Goal: Task Accomplishment & Management: Use online tool/utility

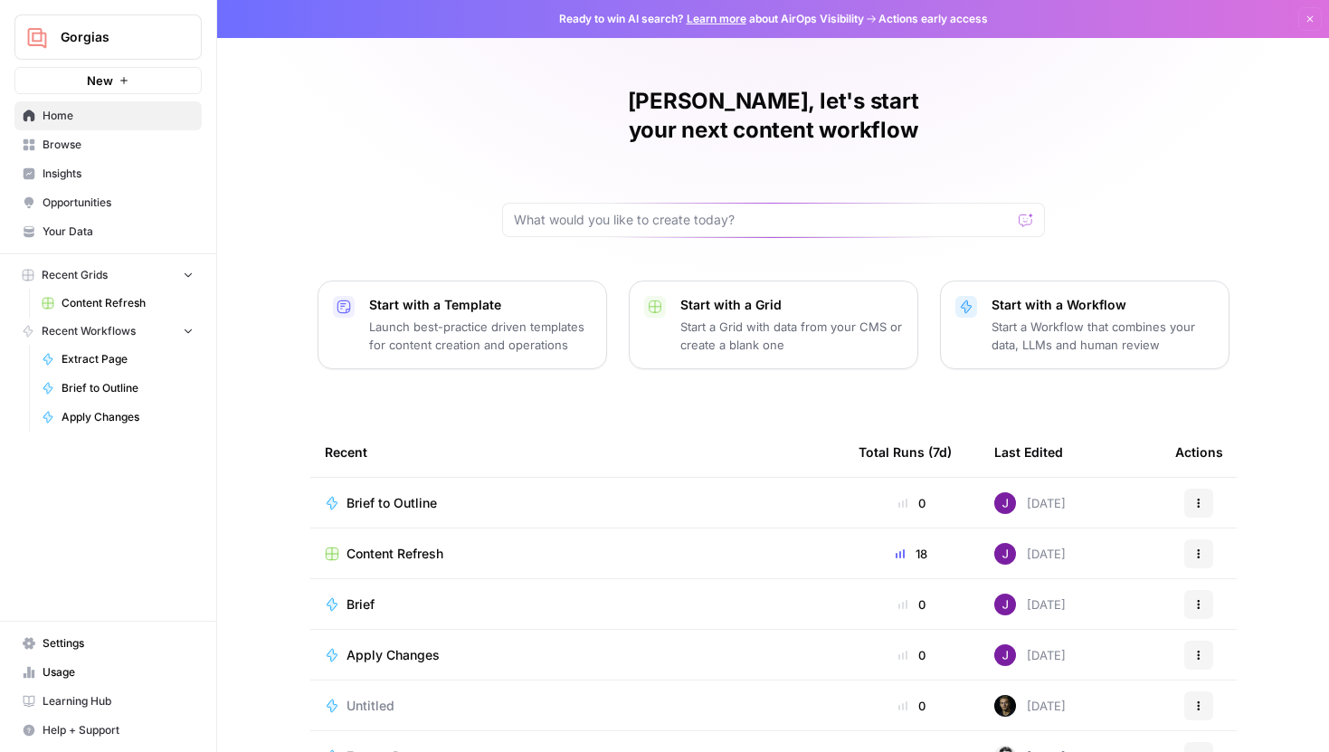
click at [397, 538] on td "Content Refresh" at bounding box center [577, 553] width 534 height 50
click at [396, 544] on span "Content Refresh" at bounding box center [394, 553] width 97 height 18
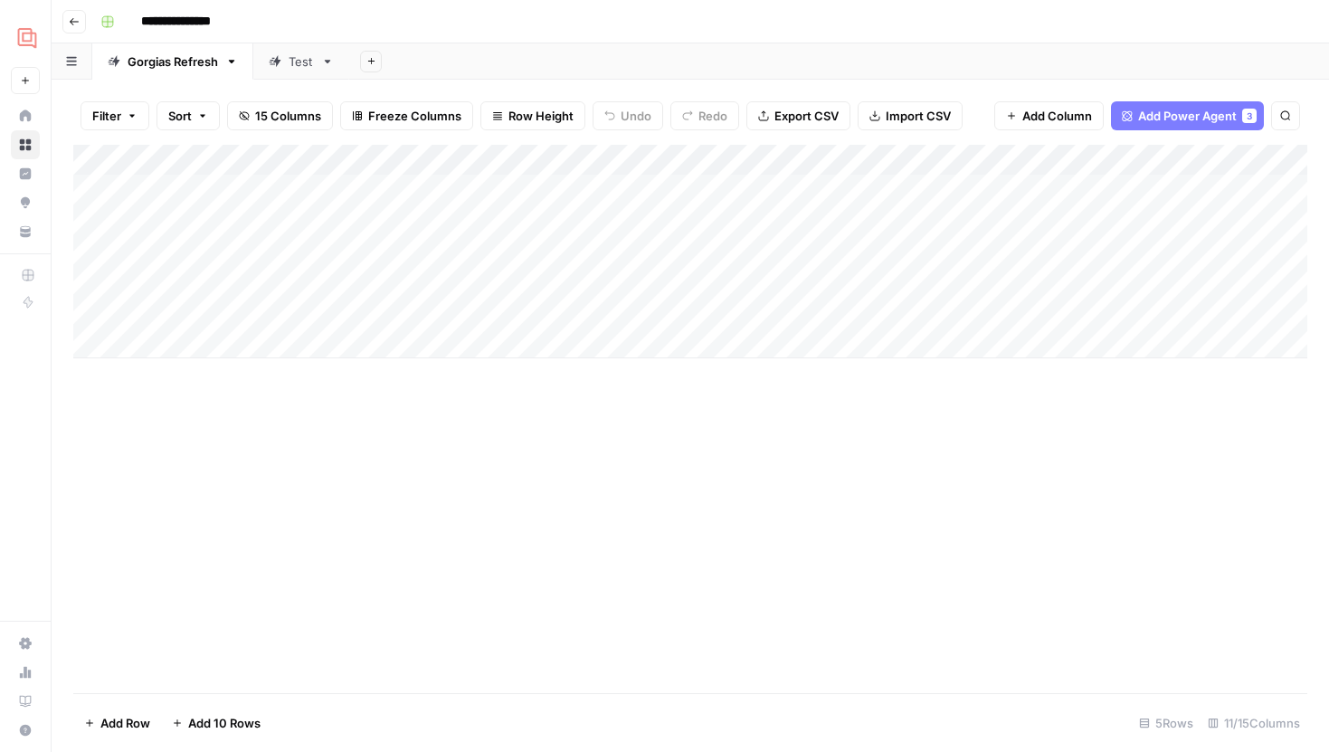
click at [302, 71] on link "Test" at bounding box center [301, 61] width 96 height 36
click at [448, 189] on div "Add Column" at bounding box center [690, 267] width 1234 height 244
click at [711, 222] on div "Add Column" at bounding box center [690, 267] width 1234 height 244
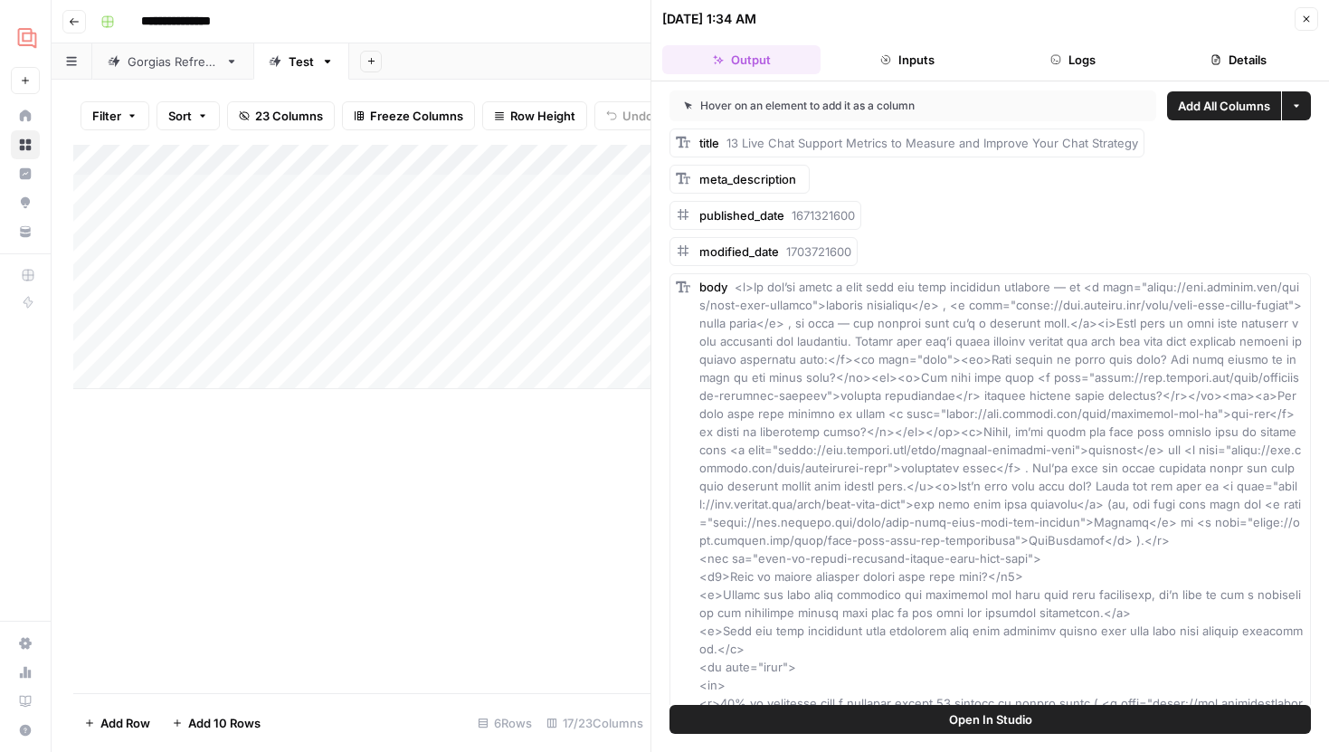
click at [998, 714] on span "Open In Studio" at bounding box center [990, 719] width 83 height 18
click at [1052, 58] on icon "button" at bounding box center [1055, 59] width 11 height 11
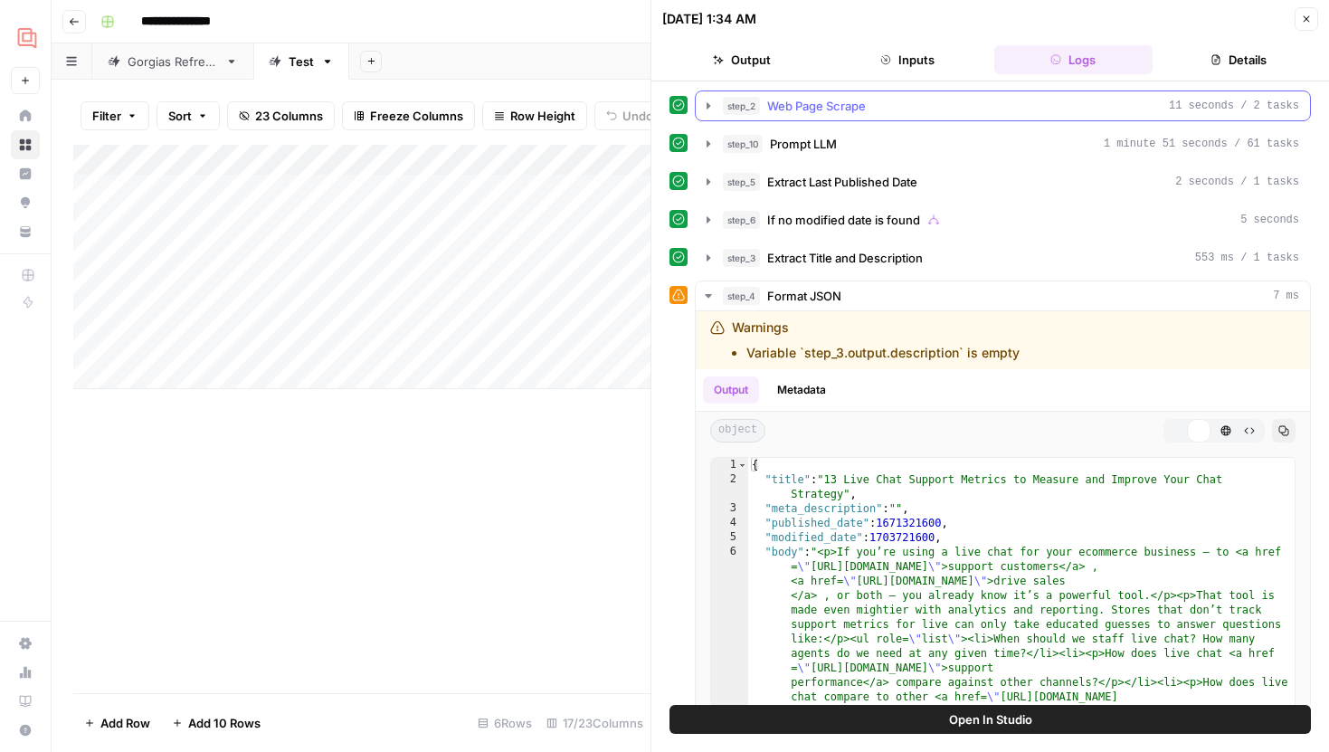
click at [692, 102] on div "step_2 Web Page Scrape 11 seconds / 2 tasks" at bounding box center [989, 105] width 641 height 31
click at [702, 102] on icon "button" at bounding box center [708, 106] width 14 height 14
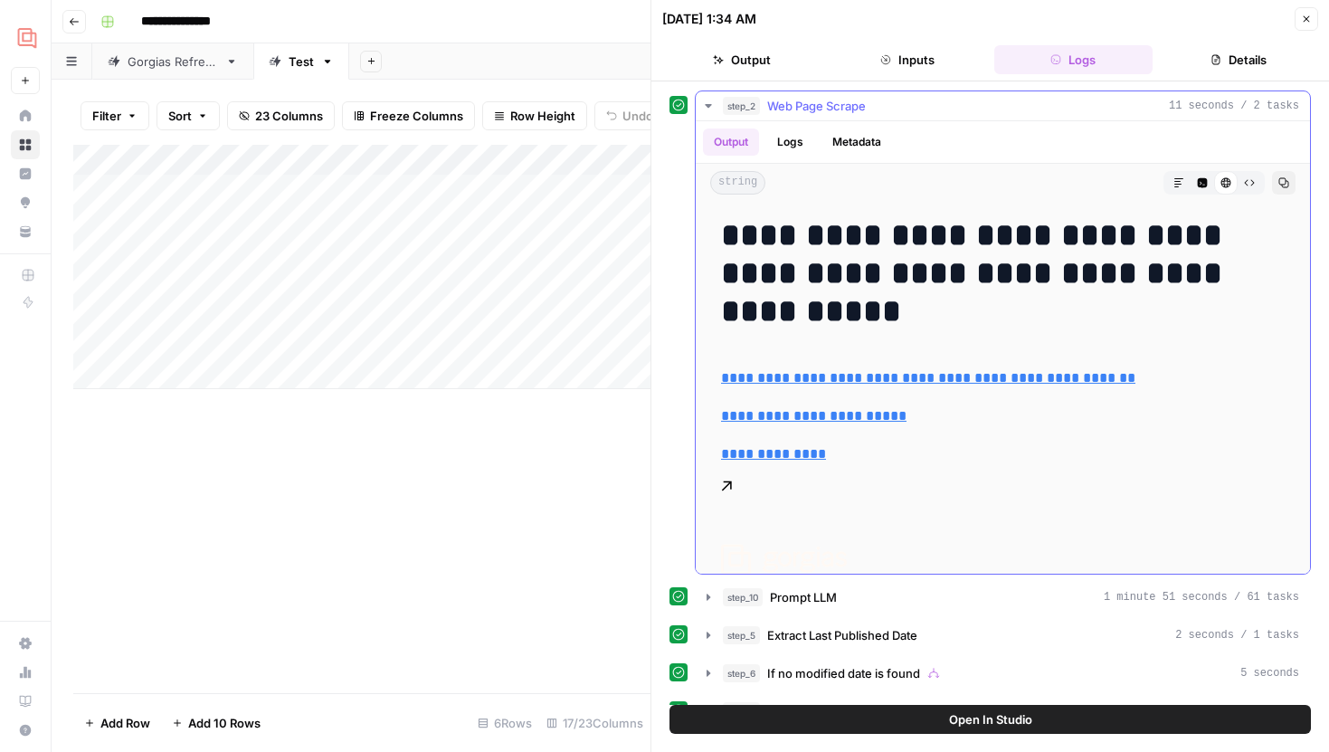
click at [1187, 174] on button "Markdown" at bounding box center [1179, 183] width 24 height 24
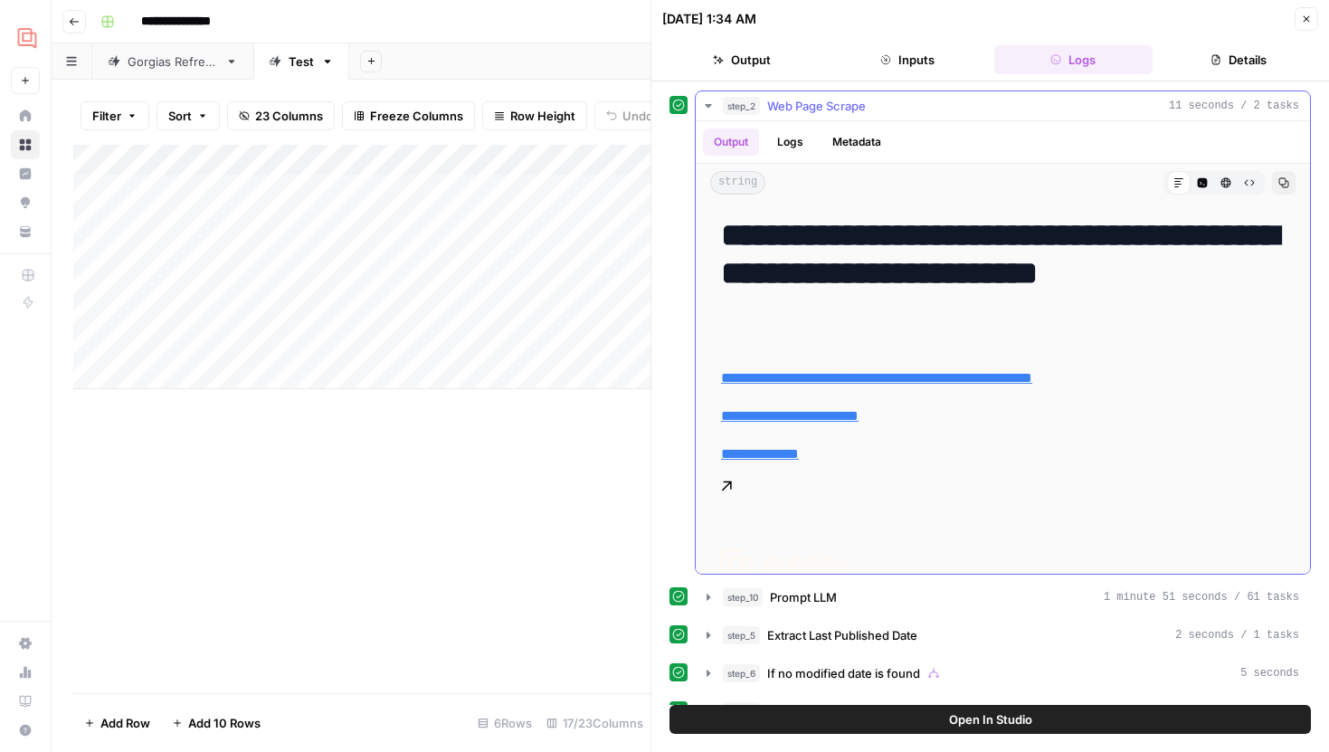
click at [823, 153] on button "Metadata" at bounding box center [856, 141] width 71 height 27
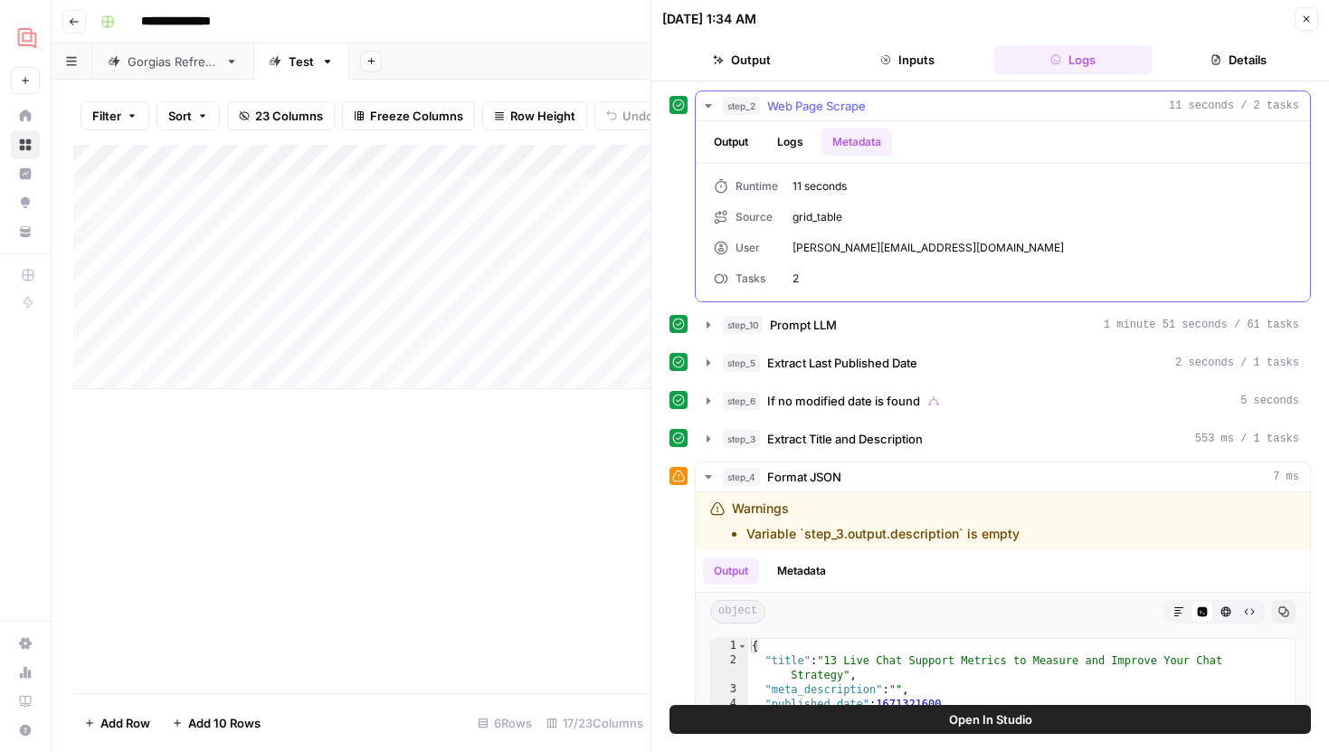
click at [731, 141] on button "Output" at bounding box center [731, 141] width 56 height 27
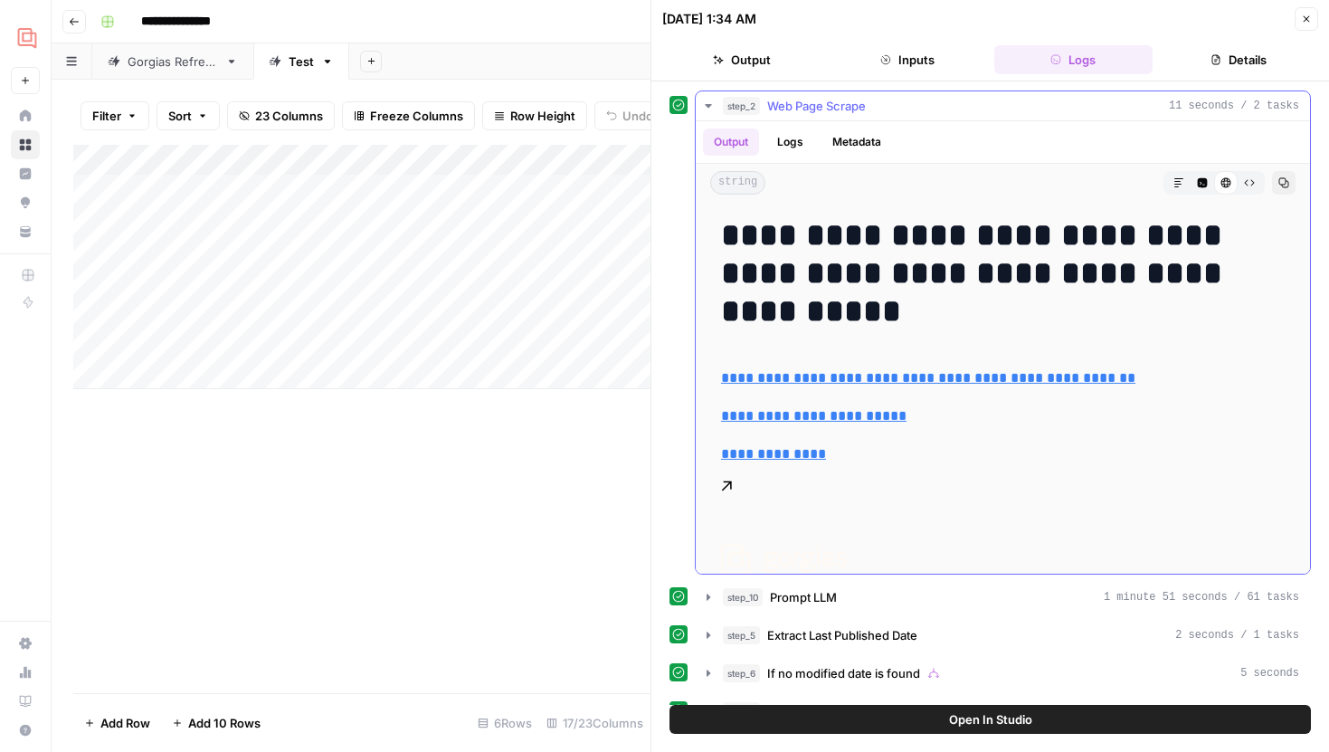
click at [1235, 180] on div "HTML Viewer" at bounding box center [1226, 183] width 24 height 24
click at [1244, 181] on icon "button" at bounding box center [1249, 182] width 11 height 11
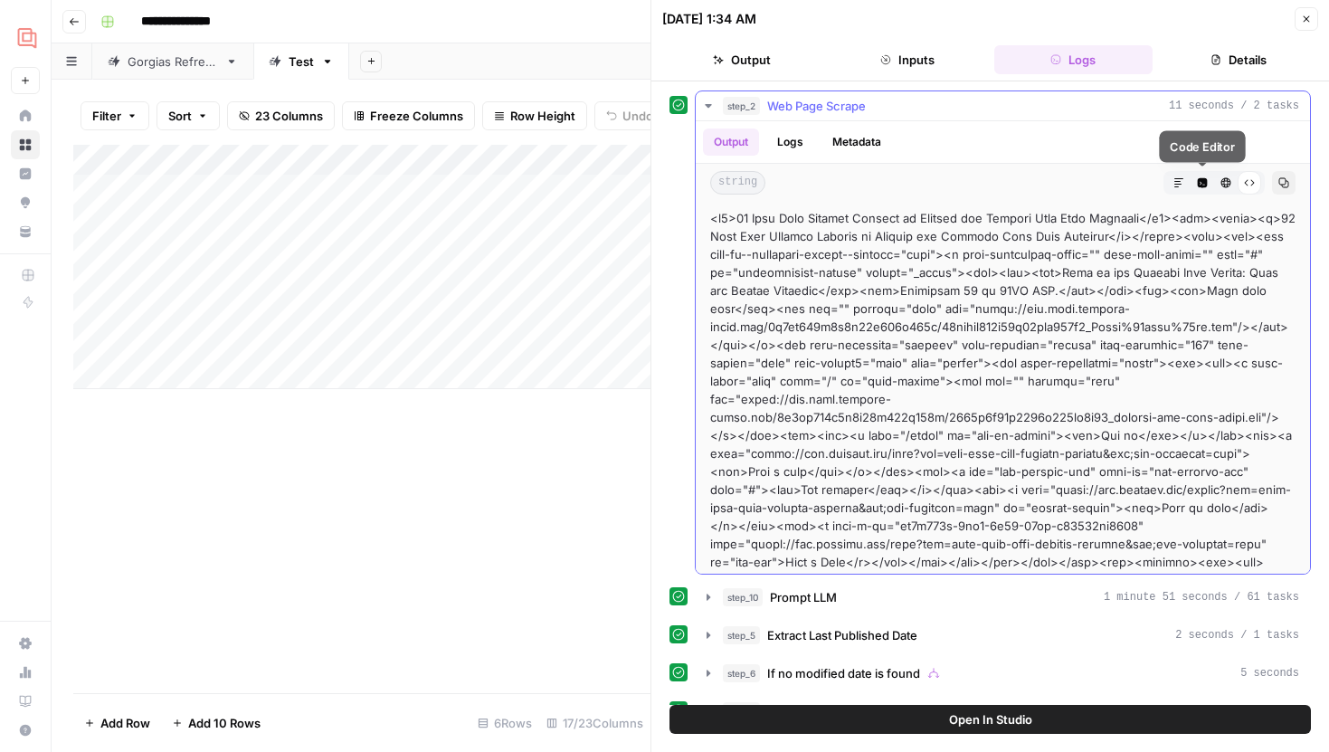
click at [1197, 185] on icon "button" at bounding box center [1202, 183] width 10 height 10
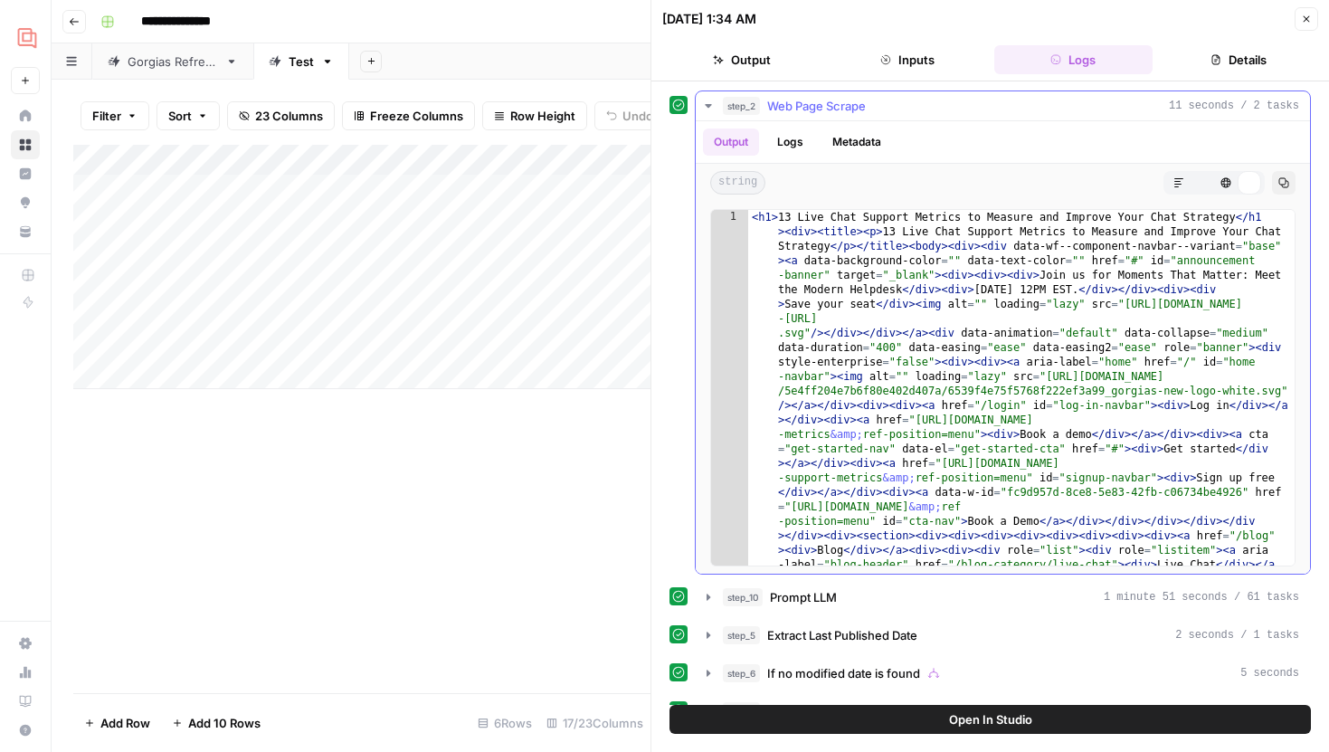
click at [1247, 183] on icon "button" at bounding box center [1249, 182] width 11 height 11
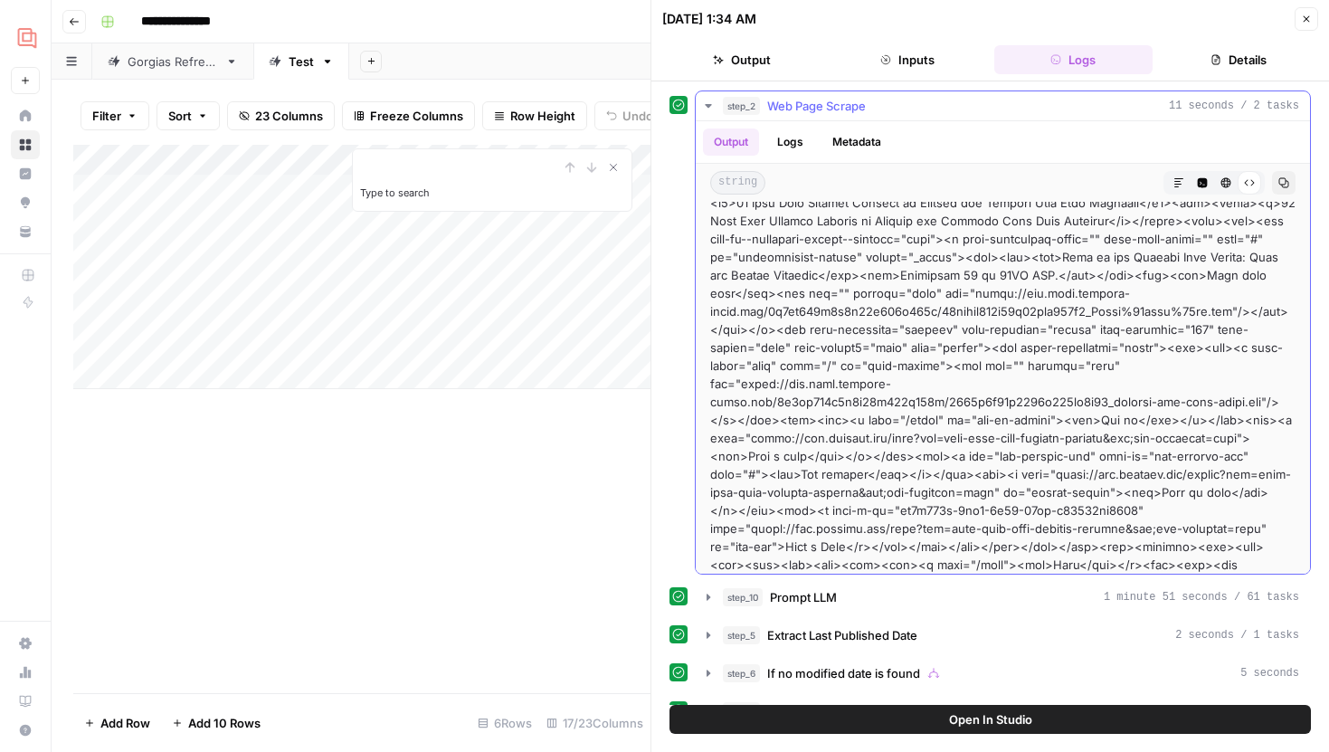
click at [1197, 181] on icon "button" at bounding box center [1202, 182] width 11 height 11
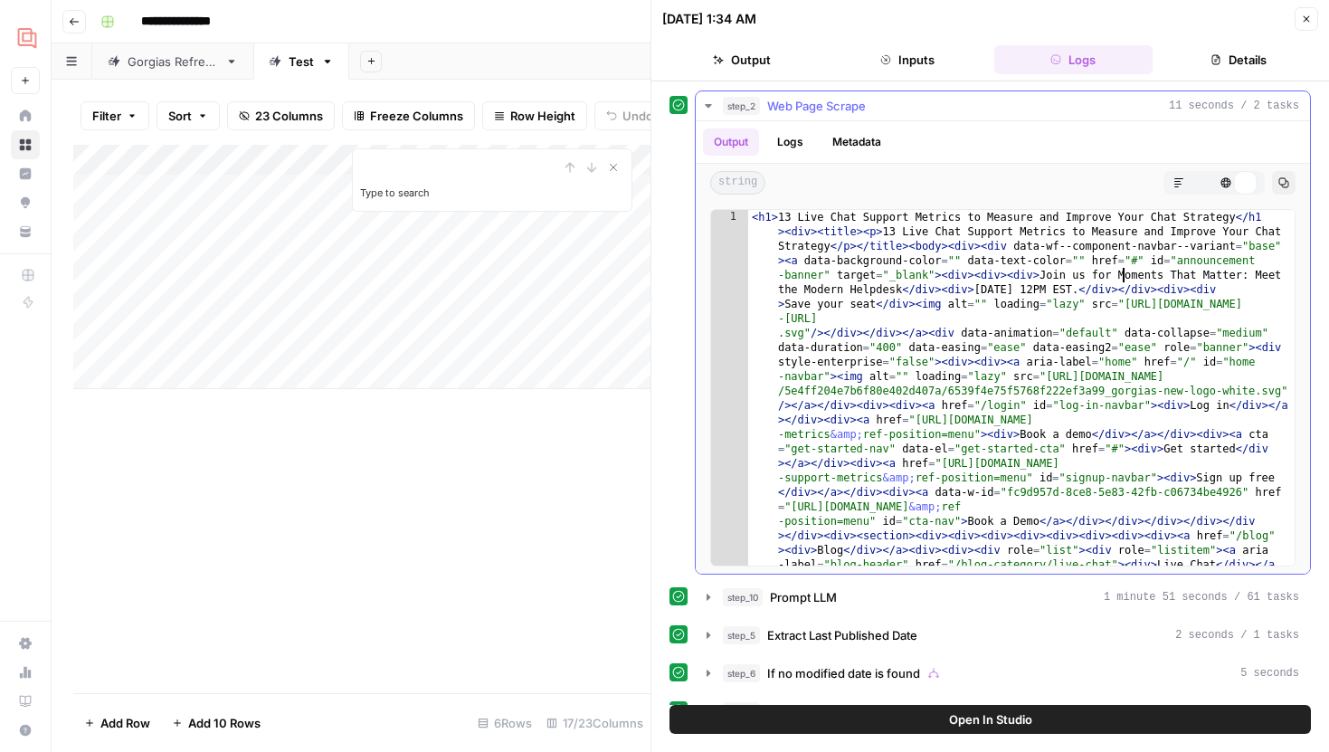
scroll to position [0, 0]
type input "*"
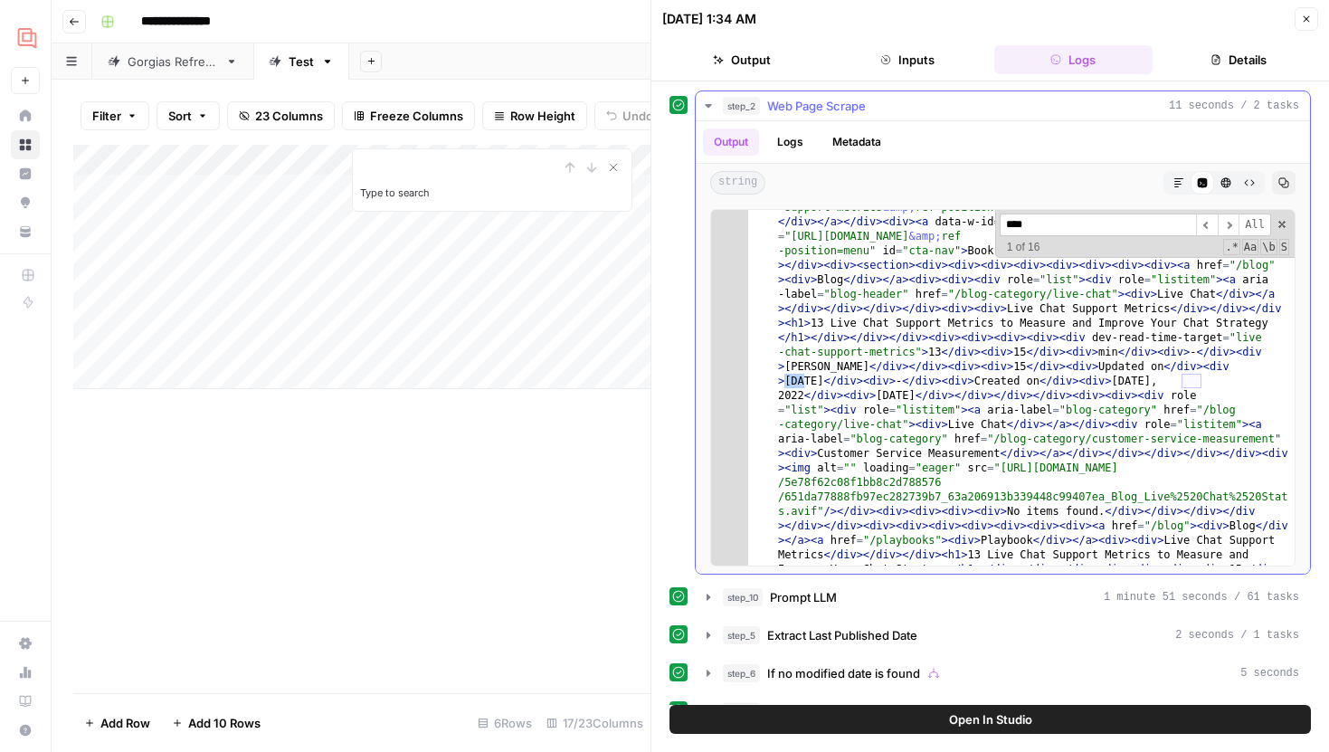
scroll to position [25822, 0]
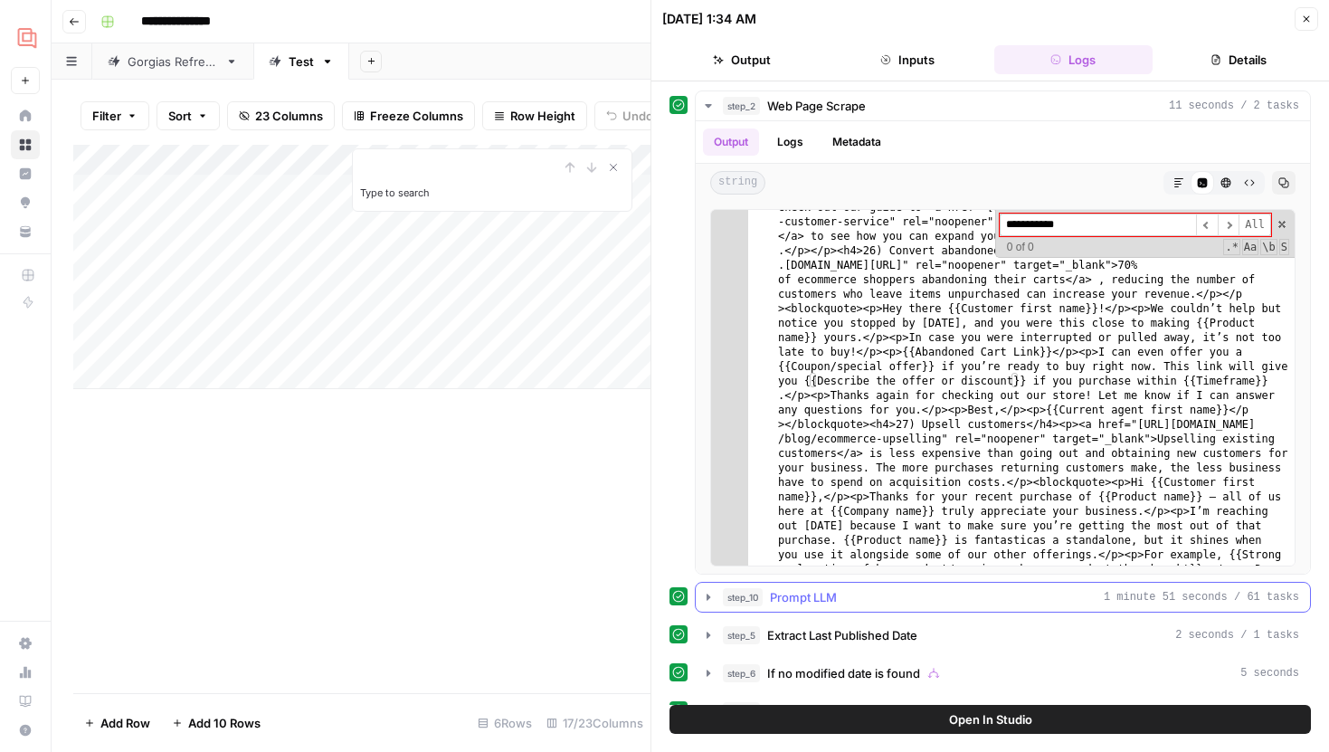
type input "**********"
click at [710, 599] on icon "button" at bounding box center [708, 597] width 14 height 14
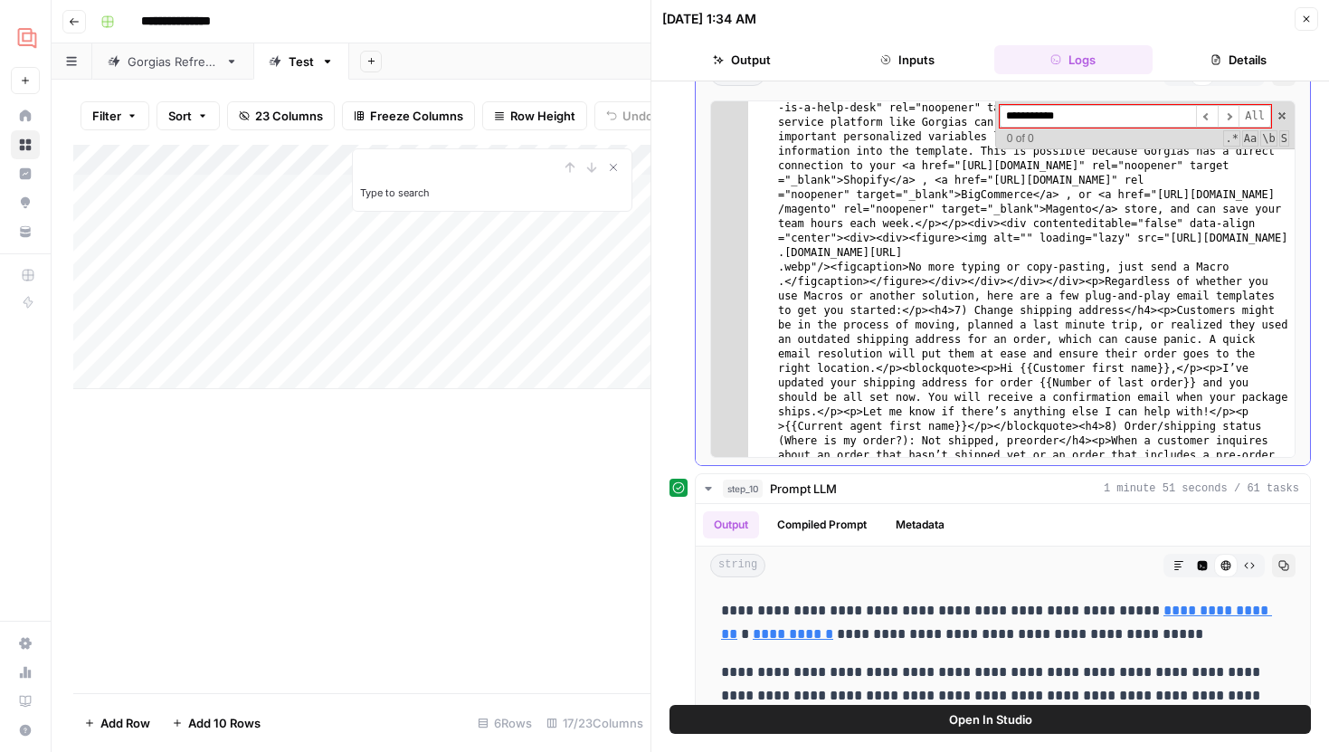
scroll to position [21954, 0]
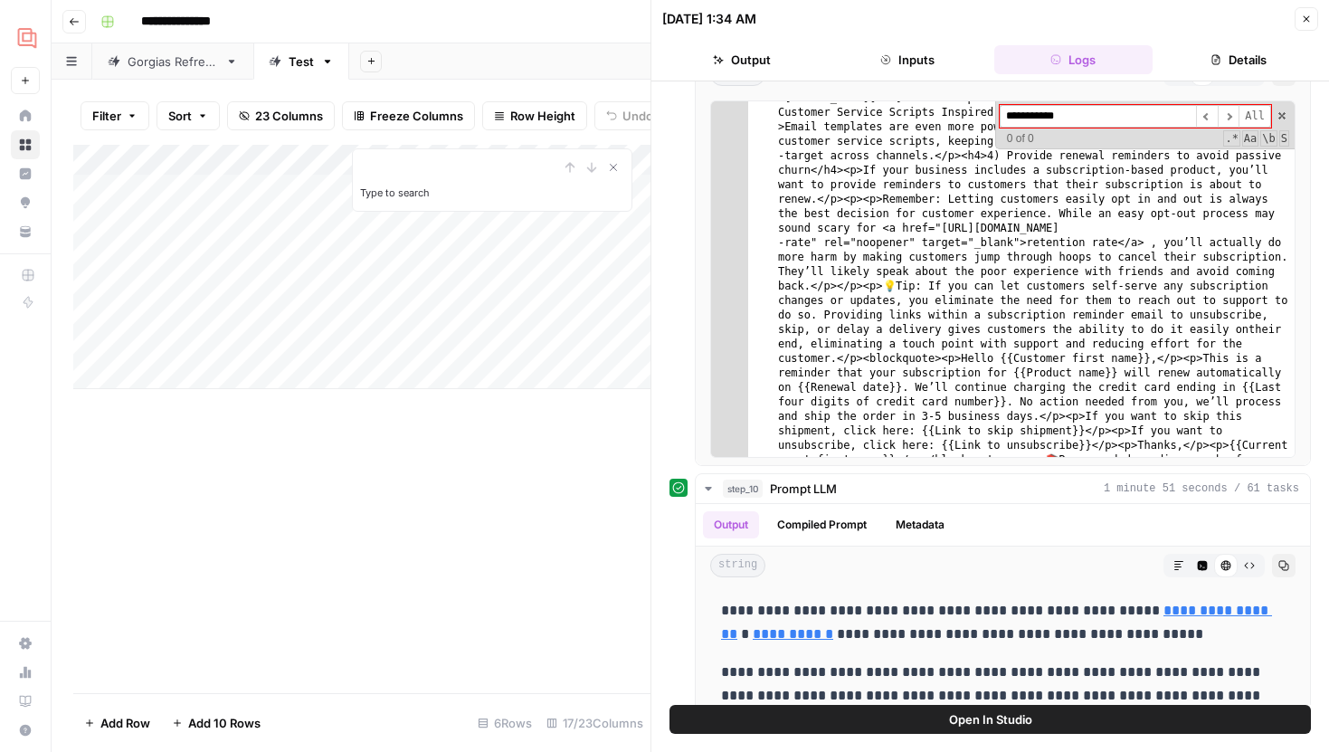
click at [1310, 22] on icon "button" at bounding box center [1306, 19] width 11 height 11
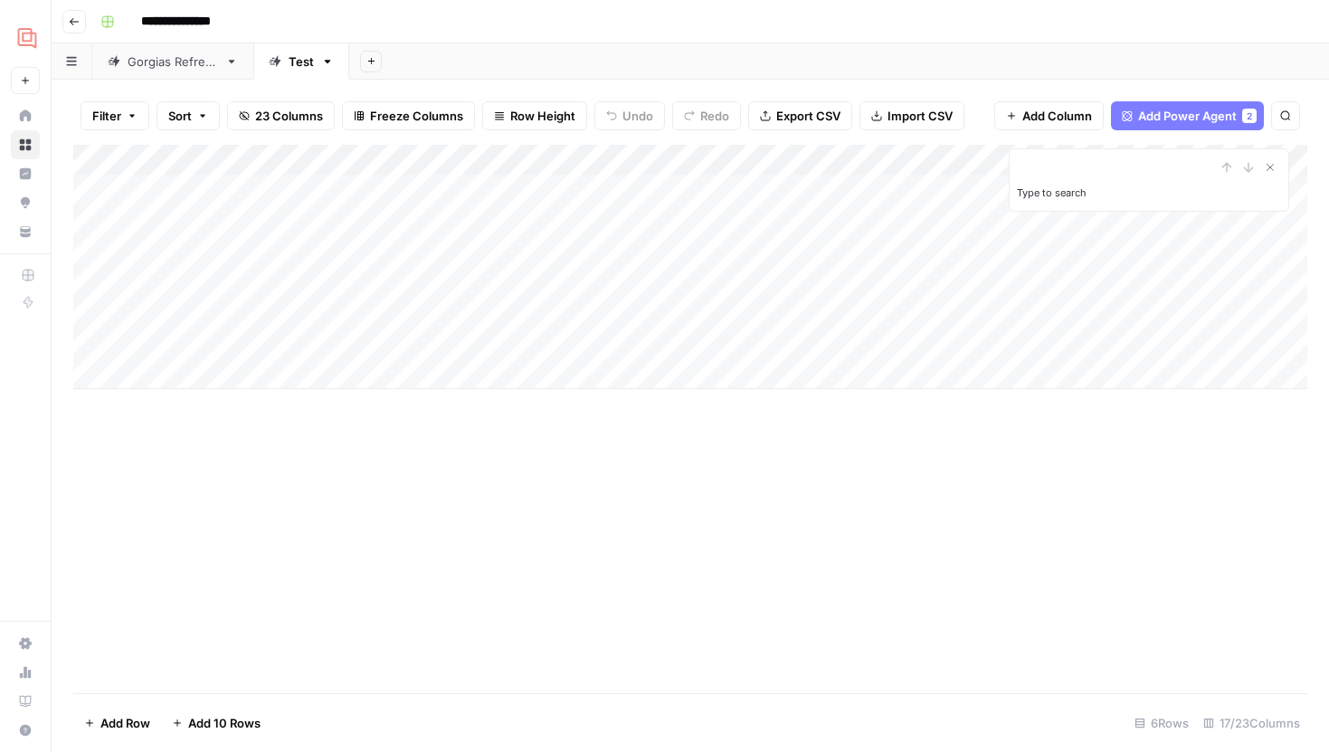
click at [857, 452] on div "Add Column Type to search" at bounding box center [690, 419] width 1234 height 548
click at [1274, 163] on icon "Close Search" at bounding box center [1270, 167] width 14 height 14
click at [760, 247] on div "Add Column" at bounding box center [690, 267] width 1234 height 244
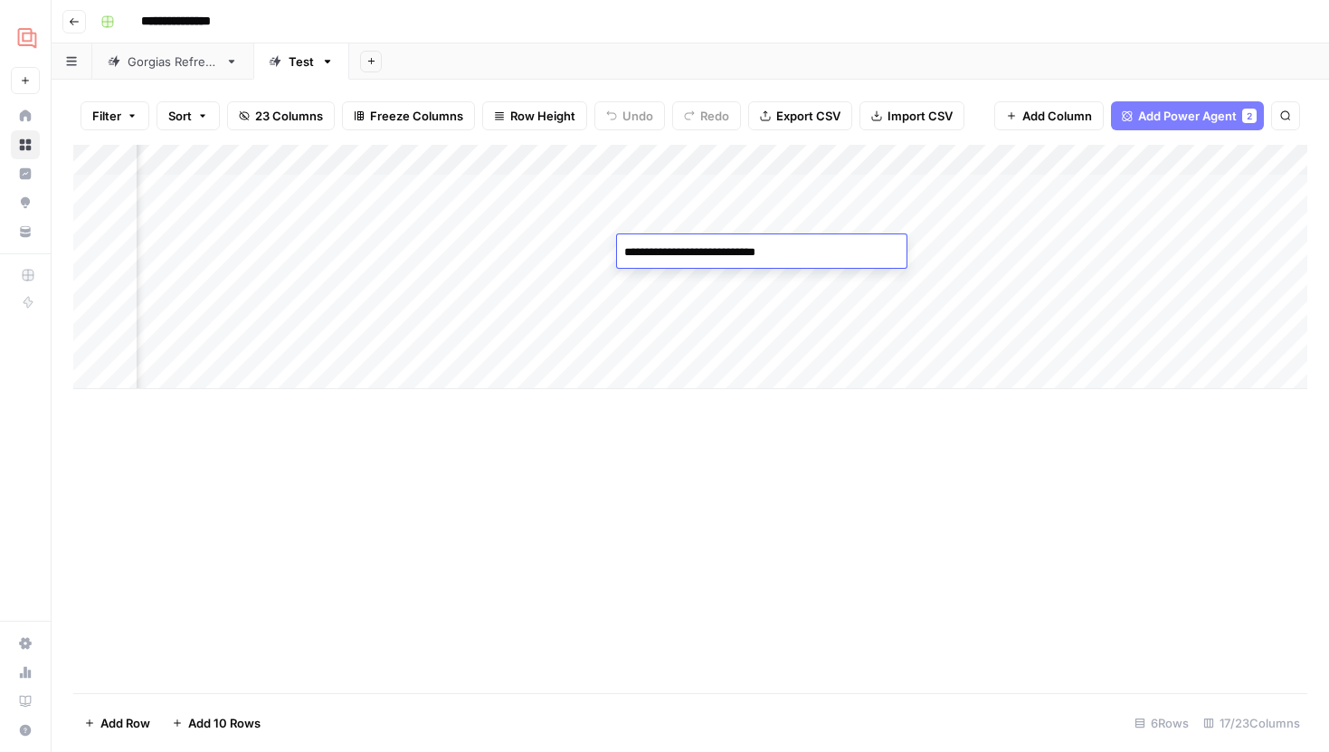
click at [722, 286] on div "Add Column" at bounding box center [690, 267] width 1234 height 244
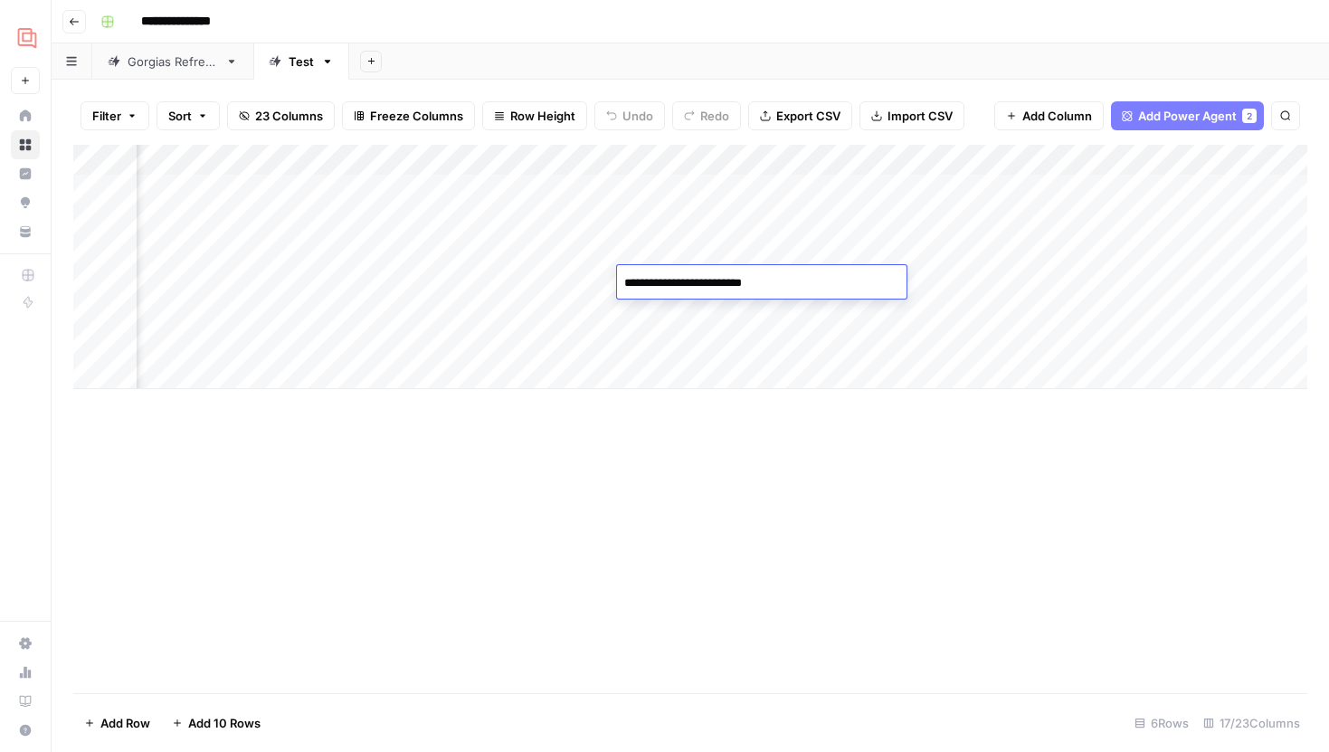
click at [728, 230] on div "Add Column" at bounding box center [690, 267] width 1234 height 244
click at [835, 252] on div "Add Column" at bounding box center [690, 267] width 1234 height 244
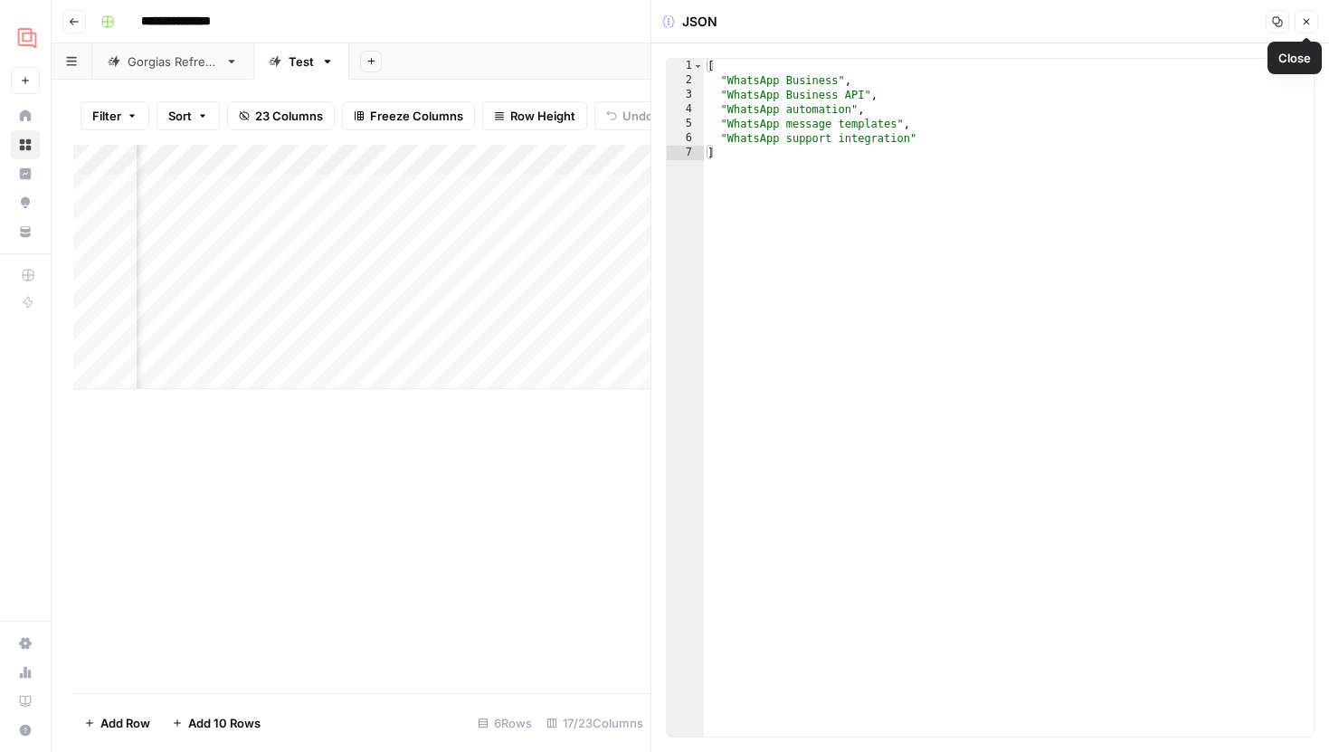
click at [1306, 19] on icon "button" at bounding box center [1306, 21] width 11 height 11
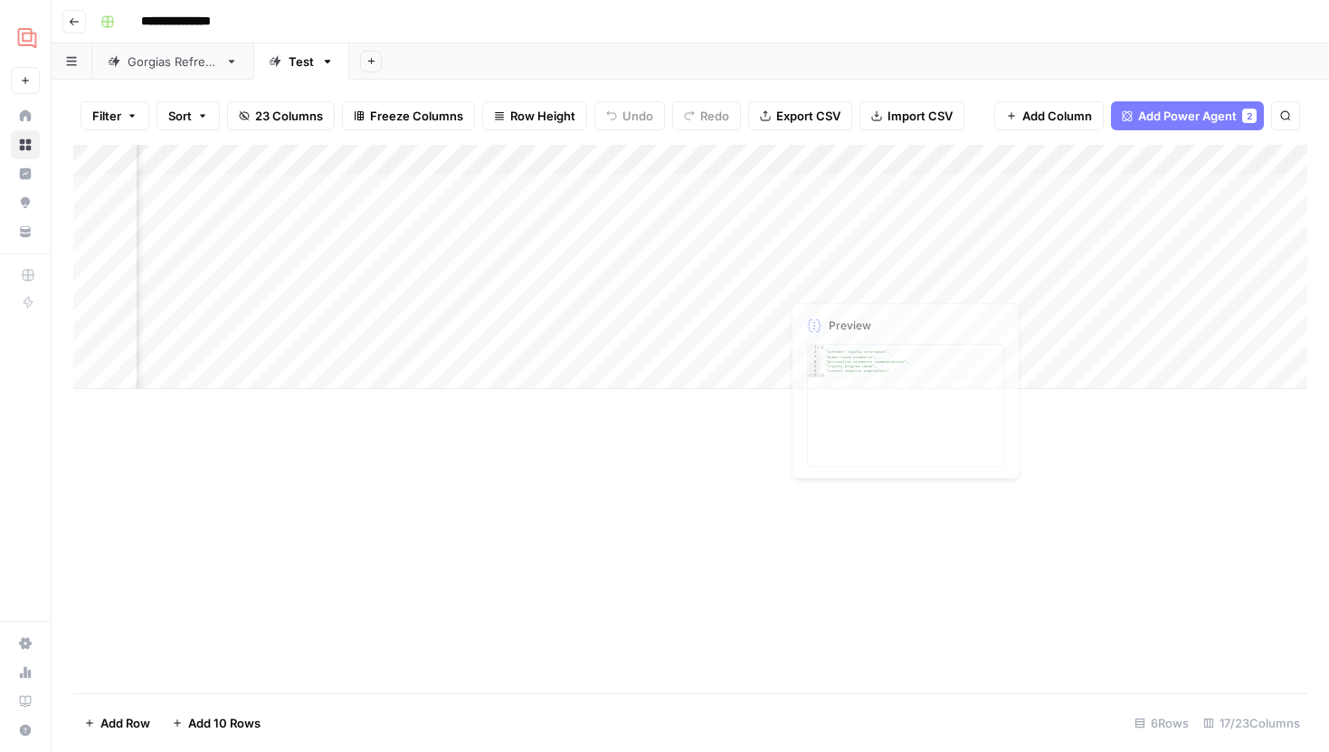
scroll to position [0, 788]
click at [433, 247] on div "Add Column" at bounding box center [690, 267] width 1234 height 244
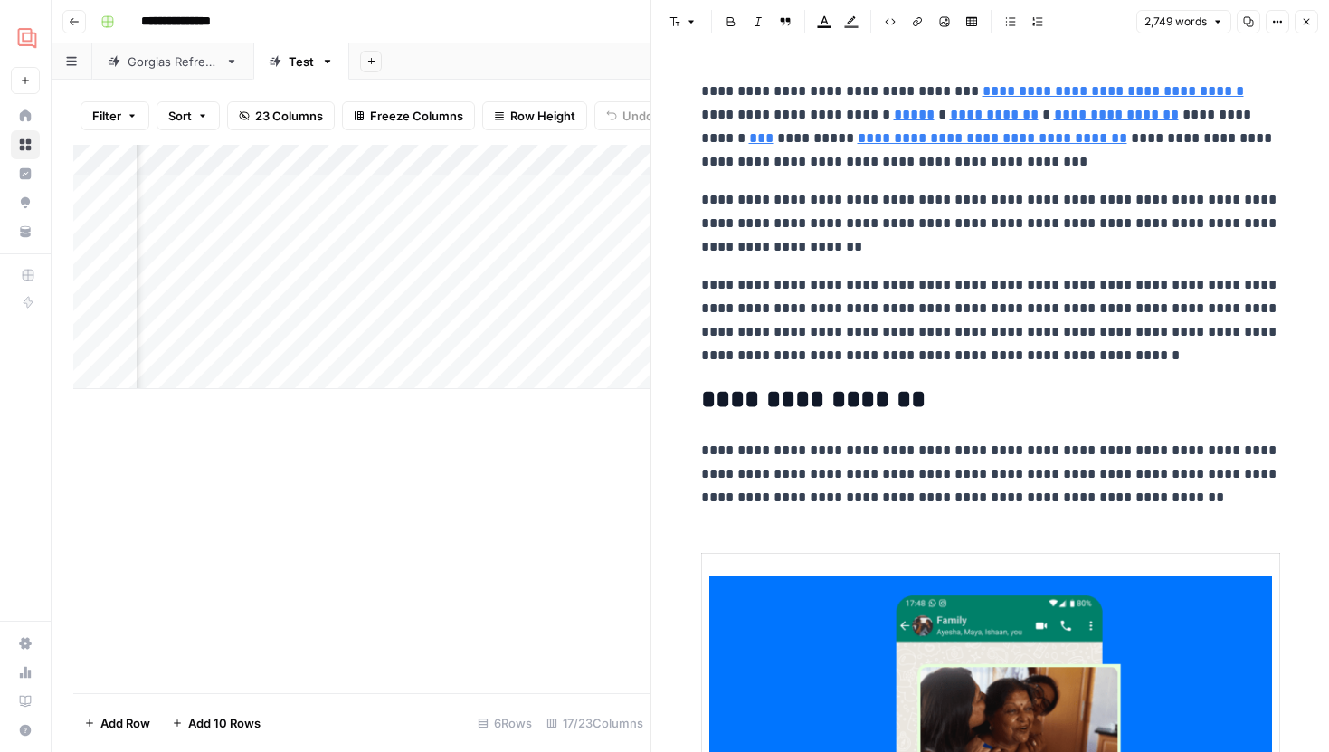
click at [885, 290] on p "**********" at bounding box center [990, 320] width 579 height 94
click at [1004, 249] on p "**********" at bounding box center [990, 223] width 579 height 71
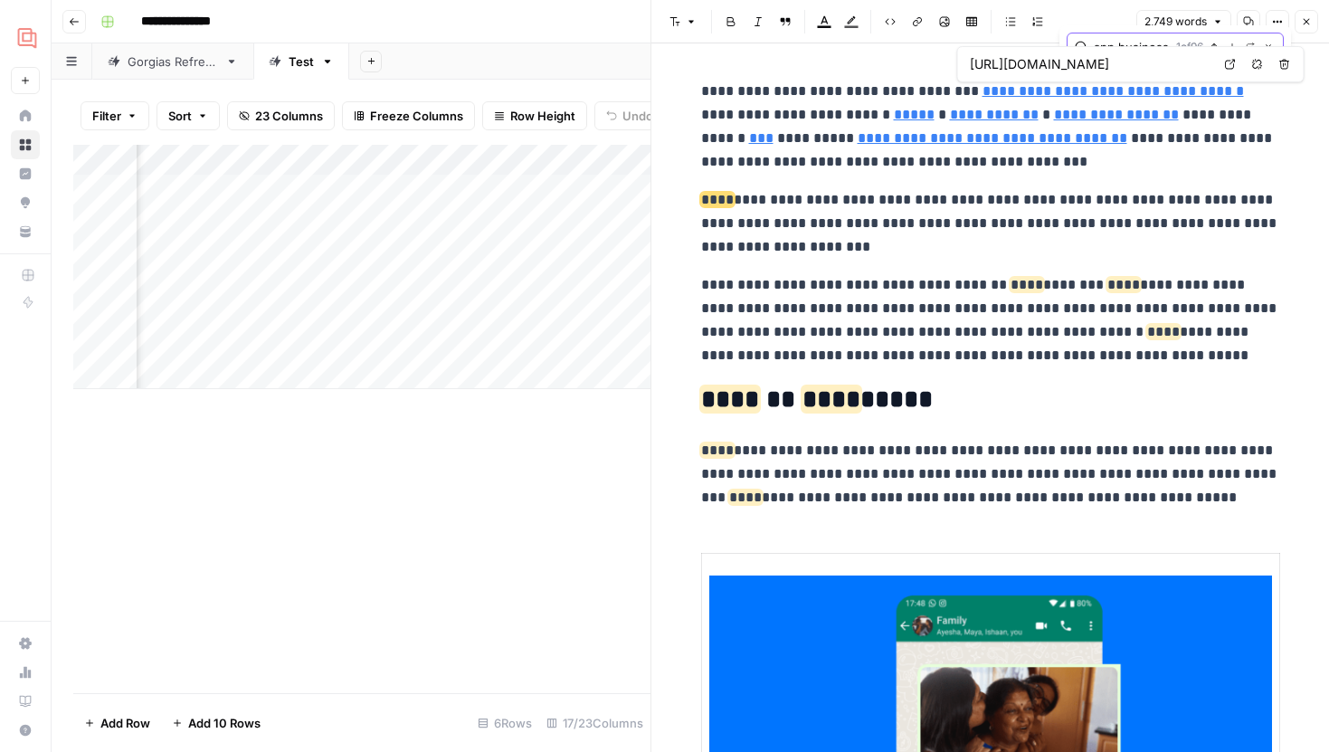
scroll to position [0, 37]
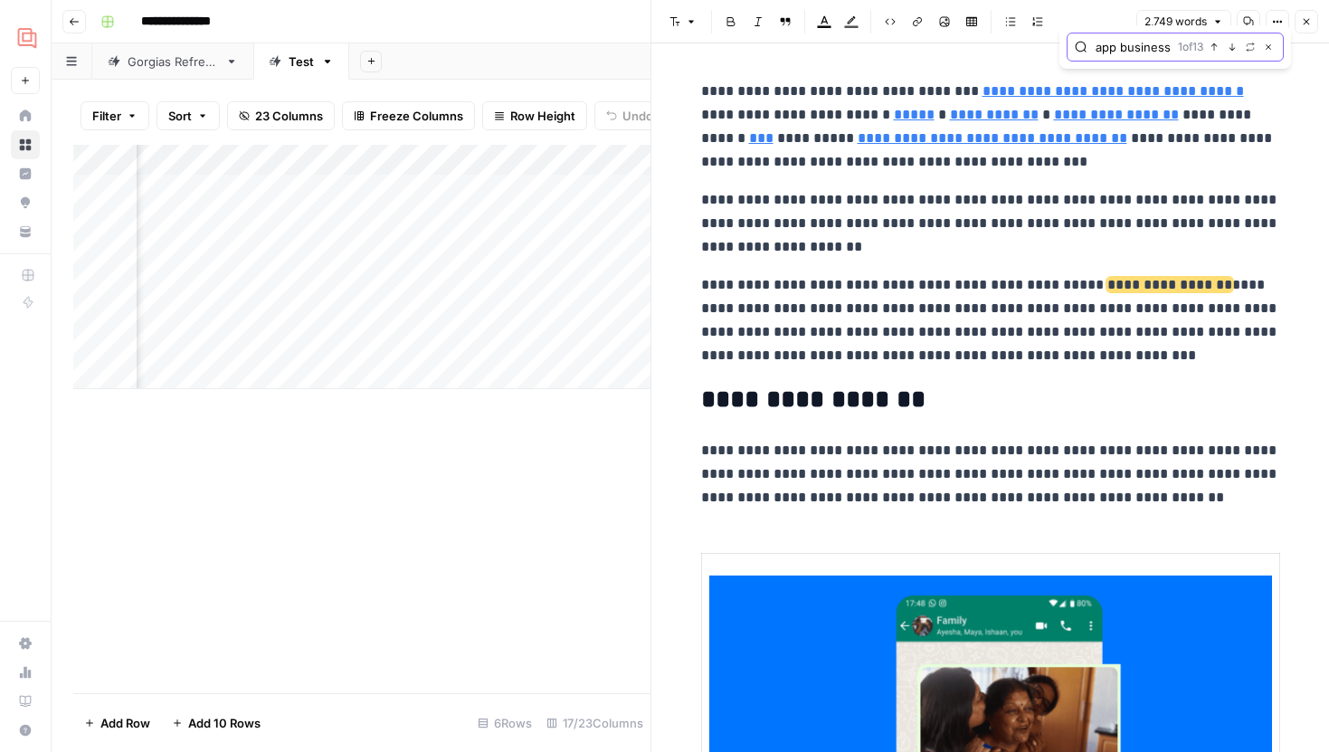
type input "whatsapp business"
click at [1233, 45] on icon "button" at bounding box center [1231, 47] width 9 height 9
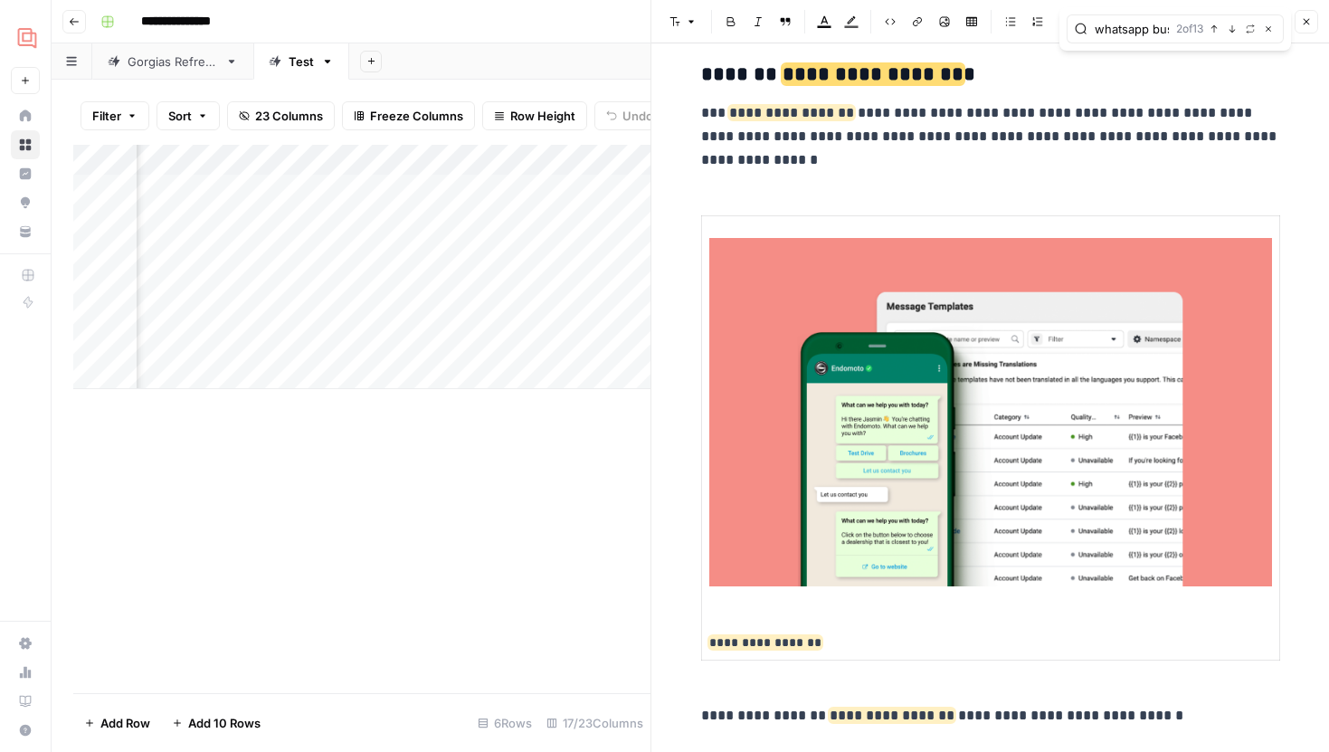
scroll to position [1125, 0]
click at [1307, 14] on button "Close" at bounding box center [1306, 22] width 24 height 24
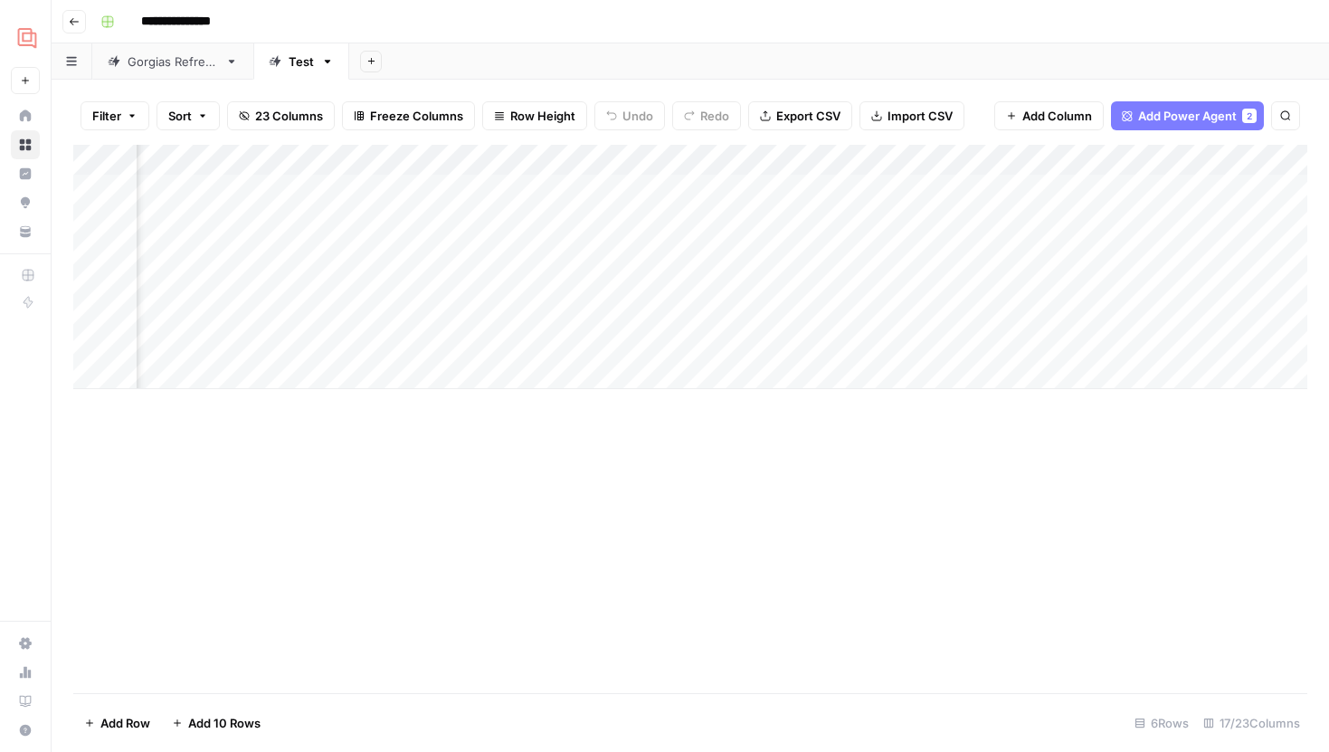
scroll to position [0, 1215]
click at [794, 162] on div "Add Column" at bounding box center [690, 267] width 1234 height 244
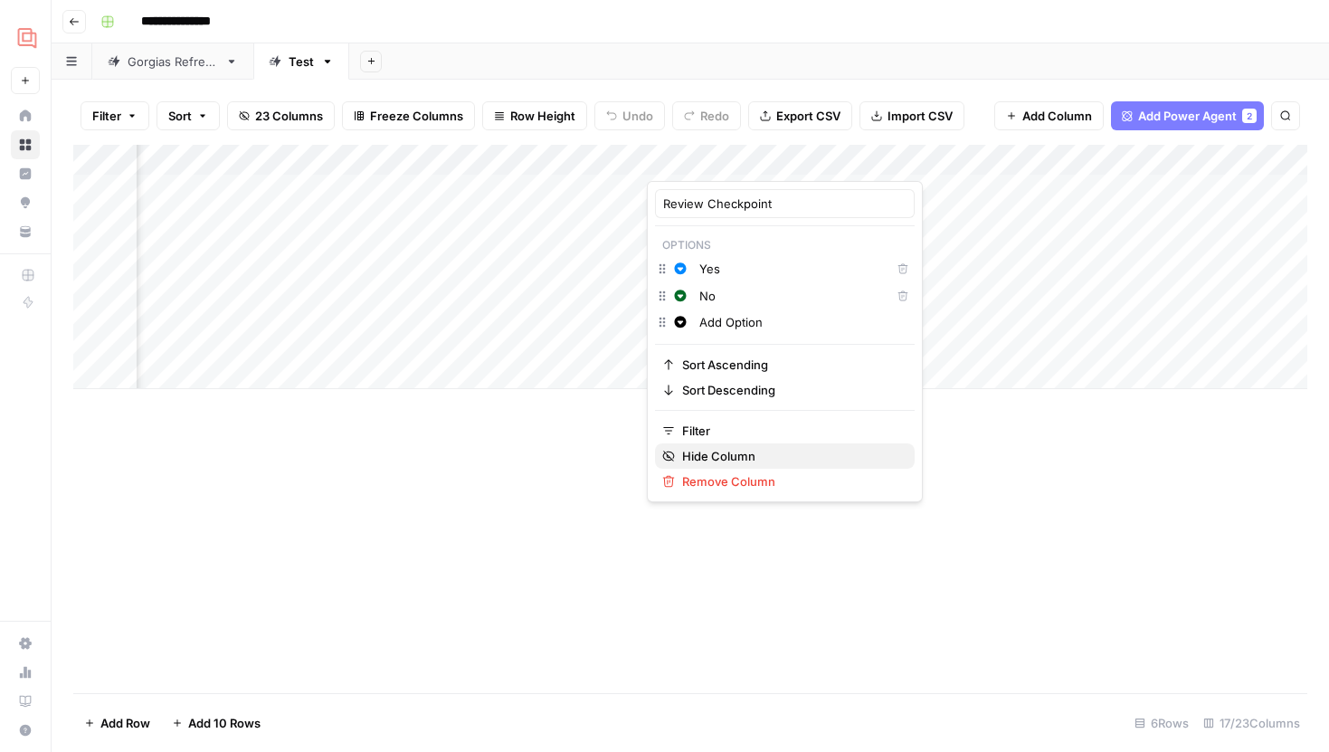
click at [717, 456] on span "Hide Column" at bounding box center [791, 456] width 218 height 18
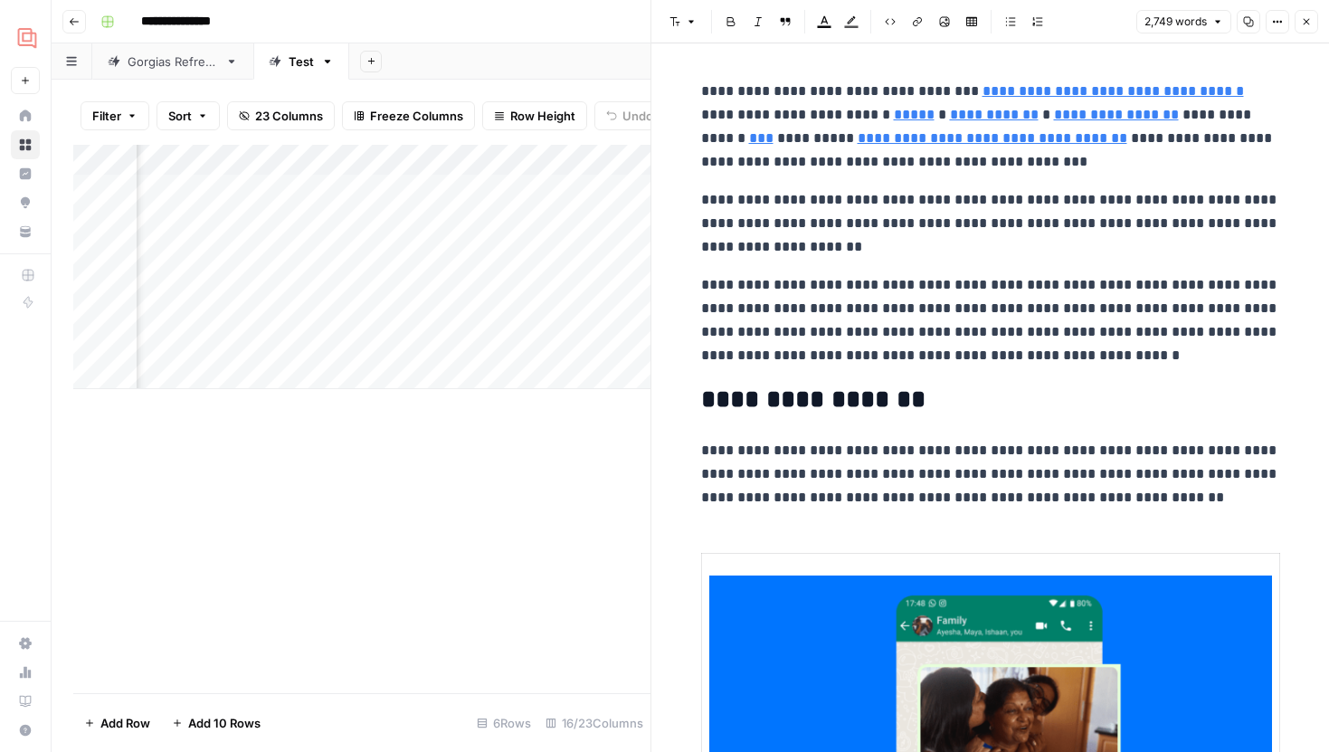
scroll to position [0, 1091]
click at [1313, 19] on button "Close" at bounding box center [1306, 22] width 24 height 24
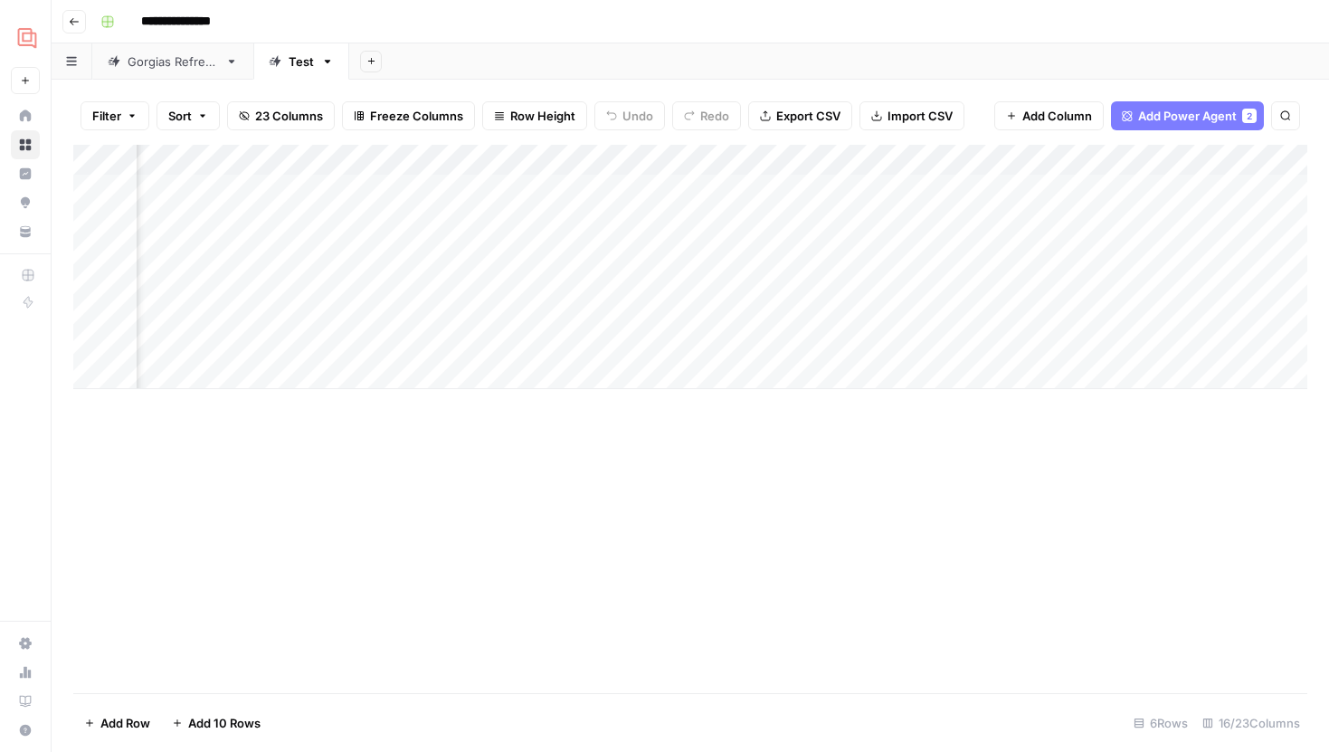
scroll to position [0, 1414]
click at [900, 221] on div "Add Column" at bounding box center [690, 267] width 1234 height 244
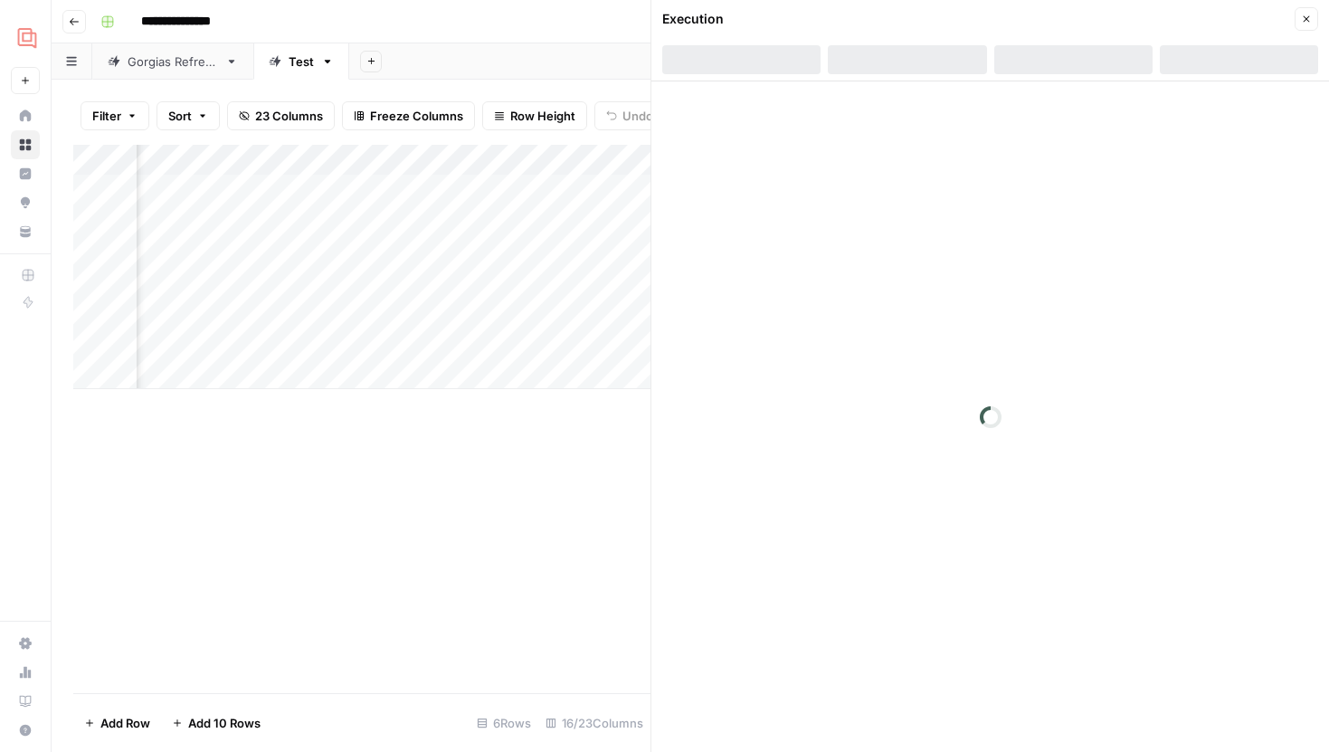
scroll to position [0, 1894]
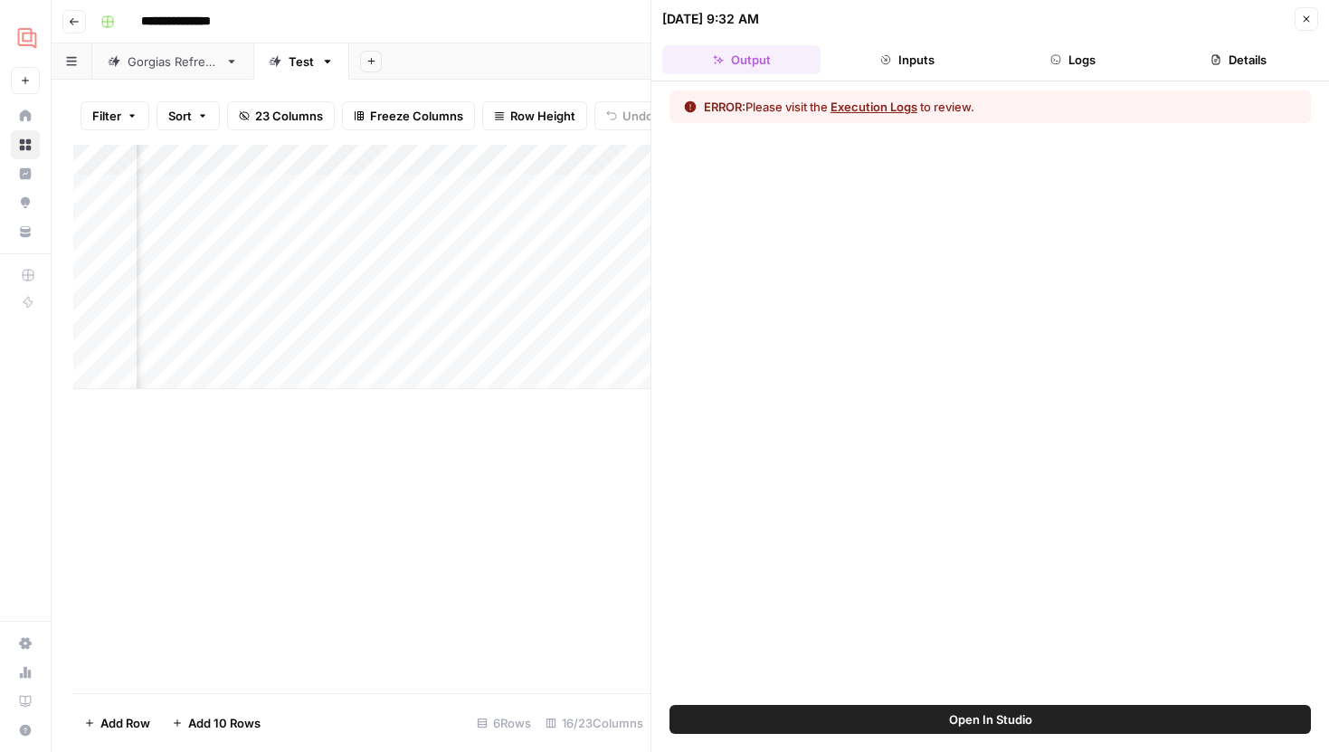
click at [1050, 49] on button "Logs" at bounding box center [1073, 59] width 158 height 29
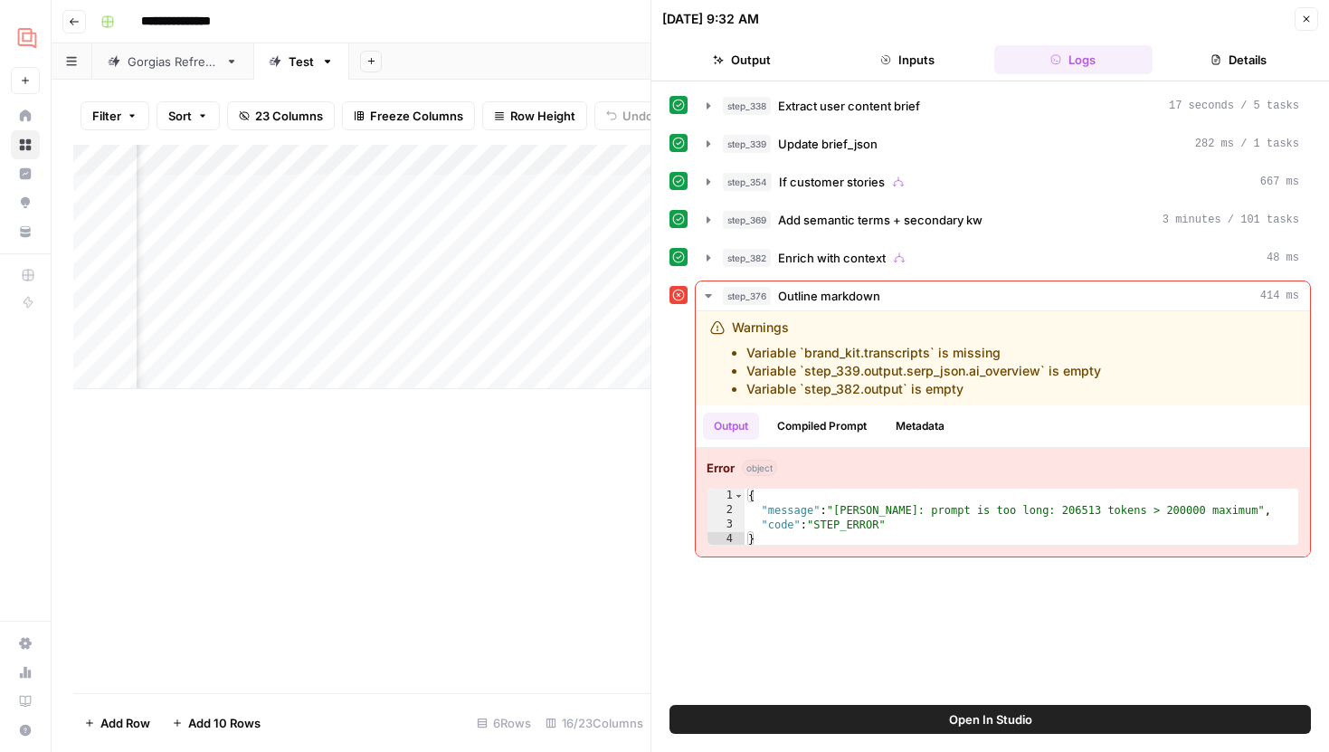
click at [845, 710] on button "Open In Studio" at bounding box center [989, 719] width 641 height 29
click at [449, 219] on div "Add Column" at bounding box center [361, 267] width 577 height 244
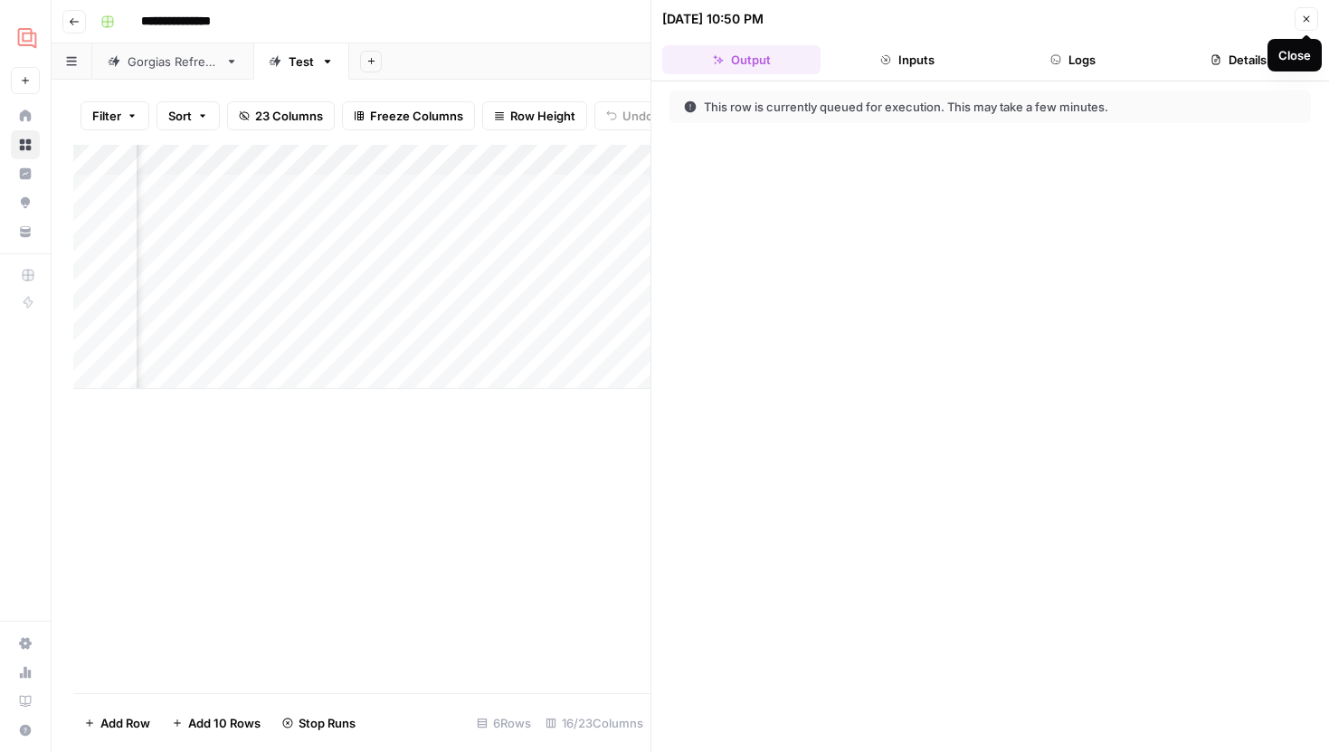
click at [1298, 17] on button "Close" at bounding box center [1306, 19] width 24 height 24
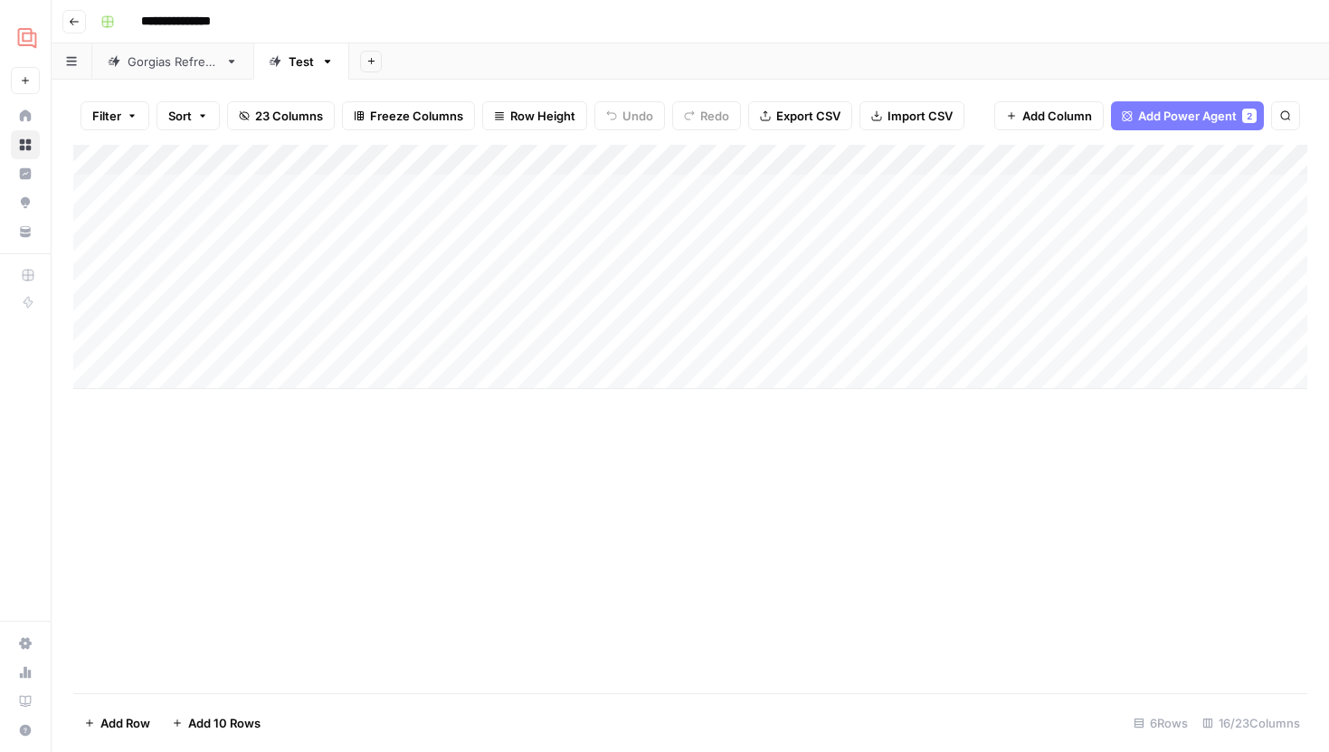
click at [575, 159] on div "Add Column" at bounding box center [690, 267] width 1234 height 244
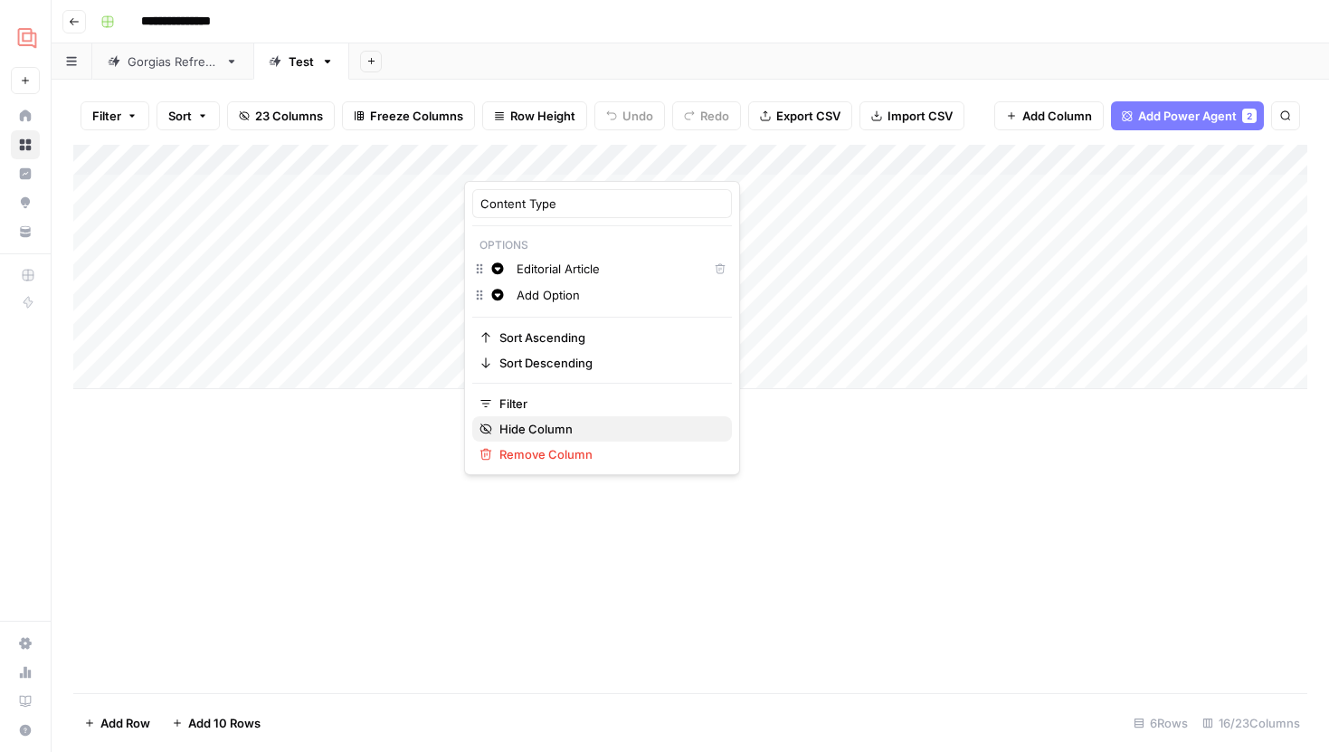
click at [546, 431] on span "Hide Column" at bounding box center [608, 429] width 218 height 18
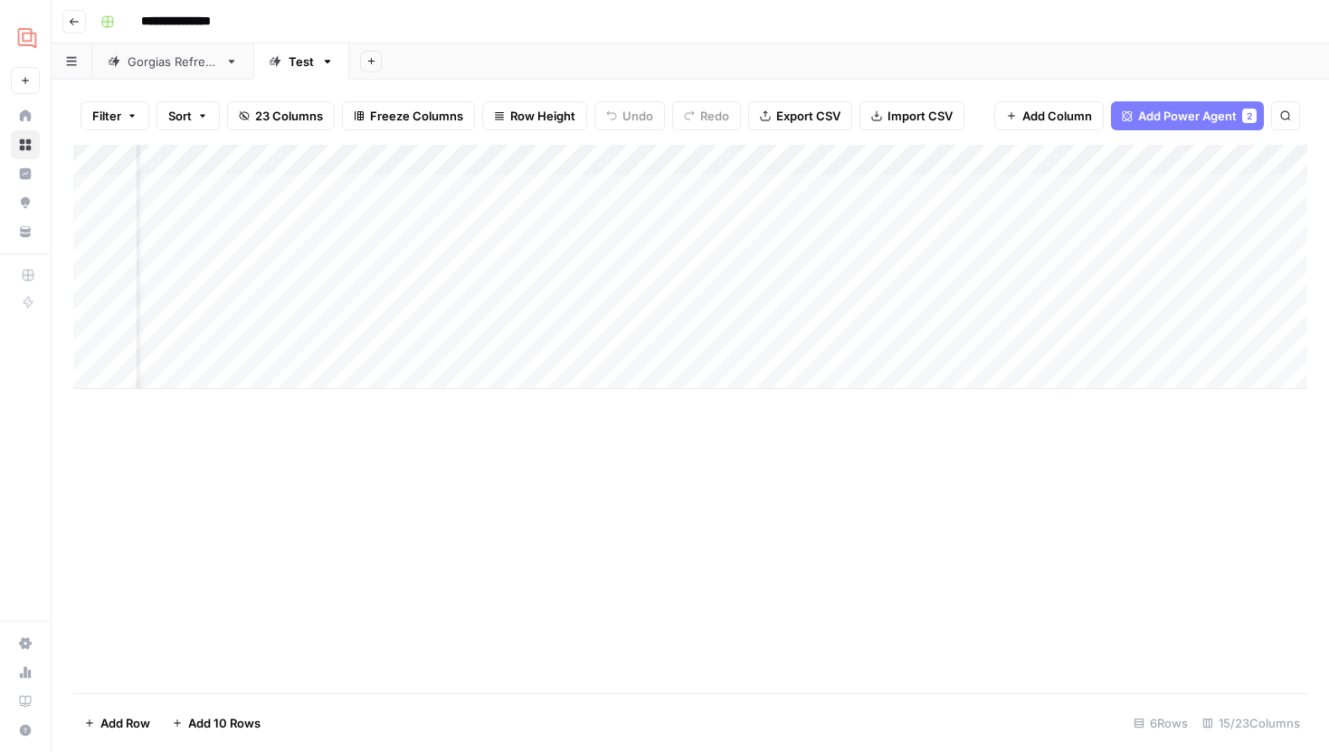
scroll to position [0, 85]
click at [490, 187] on div "Add Column" at bounding box center [690, 267] width 1234 height 244
click at [525, 216] on div "Add Column" at bounding box center [690, 267] width 1234 height 244
click at [525, 246] on div "Add Column" at bounding box center [690, 267] width 1234 height 244
click at [525, 289] on div "Add Column" at bounding box center [690, 267] width 1234 height 244
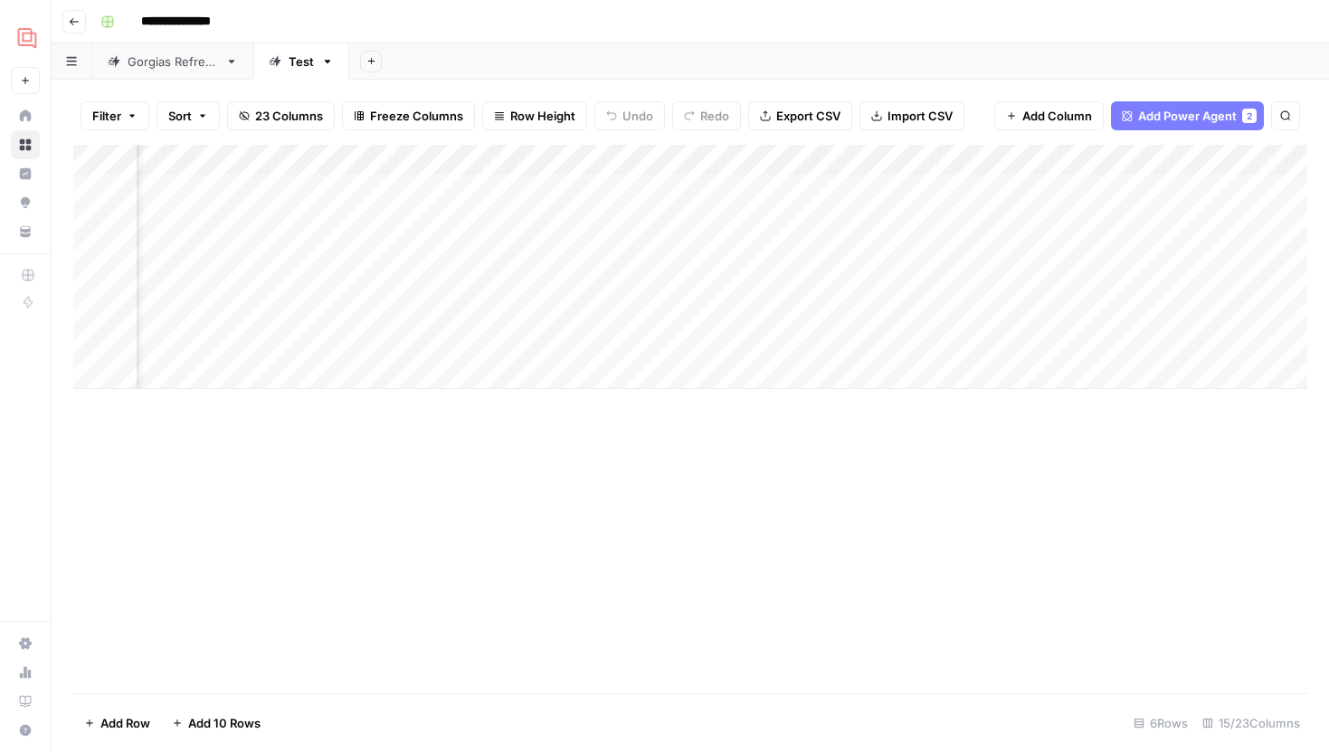
scroll to position [0, 1059]
click at [980, 184] on div "Add Column" at bounding box center [690, 267] width 1234 height 244
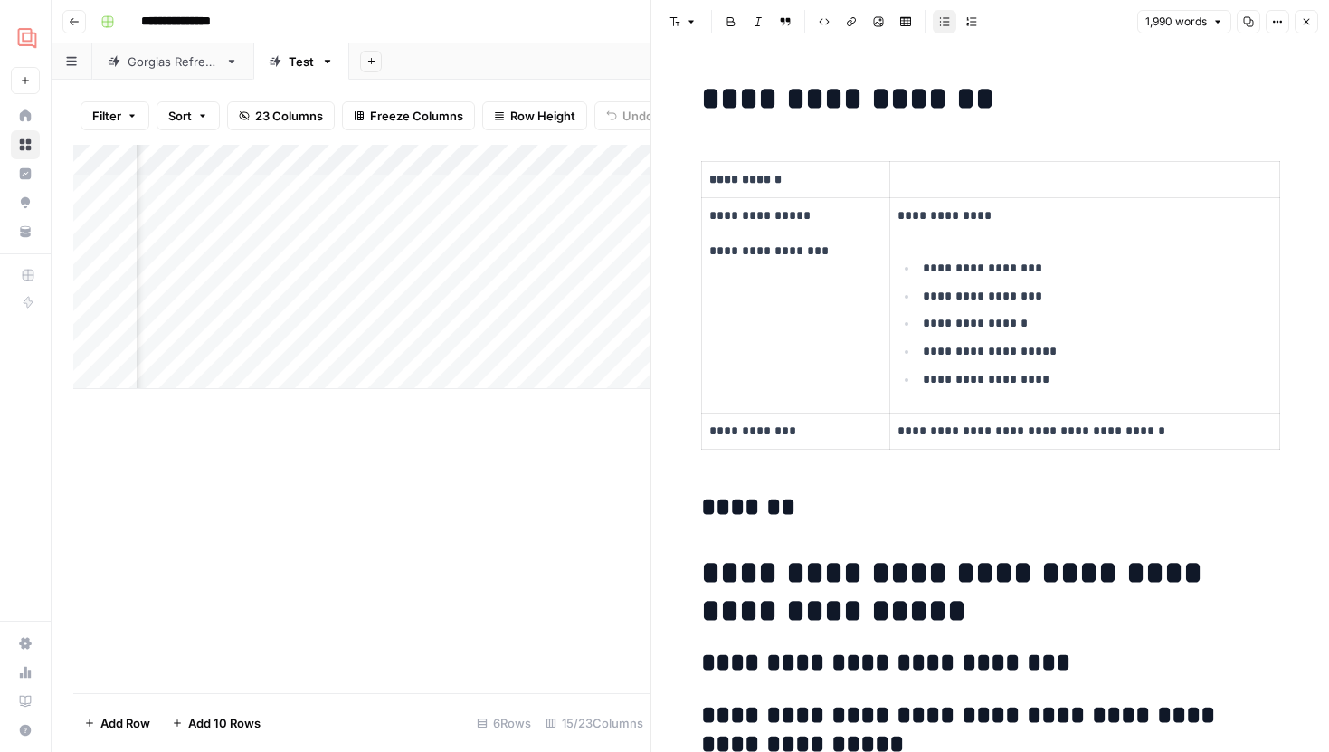
scroll to position [0, 1226]
click at [469, 190] on div "Add Column" at bounding box center [361, 267] width 577 height 244
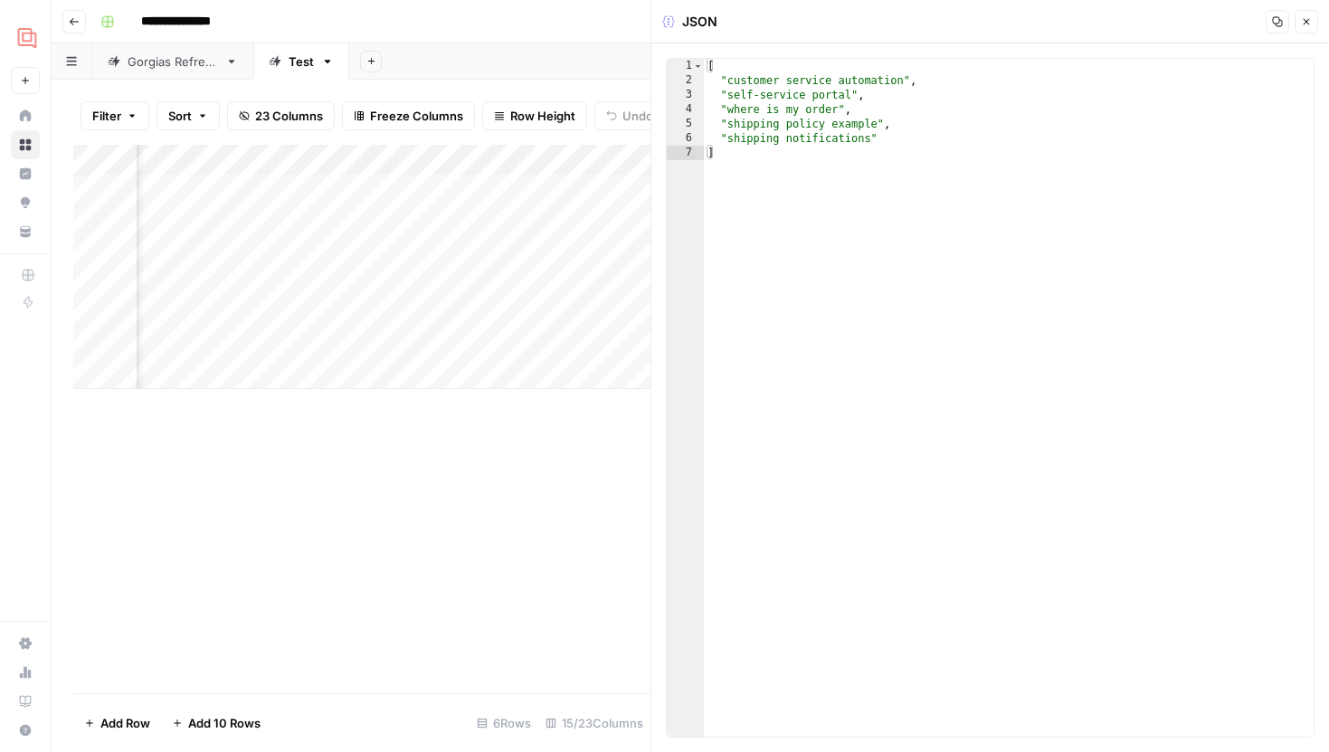
click at [1301, 23] on icon "button" at bounding box center [1306, 21] width 11 height 11
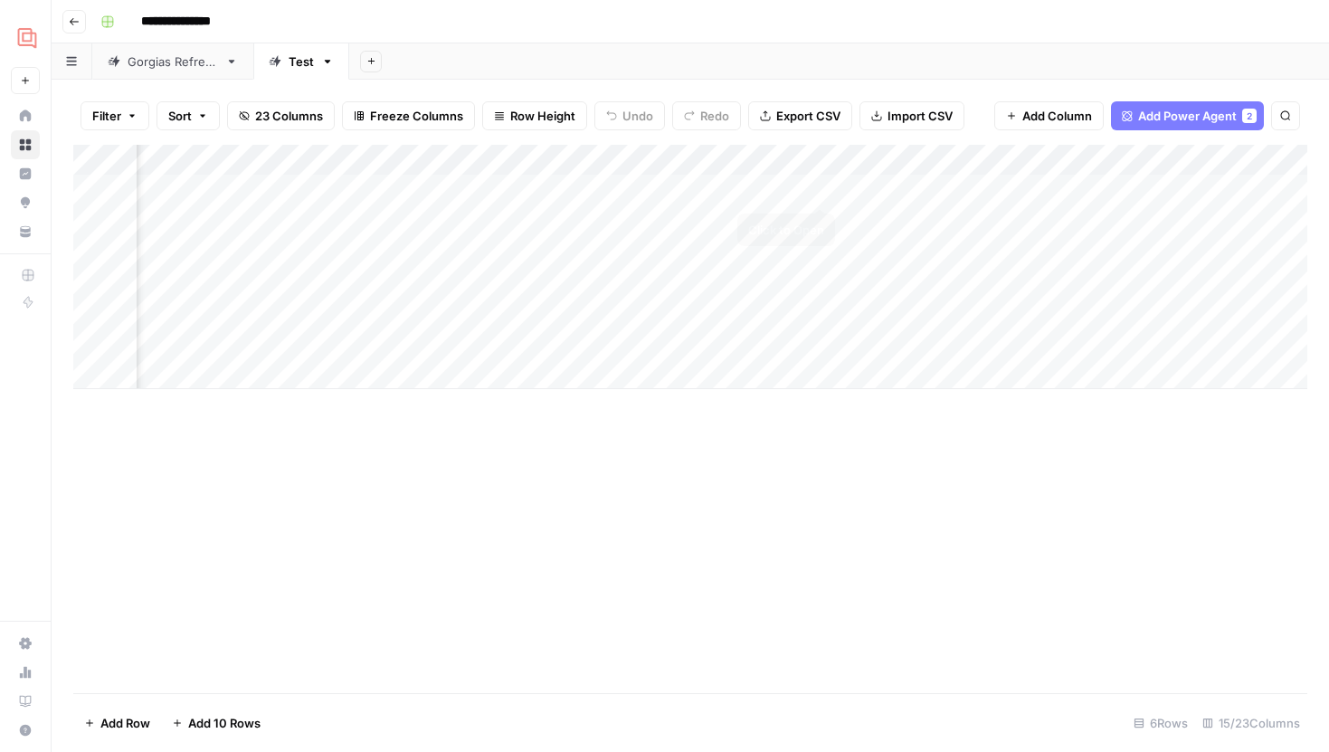
click at [821, 193] on div "Add Column" at bounding box center [690, 267] width 1234 height 244
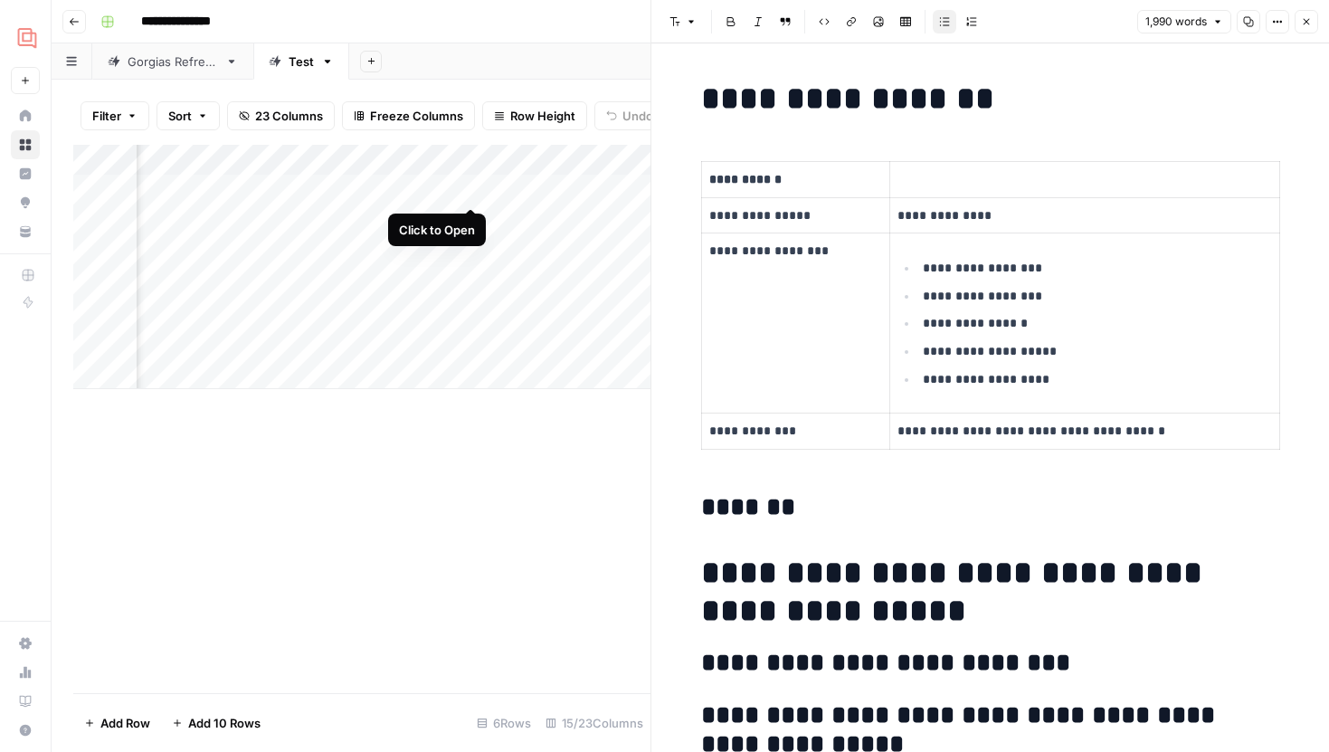
click at [471, 187] on div "Add Column" at bounding box center [361, 267] width 577 height 244
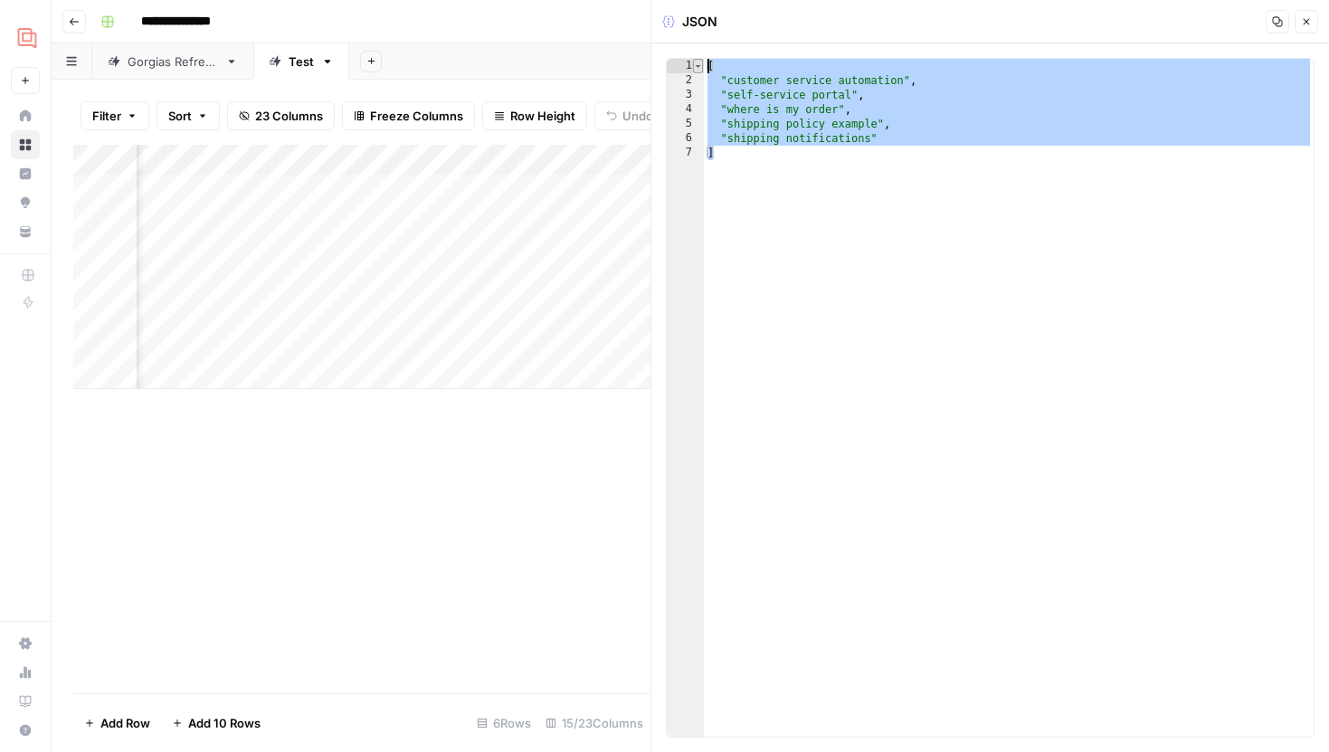
drag, startPoint x: 843, startPoint y: 166, endPoint x: 699, endPoint y: 63, distance: 176.4
click at [699, 63] on div "* 1 2 3 4 5 6 7 [ "customer service automation" , "self-service portal" , "wher…" at bounding box center [990, 397] width 648 height 679
type textarea "**********"
click at [1302, 22] on icon "button" at bounding box center [1306, 21] width 11 height 11
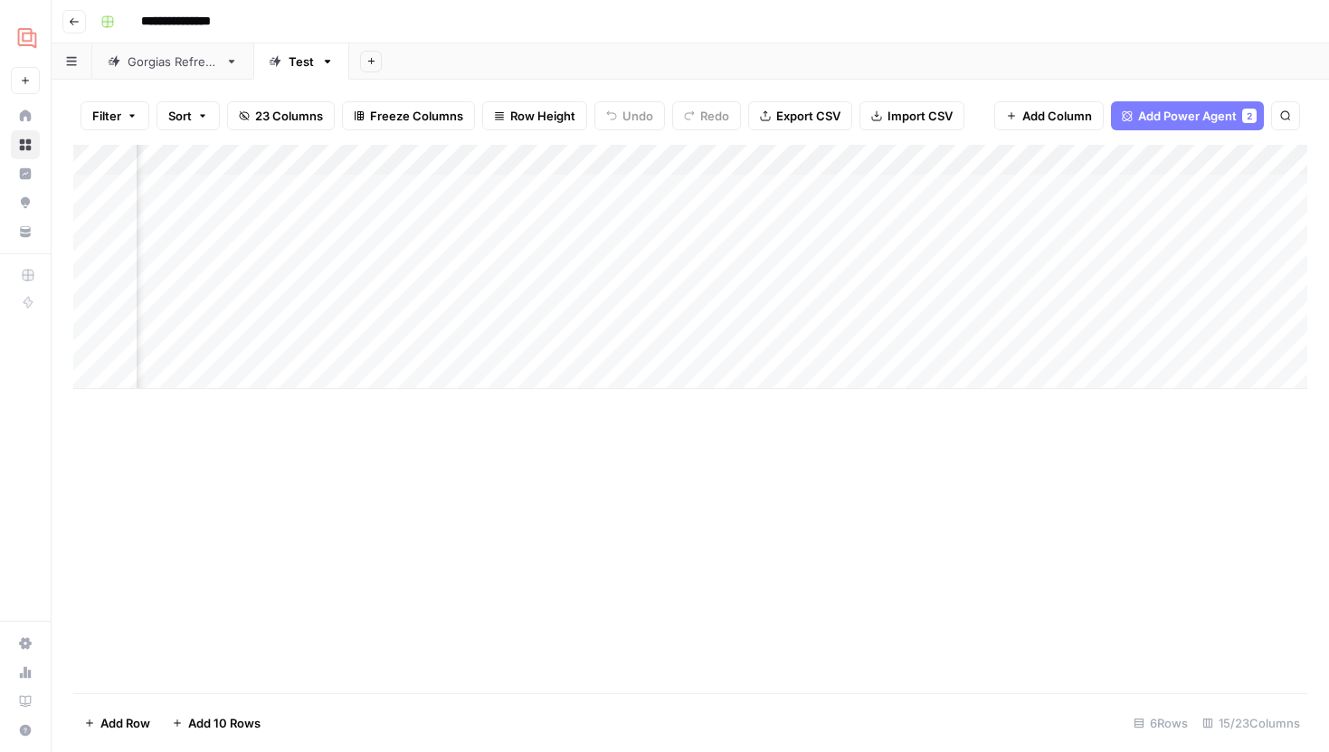
click at [824, 187] on div "Add Column" at bounding box center [690, 267] width 1234 height 244
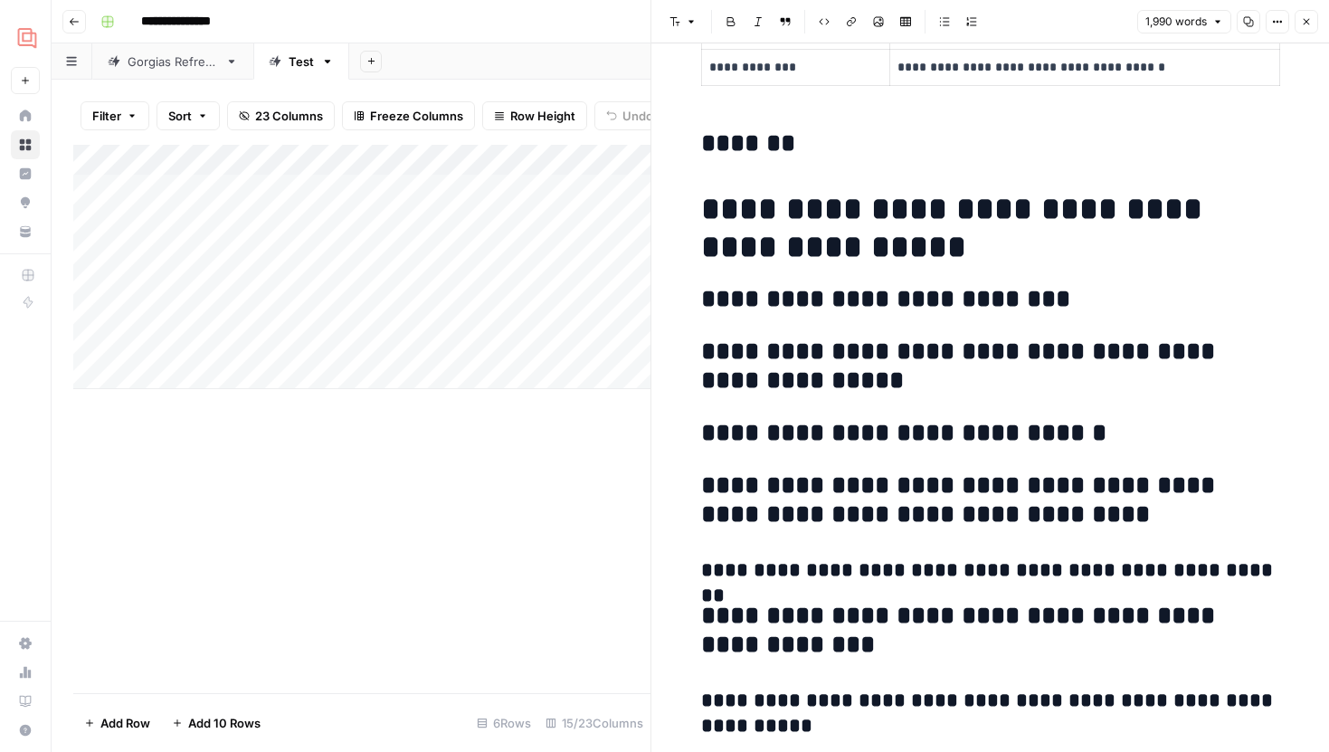
click at [449, 187] on div "Add Column" at bounding box center [361, 267] width 577 height 244
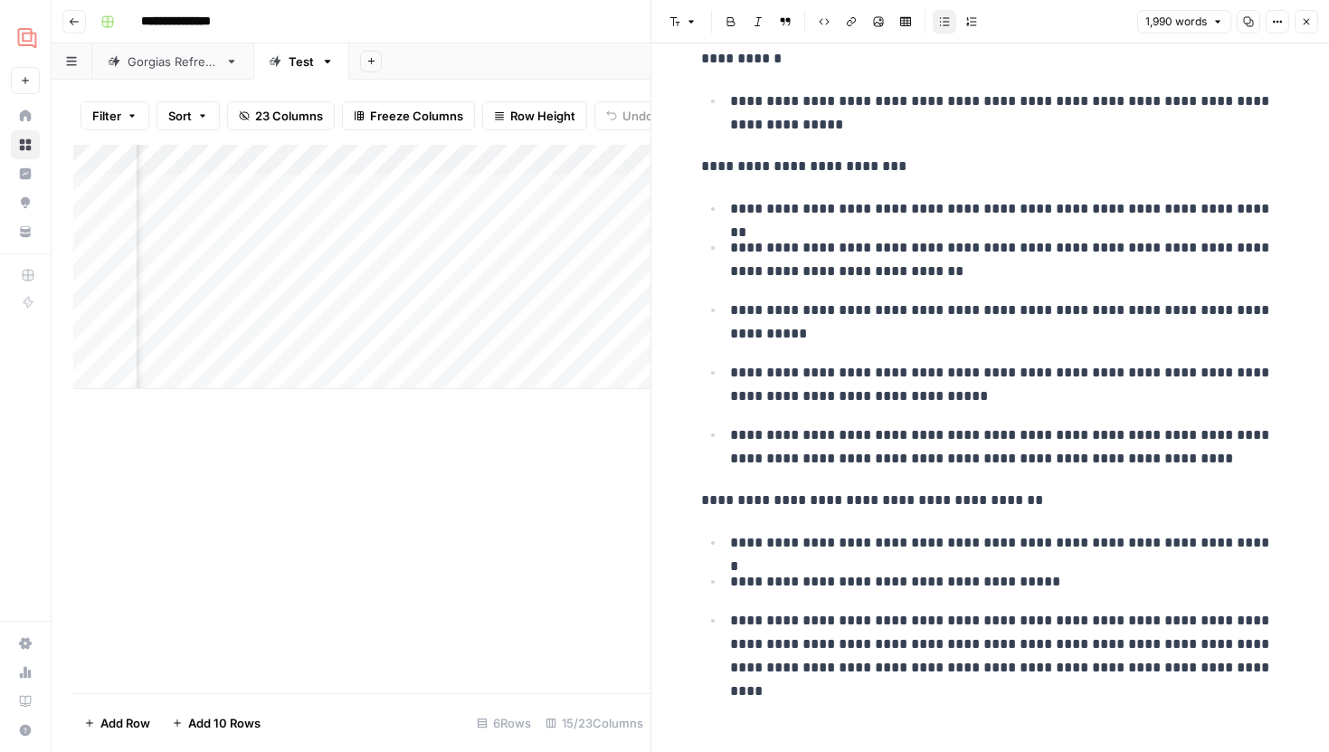
scroll to position [0, 1156]
click at [1303, 30] on button "Close" at bounding box center [1306, 22] width 24 height 24
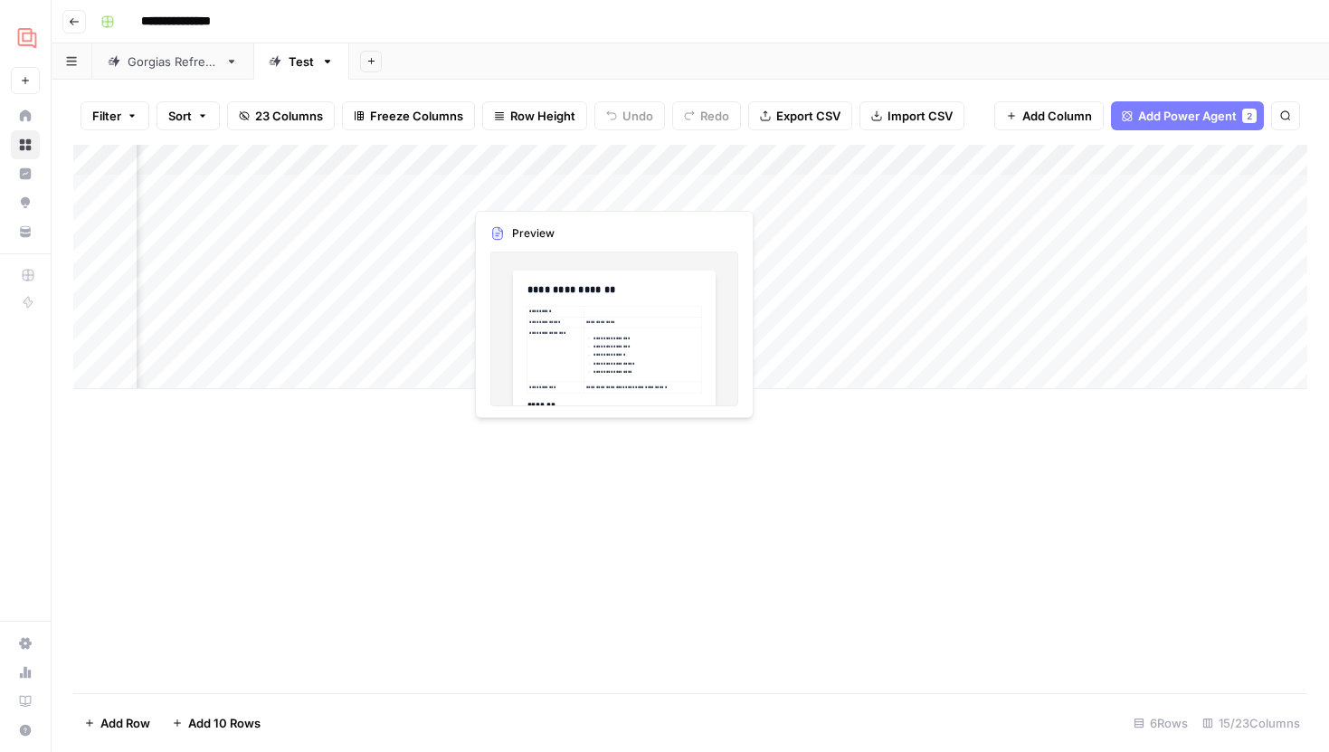
scroll to position [0, 1398]
click at [648, 191] on div "Add Column" at bounding box center [690, 267] width 1234 height 244
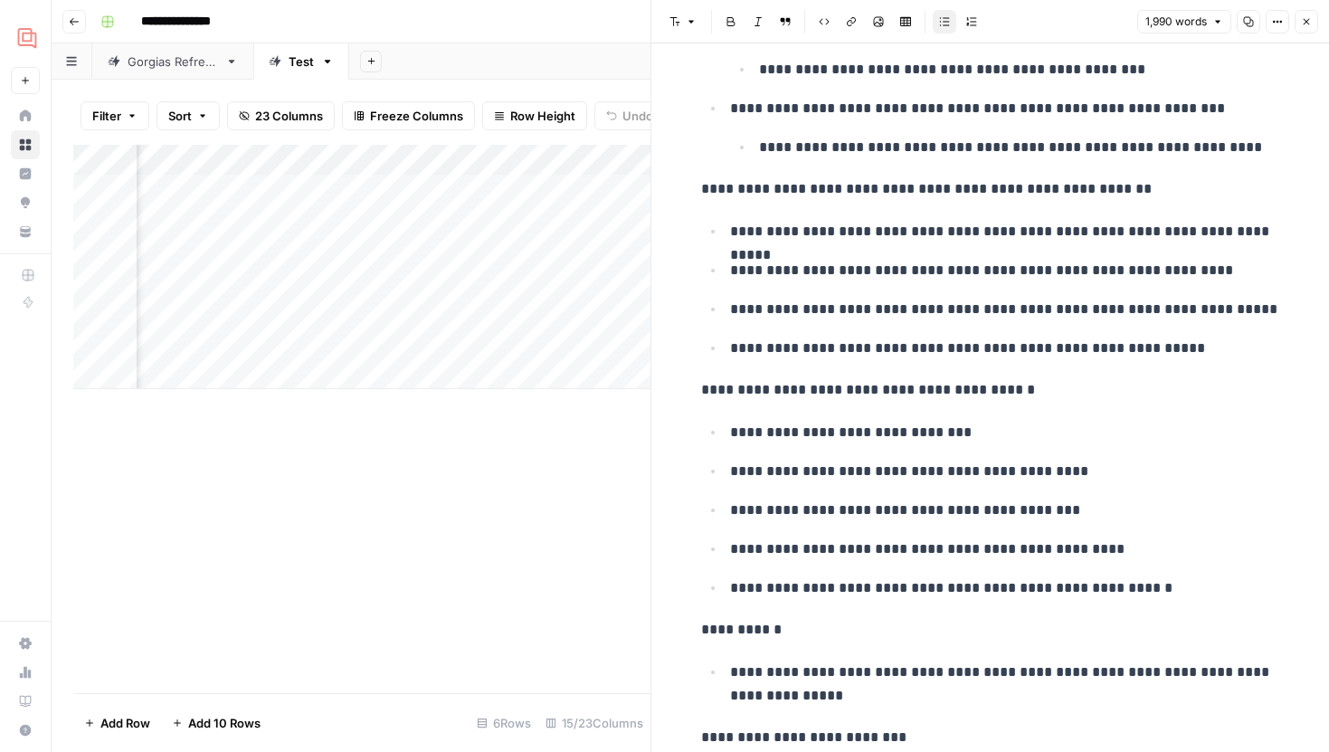
scroll to position [9389, 0]
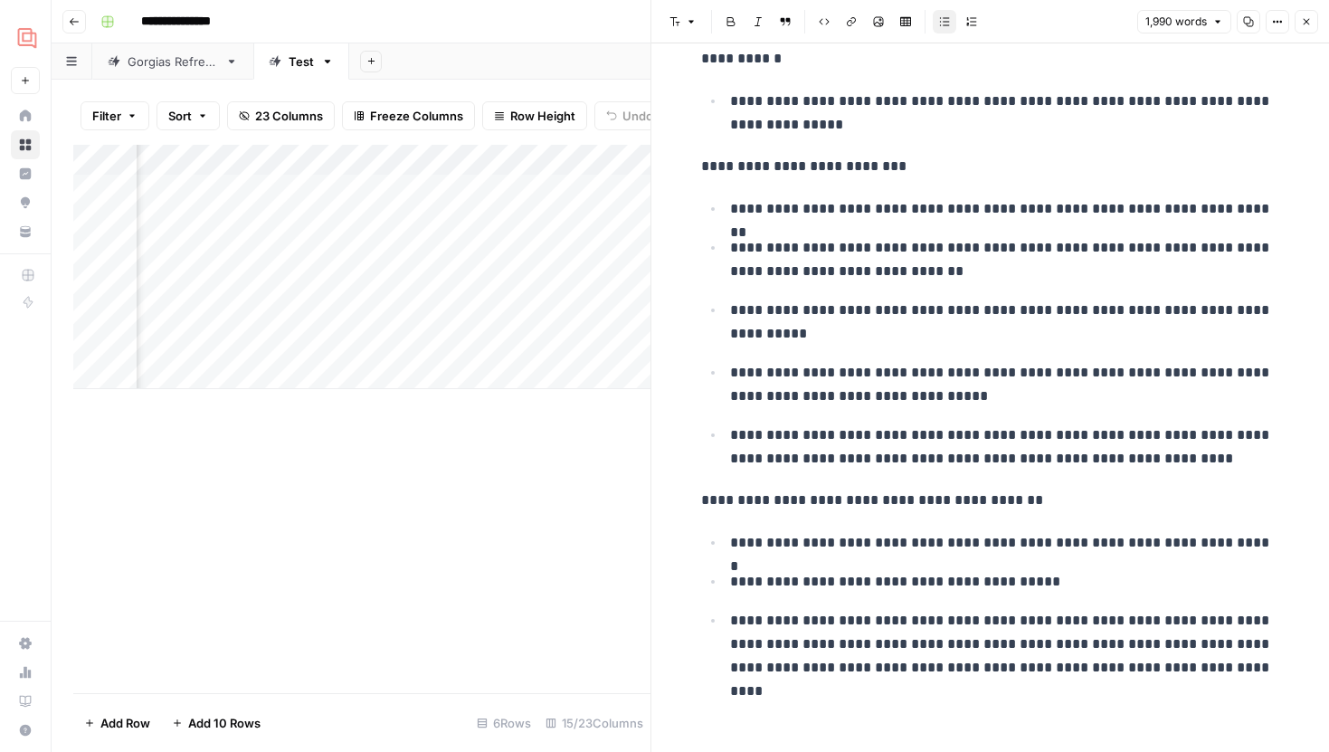
click at [1304, 30] on button "Close" at bounding box center [1306, 22] width 24 height 24
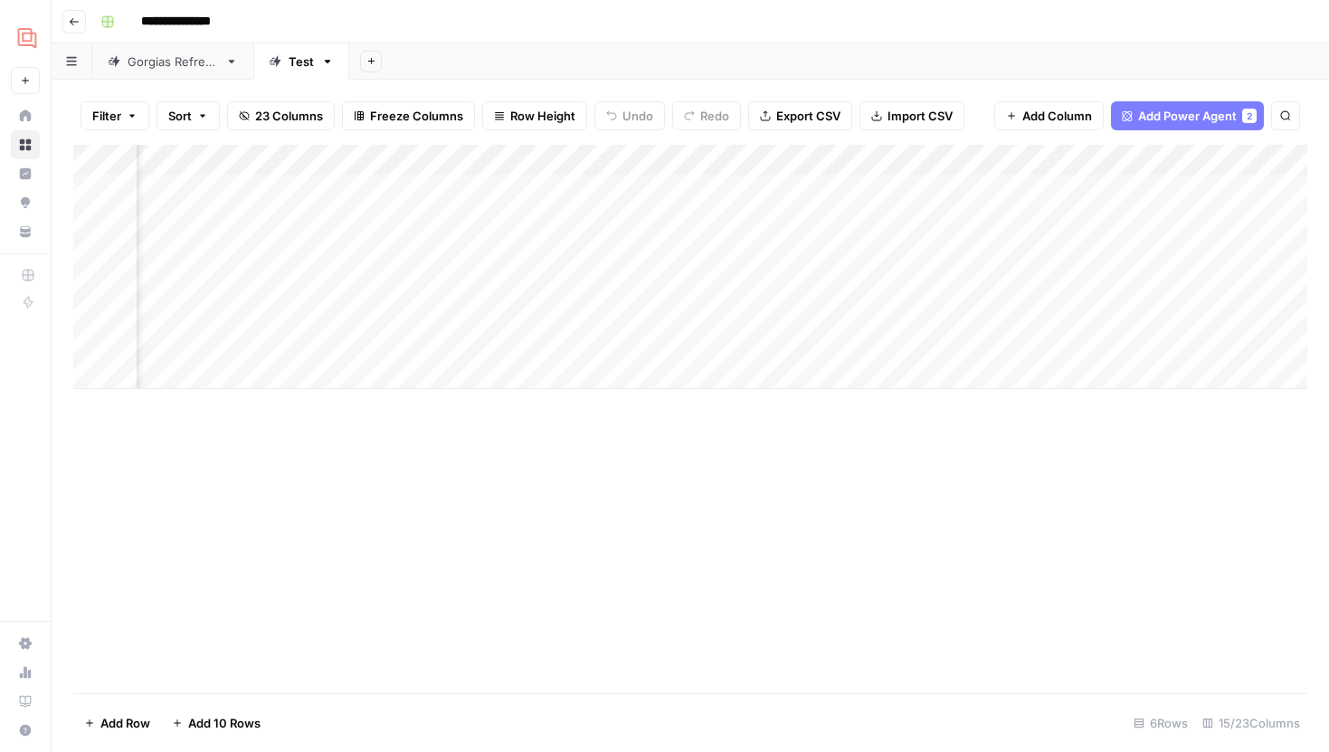
click at [447, 166] on div "Add Column" at bounding box center [690, 267] width 1234 height 244
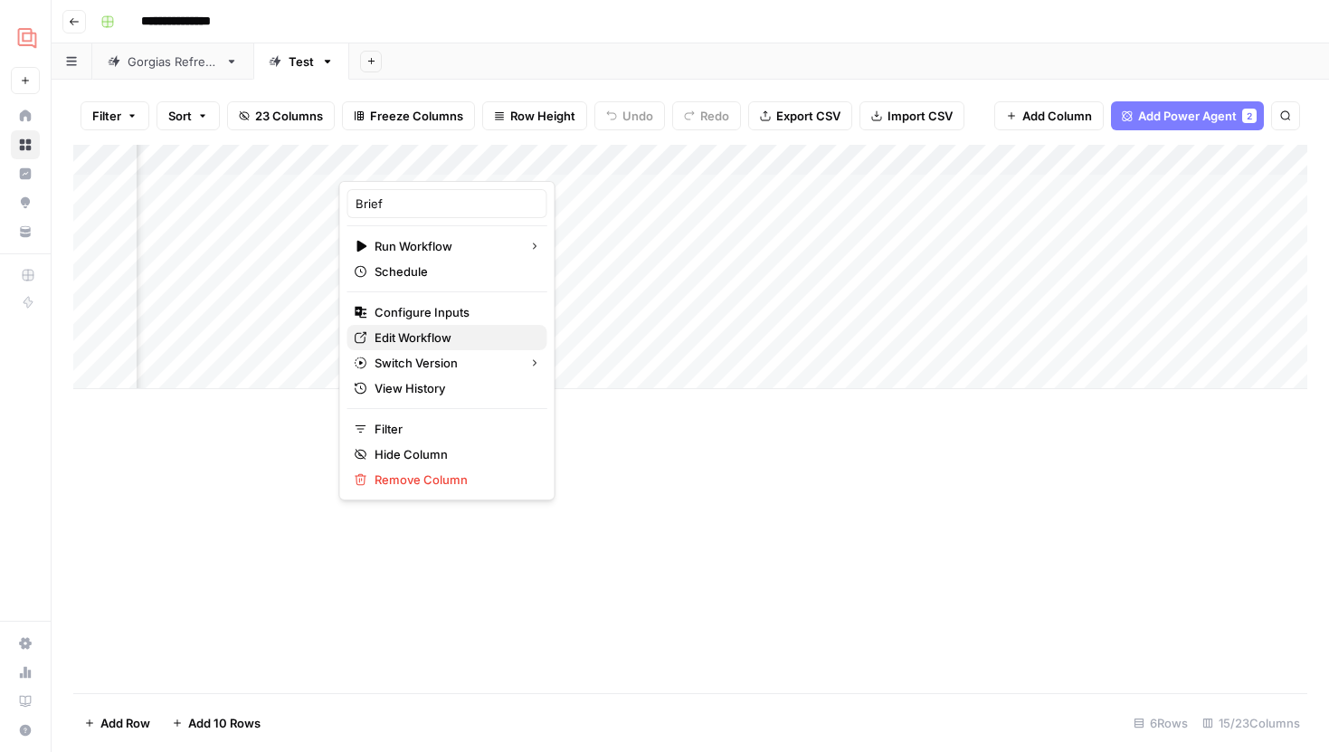
click at [419, 339] on span "Edit Workflow" at bounding box center [453, 337] width 158 height 18
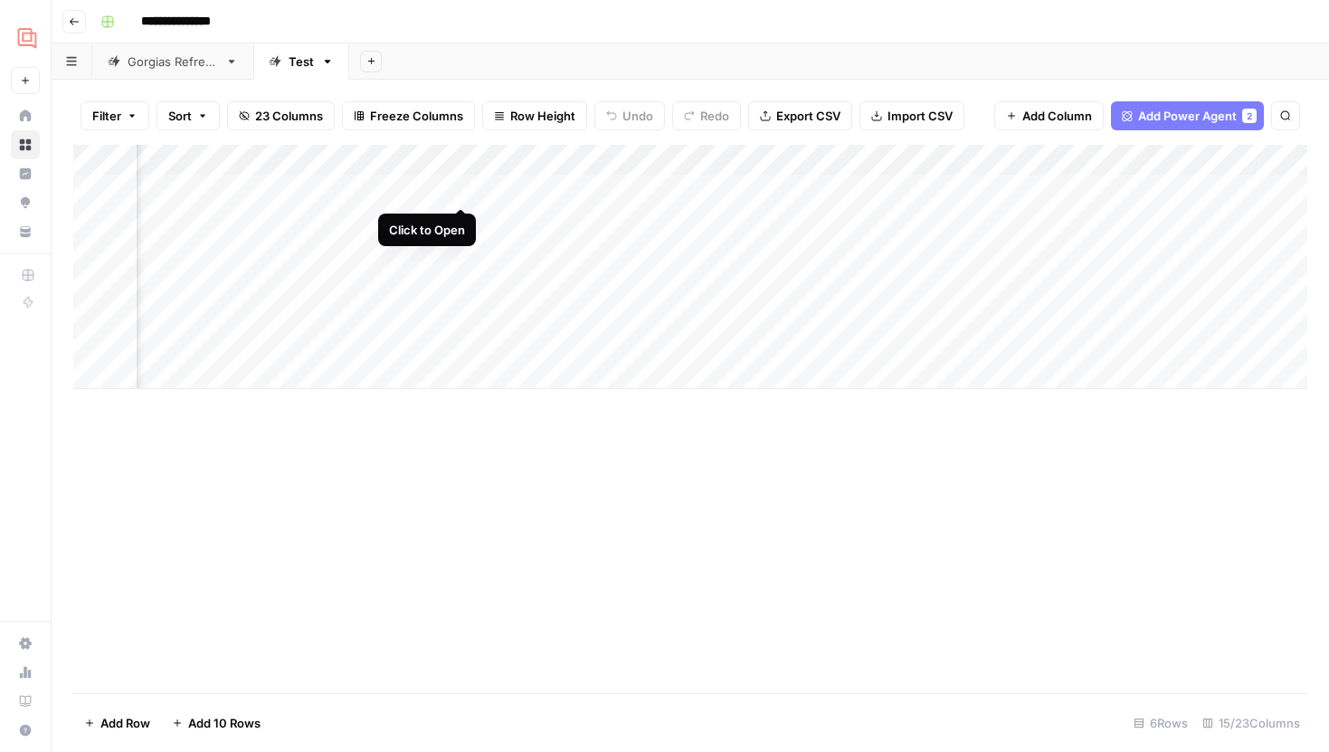
click at [464, 187] on div "Add Column" at bounding box center [690, 267] width 1234 height 244
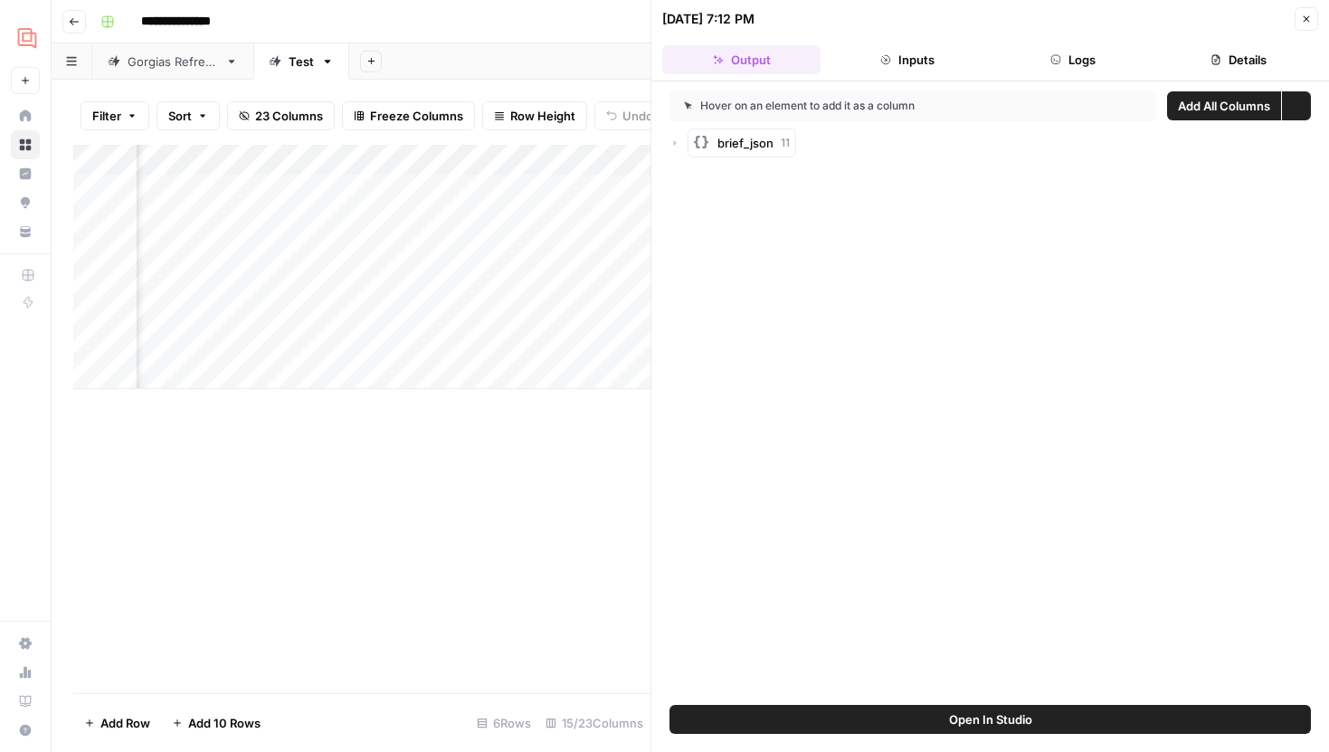
click at [1024, 724] on span "Open In Studio" at bounding box center [990, 719] width 83 height 18
click at [1004, 726] on span "Open In Studio" at bounding box center [990, 719] width 83 height 18
click at [1310, 16] on icon "button" at bounding box center [1306, 19] width 11 height 11
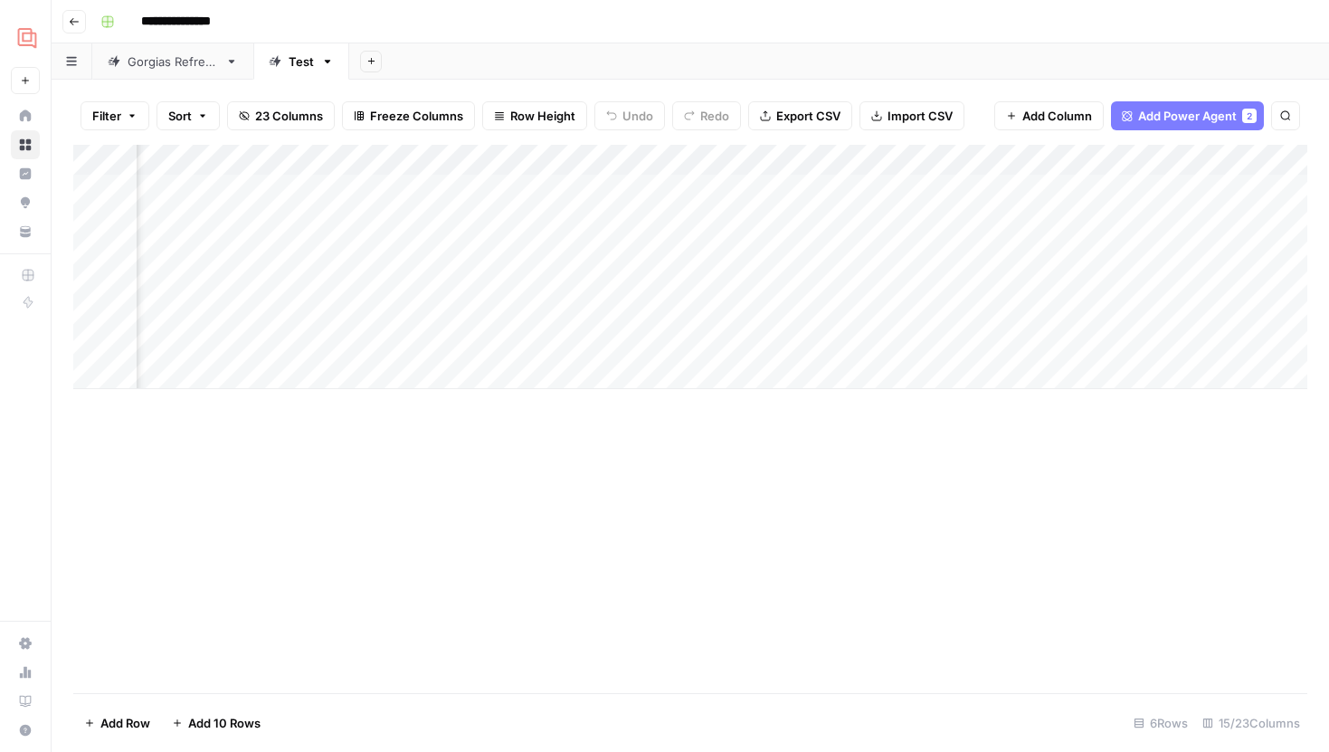
scroll to position [0, 1167]
click at [718, 282] on div "Add Column" at bounding box center [690, 267] width 1234 height 244
click at [506, 166] on div "Add Column" at bounding box center [690, 267] width 1234 height 244
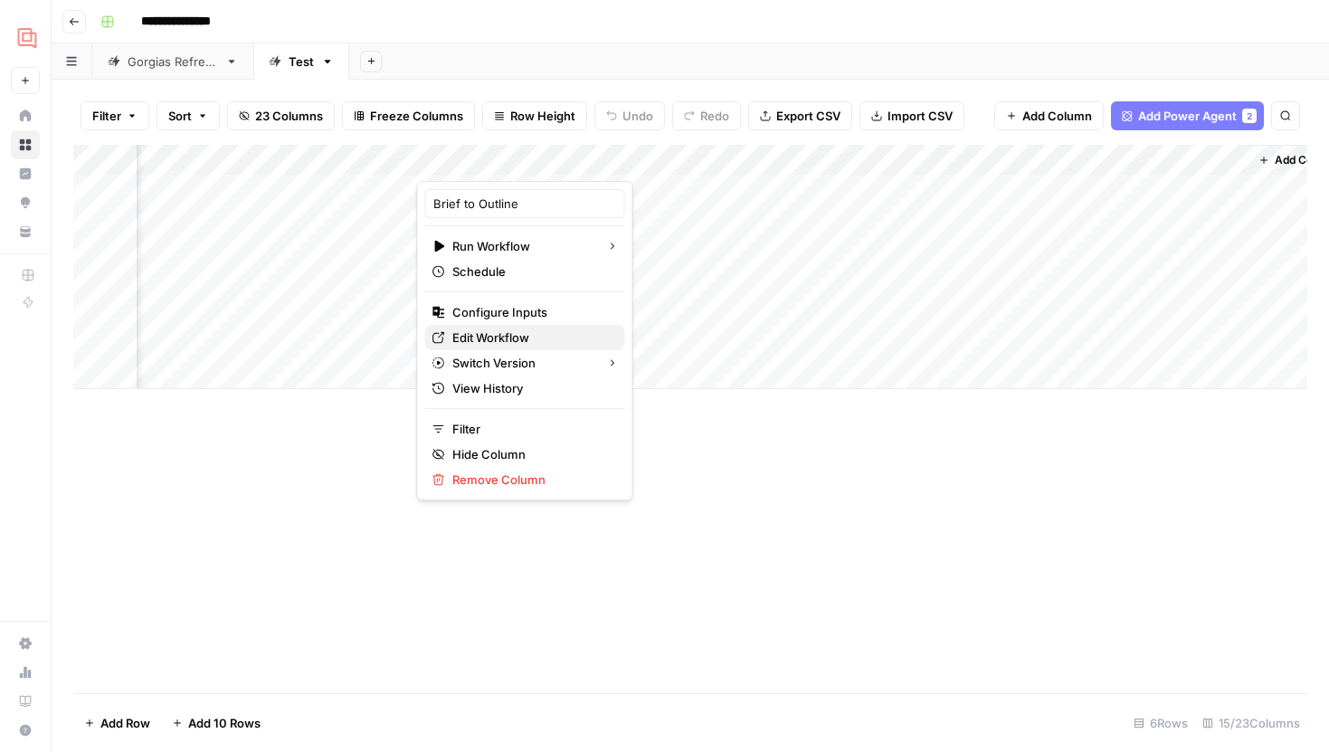
click at [501, 344] on span "Edit Workflow" at bounding box center [531, 337] width 158 height 18
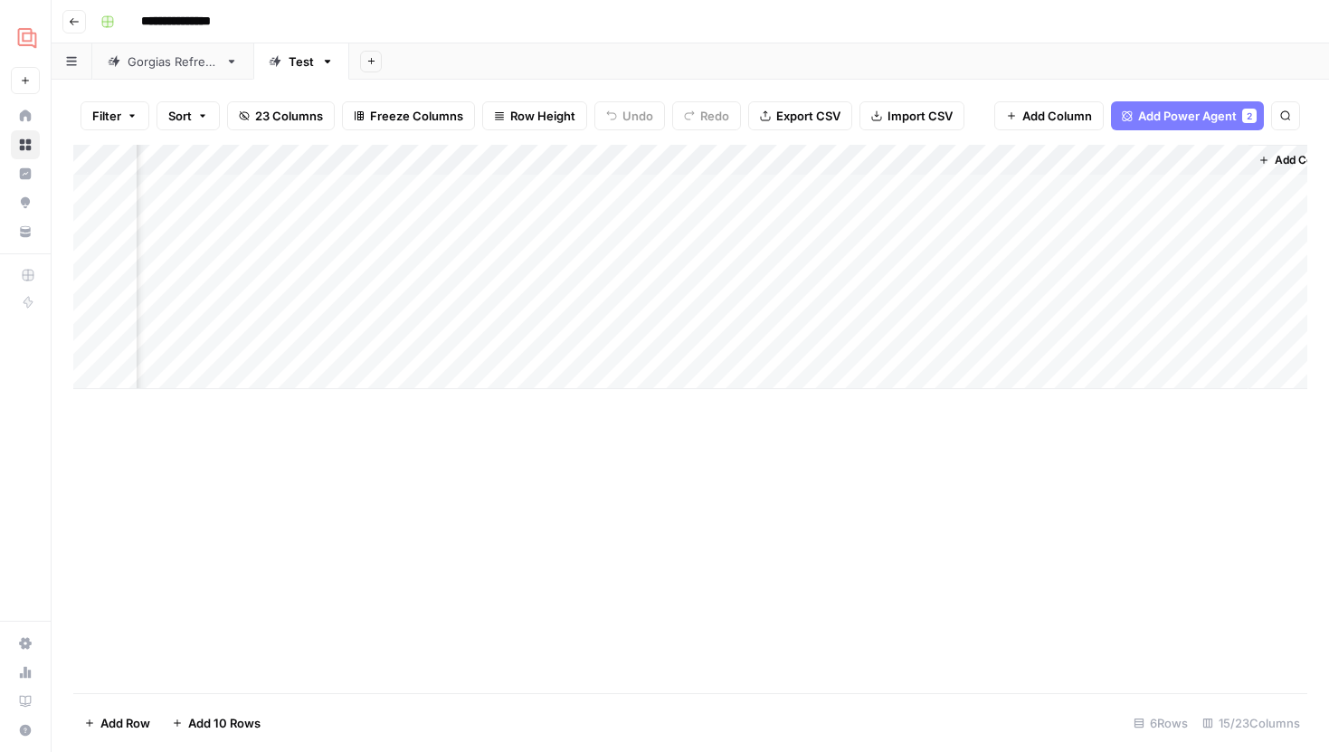
scroll to position [0, 1448]
click at [440, 279] on div "Add Column" at bounding box center [690, 267] width 1234 height 244
click at [414, 280] on div "Add Column" at bounding box center [690, 267] width 1234 height 244
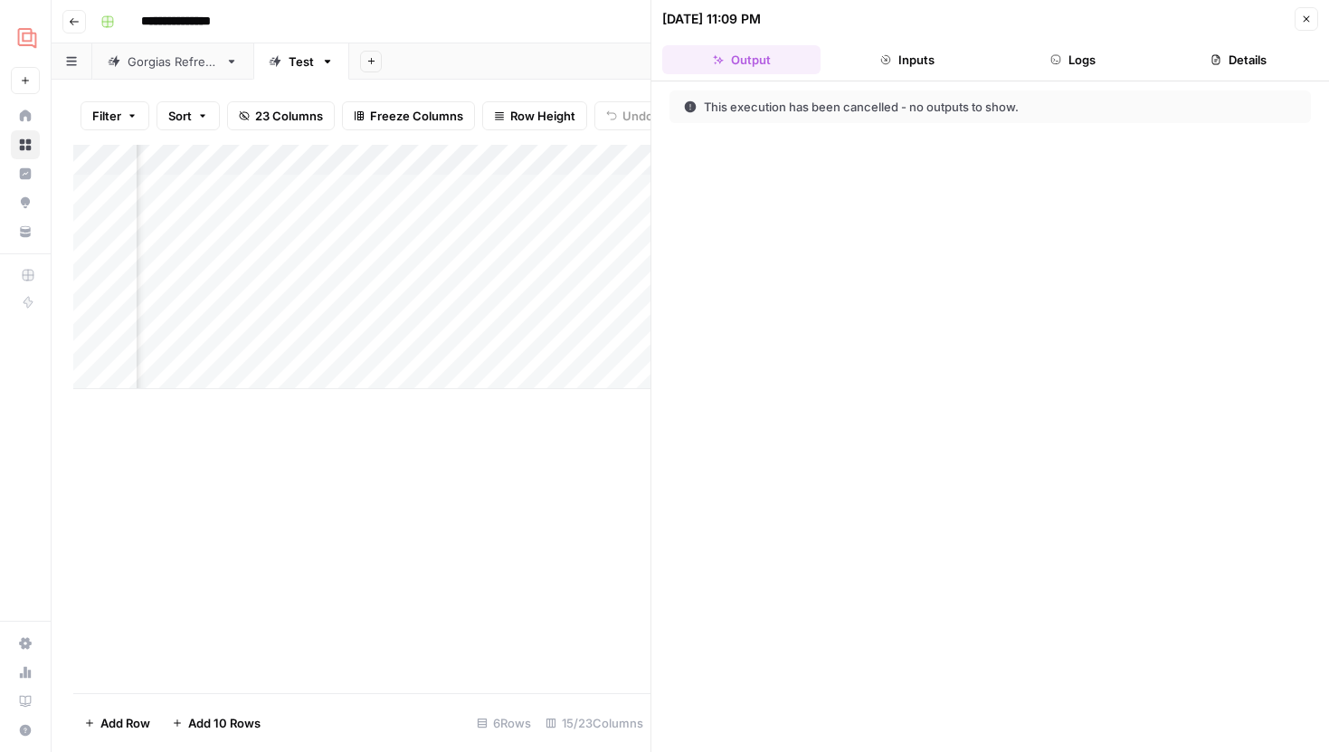
click at [369, 159] on div "Add Column" at bounding box center [361, 267] width 577 height 244
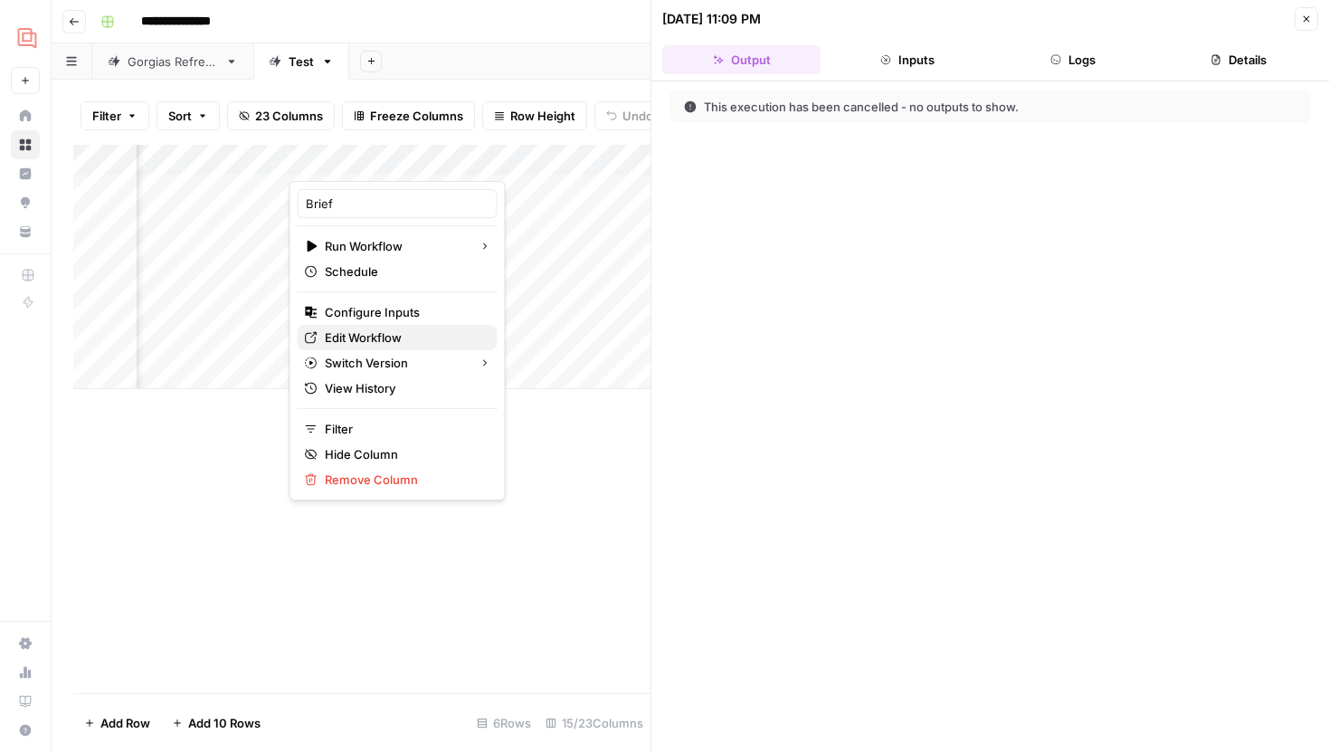
click at [372, 340] on span "Edit Workflow" at bounding box center [404, 337] width 158 height 18
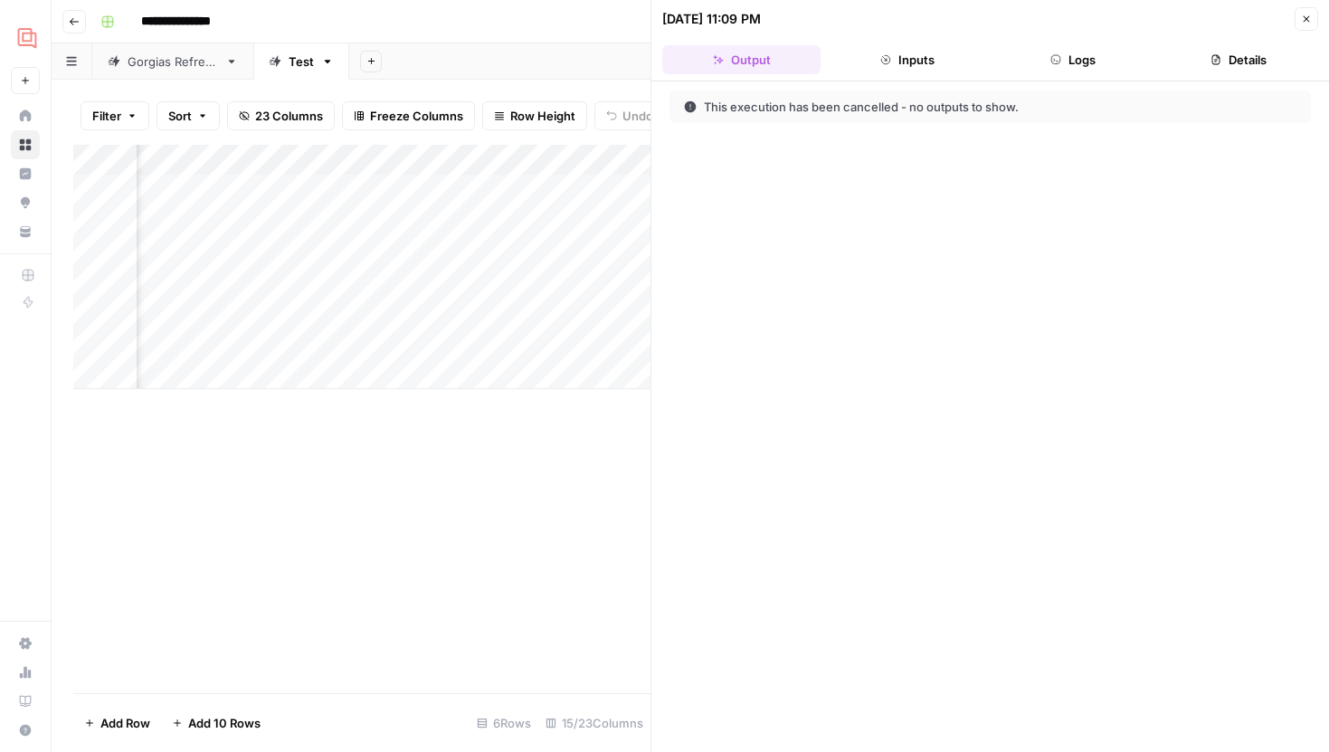
click at [436, 280] on div "Add Column" at bounding box center [361, 267] width 577 height 244
click at [1299, 13] on button "Close" at bounding box center [1306, 19] width 24 height 24
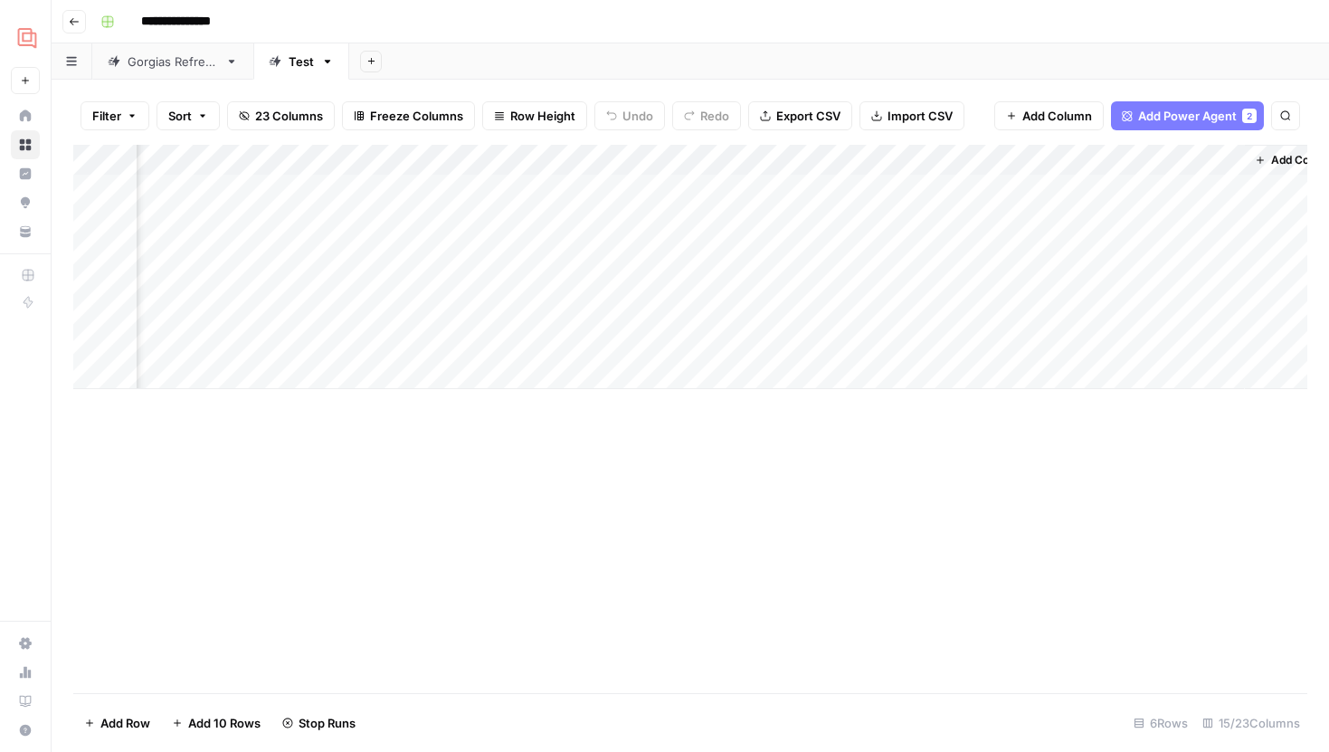
scroll to position [0, 1688]
click at [688, 194] on div "Add Column" at bounding box center [690, 267] width 1234 height 244
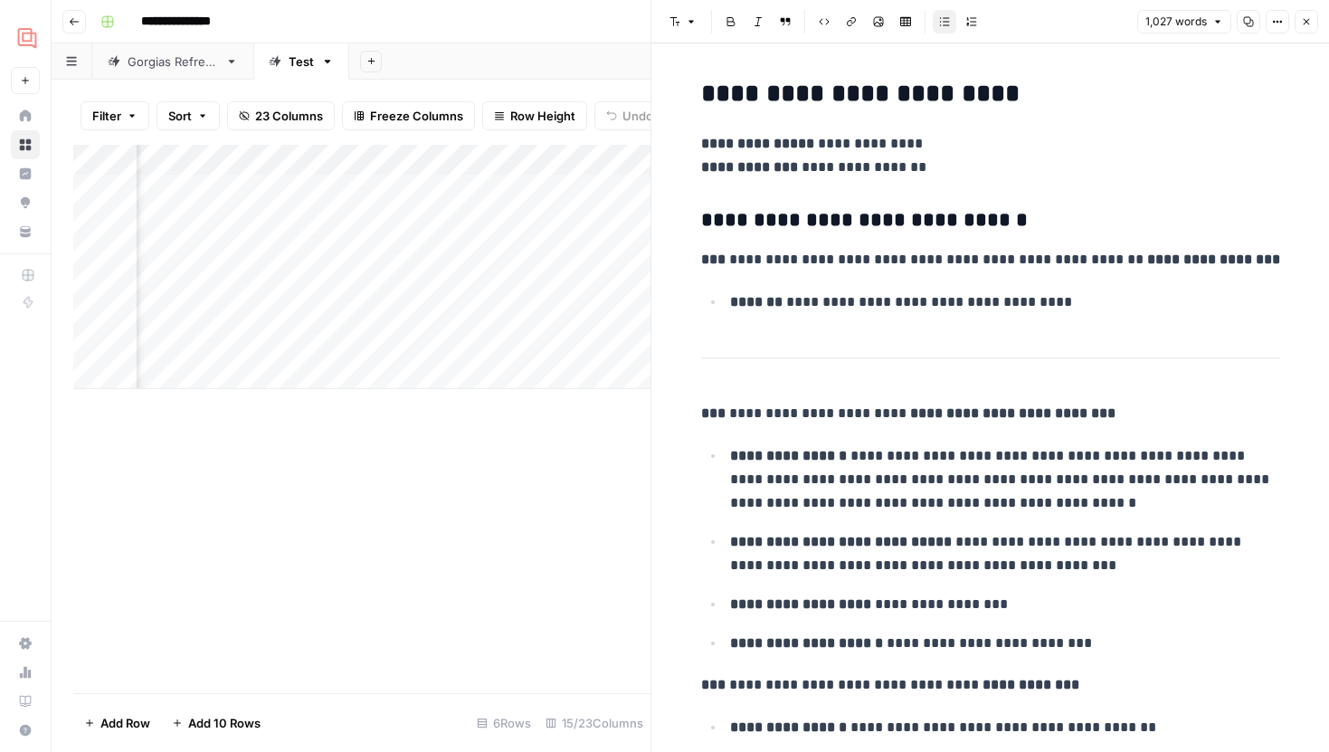
click at [1301, 21] on icon "button" at bounding box center [1306, 21] width 11 height 11
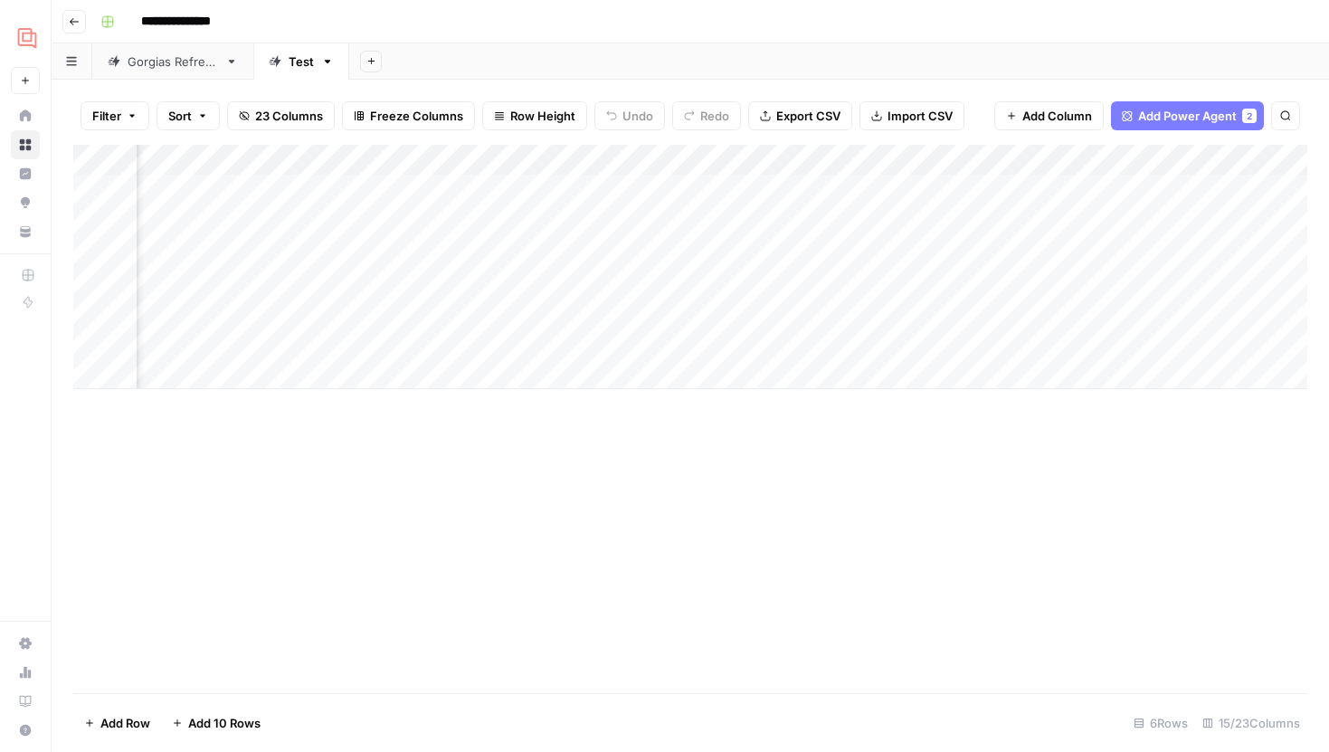
scroll to position [0, 1403]
click at [980, 288] on div "Add Column" at bounding box center [690, 267] width 1234 height 244
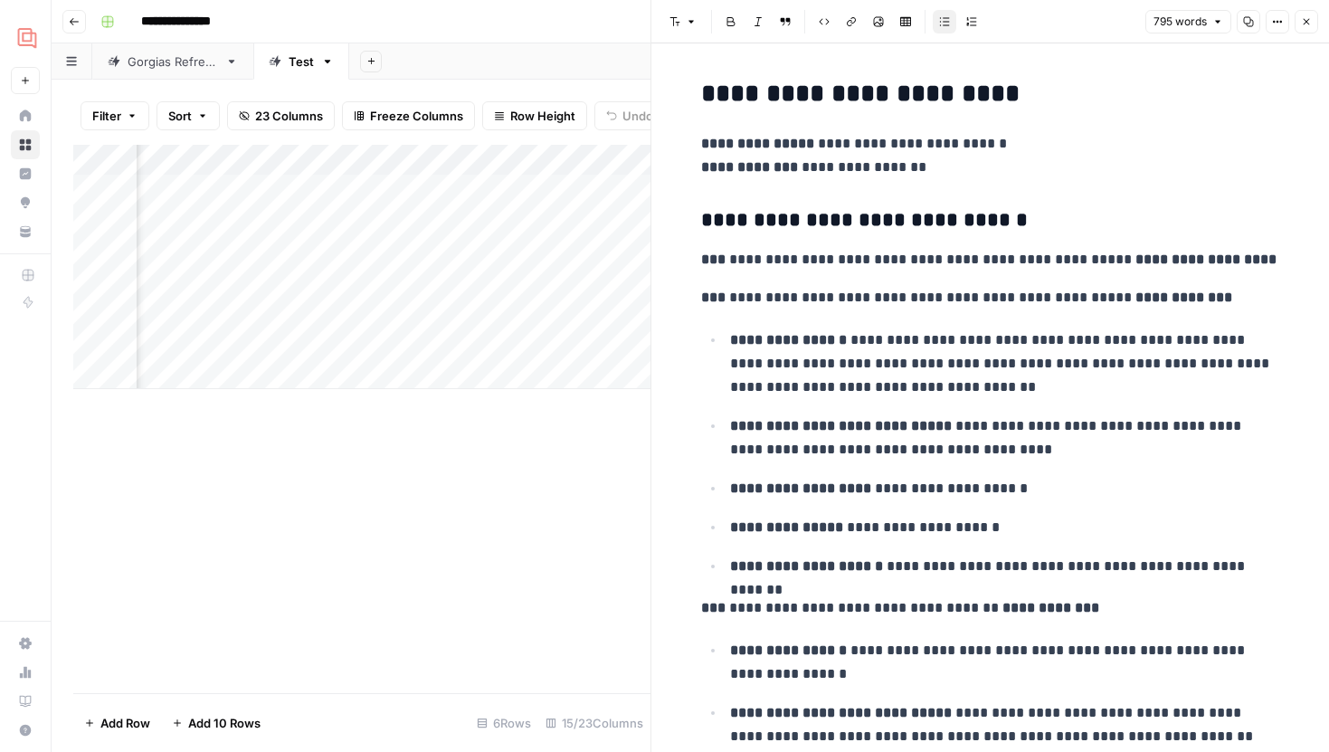
click at [1297, 21] on button "Close" at bounding box center [1306, 22] width 24 height 24
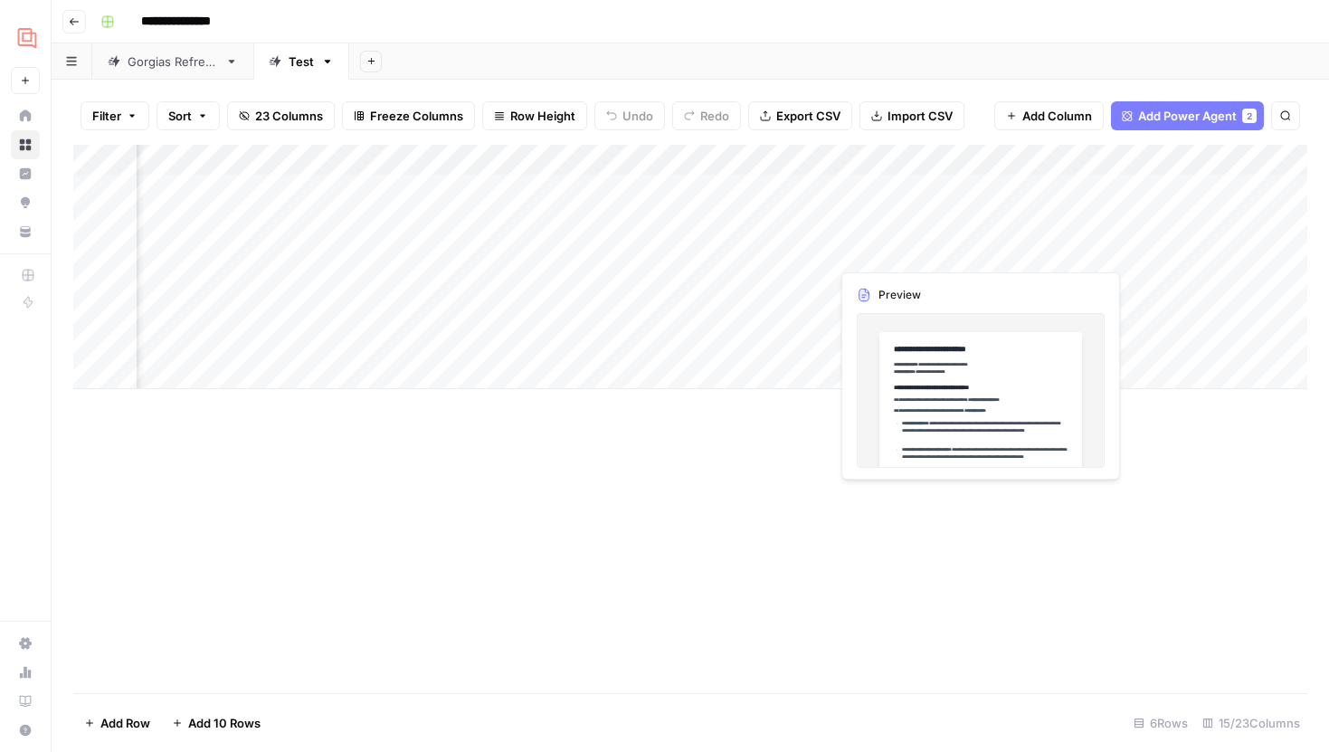
click at [970, 222] on div "Add Column" at bounding box center [690, 267] width 1234 height 244
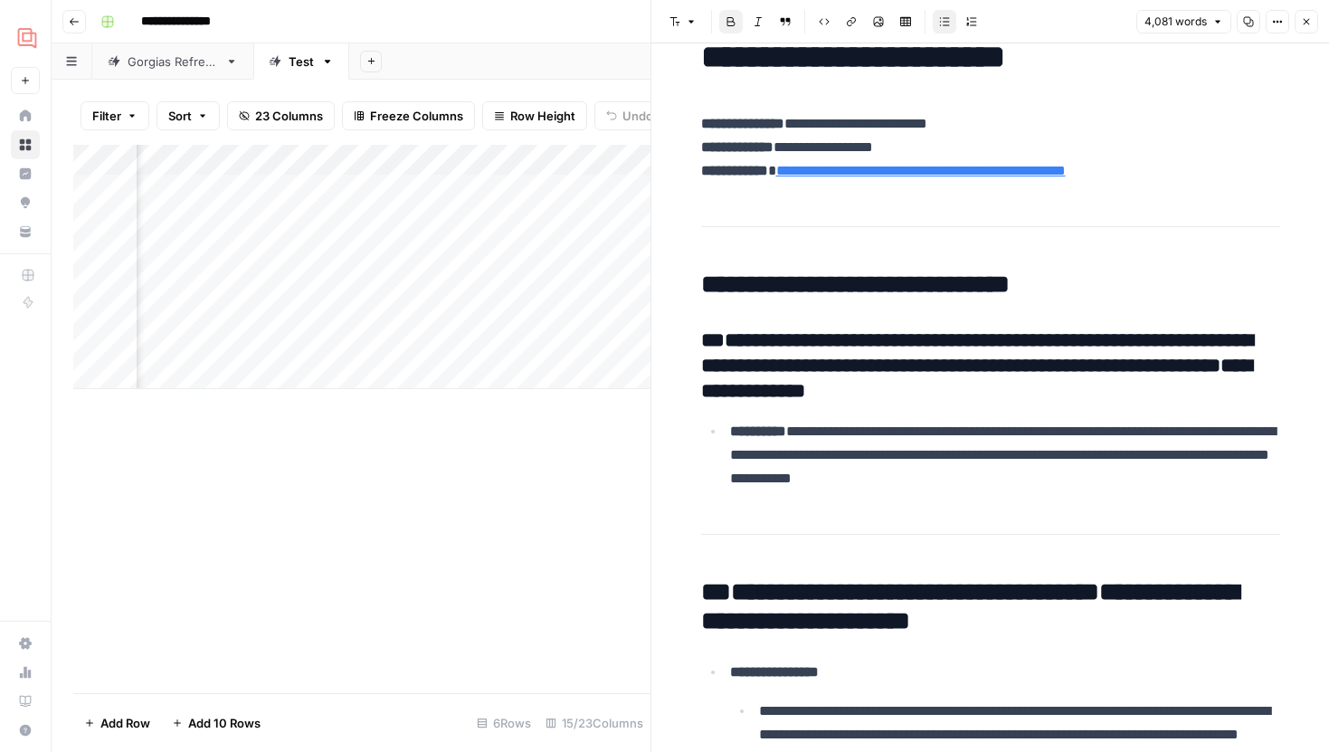
scroll to position [0, 237]
click at [540, 221] on div "Add Column" at bounding box center [361, 267] width 577 height 244
click at [518, 217] on div "Add Column" at bounding box center [361, 267] width 577 height 244
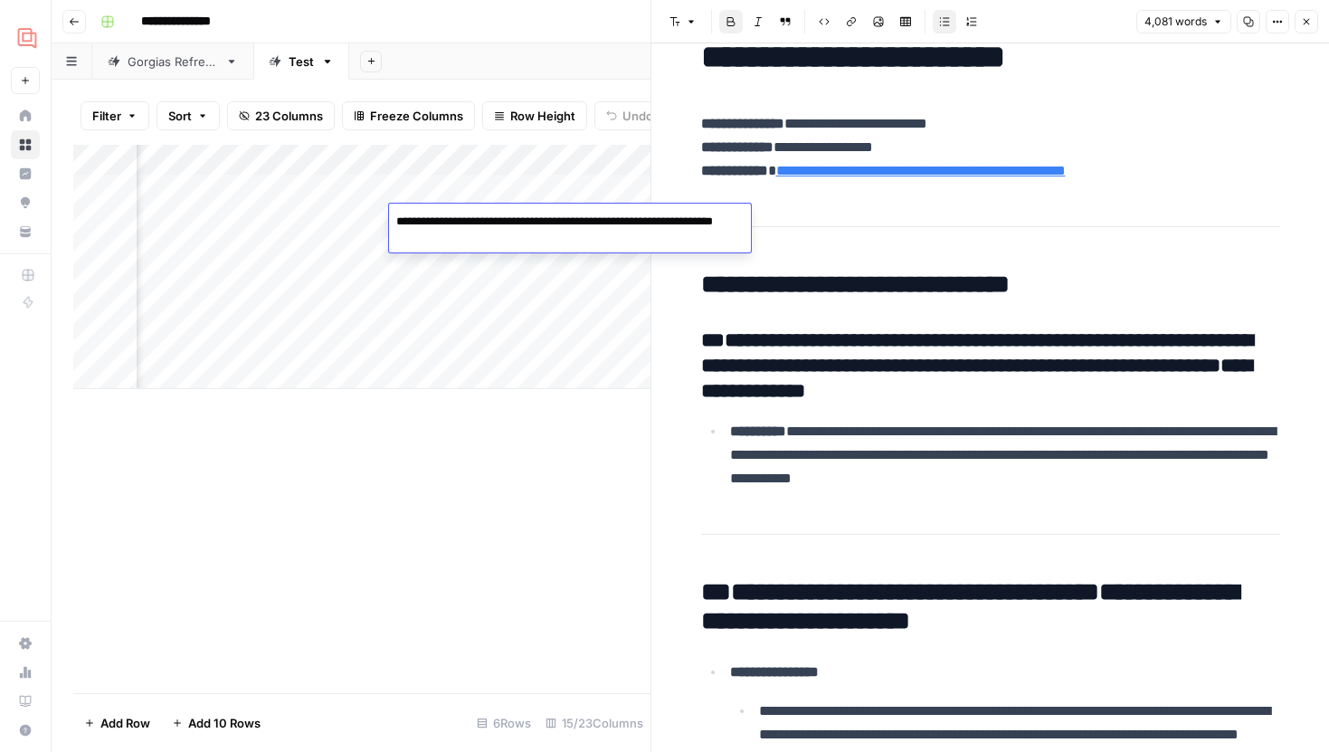
click at [518, 217] on textarea "**********" at bounding box center [570, 230] width 362 height 43
click at [525, 232] on textarea "**********" at bounding box center [570, 230] width 362 height 43
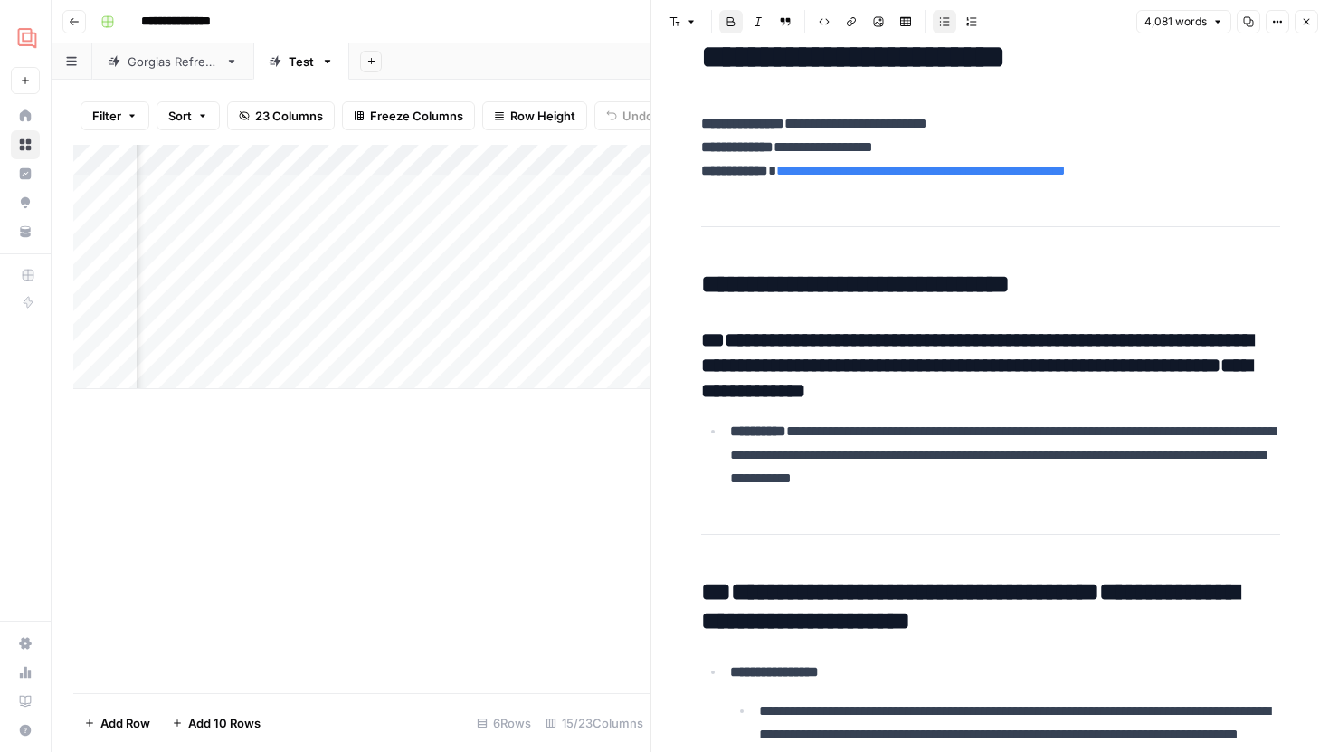
click at [495, 350] on div "Add Column" at bounding box center [361, 267] width 577 height 244
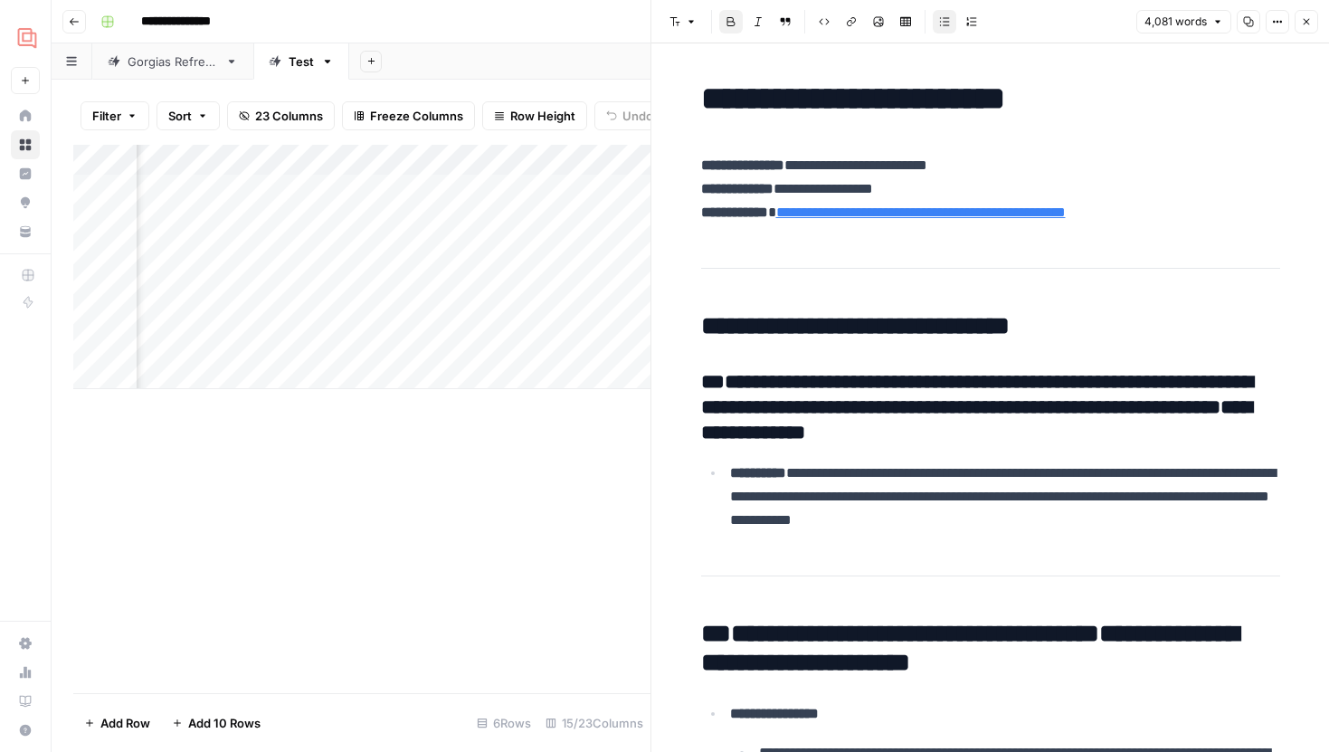
scroll to position [0, 1657]
click at [392, 217] on div "Add Column" at bounding box center [361, 267] width 577 height 244
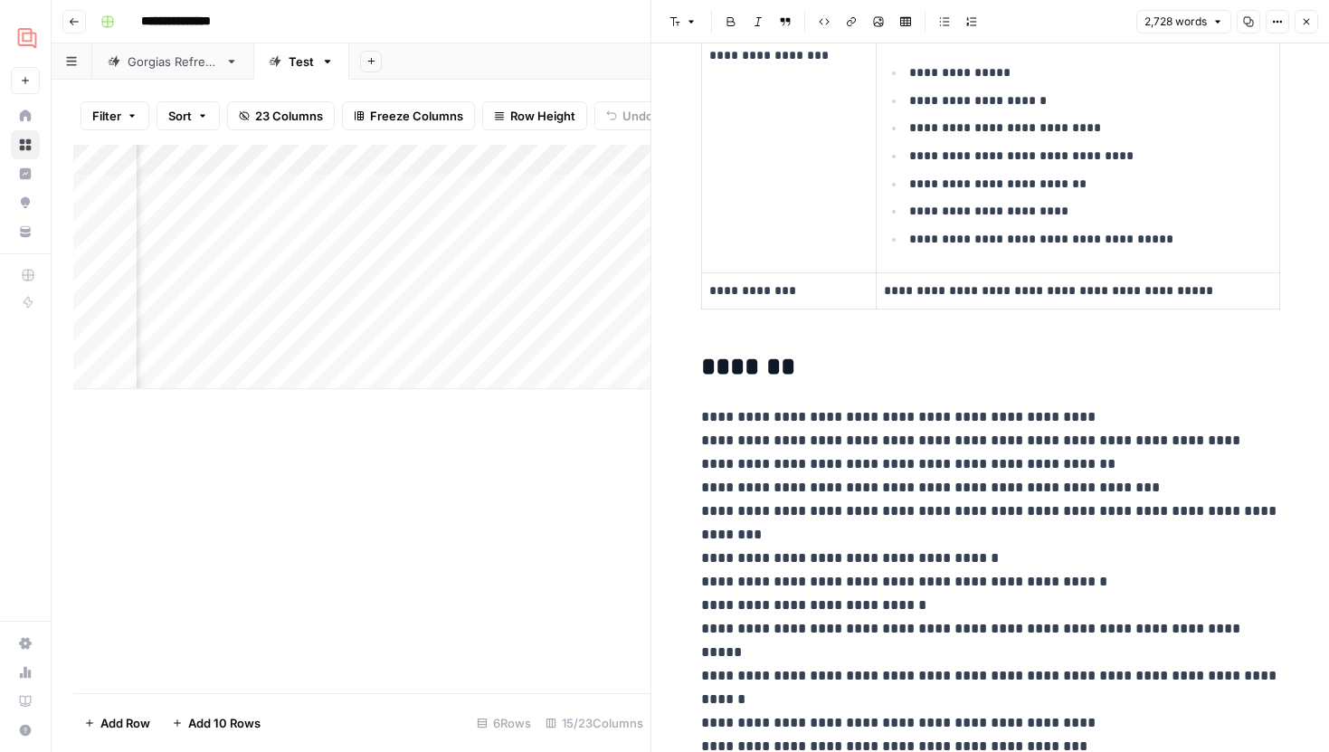
scroll to position [0, 1919]
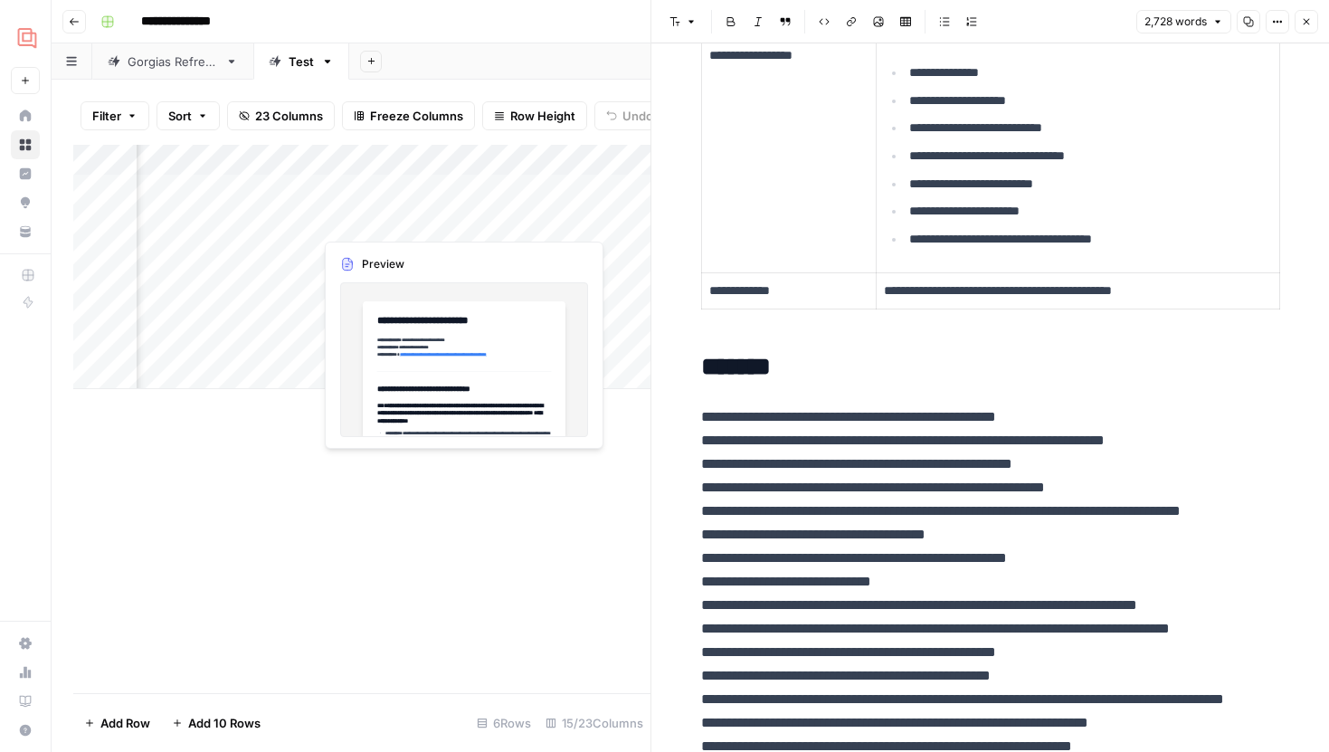
click at [460, 222] on div "Add Column" at bounding box center [361, 267] width 577 height 244
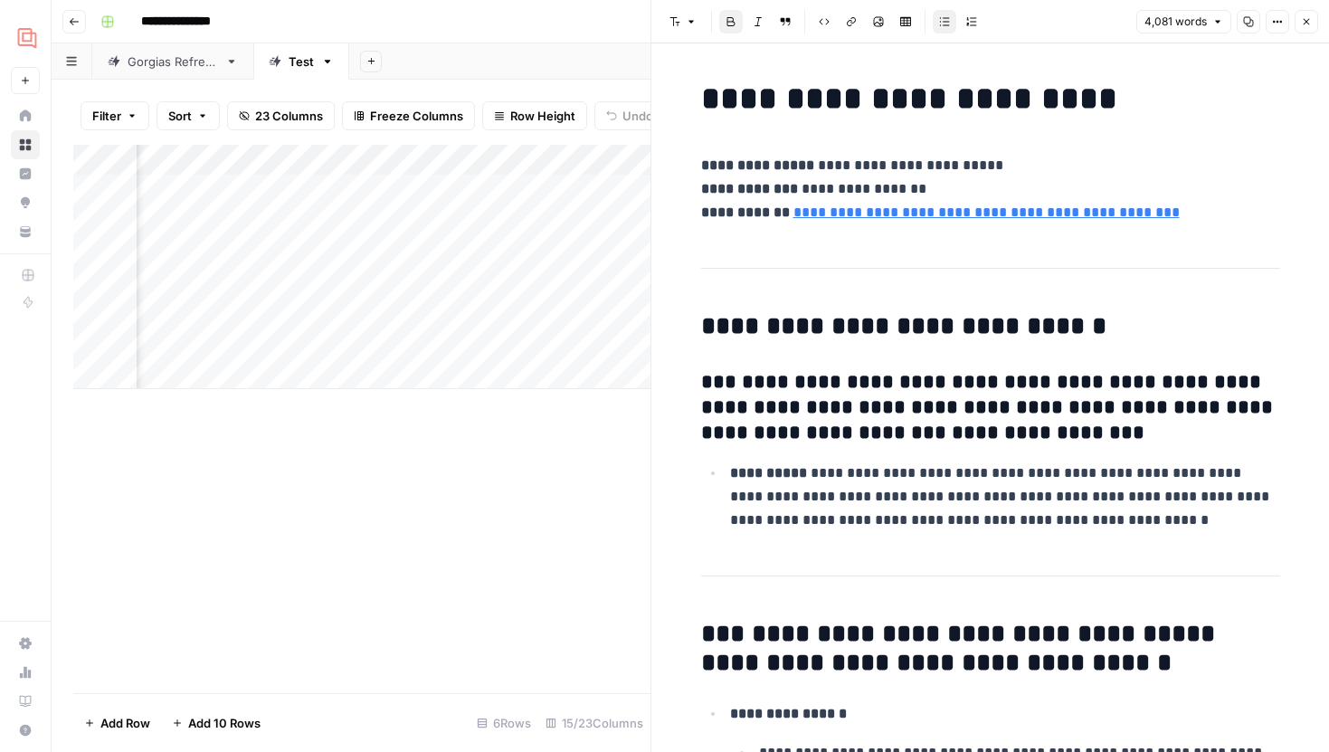
scroll to position [0, 1776]
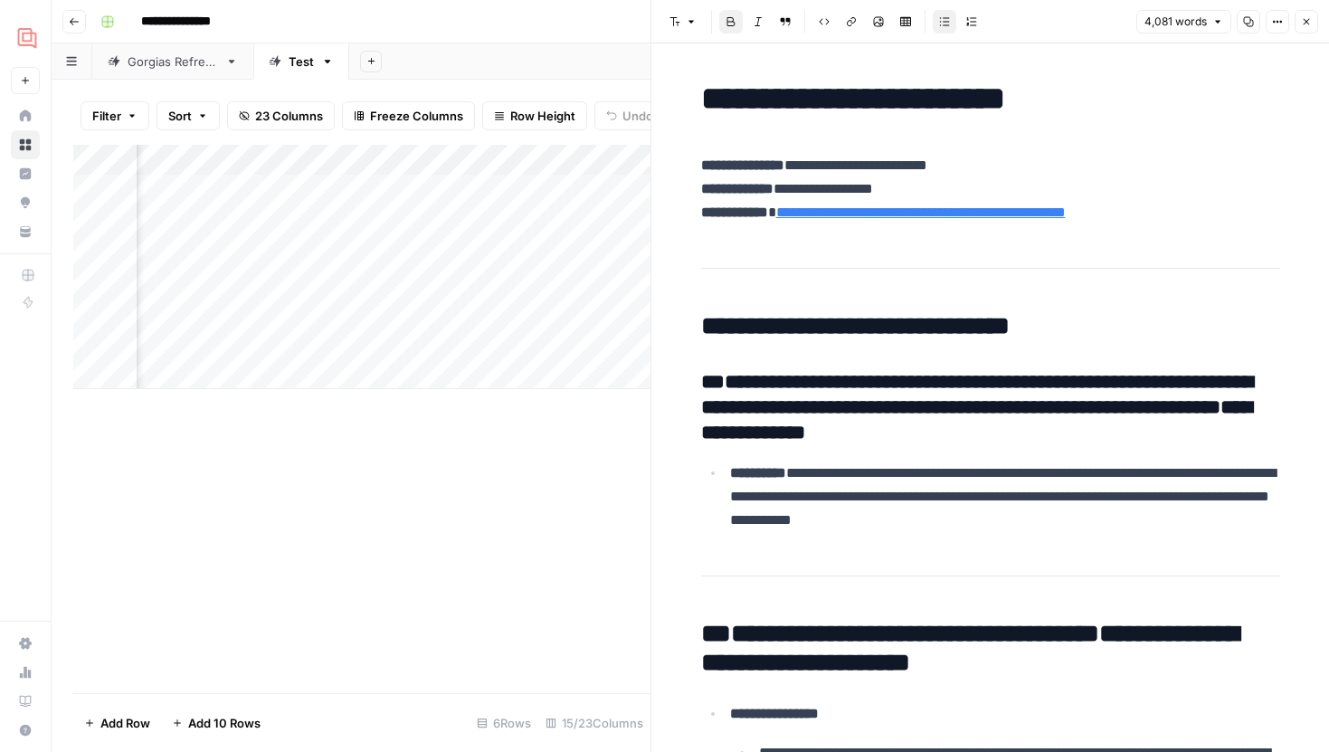
click at [1298, 14] on button "Close" at bounding box center [1306, 22] width 24 height 24
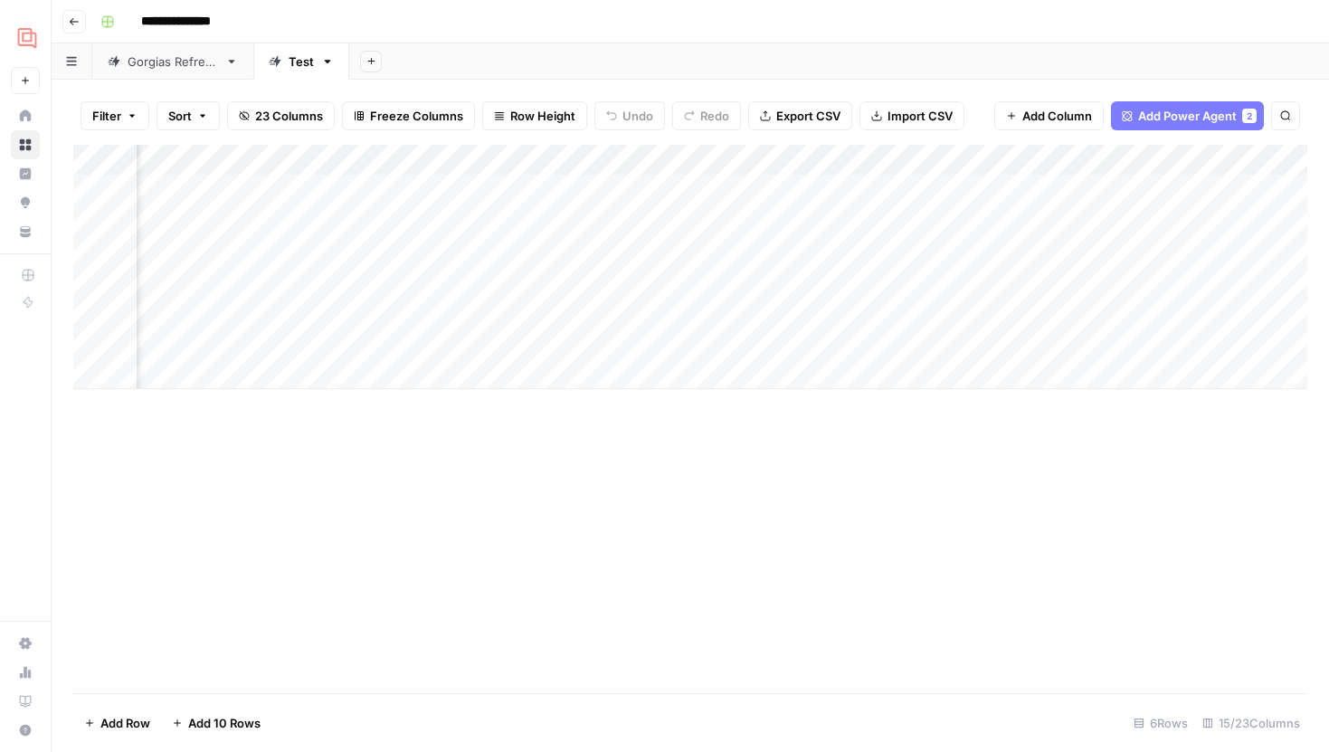
scroll to position [0, 876]
click at [985, 220] on div "Add Column" at bounding box center [690, 267] width 1234 height 244
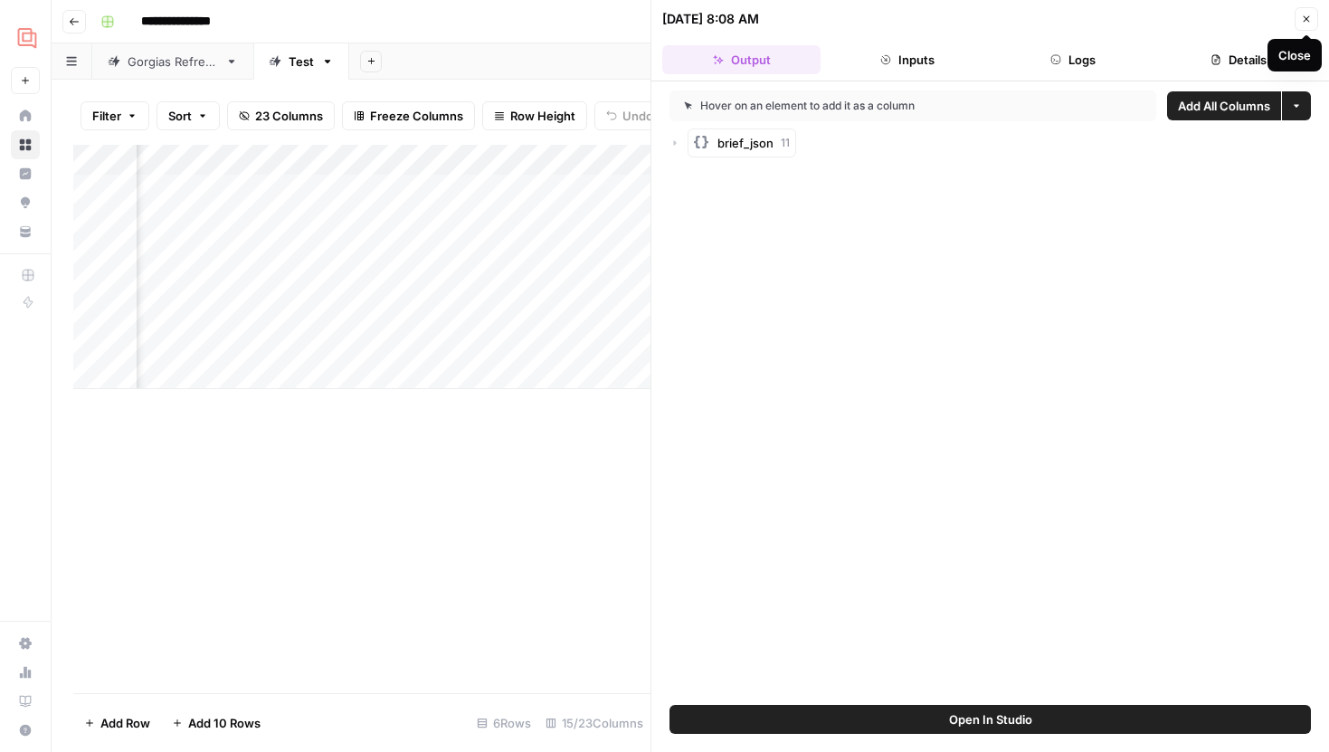
click at [1304, 21] on icon "button" at bounding box center [1306, 19] width 11 height 11
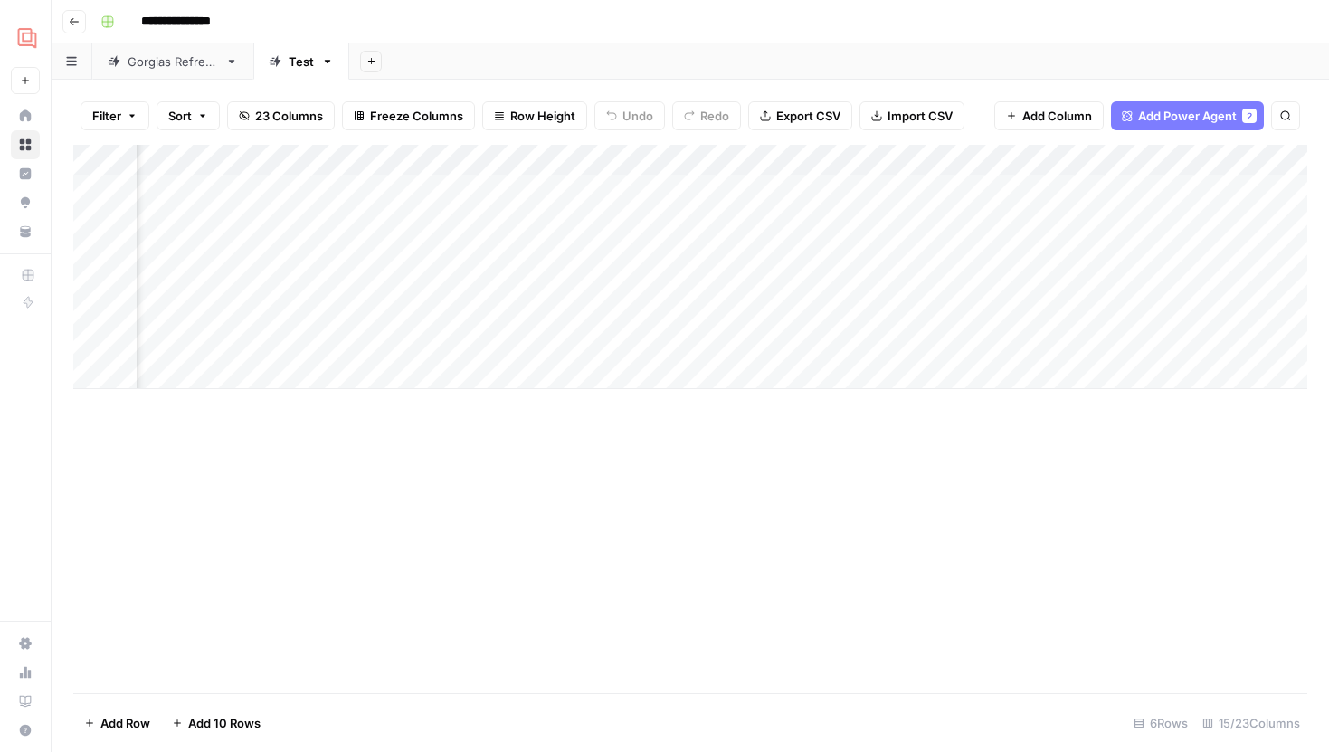
click at [1008, 221] on div "Add Column" at bounding box center [690, 267] width 1234 height 244
click at [1008, 280] on div "Add Column" at bounding box center [690, 267] width 1234 height 244
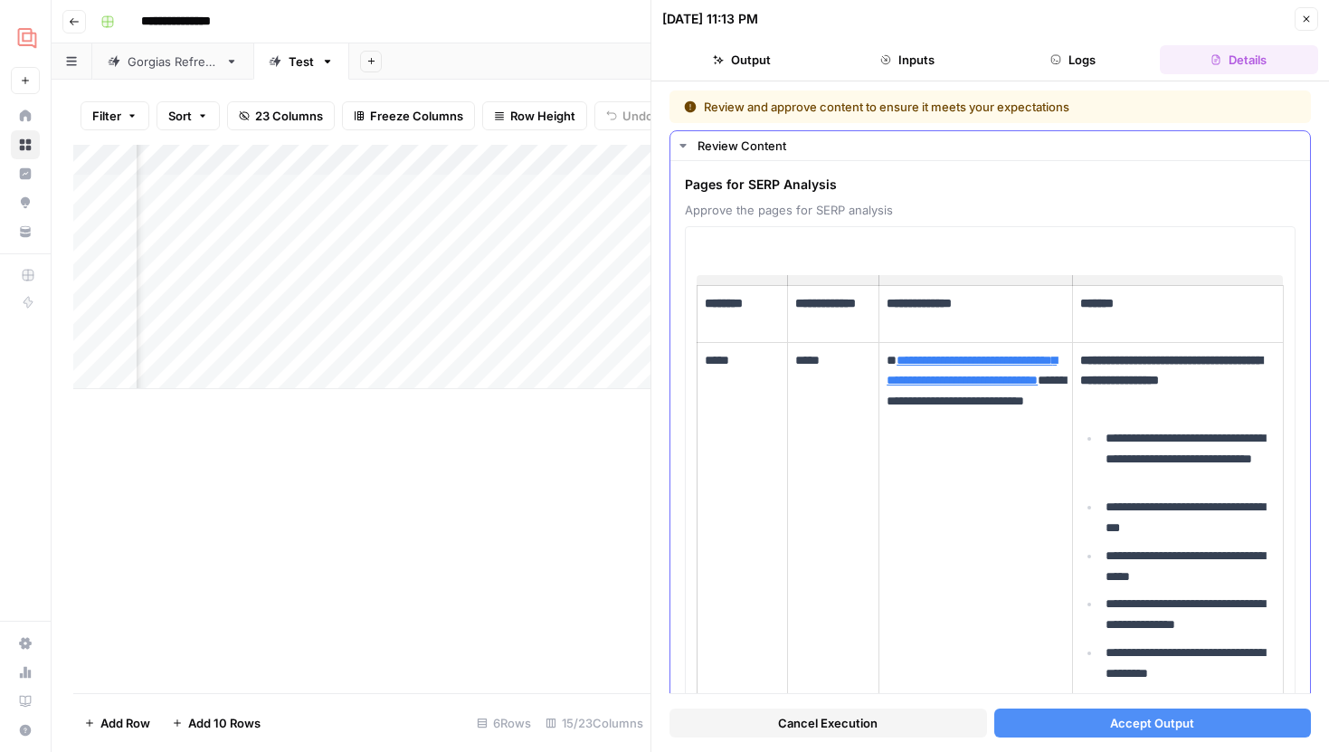
scroll to position [6, 0]
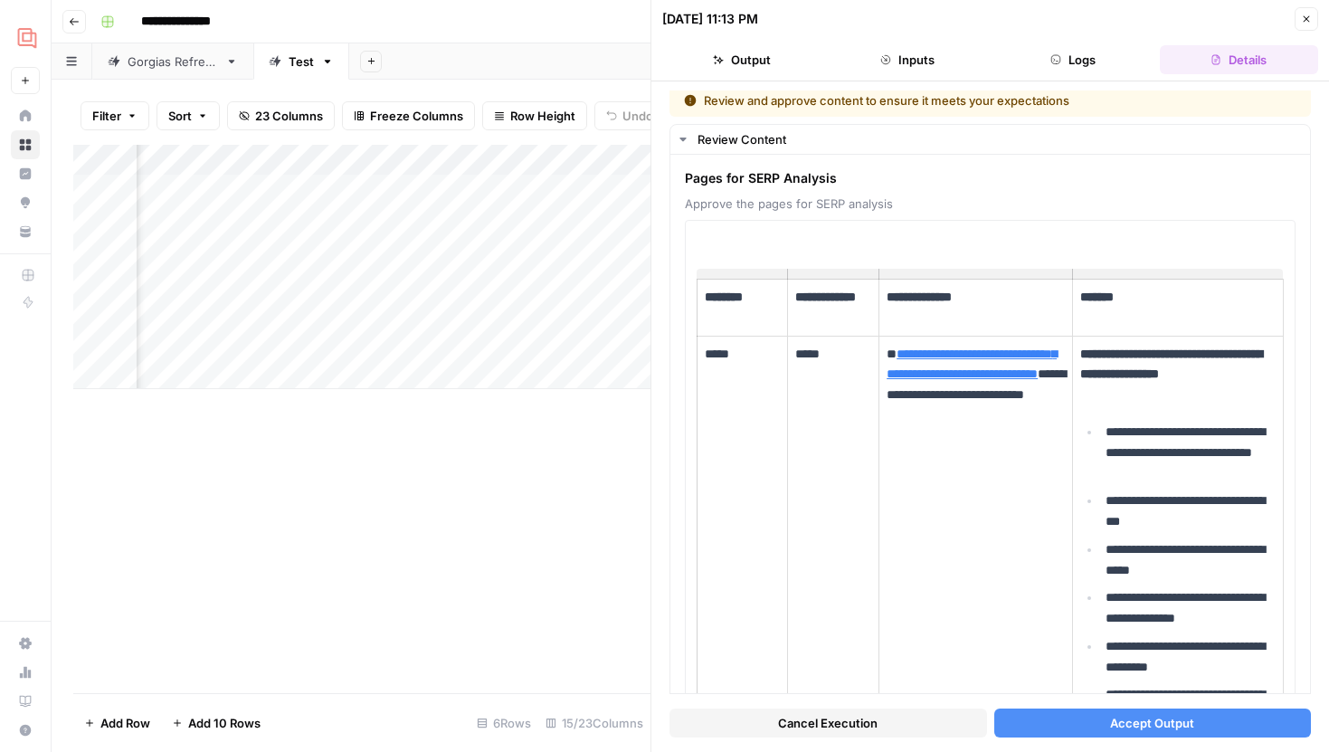
click at [1120, 733] on button "Accept Output" at bounding box center [1152, 722] width 317 height 29
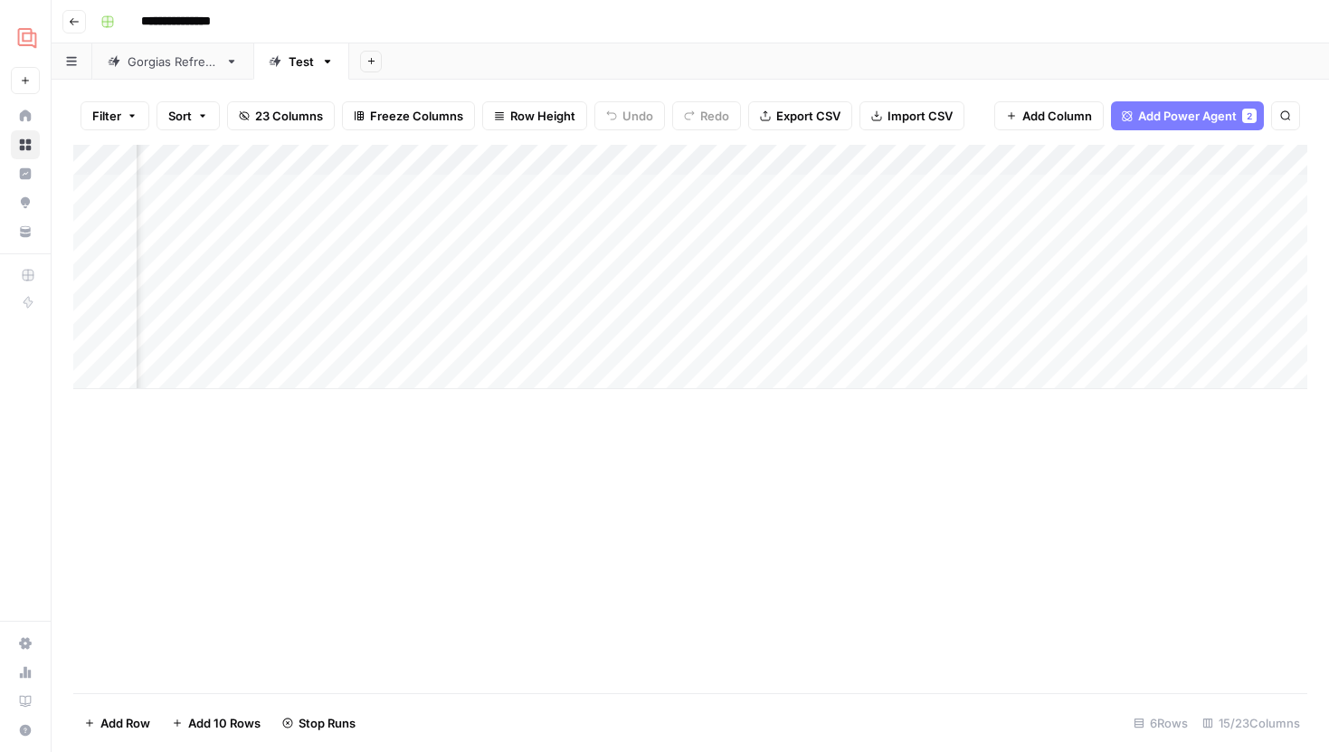
scroll to position [0, 1523]
click at [855, 215] on div "Add Column" at bounding box center [690, 267] width 1234 height 244
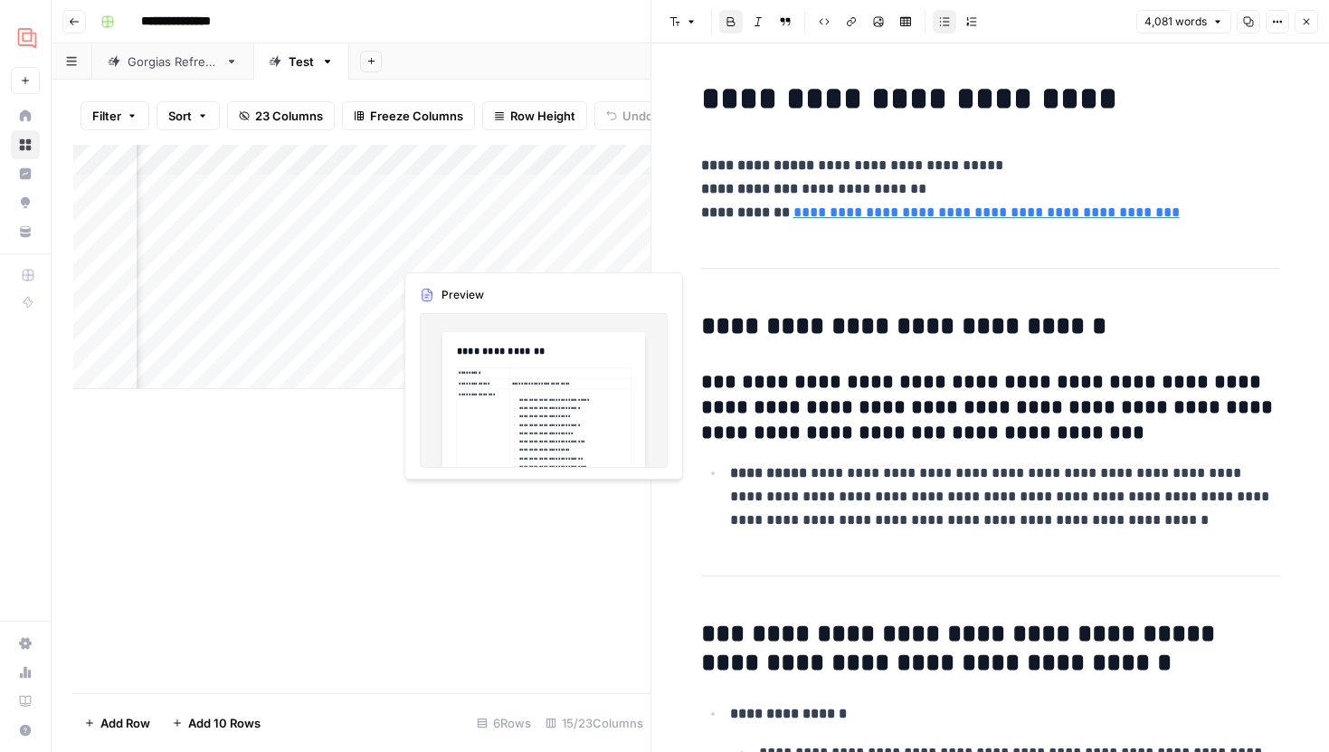
scroll to position [0, 1623]
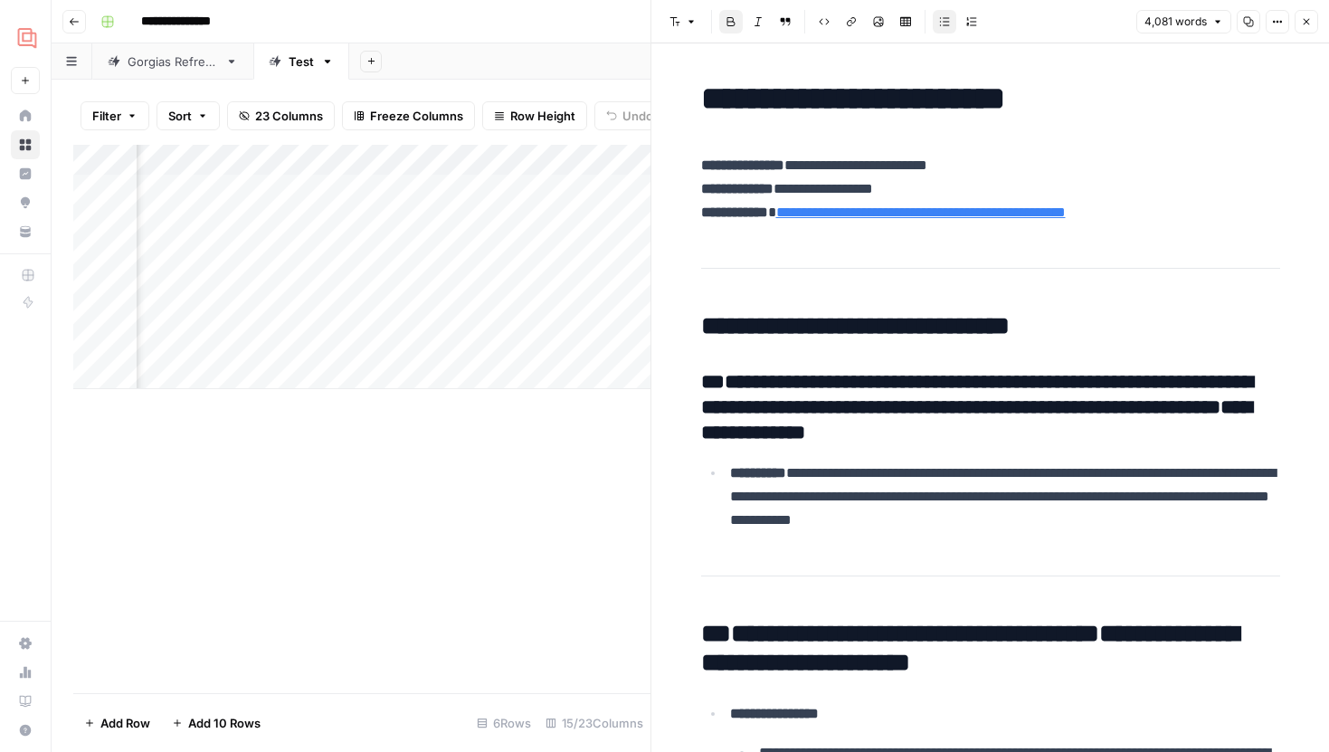
click at [1301, 26] on icon "button" at bounding box center [1306, 21] width 11 height 11
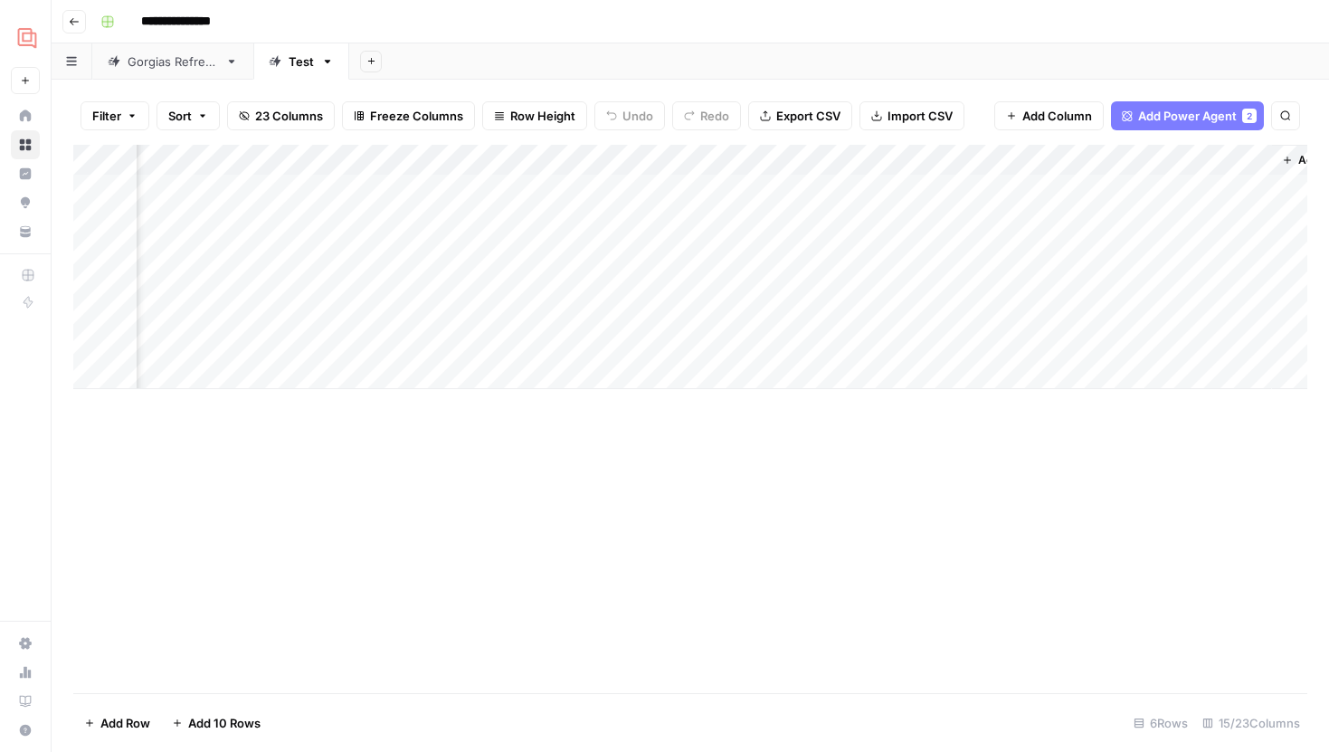
click at [756, 219] on div "Add Column" at bounding box center [690, 267] width 1234 height 244
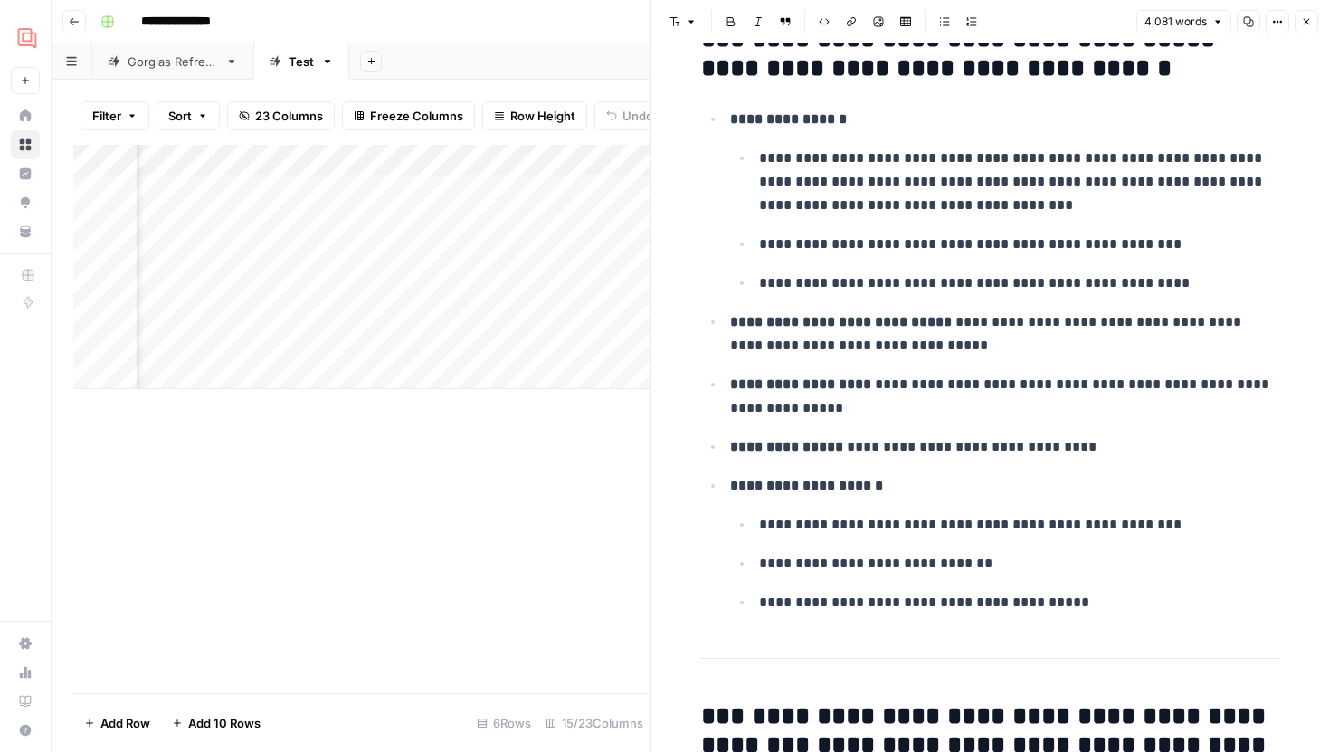
scroll to position [501, 0]
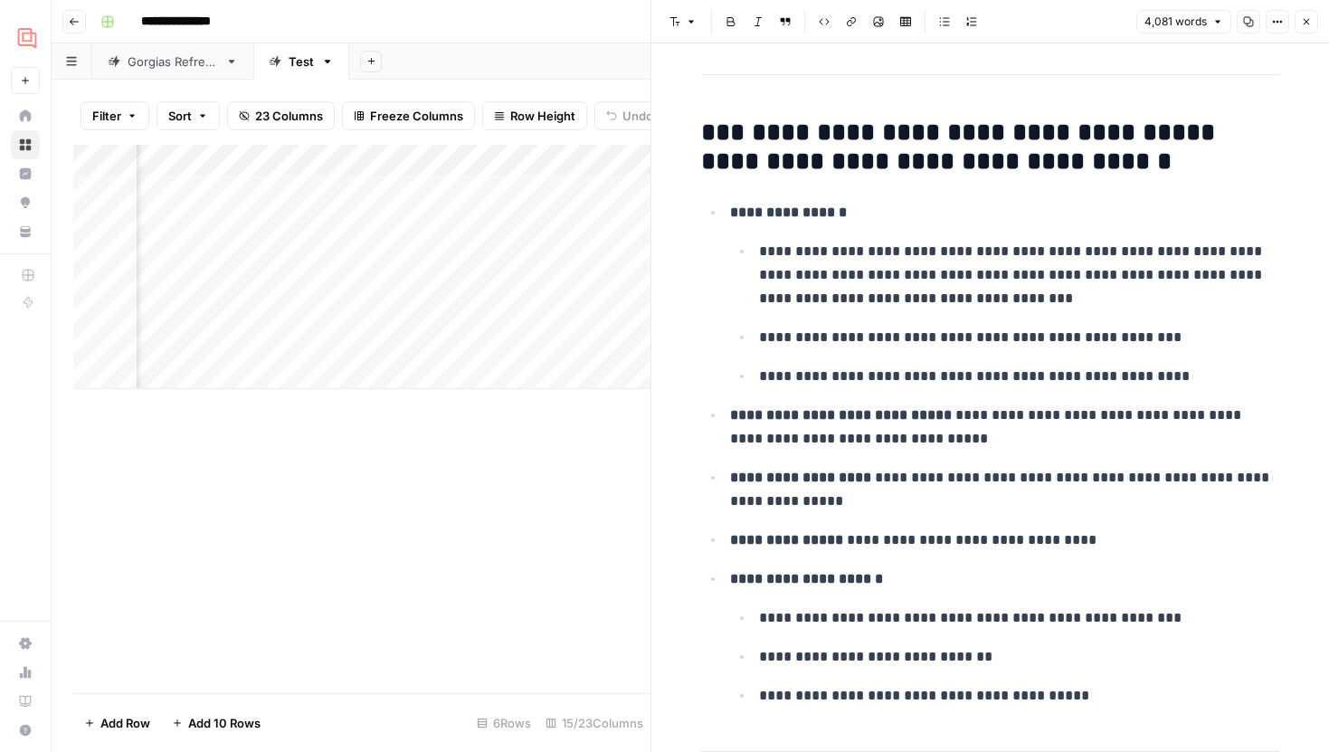
click at [1303, 25] on icon "button" at bounding box center [1306, 21] width 11 height 11
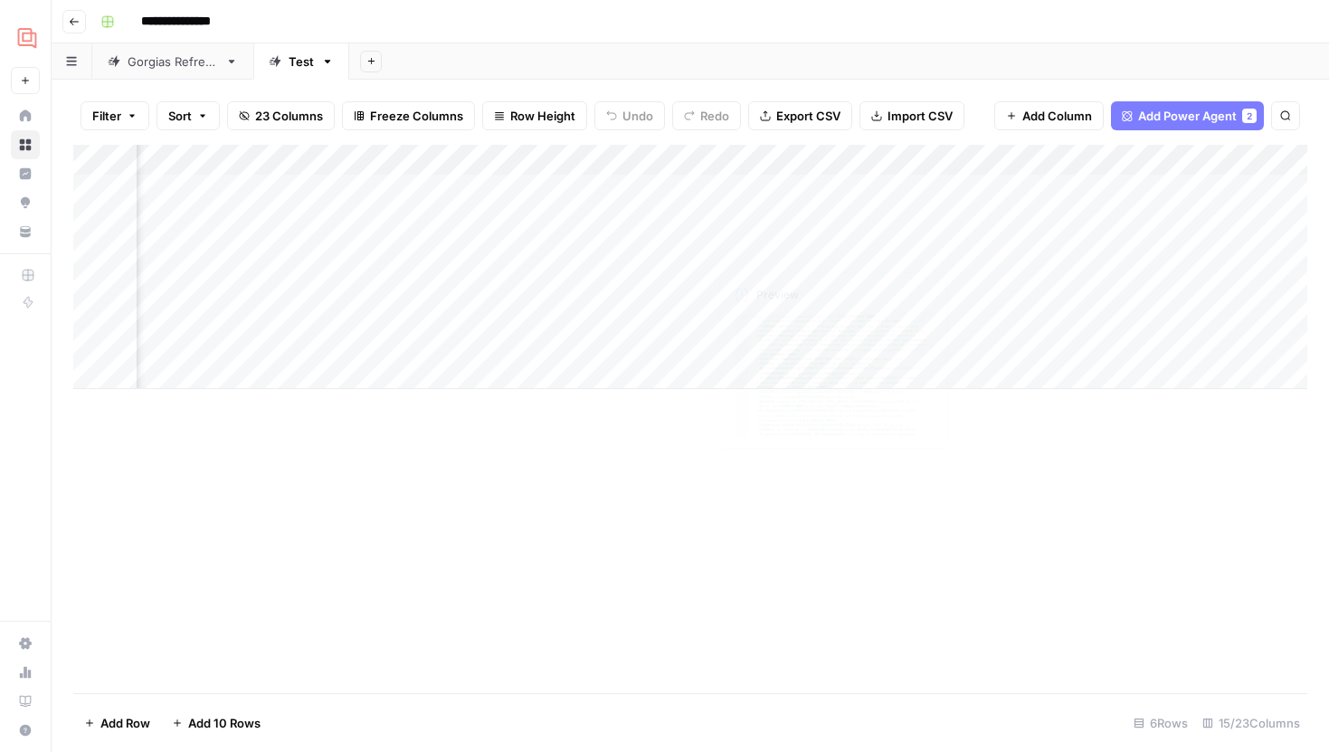
scroll to position [0, 1377]
click at [504, 282] on div "Add Column" at bounding box center [690, 267] width 1234 height 244
click at [742, 281] on div "Add Column" at bounding box center [690, 267] width 1234 height 244
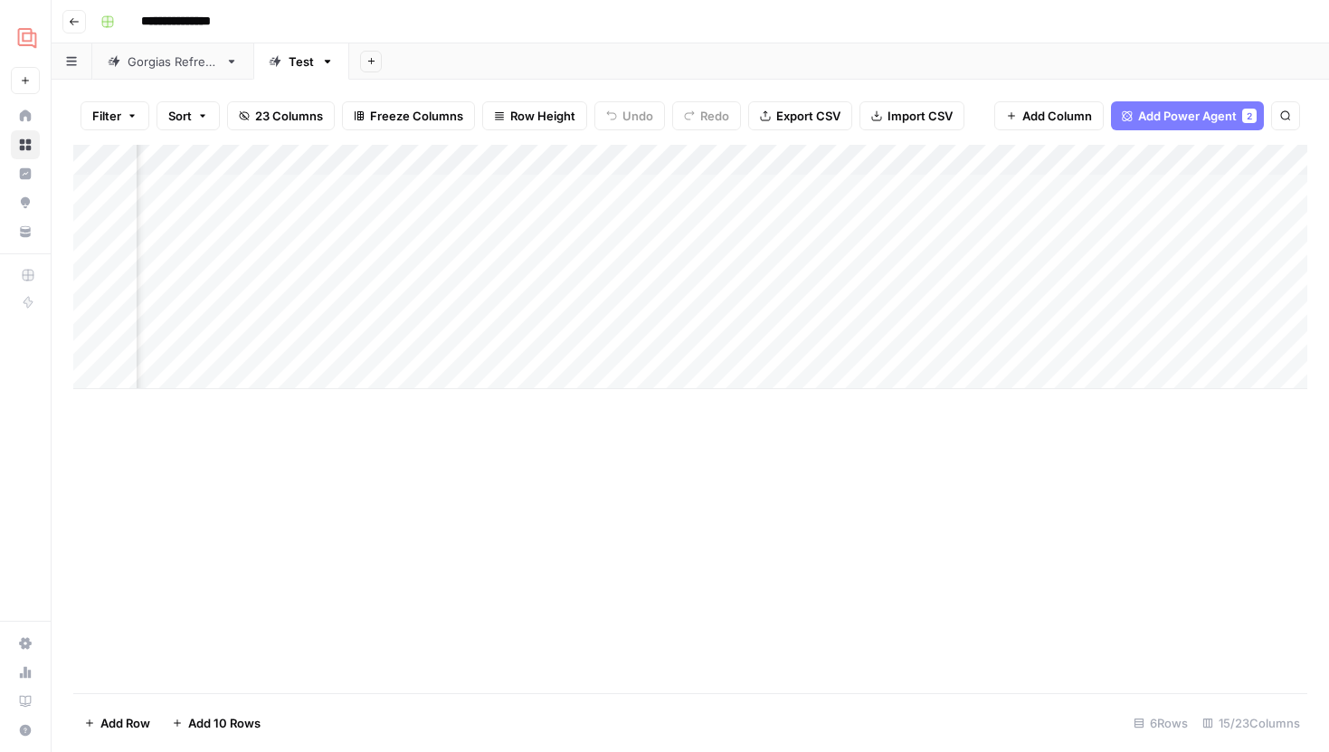
click at [831, 338] on div "Add Column" at bounding box center [690, 267] width 1234 height 244
click at [1050, 280] on div "Add Column" at bounding box center [690, 267] width 1234 height 244
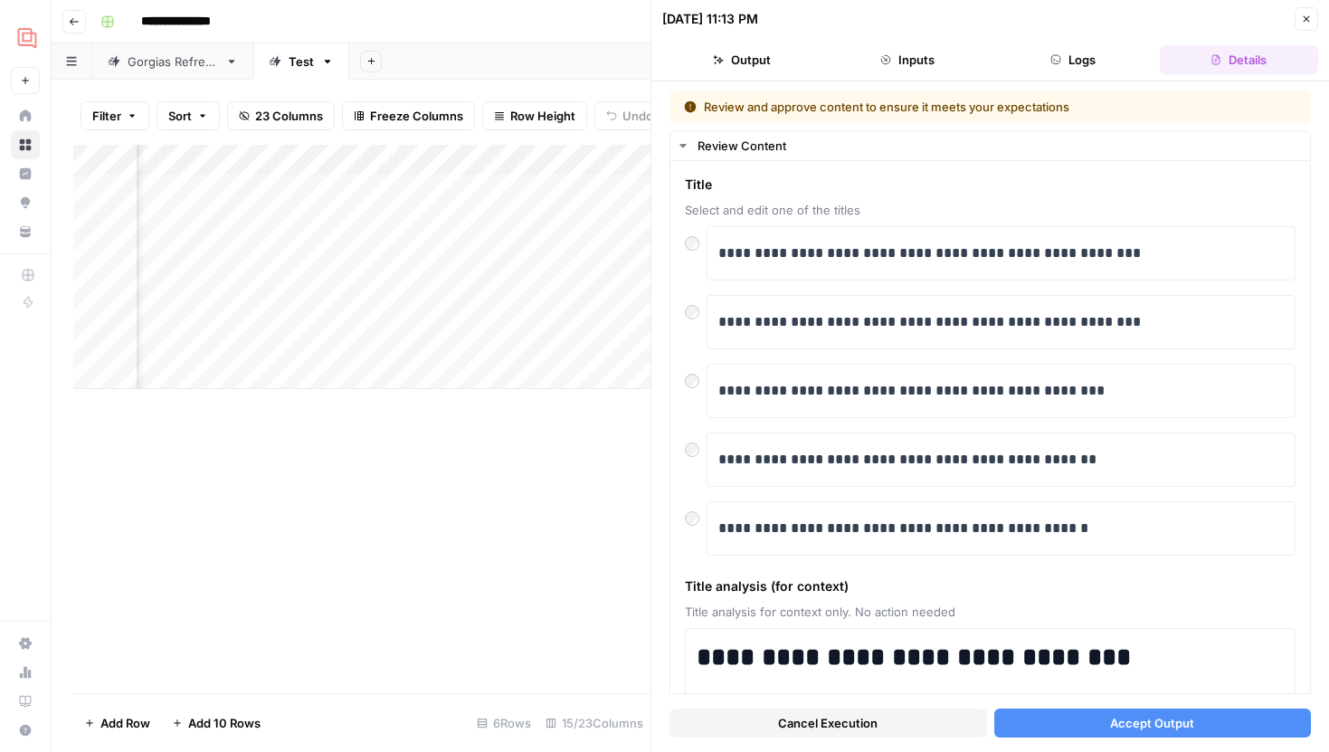
click at [1138, 711] on button "Accept Output" at bounding box center [1152, 722] width 317 height 29
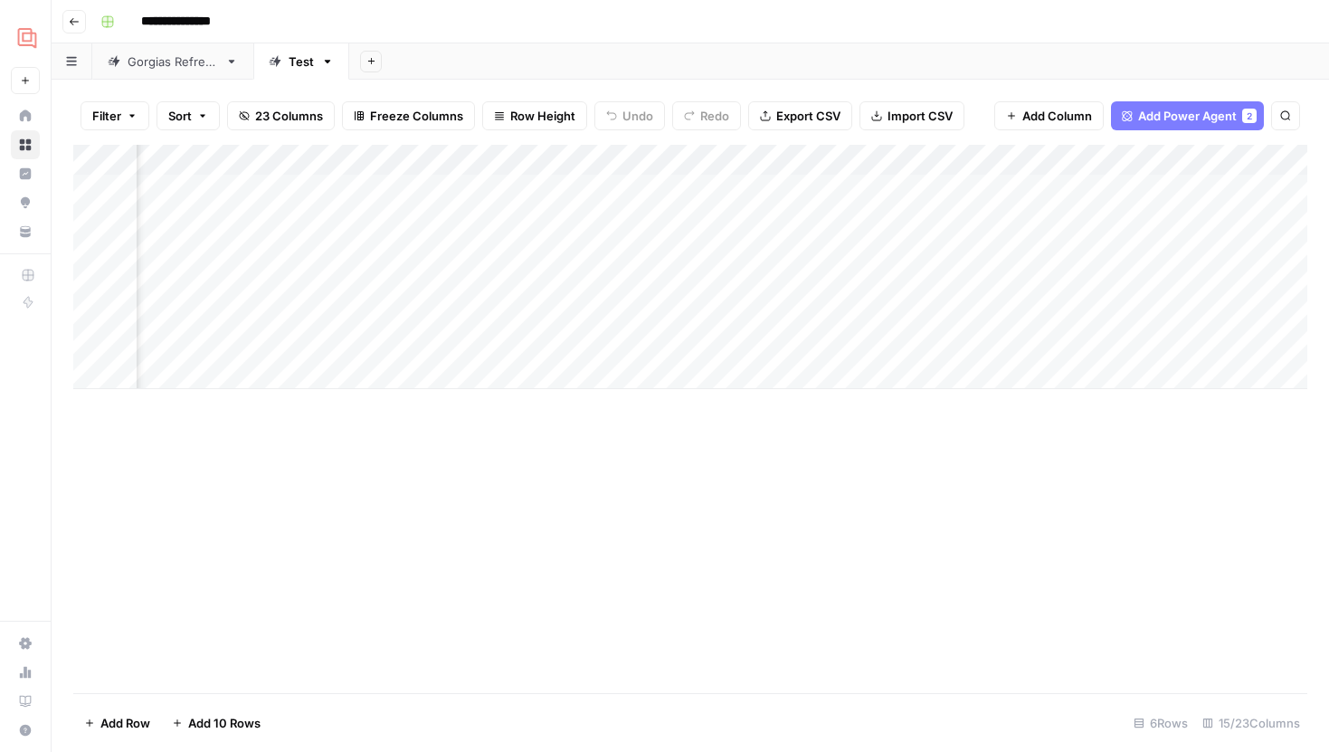
scroll to position [0, 1688]
click at [1186, 187] on div "Add Column" at bounding box center [690, 267] width 1234 height 244
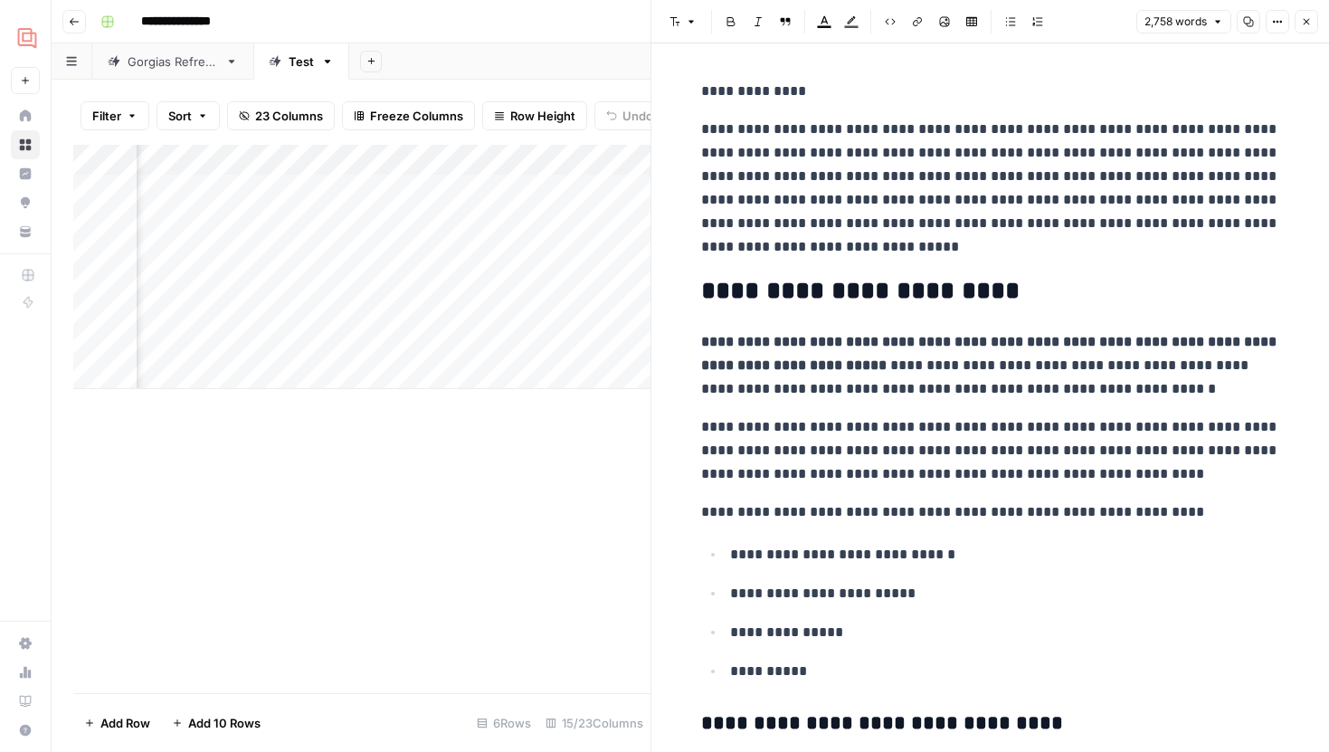
click at [1301, 21] on icon "button" at bounding box center [1306, 21] width 11 height 11
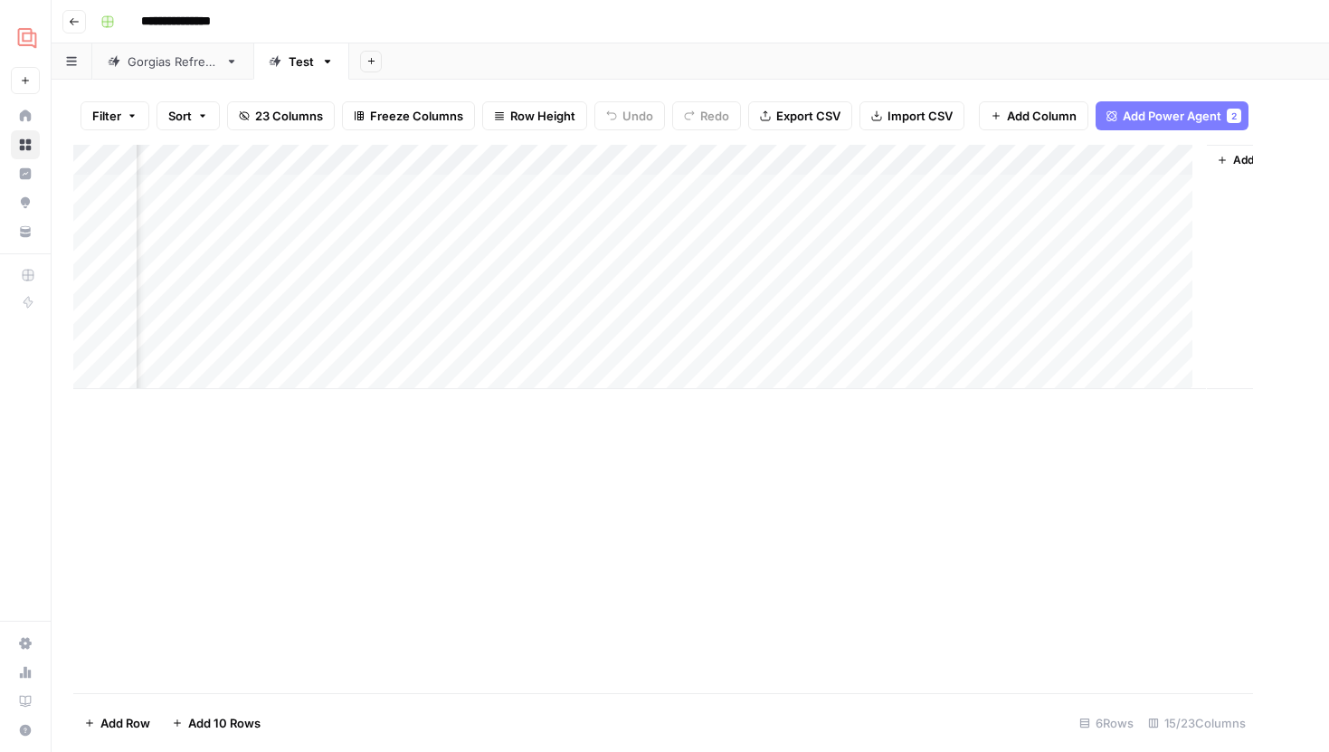
scroll to position [0, 1666]
click at [716, 246] on div "Add Column" at bounding box center [690, 267] width 1234 height 244
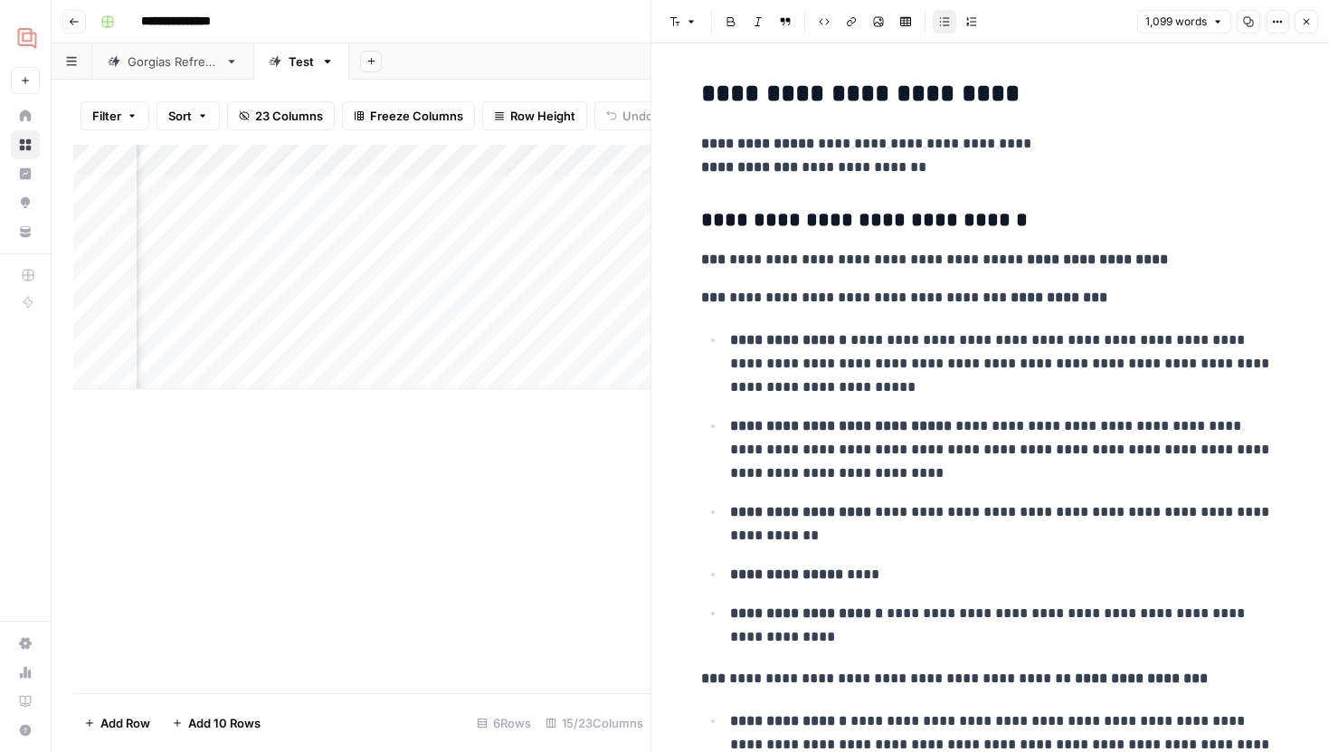
scroll to position [0, 1684]
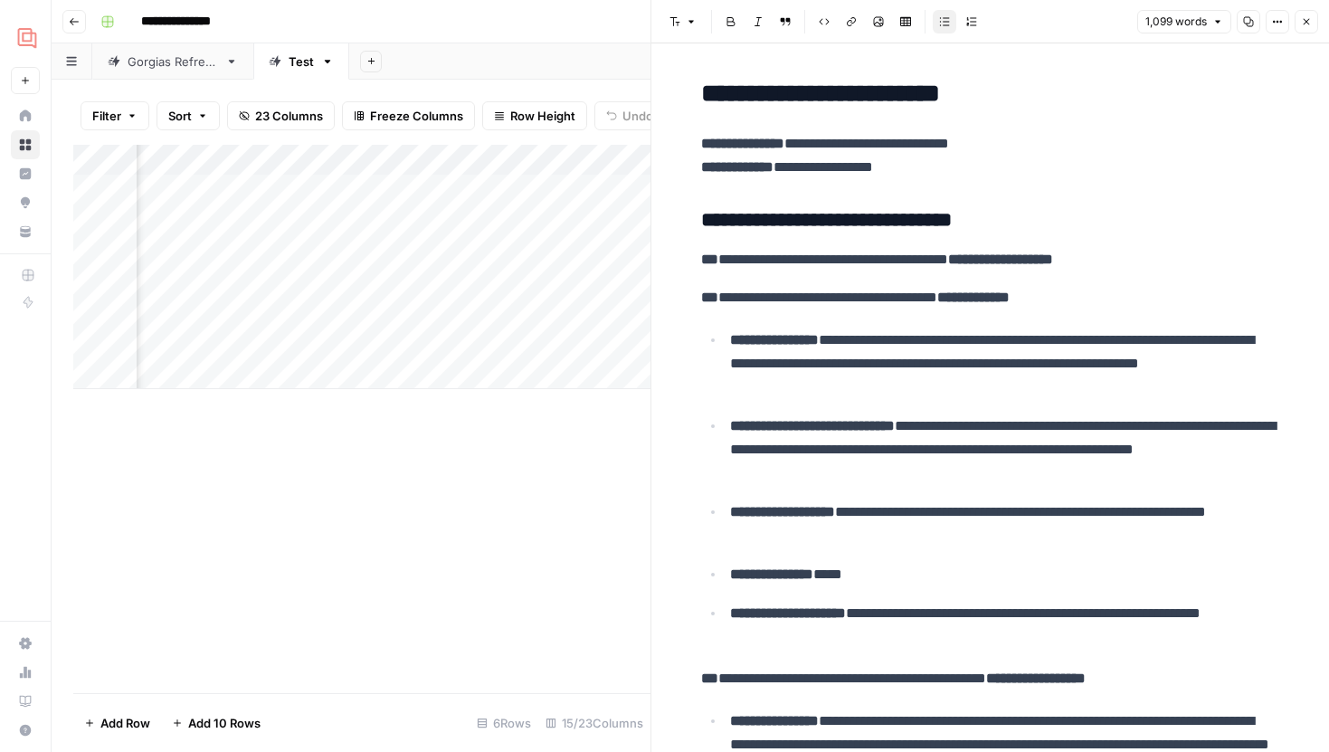
click at [363, 250] on div "Add Column" at bounding box center [361, 267] width 577 height 244
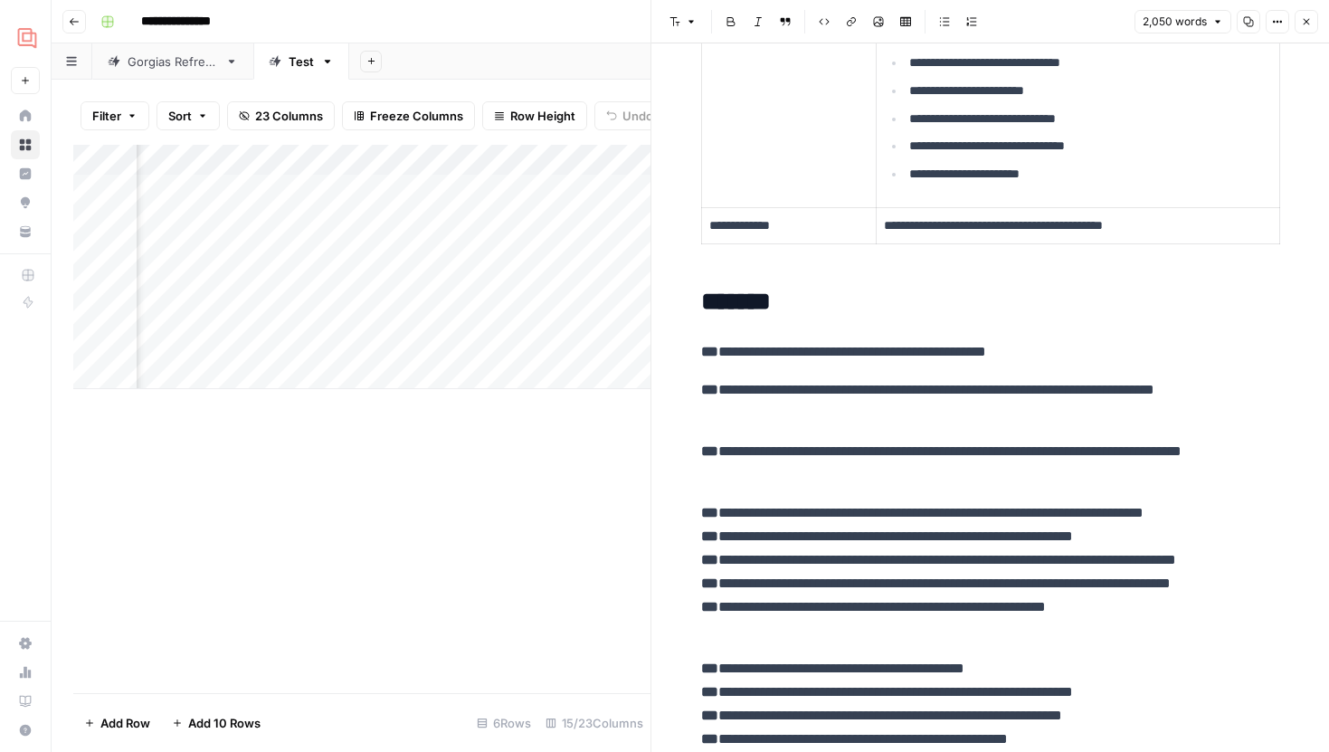
scroll to position [358, 0]
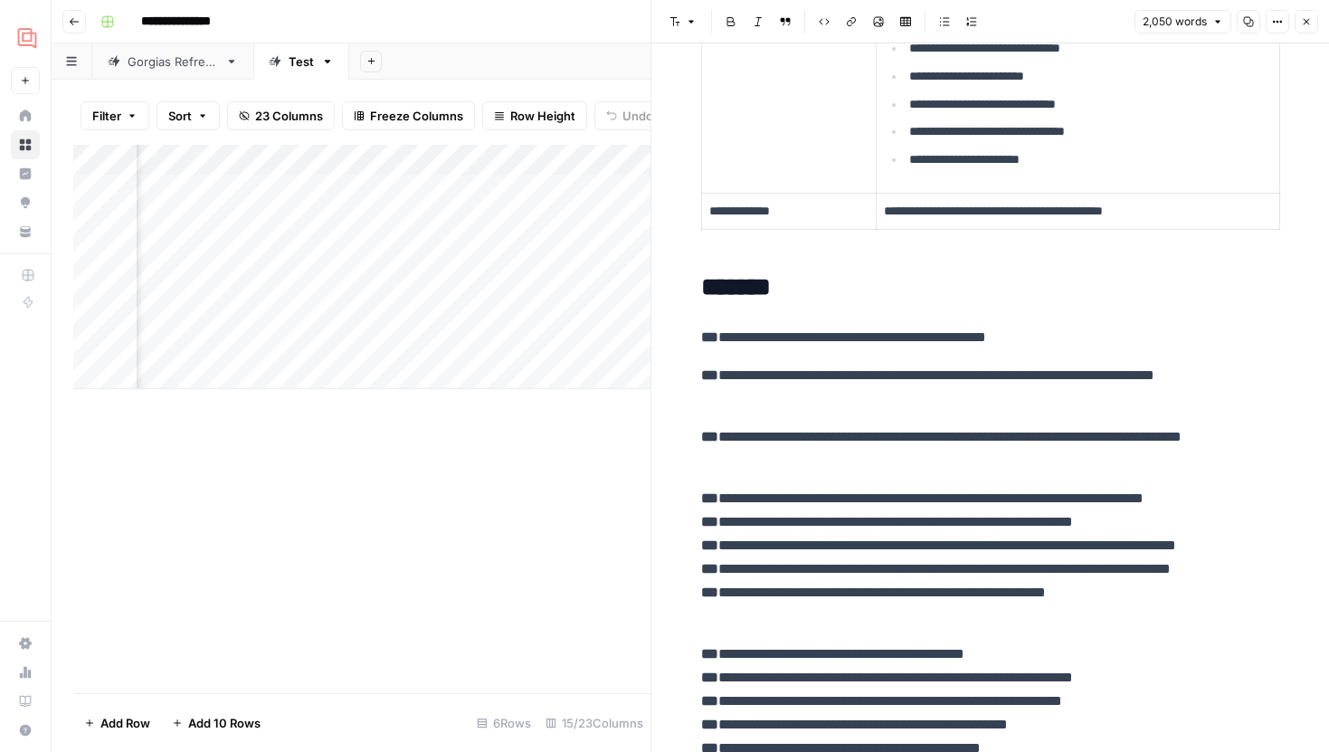
click at [1302, 22] on icon "button" at bounding box center [1306, 21] width 11 height 11
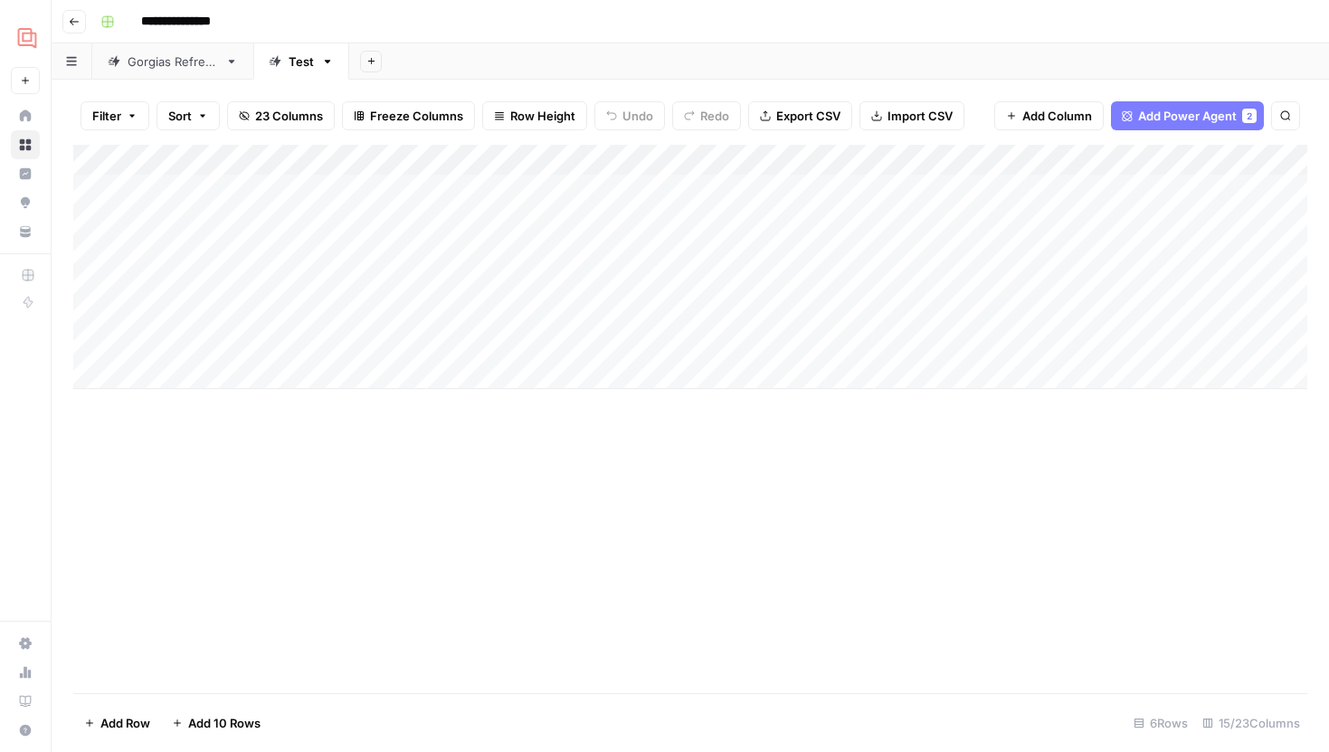
click at [752, 251] on div "Add Column" at bounding box center [690, 267] width 1234 height 244
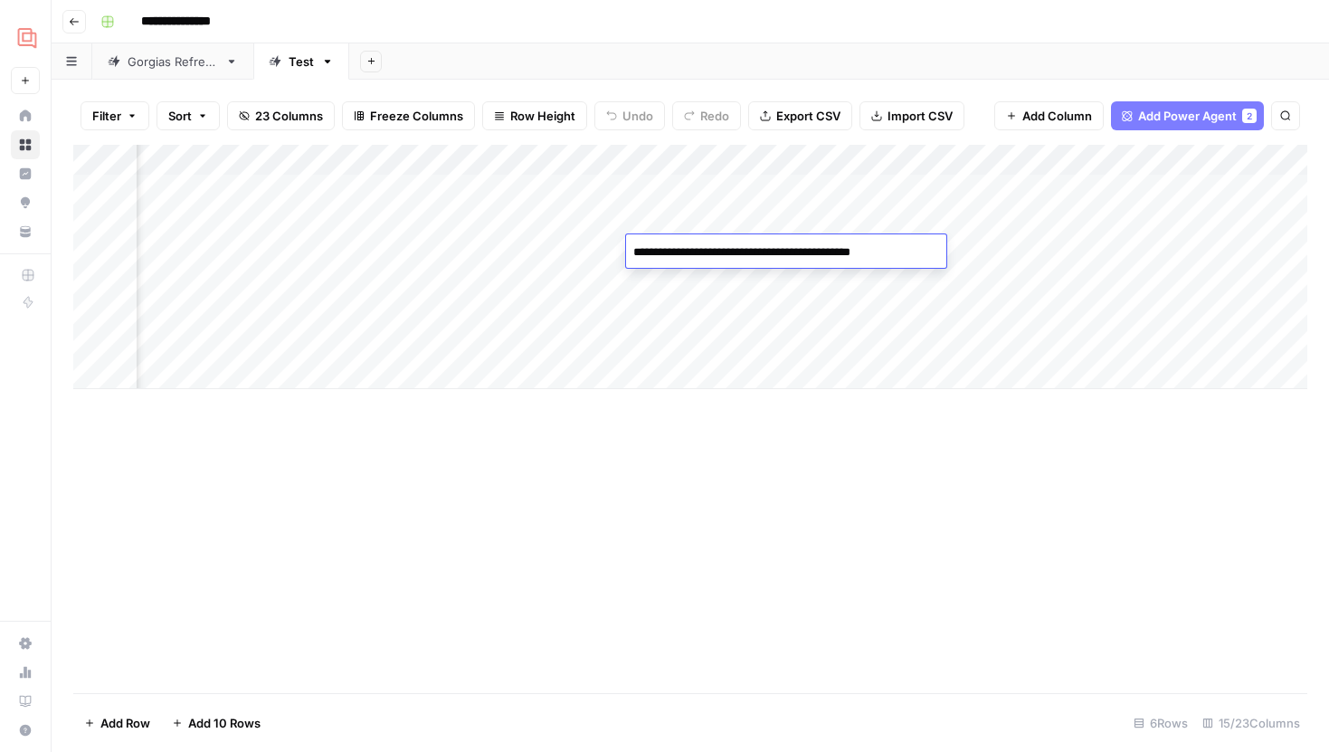
scroll to position [0, 1309]
click at [760, 484] on div "Add Column" at bounding box center [690, 419] width 1234 height 548
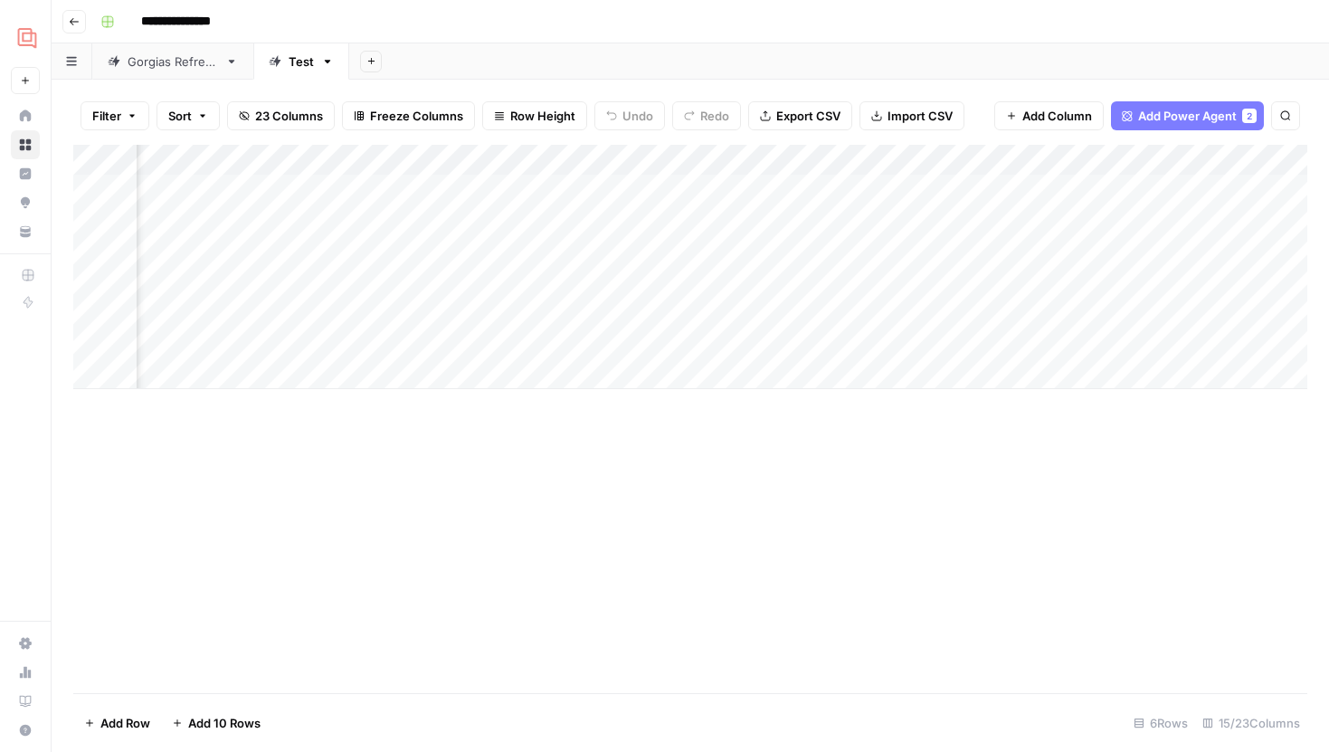
scroll to position [0, 1462]
click at [921, 221] on div "Add Column" at bounding box center [690, 267] width 1234 height 244
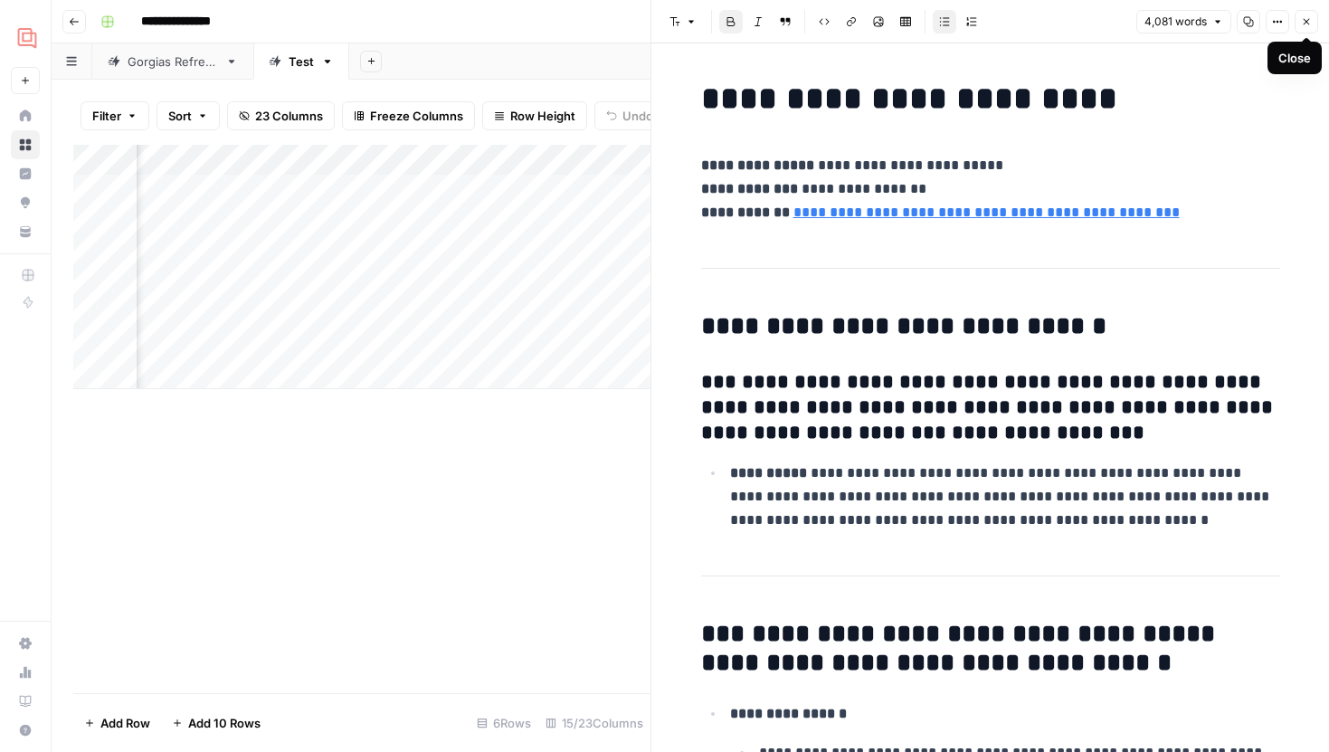
click at [1311, 27] on button "Close" at bounding box center [1306, 22] width 24 height 24
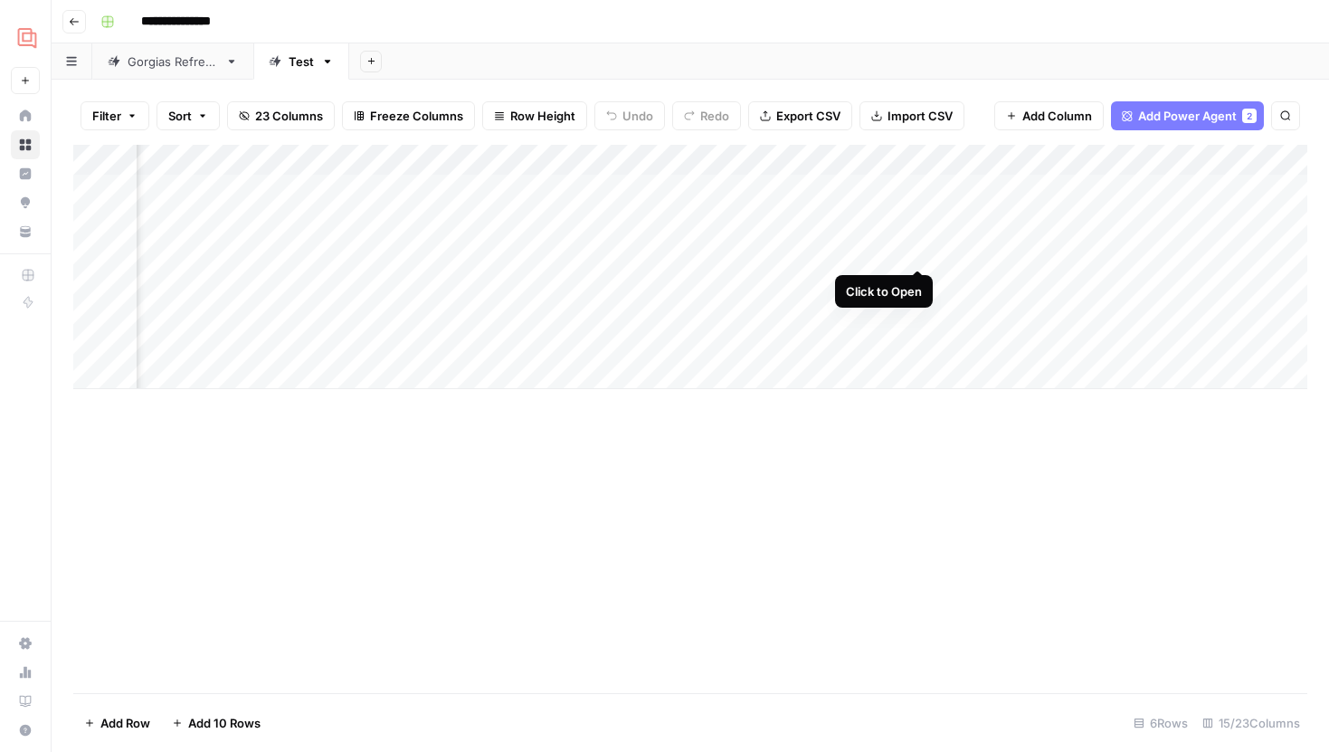
click at [921, 184] on div "Add Column" at bounding box center [690, 267] width 1234 height 244
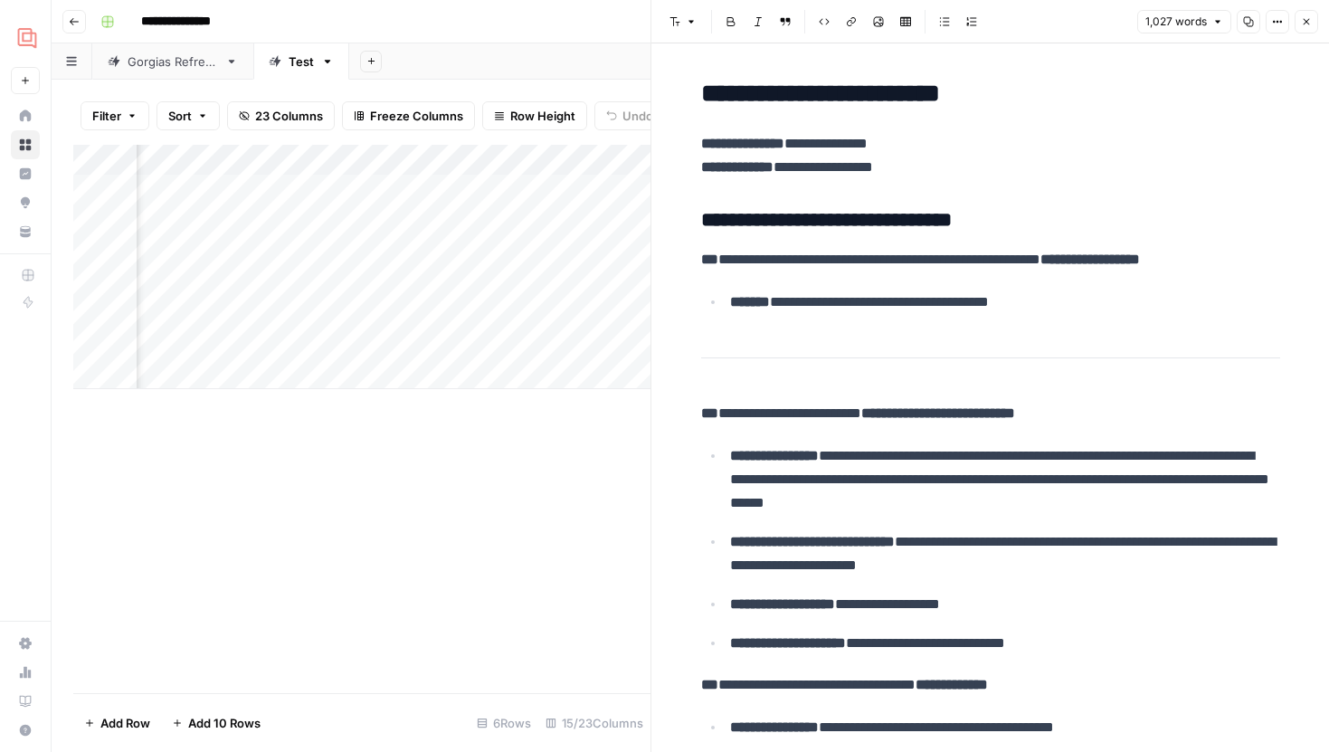
scroll to position [0, 1535]
click at [515, 192] on div "Add Column" at bounding box center [361, 267] width 577 height 244
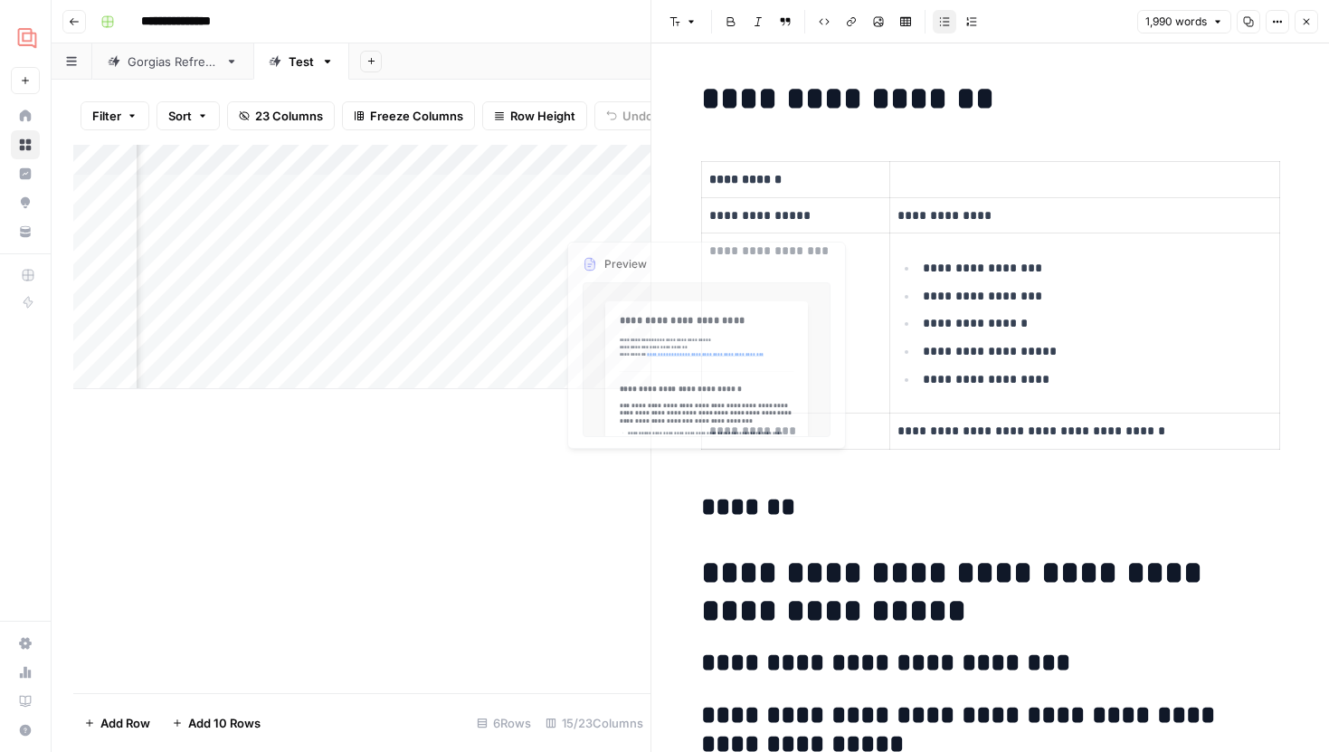
scroll to position [0, 1881]
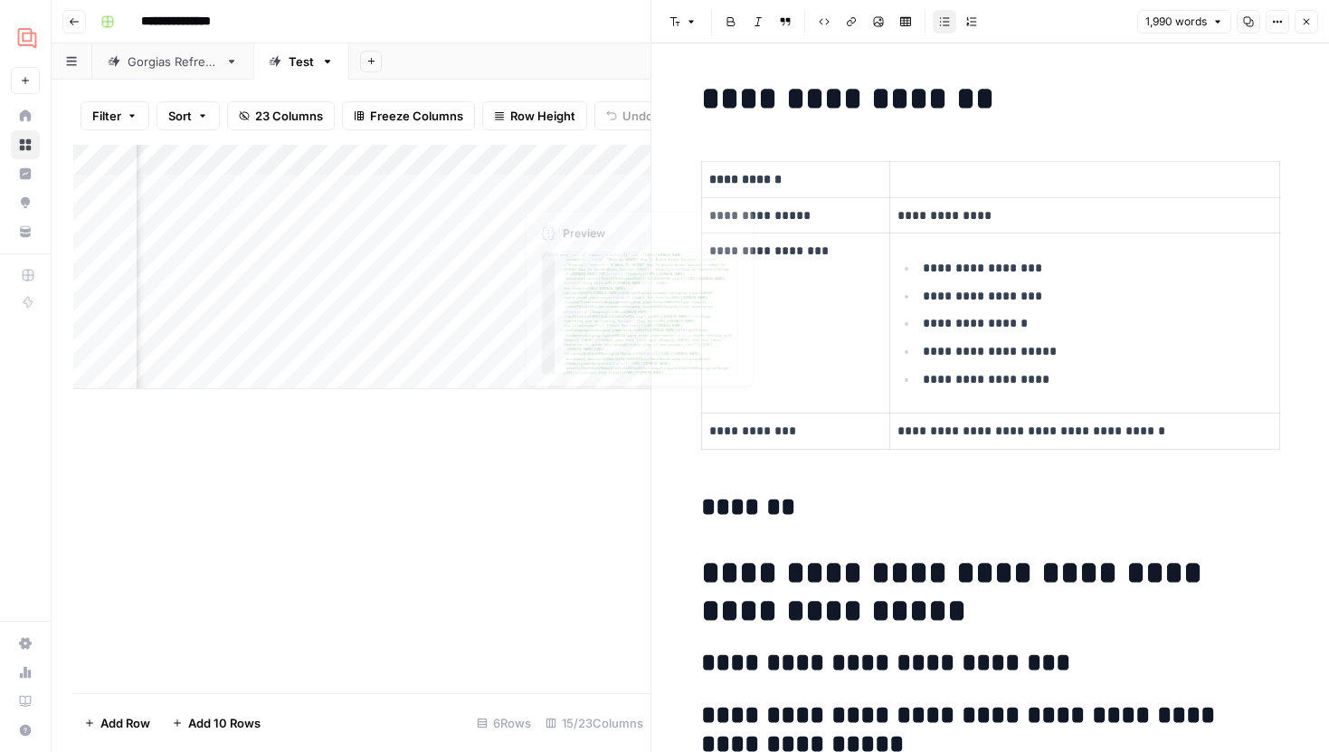
click at [501, 186] on div "Add Column" at bounding box center [361, 267] width 577 height 244
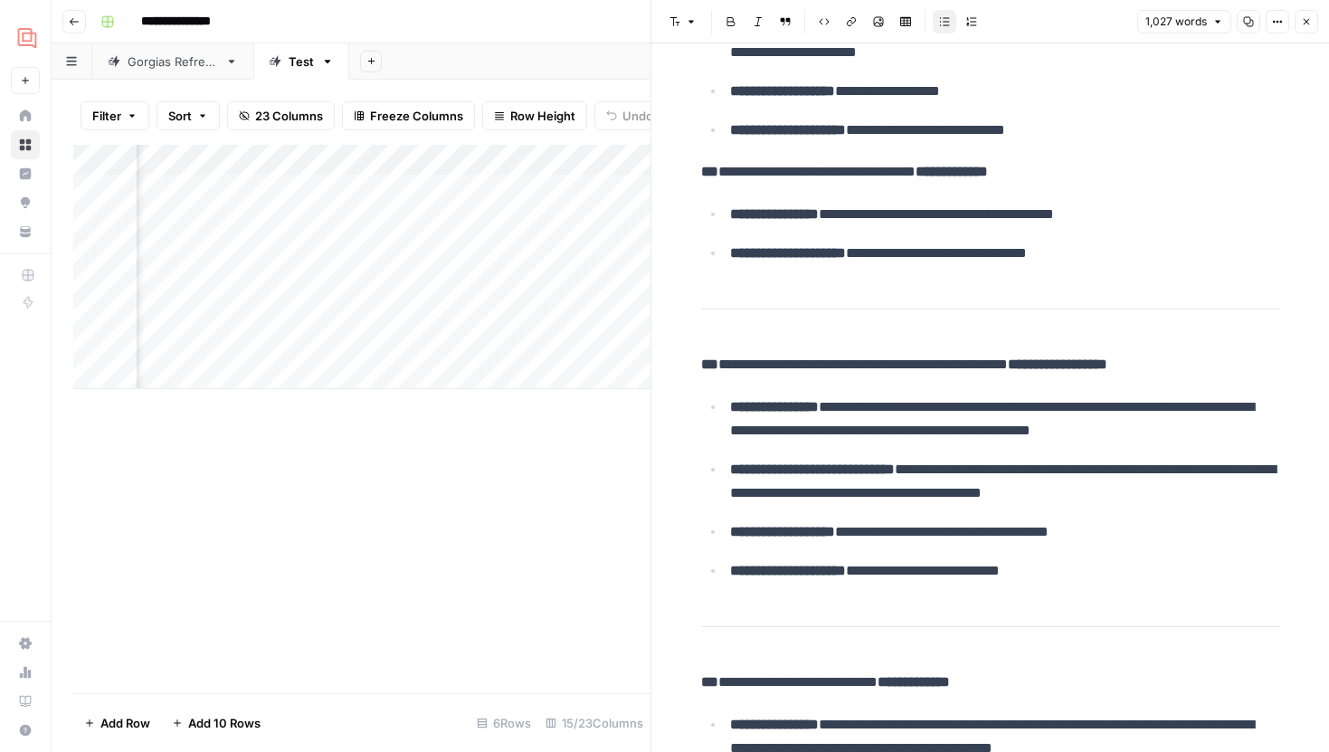
scroll to position [0, 1975]
click at [221, 192] on div "Add Column" at bounding box center [361, 267] width 577 height 244
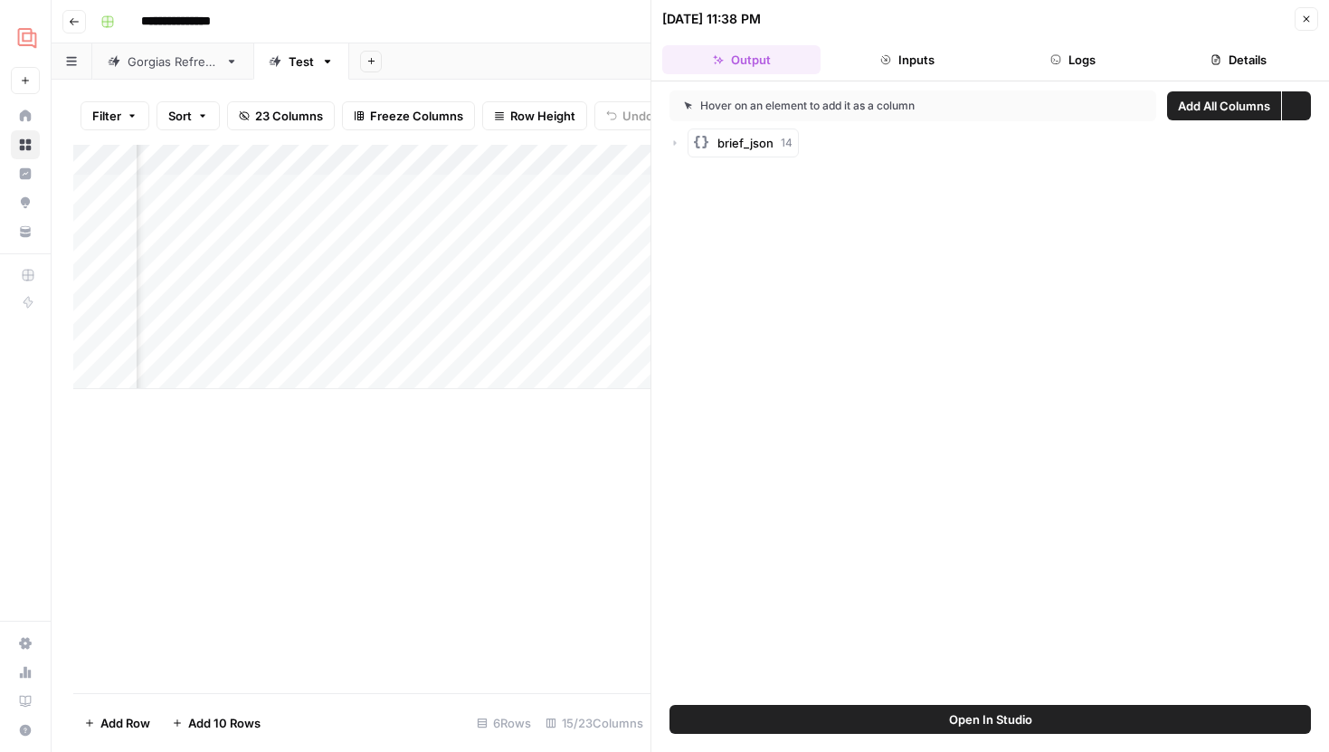
click at [1074, 62] on button "Logs" at bounding box center [1073, 59] width 158 height 29
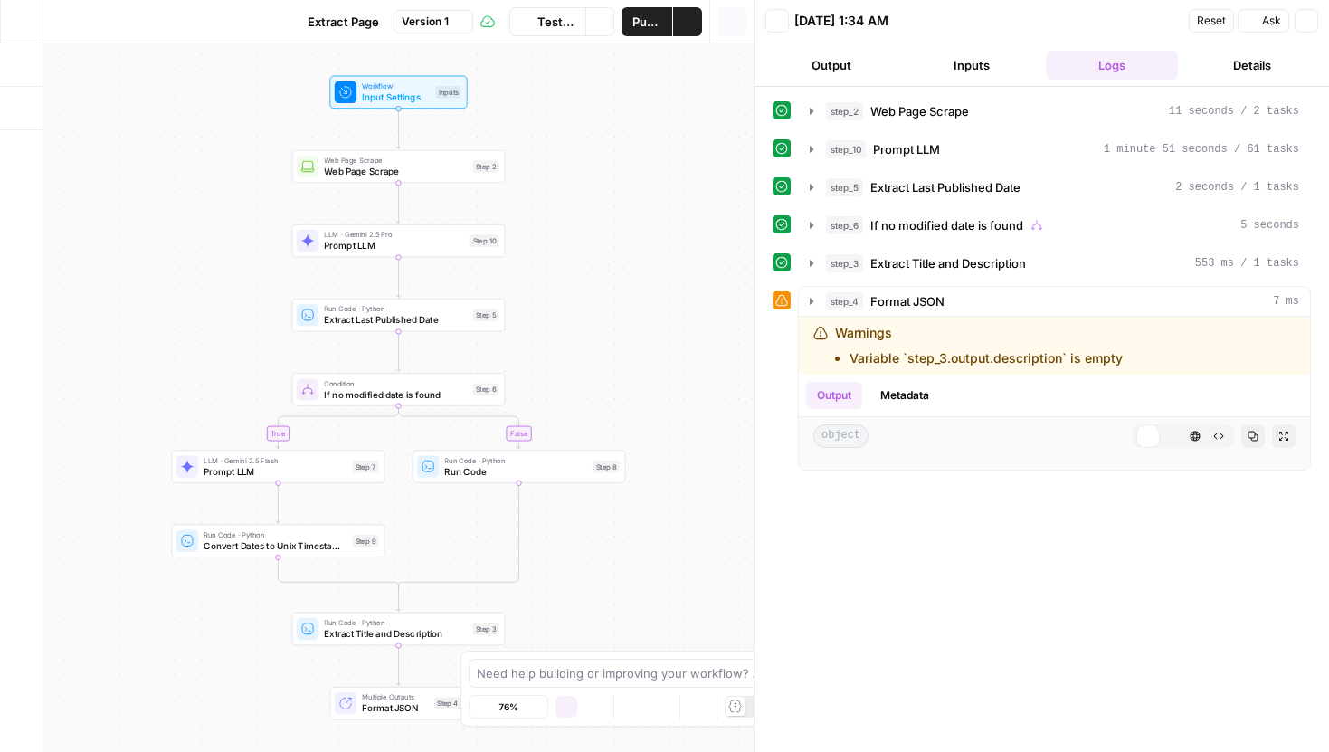
click at [430, 172] on span "Web Page Scrape" at bounding box center [395, 172] width 143 height 14
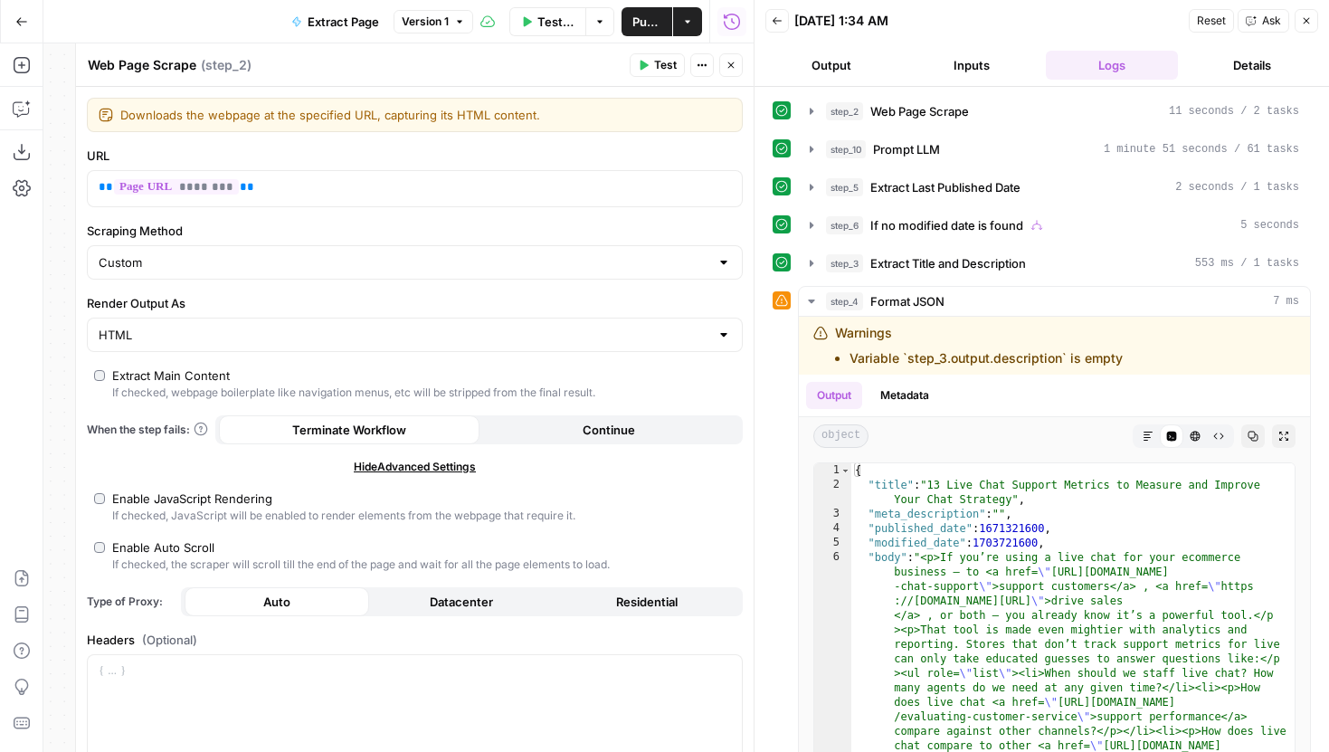
click at [730, 59] on button "Close" at bounding box center [731, 65] width 24 height 24
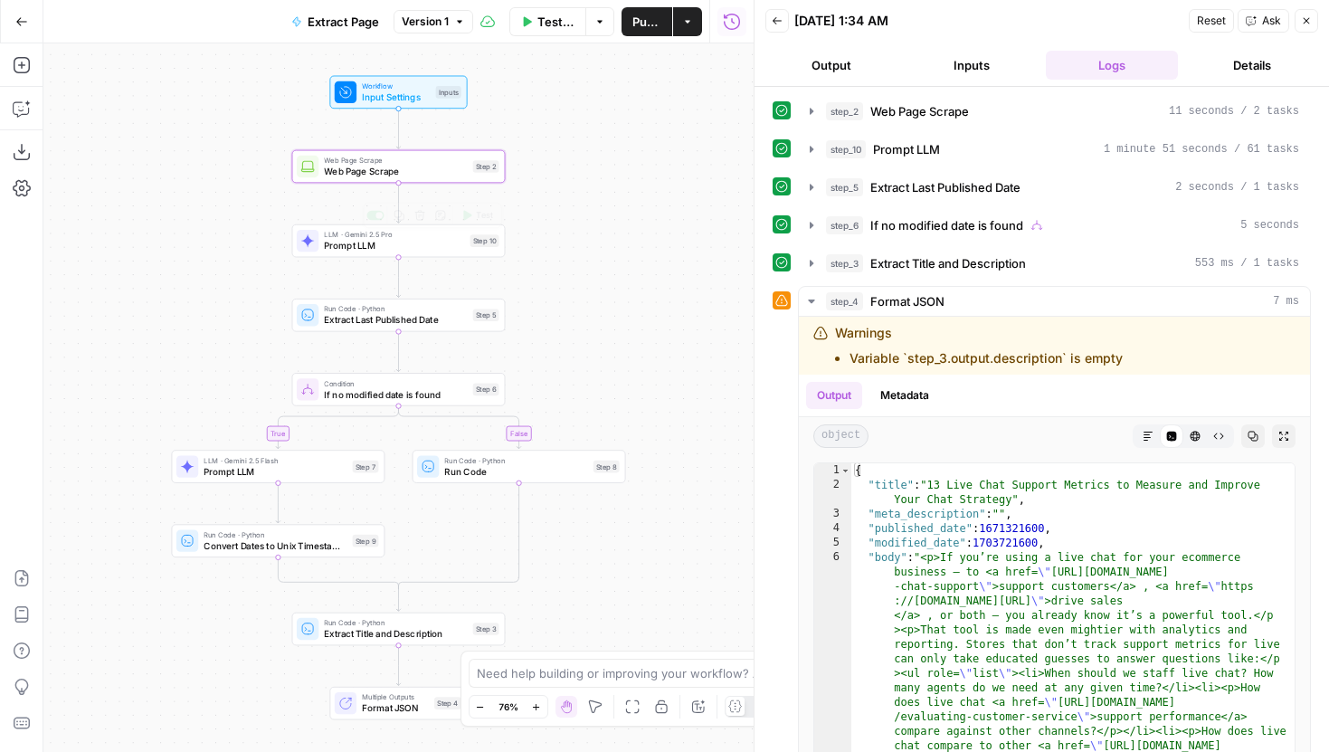
click at [428, 251] on span "Prompt LLM" at bounding box center [394, 246] width 140 height 14
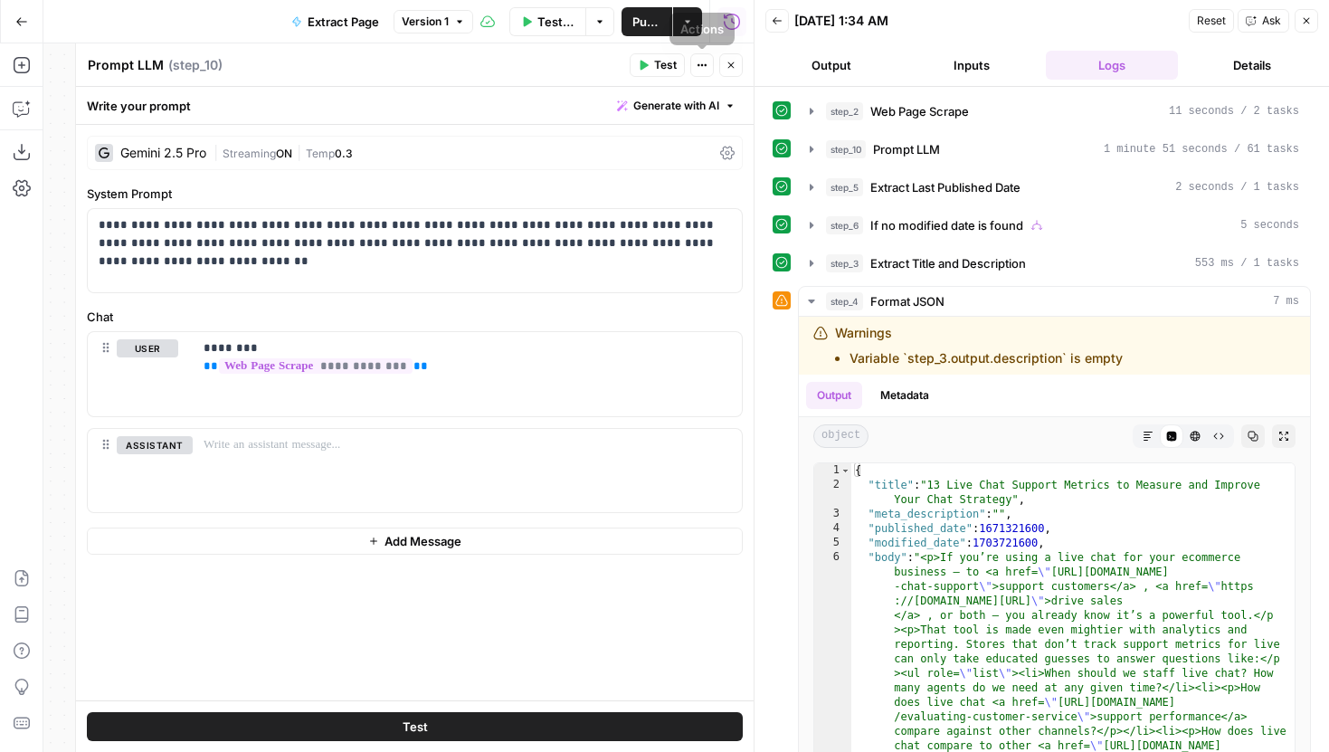
click at [733, 62] on icon "button" at bounding box center [731, 65] width 6 height 6
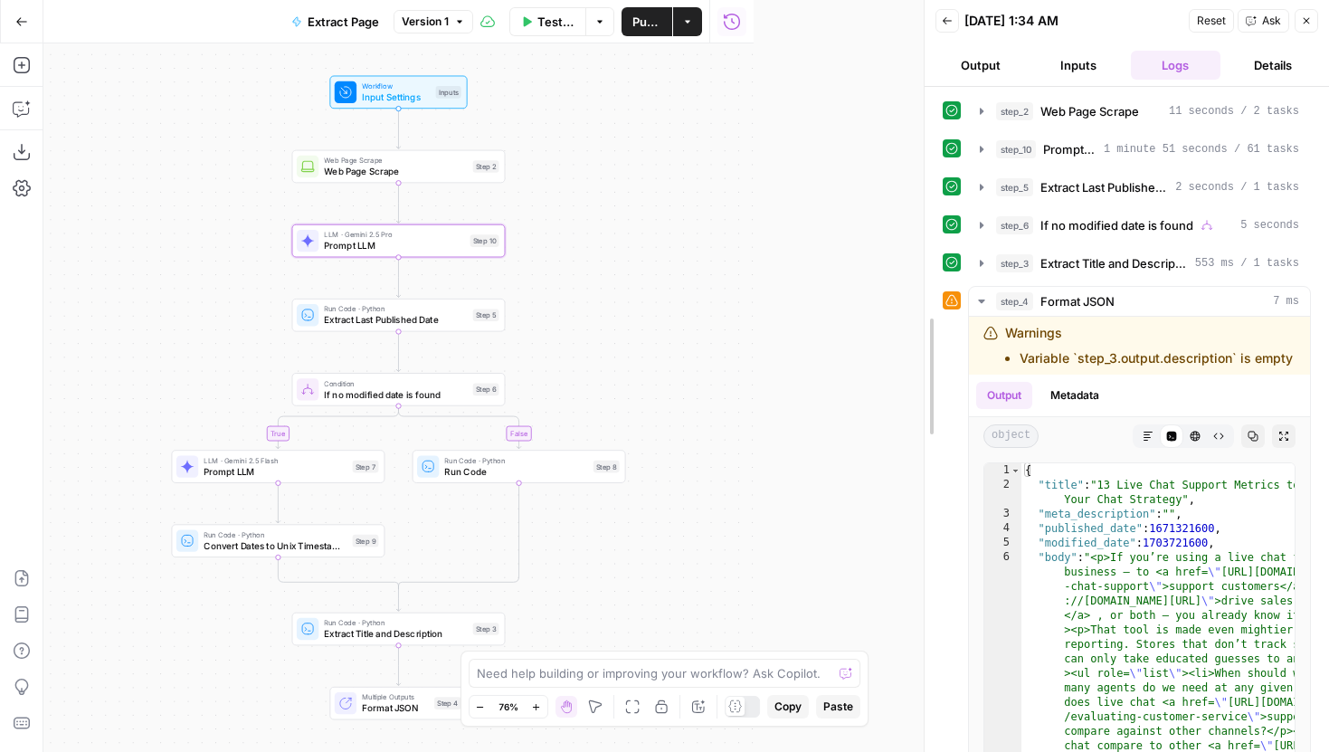
drag, startPoint x: 755, startPoint y: 263, endPoint x: 936, endPoint y: 263, distance: 180.9
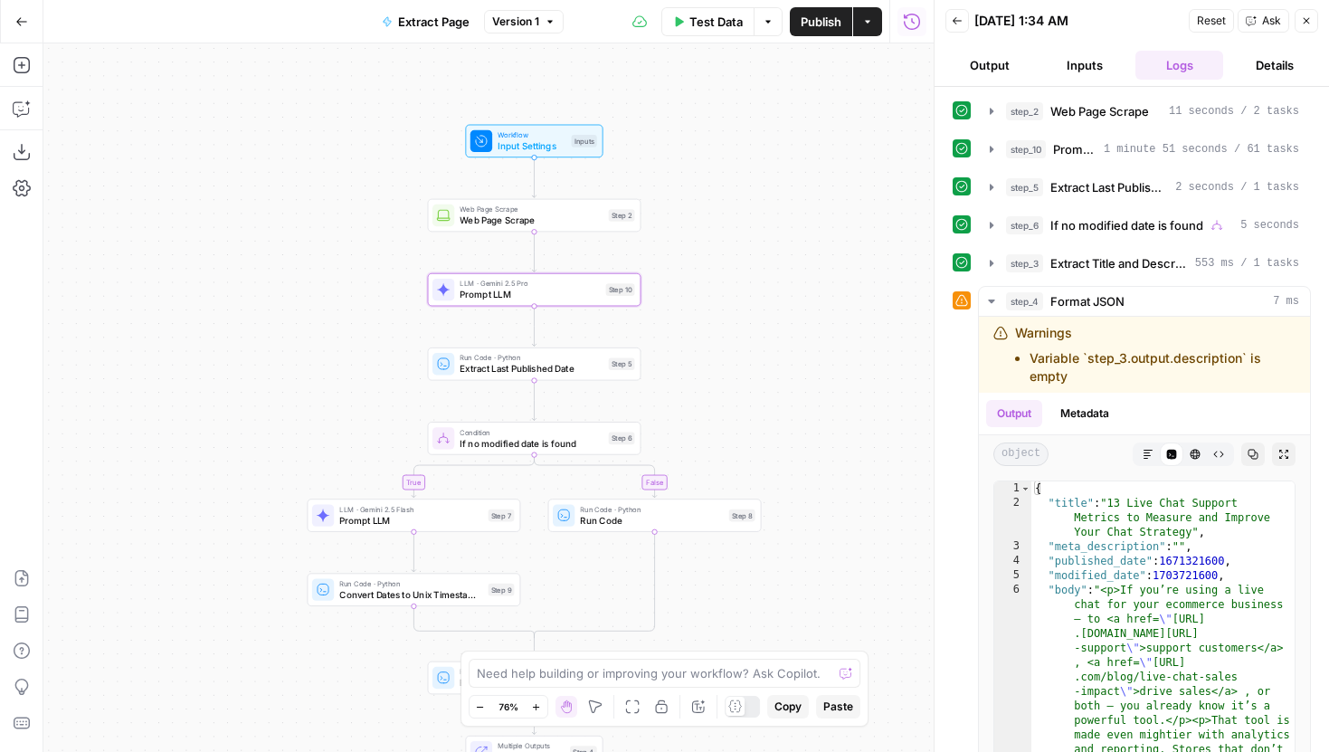
drag, startPoint x: 553, startPoint y: 294, endPoint x: 688, endPoint y: 345, distance: 145.1
click at [688, 345] on div "true false Workflow Input Settings Inputs Web Page Scrape Web Page Scrape Step …" at bounding box center [488, 397] width 890 height 708
click at [573, 298] on span "Prompt LLM" at bounding box center [529, 297] width 140 height 14
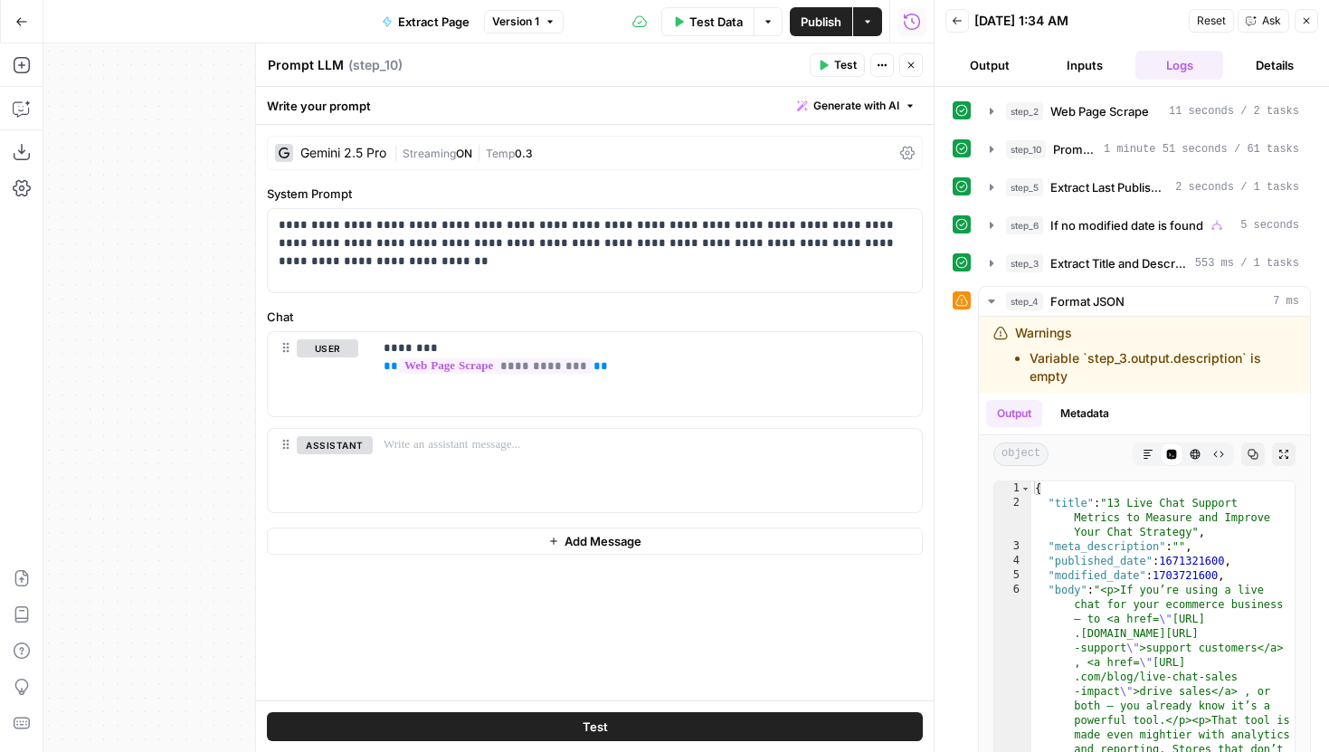
click at [323, 69] on textarea "Prompt LLM" at bounding box center [306, 65] width 76 height 18
type textarea "Clean Scrape"
click at [905, 59] on button "Close" at bounding box center [911, 65] width 24 height 24
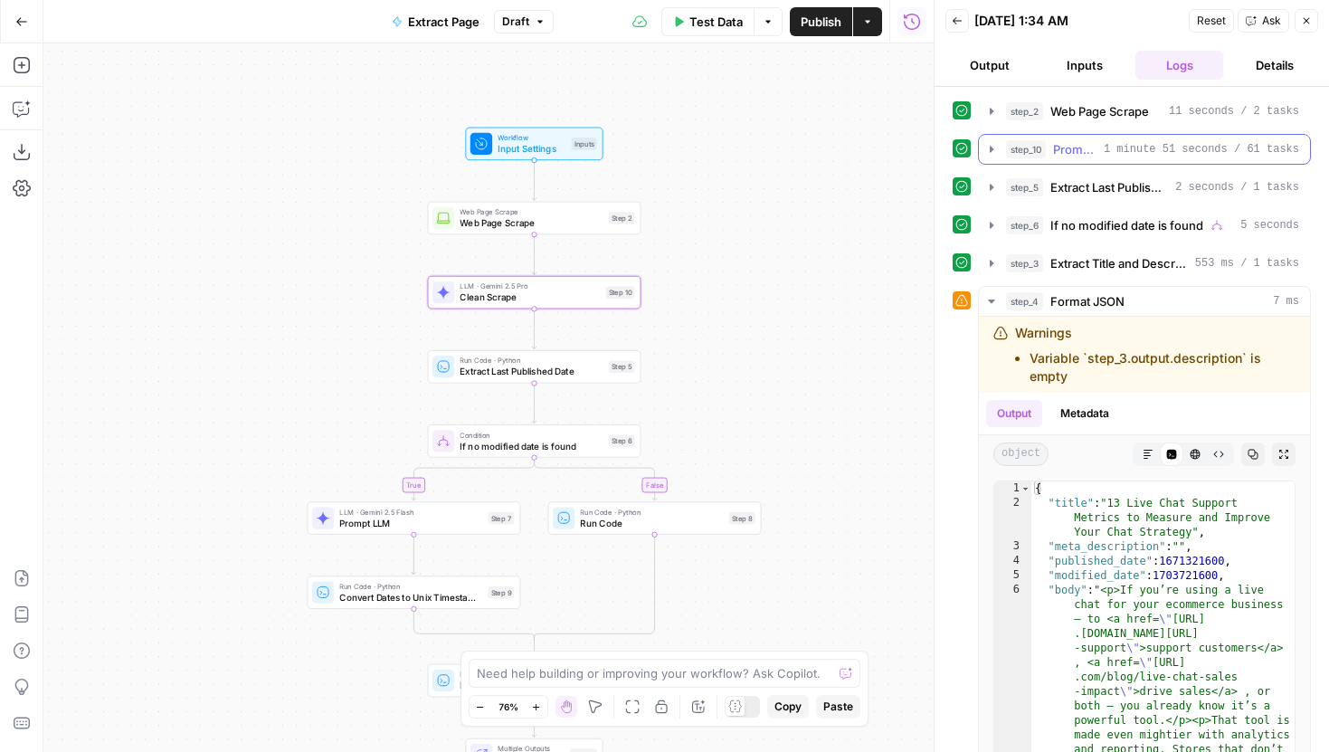
click at [990, 158] on button "step_10 Prompt LLM 1 minute 51 seconds / 61 tasks" at bounding box center [1144, 149] width 331 height 29
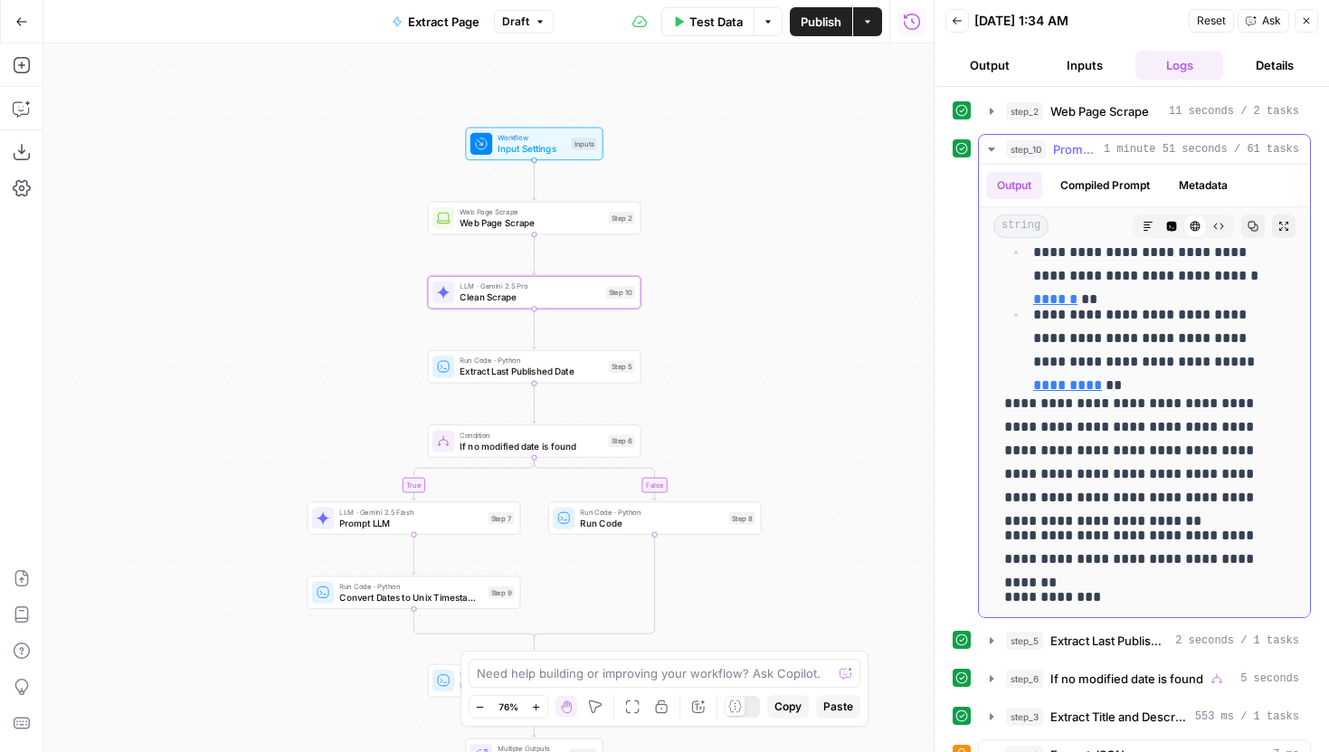
scroll to position [2346, 0]
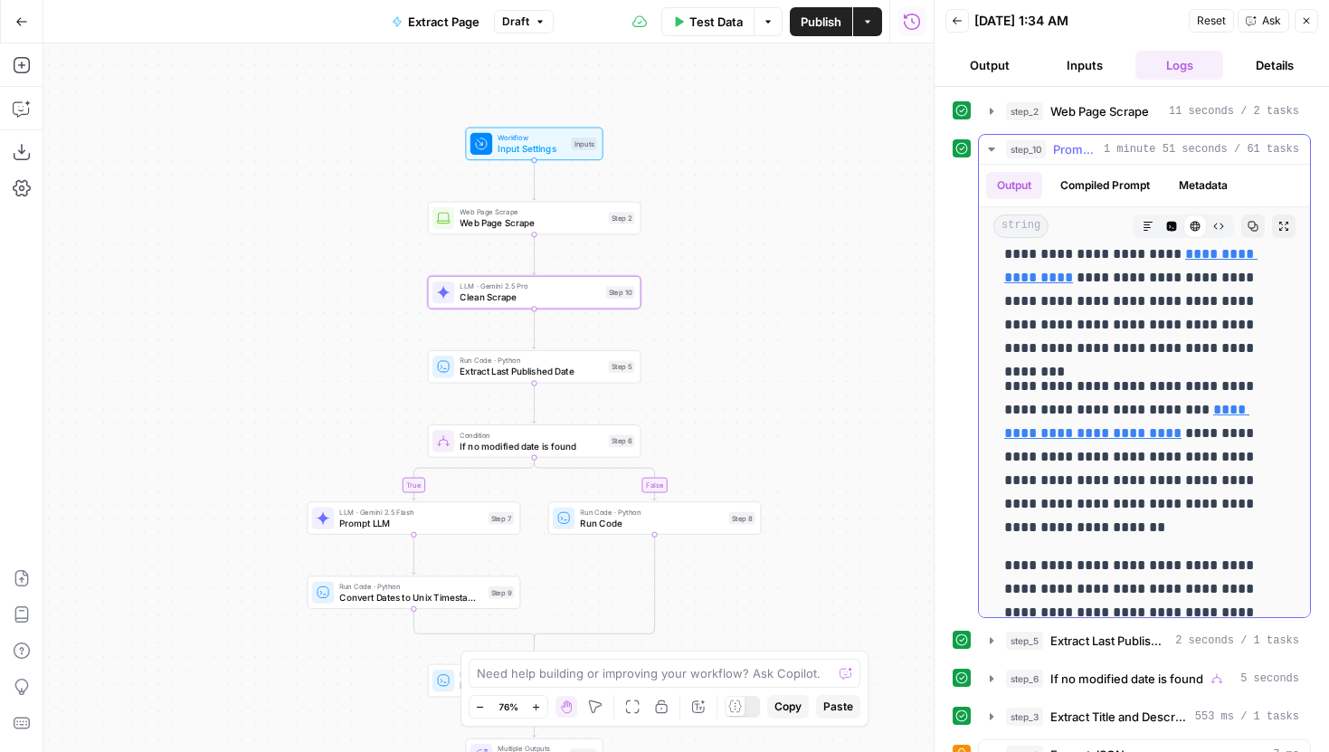
click at [994, 154] on icon "button" at bounding box center [991, 149] width 14 height 14
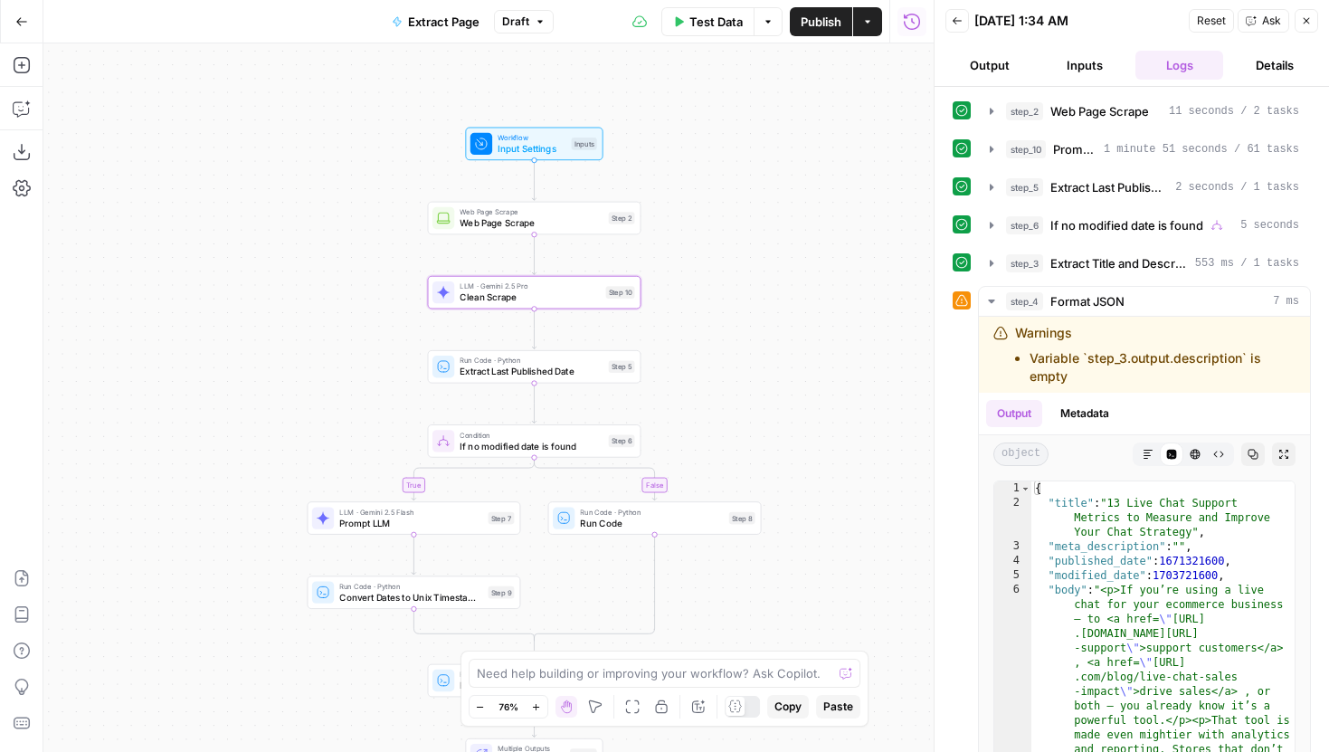
click at [993, 180] on icon "button" at bounding box center [991, 187] width 14 height 14
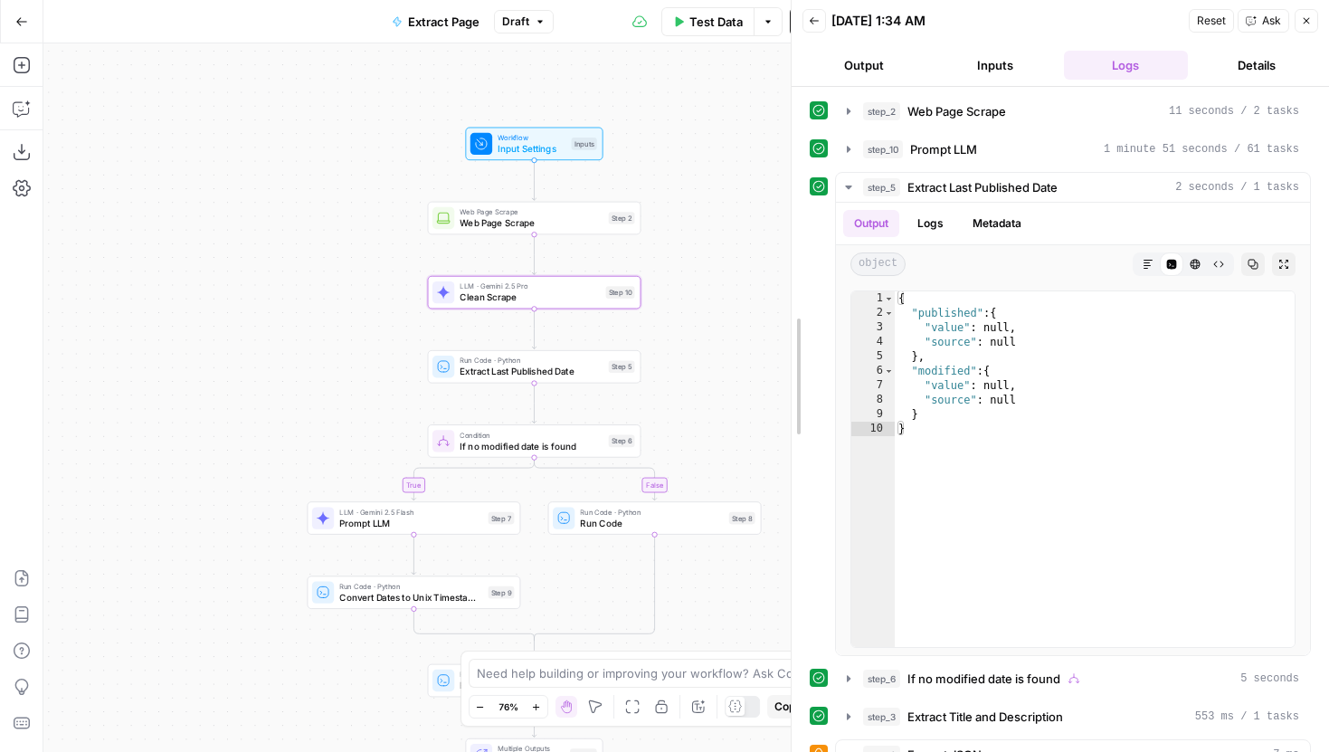
drag, startPoint x: 926, startPoint y: 185, endPoint x: 774, endPoint y: 194, distance: 152.2
click at [782, 194] on div at bounding box center [791, 376] width 18 height 752
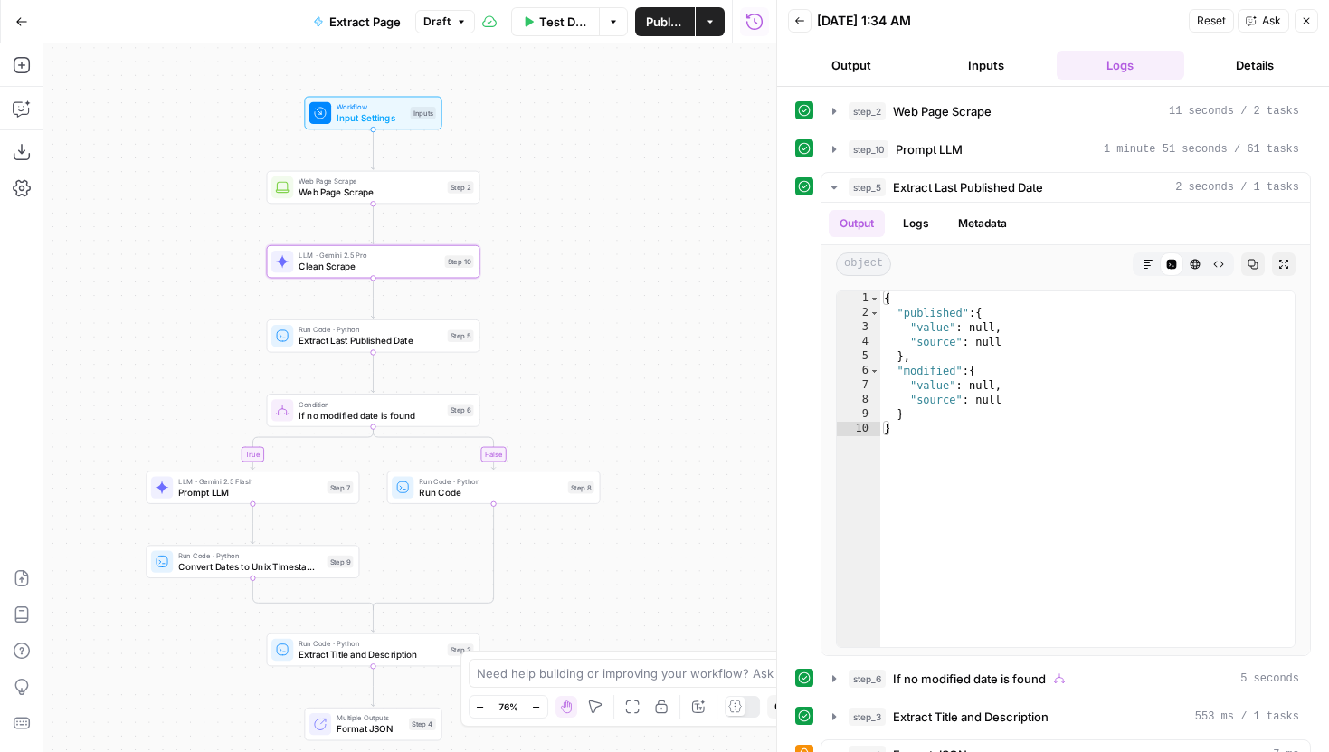
drag, startPoint x: 728, startPoint y: 241, endPoint x: 567, endPoint y: 211, distance: 163.9
click at [567, 211] on div "true false Workflow Input Settings Inputs Web Page Scrape Web Page Scrape Step …" at bounding box center [409, 397] width 733 height 708
click at [841, 179] on button "step_5 Extract Last Published Date 2 seconds / 1 tasks" at bounding box center [1065, 187] width 488 height 29
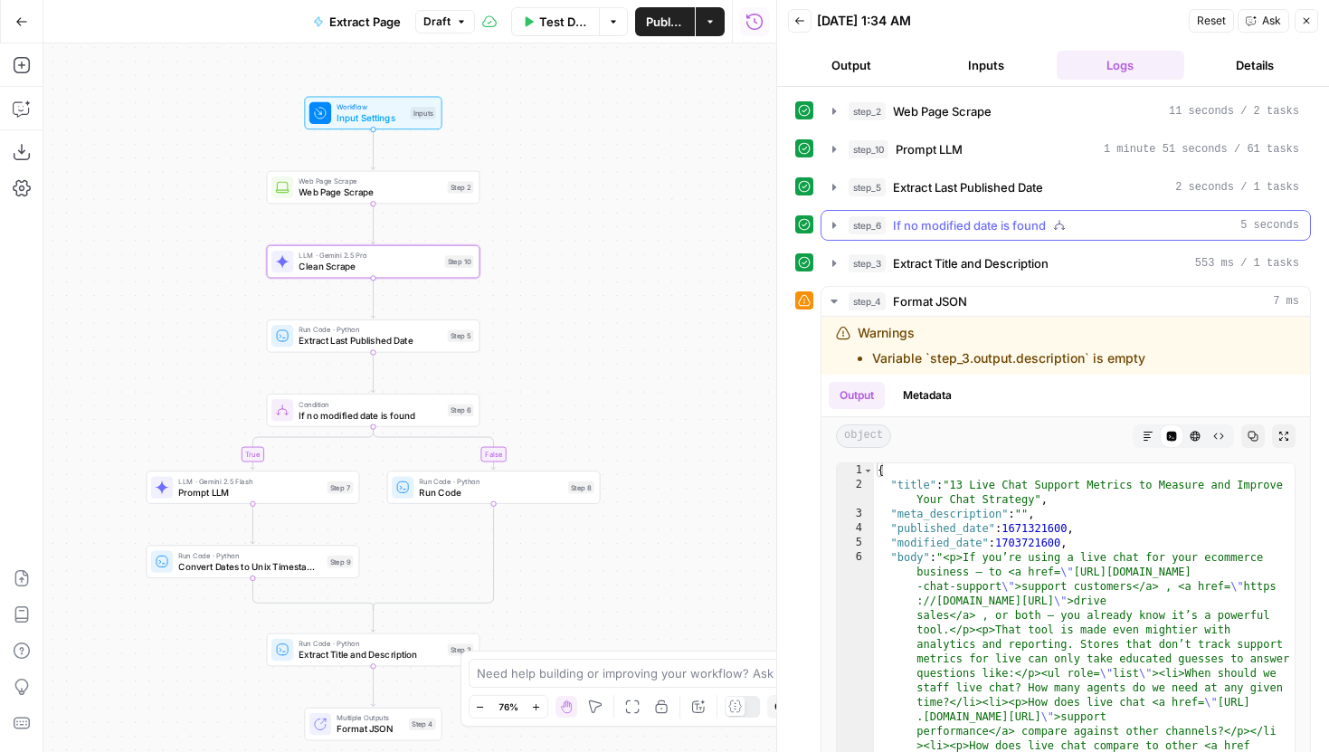
click at [836, 225] on icon "button" at bounding box center [834, 225] width 4 height 6
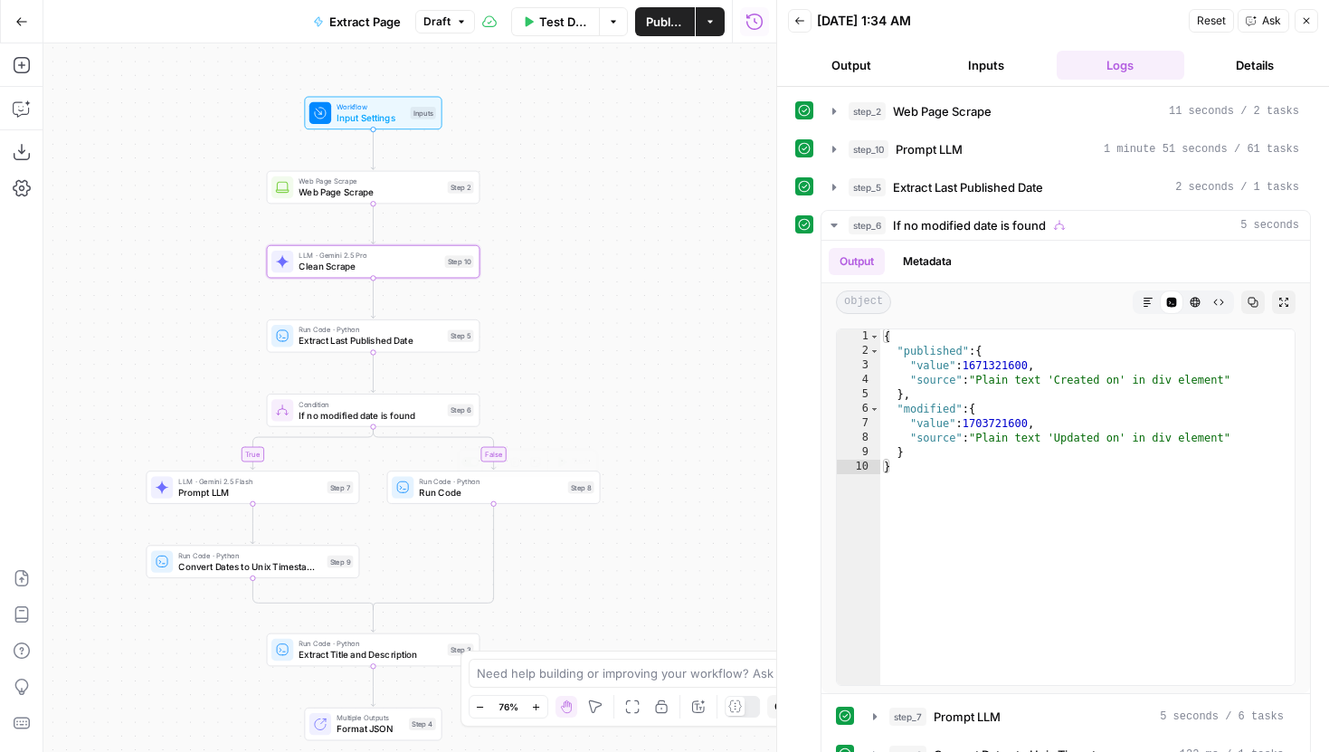
click at [520, 502] on div "Run Code · Python Run Code Step 8 Copy step Delete step Add Note Test" at bounding box center [493, 486] width 213 height 33
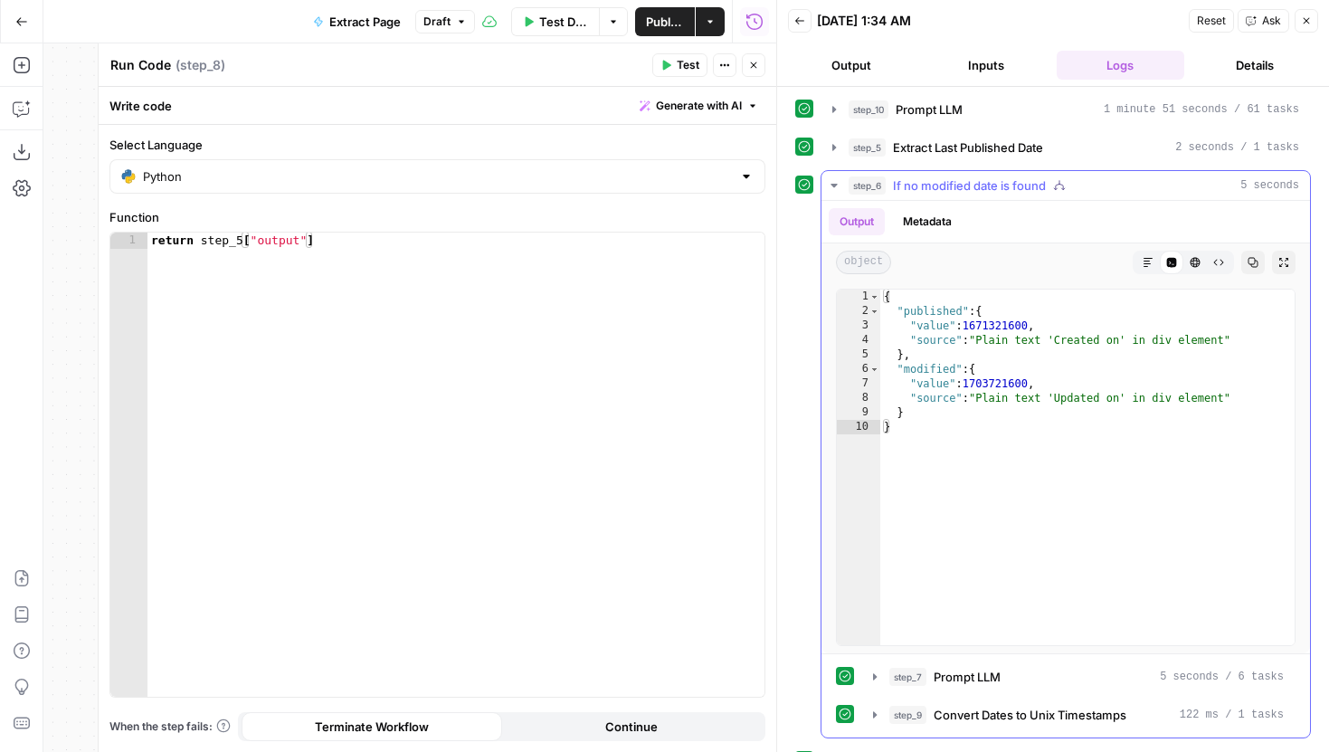
scroll to position [47, 0]
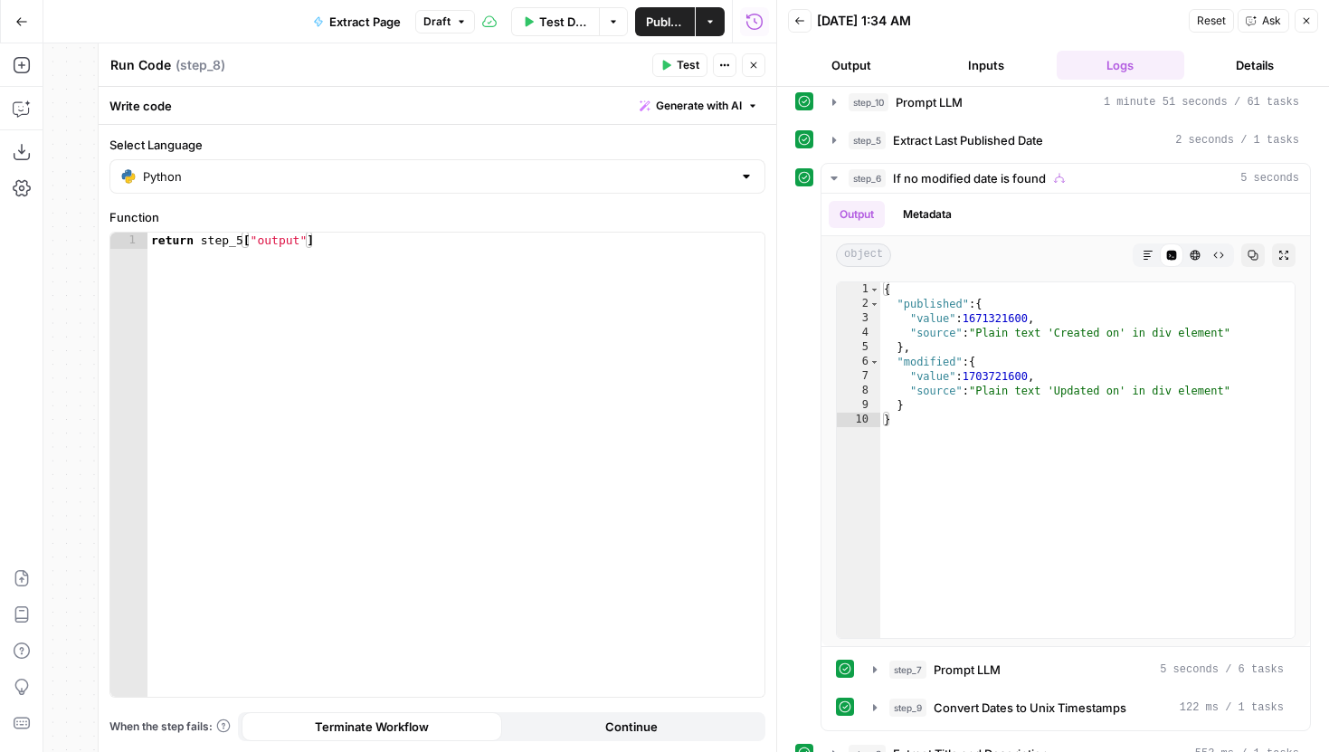
click at [757, 72] on button "Close" at bounding box center [754, 65] width 24 height 24
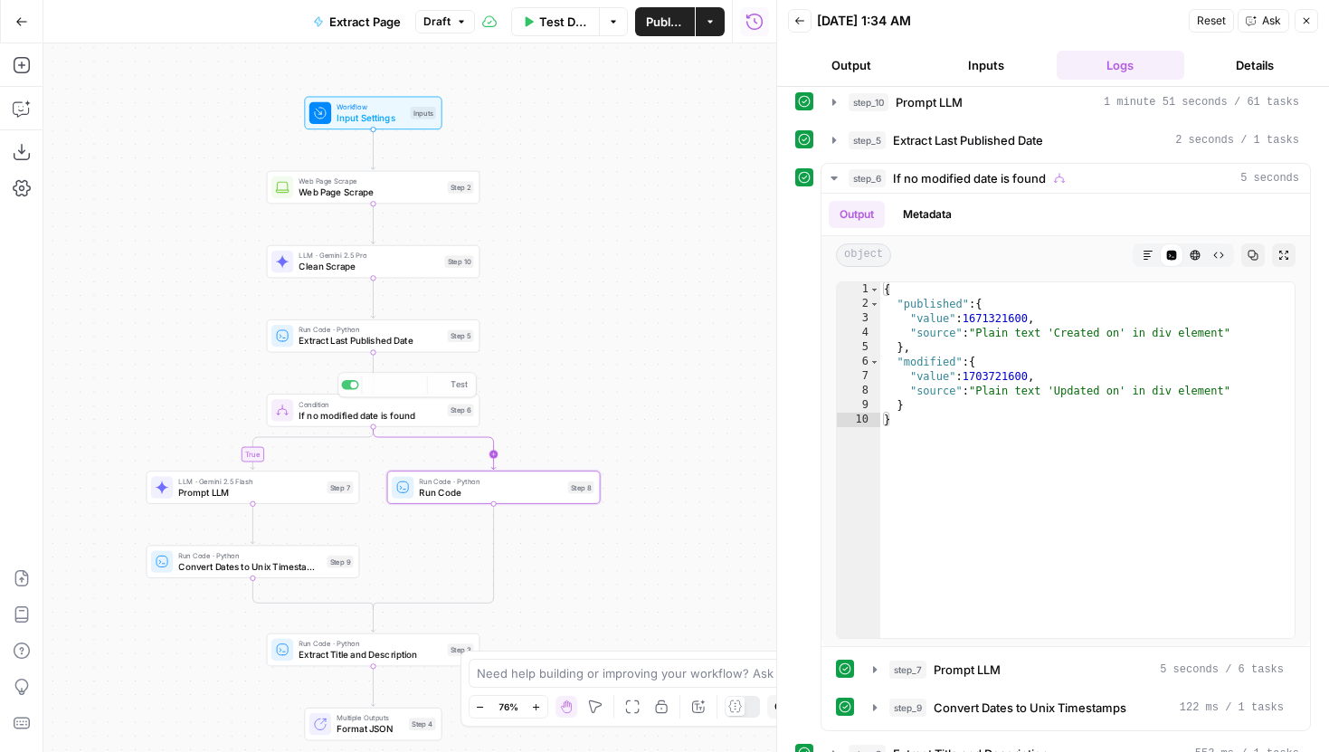
click at [373, 428] on icon "Edge from step_6 to step_8" at bounding box center [434, 448] width 122 height 43
click at [525, 492] on span "Grab News Section" at bounding box center [483, 492] width 129 height 14
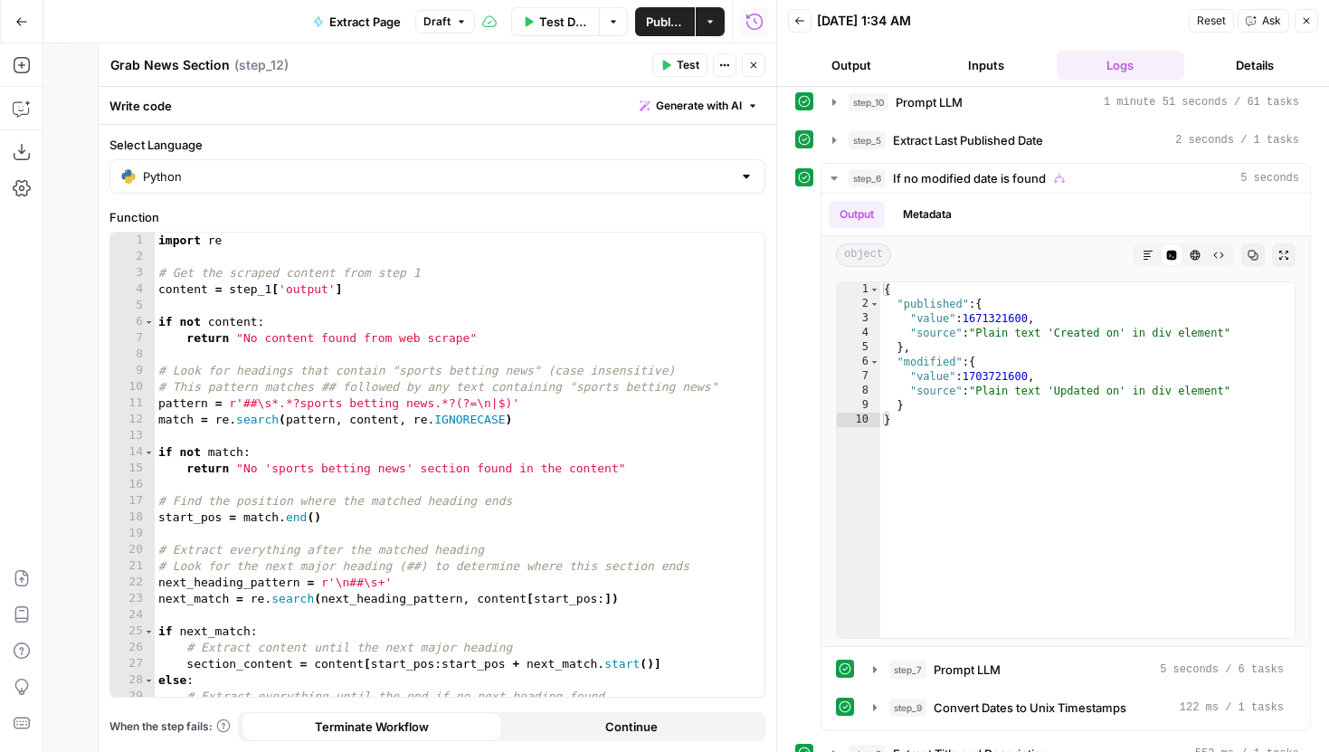
click at [752, 63] on icon "button" at bounding box center [753, 65] width 11 height 11
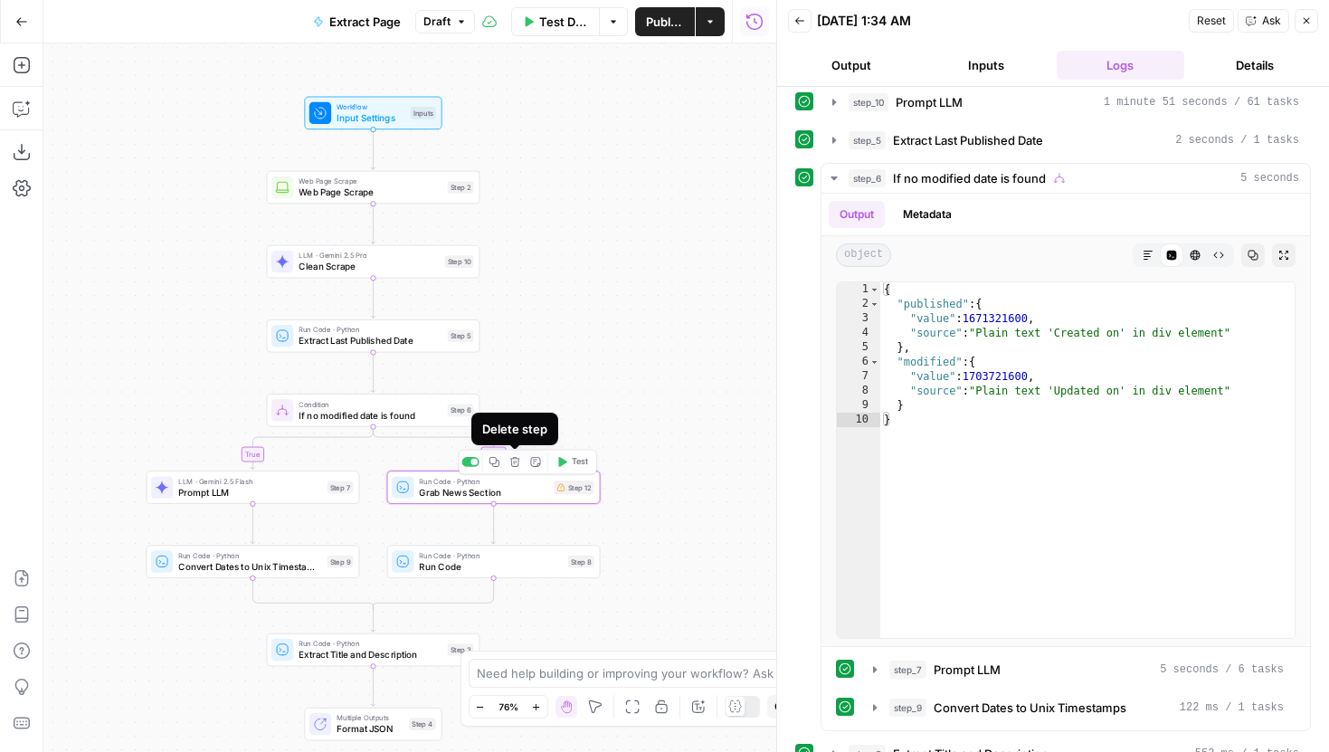
click at [509, 461] on icon "button" at bounding box center [514, 461] width 11 height 11
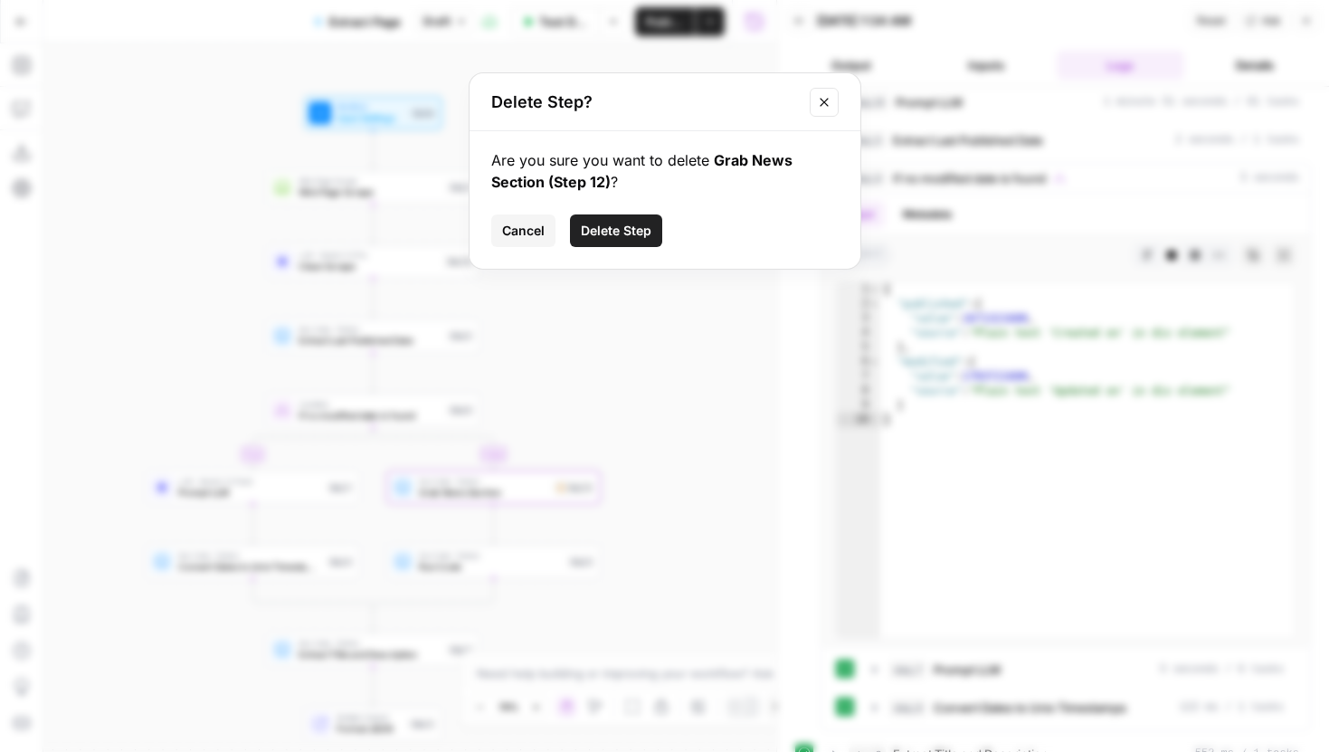
click at [598, 223] on span "Delete Step" at bounding box center [616, 231] width 71 height 18
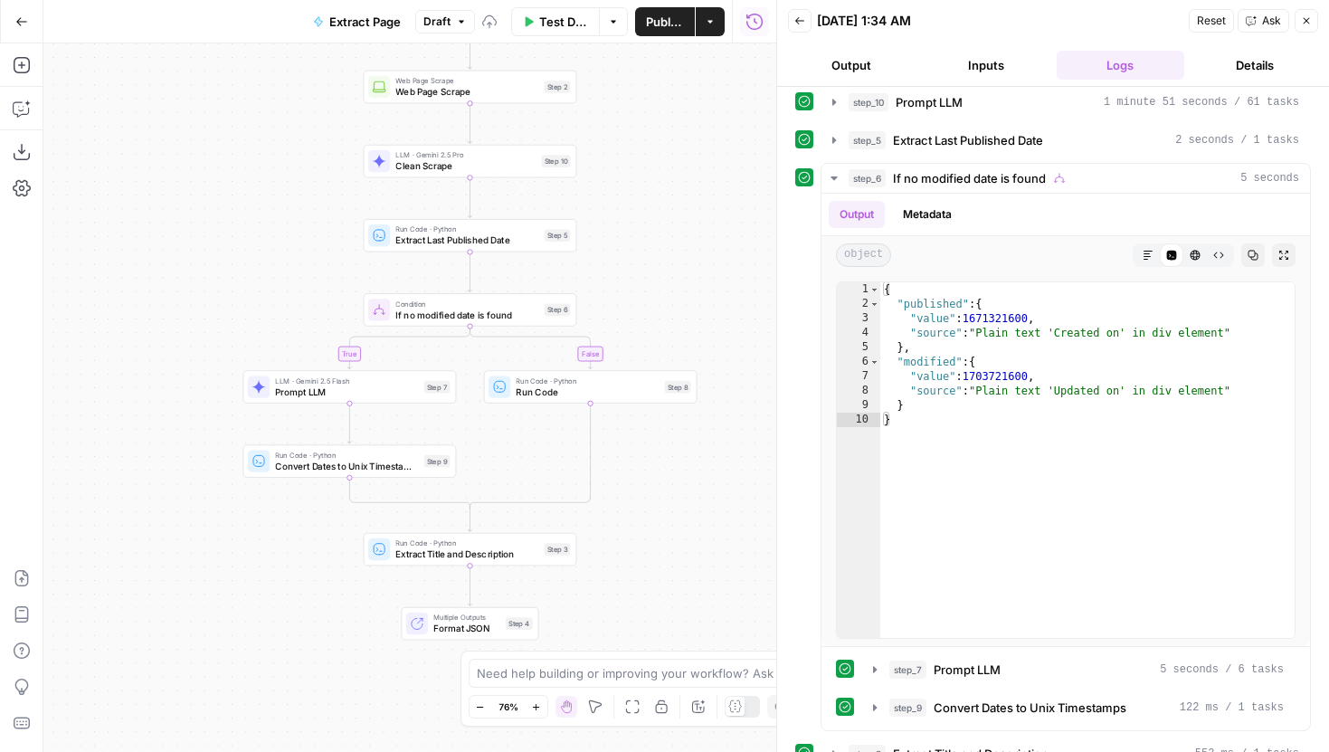
drag, startPoint x: 636, startPoint y: 324, endPoint x: 670, endPoint y: 313, distance: 36.0
click at [670, 313] on div "true false Workflow Input Settings Inputs Web Page Scrape Web Page Scrape Step …" at bounding box center [409, 397] width 733 height 708
click at [457, 306] on span "If no modified date is found" at bounding box center [474, 313] width 143 height 14
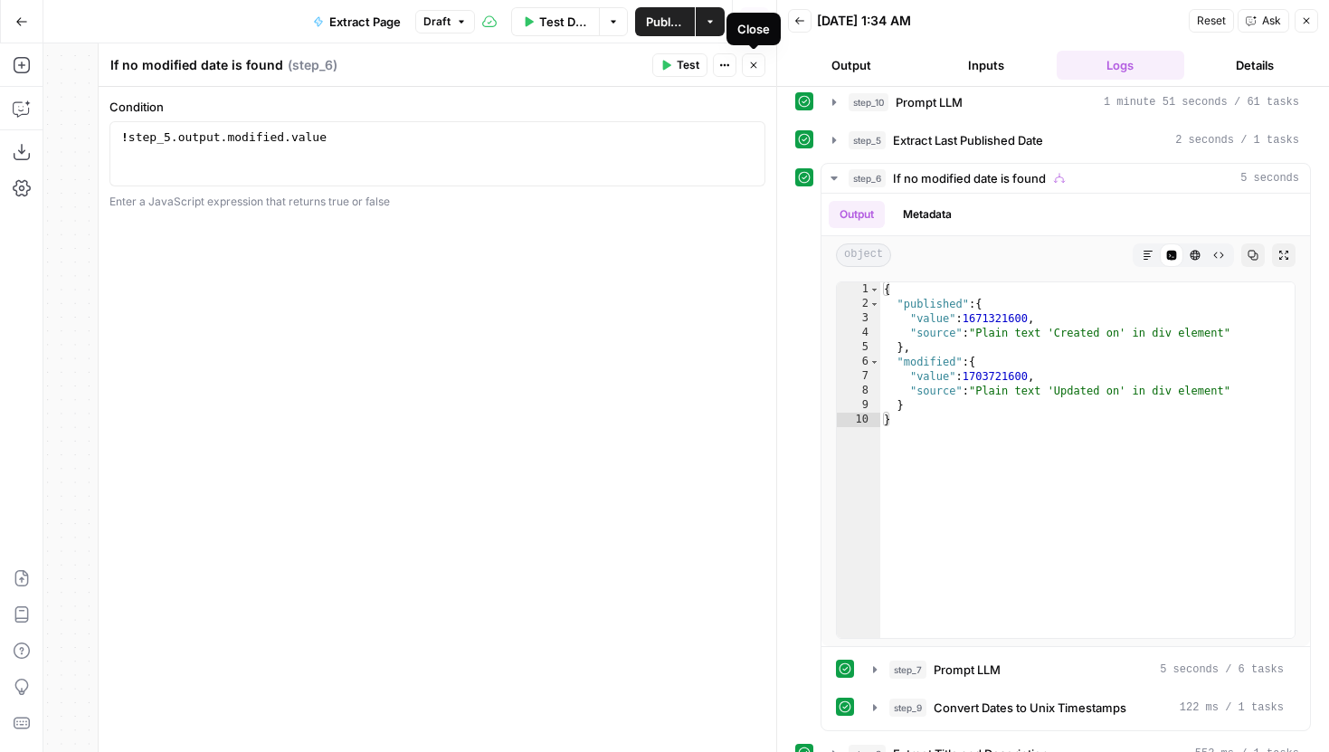
click at [756, 61] on icon "button" at bounding box center [753, 65] width 11 height 11
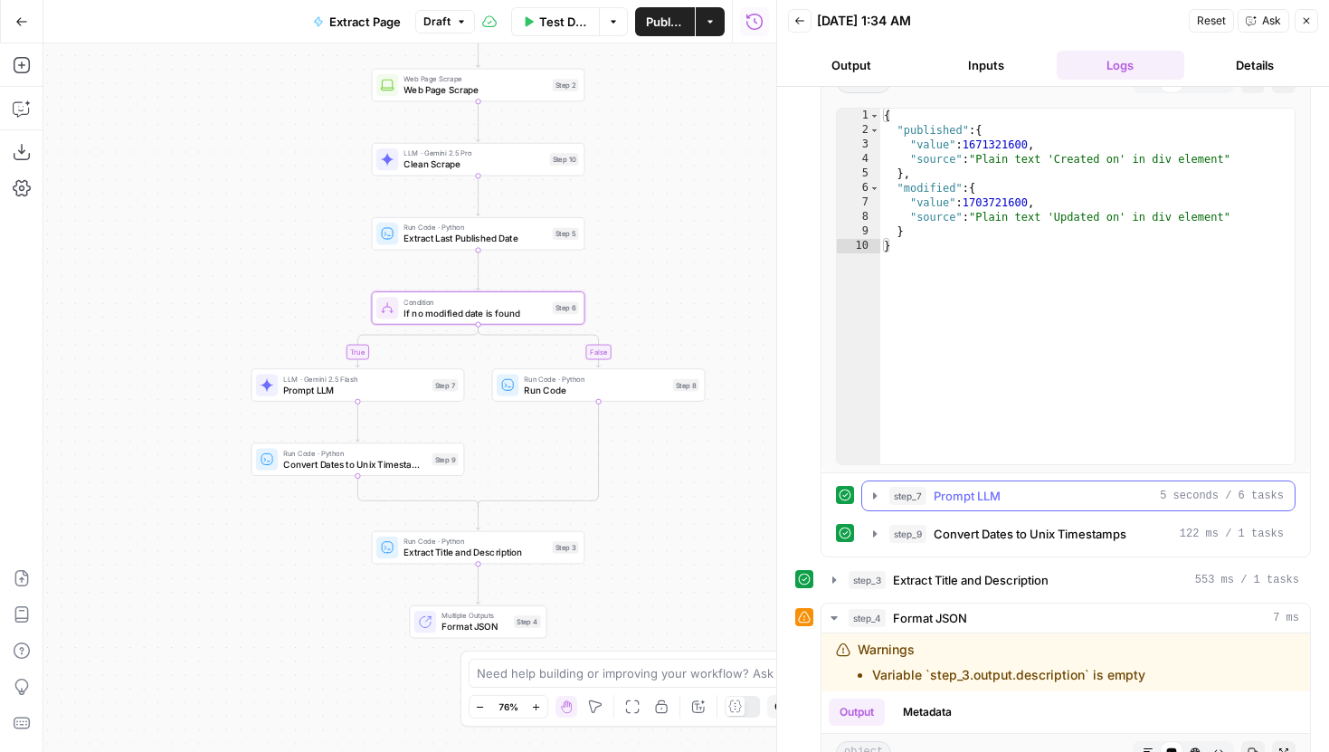
click at [885, 497] on button "step_7 Prompt LLM 5 seconds / 6 tasks" at bounding box center [1078, 495] width 432 height 29
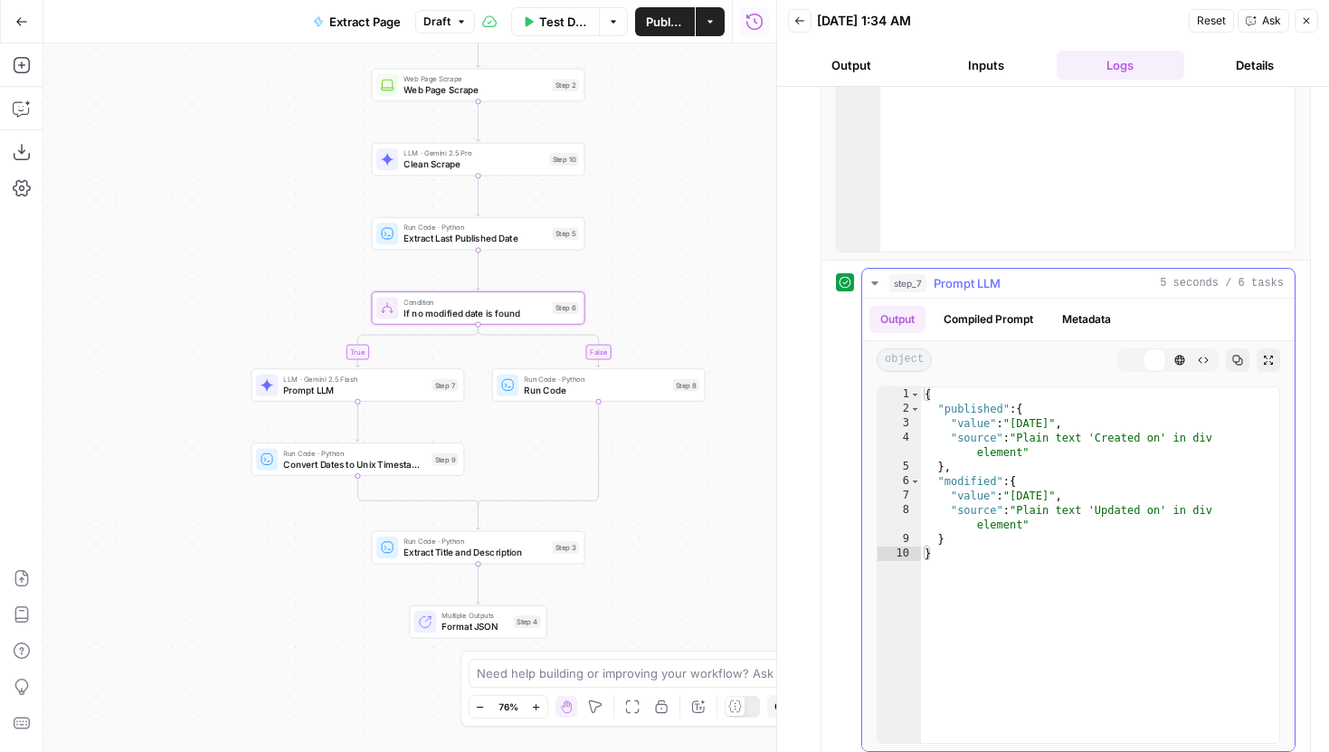
scroll to position [467, 0]
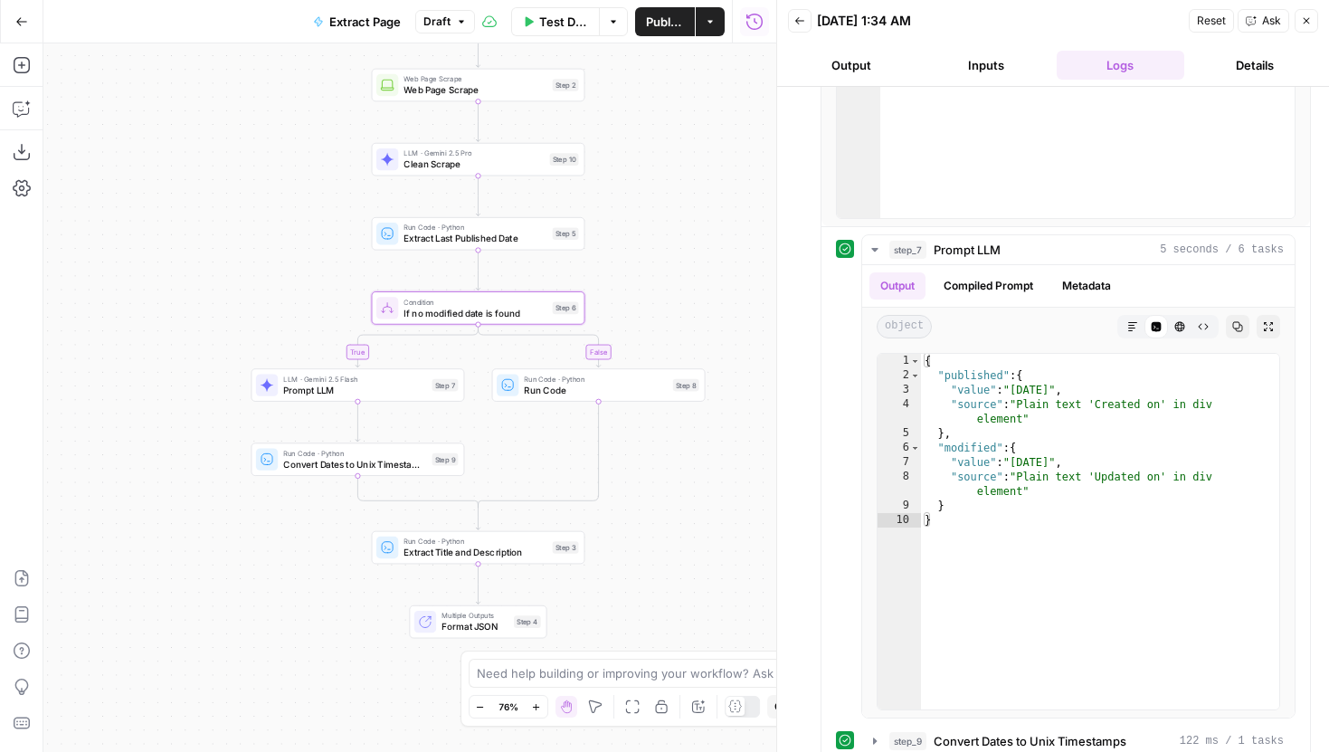
click at [348, 395] on span "Prompt LLM" at bounding box center [354, 390] width 143 height 14
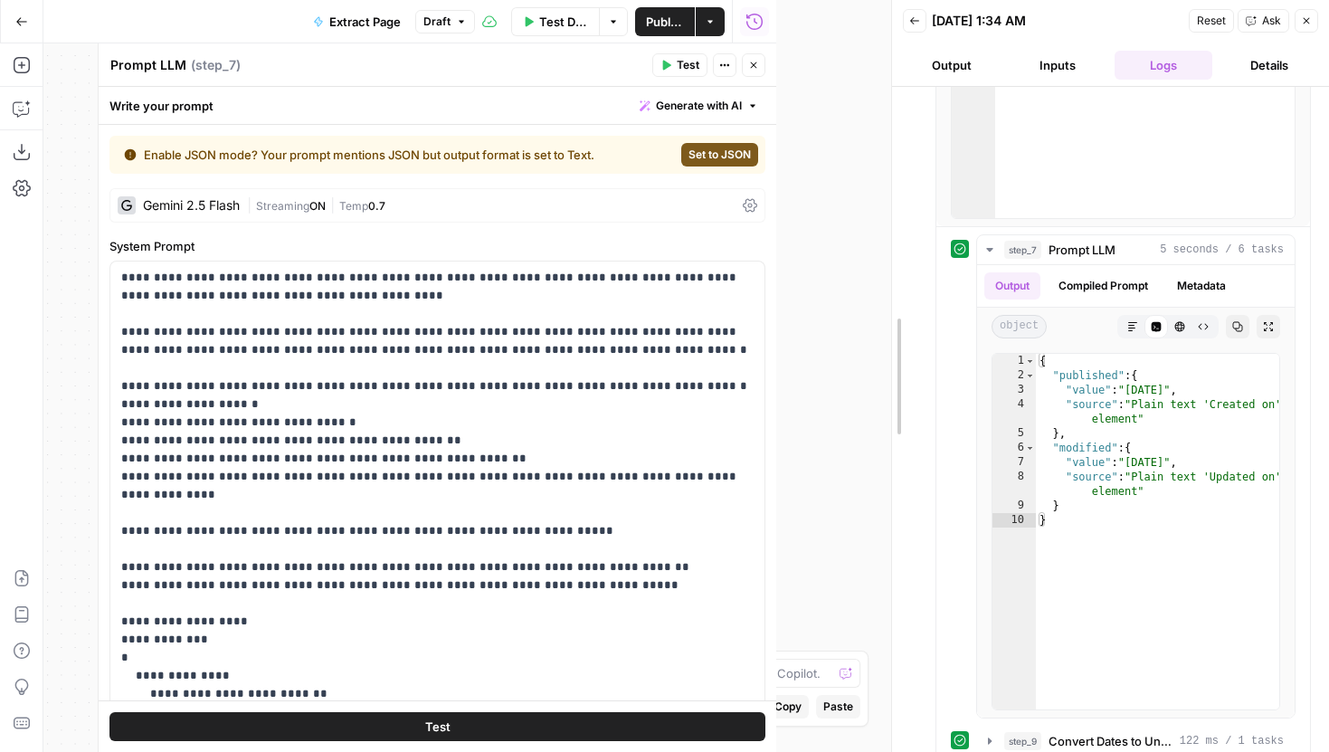
drag, startPoint x: 771, startPoint y: 239, endPoint x: 866, endPoint y: 257, distance: 95.8
click at [883, 257] on div at bounding box center [892, 376] width 18 height 752
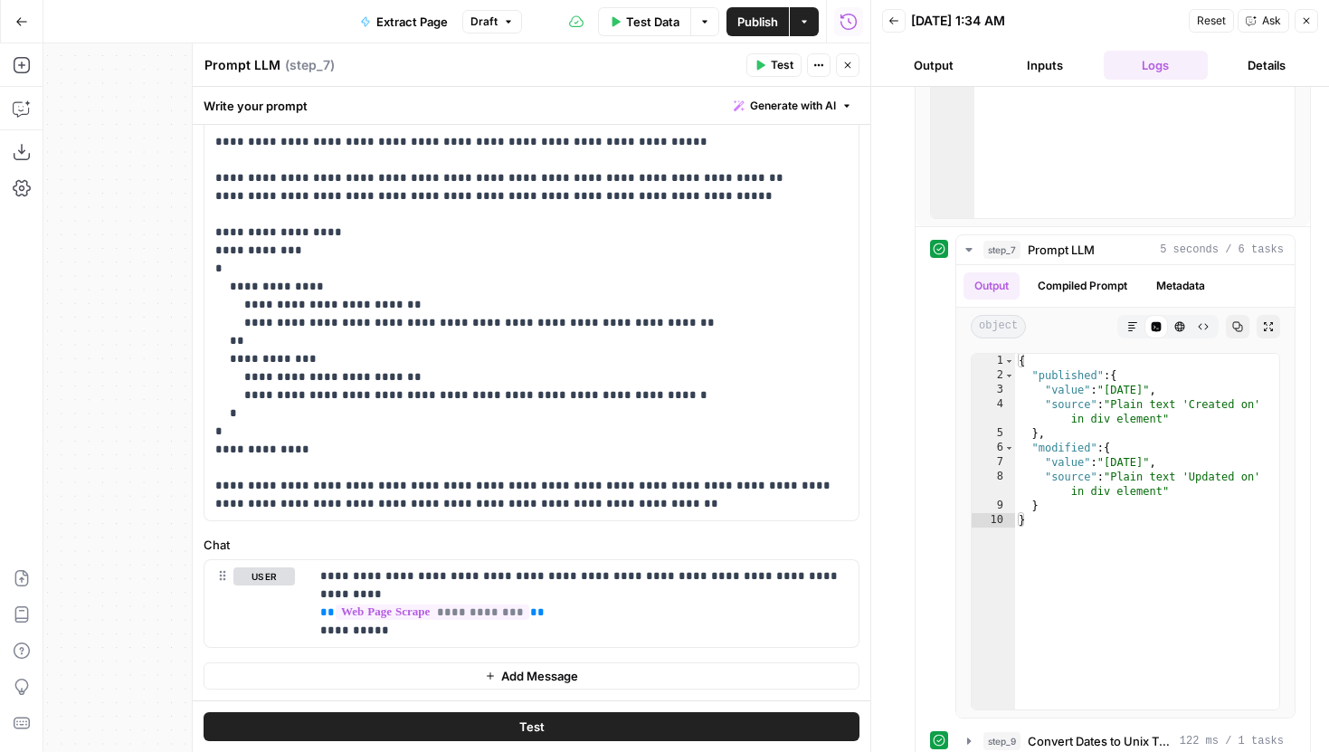
scroll to position [388, 0]
click at [846, 70] on icon "button" at bounding box center [847, 65] width 11 height 11
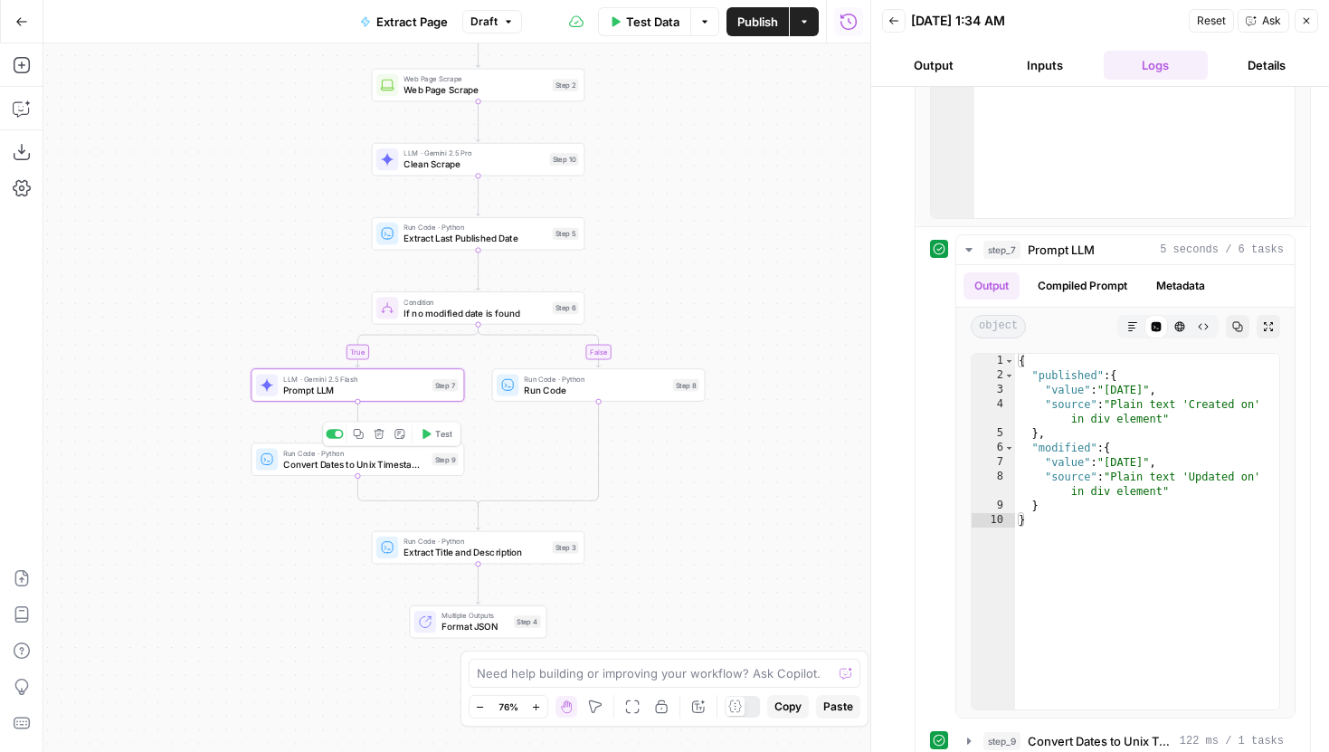
click at [314, 464] on span "Convert Dates to Unix Timestamps" at bounding box center [354, 464] width 143 height 14
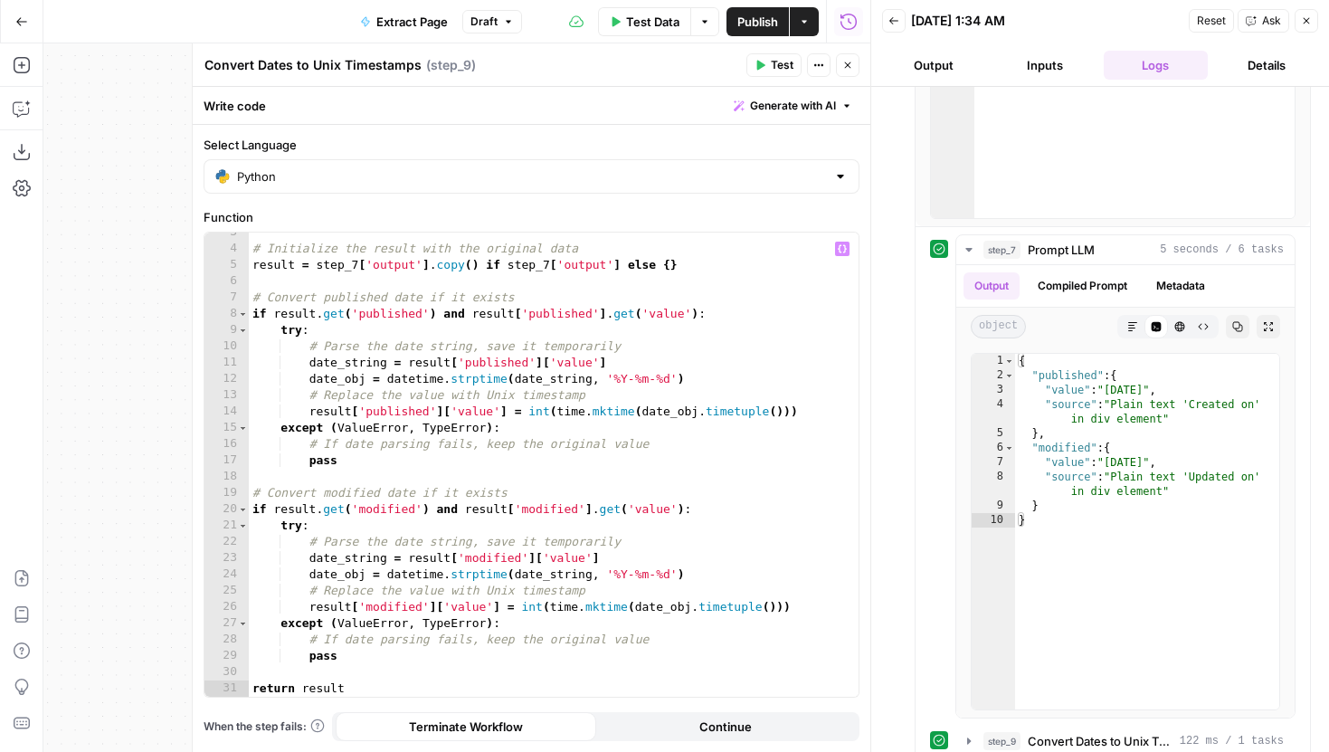
scroll to position [41, 0]
click at [843, 63] on icon "button" at bounding box center [847, 65] width 11 height 11
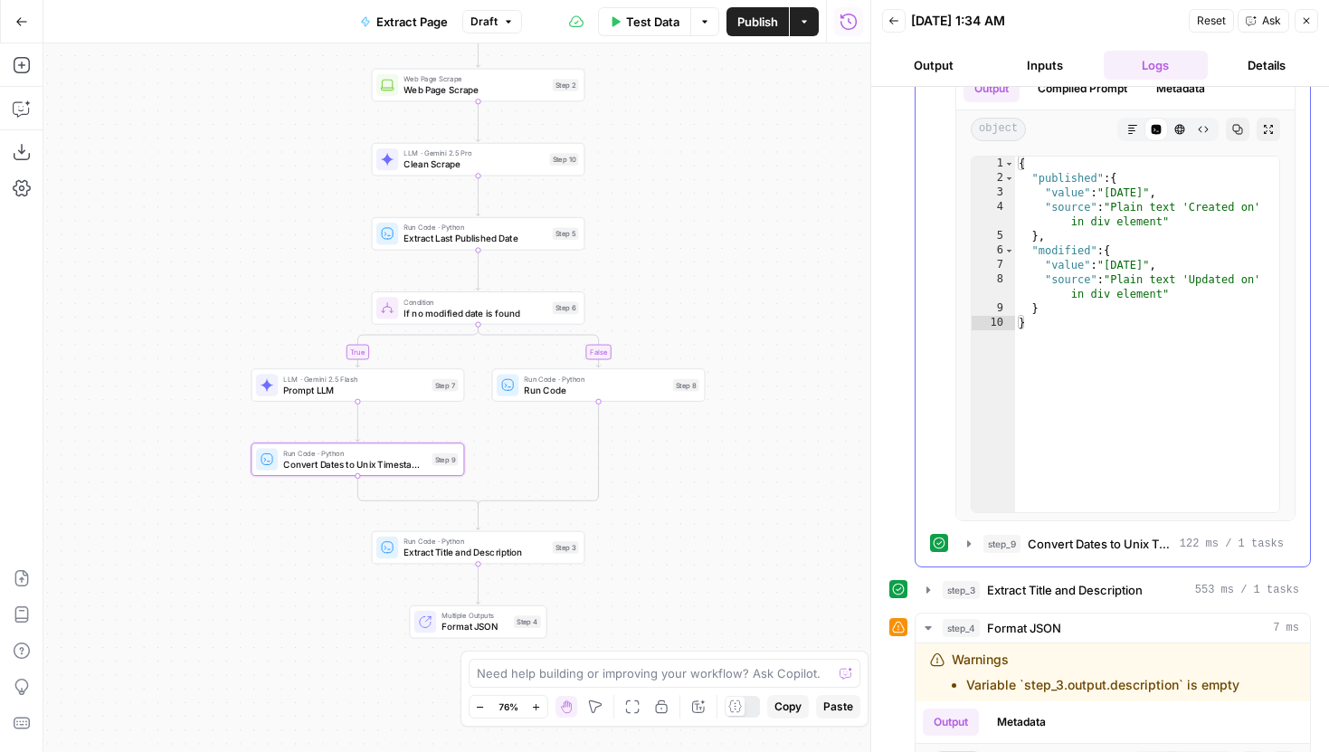
scroll to position [678, 0]
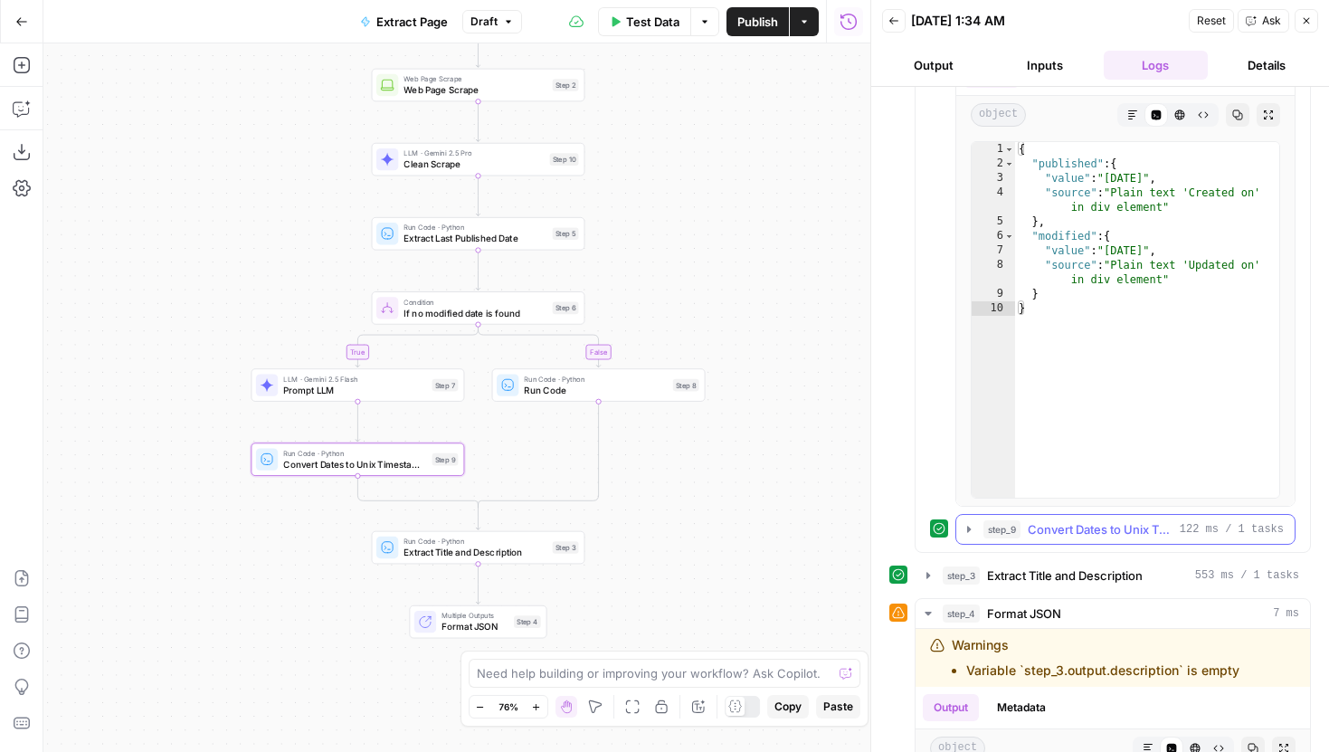
click at [969, 535] on icon "button" at bounding box center [968, 529] width 14 height 14
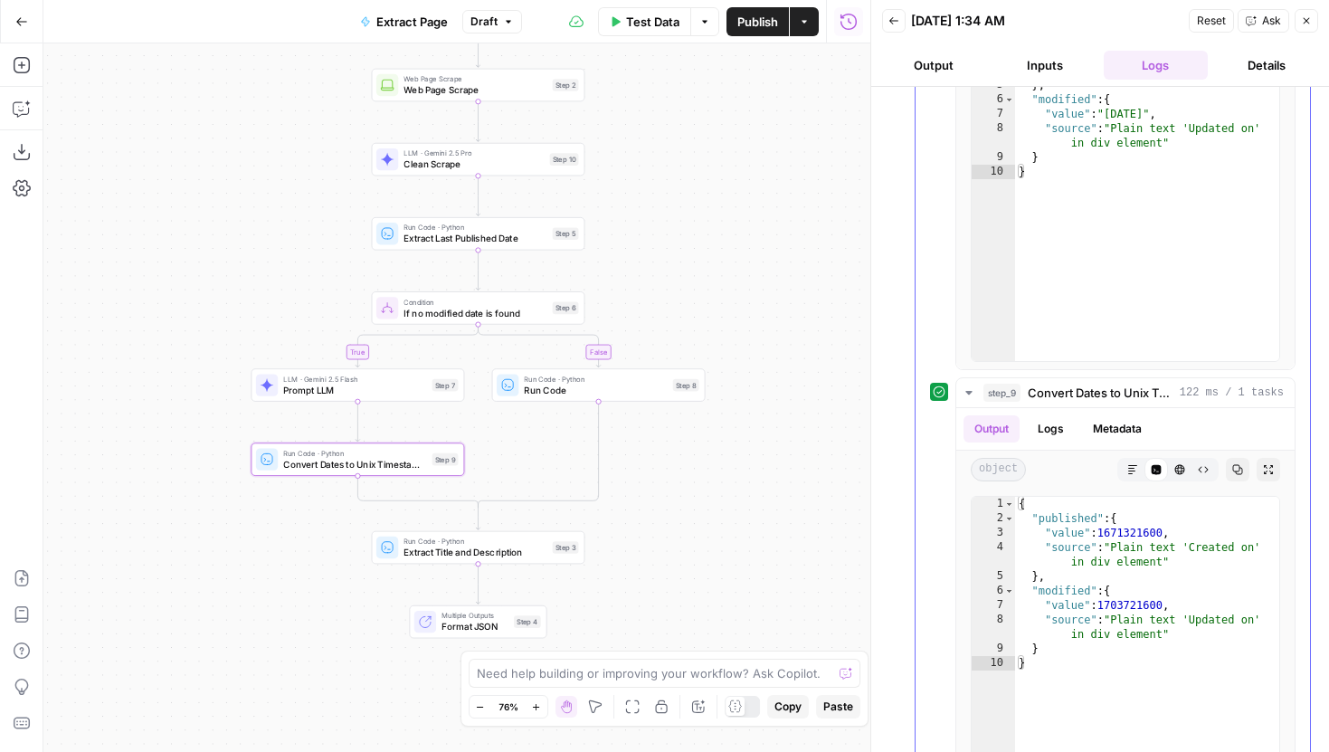
scroll to position [830, 0]
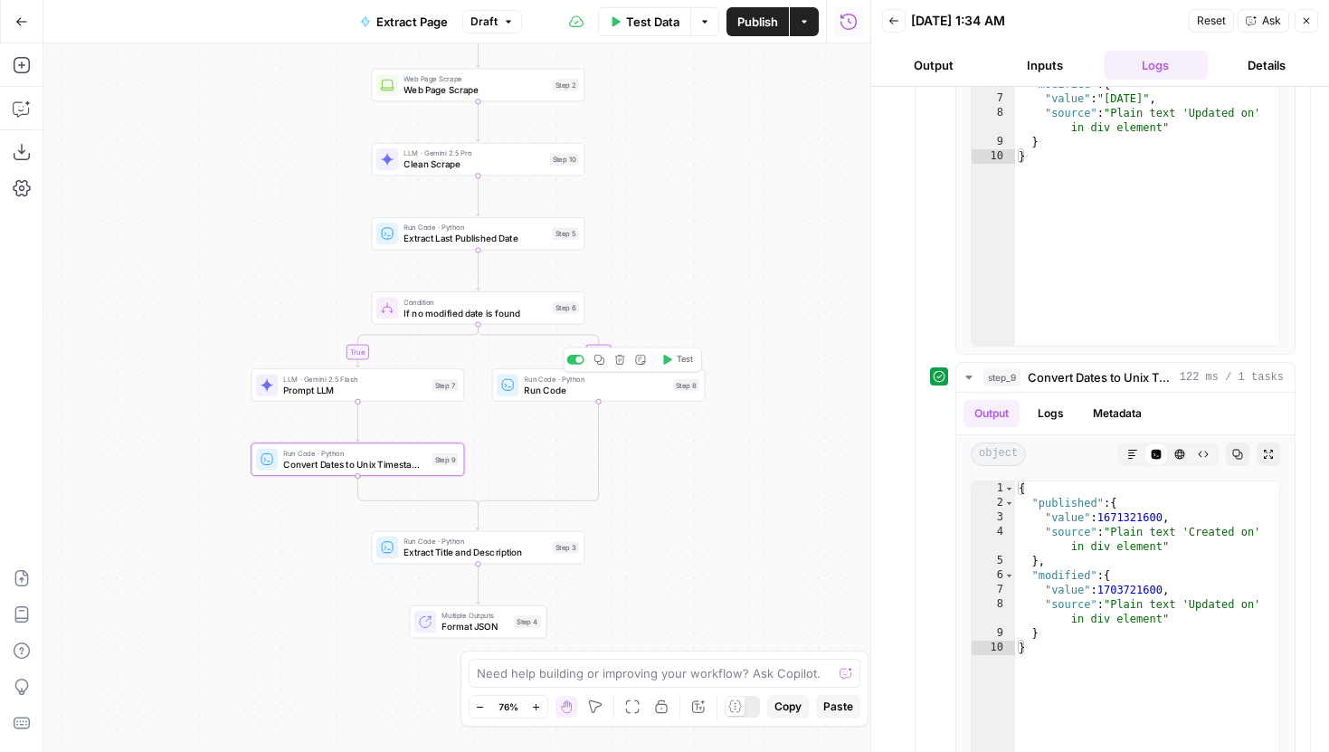
click at [656, 388] on span "Run Code" at bounding box center [595, 390] width 143 height 14
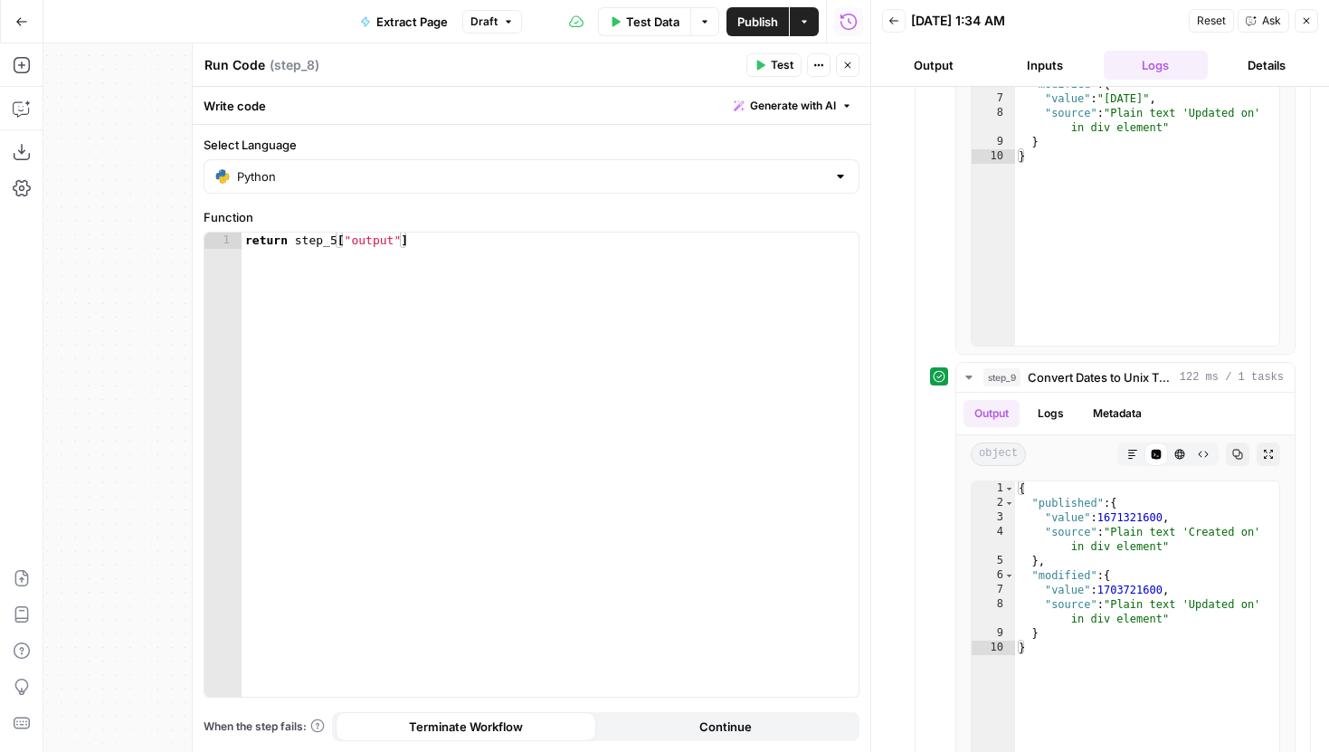
click at [847, 68] on icon "button" at bounding box center [847, 65] width 11 height 11
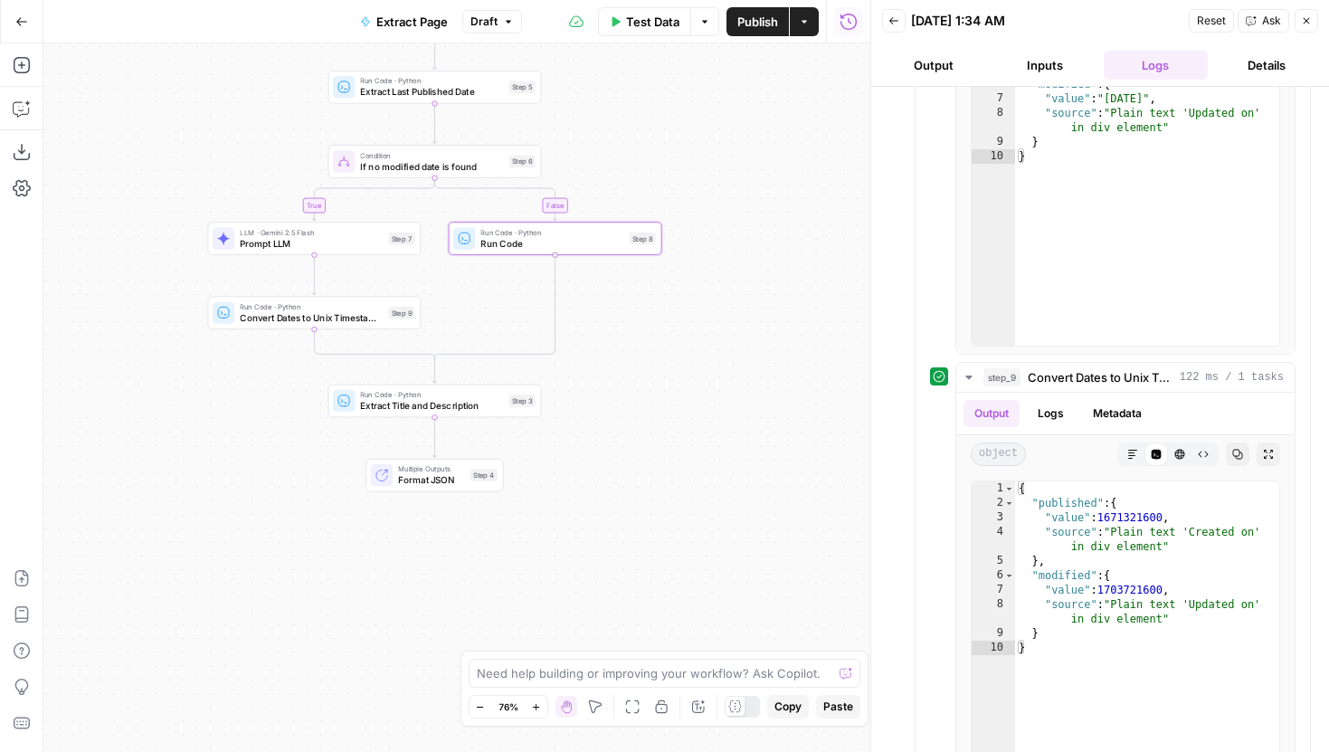
drag, startPoint x: 760, startPoint y: 481, endPoint x: 704, endPoint y: 372, distance: 123.0
click at [704, 372] on div "true false Workflow Input Settings Inputs Web Page Scrape Web Page Scrape Step …" at bounding box center [456, 397] width 827 height 708
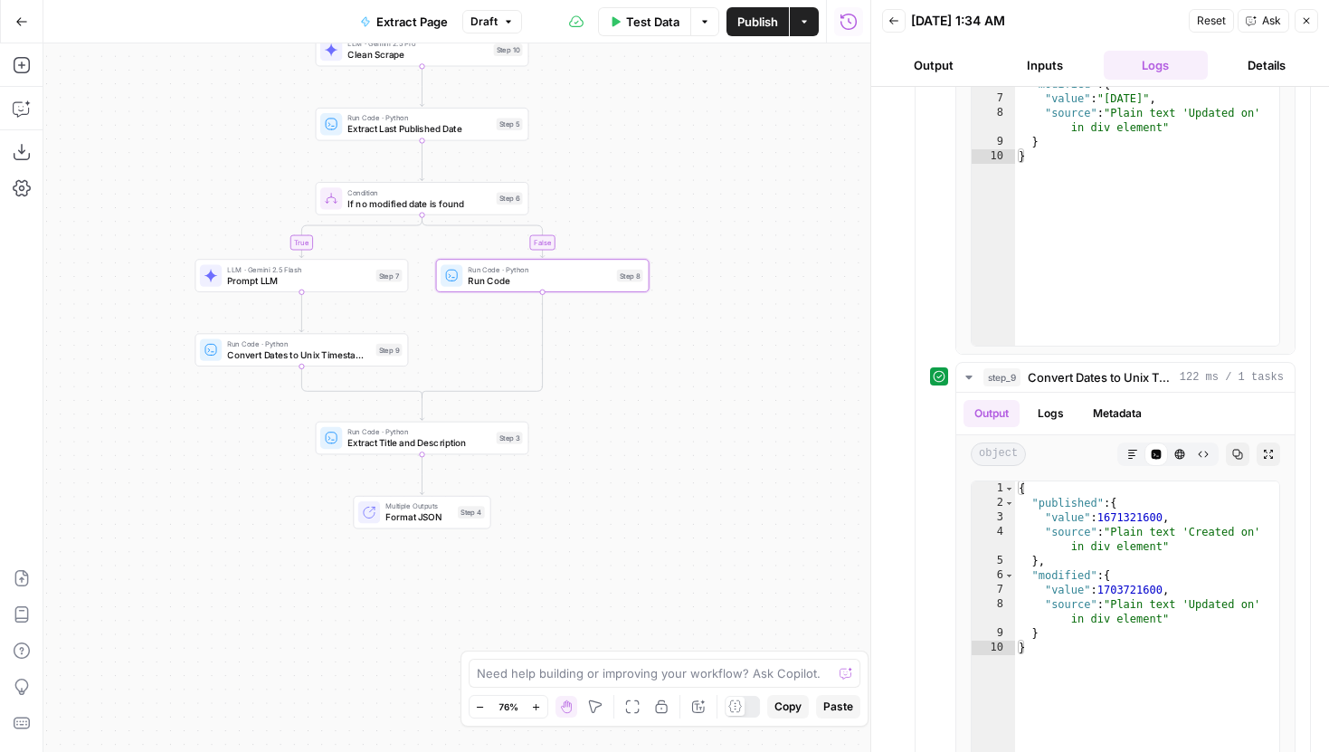
click at [495, 444] on div "Run Code · Python Extract Title and Description Step 3 Copy step Delete step Ed…" at bounding box center [421, 438] width 203 height 24
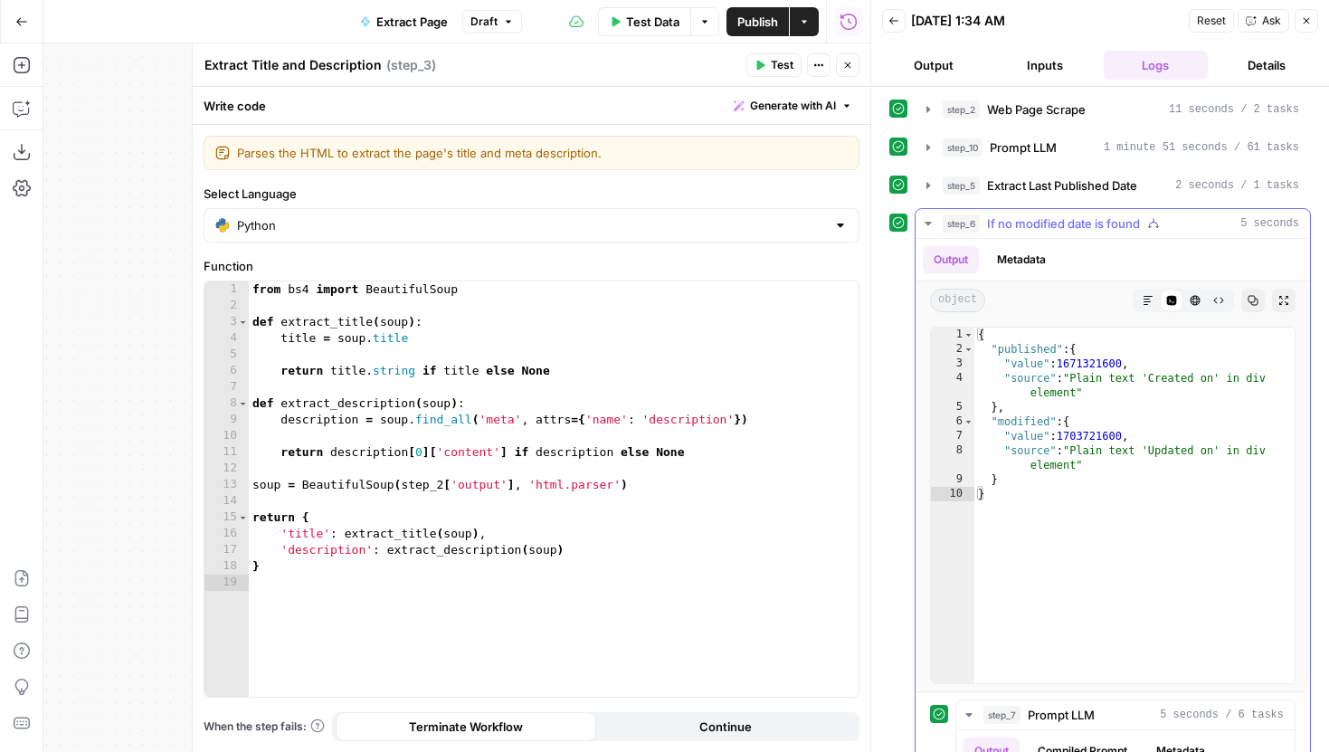
scroll to position [0, 0]
click at [930, 118] on icon "button" at bounding box center [928, 111] width 14 height 14
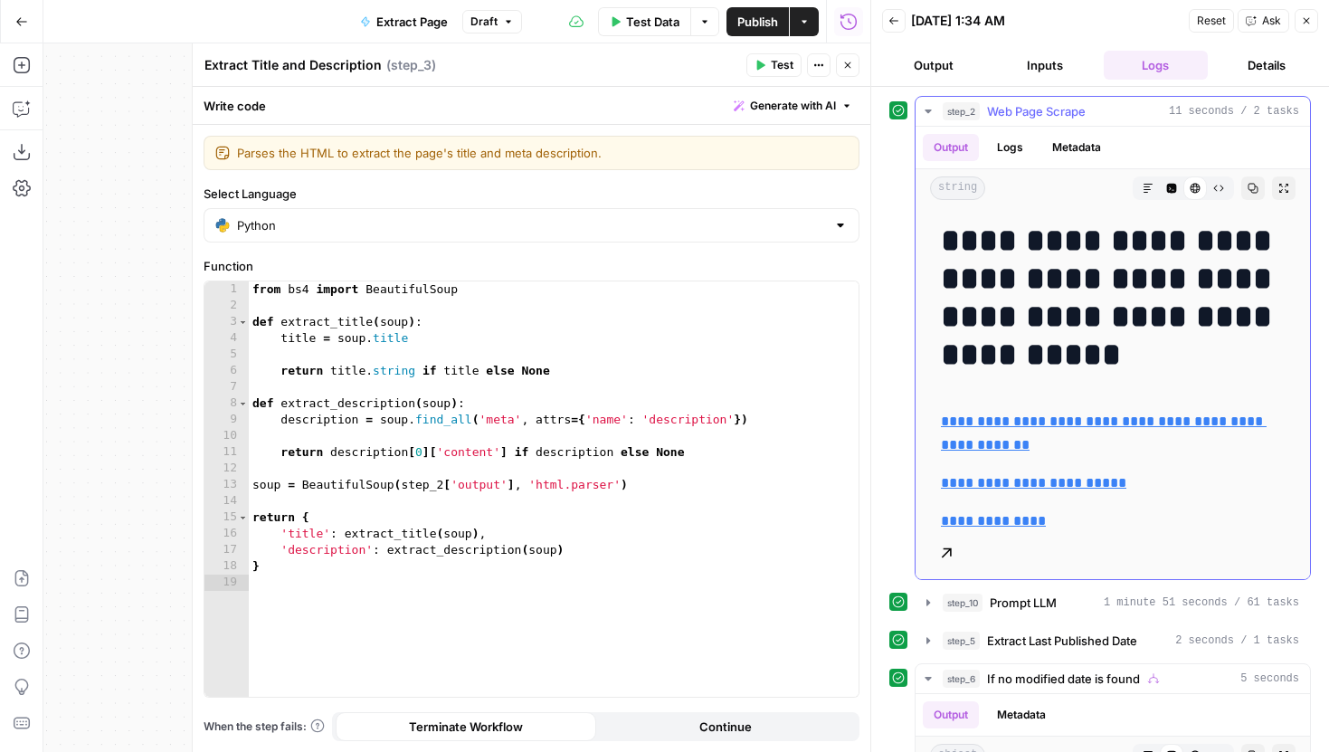
click at [1178, 189] on button "Code Editor" at bounding box center [1171, 188] width 24 height 24
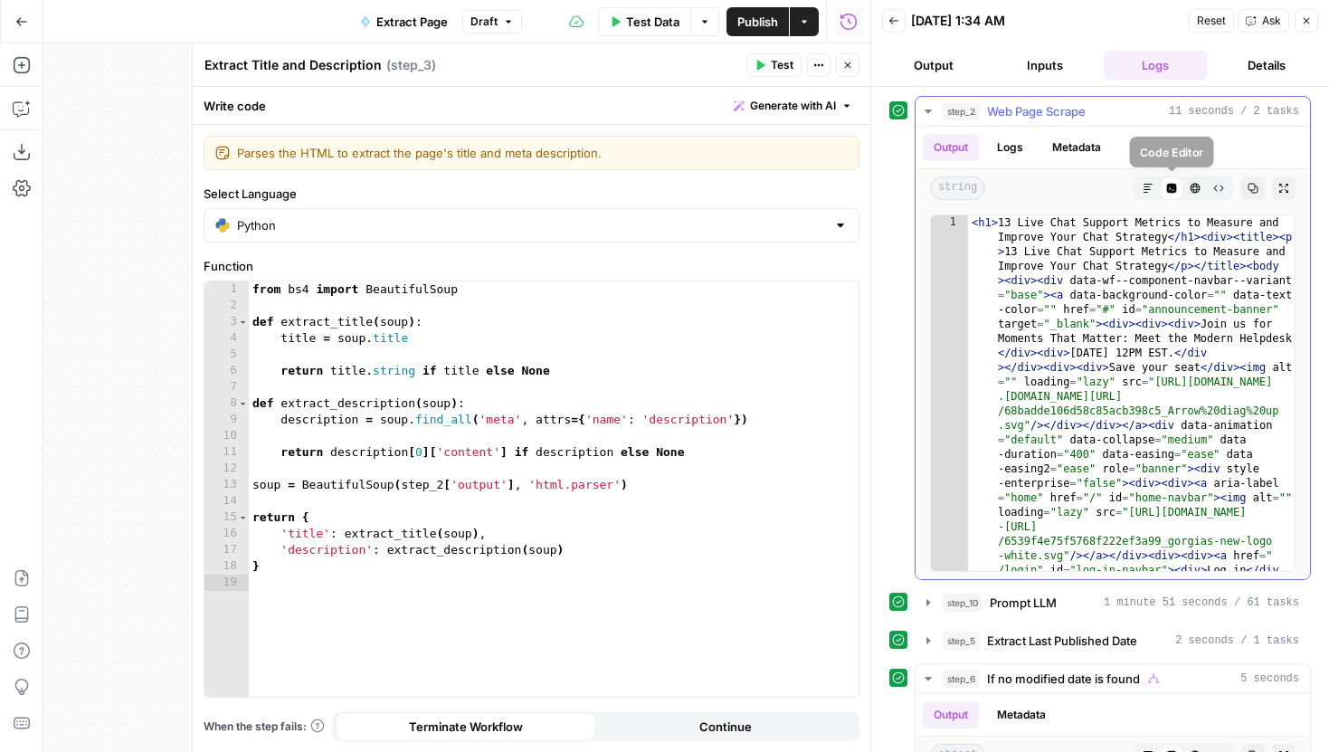
type textarea "**********"
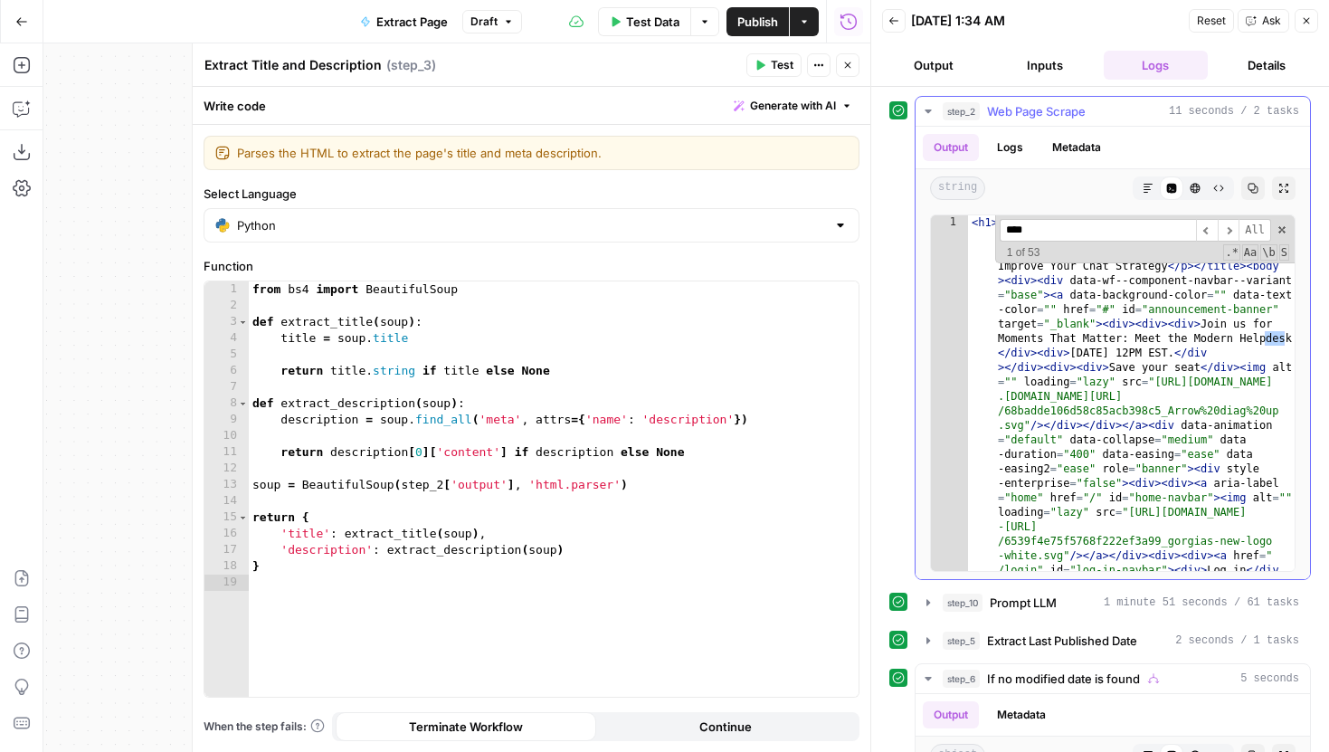
scroll to position [25861, 0]
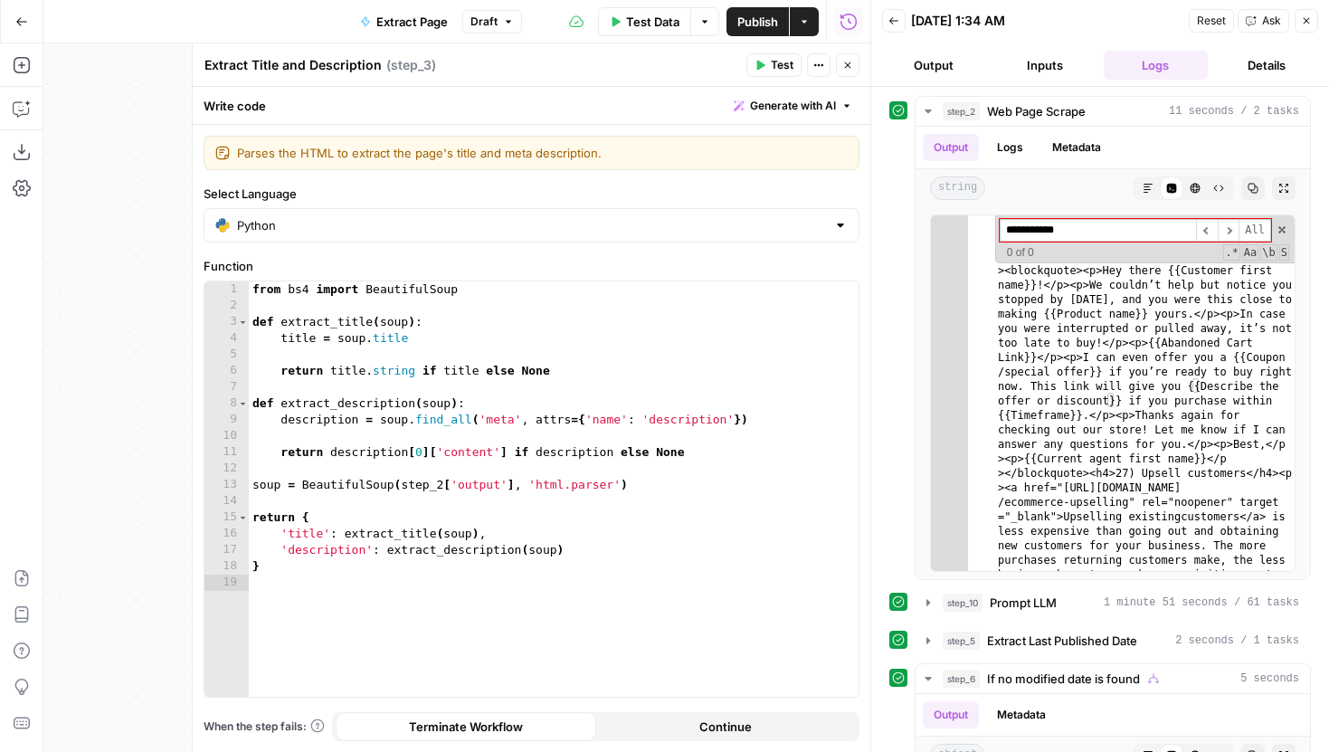
type input "**********"
click at [853, 72] on button "Close" at bounding box center [848, 65] width 24 height 24
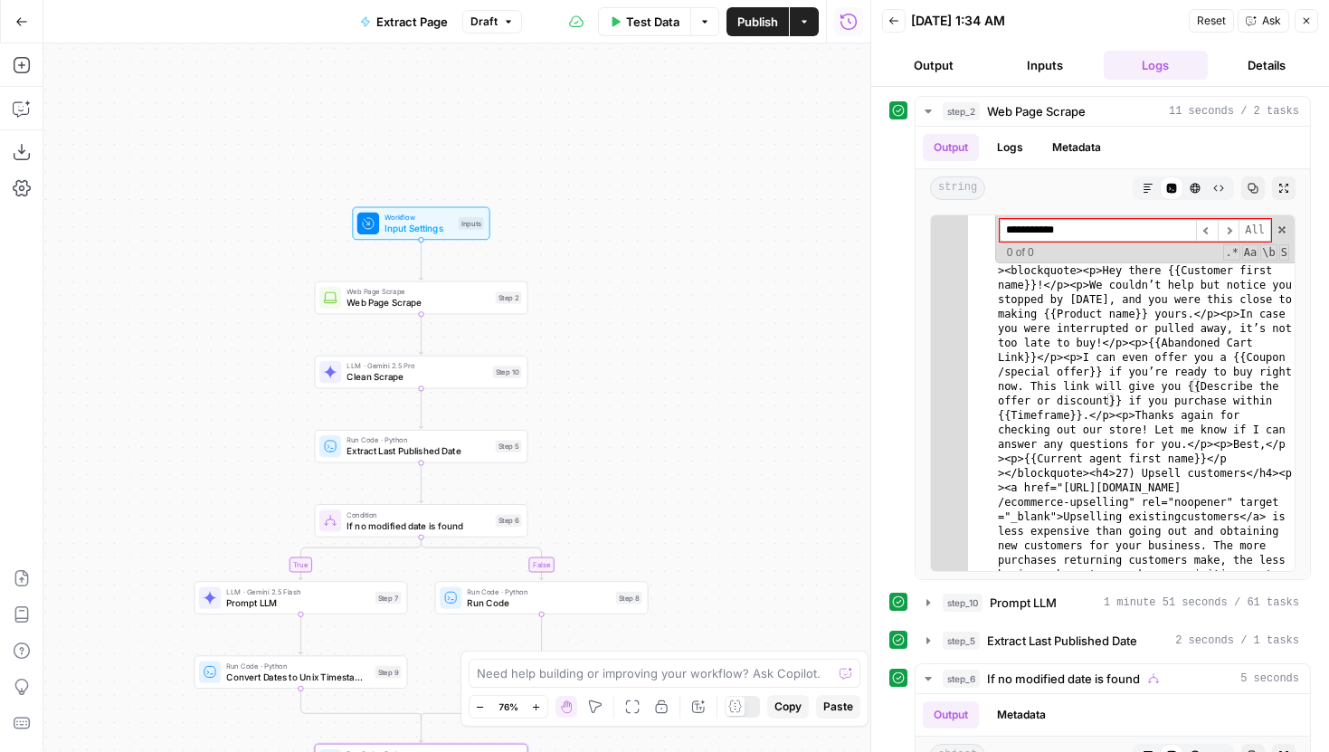
drag, startPoint x: 699, startPoint y: 483, endPoint x: 699, endPoint y: 555, distance: 72.4
click at [699, 555] on div "true false Workflow Input Settings Inputs Web Page Scrape Web Page Scrape Step …" at bounding box center [456, 397] width 827 height 708
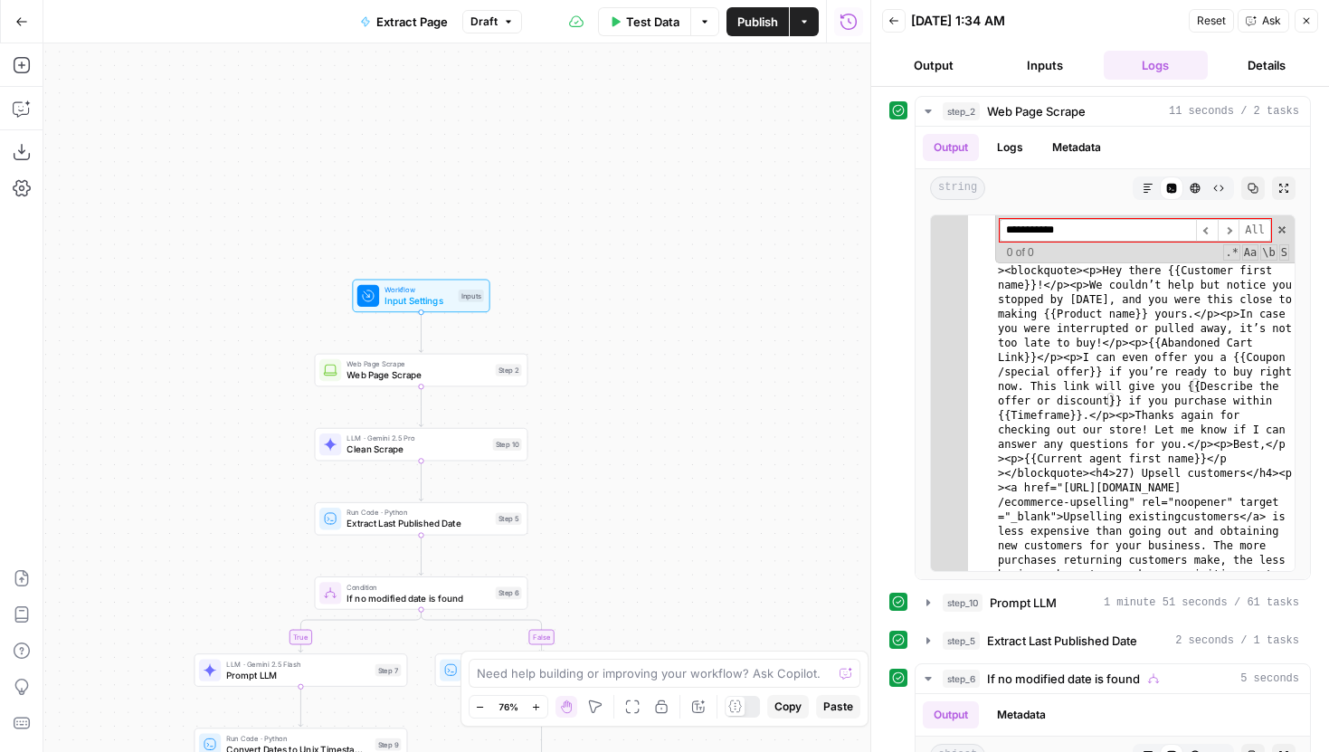
click at [476, 378] on span "Web Page Scrape" at bounding box center [417, 375] width 143 height 14
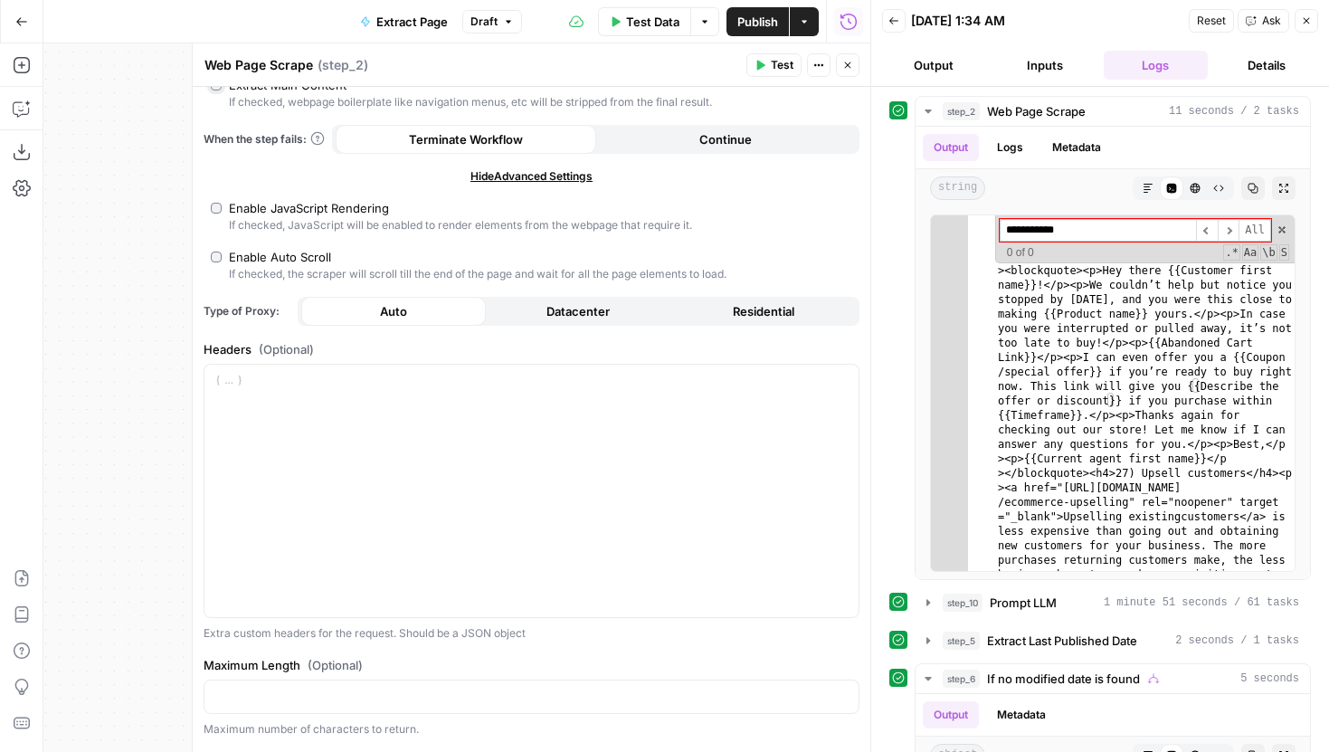
scroll to position [383, 0]
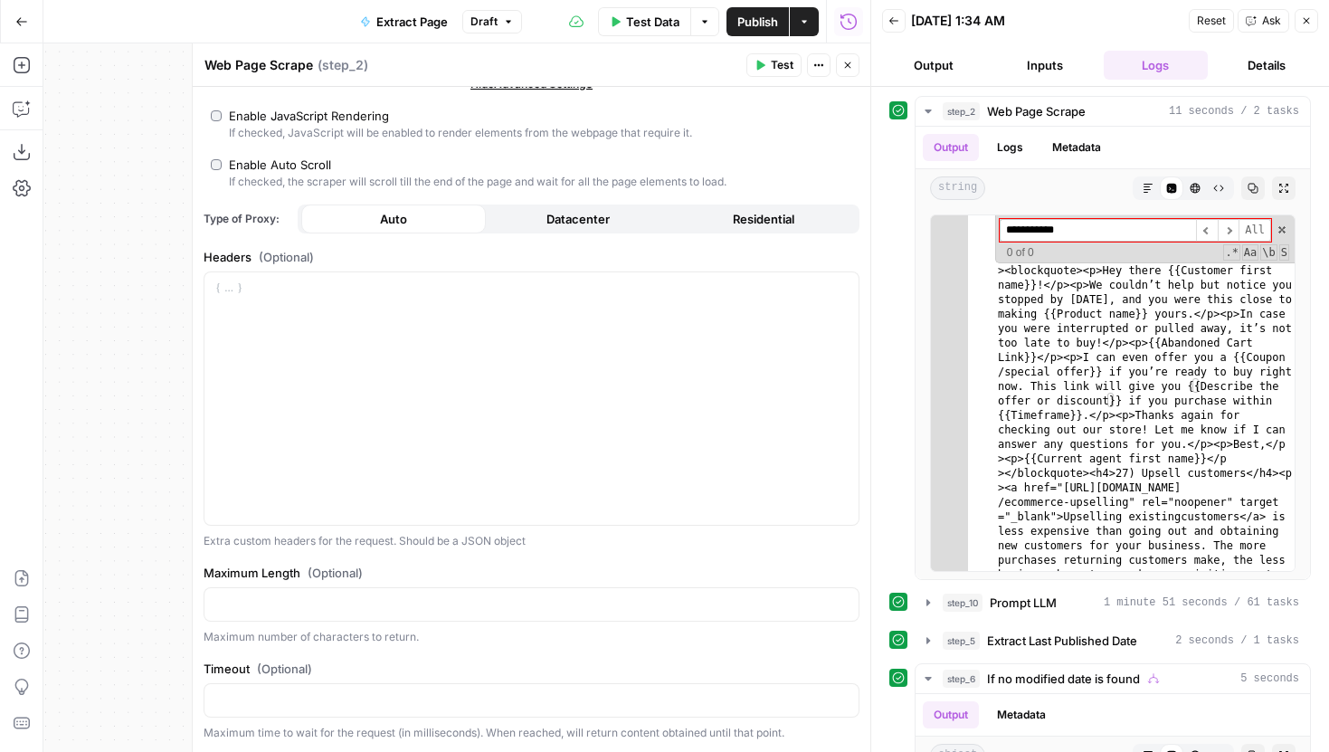
click at [788, 77] on header "Web Page Scrape Web Page Scrape ( step_2 ) Test Actions Close" at bounding box center [531, 64] width 677 height 43
click at [788, 69] on span "Test" at bounding box center [782, 65] width 23 height 16
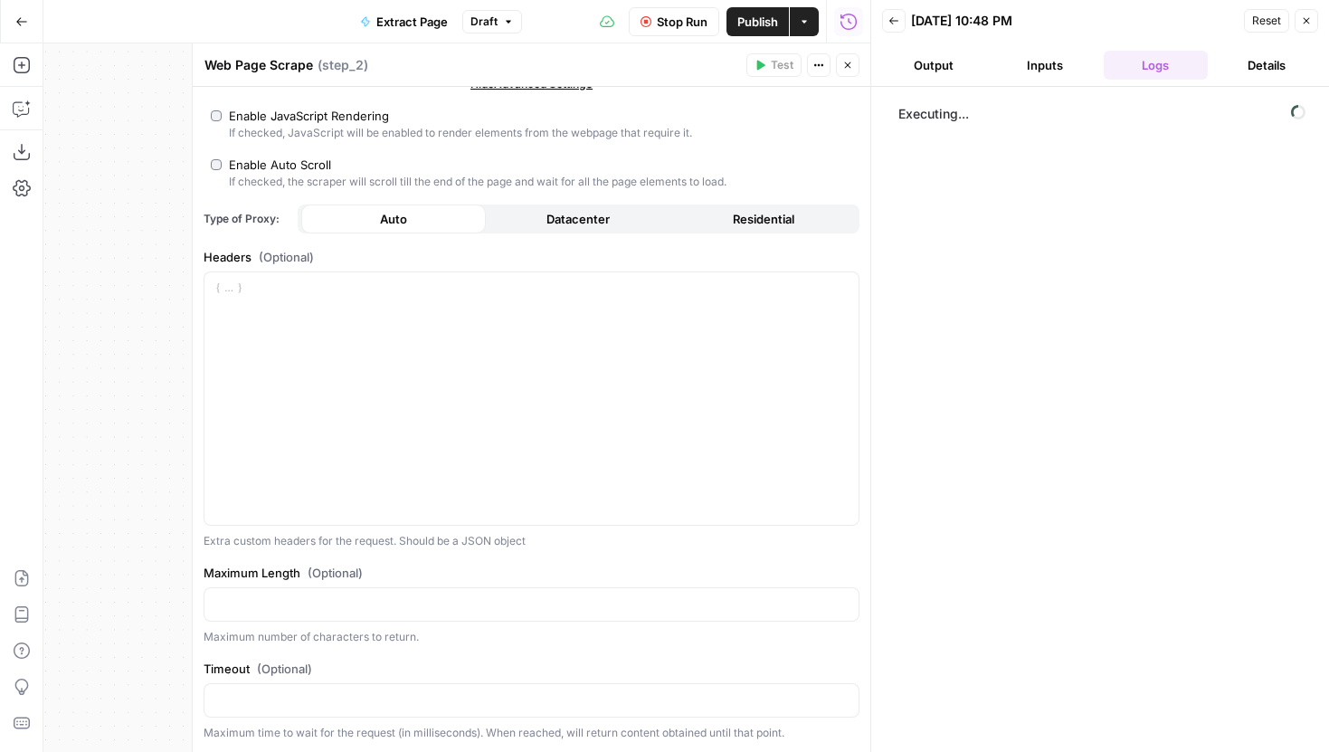
click at [853, 69] on button "Close" at bounding box center [848, 65] width 24 height 24
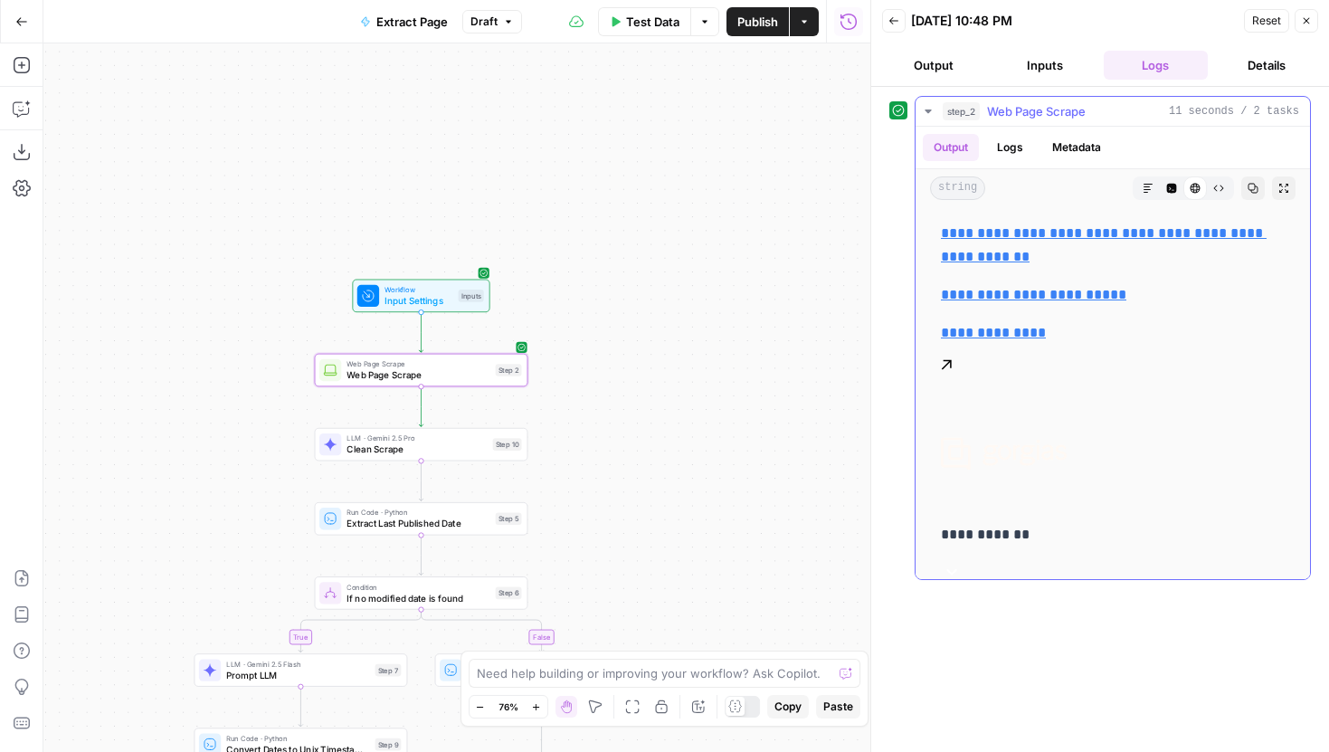
click at [1169, 190] on icon "button" at bounding box center [1172, 189] width 10 height 10
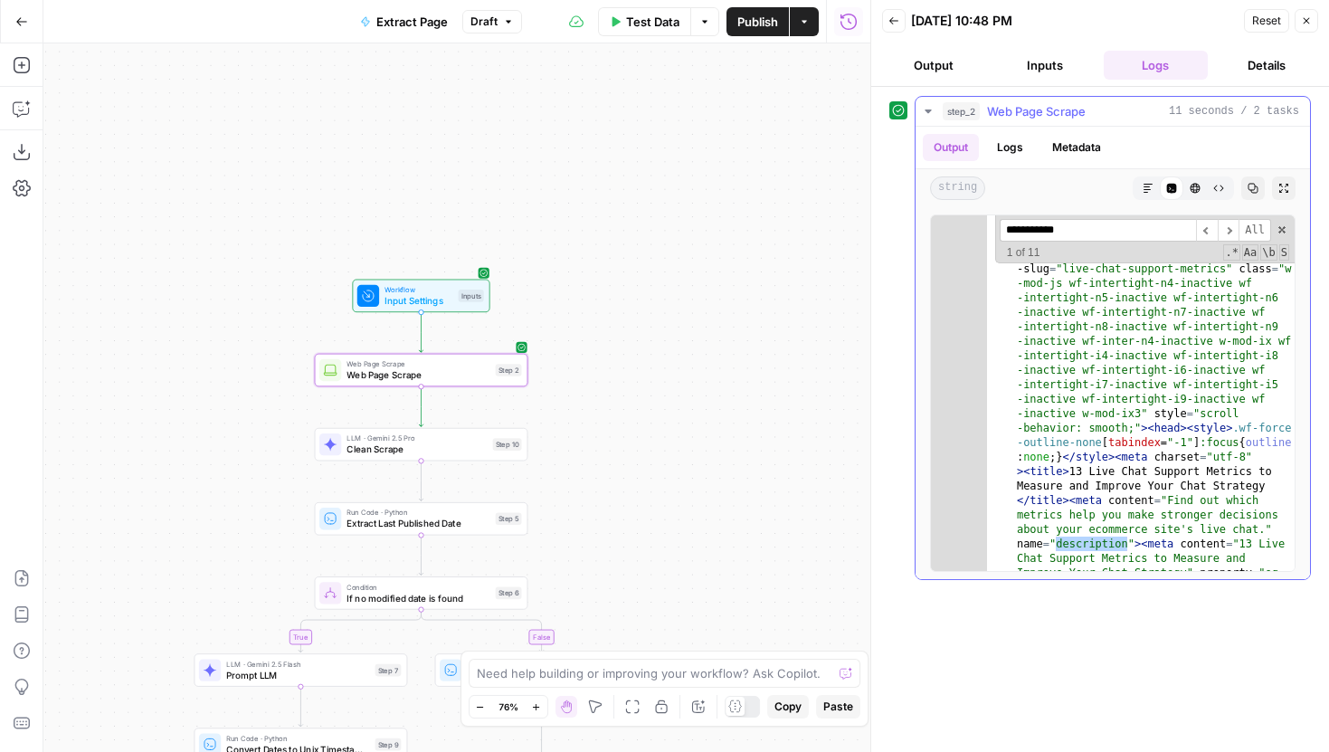
scroll to position [5, 0]
type input "**********"
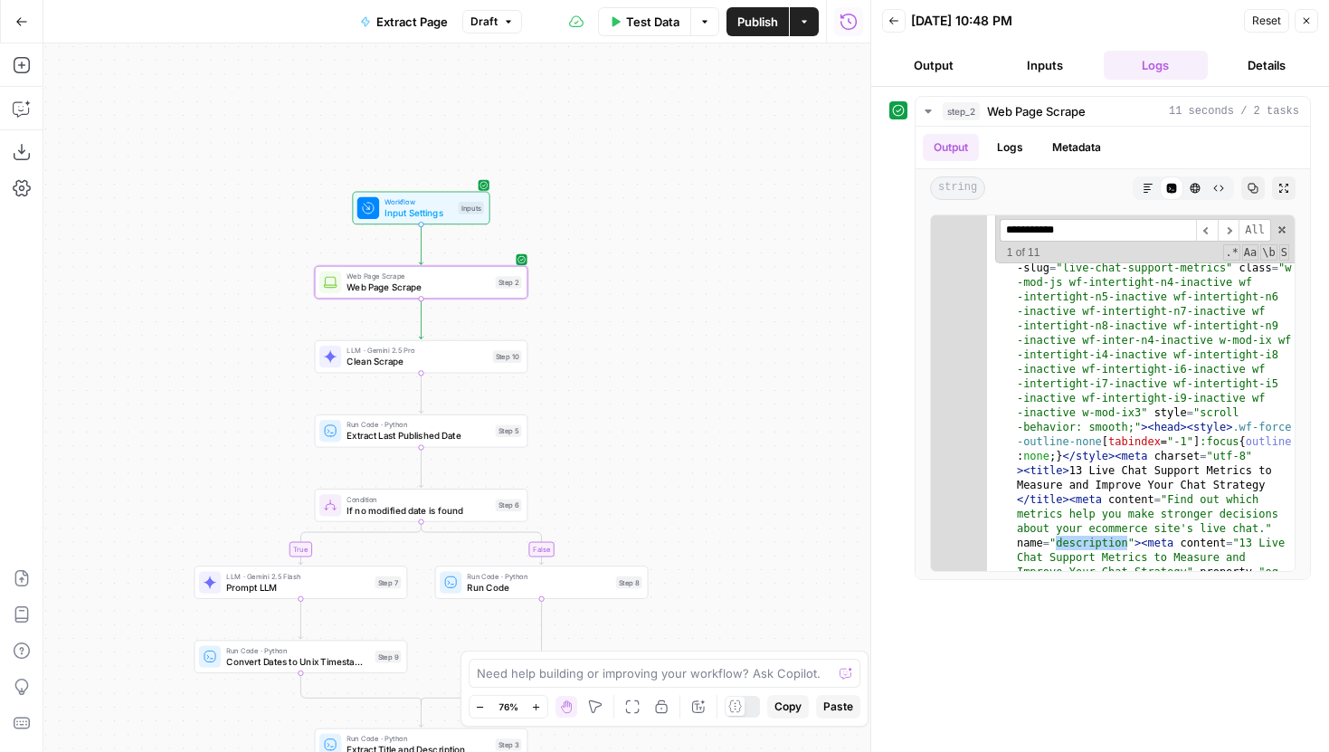
drag, startPoint x: 726, startPoint y: 374, endPoint x: 724, endPoint y: 249, distance: 125.7
click at [724, 251] on div "true false Workflow Input Settings Inputs Web Page Scrape Web Page Scrape Step …" at bounding box center [456, 397] width 827 height 708
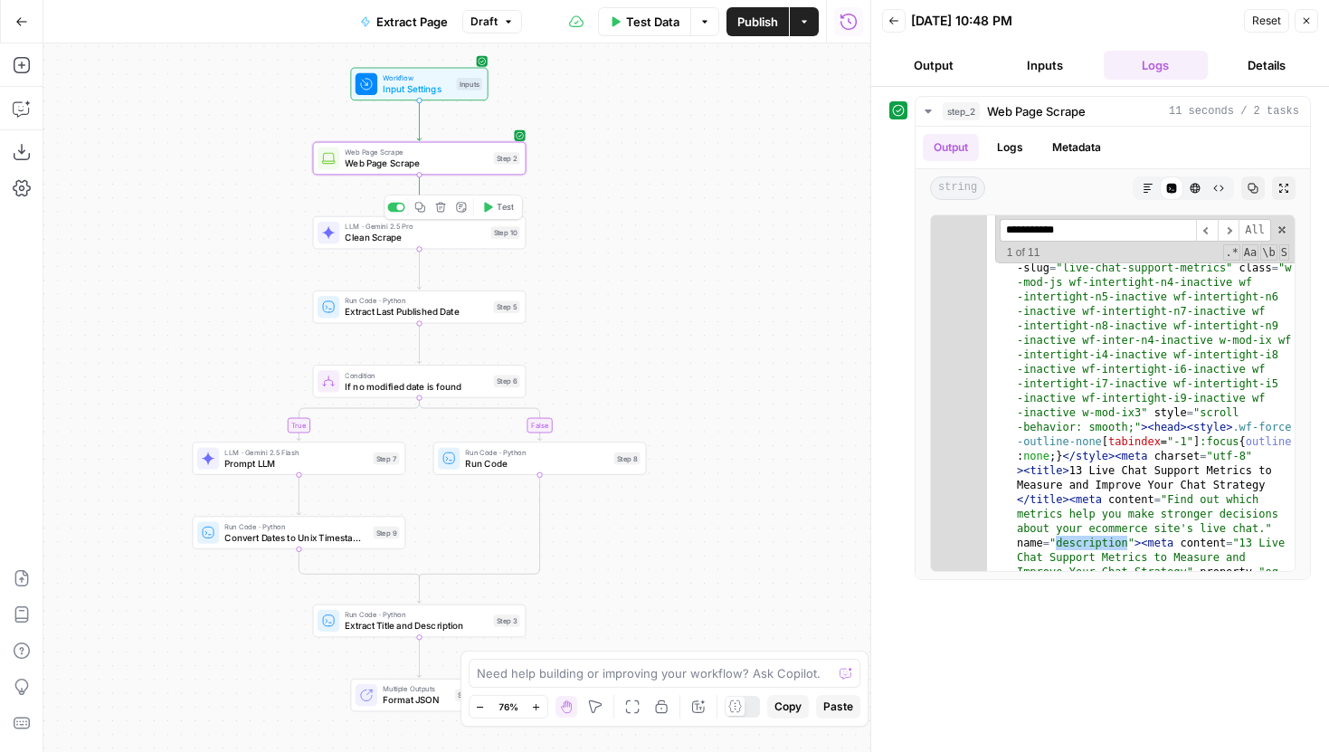
click at [502, 207] on span "Test" at bounding box center [505, 207] width 16 height 13
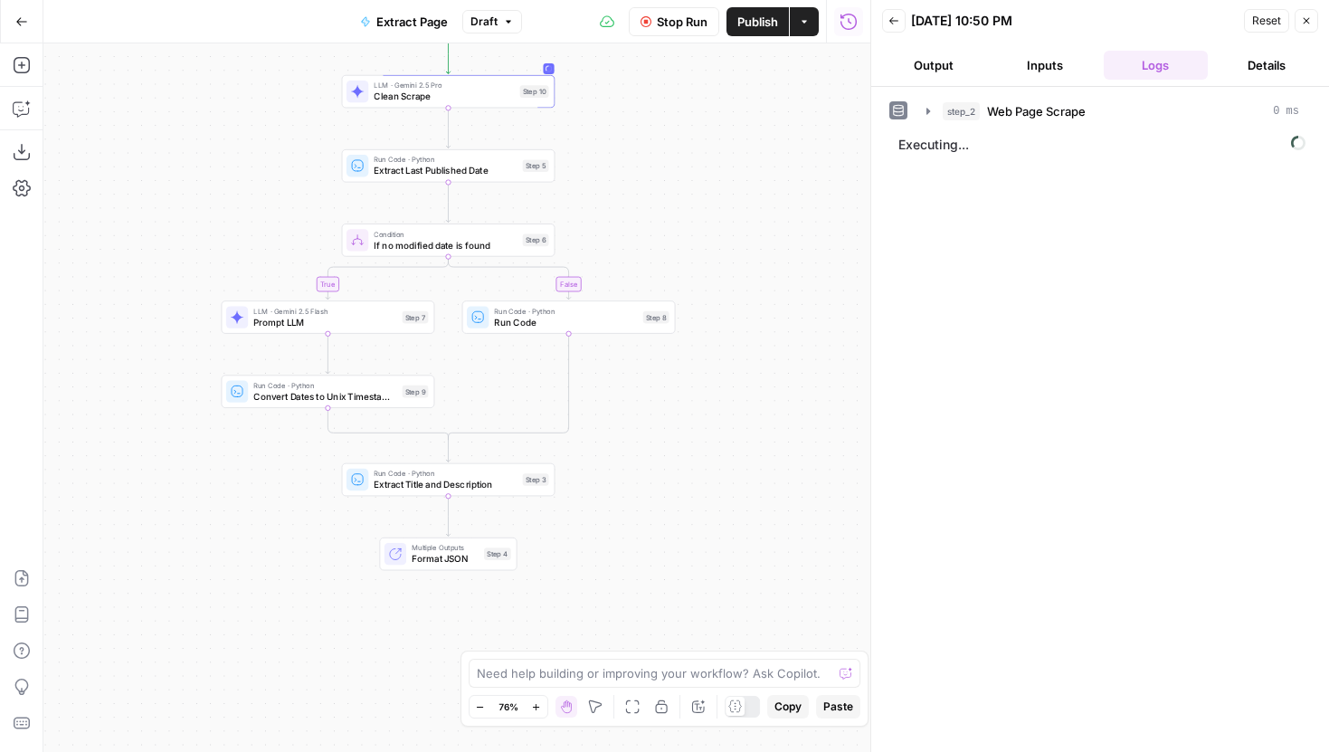
drag, startPoint x: 719, startPoint y: 550, endPoint x: 749, endPoint y: 408, distance: 145.1
click at [749, 408] on div "true false Workflow Input Settings Inputs Web Page Scrape Web Page Scrape Step …" at bounding box center [456, 397] width 827 height 708
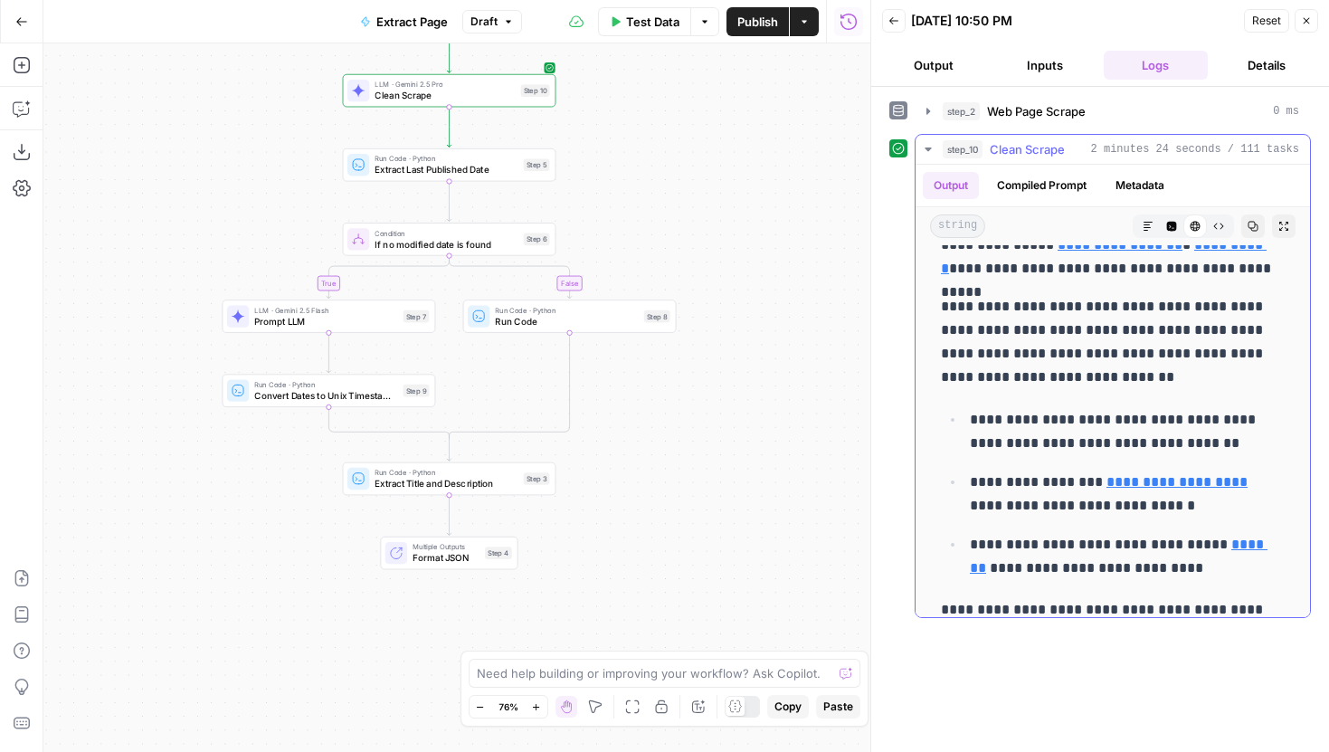
scroll to position [0, 0]
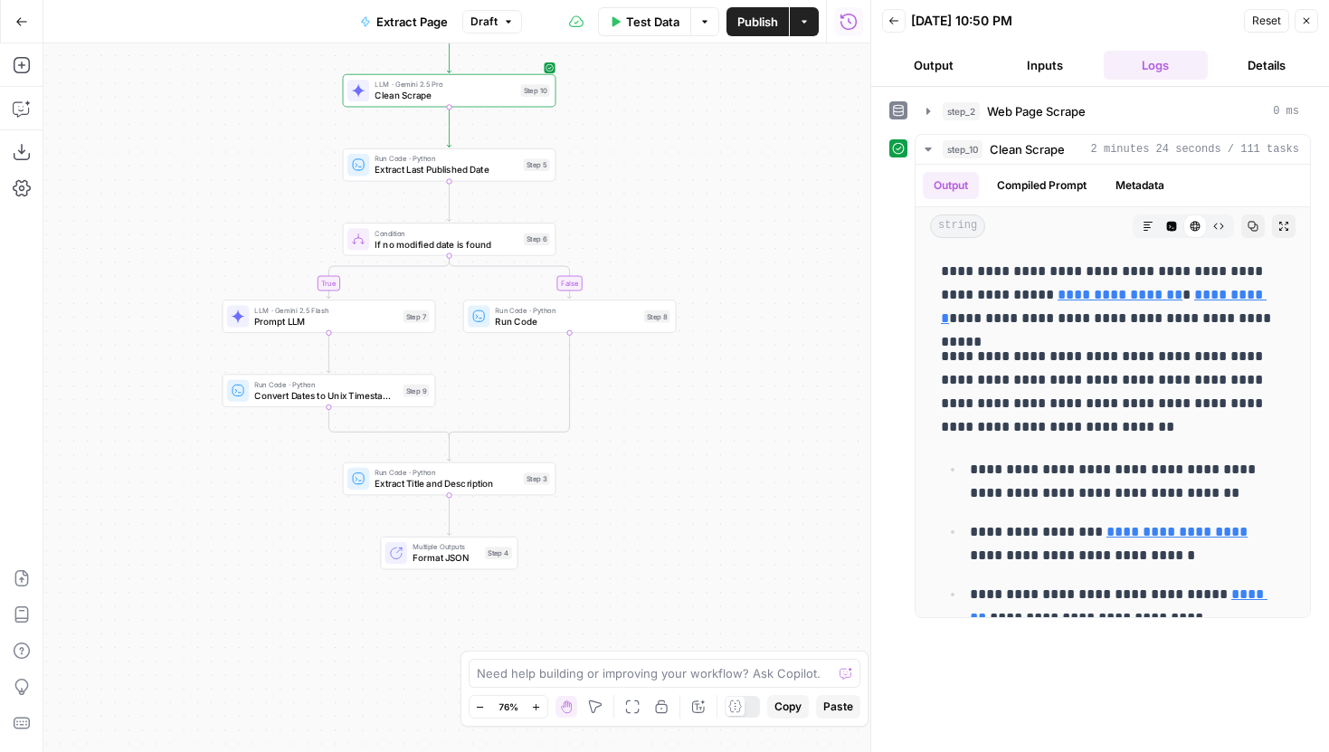
click at [1039, 58] on button "Inputs" at bounding box center [1045, 65] width 104 height 29
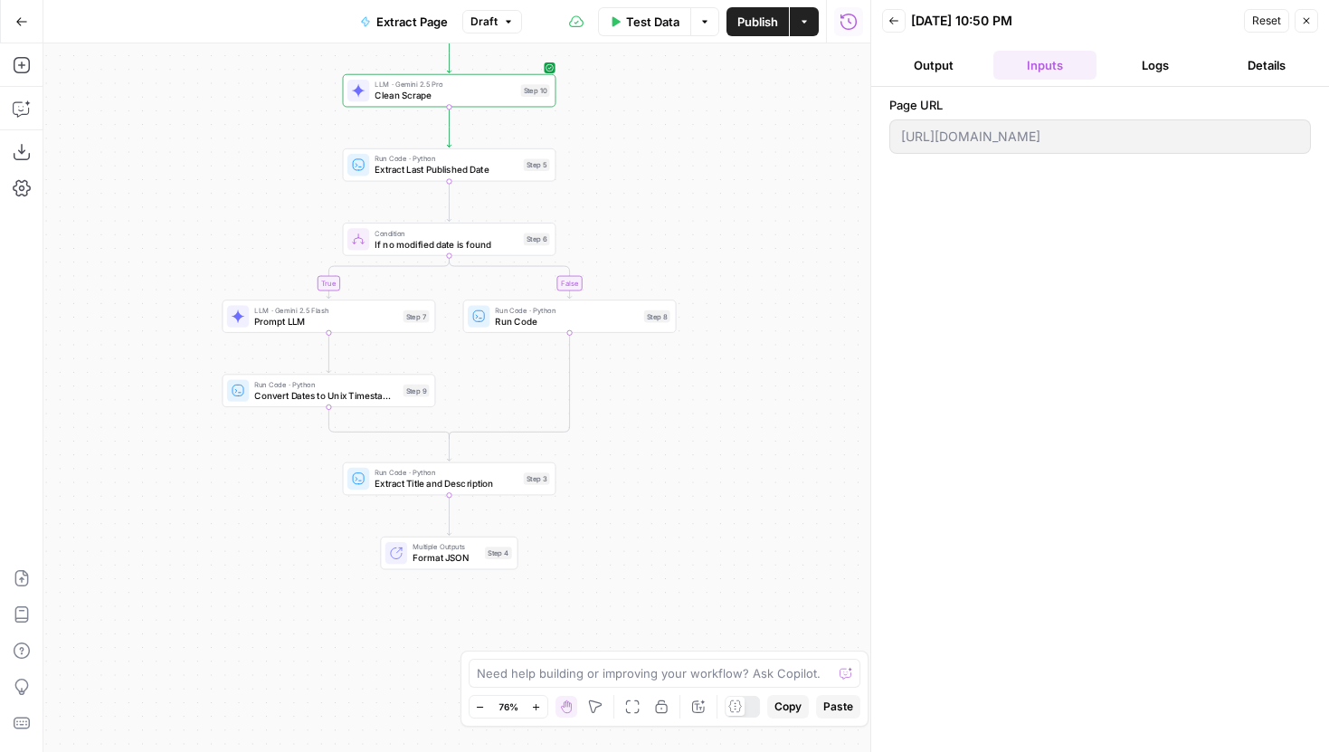
click at [887, 144] on div "Page URL https://www.gorgias.com/blog/live-chat-support-metrics" at bounding box center [1100, 419] width 458 height 665
click at [1150, 63] on button "Logs" at bounding box center [1155, 65] width 104 height 29
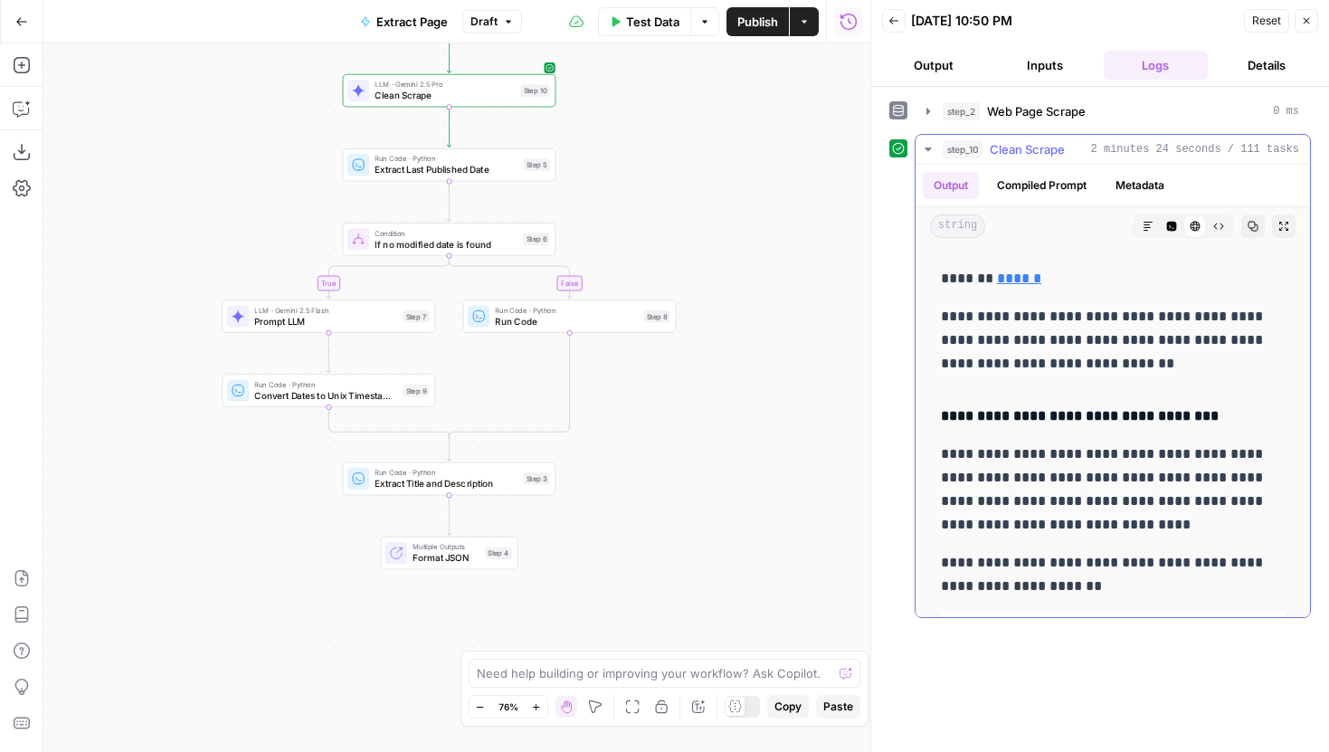
scroll to position [19715, 0]
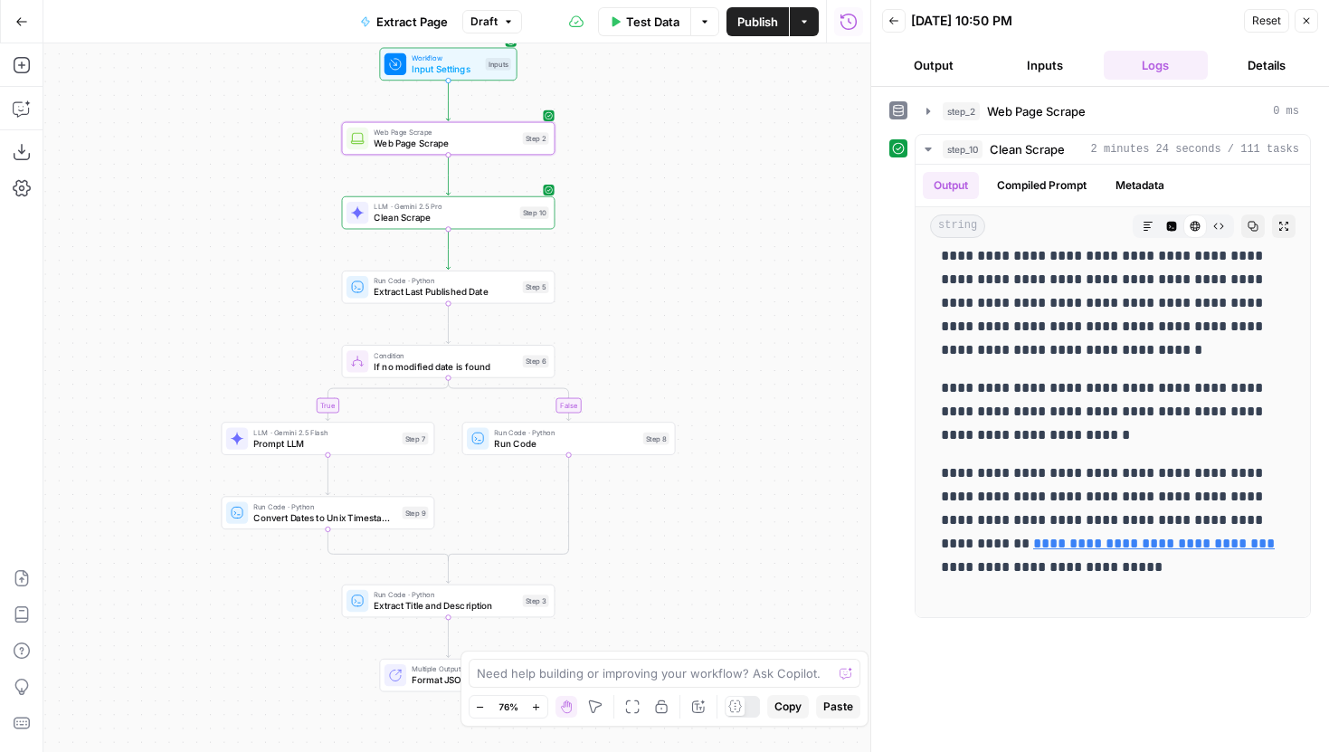
drag, startPoint x: 663, startPoint y: 160, endPoint x: 657, endPoint y: 283, distance: 123.2
click at [657, 283] on div "true false Workflow Input Settings Inputs Web Page Scrape Web Page Scrape Step …" at bounding box center [456, 397] width 827 height 708
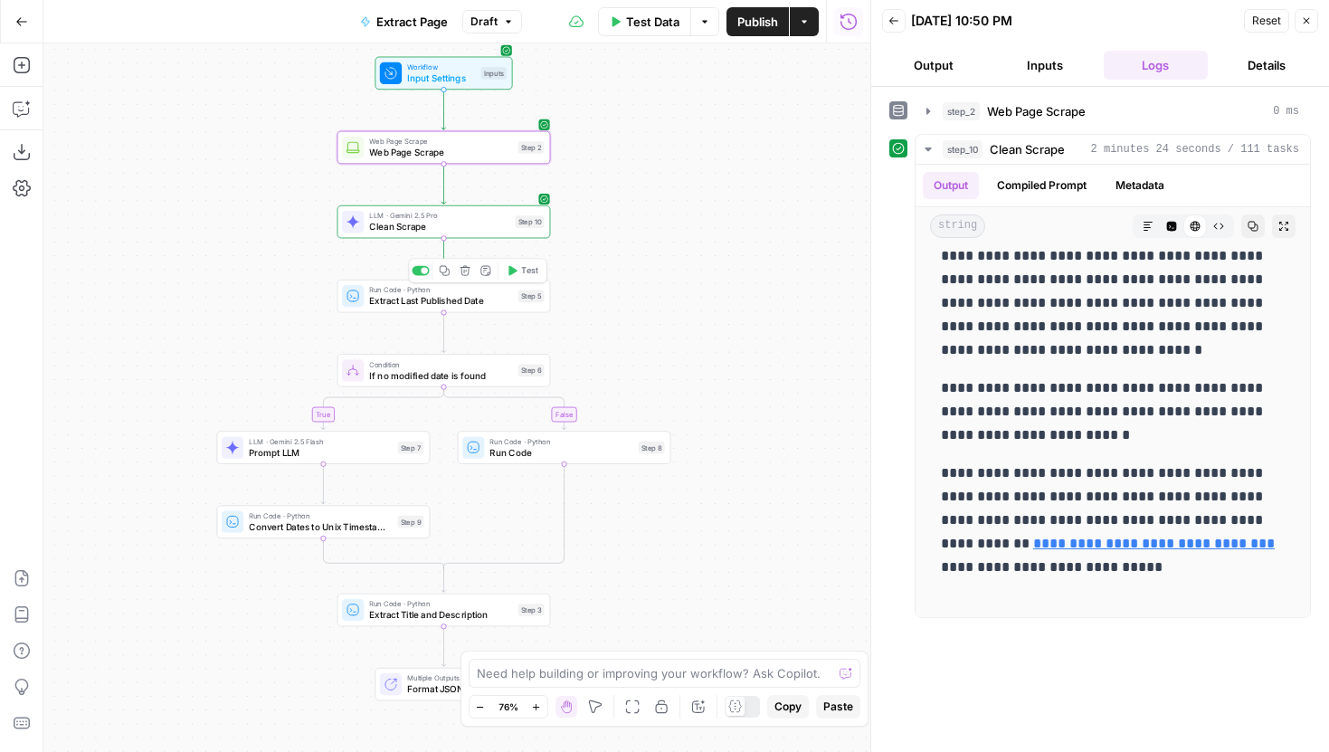
click at [517, 270] on button "Test" at bounding box center [522, 270] width 43 height 18
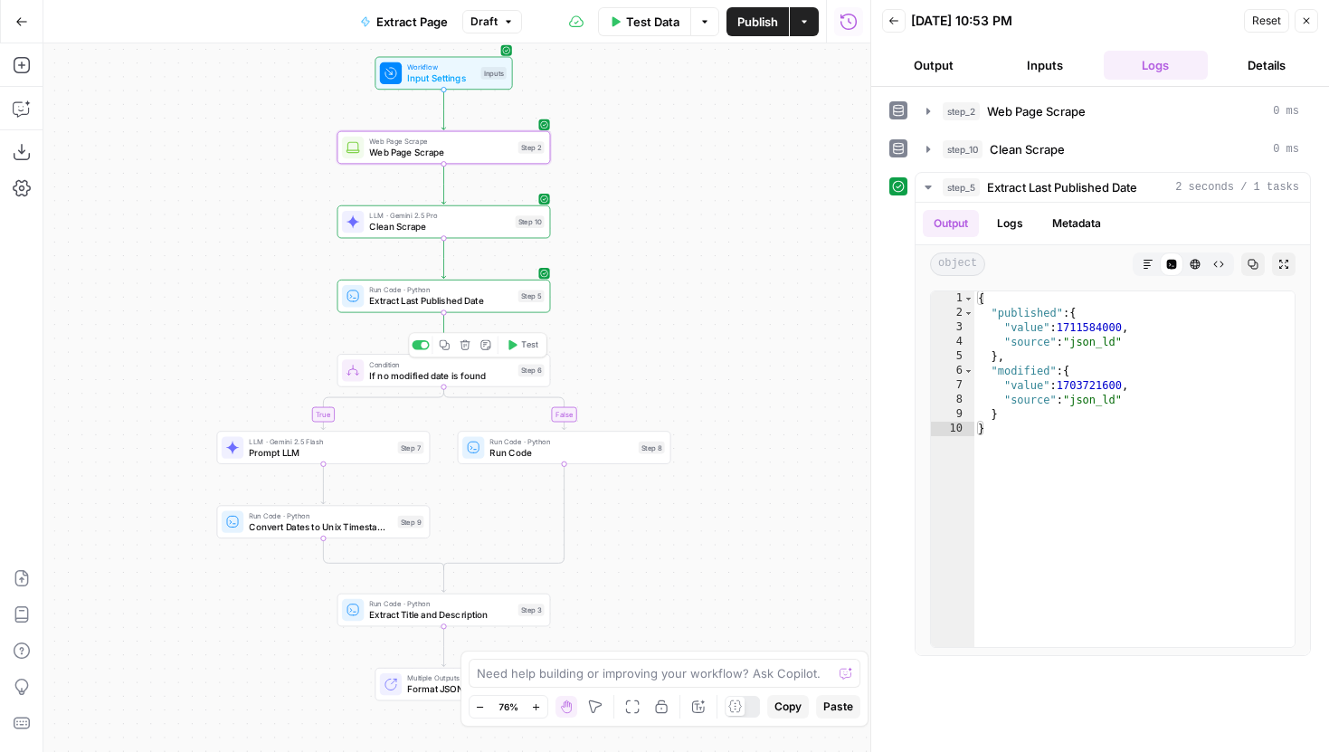
click at [515, 347] on icon "button" at bounding box center [511, 344] width 11 height 11
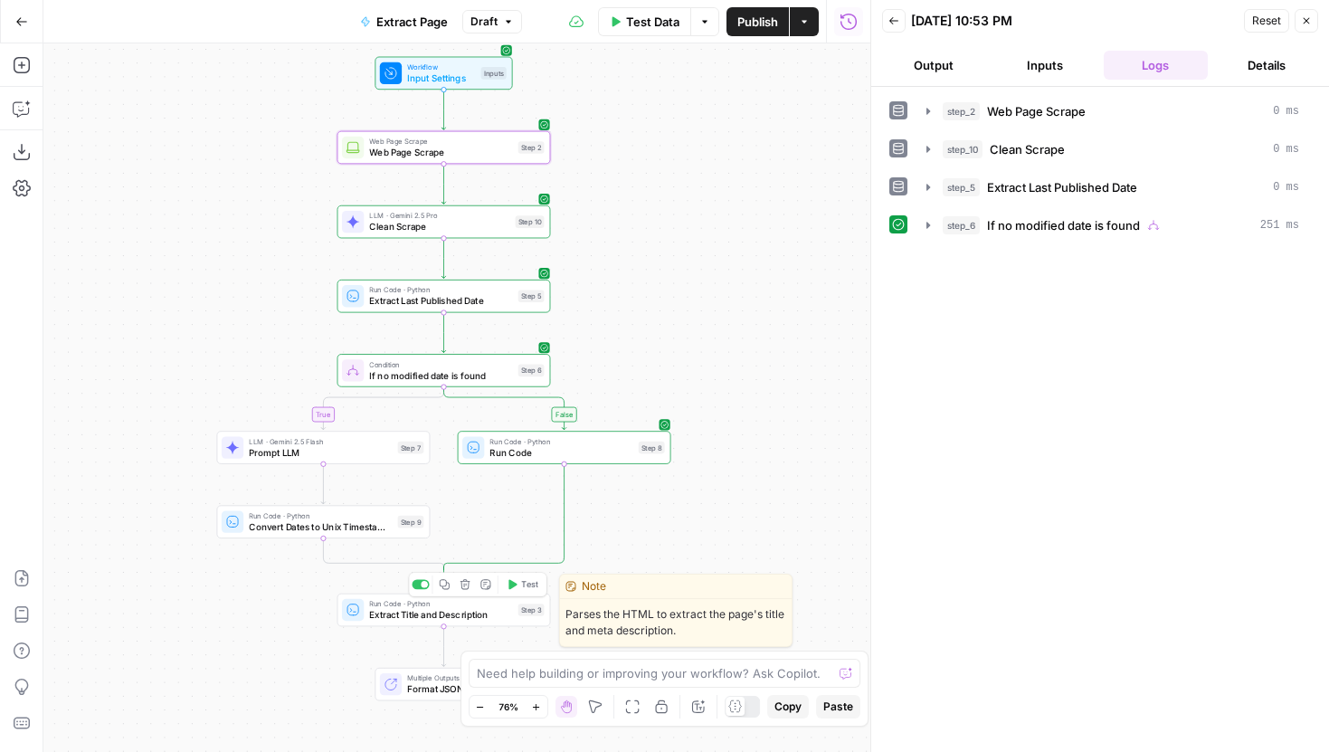
click at [512, 585] on icon "button" at bounding box center [512, 584] width 8 height 10
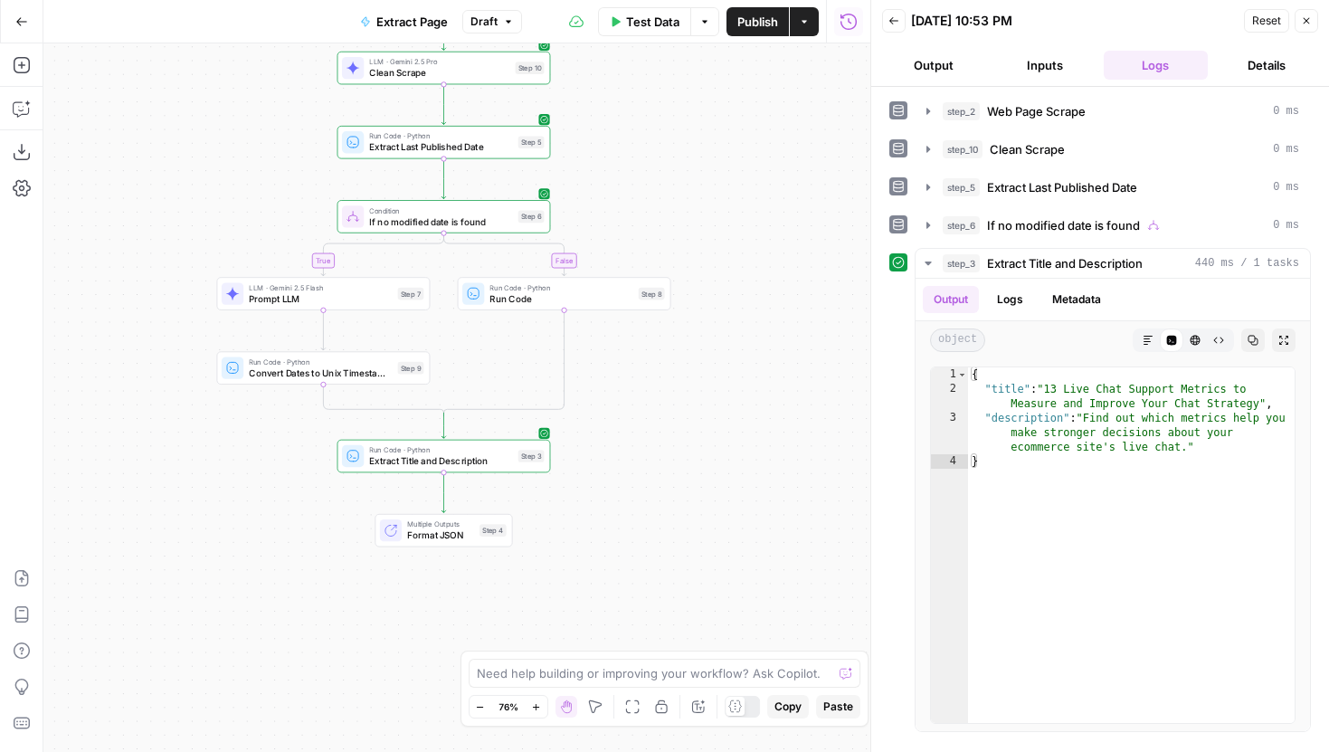
drag, startPoint x: 711, startPoint y: 387, endPoint x: 709, endPoint y: 230, distance: 157.4
click at [709, 230] on div "true false Workflow Input Settings Inputs Web Page Scrape Web Page Scrape Step …" at bounding box center [456, 397] width 827 height 708
click at [758, 29] on span "Publish" at bounding box center [757, 22] width 41 height 18
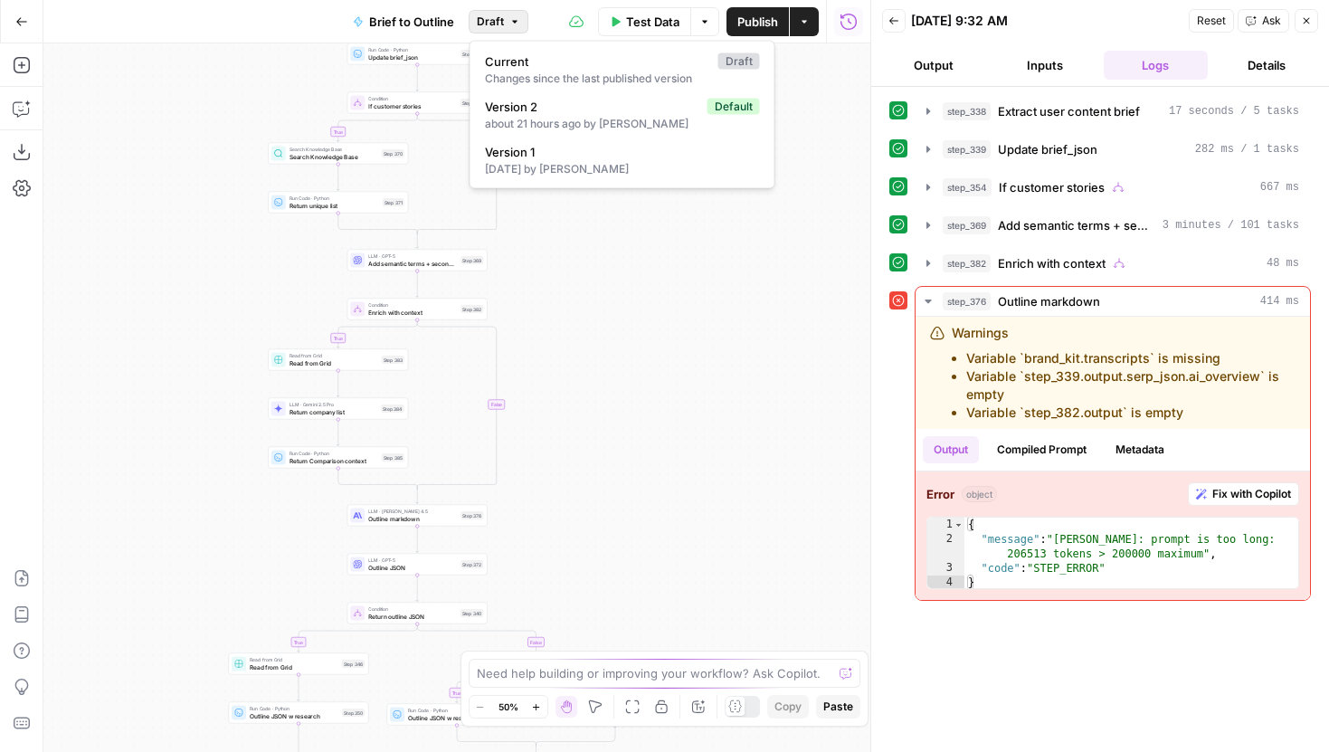
click at [497, 16] on span "Draft" at bounding box center [490, 22] width 27 height 16
click at [563, 355] on div "true false true false true false true false Workflow Input Settings Inputs LLM …" at bounding box center [456, 397] width 827 height 708
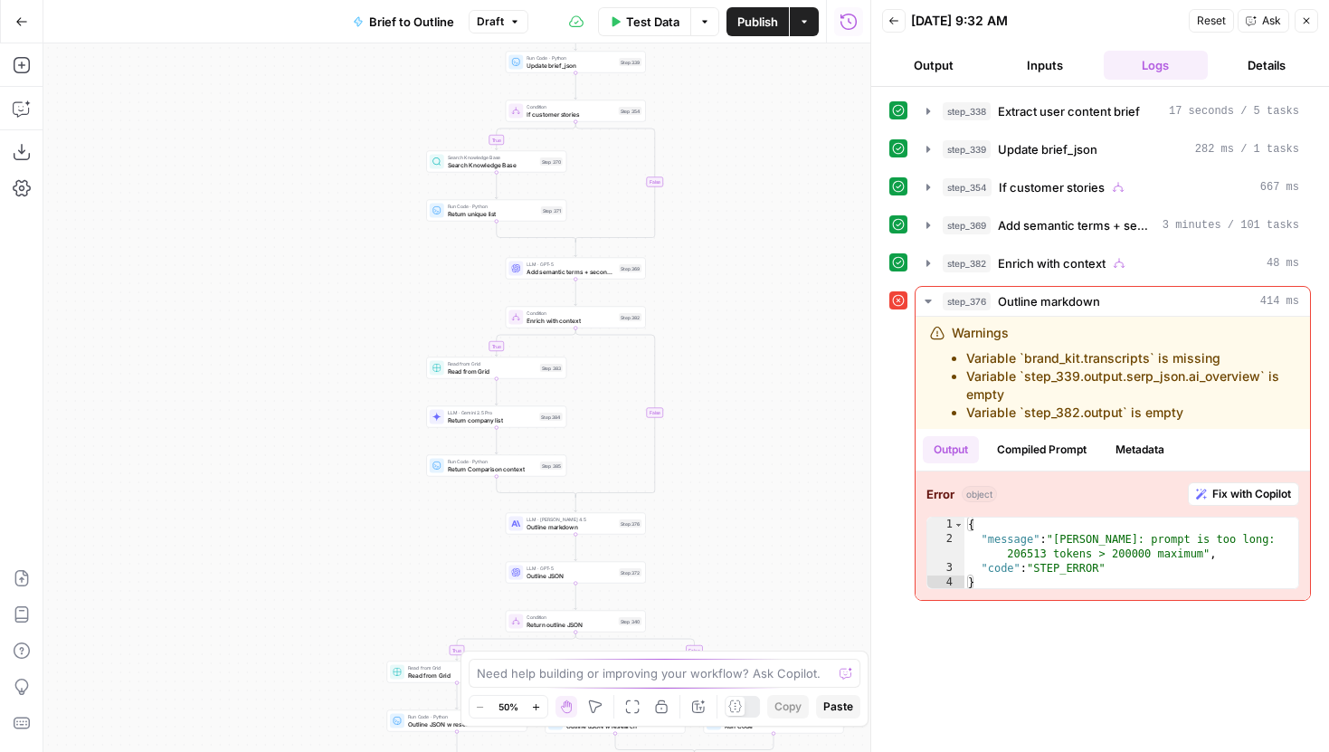
drag, startPoint x: 592, startPoint y: 282, endPoint x: 745, endPoint y: 289, distance: 153.9
click at [748, 290] on div "true false true false true false true false Workflow Input Settings Inputs LLM …" at bounding box center [456, 397] width 827 height 708
click at [501, 19] on span "Draft" at bounding box center [490, 22] width 27 height 16
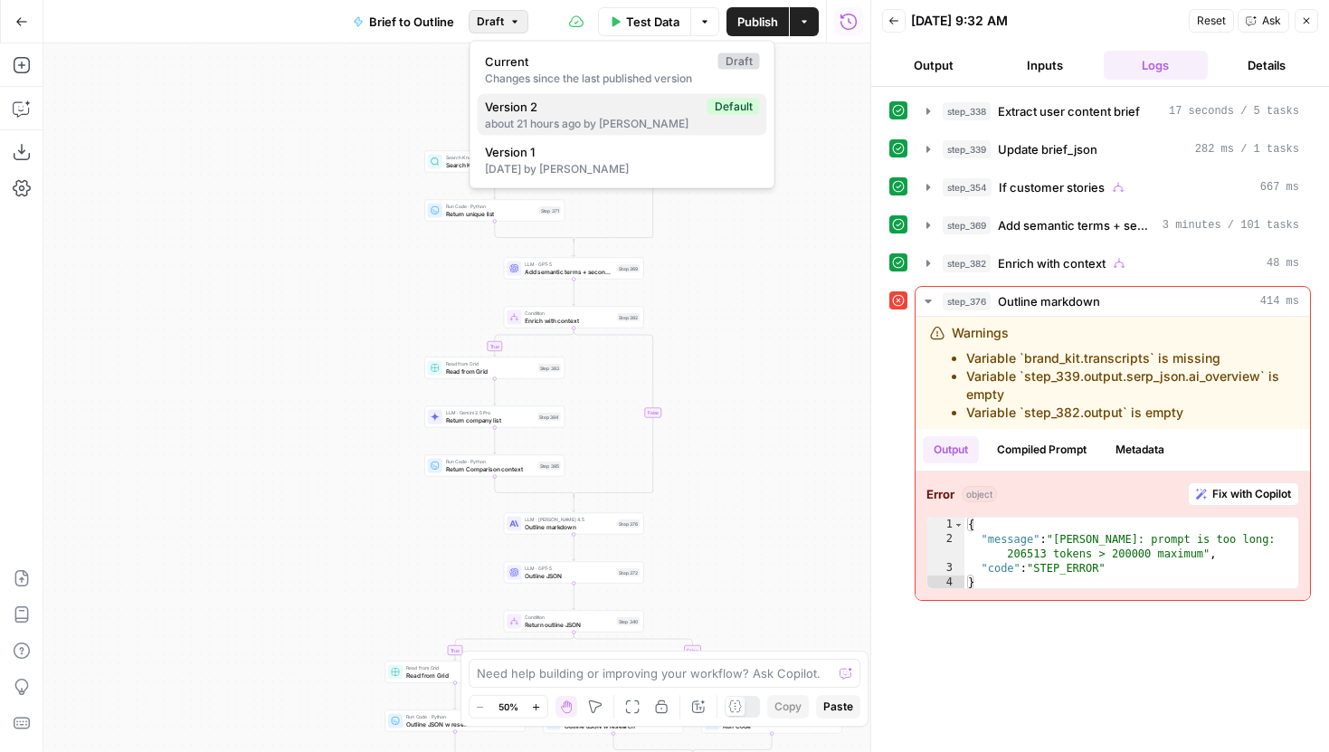
click at [529, 96] on button "Version 2 Default about 21 hours ago by Joel Fazecas" at bounding box center [622, 115] width 289 height 42
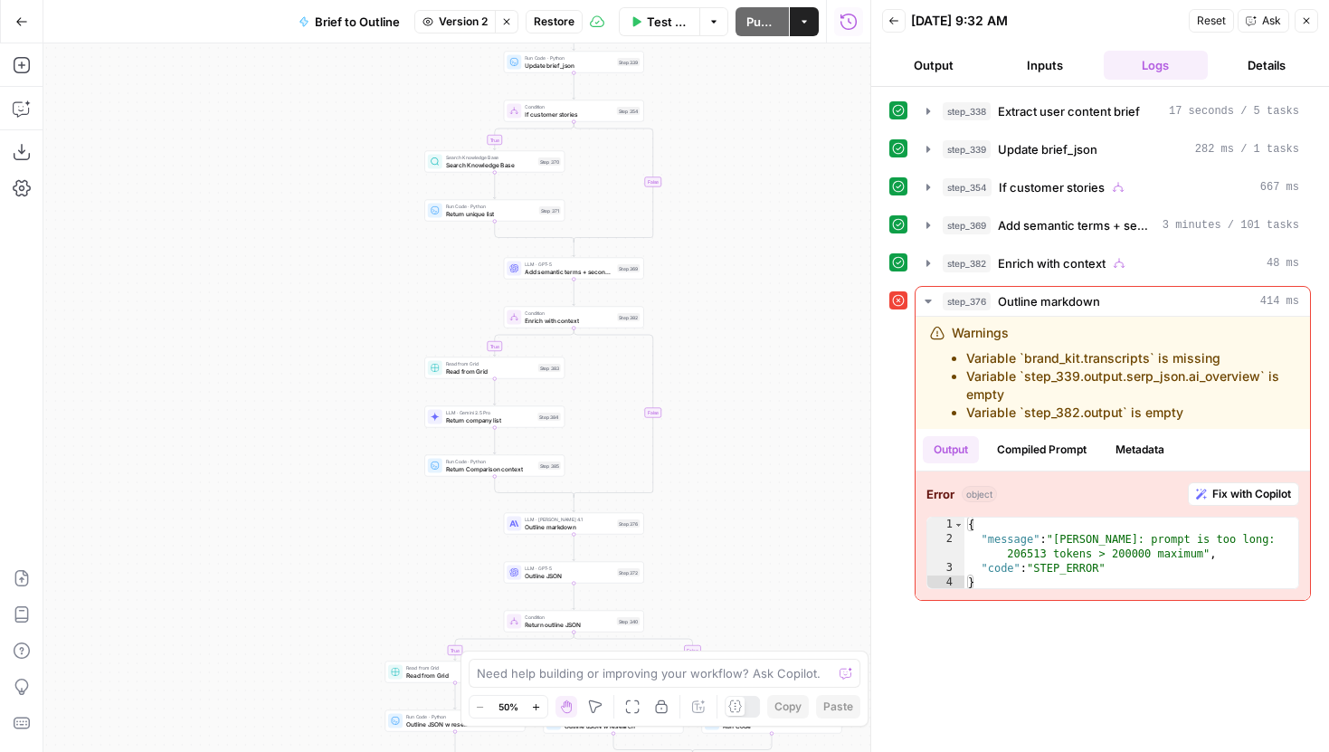
click at [471, 15] on span "Version 2" at bounding box center [463, 22] width 49 height 16
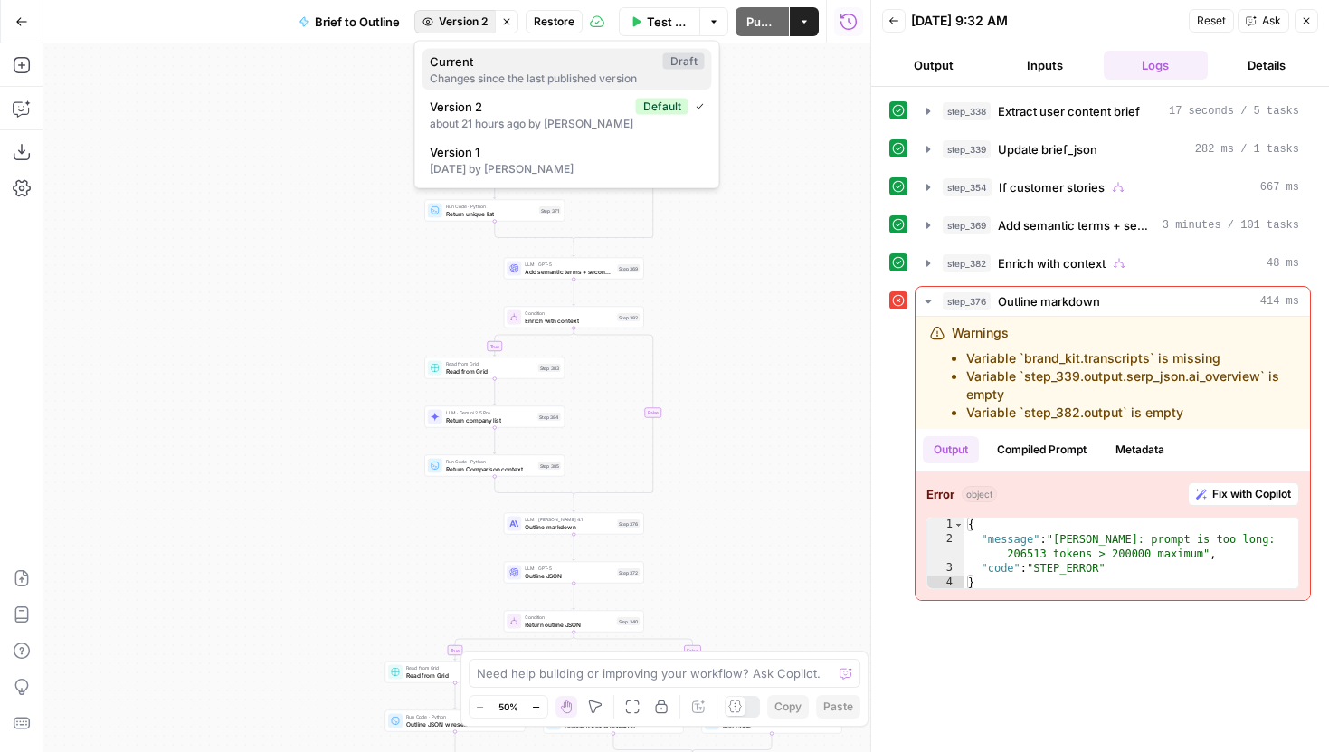
click at [485, 73] on div "Changes since the last published version" at bounding box center [567, 79] width 275 height 16
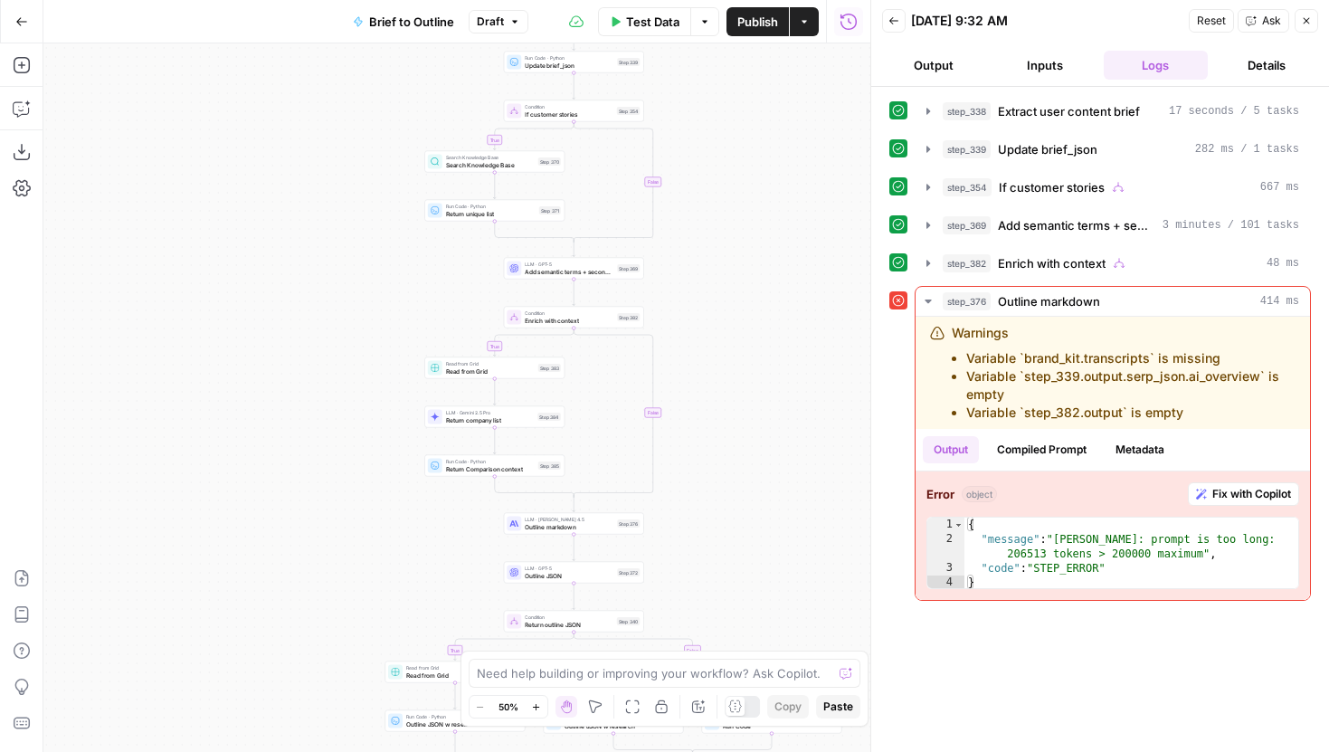
click at [762, 32] on button "Publish" at bounding box center [757, 21] width 62 height 29
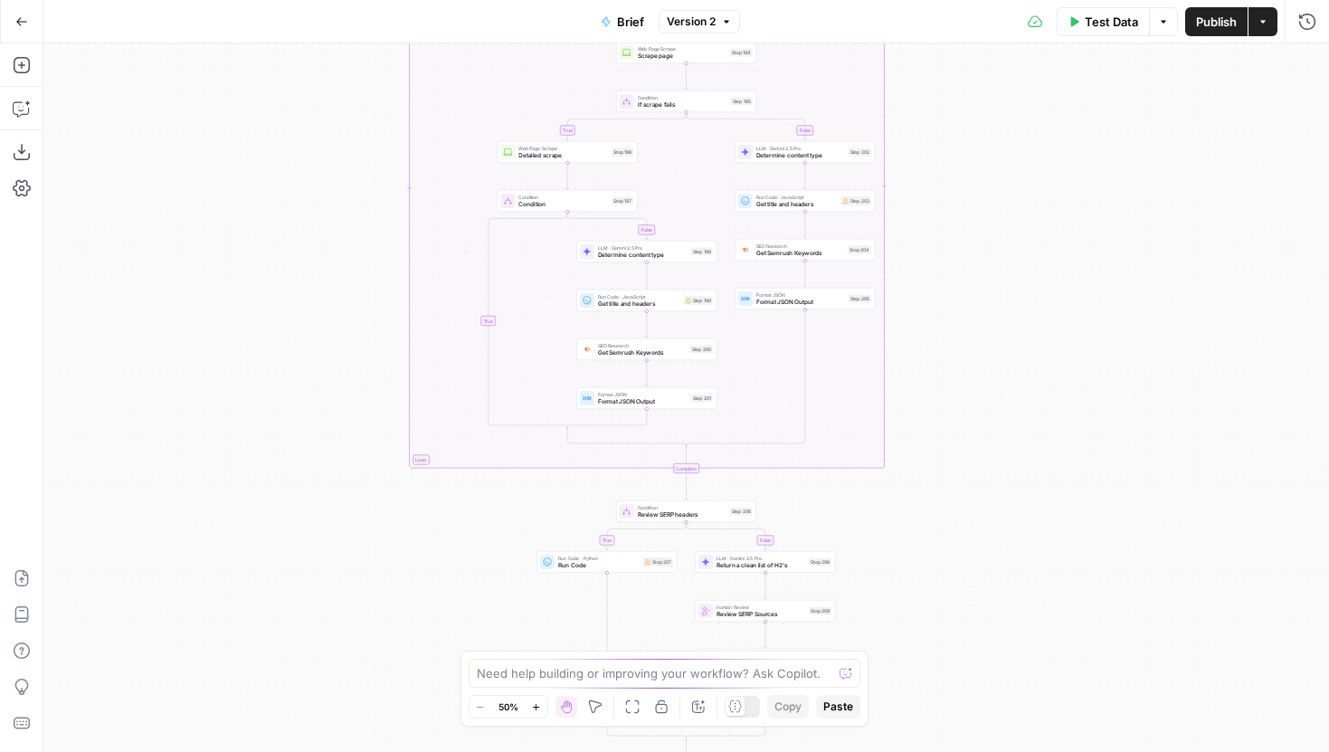
drag, startPoint x: 341, startPoint y: 199, endPoint x: 338, endPoint y: 617, distance: 417.9
click at [338, 613] on div "true false true false true false true false Workflow Input Settings Inputs LLM …" at bounding box center [685, 397] width 1285 height 708
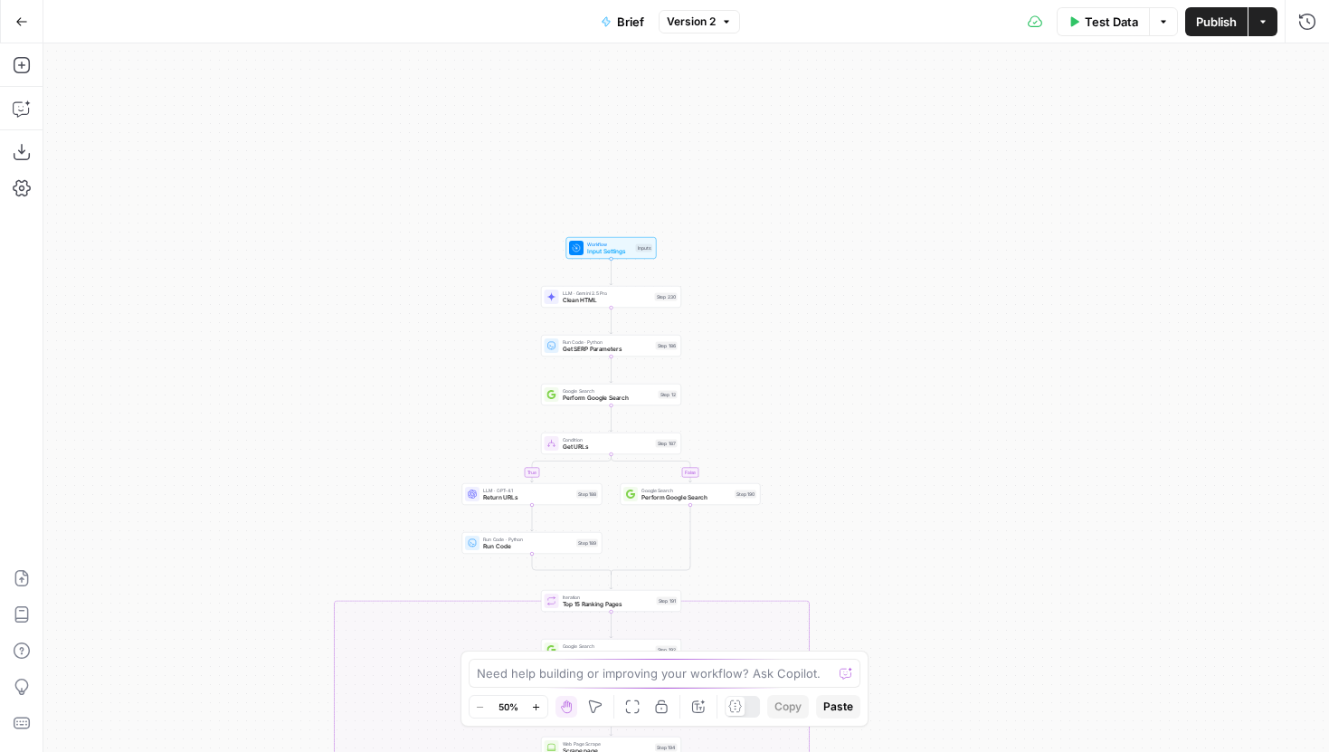
drag, startPoint x: 292, startPoint y: 482, endPoint x: 222, endPoint y: 738, distance: 265.5
click at [222, 738] on div "true false true false true false true false Workflow Input Settings Inputs LLM …" at bounding box center [685, 397] width 1285 height 708
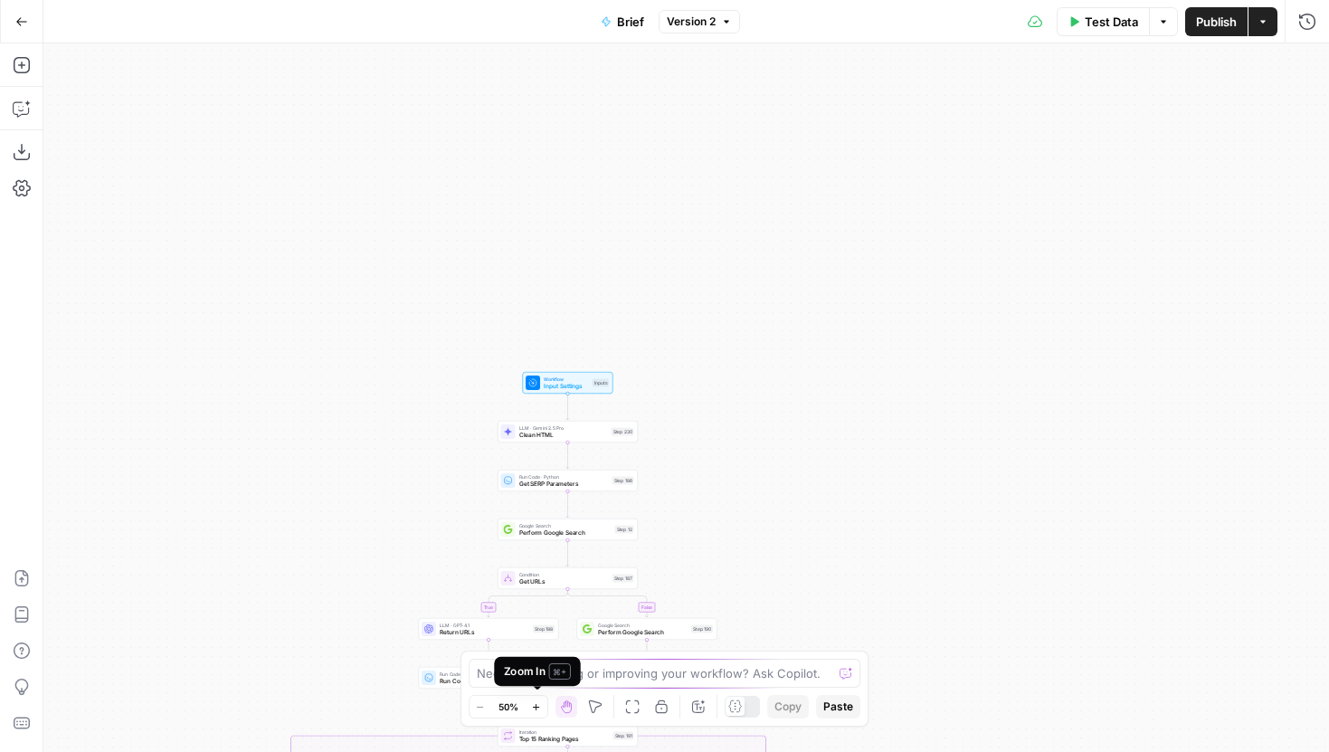
click at [535, 708] on icon "button" at bounding box center [536, 706] width 6 height 6
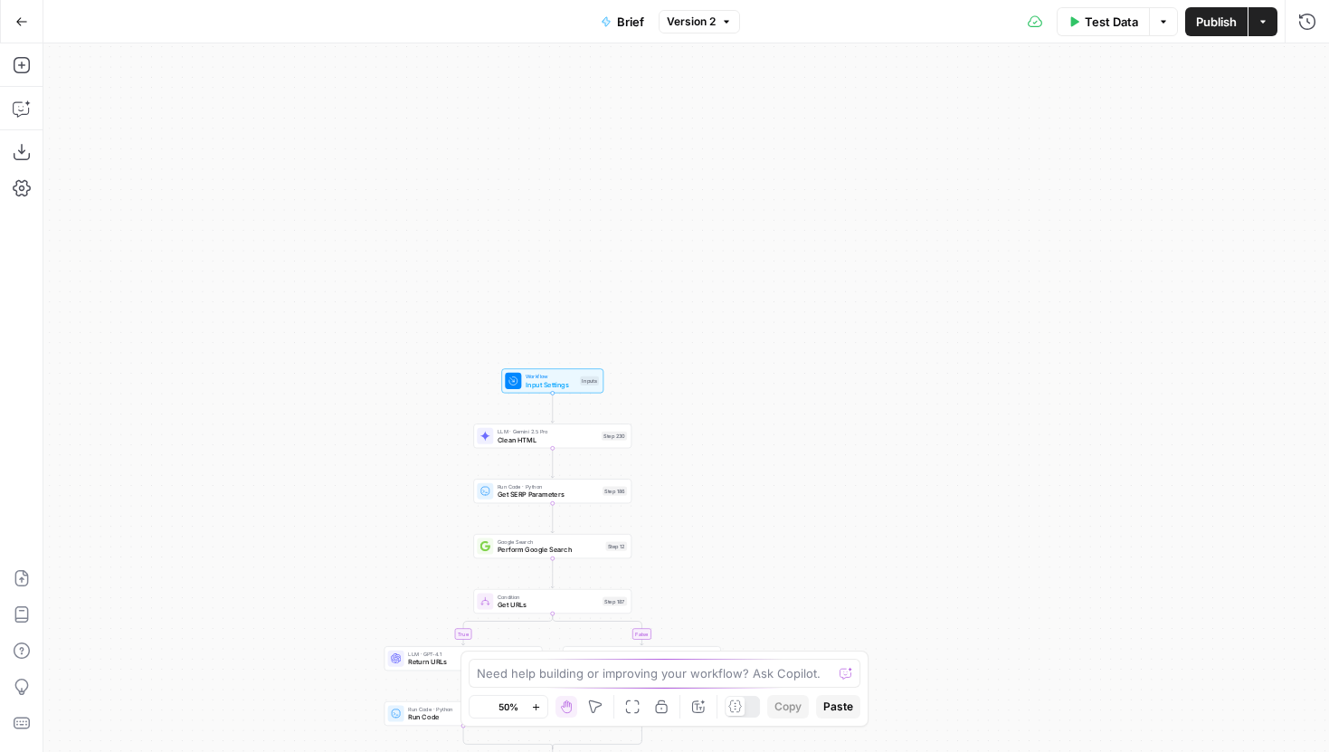
click at [535, 708] on icon "button" at bounding box center [536, 706] width 6 height 6
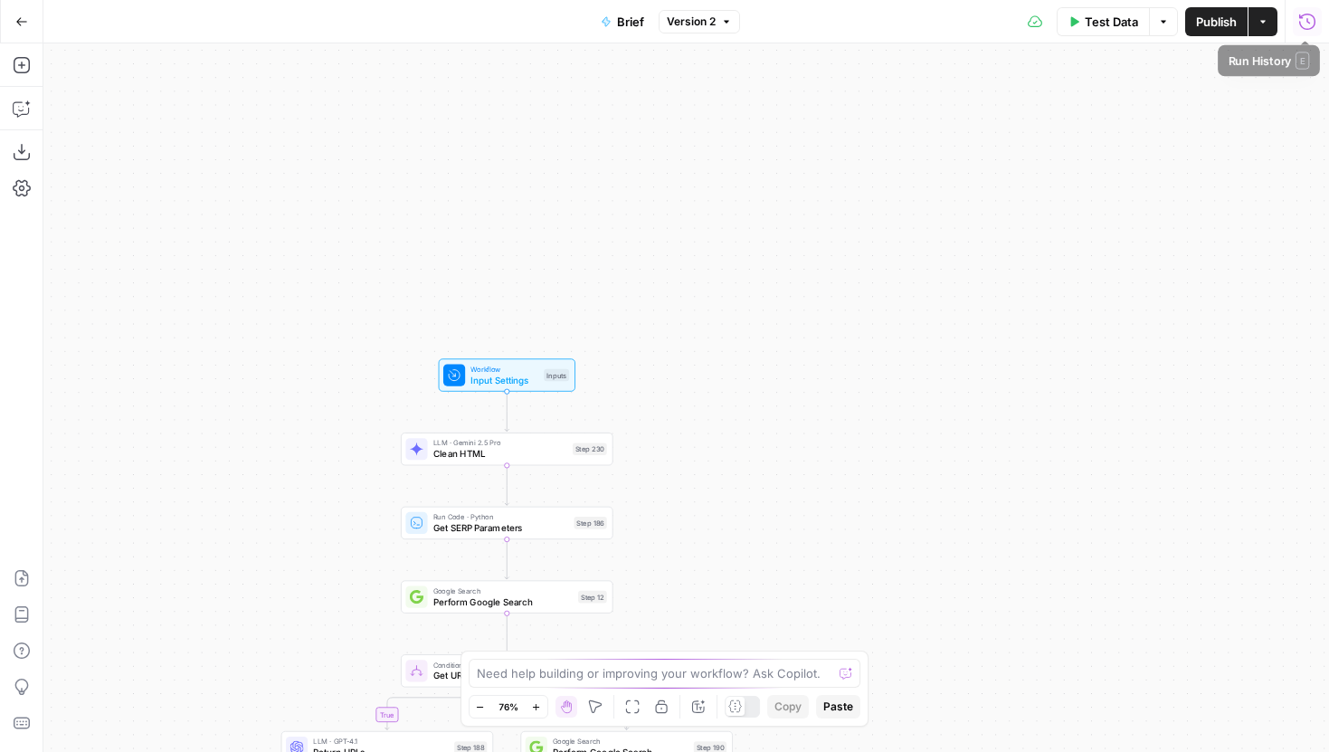
click at [1308, 13] on icon "button" at bounding box center [1307, 22] width 18 height 18
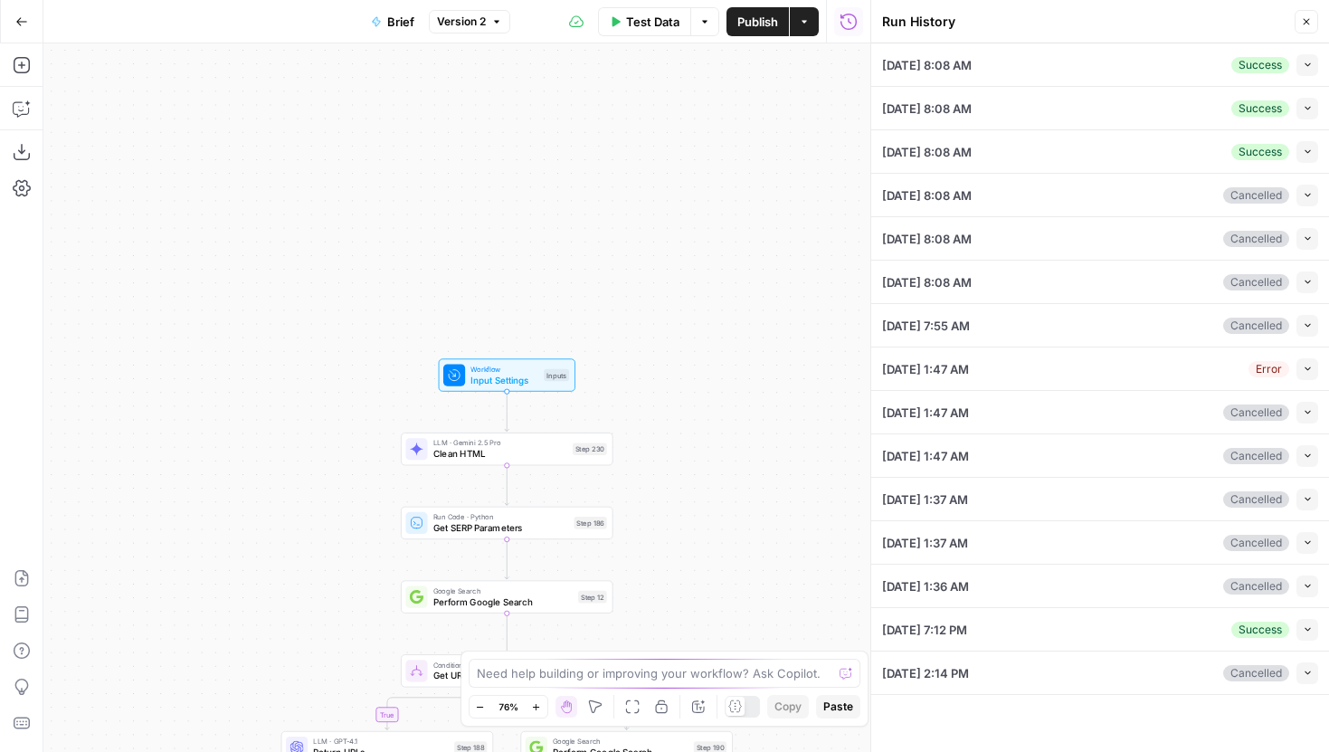
click at [1306, 62] on icon "button" at bounding box center [1307, 65] width 10 height 10
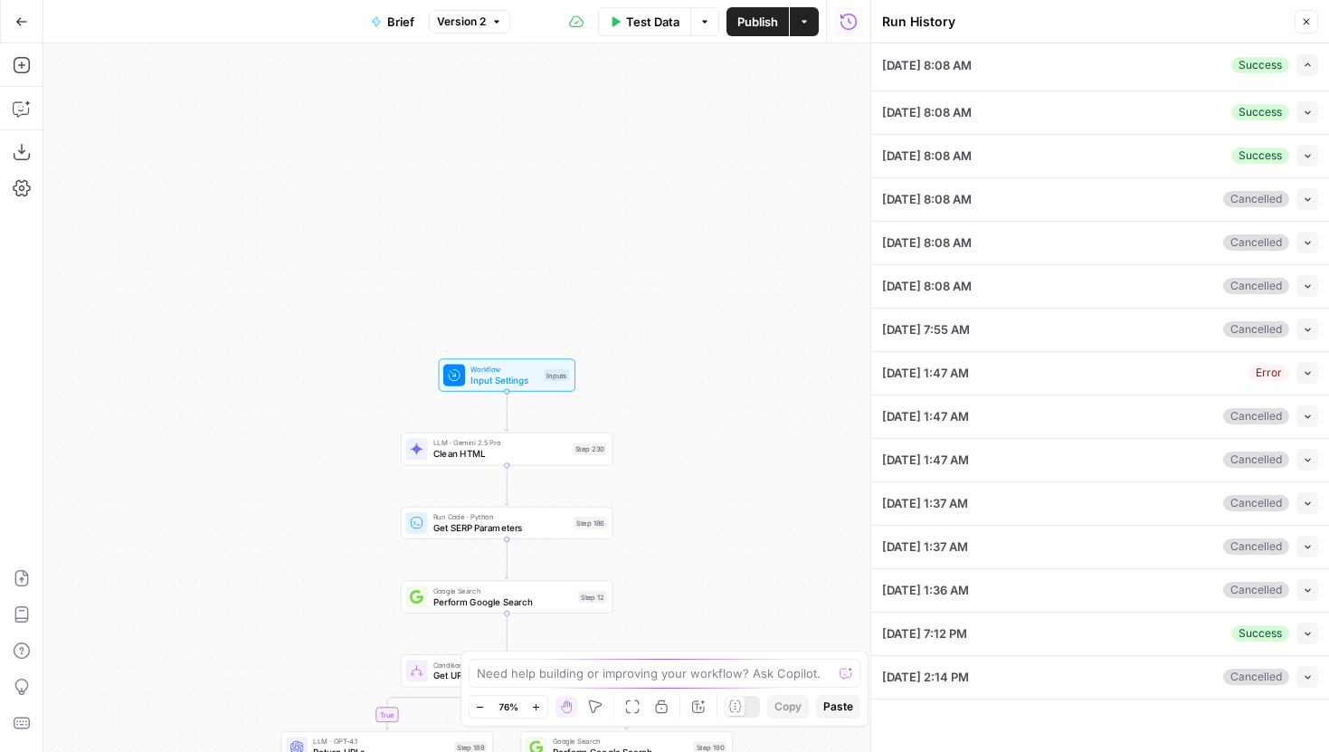
type input "Gorgias"
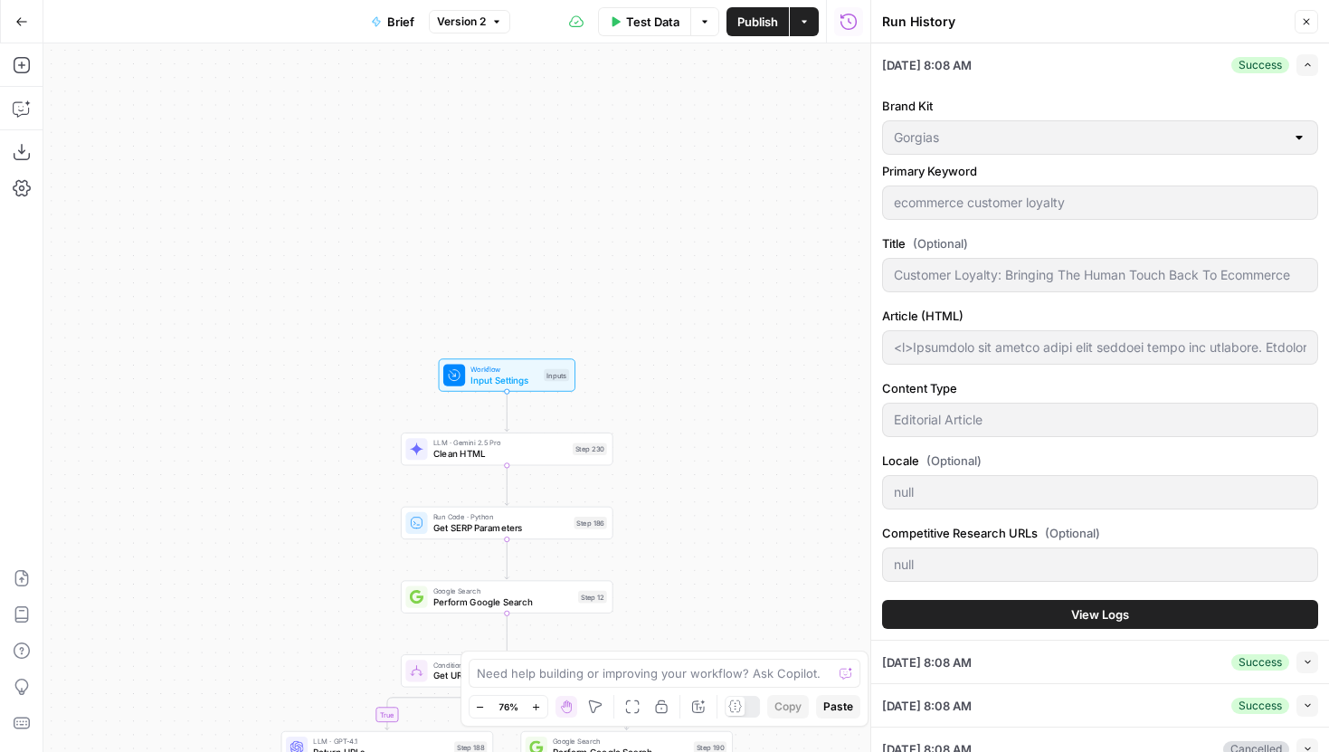
click at [975, 616] on button "View Logs" at bounding box center [1100, 614] width 436 height 29
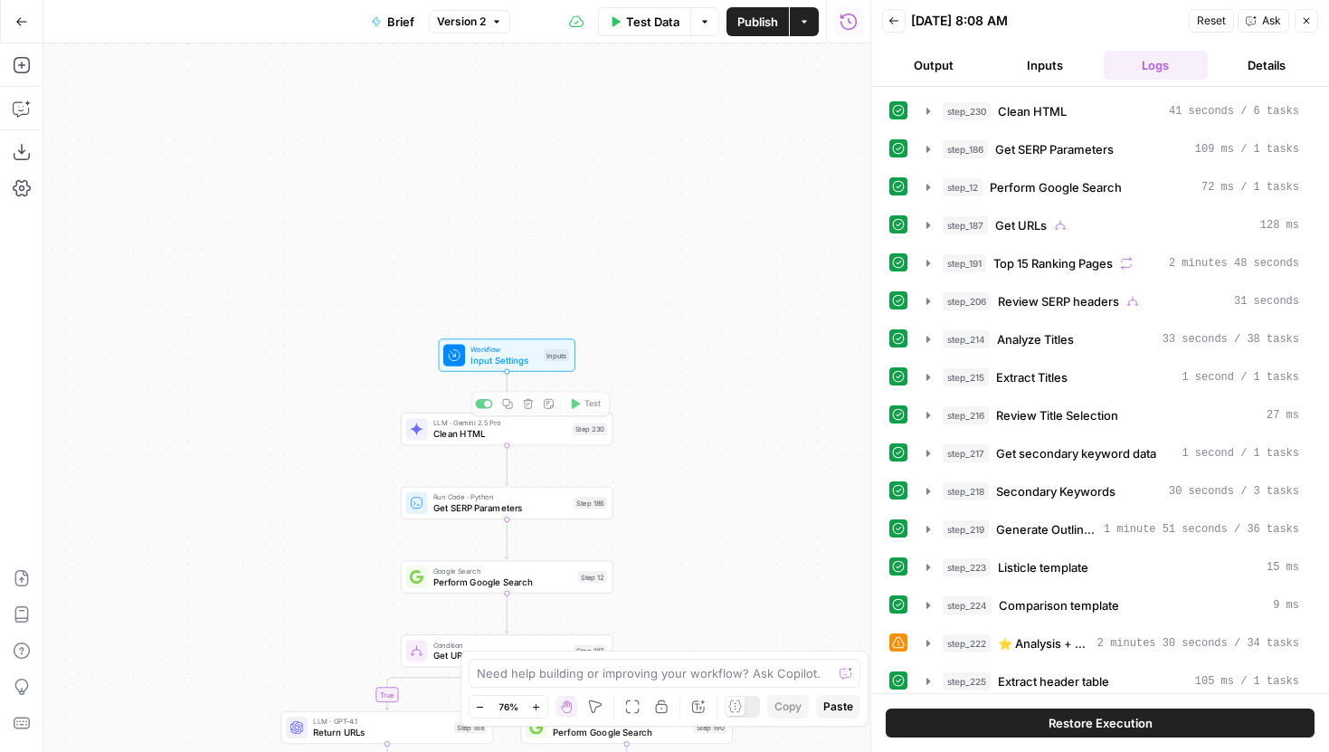
drag, startPoint x: 748, startPoint y: 495, endPoint x: 702, endPoint y: 238, distance: 261.0
click at [704, 238] on div "true false false true false true false true Workflow Input Settings Inputs LLM …" at bounding box center [456, 397] width 827 height 708
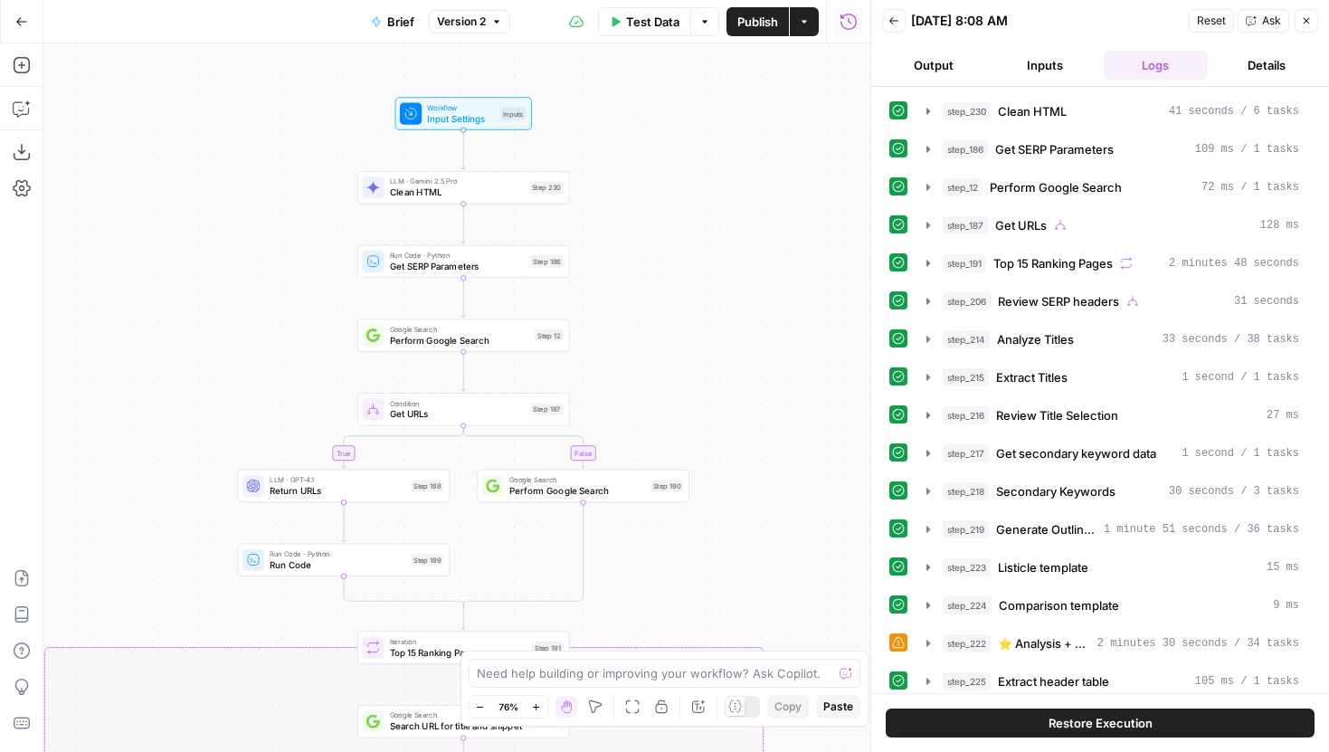
click at [936, 116] on button "step_230 Clean HTML 41 seconds / 6 tasks" at bounding box center [1112, 111] width 394 height 29
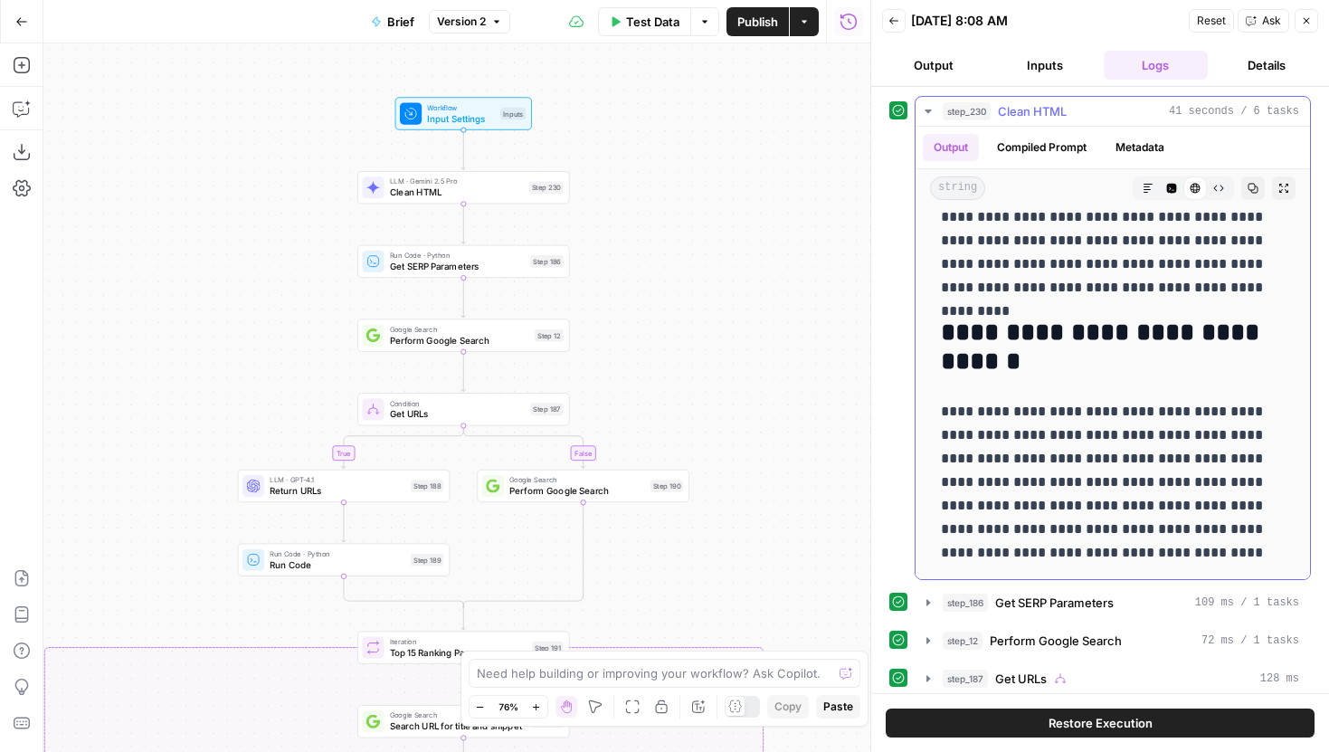
scroll to position [219, 0]
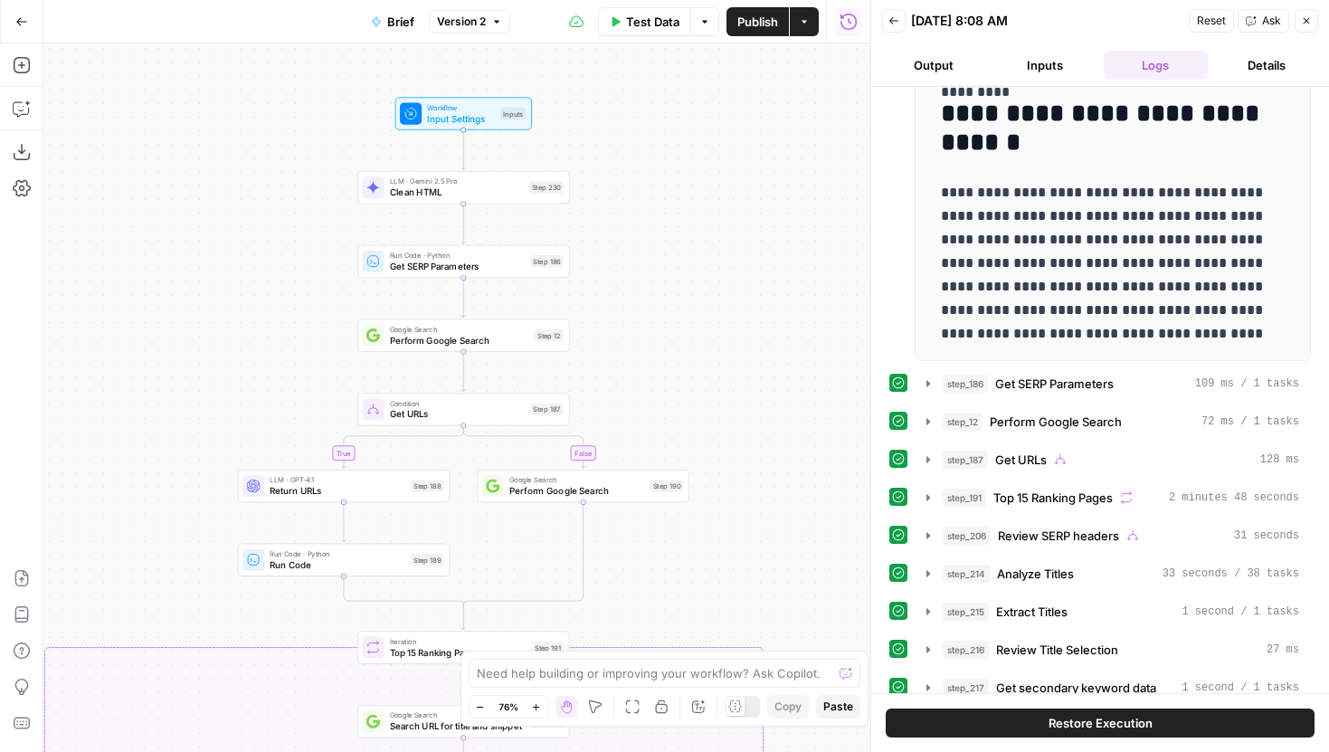
click at [523, 191] on div "LLM · Gemini 2.5 Pro Clean HTML Step 230 Copy step Delete step Add Note Test" at bounding box center [462, 187] width 201 height 24
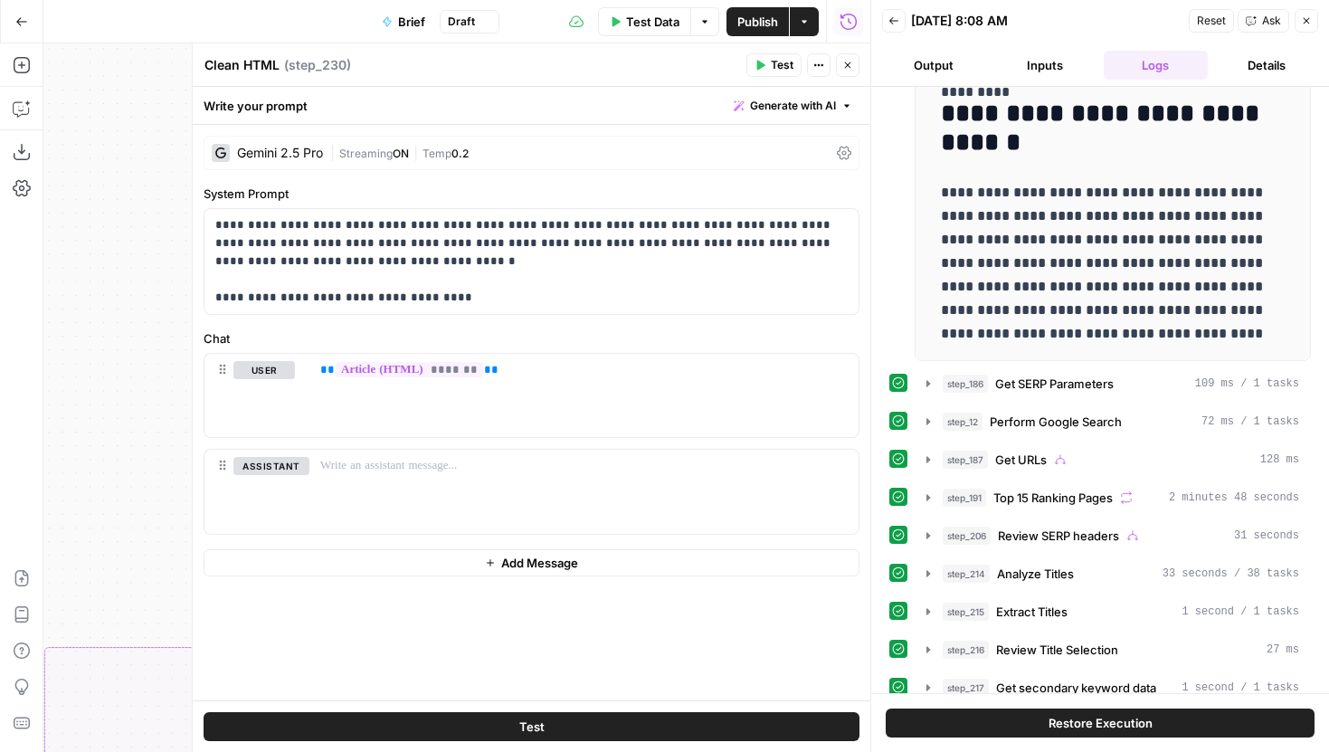
click at [845, 62] on icon "button" at bounding box center [848, 65] width 6 height 6
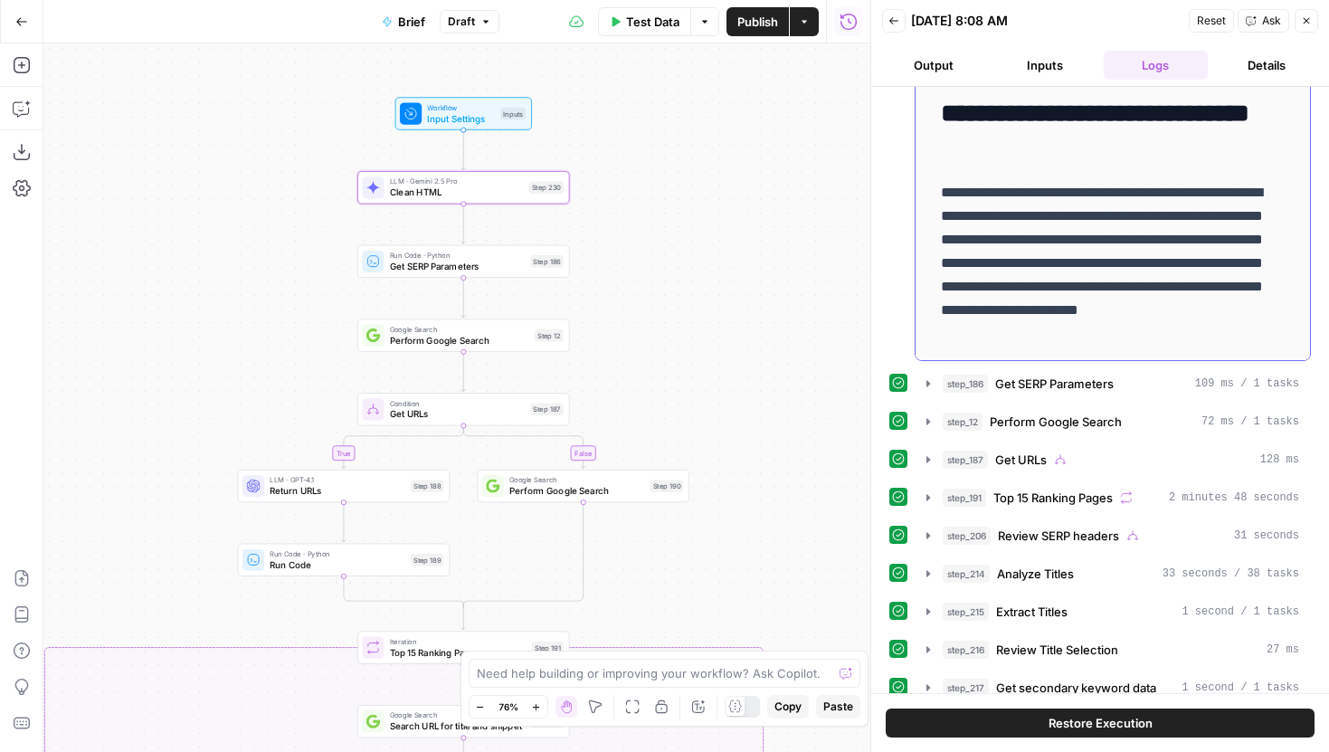
scroll to position [2676, 0]
click at [918, 379] on button "step_186 Get SERP Parameters 109 ms / 1 tasks" at bounding box center [1112, 383] width 394 height 29
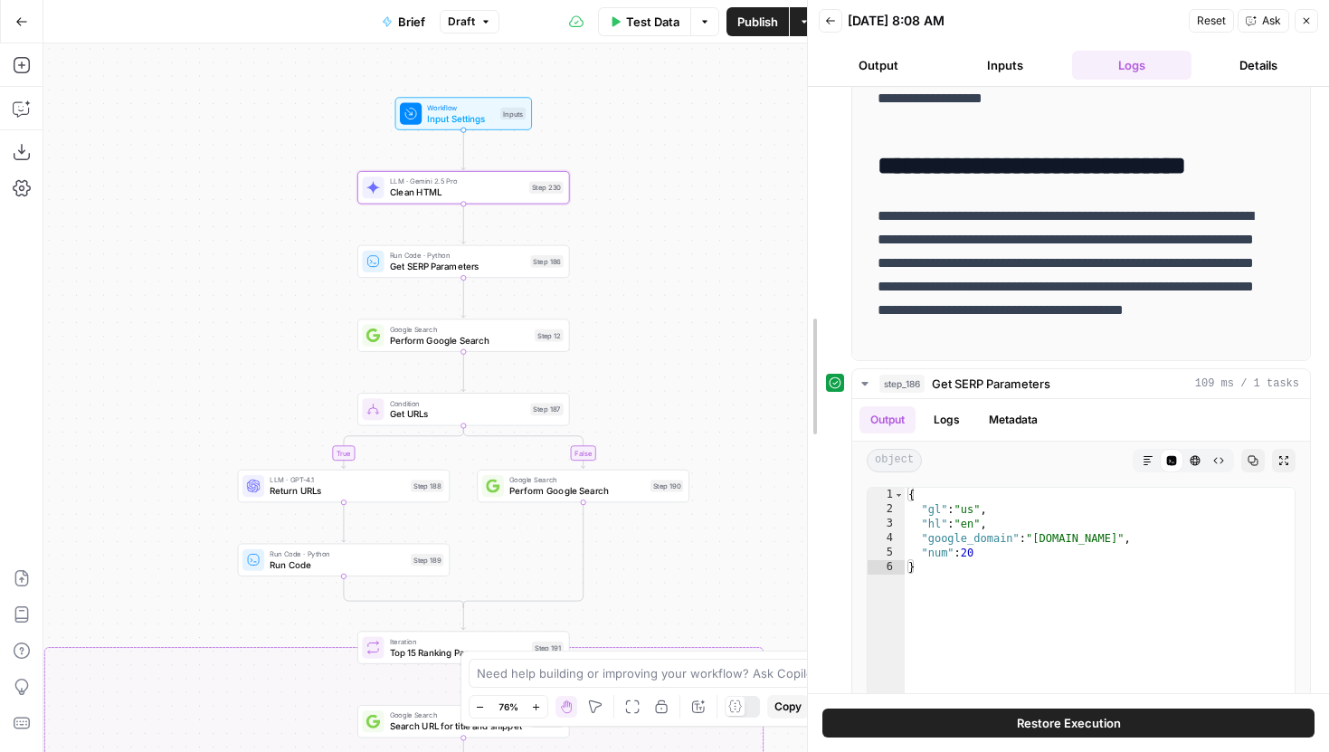
scroll to position [270, 0]
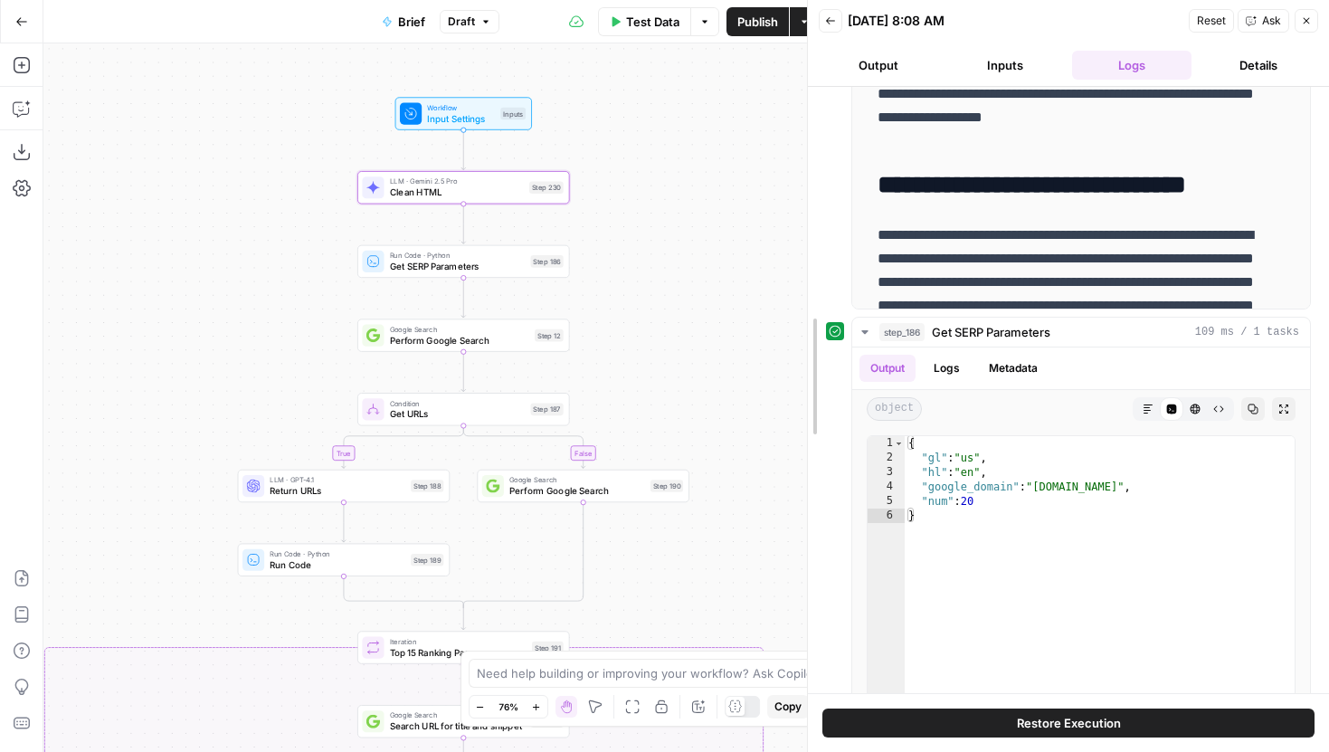
drag, startPoint x: 877, startPoint y: 335, endPoint x: 810, endPoint y: 334, distance: 66.9
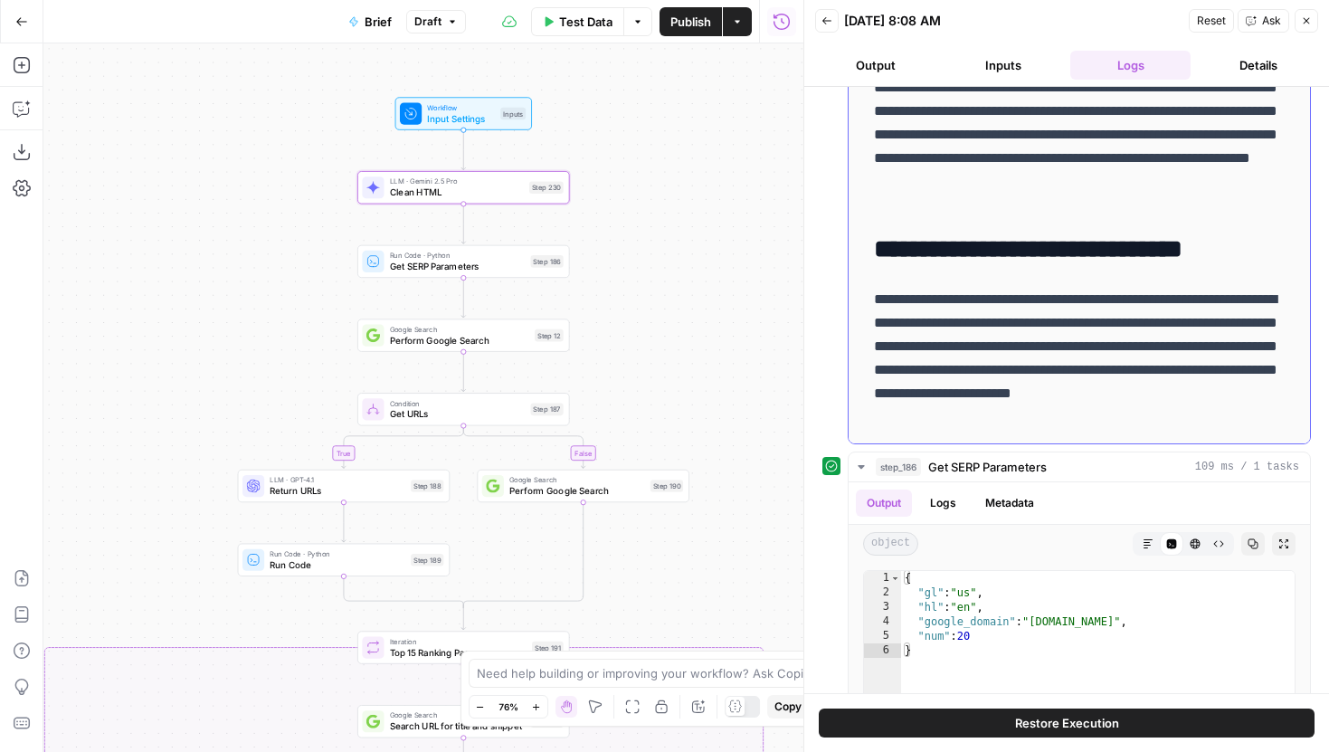
scroll to position [171, 0]
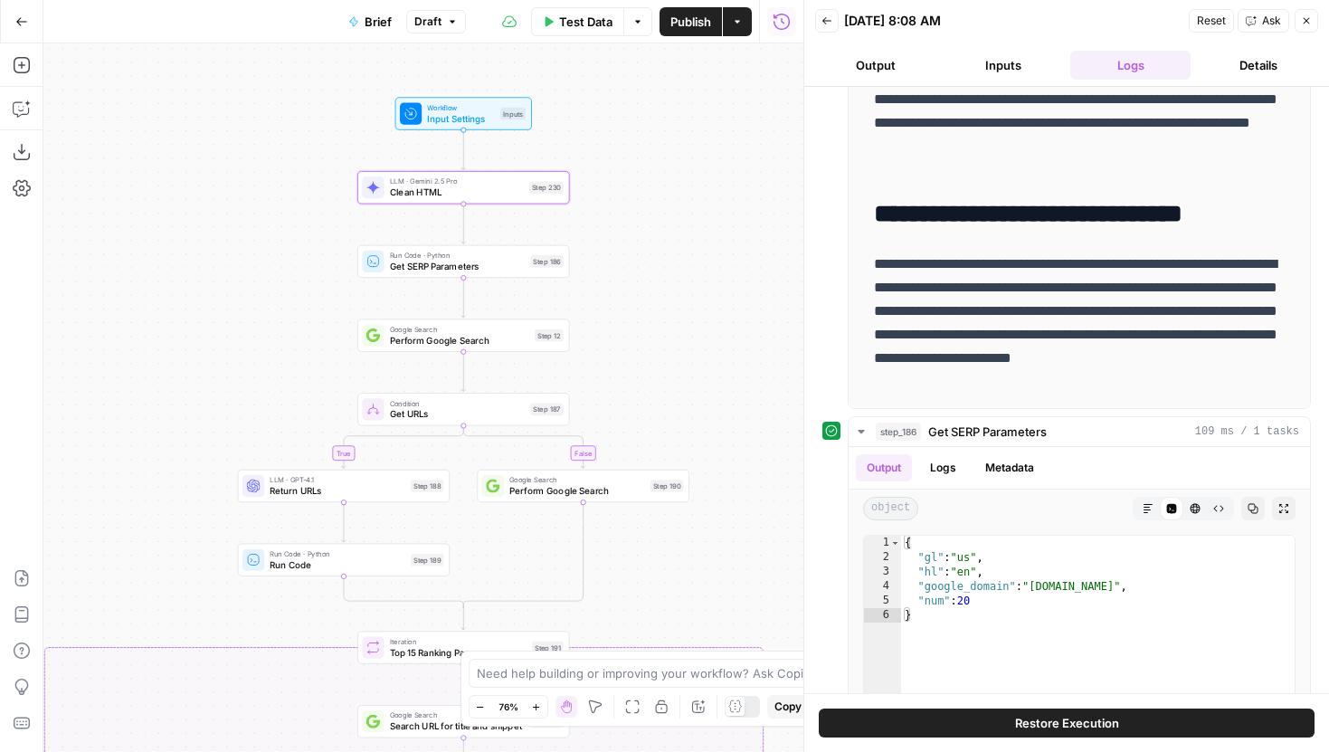
click at [1016, 48] on header "Back 10/08/25 at 8:08 AM Reset Ask Close Output Inputs Logs Details" at bounding box center [1066, 43] width 525 height 87
click at [1015, 52] on button "Inputs" at bounding box center [1002, 65] width 120 height 29
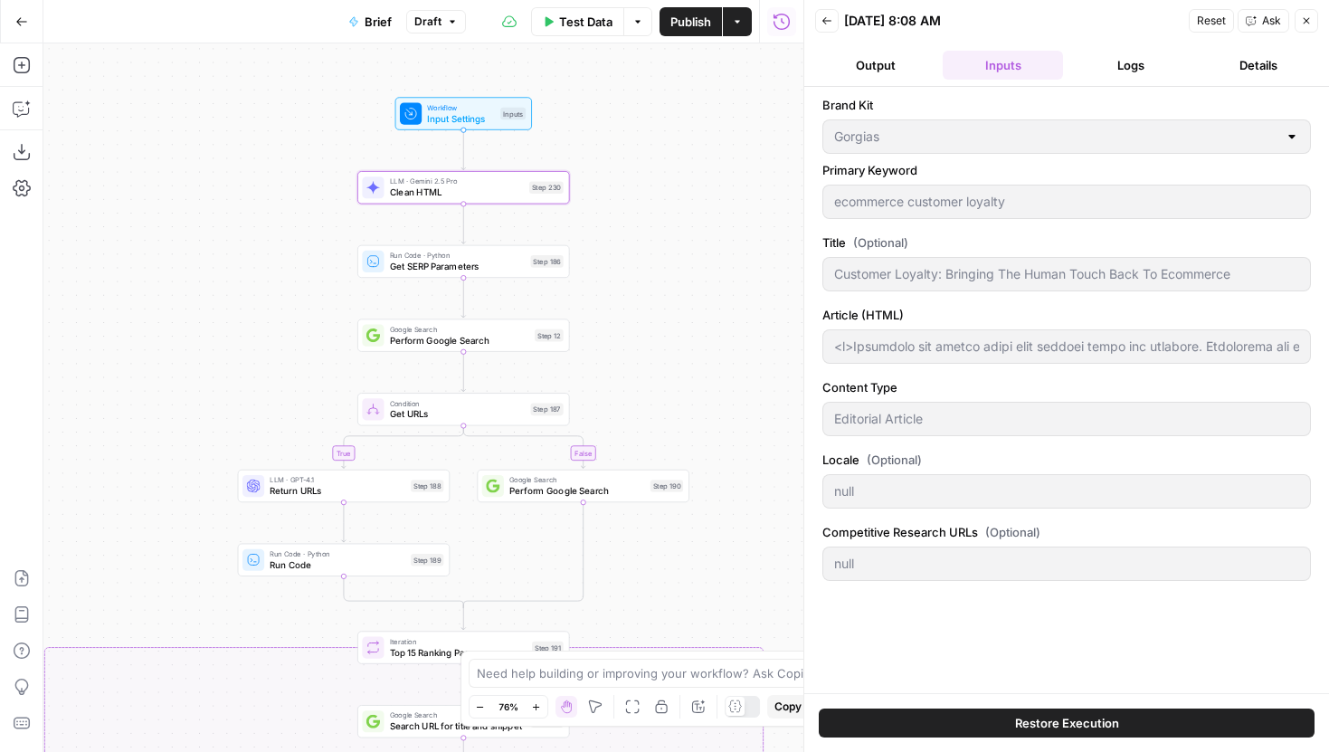
scroll to position [0, 0]
click at [1115, 55] on button "Logs" at bounding box center [1130, 65] width 120 height 29
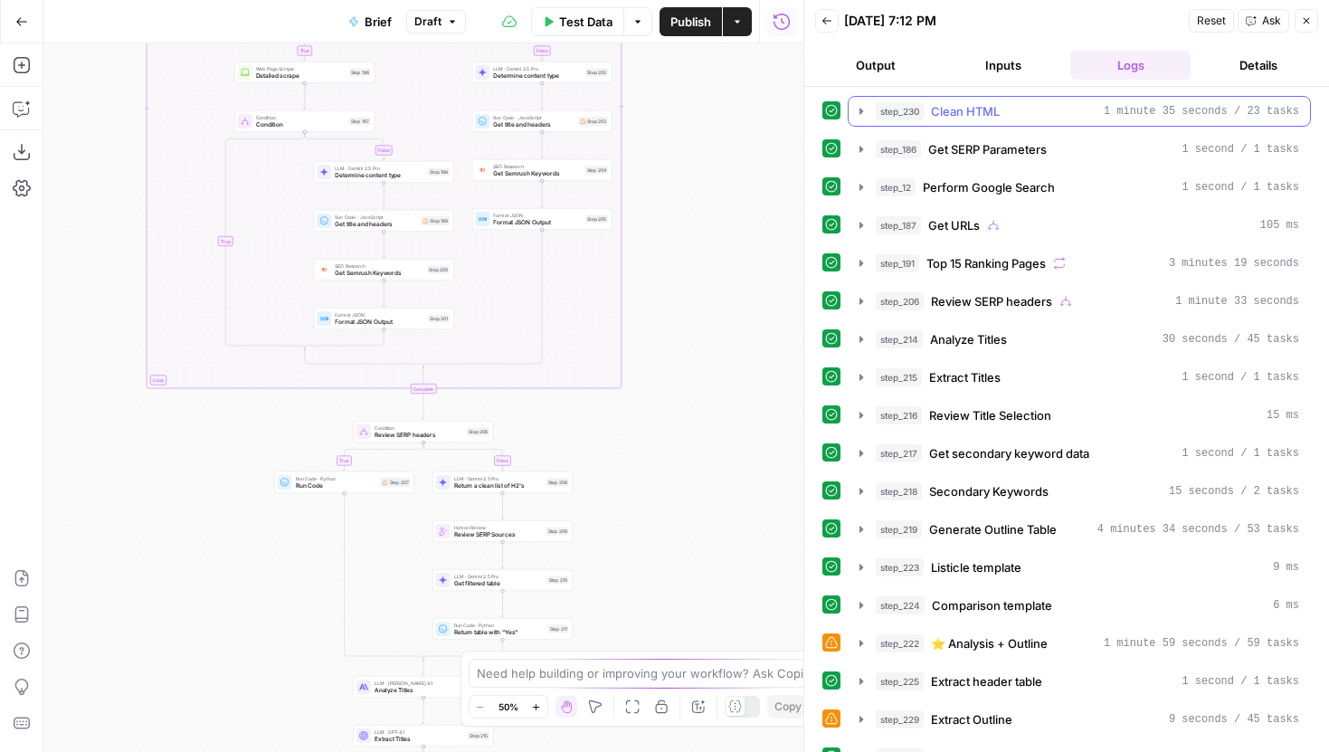
click at [860, 119] on button "step_230 Clean HTML 1 minute 35 seconds / 23 tasks" at bounding box center [1078, 111] width 461 height 29
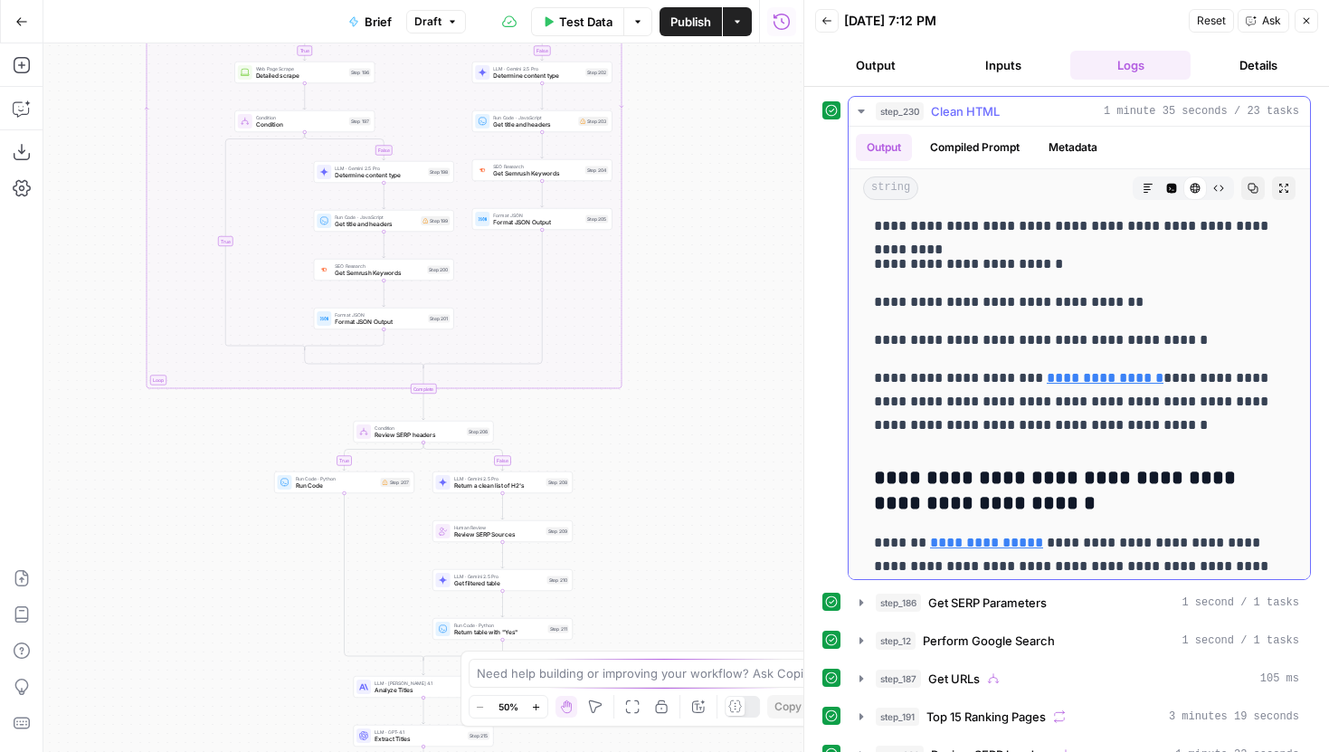
scroll to position [11199, 0]
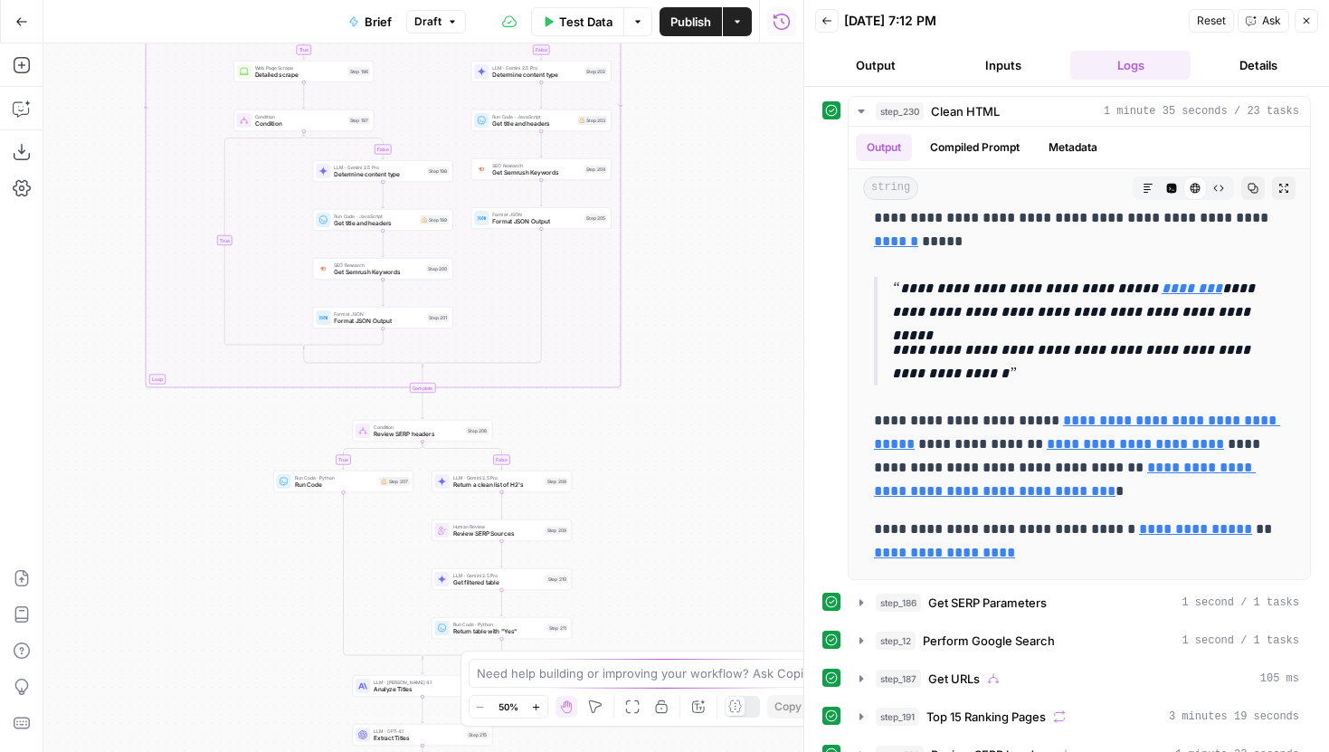
click at [717, 283] on div "true false true false true false true false Workflow Input Settings Inputs LLM …" at bounding box center [423, 397] width 760 height 708
drag, startPoint x: 715, startPoint y: 154, endPoint x: 717, endPoint y: 638, distance: 483.9
click at [717, 624] on div "true false true false true false true false Workflow Input Settings Inputs LLM …" at bounding box center [423, 397] width 760 height 708
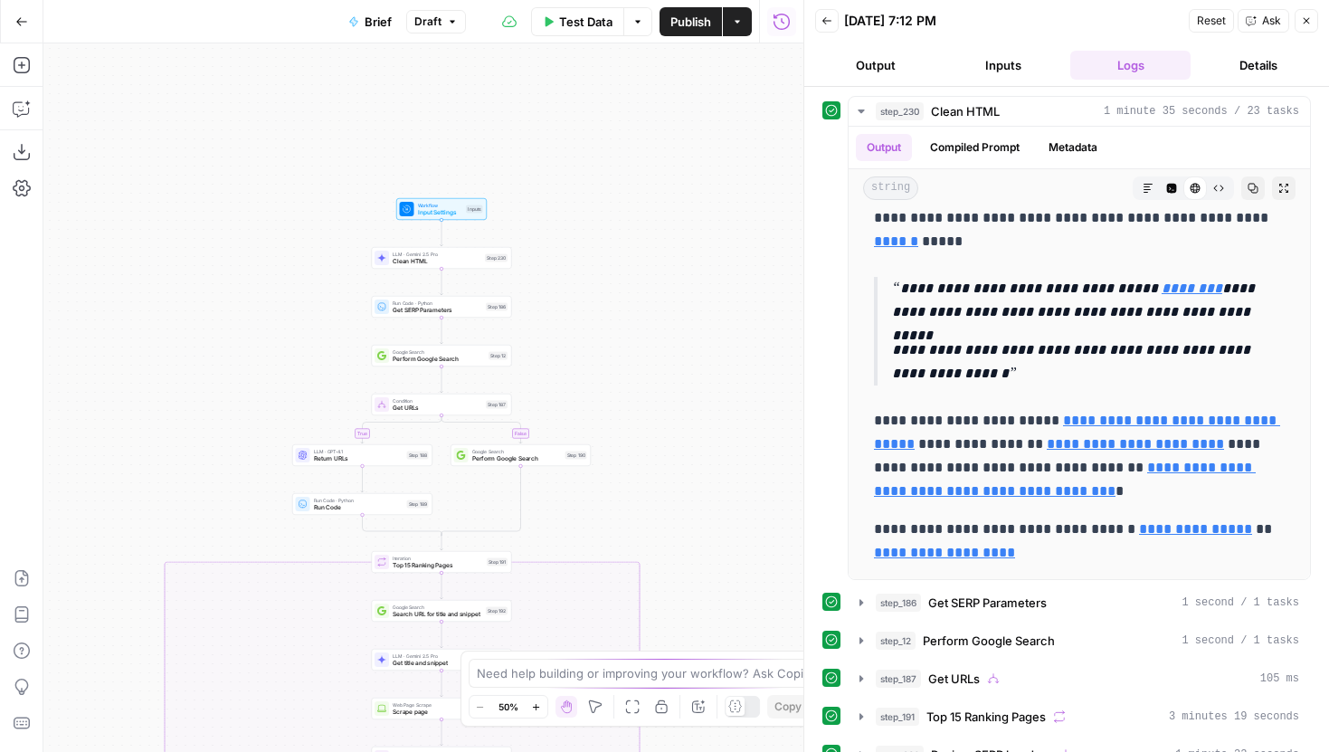
drag, startPoint x: 703, startPoint y: 164, endPoint x: 723, endPoint y: 574, distance: 411.1
click at [724, 571] on div "true false true false true false true false Workflow Input Settings Inputs LLM …" at bounding box center [423, 397] width 760 height 708
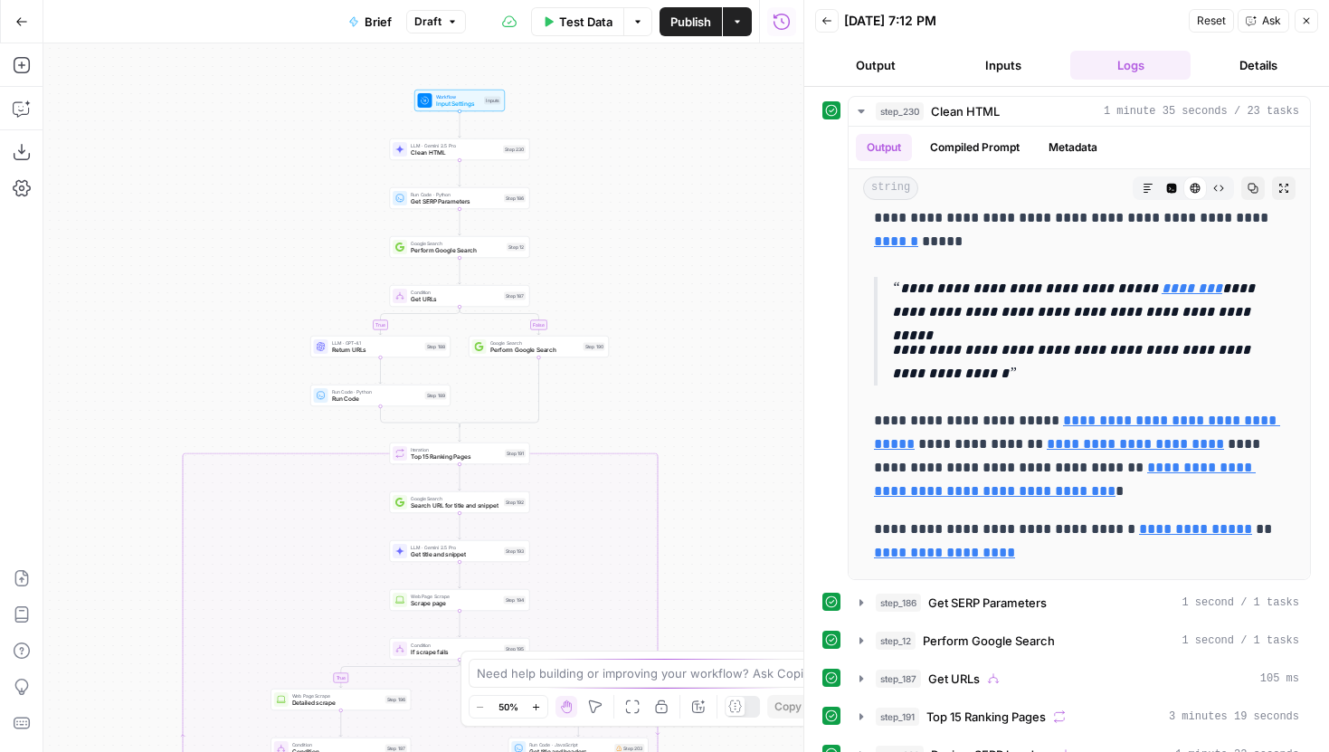
drag, startPoint x: 676, startPoint y: 565, endPoint x: 673, endPoint y: 269, distance: 296.7
click at [673, 269] on div "true false true false true false true false Workflow Input Settings Inputs LLM …" at bounding box center [423, 397] width 760 height 708
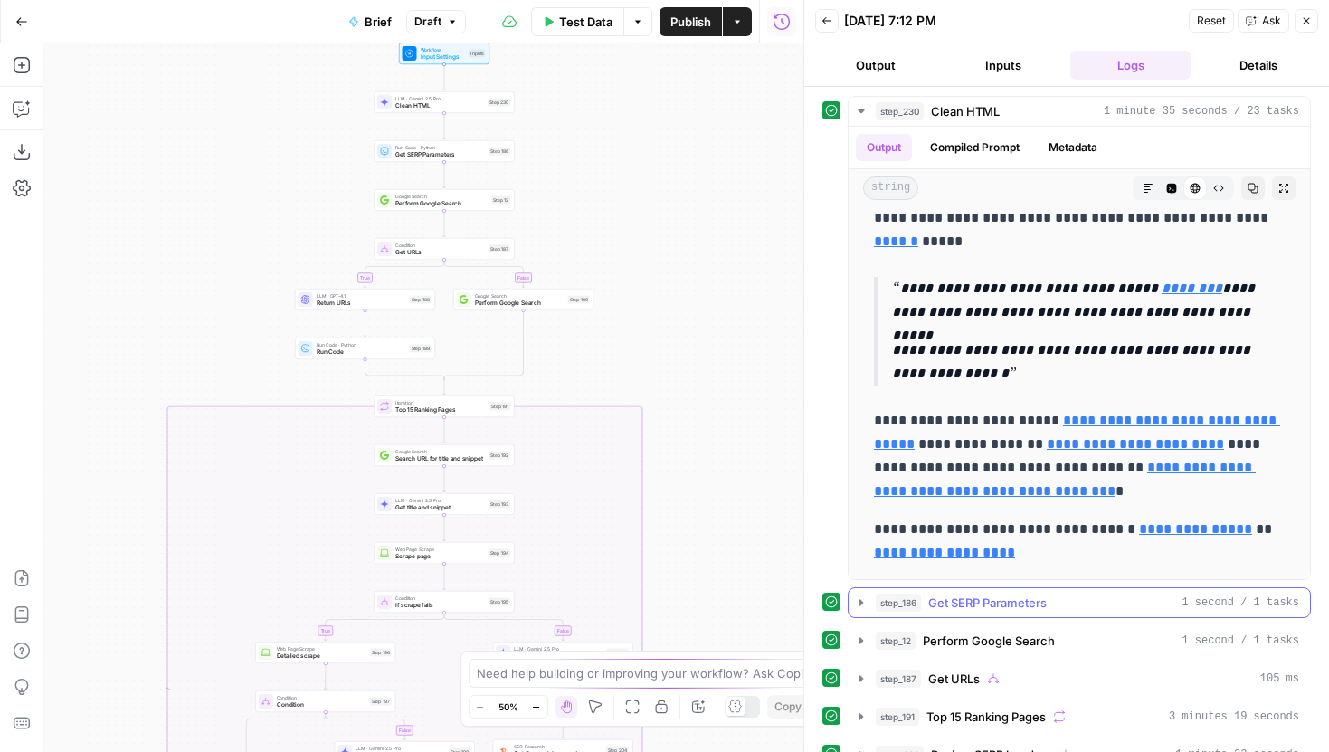
click at [849, 604] on button "step_186 Get SERP Parameters 1 second / 1 tasks" at bounding box center [1078, 602] width 461 height 29
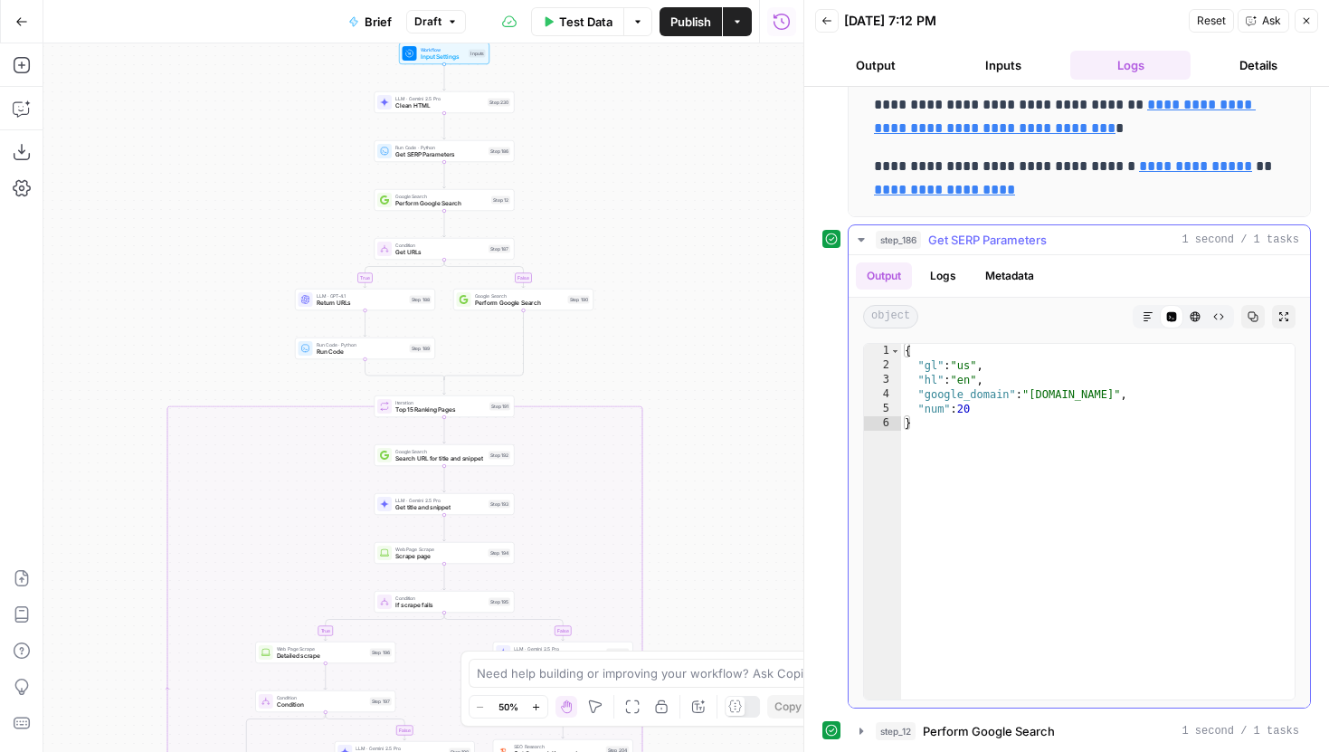
scroll to position [605, 0]
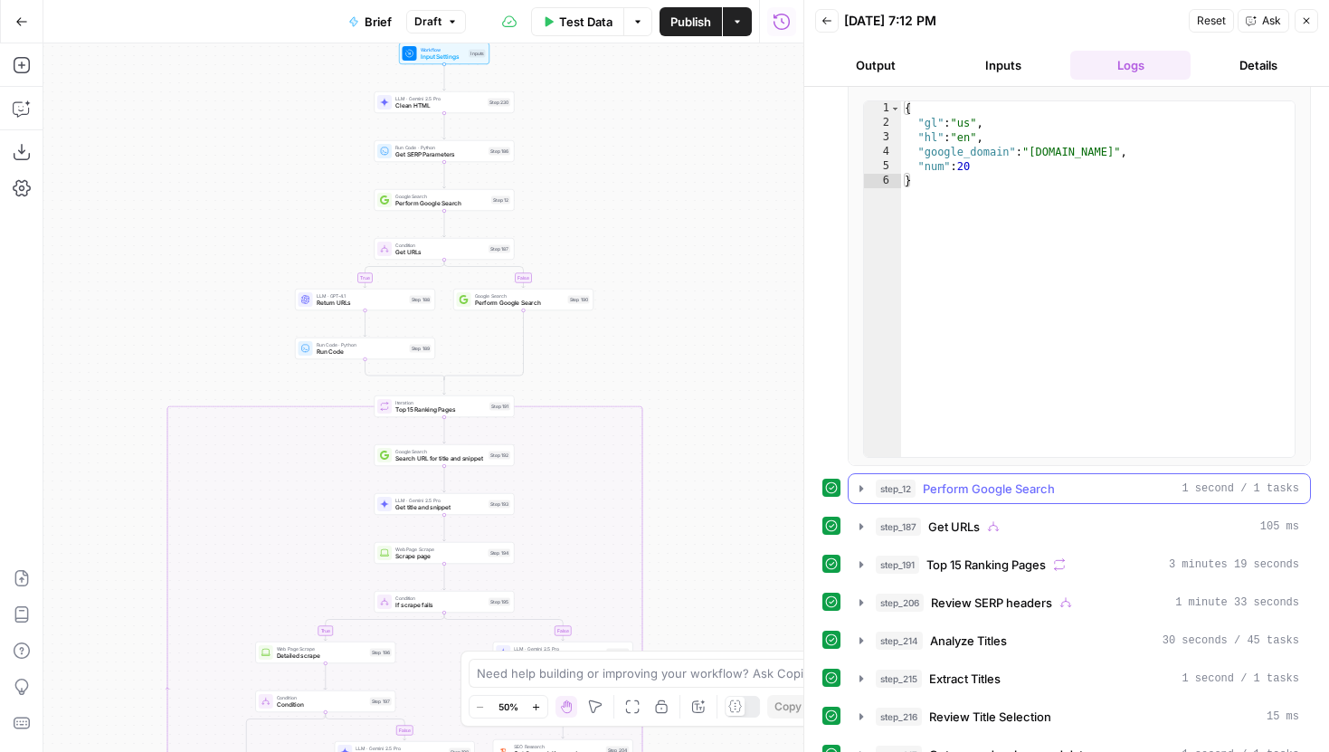
click at [857, 494] on icon "button" at bounding box center [861, 488] width 14 height 14
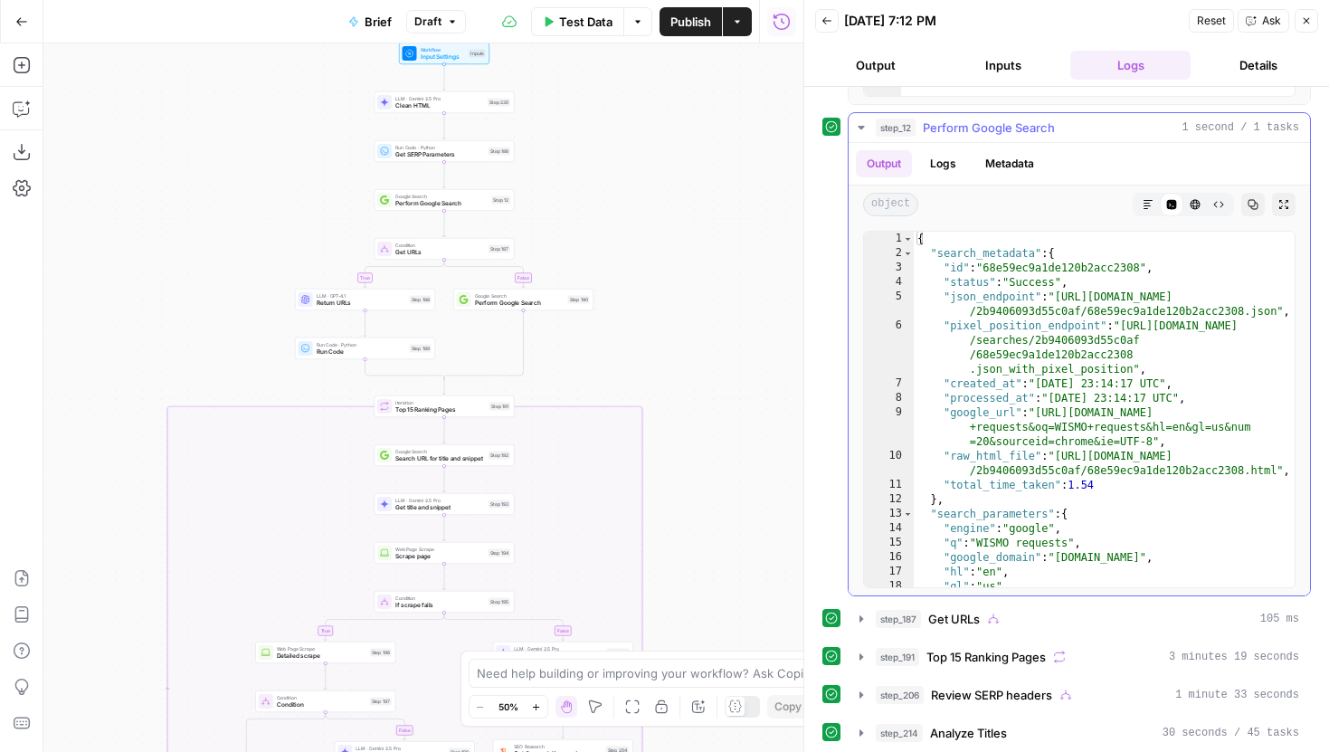
scroll to position [968, 0]
type textarea "*"
click at [902, 259] on div "3" at bounding box center [889, 266] width 50 height 14
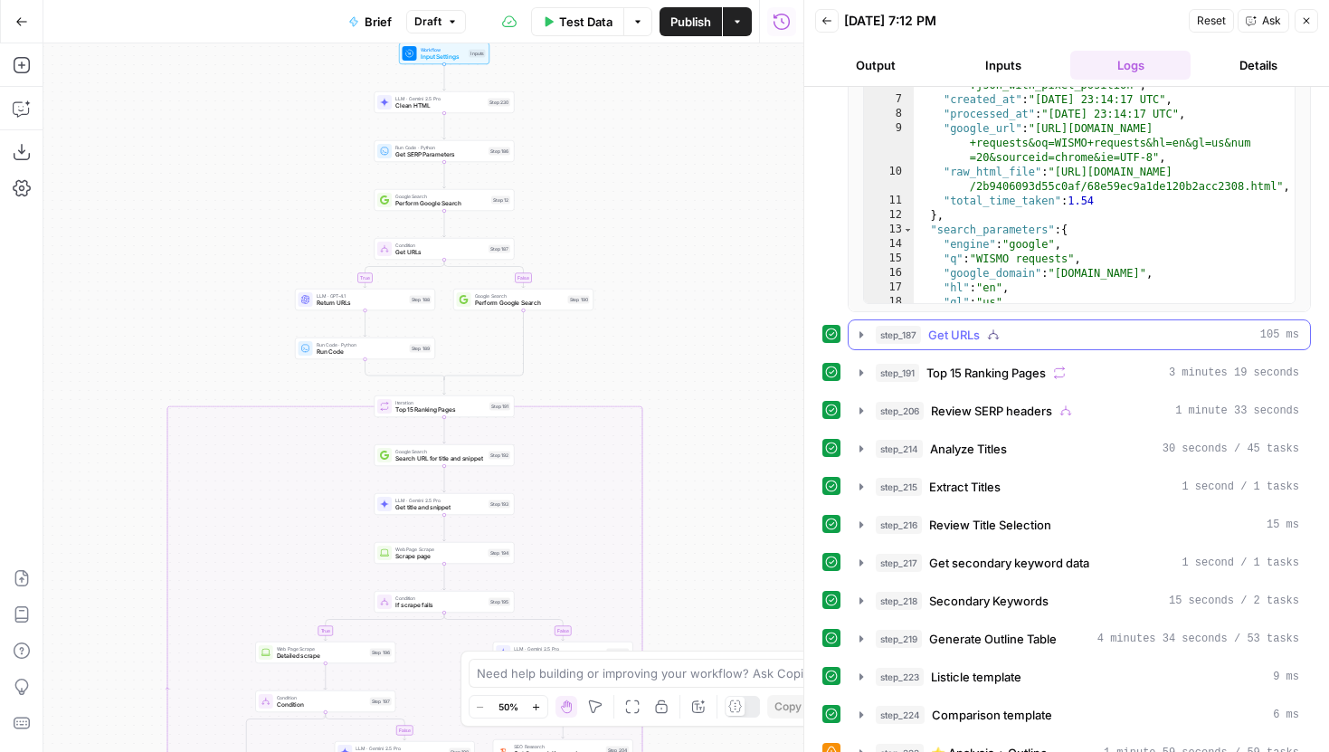
click at [857, 335] on icon "button" at bounding box center [861, 334] width 14 height 14
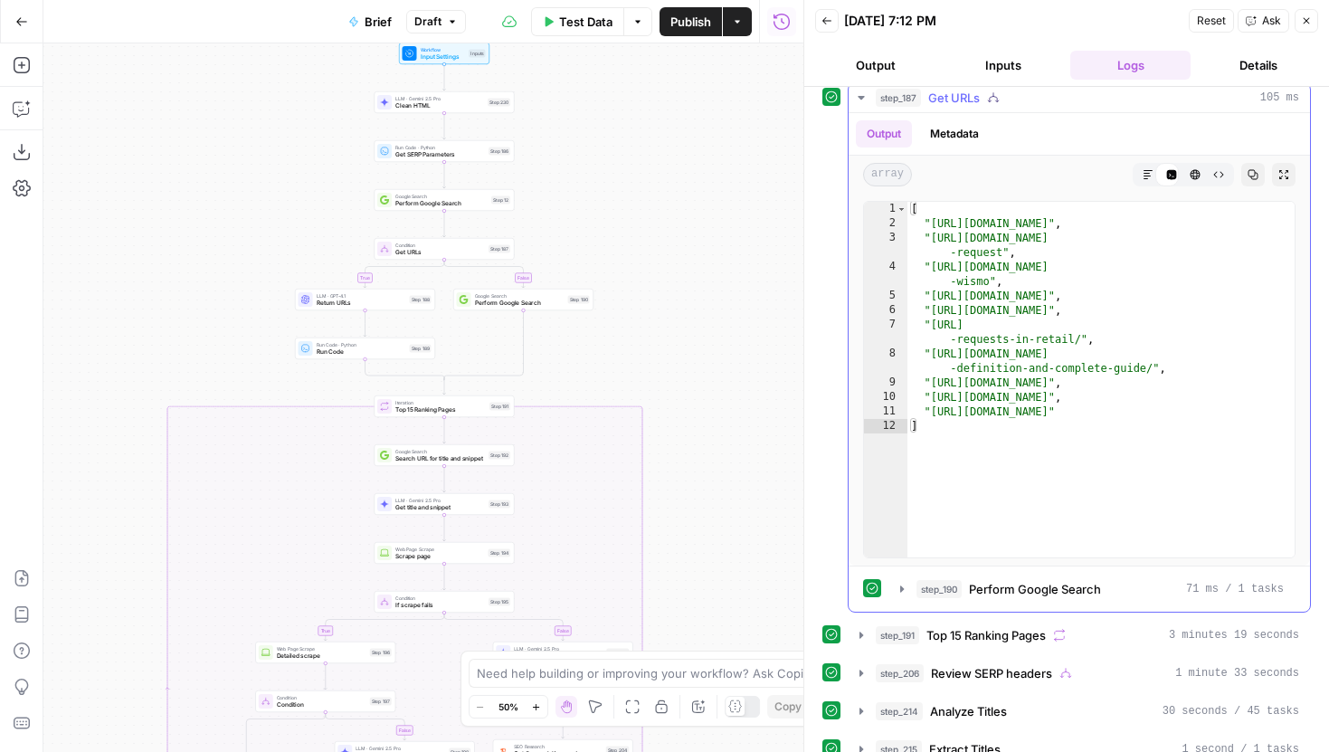
scroll to position [1490, 0]
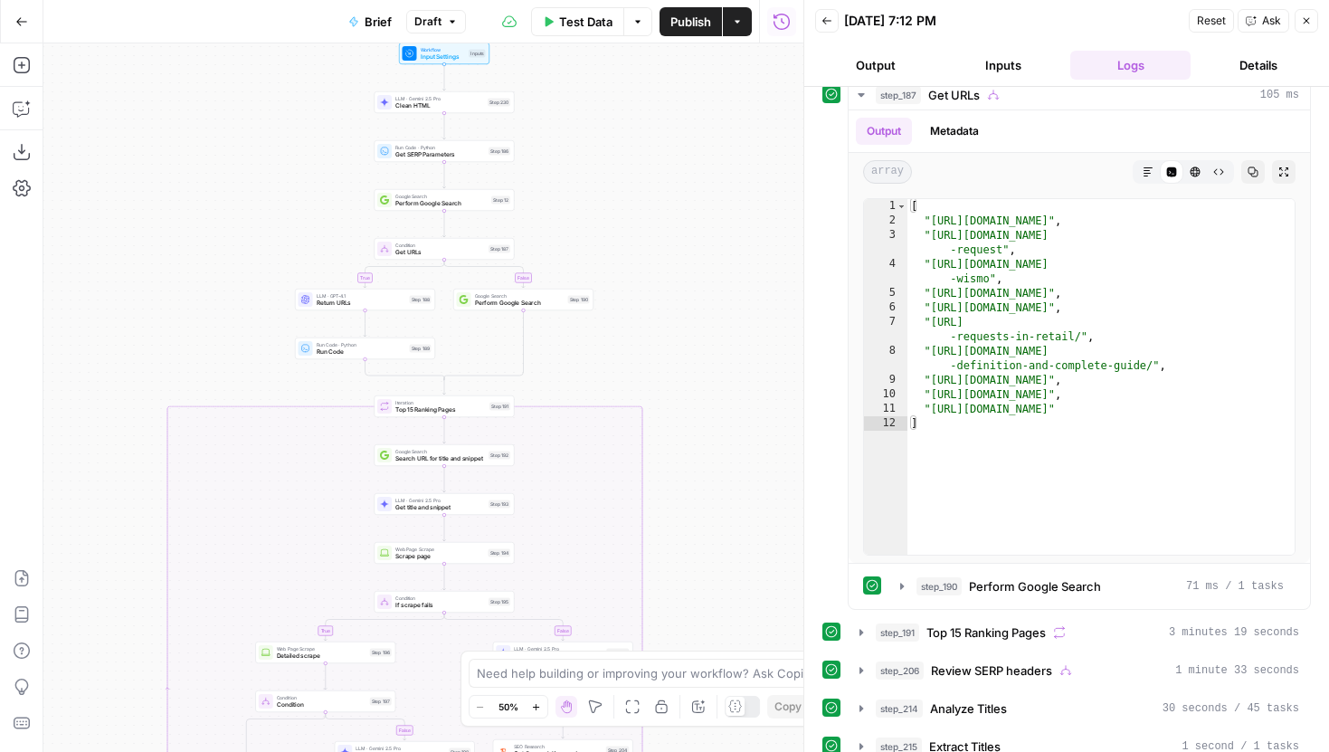
click at [538, 713] on button "Zoom In" at bounding box center [536, 707] width 22 height 22
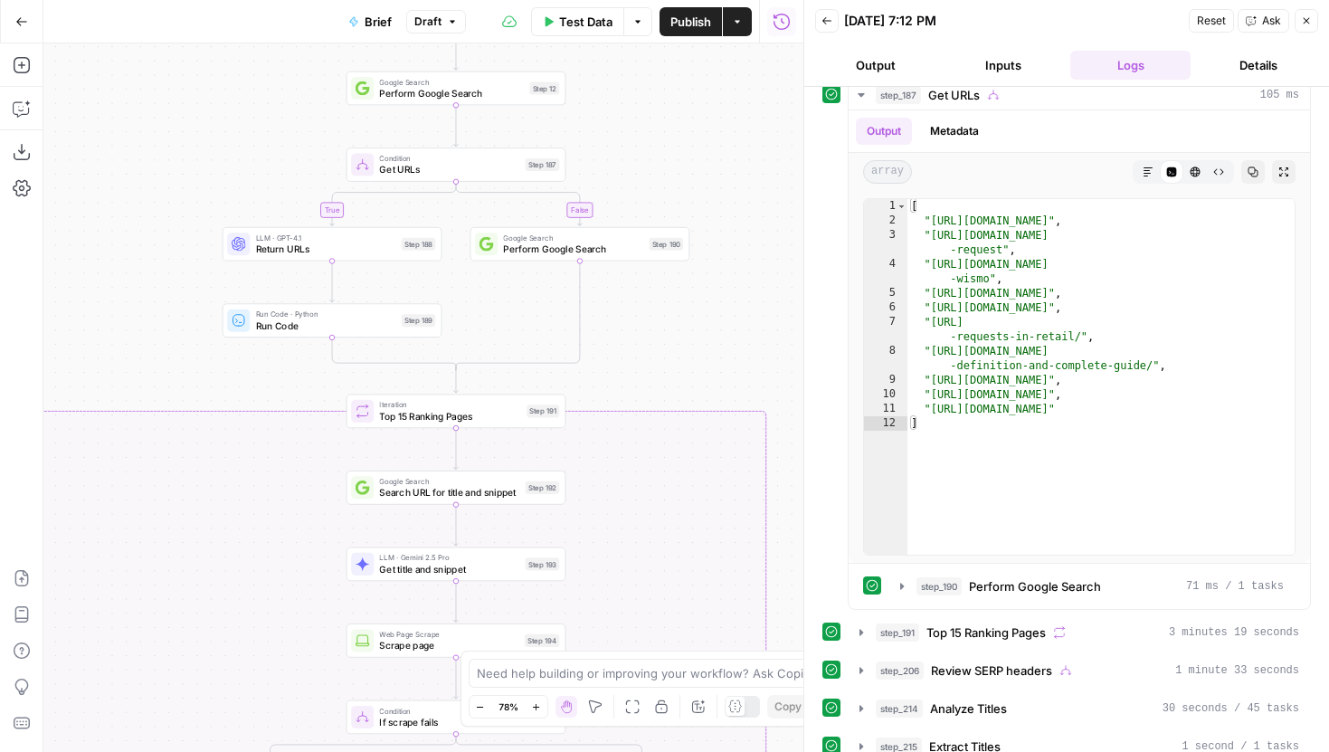
click at [509, 169] on span "Get URLs" at bounding box center [449, 170] width 140 height 14
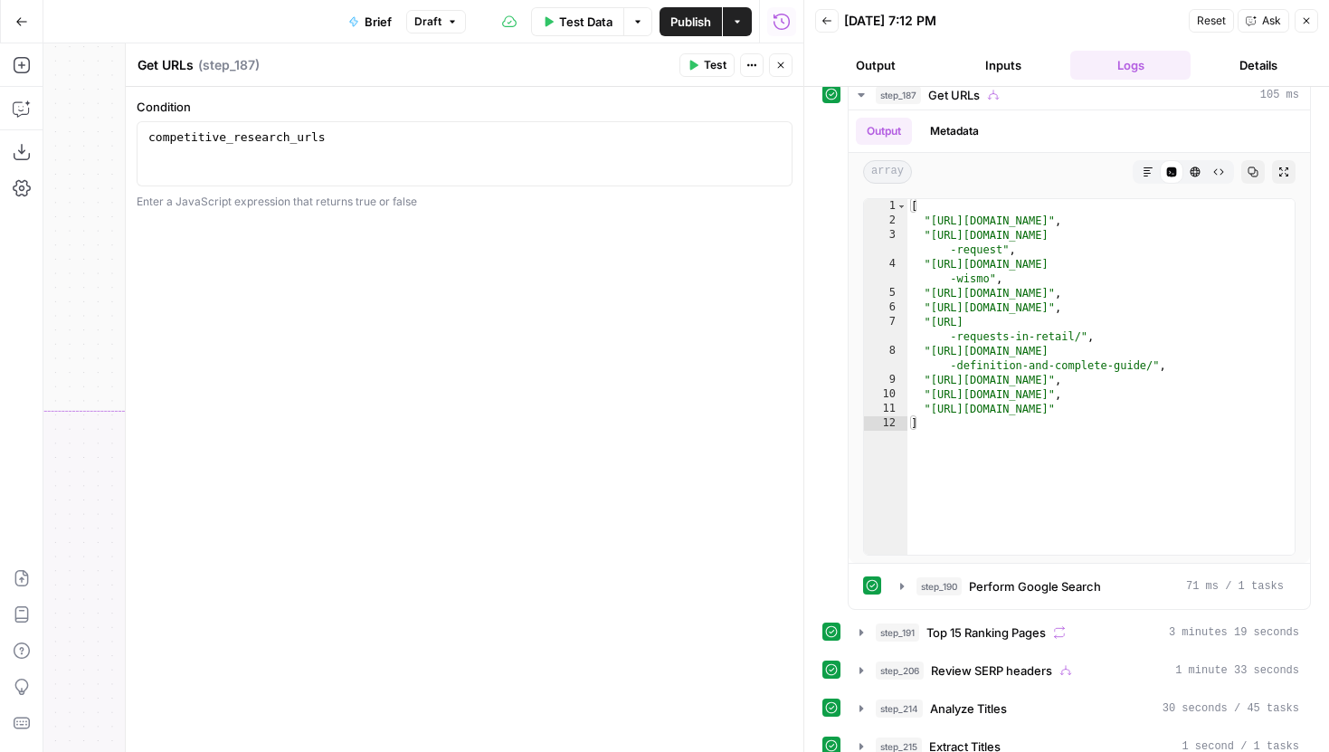
click at [785, 63] on icon "button" at bounding box center [780, 65] width 11 height 11
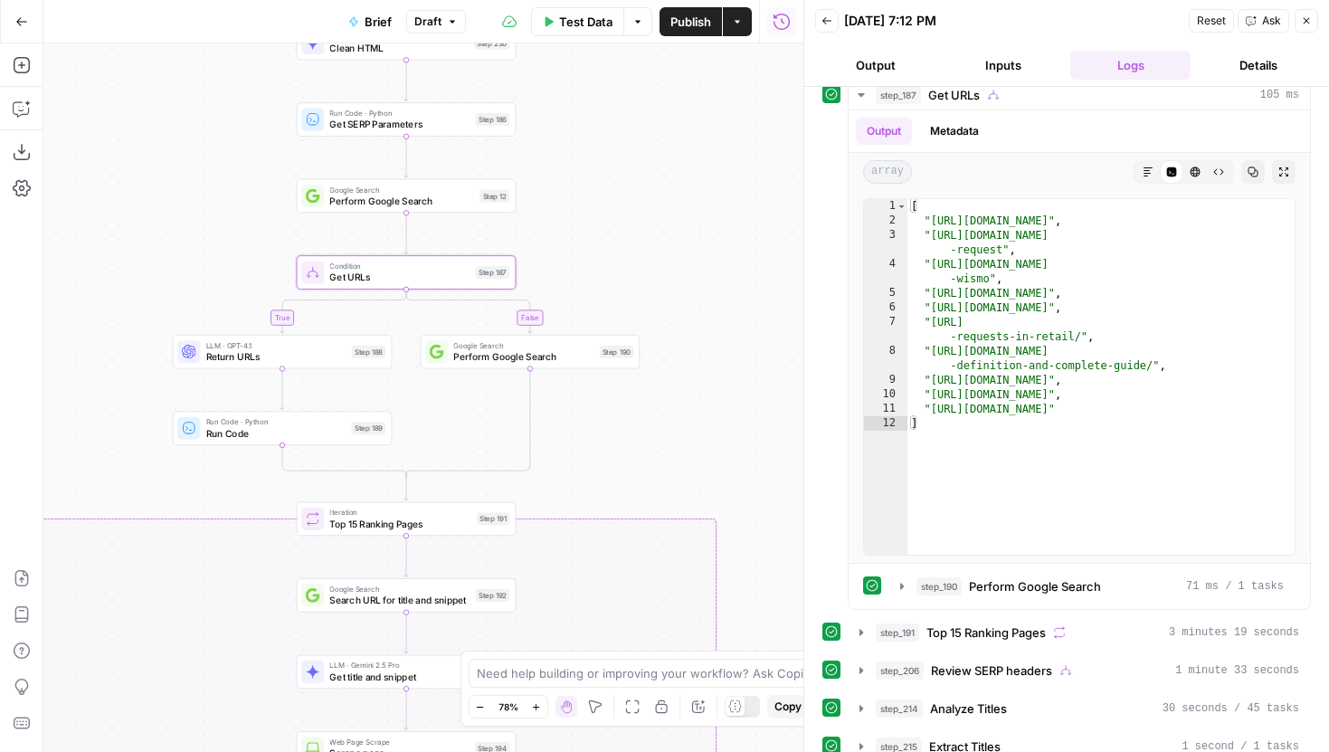
drag, startPoint x: 654, startPoint y: 122, endPoint x: 603, endPoint y: 229, distance: 118.1
click at [603, 231] on div "true false false true false true false true Workflow Input Settings Inputs LLM …" at bounding box center [423, 397] width 760 height 708
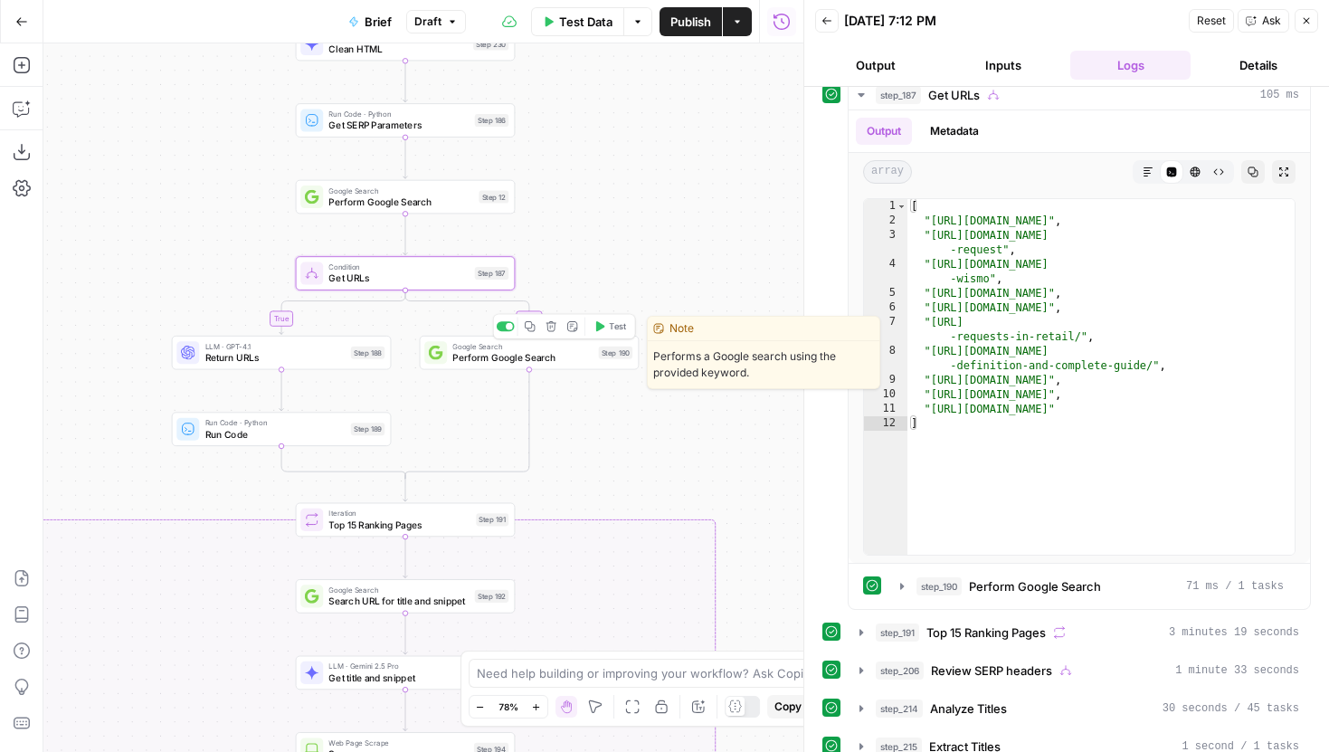
click at [569, 363] on span "Perform Google Search" at bounding box center [522, 357] width 140 height 14
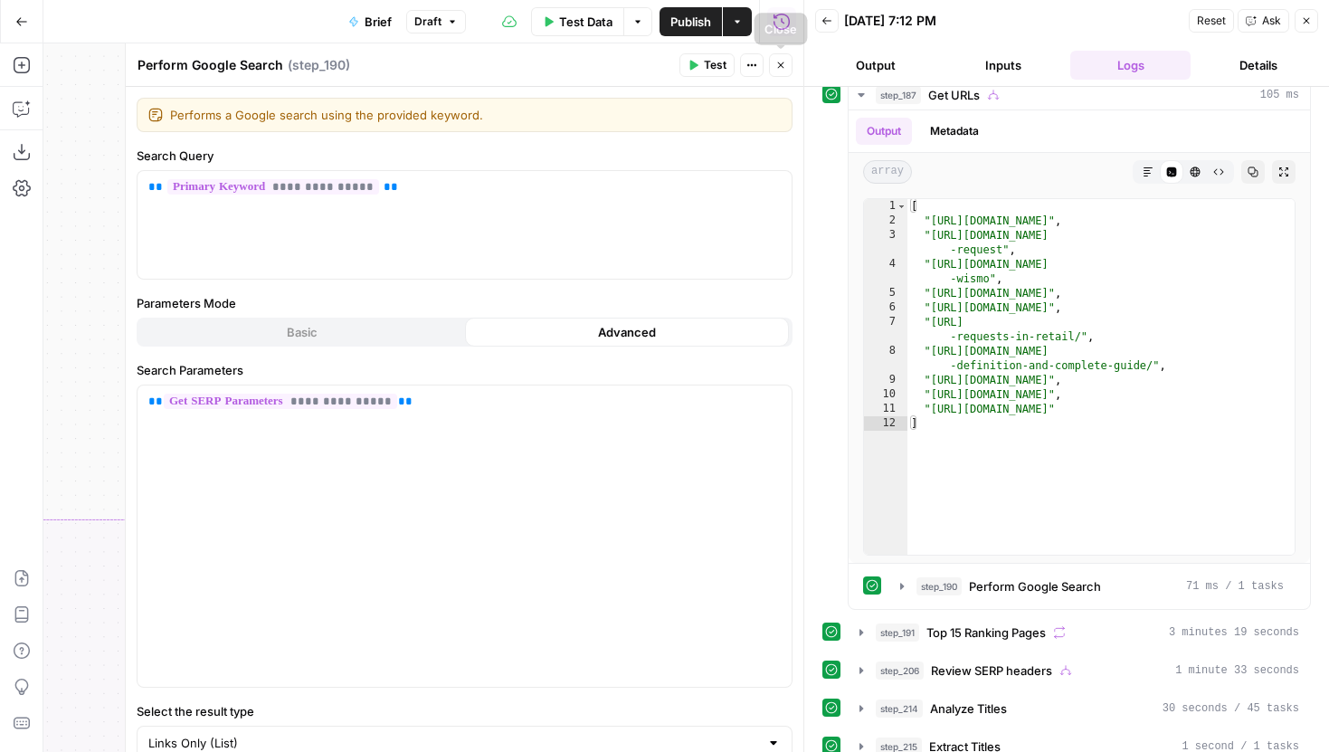
click at [784, 66] on icon "button" at bounding box center [780, 65] width 11 height 11
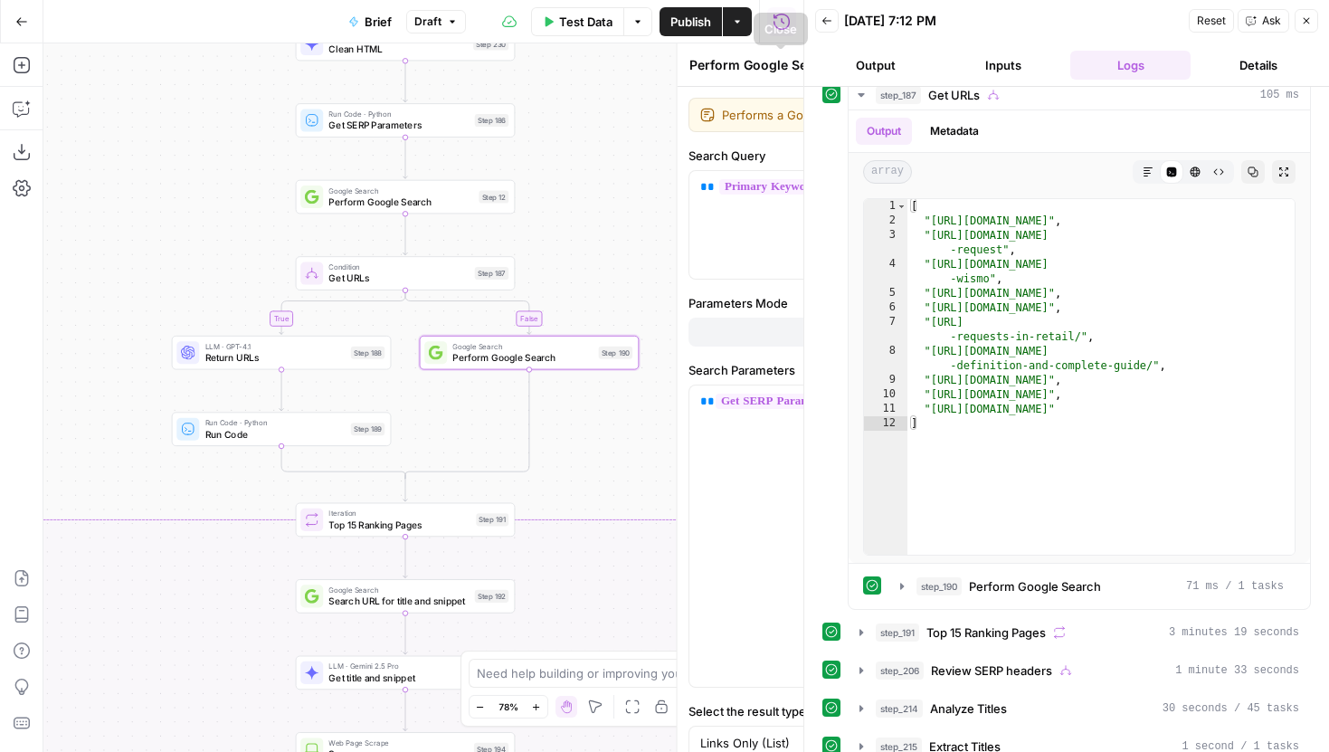
scroll to position [11152, 0]
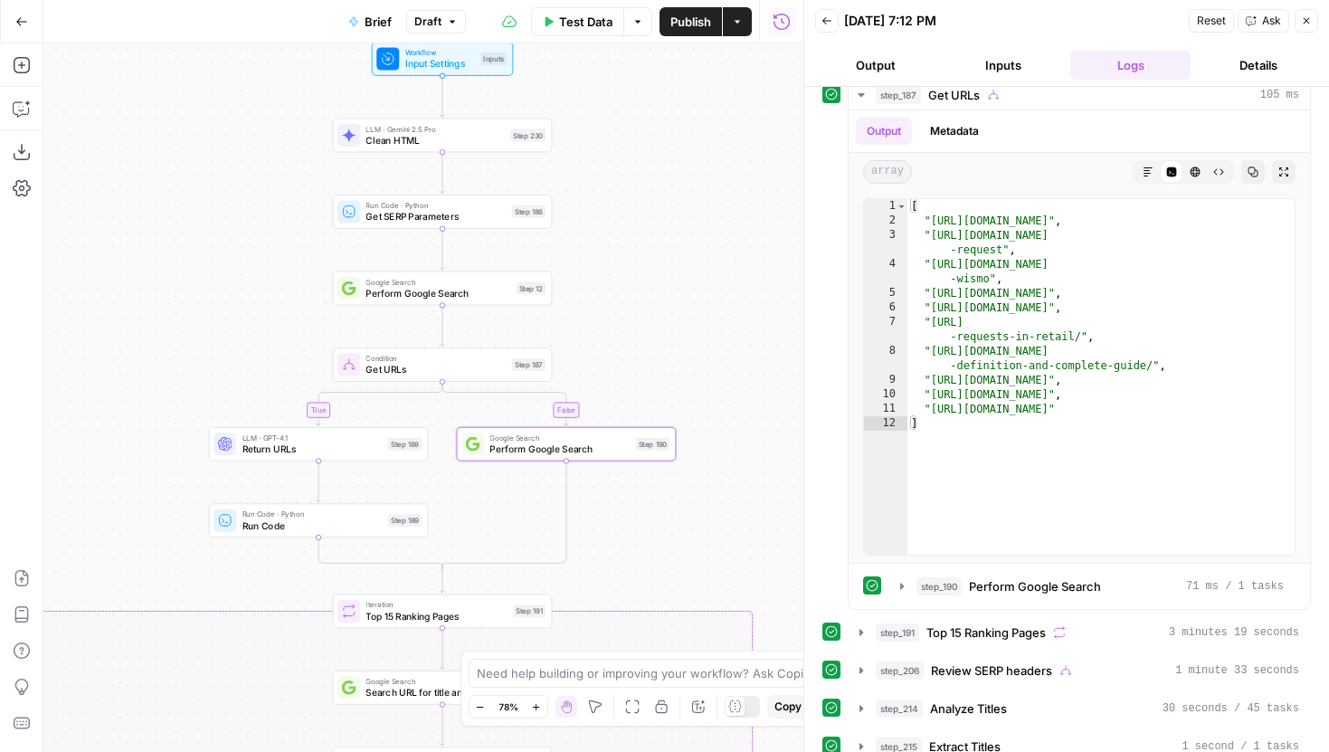
drag, startPoint x: 639, startPoint y: 260, endPoint x: 619, endPoint y: 374, distance: 115.0
click at [620, 374] on div "true false false true false true false true Workflow Input Settings Inputs LLM …" at bounding box center [423, 397] width 760 height 708
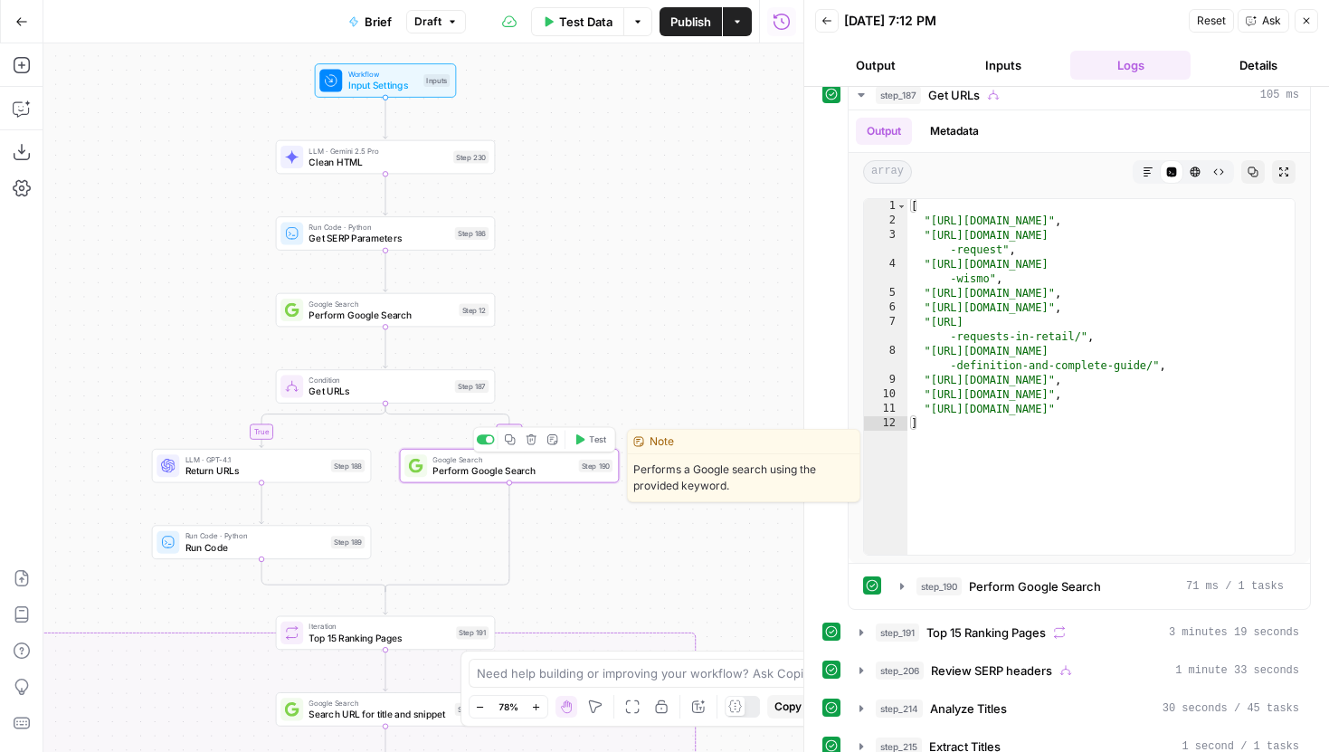
click at [540, 476] on span "Perform Google Search" at bounding box center [502, 470] width 140 height 14
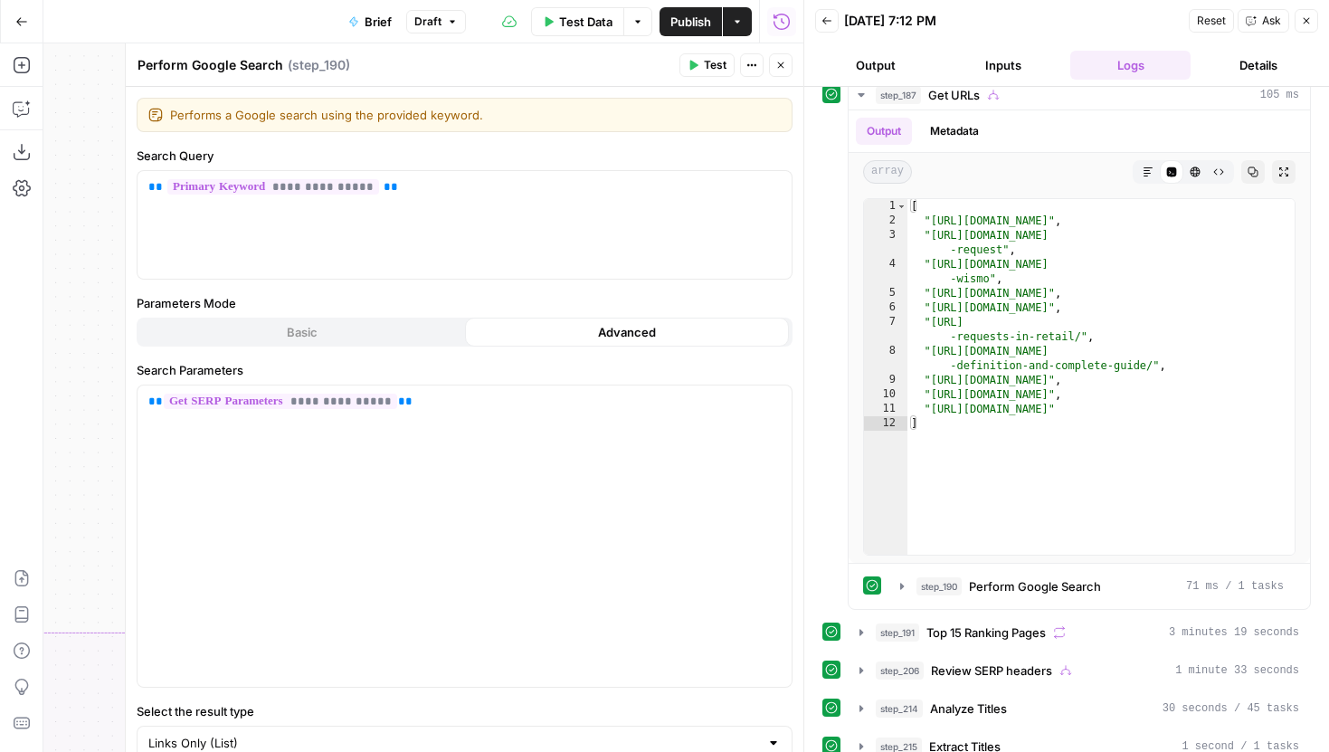
click at [766, 69] on div "Test Actions Close" at bounding box center [735, 65] width 113 height 24
click at [777, 65] on icon "button" at bounding box center [780, 65] width 11 height 11
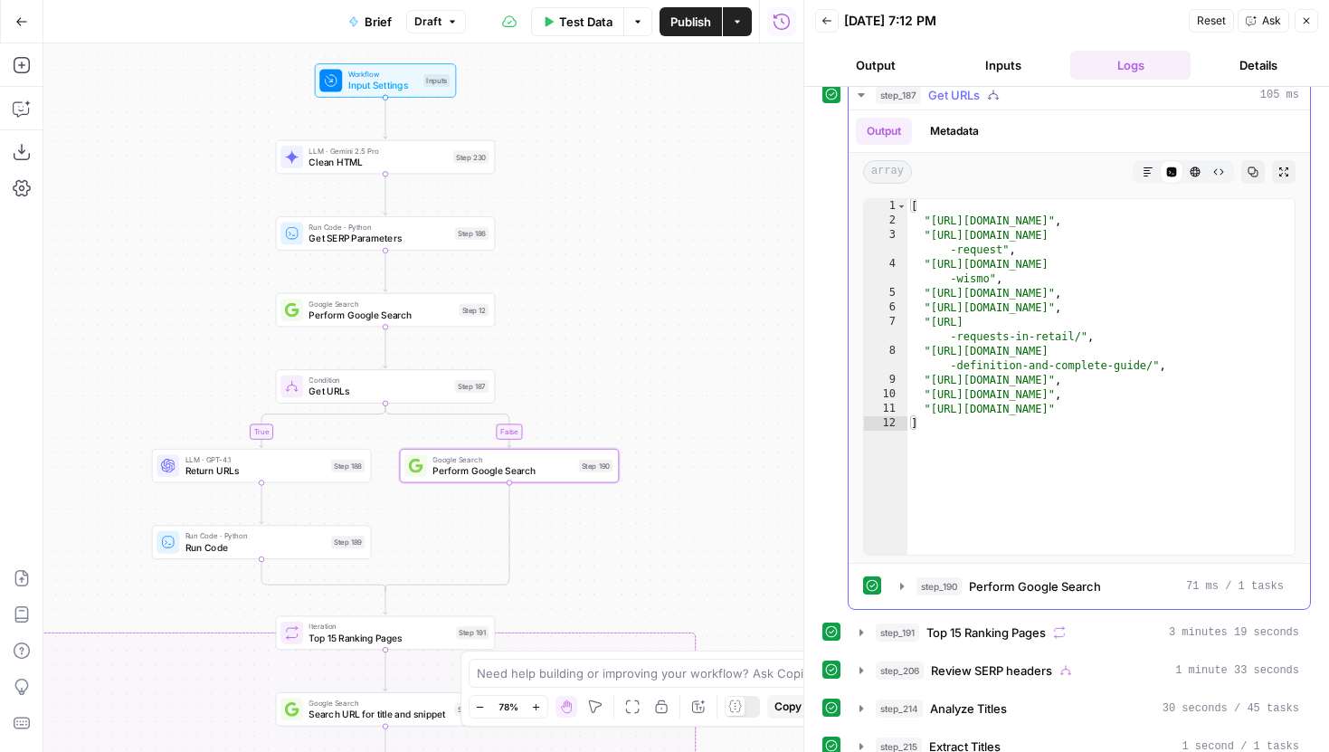
click at [894, 581] on icon "button" at bounding box center [901, 586] width 14 height 14
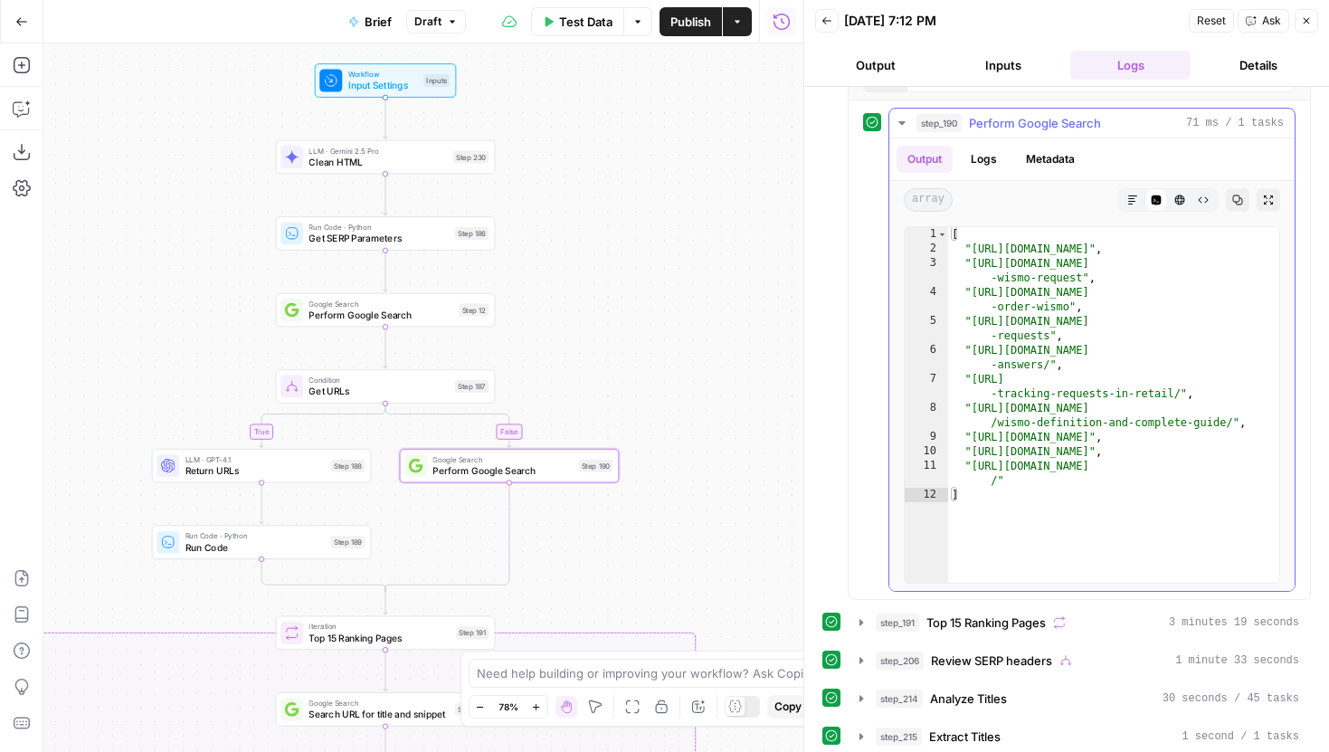
scroll to position [1950, 0]
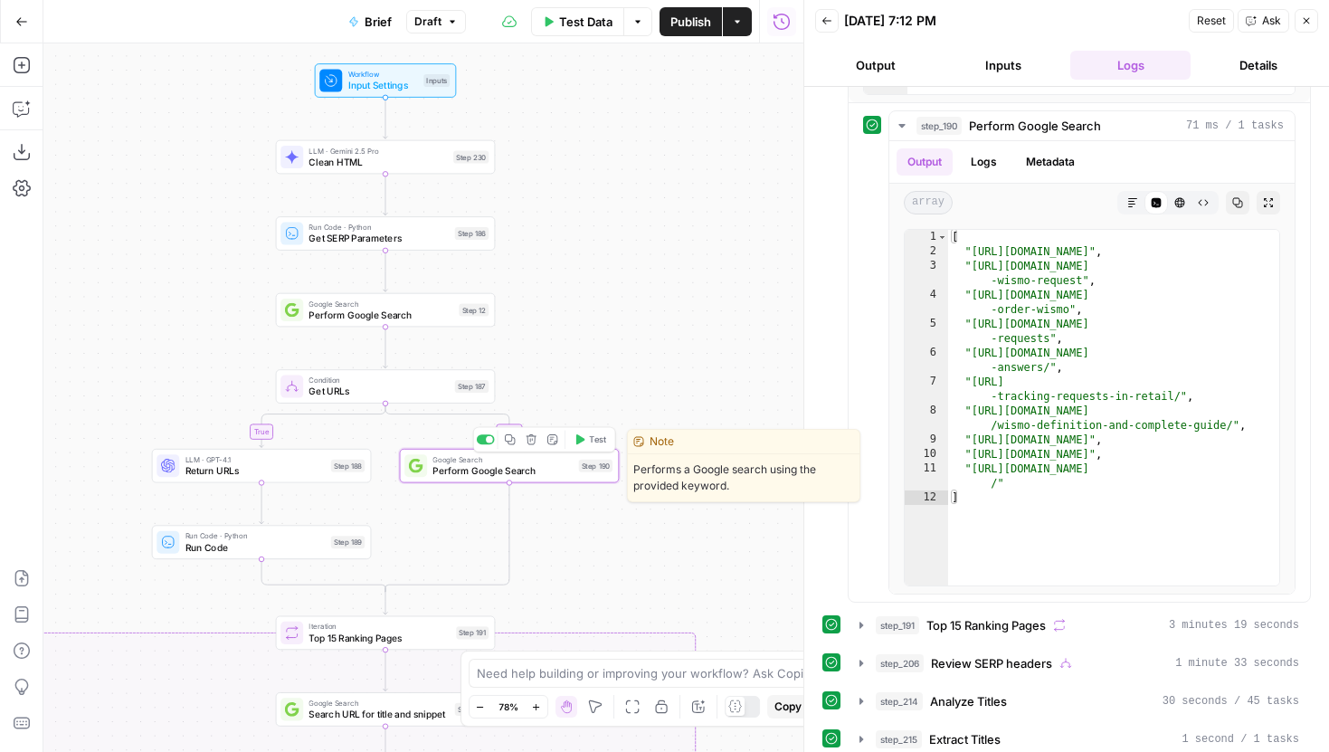
click at [573, 478] on div "Google Search Perform Google Search Step 190 Copy step Delete step Edit Note Te…" at bounding box center [510, 466] width 220 height 34
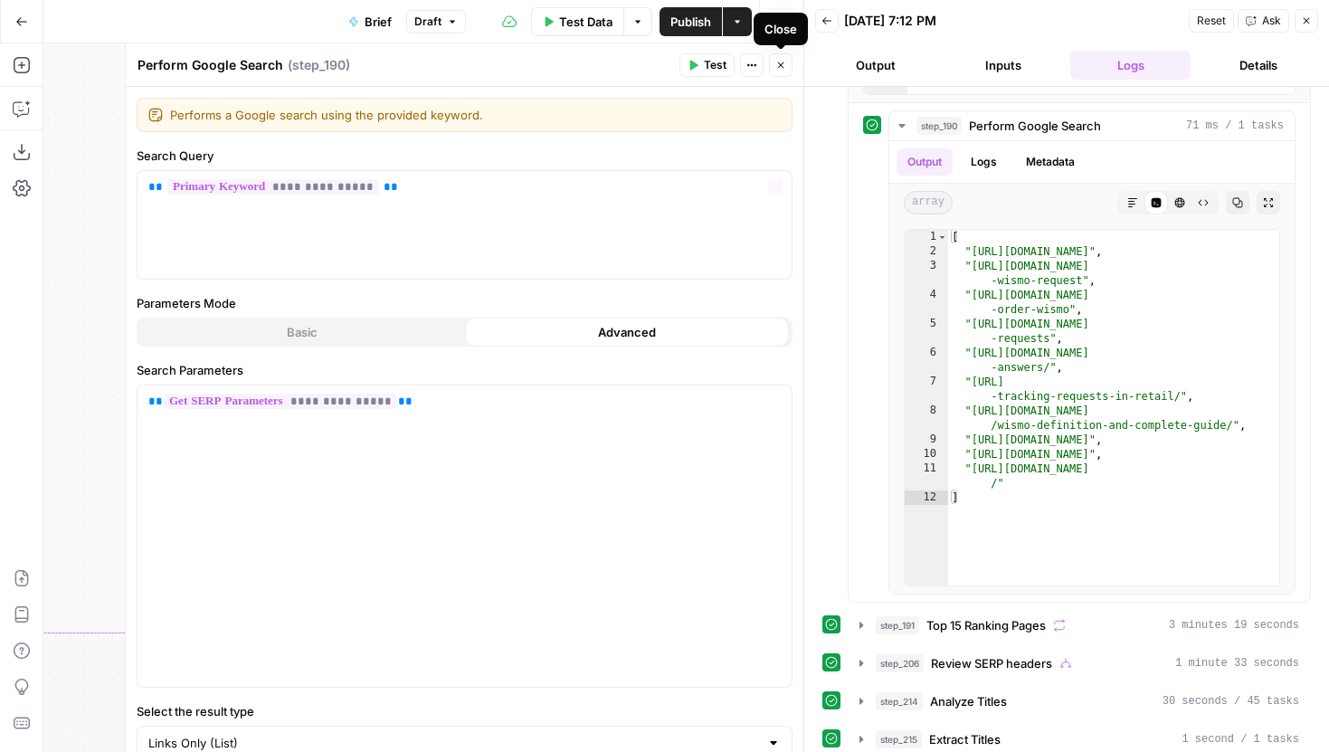
scroll to position [62, 0]
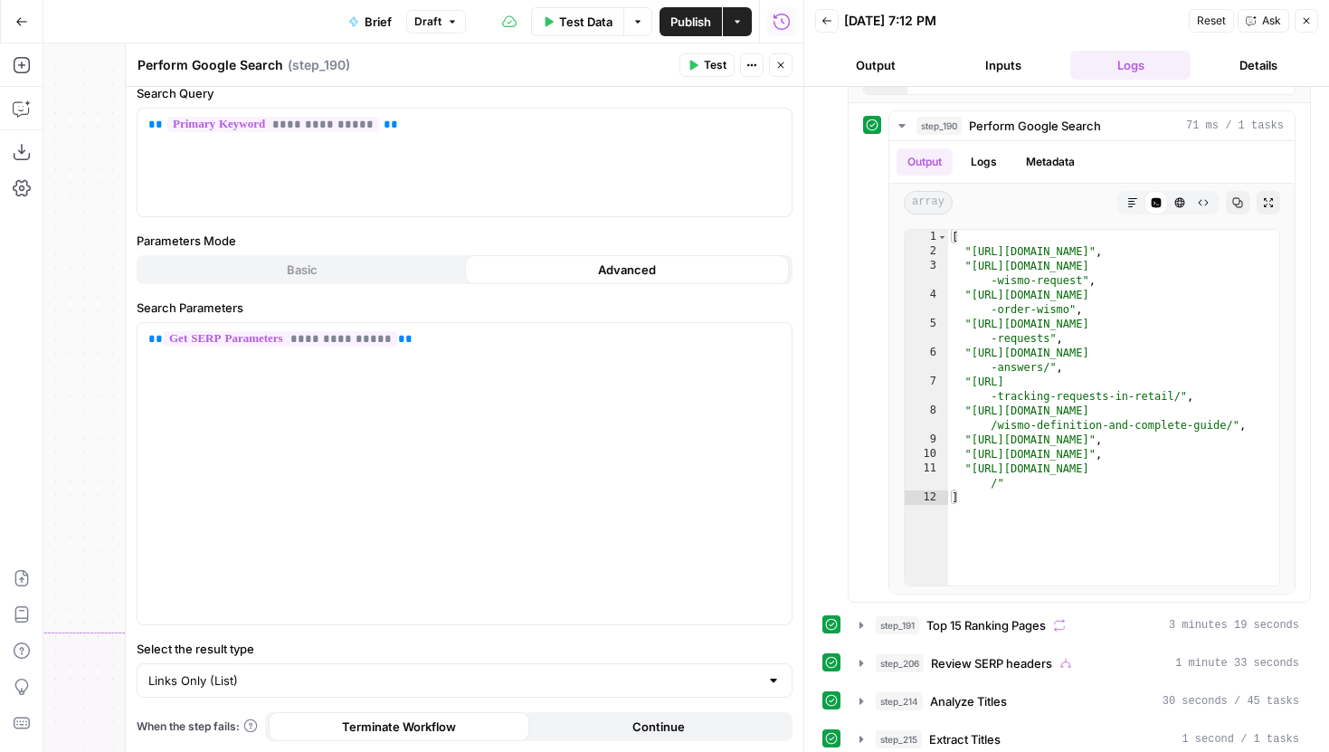
click at [784, 59] on button "Close" at bounding box center [781, 65] width 24 height 24
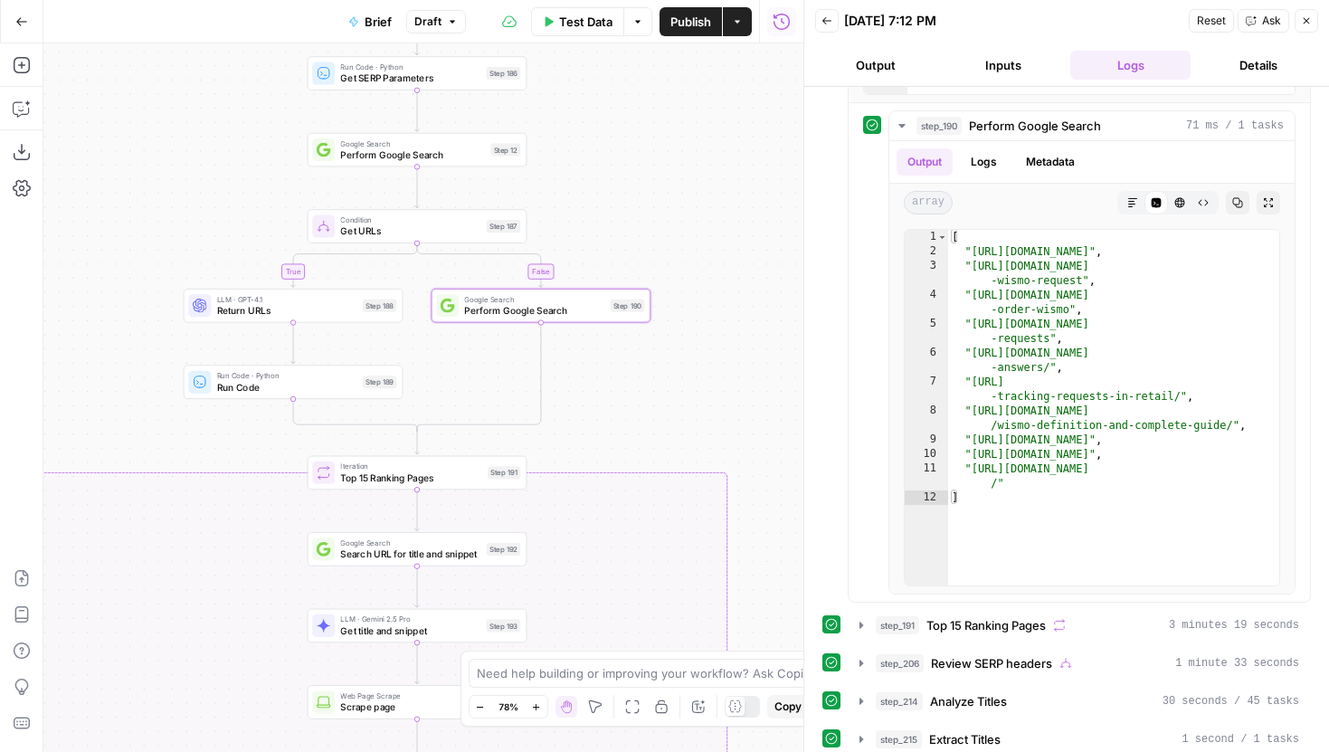
drag, startPoint x: 674, startPoint y: 302, endPoint x: 701, endPoint y: 132, distance: 172.2
click at [701, 132] on div "true false false true false true false true Workflow Input Settings Inputs LLM …" at bounding box center [423, 397] width 760 height 708
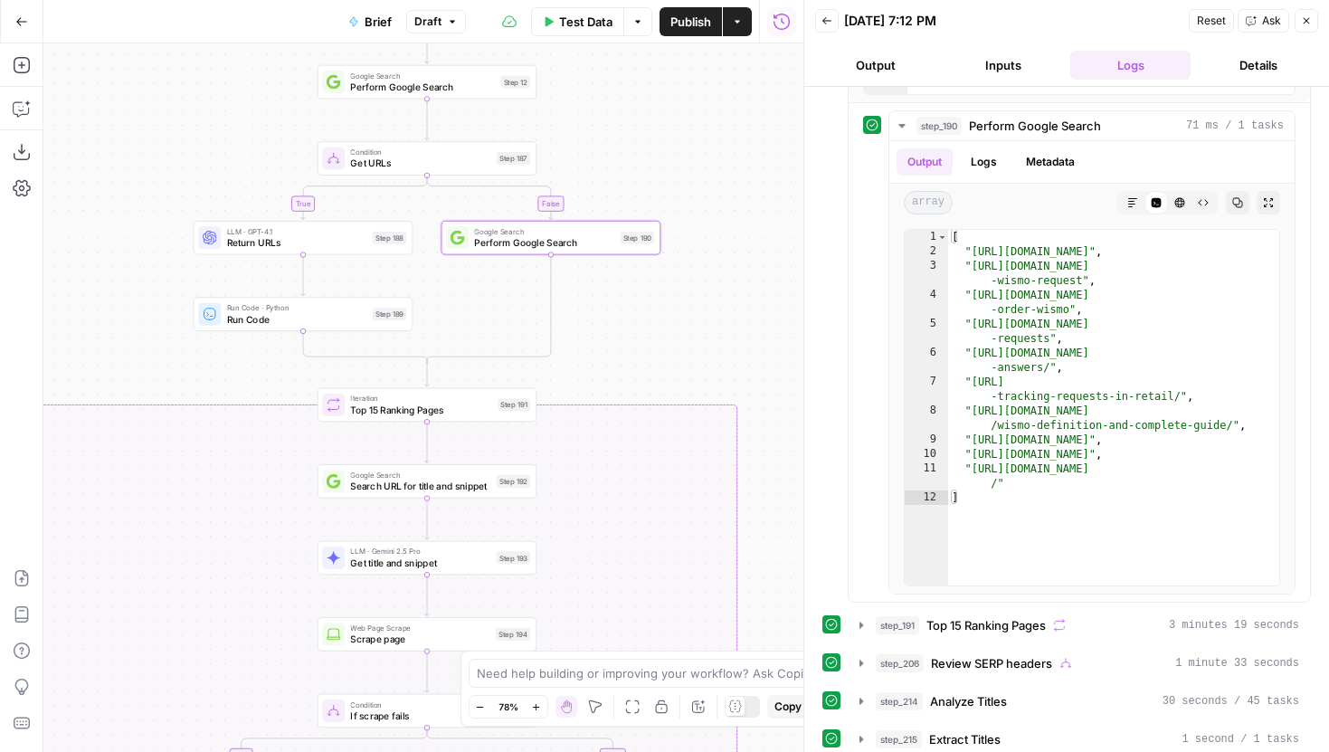
drag, startPoint x: 658, startPoint y: 397, endPoint x: 671, endPoint y: 336, distance: 62.1
click at [671, 338] on div "true false false true false true false true Workflow Input Settings Inputs LLM …" at bounding box center [423, 397] width 760 height 708
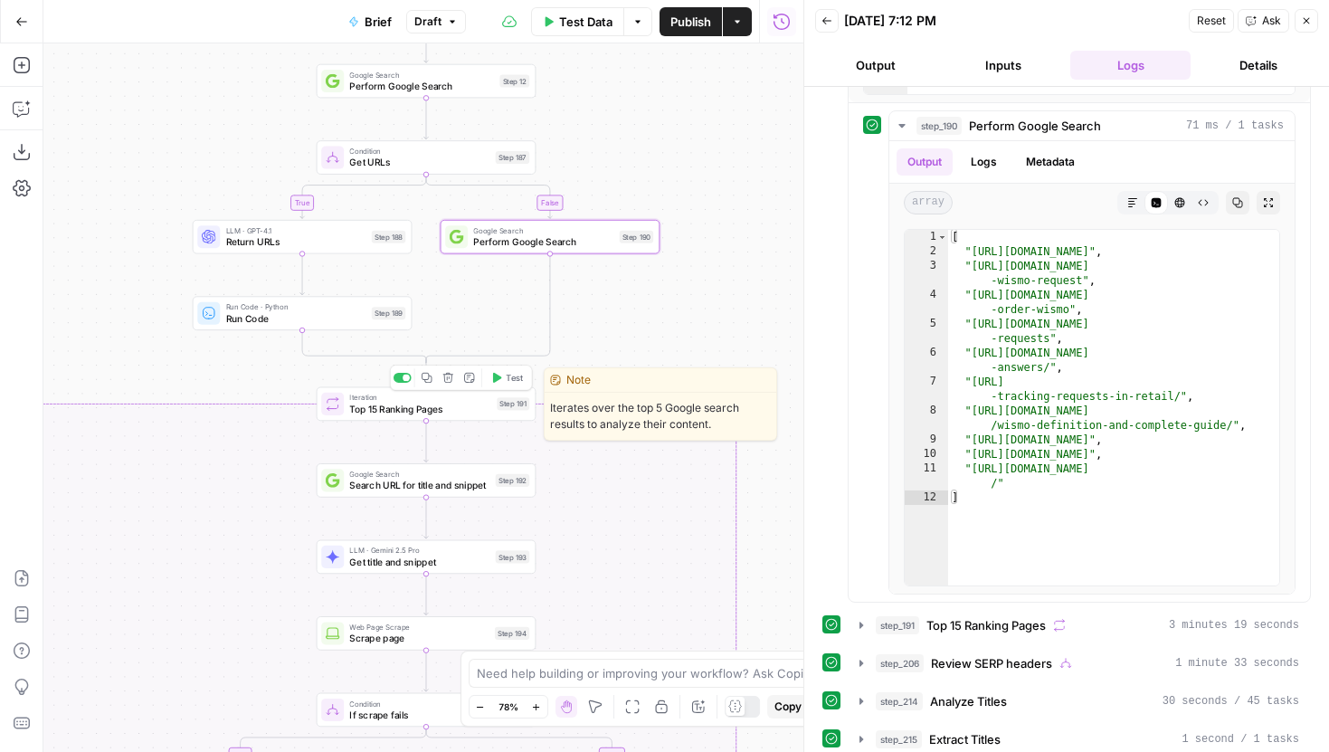
click at [478, 407] on span "Top 15 Ranking Pages" at bounding box center [420, 409] width 142 height 14
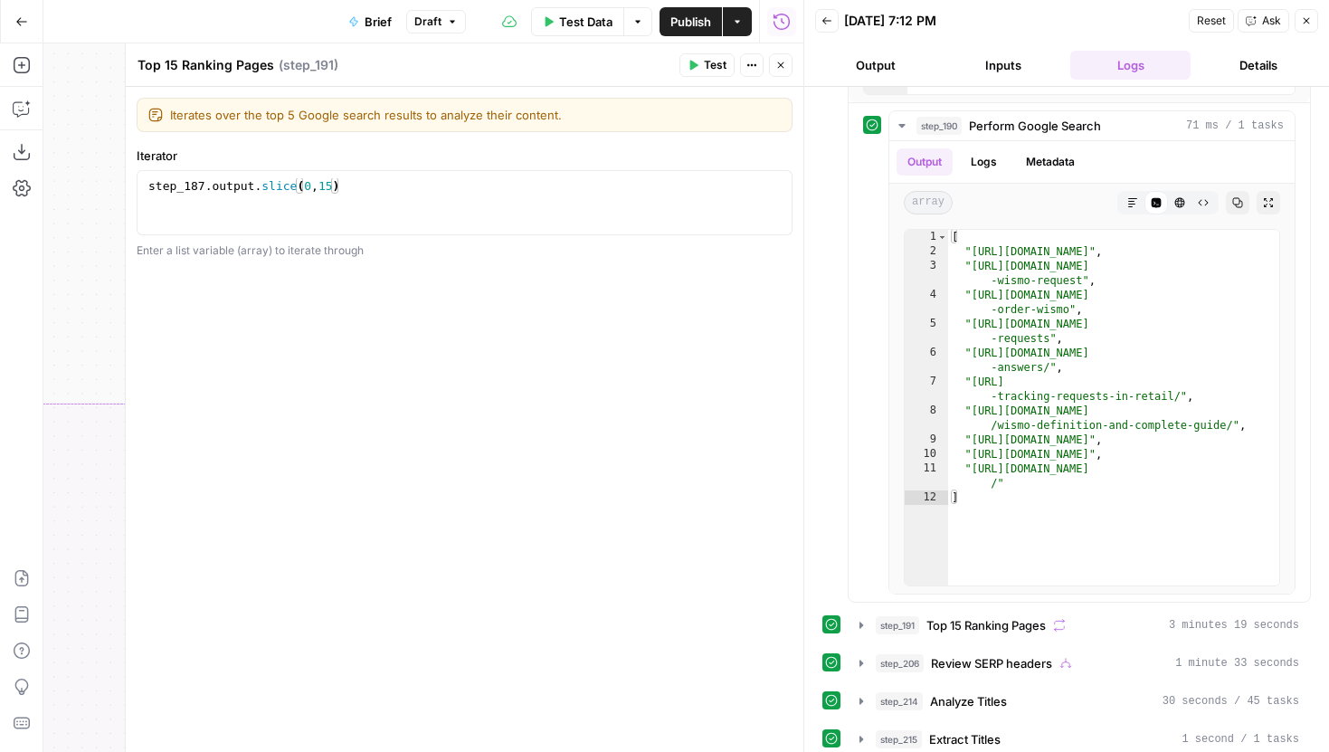
type textarea "**********"
click at [535, 188] on div "step_187 . output . slice ( 0 , 15 )" at bounding box center [464, 218] width 639 height 81
click at [769, 68] on button "Close" at bounding box center [781, 65] width 24 height 24
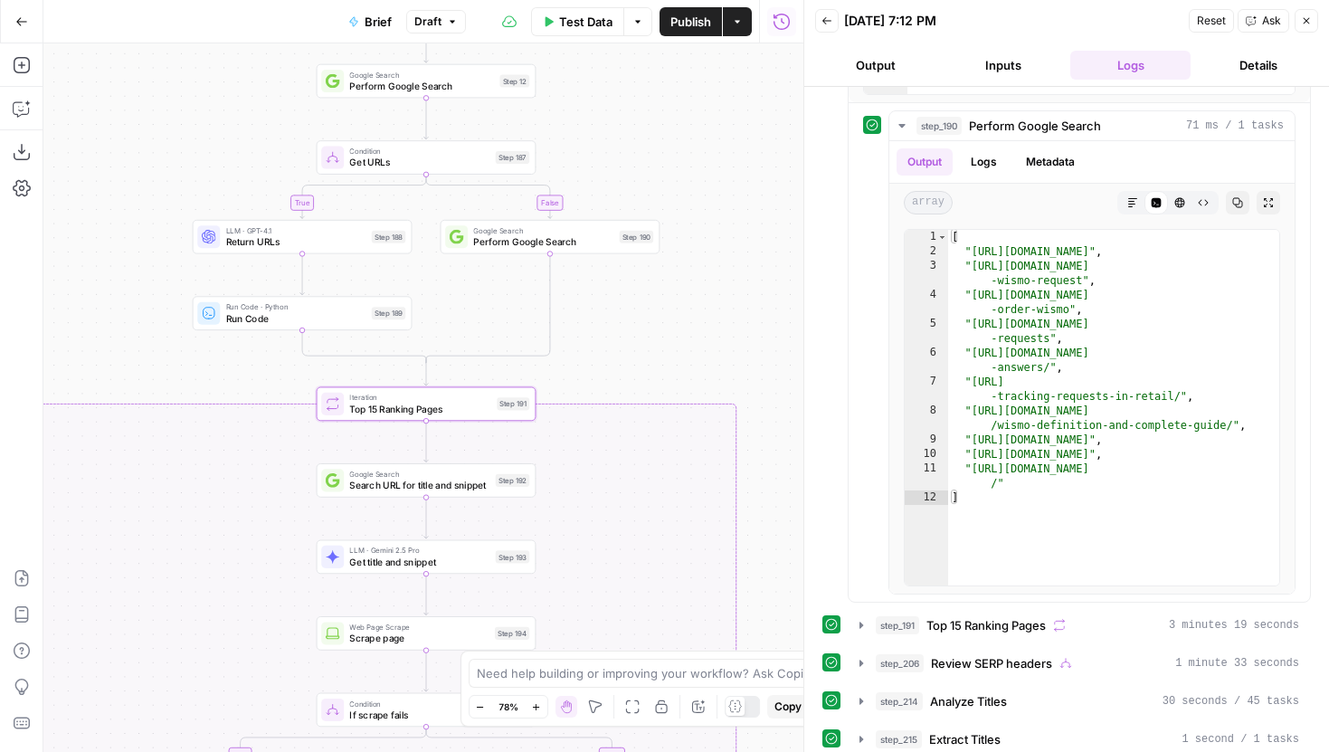
drag, startPoint x: 656, startPoint y: 313, endPoint x: 642, endPoint y: 326, distance: 18.6
click at [650, 320] on div "true false false true false true false true Workflow Input Settings Inputs LLM …" at bounding box center [423, 397] width 760 height 708
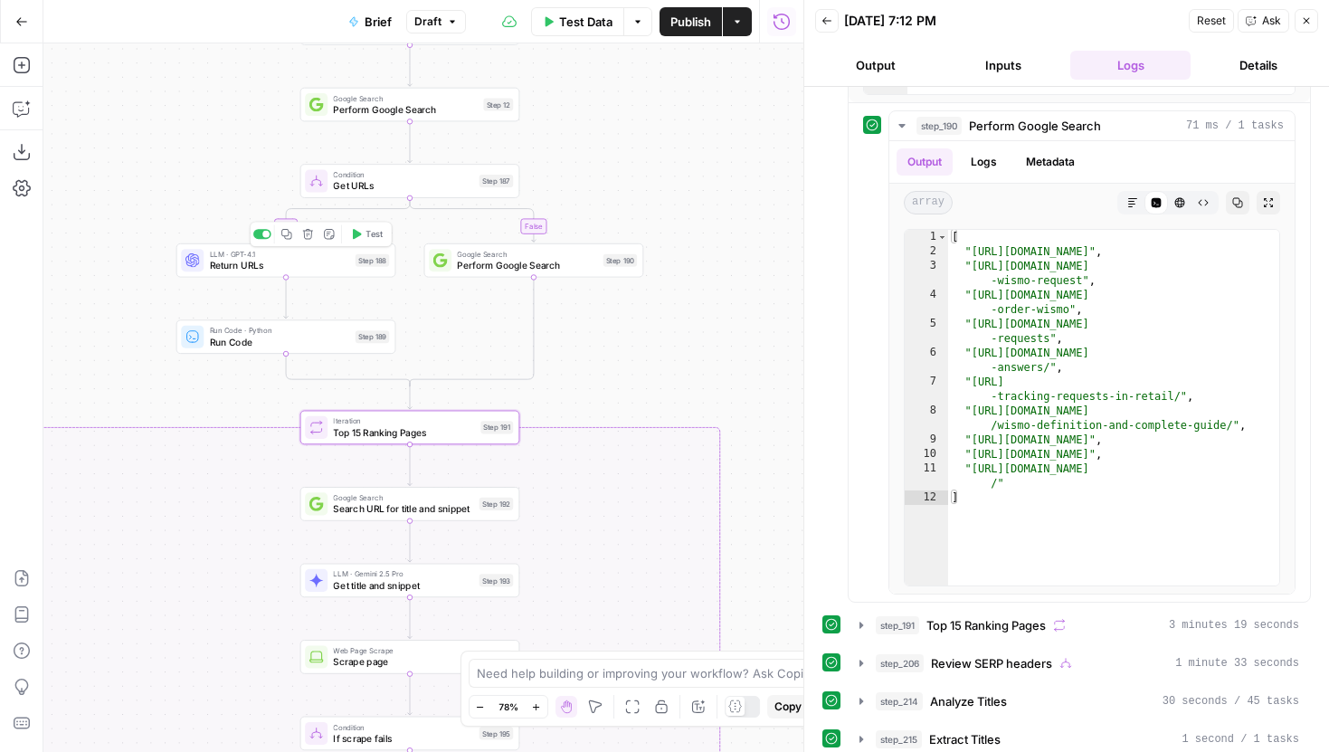
click at [316, 263] on span "Return URLs" at bounding box center [280, 265] width 140 height 14
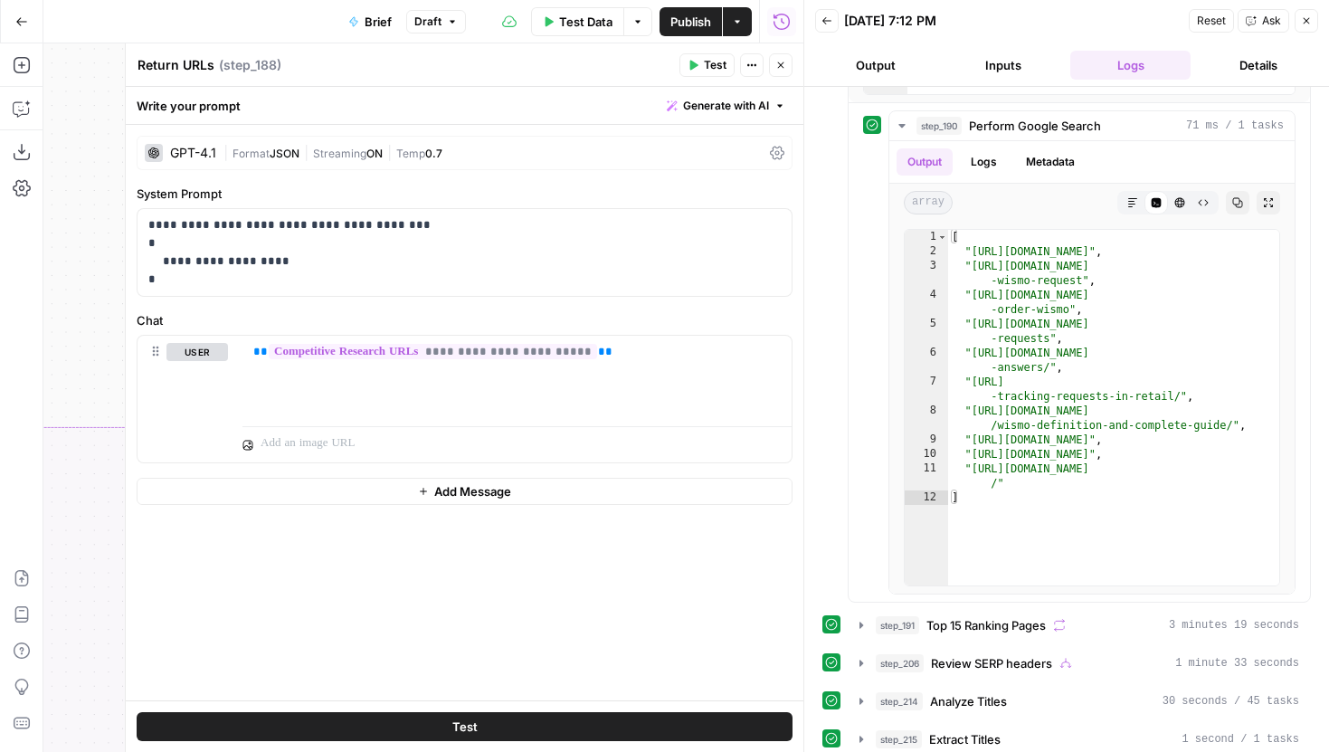
click at [782, 64] on icon "button" at bounding box center [780, 65] width 11 height 11
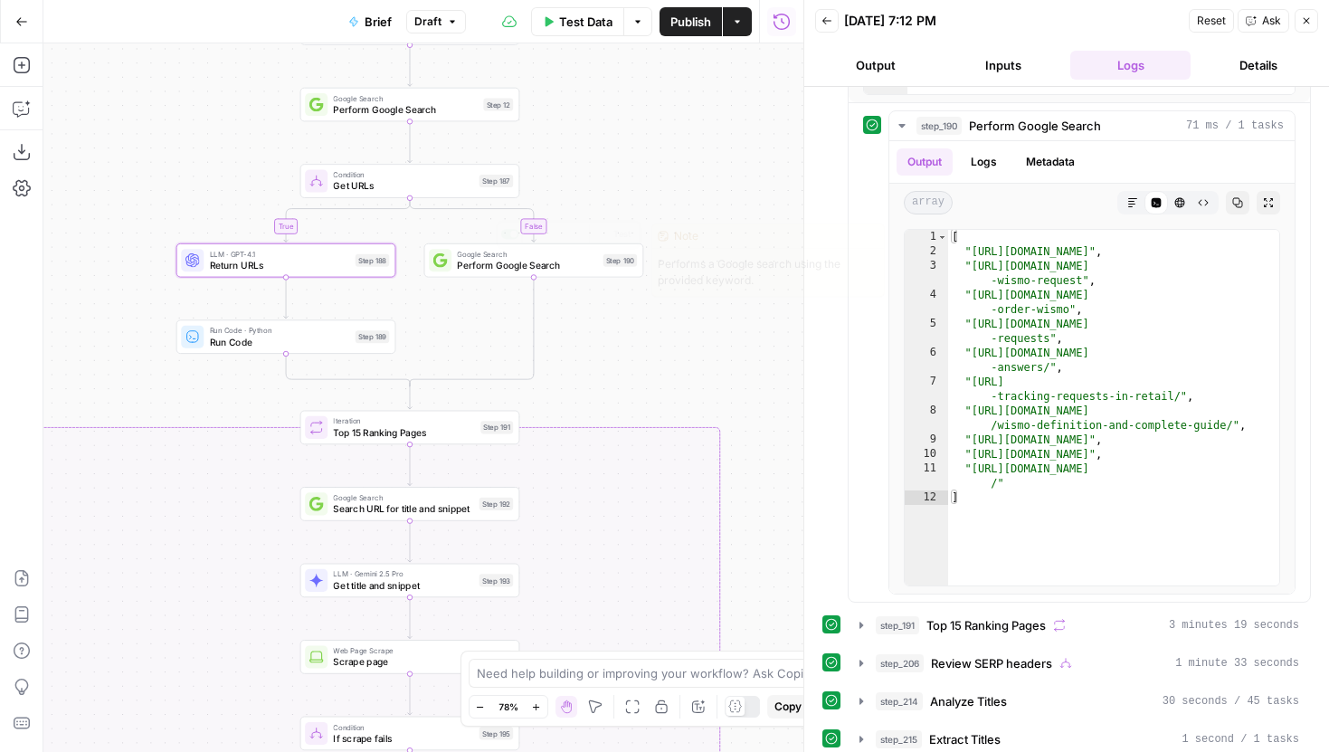
click at [309, 336] on span "Run Code" at bounding box center [280, 342] width 140 height 14
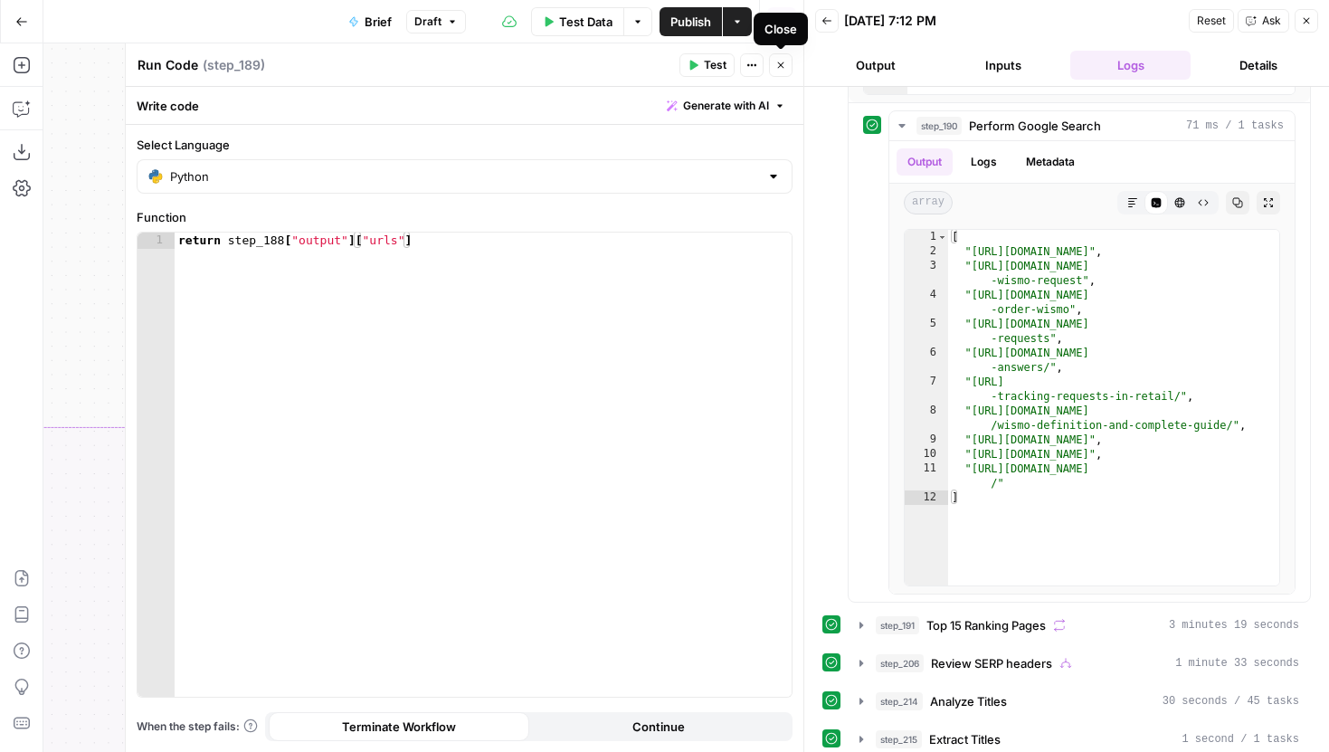
click at [773, 61] on button "Close" at bounding box center [781, 65] width 24 height 24
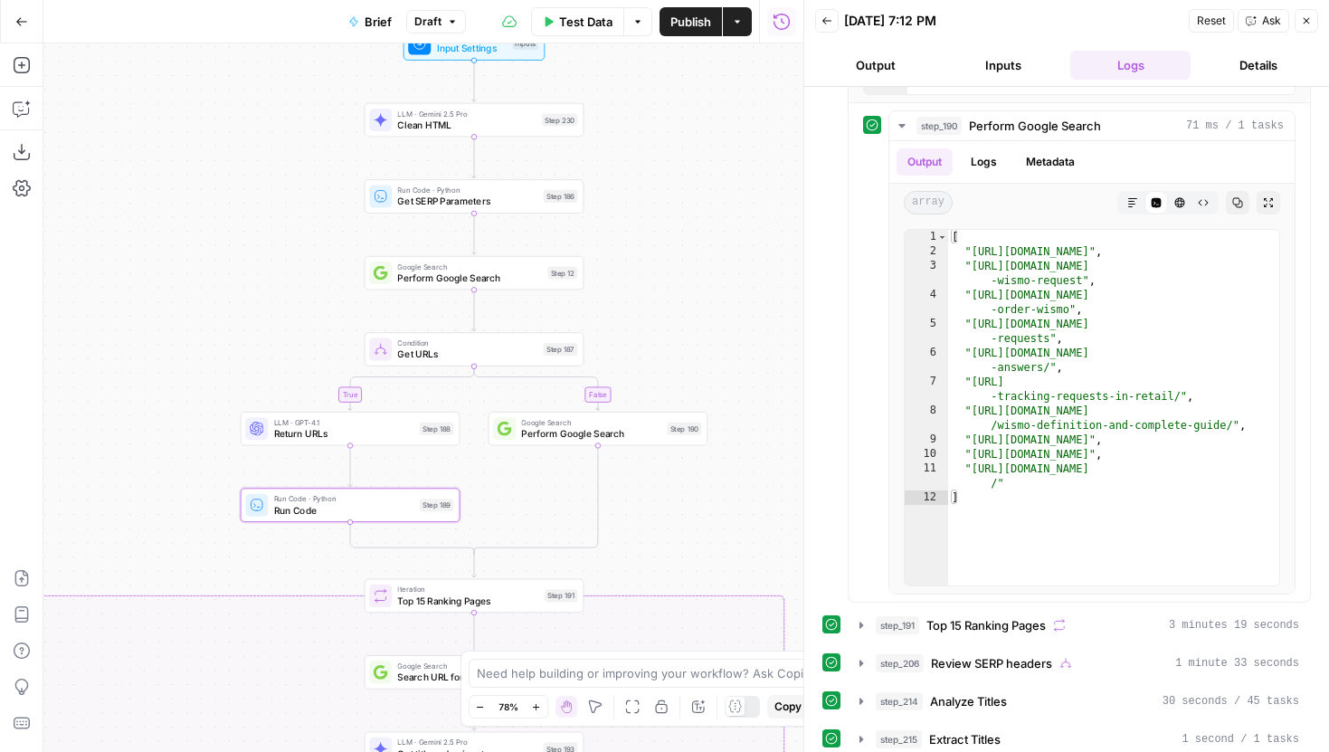
drag, startPoint x: 599, startPoint y: 346, endPoint x: 662, endPoint y: 515, distance: 179.7
click at [662, 515] on div "true false false true false true false true Workflow Input Settings Inputs LLM …" at bounding box center [423, 397] width 760 height 708
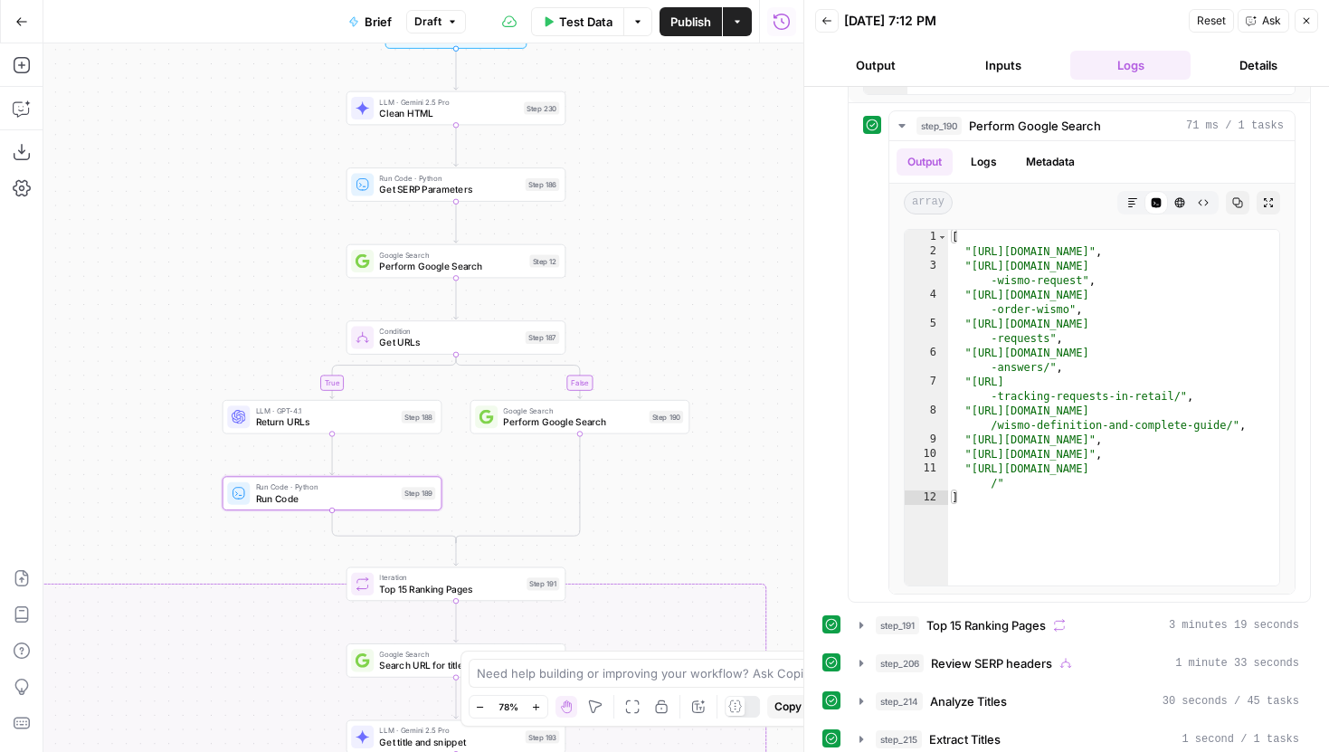
drag, startPoint x: 660, startPoint y: 266, endPoint x: 643, endPoint y: 254, distance: 20.8
click at [643, 254] on div "true false false true false true false true Workflow Input Settings Inputs LLM …" at bounding box center [423, 397] width 760 height 708
click at [269, 506] on div "Run Code · Python Run Code Step 189 Copy step Delete step Add Note Test" at bounding box center [332, 493] width 220 height 34
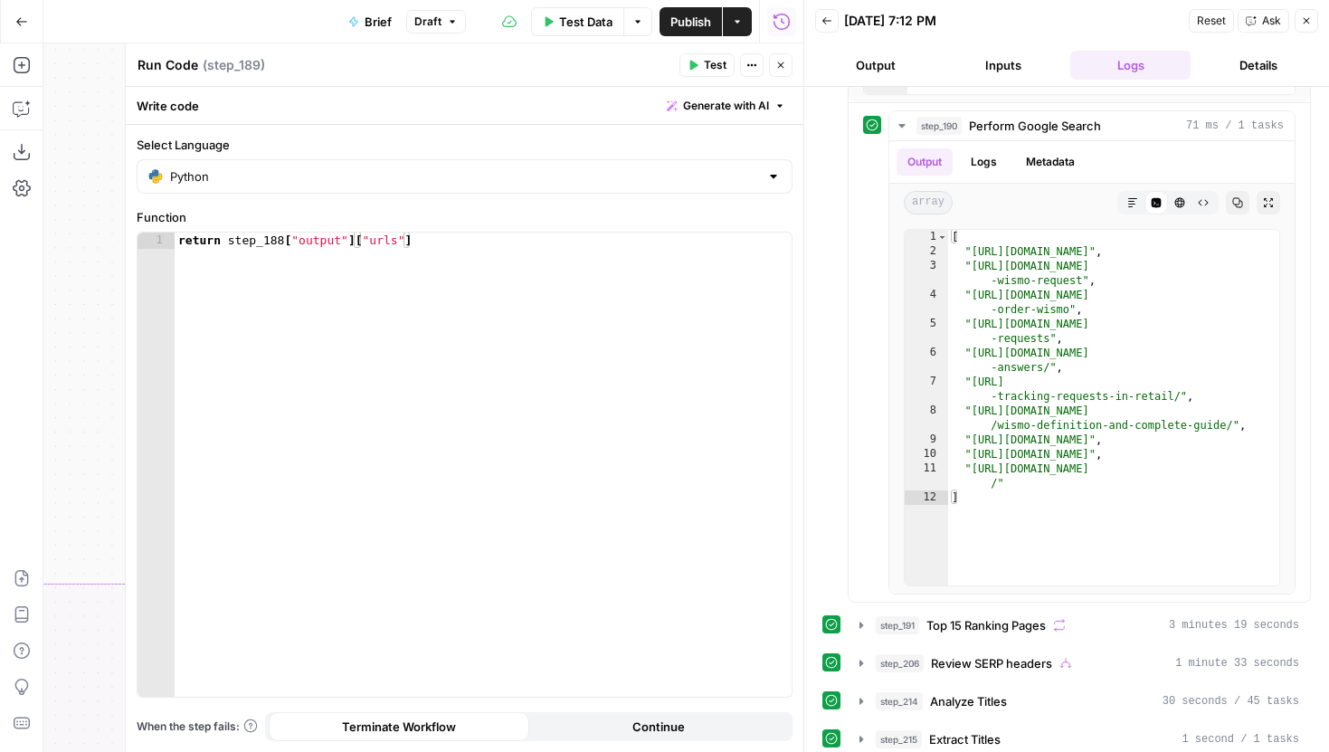
click at [784, 69] on icon "button" at bounding box center [780, 65] width 11 height 11
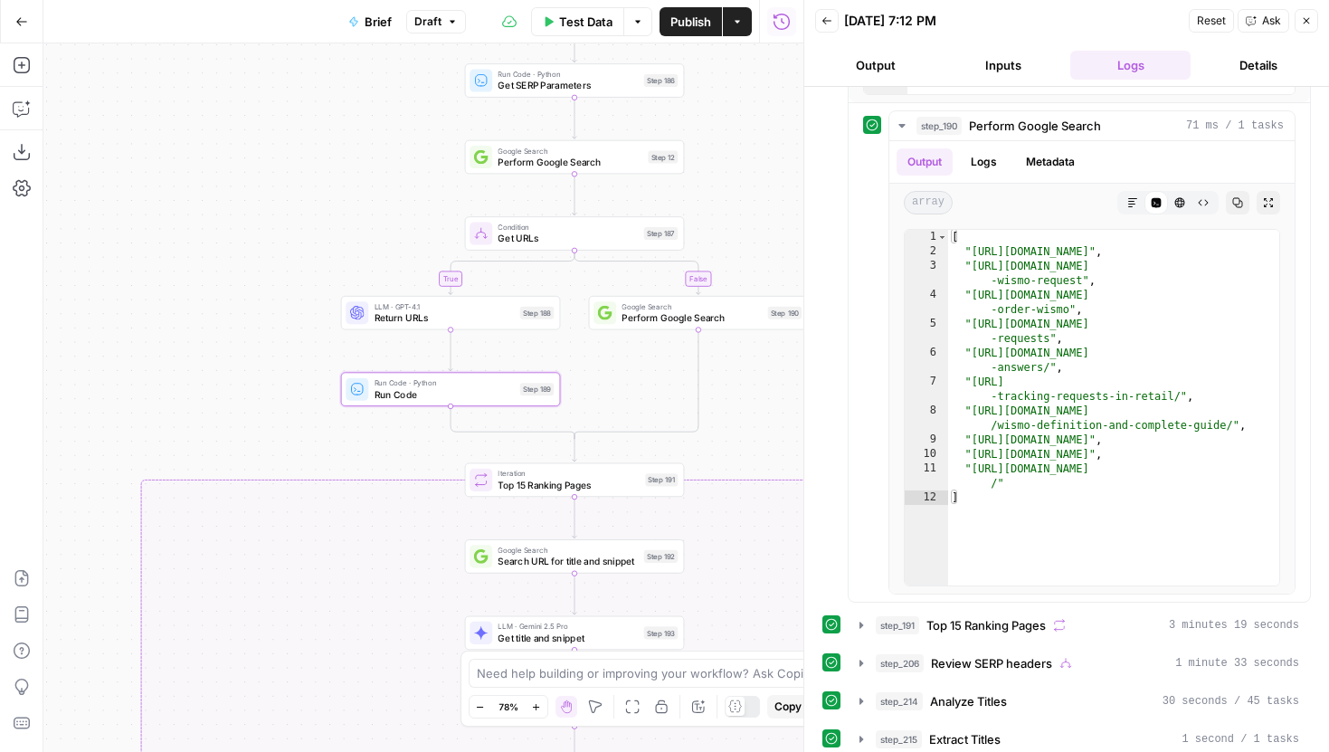
drag, startPoint x: 236, startPoint y: 355, endPoint x: 389, endPoint y: 213, distance: 209.2
click at [389, 213] on div "true false false true false true false true Workflow Input Settings Inputs LLM …" at bounding box center [423, 397] width 760 height 708
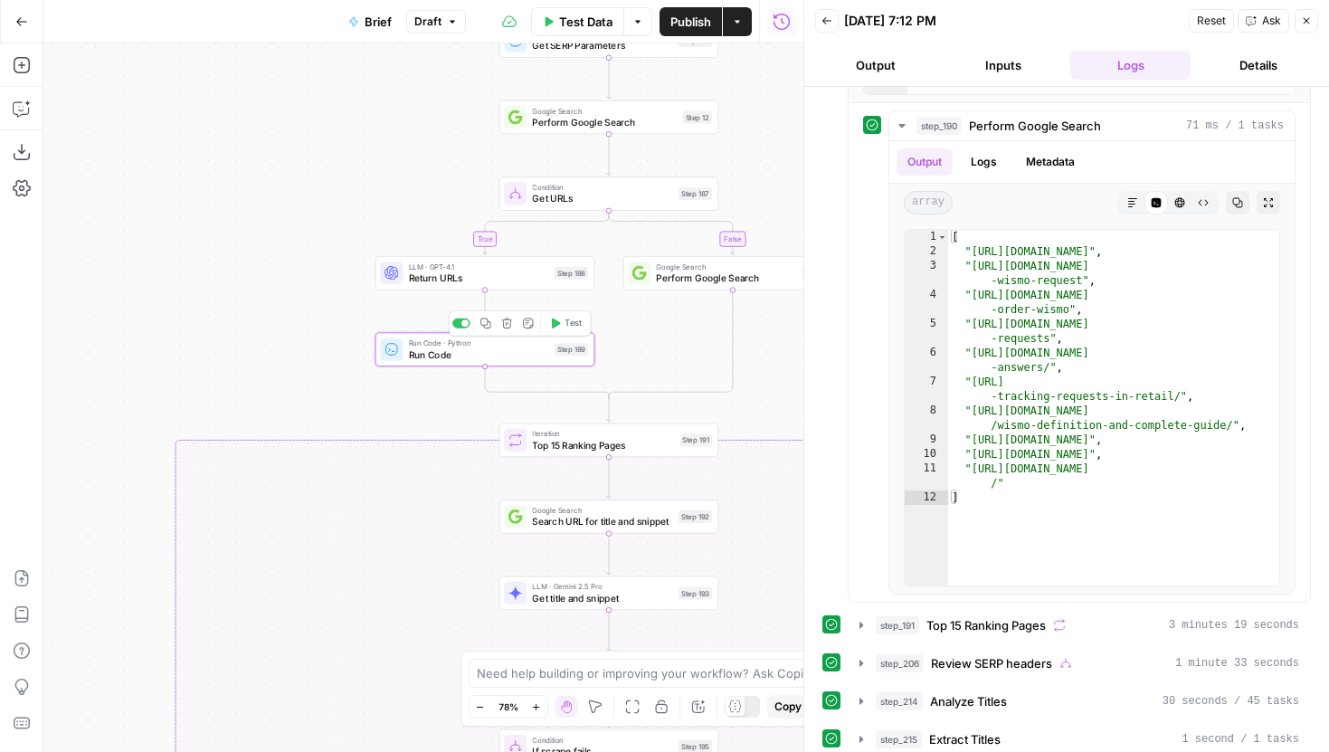
click at [491, 323] on button "Copy step" at bounding box center [486, 323] width 18 height 18
drag, startPoint x: 316, startPoint y: 363, endPoint x: 36, endPoint y: 327, distance: 281.7
click at [36, 327] on div "Add Steps Copilot Download as JSON Settings Import JSON AirOps Academy Help Giv…" at bounding box center [401, 397] width 803 height 708
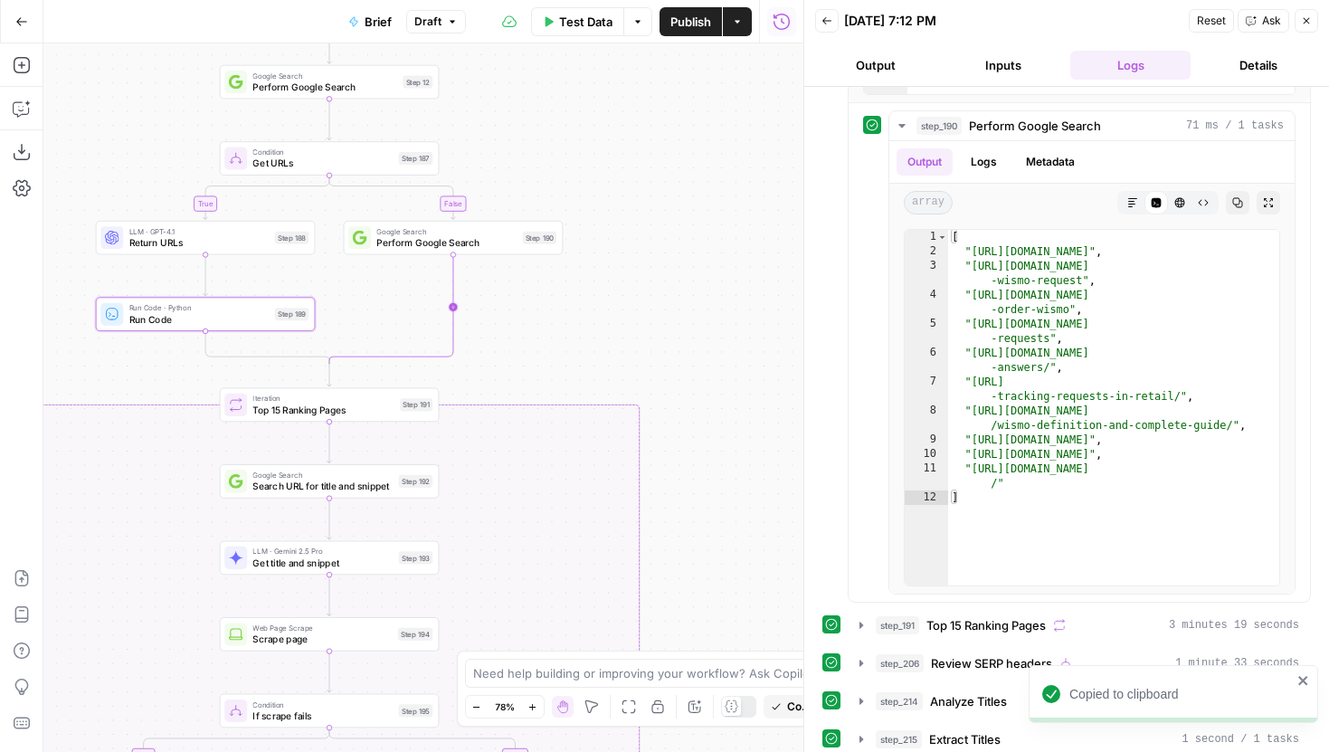
click at [453, 309] on icon "Edge from step_190 to step_187-conditional-end" at bounding box center [391, 308] width 124 height 109
click at [485, 319] on span "Run Code" at bounding box center [440, 319] width 128 height 14
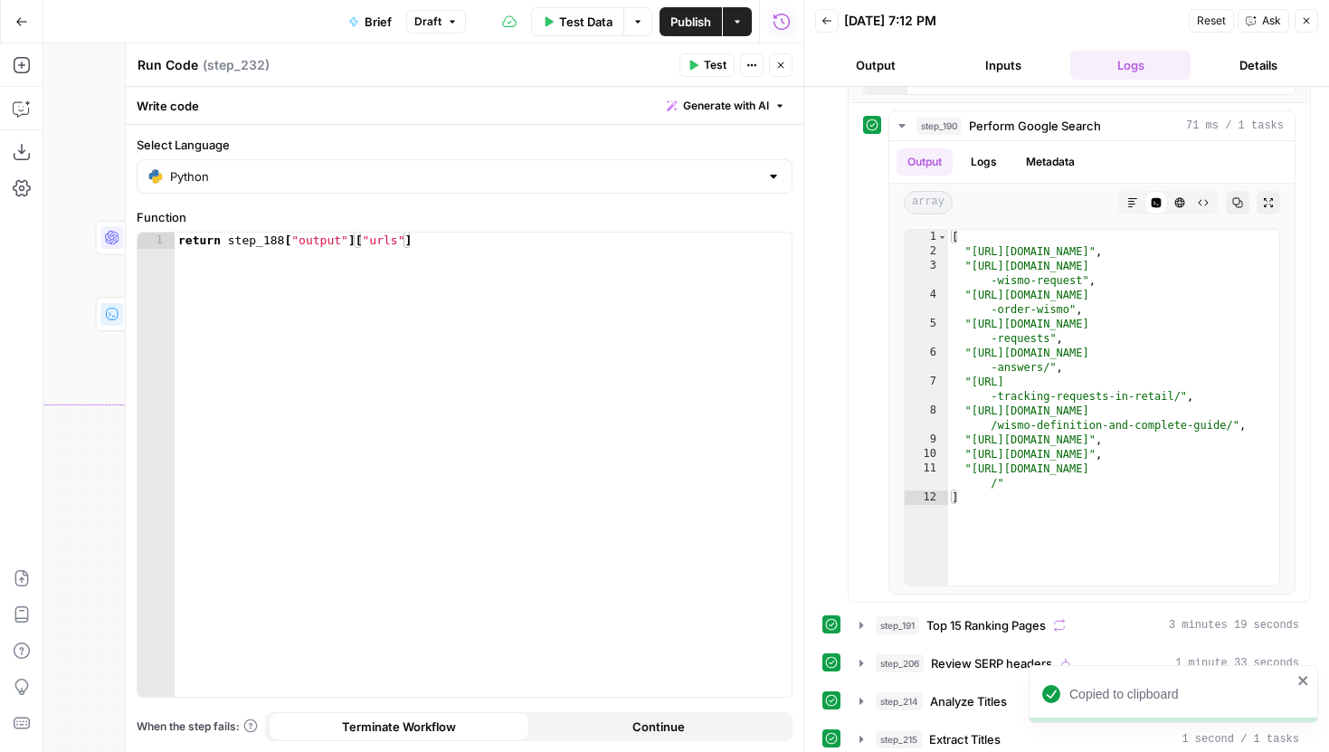
drag, startPoint x: 800, startPoint y: 125, endPoint x: 1027, endPoint y: 128, distance: 227.9
click at [813, 128] on div at bounding box center [804, 376] width 18 height 752
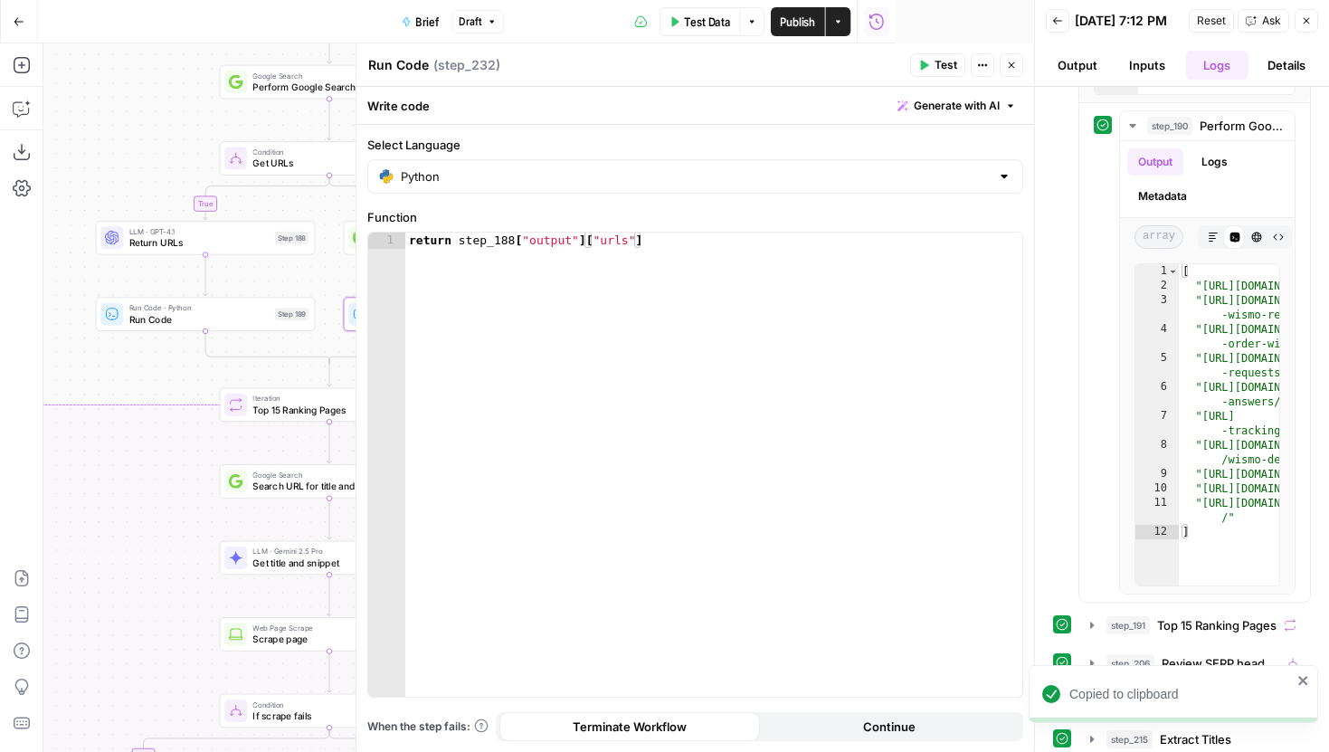
scroll to position [21886, 0]
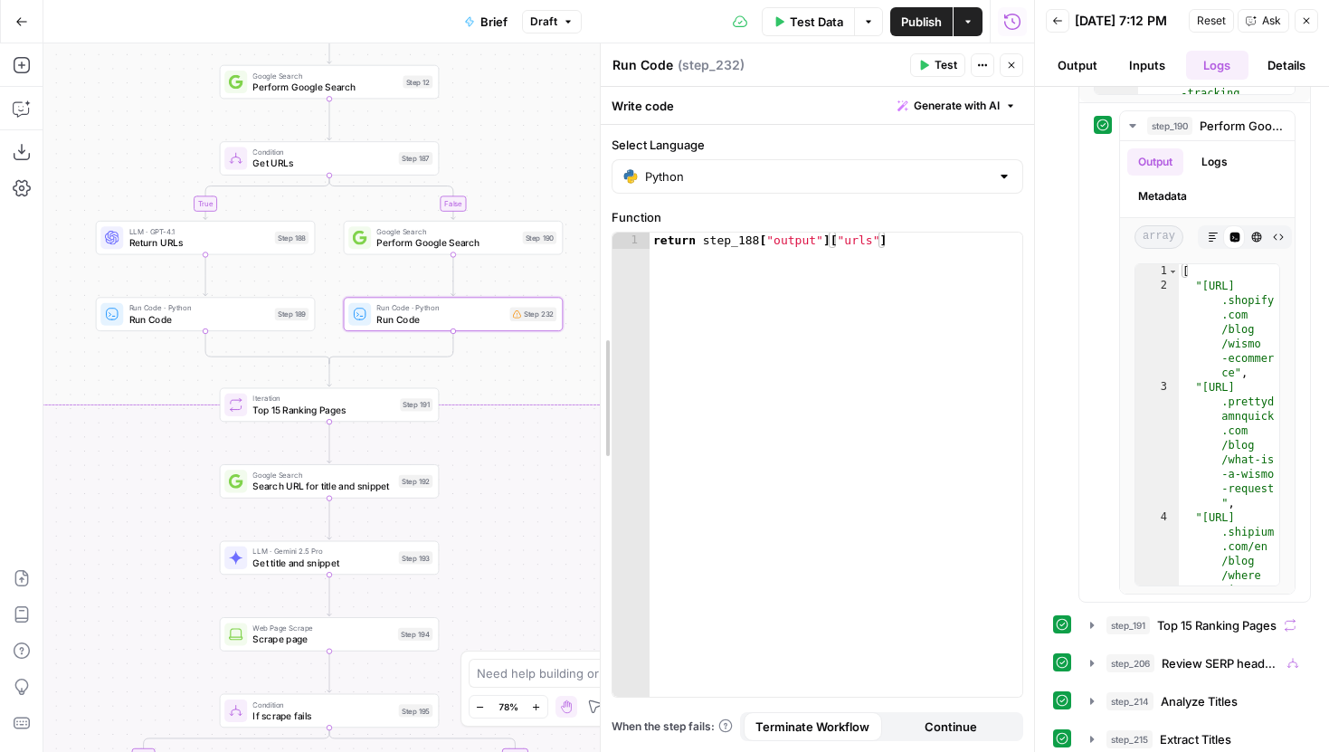
drag, startPoint x: 359, startPoint y: 161, endPoint x: 628, endPoint y: 193, distance: 270.5
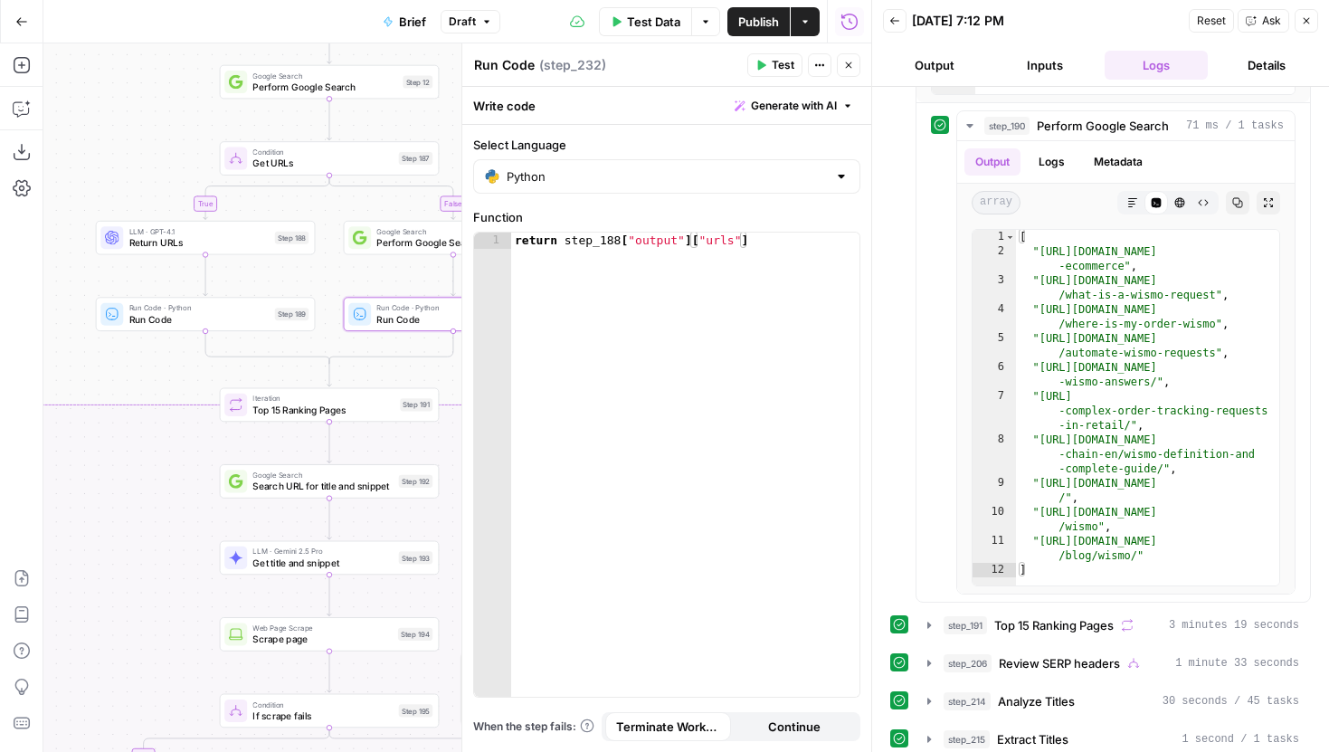
scroll to position [1805, 0]
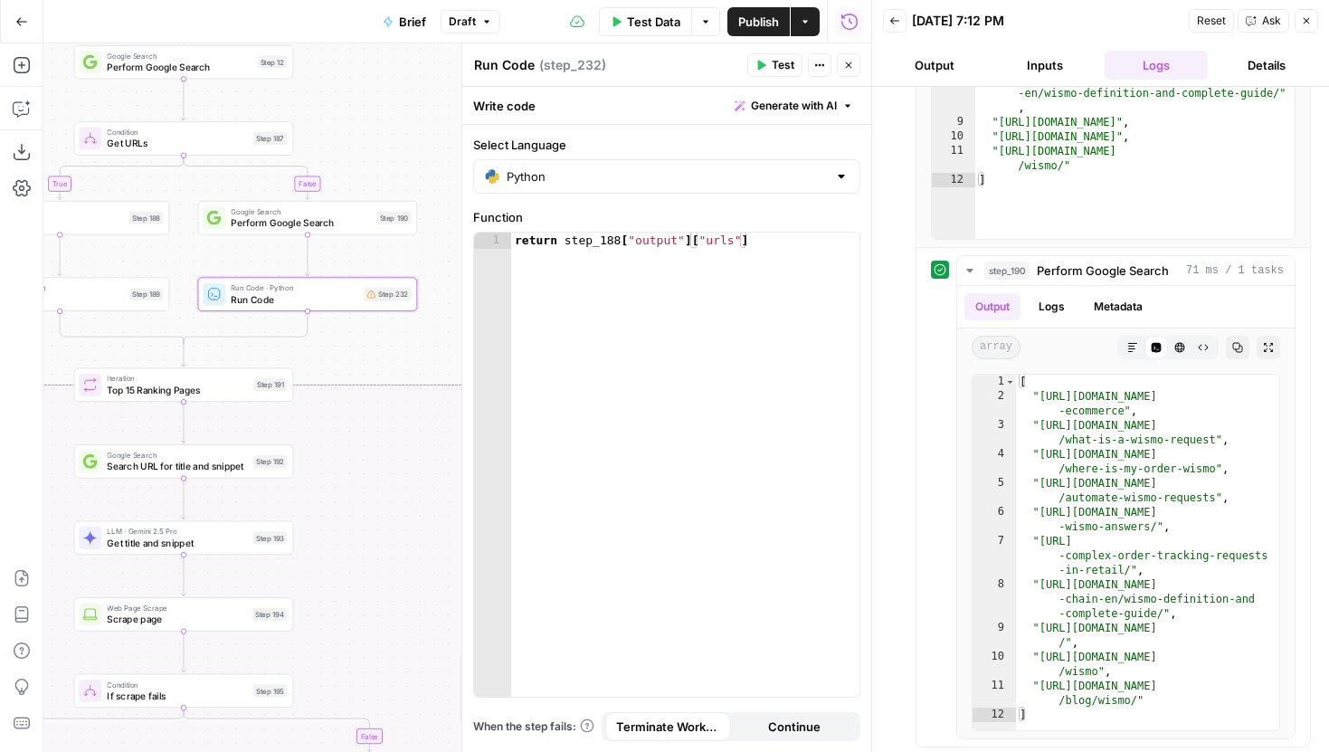
drag, startPoint x: 323, startPoint y: 216, endPoint x: 149, endPoint y: 196, distance: 174.8
click at [149, 196] on div "true false false true false true false true Workflow Input Settings Inputs LLM …" at bounding box center [457, 397] width 828 height 708
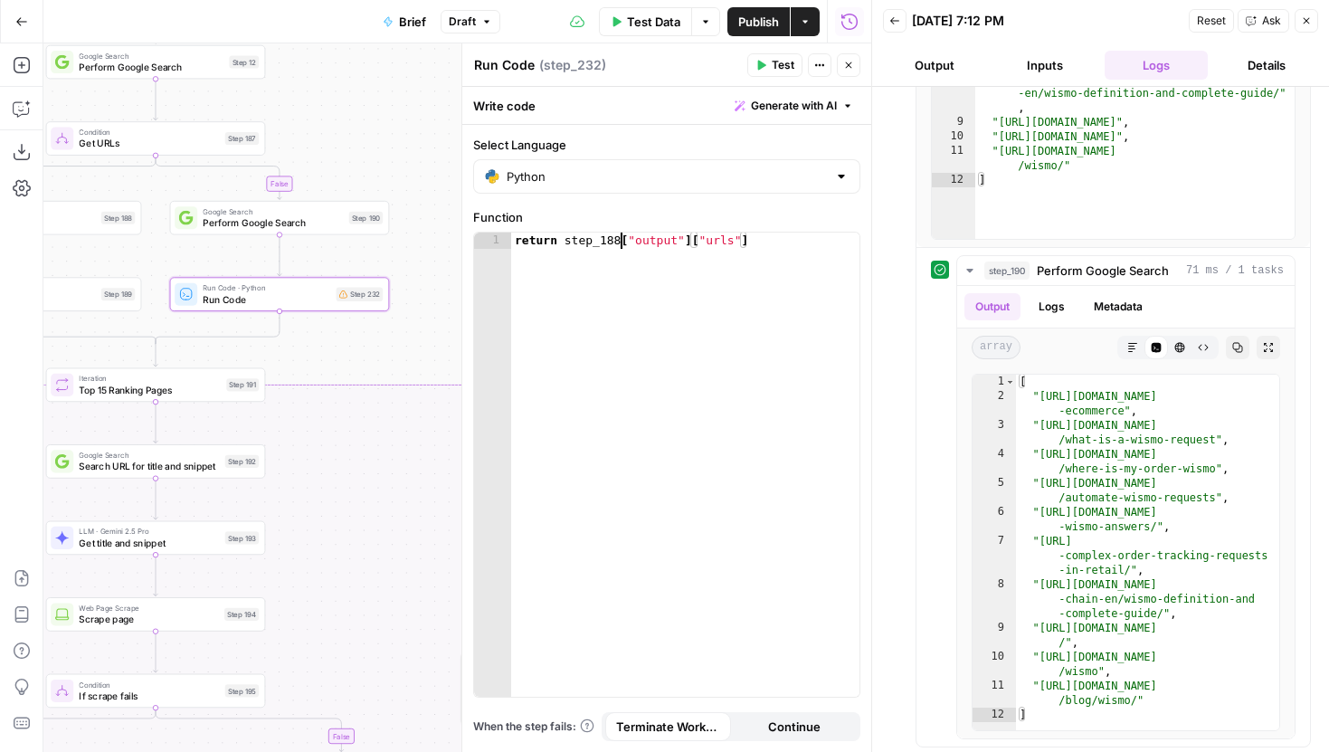
click at [621, 236] on div "return step_188 [ "output" ] [ "urls" ]" at bounding box center [685, 480] width 348 height 497
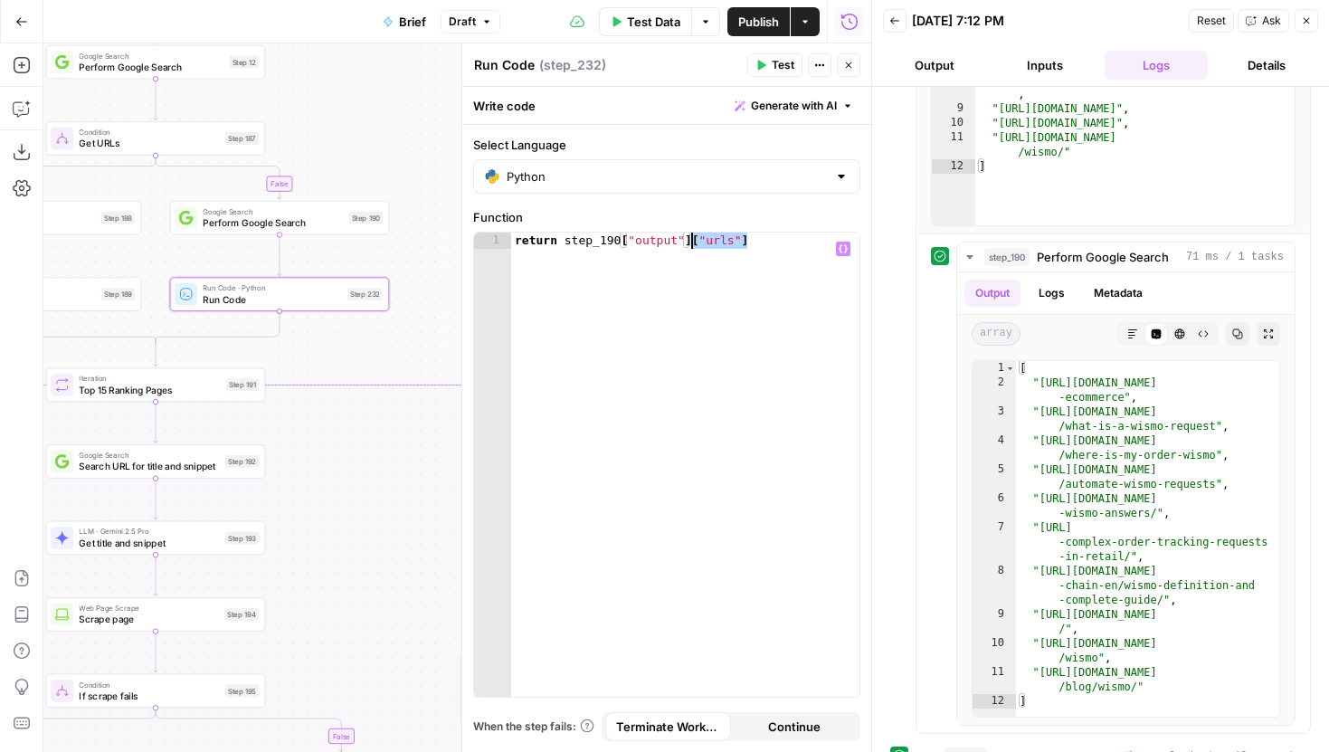
drag, startPoint x: 757, startPoint y: 242, endPoint x: 690, endPoint y: 242, distance: 66.9
click at [690, 242] on div "return step_190 [ "output" ] [ "urls" ]" at bounding box center [685, 480] width 348 height 497
type textarea "**********"
click at [771, 61] on button "Test" at bounding box center [774, 65] width 55 height 24
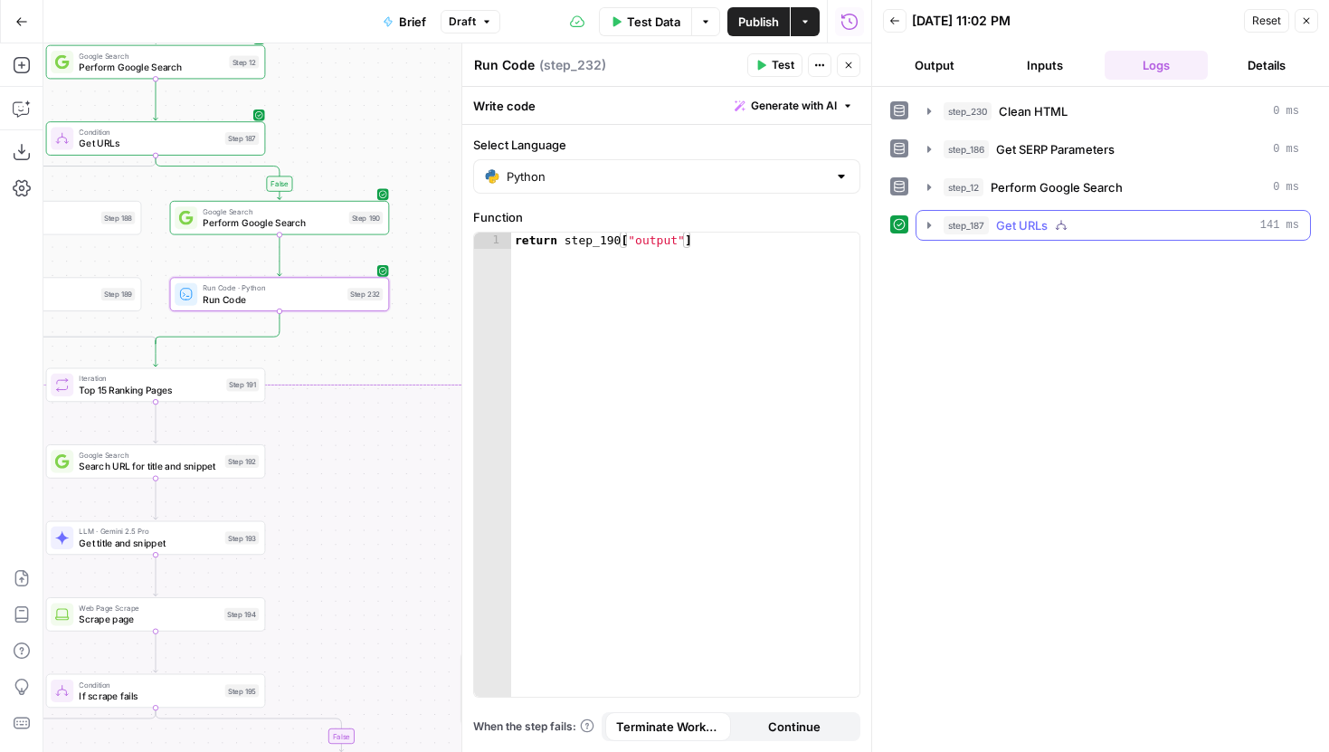
click at [934, 223] on icon "button" at bounding box center [929, 225] width 14 height 14
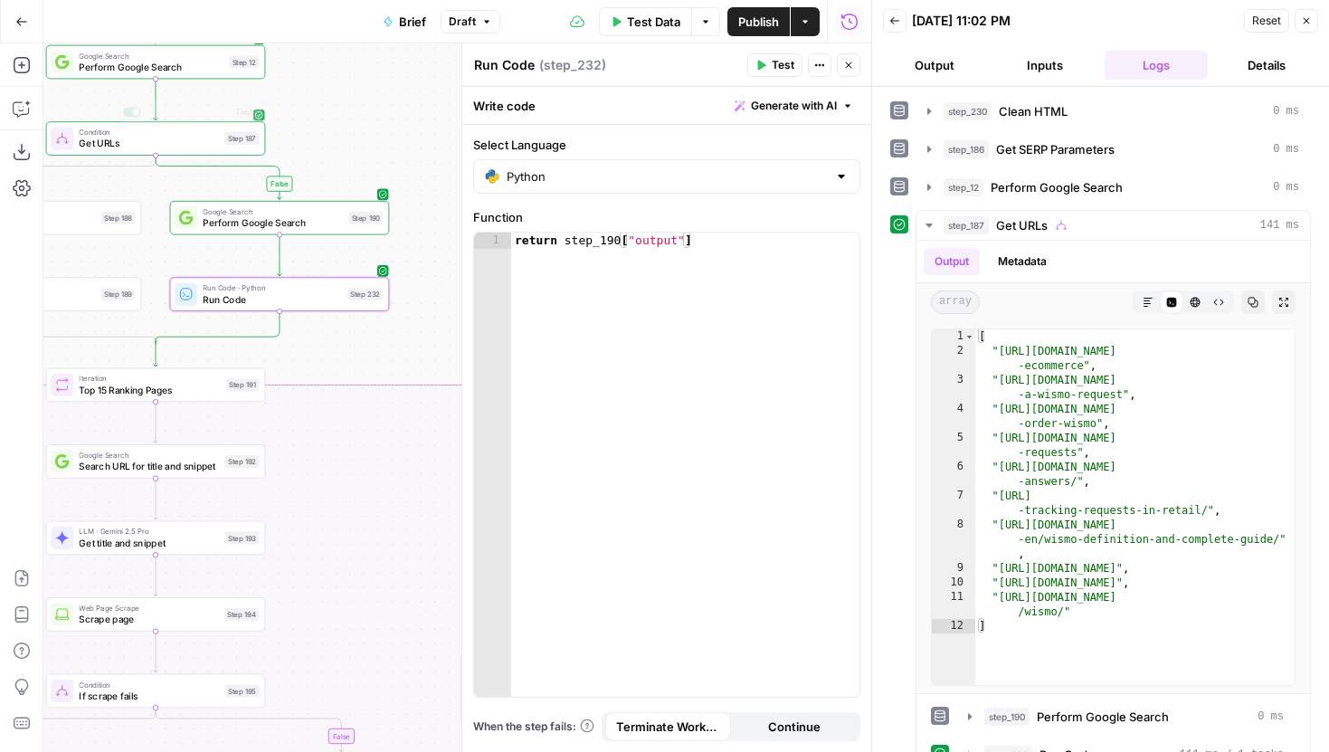
click at [27, 119] on button "Copilot" at bounding box center [21, 108] width 29 height 29
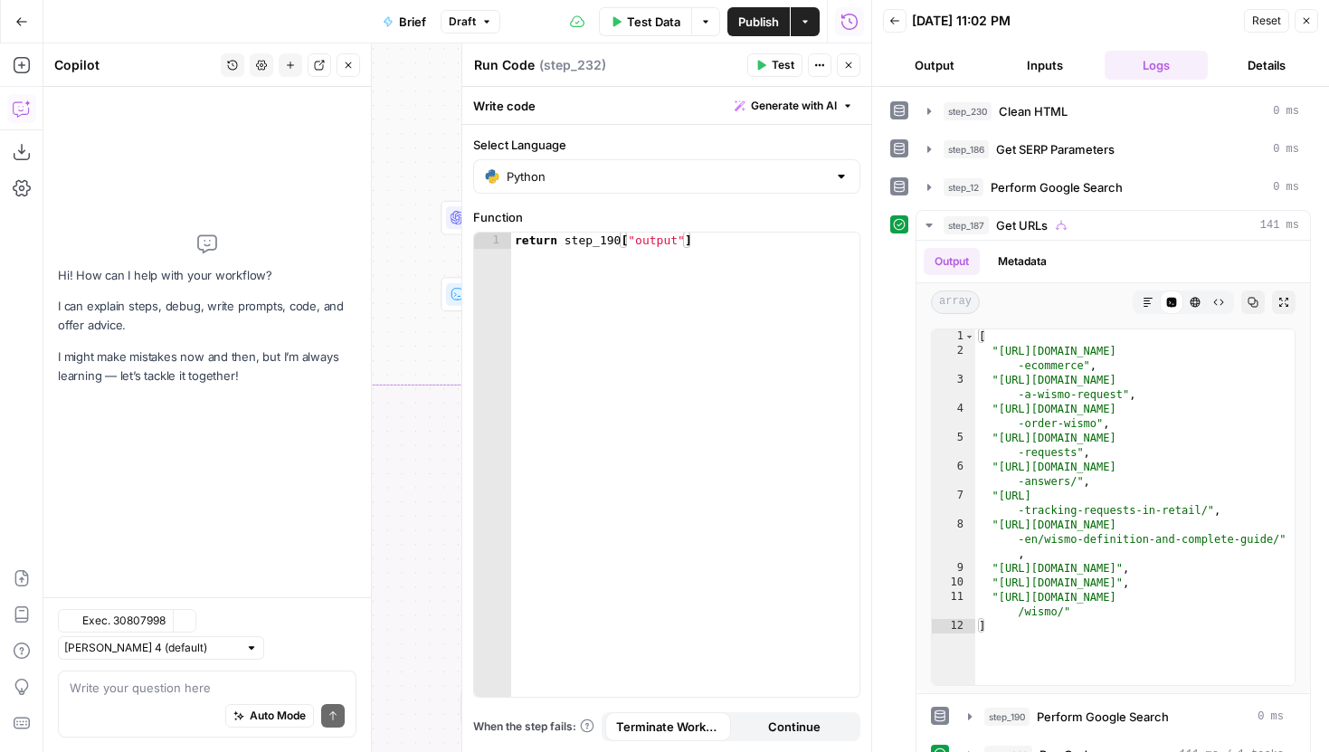
click at [171, 697] on div "Auto Mode Send" at bounding box center [207, 716] width 275 height 40
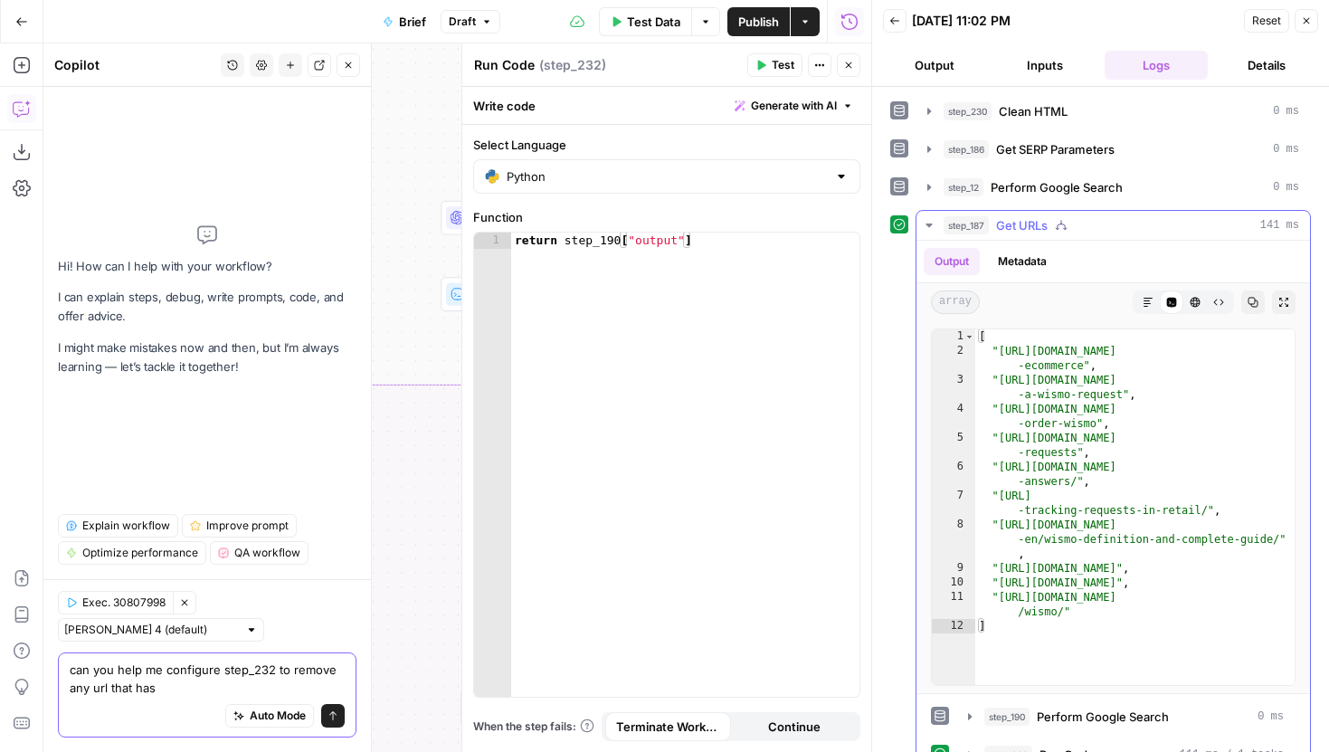
type textarea "can you help me configure step_232 to remove any url that has"
click at [1105, 518] on div "[ "https://www.shopify.com/blog/wismo -ecommerce" , "https://www.prettydamnquic…" at bounding box center [1134, 521] width 319 height 384
drag, startPoint x: 999, startPoint y: 439, endPoint x: 1146, endPoint y: 440, distance: 146.5
click at [1146, 440] on div "[ "https://www.shopify.com/blog/wismo -ecommerce" , "https://www.prettydamnquic…" at bounding box center [1134, 521] width 319 height 384
type textarea "**********"
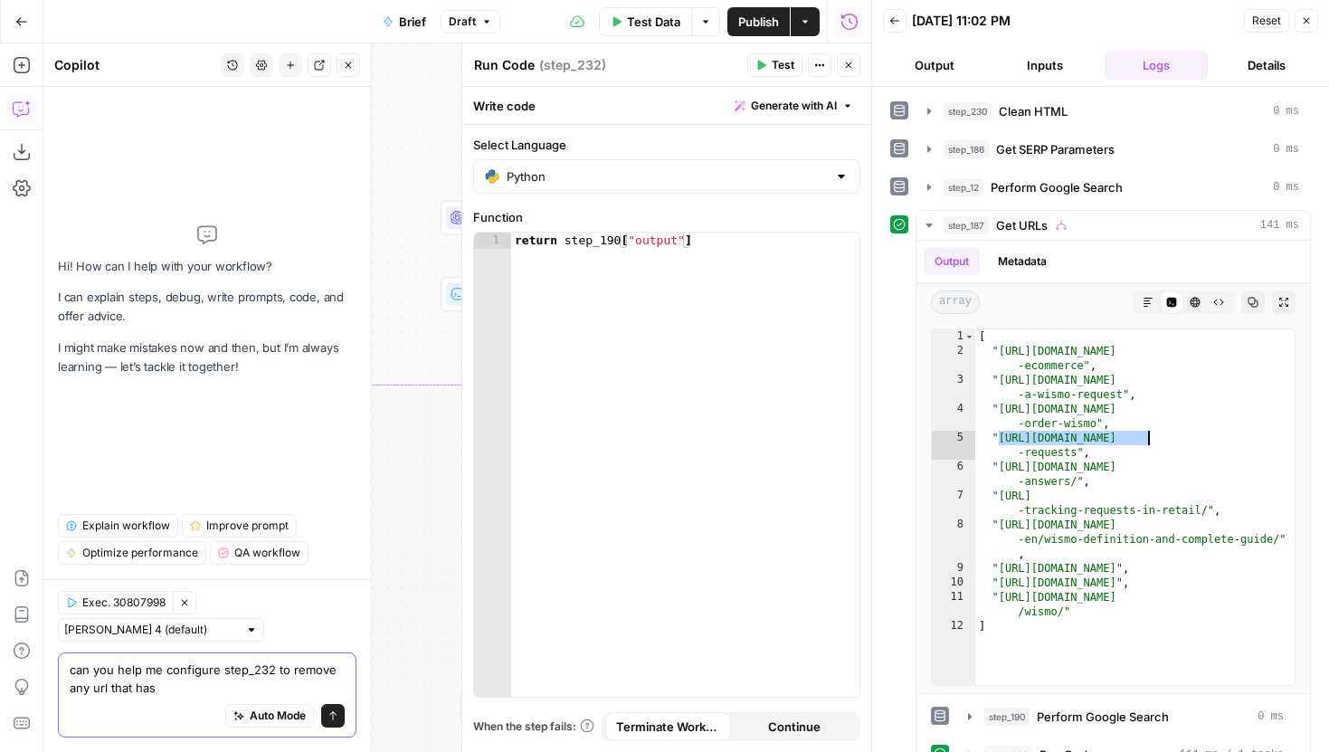
click at [147, 690] on textarea "can you help me configure step_232 to remove any url that has" at bounding box center [207, 678] width 275 height 36
click at [239, 682] on textarea "can you help me configure step_232 to remove any url that has" at bounding box center [207, 678] width 275 height 36
paste textarea "https://www.gorgias.com"
drag, startPoint x: 234, startPoint y: 688, endPoint x: 165, endPoint y: 685, distance: 69.7
click at [165, 685] on textarea "can you help me configure step_232 to remove any url that has "https://www.gorg…" at bounding box center [207, 678] width 275 height 36
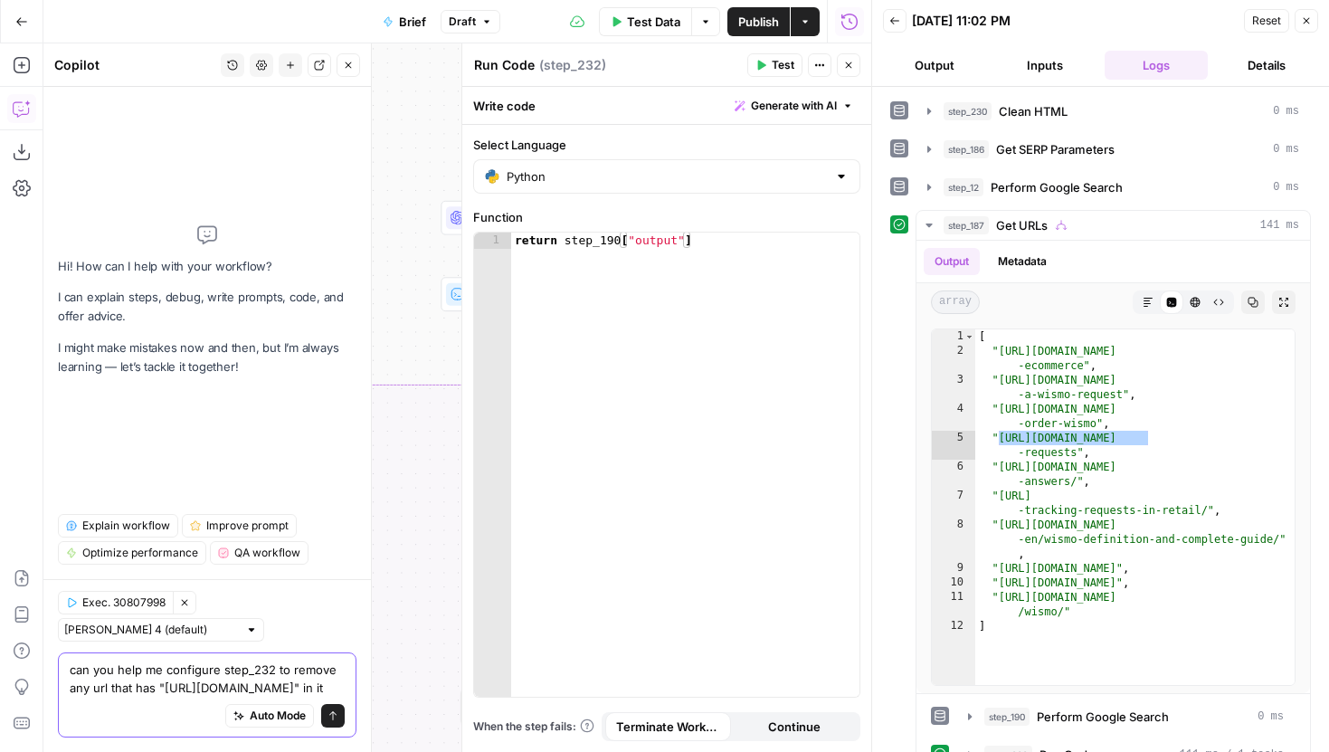
type textarea "can you help me configure step_232 to remove any url that has "gorgias.com" in …"
click at [285, 689] on textarea "can you help me configure step_232 to remove any url that has "gorgias.com" in …" at bounding box center [207, 678] width 275 height 36
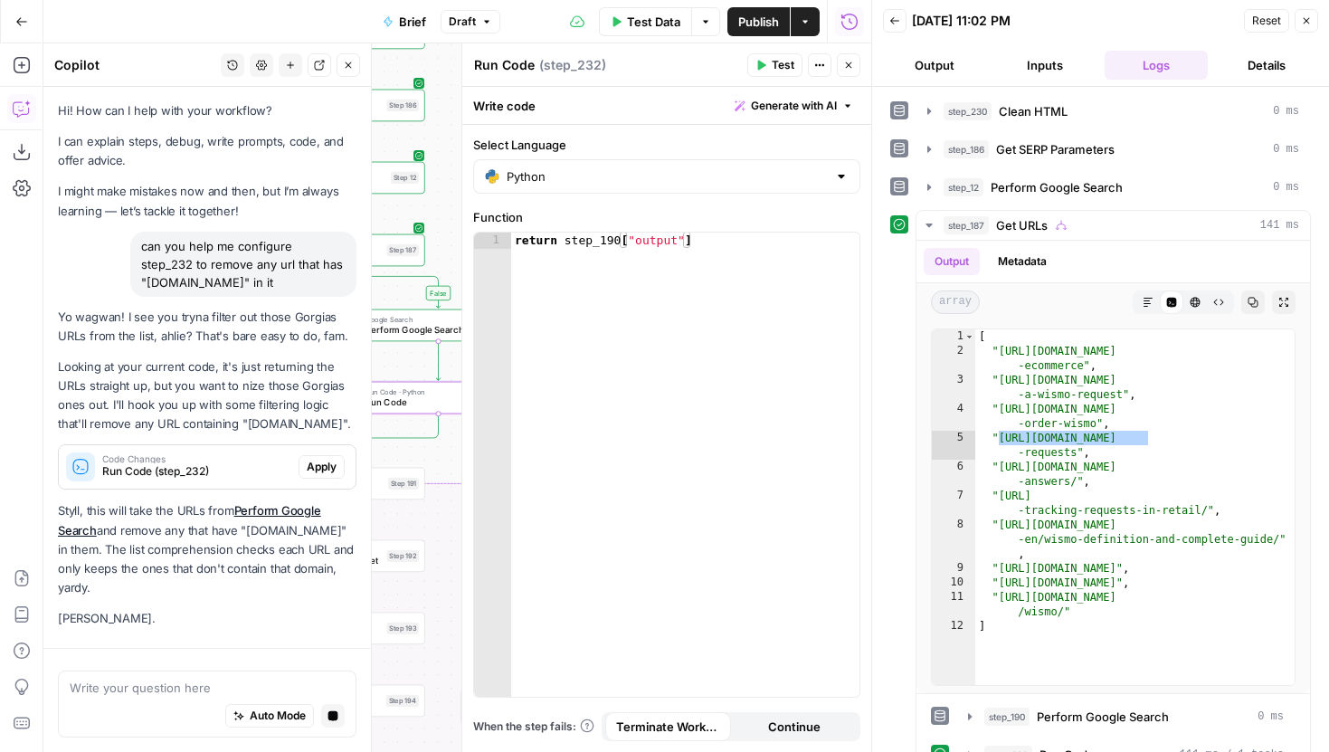
click at [308, 464] on span "Apply" at bounding box center [322, 467] width 30 height 16
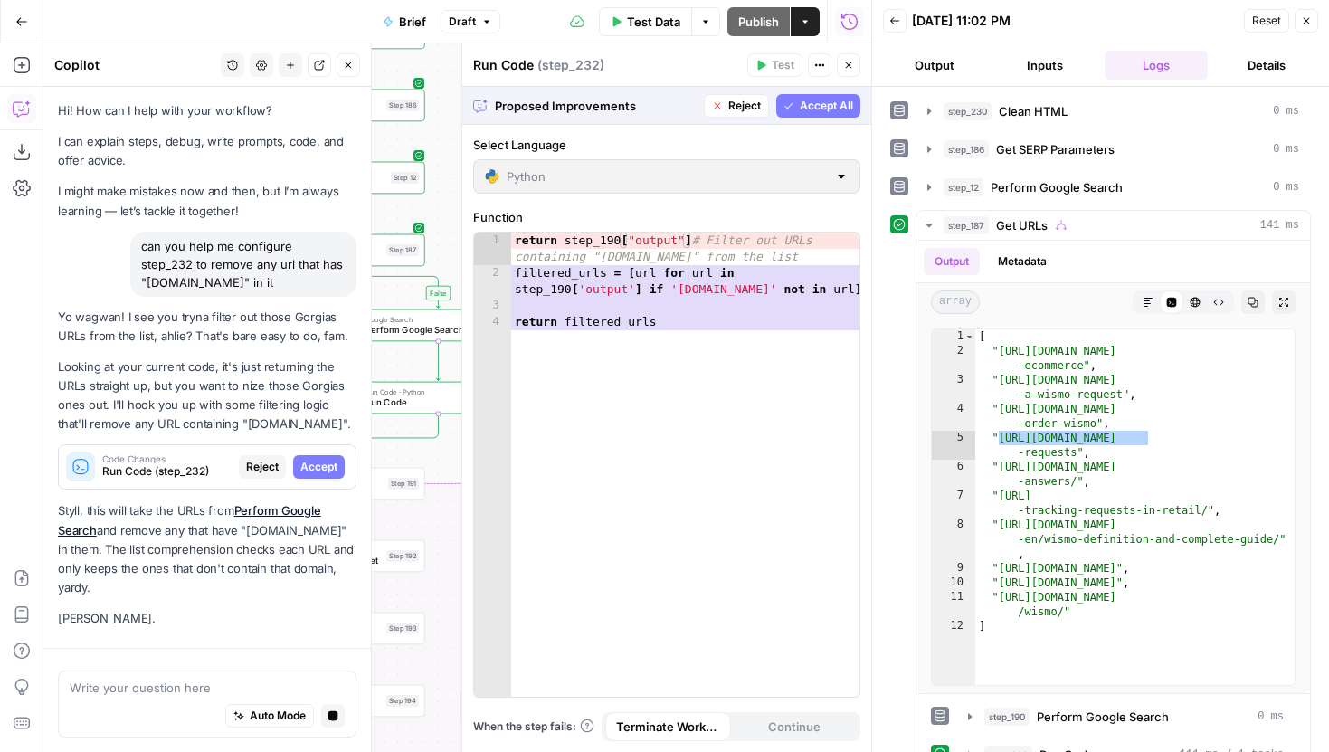
click at [800, 96] on button "Accept All" at bounding box center [818, 106] width 84 height 24
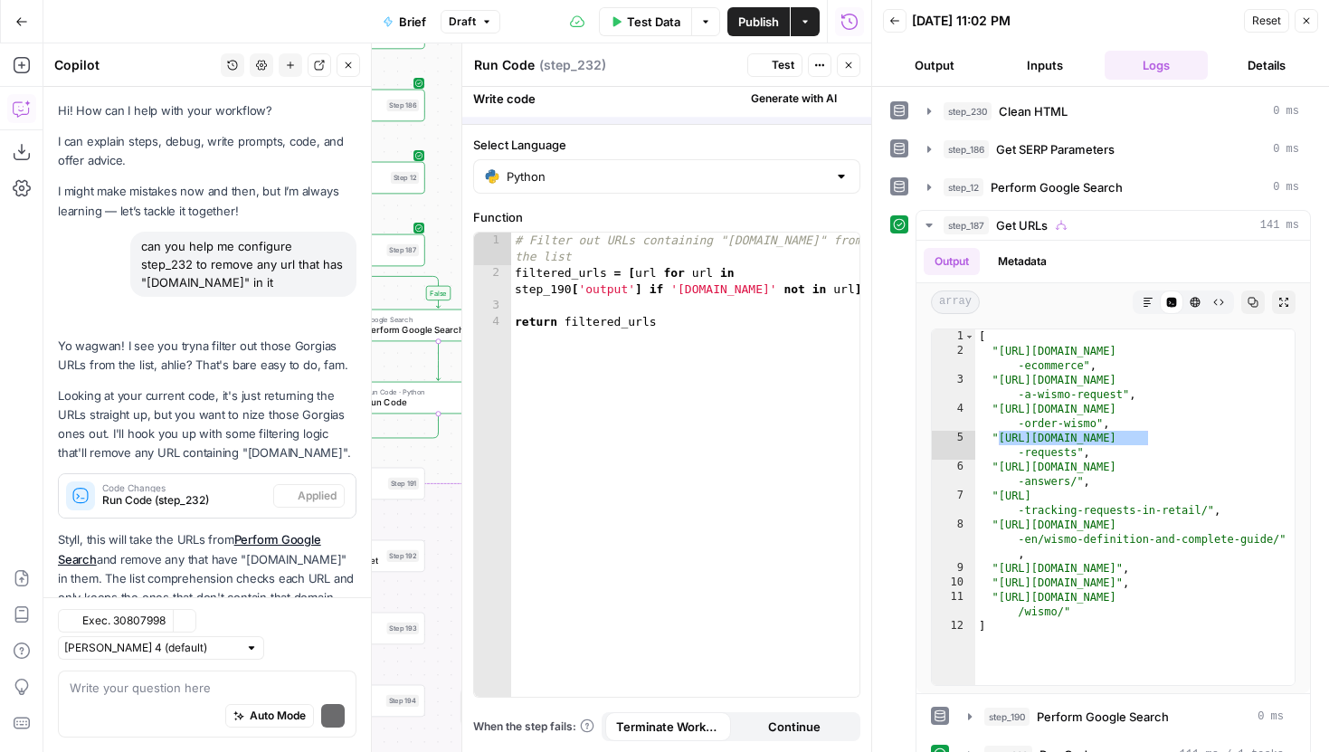
scroll to position [76, 0]
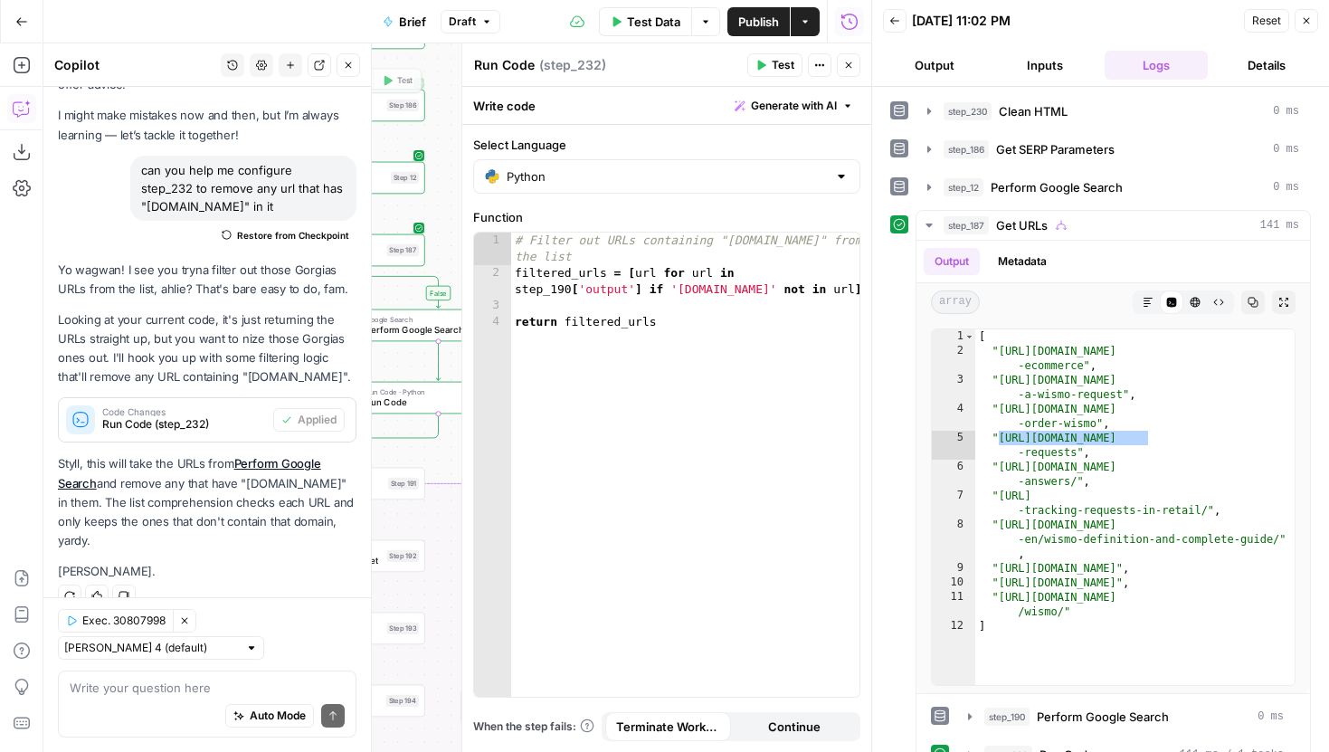
click at [347, 68] on icon "button" at bounding box center [348, 65] width 11 height 11
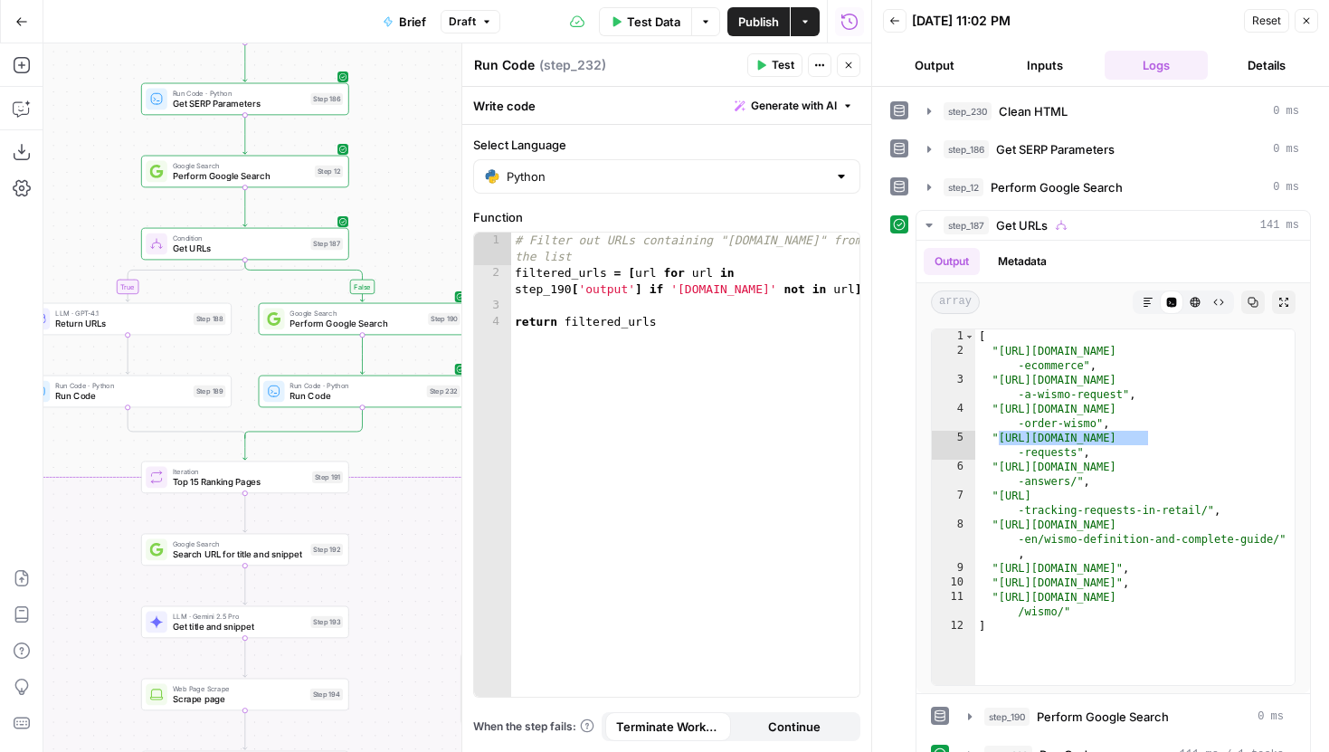
drag, startPoint x: 312, startPoint y: 365, endPoint x: 213, endPoint y: 352, distance: 100.4
click at [213, 352] on div "true false false true false true false true Workflow Input Settings Inputs LLM …" at bounding box center [457, 397] width 828 height 708
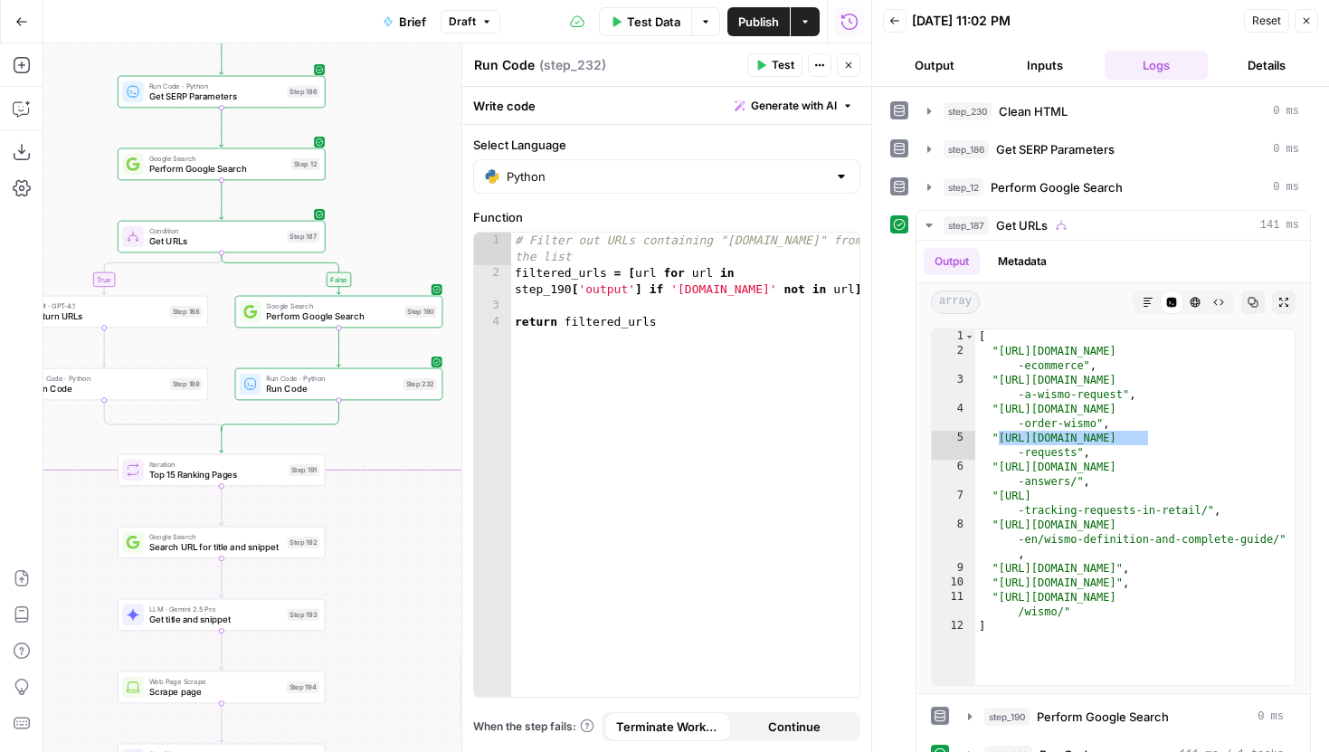
click at [762, 66] on icon "button" at bounding box center [762, 66] width 8 height 10
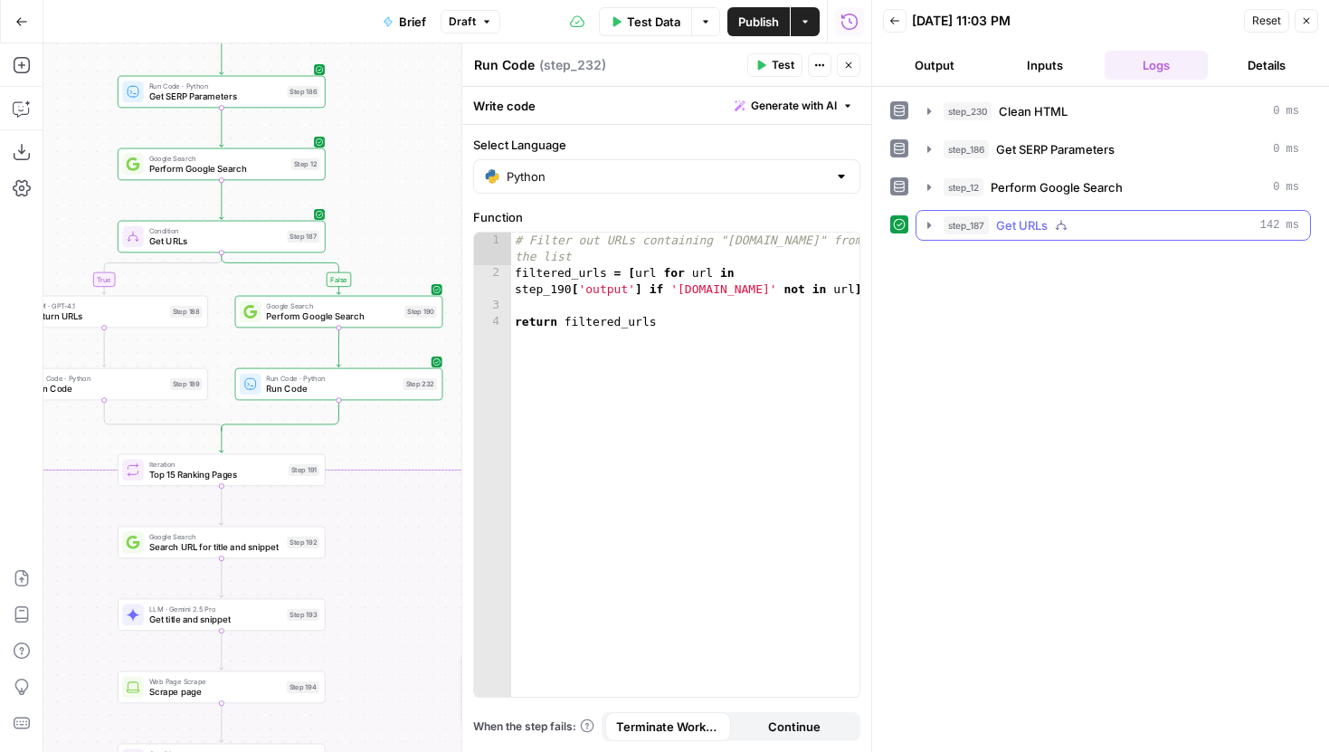
click at [923, 219] on icon "button" at bounding box center [929, 225] width 14 height 14
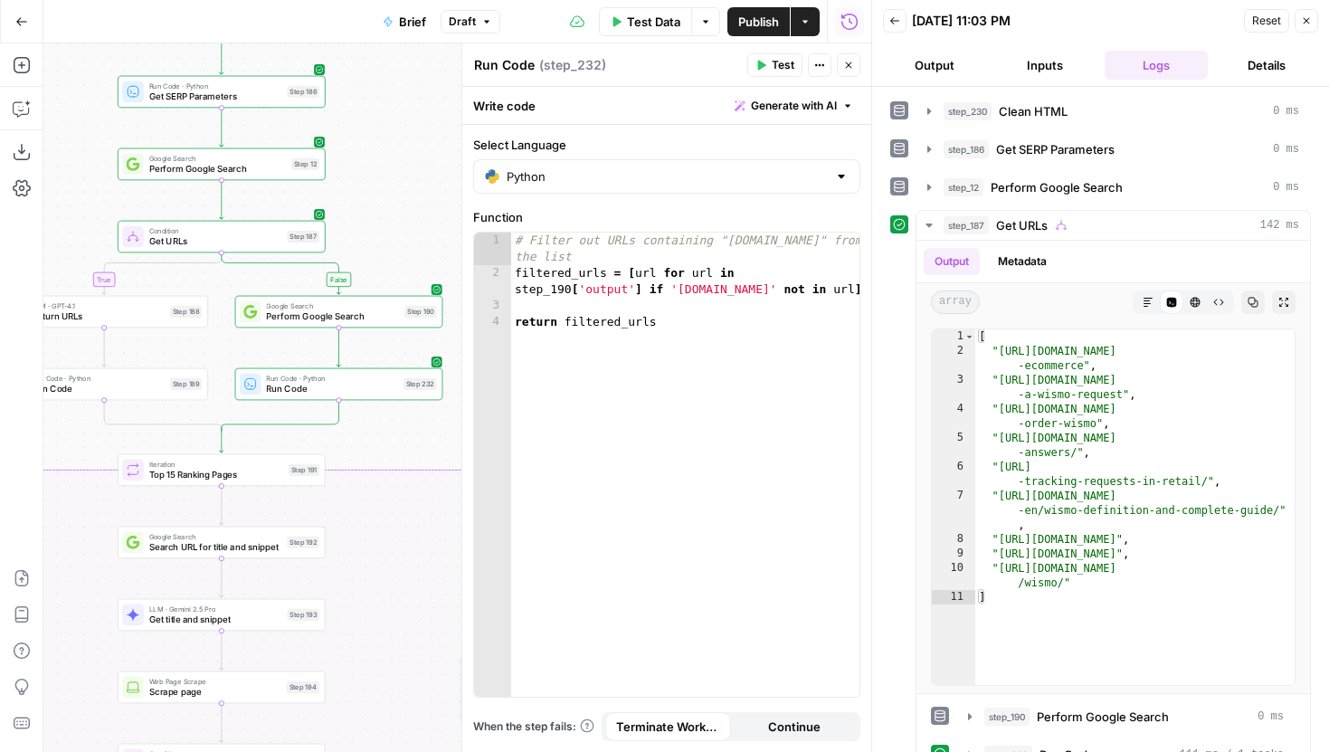
scroll to position [35, 0]
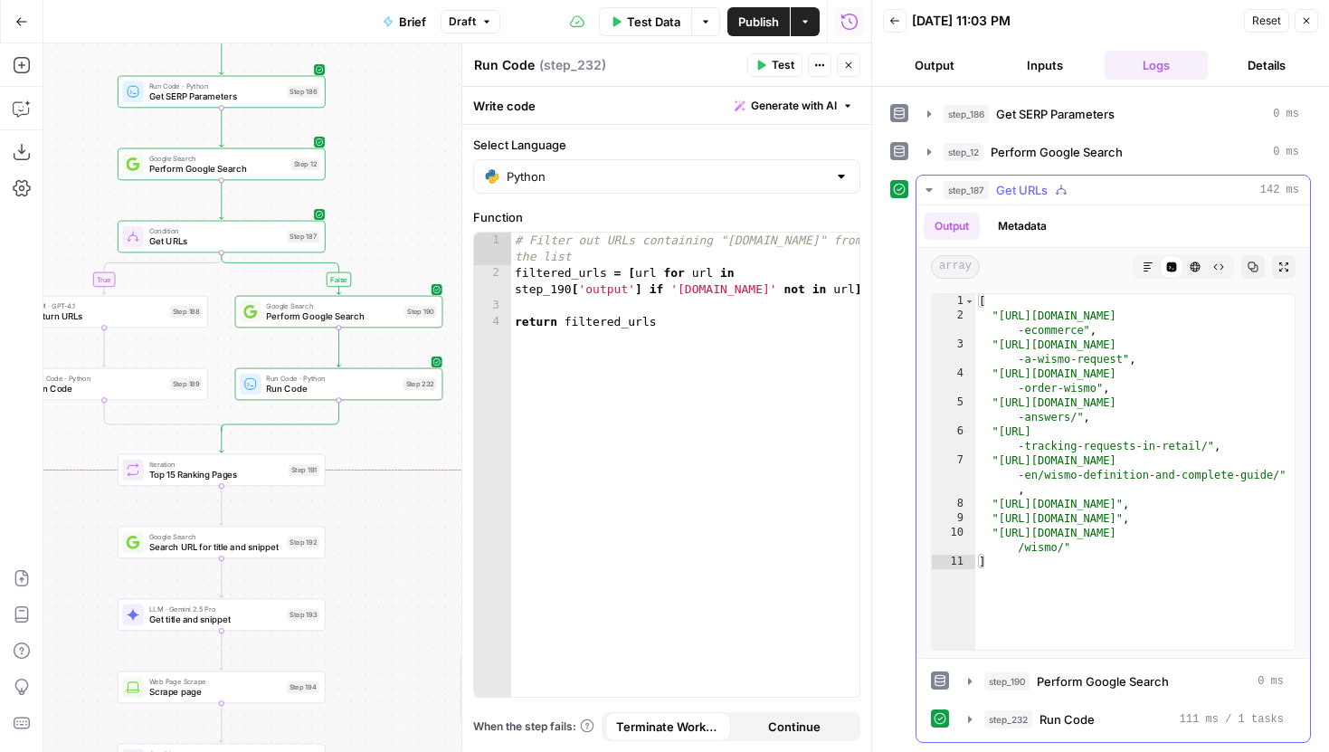
click at [963, 666] on div "step_190 Perform Google Search 0 ms" at bounding box center [1125, 681] width 339 height 31
click at [965, 675] on icon "button" at bounding box center [969, 681] width 14 height 14
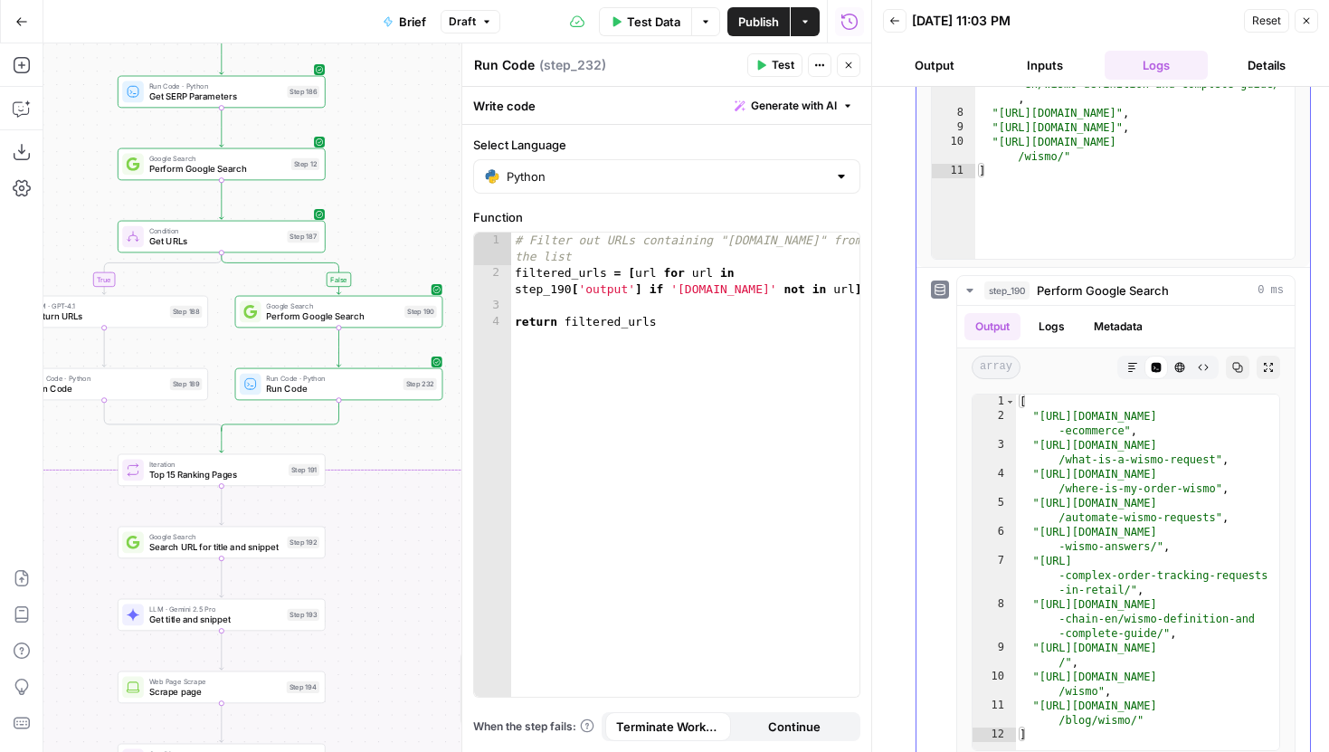
scroll to position [488, 0]
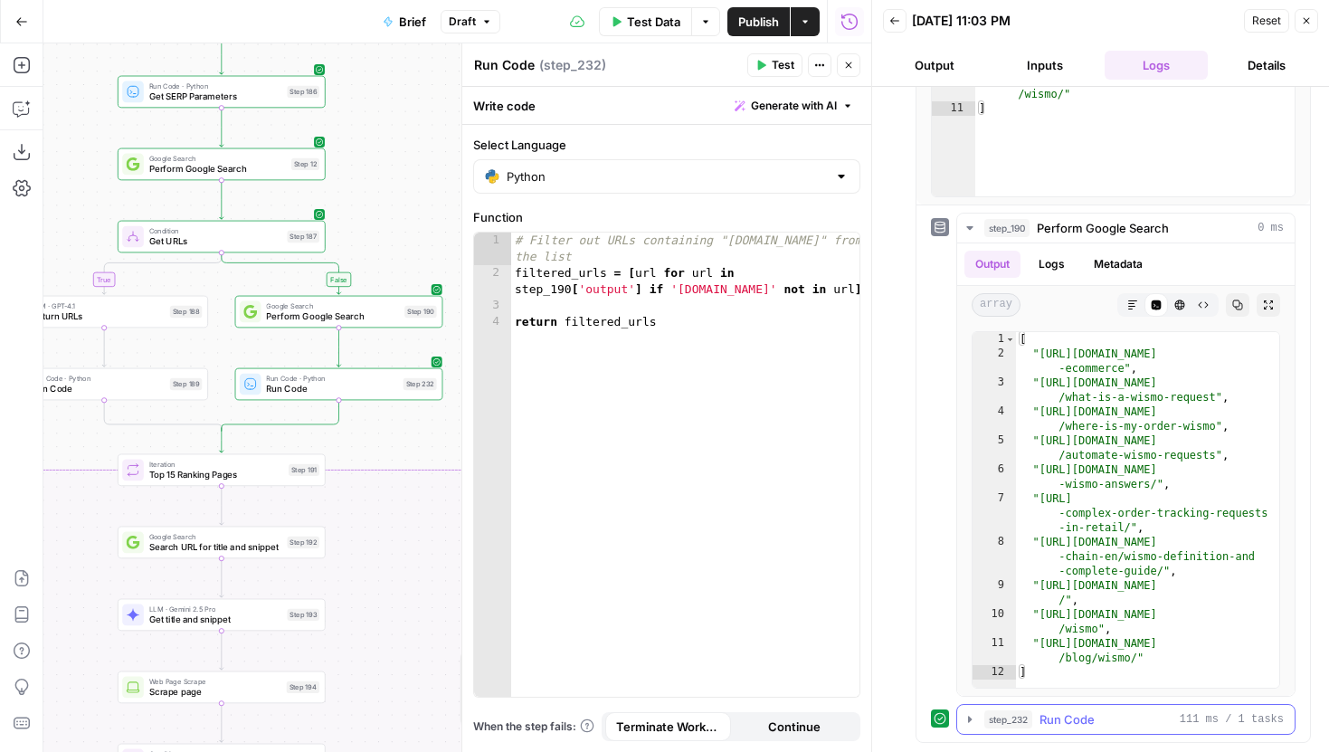
click at [980, 709] on button "step_232 Run Code 111 ms / 1 tasks" at bounding box center [1125, 719] width 337 height 29
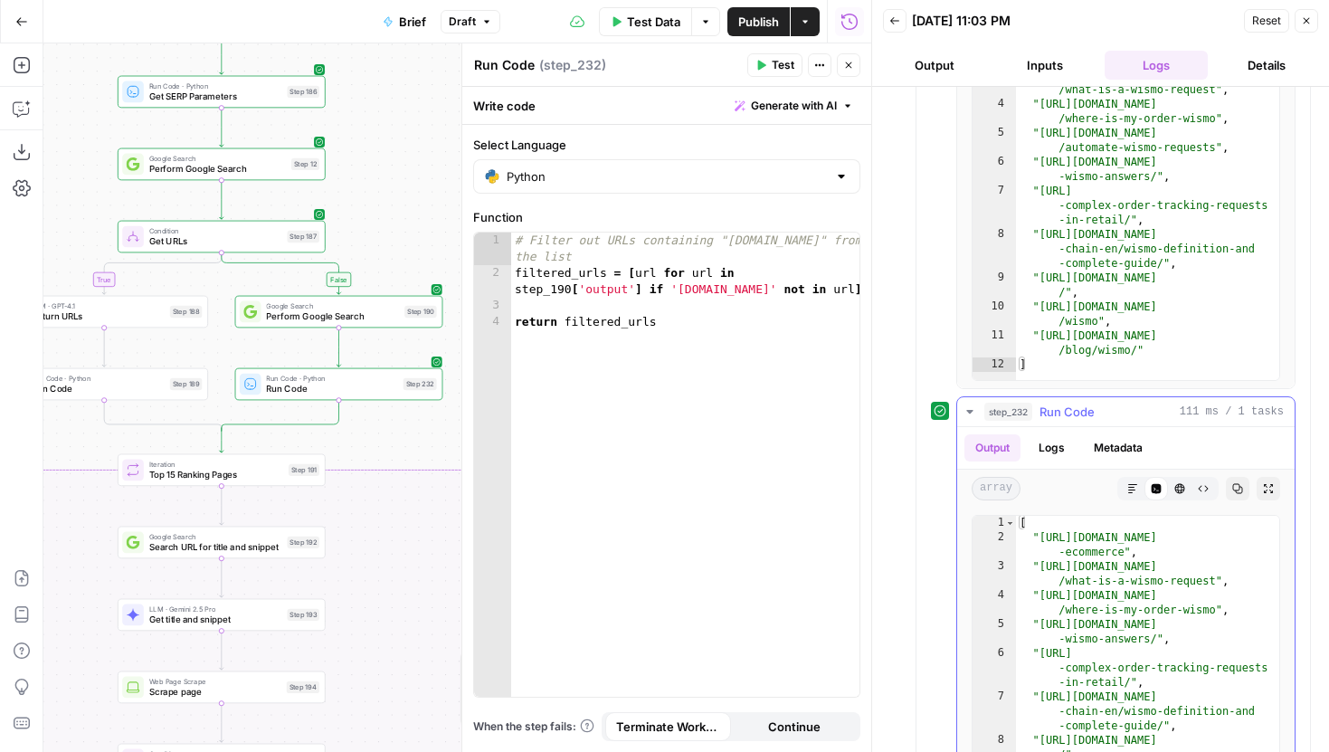
scroll to position [942, 0]
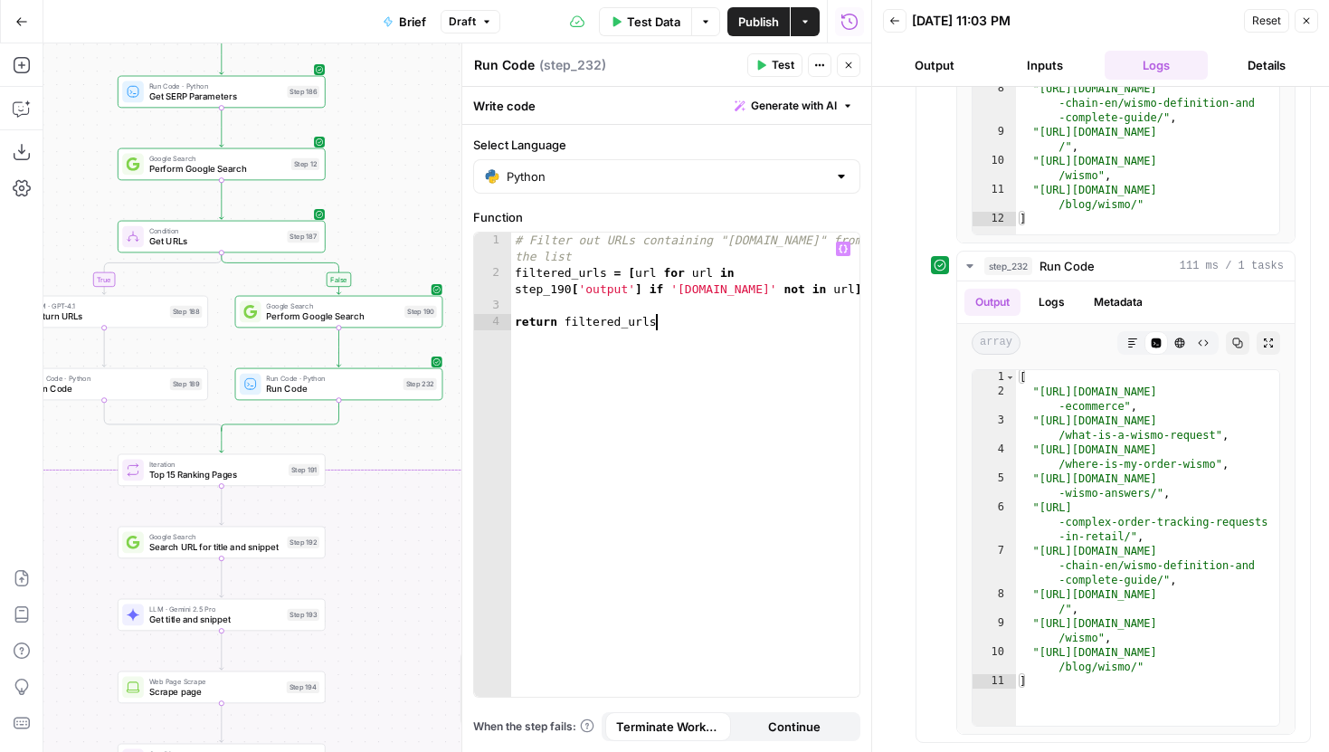
click at [674, 327] on div "# Filter out URLs containing "gorgias.com" from the list filtered_urls = [ url …" at bounding box center [685, 488] width 348 height 513
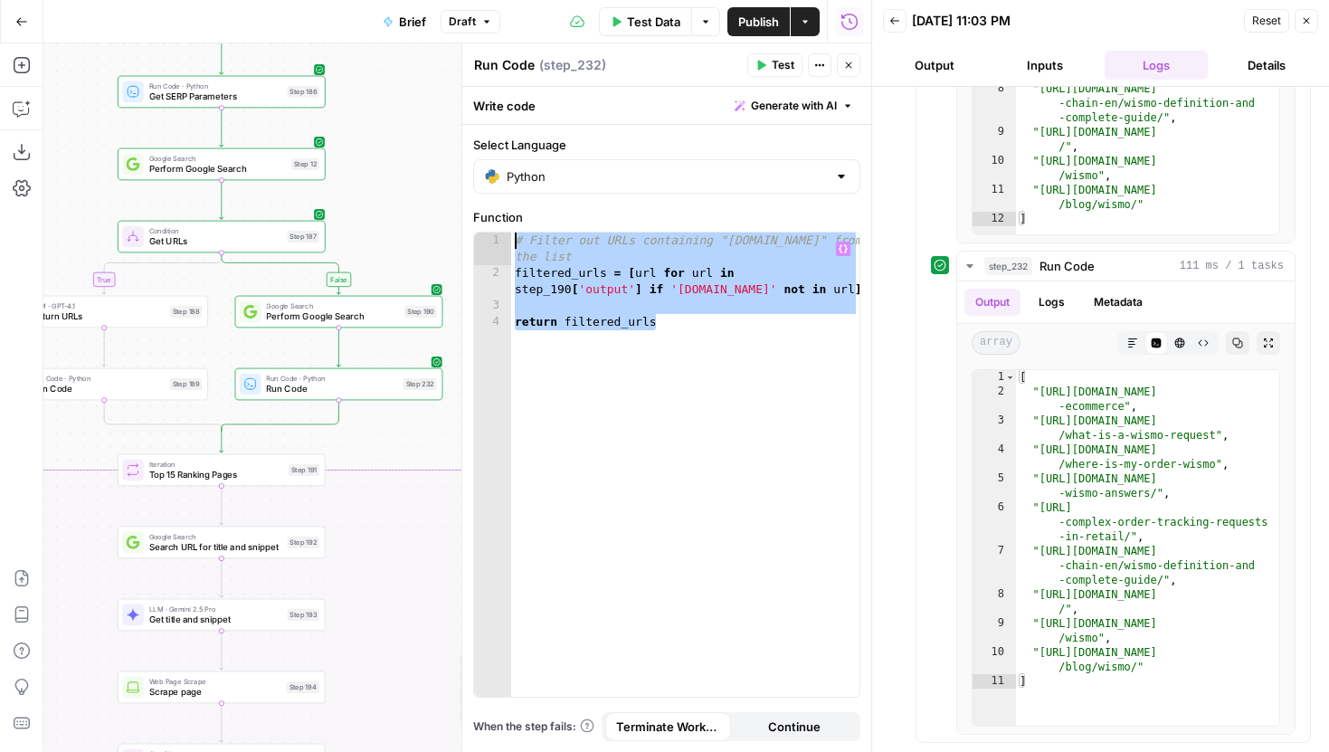
drag, startPoint x: 694, startPoint y: 335, endPoint x: 499, endPoint y: 226, distance: 222.7
click at [499, 226] on div "**********" at bounding box center [666, 452] width 387 height 489
type textarea "**********"
click at [150, 391] on span "Run Code" at bounding box center [98, 389] width 133 height 14
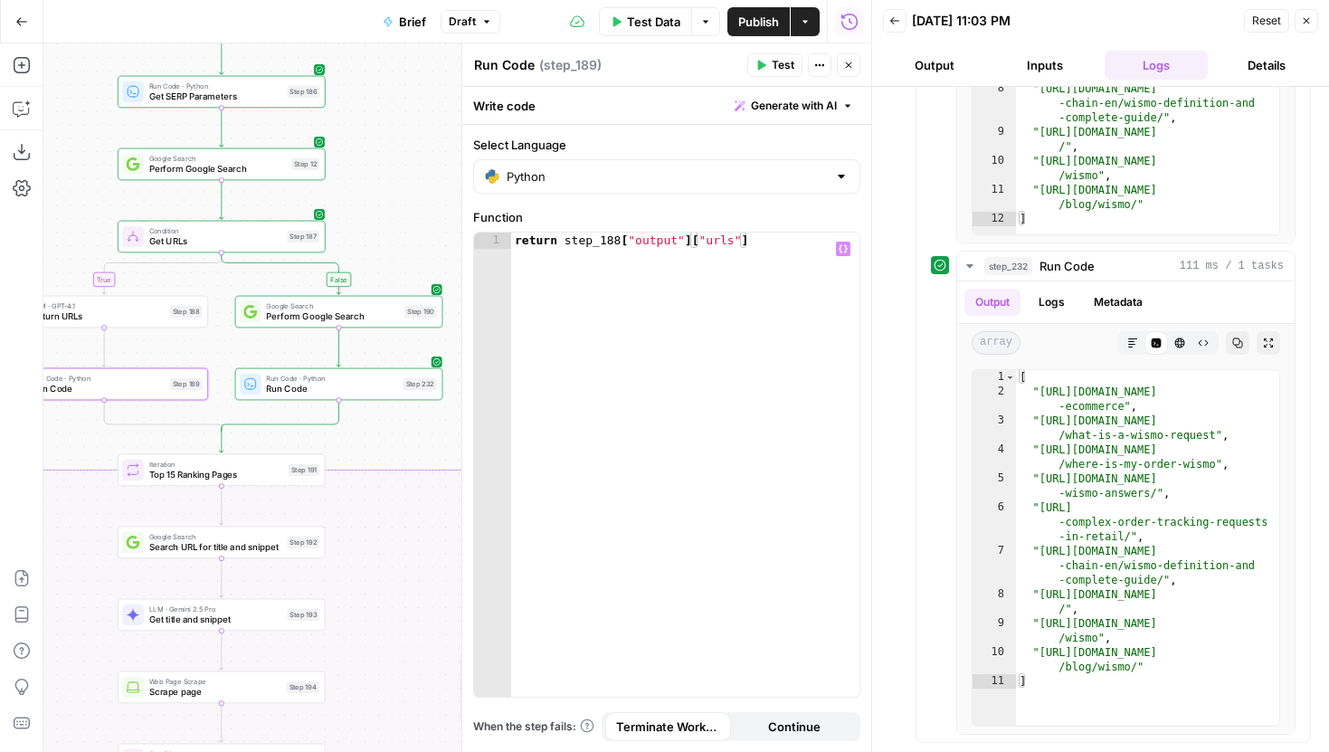
type textarea "**********"
click at [702, 291] on div "return step_188 [ "output" ] [ "urls" ]" at bounding box center [685, 480] width 348 height 497
paste textarea "**********"
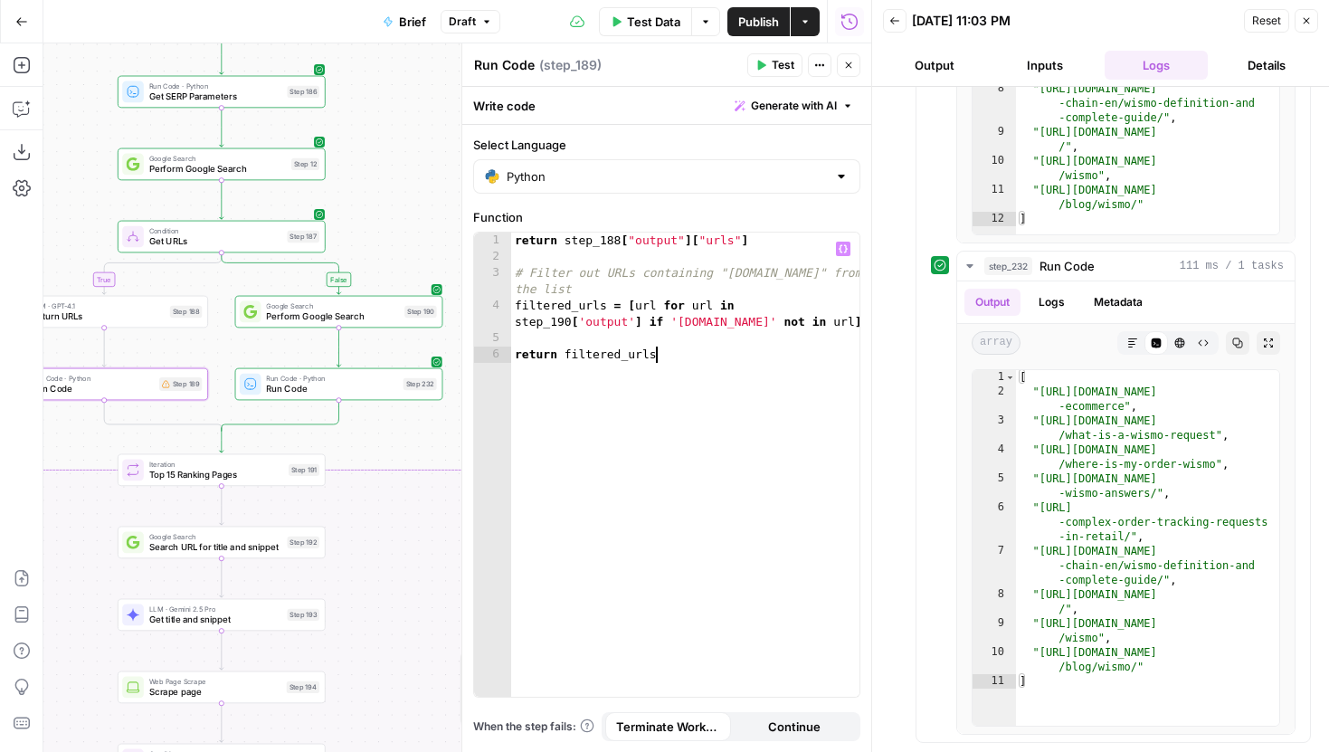
click at [569, 323] on div "return step_188 [ "output" ] [ "urls" ] # Filter out URLs containing "gorgias.c…" at bounding box center [685, 480] width 348 height 497
drag, startPoint x: 757, startPoint y: 232, endPoint x: 565, endPoint y: 239, distance: 191.8
click at [565, 239] on div "return step_188 [ "output" ] [ "urls" ] # Filter out URLs containing "gorgias.c…" at bounding box center [685, 480] width 348 height 497
drag, startPoint x: 642, startPoint y: 326, endPoint x: 516, endPoint y: 325, distance: 126.6
click at [516, 325] on div "return step_188 [ "output" ] [ "urls" ] # Filter out URLs containing "gorgias.c…" at bounding box center [685, 480] width 348 height 497
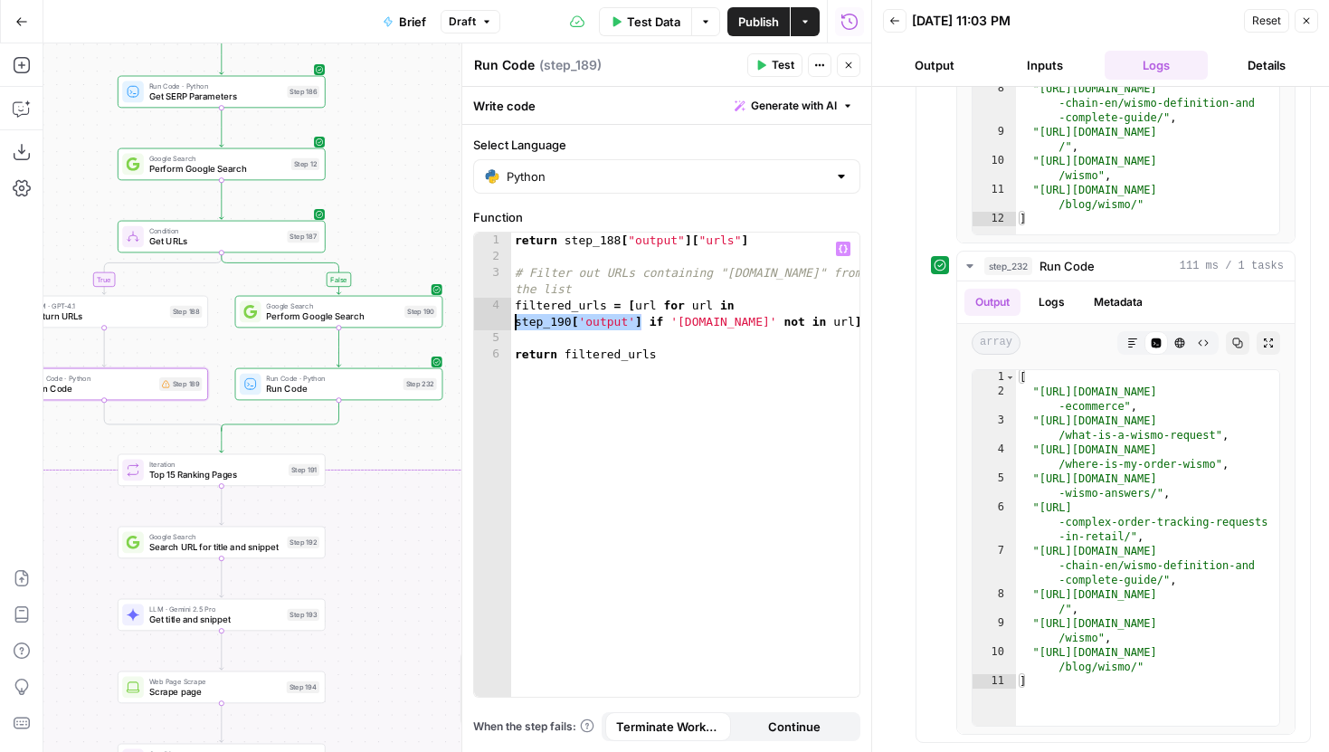
paste textarea "********"
type textarea "**********"
click at [670, 349] on div "return step_188 [ "output" ] [ "urls" ] # Filter out URLs containing "gorgias.c…" at bounding box center [685, 480] width 348 height 497
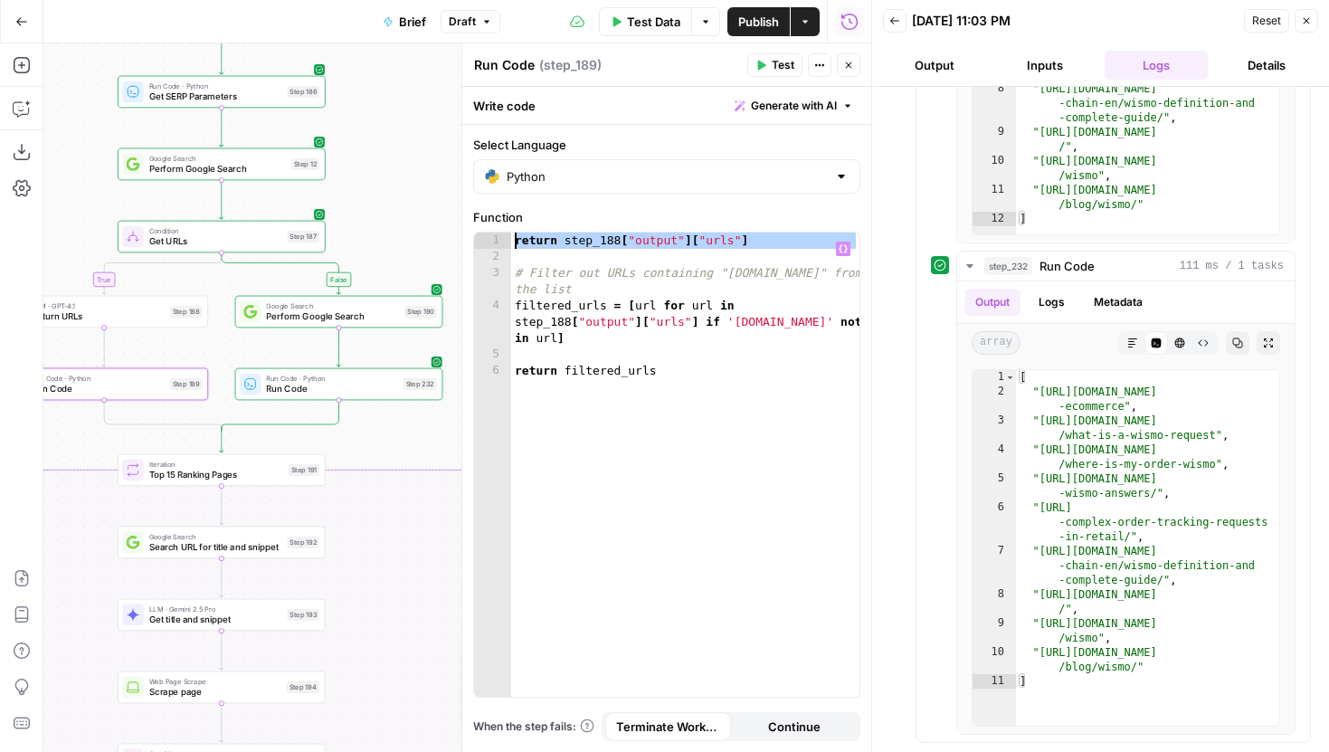
drag, startPoint x: 546, startPoint y: 260, endPoint x: 506, endPoint y: 248, distance: 42.6
click at [506, 248] on div "1 2 3 4 5 6 return step_188 [ "output" ] [ "urls" ] # Filter out URLs containin…" at bounding box center [666, 464] width 385 height 464
type textarea "**********"
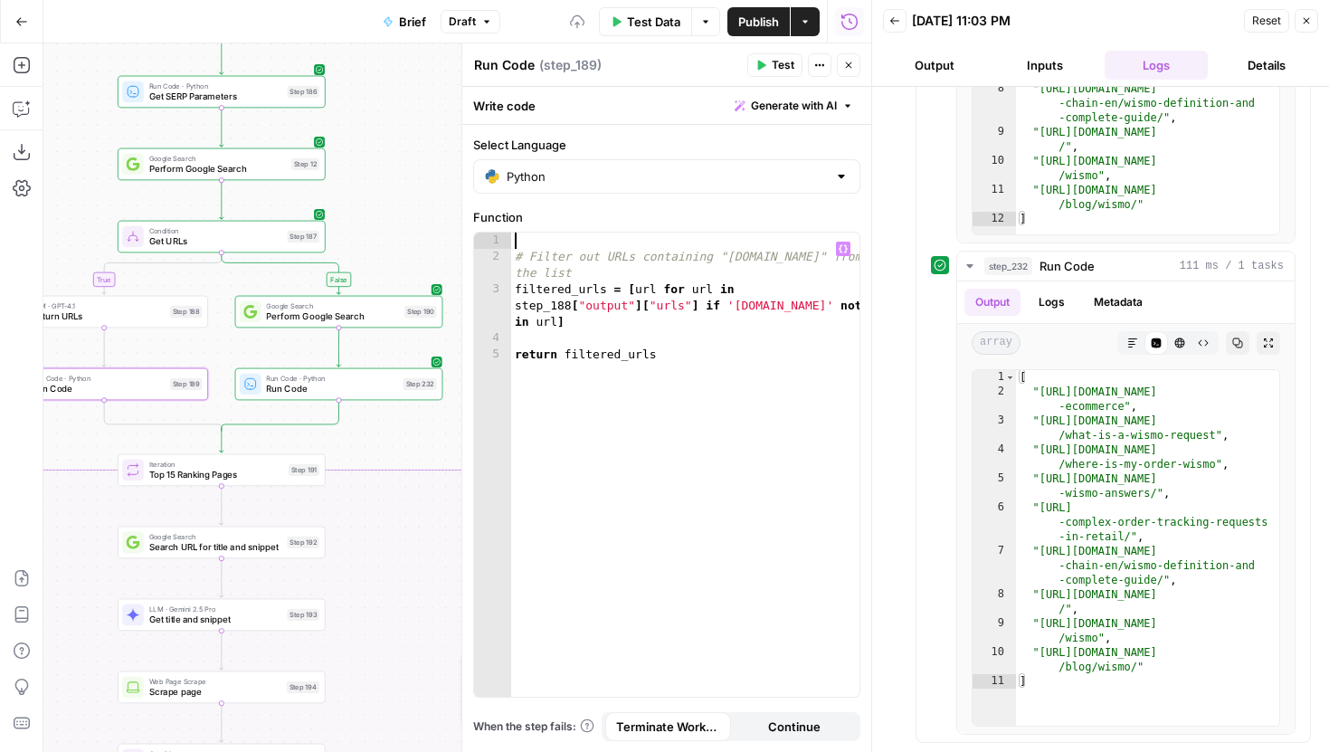
click at [515, 255] on div "# Filter out URLs containing "gorgias.com" from the list filtered_urls = [ url …" at bounding box center [685, 480] width 348 height 497
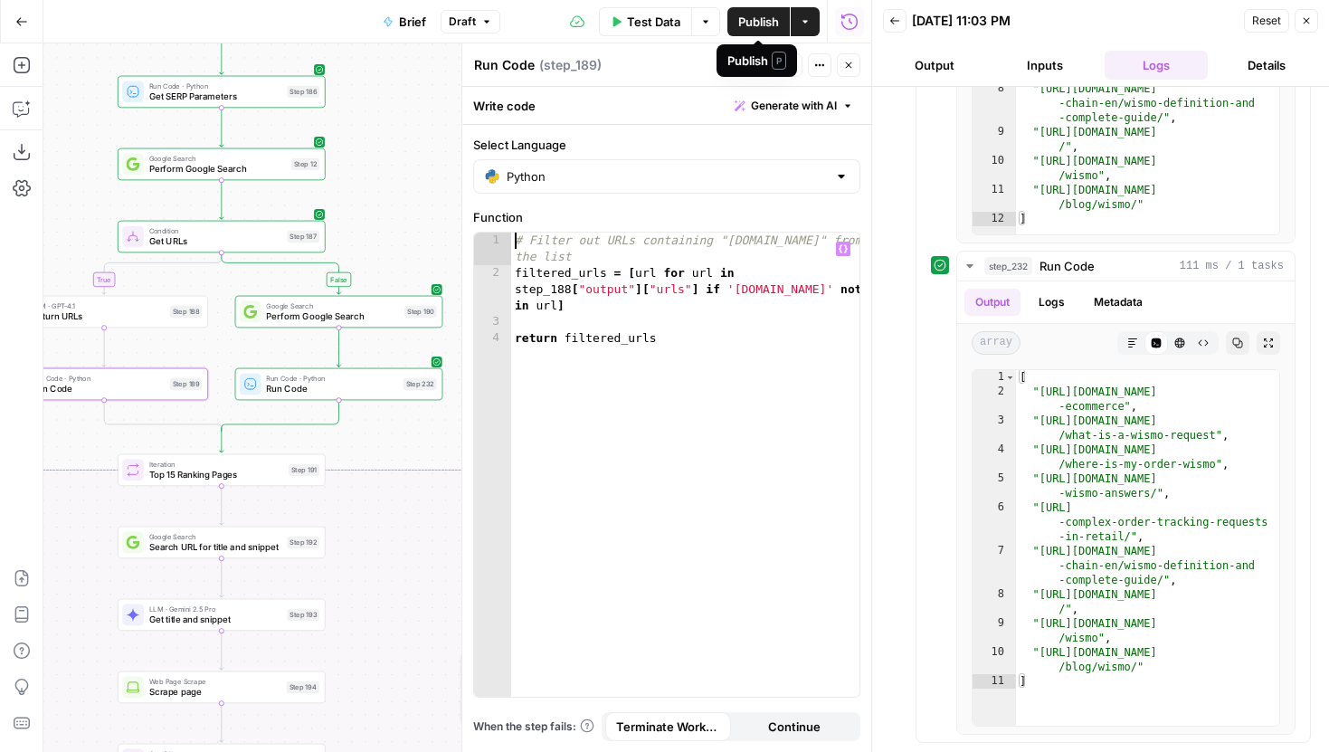
type textarea "**********"
click at [840, 64] on button "Close" at bounding box center [849, 65] width 24 height 24
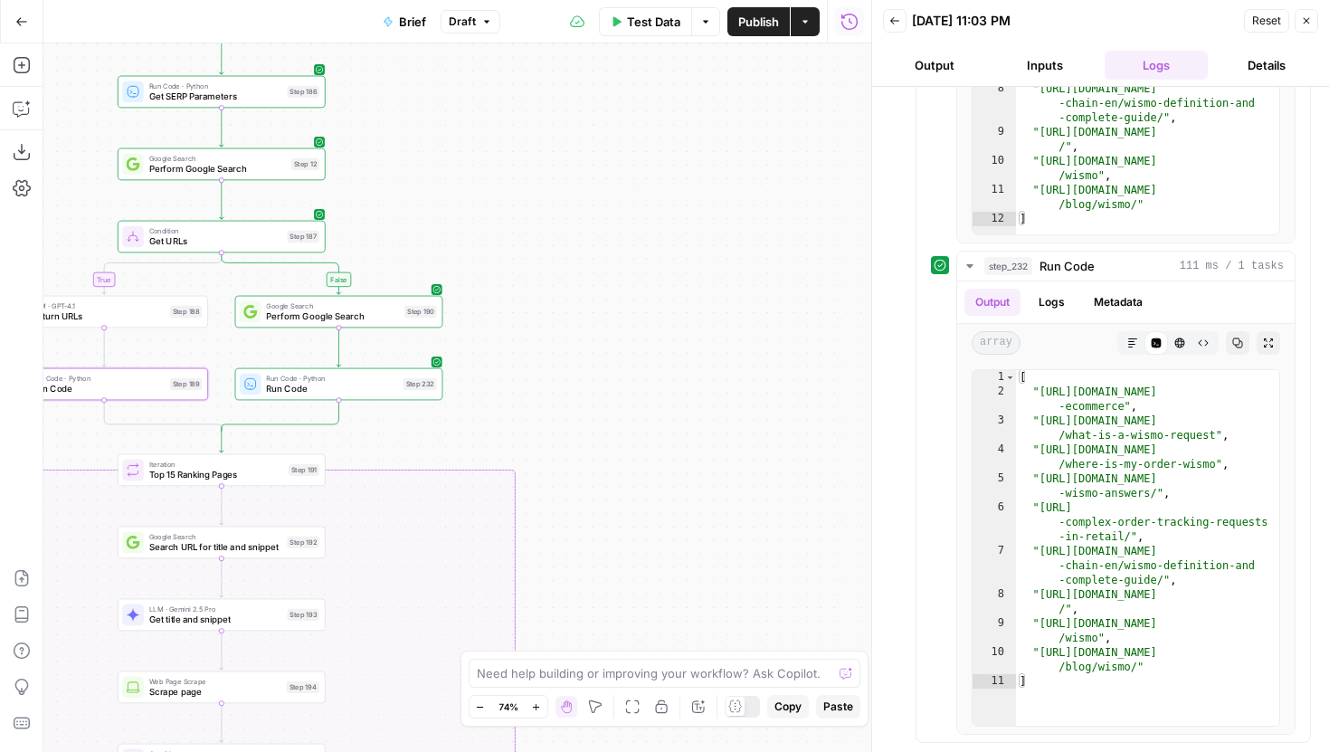
drag, startPoint x: 556, startPoint y: 396, endPoint x: 596, endPoint y: 361, distance: 53.2
click at [593, 363] on div "true false false true false true false true Workflow Input Settings Inputs LLM …" at bounding box center [457, 397] width 828 height 708
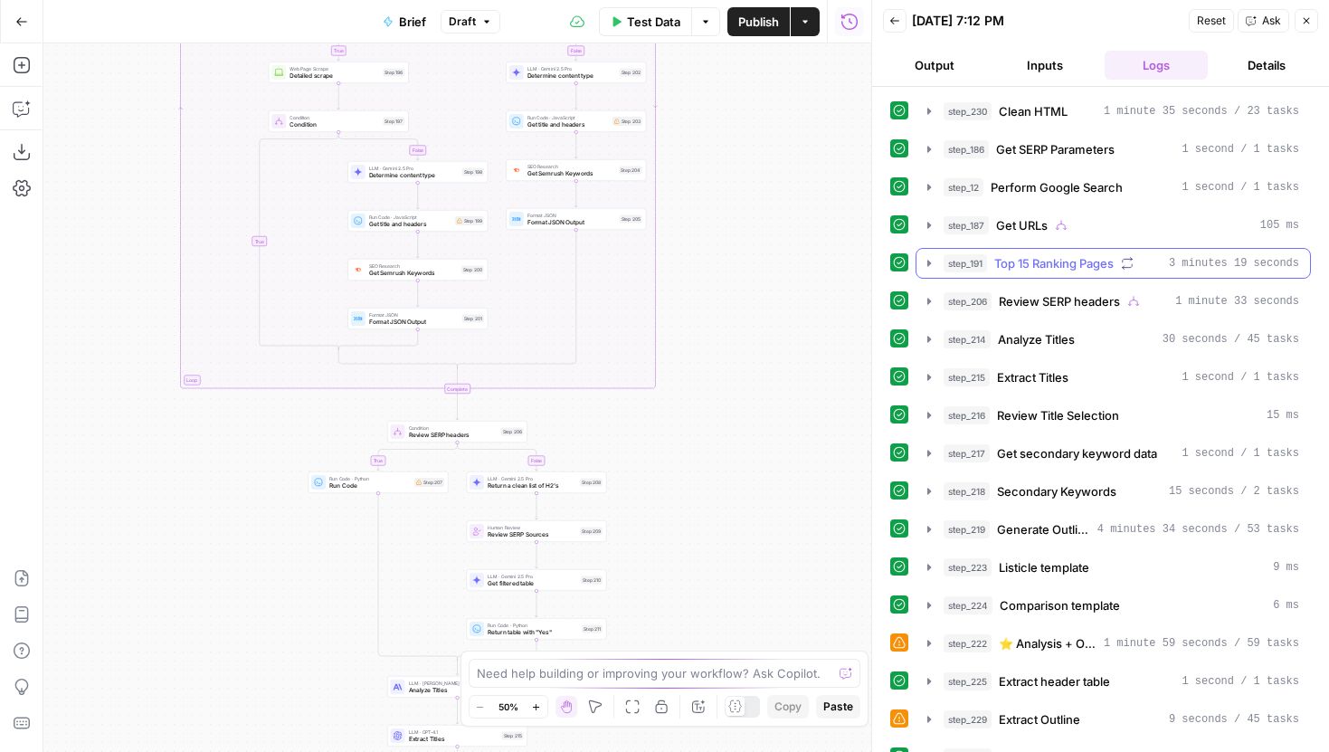
click at [923, 261] on icon "button" at bounding box center [929, 263] width 14 height 14
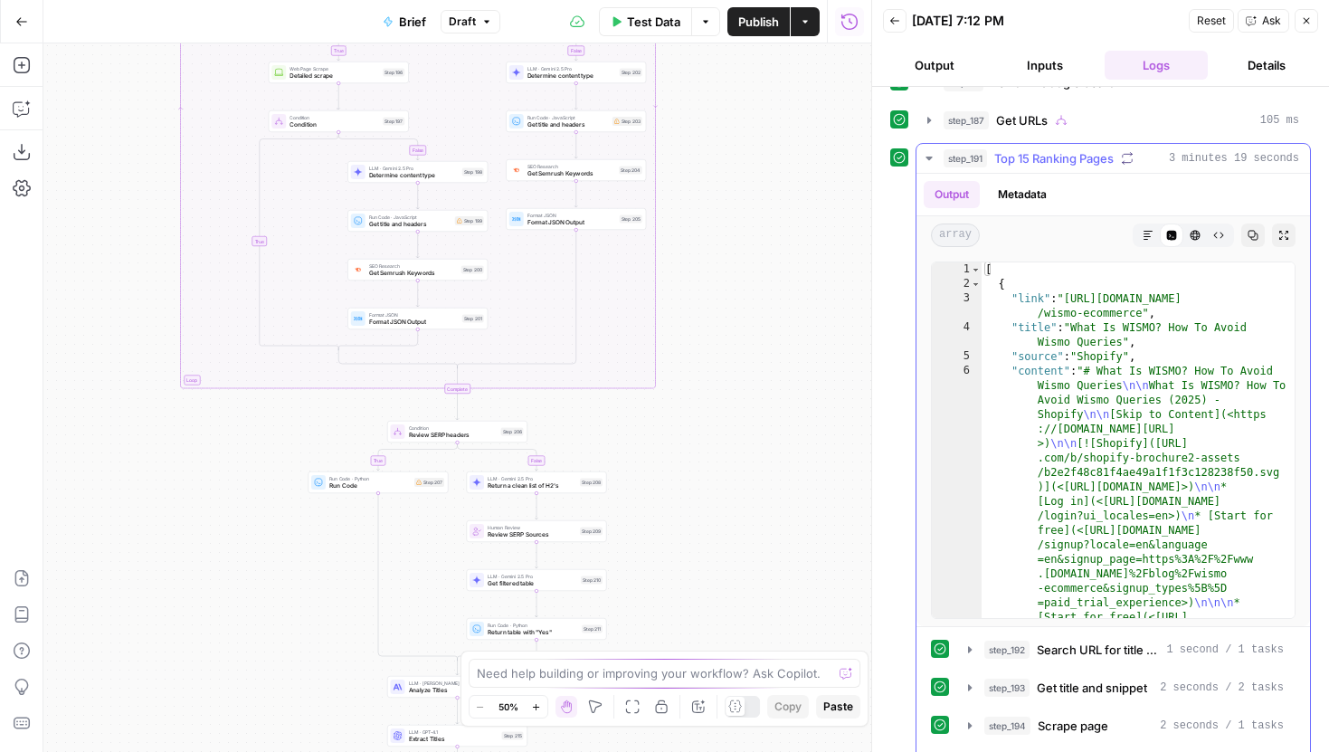
scroll to position [113, 0]
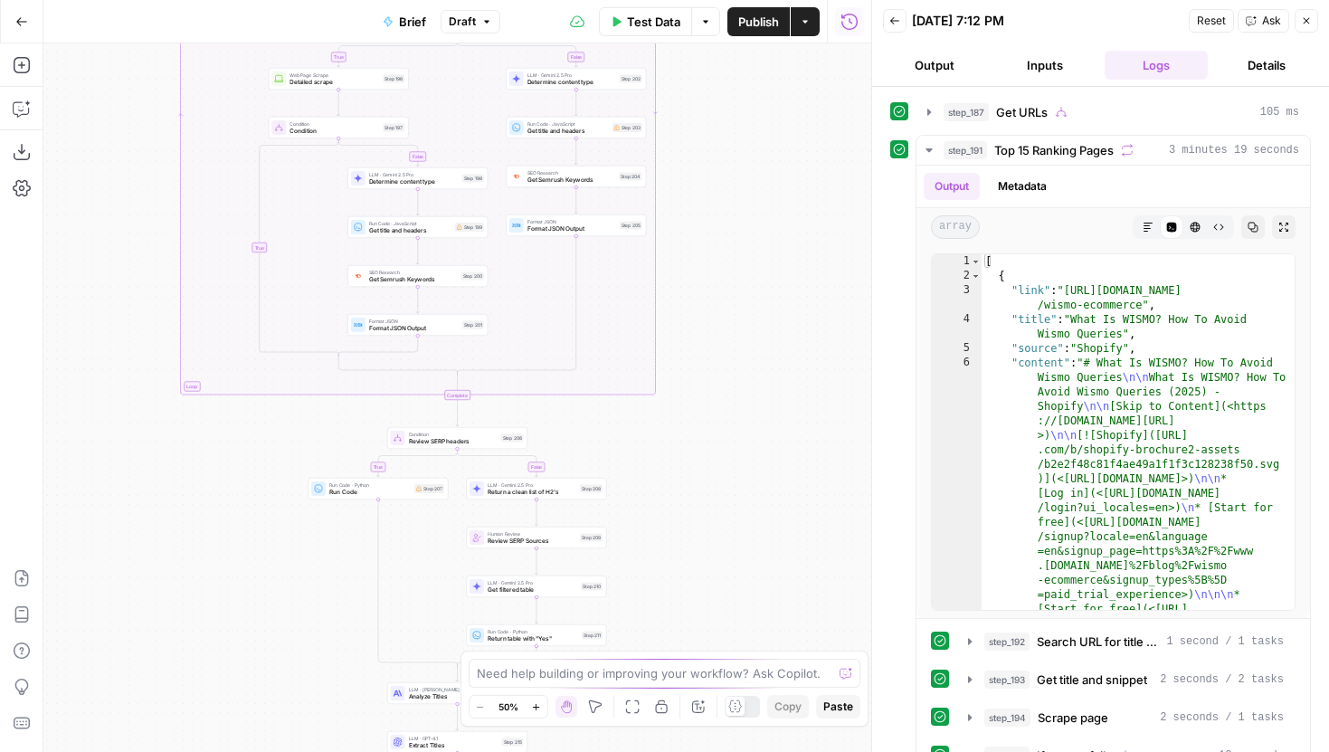
drag, startPoint x: 785, startPoint y: 202, endPoint x: 732, endPoint y: 521, distance: 323.7
click at [732, 521] on div "true false true false true false true false Workflow Input Settings Inputs LLM …" at bounding box center [457, 397] width 828 height 708
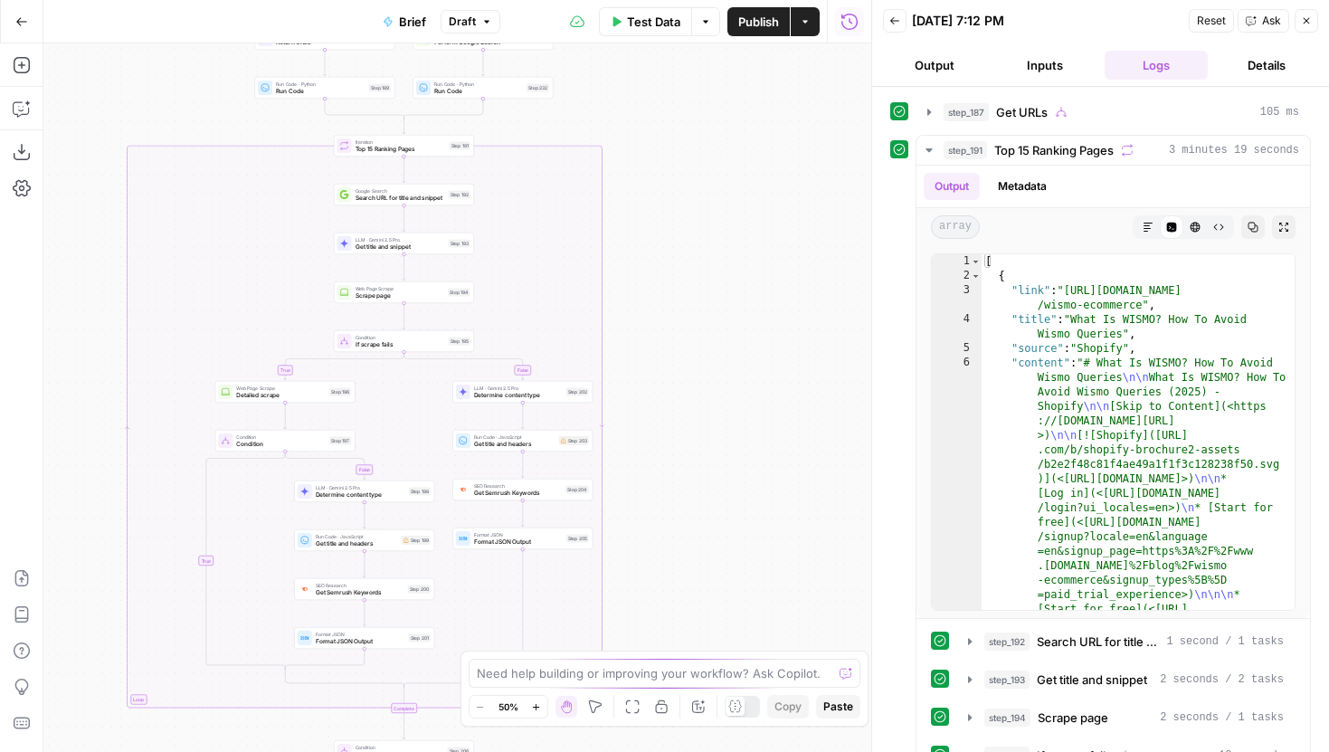
click at [543, 703] on button "Zoom In" at bounding box center [536, 707] width 22 height 22
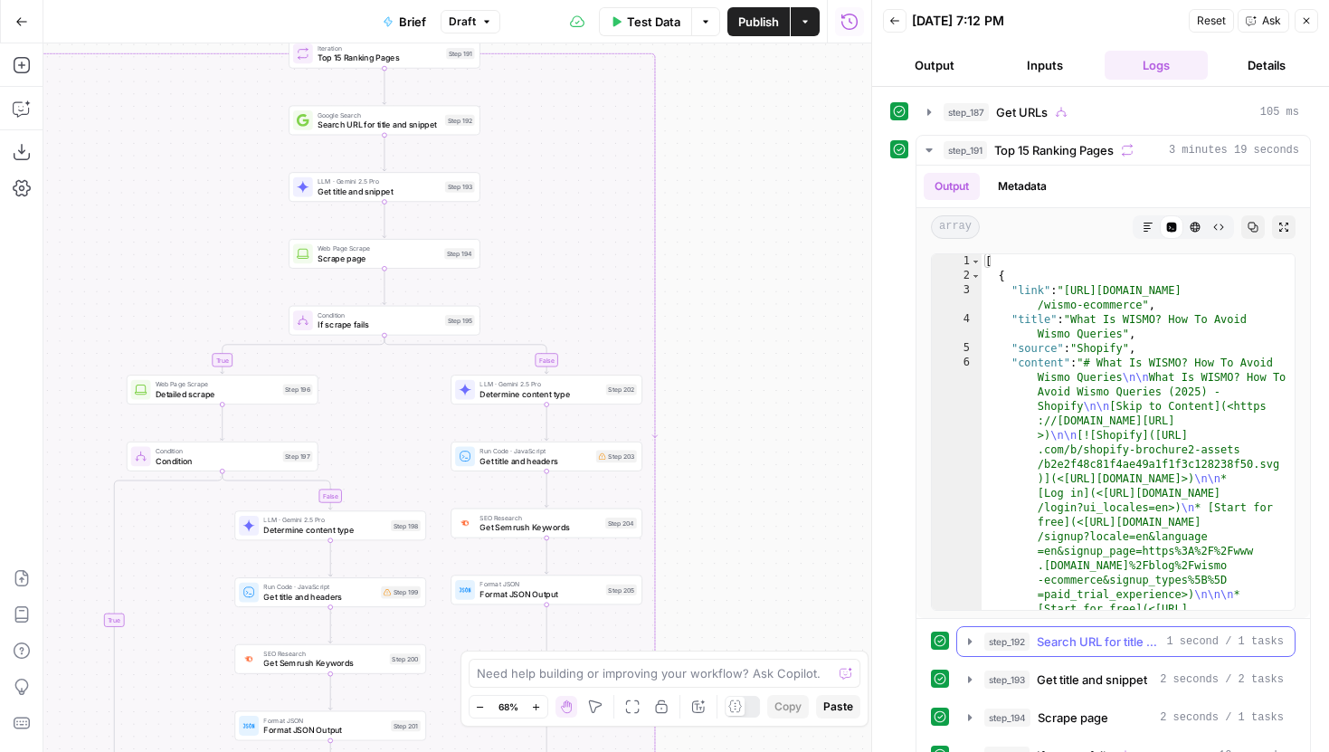
scroll to position [427, 0]
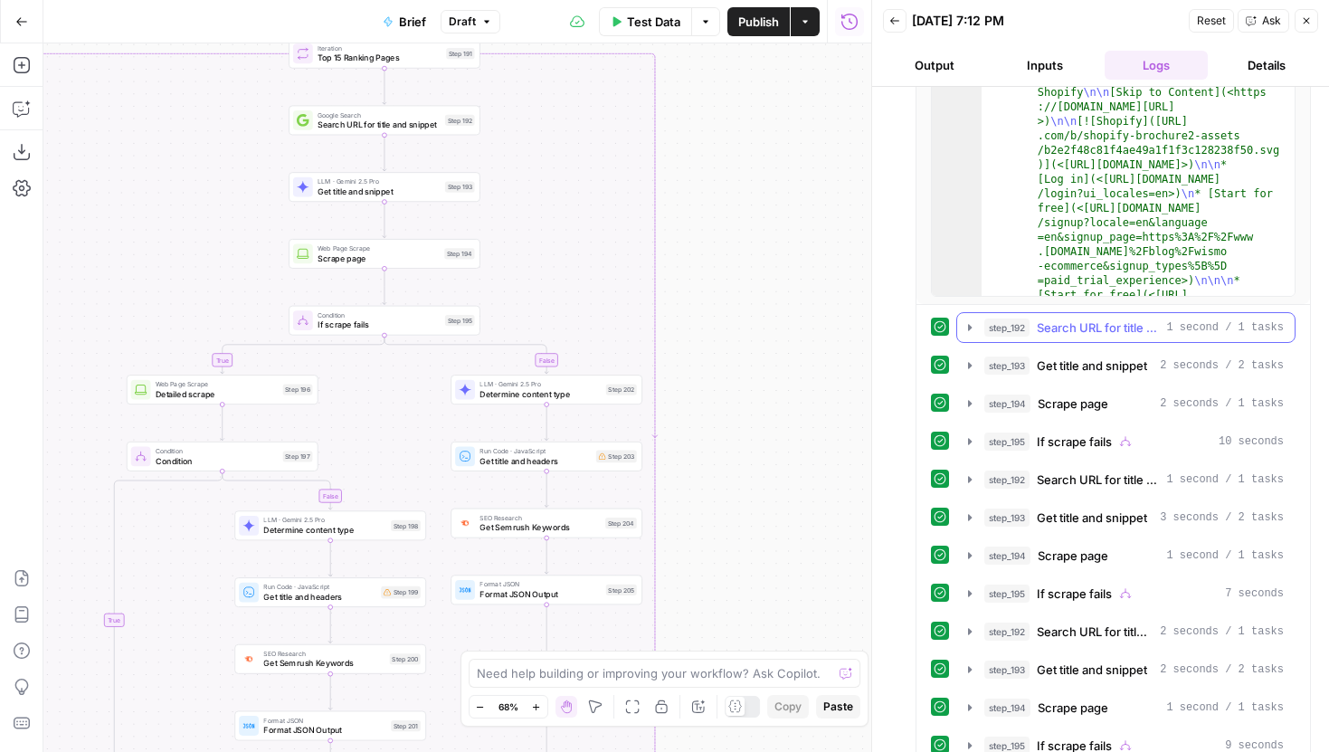
click at [974, 330] on icon "button" at bounding box center [969, 327] width 14 height 14
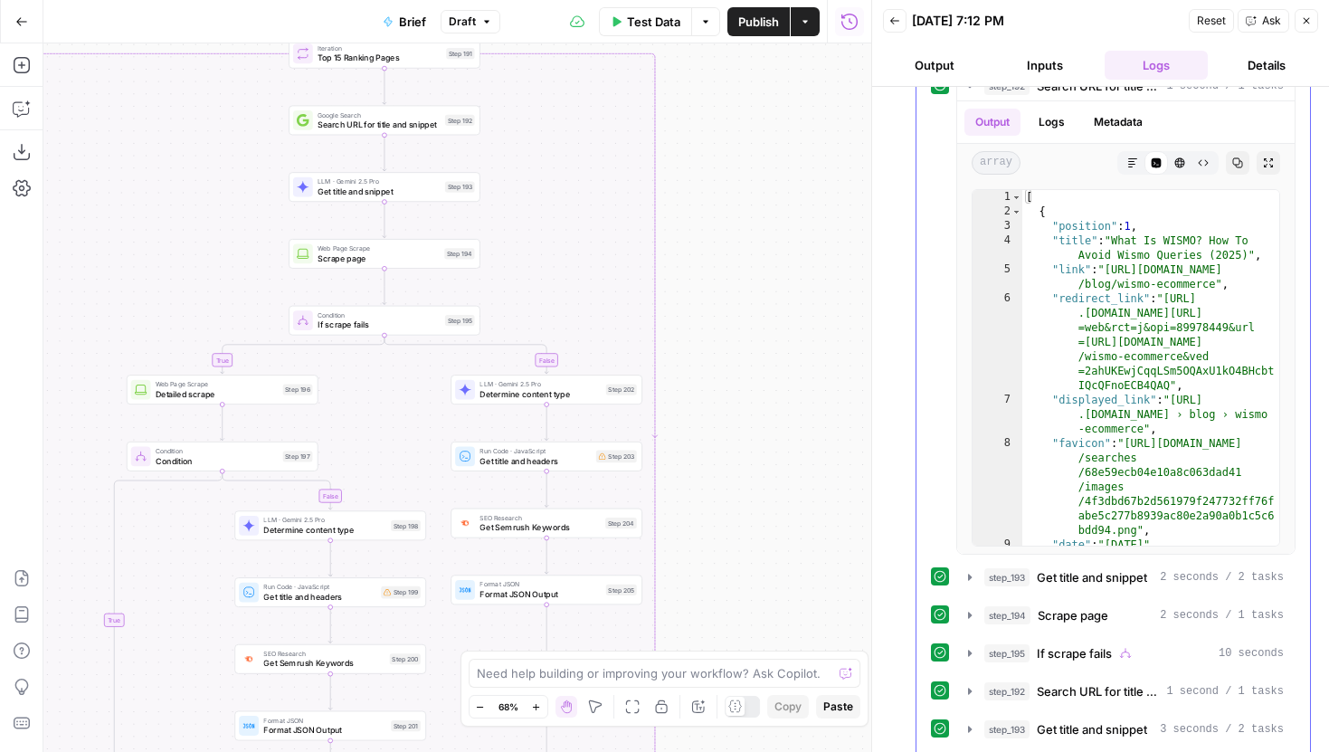
scroll to position [559, 0]
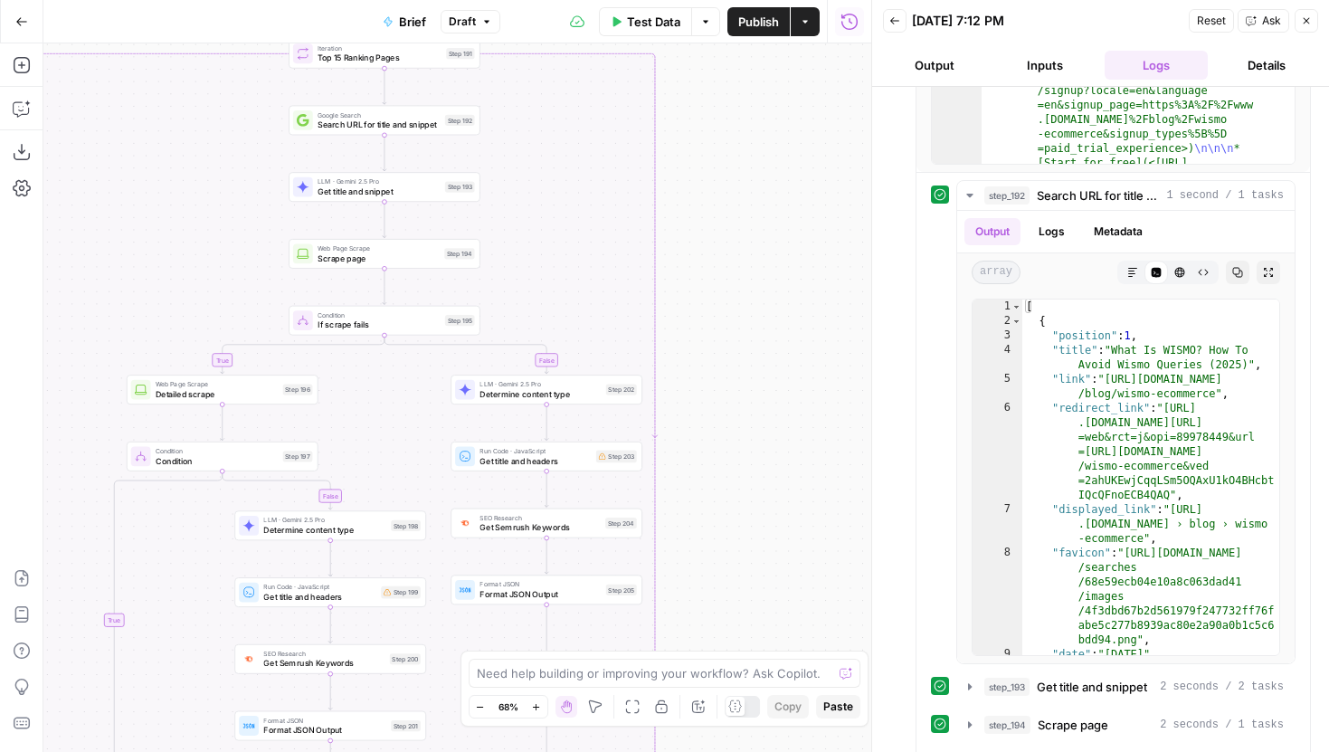
click at [432, 138] on div "true false true false true false true false Workflow Input Settings Inputs LLM …" at bounding box center [457, 397] width 828 height 708
click at [430, 128] on span "Search URL for title and snippet" at bounding box center [378, 124] width 122 height 13
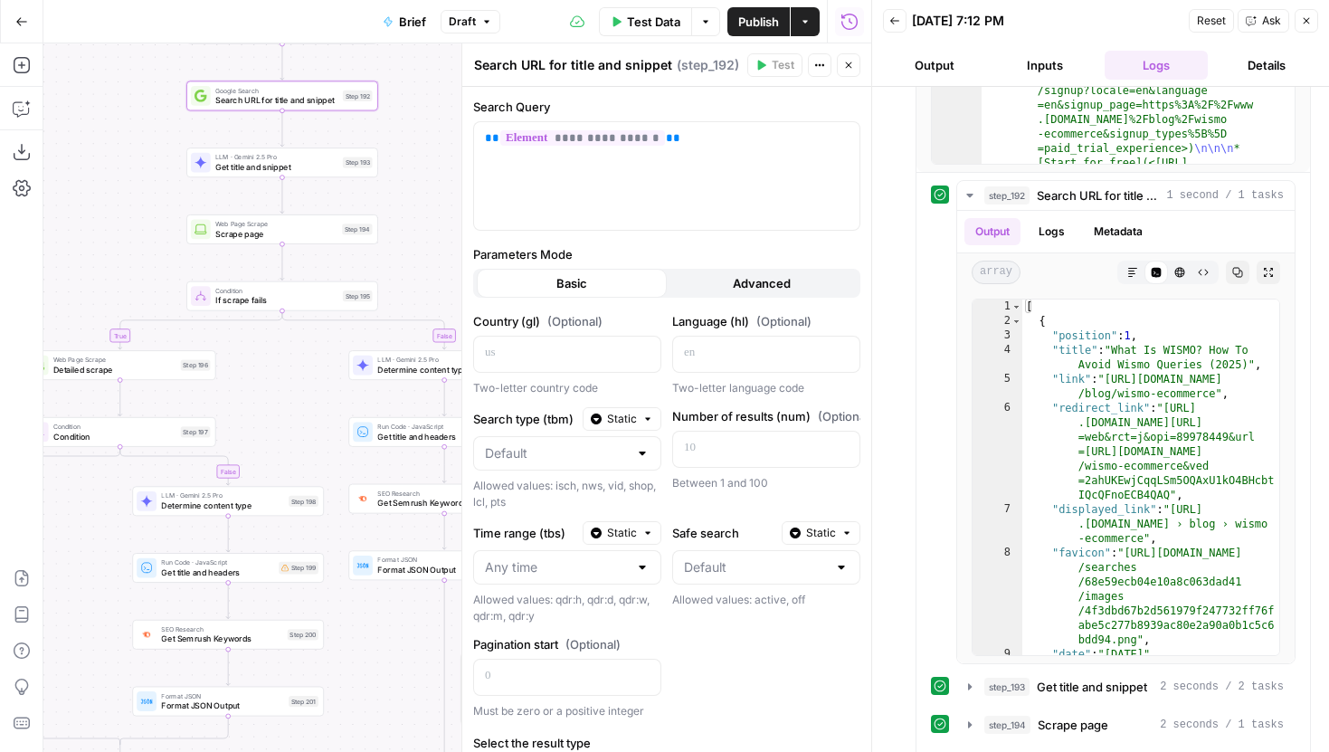
drag, startPoint x: 213, startPoint y: 214, endPoint x: 111, endPoint y: 189, distance: 105.3
click at [111, 189] on div "true false false true false true false true Workflow Input Settings Inputs LLM …" at bounding box center [457, 397] width 828 height 708
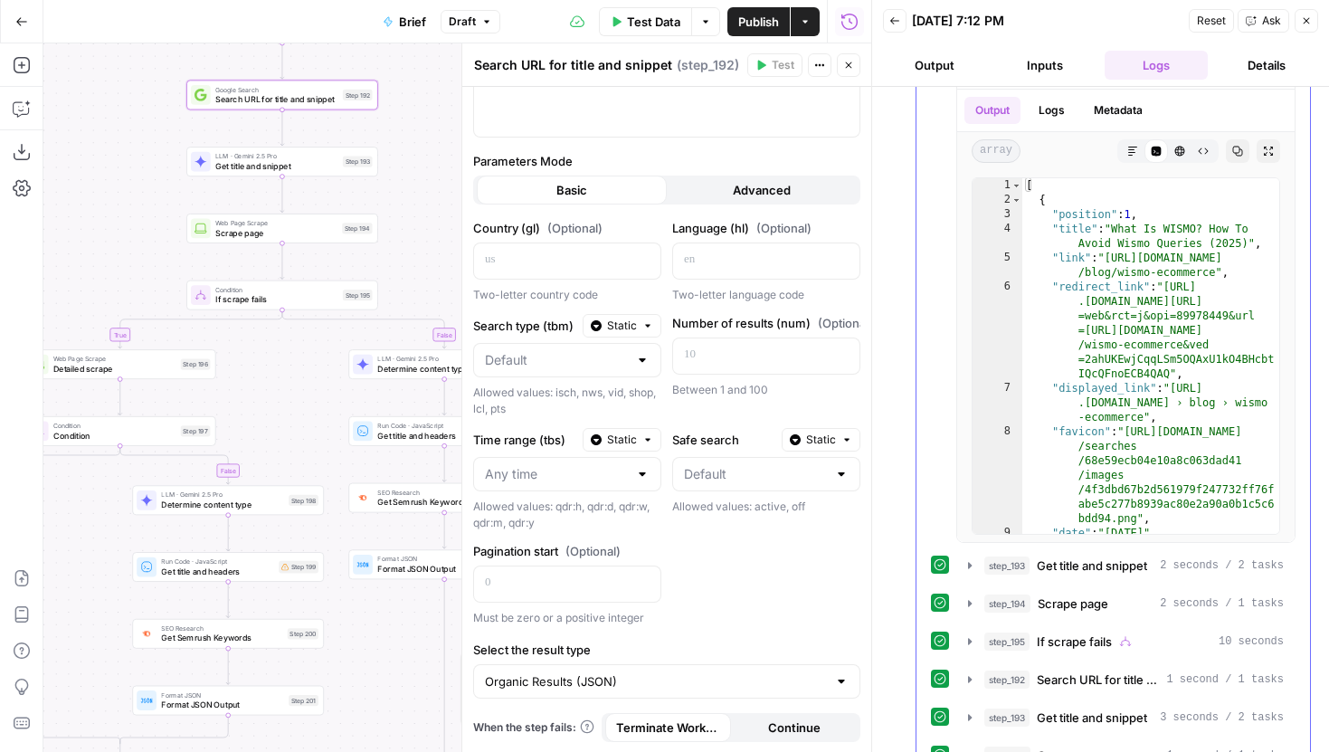
scroll to position [698, 0]
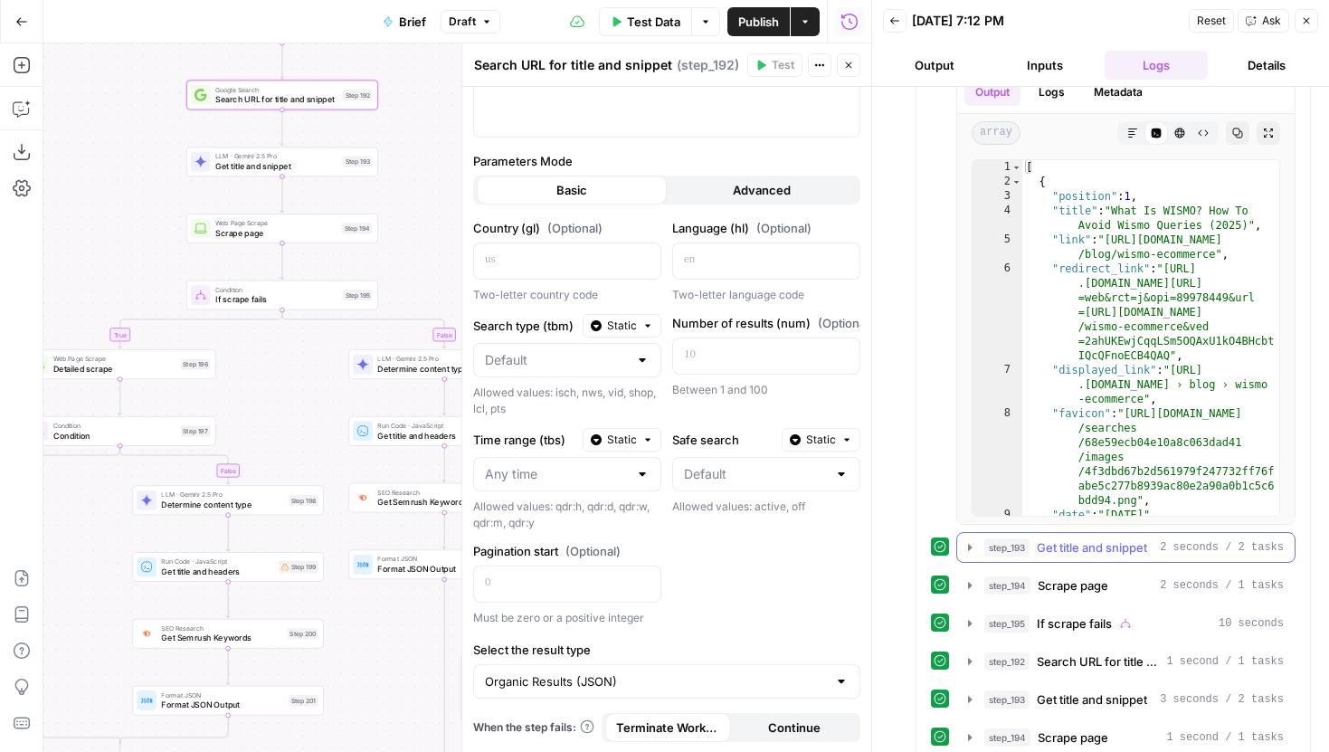
click at [968, 540] on icon "button" at bounding box center [969, 547] width 14 height 14
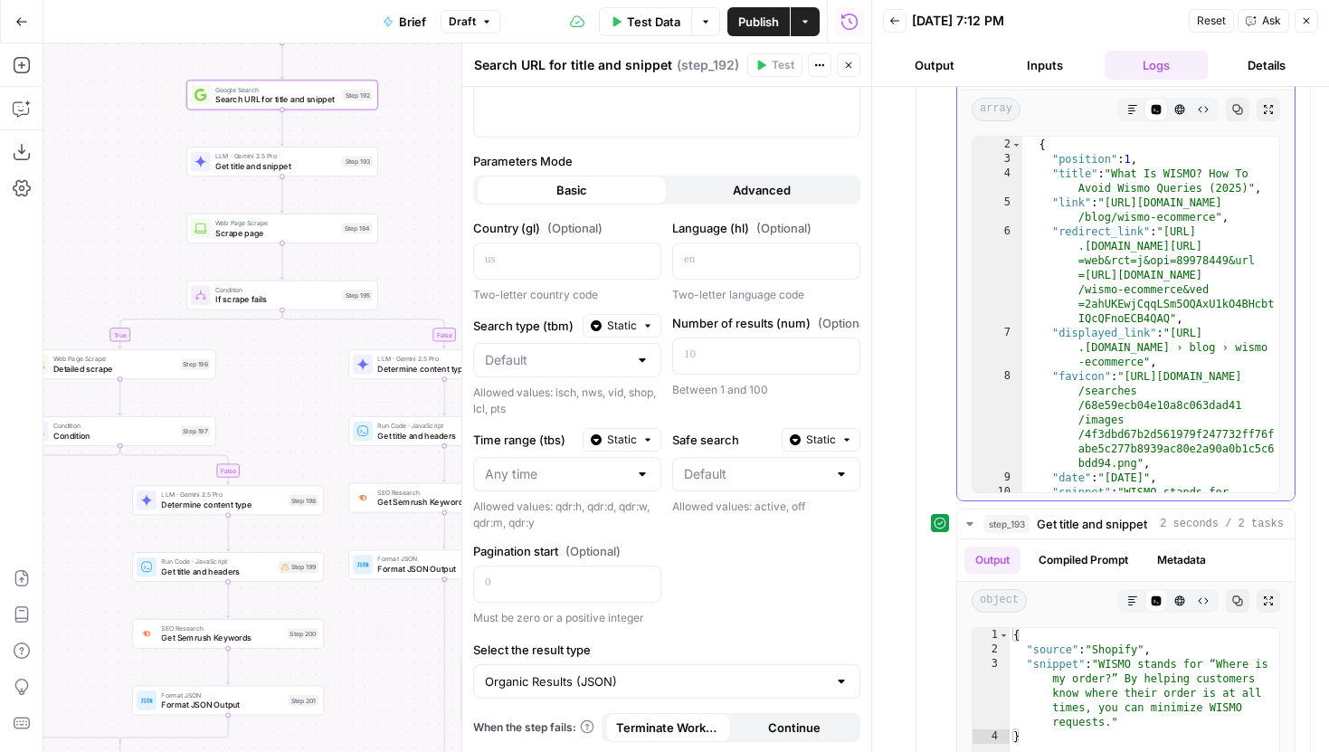
scroll to position [14, 0]
click at [306, 161] on span "Get title and snippet" at bounding box center [276, 166] width 122 height 13
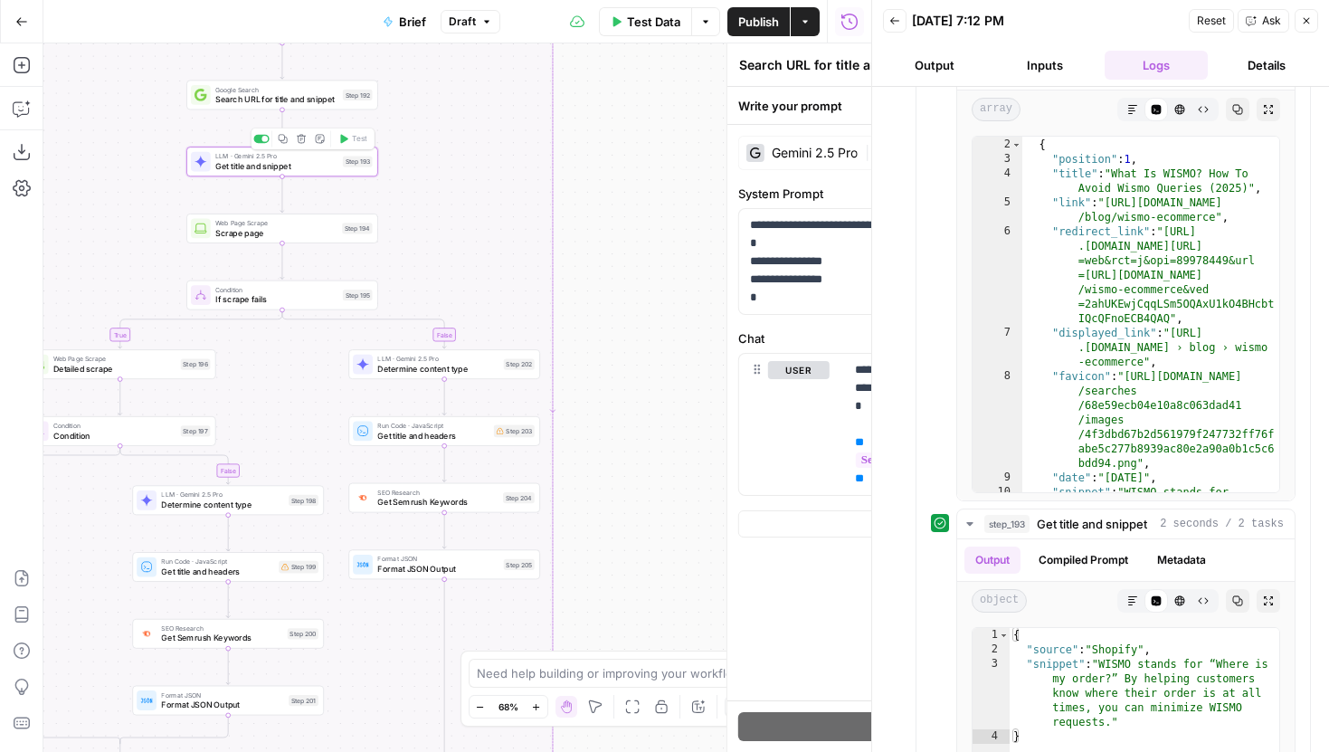
type textarea "Get title and snippet"
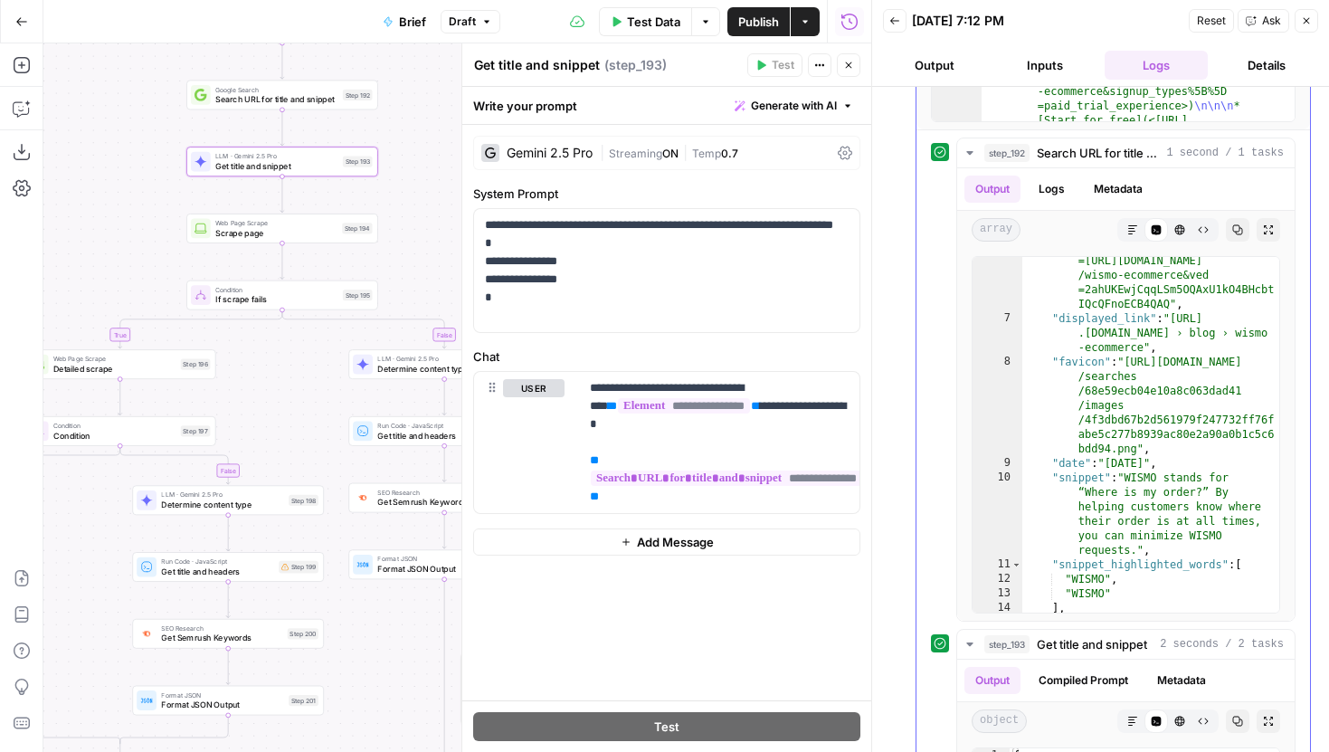
scroll to position [573, 0]
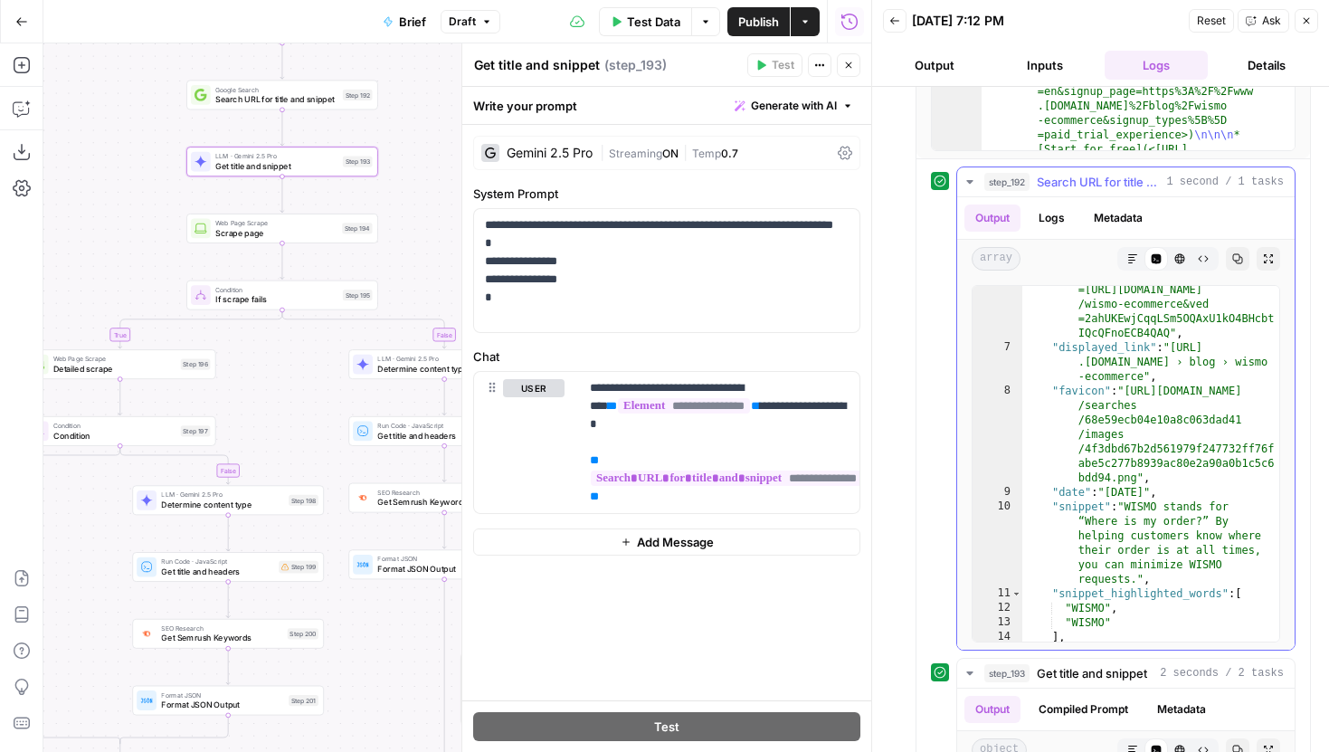
click at [964, 192] on button "step_192 Search URL for title and snippet 1 second / 1 tasks" at bounding box center [1125, 181] width 337 height 29
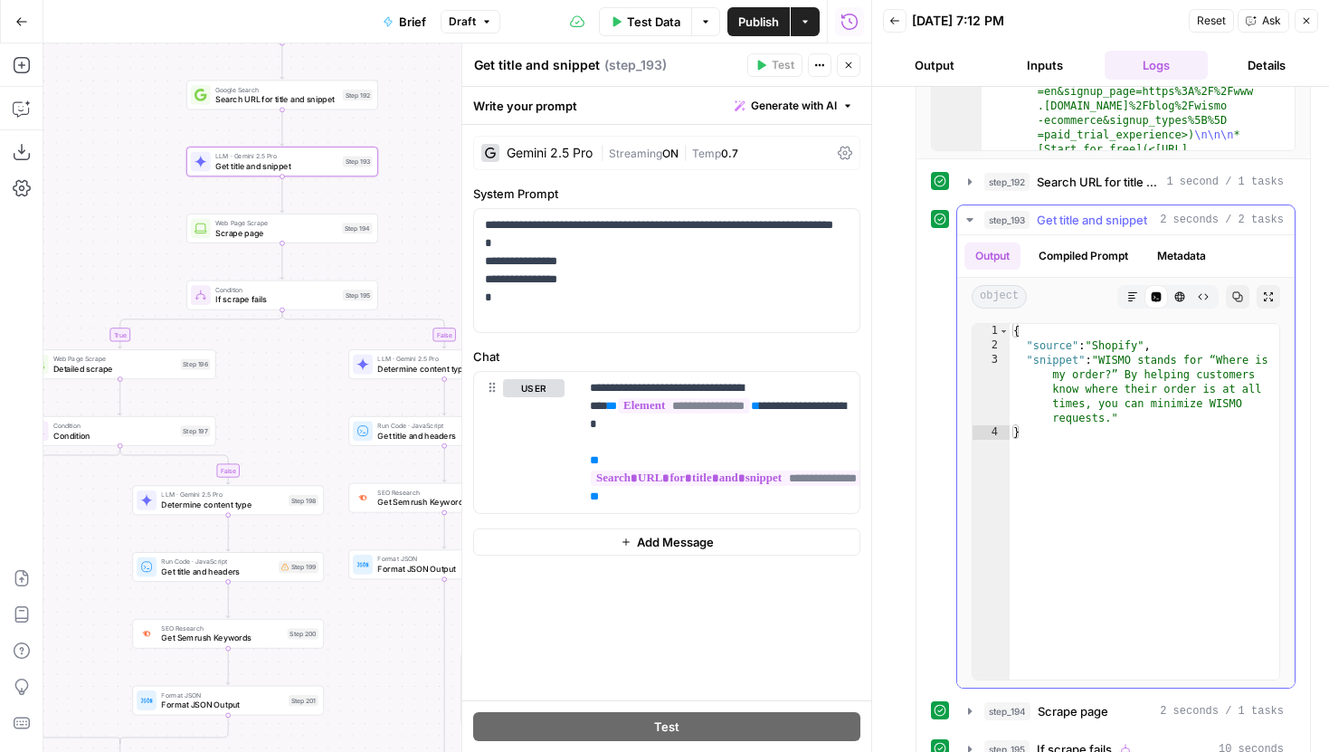
click at [966, 215] on icon "button" at bounding box center [969, 220] width 14 height 14
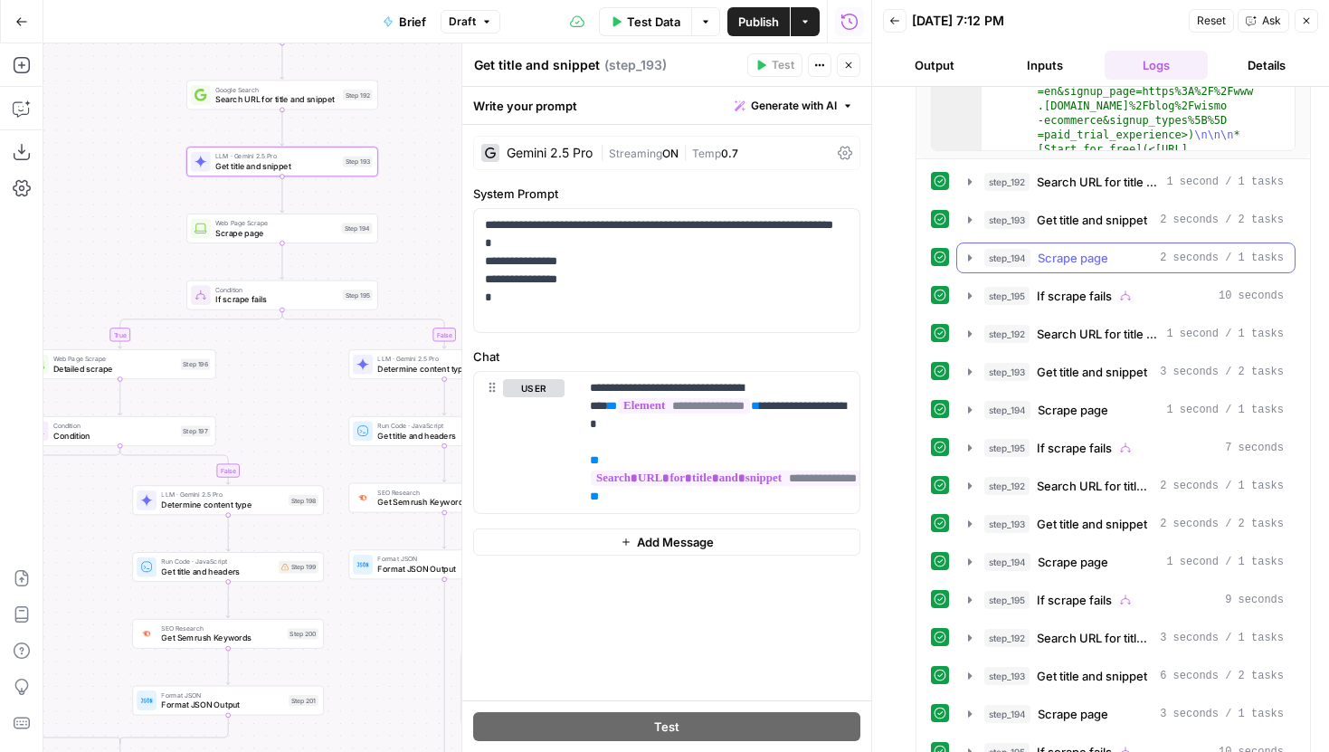
click at [971, 254] on icon "button" at bounding box center [969, 258] width 14 height 14
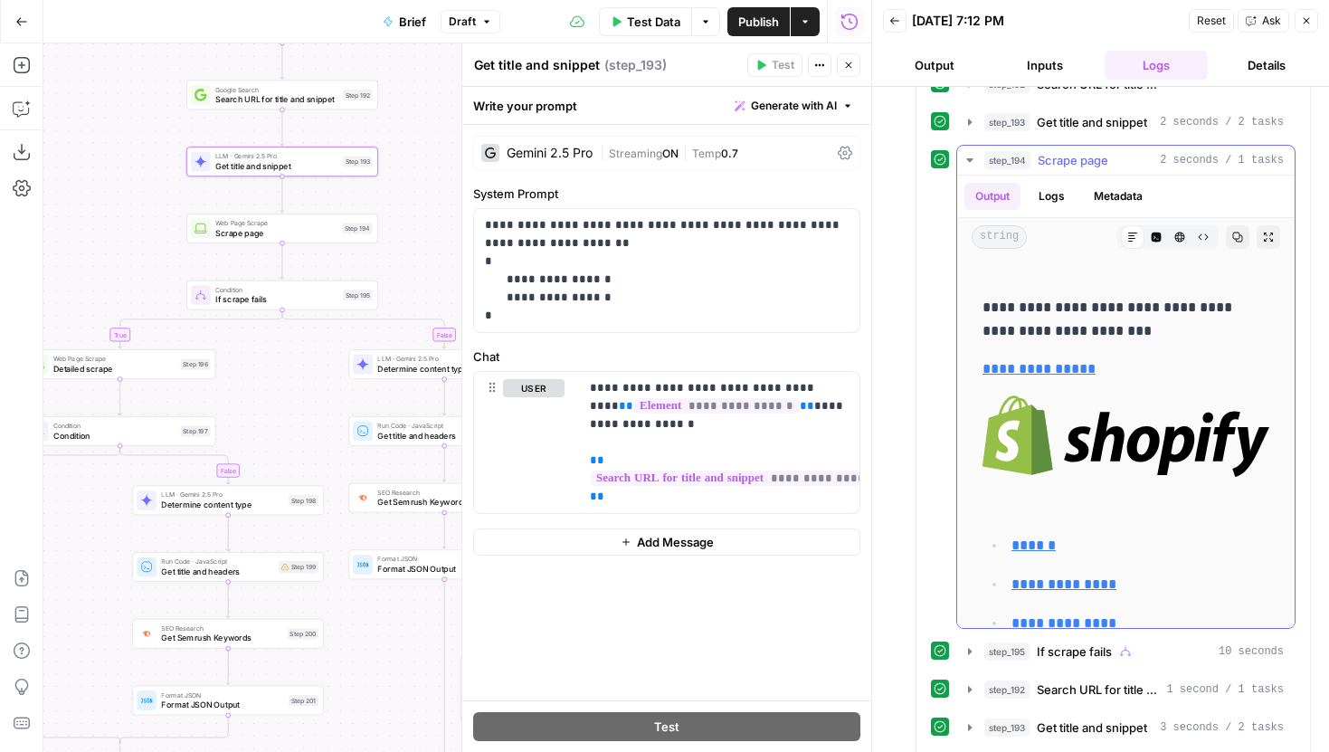
scroll to position [132, 0]
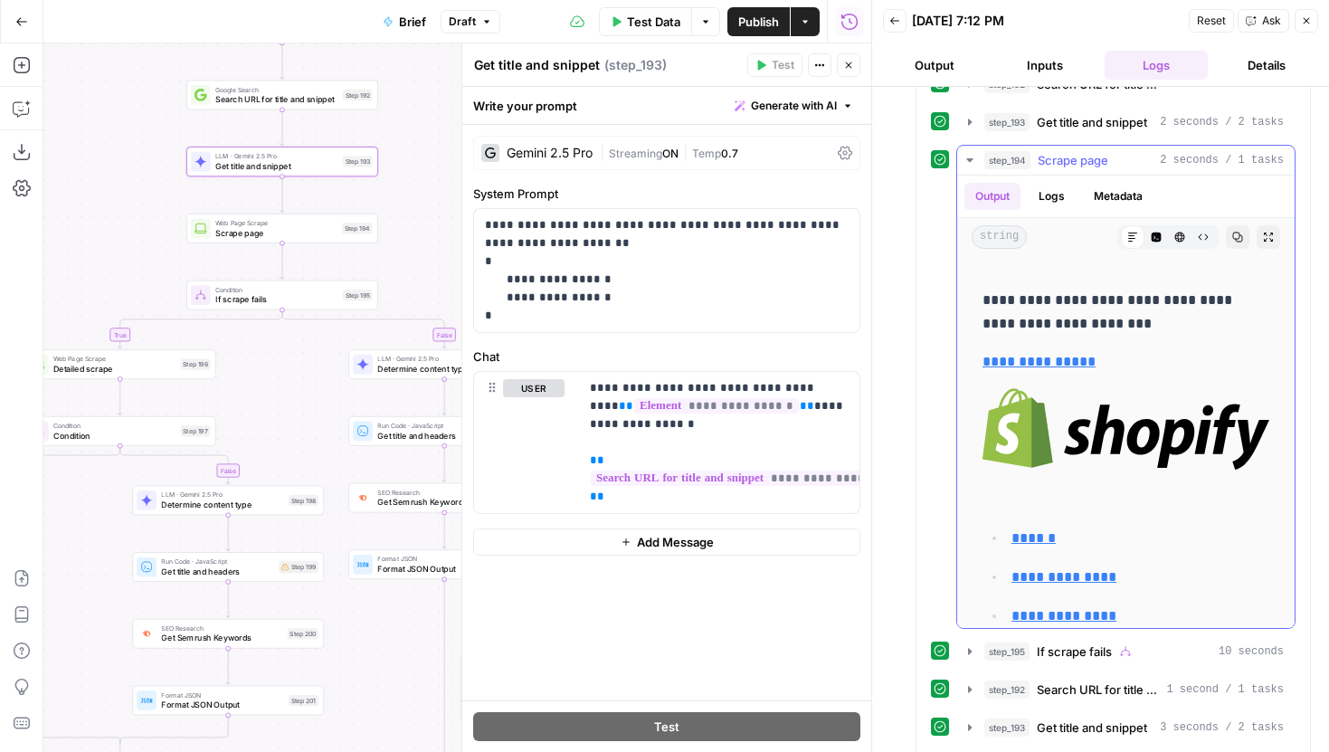
click at [970, 158] on icon "button" at bounding box center [969, 160] width 6 height 4
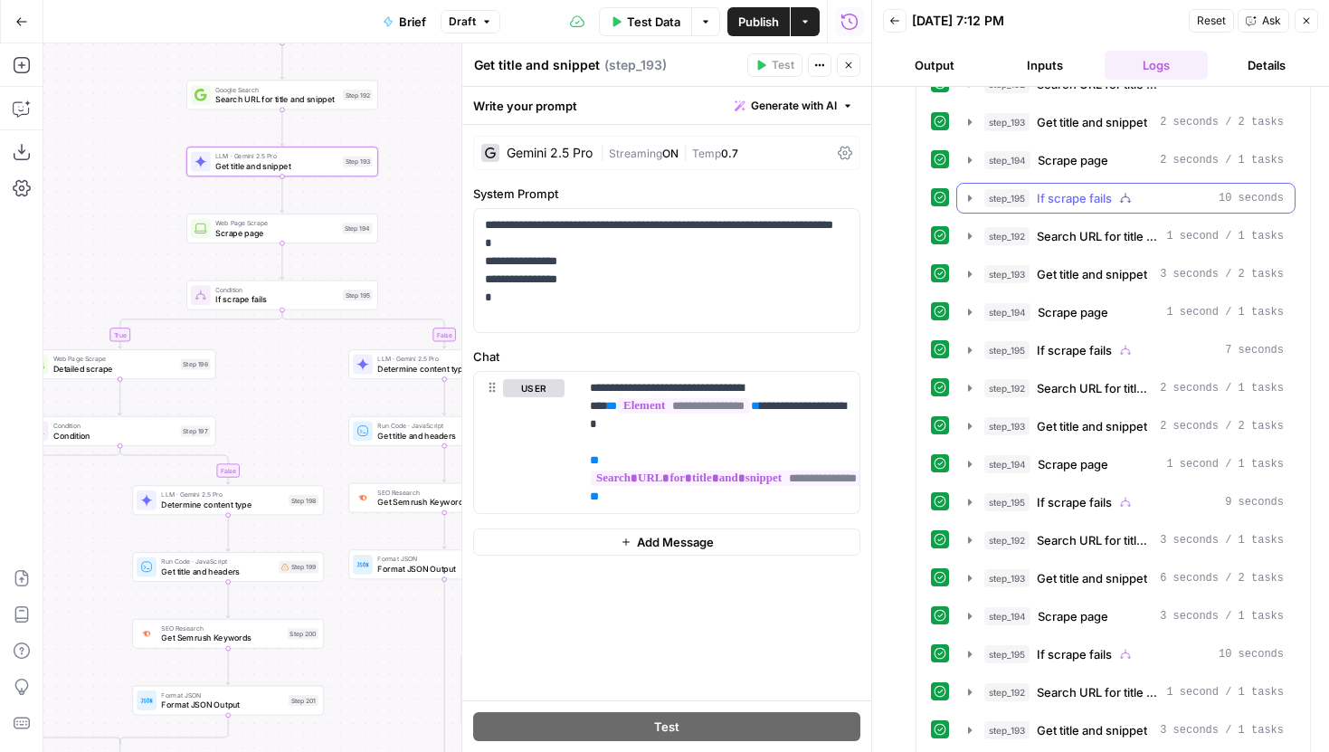
click at [969, 199] on icon "button" at bounding box center [970, 197] width 4 height 6
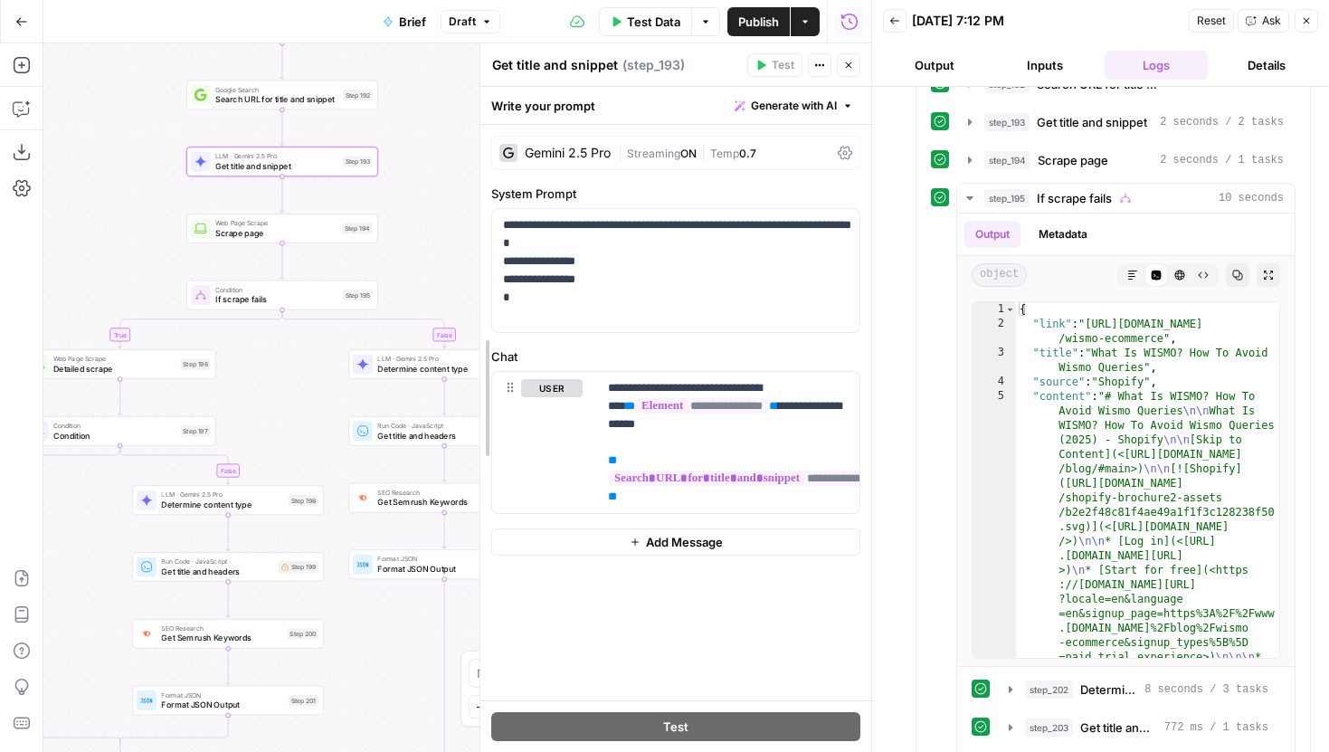
drag, startPoint x: 463, startPoint y: 111, endPoint x: 560, endPoint y: 112, distance: 96.8
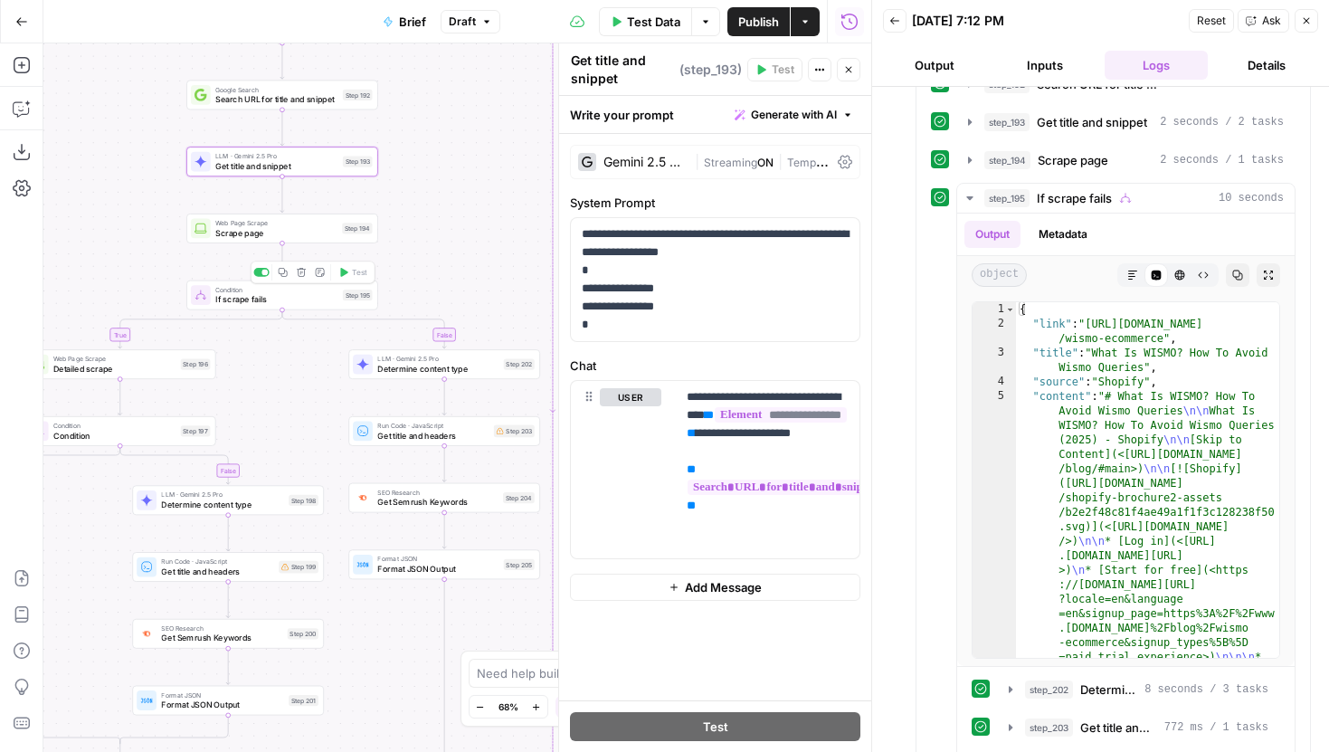
click at [278, 297] on span "If scrape fails" at bounding box center [276, 299] width 122 height 13
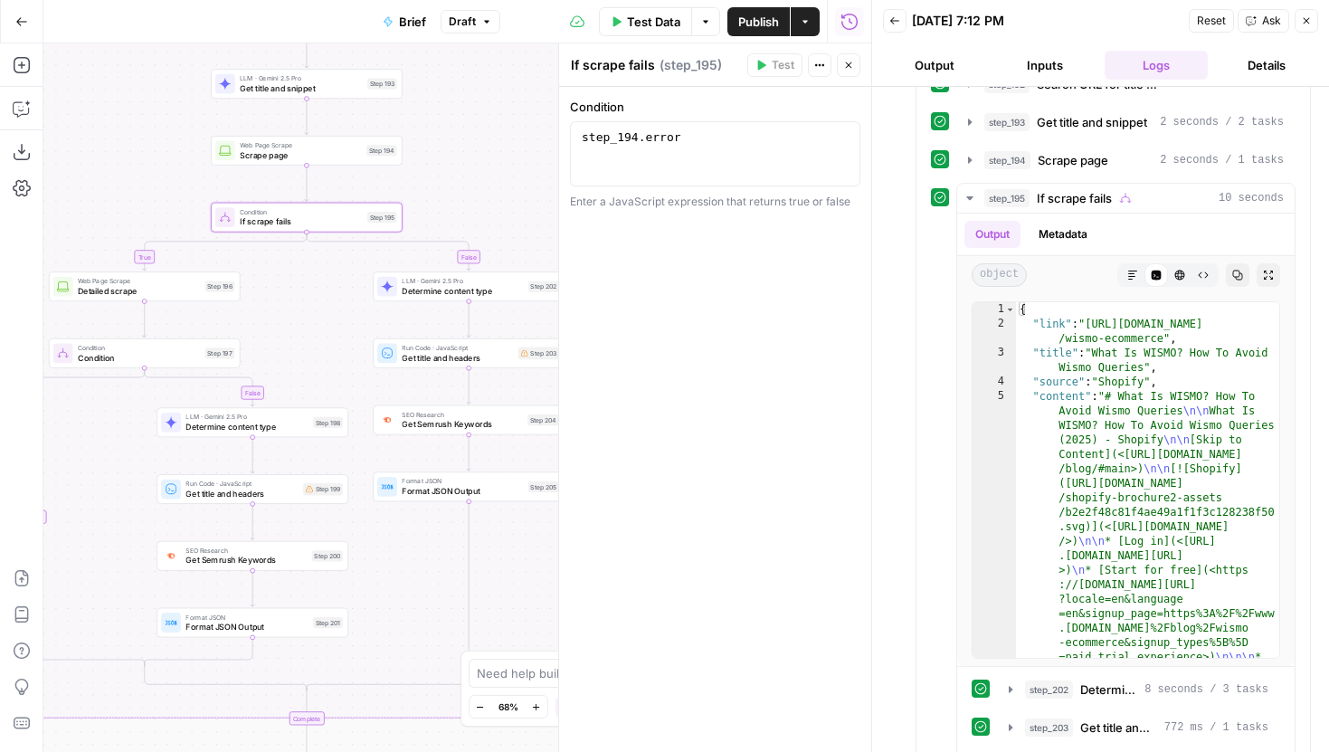
drag, startPoint x: 430, startPoint y: 287, endPoint x: 453, endPoint y: 197, distance: 92.6
click at [453, 197] on div "true false false true false true false true Workflow Input Settings Inputs LLM …" at bounding box center [457, 397] width 828 height 708
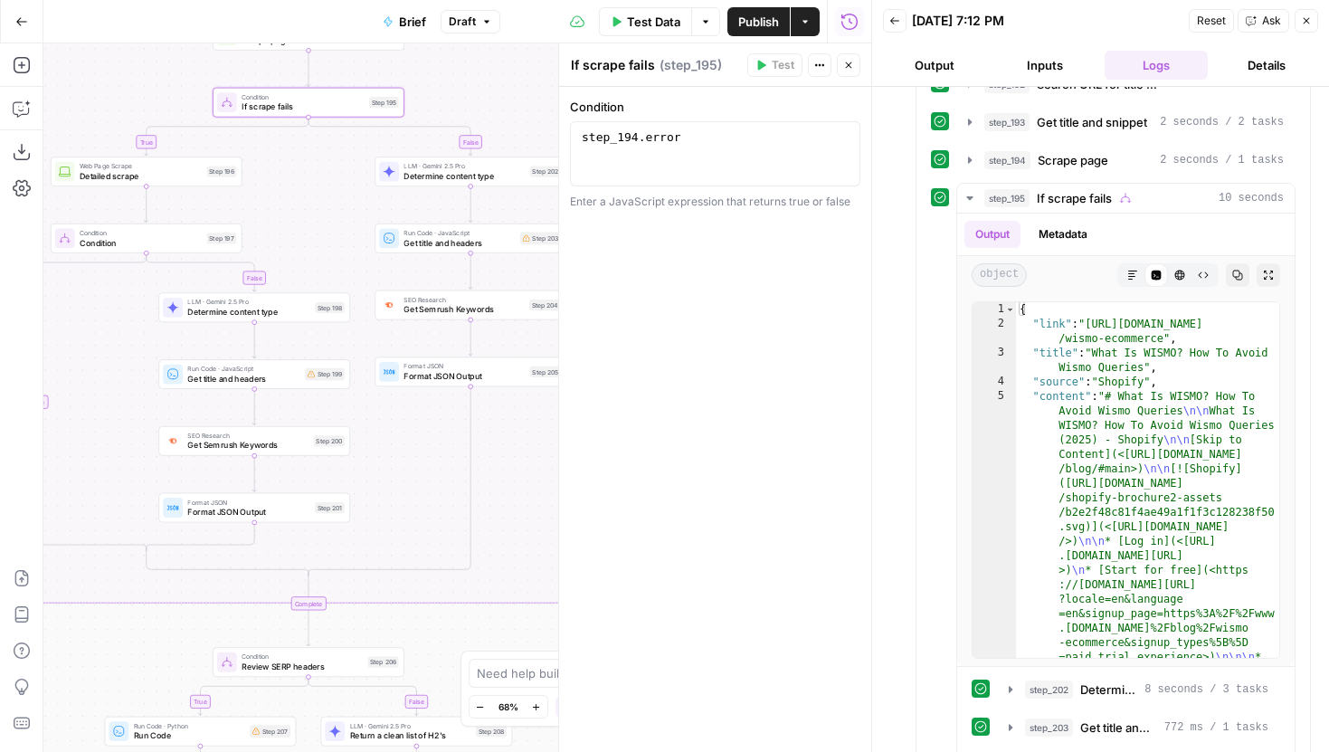
drag, startPoint x: 301, startPoint y: 321, endPoint x: 293, endPoint y: 220, distance: 101.6
click at [300, 218] on div "true false false true false true false true Workflow Input Settings Inputs LLM …" at bounding box center [457, 397] width 828 height 708
click at [162, 173] on span "Detailed scrape" at bounding box center [138, 176] width 122 height 13
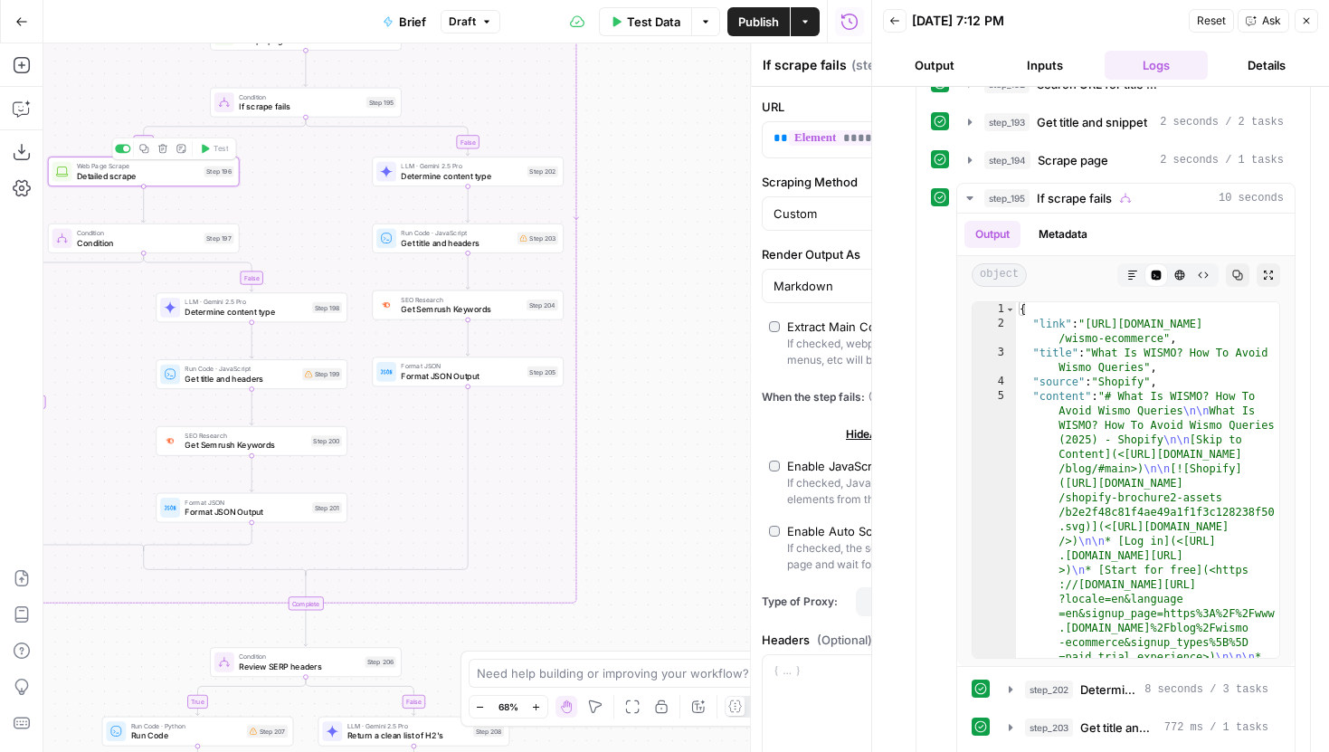
type textarea "Detailed scrape"
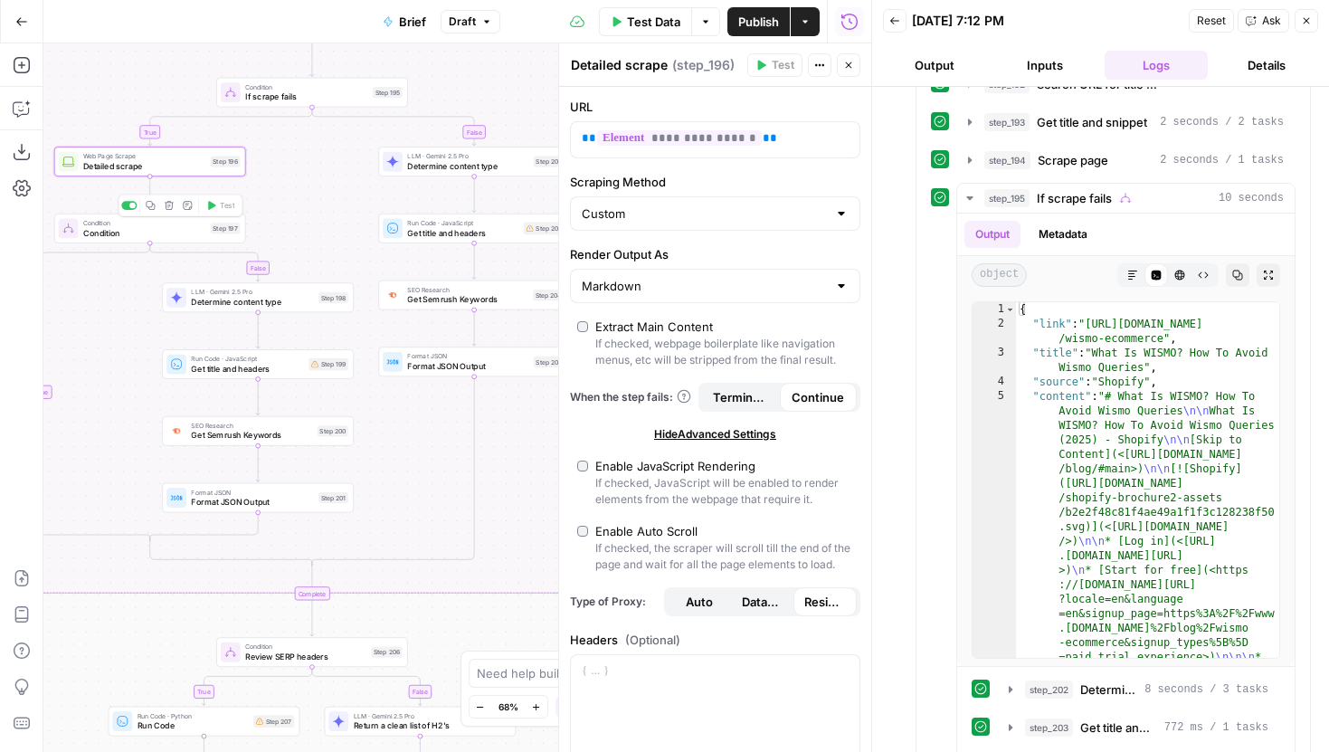
drag, startPoint x: 284, startPoint y: 241, endPoint x: 352, endPoint y: 185, distance: 88.0
click at [352, 185] on div "true false false true false true false true Workflow Input Settings Inputs LLM …" at bounding box center [457, 397] width 828 height 708
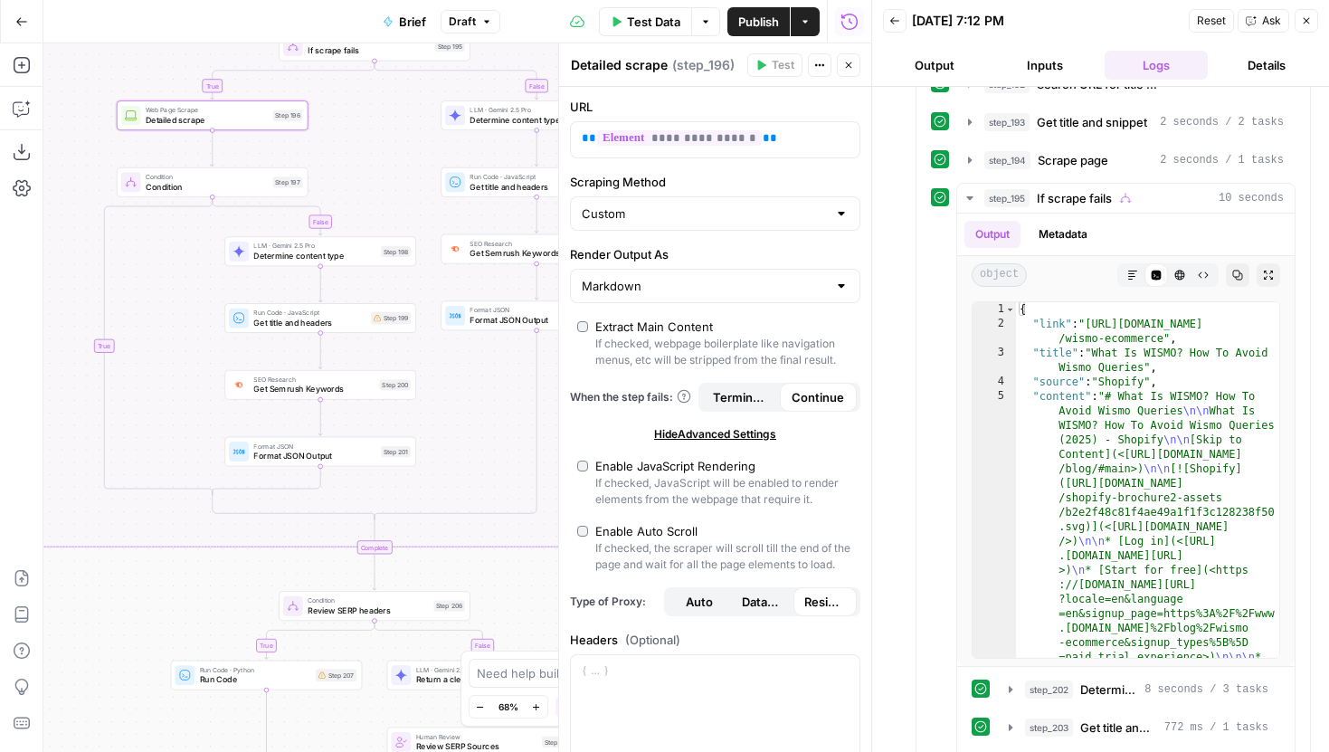
click at [289, 190] on div "Condition Condition Step 197 Copy step Delete step Add Note Test" at bounding box center [212, 182] width 182 height 21
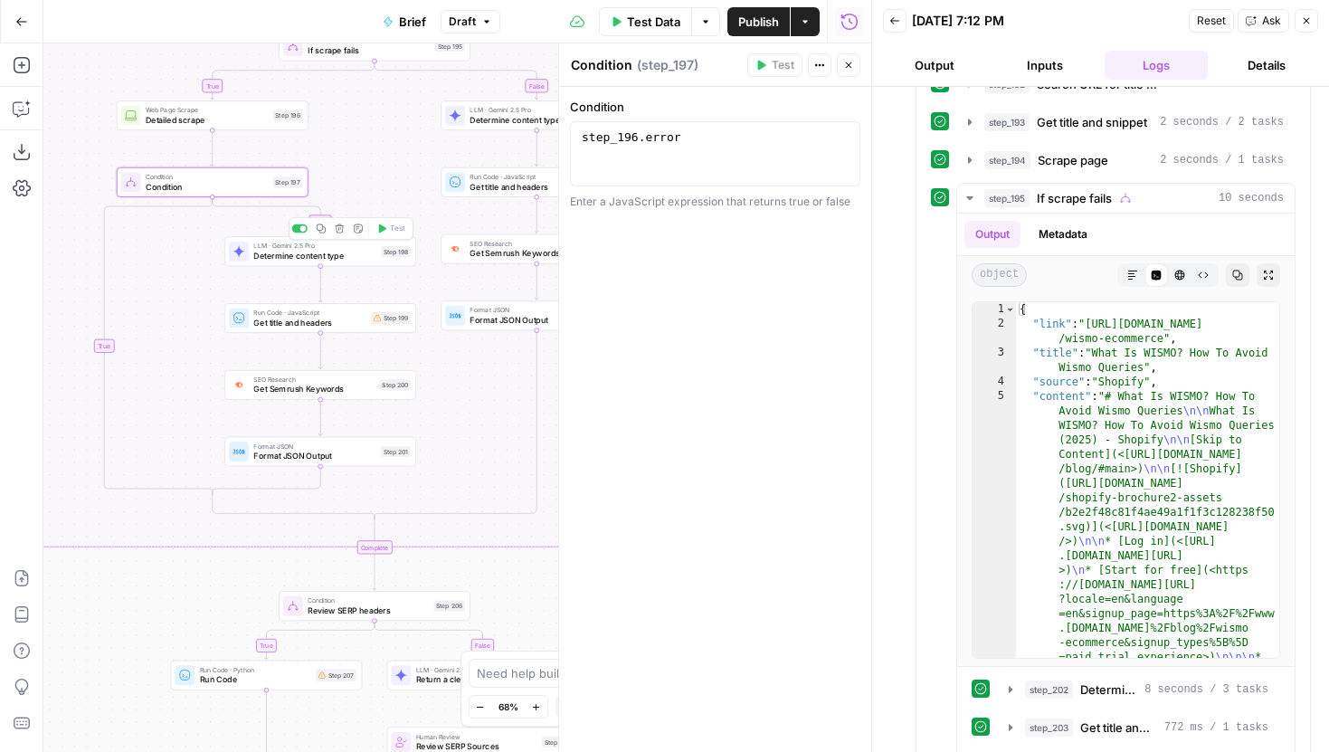
click at [348, 258] on span "Determine content type" at bounding box center [314, 256] width 122 height 13
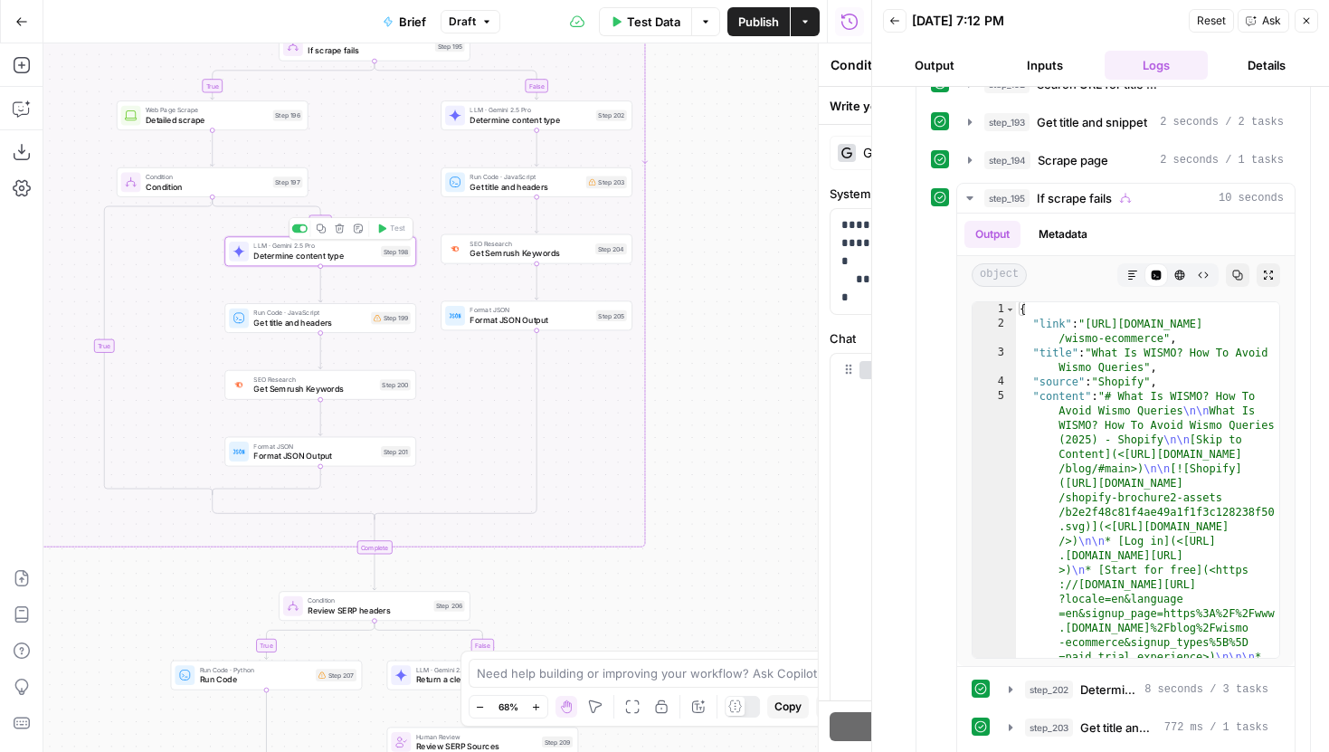
type textarea "Determine content type"
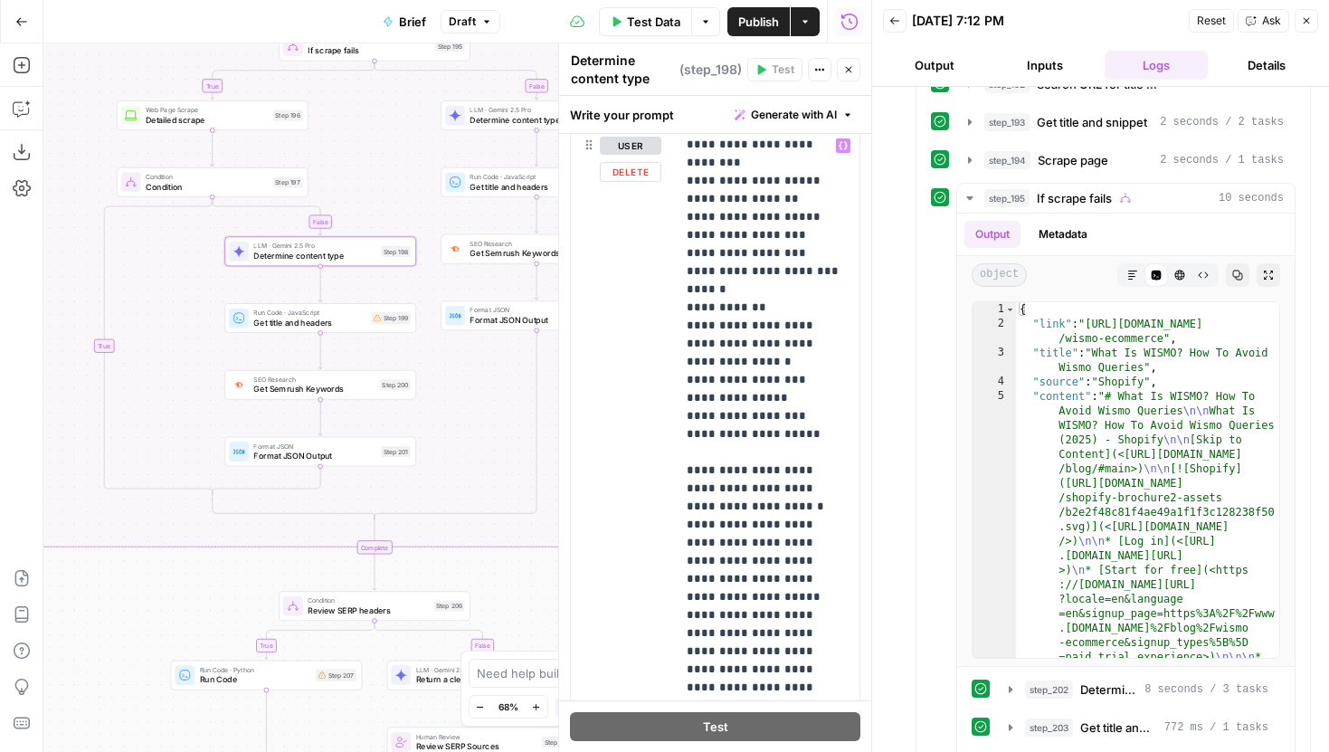
scroll to position [452, 0]
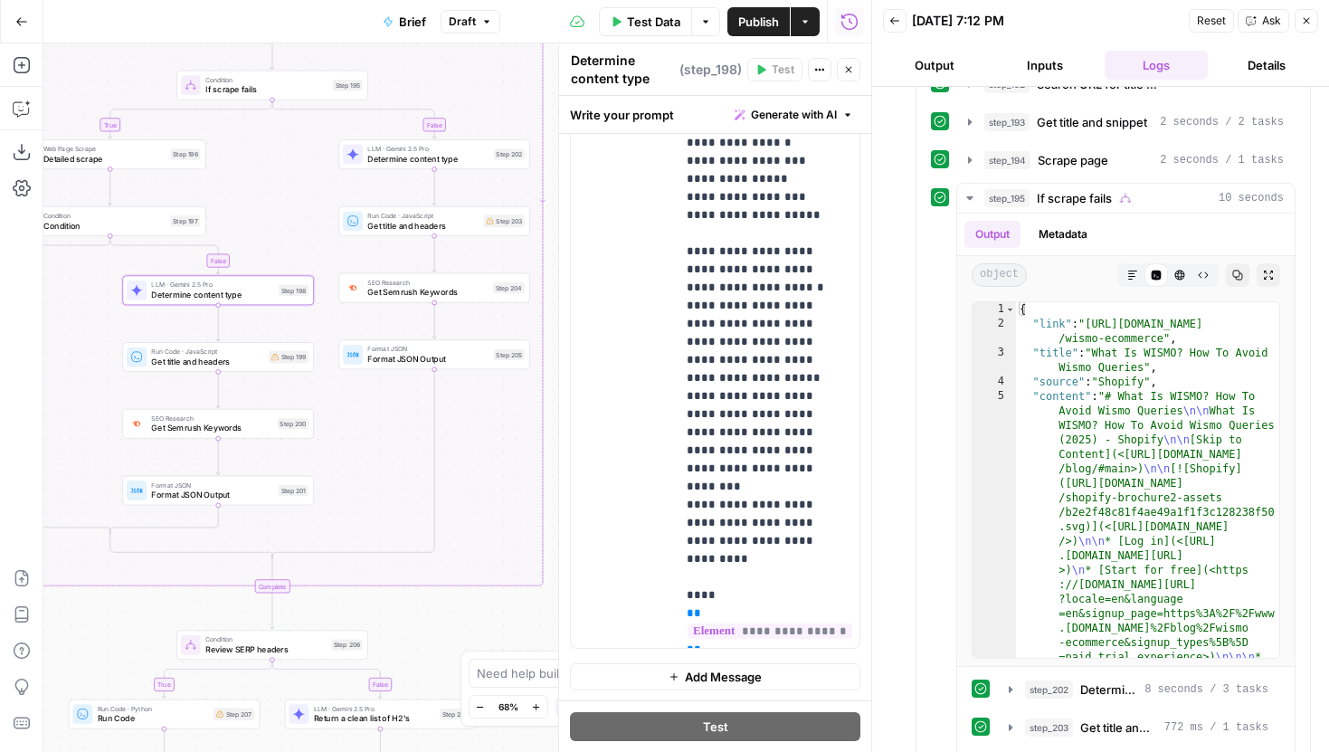
drag, startPoint x: 456, startPoint y: 426, endPoint x: 348, endPoint y: 478, distance: 119.7
click at [348, 478] on div "true false false true false true false true Workflow Input Settings Inputs LLM …" at bounding box center [457, 397] width 828 height 708
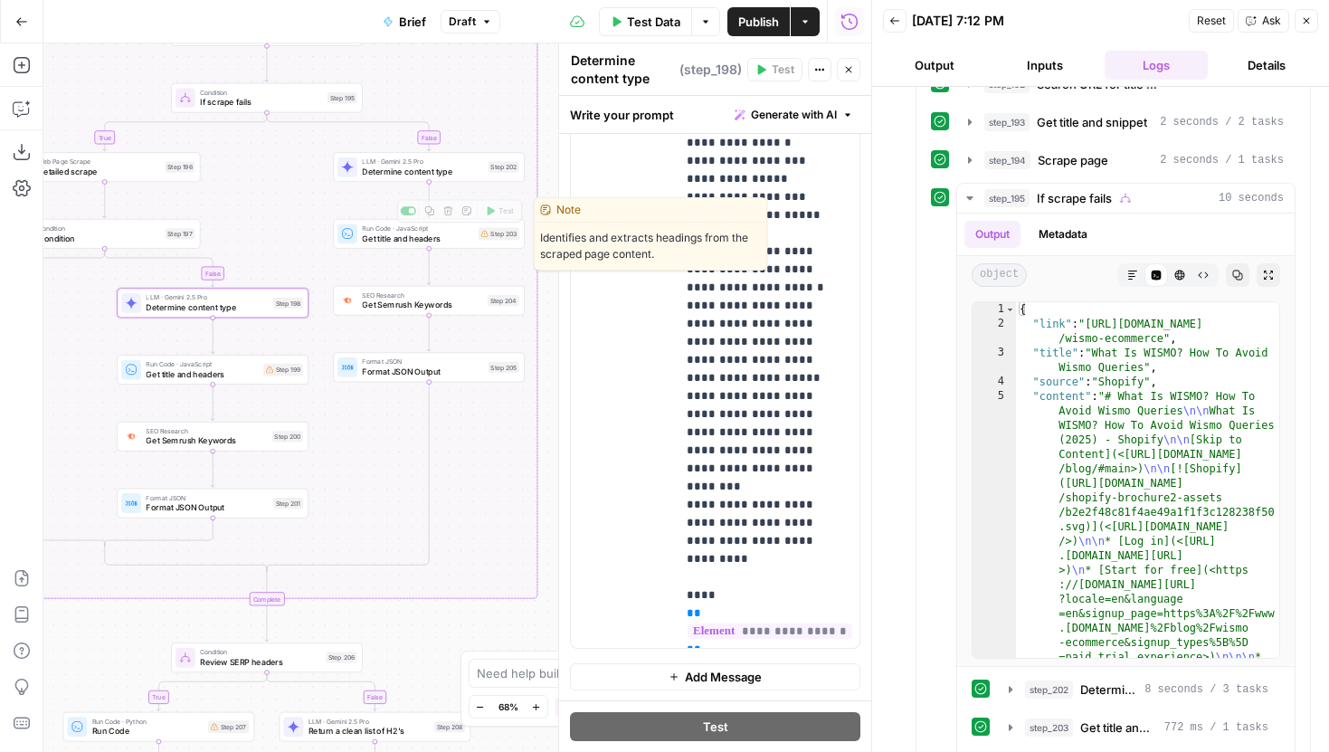
click at [440, 241] on span "Get title and headers" at bounding box center [417, 238] width 111 height 13
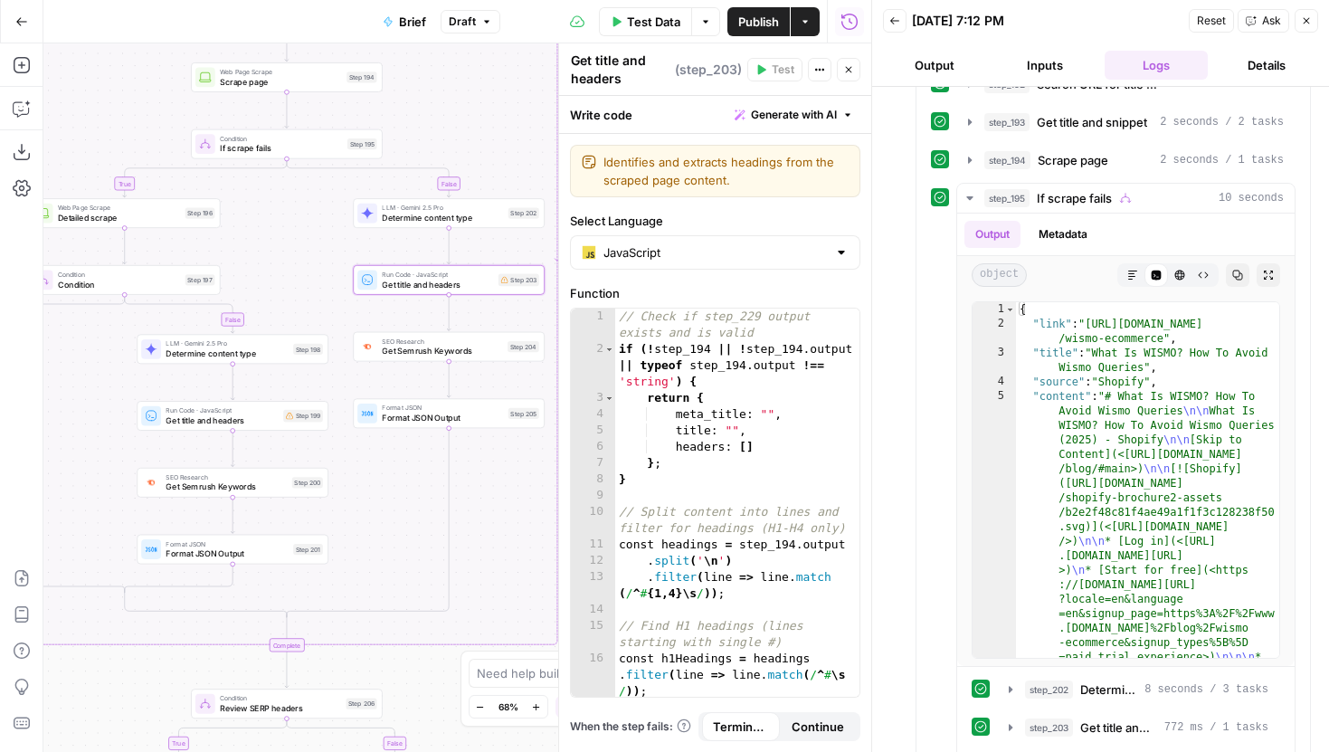
drag, startPoint x: 393, startPoint y: 445, endPoint x: 428, endPoint y: 528, distance: 90.0
click at [428, 528] on div "true false false true false true false true Workflow Input Settings Inputs LLM …" at bounding box center [457, 397] width 828 height 708
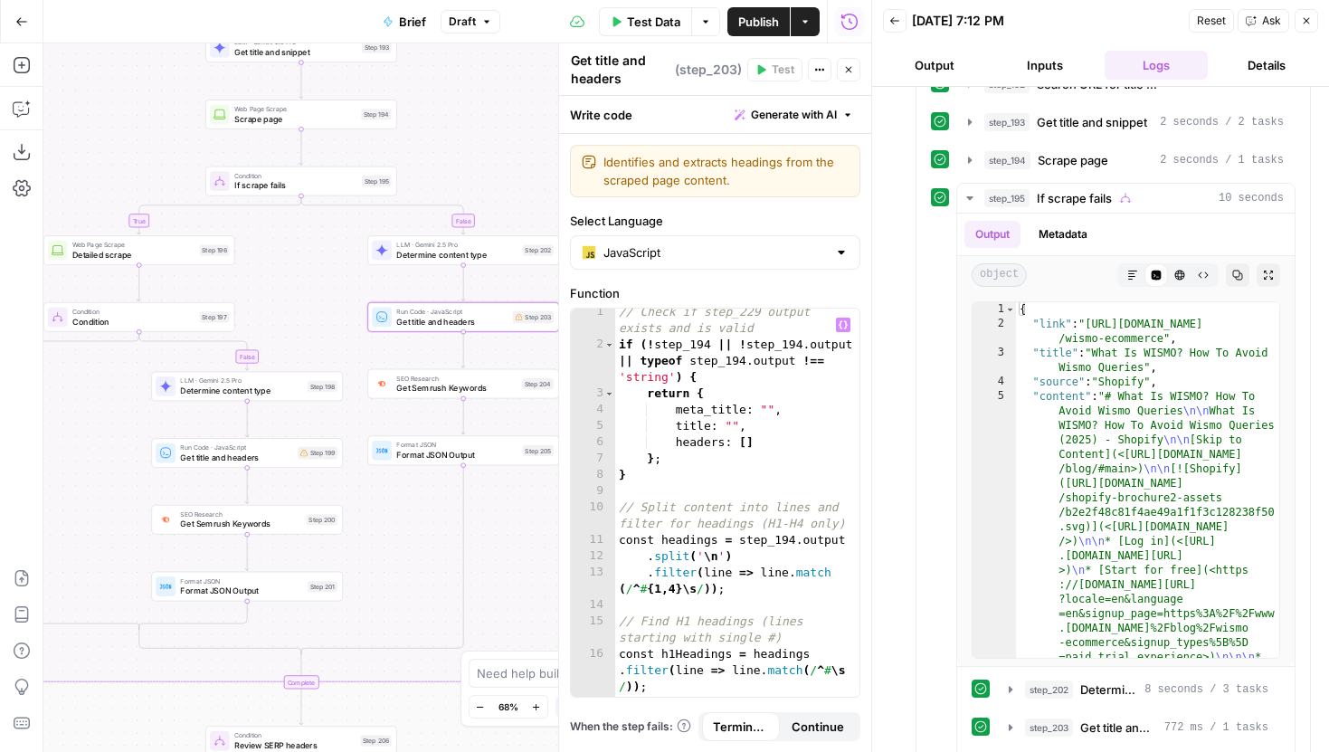
scroll to position [5, 0]
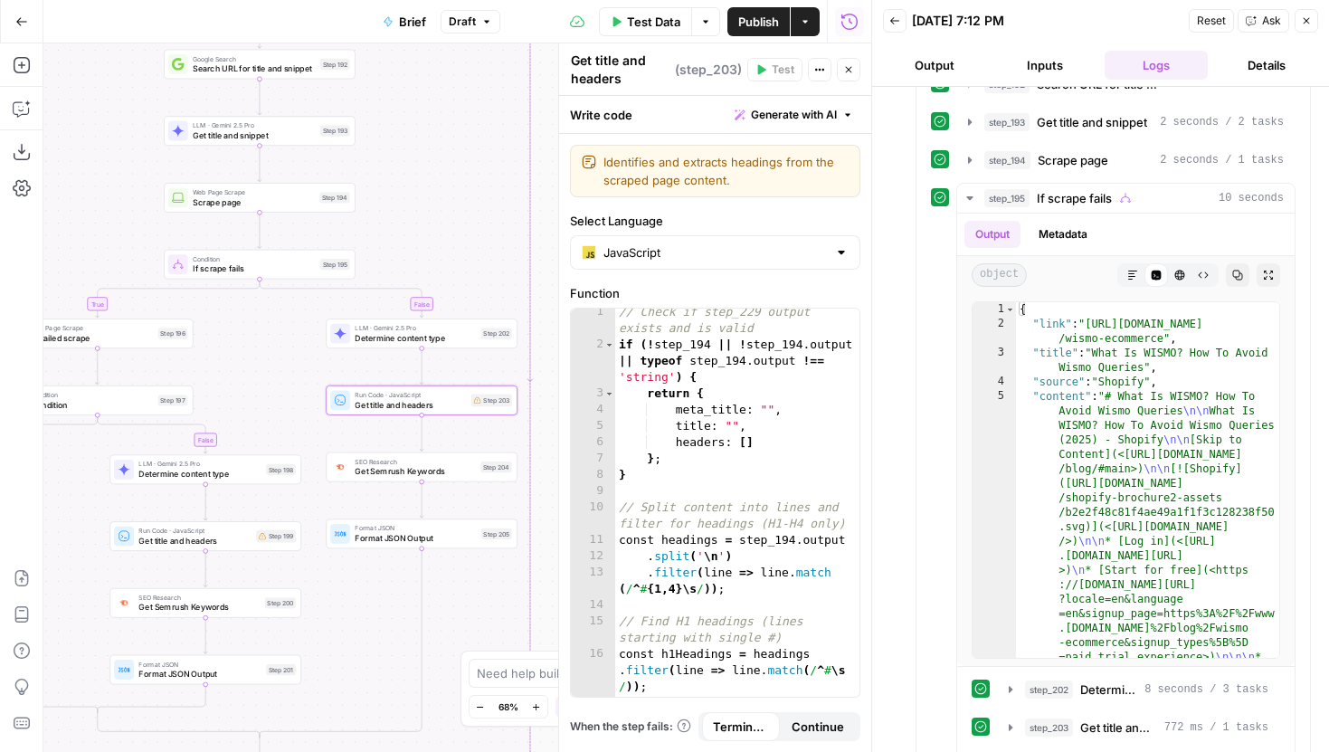
drag, startPoint x: 406, startPoint y: 528, endPoint x: 364, endPoint y: 611, distance: 93.0
click at [364, 611] on div "true false false true false true false true Workflow Input Settings Inputs LLM …" at bounding box center [457, 397] width 828 height 708
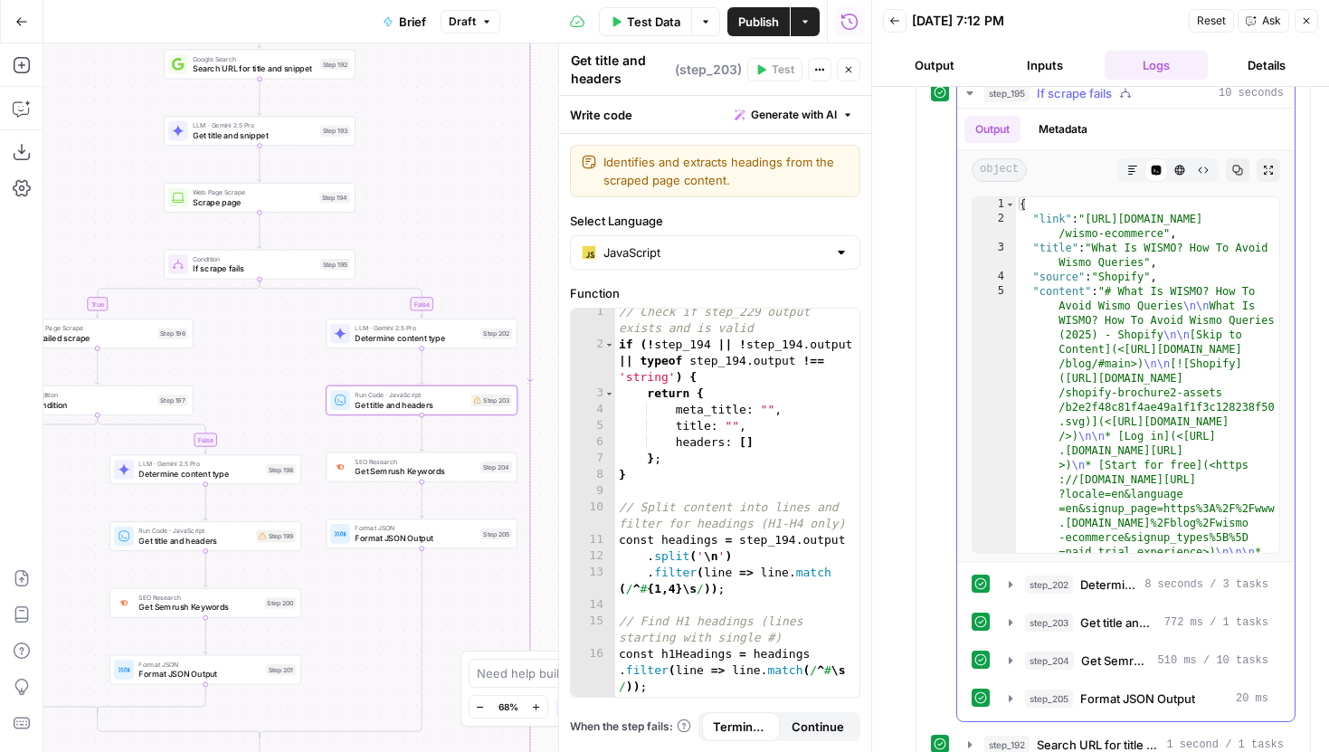
scroll to position [850, 0]
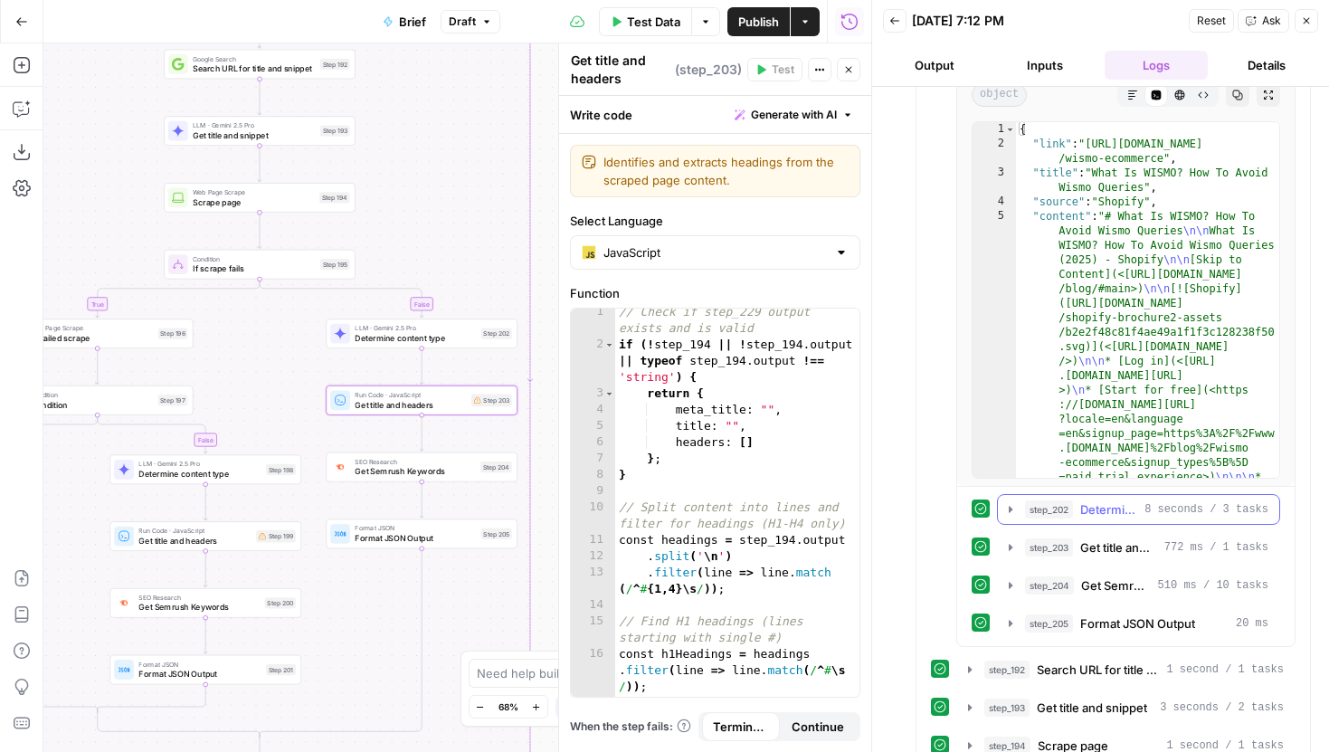
click at [1009, 503] on icon "button" at bounding box center [1010, 509] width 14 height 14
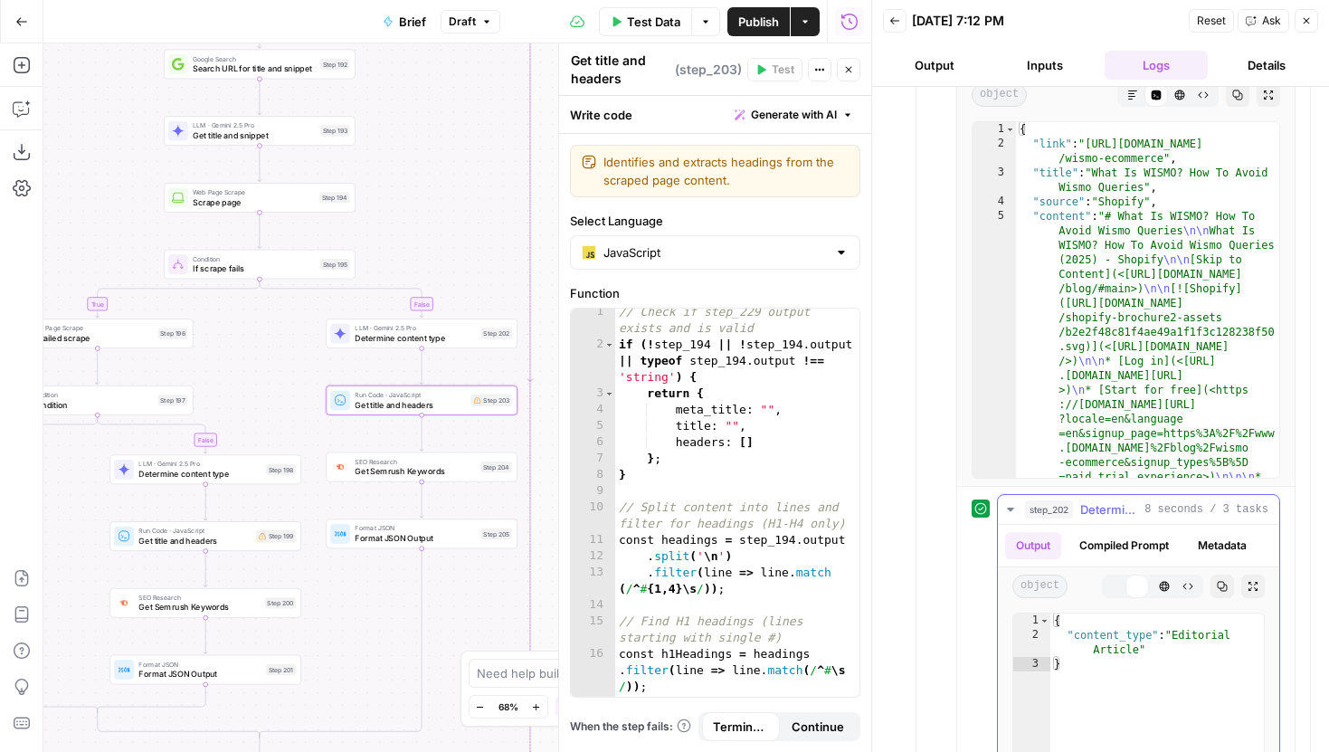
scroll to position [1140, 0]
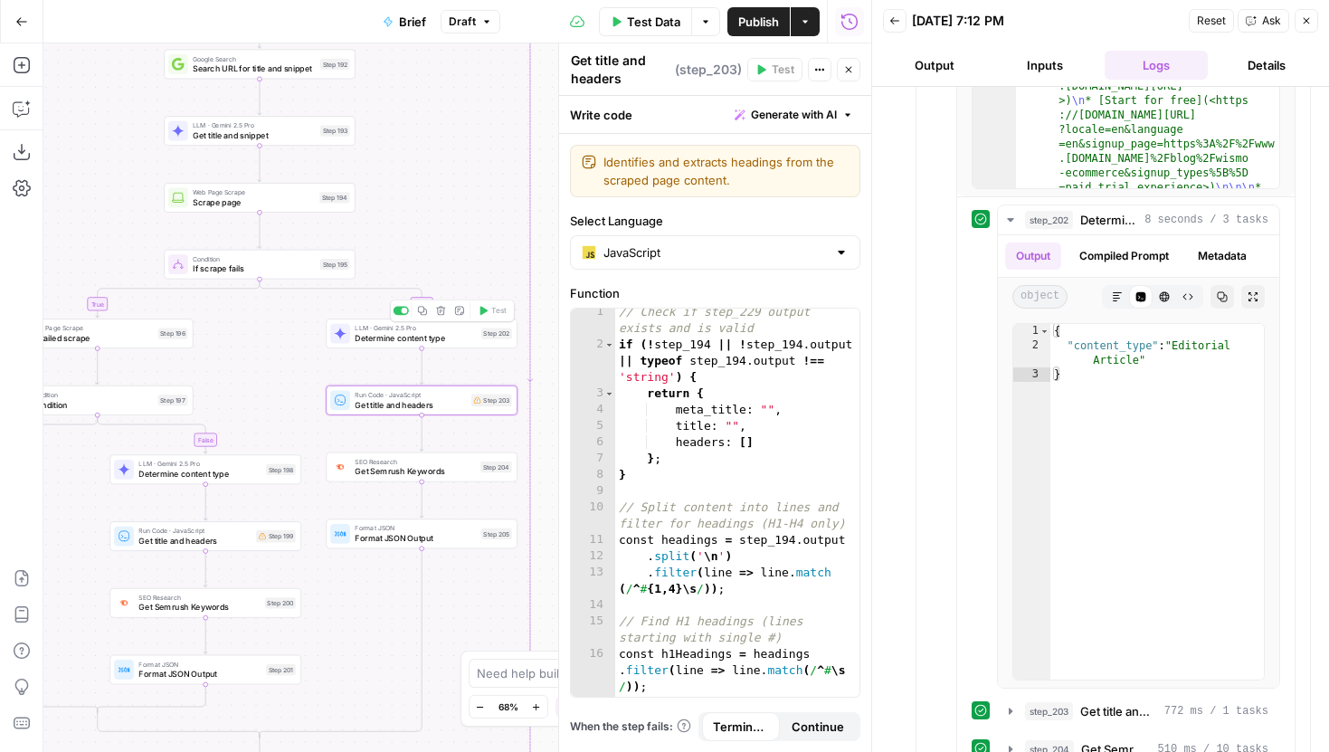
click at [485, 344] on div "LLM · Gemini 2.5 Pro Determine content type Step 202 Copy step Delete step Add …" at bounding box center [422, 333] width 192 height 30
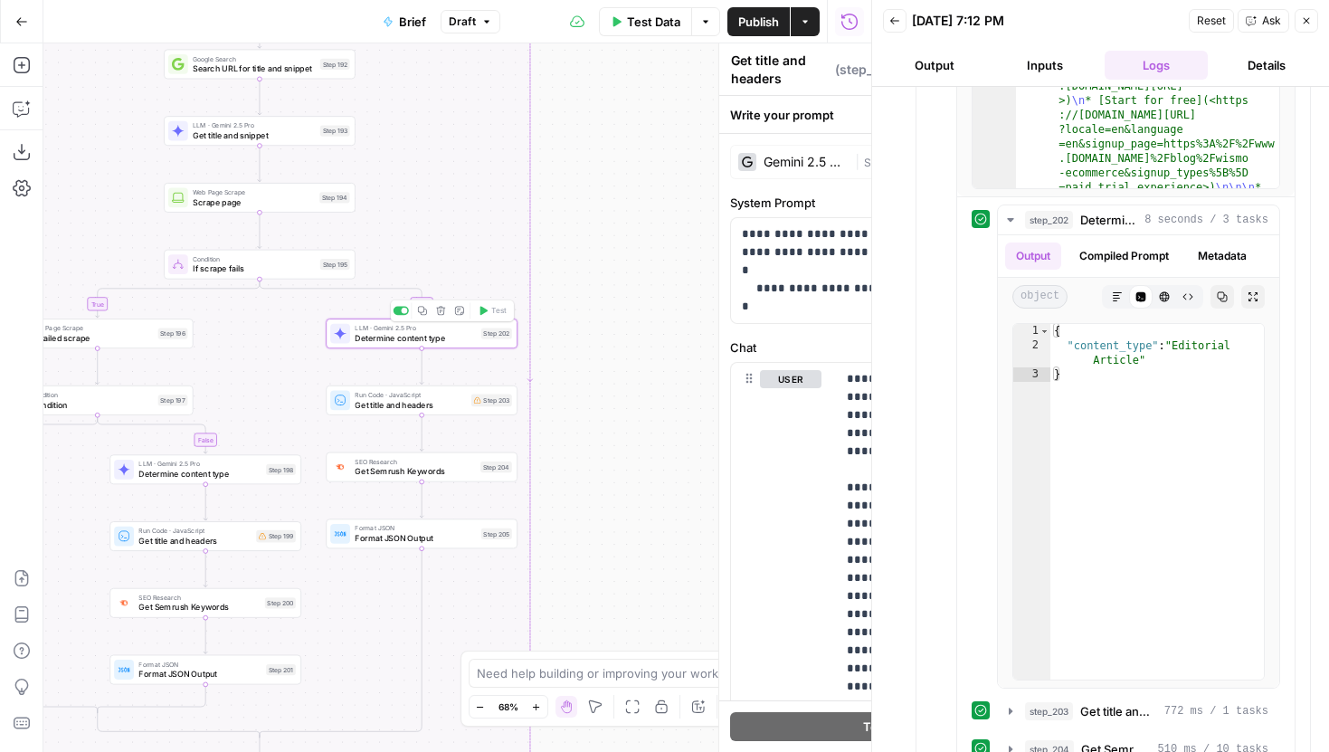
type textarea "Determine content type"
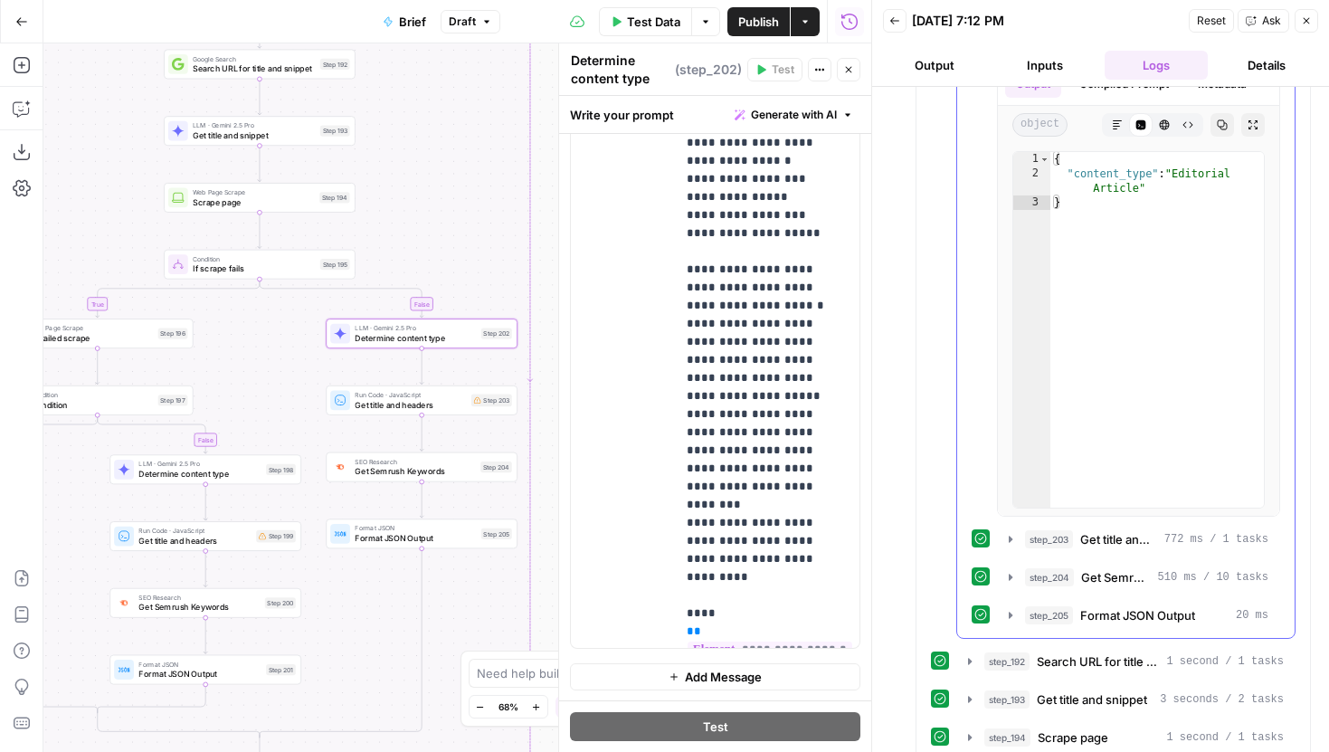
scroll to position [1329, 0]
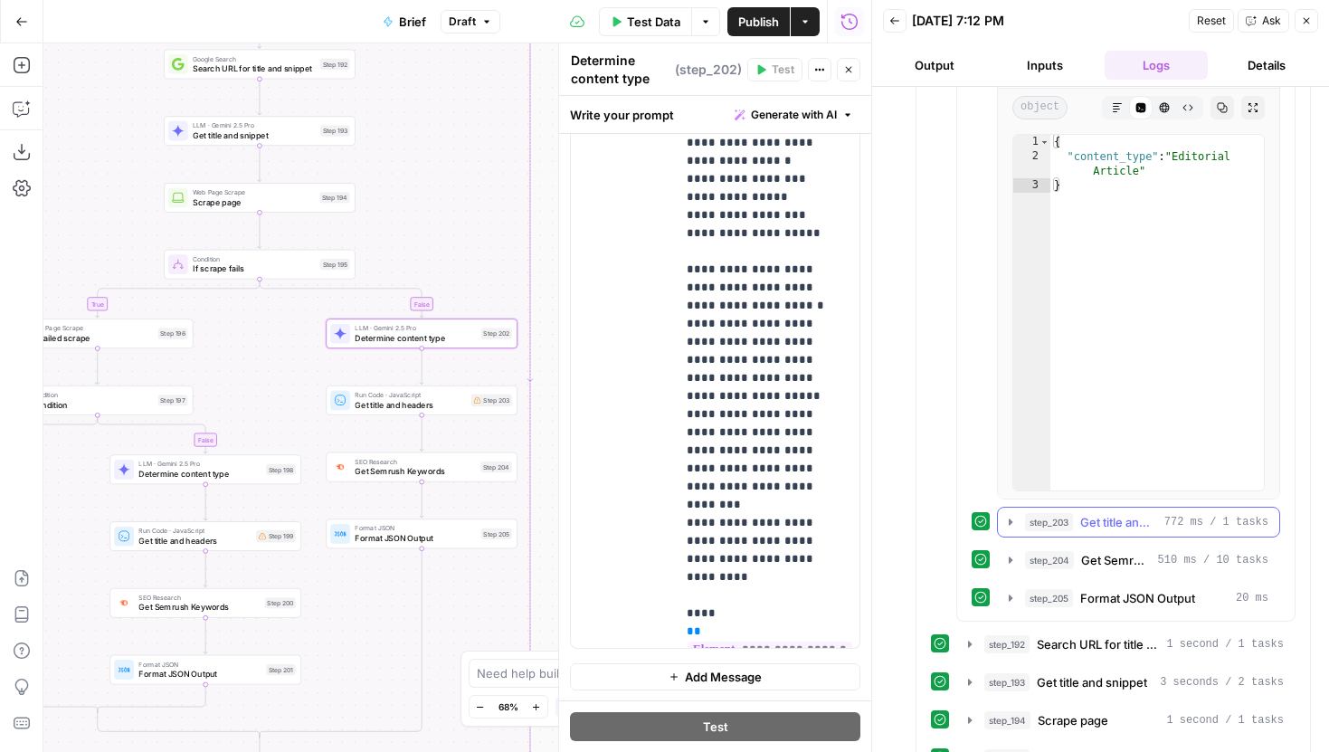
click at [1007, 524] on icon "button" at bounding box center [1010, 522] width 14 height 14
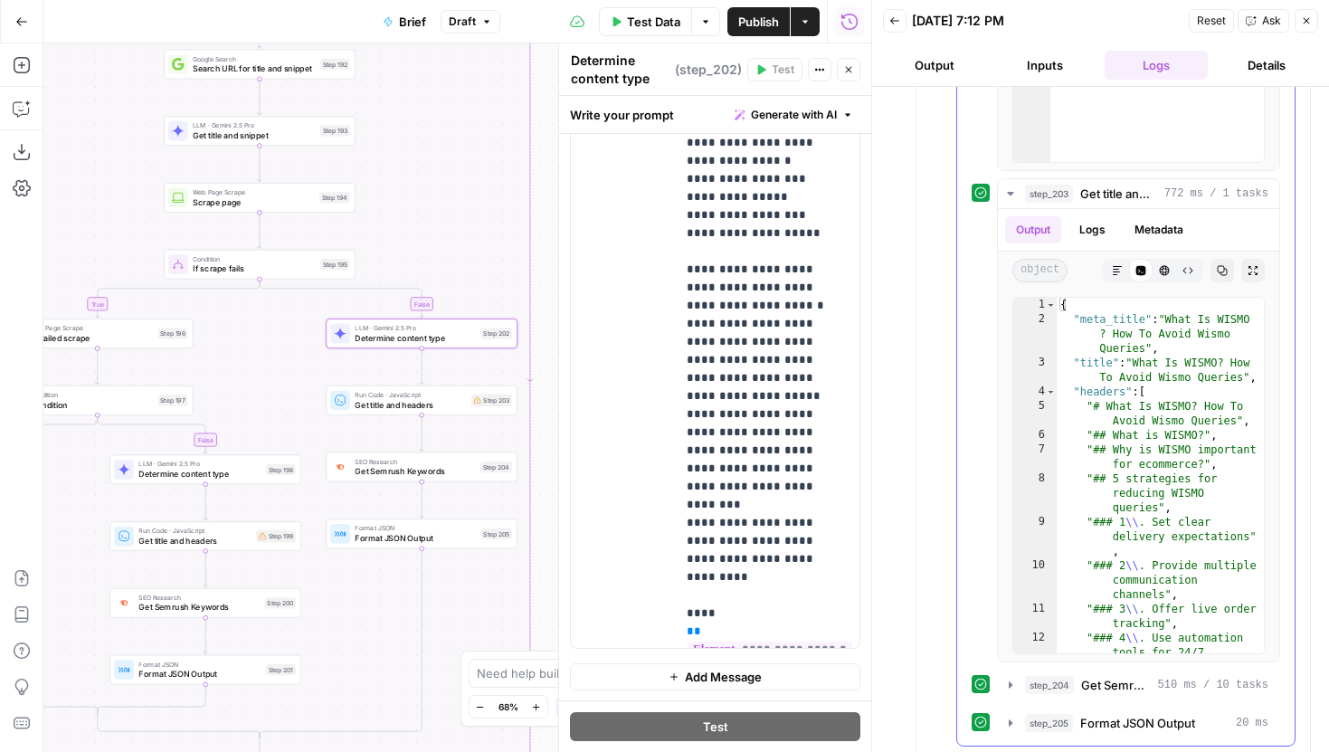
scroll to position [1668, 0]
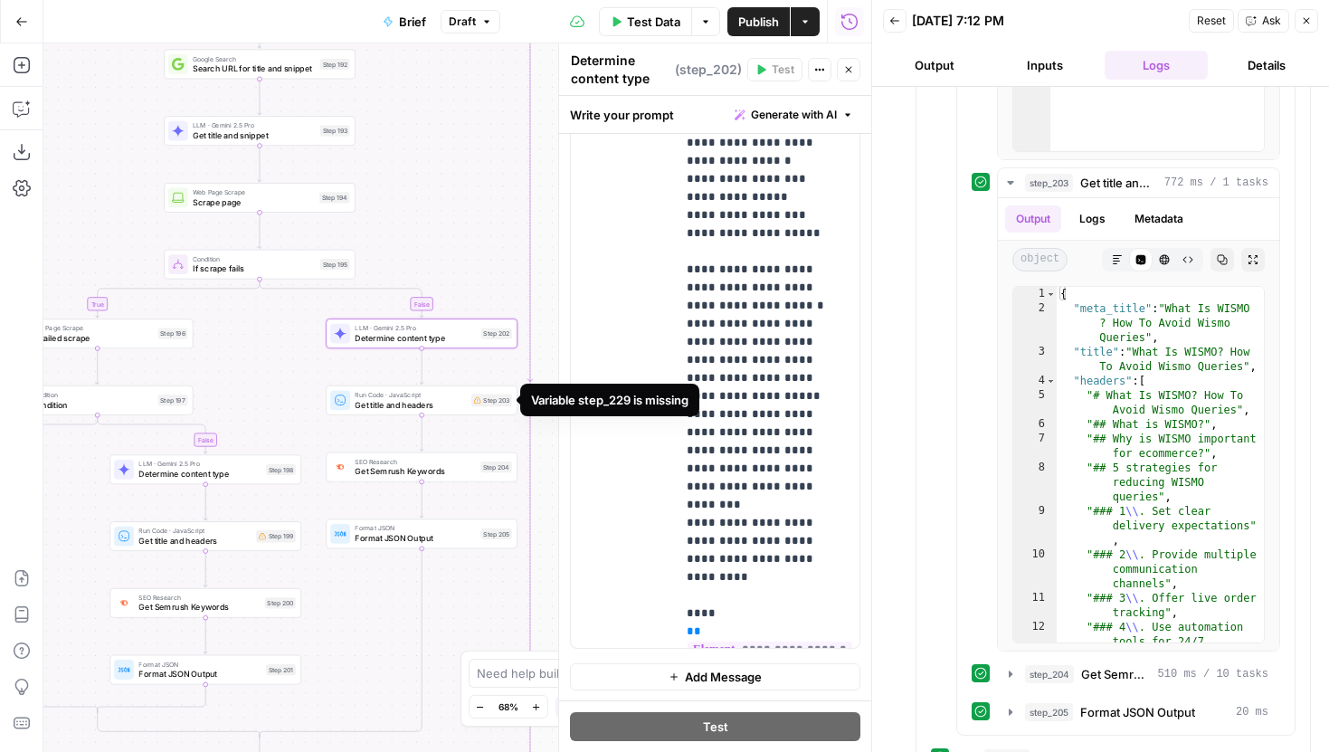
click at [464, 403] on span "Get title and headers" at bounding box center [410, 404] width 111 height 13
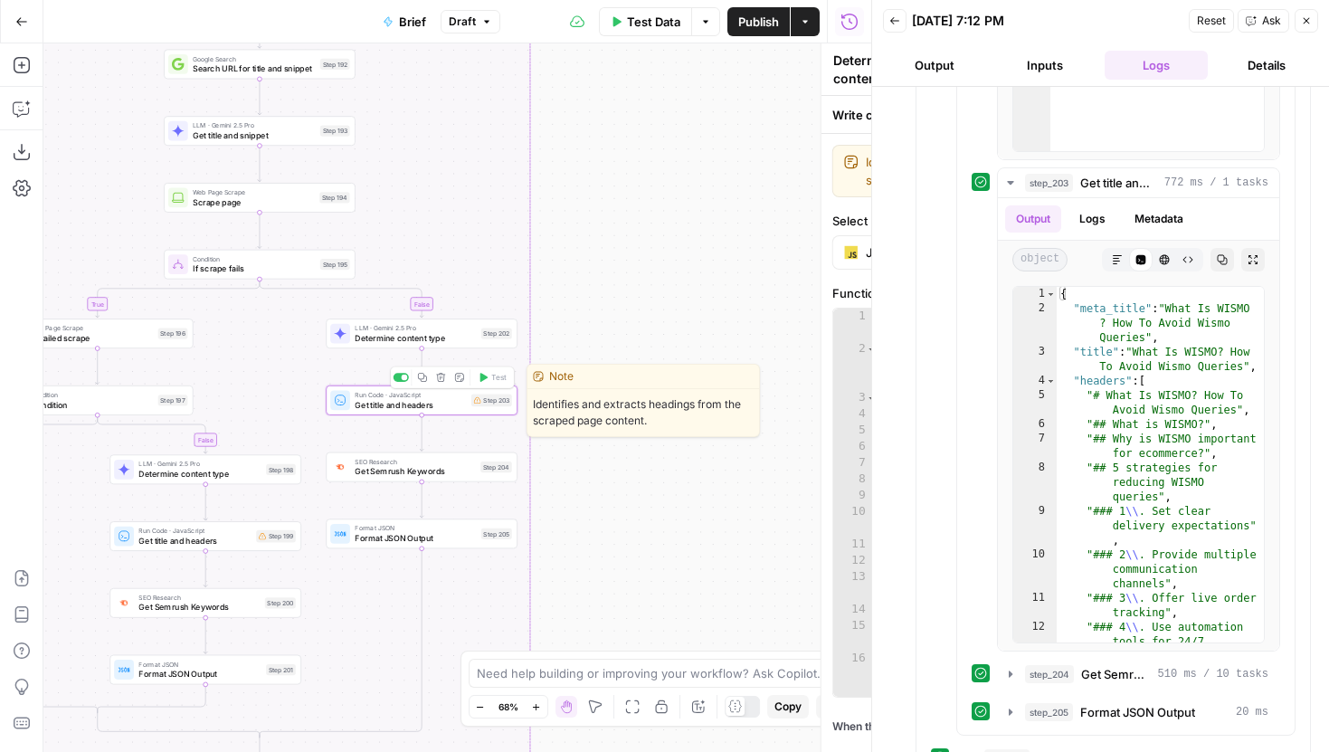
type textarea "Get title and headers"
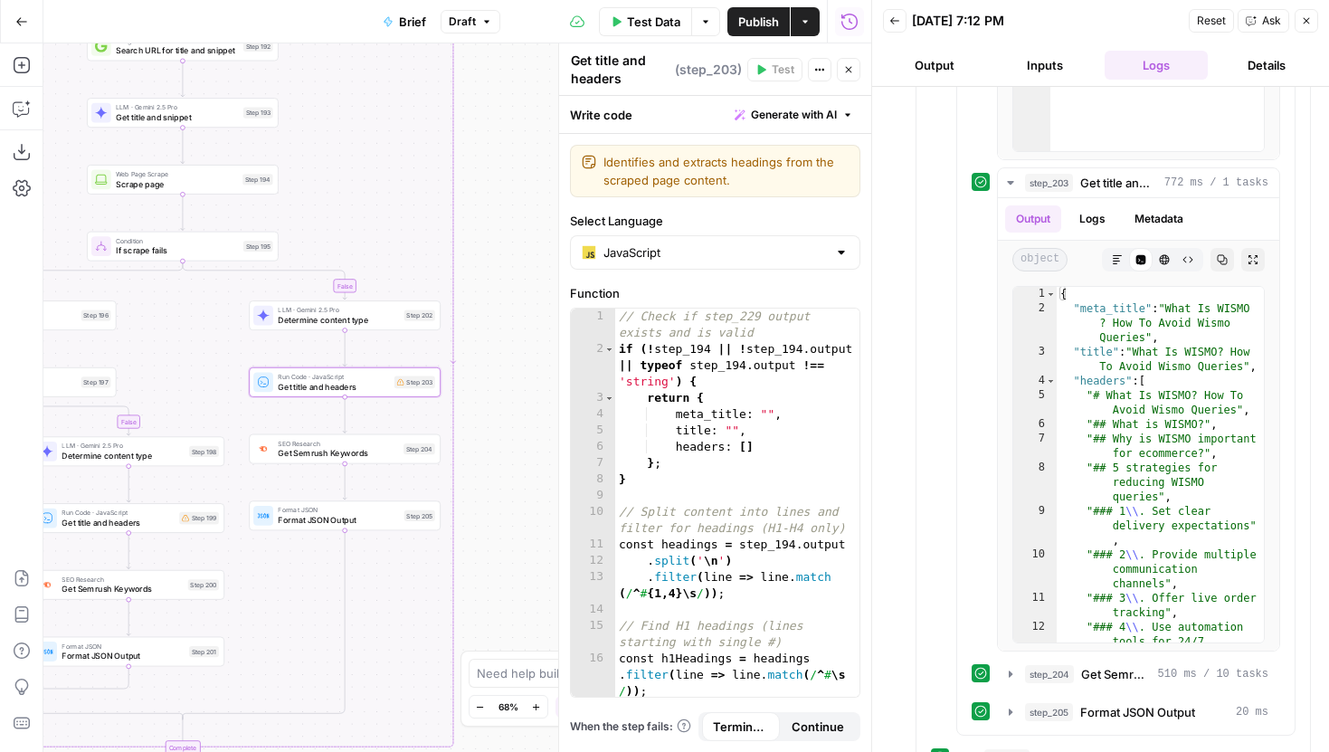
drag, startPoint x: 465, startPoint y: 230, endPoint x: 388, endPoint y: 212, distance: 79.0
click at [388, 212] on div "true false false true false true false true Workflow Input Settings Inputs LLM …" at bounding box center [457, 397] width 828 height 708
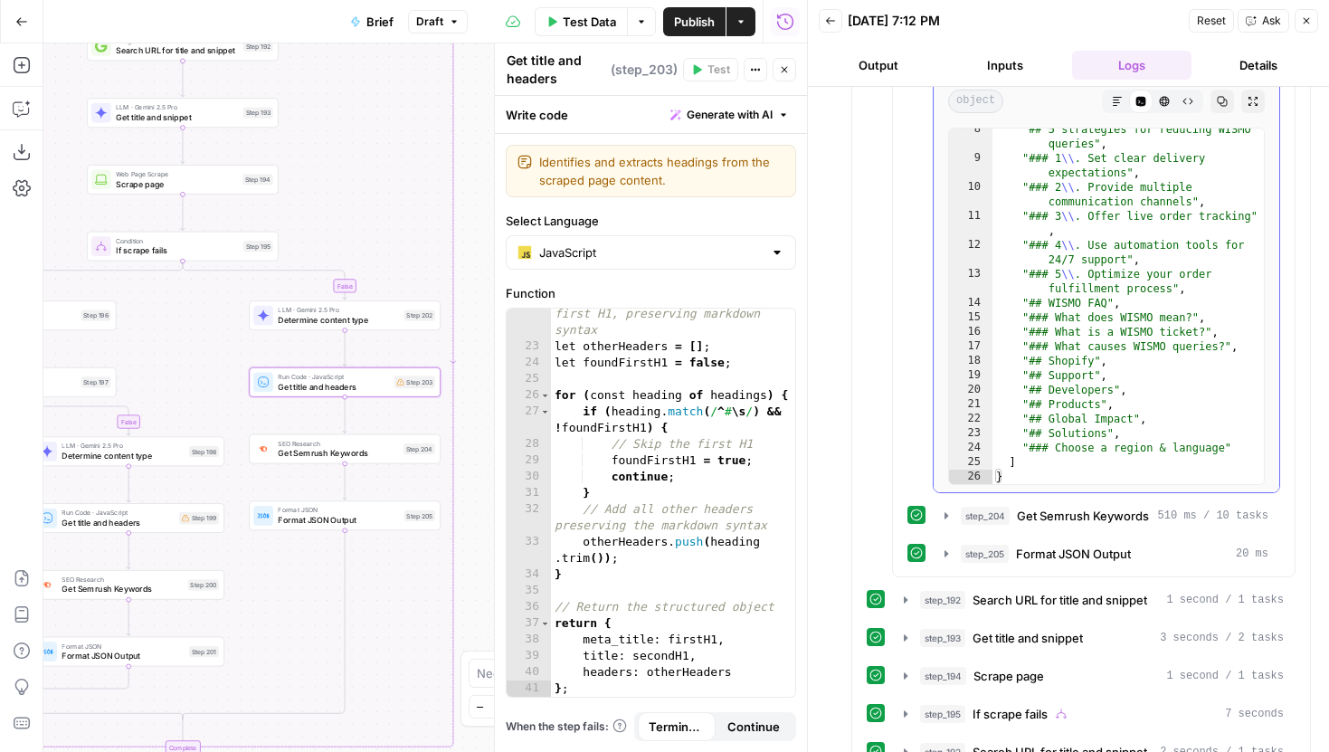
scroll to position [1829, 0]
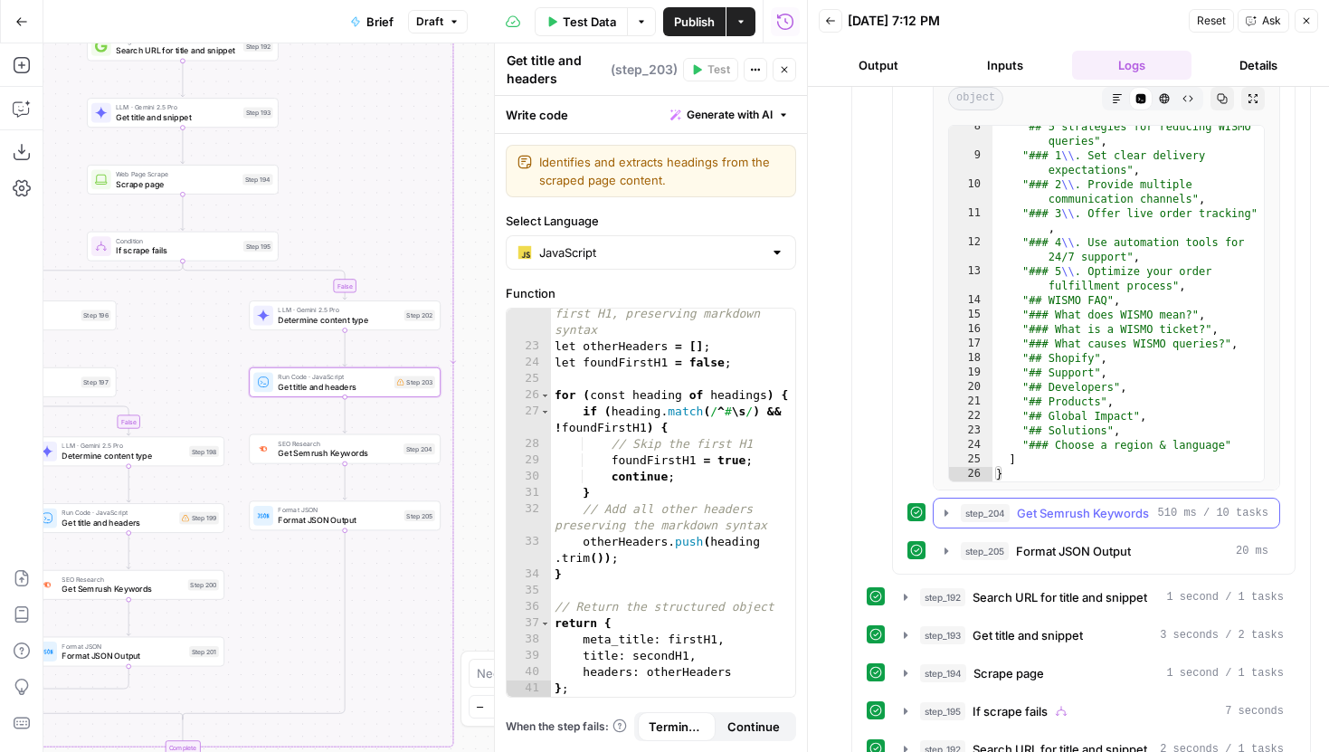
click at [949, 505] on button "step_204 Get Semrush Keywords 510 ms / 10 tasks" at bounding box center [1105, 512] width 345 height 29
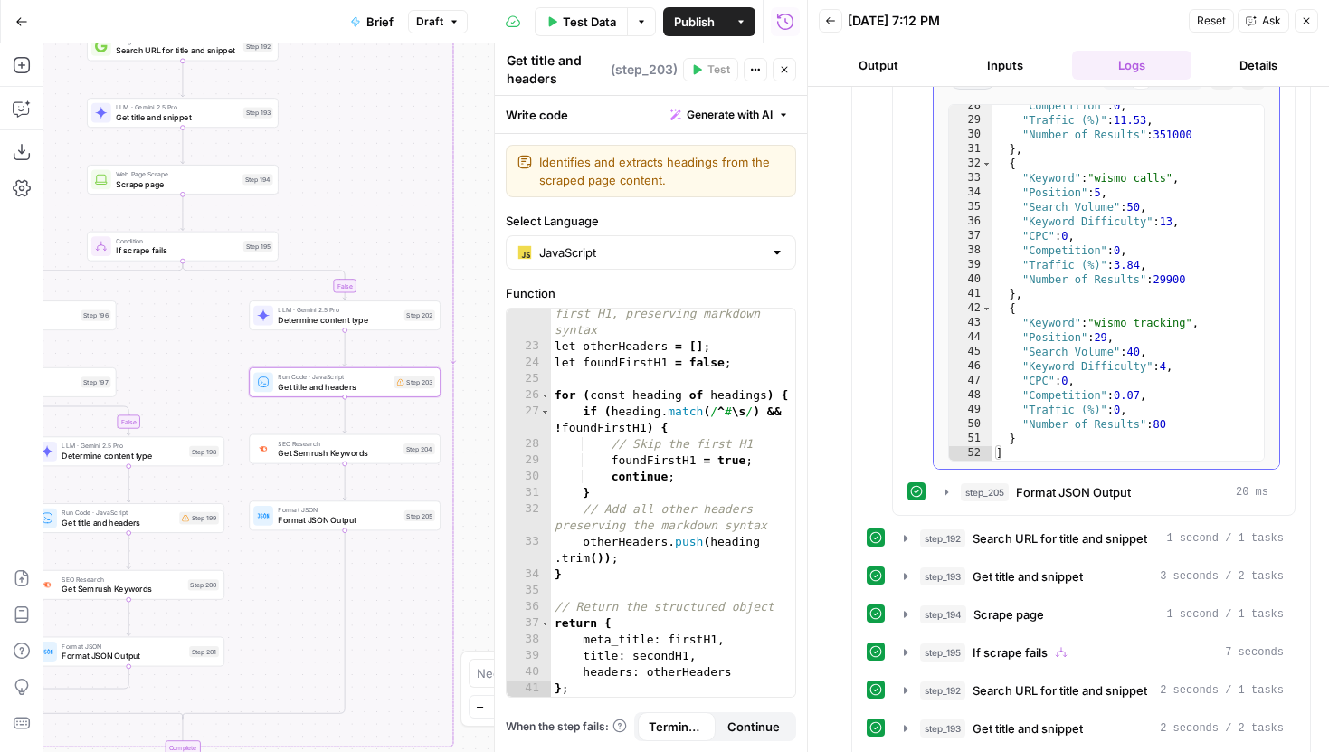
scroll to position [2349, 0]
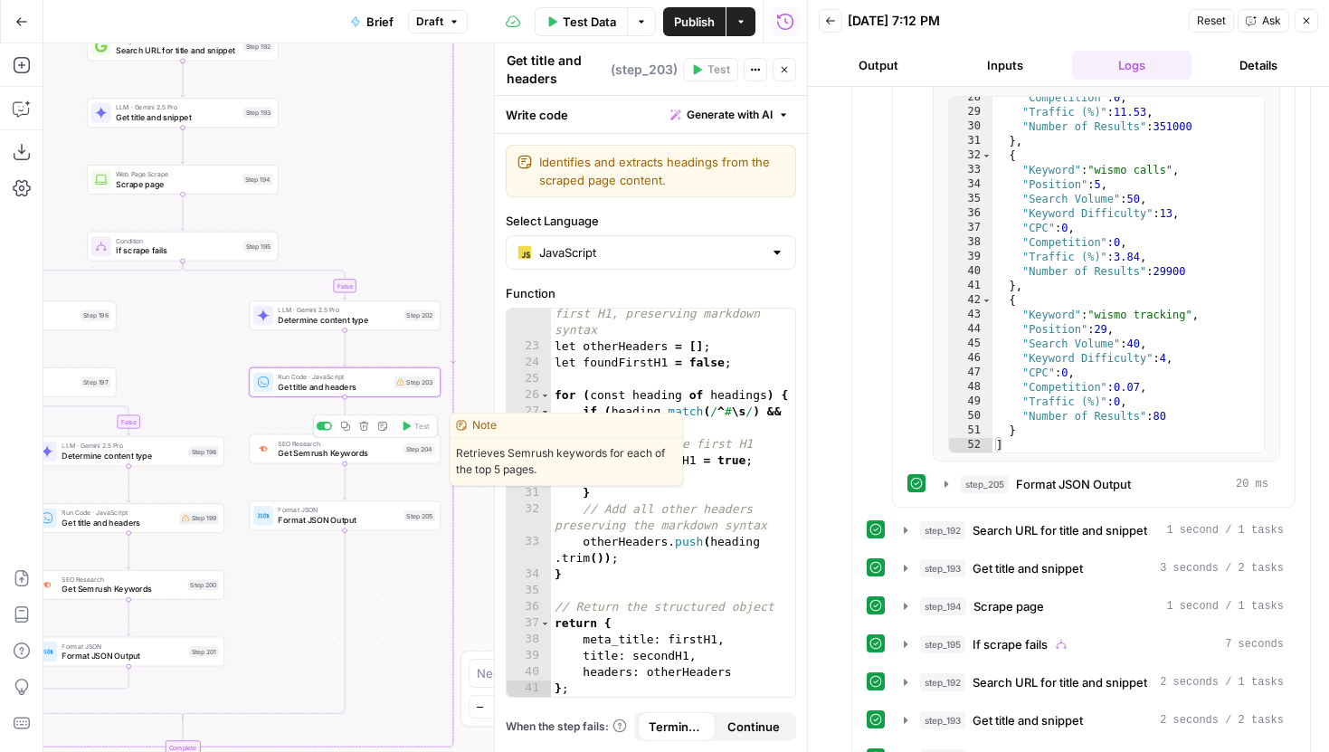
click at [392, 454] on span "Get Semrush Keywords" at bounding box center [338, 453] width 120 height 13
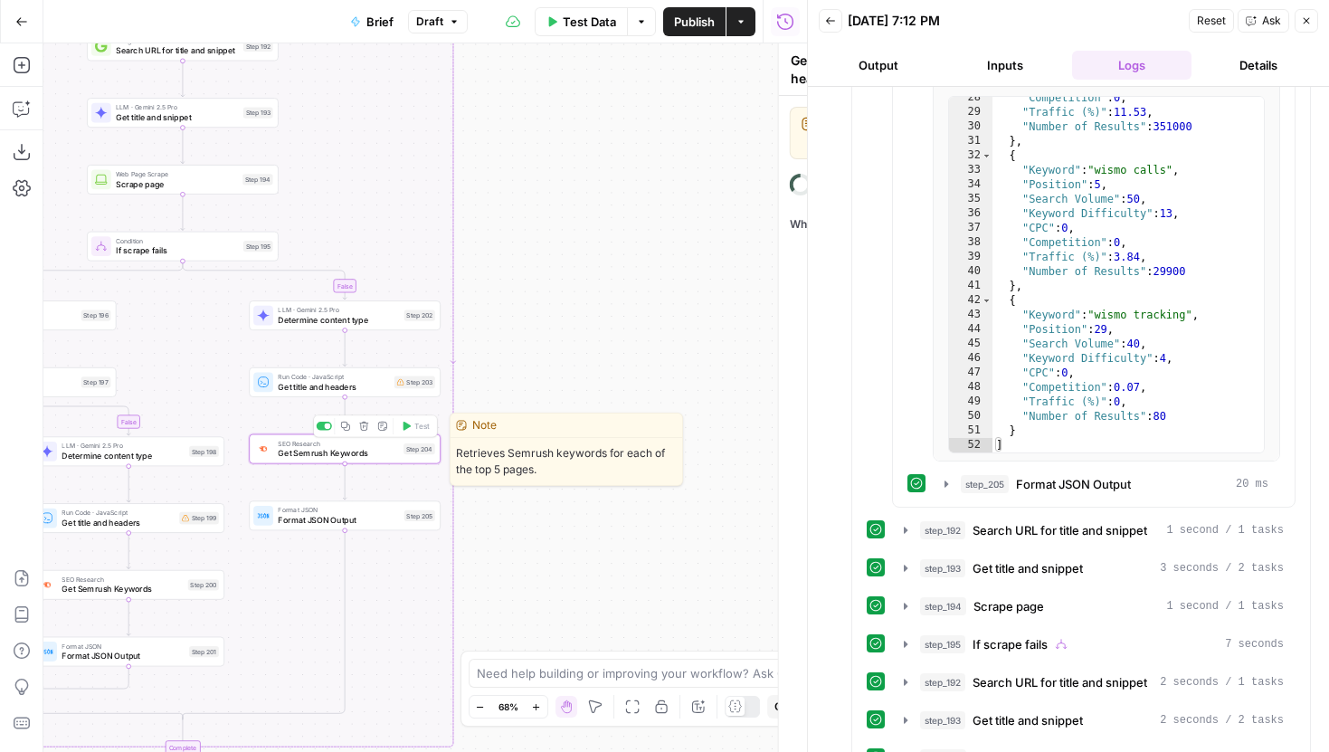
type textarea "Get Semrush Keywords"
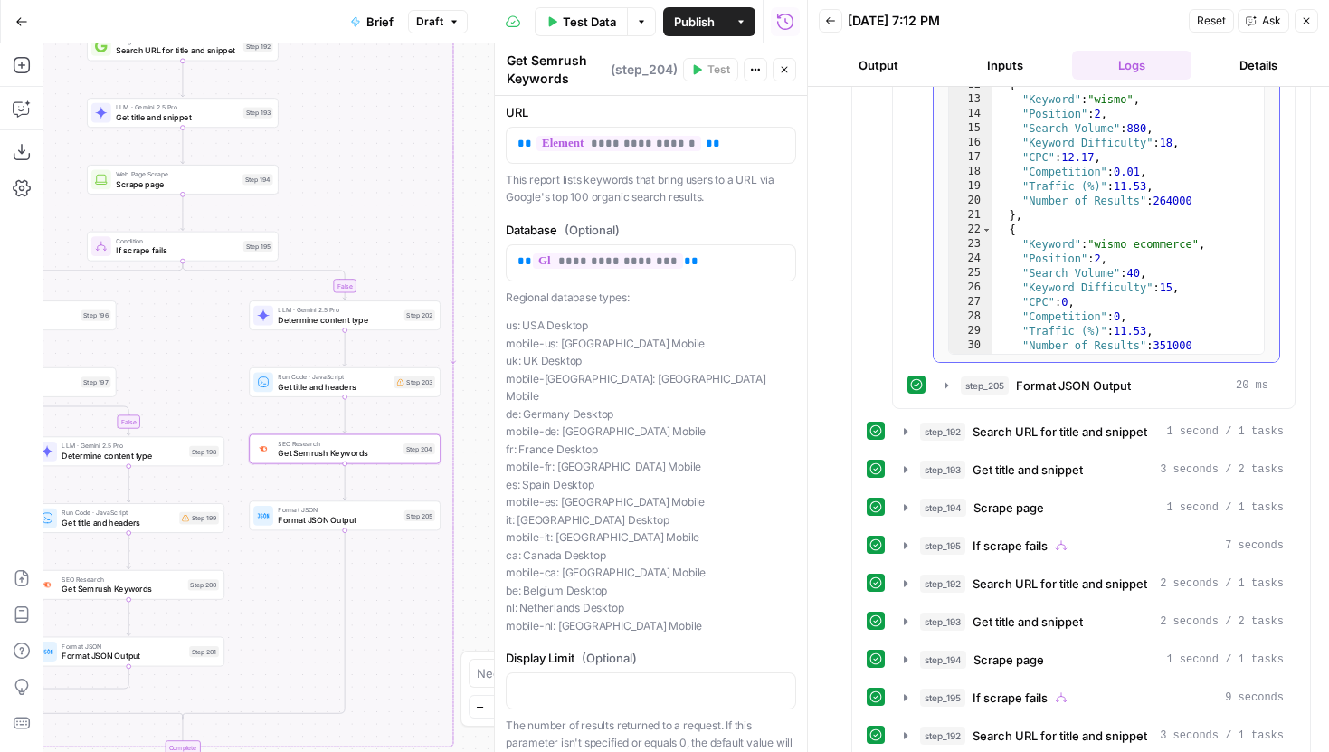
scroll to position [2460, 0]
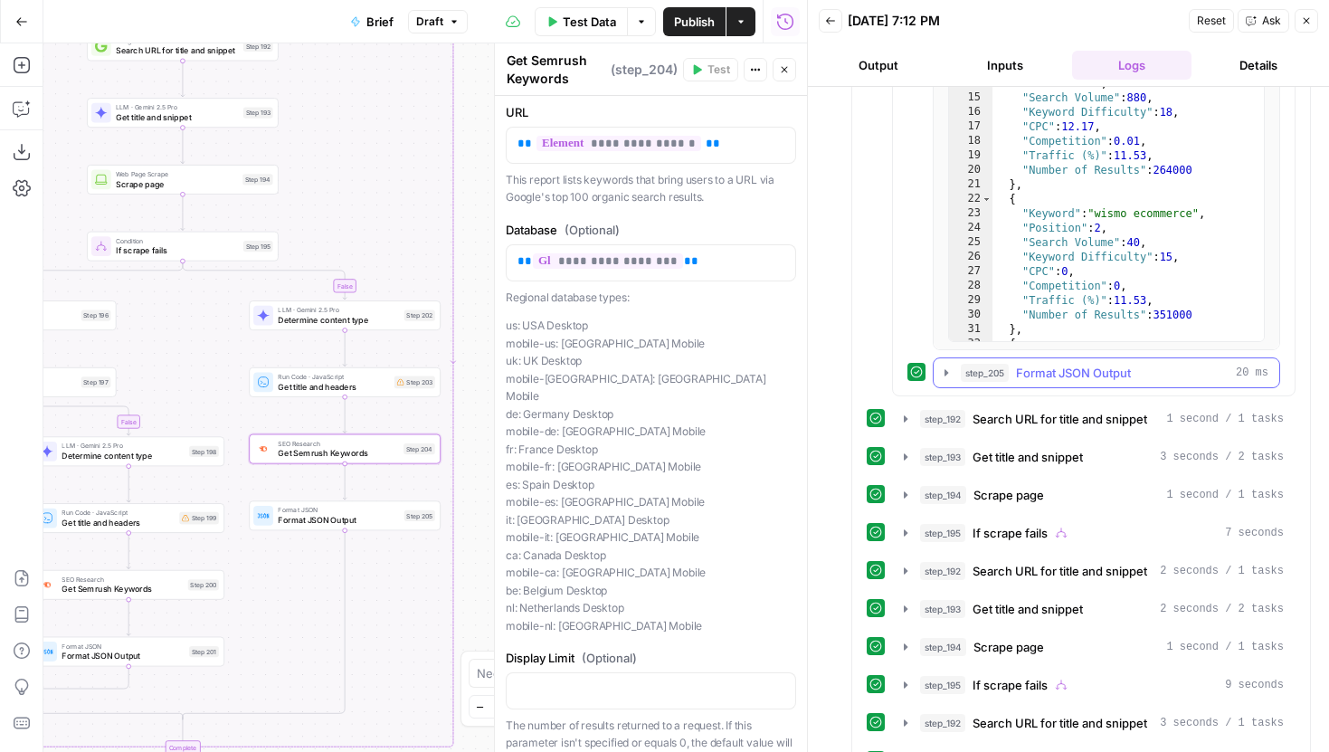
click at [955, 367] on button "step_205 Format JSON Output 20 ms" at bounding box center [1105, 372] width 345 height 29
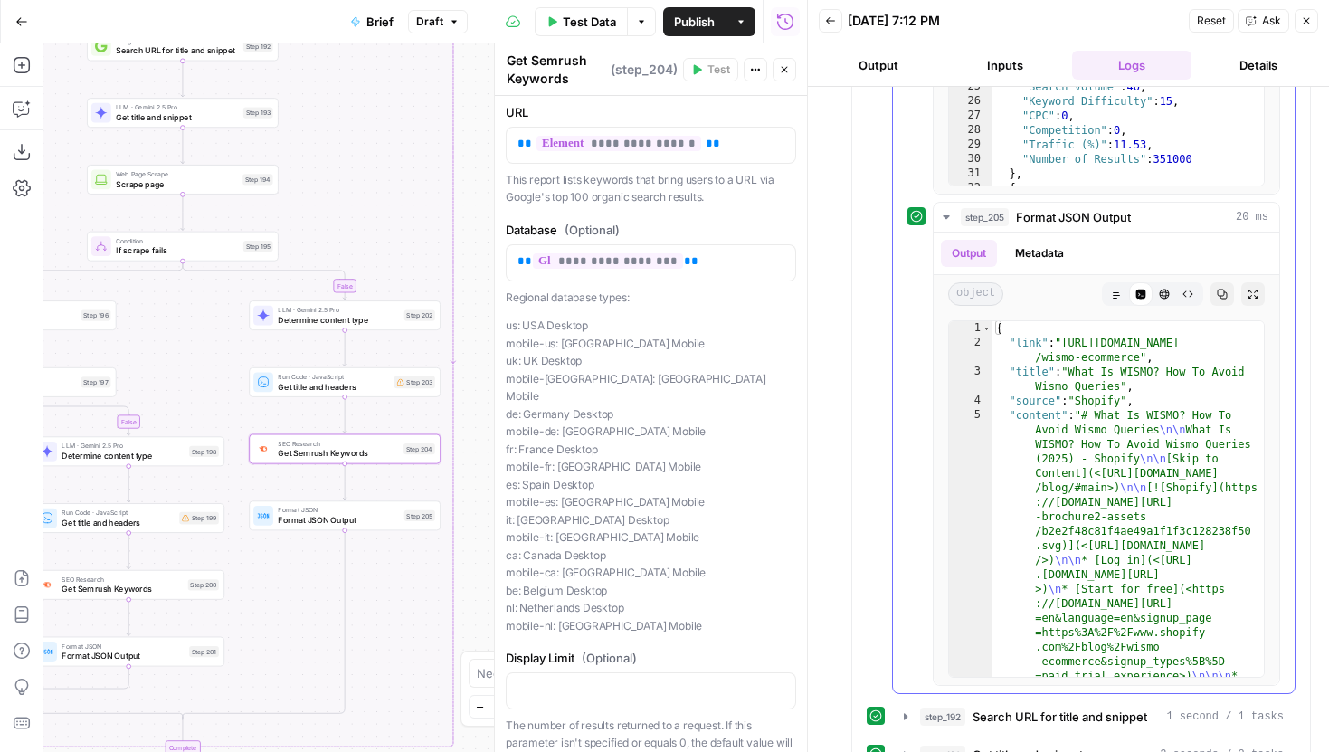
scroll to position [2622, 0]
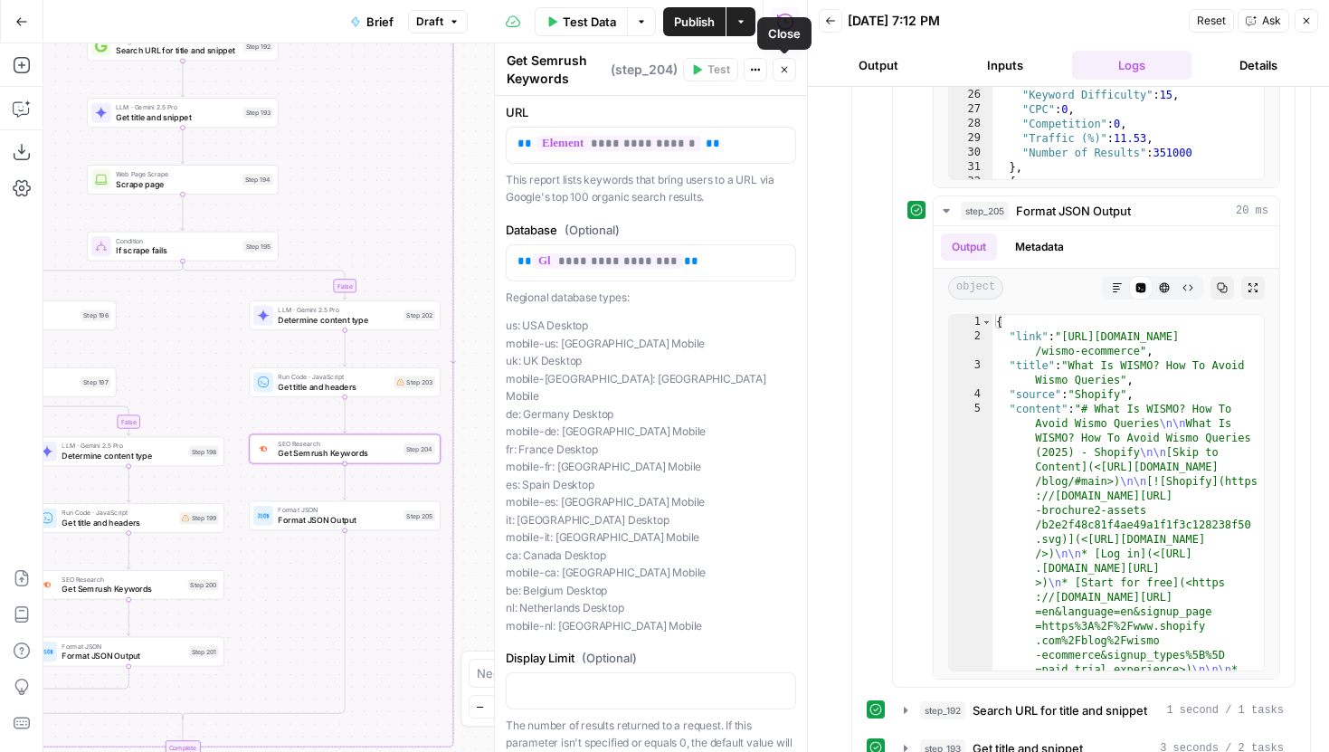
click at [788, 68] on icon "button" at bounding box center [784, 69] width 11 height 11
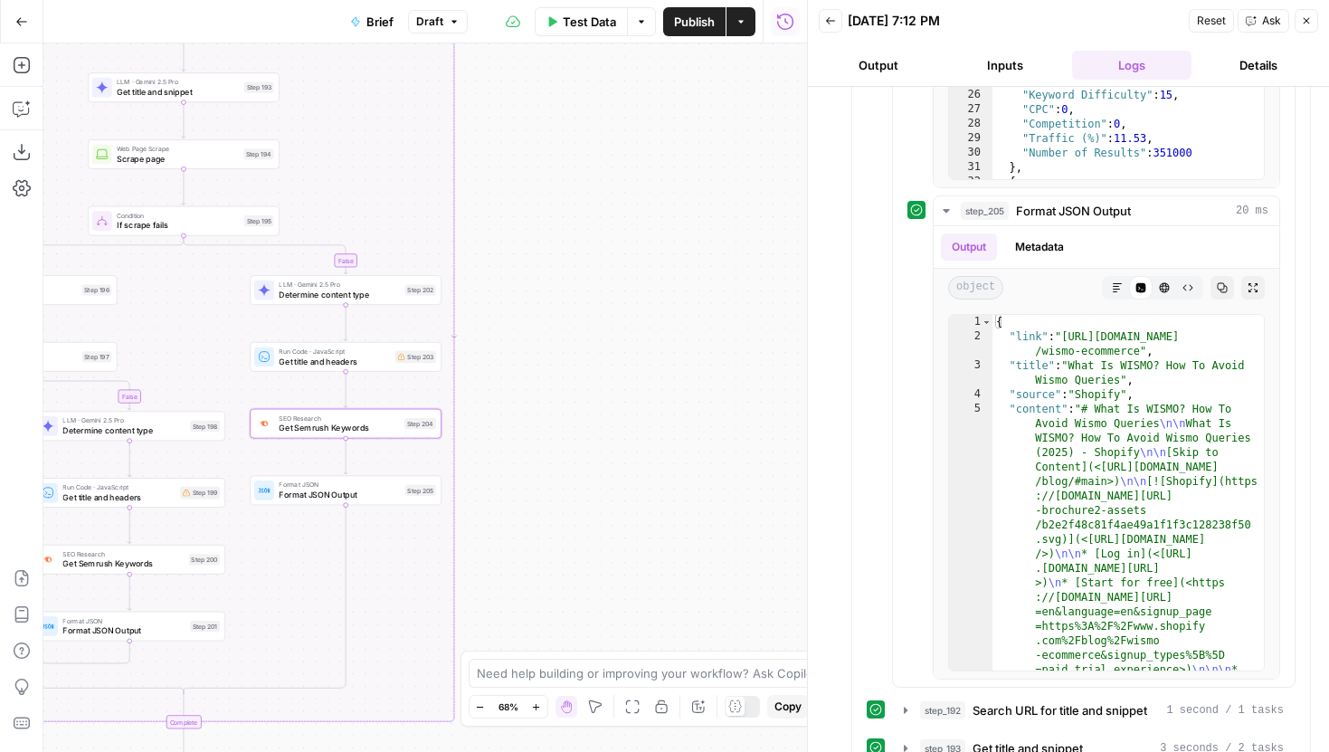
drag, startPoint x: 660, startPoint y: 402, endPoint x: 756, endPoint y: 189, distance: 233.2
click at [756, 191] on div "true false false true false true false true Workflow Input Settings Inputs LLM …" at bounding box center [424, 397] width 763 height 708
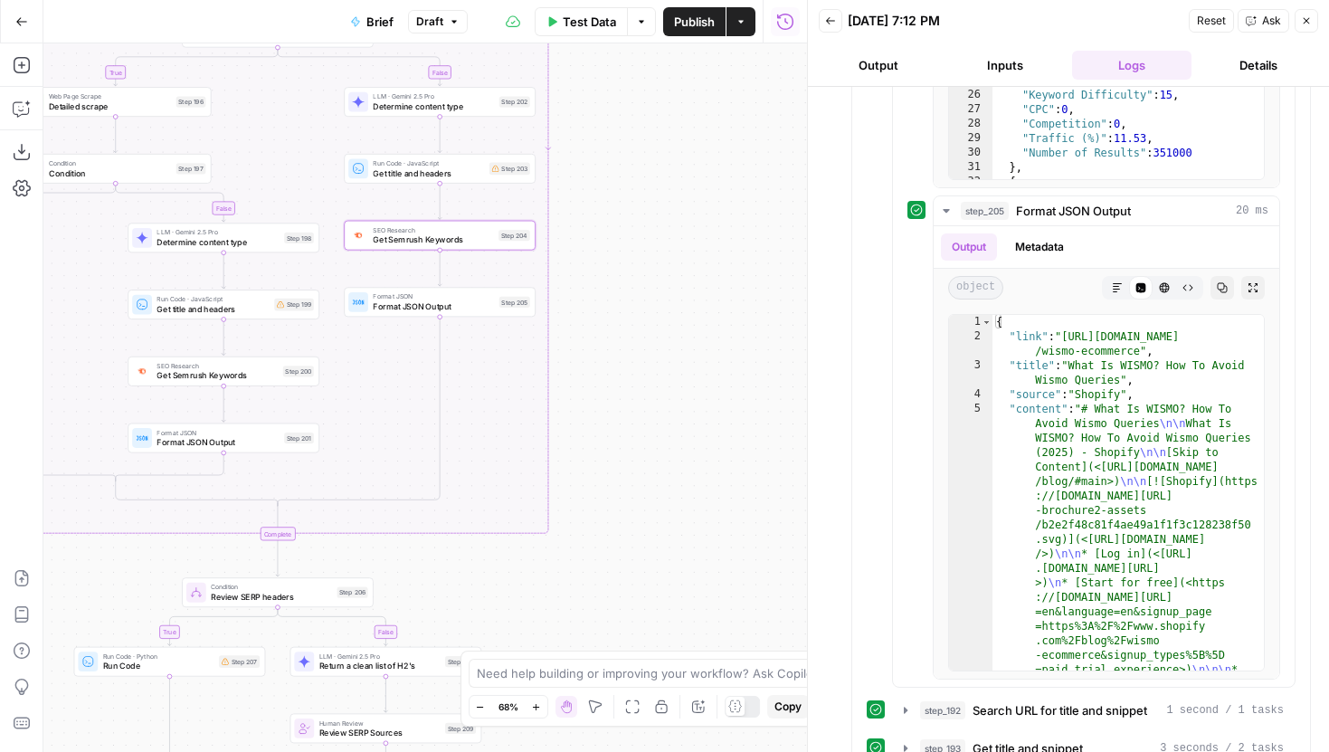
drag, startPoint x: 677, startPoint y: 444, endPoint x: 723, endPoint y: 207, distance: 241.4
click at [723, 207] on div "true false false true false true false true Workflow Input Settings Inputs LLM …" at bounding box center [424, 397] width 763 height 708
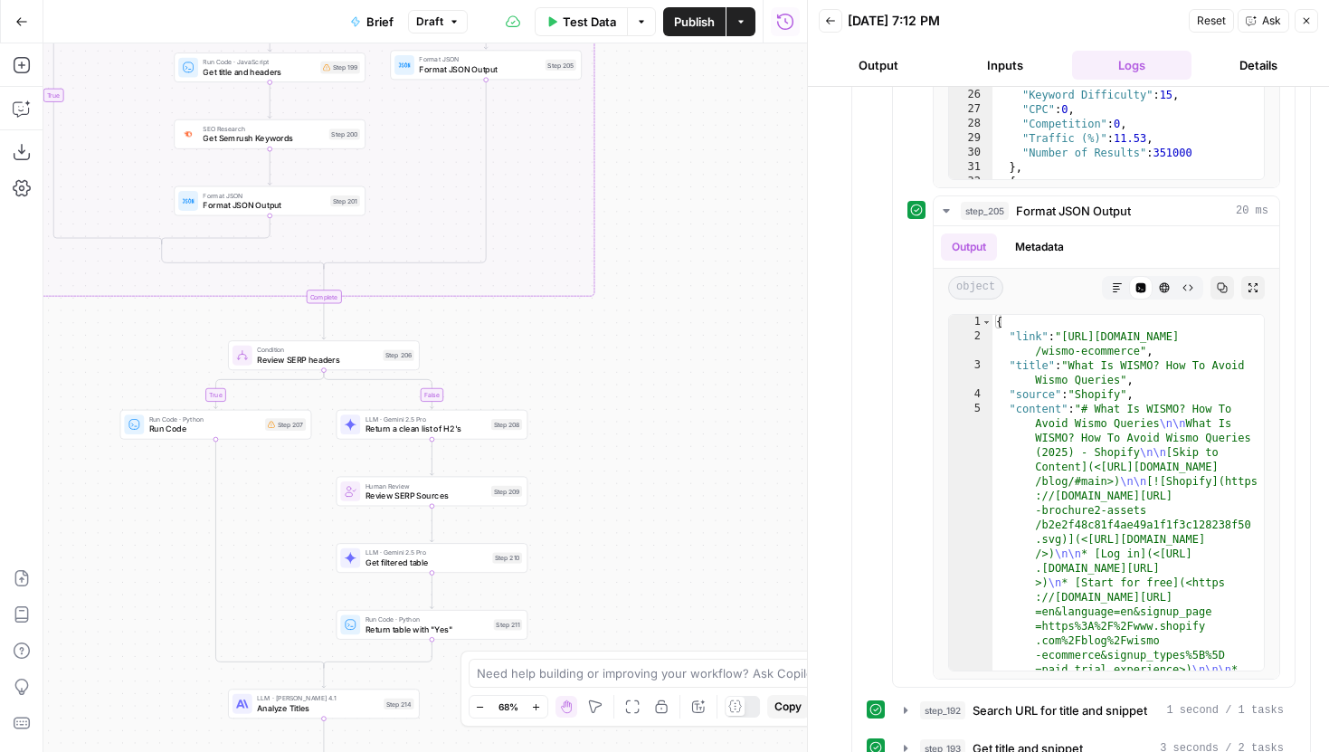
drag, startPoint x: 646, startPoint y: 394, endPoint x: 646, endPoint y: 312, distance: 82.3
click at [646, 312] on div "true false false true false true false true Workflow Input Settings Inputs LLM …" at bounding box center [424, 397] width 763 height 708
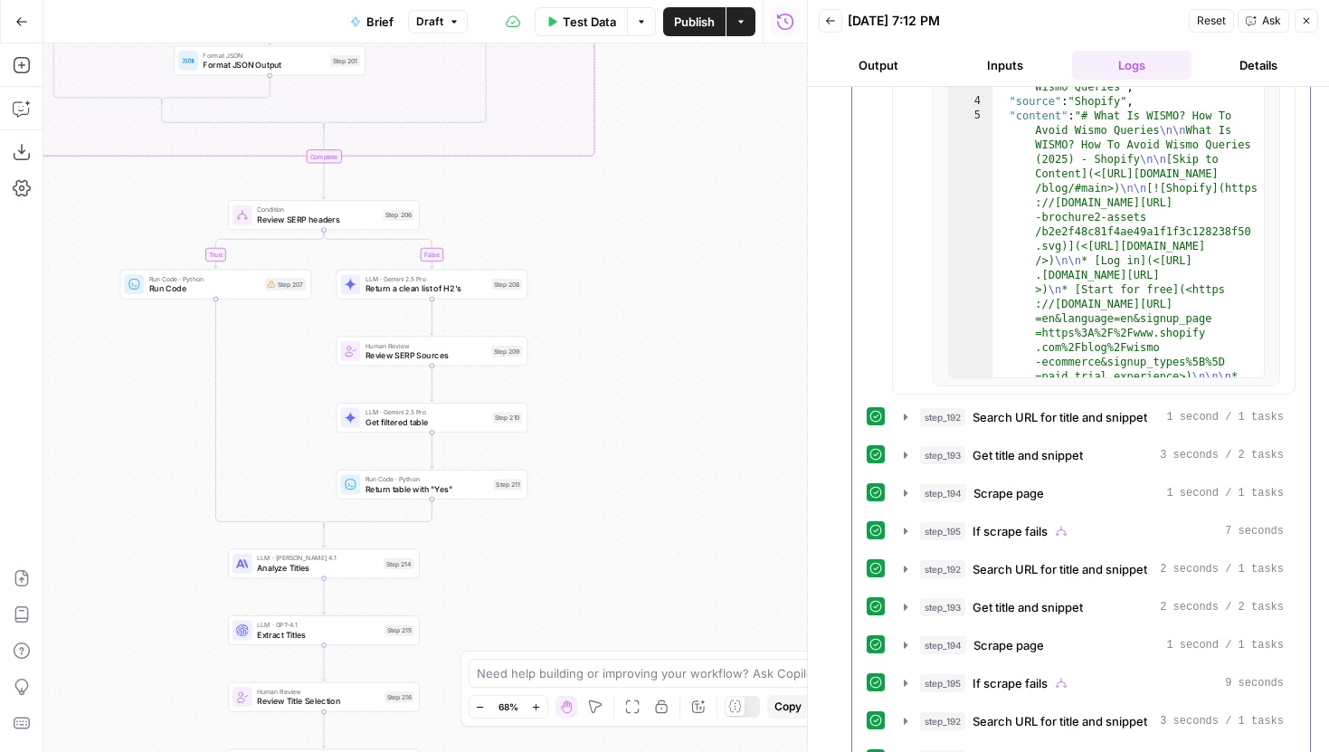
scroll to position [2988, 0]
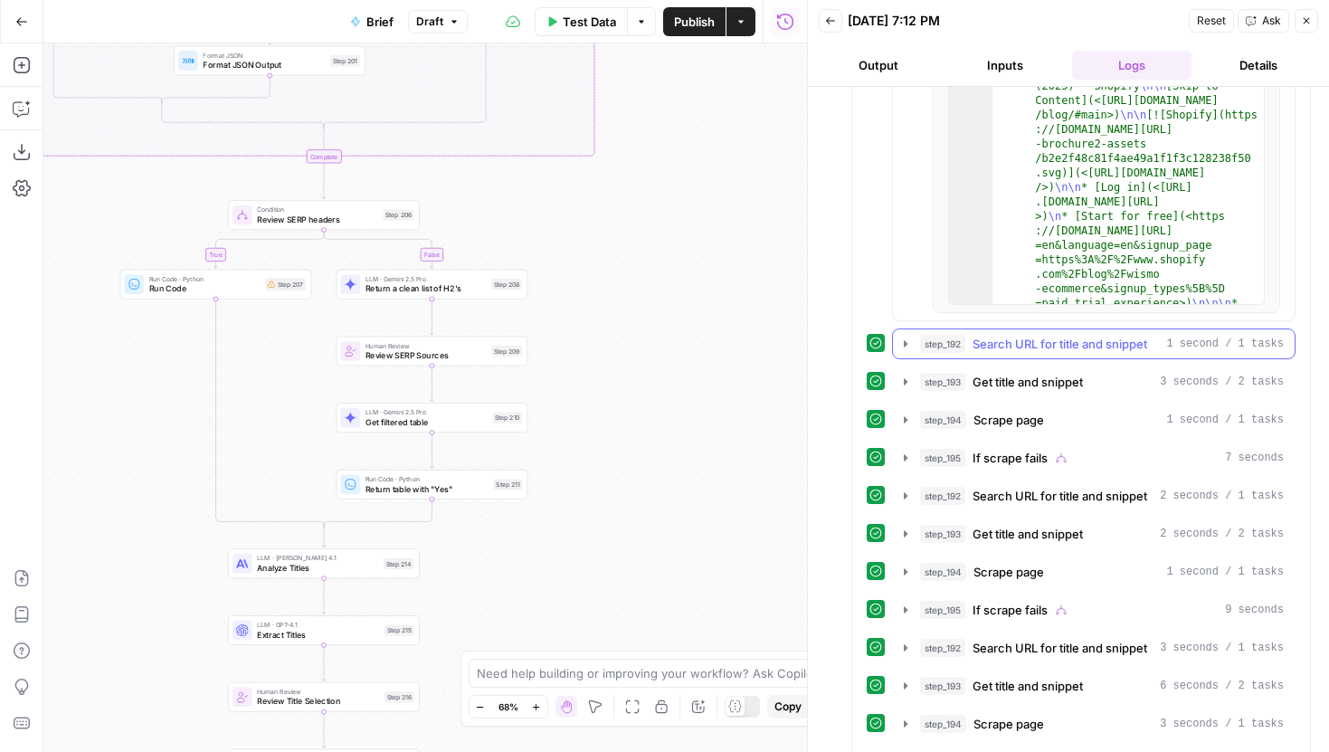
click at [904, 347] on icon "button" at bounding box center [905, 343] width 14 height 14
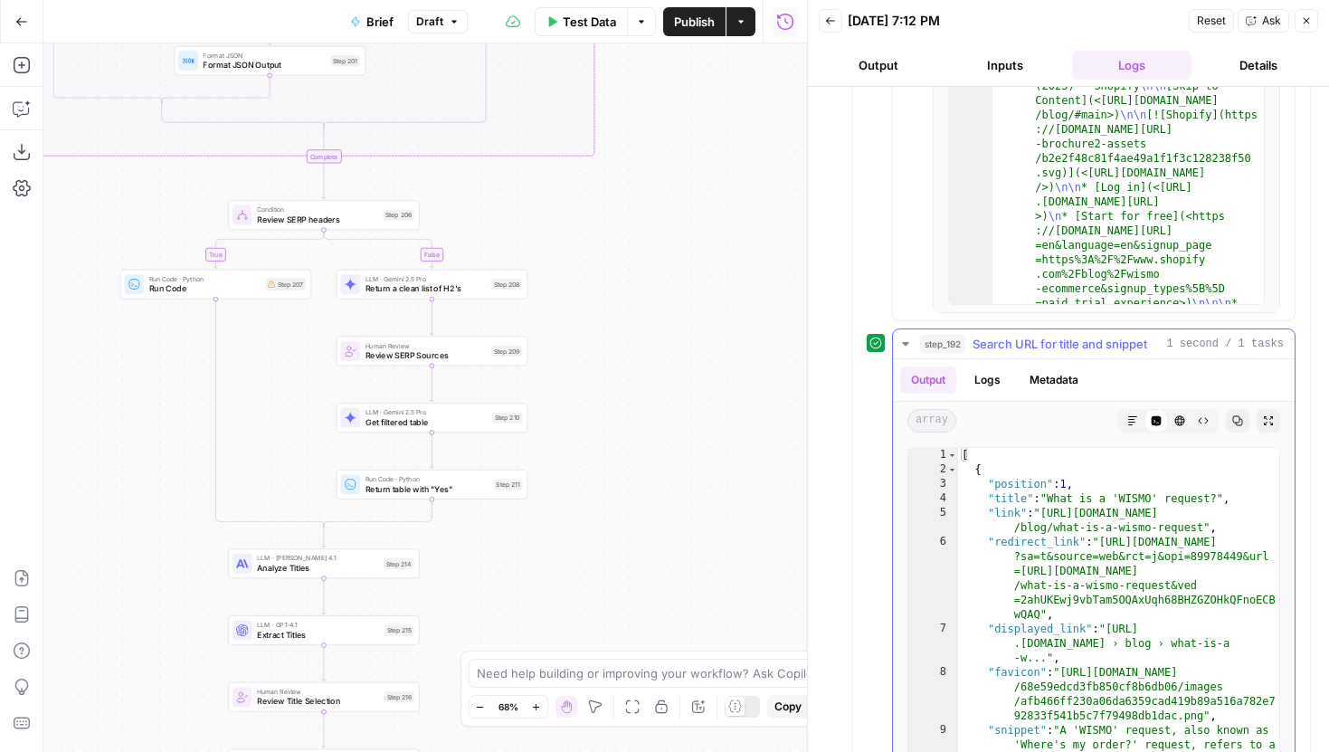
click at [904, 347] on icon "button" at bounding box center [905, 343] width 14 height 14
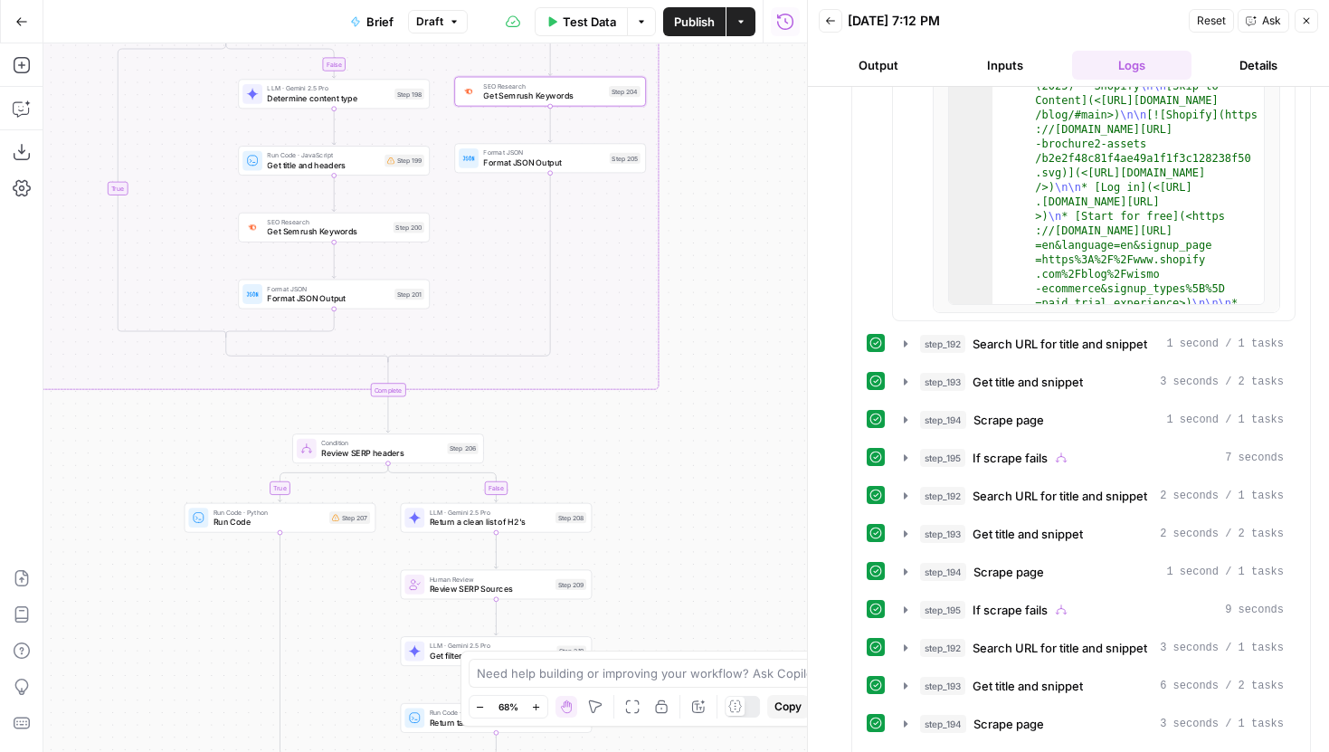
drag, startPoint x: 582, startPoint y: 242, endPoint x: 646, endPoint y: 476, distance: 241.8
click at [646, 476] on div "true false false true false true false true Workflow Input Settings Inputs LLM …" at bounding box center [424, 397] width 763 height 708
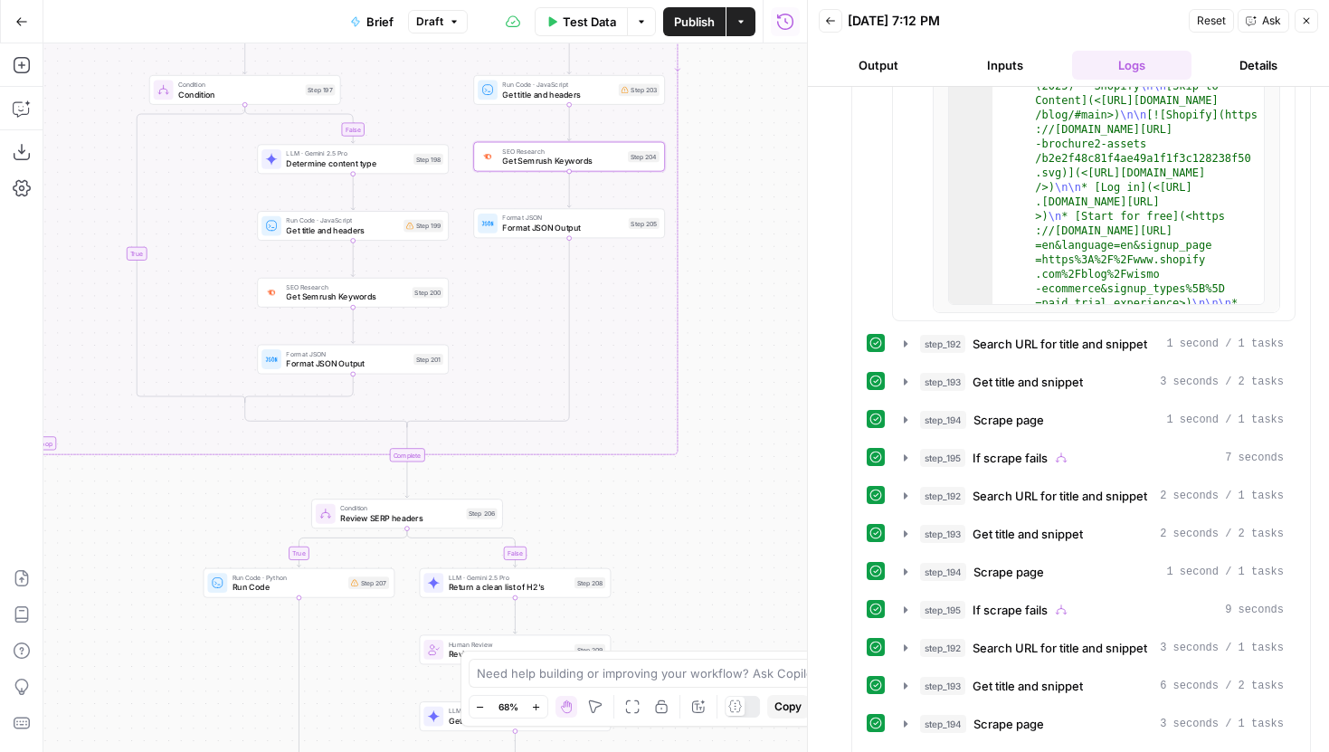
drag, startPoint x: 718, startPoint y: 185, endPoint x: 741, endPoint y: 307, distance: 124.2
click at [741, 307] on div "true false false true false true false true Workflow Input Settings Inputs LLM …" at bounding box center [424, 397] width 763 height 708
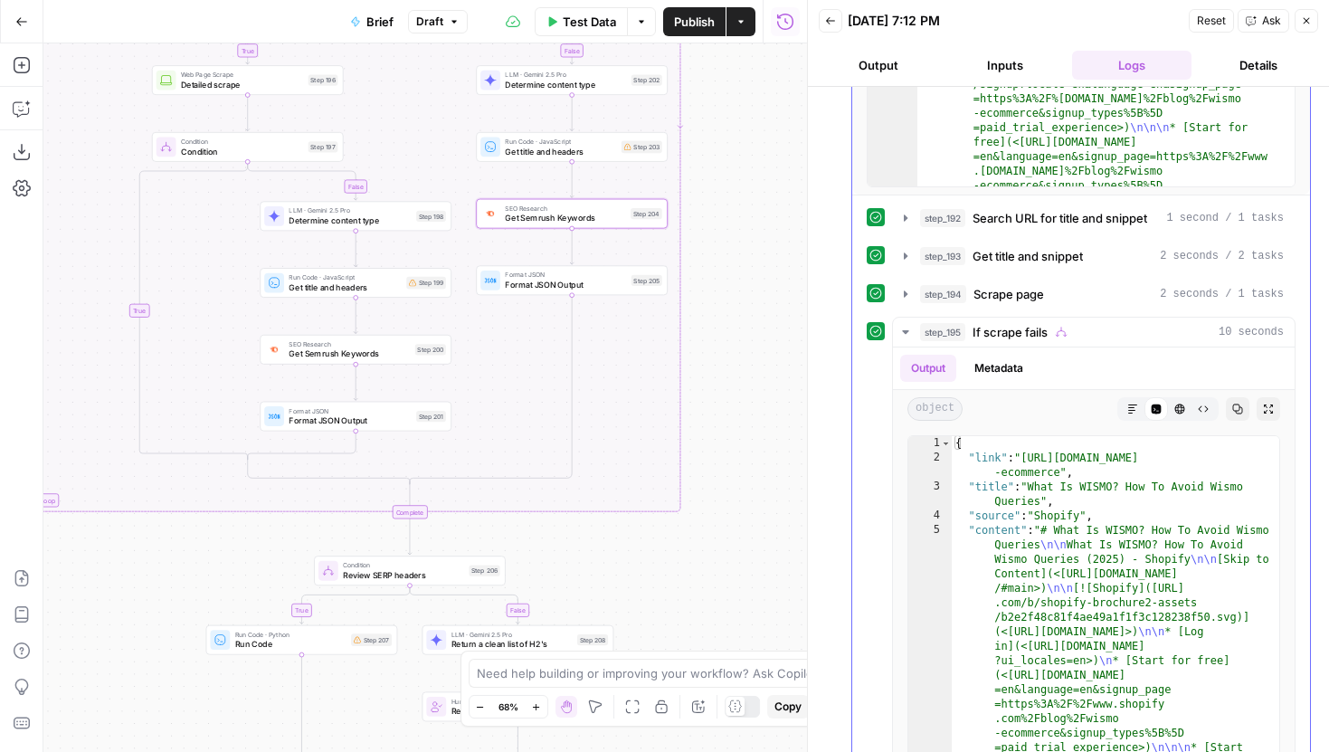
scroll to position [440, 0]
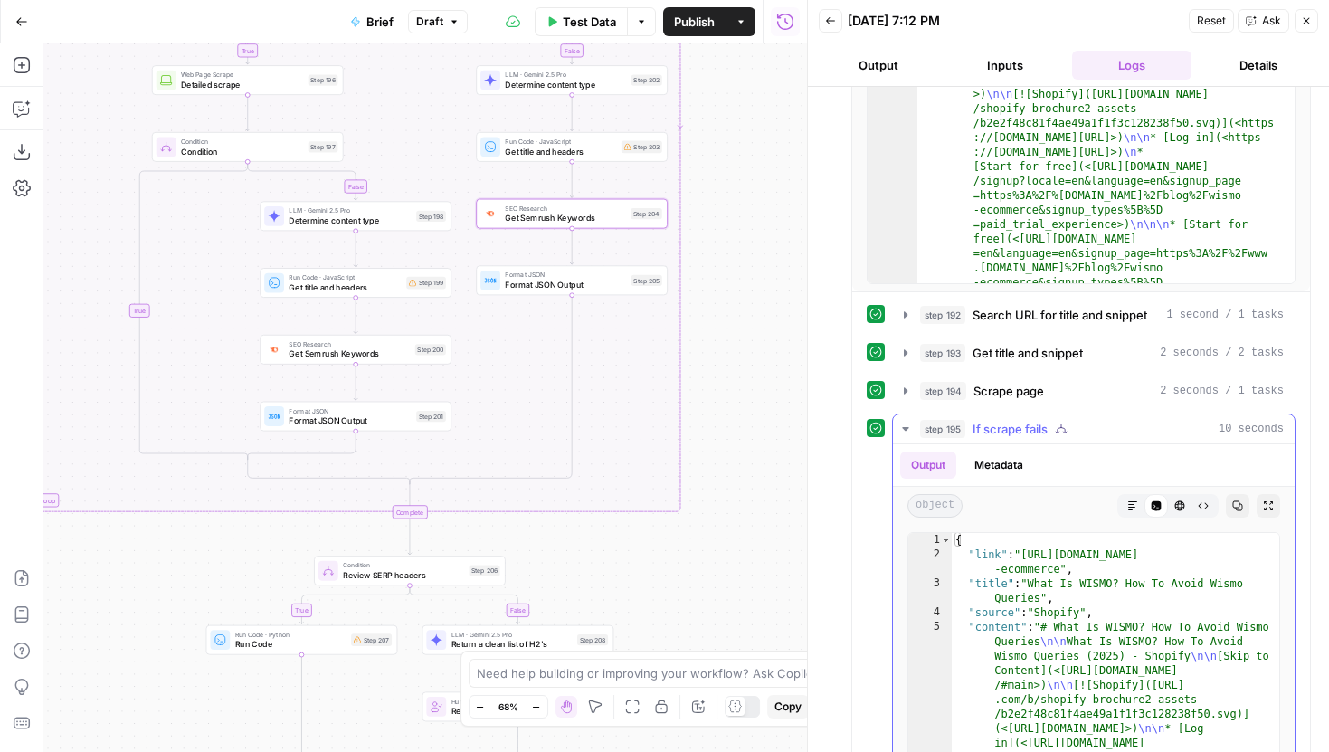
click at [904, 428] on icon "button" at bounding box center [905, 429] width 6 height 4
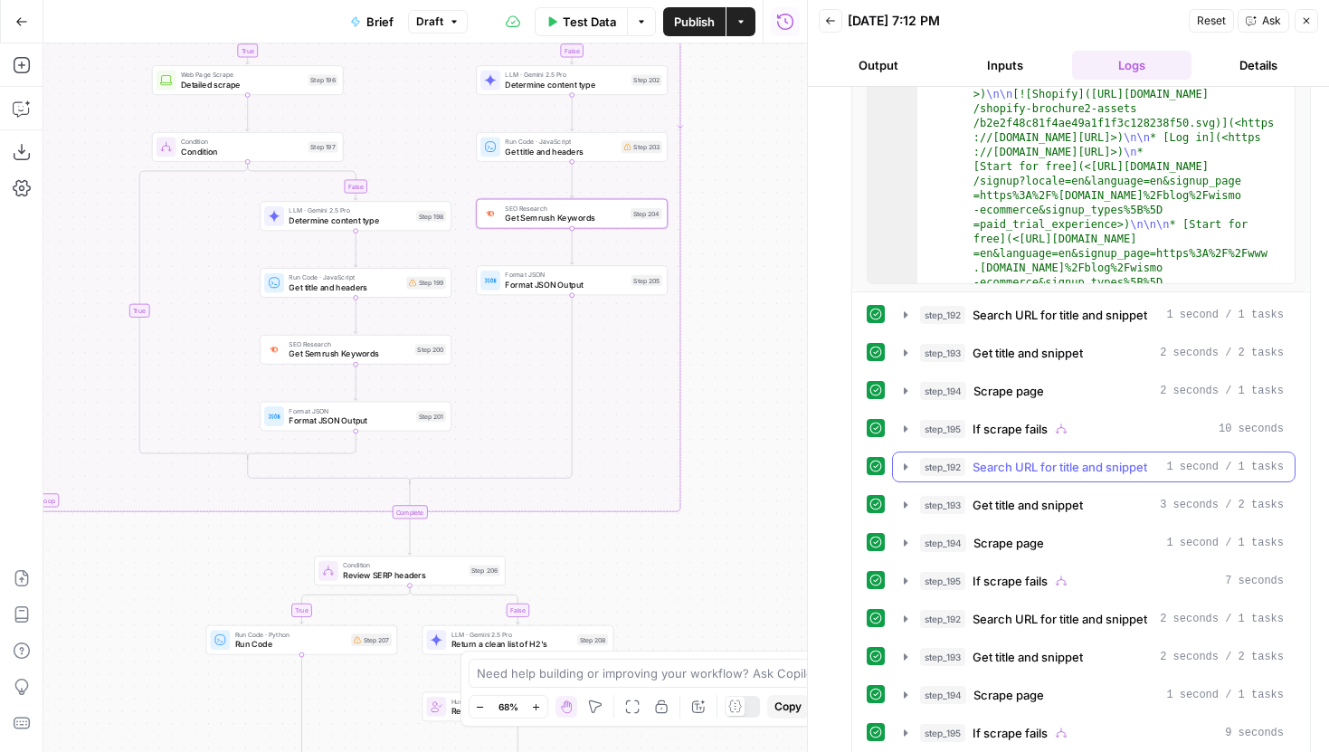
click at [913, 468] on button "step_192 Search URL for title and snippet 1 second / 1 tasks" at bounding box center [1094, 466] width 402 height 29
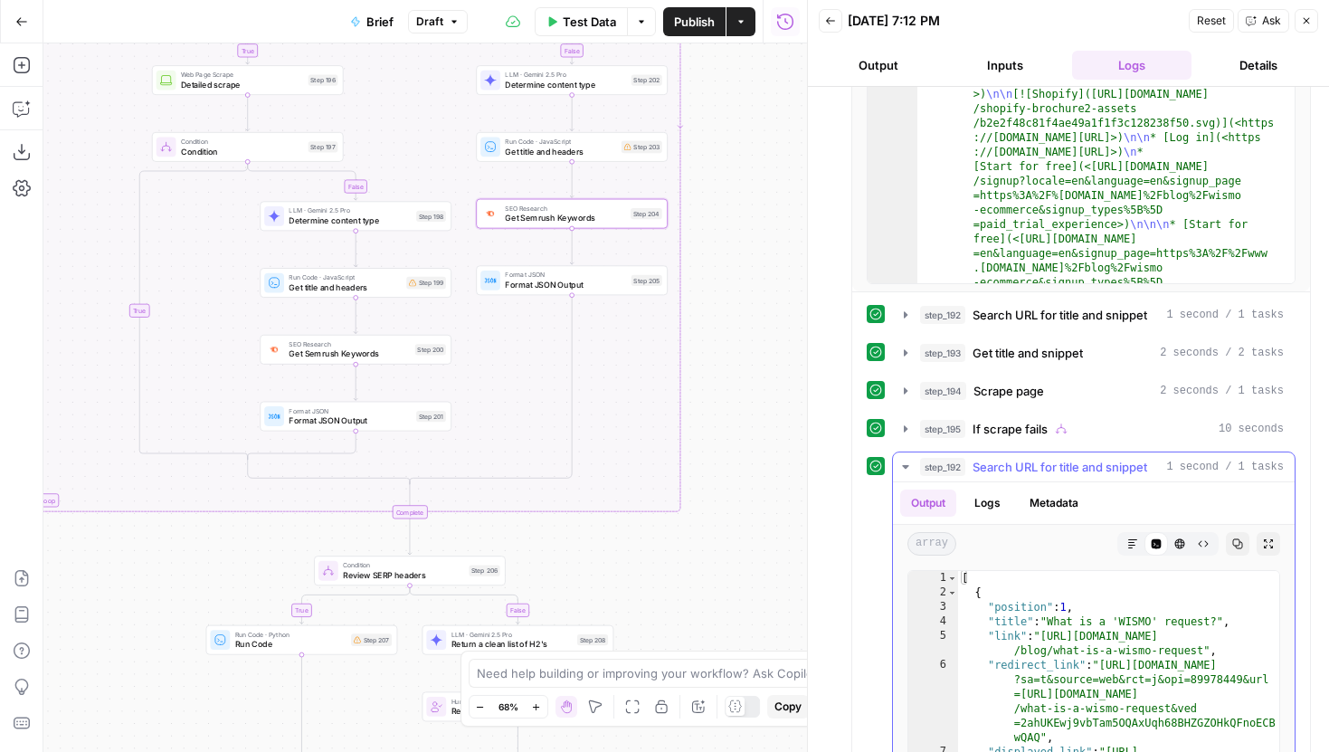
click at [902, 462] on icon "button" at bounding box center [905, 466] width 14 height 14
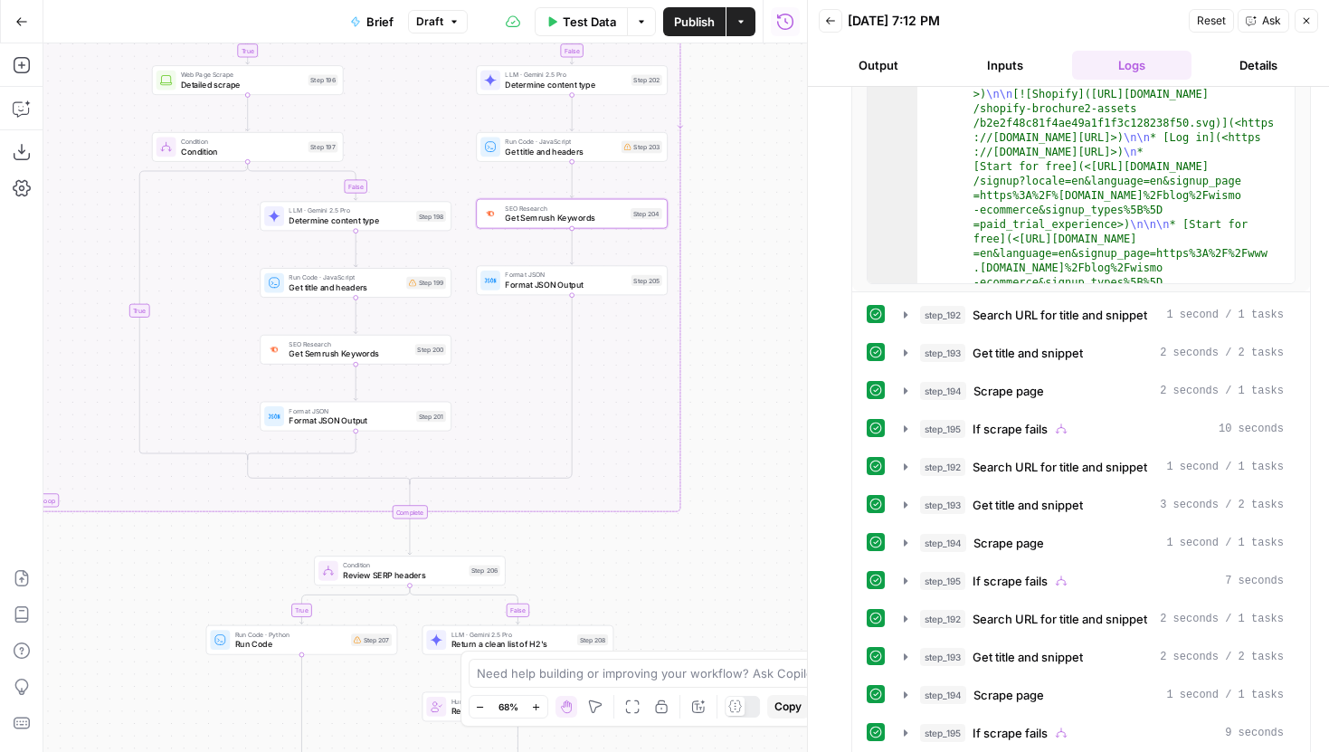
click at [482, 713] on button "Zoom Out" at bounding box center [480, 707] width 22 height 22
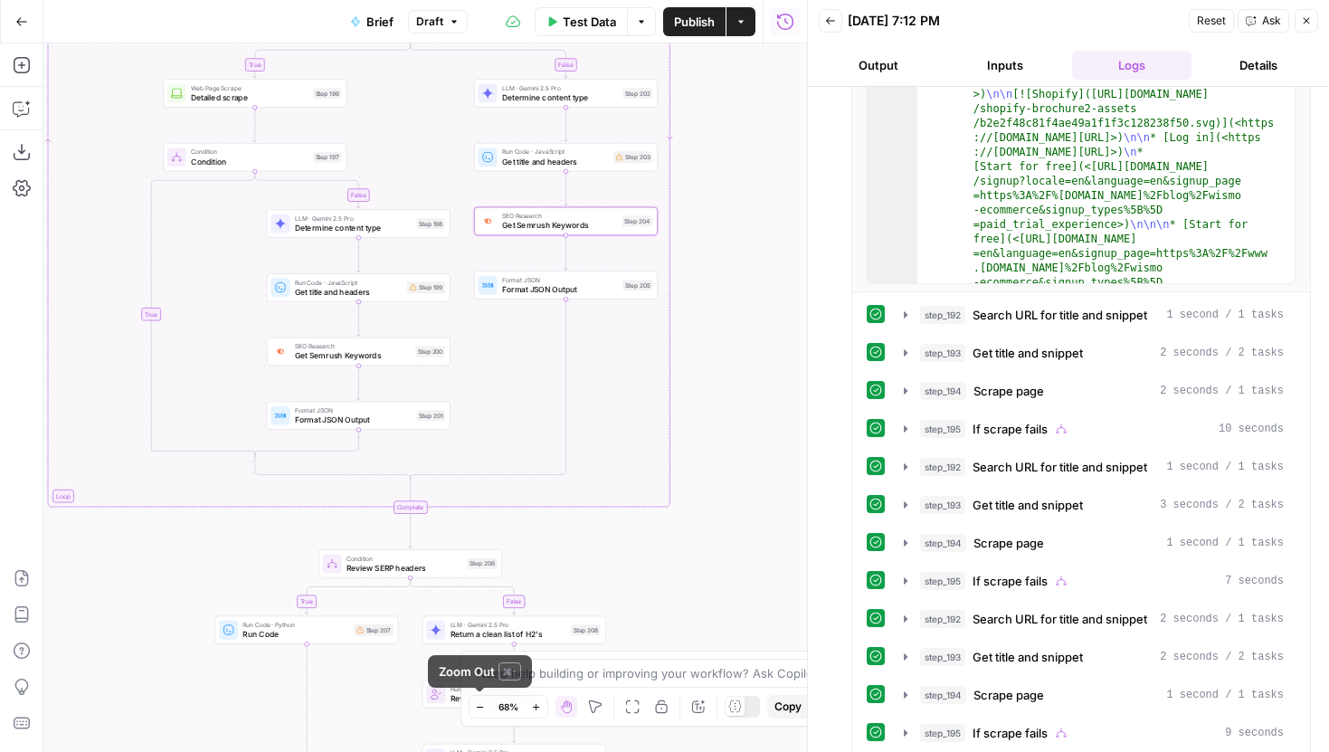
click at [482, 713] on button "Zoom Out" at bounding box center [480, 707] width 22 height 22
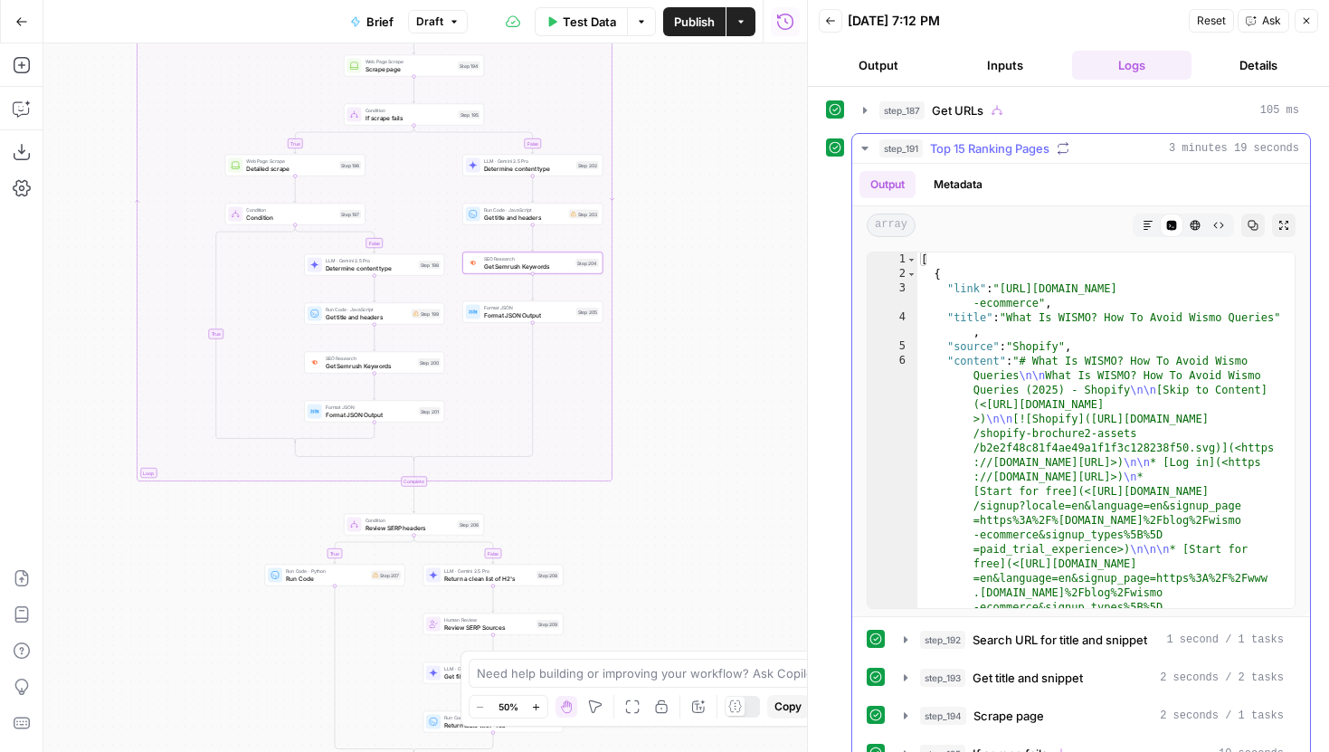
scroll to position [0, 0]
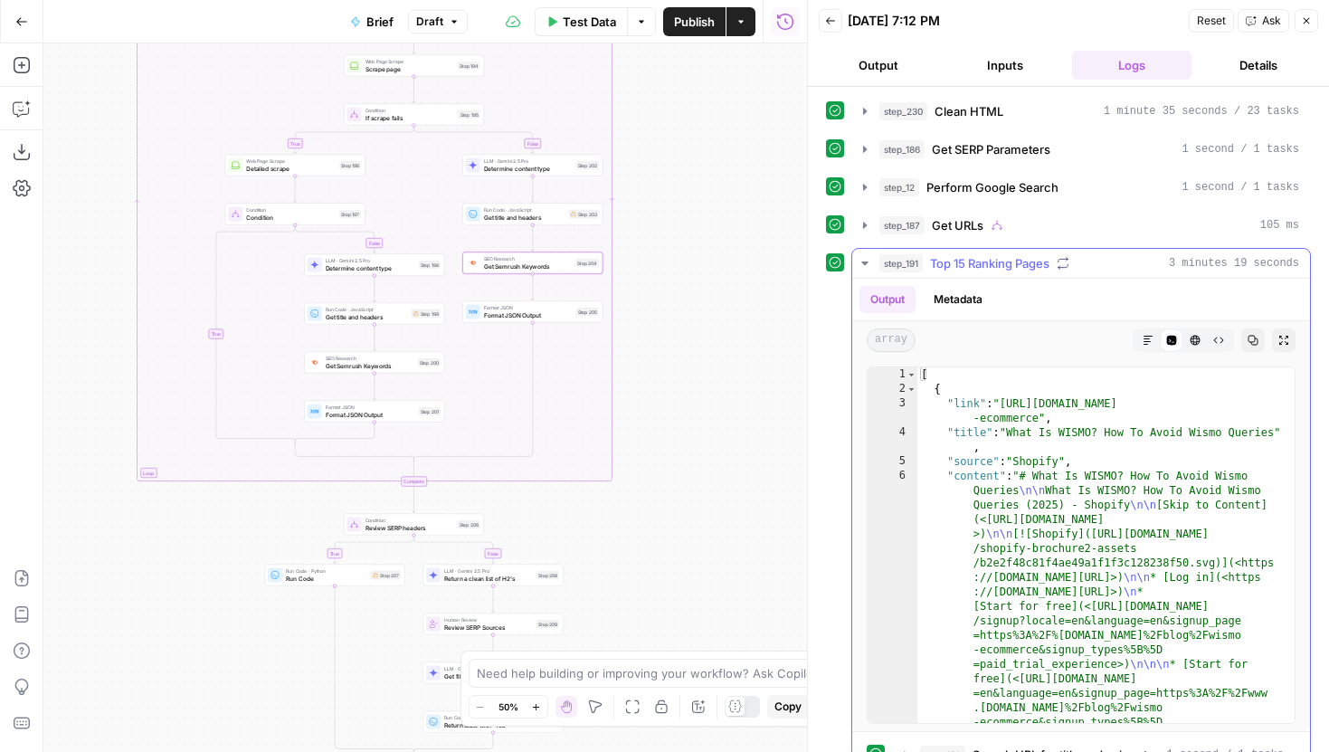
click at [871, 267] on icon "button" at bounding box center [864, 263] width 14 height 14
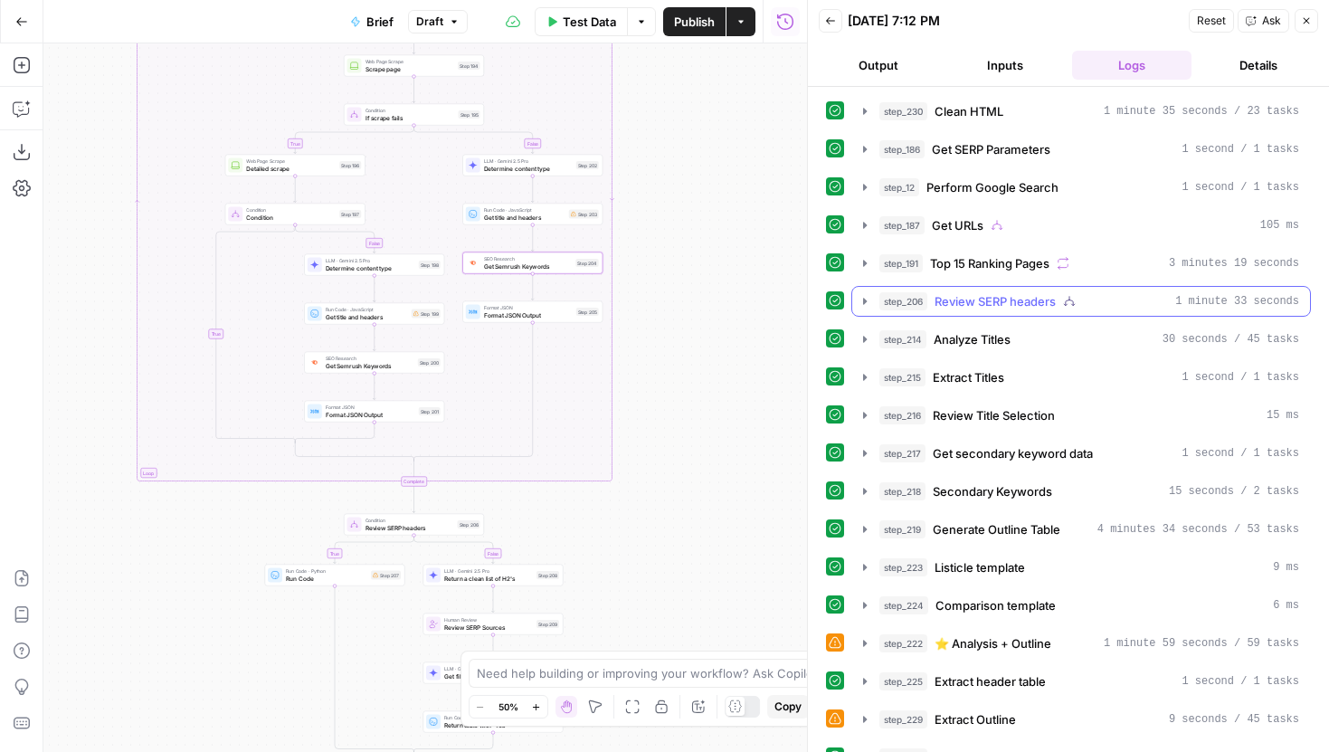
click at [866, 294] on icon "button" at bounding box center [864, 301] width 14 height 14
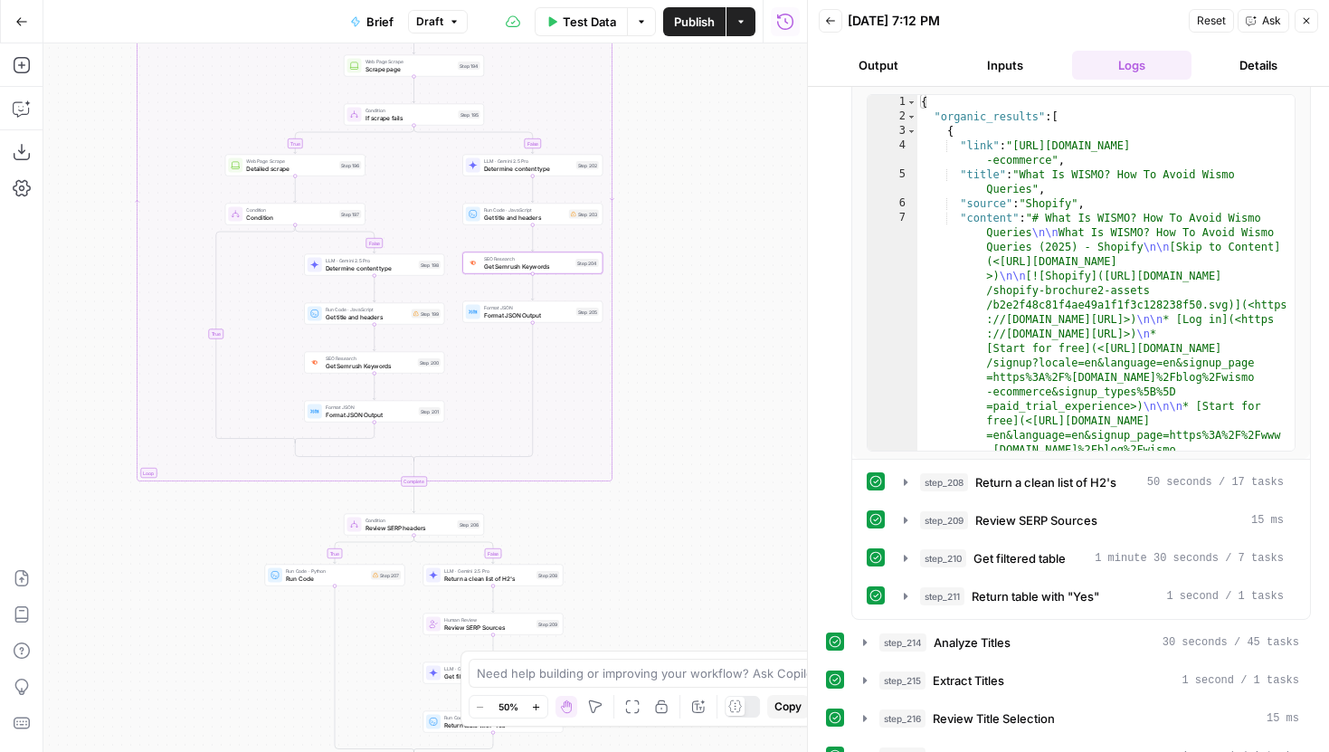
scroll to position [326, 0]
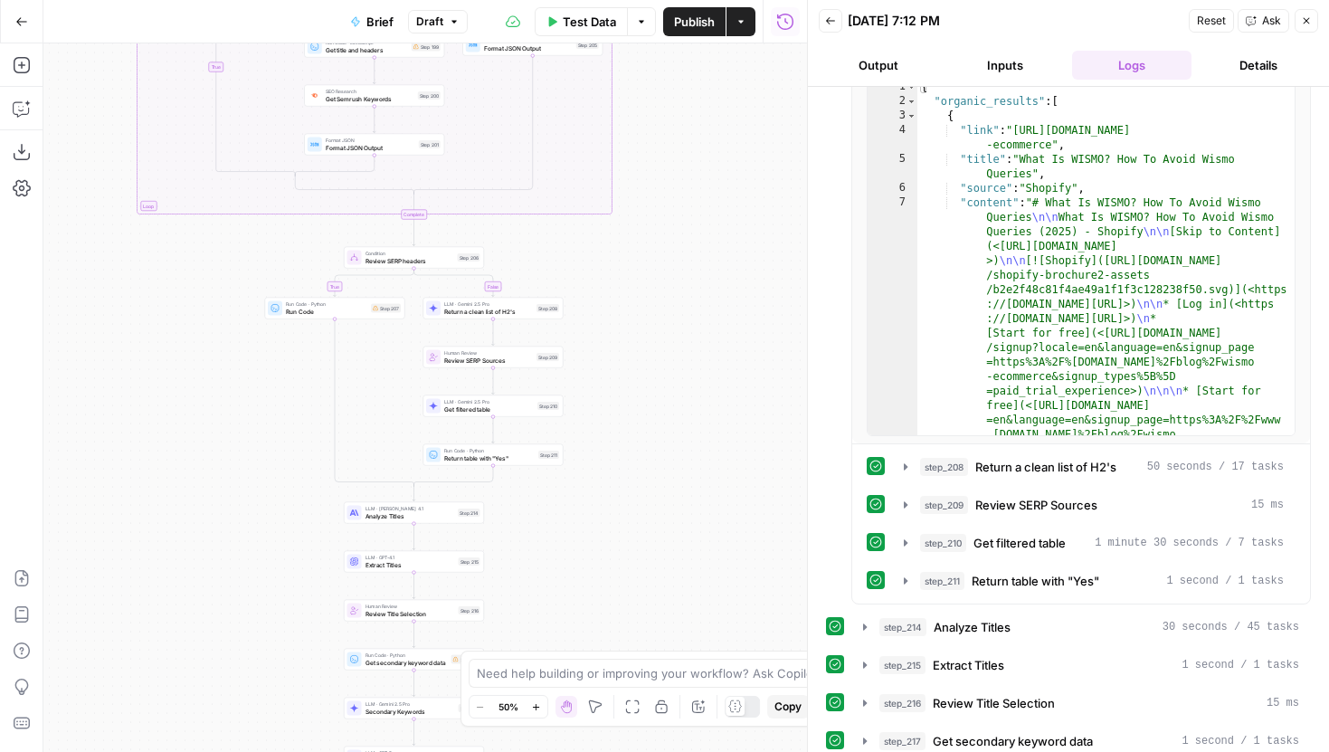
drag, startPoint x: 651, startPoint y: 540, endPoint x: 649, endPoint y: 272, distance: 267.7
click at [649, 272] on div "true false false true false true false true Workflow Input Settings Inputs LLM …" at bounding box center [424, 397] width 763 height 708
click at [534, 698] on button "Zoom In" at bounding box center [536, 707] width 22 height 22
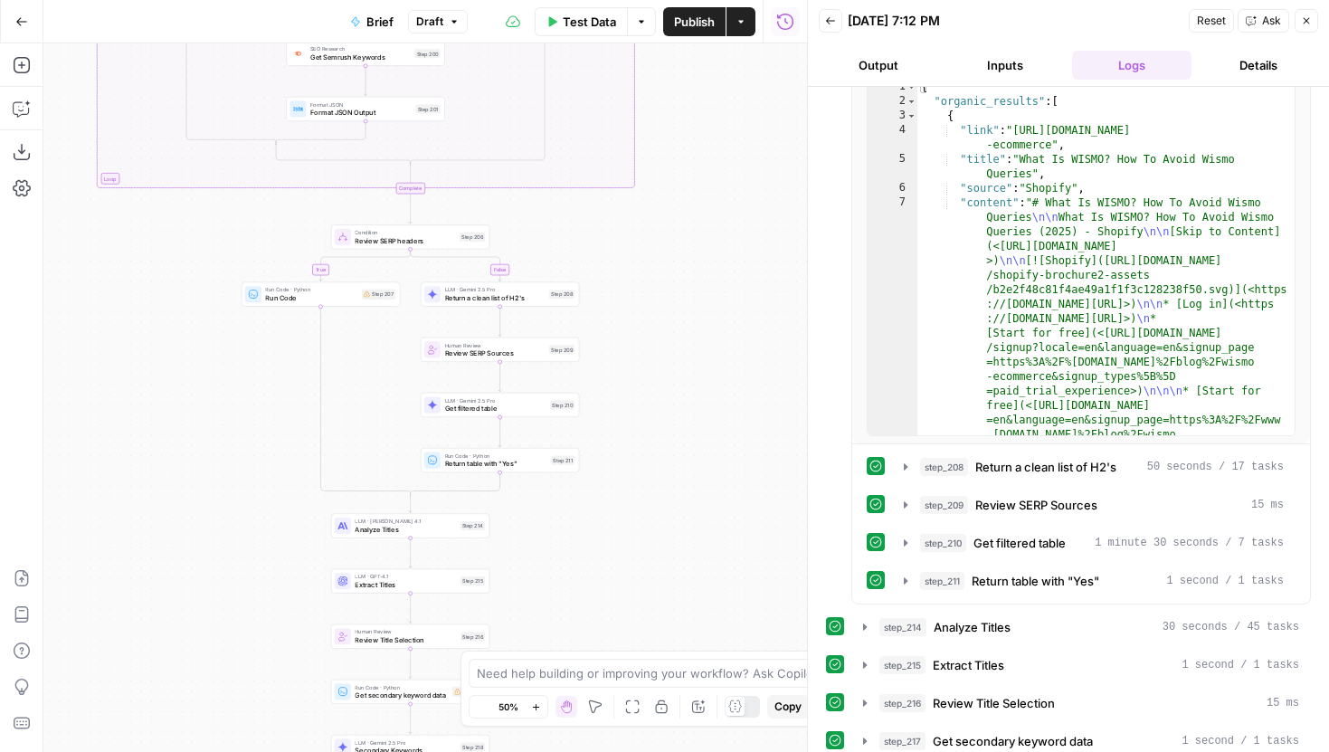
click at [534, 698] on button "Zoom In" at bounding box center [536, 707] width 22 height 22
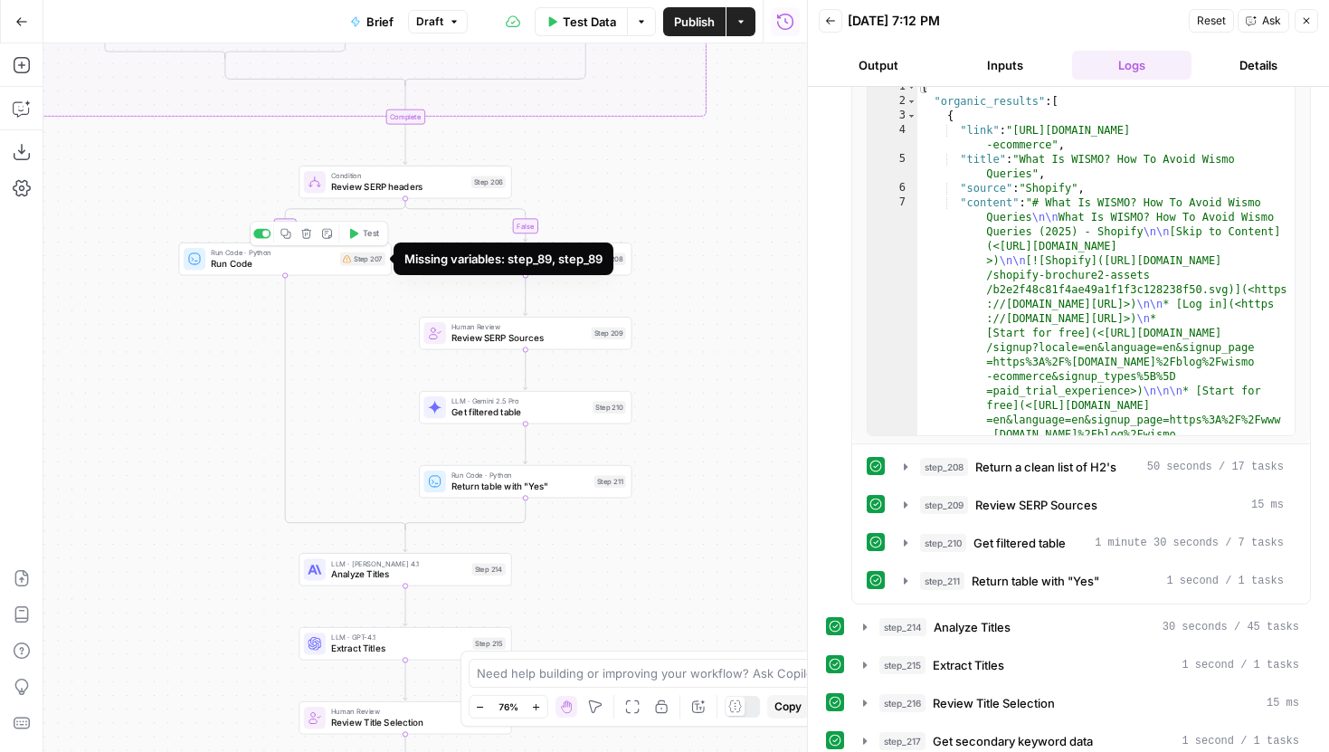
click at [302, 257] on span "Run Code" at bounding box center [273, 264] width 124 height 14
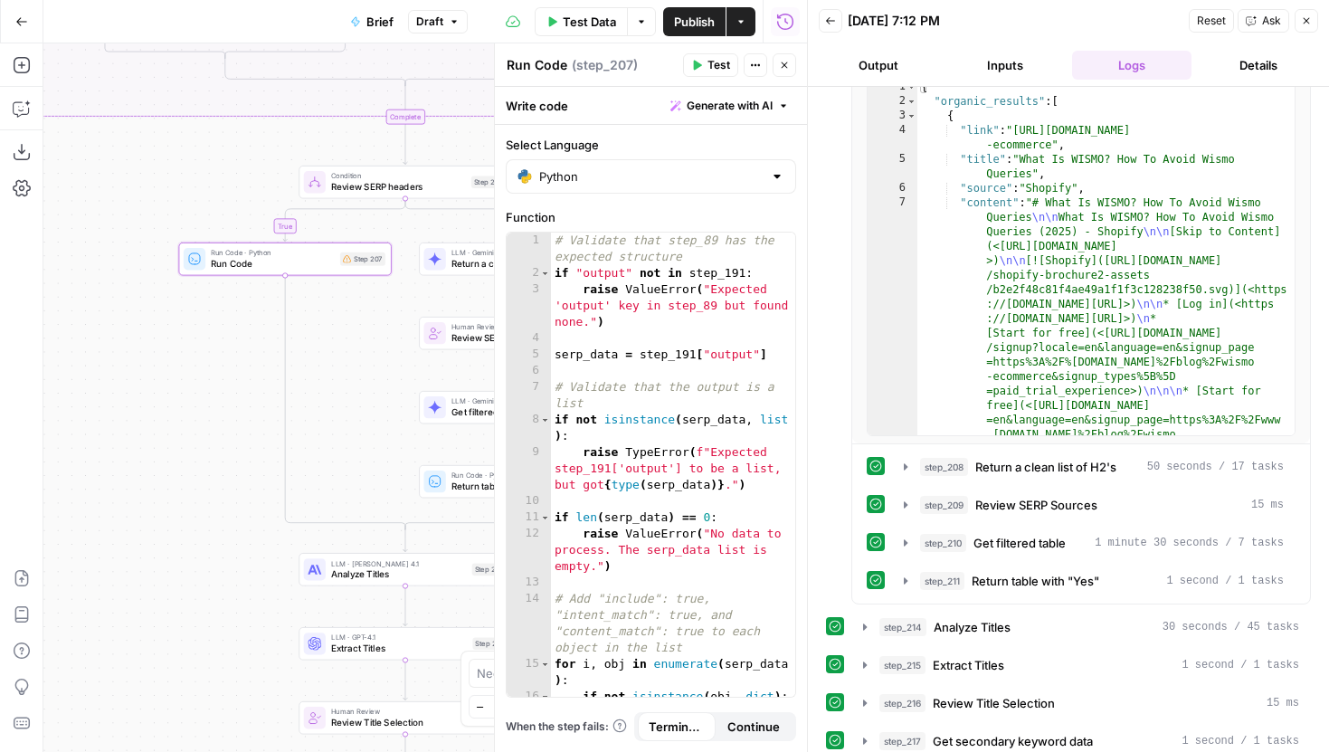
click at [778, 58] on button "Close" at bounding box center [784, 65] width 24 height 24
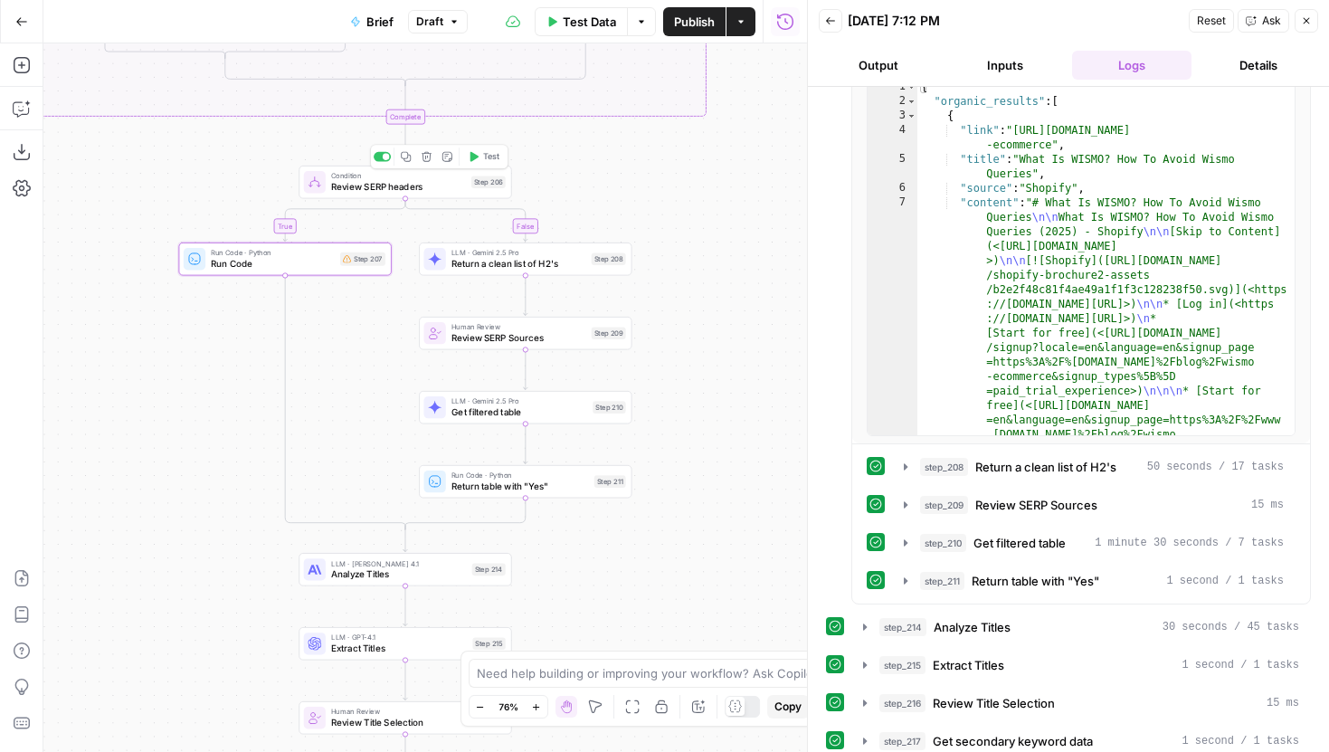
click at [452, 187] on span "Review SERP headers" at bounding box center [398, 187] width 135 height 14
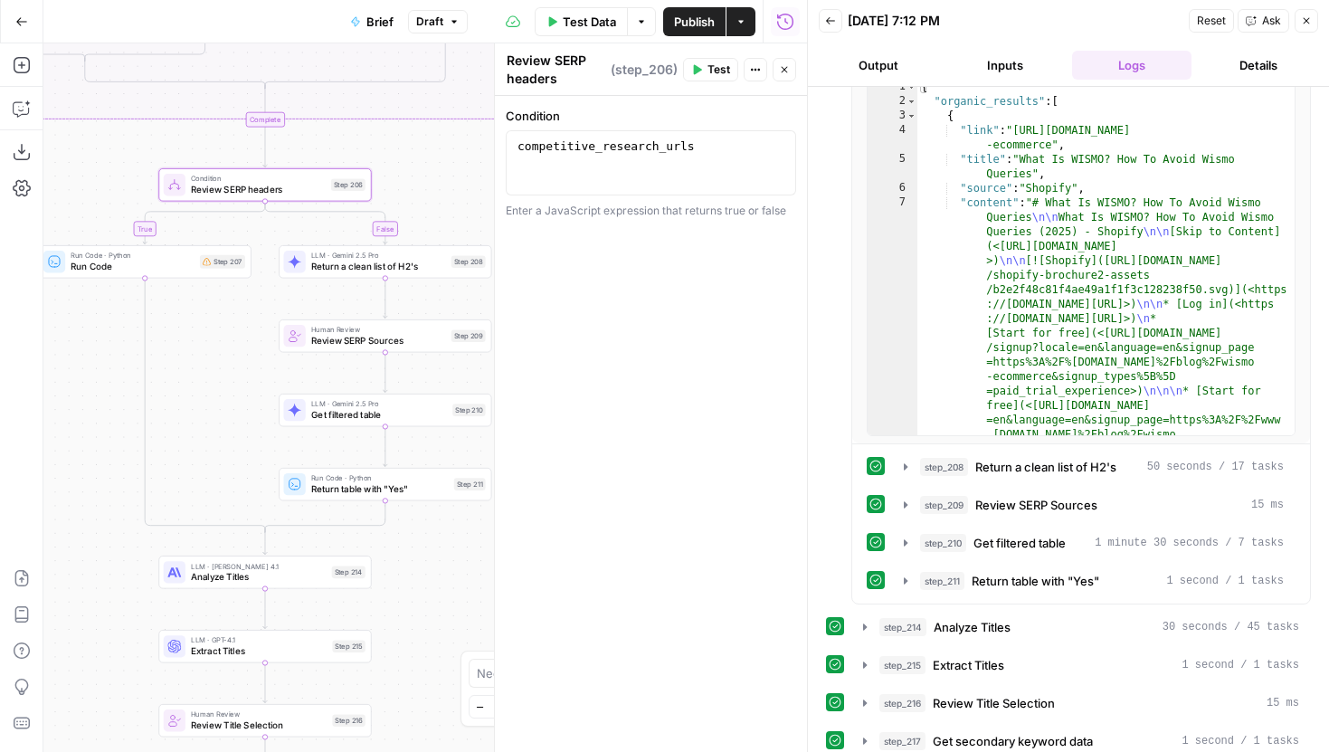
drag, startPoint x: 324, startPoint y: 382, endPoint x: 184, endPoint y: 384, distance: 140.2
click at [184, 384] on div "true false false true false true false true Workflow Input Settings Inputs LLM …" at bounding box center [424, 397] width 763 height 708
click at [440, 167] on div "true false false true false true false true Workflow Input Settings Inputs LLM …" at bounding box center [424, 397] width 763 height 708
click at [783, 66] on icon "button" at bounding box center [784, 69] width 11 height 11
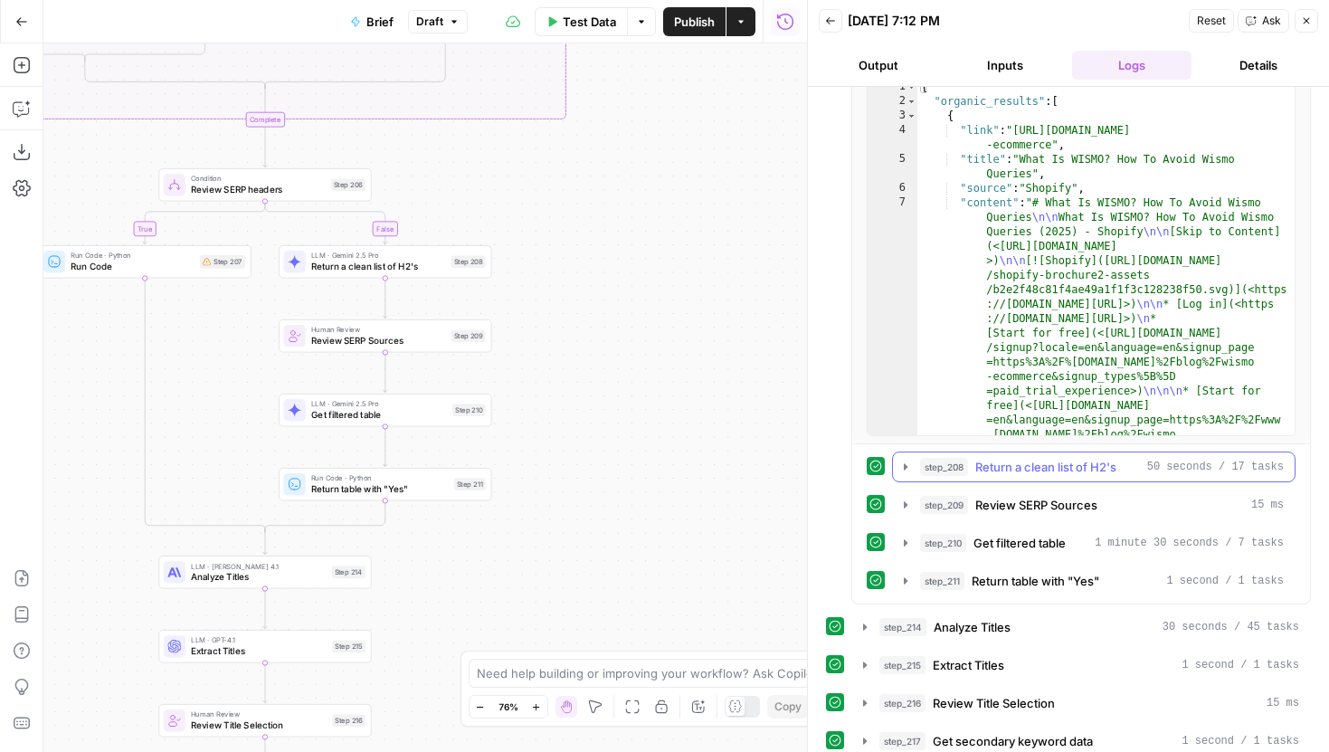
click at [893, 458] on button "step_208 Return a clean list of H2's 50 seconds / 17 tasks" at bounding box center [1094, 466] width 402 height 29
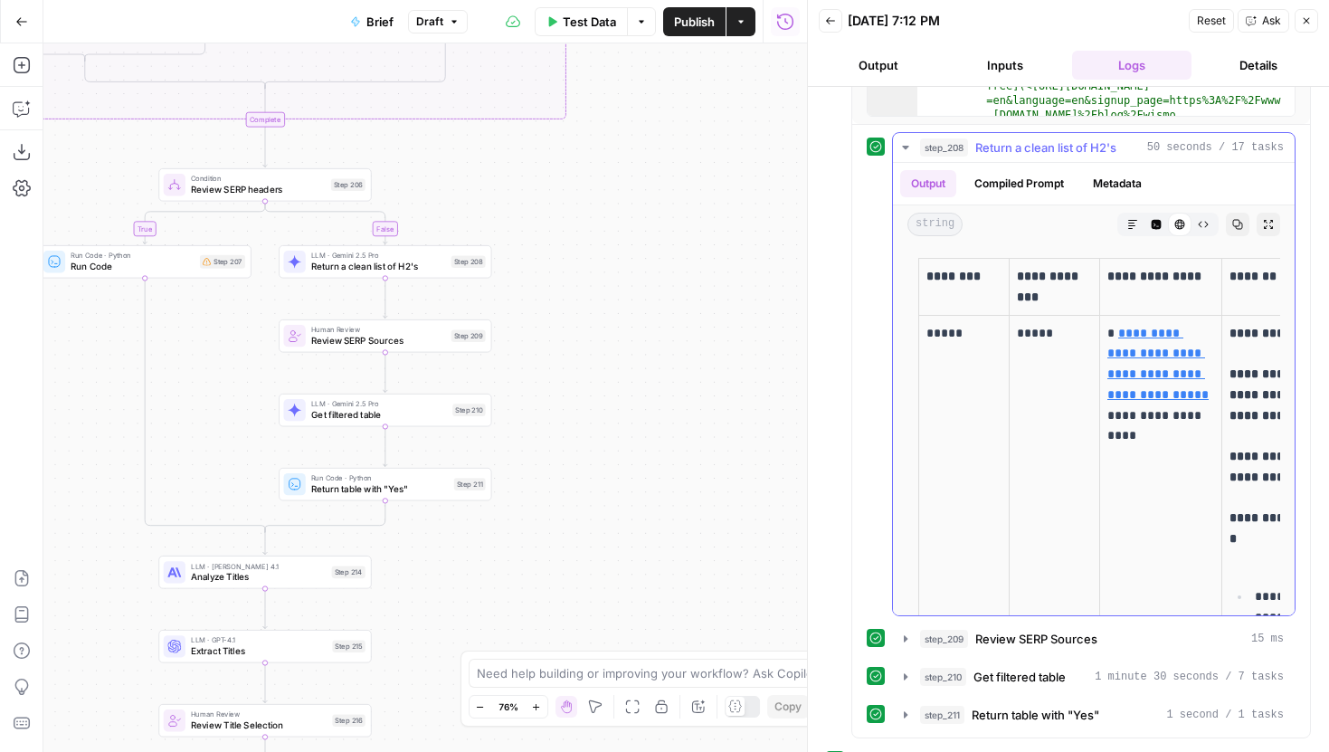
scroll to position [658, 0]
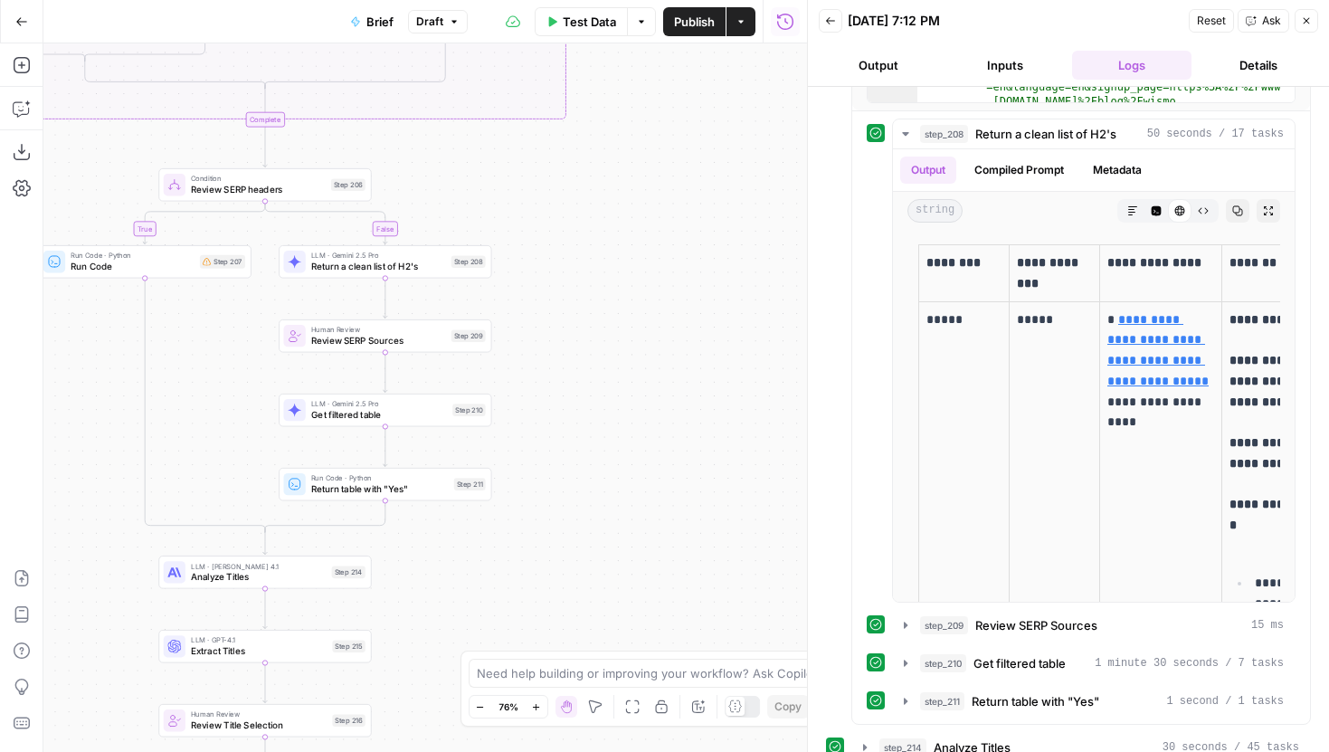
click at [441, 271] on span "Return a clean list of H2's" at bounding box center [378, 267] width 135 height 14
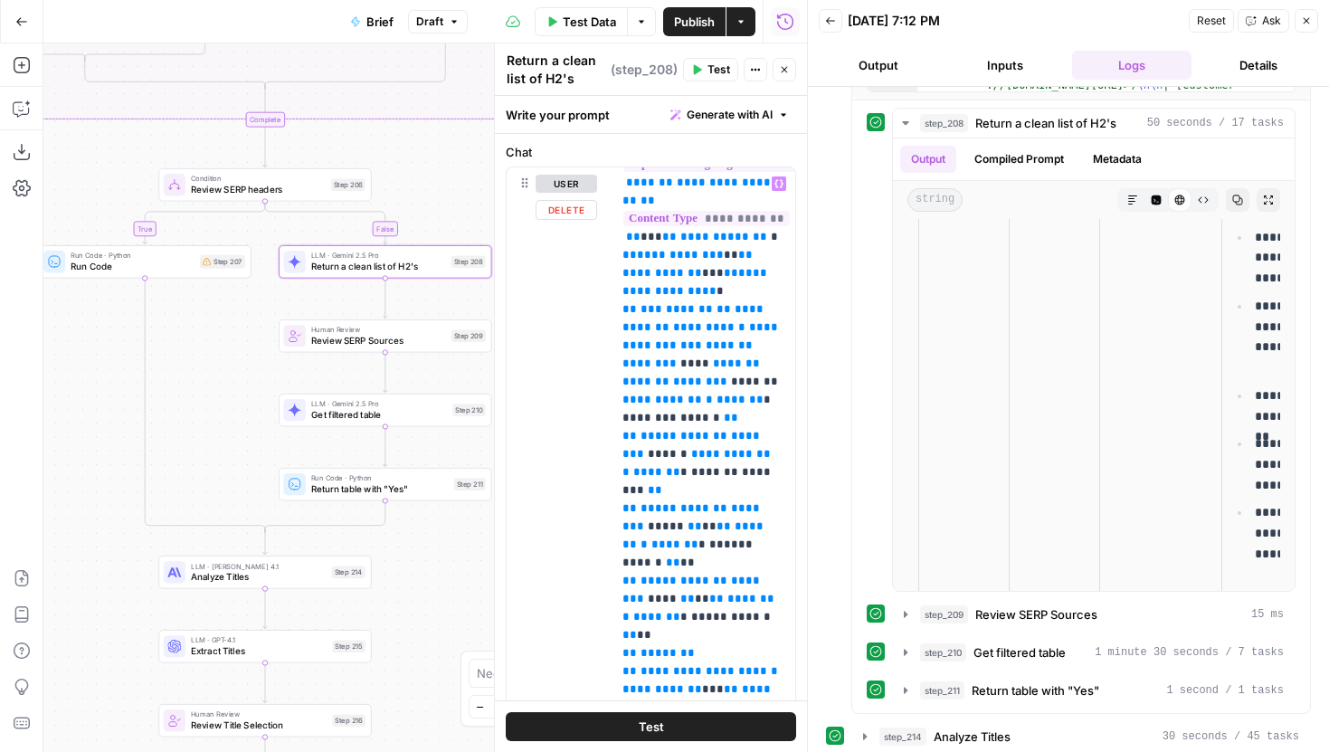
scroll to position [431, 0]
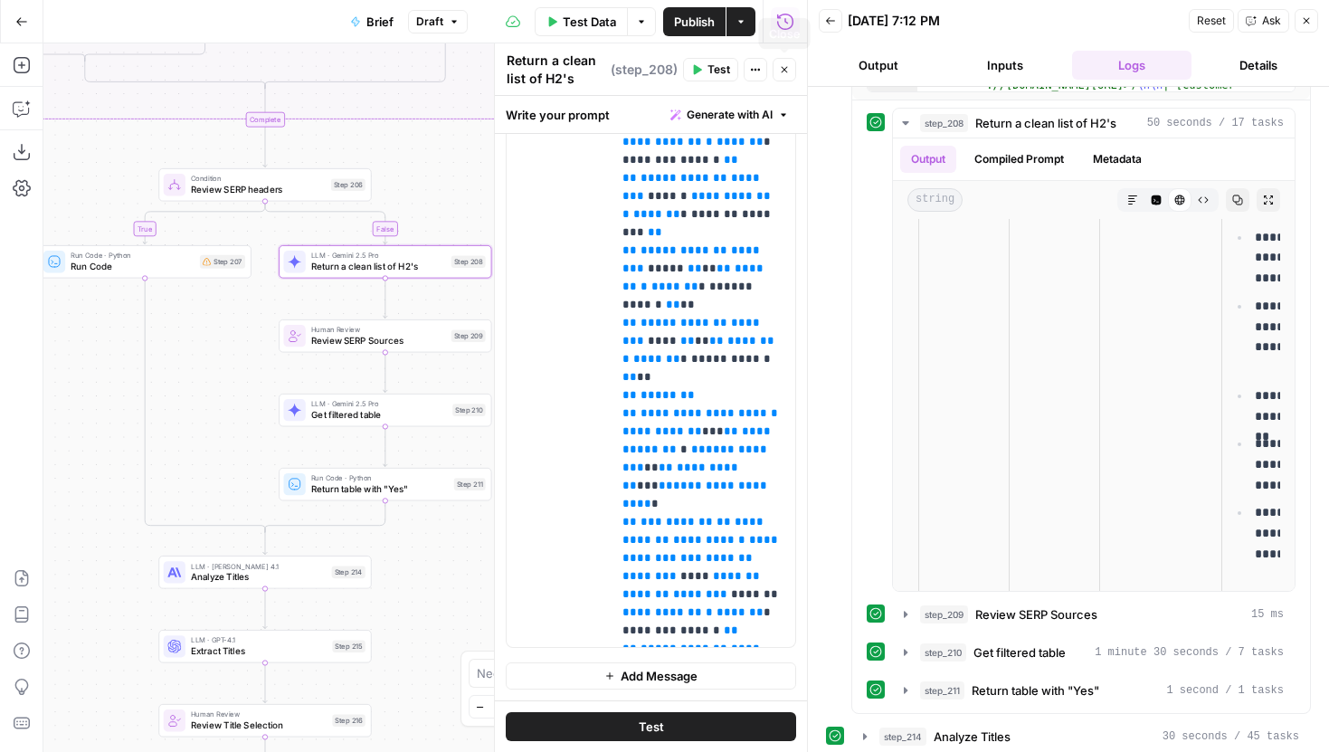
click at [780, 75] on button "Close" at bounding box center [784, 70] width 24 height 24
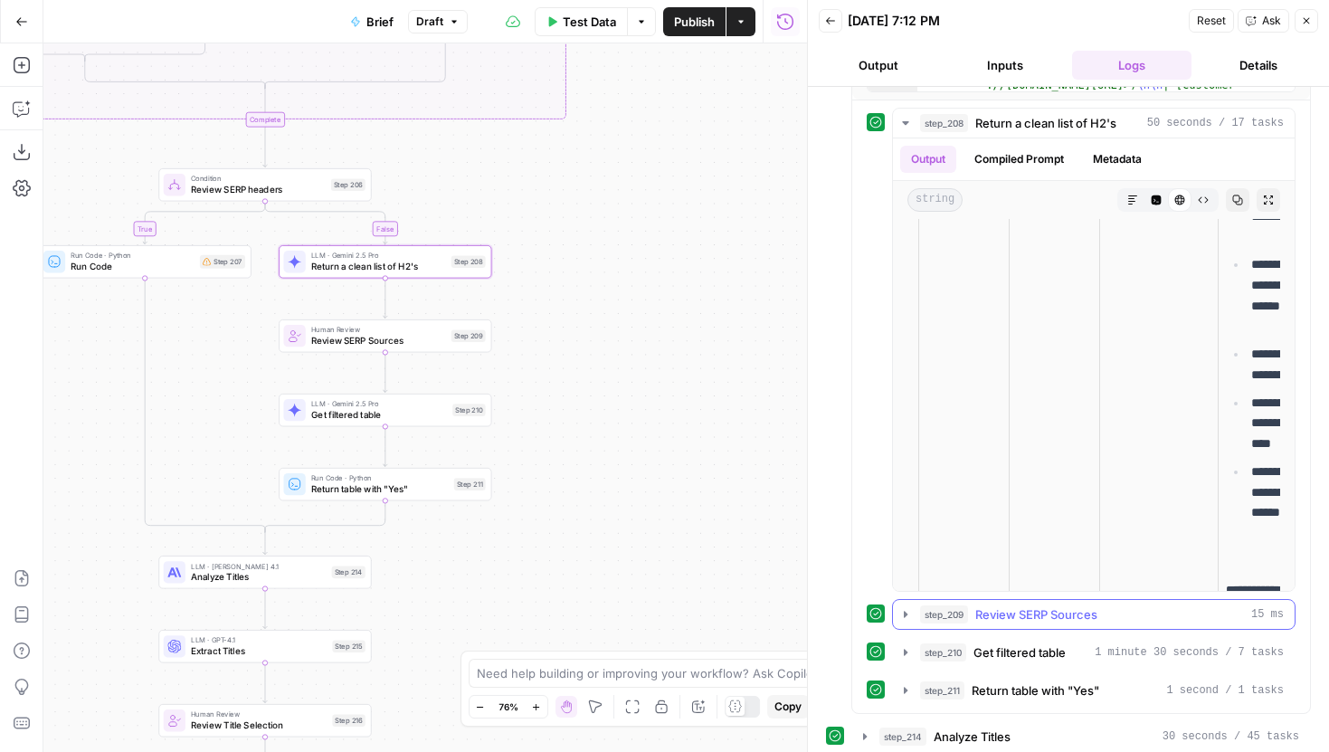
click at [906, 609] on icon "button" at bounding box center [905, 614] width 14 height 14
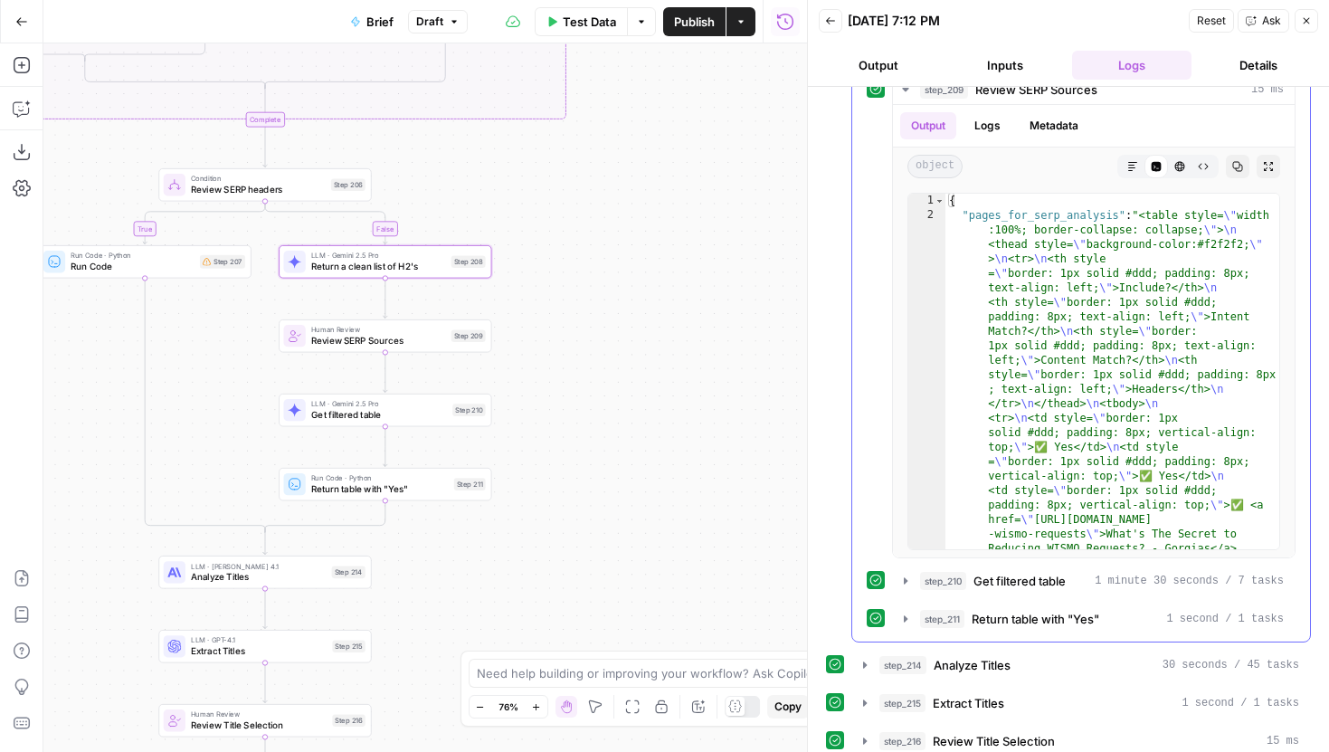
scroll to position [1230, 0]
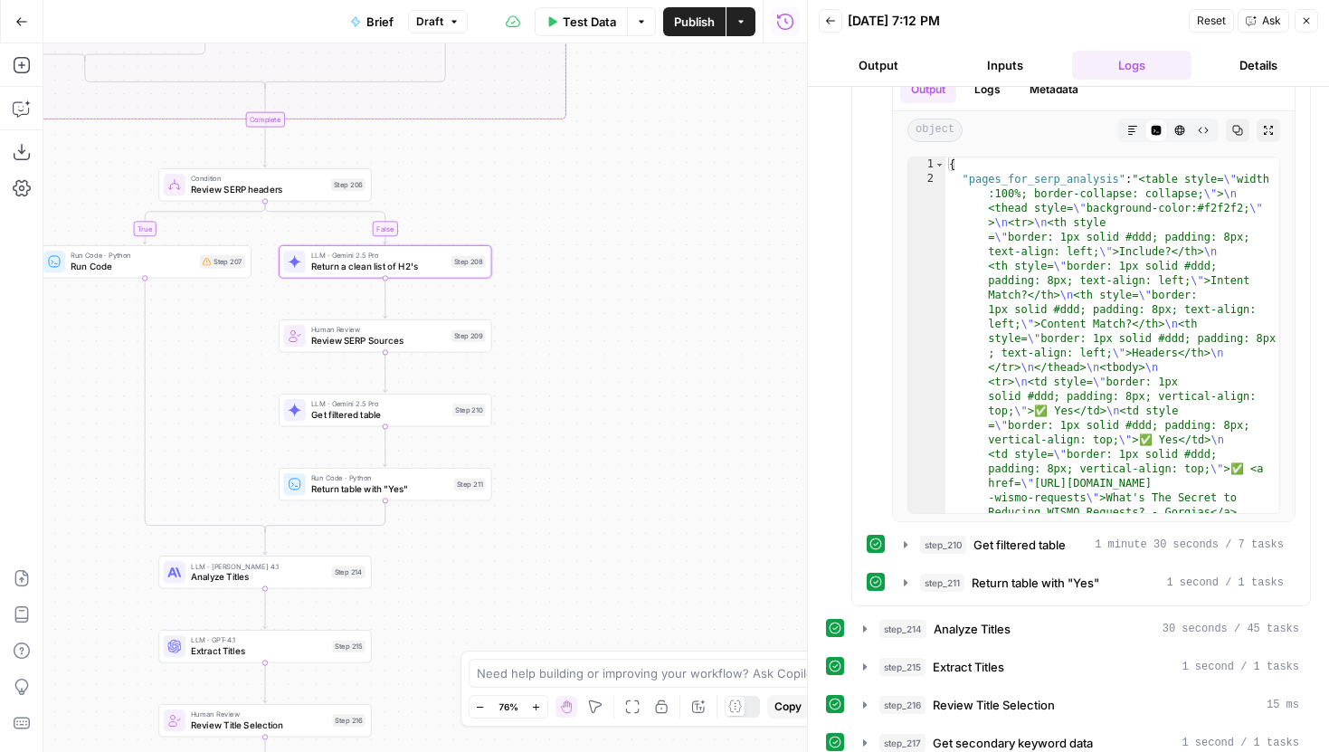
drag, startPoint x: 802, startPoint y: 437, endPoint x: 658, endPoint y: 391, distance: 151.9
click at [799, 404] on div at bounding box center [808, 376] width 18 height 752
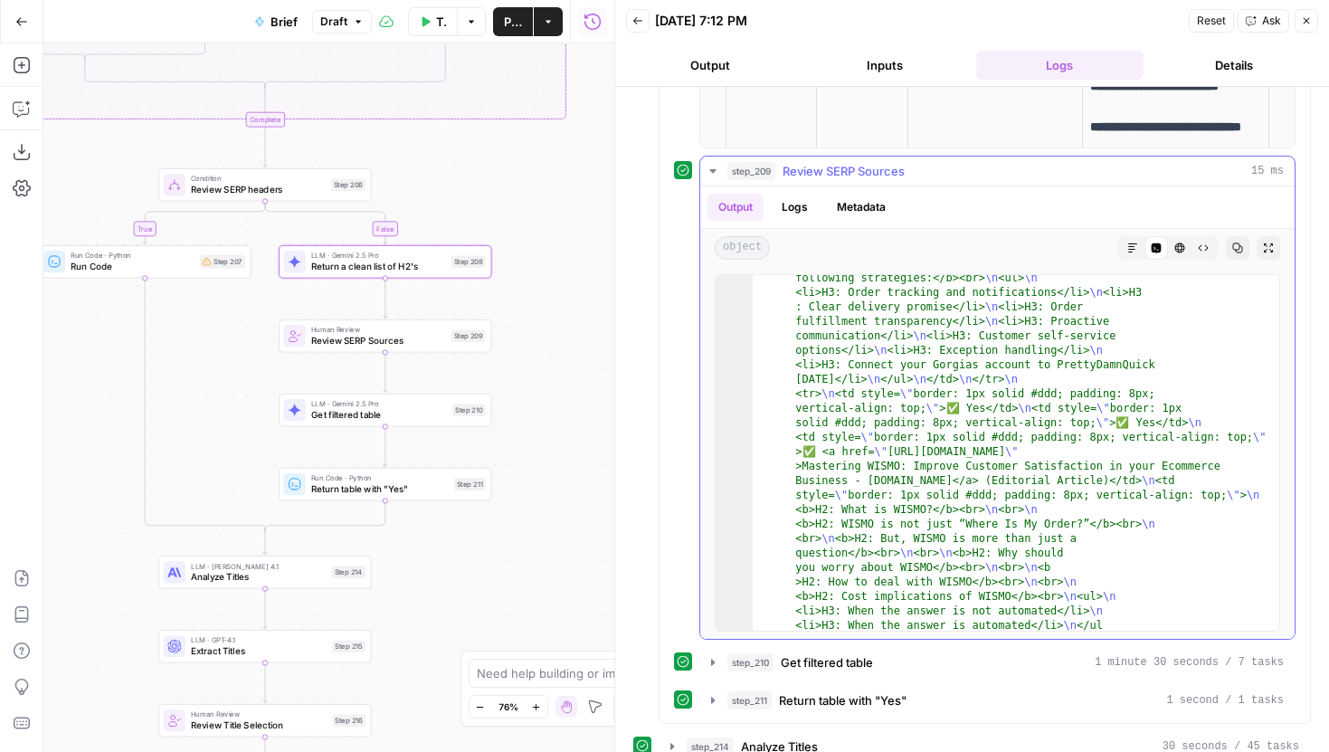
scroll to position [1112, 0]
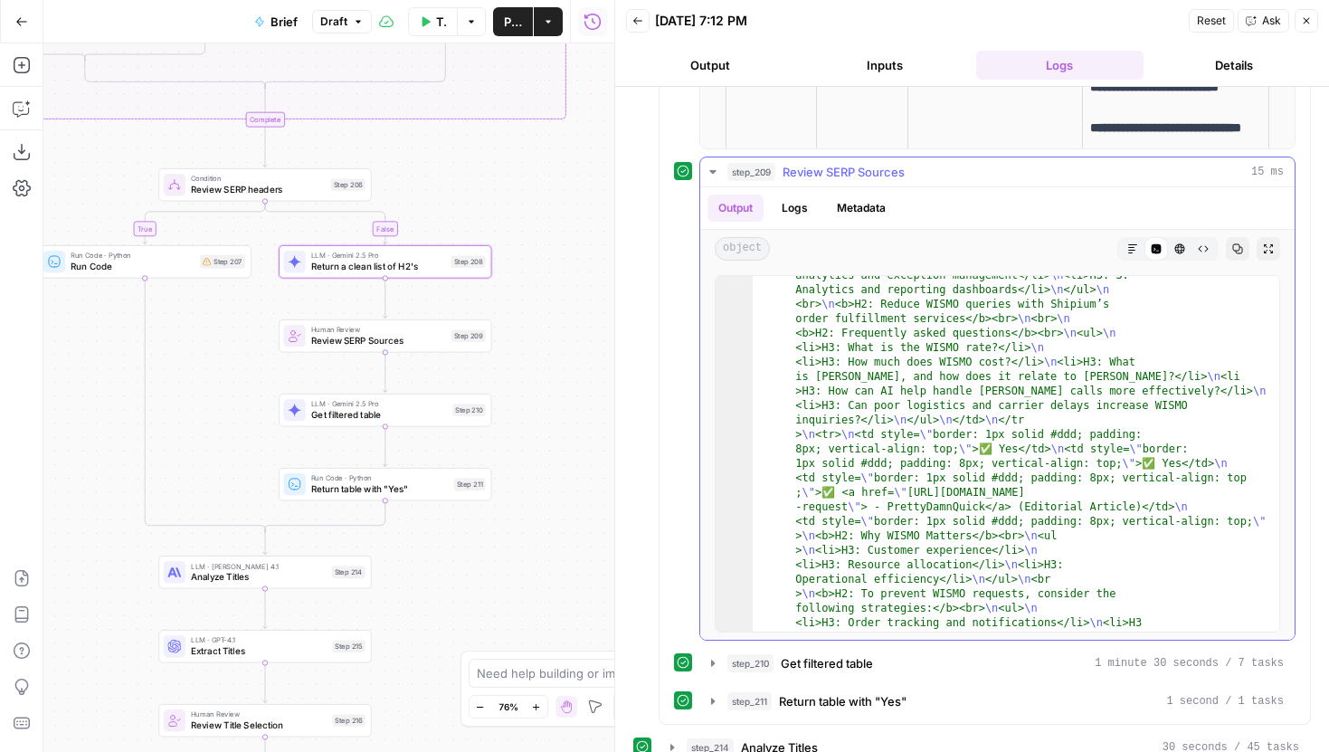
click at [1130, 249] on icon "button" at bounding box center [1132, 248] width 11 height 11
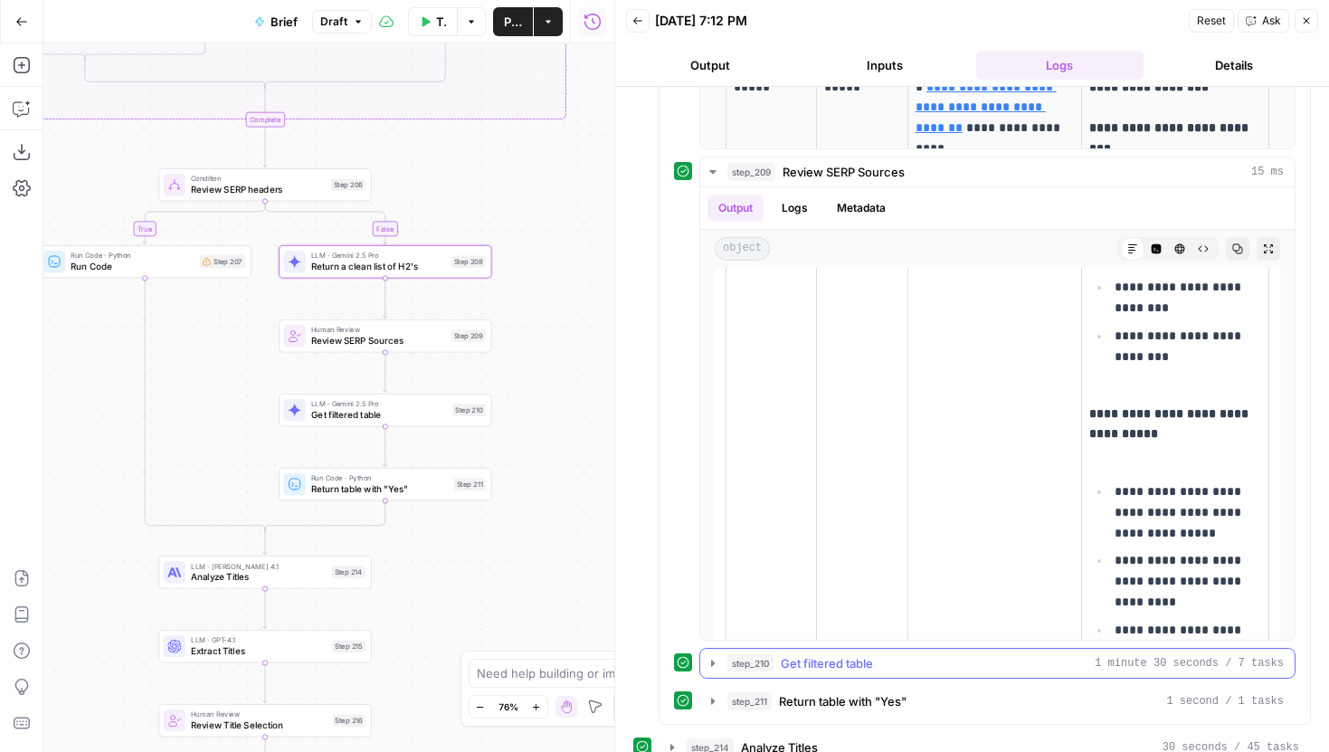
click at [715, 662] on icon "button" at bounding box center [712, 663] width 14 height 14
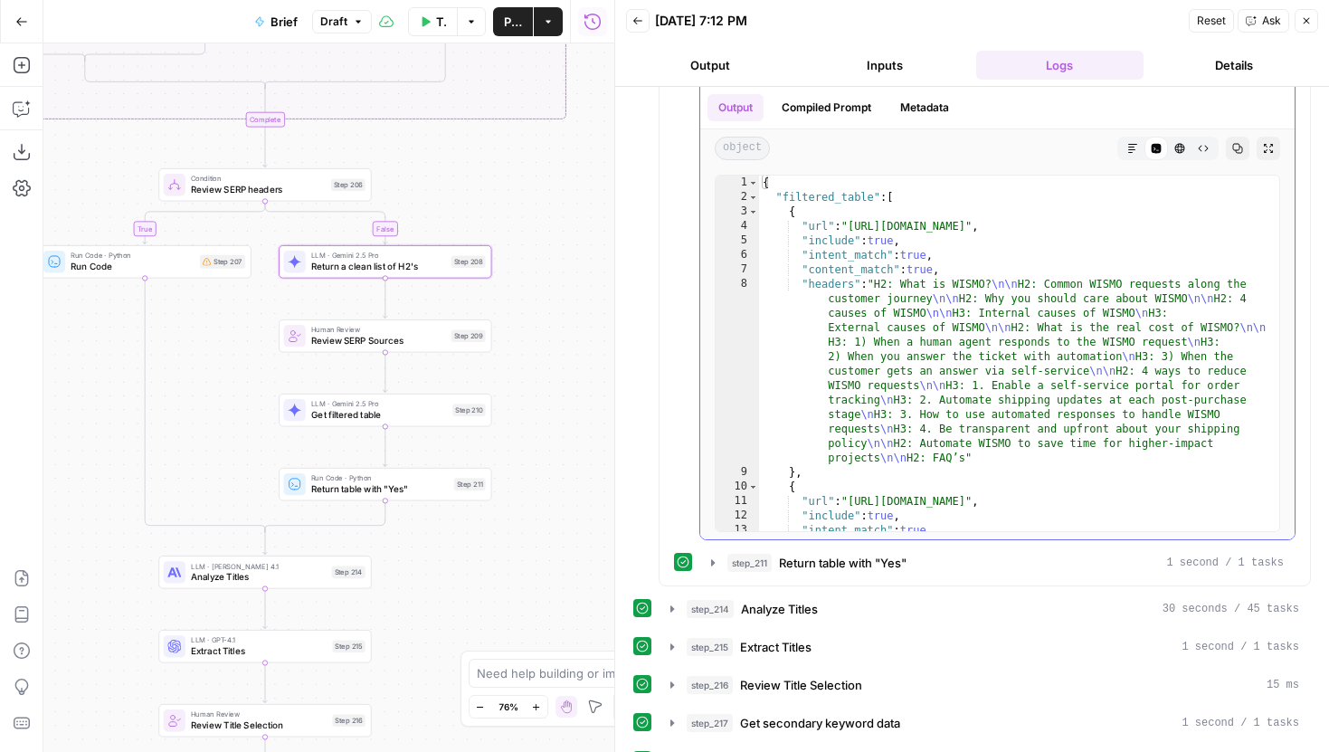
click at [1128, 154] on button "Markdown" at bounding box center [1133, 149] width 24 height 24
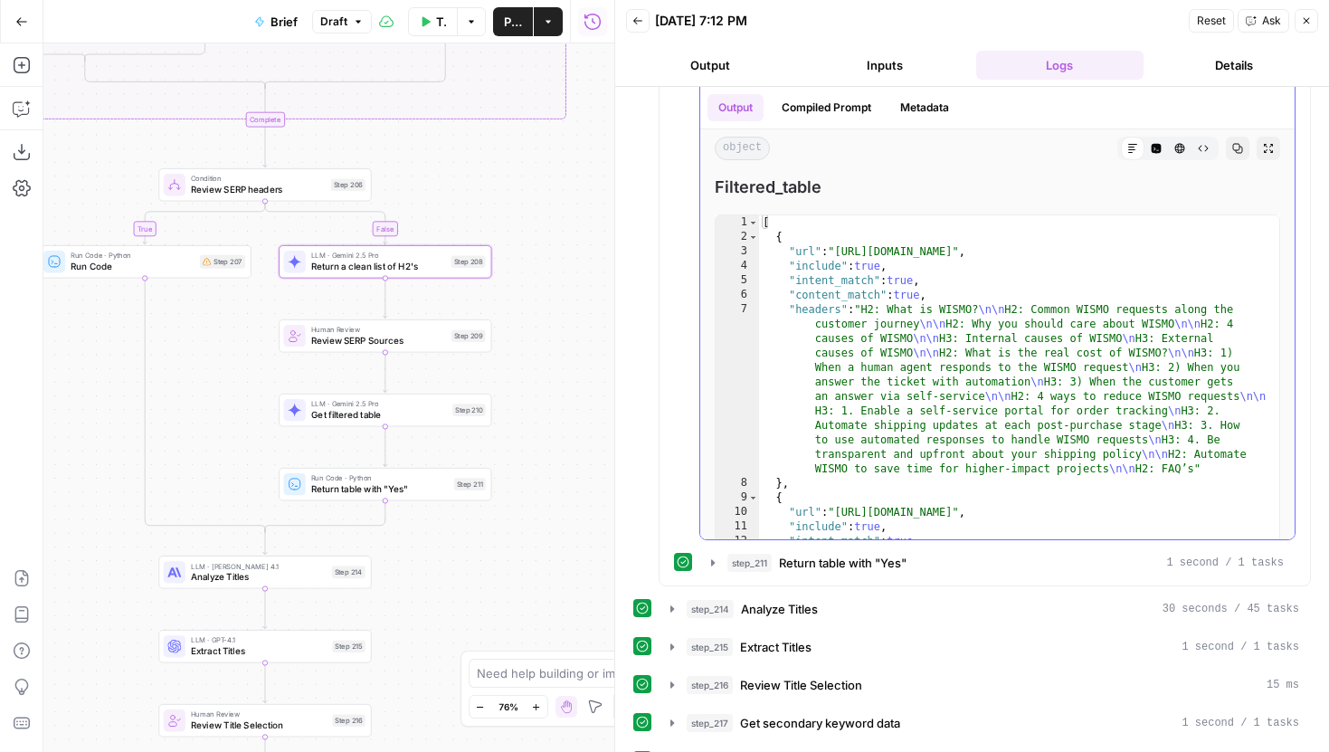
click at [1153, 151] on icon "button" at bounding box center [1156, 149] width 10 height 10
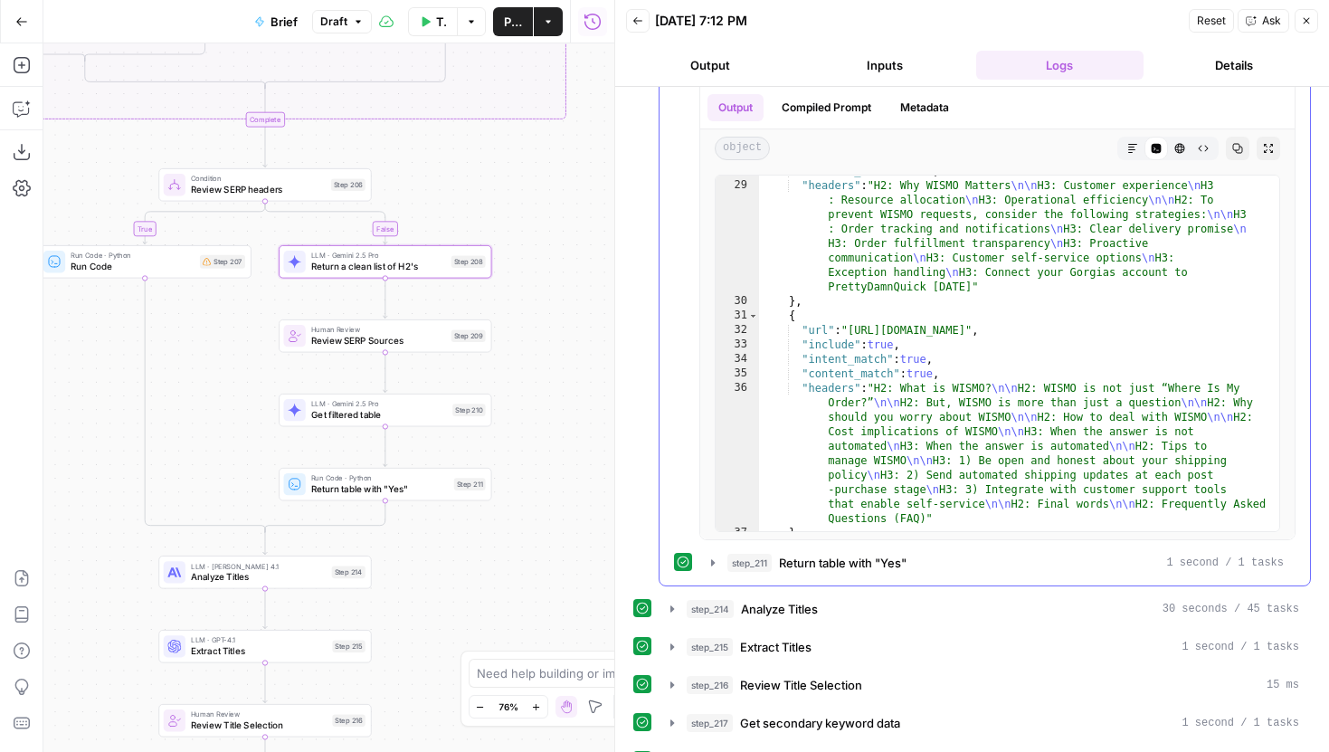
click at [715, 563] on icon "button" at bounding box center [712, 562] width 14 height 14
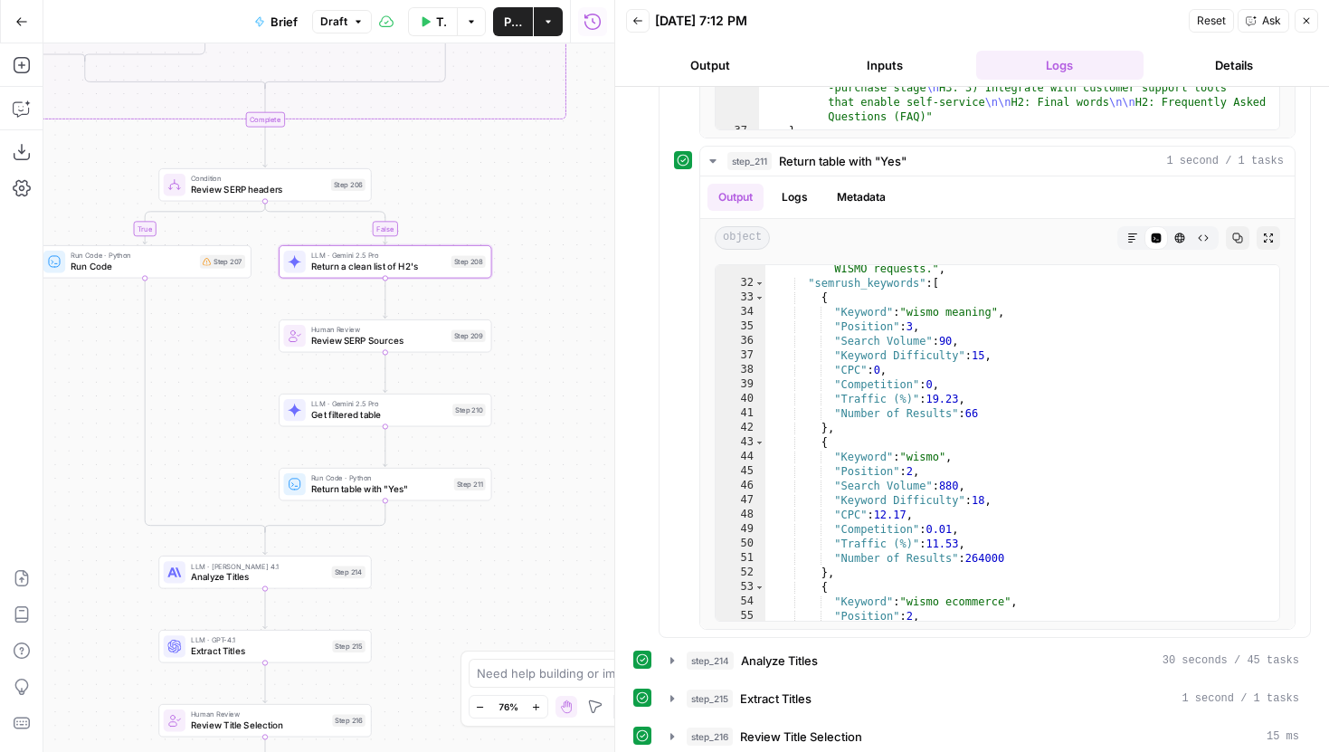
click at [422, 408] on span "Get filtered table" at bounding box center [379, 415] width 136 height 14
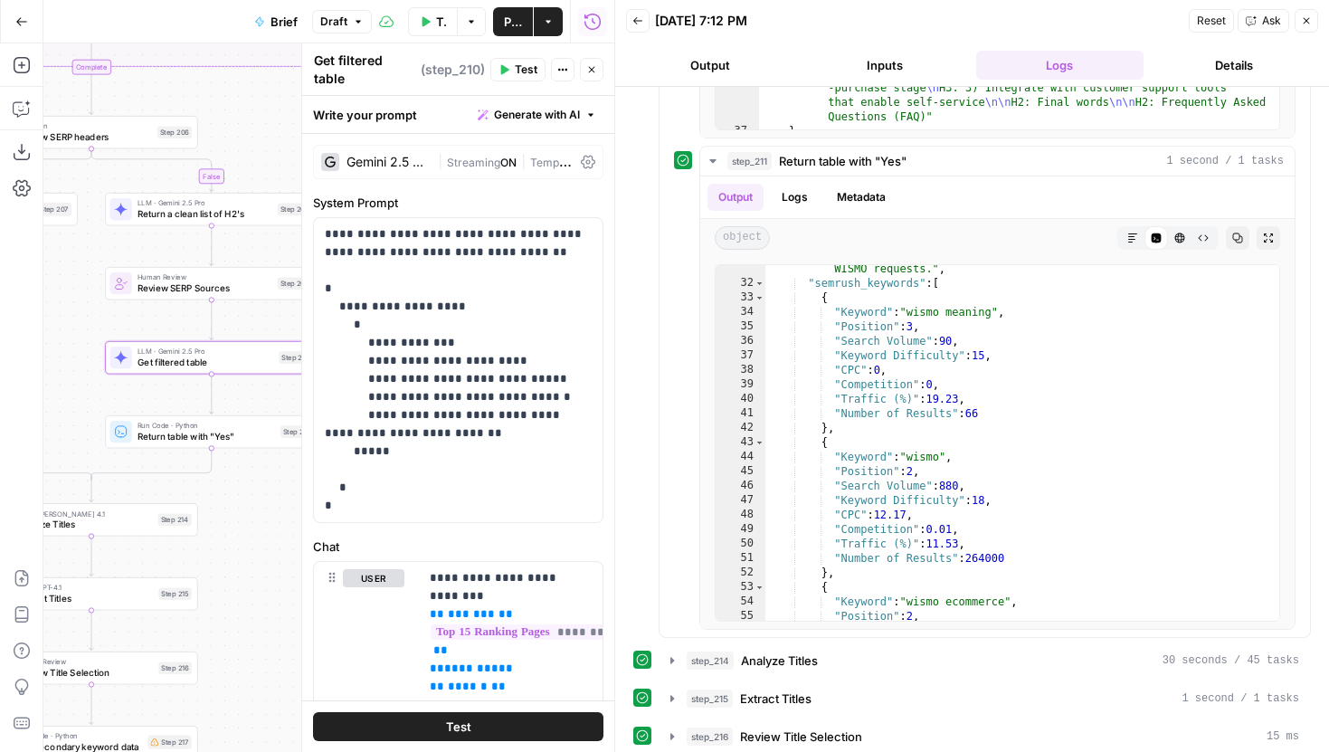
drag, startPoint x: 260, startPoint y: 485, endPoint x: 71, endPoint y: 429, distance: 197.2
click at [70, 428] on div "true false false true false true false true Workflow Input Settings Inputs LLM …" at bounding box center [328, 397] width 571 height 708
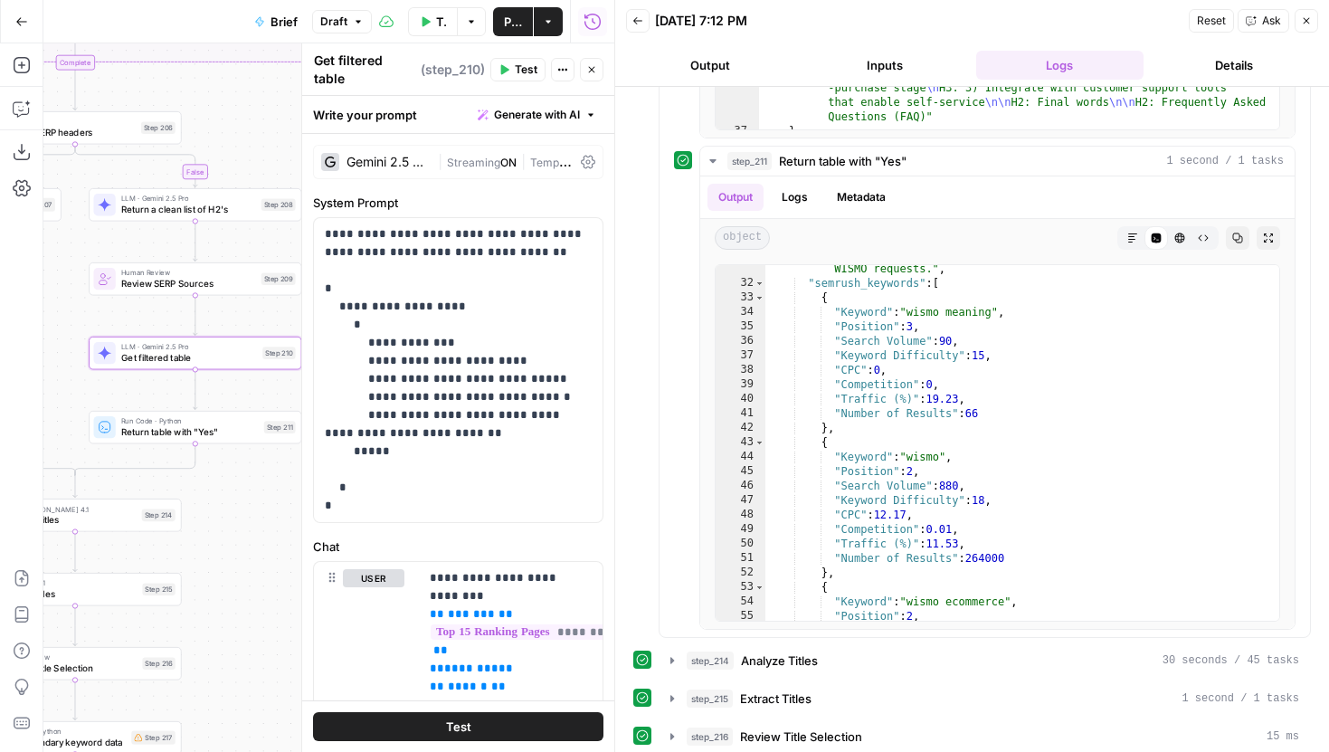
click at [150, 434] on span "Return table with "Yes"" at bounding box center [189, 432] width 137 height 14
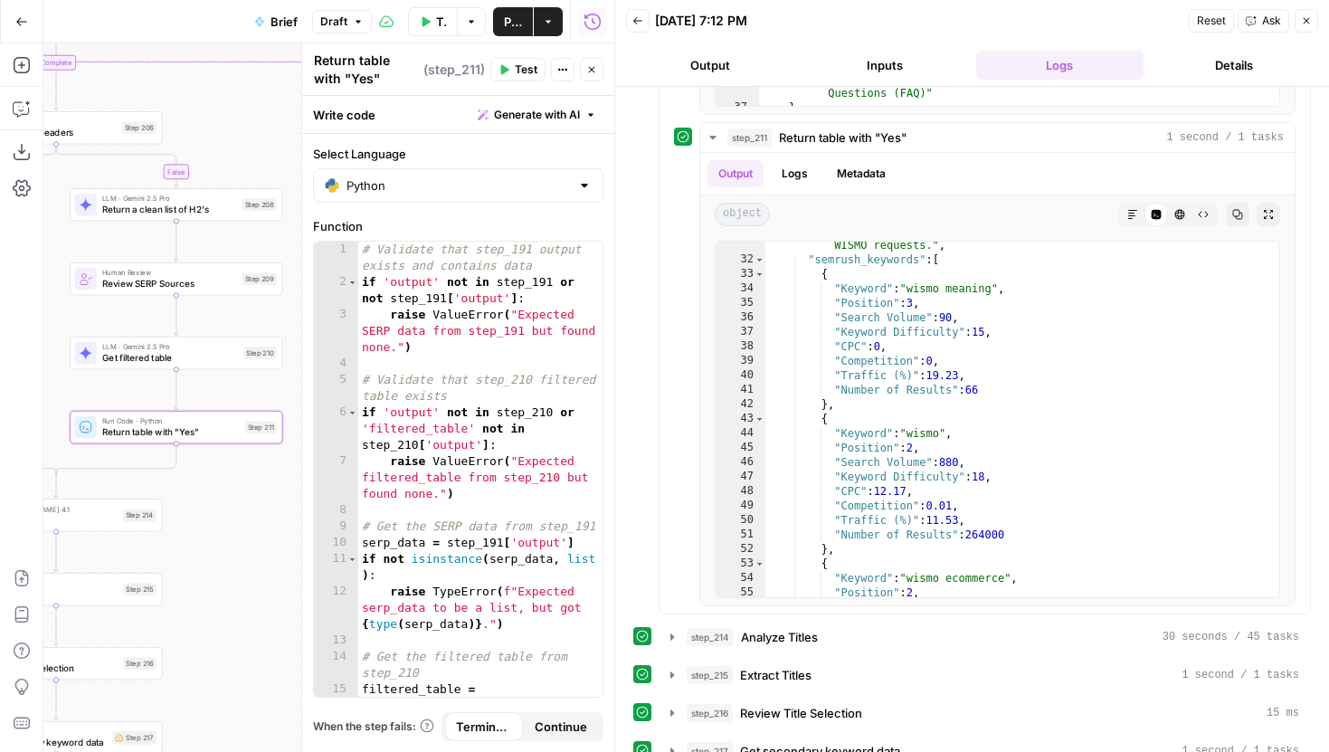
drag, startPoint x: 270, startPoint y: 477, endPoint x: 251, endPoint y: 477, distance: 19.0
click at [251, 477] on div "true false false true false true false true Workflow Input Settings Inputs LLM …" at bounding box center [328, 397] width 571 height 708
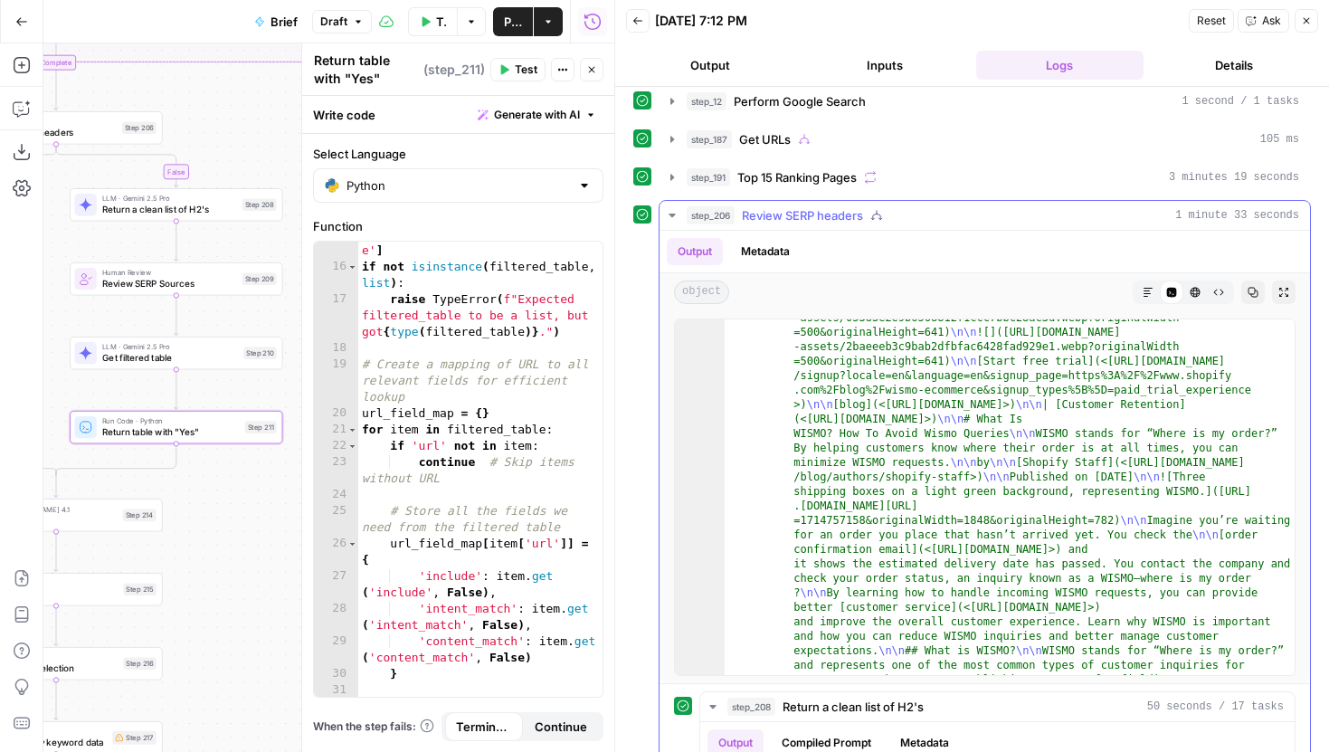
scroll to position [142, 0]
click at [673, 183] on icon "button" at bounding box center [672, 177] width 14 height 14
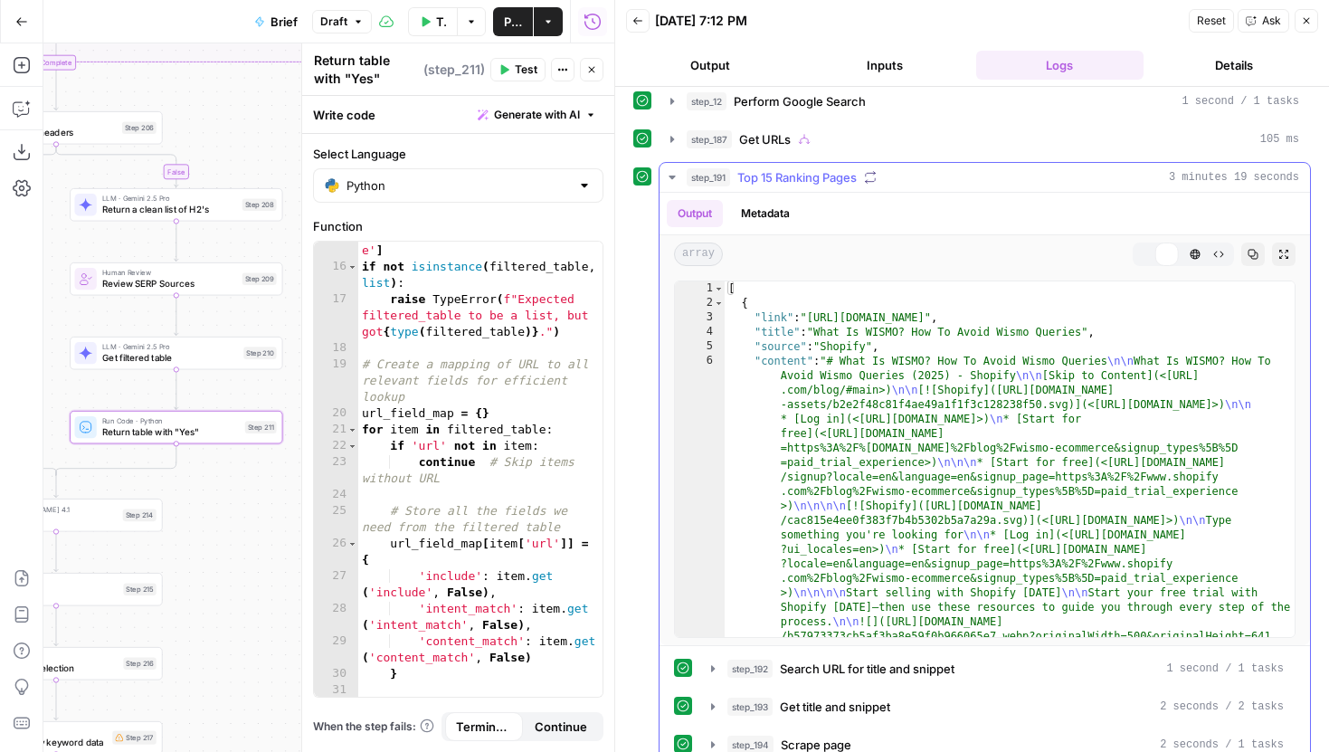
click at [673, 183] on icon "button" at bounding box center [672, 177] width 14 height 14
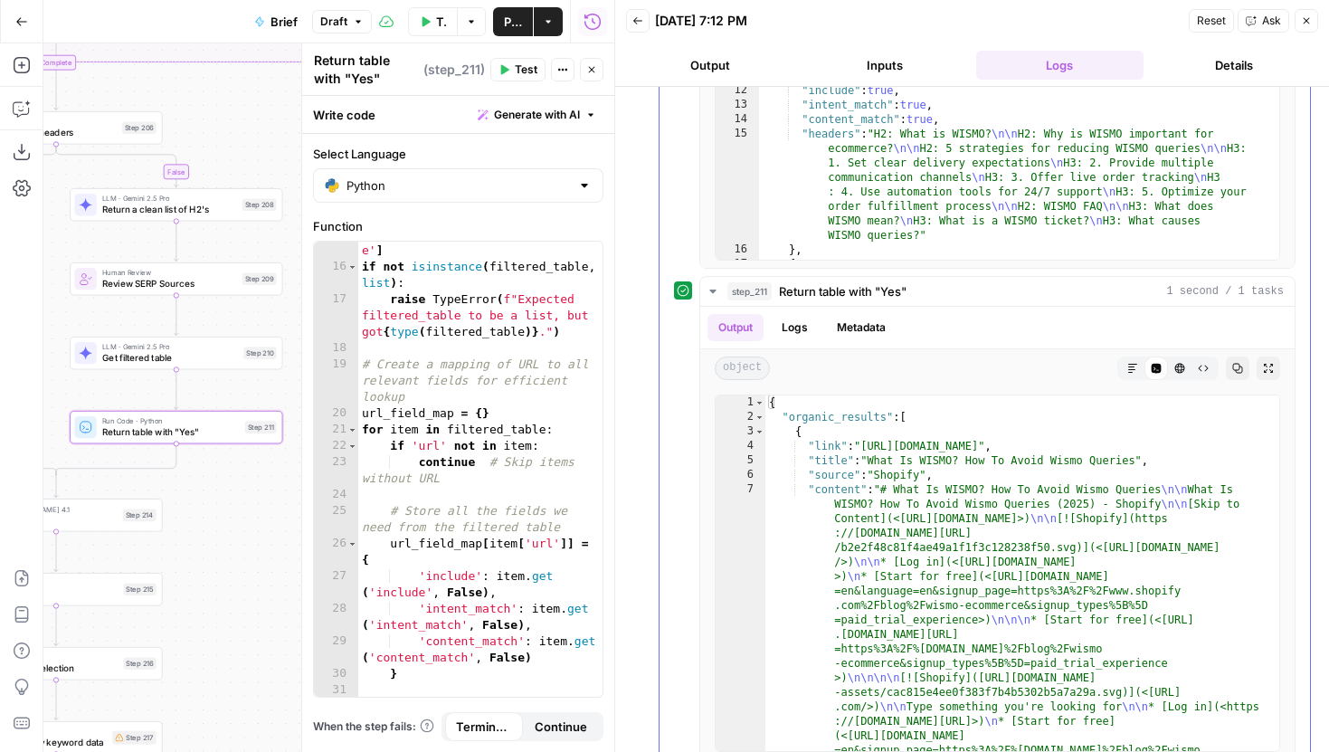
scroll to position [1992, 0]
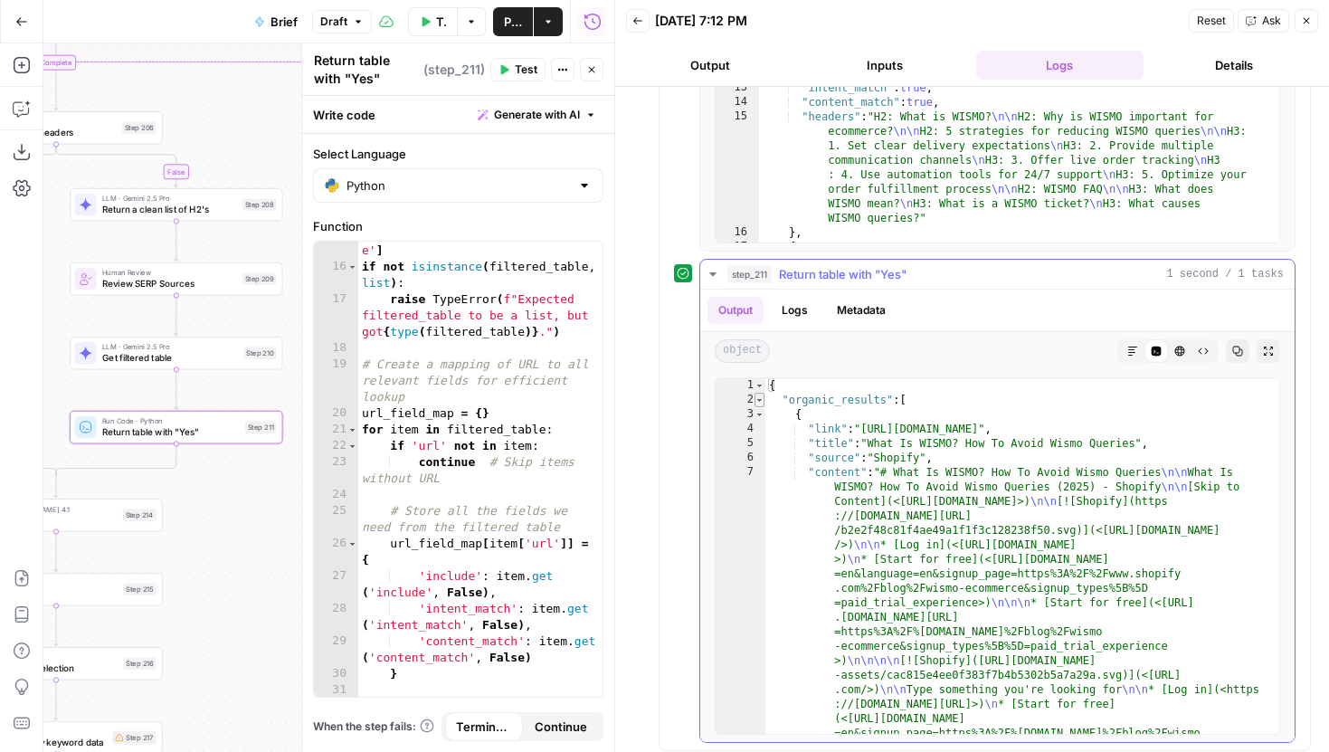
type textarea "*"
click at [760, 397] on span "Toggle code folding, rows 2 through 919" at bounding box center [759, 400] width 10 height 14
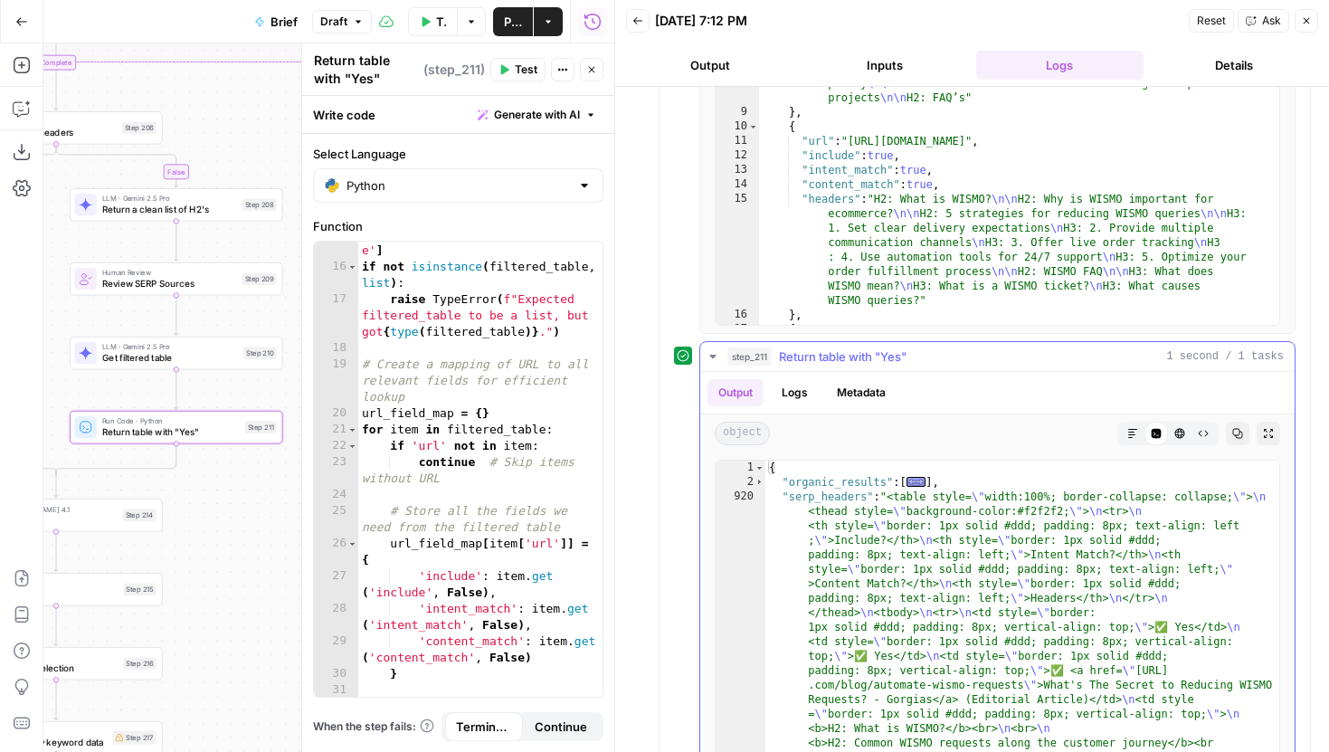
click at [1125, 432] on button "Markdown" at bounding box center [1133, 433] width 24 height 24
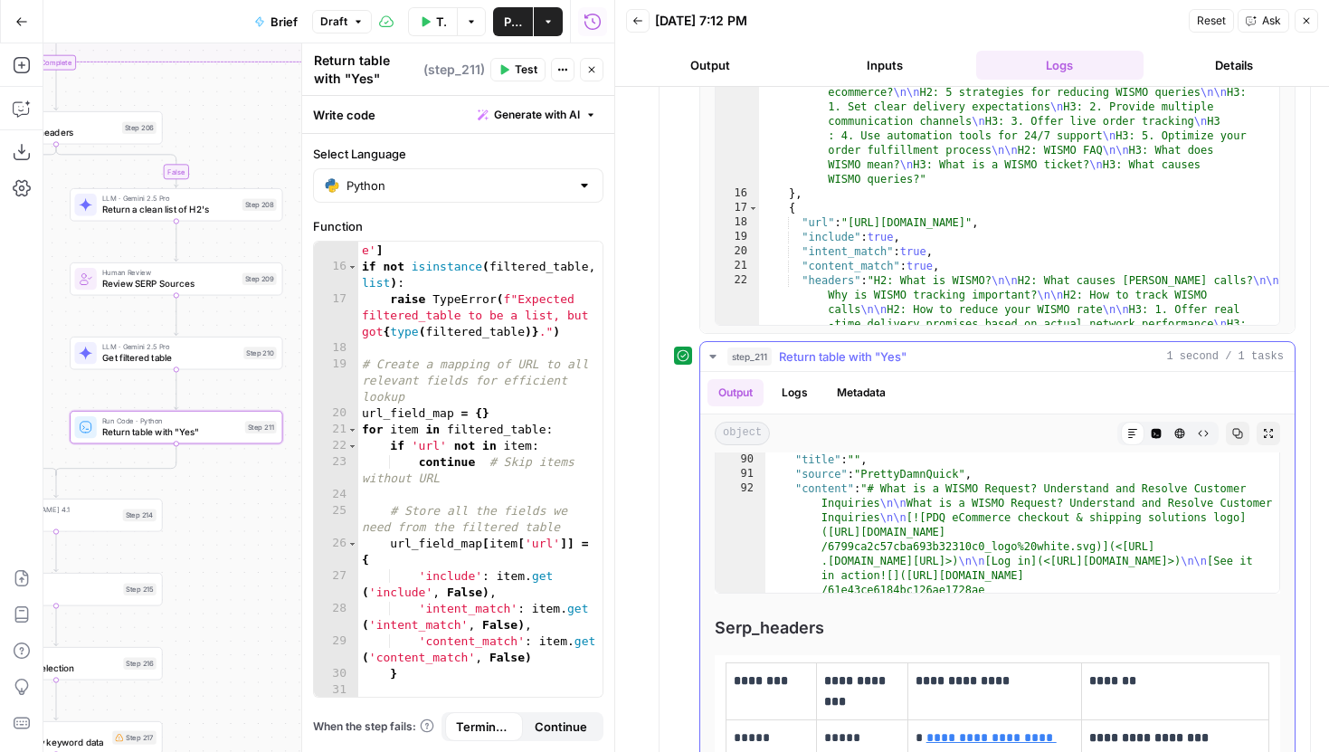
scroll to position [1724, 0]
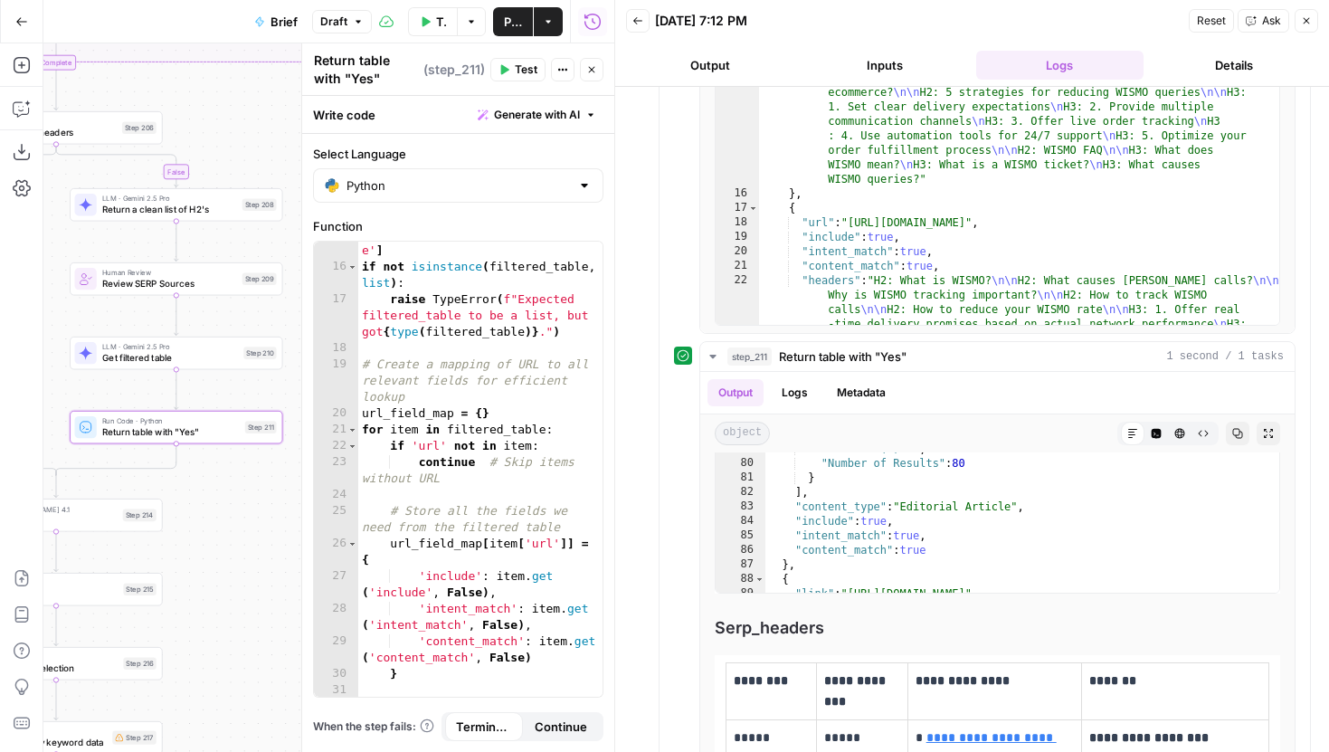
click at [594, 71] on icon "button" at bounding box center [591, 69] width 11 height 11
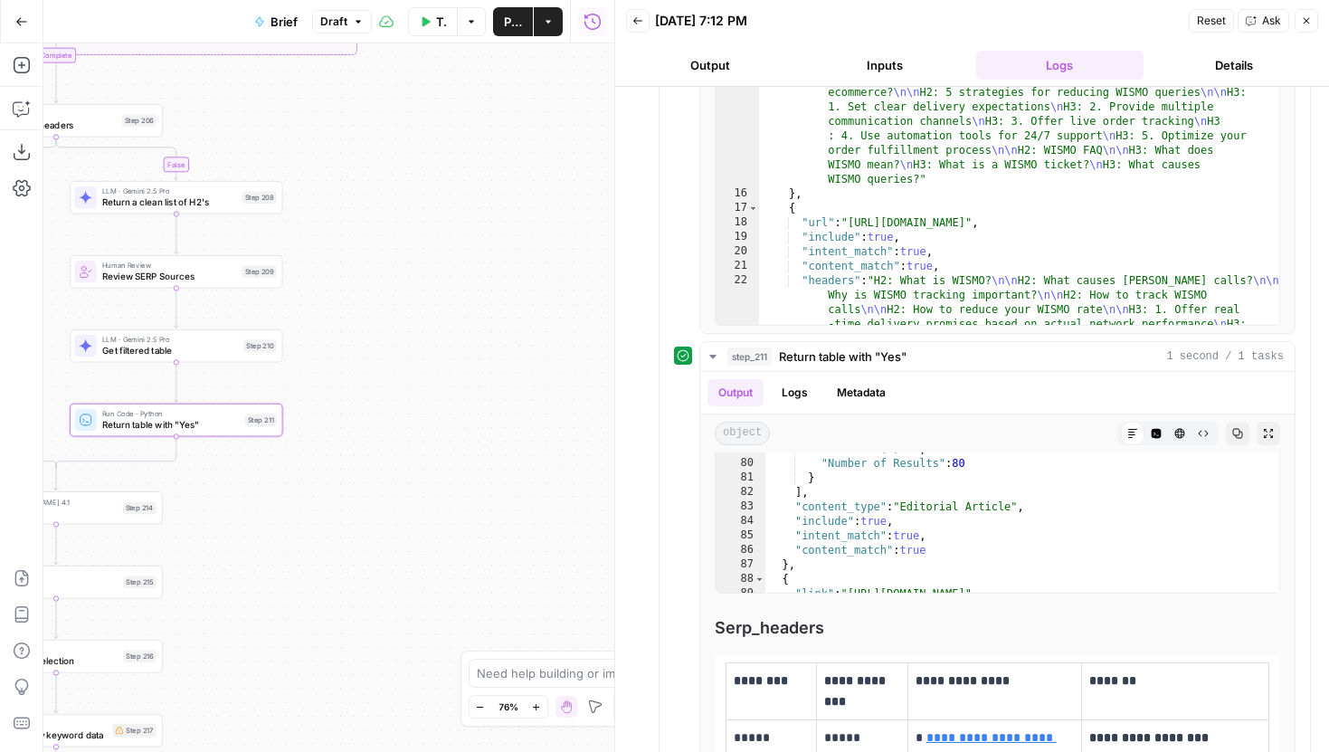
drag, startPoint x: 463, startPoint y: 430, endPoint x: 573, endPoint y: 276, distance: 189.2
click at [573, 276] on div "true false false true false true false true Workflow Input Settings Inputs LLM …" at bounding box center [328, 397] width 571 height 708
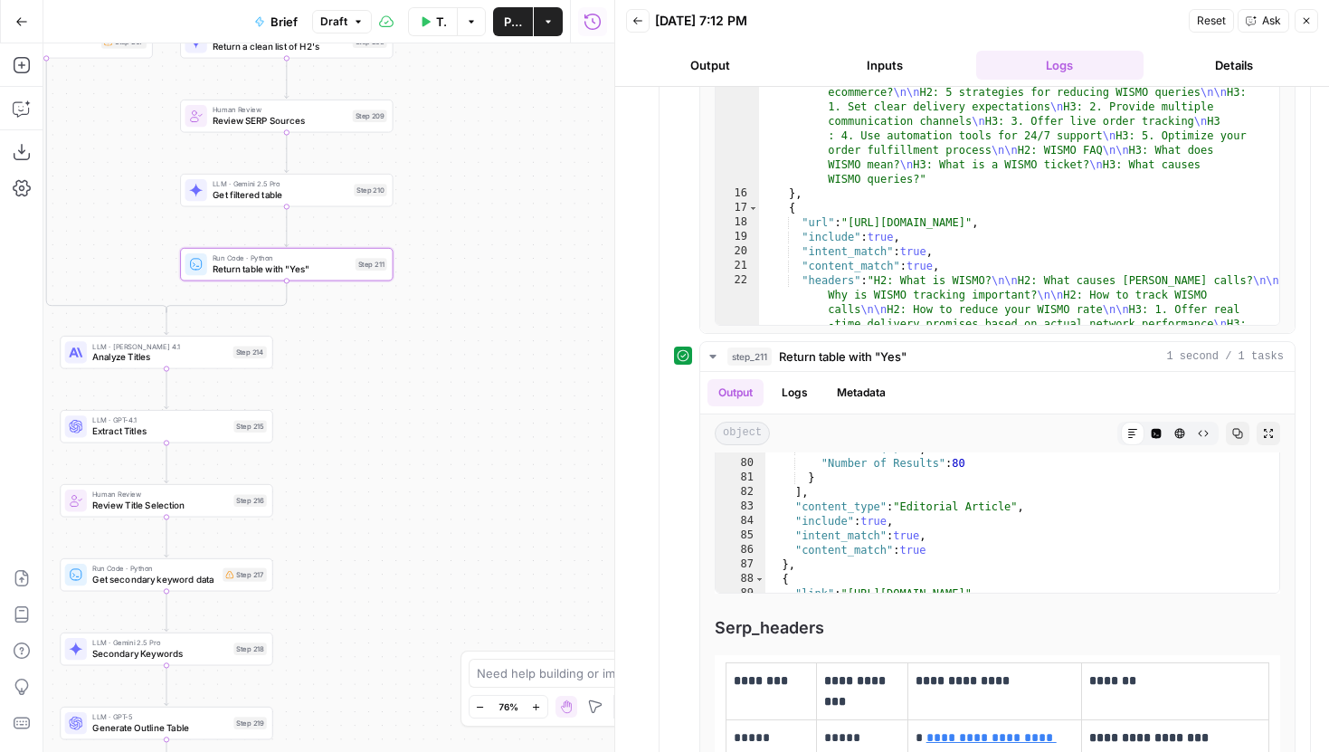
drag, startPoint x: 415, startPoint y: 421, endPoint x: 573, endPoint y: 292, distance: 203.1
click at [573, 292] on div "true false false true false true false true Workflow Input Settings Inputs LLM …" at bounding box center [328, 397] width 571 height 708
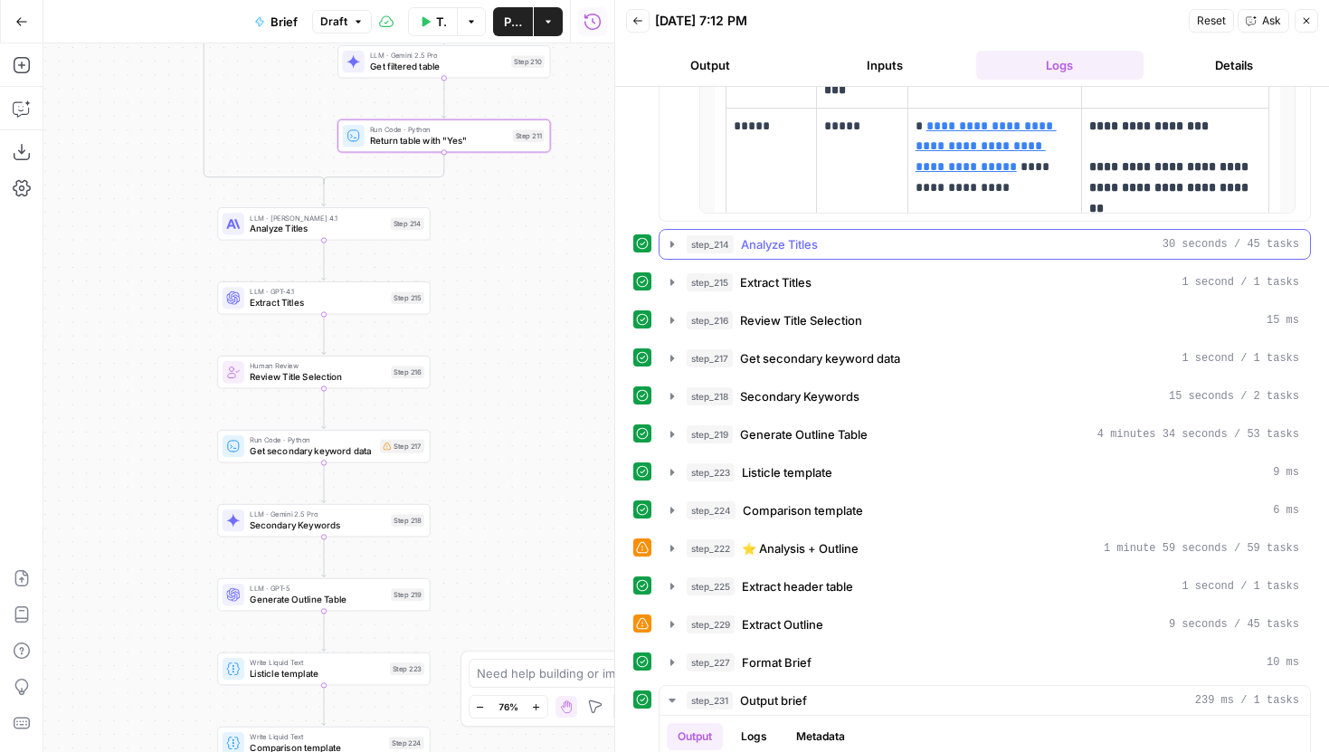
click at [674, 243] on icon "button" at bounding box center [672, 244] width 14 height 14
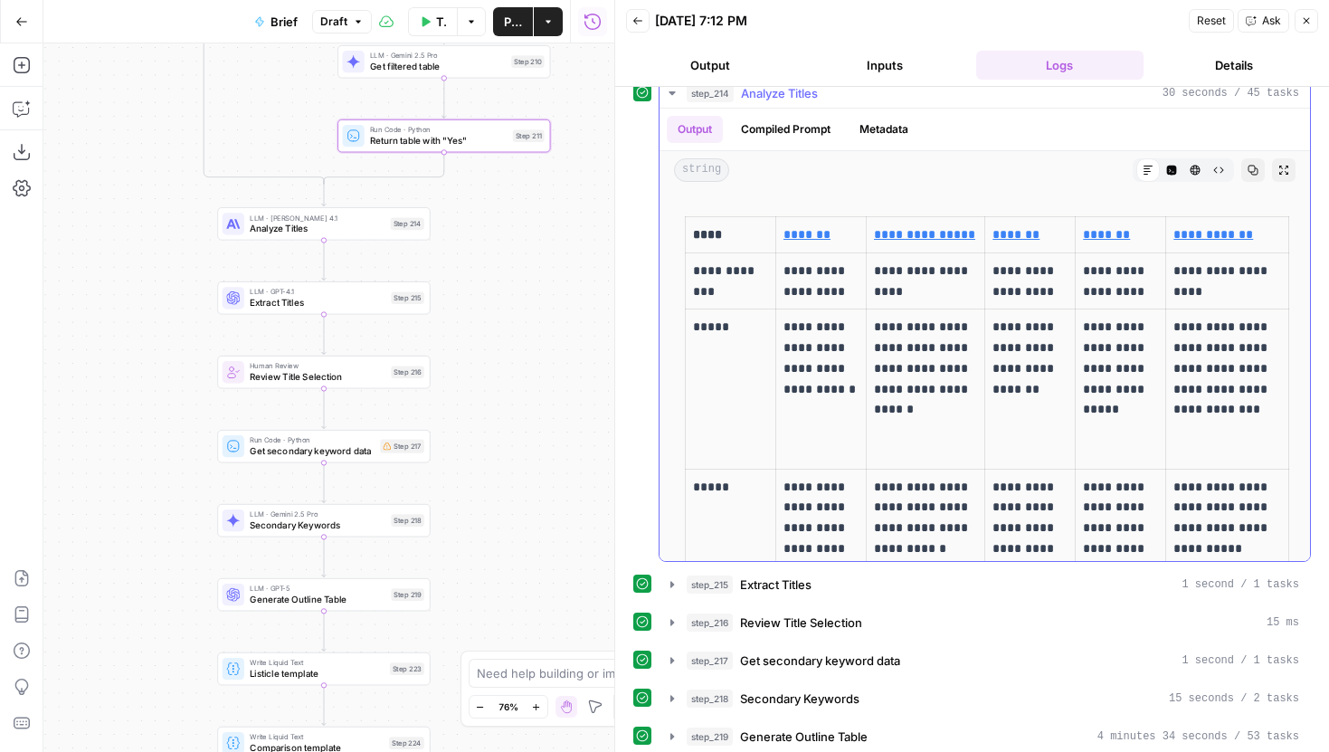
scroll to position [1, 0]
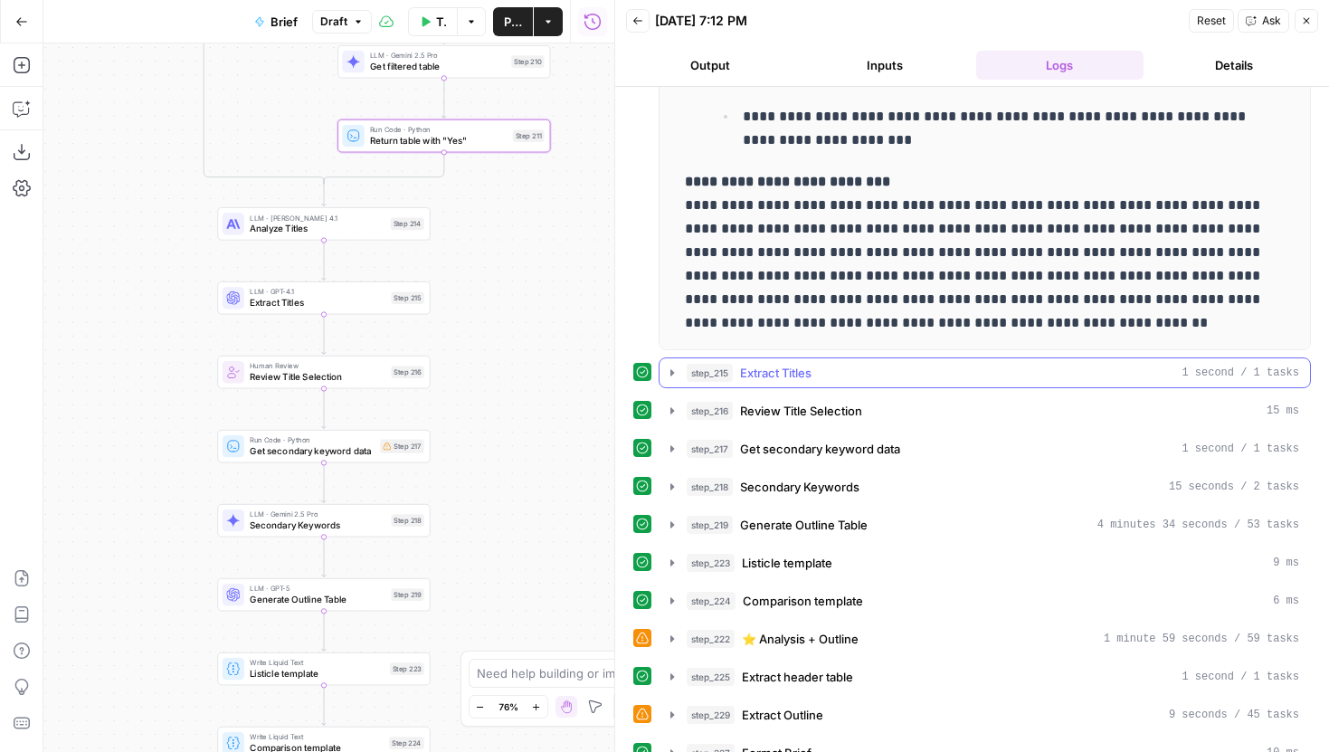
click at [678, 373] on icon "button" at bounding box center [672, 372] width 14 height 14
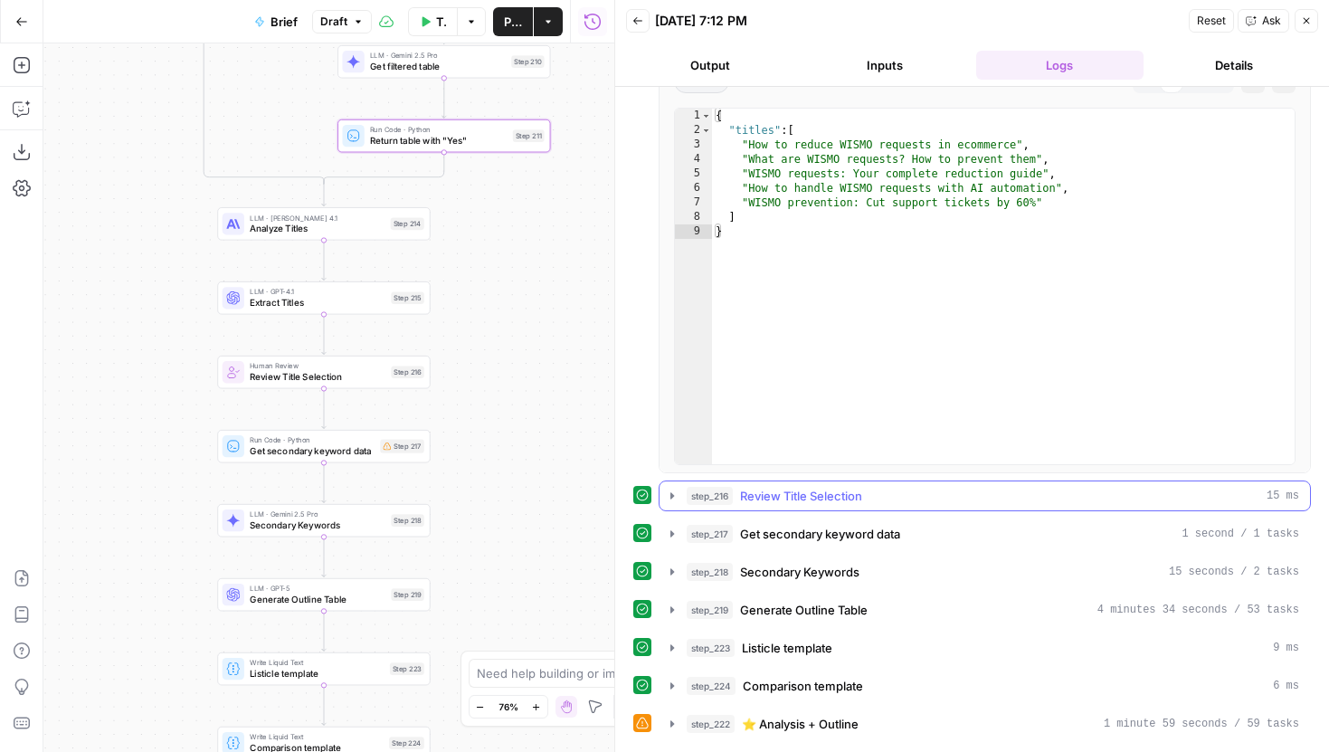
click at [686, 496] on span "step_216" at bounding box center [709, 496] width 46 height 18
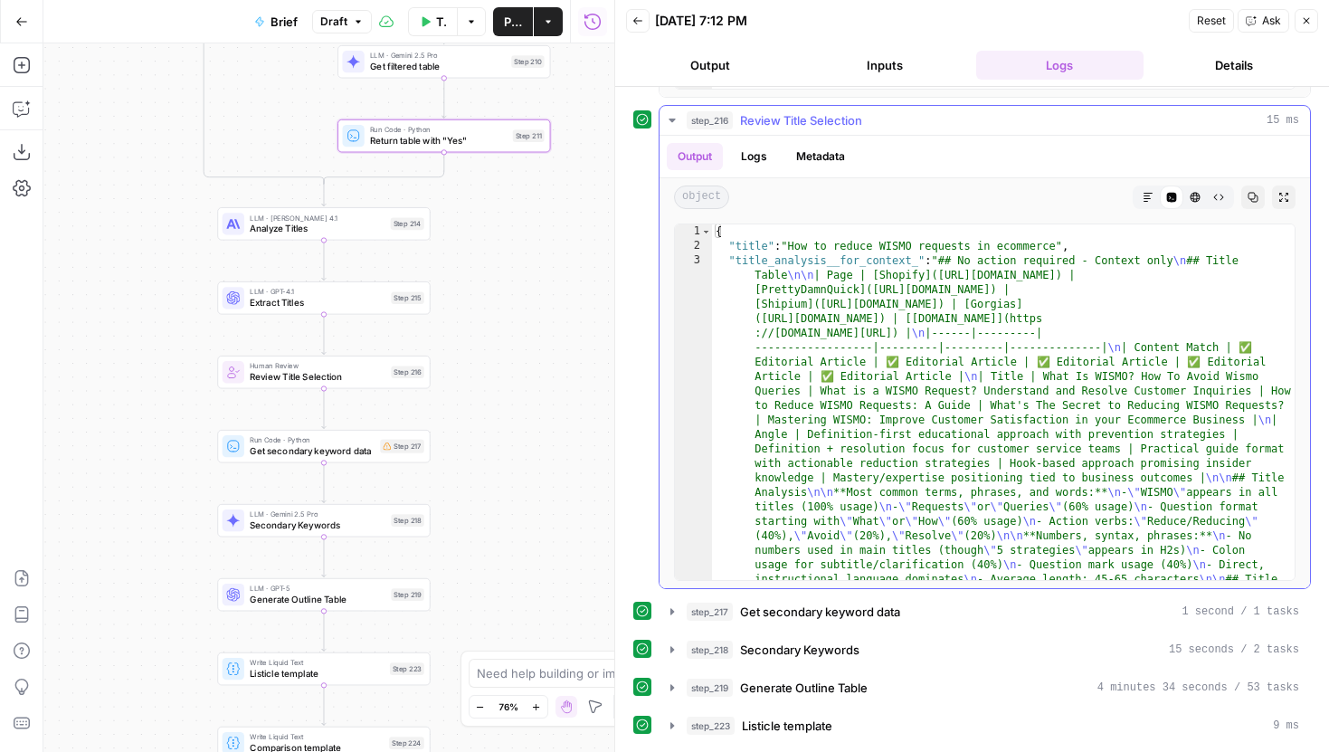
scroll to position [3639, 0]
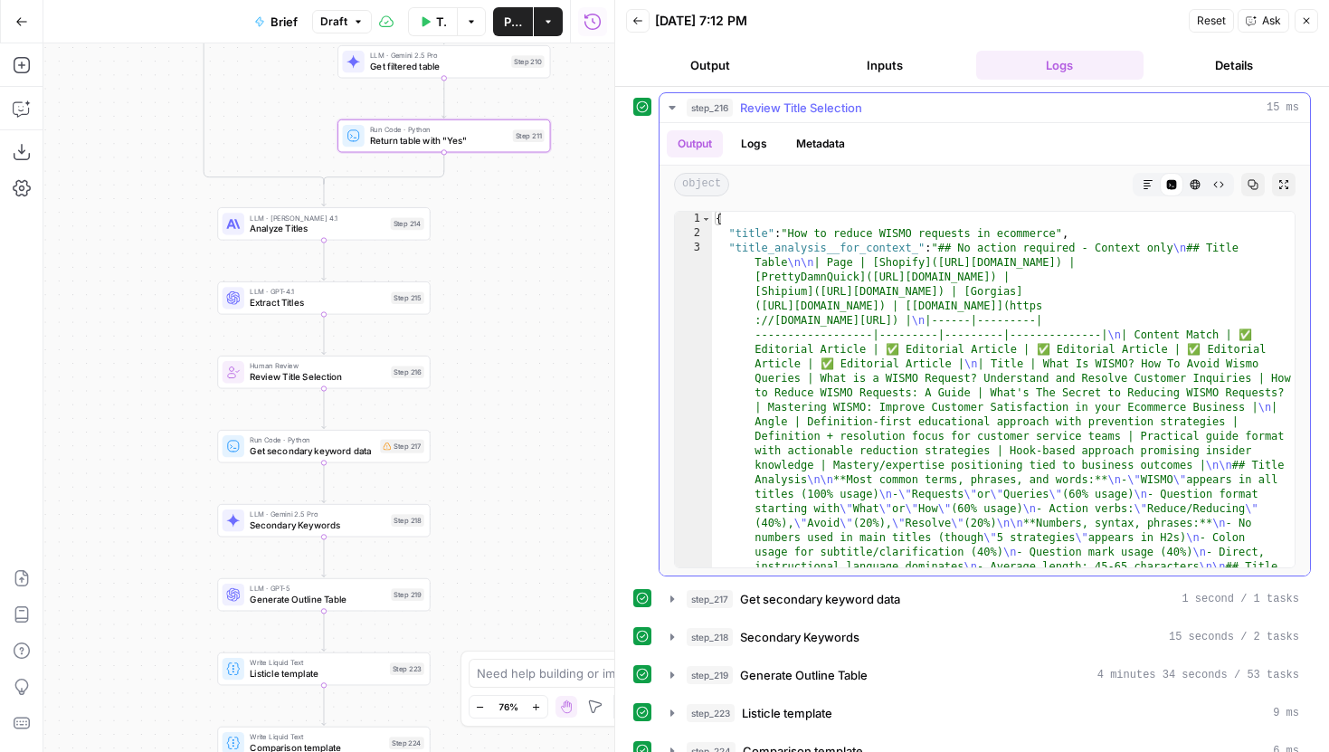
click at [673, 608] on button "step_217 Get secondary keyword data 1 second / 1 tasks" at bounding box center [984, 598] width 650 height 29
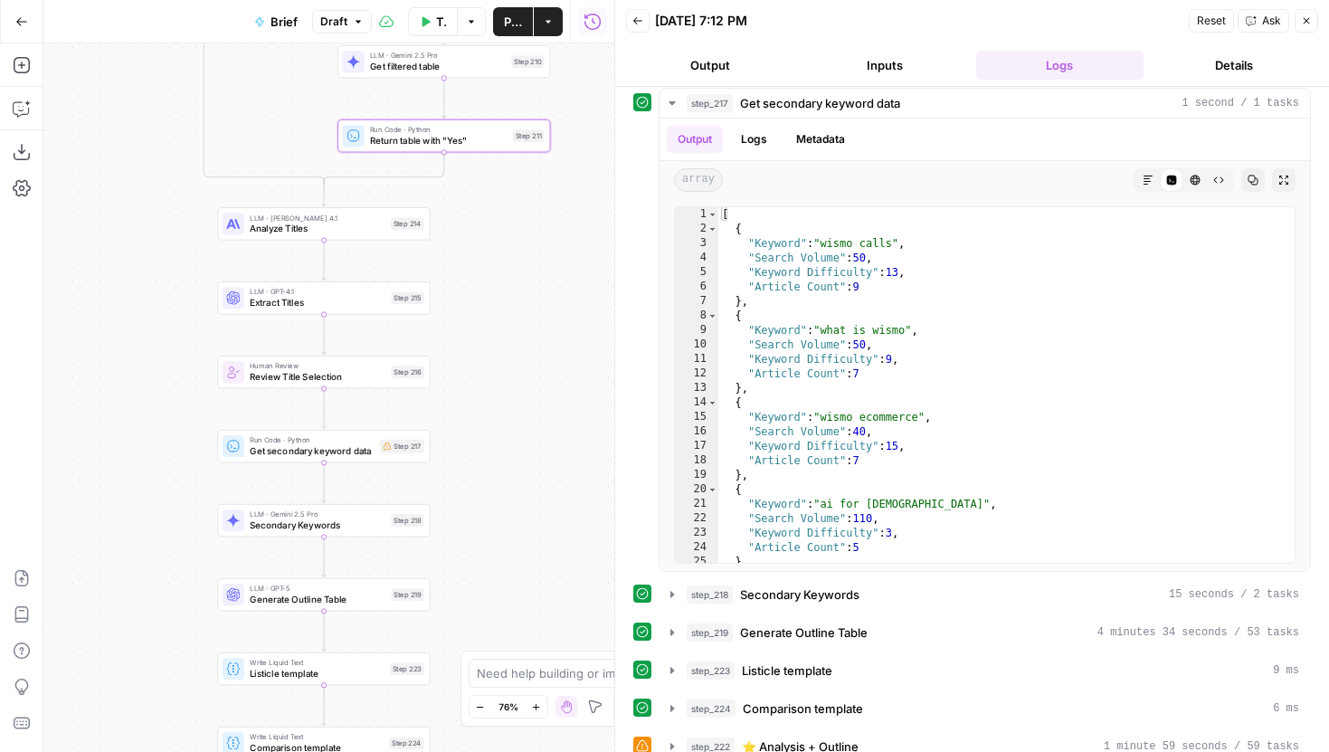
scroll to position [4137, 0]
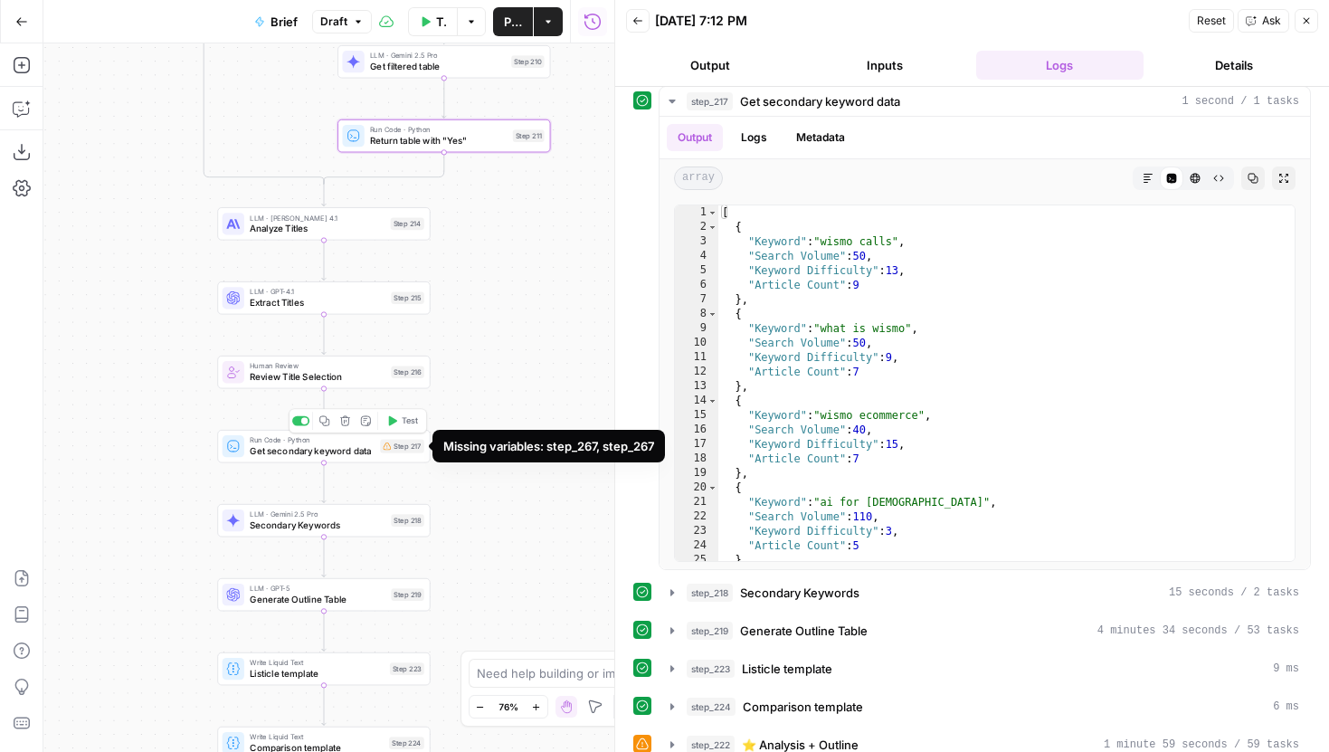
click at [357, 450] on span "Get secondary keyword data" at bounding box center [312, 451] width 125 height 14
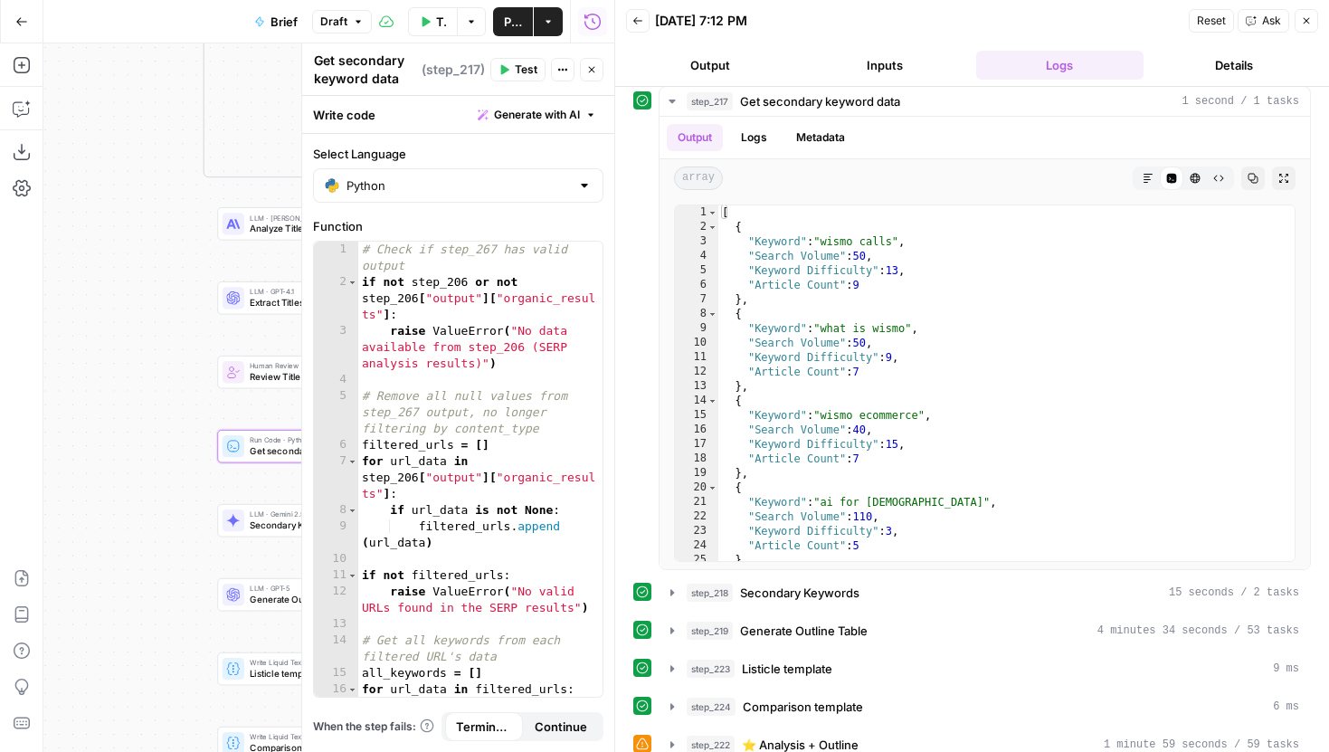
click at [599, 61] on button "Close" at bounding box center [592, 70] width 24 height 24
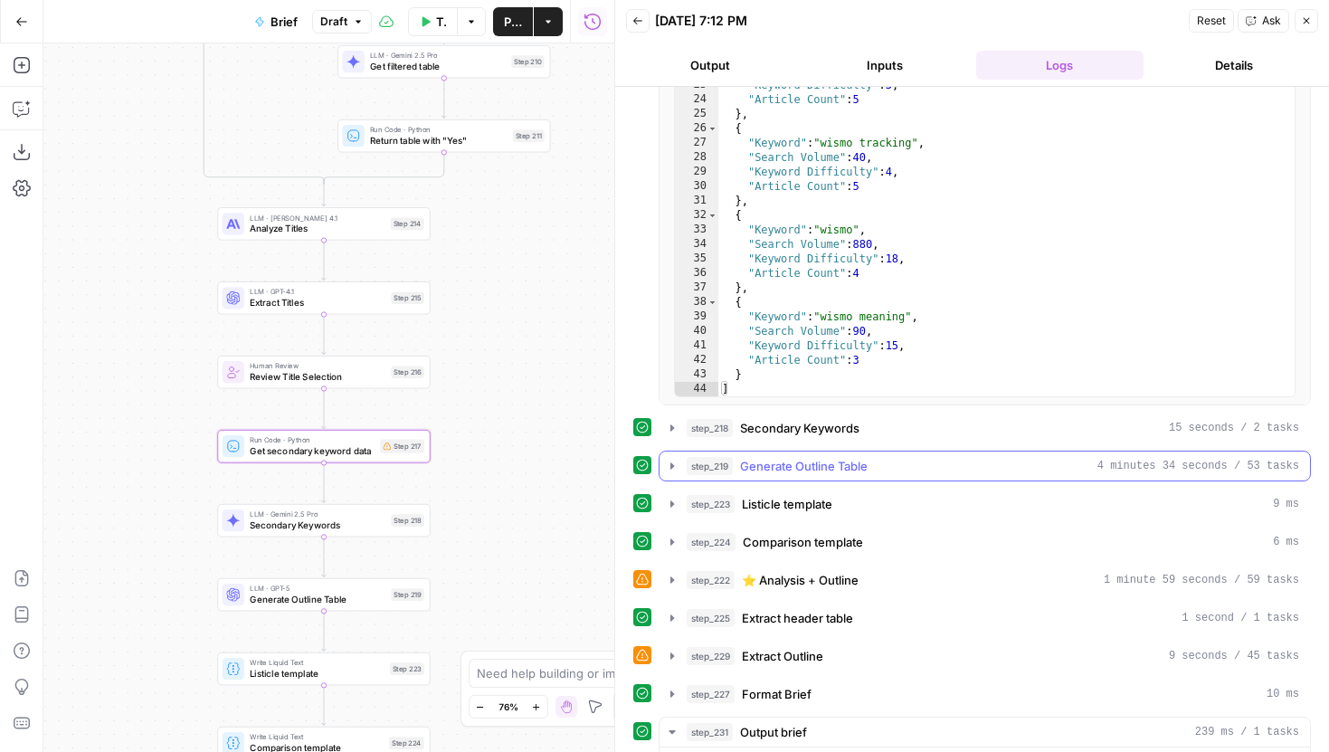
scroll to position [4247, 0]
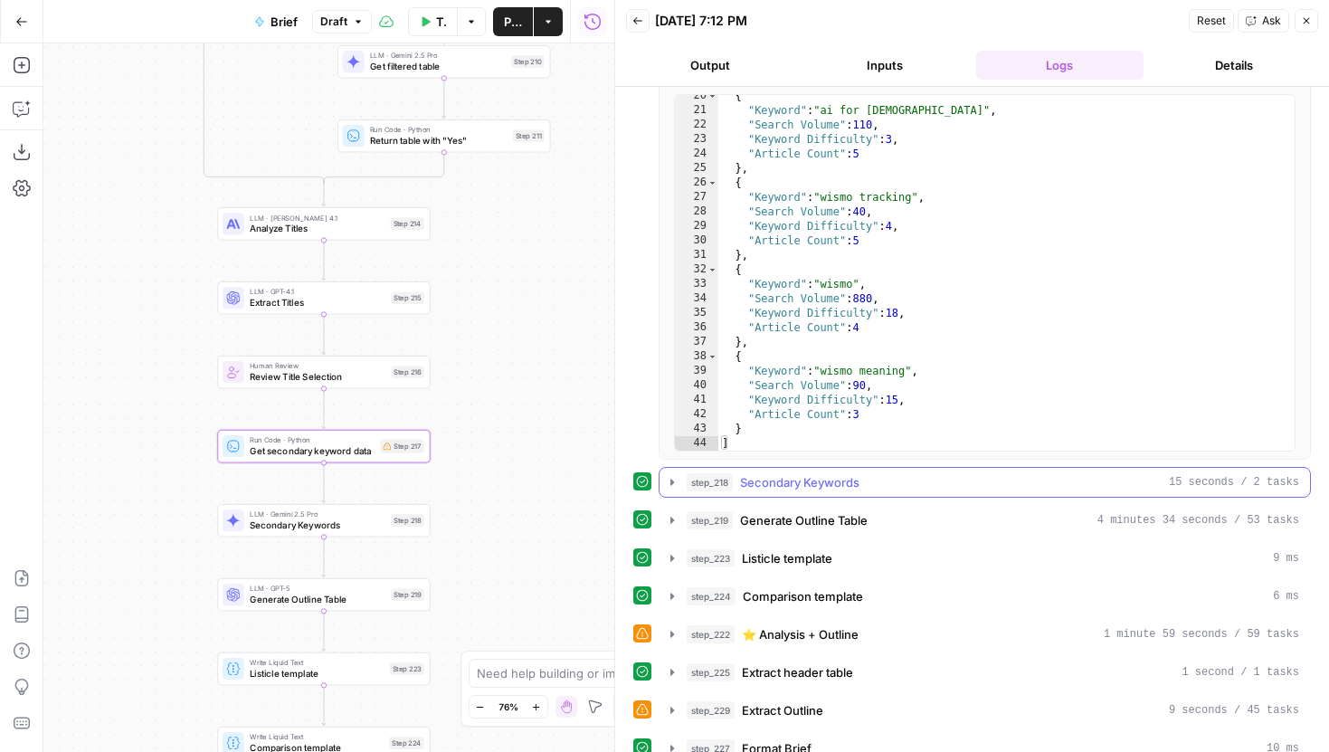
click at [673, 486] on icon "button" at bounding box center [672, 482] width 14 height 14
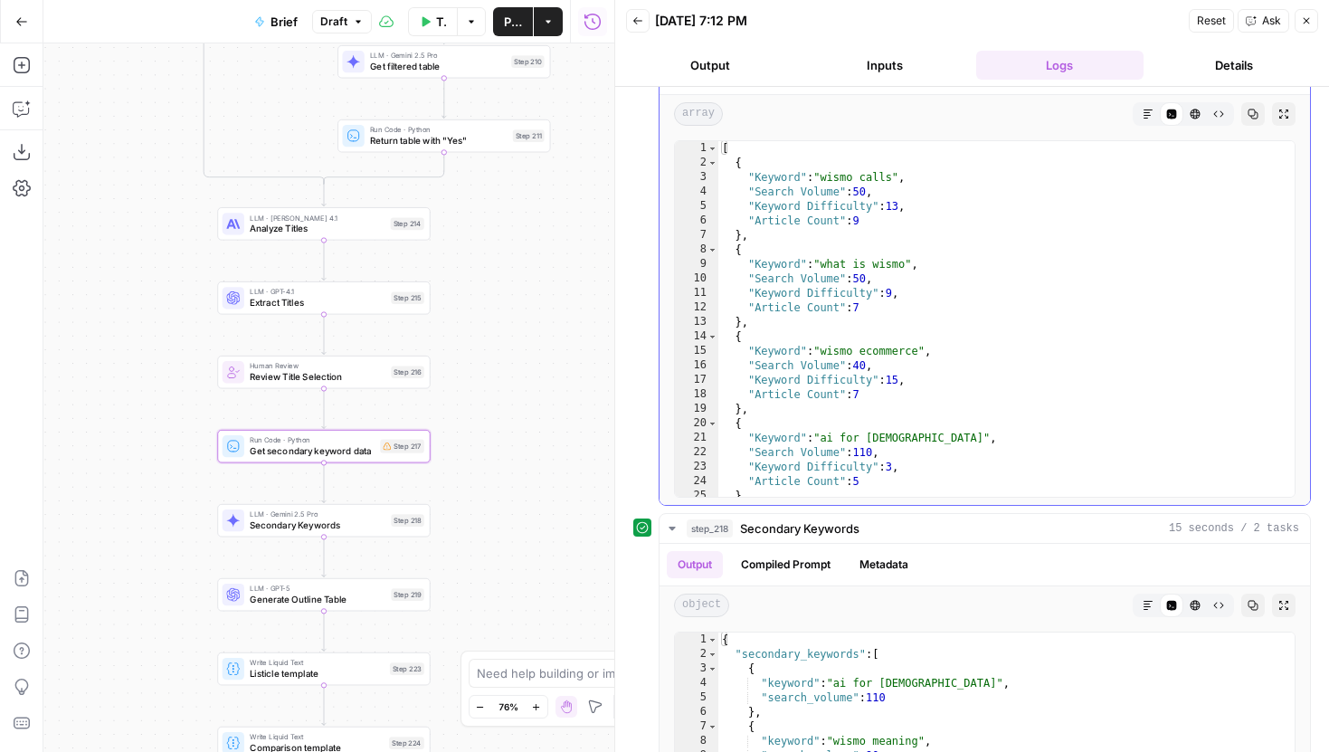
scroll to position [4197, 0]
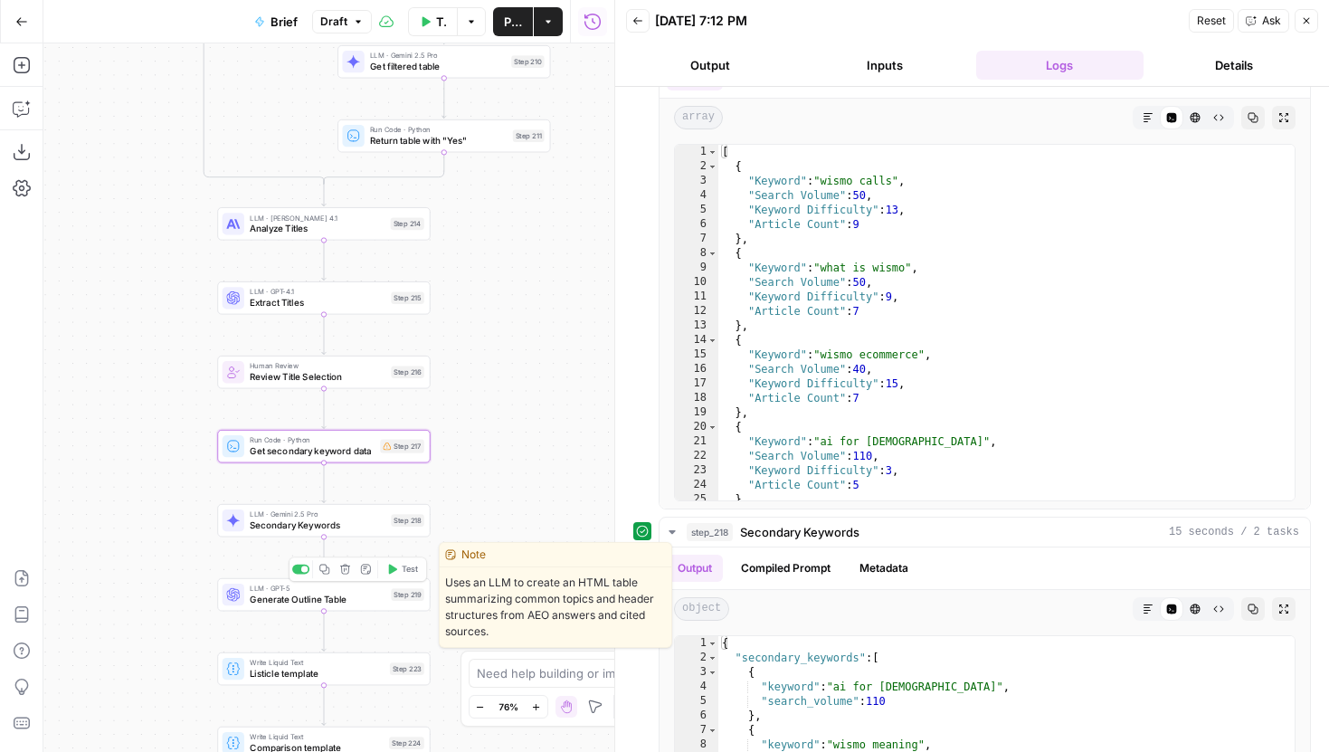
click at [360, 541] on div "true false false true false true false true Workflow Input Settings Inputs LLM …" at bounding box center [328, 397] width 571 height 708
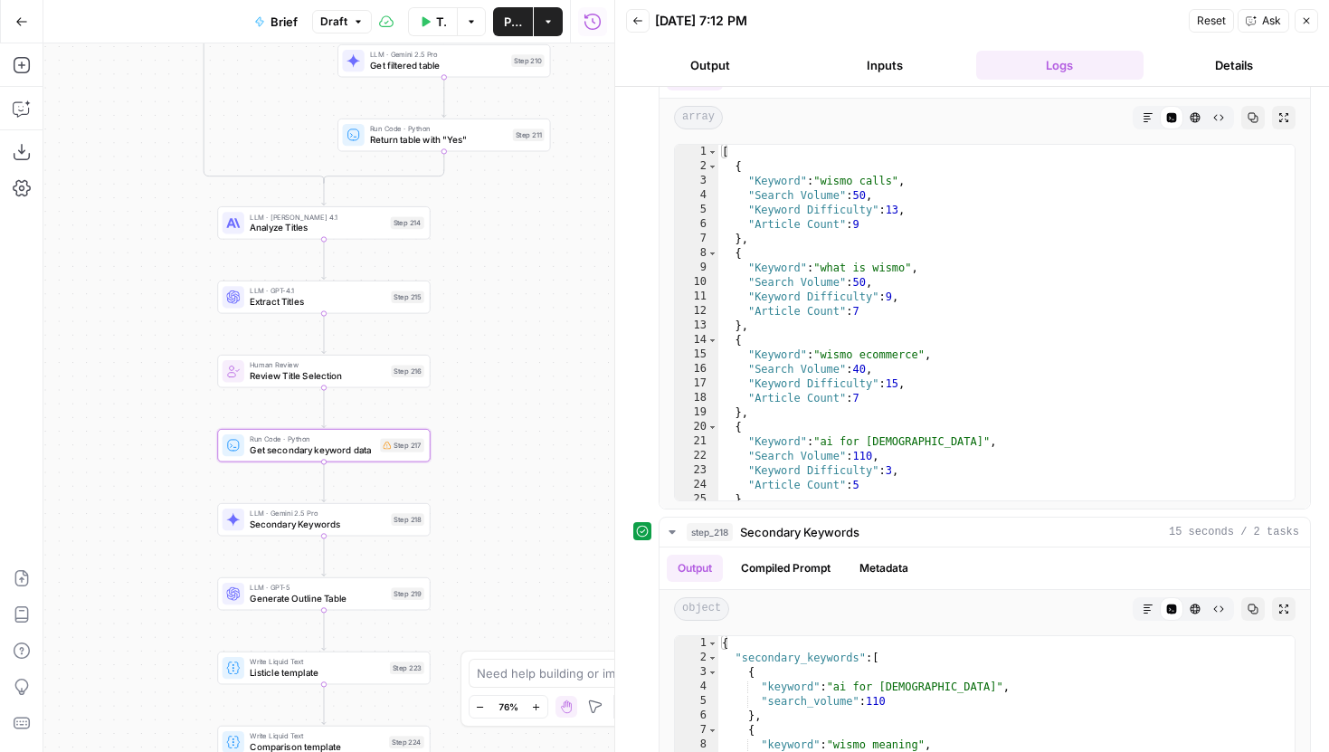
click at [364, 524] on span "Secondary Keywords" at bounding box center [318, 524] width 136 height 14
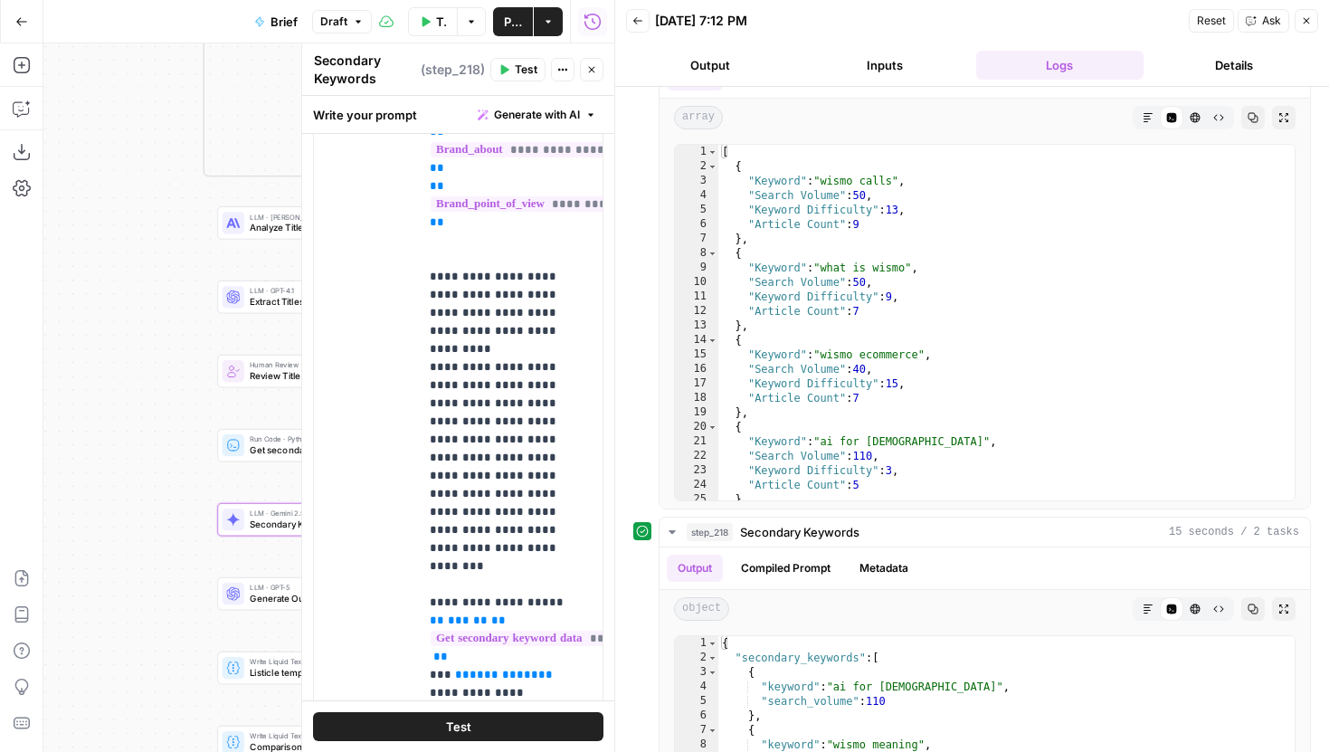
scroll to position [430, 0]
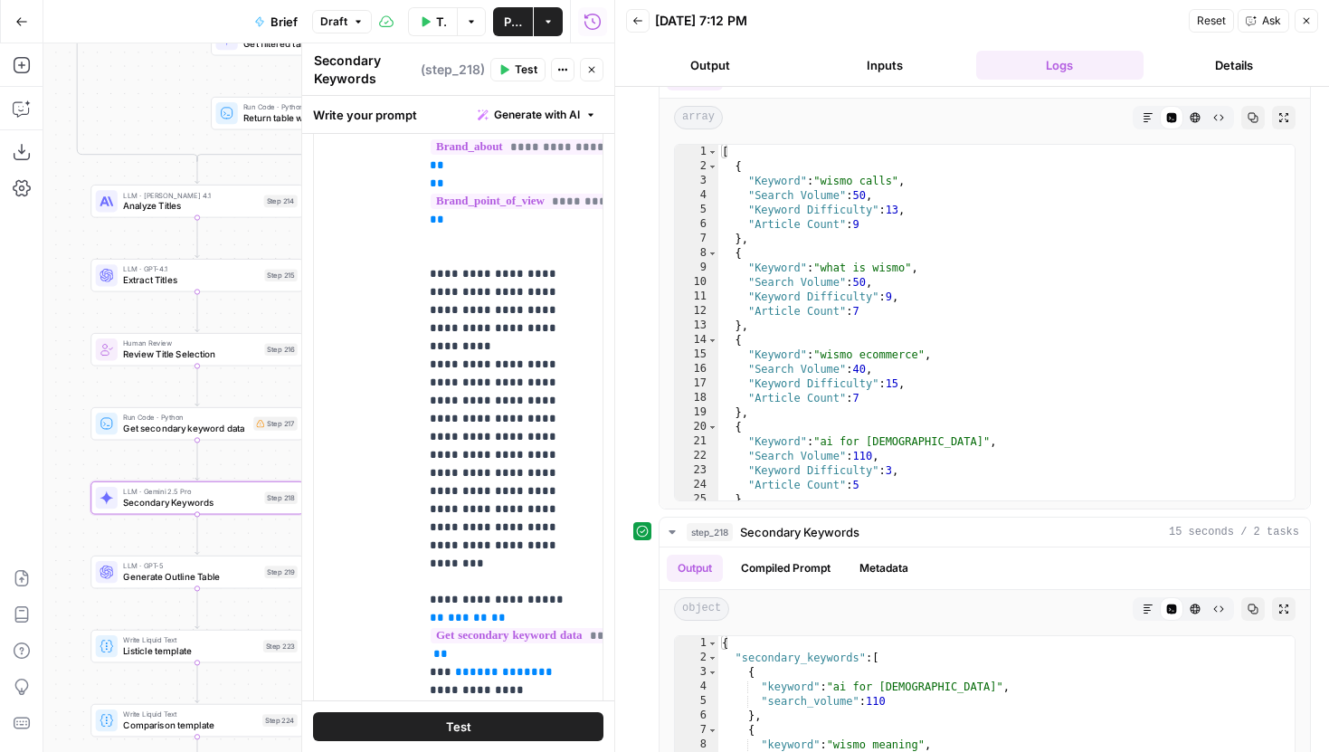
drag, startPoint x: 165, startPoint y: 499, endPoint x: 33, endPoint y: 478, distance: 133.8
click at [33, 478] on div "Add Steps Copilot Download as JSON Settings Import JSON AirOps Academy Help Giv…" at bounding box center [307, 397] width 614 height 708
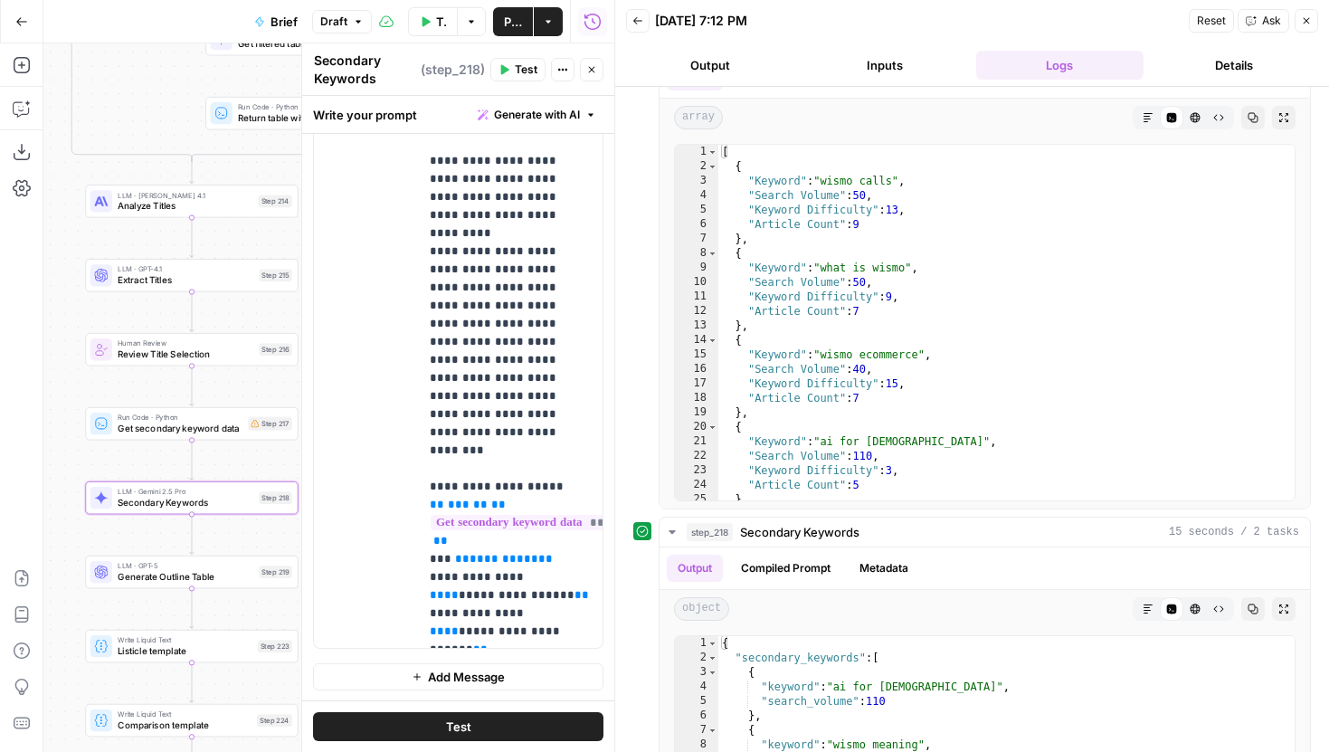
click at [589, 65] on icon "button" at bounding box center [591, 69] width 11 height 11
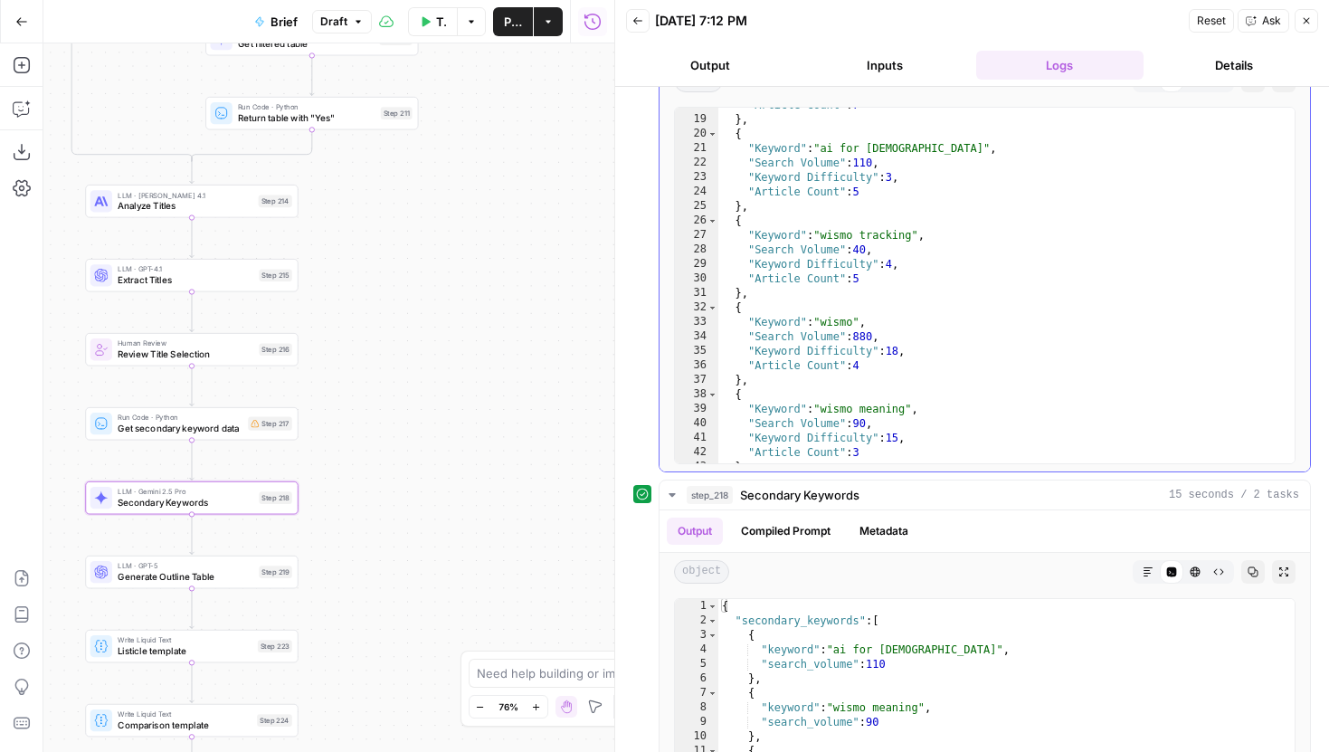
scroll to position [255, 0]
click at [677, 486] on button "step_218 Secondary Keywords 15 seconds / 2 tasks" at bounding box center [984, 494] width 650 height 29
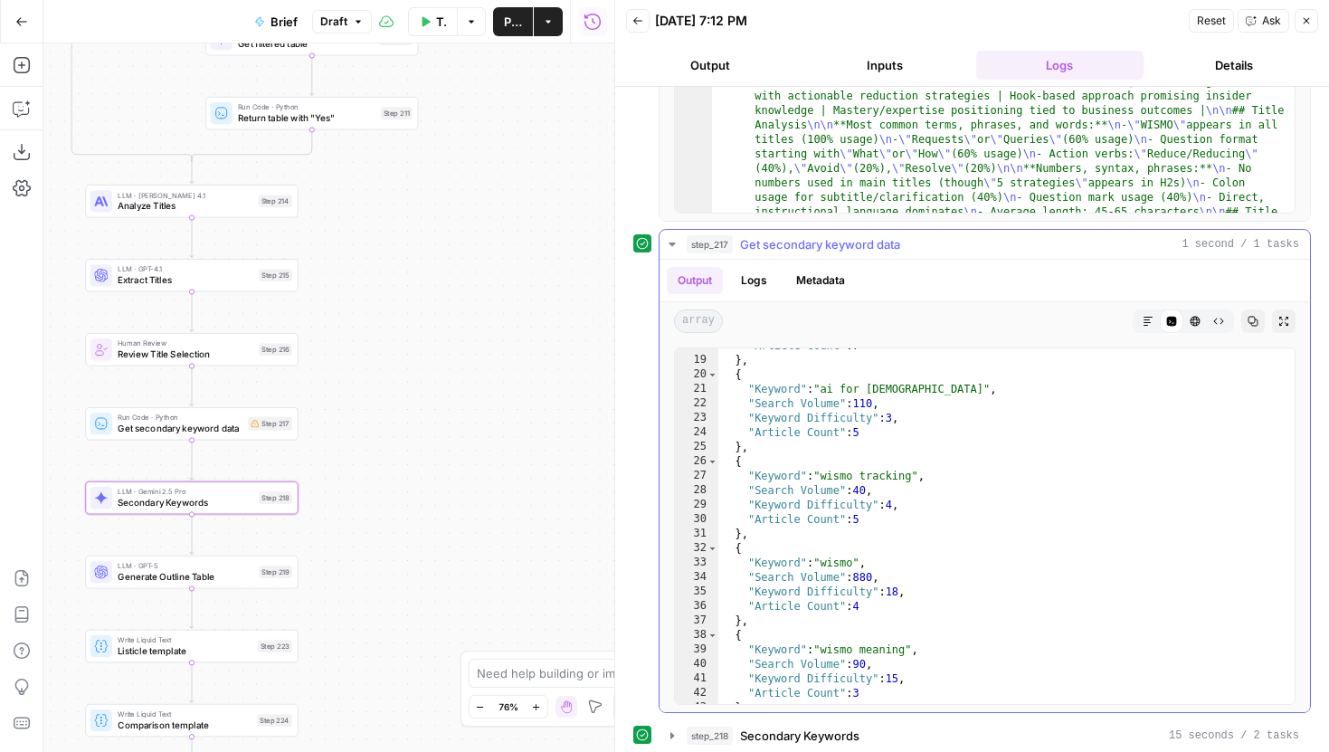
scroll to position [198, 0]
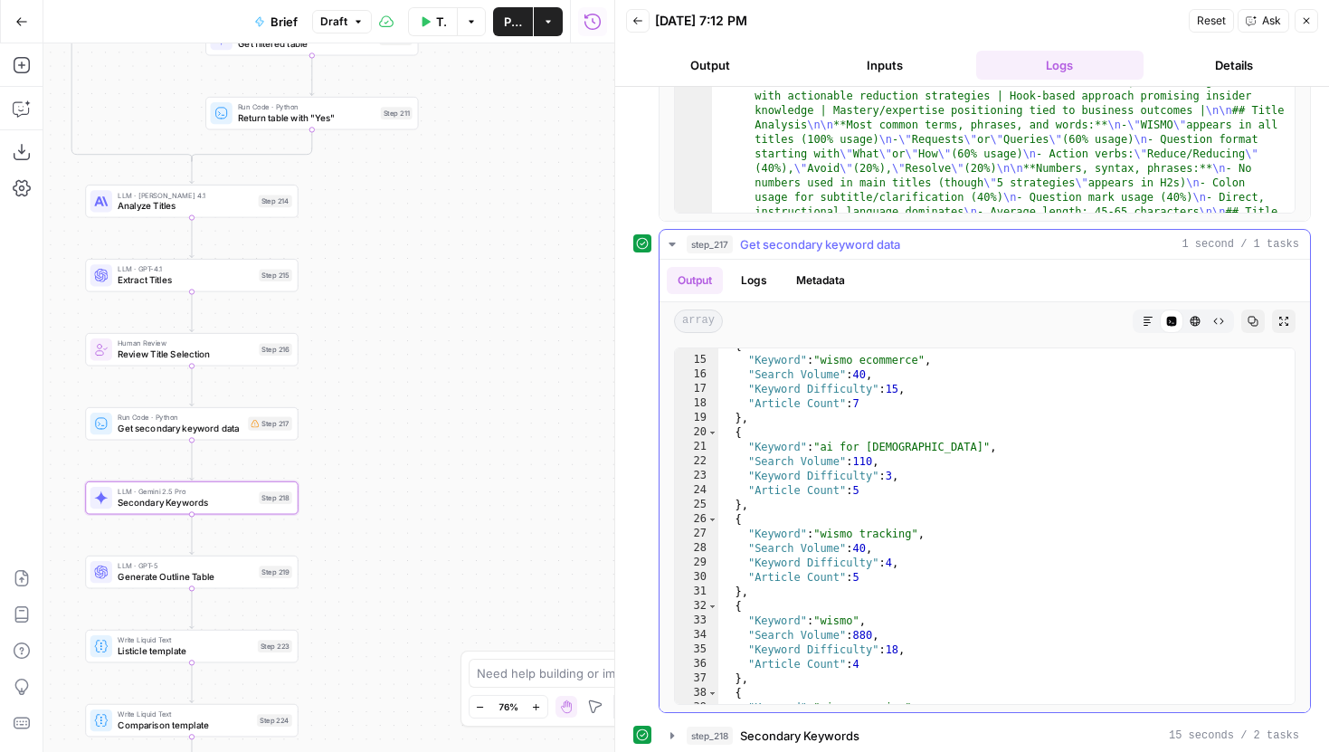
click at [670, 248] on icon "button" at bounding box center [672, 244] width 14 height 14
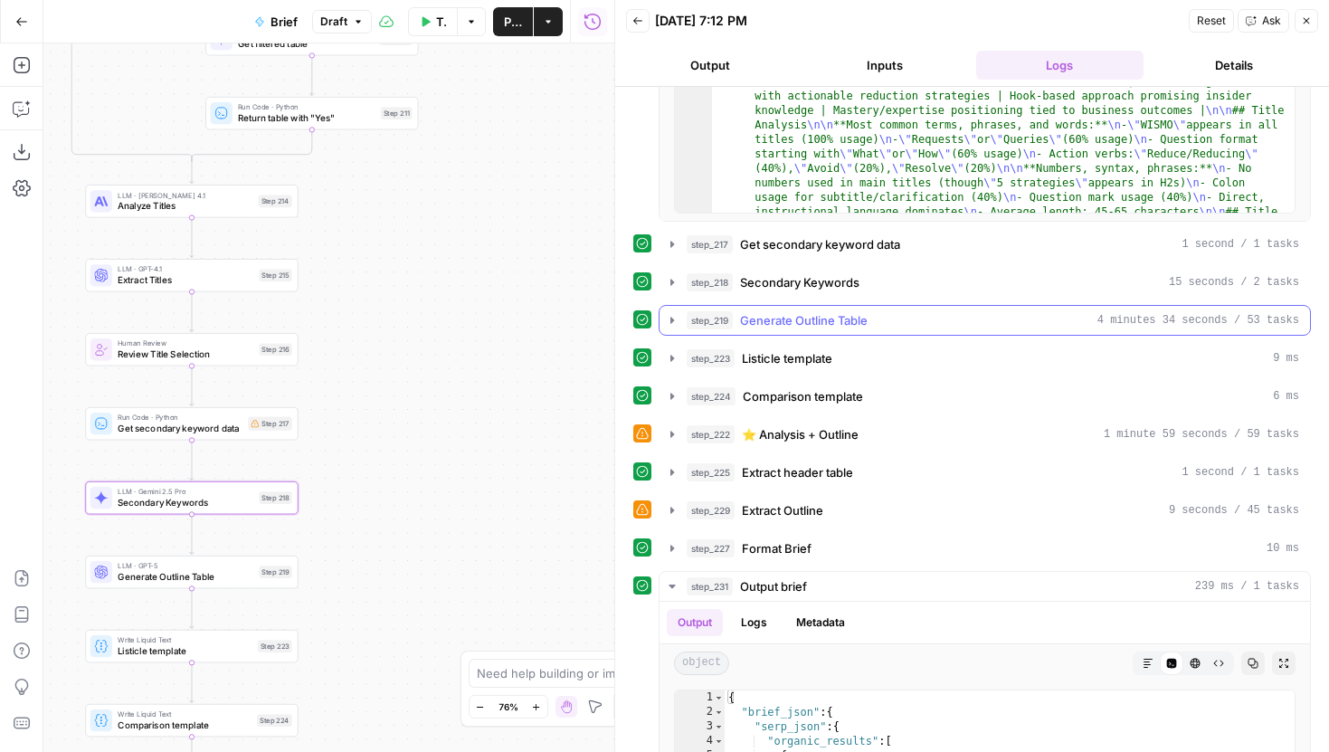
click at [668, 316] on icon "button" at bounding box center [672, 320] width 14 height 14
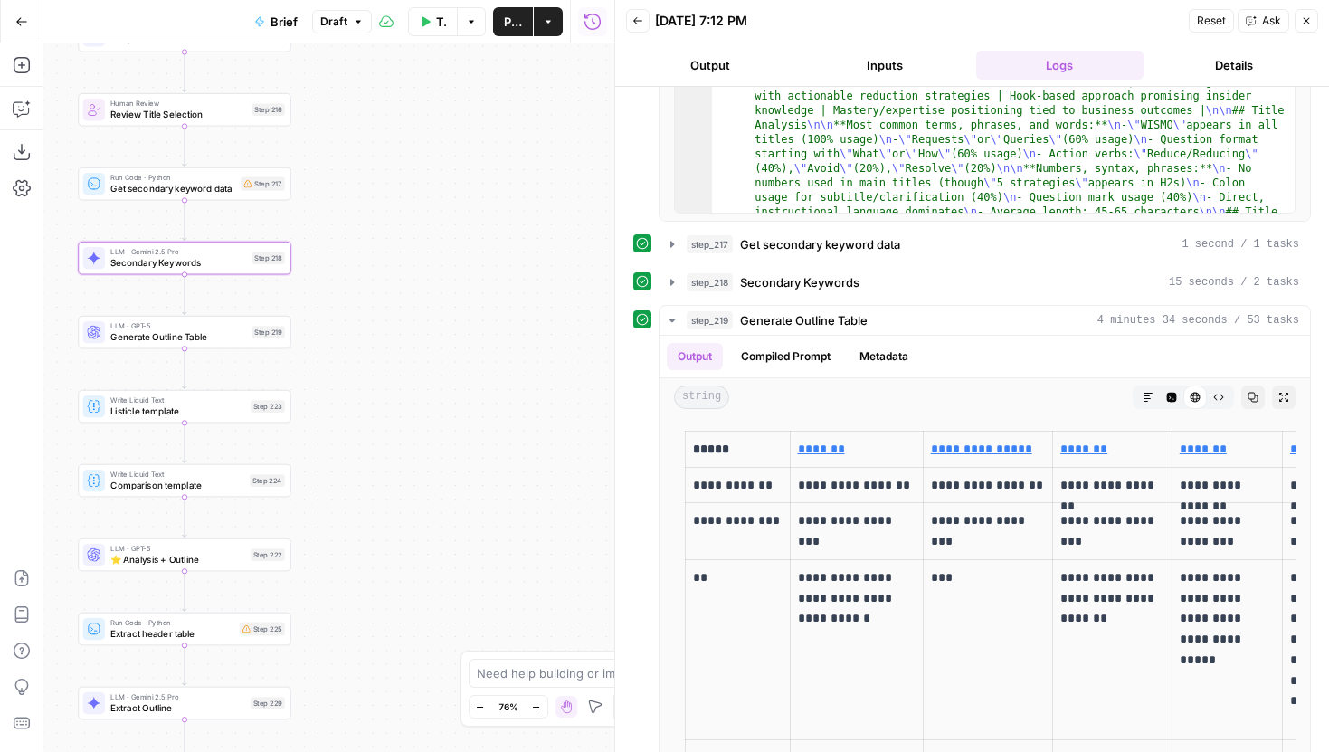
drag, startPoint x: 475, startPoint y: 498, endPoint x: 468, endPoint y: 256, distance: 242.5
click at [468, 256] on div "true false false true false true false true Workflow Input Settings Inputs LLM …" at bounding box center [328, 397] width 571 height 708
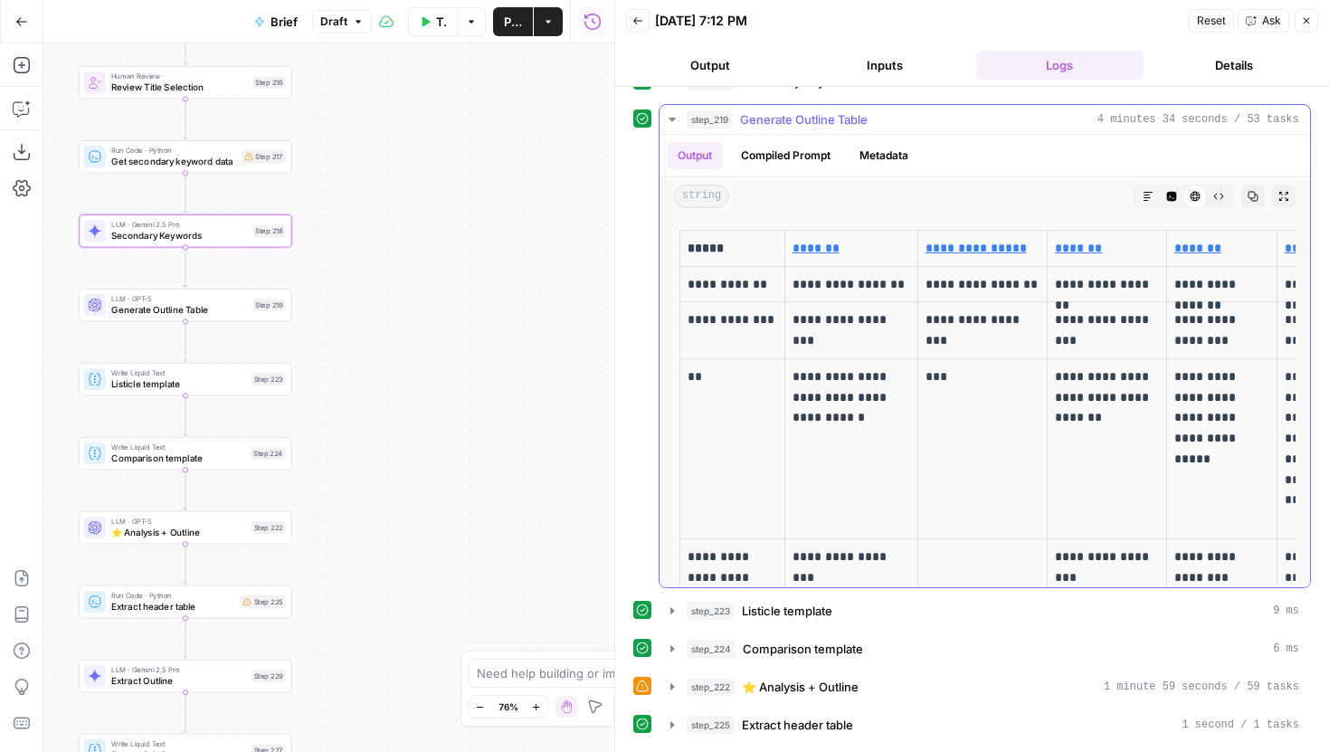
scroll to position [0, 6]
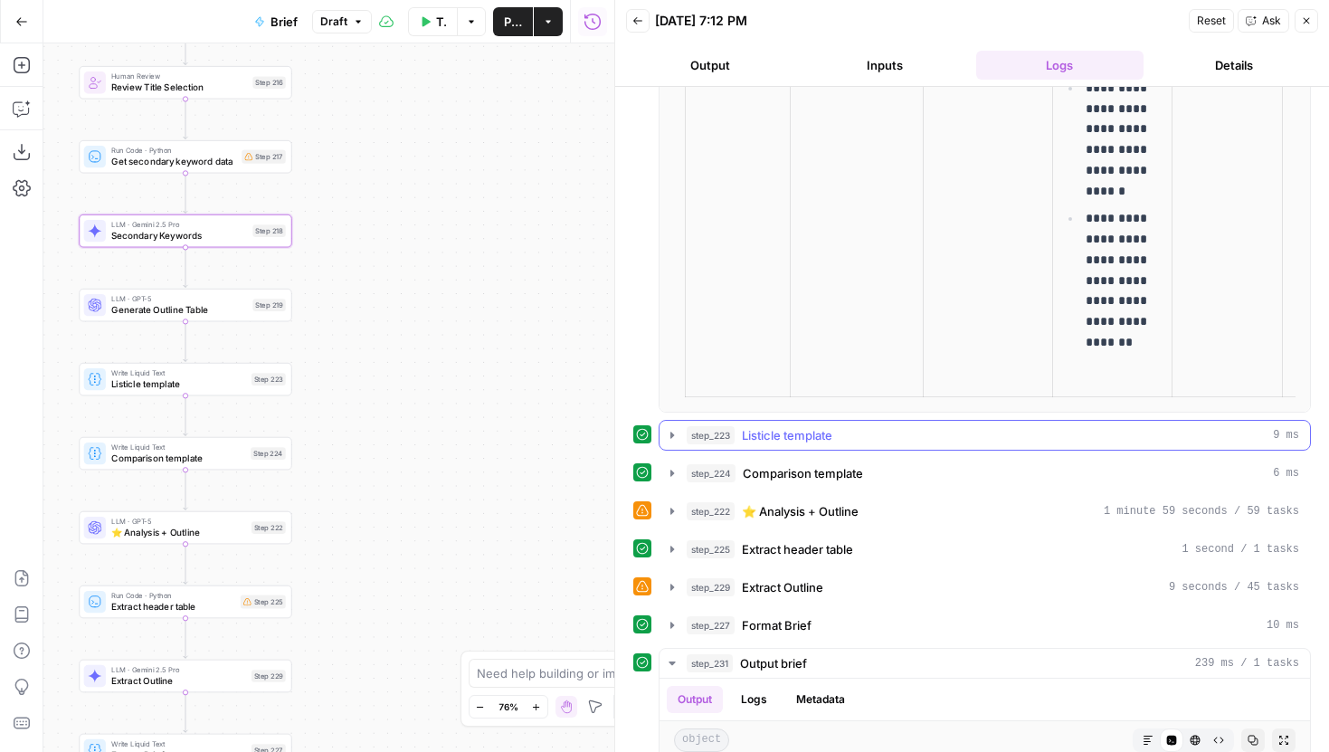
click at [670, 439] on icon "button" at bounding box center [672, 435] width 14 height 14
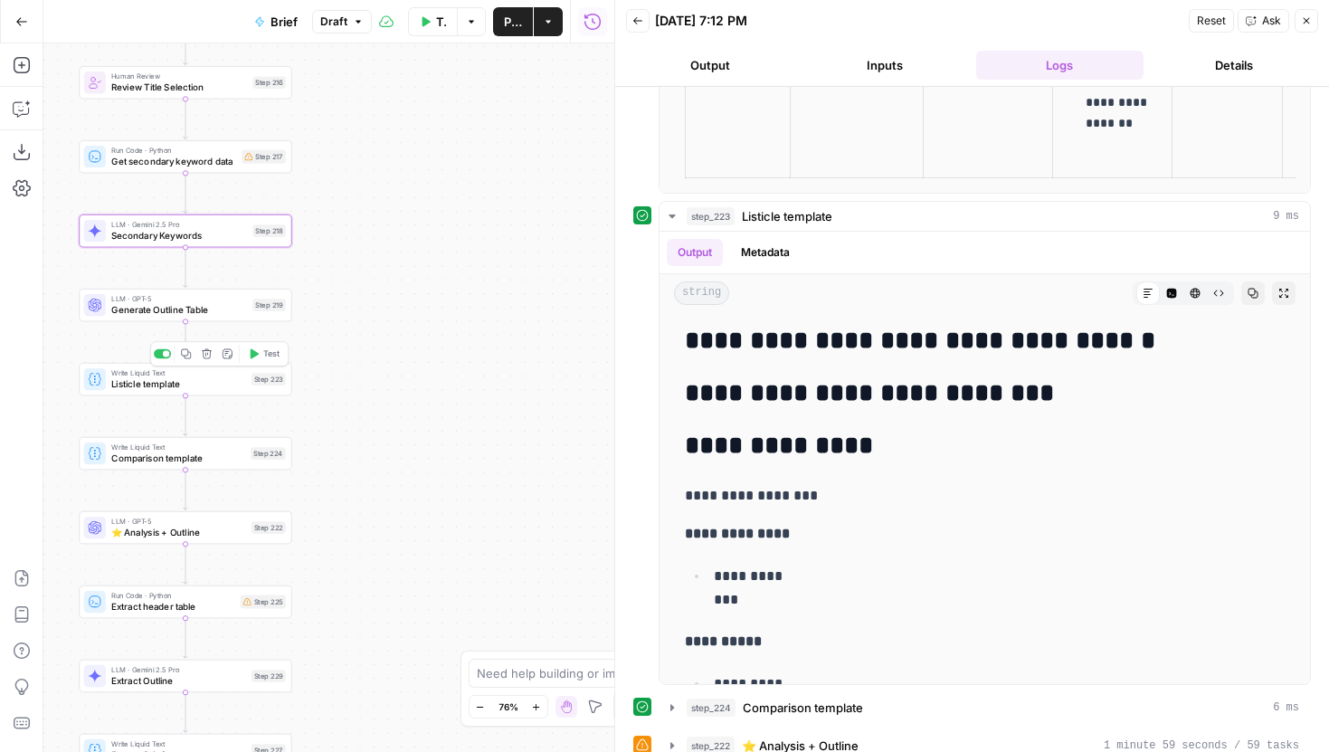
click at [258, 384] on div "Step 223" at bounding box center [268, 379] width 34 height 13
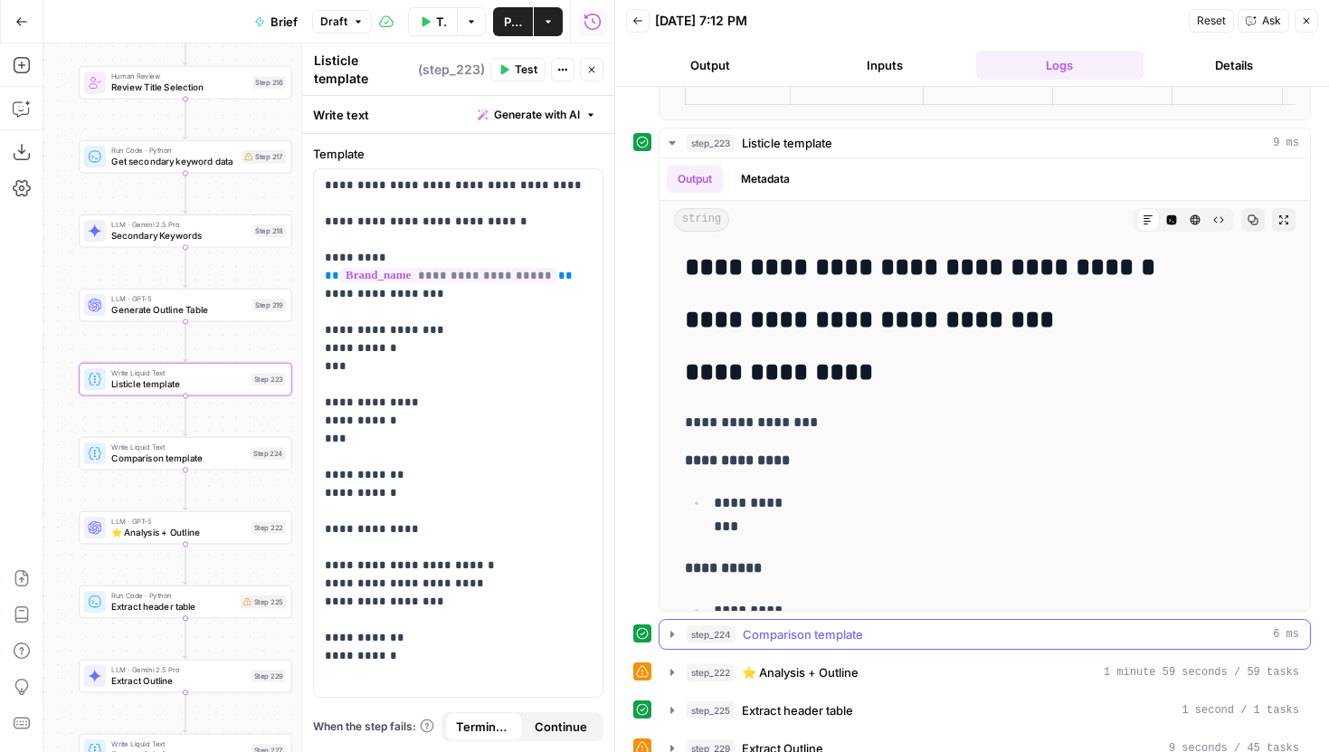
click at [678, 640] on icon "button" at bounding box center [672, 634] width 14 height 14
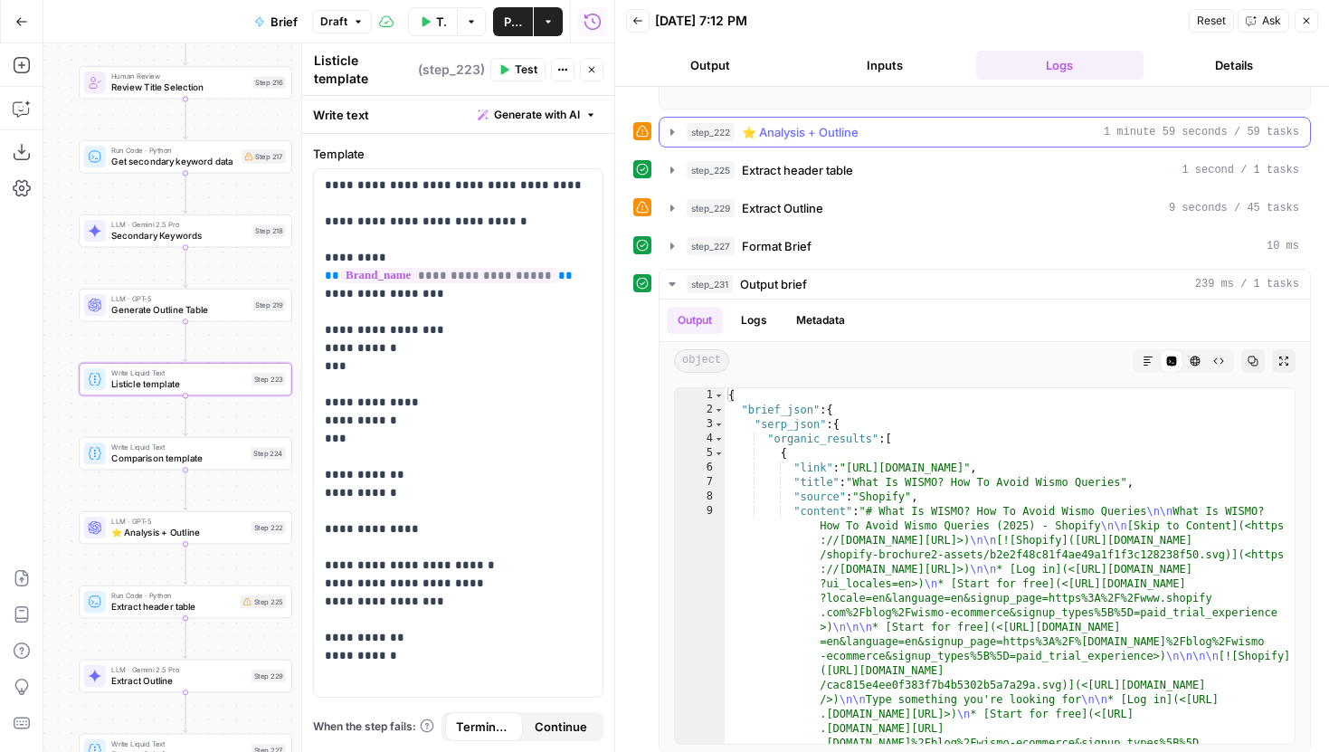
click at [671, 128] on icon "button" at bounding box center [672, 132] width 14 height 14
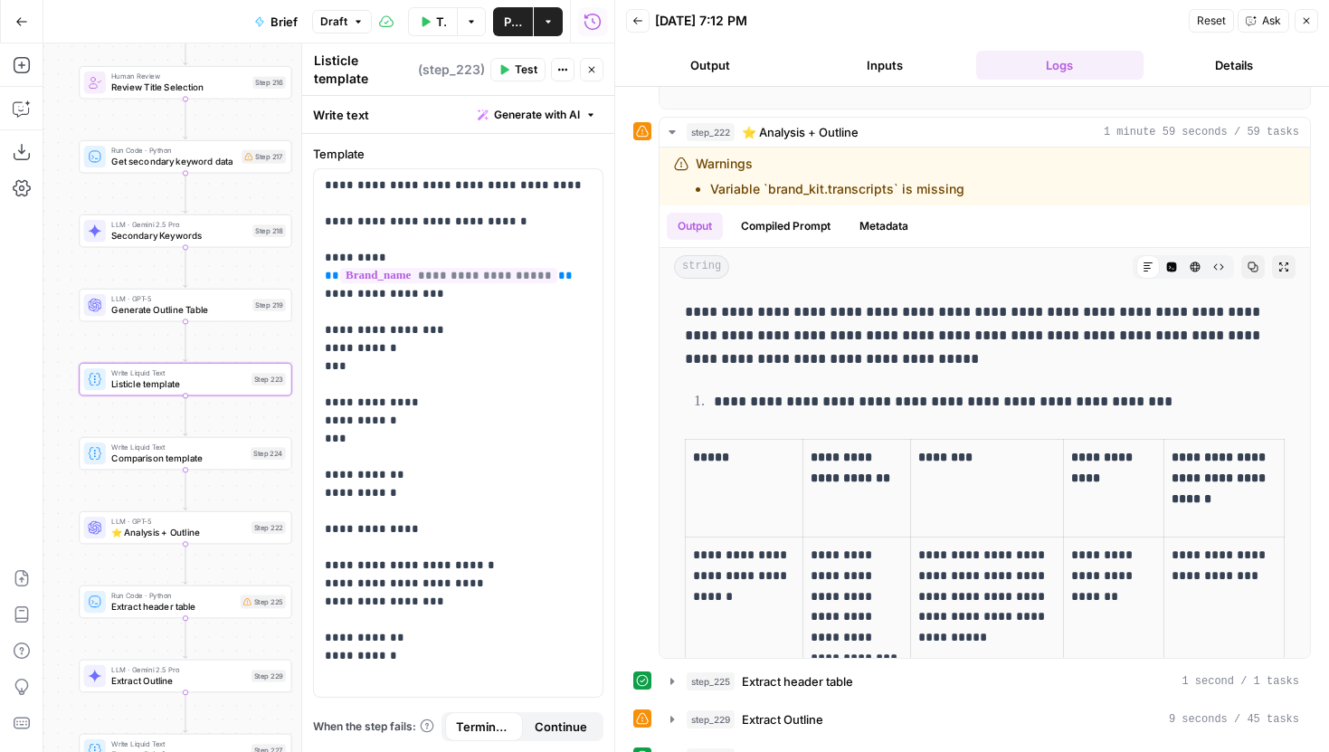
click at [587, 64] on icon "button" at bounding box center [591, 69] width 11 height 11
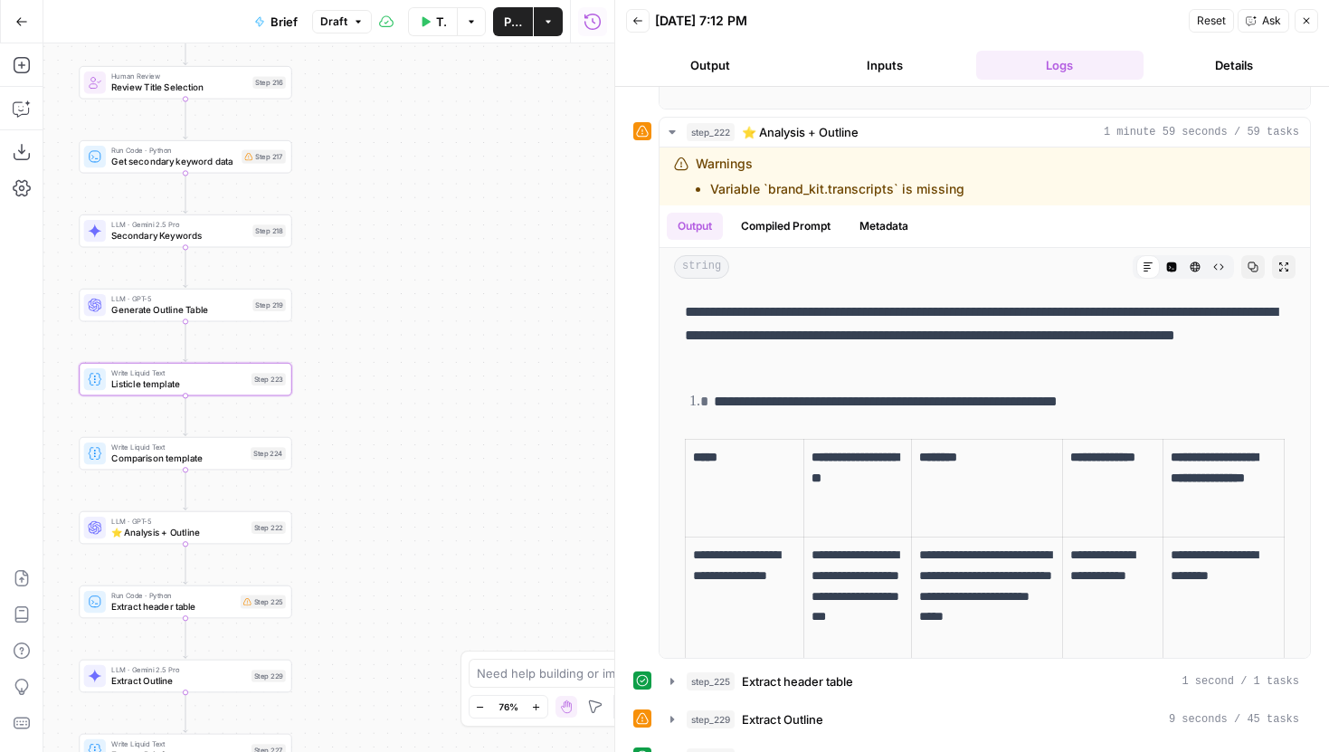
click at [231, 533] on span "⭐️ Analysis + Outline" at bounding box center [178, 532] width 135 height 14
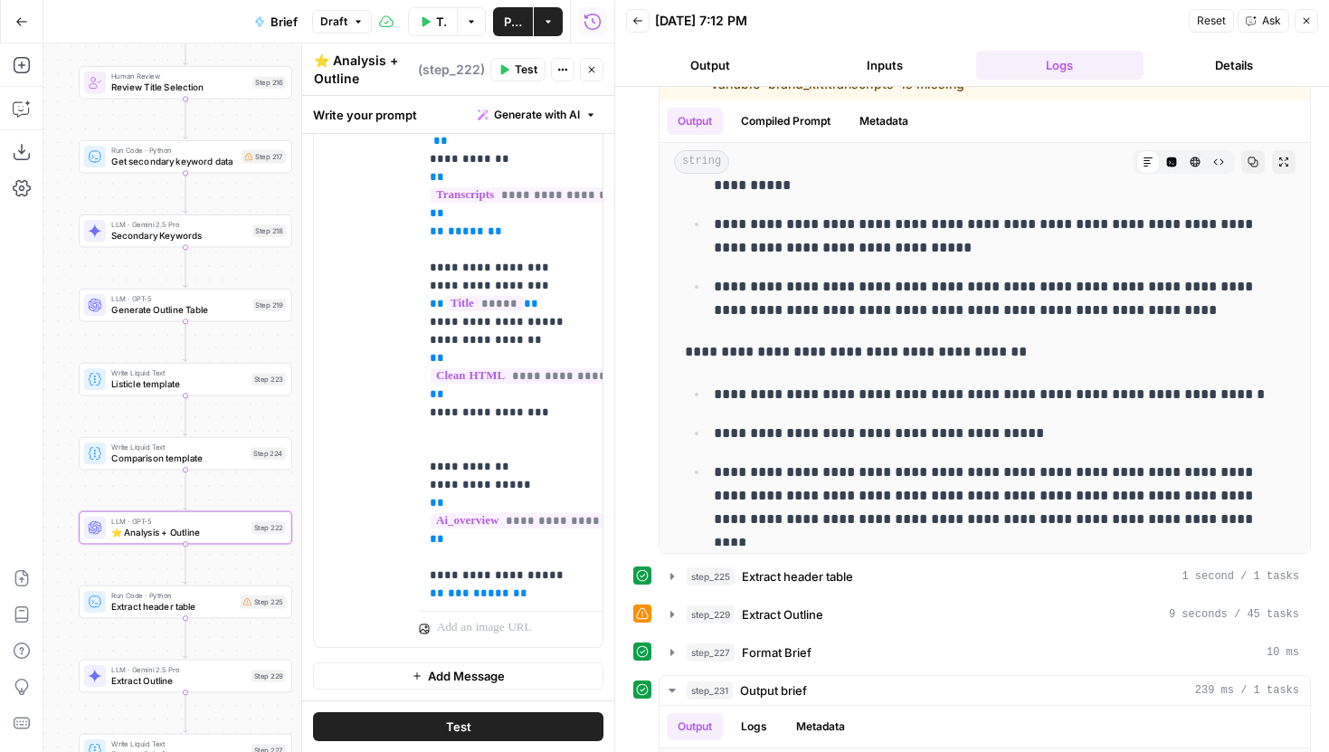
scroll to position [559, 0]
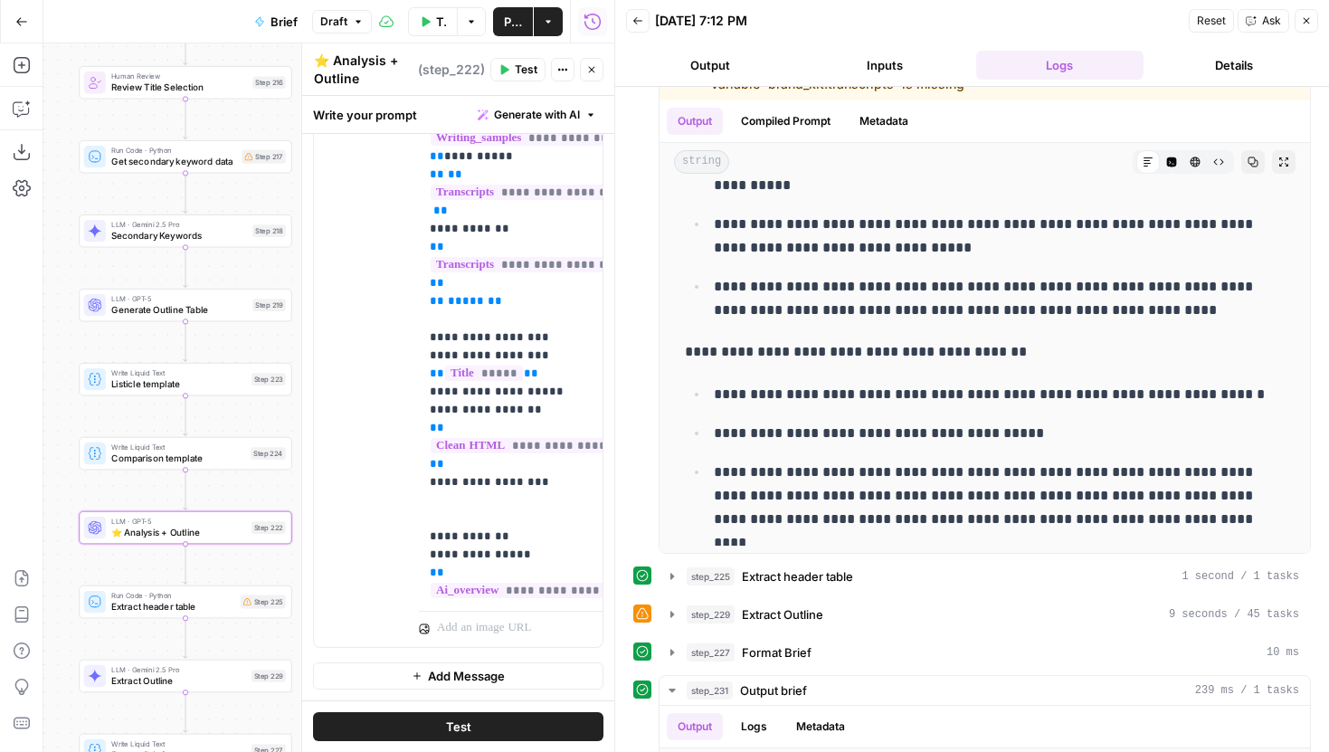
click at [601, 69] on button "Close" at bounding box center [592, 70] width 24 height 24
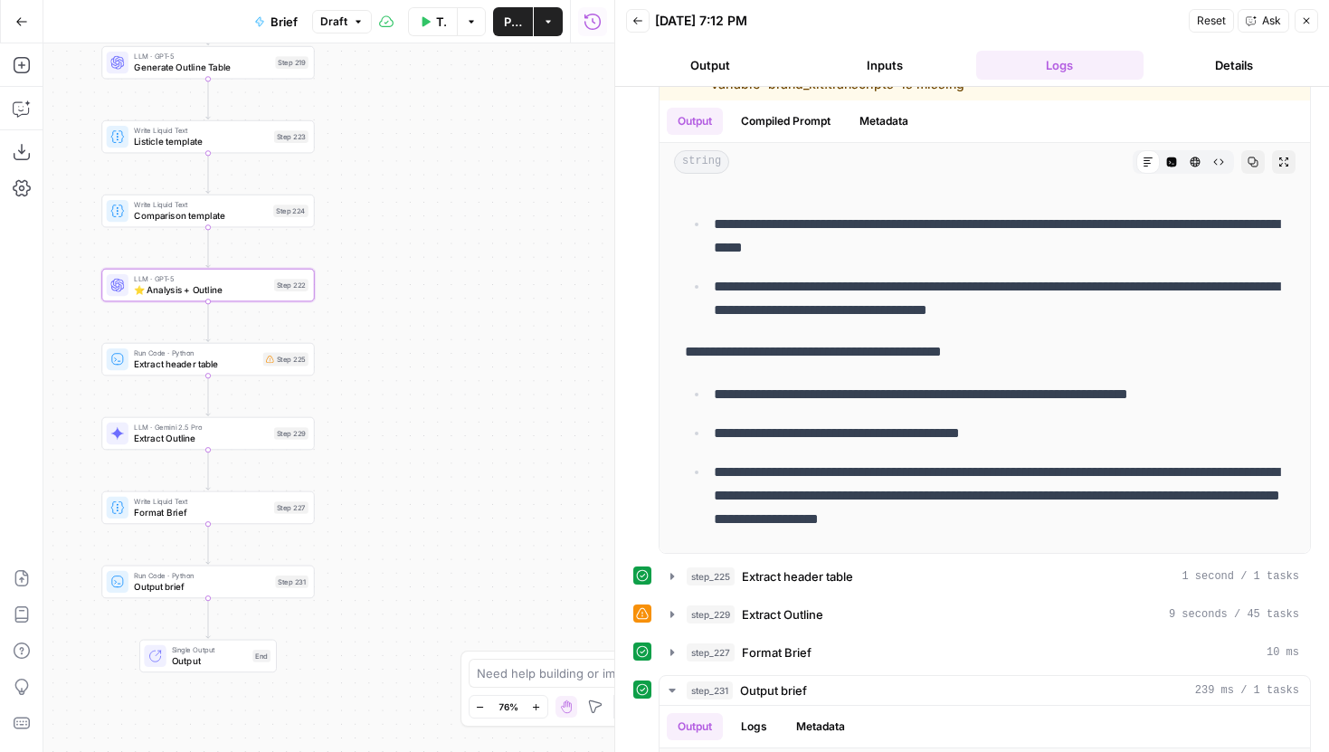
drag, startPoint x: 447, startPoint y: 478, endPoint x: 471, endPoint y: 218, distance: 260.7
click at [471, 218] on div "true false false true false true false true Workflow Input Settings Inputs LLM …" at bounding box center [328, 397] width 571 height 708
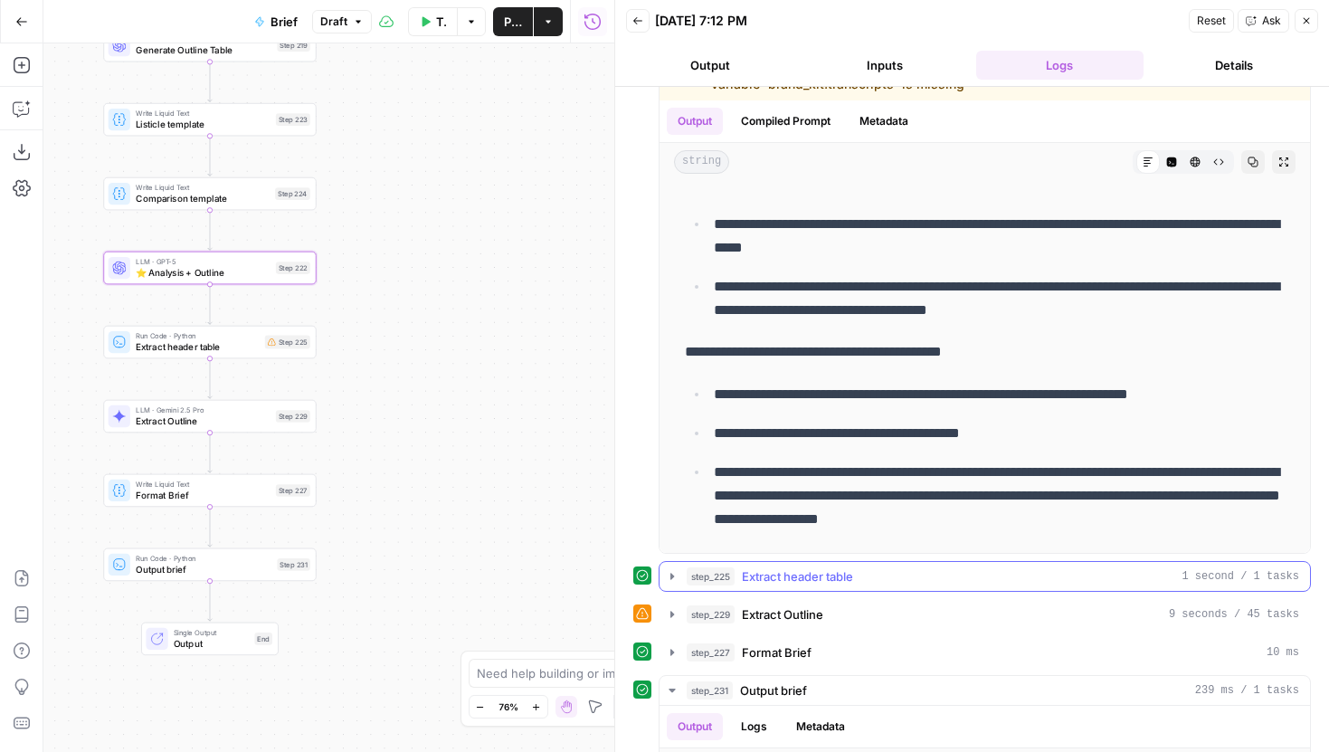
click at [667, 580] on icon "button" at bounding box center [672, 576] width 14 height 14
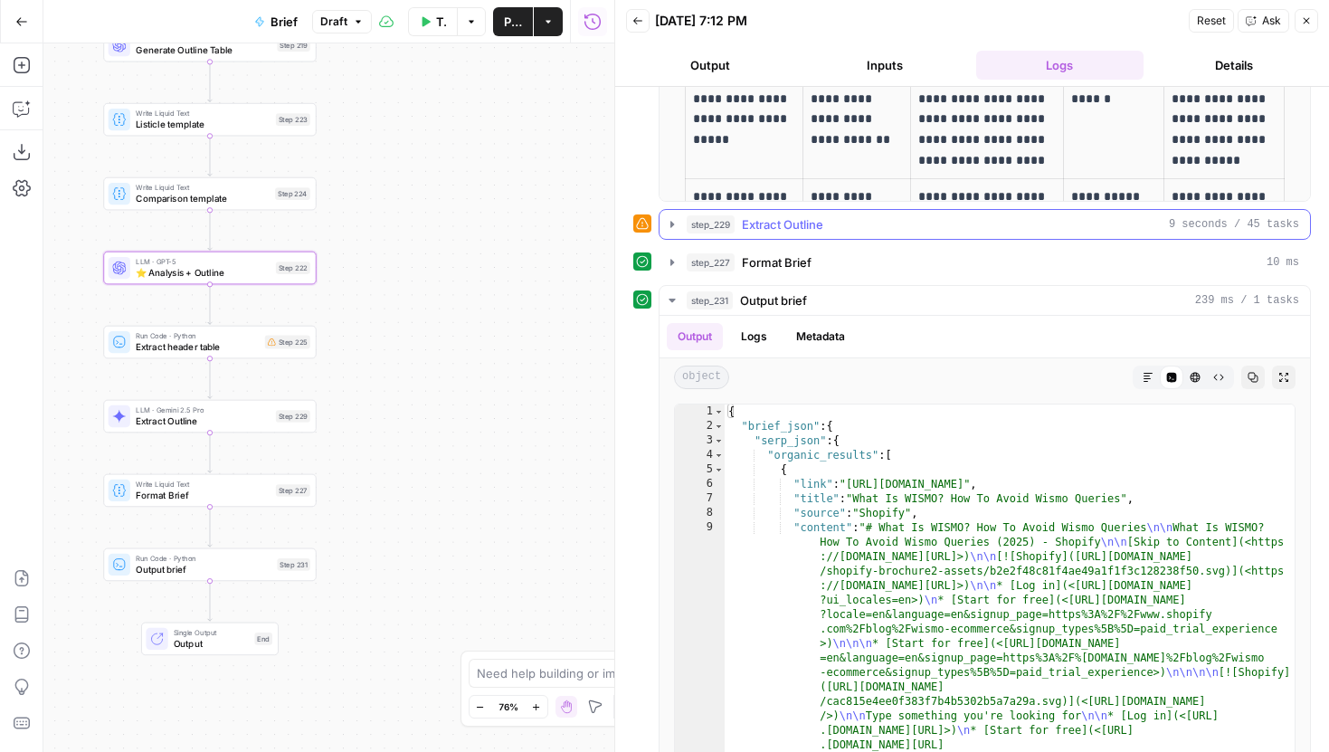
click at [680, 232] on button "step_229 Extract Outline 9 seconds / 45 tasks" at bounding box center [984, 224] width 650 height 29
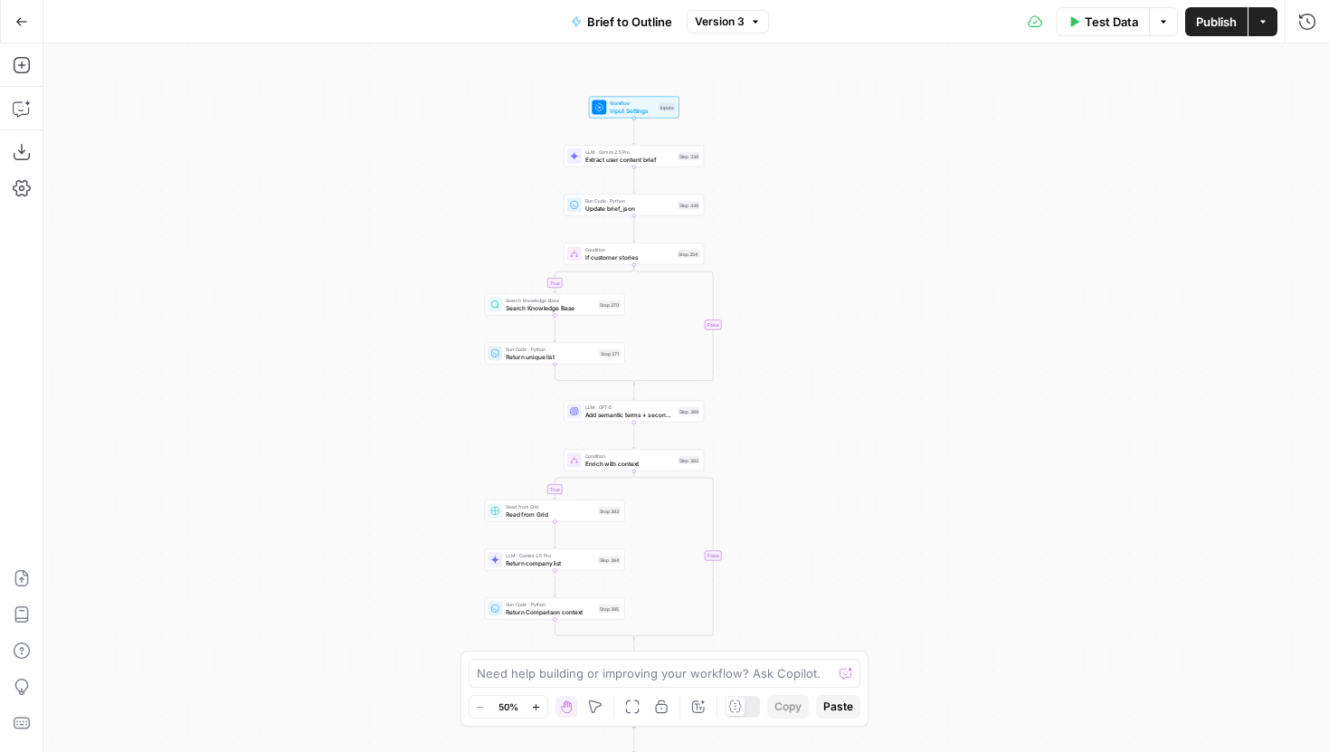
drag, startPoint x: 881, startPoint y: 205, endPoint x: 854, endPoint y: 390, distance: 186.5
click at [854, 390] on div "true false true false true false true false Workflow Input Settings Inputs LLM …" at bounding box center [685, 397] width 1285 height 708
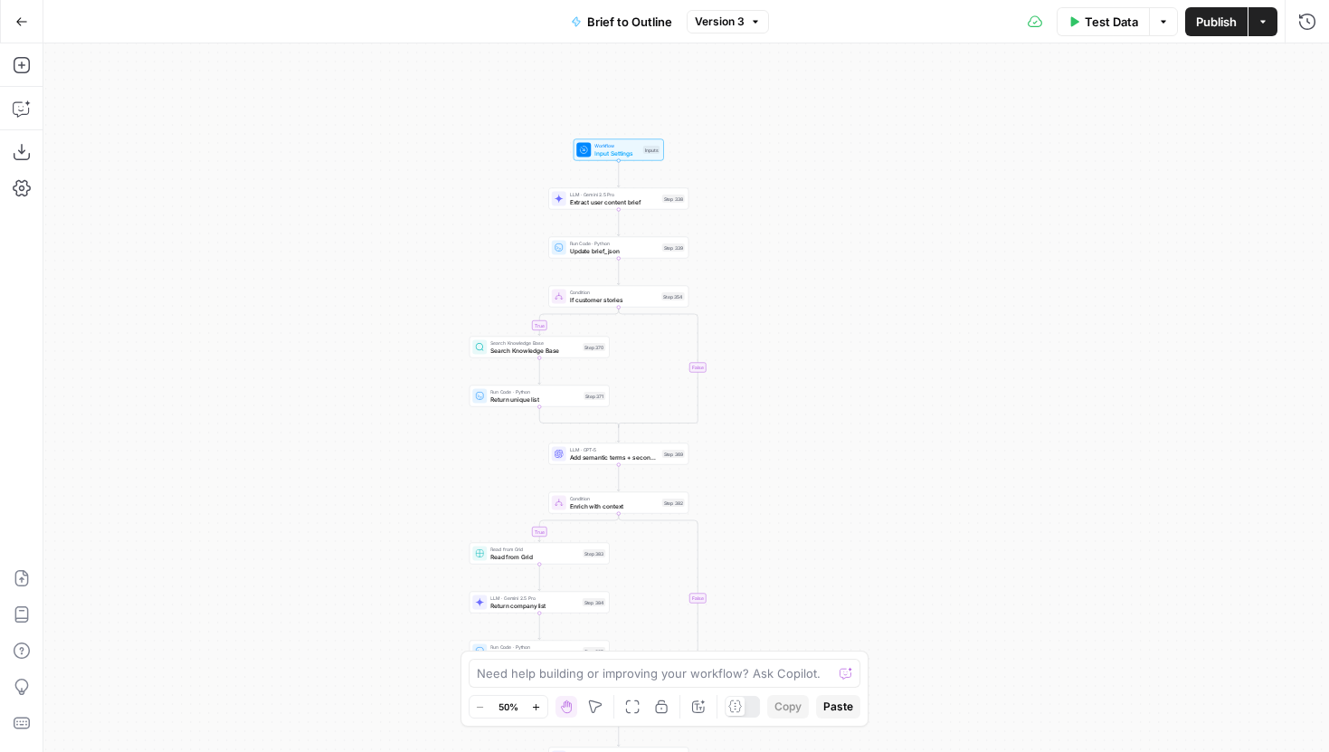
click at [534, 719] on div "Need help building or improving your workflow? Ask Copilot. Zoom Out 50% Zoom I…" at bounding box center [664, 688] width 409 height 76
click at [534, 714] on button "Zoom In" at bounding box center [536, 707] width 22 height 22
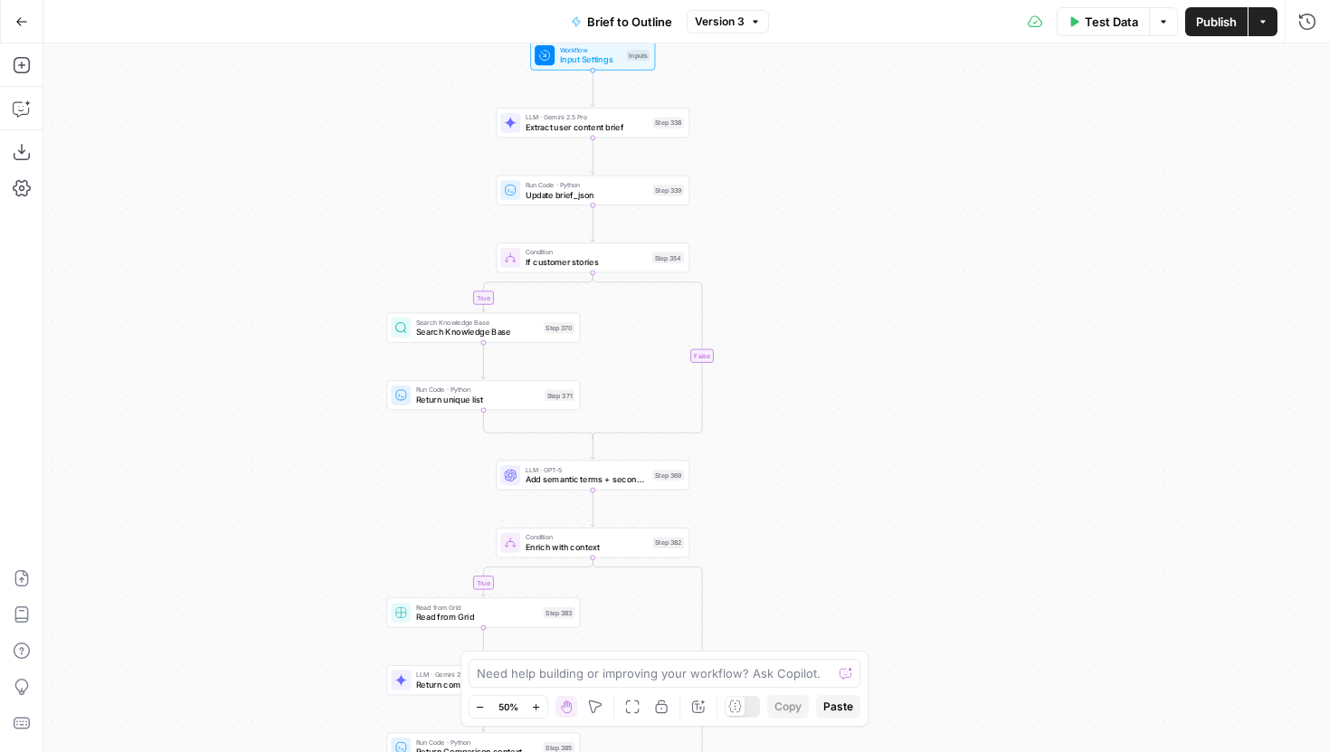
click at [534, 708] on icon "button" at bounding box center [536, 707] width 10 height 10
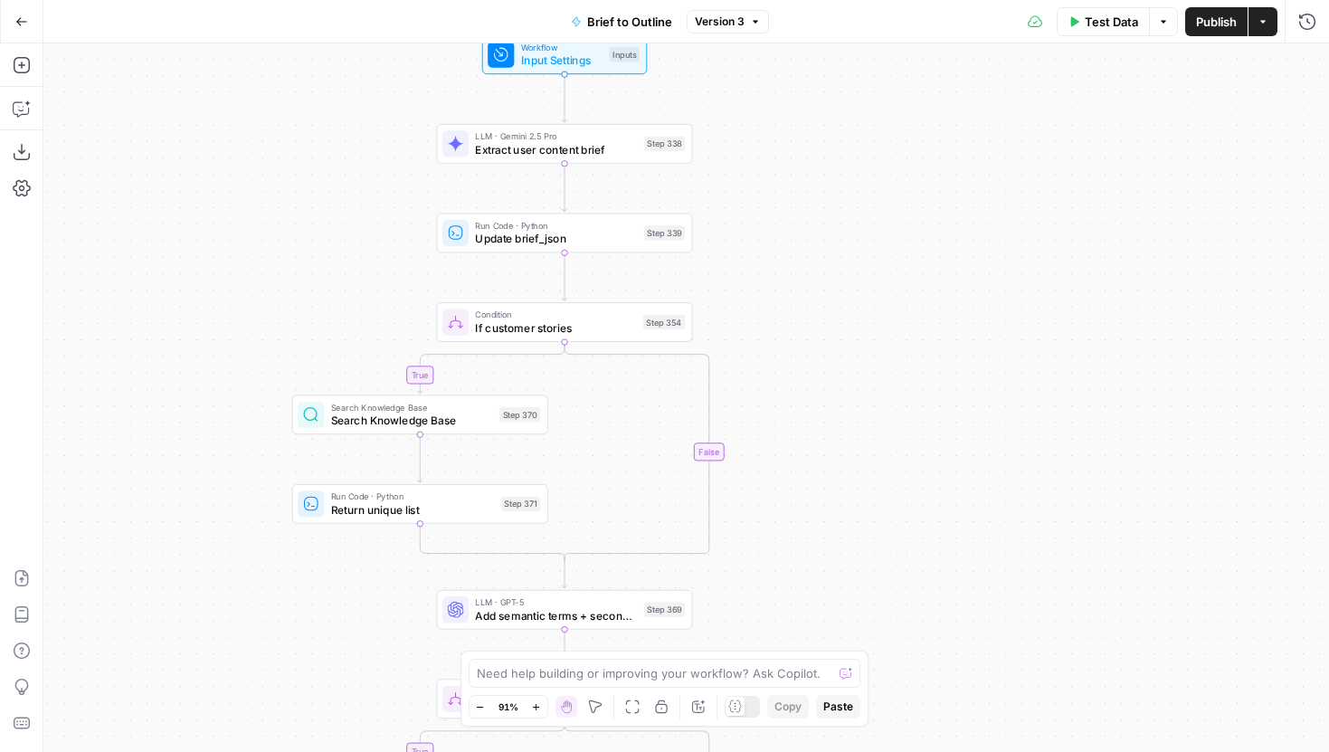
drag, startPoint x: 807, startPoint y: 221, endPoint x: 809, endPoint y: 391, distance: 170.0
click at [809, 391] on div "true false true false true false true false Workflow Input Settings Inputs LLM …" at bounding box center [685, 397] width 1285 height 708
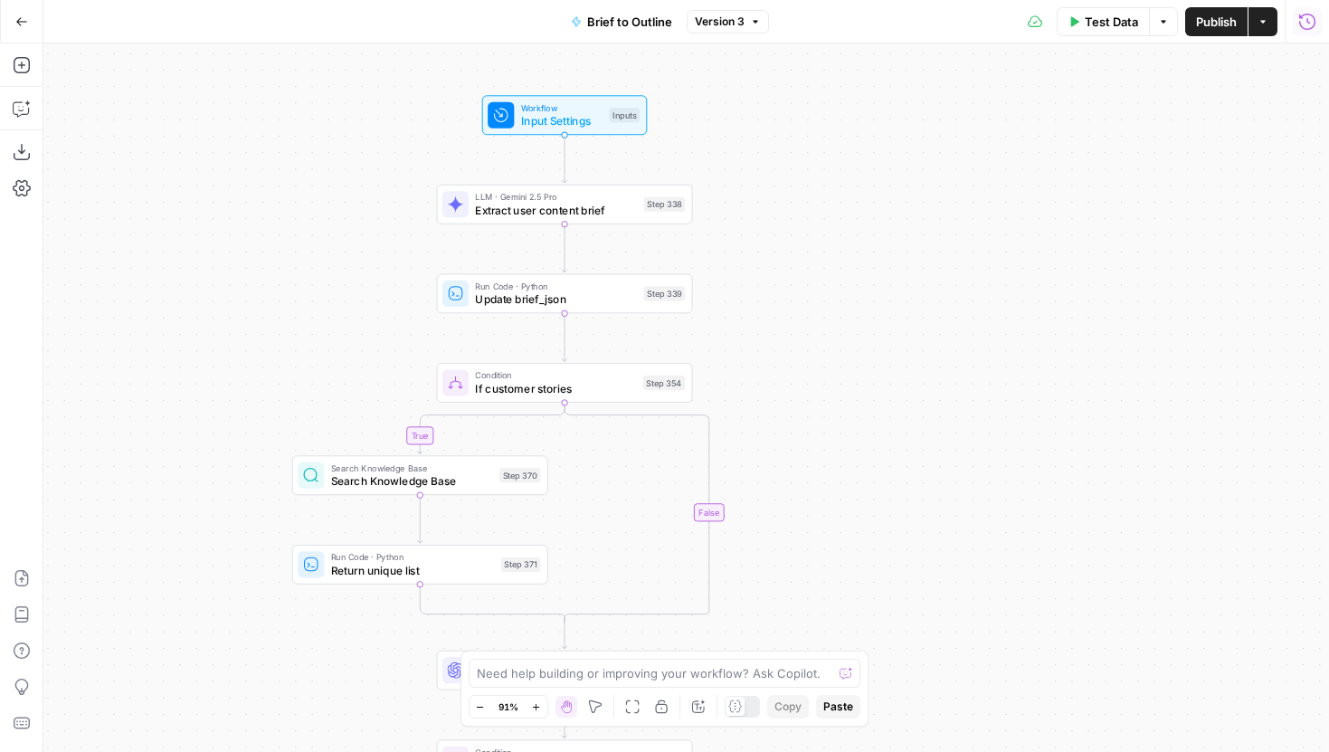
click at [1309, 16] on icon "button" at bounding box center [1307, 22] width 18 height 18
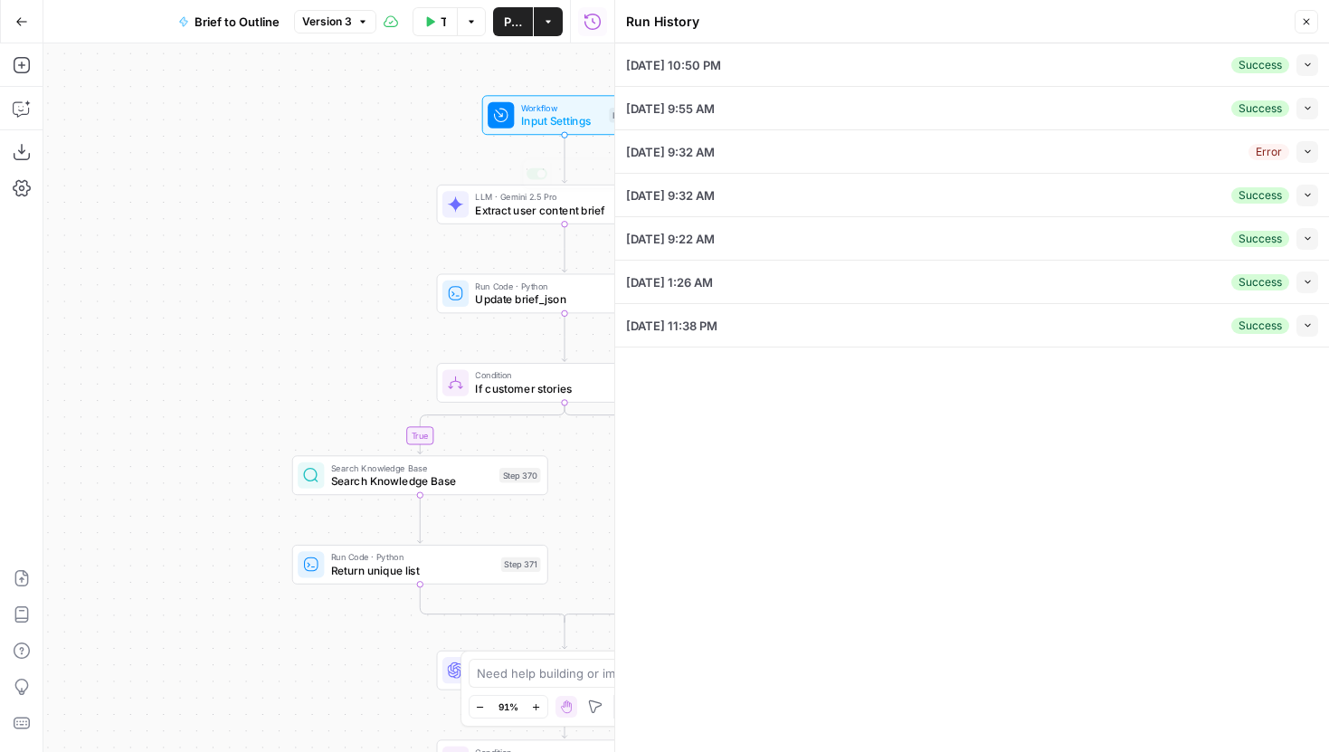
drag, startPoint x: 362, startPoint y: 238, endPoint x: 118, endPoint y: 221, distance: 243.9
click at [118, 221] on div "true true true false true false false false Workflow Input Settings Inputs LLM …" at bounding box center [328, 397] width 571 height 708
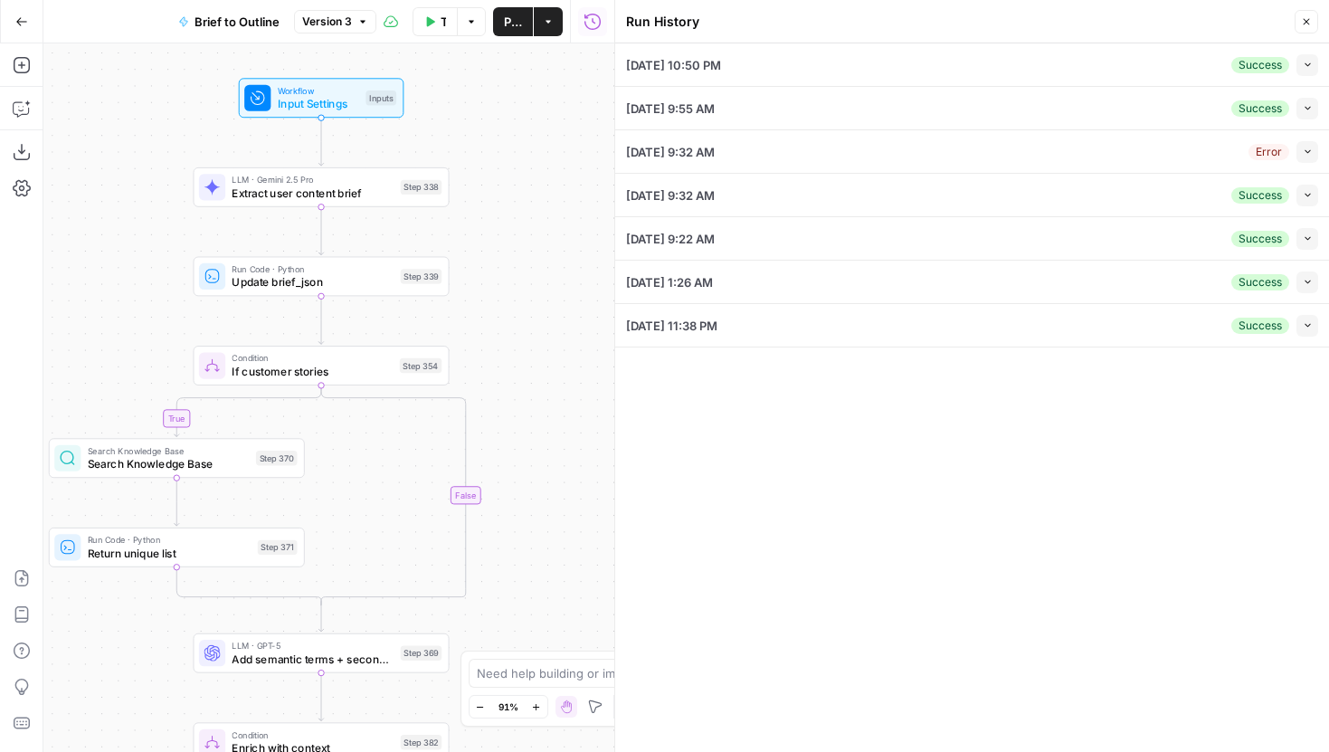
click at [1303, 73] on button "Collapse" at bounding box center [1307, 65] width 22 height 22
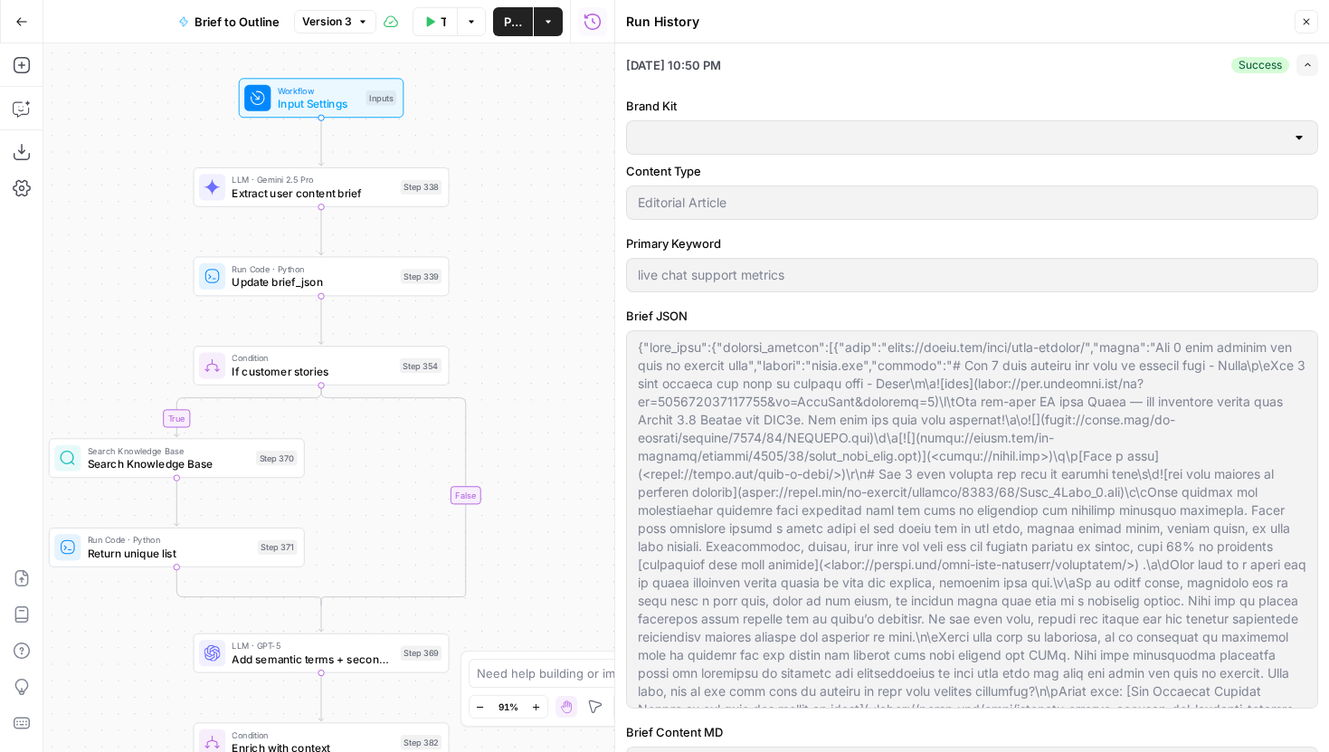
type input "Gorgias"
type input "Customer Sitemap"
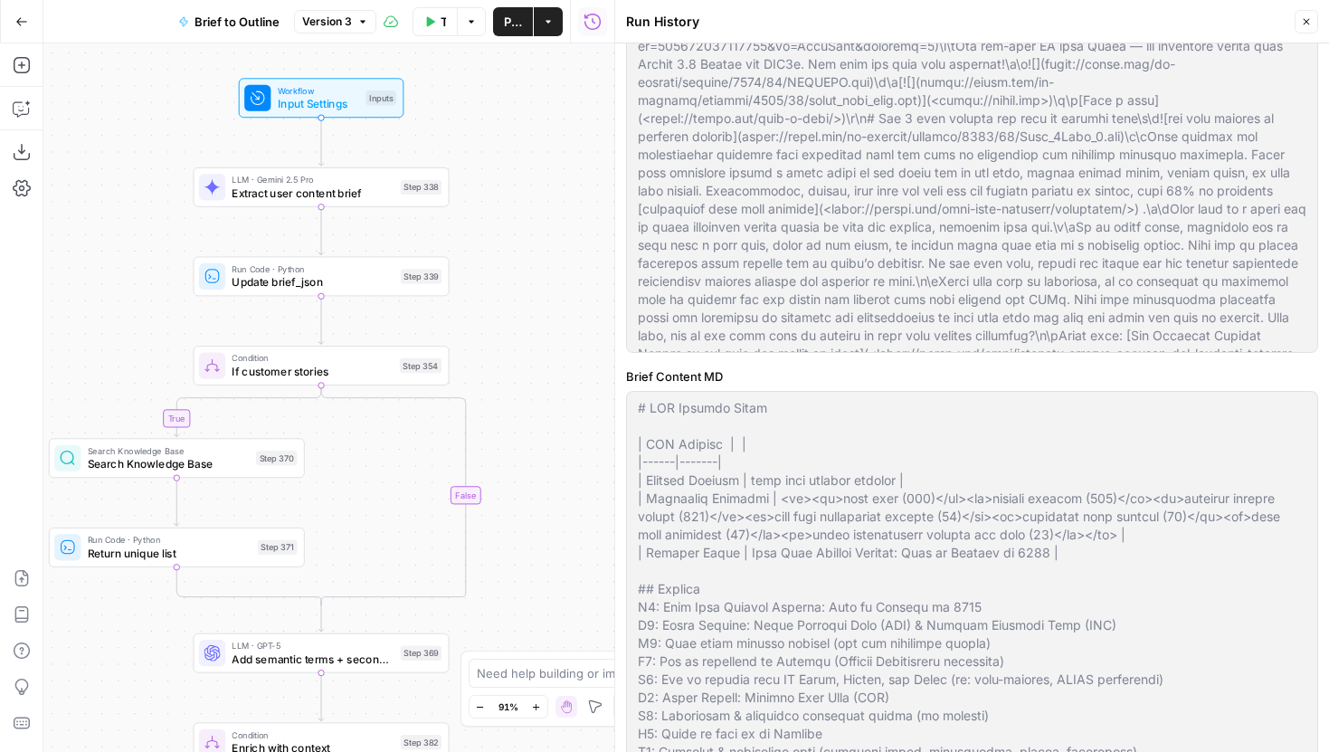
scroll to position [909, 0]
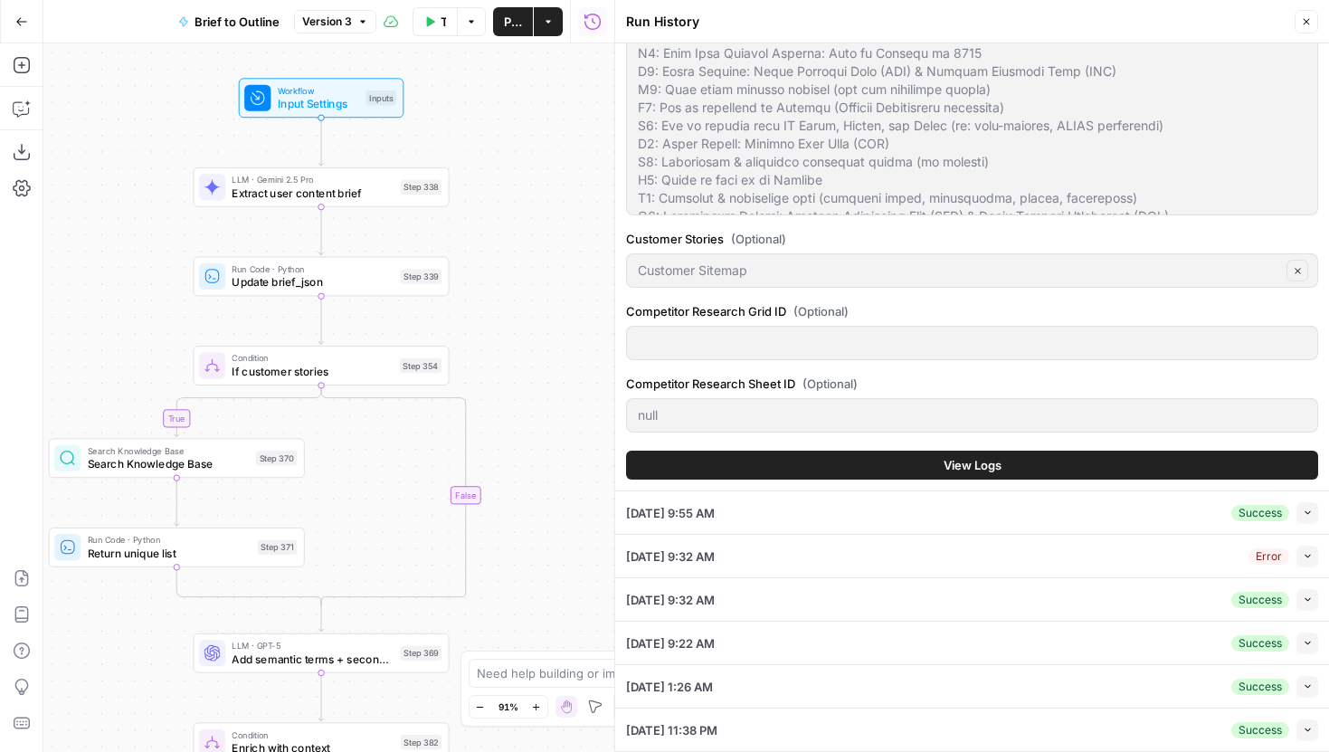
click at [927, 456] on button "View Logs" at bounding box center [972, 464] width 692 height 29
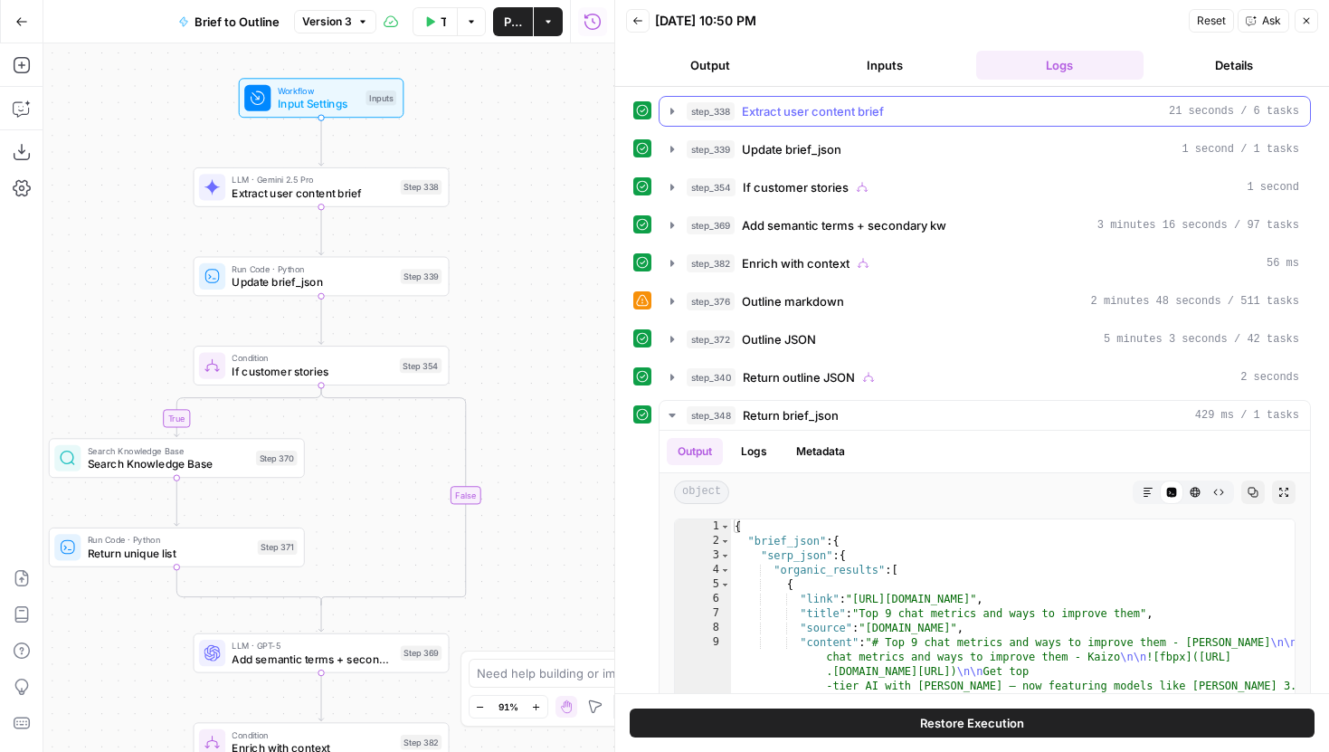
click at [670, 107] on icon "button" at bounding box center [672, 111] width 14 height 14
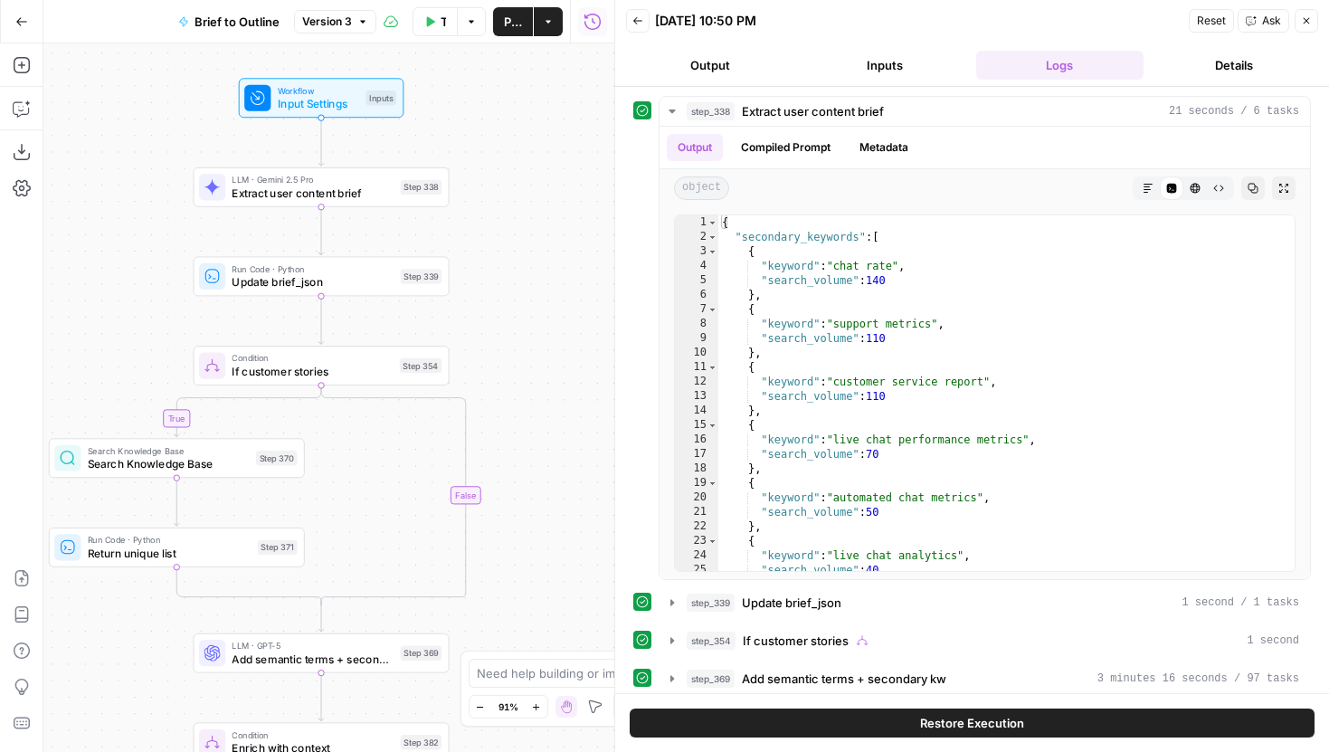
click at [895, 76] on button "Inputs" at bounding box center [883, 65] width 167 height 29
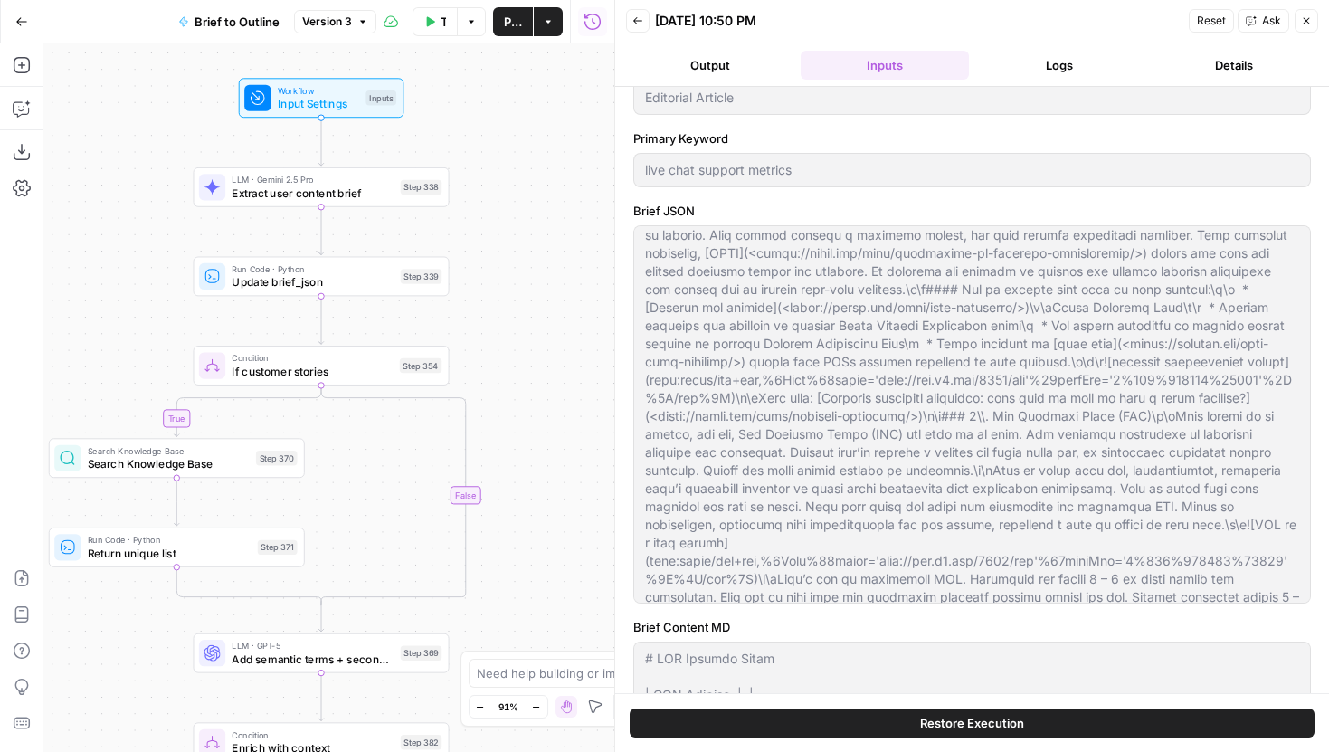
scroll to position [2928, 0]
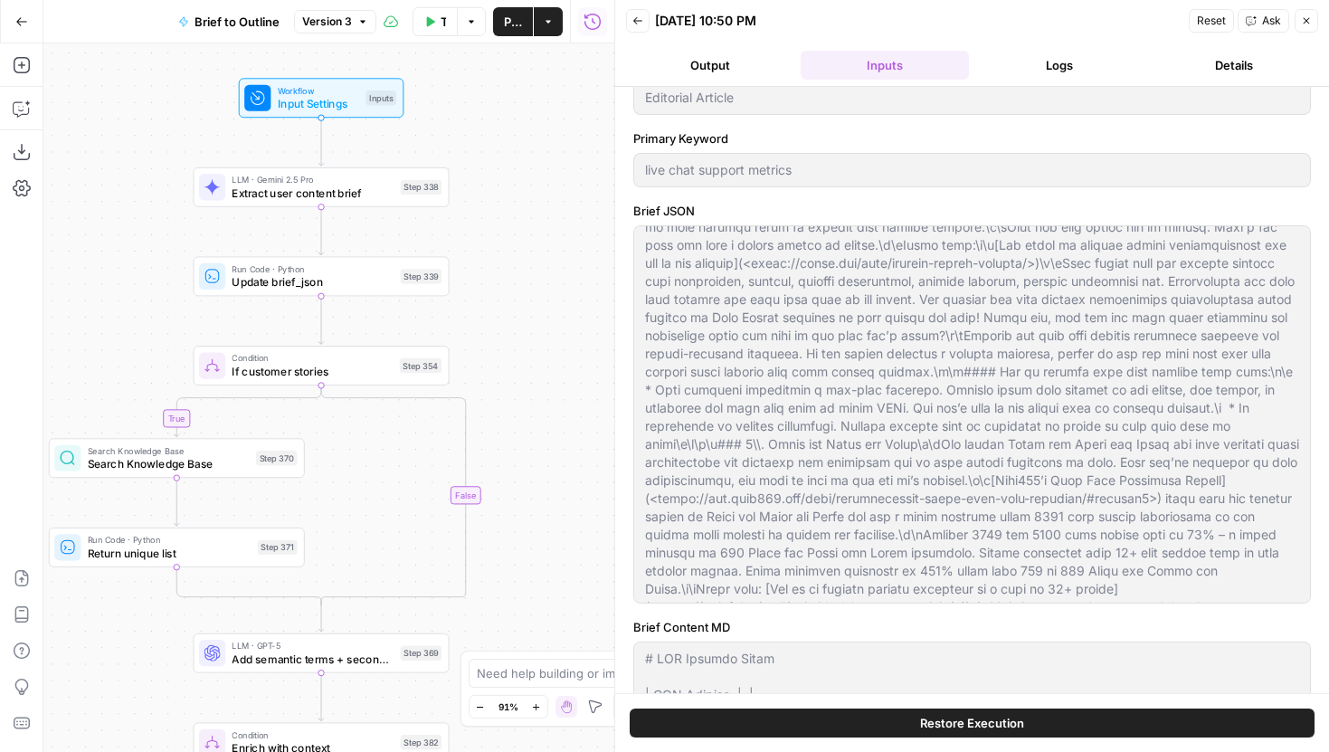
click at [1046, 45] on header "Back [DATE] 10:50 PM Reset Ask Close Output Inputs Logs Details" at bounding box center [972, 43] width 714 height 87
click at [1046, 66] on button "Logs" at bounding box center [1059, 65] width 167 height 29
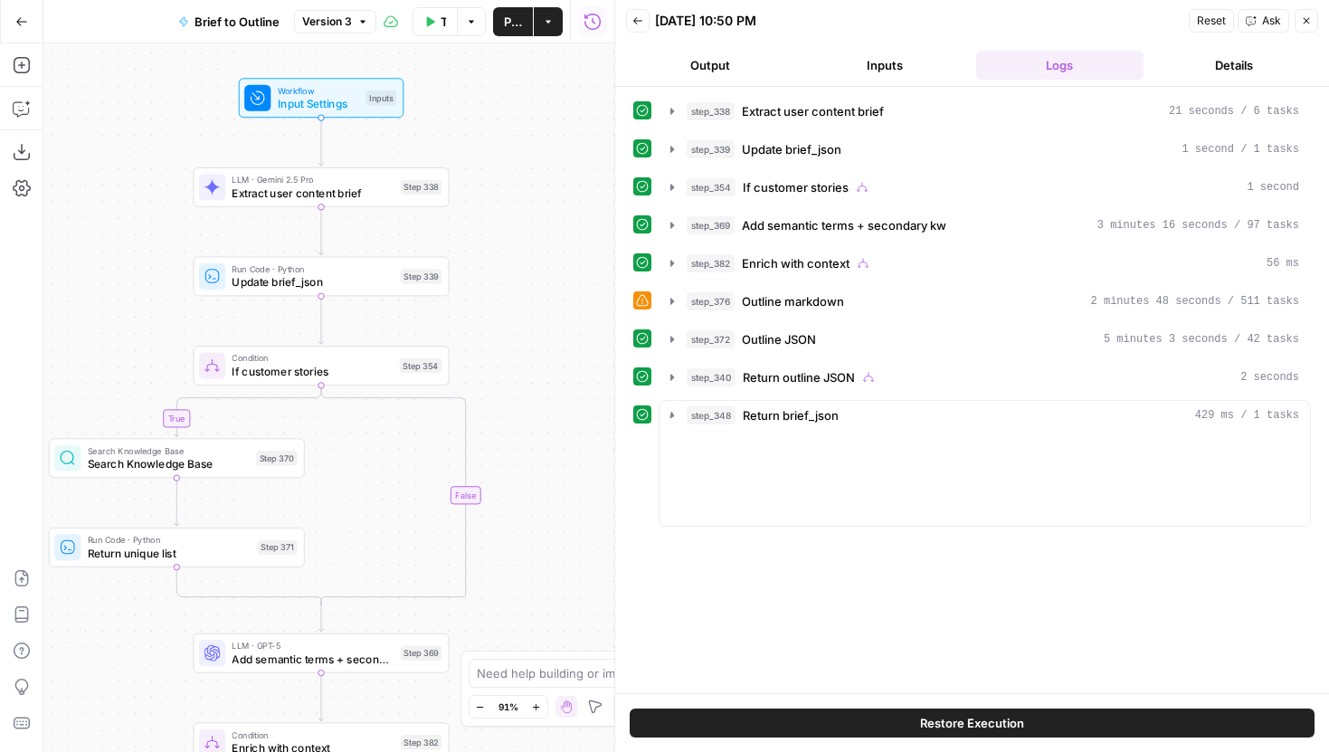
scroll to position [0, 0]
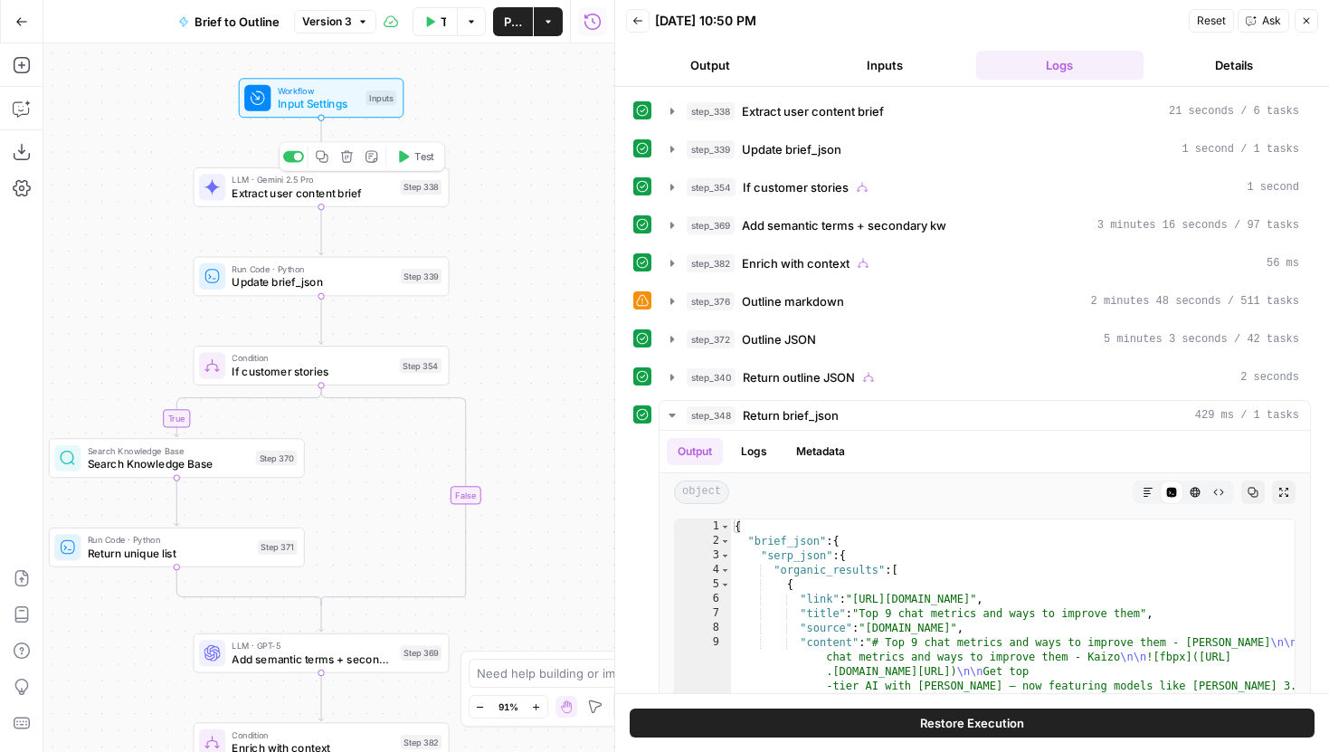
click at [405, 185] on div "Step 338" at bounding box center [422, 187] width 42 height 14
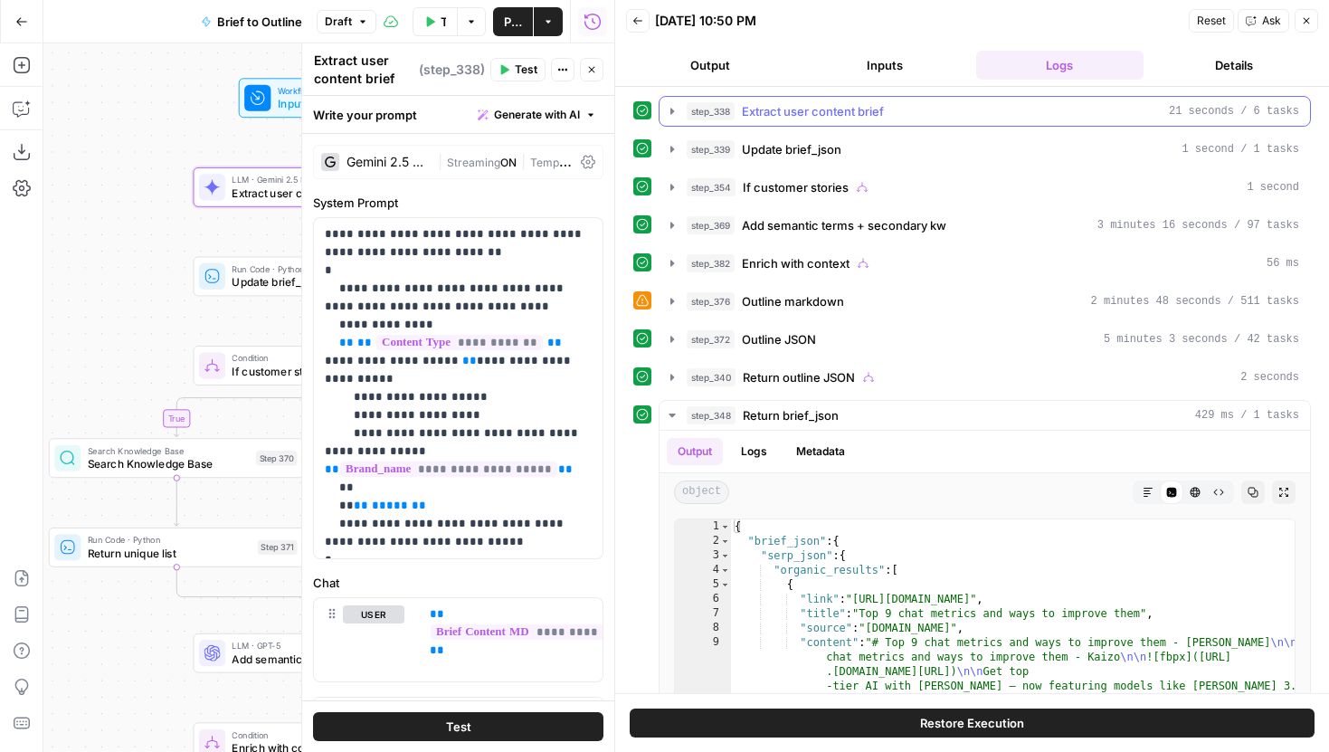
click at [672, 114] on icon "button" at bounding box center [672, 111] width 14 height 14
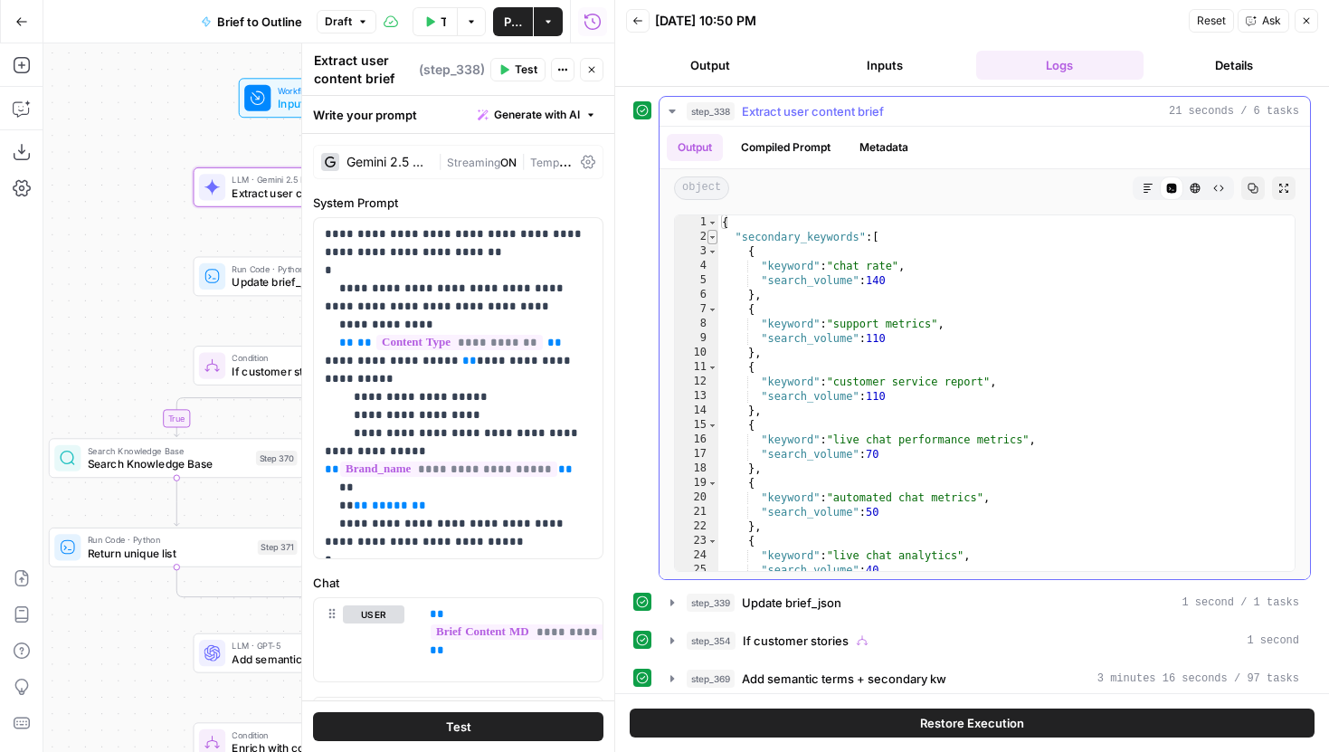
type textarea "*"
click at [713, 236] on span "Toggle code folding, rows 2 through 31" at bounding box center [712, 237] width 10 height 14
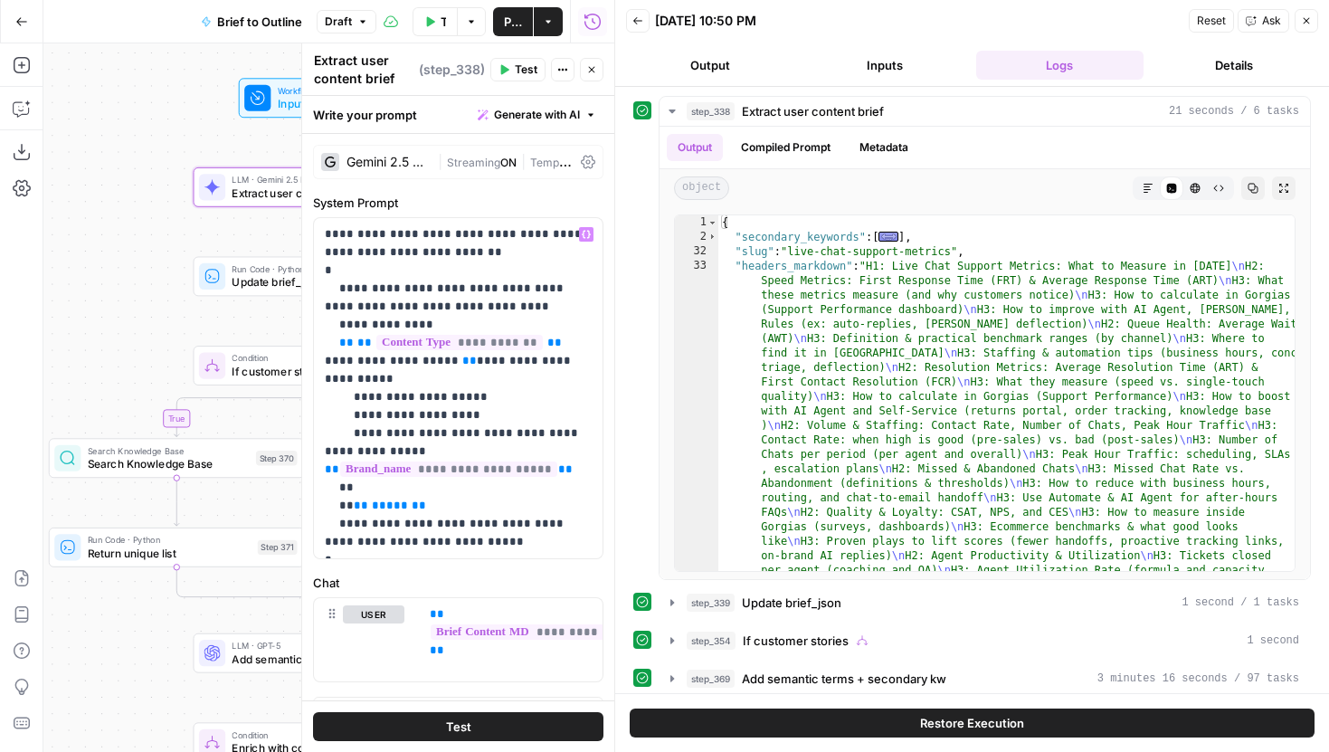
scroll to position [34, 0]
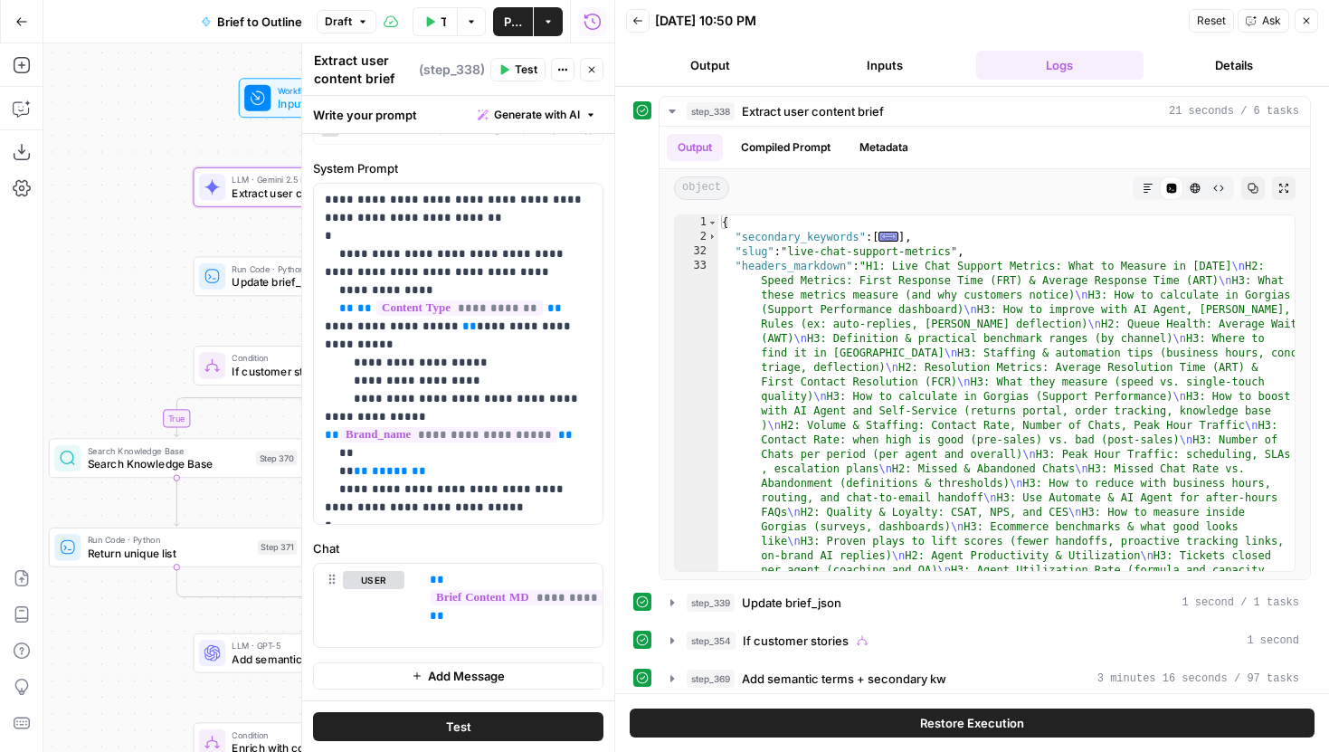
click at [597, 71] on button "Close" at bounding box center [592, 70] width 24 height 24
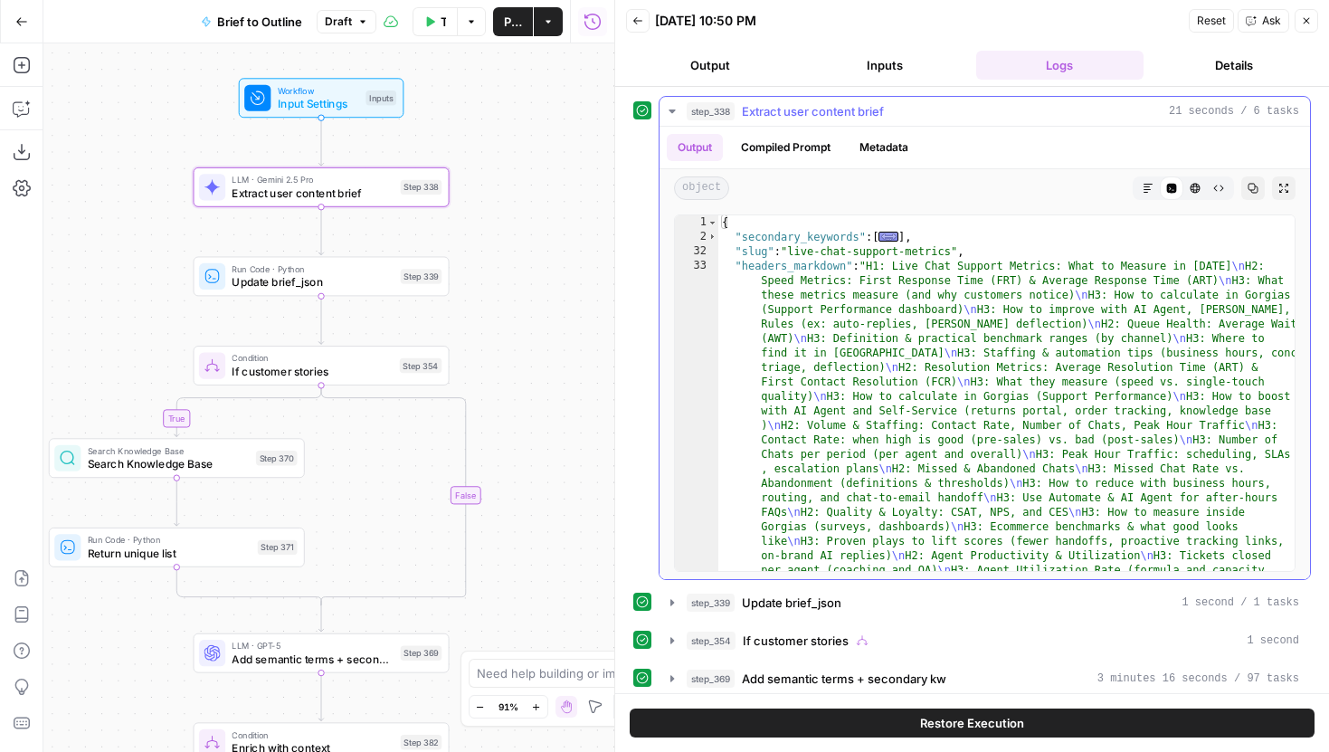
click at [662, 99] on button "step_338 Extract user content brief 21 seconds / 6 tasks" at bounding box center [984, 111] width 650 height 29
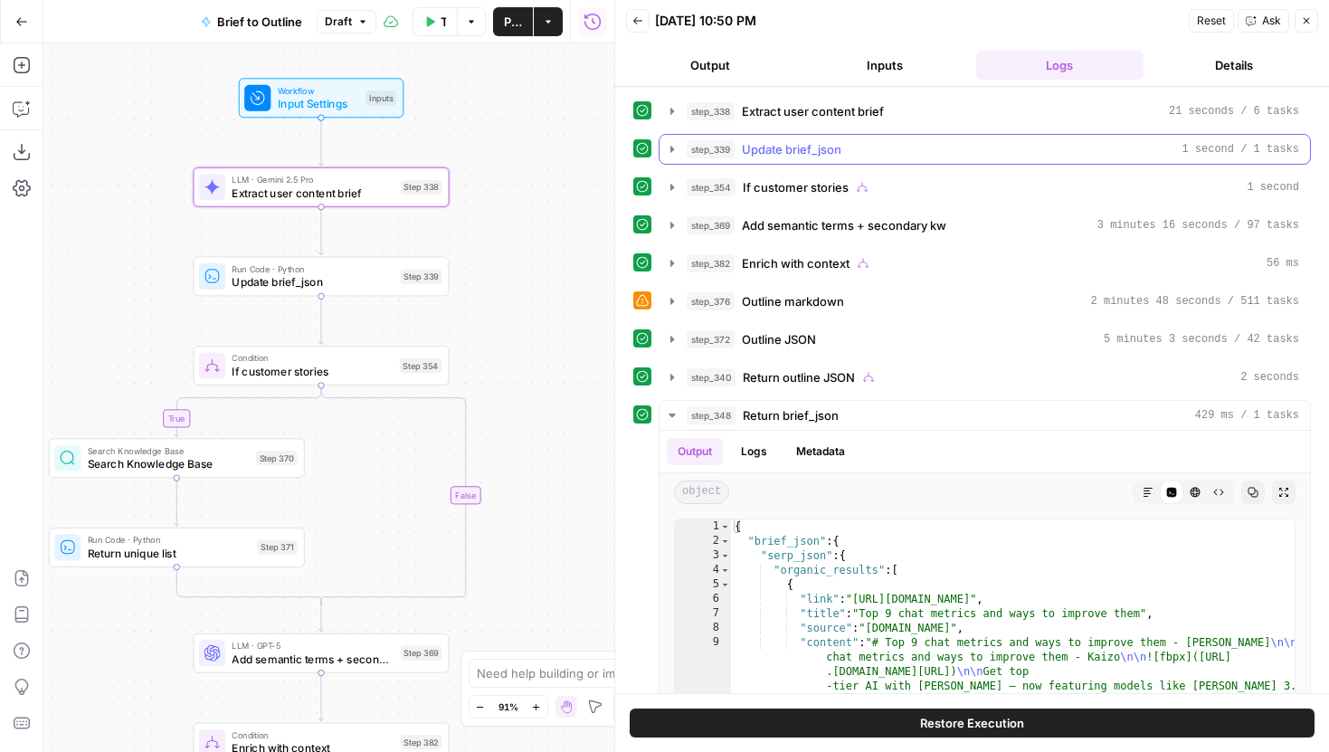
click at [665, 143] on icon "button" at bounding box center [672, 149] width 14 height 14
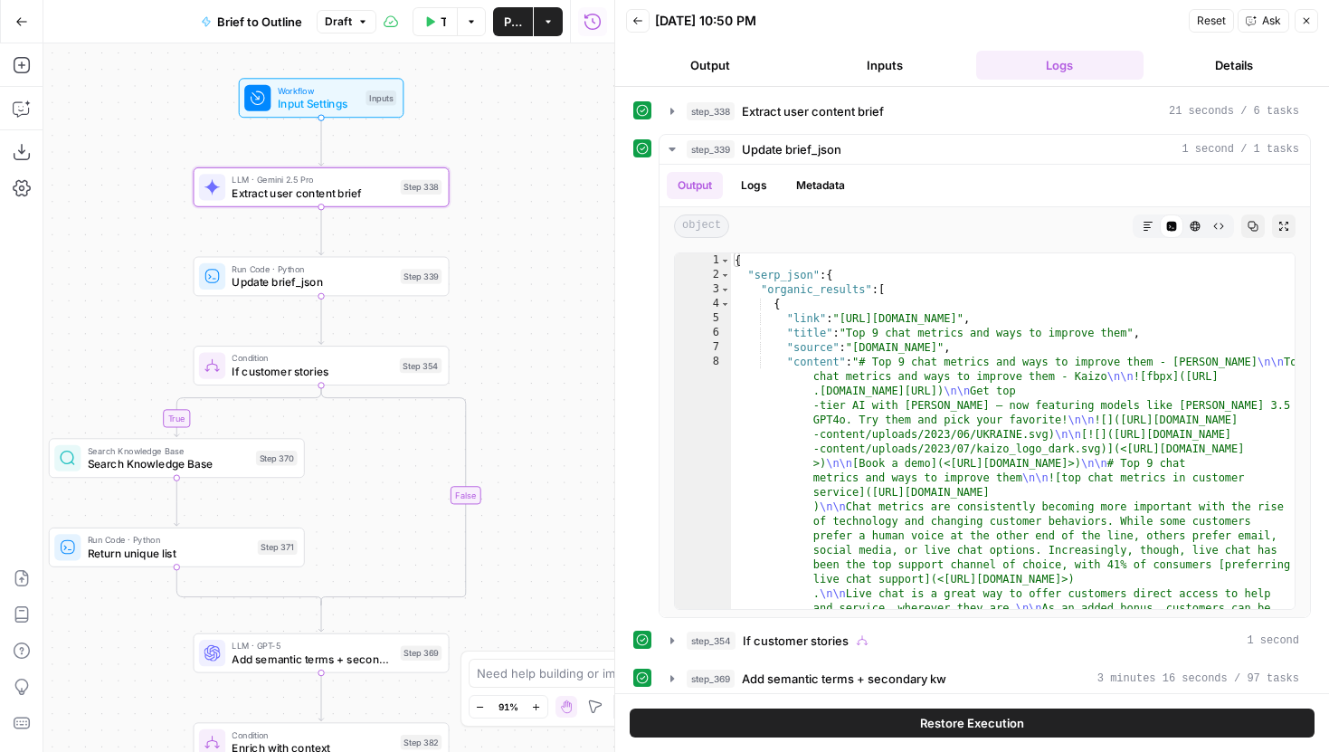
click at [290, 281] on span "Update brief_json" at bounding box center [313, 282] width 162 height 16
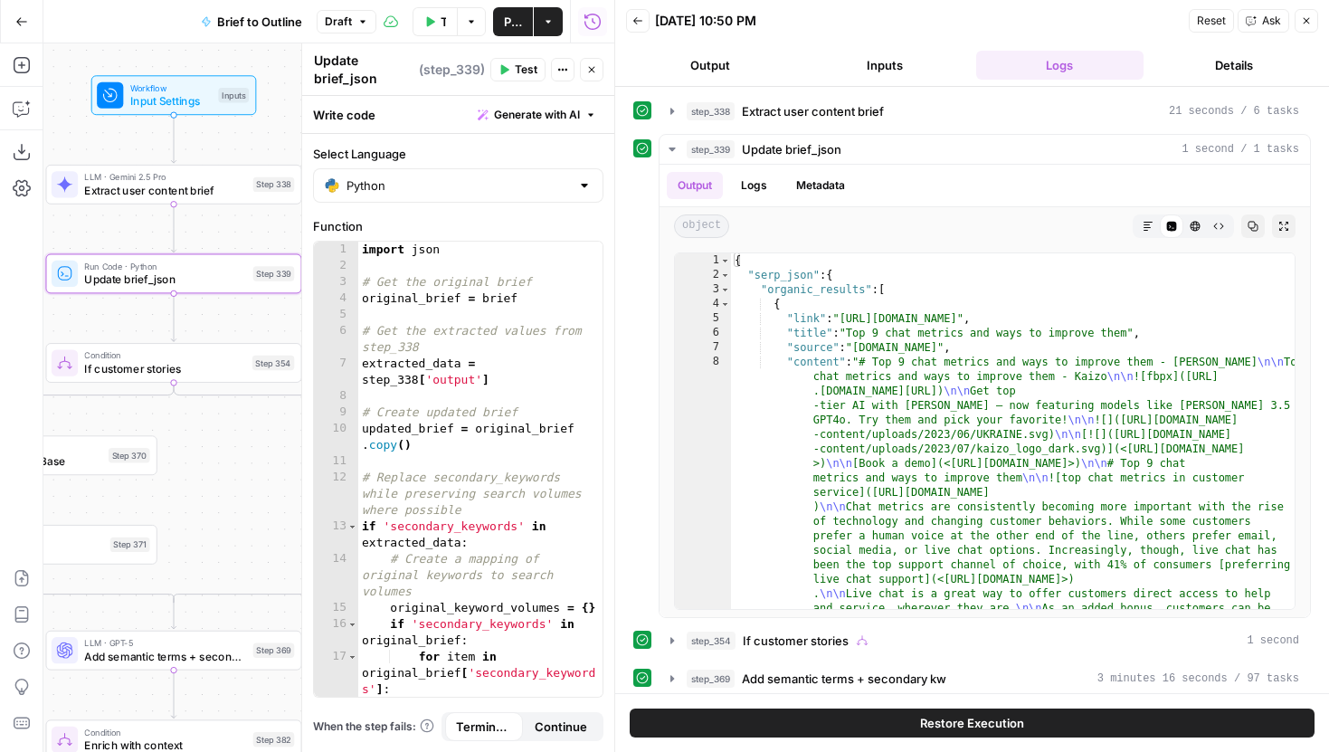
drag, startPoint x: 197, startPoint y: 333, endPoint x: 50, endPoint y: 328, distance: 147.5
click at [50, 328] on div "true true true false true false false false Workflow Input Settings Inputs LLM …" at bounding box center [328, 397] width 571 height 708
click at [879, 71] on button "Inputs" at bounding box center [883, 65] width 167 height 29
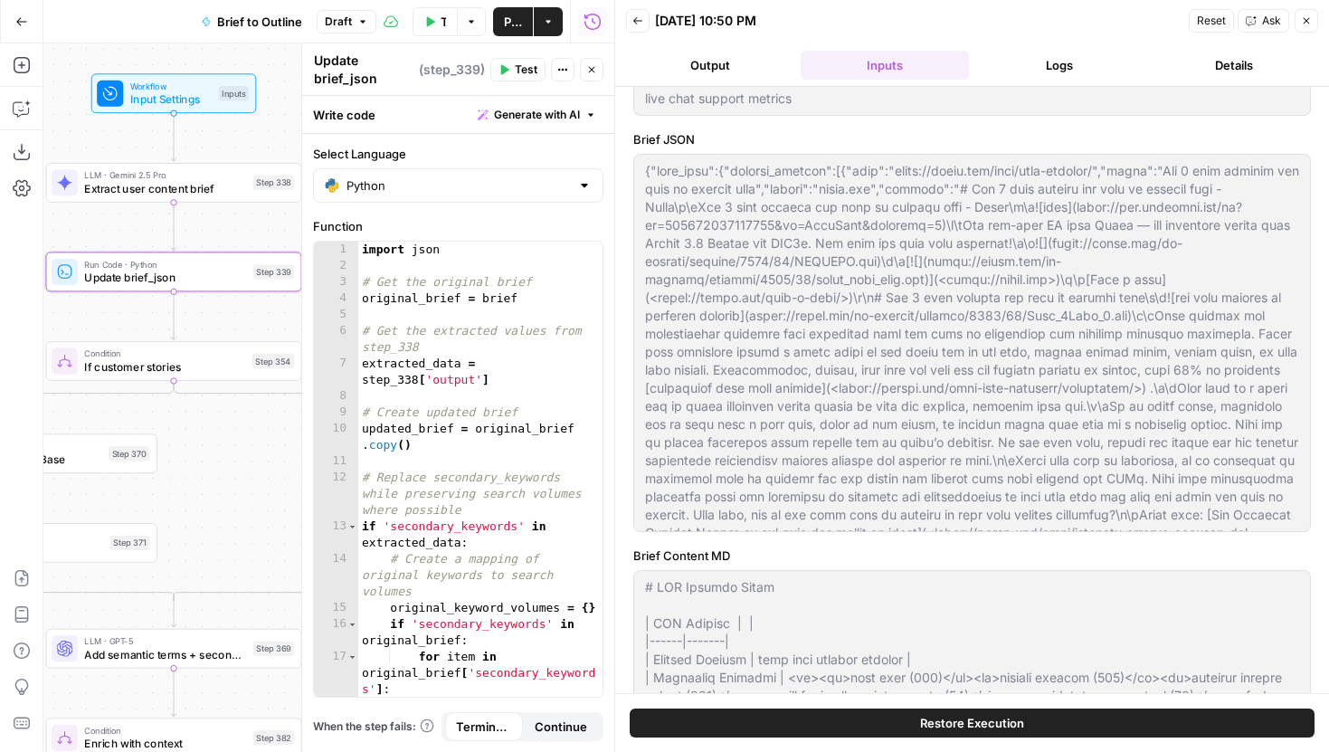
scroll to position [175, 0]
click at [202, 97] on span "Input Settings" at bounding box center [170, 99] width 81 height 16
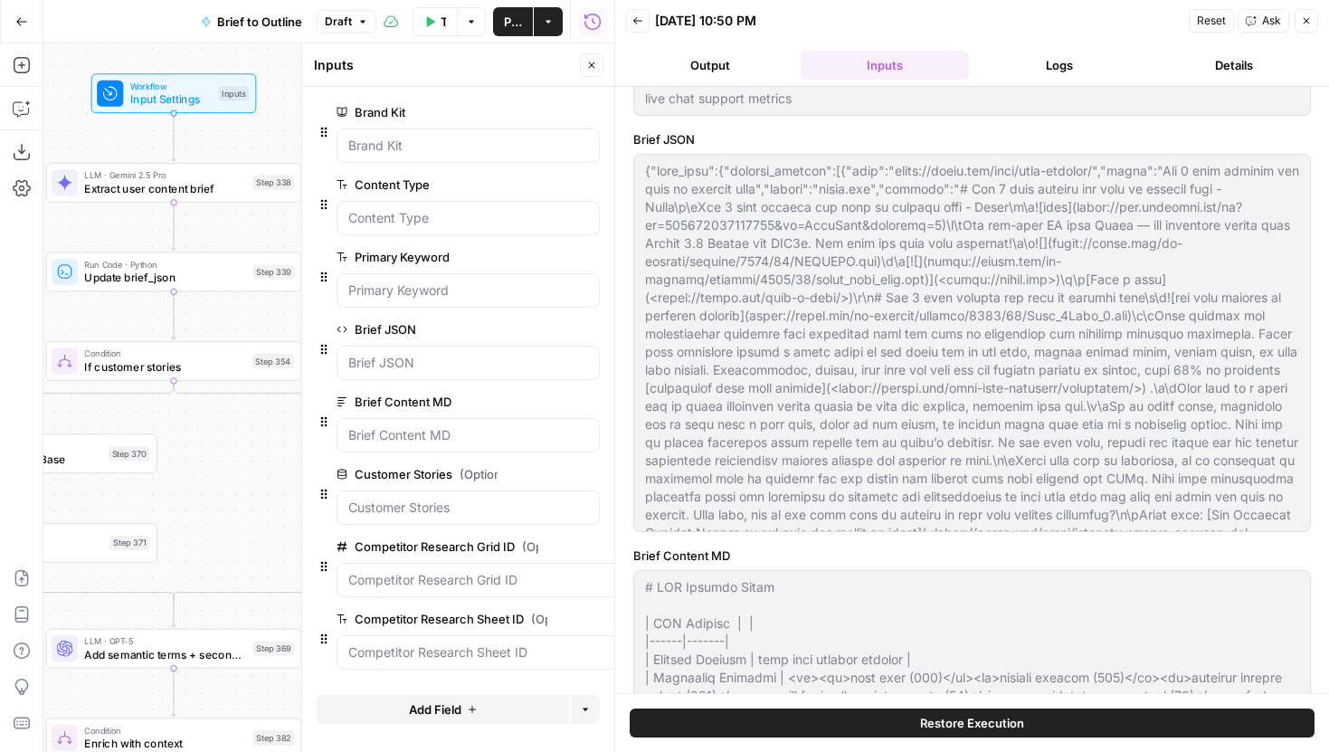
click at [532, 402] on span "edit field" at bounding box center [532, 401] width 40 height 14
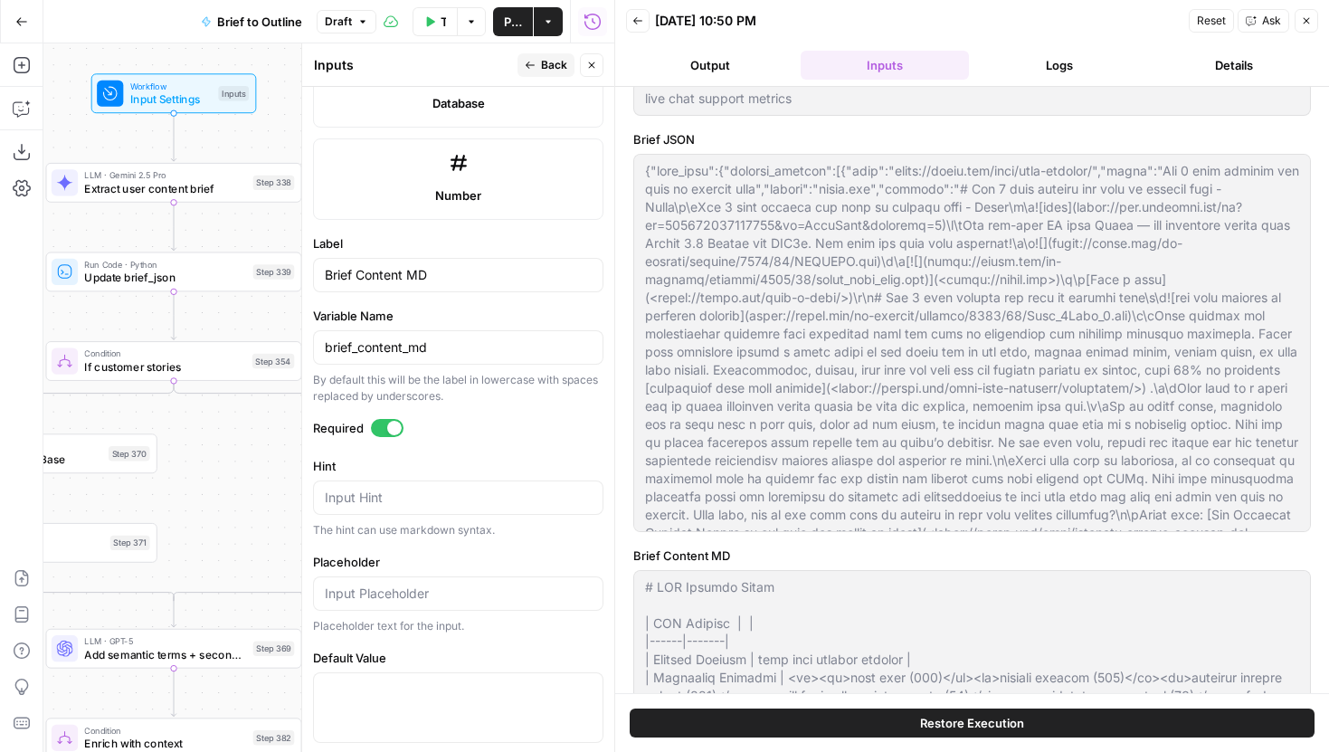
scroll to position [1024, 0]
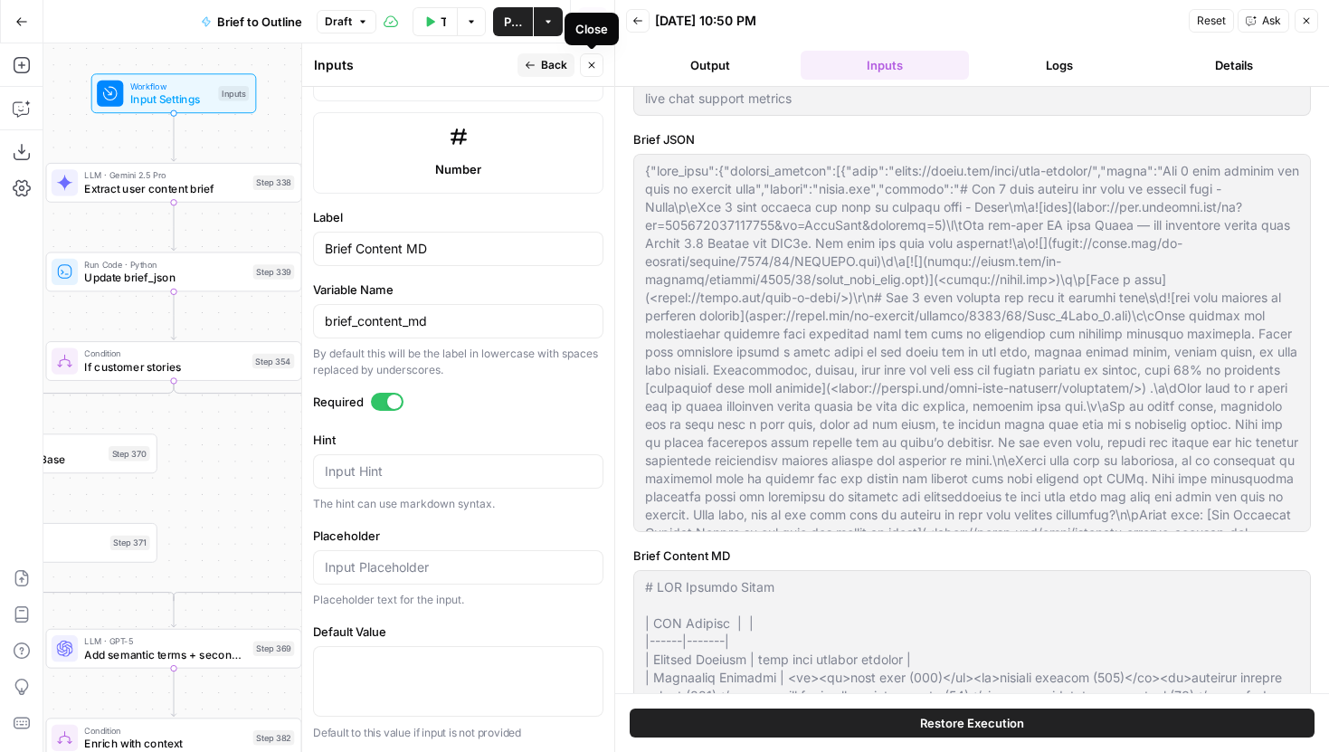
click at [555, 63] on span "Back" at bounding box center [554, 65] width 26 height 16
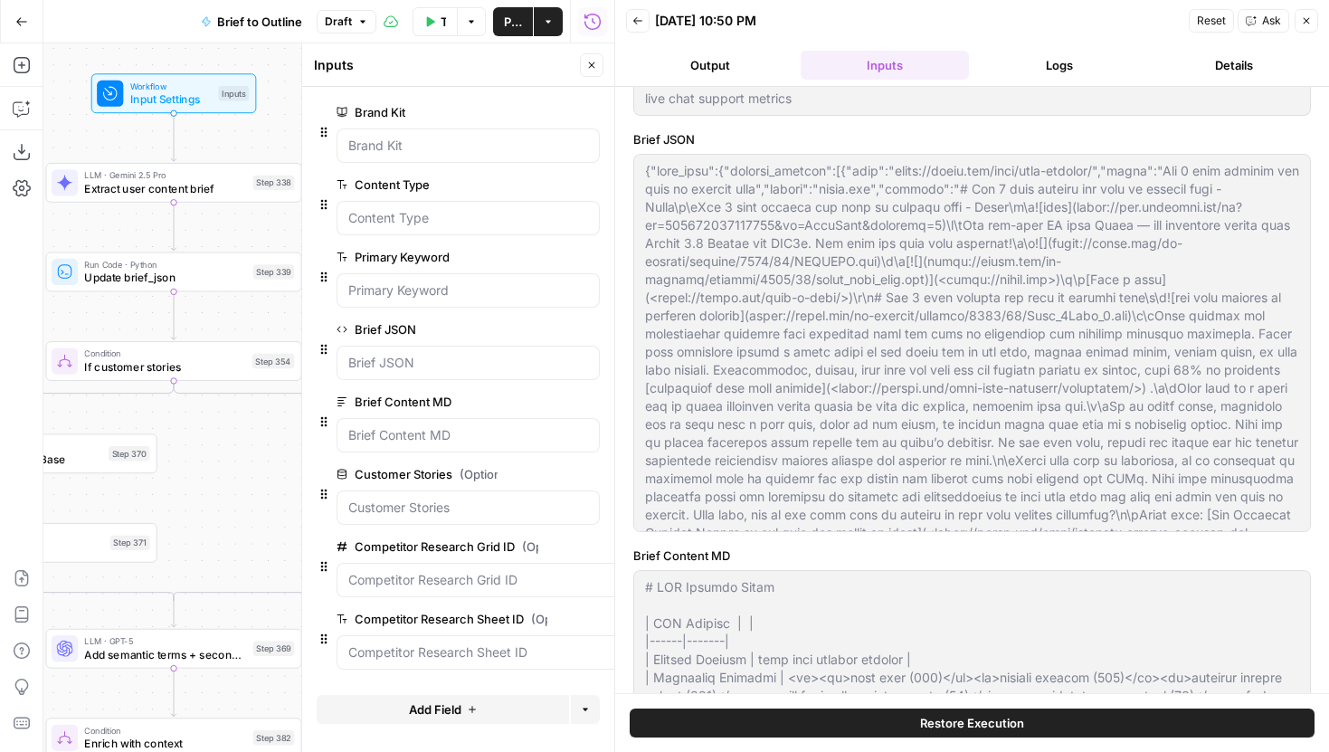
click at [591, 62] on icon "button" at bounding box center [591, 65] width 11 height 11
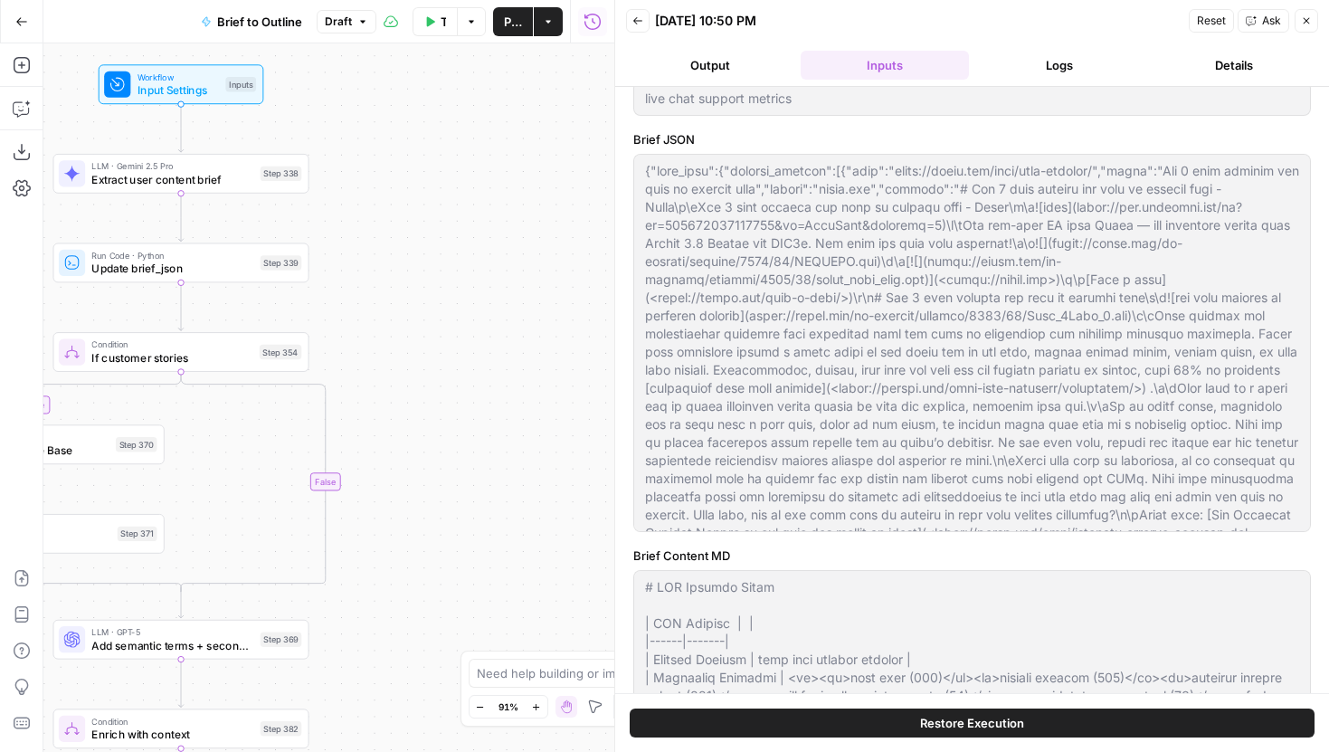
drag, startPoint x: 224, startPoint y: 554, endPoint x: 303, endPoint y: 527, distance: 82.9
click at [303, 539] on div "true true true false true false false false Workflow Input Settings Inputs LLM …" at bounding box center [328, 397] width 571 height 708
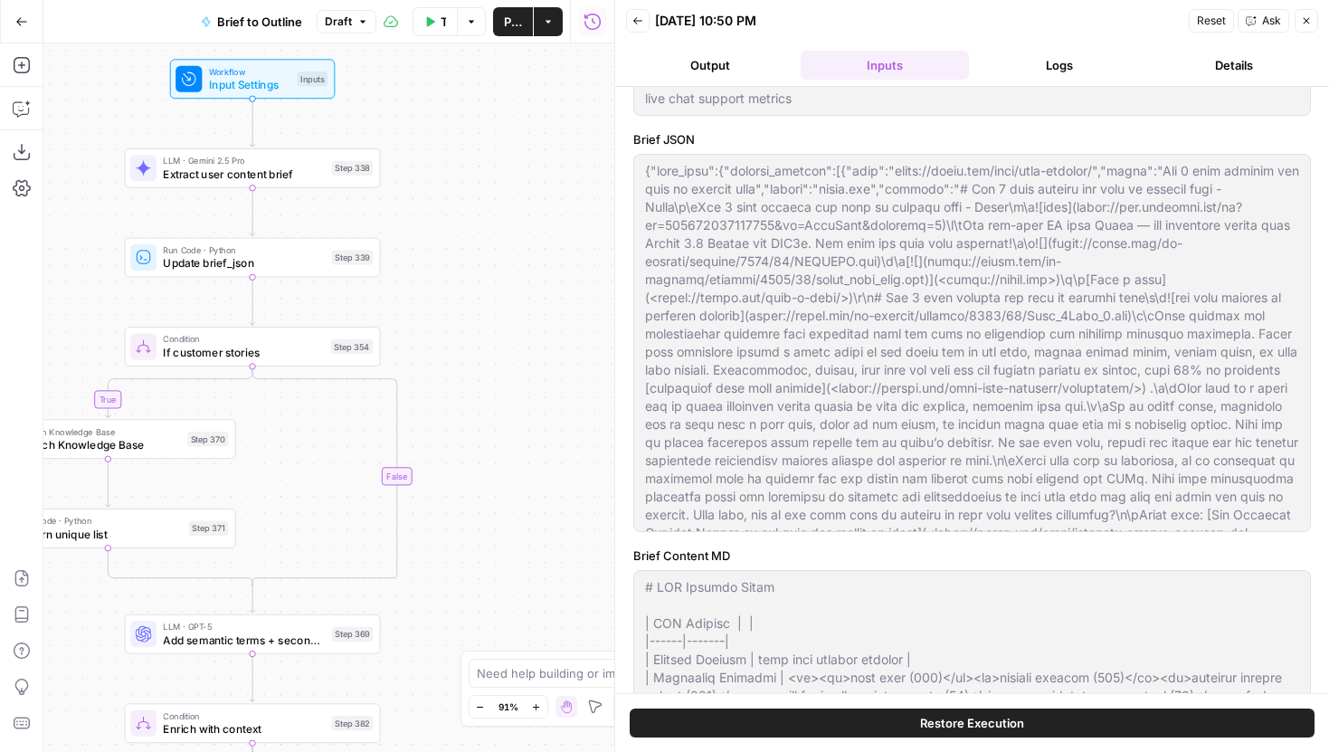
click at [298, 251] on span "Run Code · Python" at bounding box center [244, 250] width 162 height 14
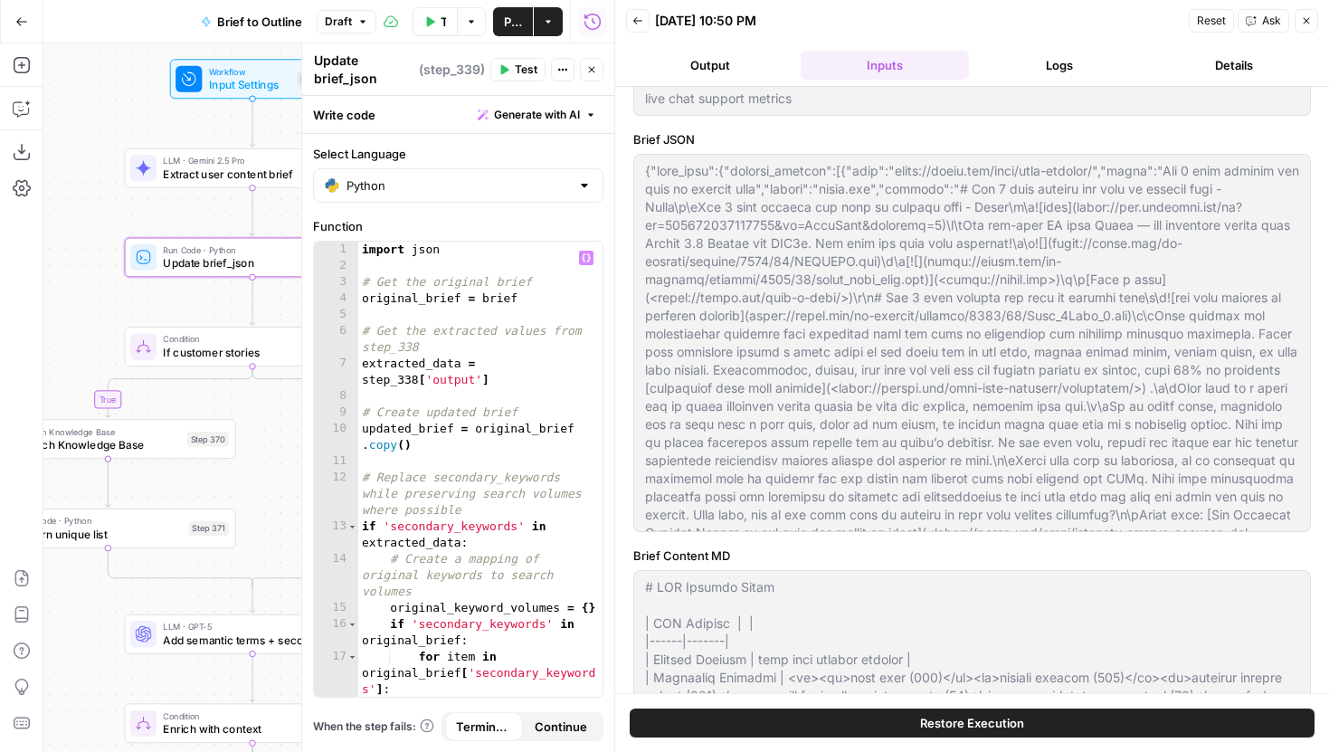
type textarea "**********"
click at [490, 300] on div "import json # Get the original brief original_brief = brief # Get the extracted…" at bounding box center [480, 501] width 244 height 520
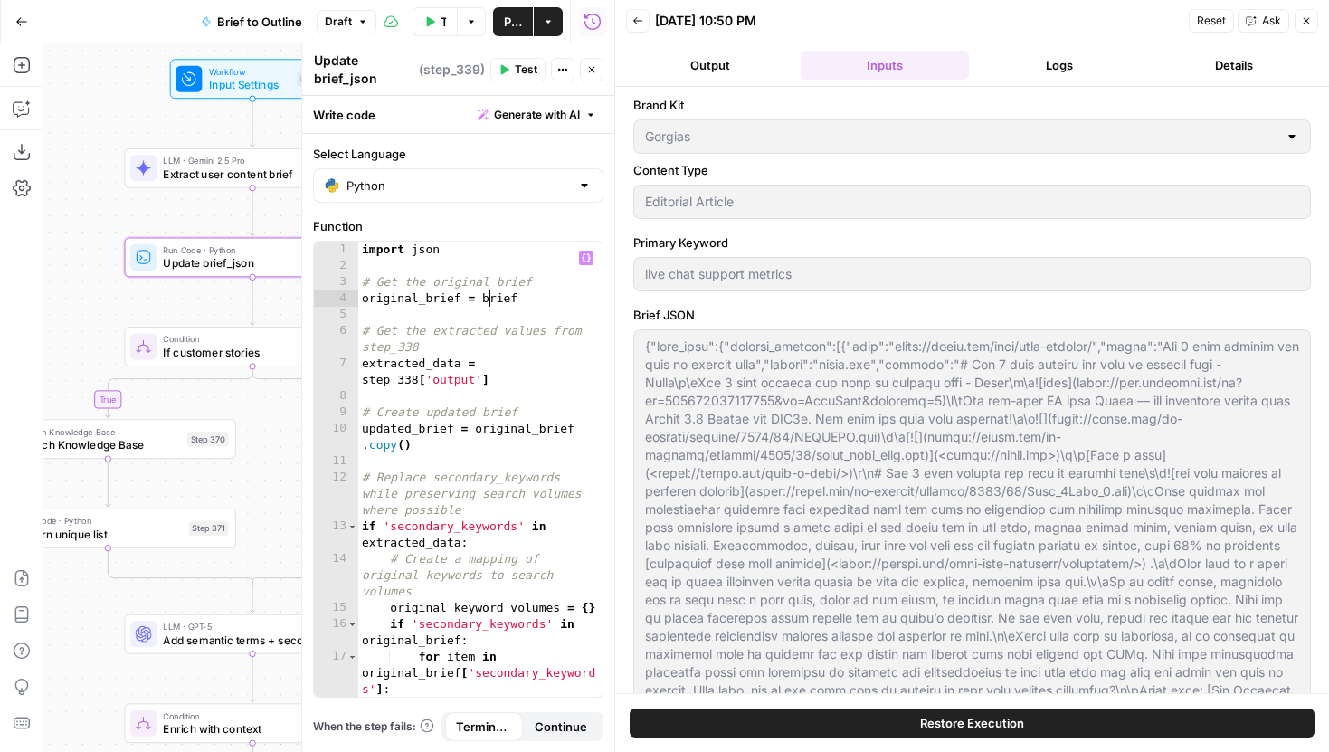
scroll to position [0, 0]
drag, startPoint x: 221, startPoint y: 299, endPoint x: 196, endPoint y: 299, distance: 24.4
click at [196, 299] on div "true true true false true false false false Workflow Input Settings Inputs LLM …" at bounding box center [328, 397] width 571 height 708
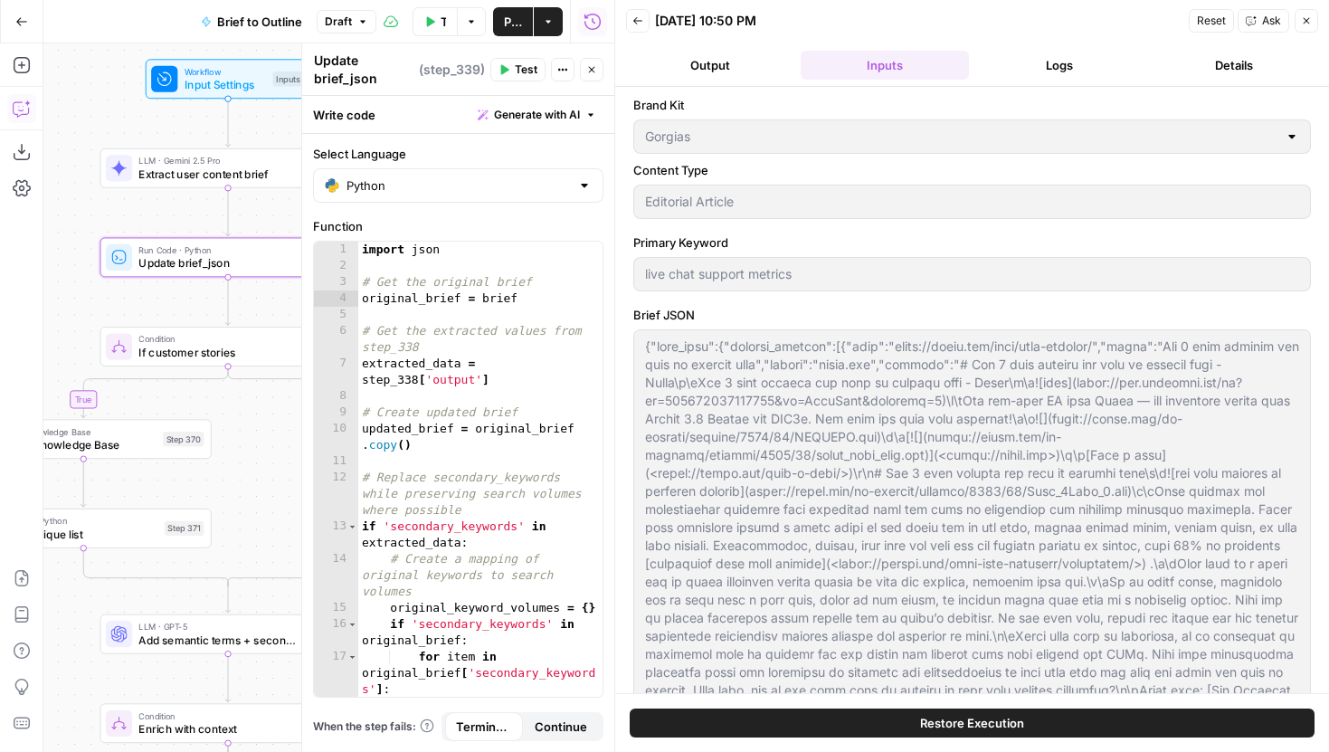
click at [24, 106] on icon "button" at bounding box center [22, 108] width 18 height 18
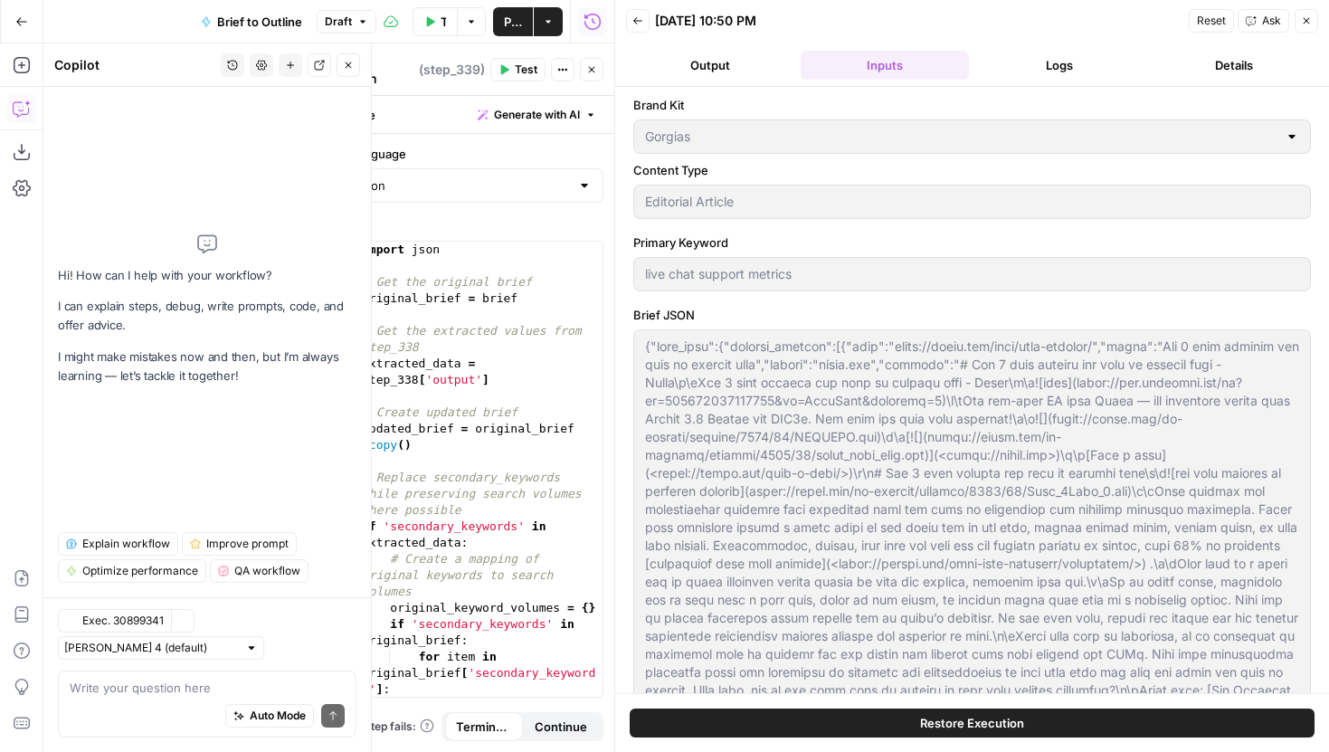
click at [157, 673] on div "Write your question here Auto Mode Send" at bounding box center [207, 703] width 298 height 67
click at [220, 688] on textarea "can you tell me where brieg in step_339 is from?" at bounding box center [207, 687] width 275 height 18
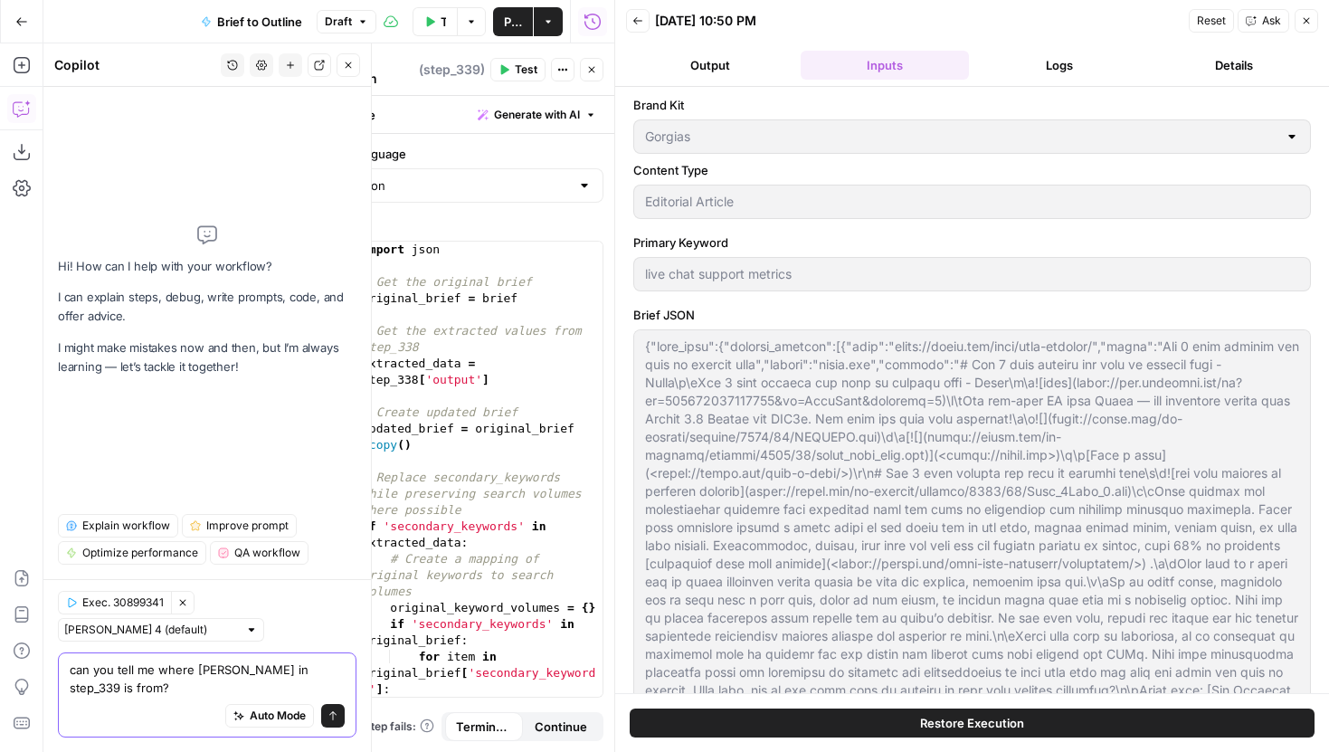
type textarea "can you tell me where brief in step_339 is from?"
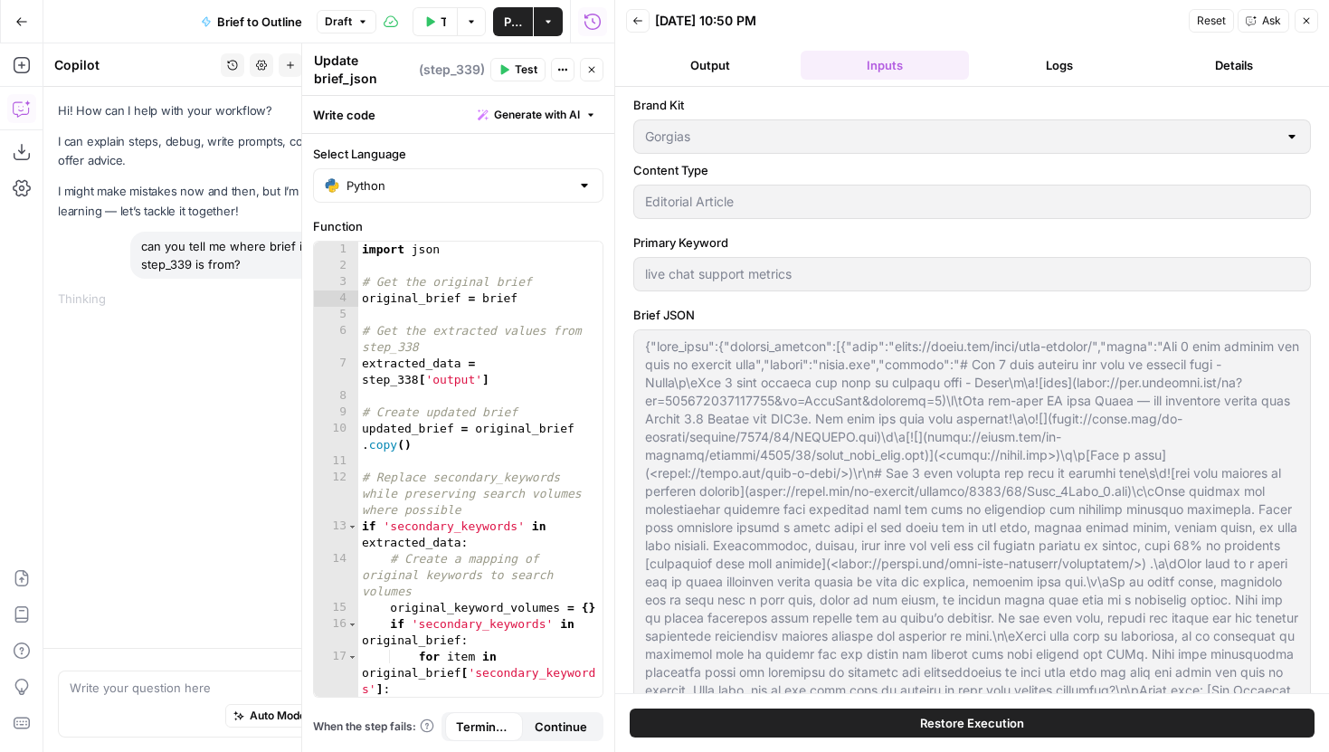
click at [864, 135] on body "Gorgias New Home Browse Insights Opportunities Your Data Recent Grids Content R…" at bounding box center [664, 376] width 1329 height 752
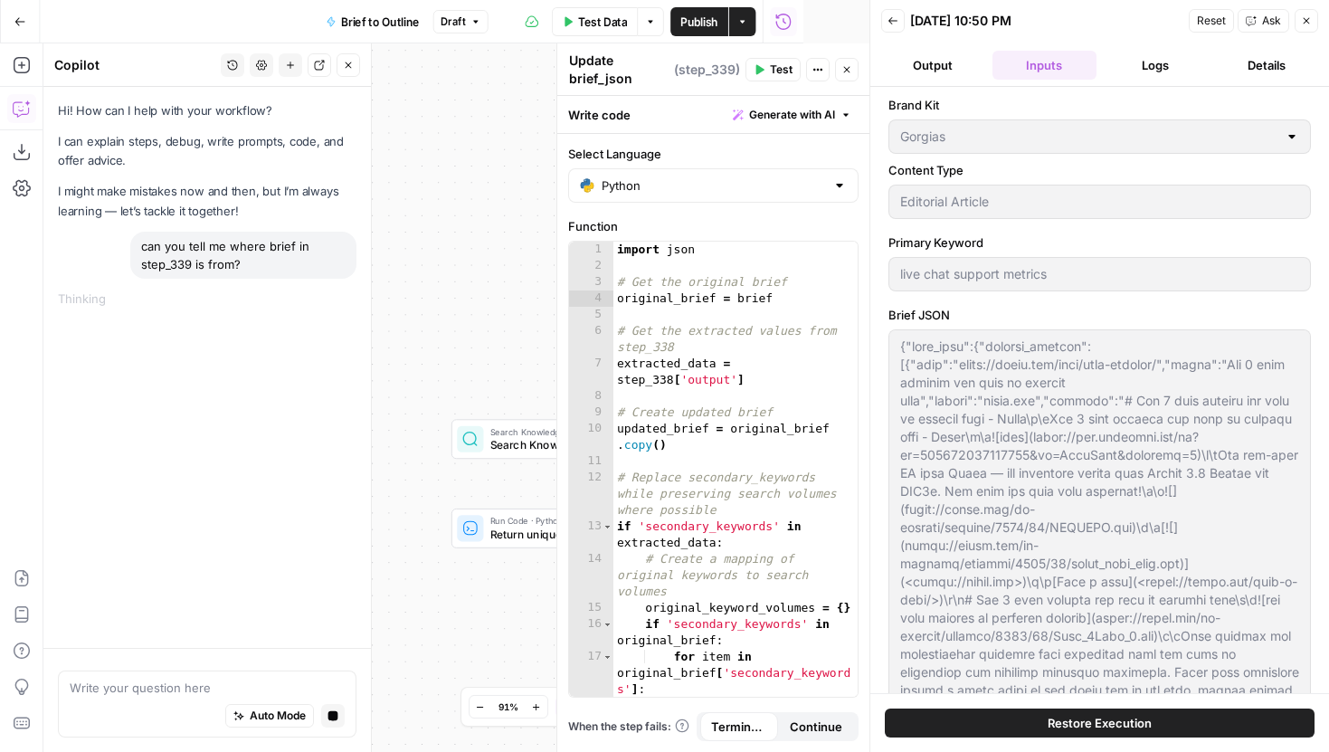
scroll to position [621, 0]
click at [548, 232] on div at bounding box center [557, 397] width 18 height 708
drag, startPoint x: 515, startPoint y: 302, endPoint x: 324, endPoint y: 274, distance: 192.9
click at [324, 274] on body "Gorgias New Home Browse Insights Opportunities Your Data Recent Grids Content R…" at bounding box center [664, 376] width 1329 height 752
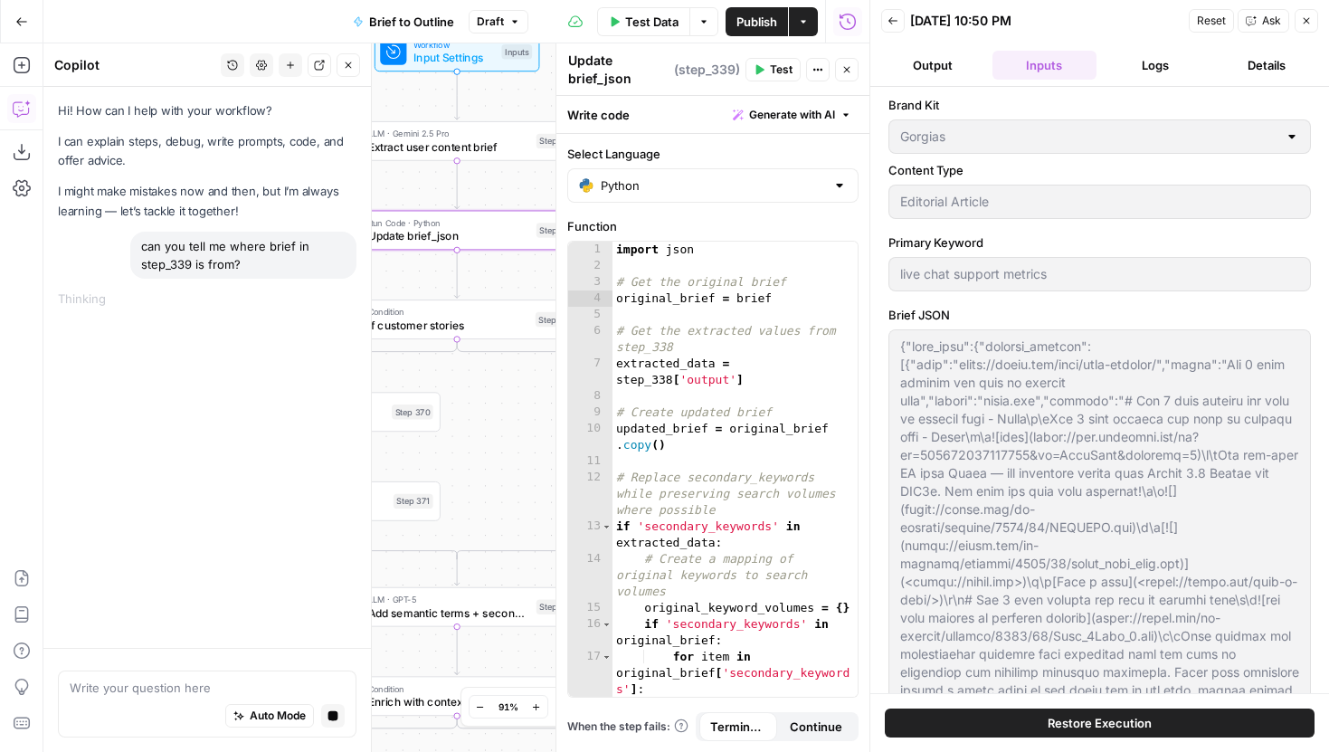
drag, startPoint x: 531, startPoint y: 459, endPoint x: 440, endPoint y: 460, distance: 90.5
click at [440, 460] on div "true true true false true false false false Workflow Input Settings Inputs LLM …" at bounding box center [456, 397] width 826 height 708
click at [850, 70] on icon "button" at bounding box center [846, 69] width 11 height 11
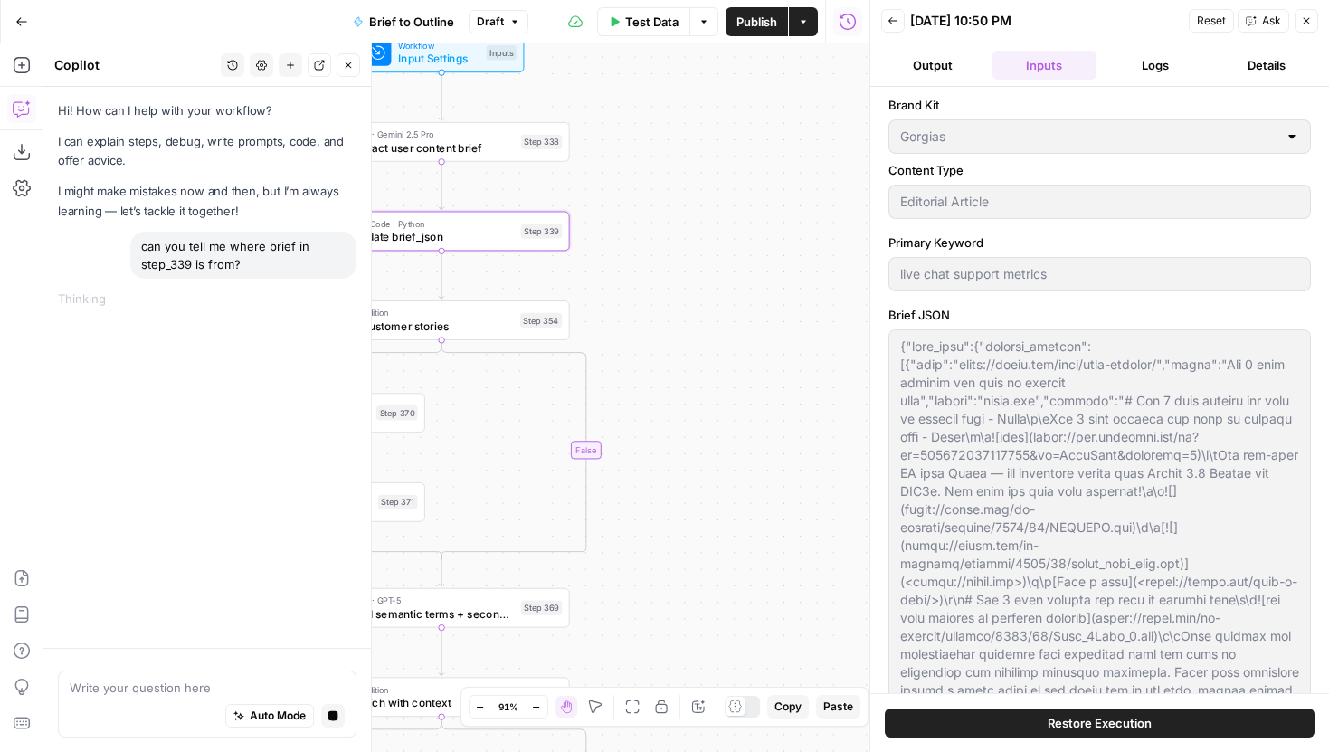
click at [1157, 73] on button "Logs" at bounding box center [1155, 65] width 104 height 29
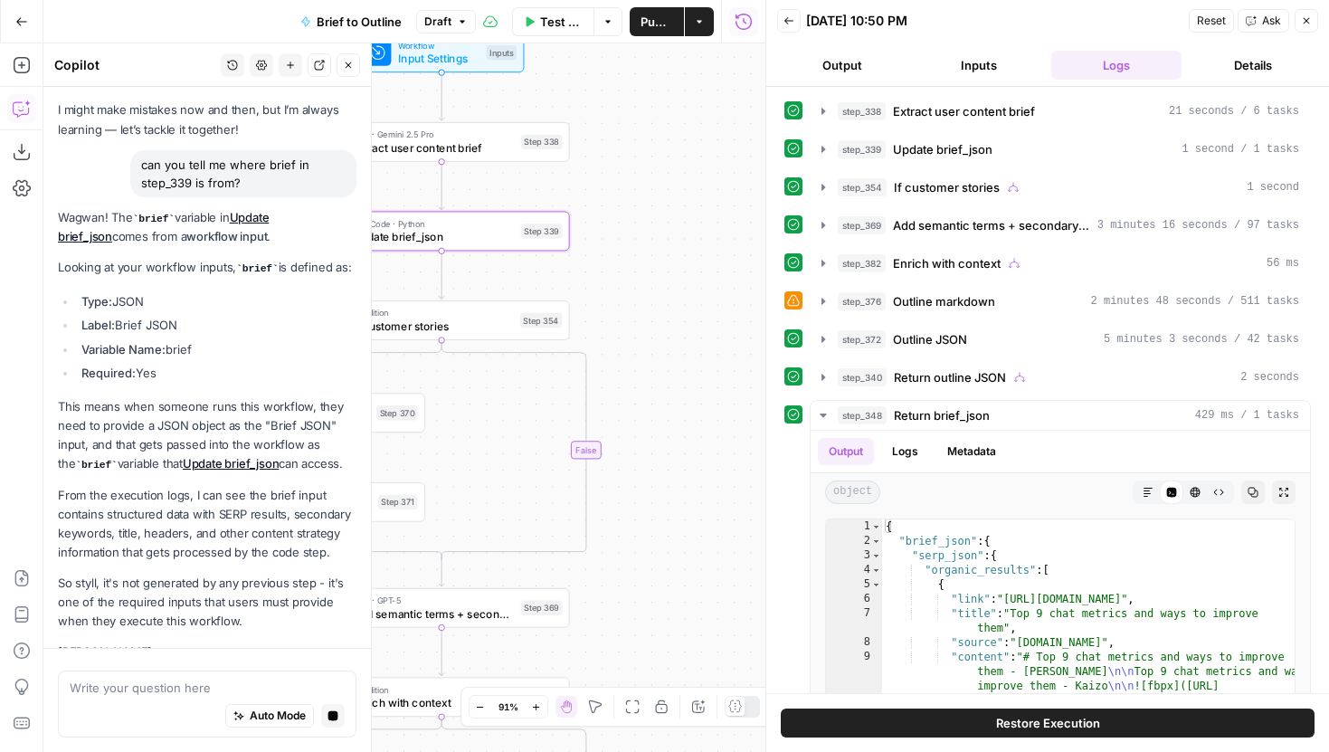
scroll to position [80, 0]
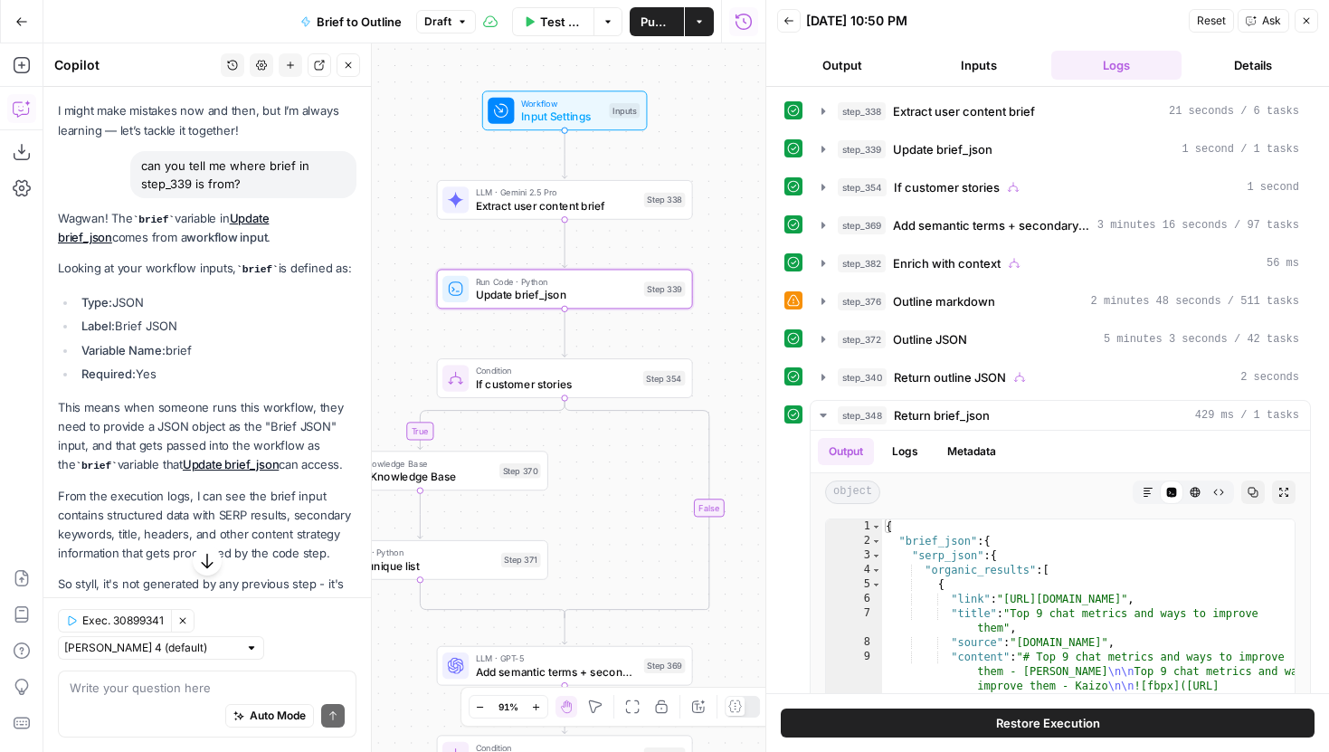
drag, startPoint x: 458, startPoint y: 412, endPoint x: 581, endPoint y: 470, distance: 135.9
click at [581, 470] on div "true true true false true false false false Workflow Input Settings Inputs LLM …" at bounding box center [404, 397] width 722 height 708
click at [564, 298] on span "Update brief_json" at bounding box center [557, 295] width 162 height 16
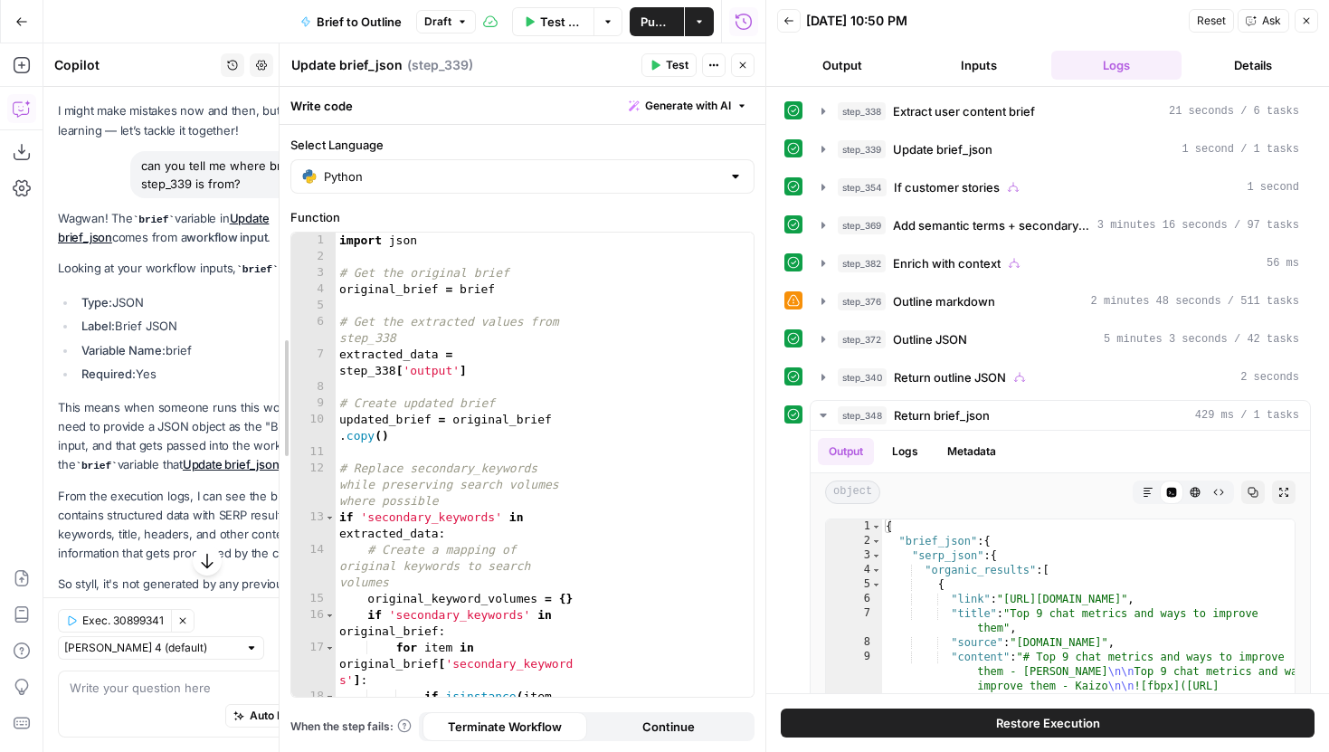
drag, startPoint x: 453, startPoint y: 318, endPoint x: 279, endPoint y: 326, distance: 173.8
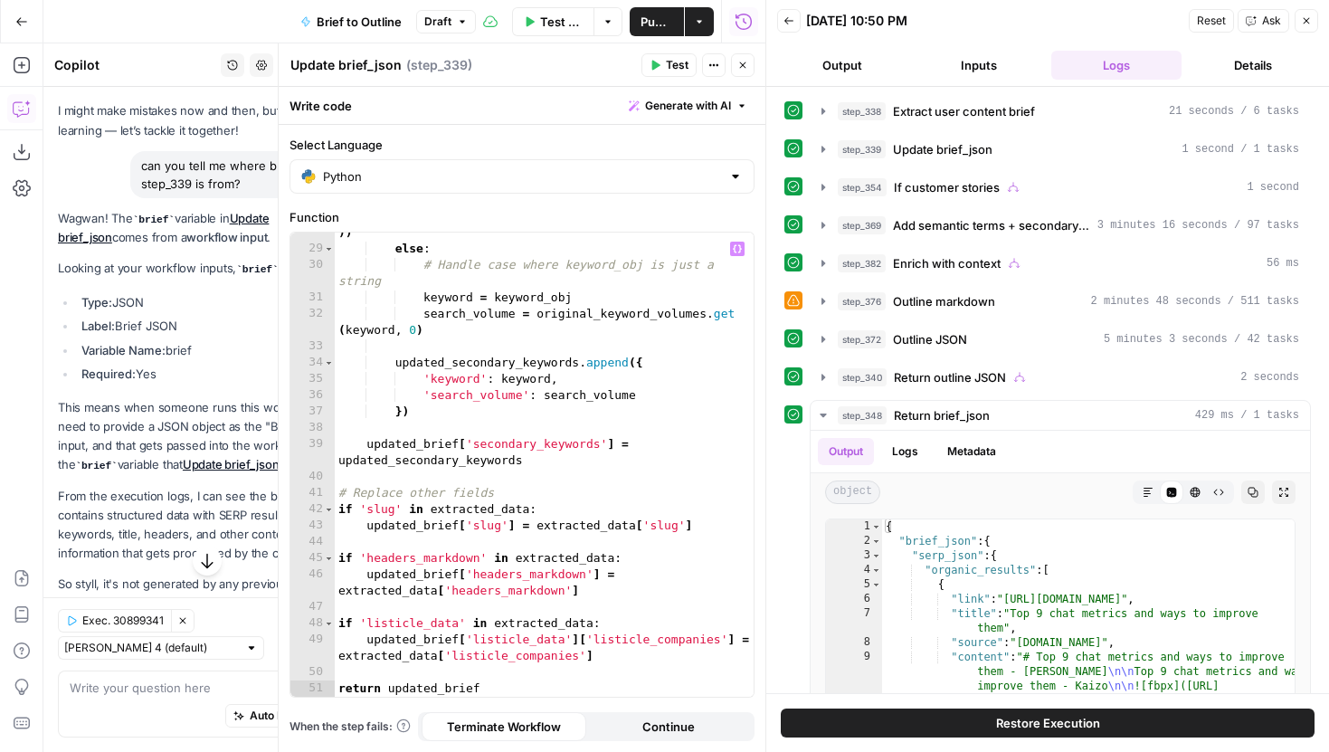
scroll to position [594, 0]
type textarea "**********"
click at [568, 488] on div "search_volume = keyword_obj . get ( 'search_volume' , original_keyword_volumes …" at bounding box center [544, 456] width 419 height 529
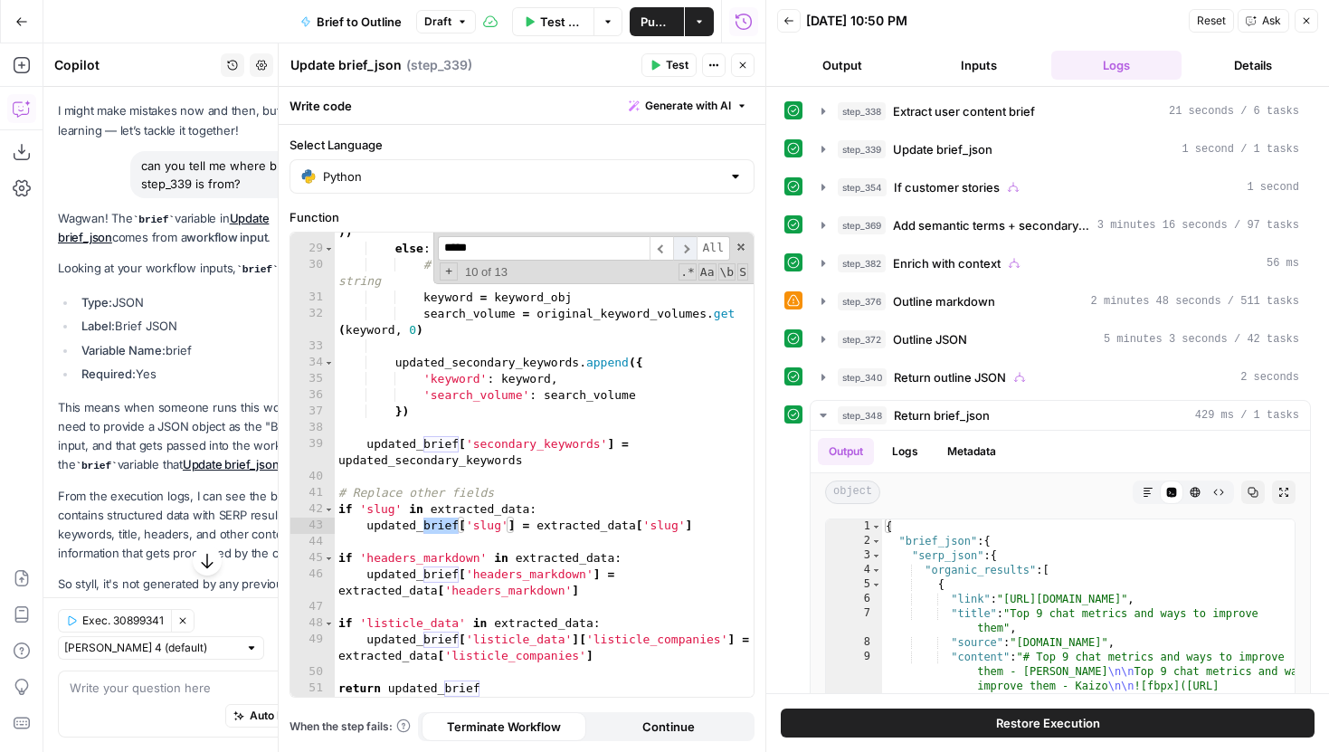
type input "*****"
click at [673, 249] on span "​" at bounding box center [685, 248] width 24 height 24
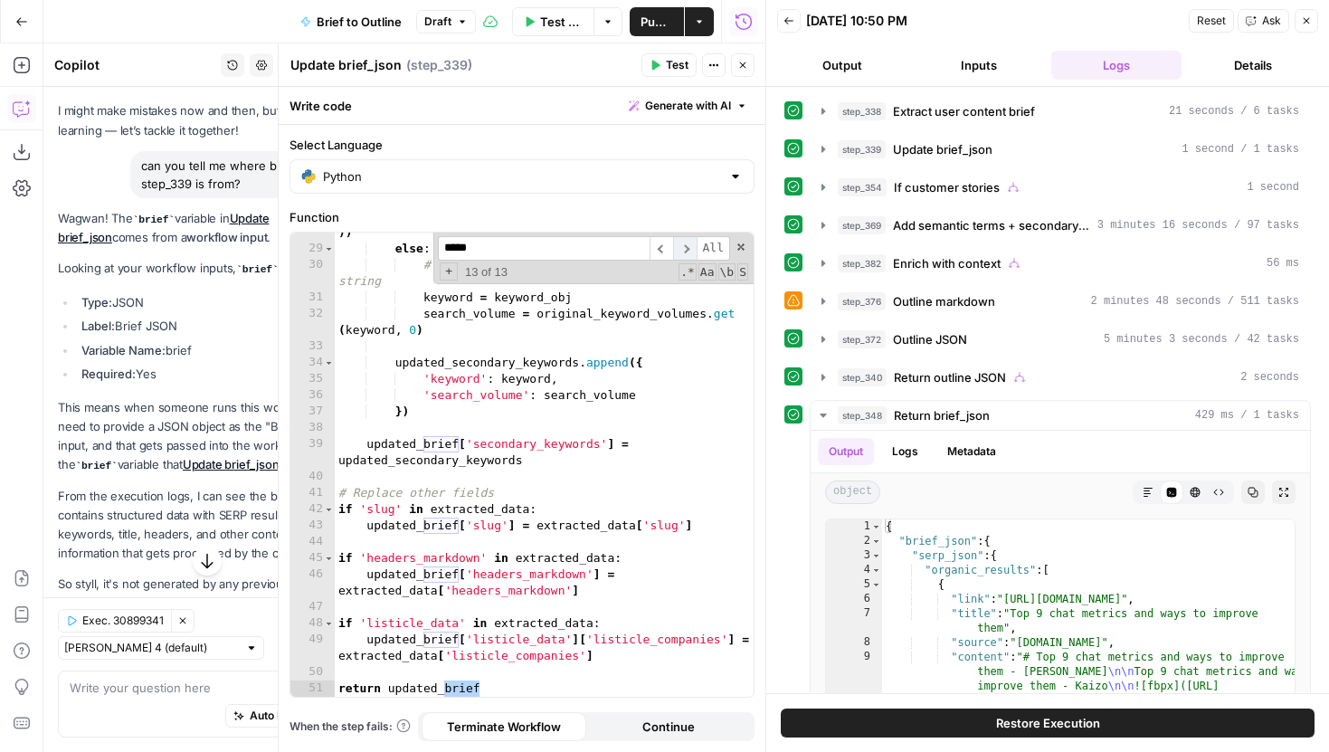
scroll to position [0, 0]
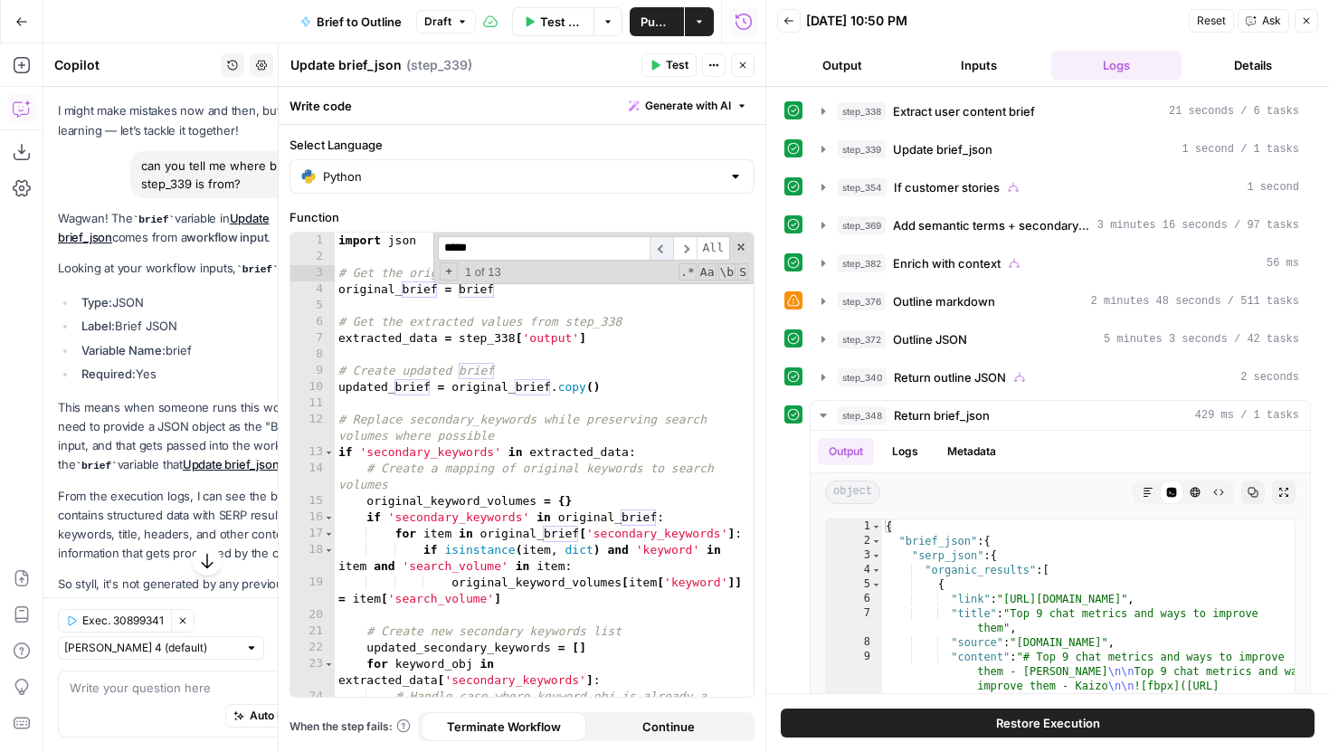
click at [669, 249] on span "​" at bounding box center [661, 248] width 24 height 24
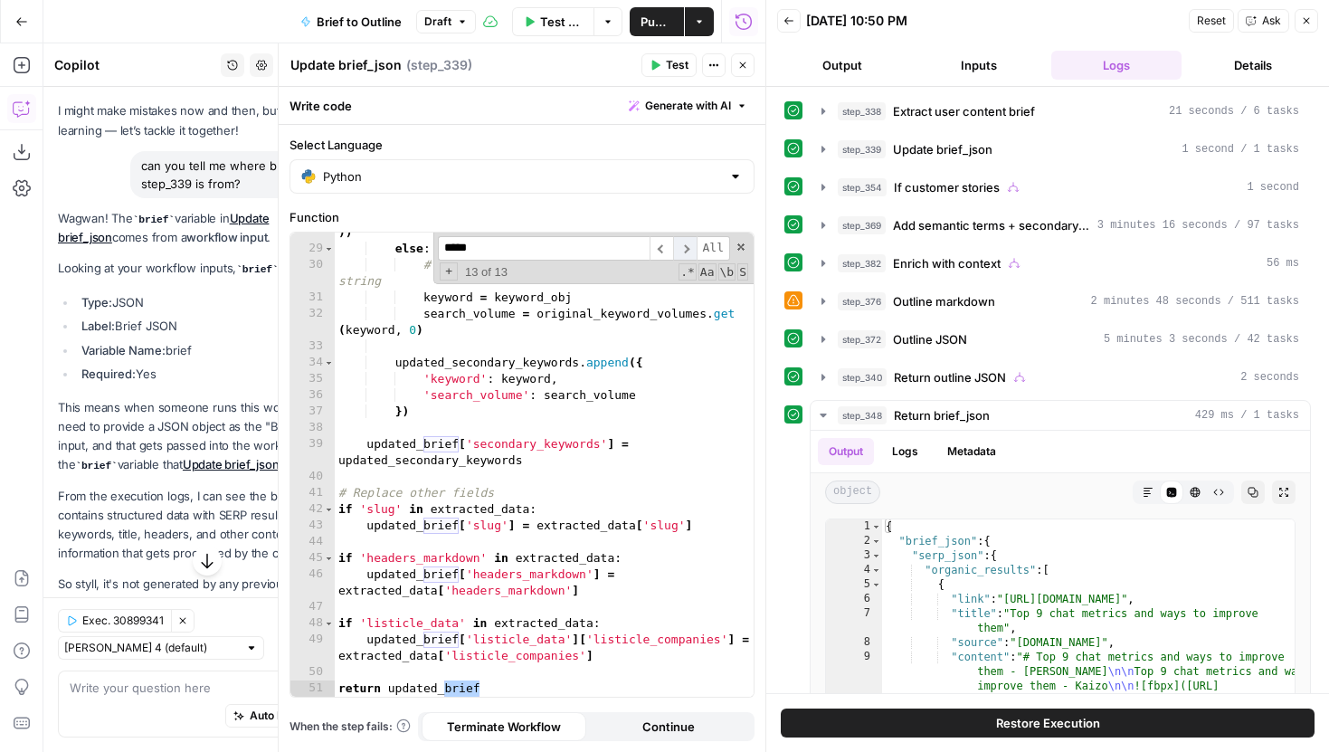
click at [684, 248] on span "​" at bounding box center [685, 248] width 24 height 24
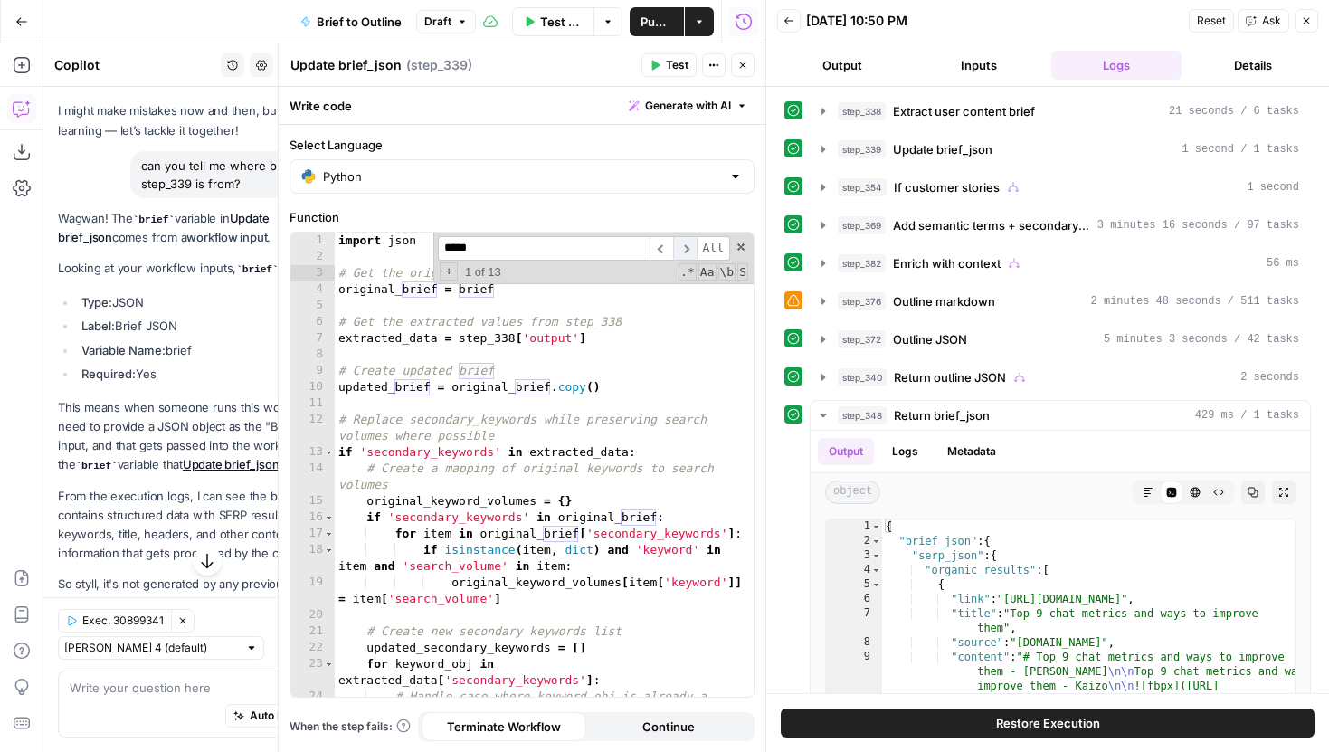
click at [686, 240] on span "​" at bounding box center [685, 248] width 24 height 24
click at [663, 243] on span "​" at bounding box center [661, 248] width 24 height 24
click at [686, 246] on span "​" at bounding box center [685, 248] width 24 height 24
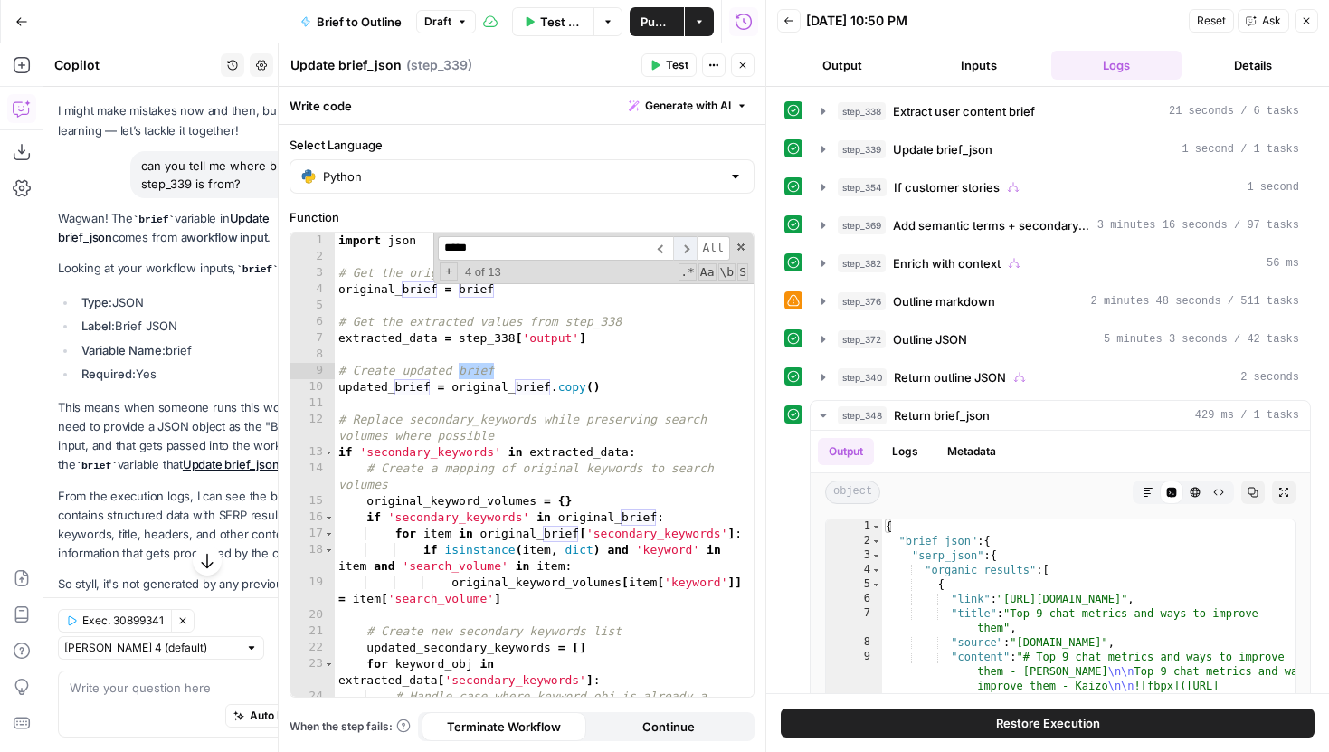
click at [686, 246] on span "​" at bounding box center [685, 248] width 24 height 24
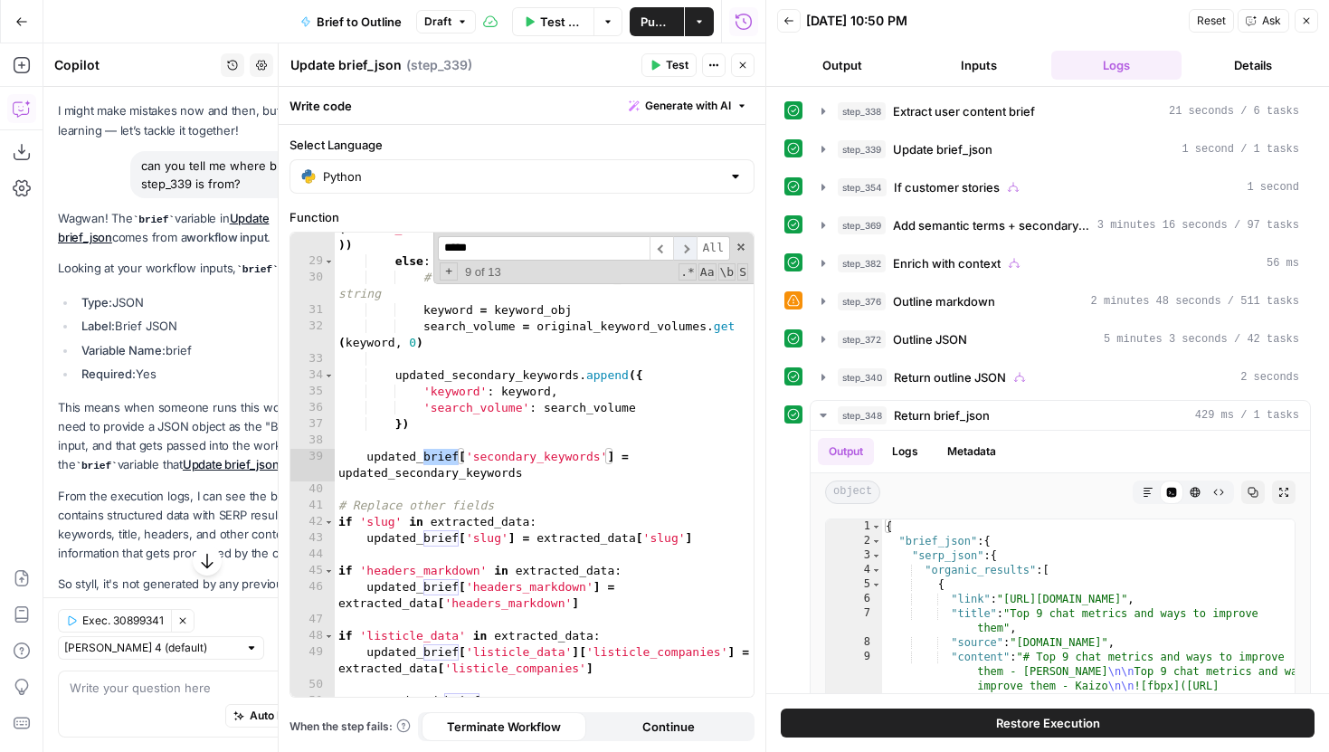
scroll to position [582, 0]
click at [686, 246] on span "​" at bounding box center [685, 248] width 24 height 24
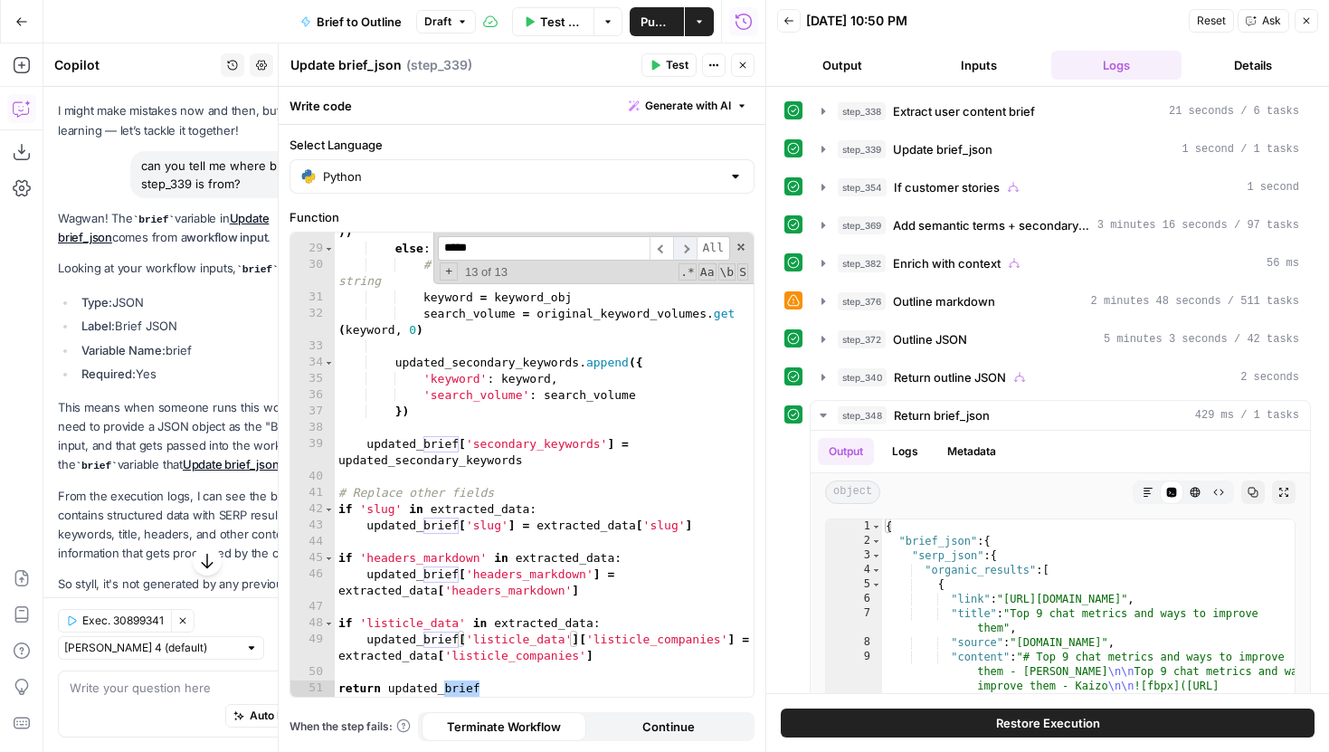
scroll to position [594, 0]
click at [686, 246] on span "​" at bounding box center [685, 248] width 24 height 24
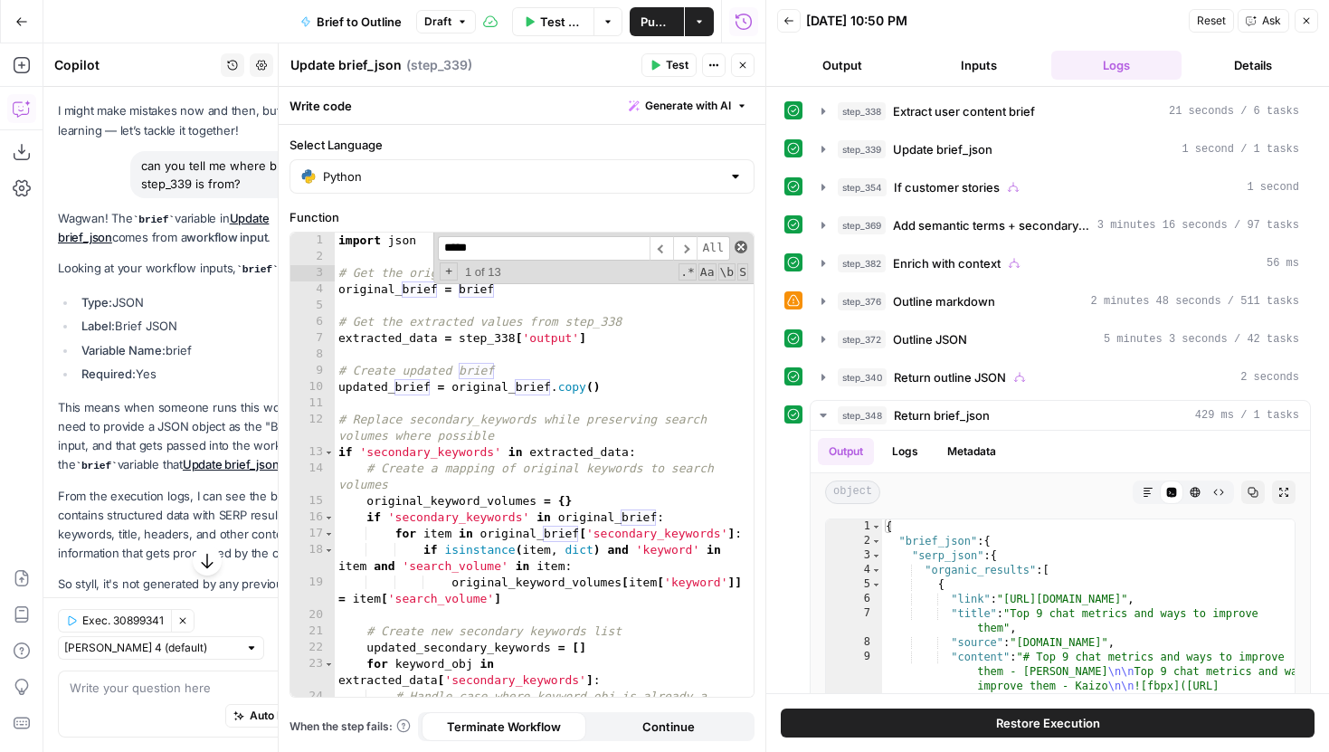
click at [736, 245] on span at bounding box center [740, 247] width 13 height 13
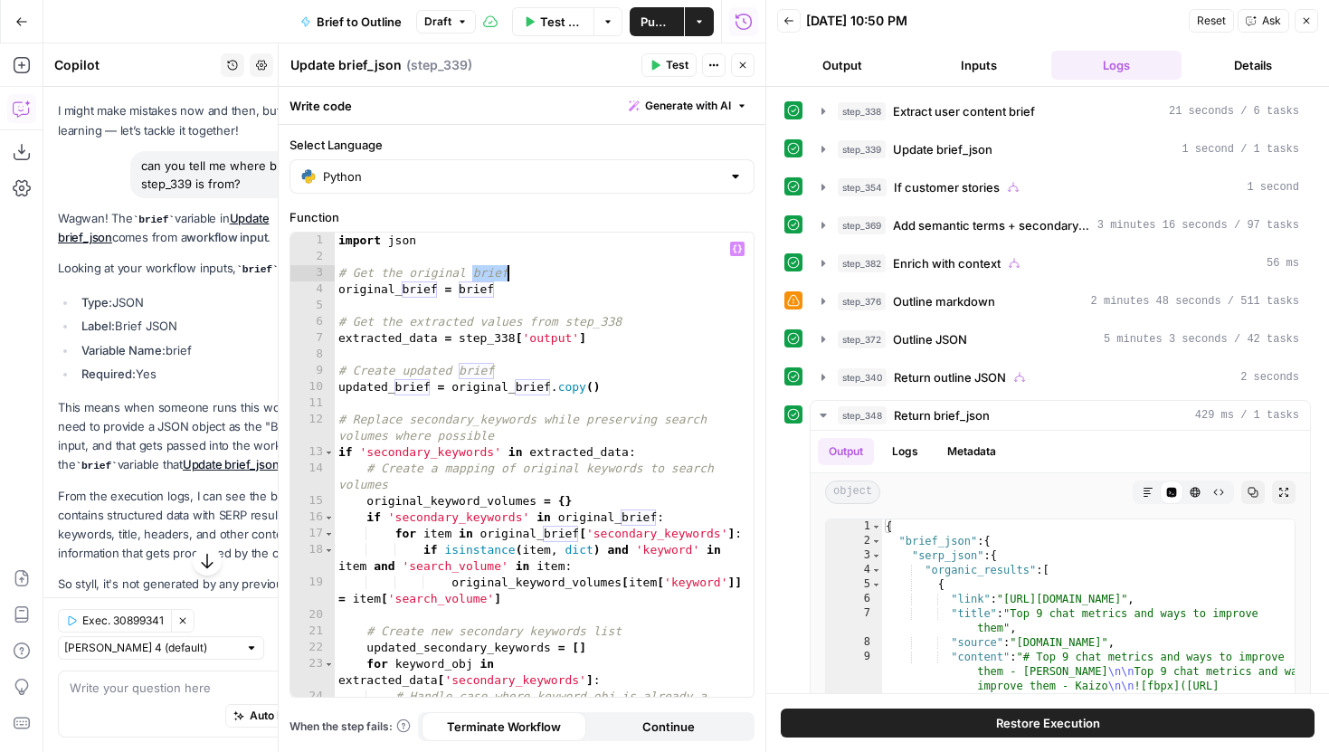
click at [484, 286] on div "import json # Get the original brief original_brief = brief # Get the extracted…" at bounding box center [544, 488] width 419 height 513
type textarea "**********"
click at [827, 143] on icon "button" at bounding box center [823, 149] width 14 height 14
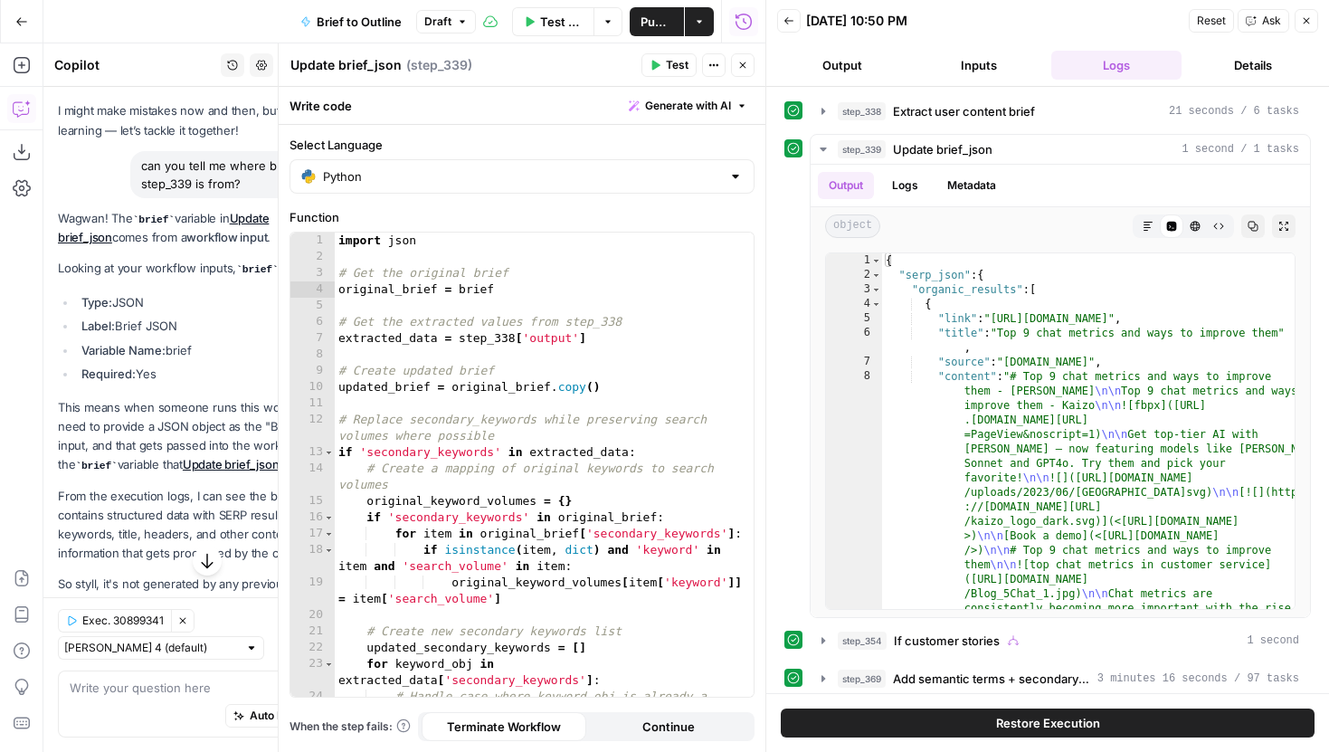
click at [951, 65] on button "Inputs" at bounding box center [979, 65] width 130 height 29
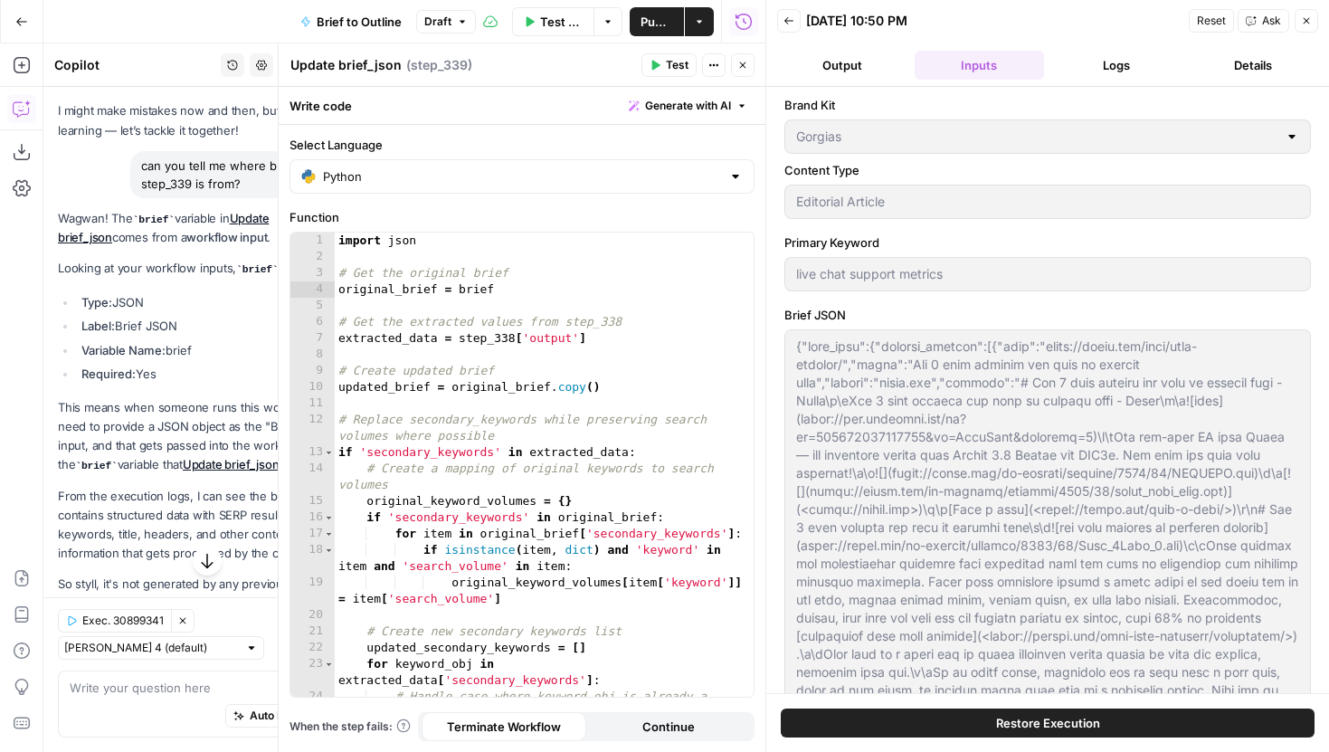
scroll to position [23, 0]
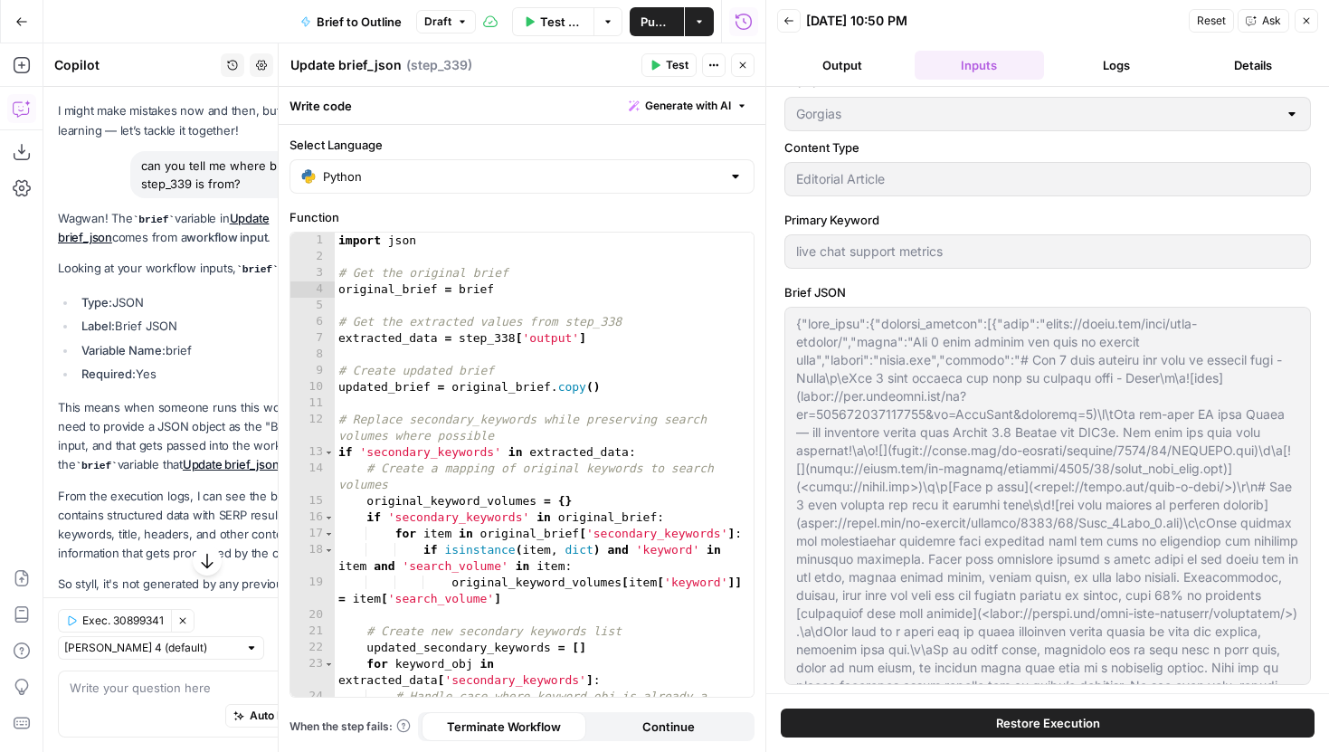
click at [1094, 71] on button "Logs" at bounding box center [1116, 65] width 130 height 29
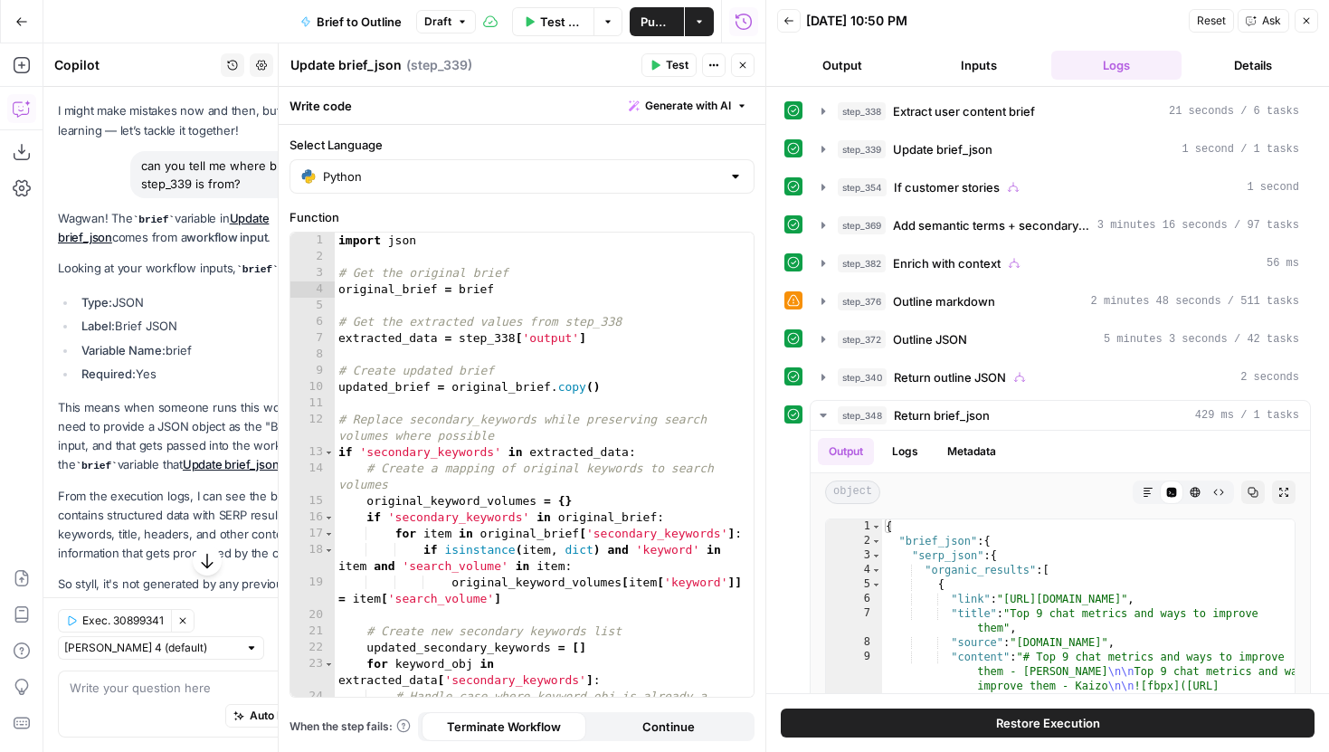
click at [816, 131] on div "step_338 Extract user content brief 21 seconds / 6 tasks step_339 Update brief_…" at bounding box center [1047, 490] width 526 height 788
click at [818, 149] on icon "button" at bounding box center [823, 149] width 14 height 14
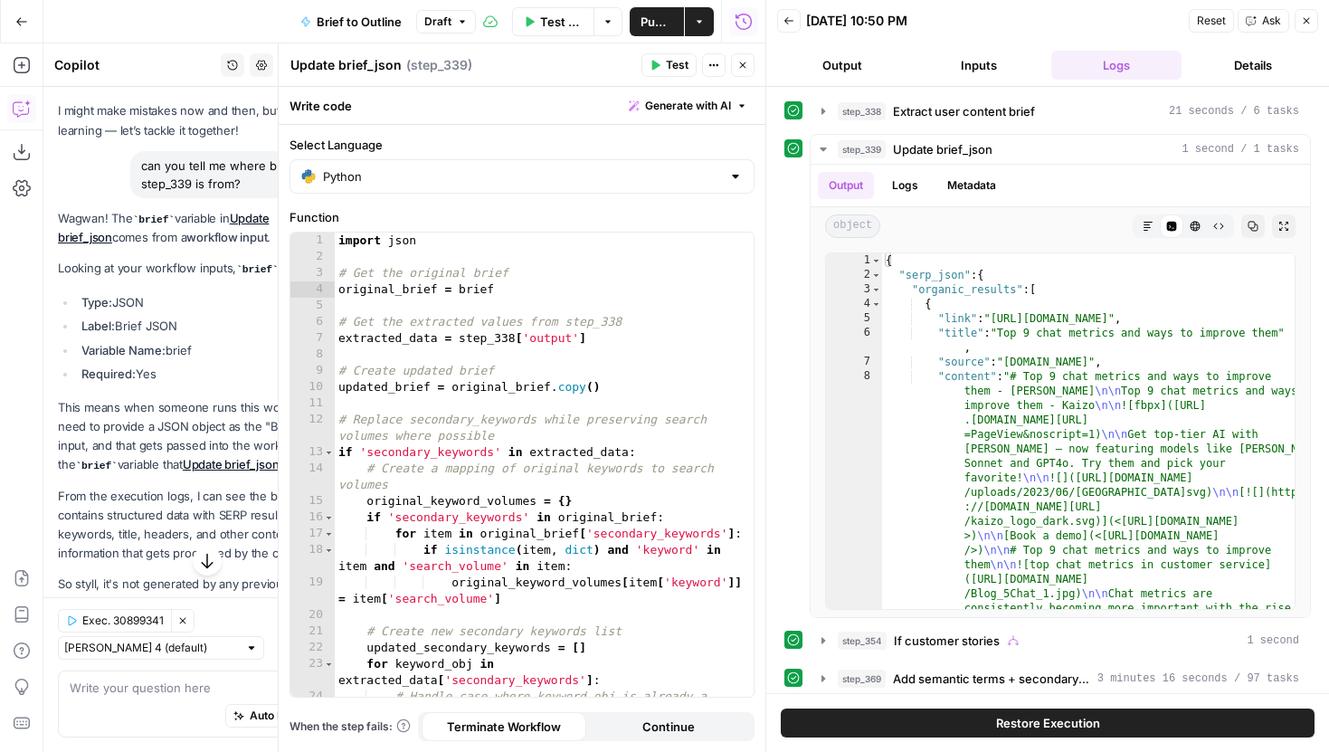
click at [947, 71] on button "Inputs" at bounding box center [979, 65] width 130 height 29
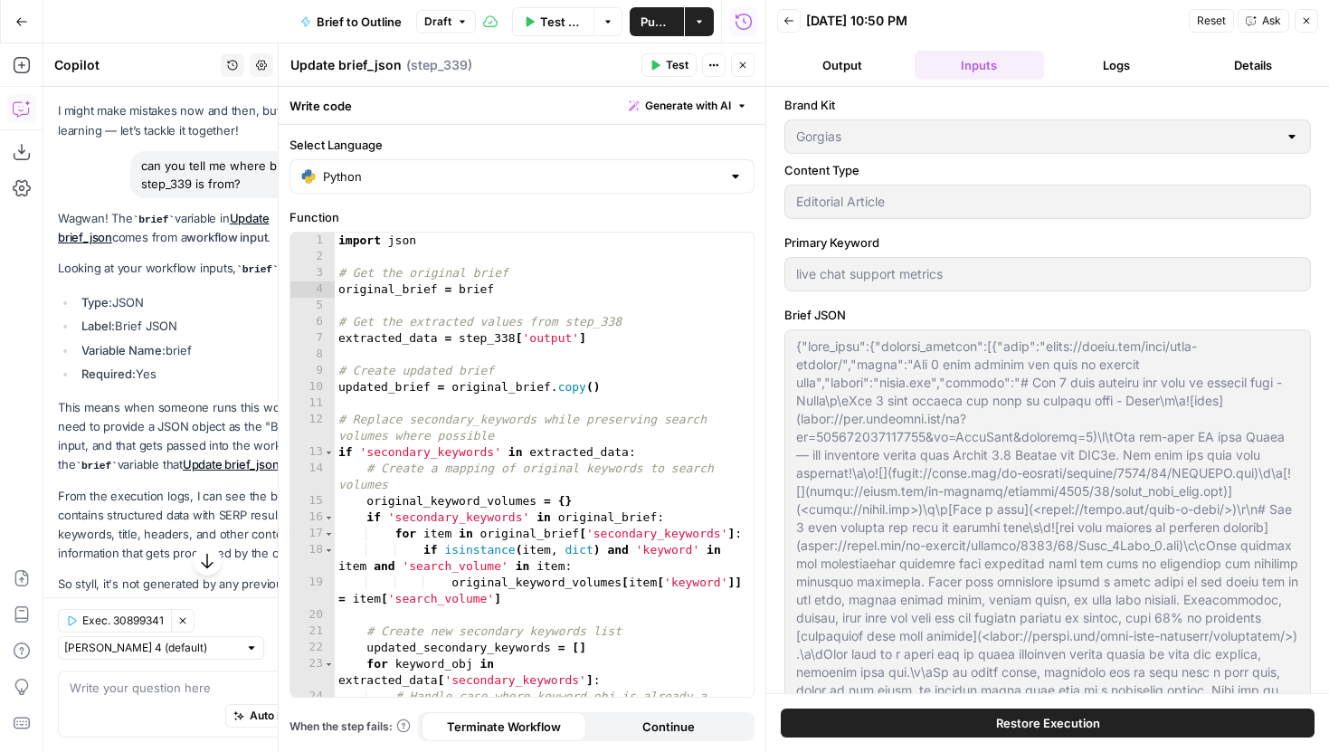
click at [1087, 63] on button "Logs" at bounding box center [1116, 65] width 130 height 29
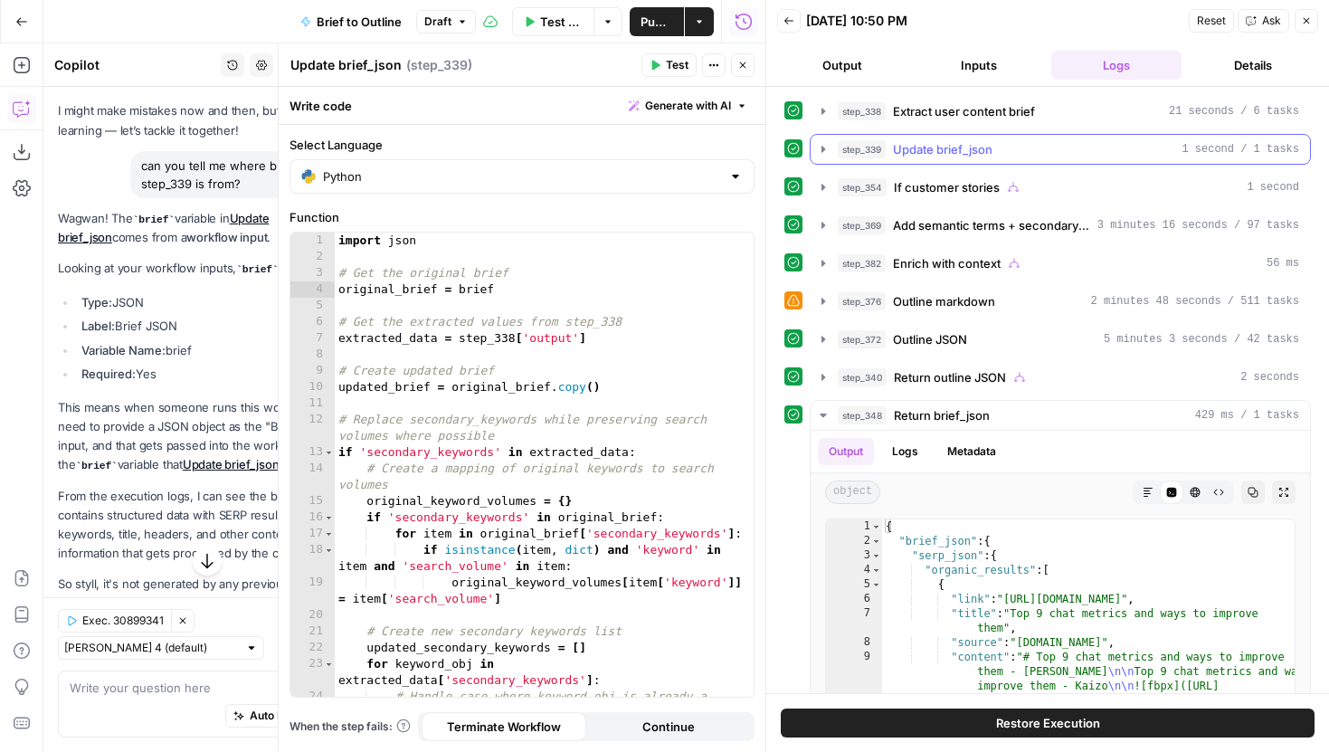
click at [834, 146] on button "step_339 Update brief_json 1 second / 1 tasks" at bounding box center [1059, 149] width 499 height 29
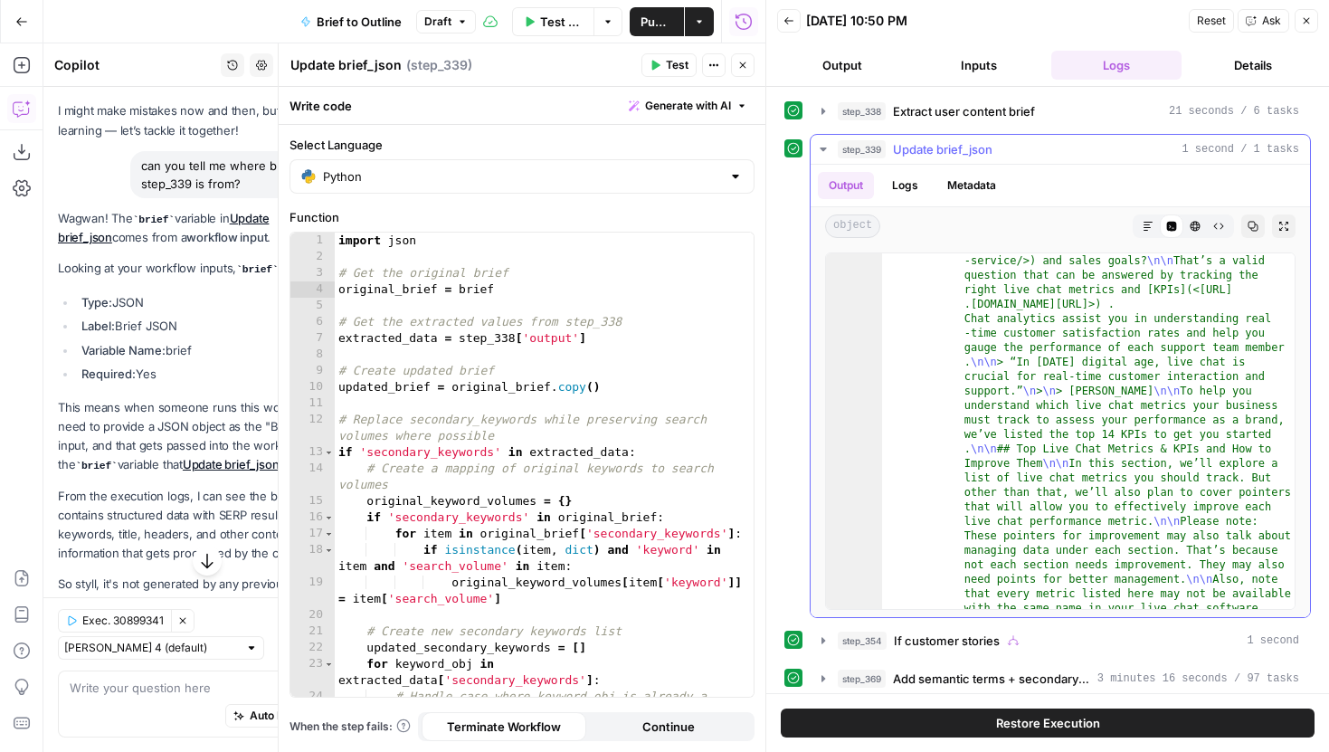
scroll to position [1565, 0]
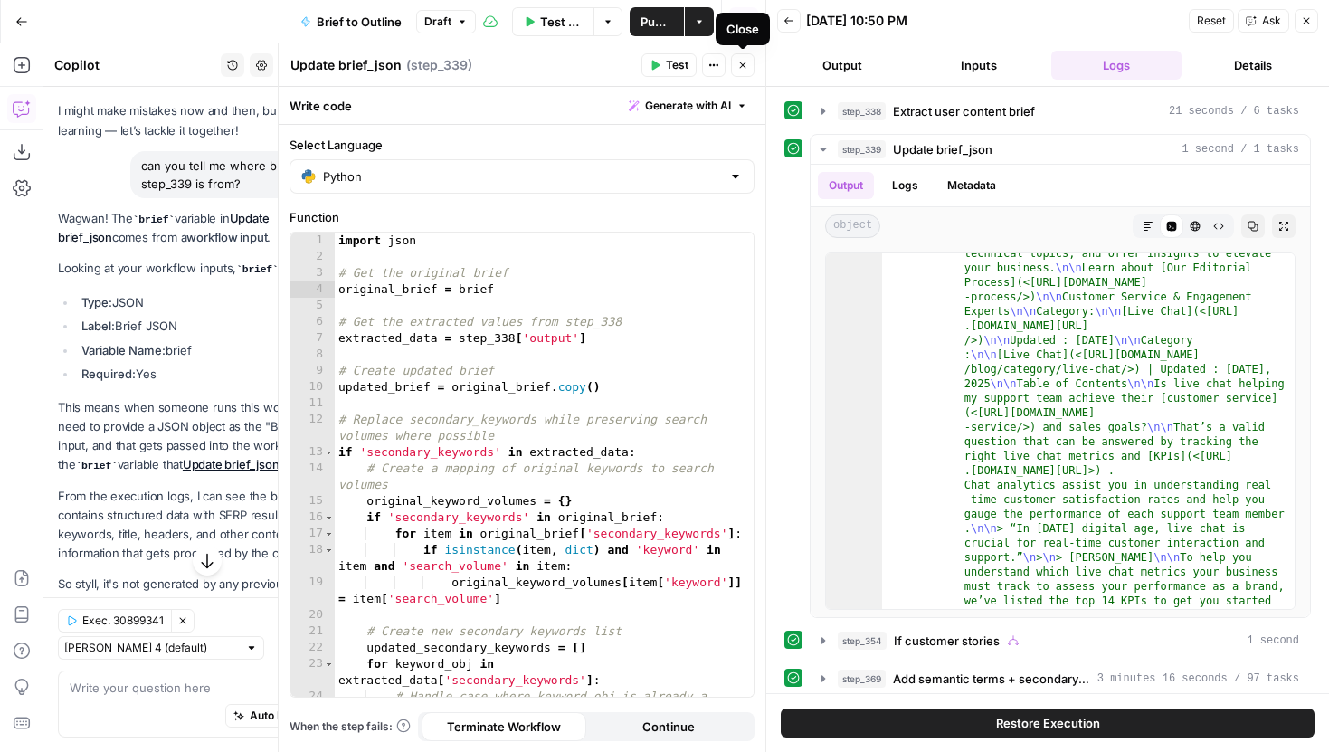
click at [746, 60] on icon "button" at bounding box center [742, 65] width 11 height 11
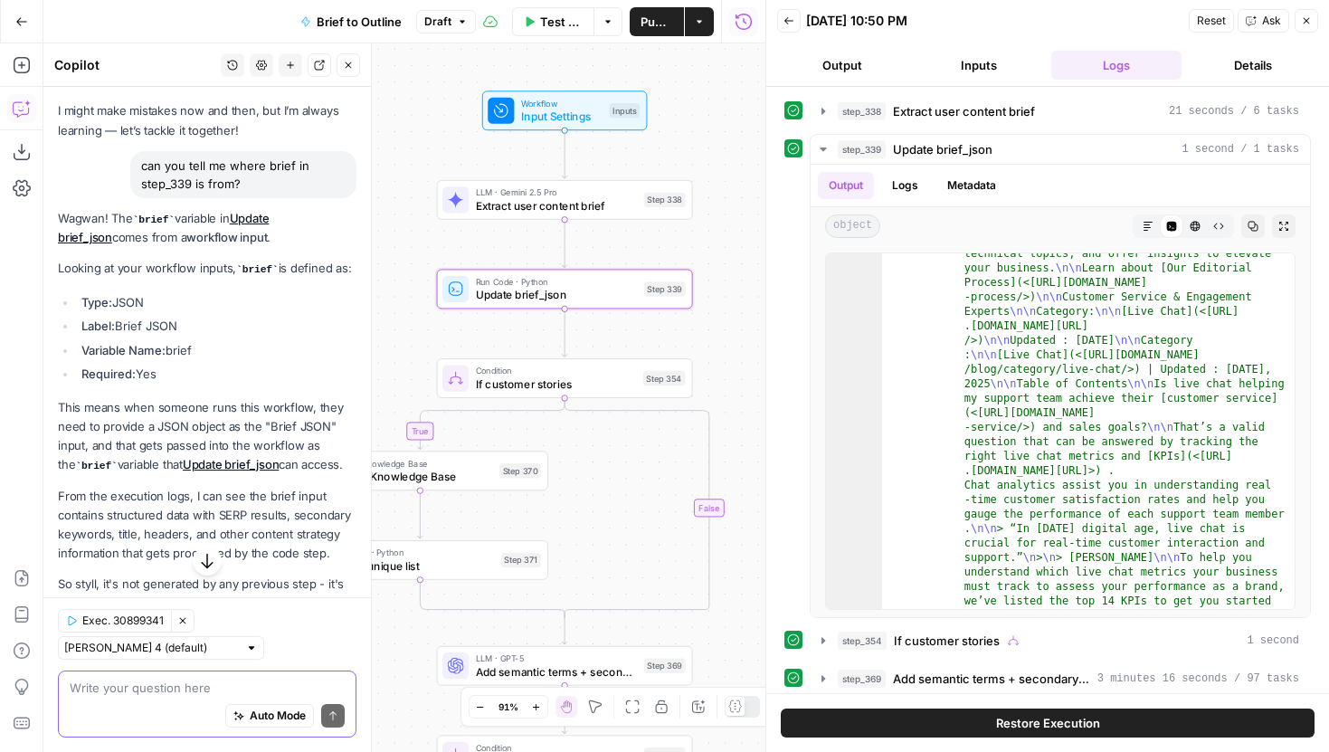
click at [156, 684] on textarea at bounding box center [207, 687] width 275 height 18
type textarea "can you tell me what step_339 does?"
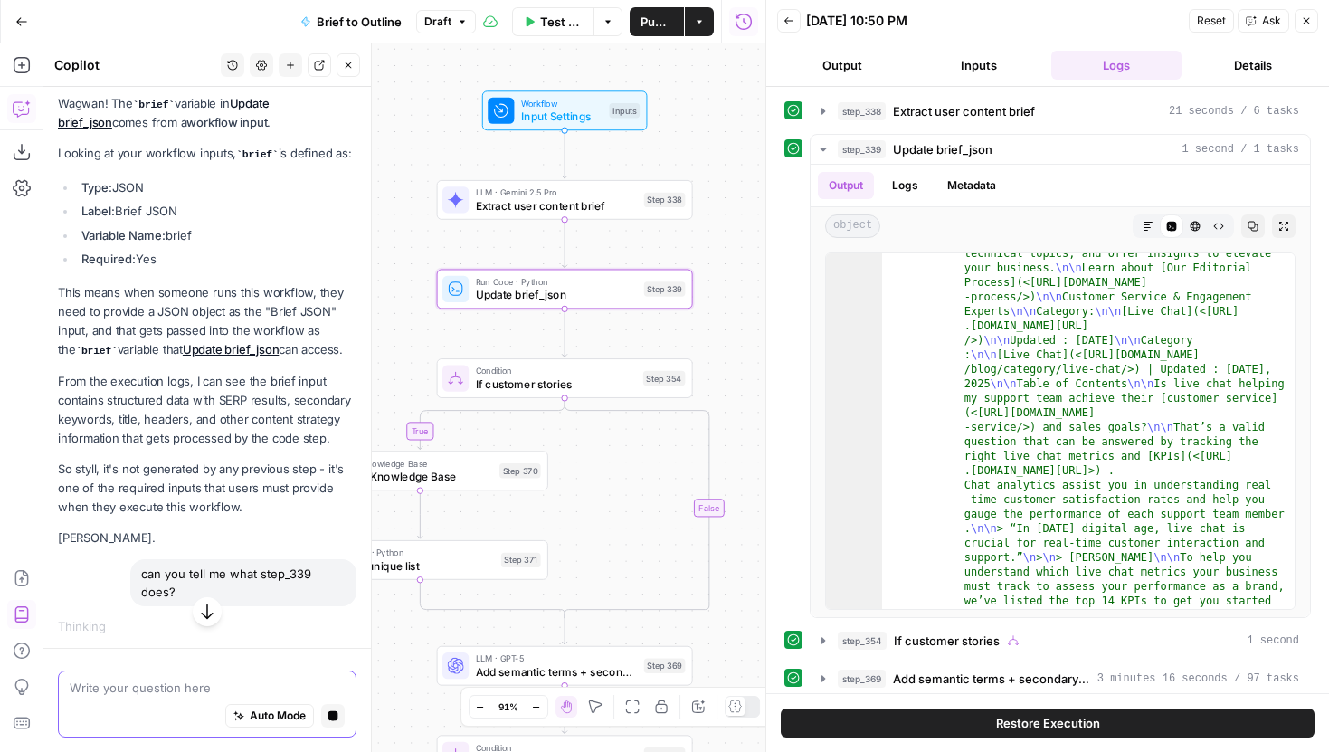
scroll to position [195, 0]
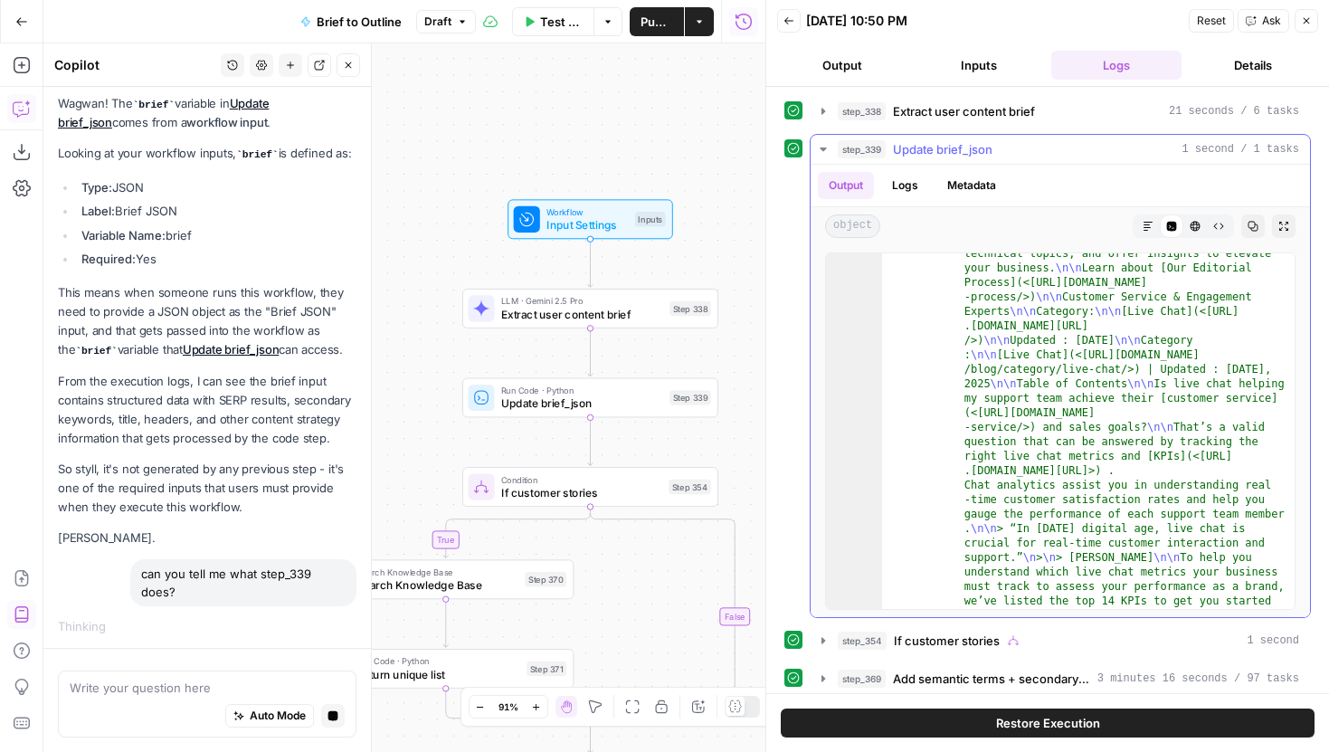
click at [827, 151] on icon "button" at bounding box center [823, 149] width 14 height 14
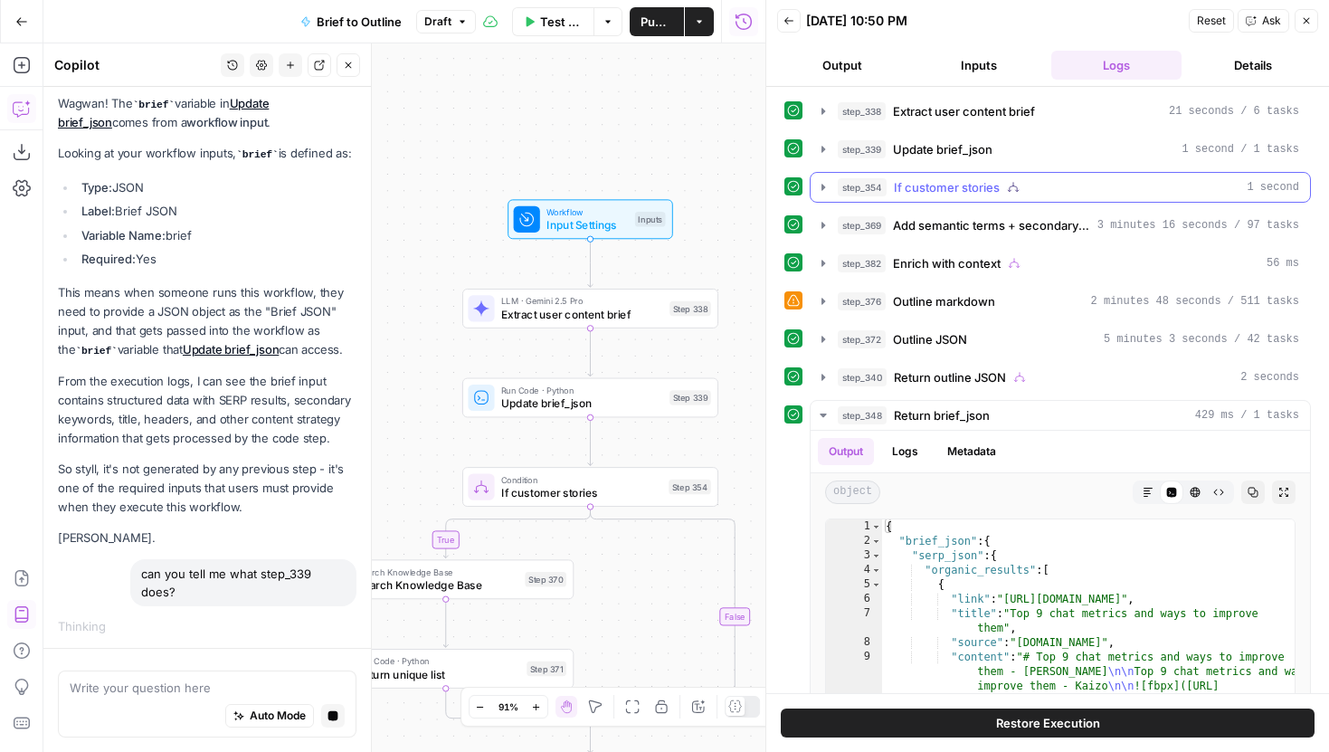
click at [826, 187] on icon "button" at bounding box center [823, 187] width 14 height 14
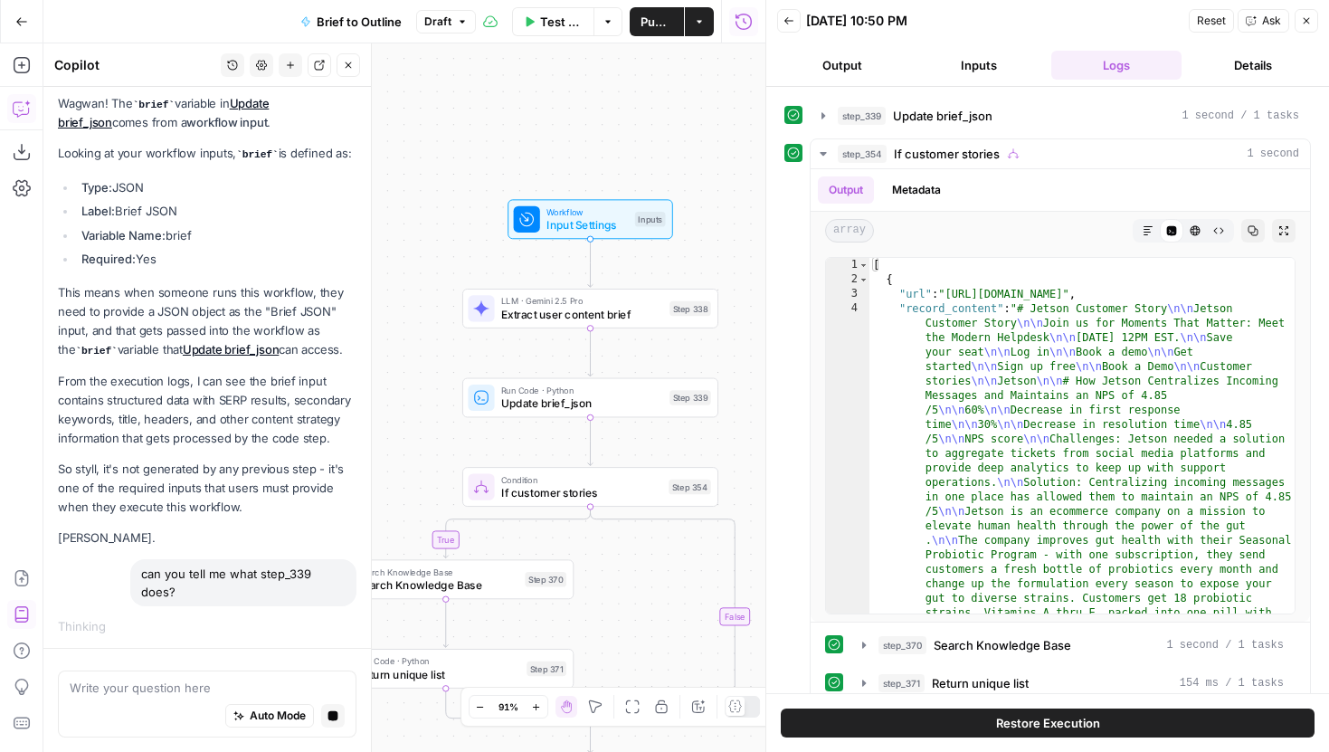
scroll to position [37, 0]
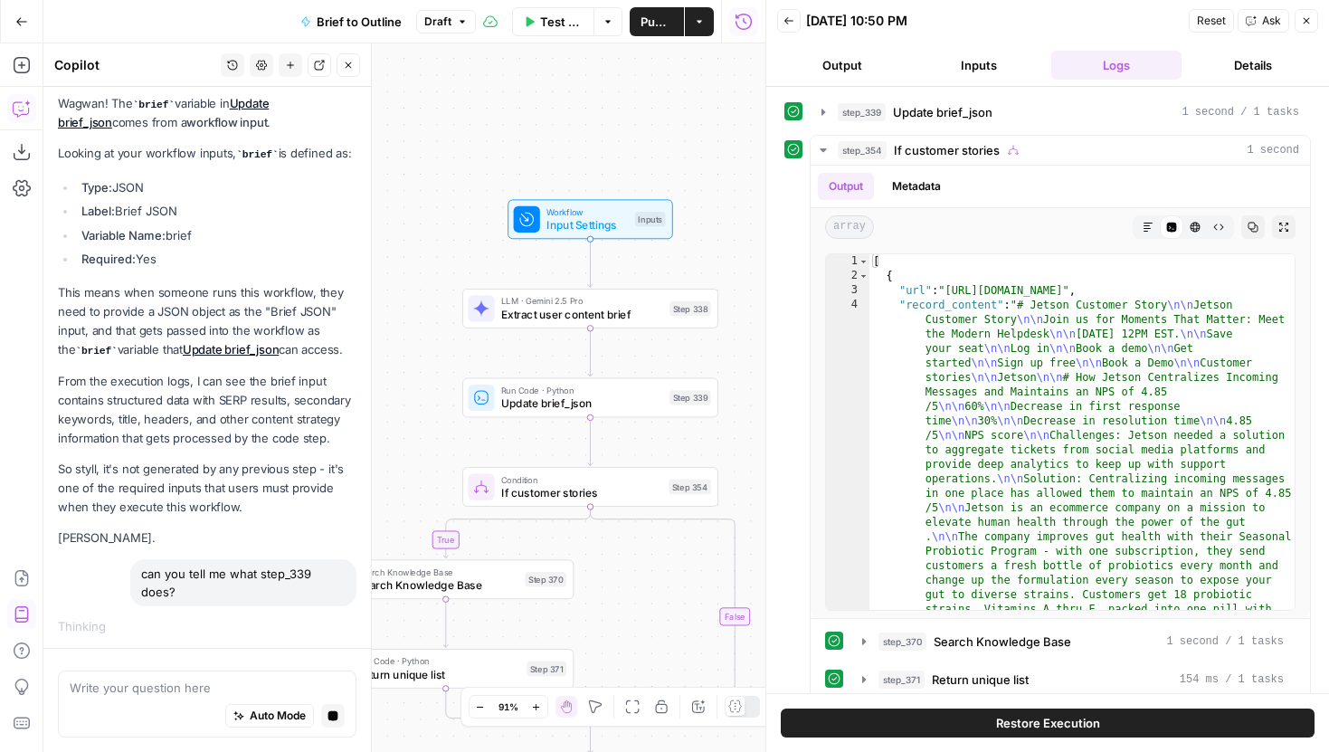
click at [670, 482] on div "Step 354" at bounding box center [689, 486] width 43 height 14
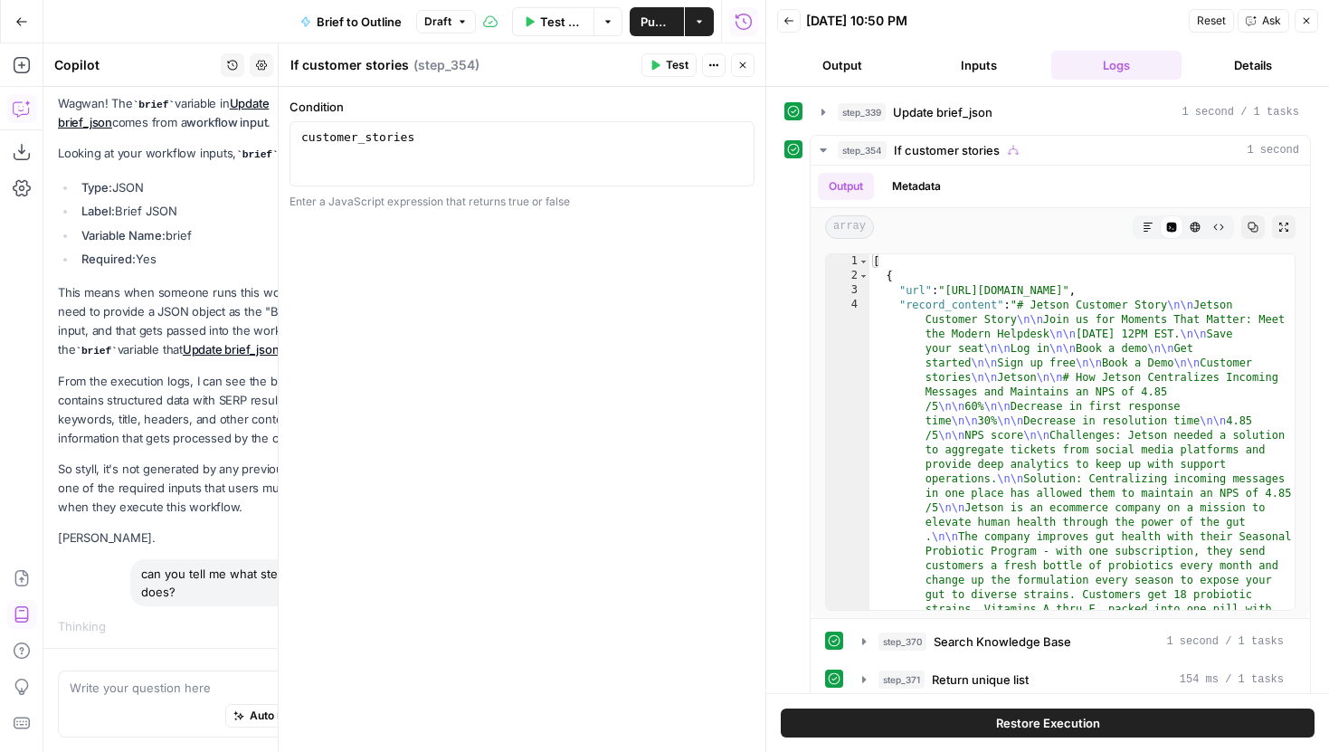
click at [747, 62] on icon "button" at bounding box center [742, 65] width 11 height 11
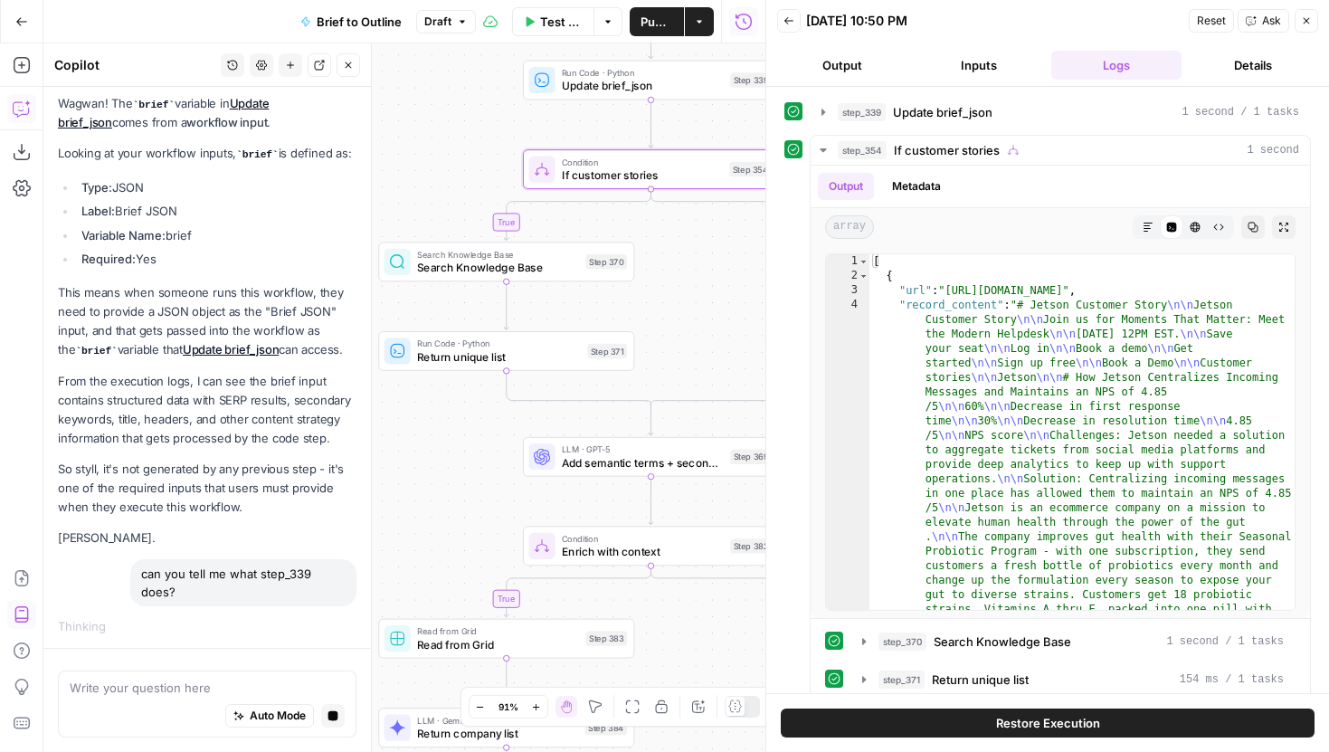
drag, startPoint x: 458, startPoint y: 450, endPoint x: 516, endPoint y: 132, distance: 322.9
click at [518, 132] on div "true true true false true false false false Workflow Input Settings Inputs LLM …" at bounding box center [404, 397] width 722 height 708
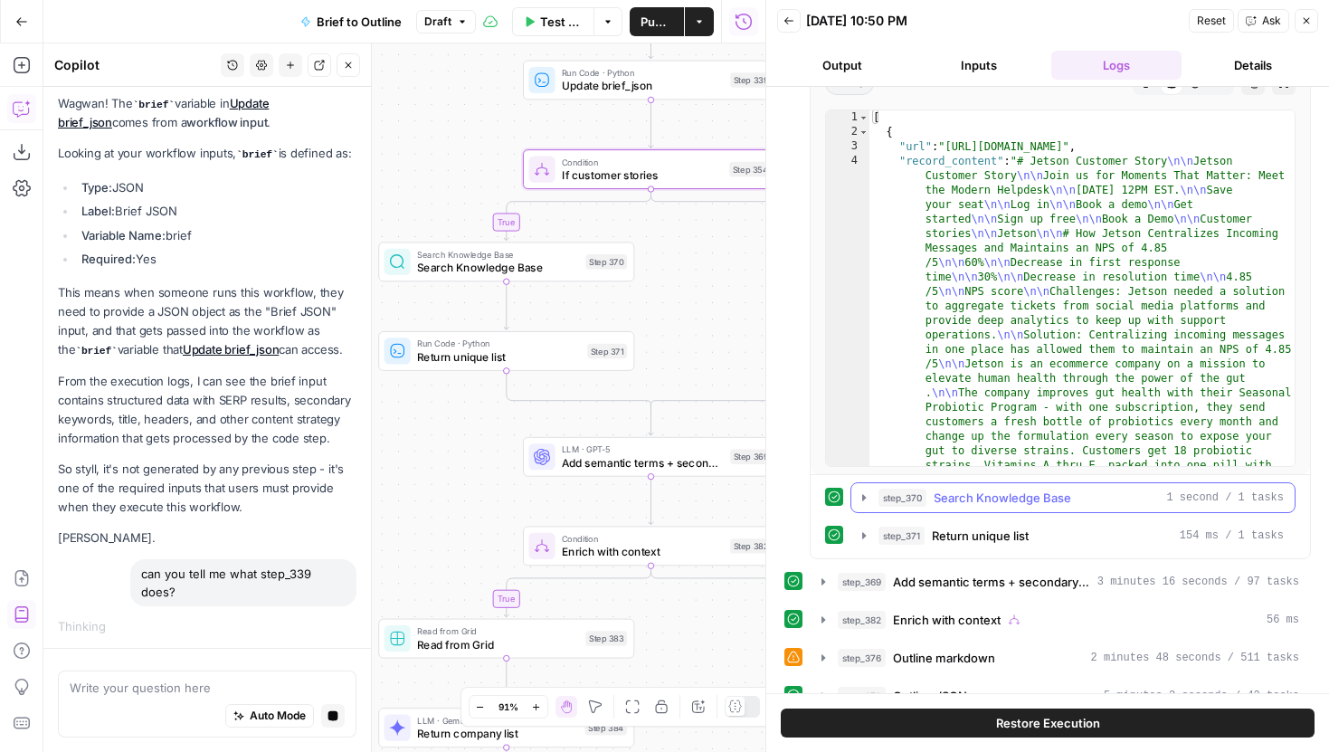
click at [874, 494] on button "step_370 Search Knowledge Base 1 second / 1 tasks" at bounding box center [1072, 497] width 443 height 29
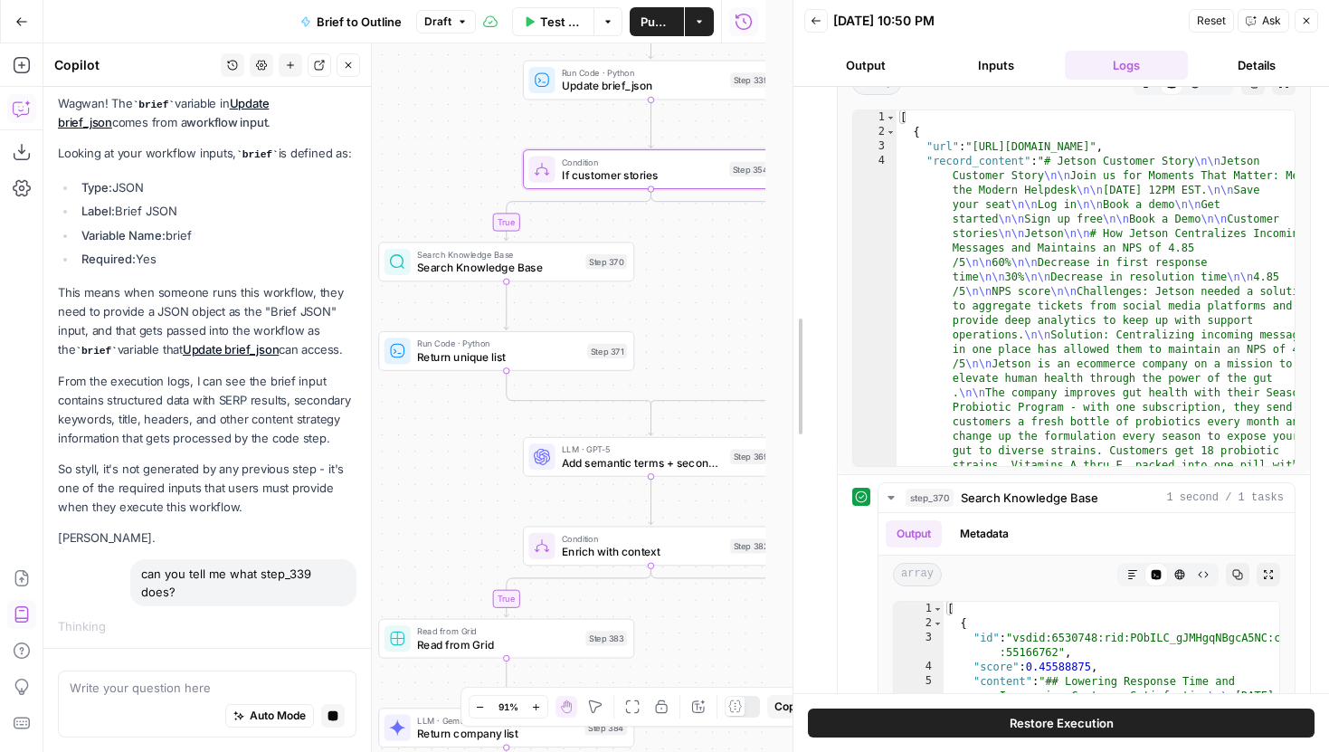
drag, startPoint x: 767, startPoint y: 304, endPoint x: 864, endPoint y: 305, distance: 96.8
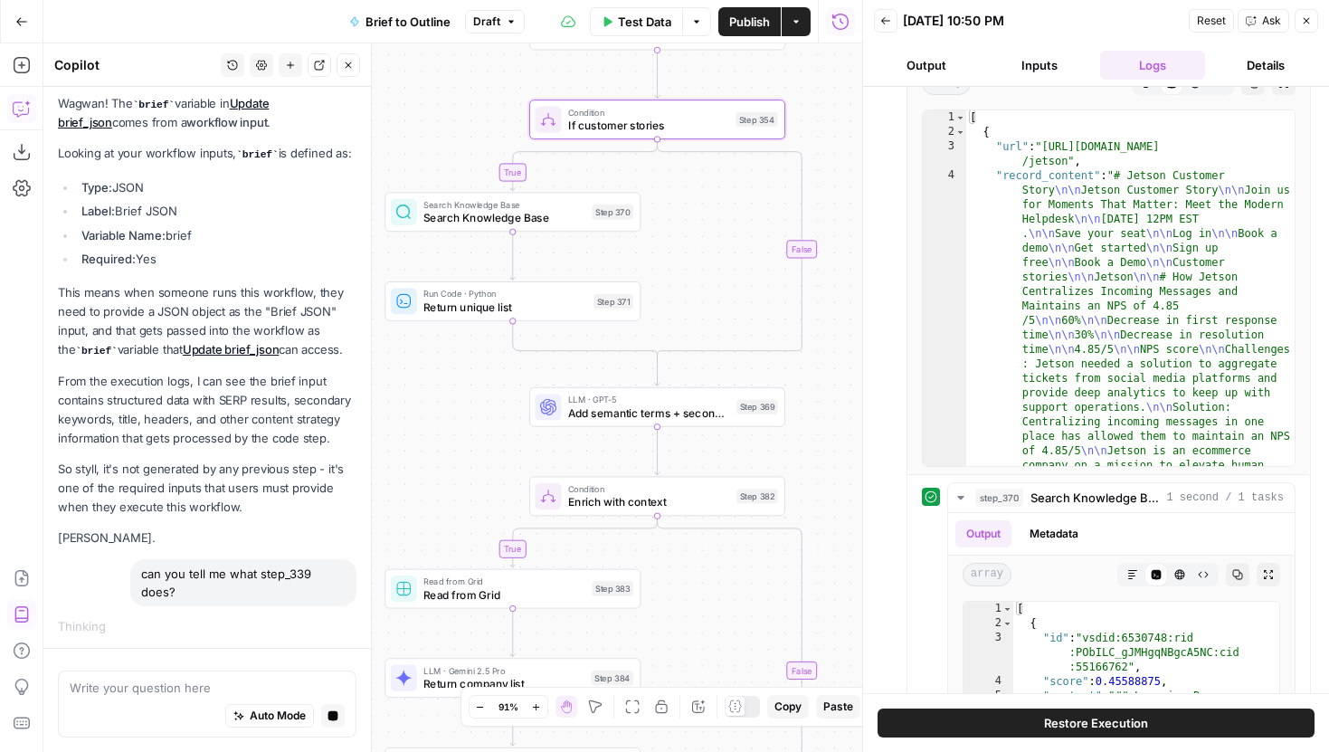
click at [586, 225] on div "Search Knowledge Base Search Knowledge Base Step 370 Copy step Delete step Add …" at bounding box center [512, 212] width 242 height 28
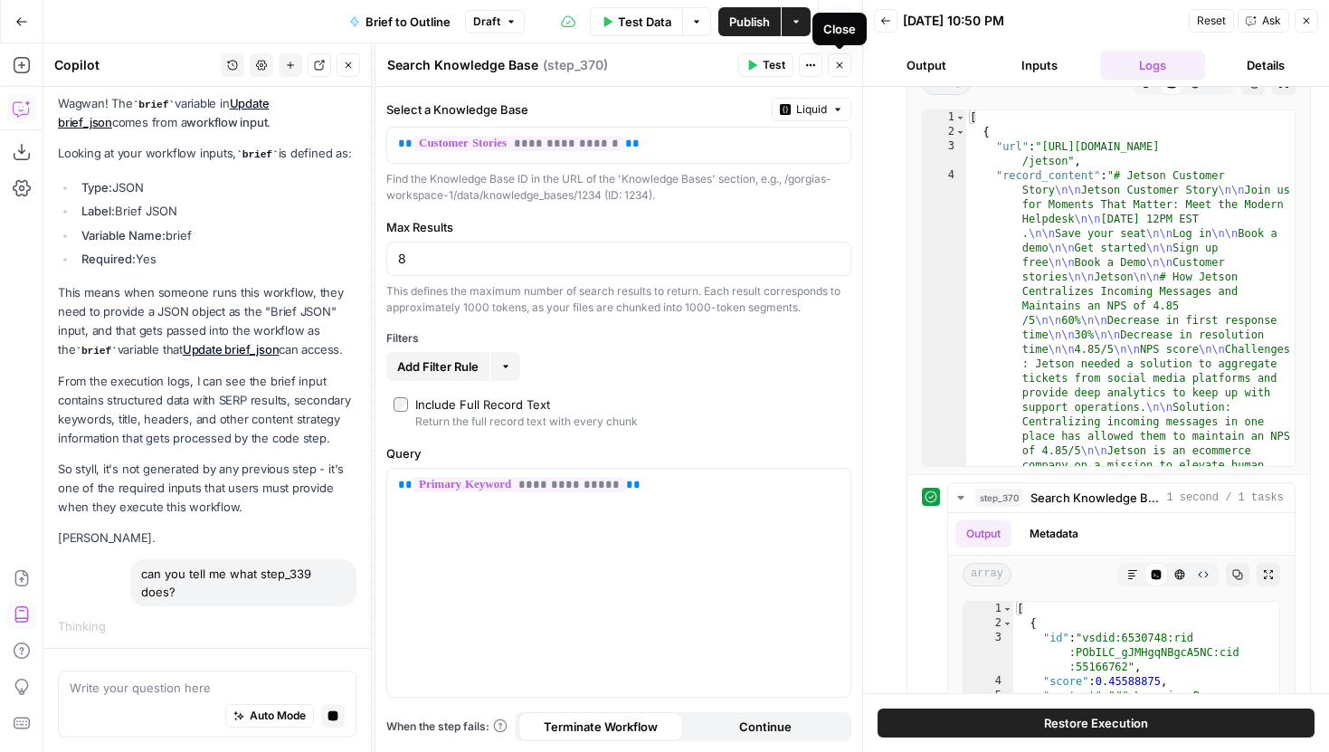
click at [832, 64] on button "Close" at bounding box center [840, 65] width 24 height 24
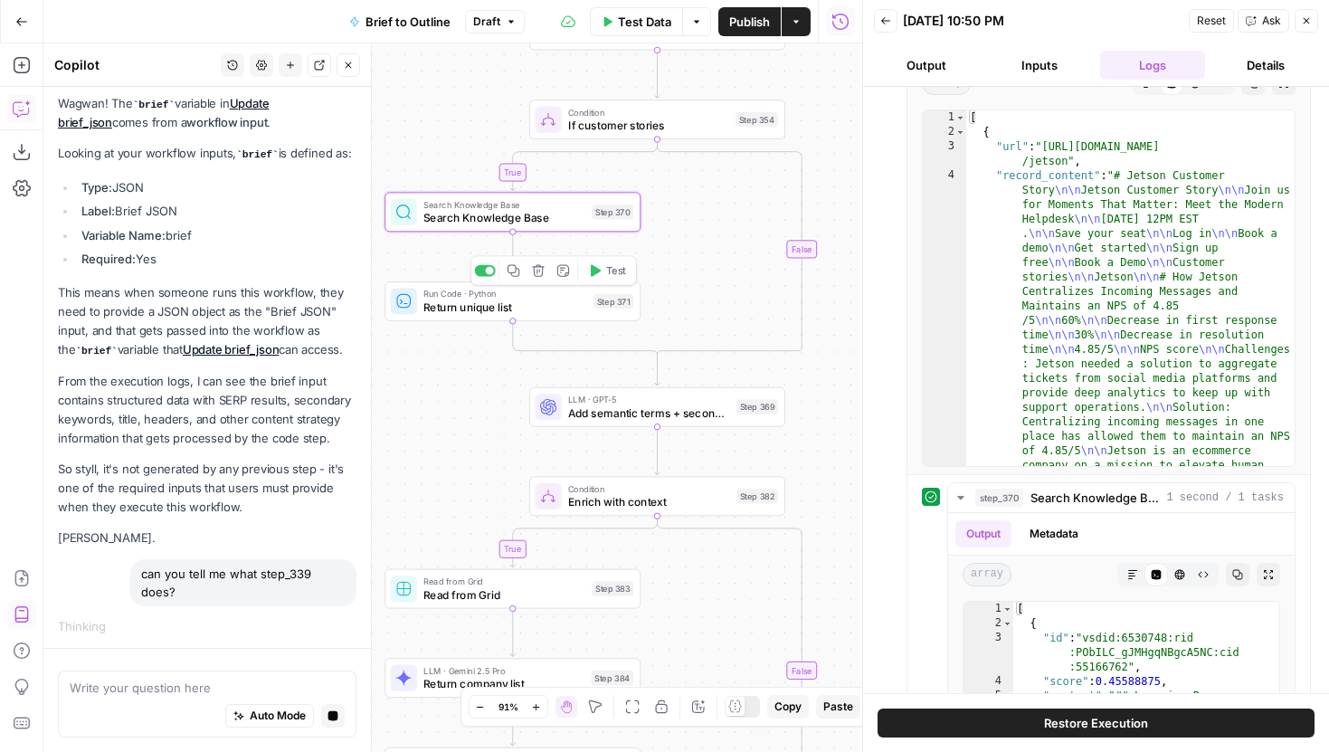
click at [527, 304] on span "Return unique list" at bounding box center [505, 306] width 164 height 16
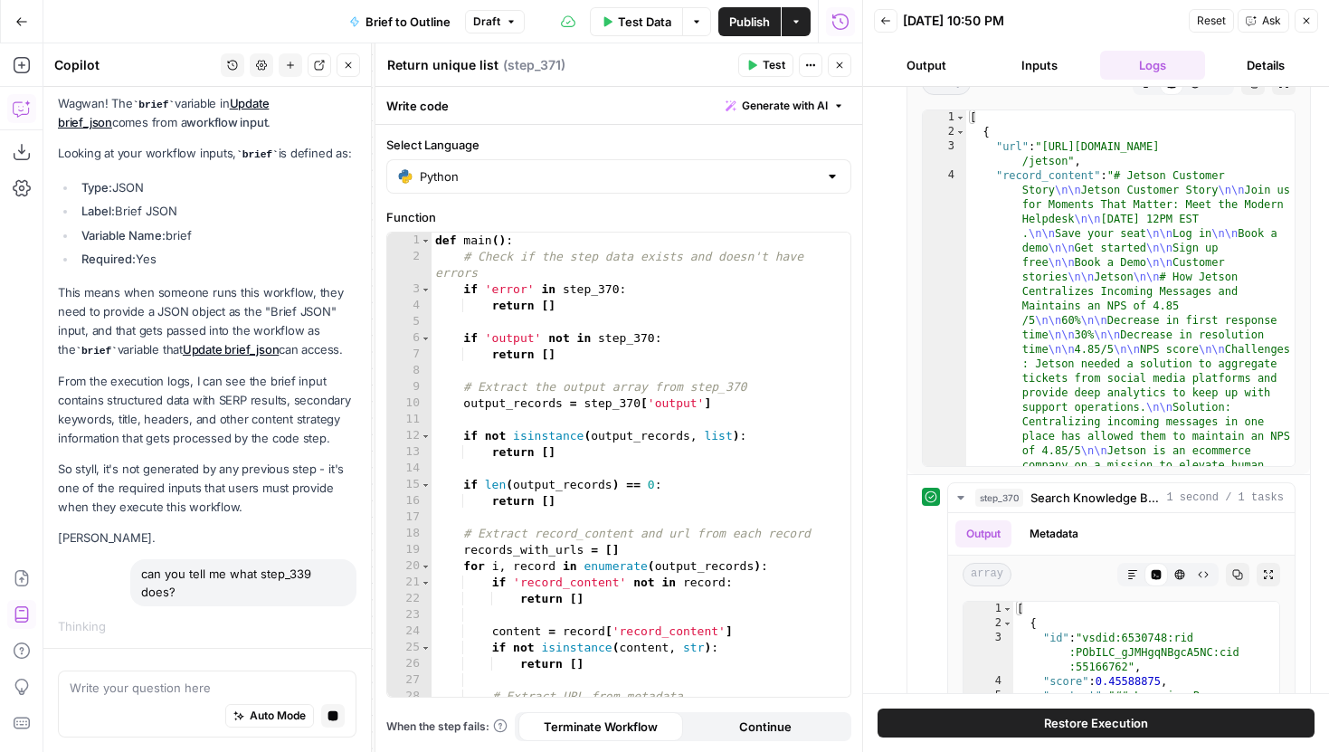
click at [846, 68] on button "Close" at bounding box center [840, 65] width 24 height 24
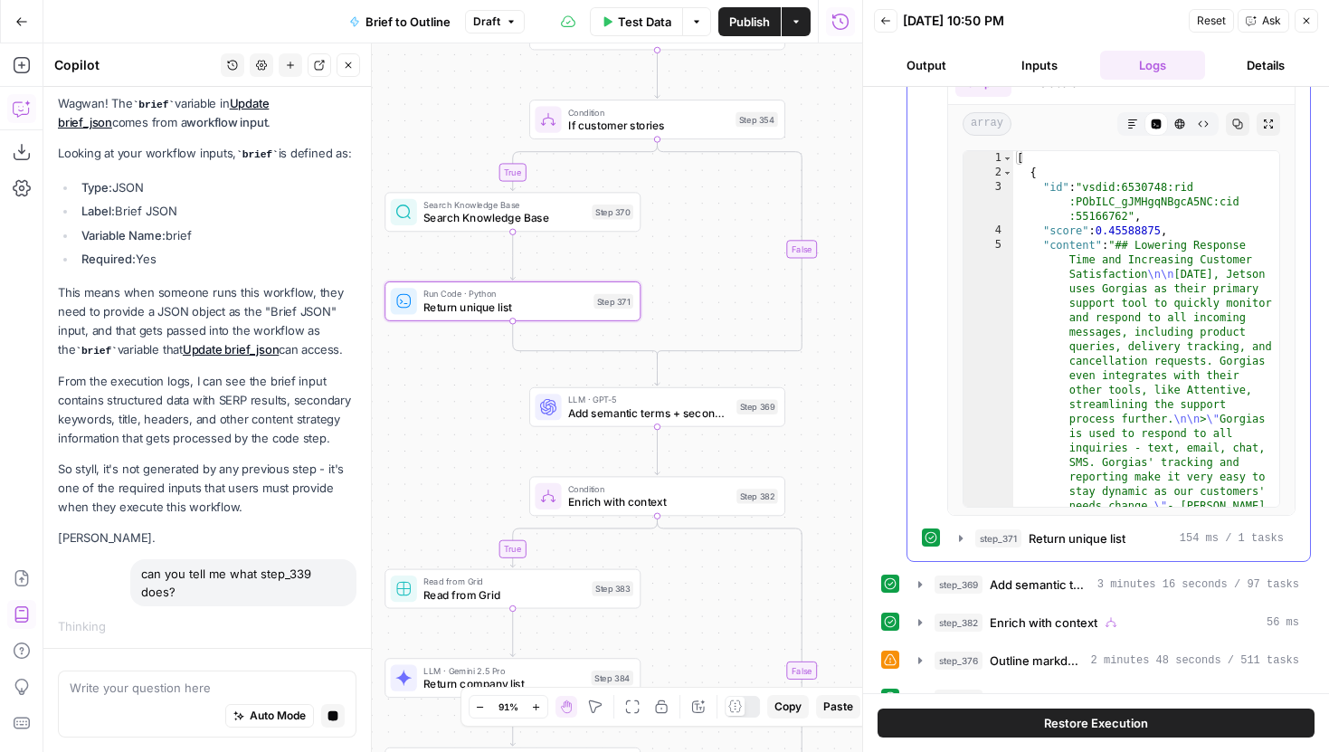
scroll to position [674, 0]
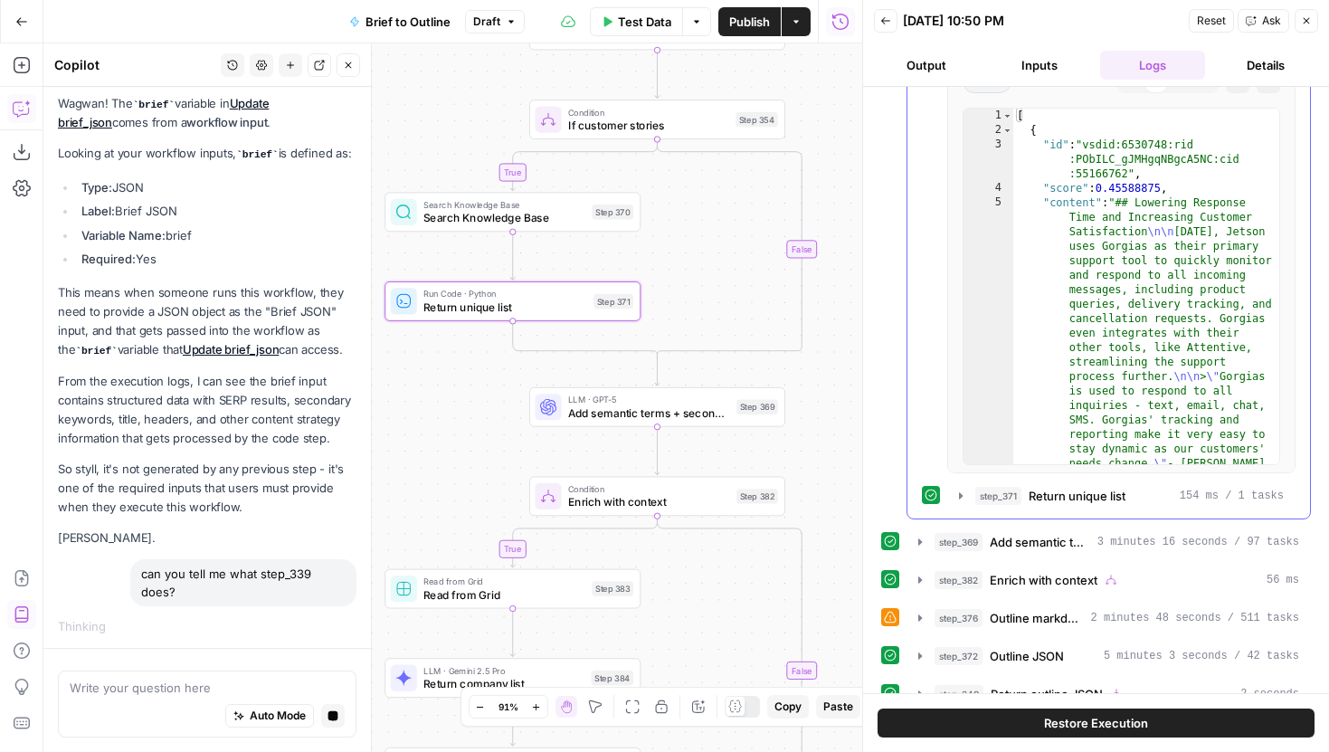
click at [946, 487] on div "step_371 Return unique list 154 ms / 1 tasks" at bounding box center [1109, 495] width 374 height 31
click at [952, 496] on button "step_371 Return unique list 154 ms / 1 tasks" at bounding box center [1121, 495] width 346 height 29
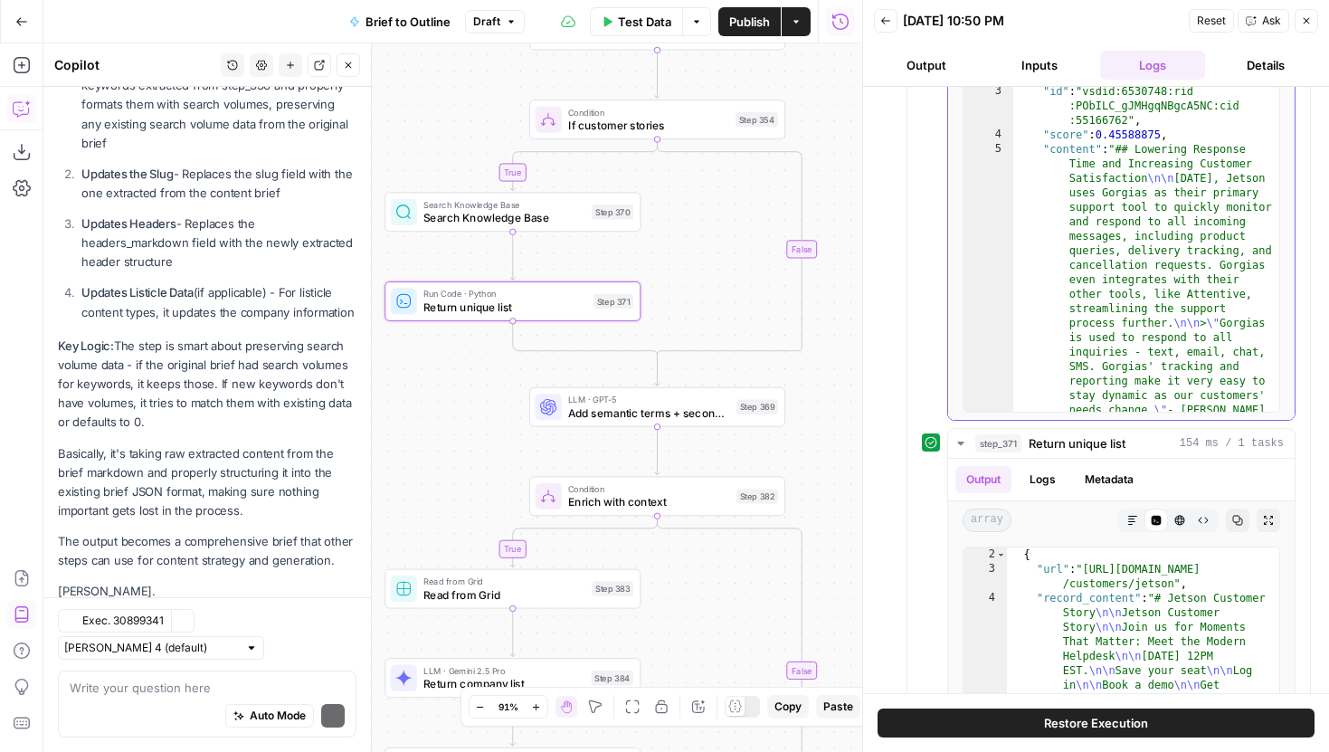
scroll to position [0, 0]
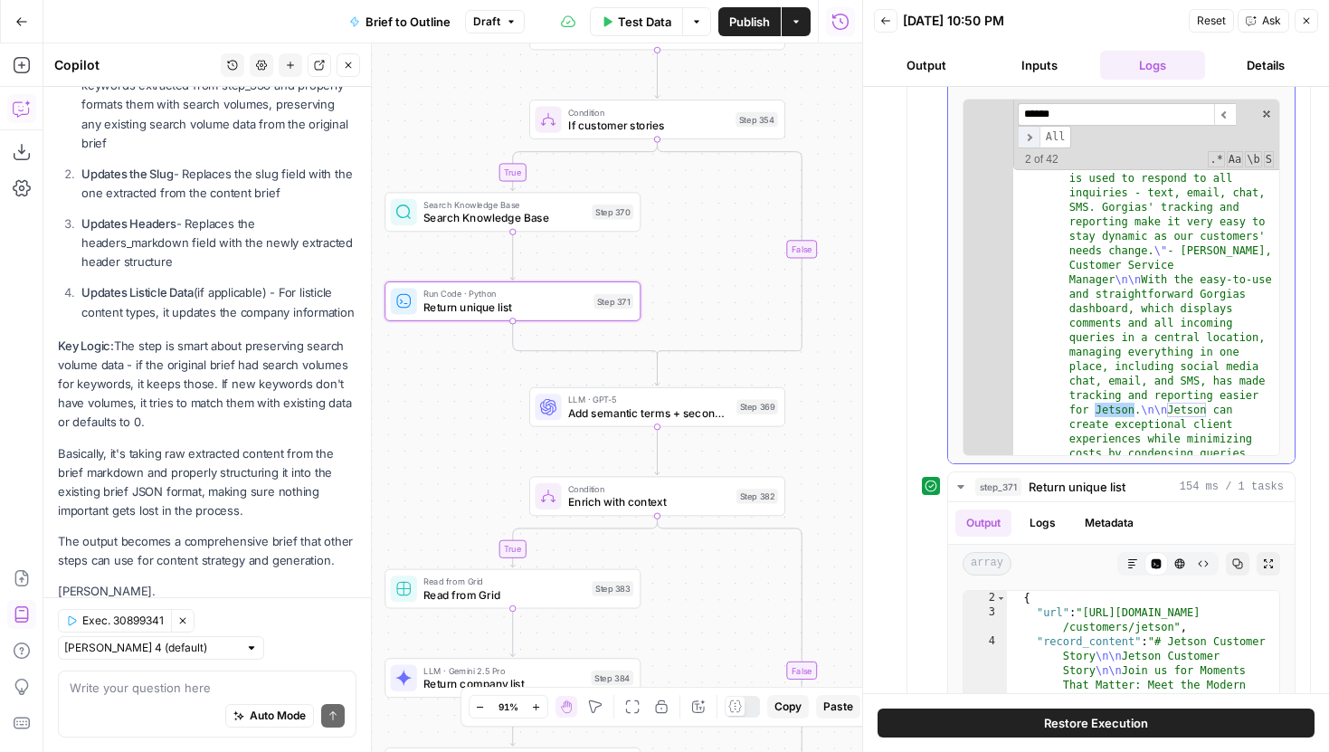
click at [1028, 135] on span "​" at bounding box center [1028, 137] width 22 height 23
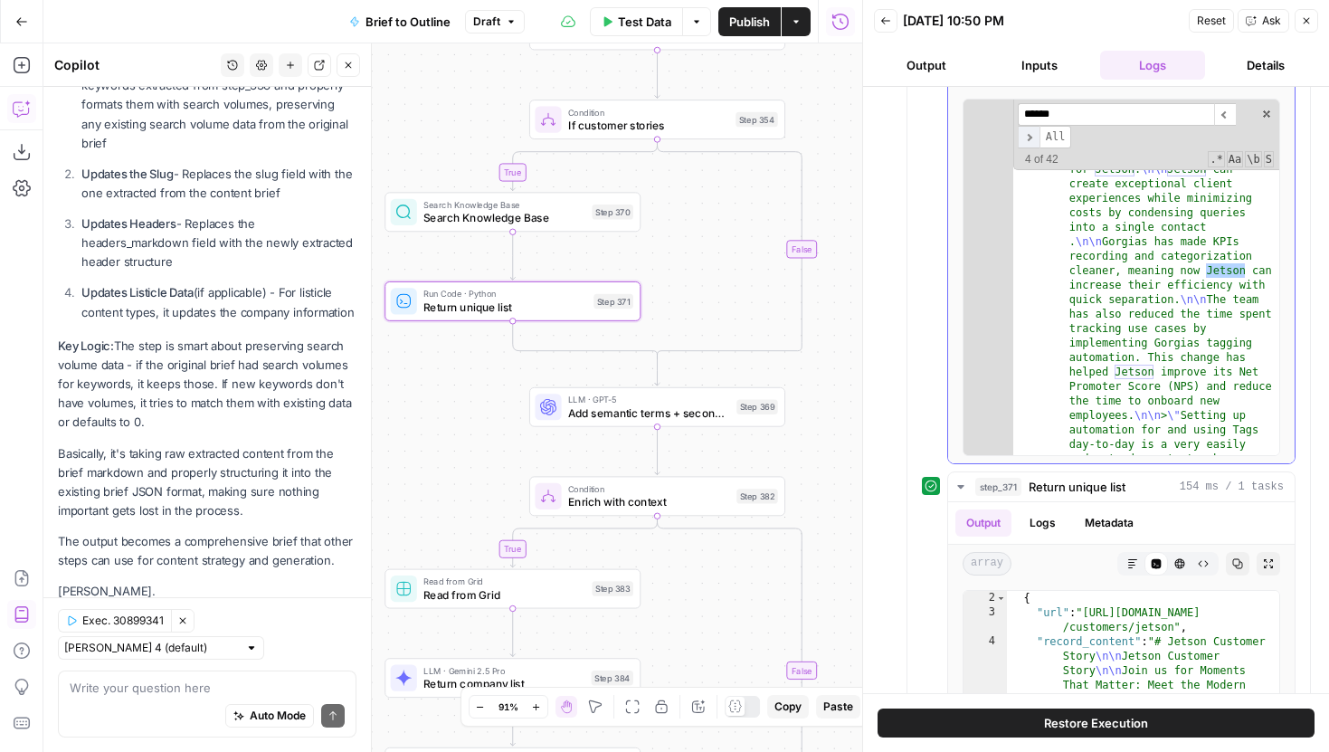
click at [1028, 135] on span "​" at bounding box center [1028, 137] width 22 height 23
click at [1026, 118] on input "******" at bounding box center [1115, 114] width 196 height 23
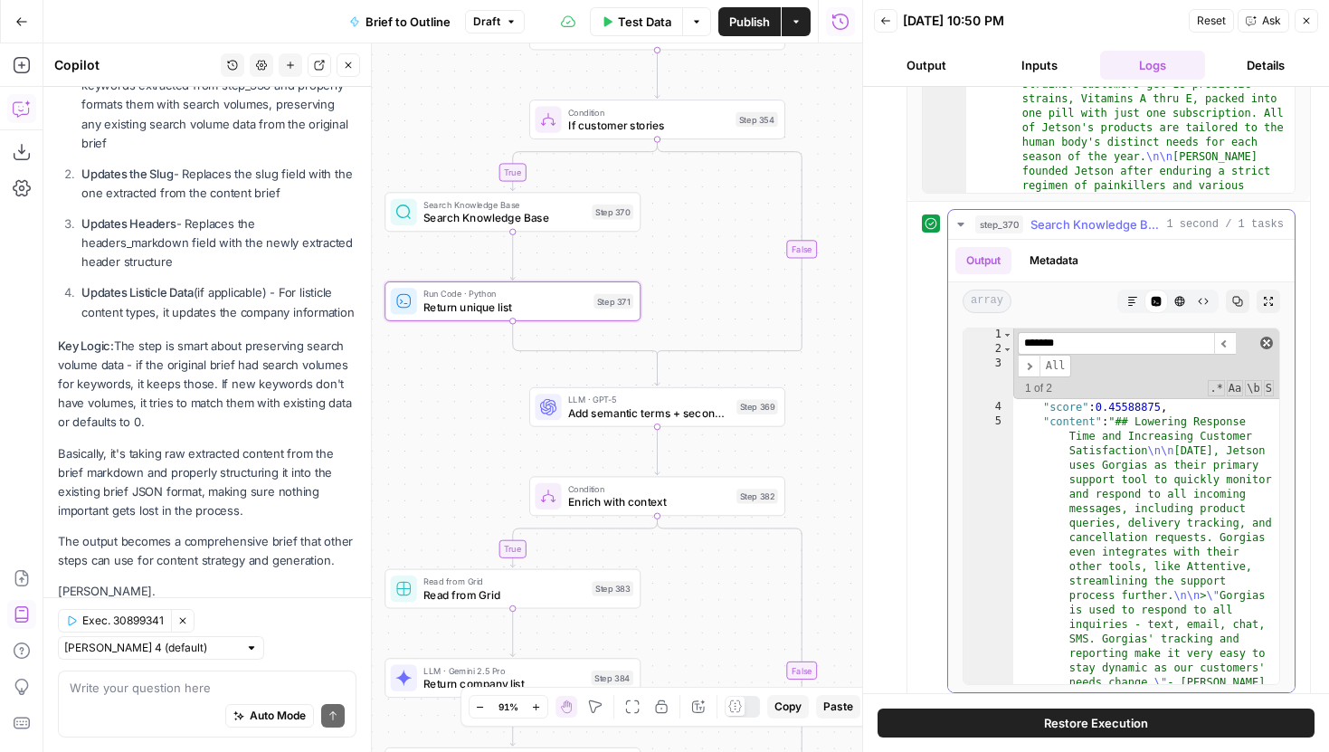
type input "*******"
click at [1270, 345] on span at bounding box center [1266, 342] width 13 height 13
type textarea "**********"
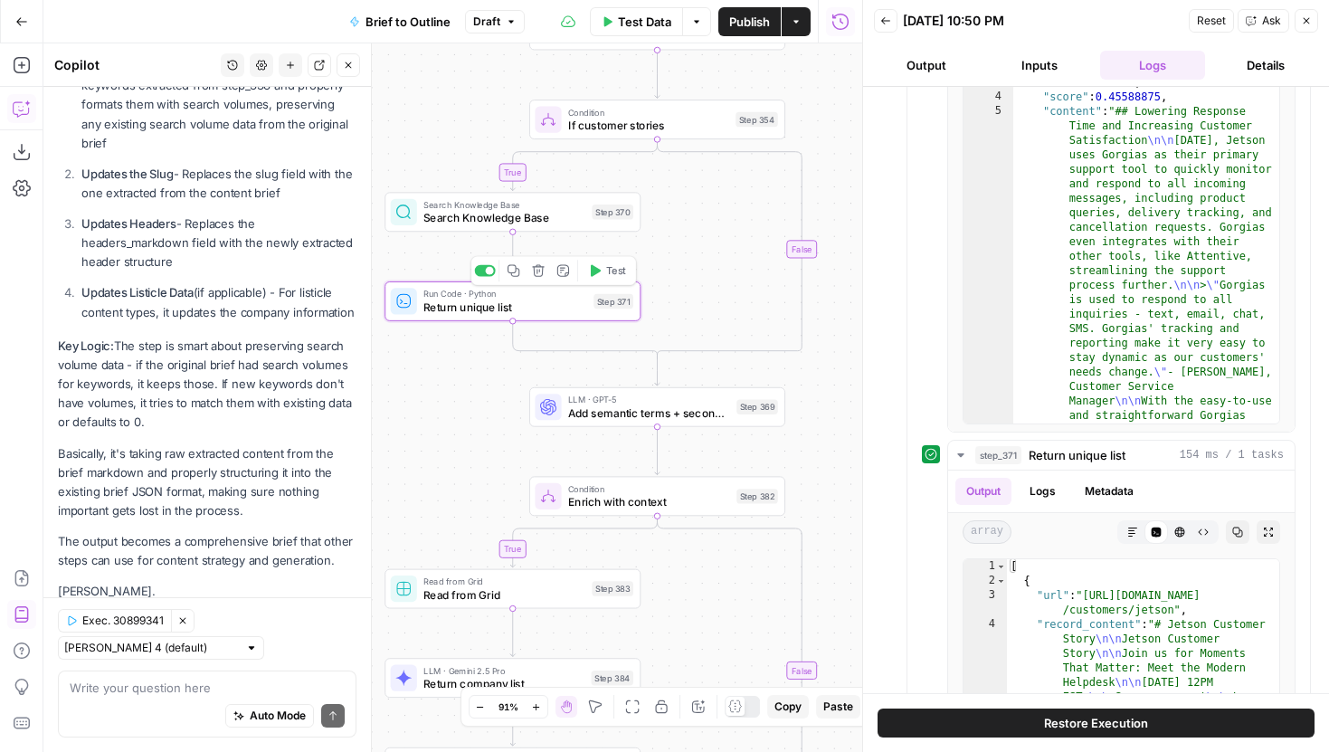
click at [482, 317] on div "Run Code · Python Return unique list Step 371 Copy step Delete step Add Note Te…" at bounding box center [512, 301] width 256 height 40
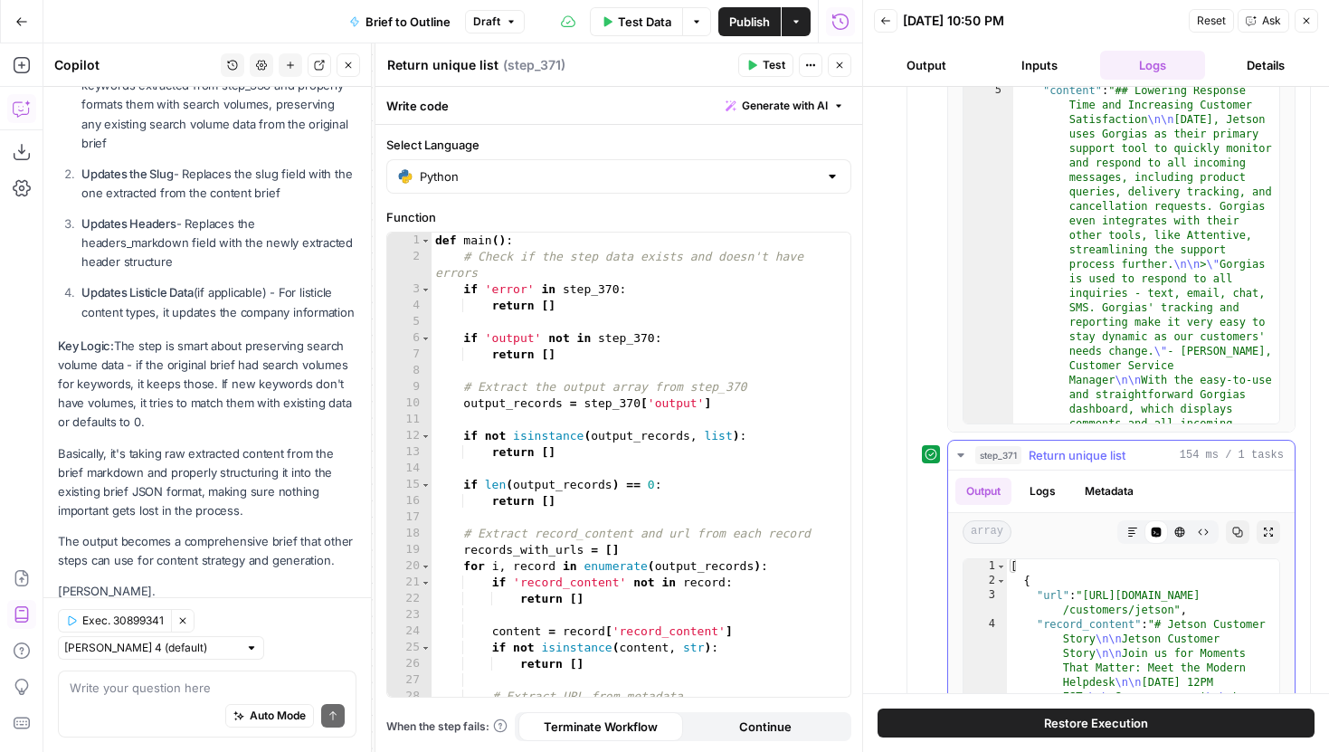
type textarea "**********"
drag, startPoint x: 1160, startPoint y: 626, endPoint x: 1239, endPoint y: 626, distance: 78.7
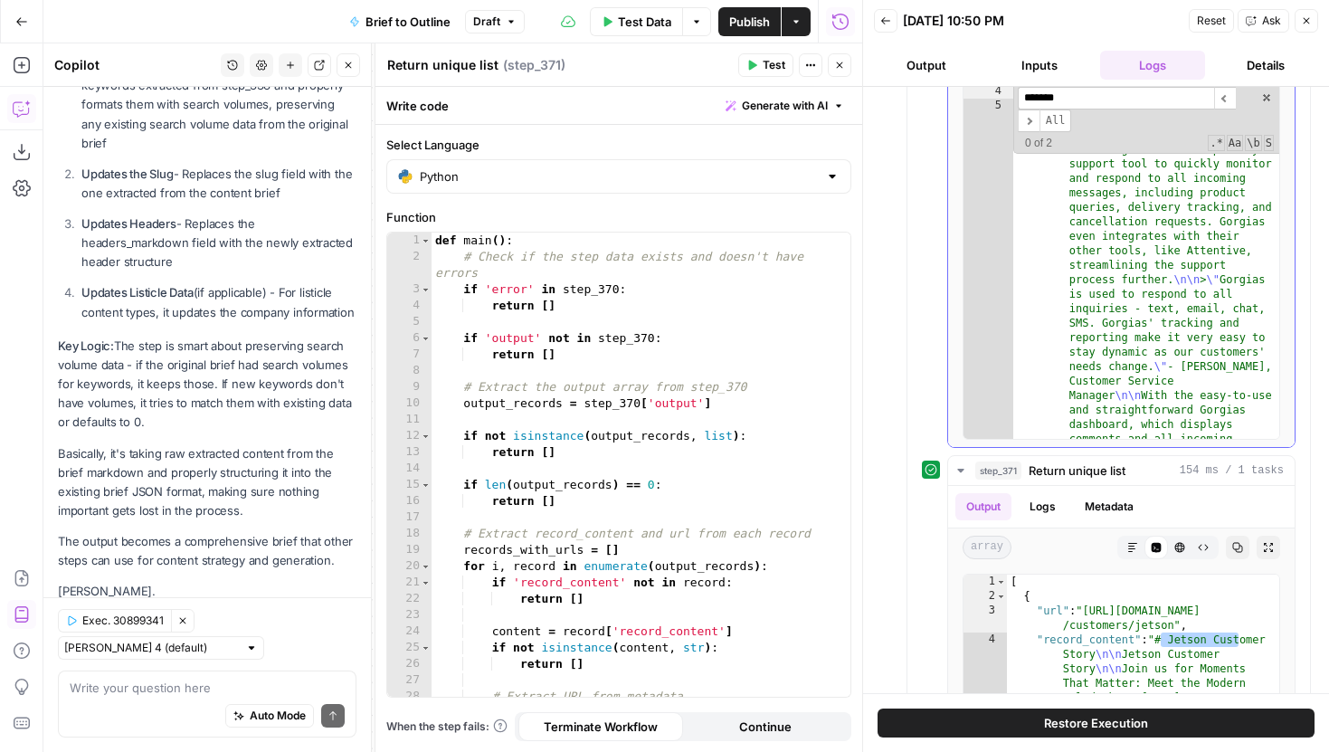
paste input "*****"
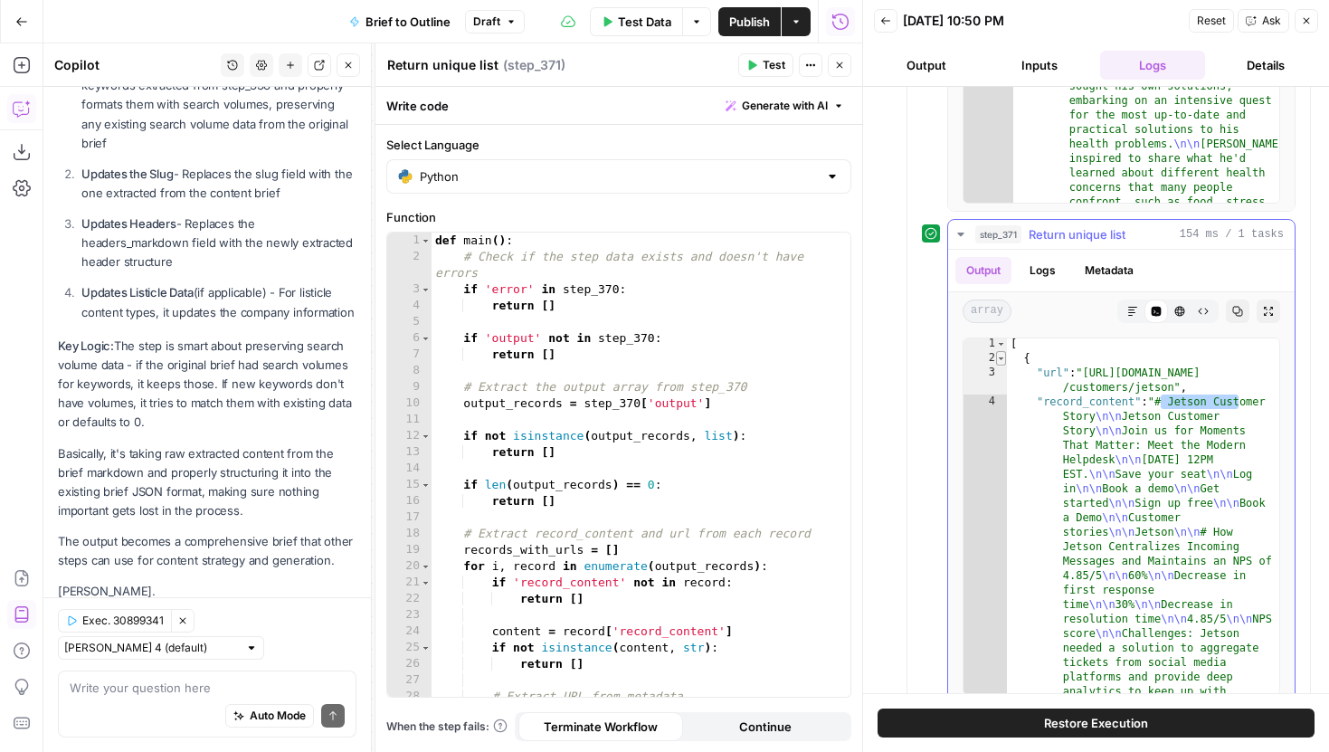
type input "**********"
click at [1002, 357] on span "Toggle code folding, rows 2 through 5" at bounding box center [1001, 358] width 10 height 14
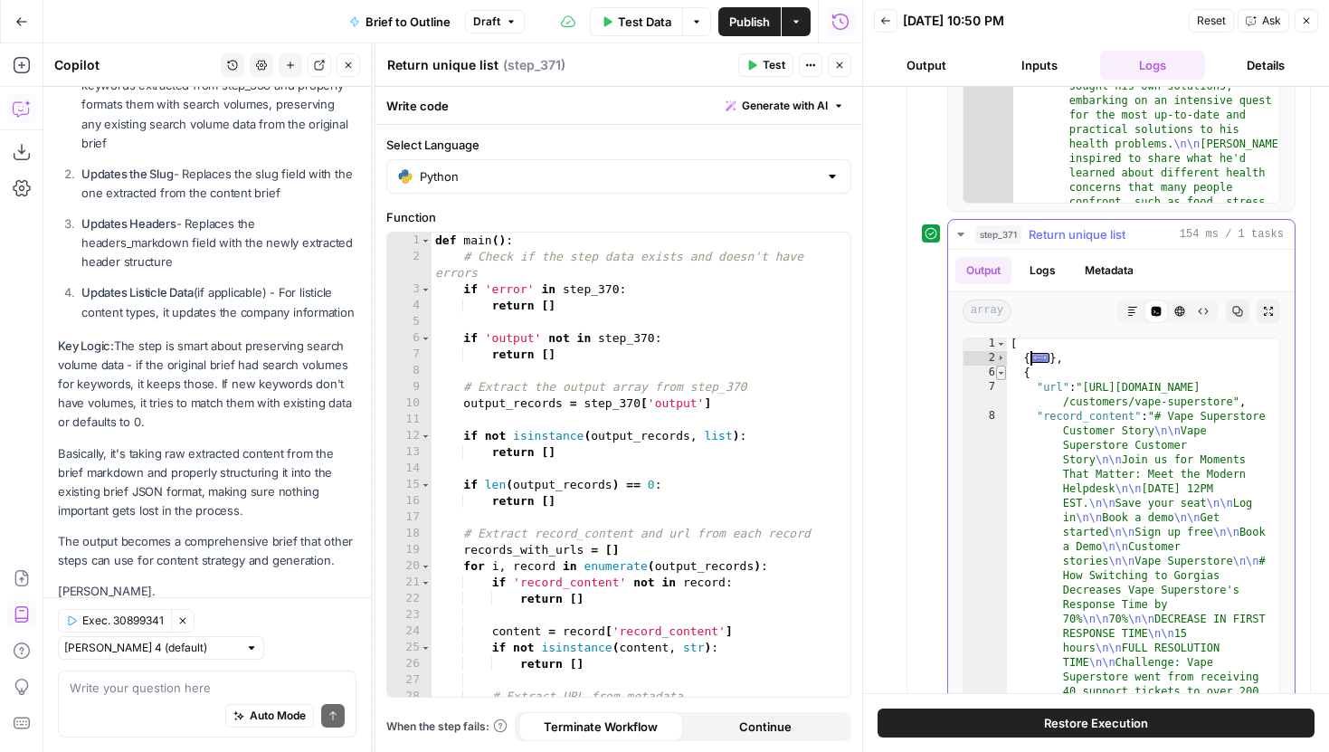
click at [1004, 378] on span "Toggle code folding, rows 6 through 9" at bounding box center [1001, 372] width 10 height 14
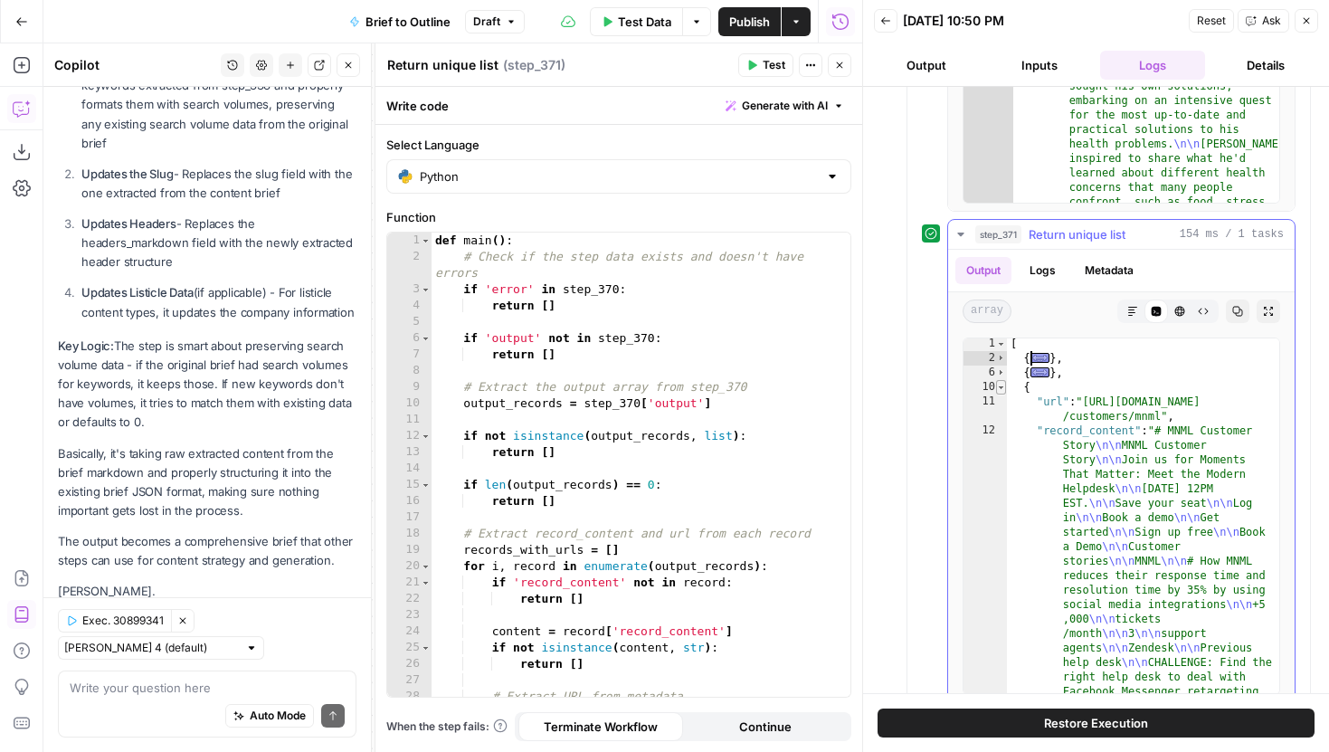
click at [1003, 391] on span "Toggle code folding, rows 10 through 13" at bounding box center [1001, 387] width 10 height 14
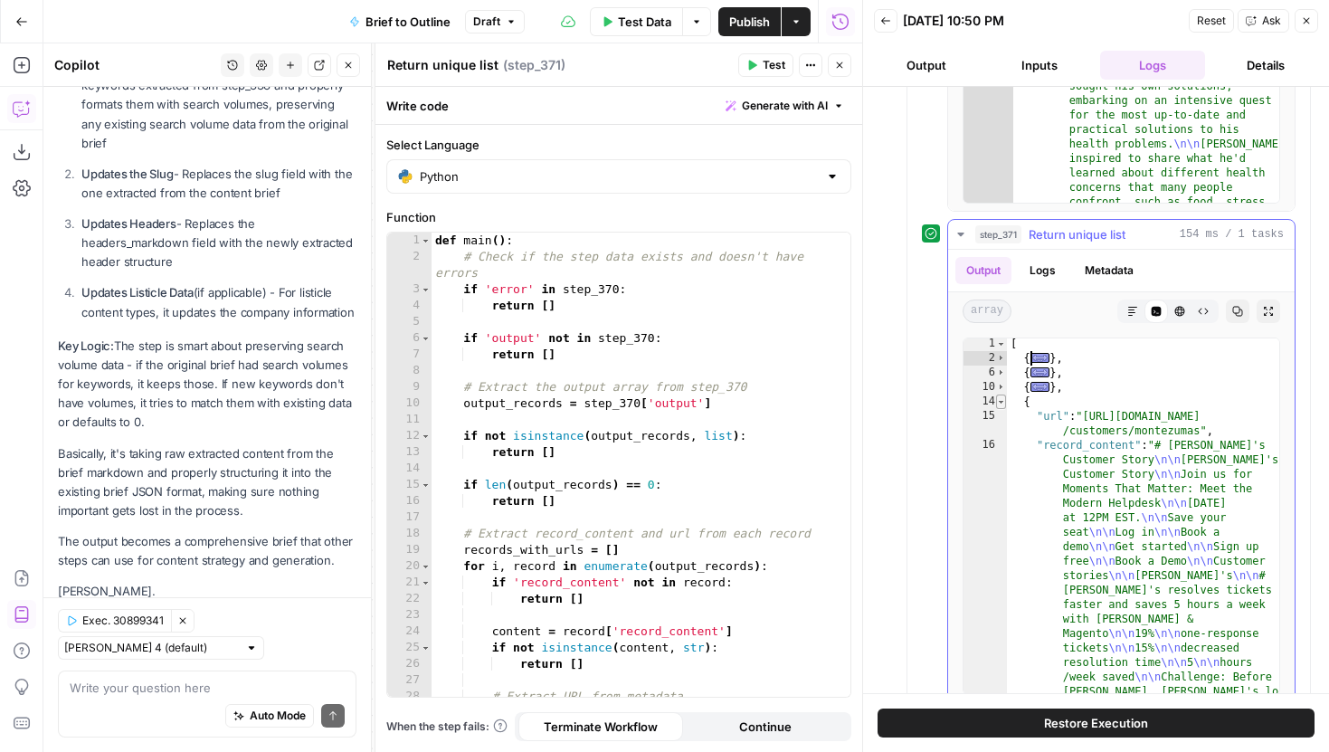
click at [1003, 407] on span "Toggle code folding, rows 14 through 17" at bounding box center [1001, 401] width 10 height 14
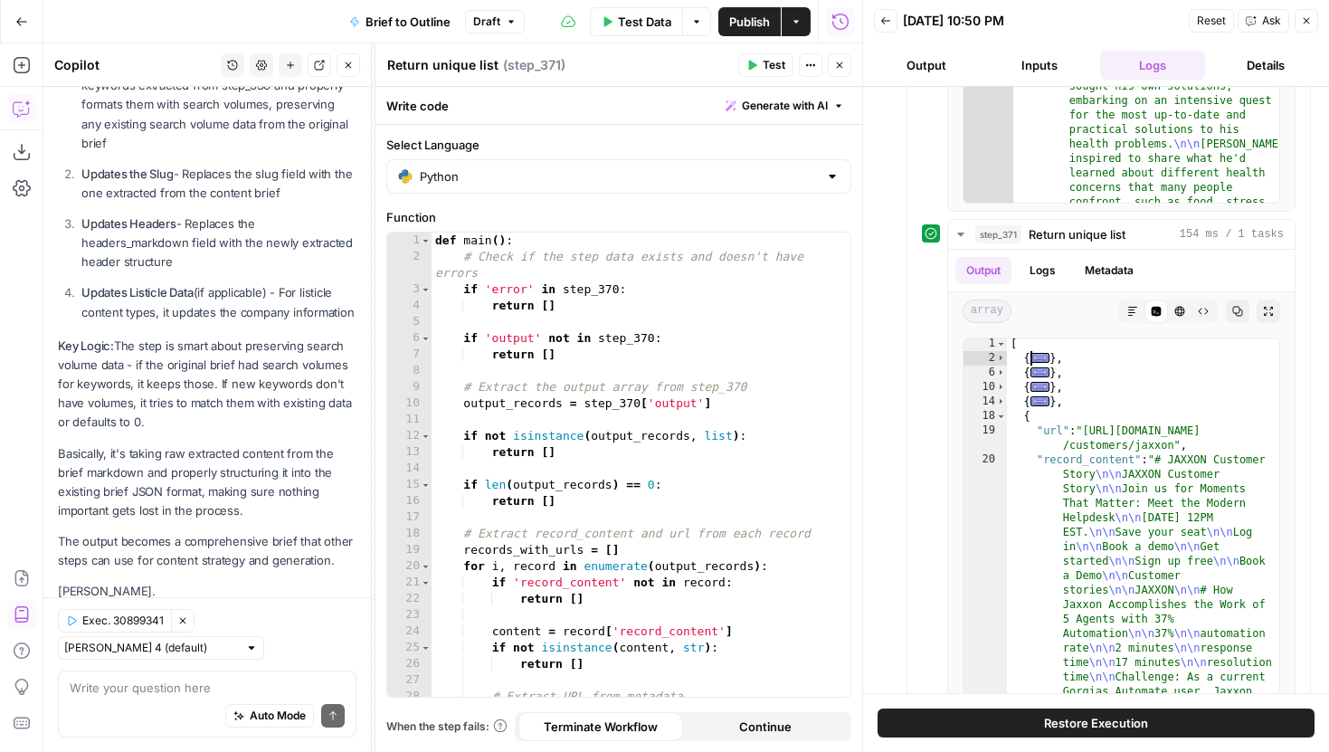
click at [838, 68] on icon "button" at bounding box center [839, 65] width 11 height 11
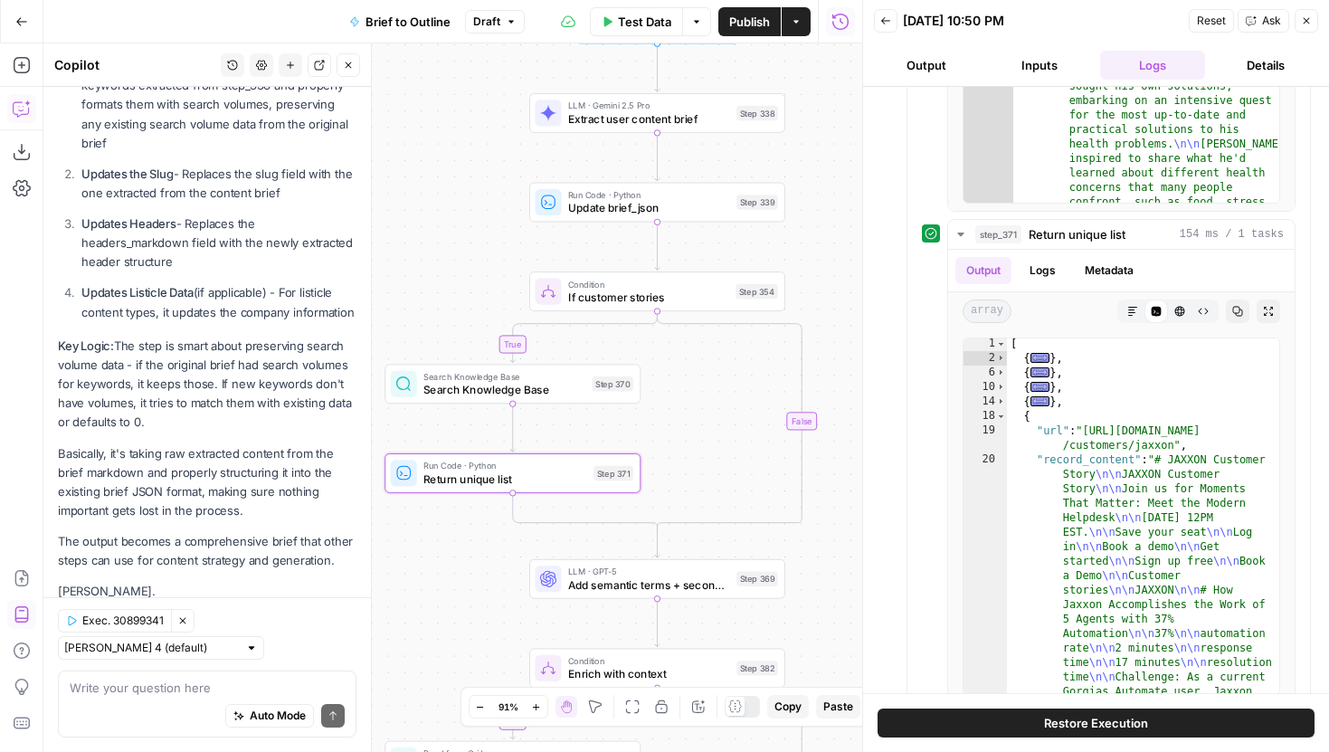
drag, startPoint x: 691, startPoint y: 251, endPoint x: 686, endPoint y: 422, distance: 171.9
click at [686, 422] on div "true true true false true false false false Workflow Input Settings Inputs LLM …" at bounding box center [452, 397] width 819 height 708
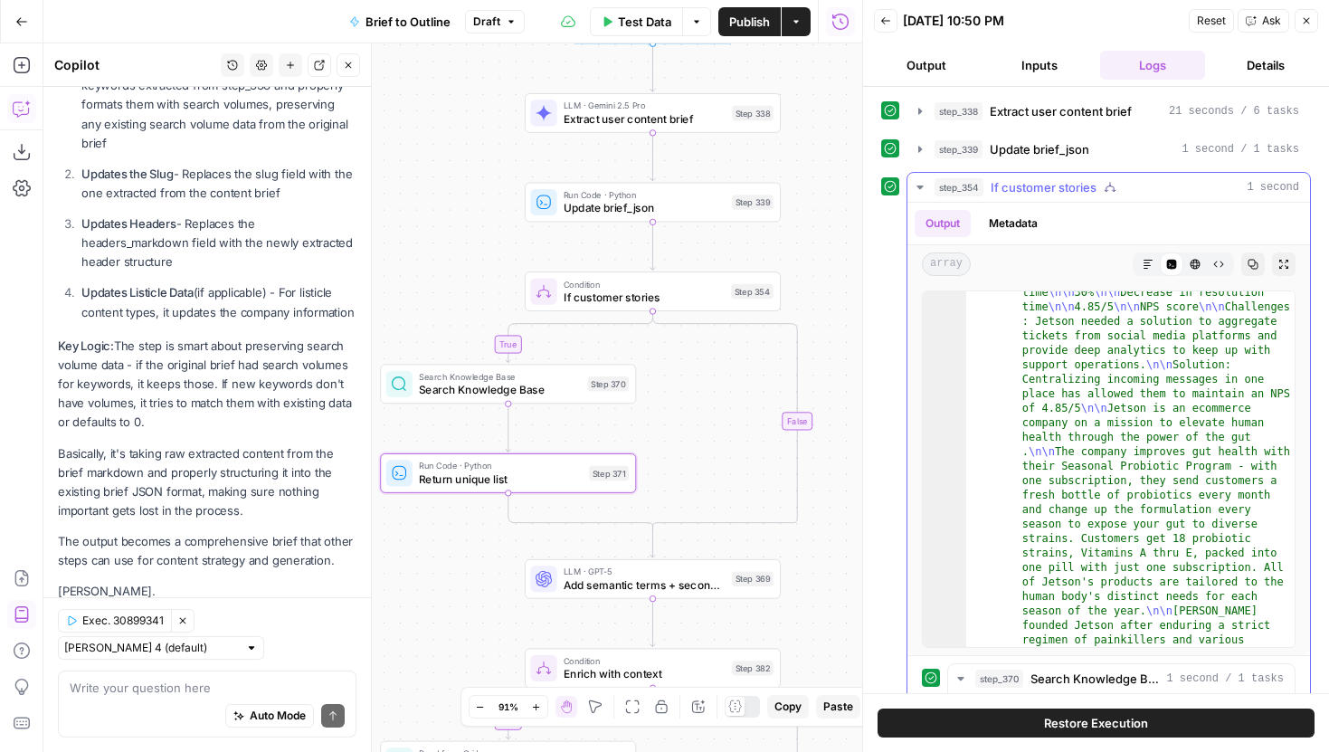
click at [925, 191] on icon "button" at bounding box center [920, 187] width 14 height 14
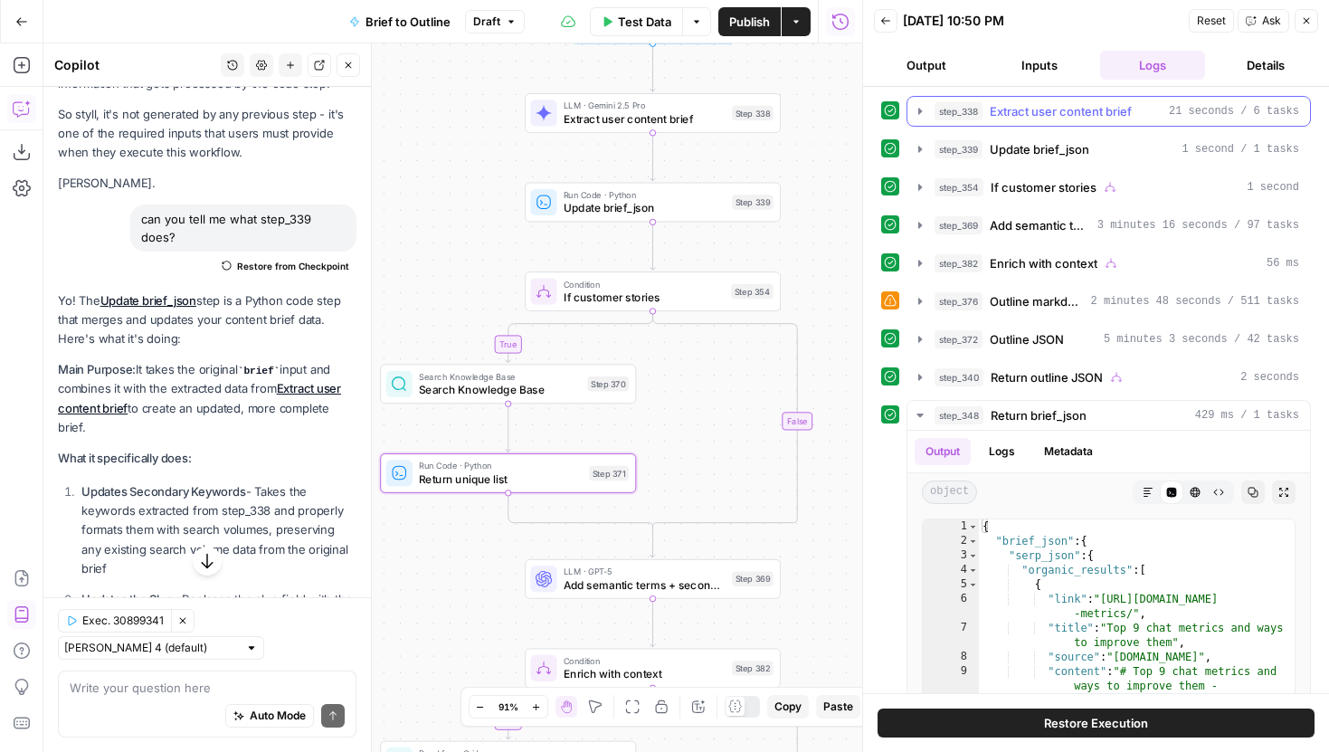
click at [918, 115] on icon "button" at bounding box center [920, 111] width 14 height 14
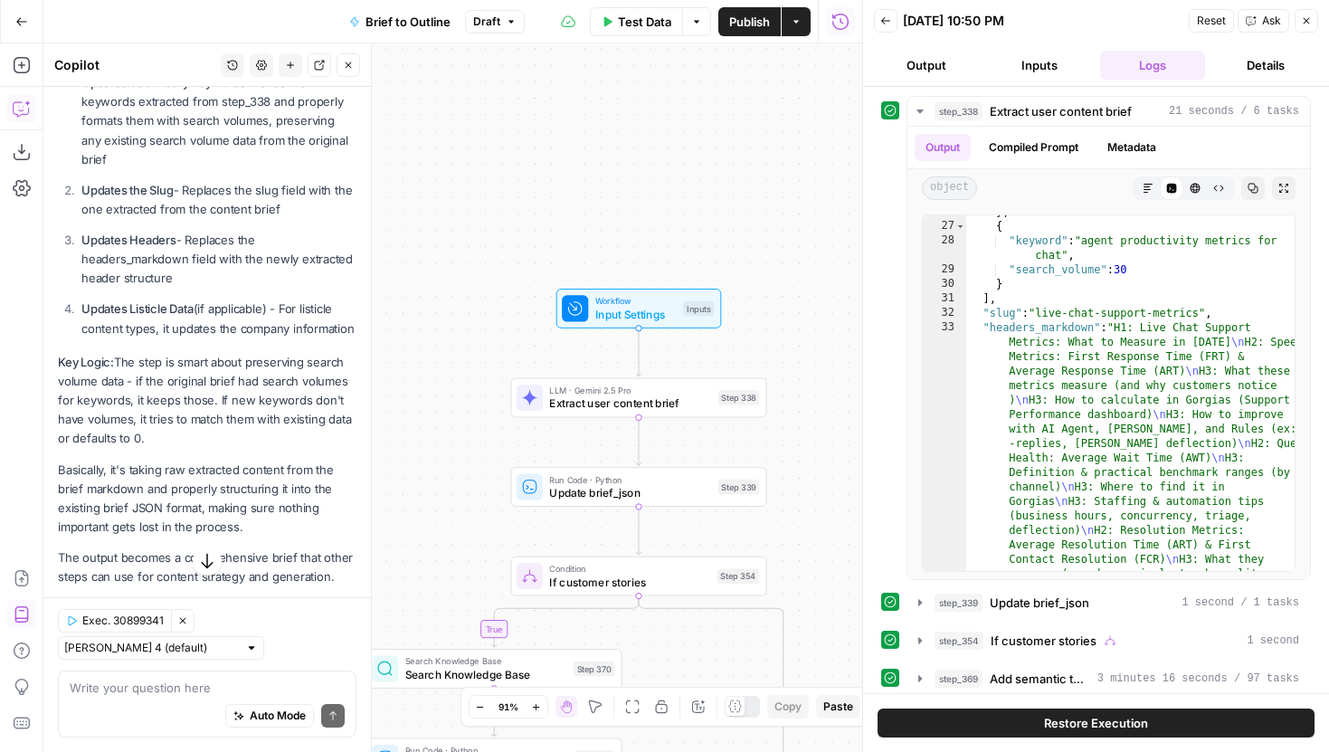
scroll to position [1004, 0]
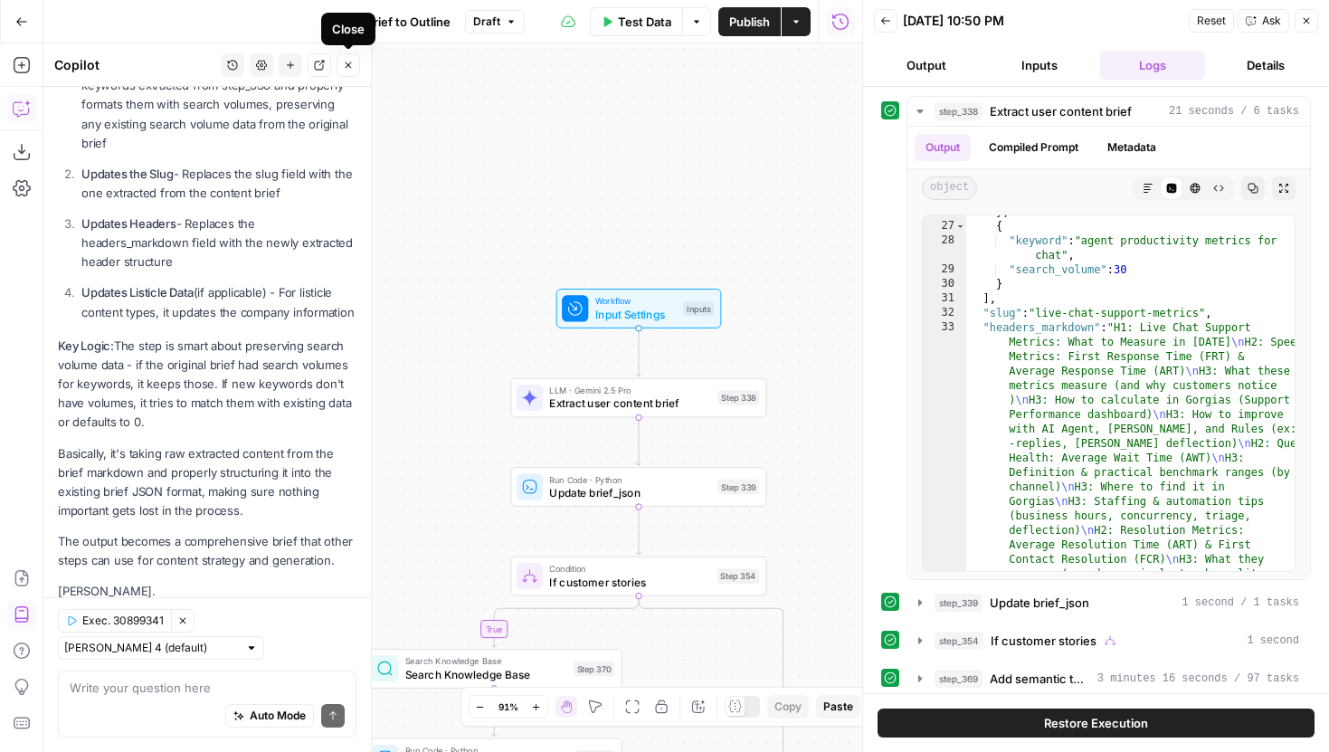
click at [348, 61] on icon "button" at bounding box center [348, 65] width 11 height 11
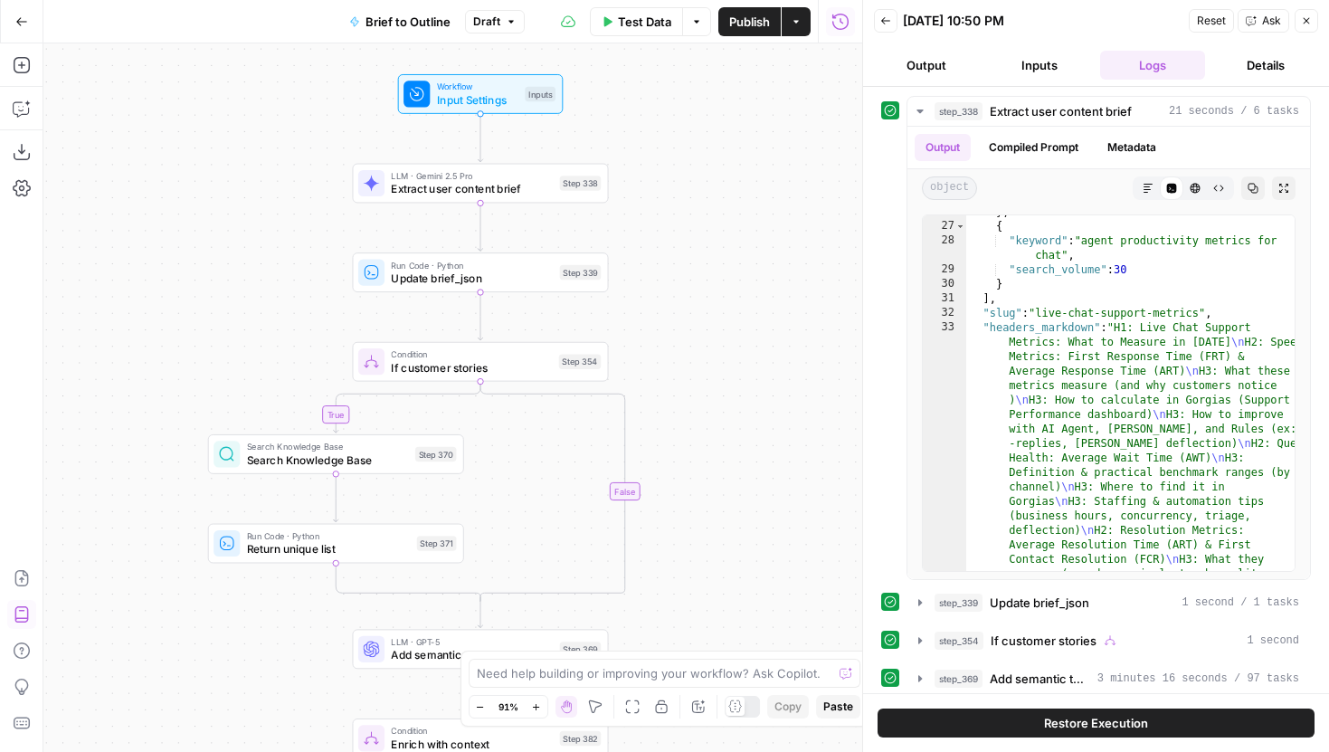
drag, startPoint x: 404, startPoint y: 421, endPoint x: 246, endPoint y: 207, distance: 266.5
click at [246, 207] on div "true true true false true false false false Workflow Input Settings Inputs LLM …" at bounding box center [452, 397] width 819 height 708
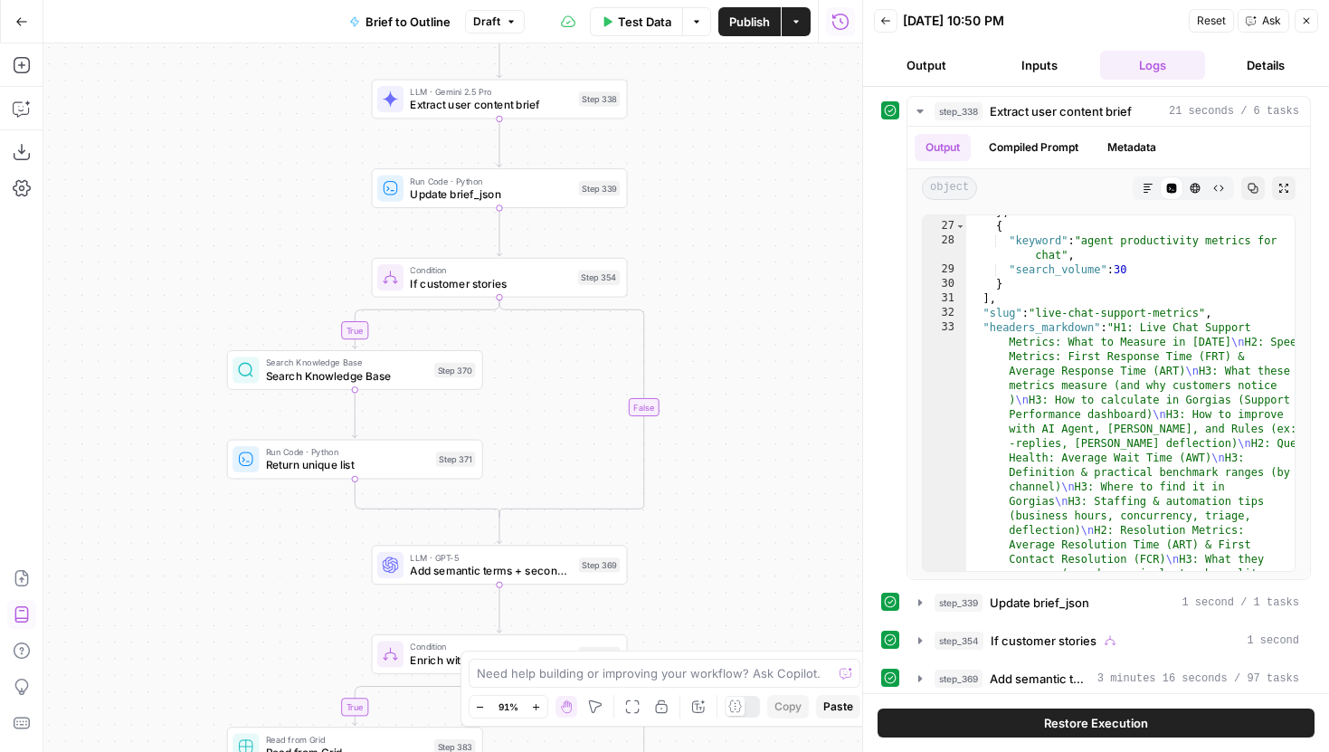
drag, startPoint x: 248, startPoint y: 279, endPoint x: 268, endPoint y: 205, distance: 76.8
click at [268, 207] on div "true true true false true false false false Workflow Input Settings Inputs LLM …" at bounding box center [452, 397] width 819 height 708
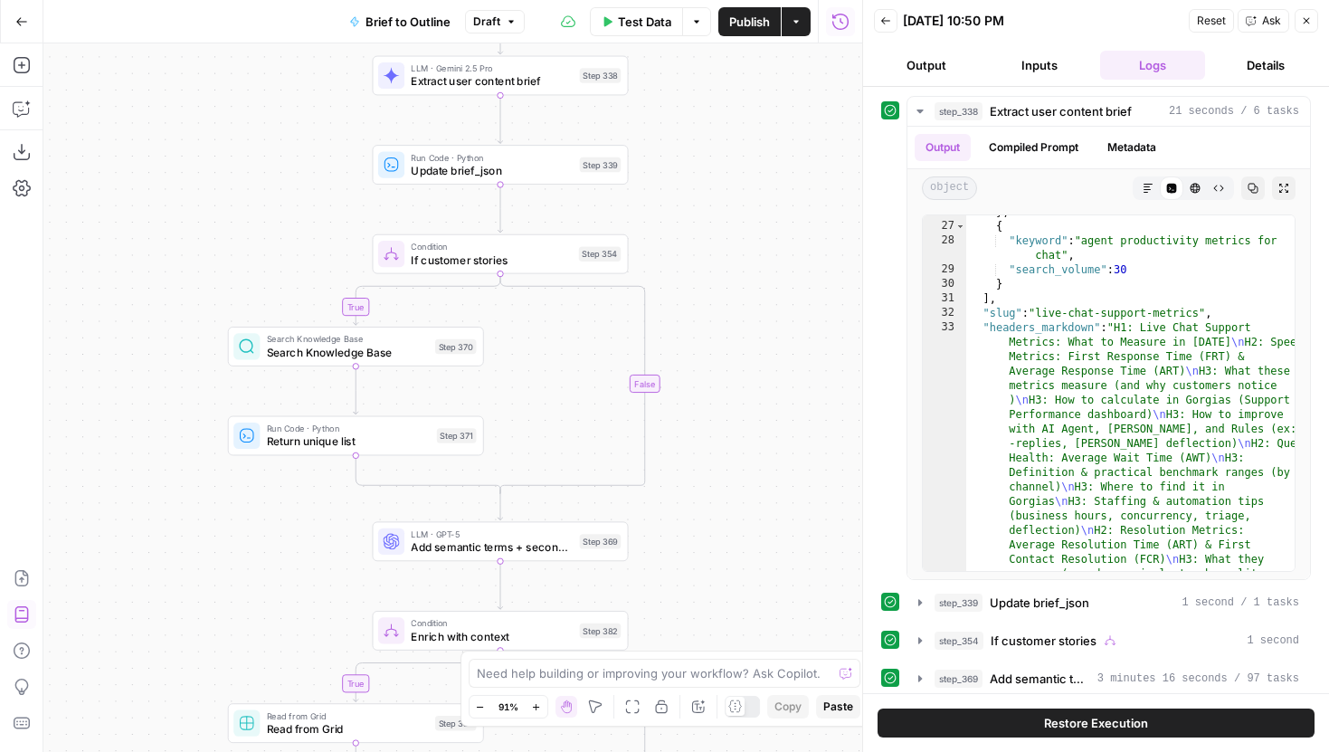
drag, startPoint x: 279, startPoint y: 555, endPoint x: 269, endPoint y: 389, distance: 166.7
click at [269, 389] on div "true true true false true false false false Workflow Input Settings Inputs LLM …" at bounding box center [452, 397] width 819 height 708
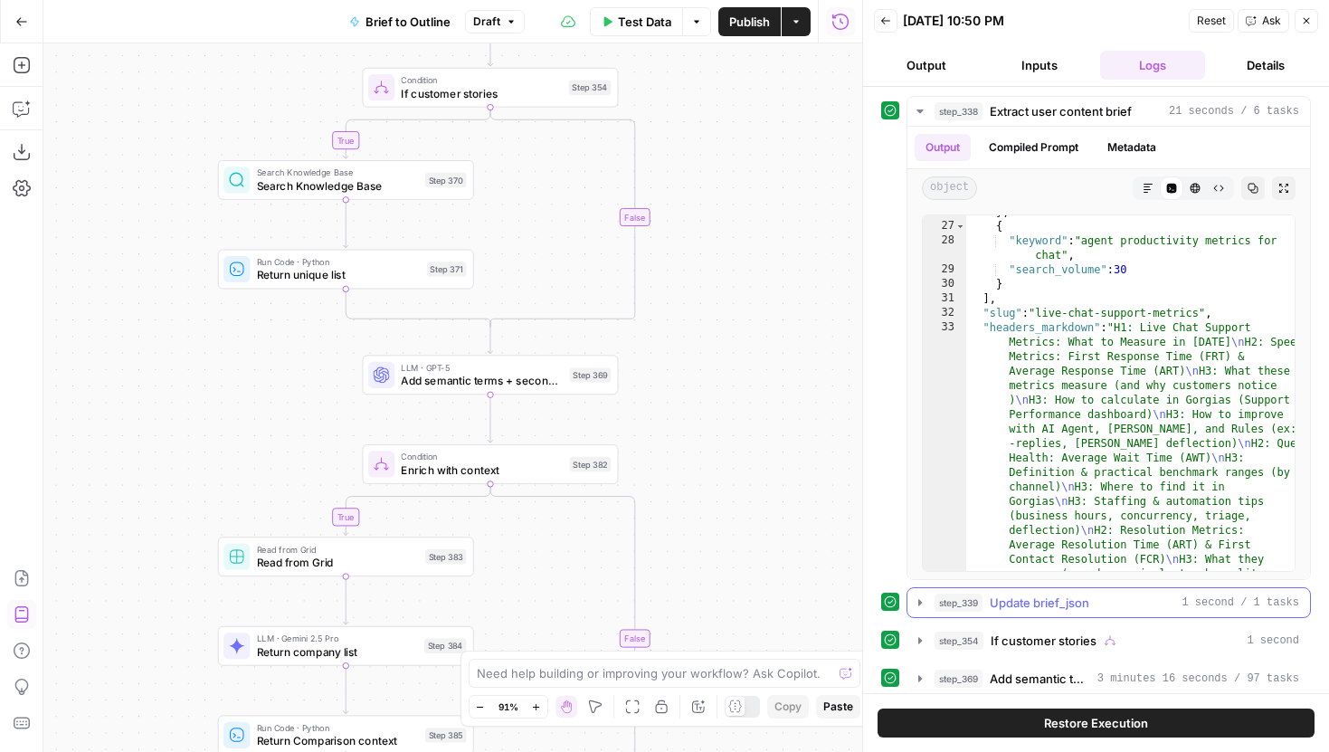
click at [921, 594] on button "step_339 Update brief_json 1 second / 1 tasks" at bounding box center [1108, 602] width 402 height 29
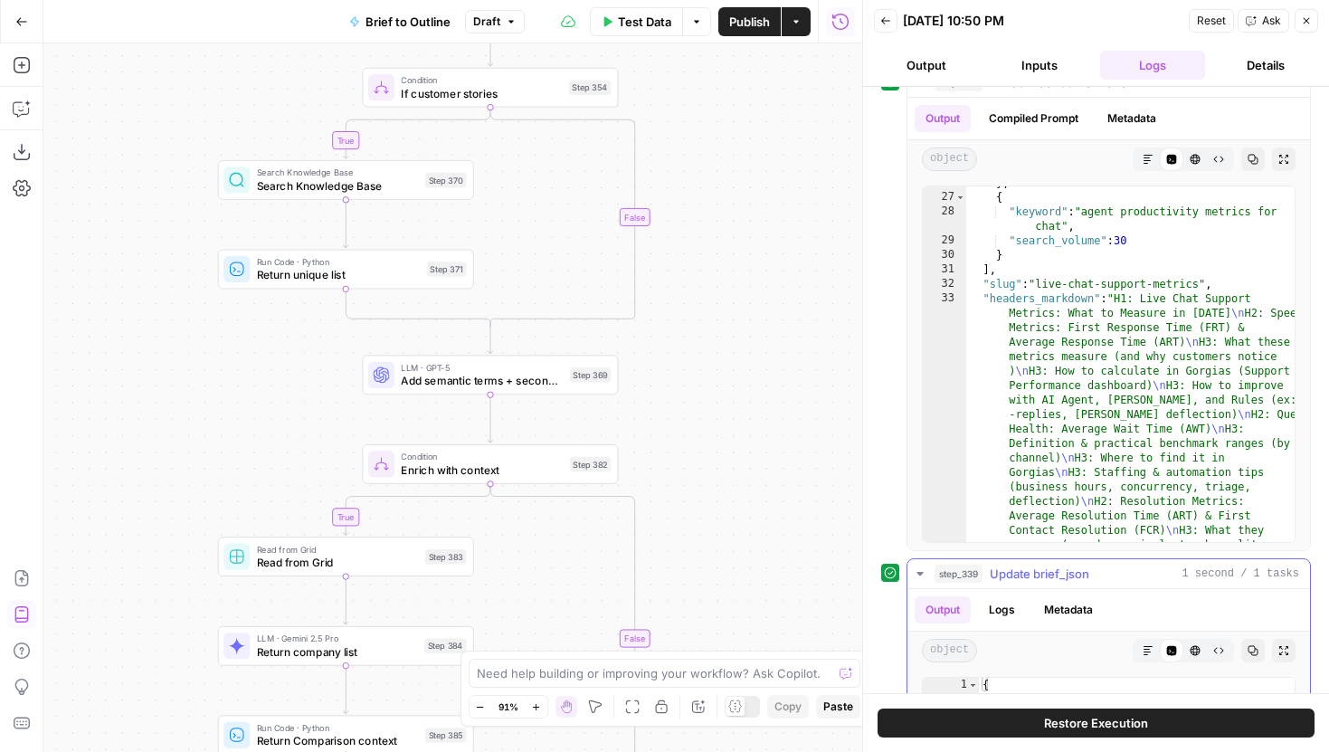
click at [917, 571] on icon "button" at bounding box center [920, 573] width 14 height 14
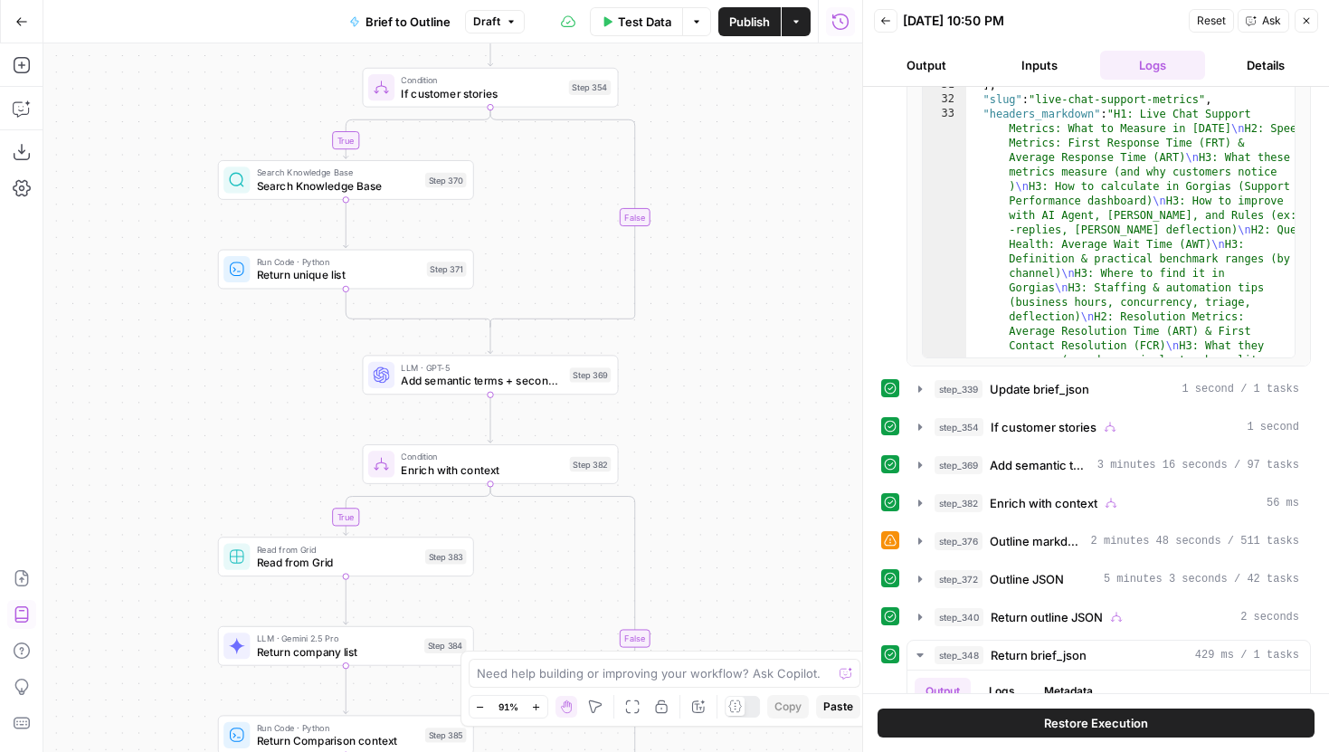
scroll to position [220, 0]
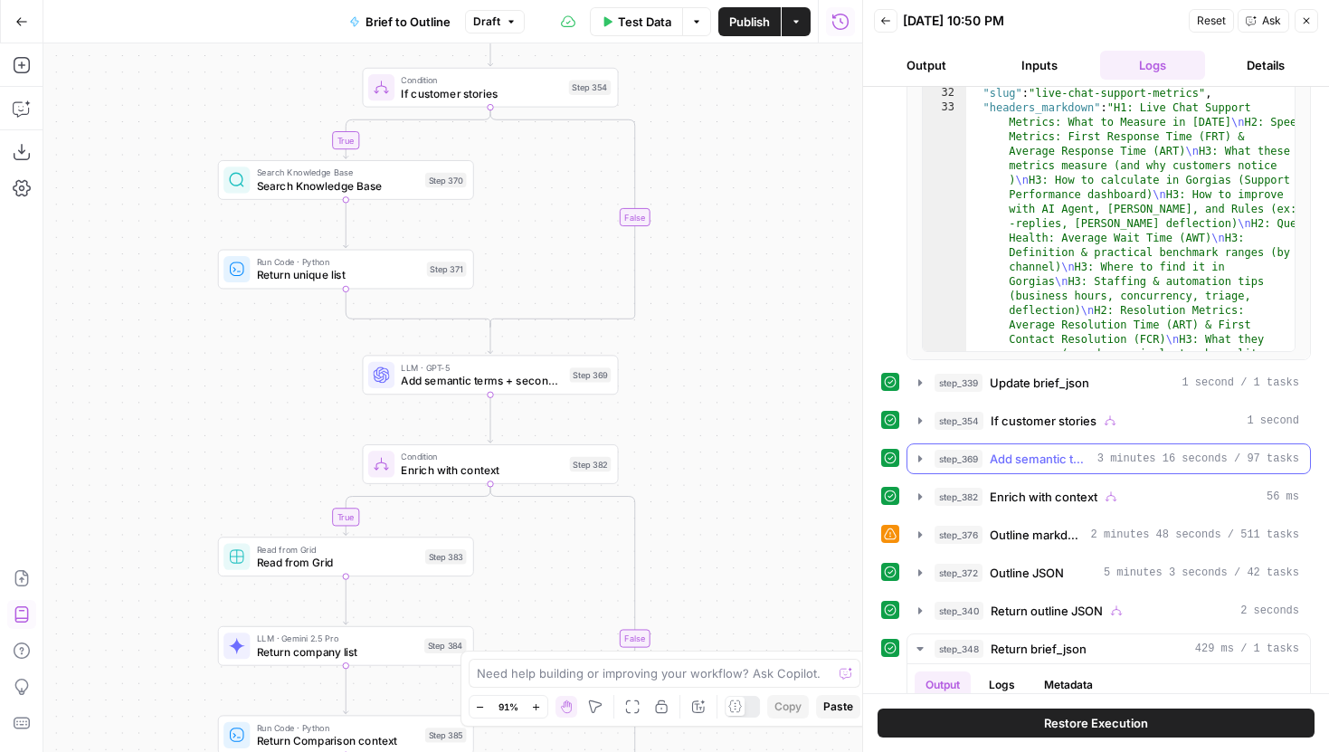
click at [918, 453] on icon "button" at bounding box center [920, 458] width 14 height 14
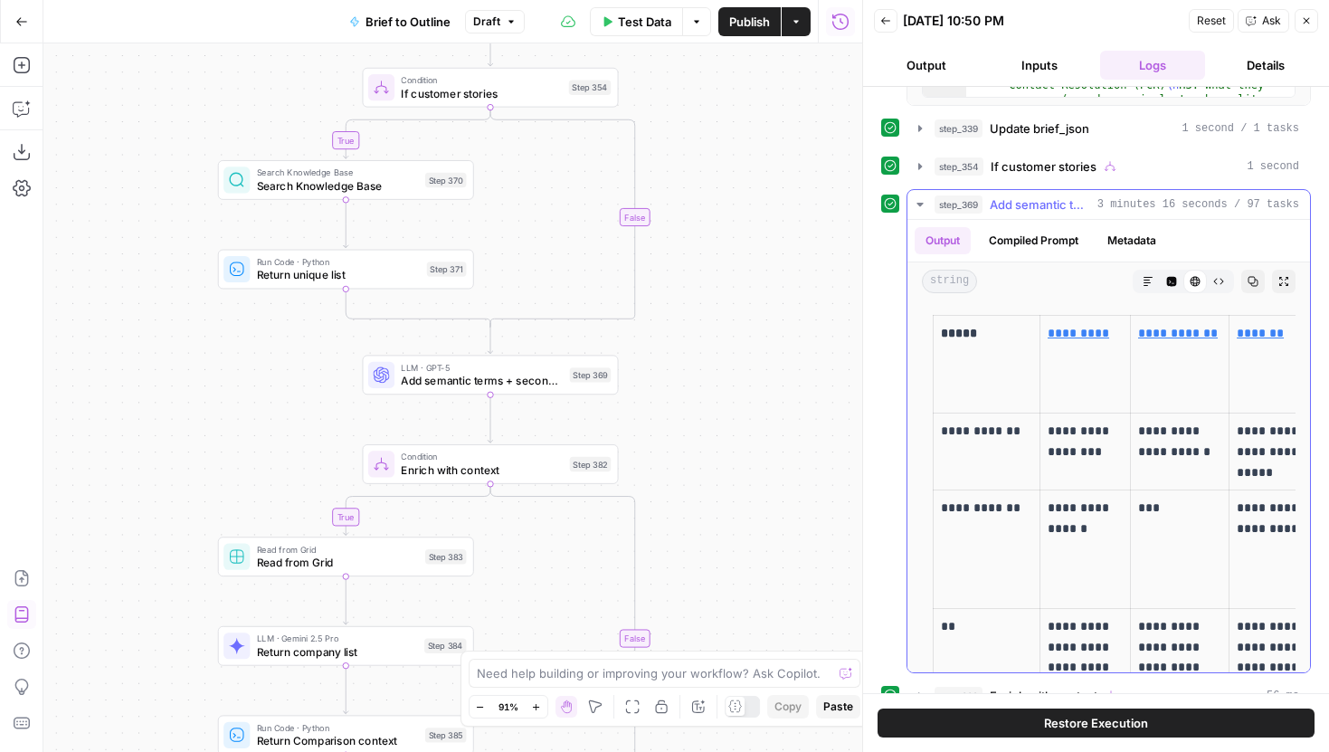
scroll to position [507, 0]
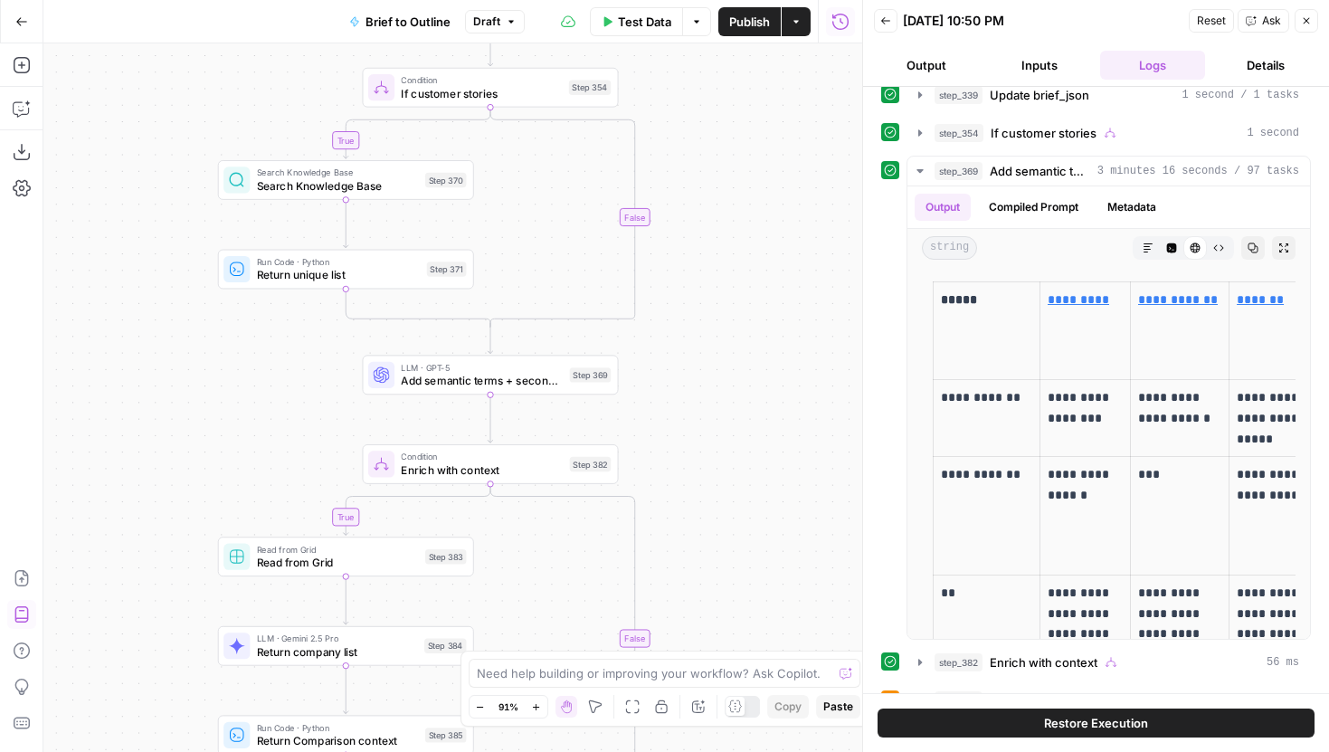
click at [561, 388] on div "LLM · GPT-5 Add semantic terms + secondary kw Step 369 Copy step Delete step Ad…" at bounding box center [491, 375] width 256 height 40
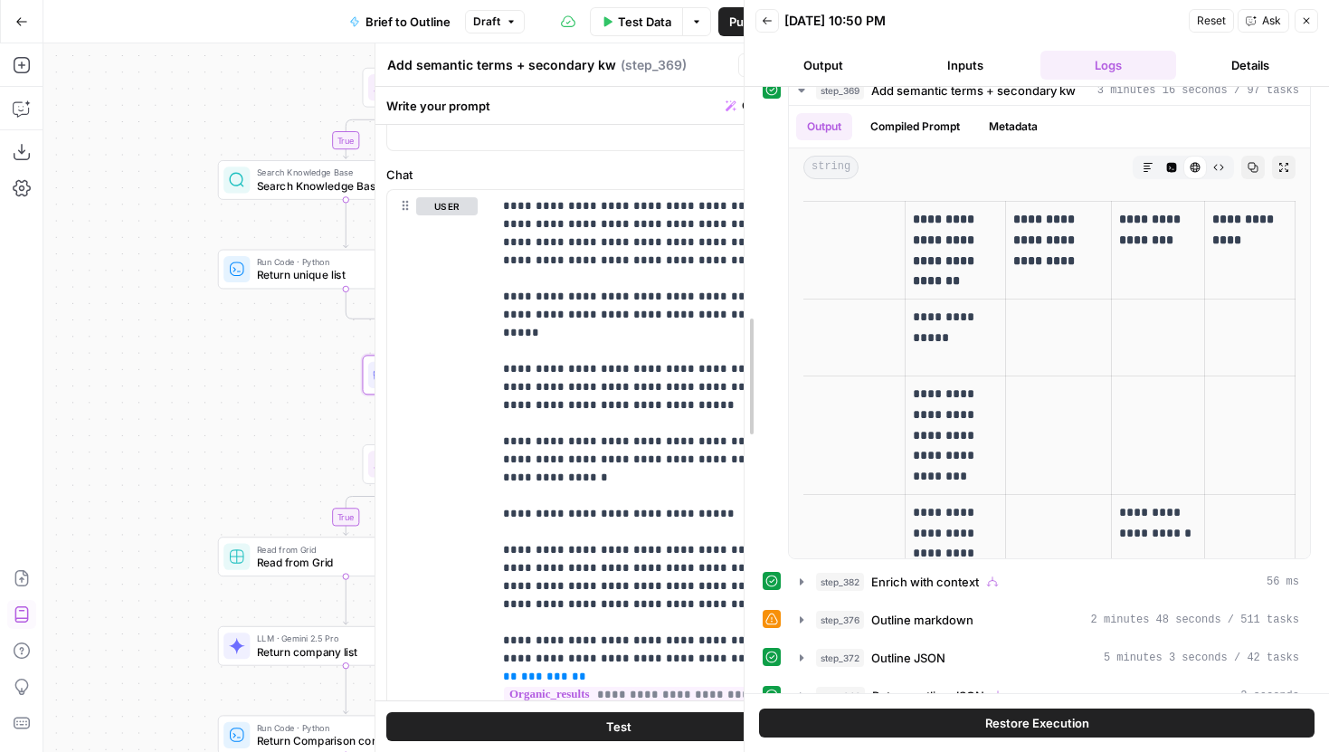
scroll to position [0, 682]
drag, startPoint x: 857, startPoint y: 242, endPoint x: 738, endPoint y: 242, distance: 118.5
click at [738, 242] on div at bounding box center [744, 376] width 18 height 752
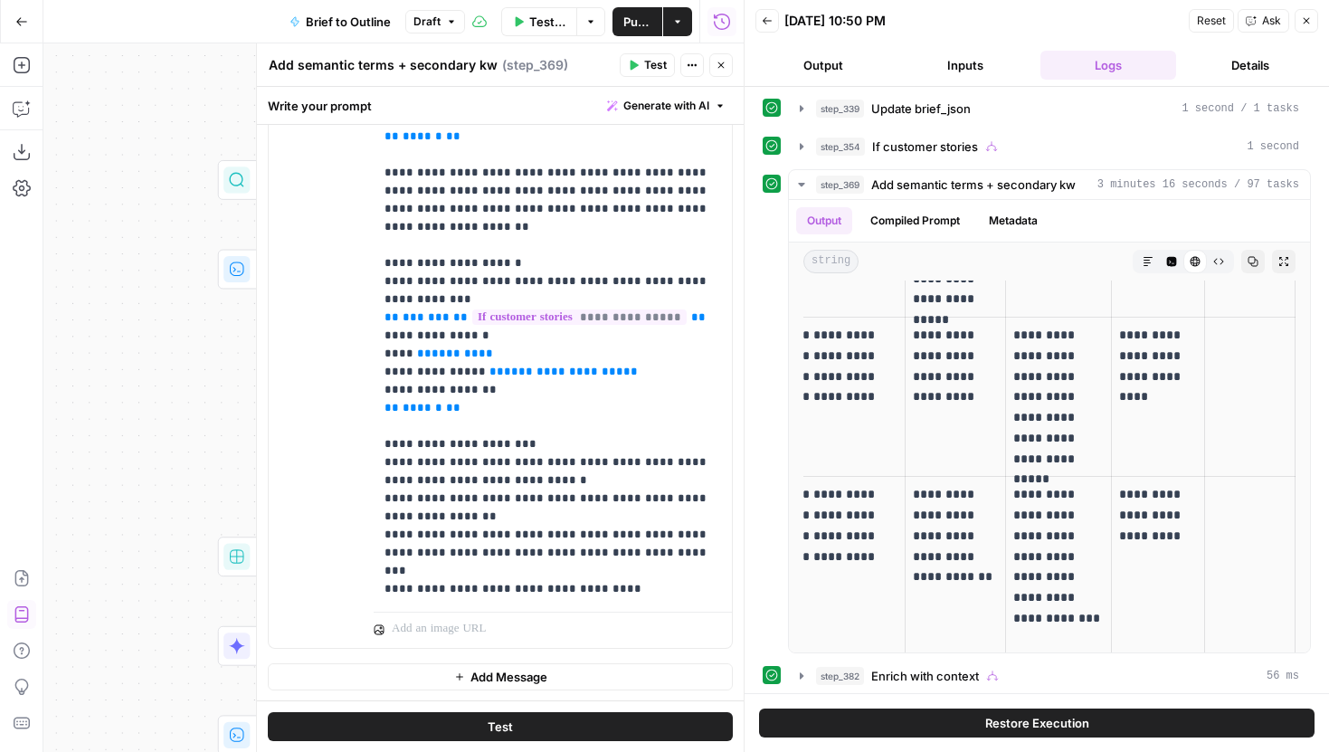
scroll to position [1397, 0]
click at [715, 63] on icon "button" at bounding box center [720, 65] width 11 height 11
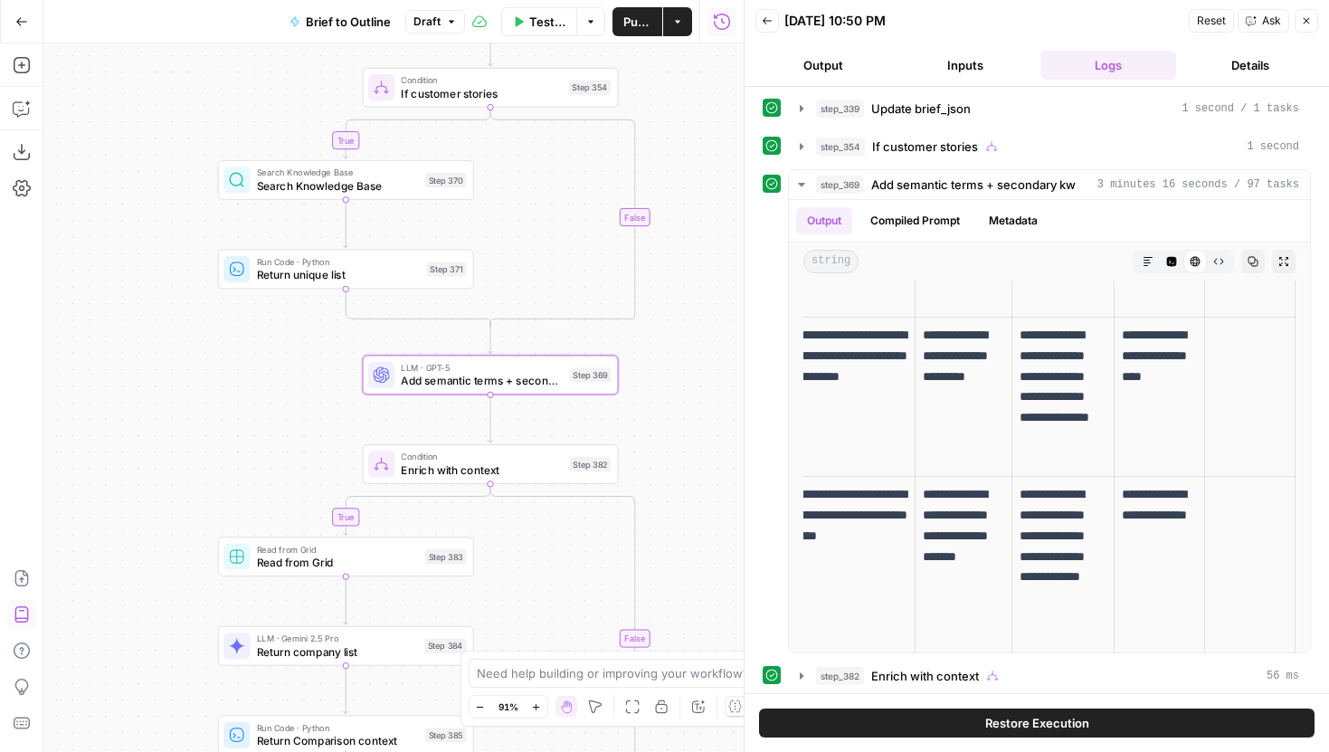
scroll to position [0, 662]
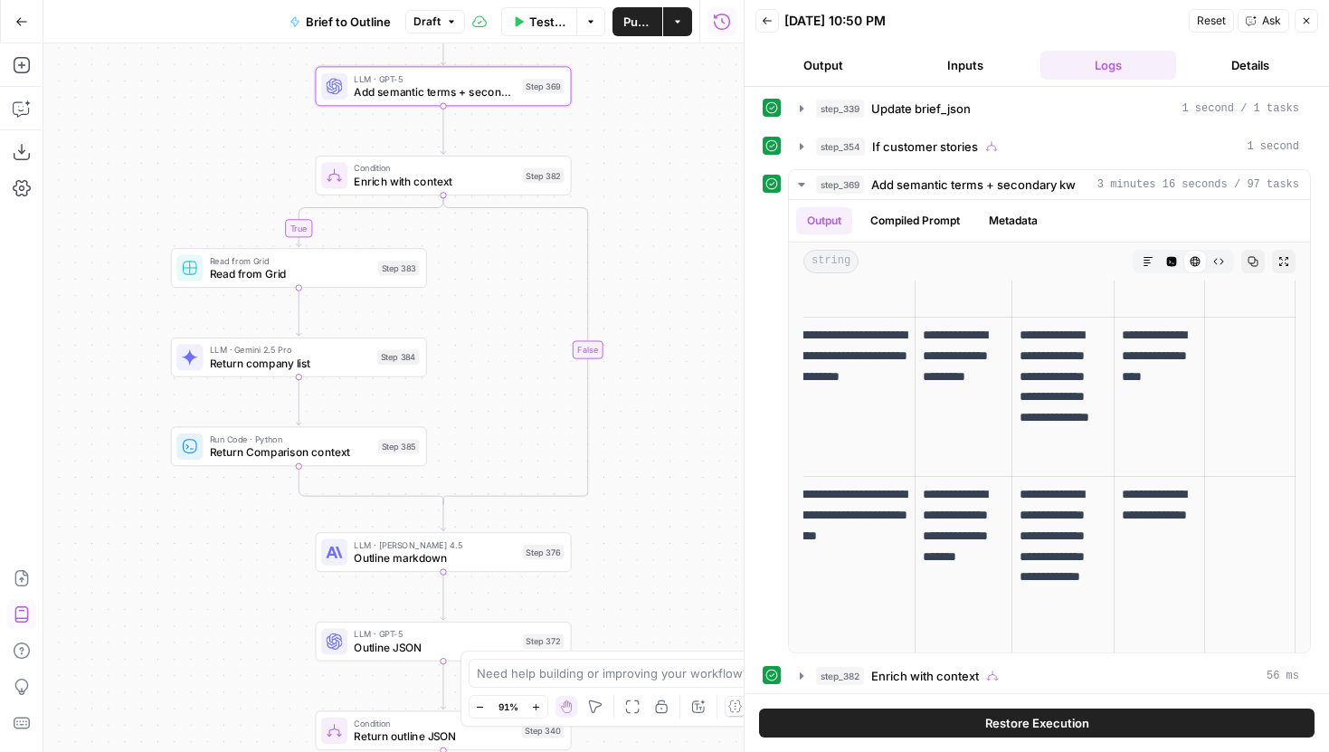
drag, startPoint x: 692, startPoint y: 507, endPoint x: 658, endPoint y: 129, distance: 379.5
click at [658, 128] on div "true true true false true false false false Workflow Input Settings Inputs LLM …" at bounding box center [393, 397] width 700 height 708
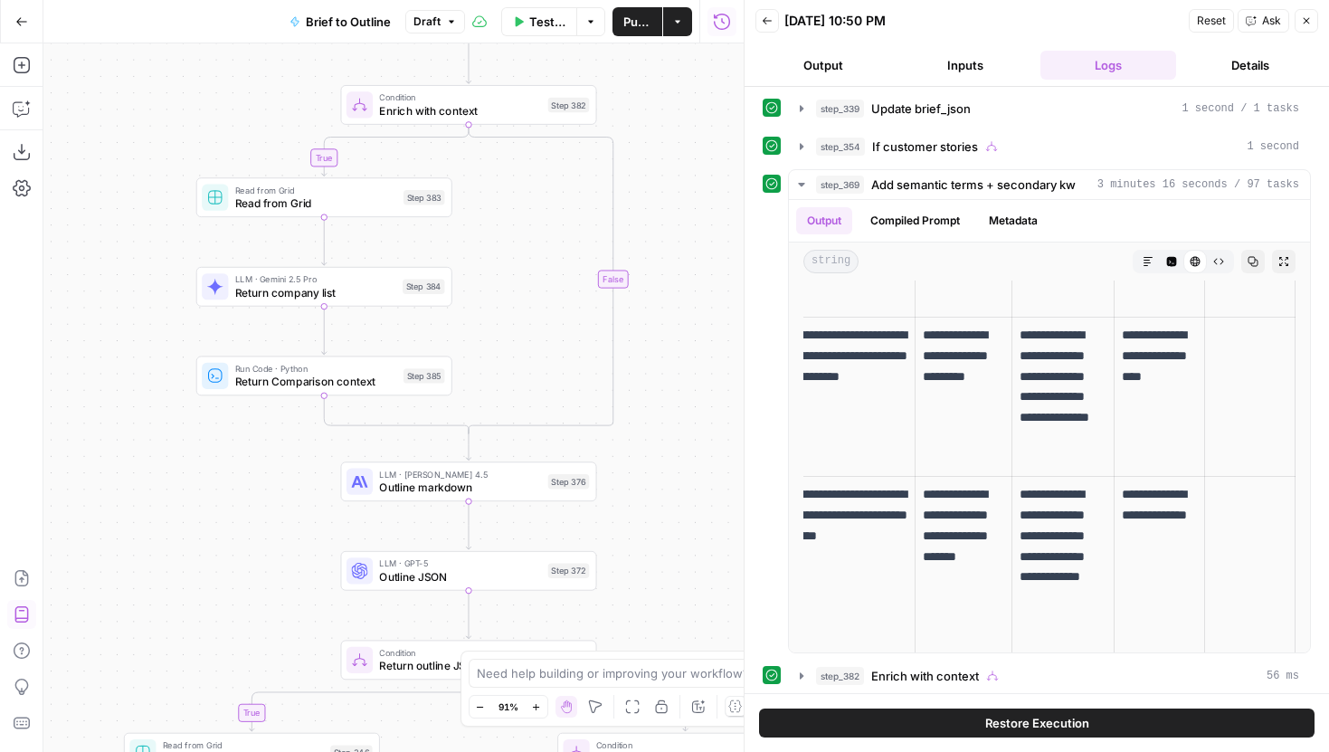
drag, startPoint x: 664, startPoint y: 320, endPoint x: 676, endPoint y: 340, distance: 23.1
click at [676, 340] on div "true true true false true false false false Workflow Input Settings Inputs LLM …" at bounding box center [393, 397] width 700 height 708
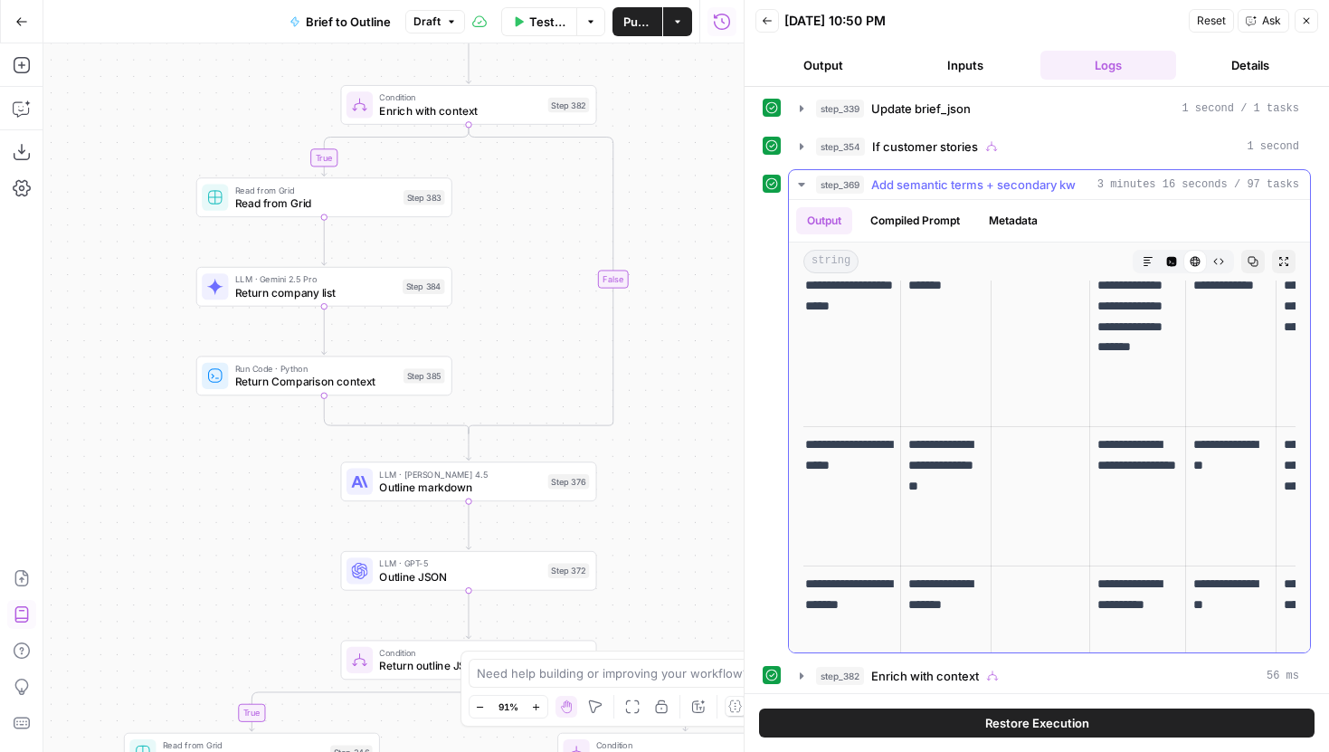
scroll to position [0, 0]
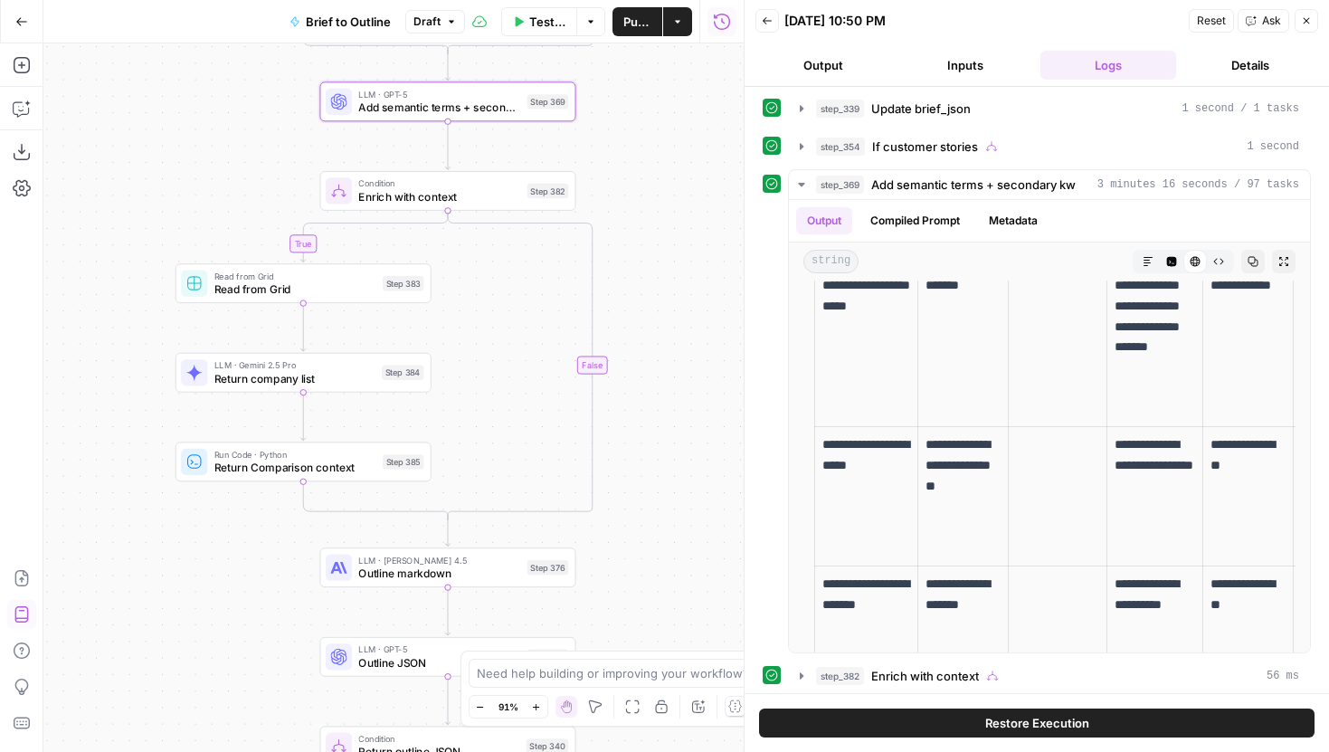
drag, startPoint x: 677, startPoint y: 351, endPoint x: 656, endPoint y: 436, distance: 87.5
click at [656, 436] on div "true true true false true false false false Workflow Input Settings Inputs LLM …" at bounding box center [393, 397] width 700 height 708
click at [797, 184] on icon "button" at bounding box center [801, 184] width 14 height 14
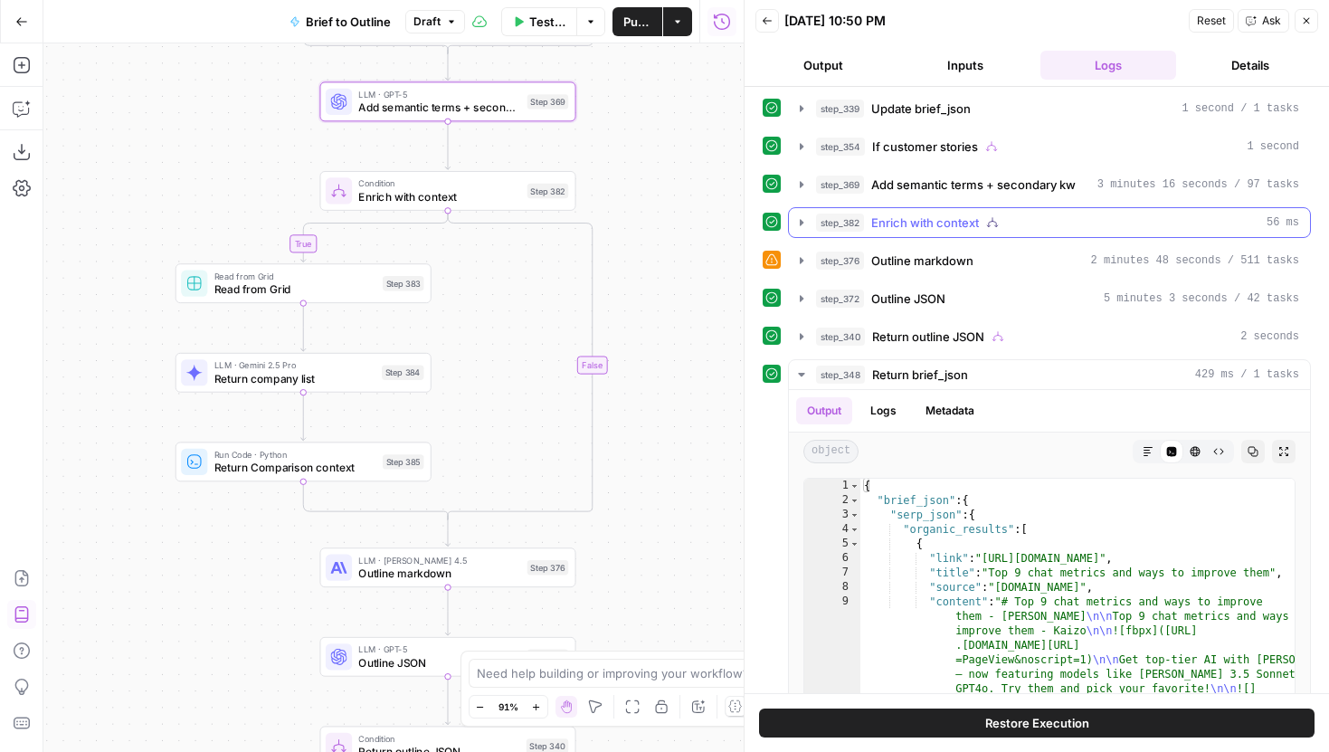
click at [801, 218] on icon "button" at bounding box center [801, 222] width 14 height 14
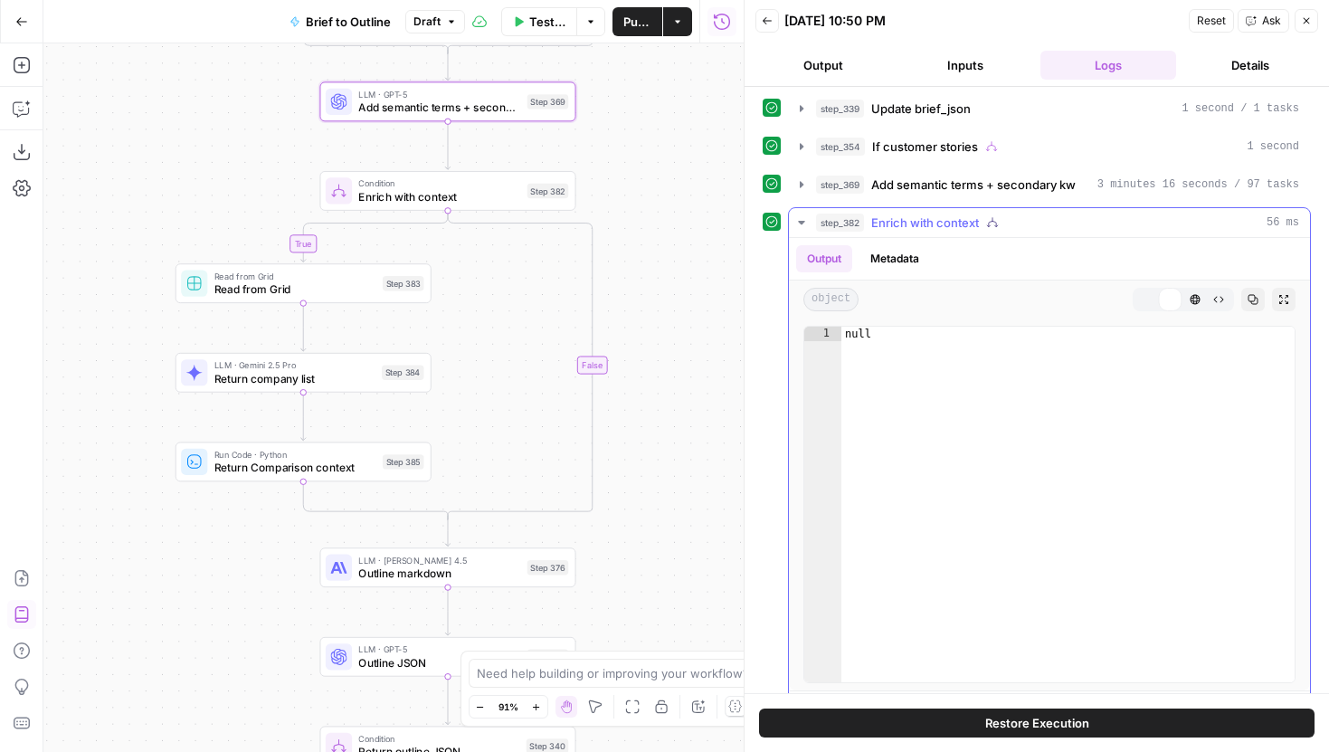
scroll to position [612, 0]
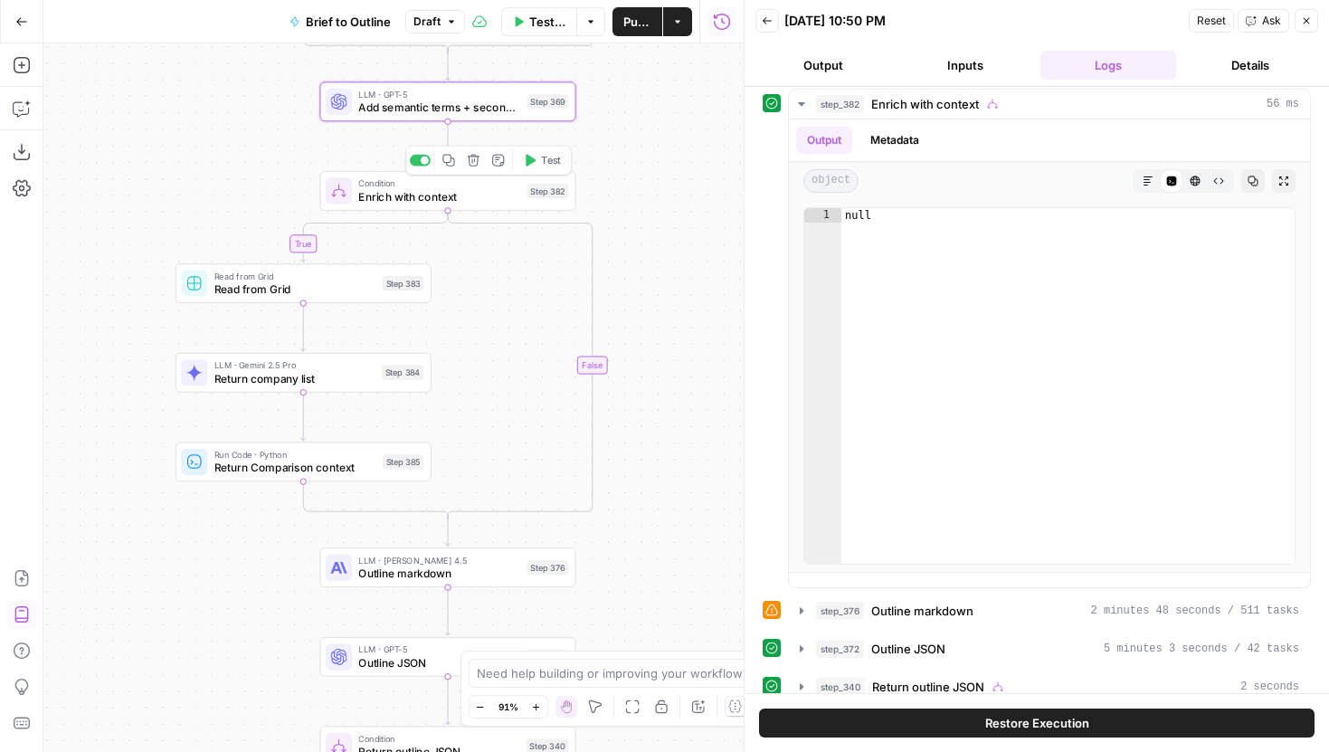
click at [454, 198] on span "Enrich with context" at bounding box center [439, 196] width 162 height 16
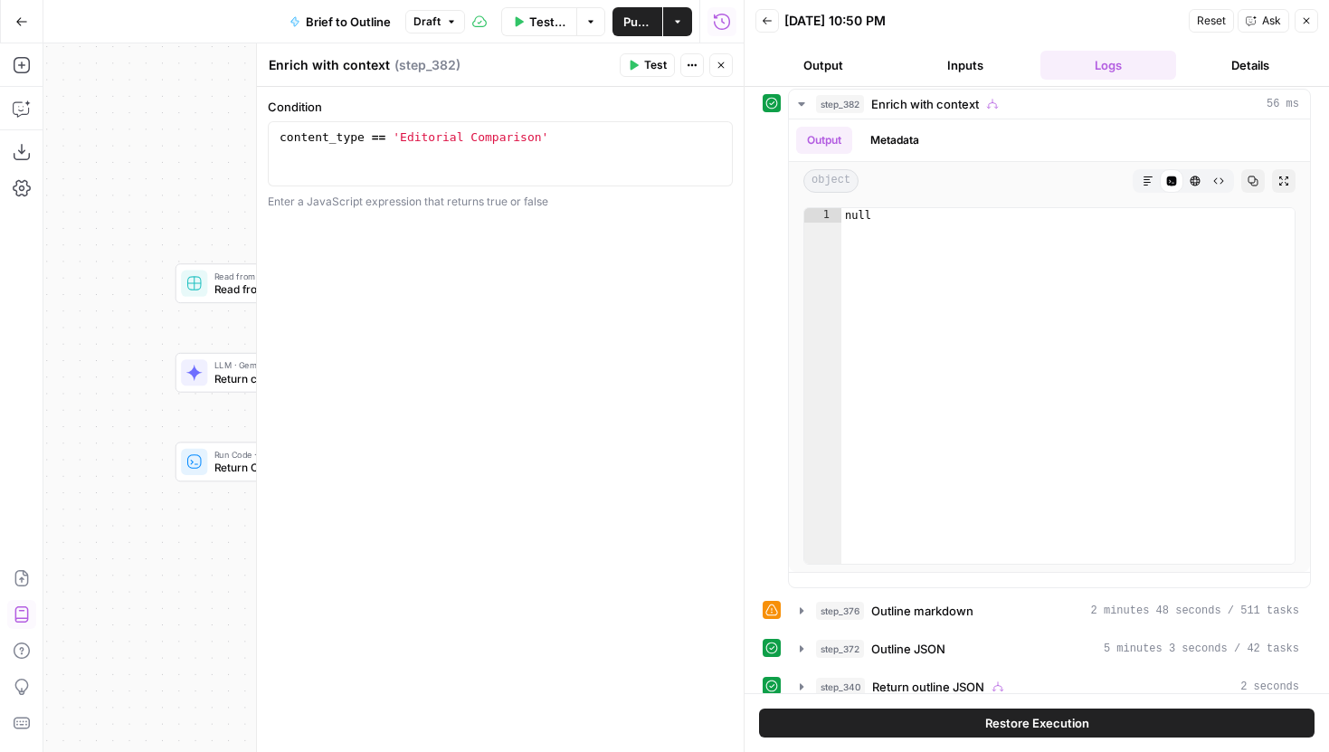
drag, startPoint x: 723, startPoint y: 71, endPoint x: 688, endPoint y: 327, distance: 259.1
click at [723, 70] on button "Close" at bounding box center [721, 65] width 24 height 24
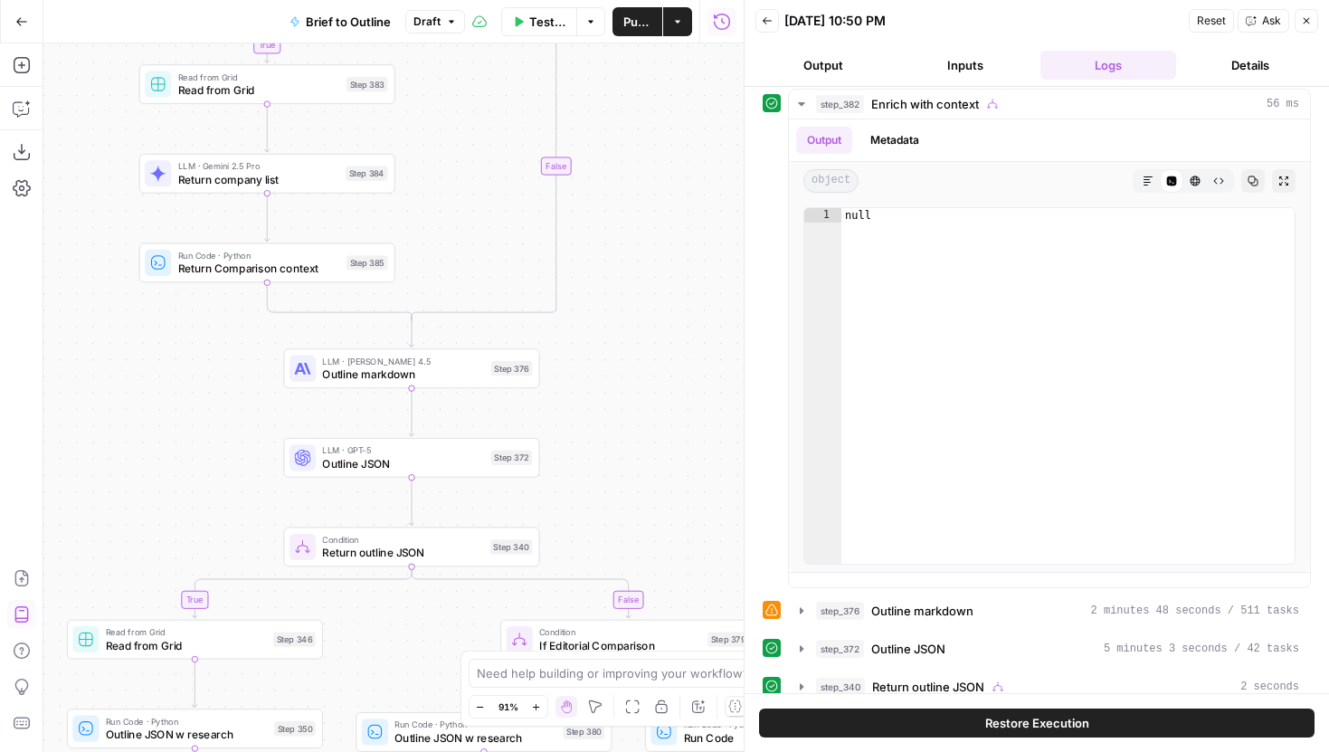
drag, startPoint x: 659, startPoint y: 440, endPoint x: 618, endPoint y: 279, distance: 166.3
click at [618, 279] on div "true true true false true false false false Workflow Input Settings Inputs LLM …" at bounding box center [393, 397] width 700 height 708
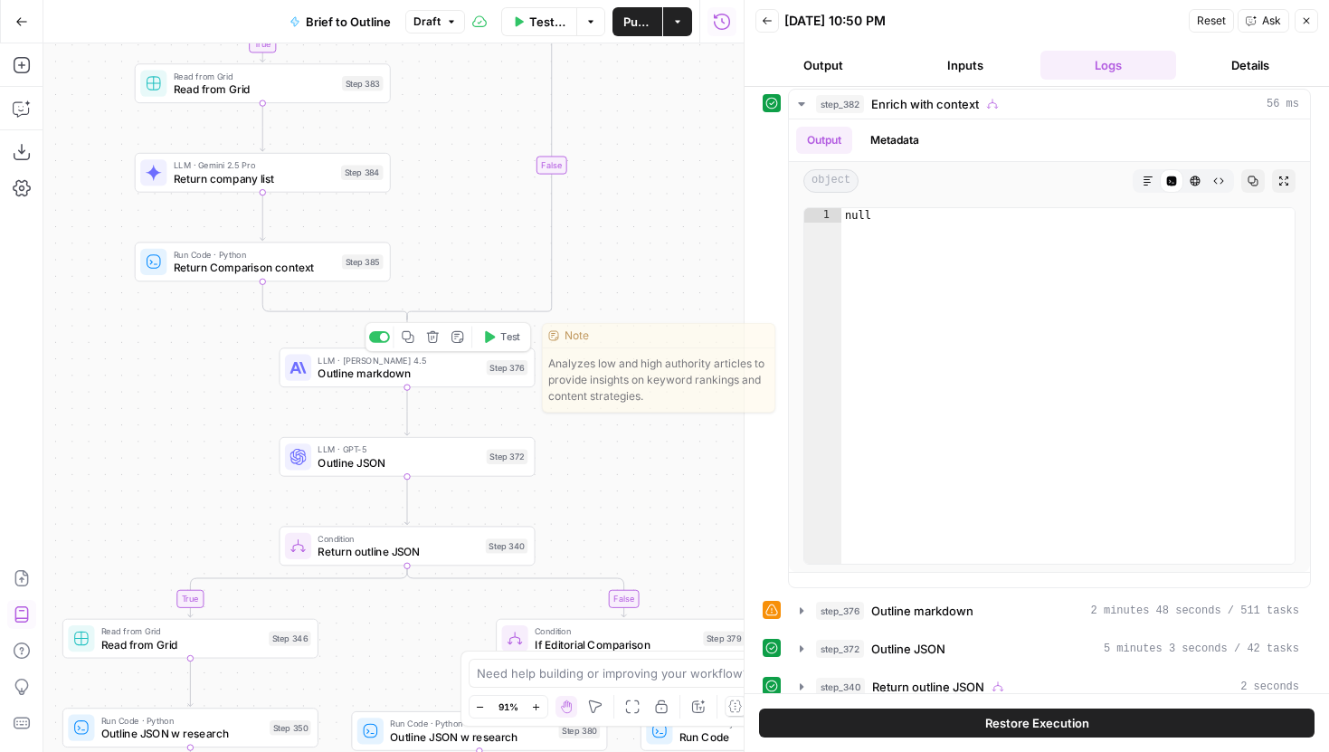
click at [491, 376] on div "LLM · Claude Sonnet 4.5 Outline markdown Step 376 Copy step Delete step Edit No…" at bounding box center [406, 368] width 242 height 28
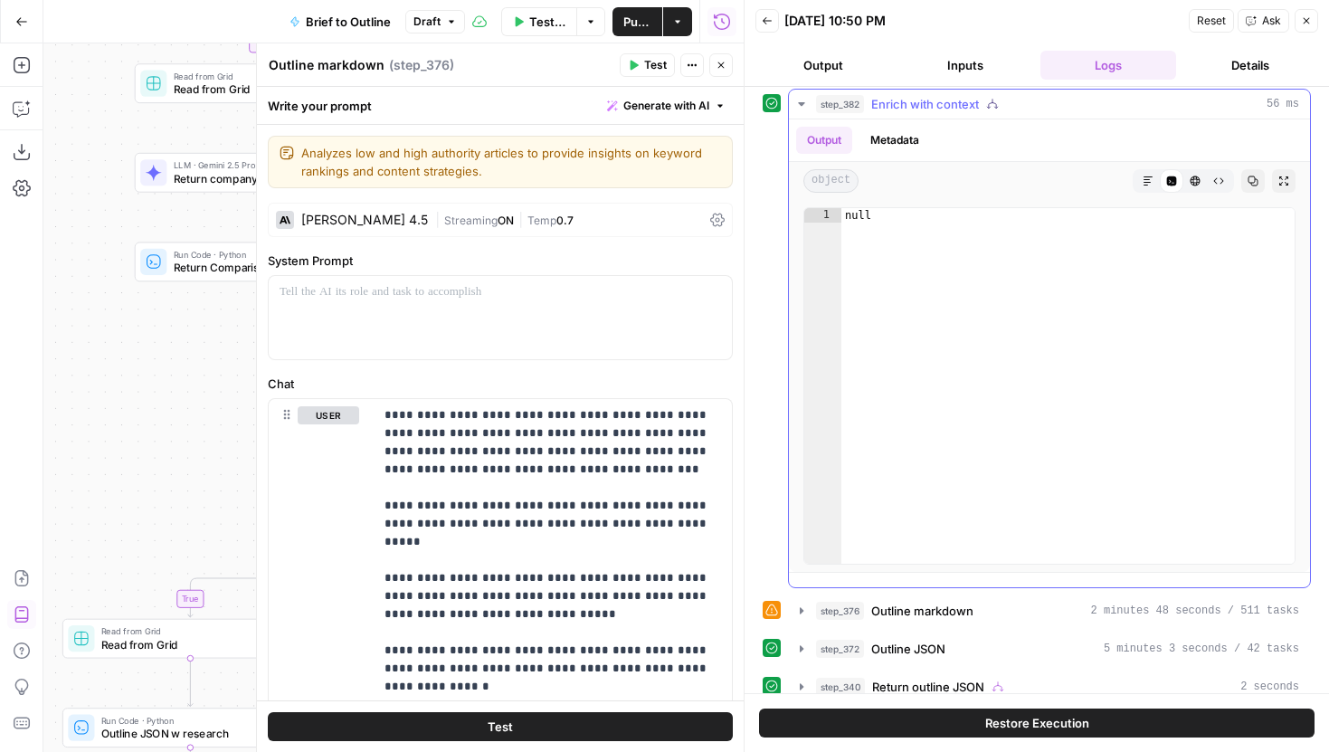
click at [808, 104] on button "step_382 Enrich with context 56 ms" at bounding box center [1049, 104] width 521 height 29
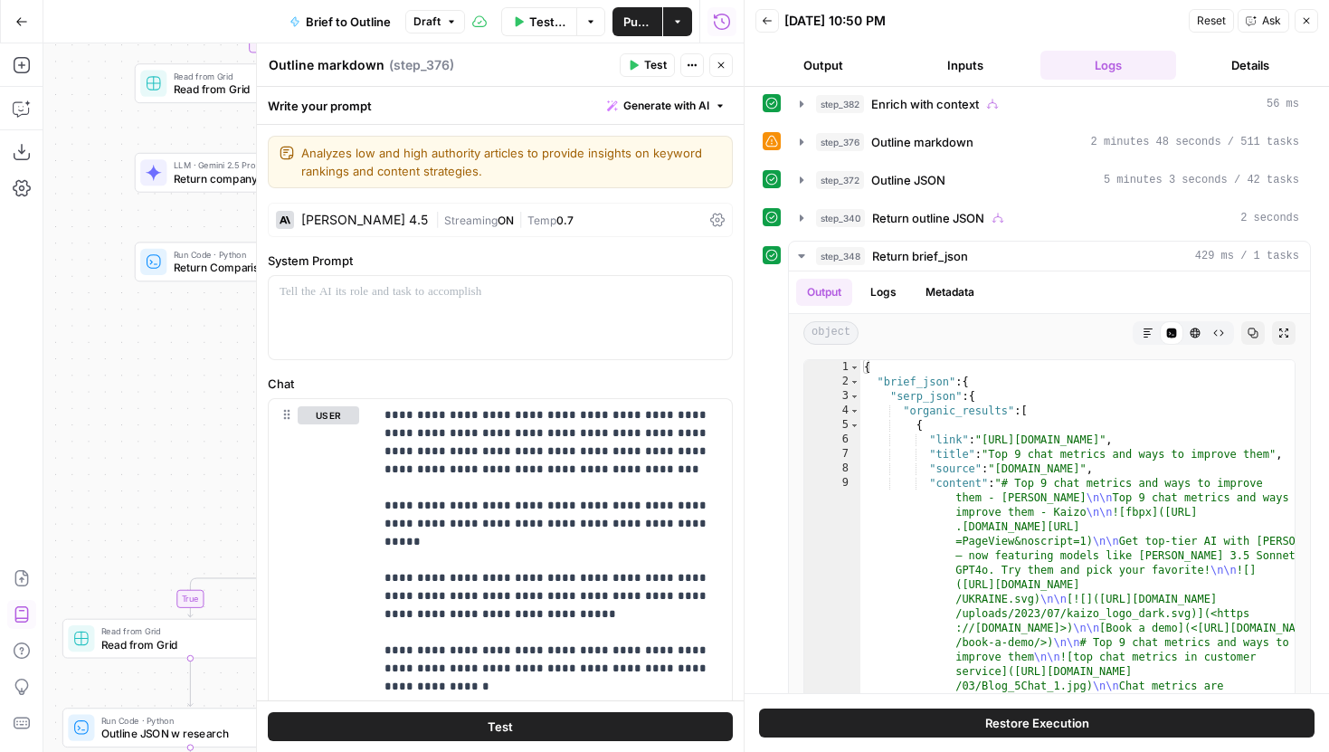
click at [731, 65] on button "Close" at bounding box center [721, 65] width 24 height 24
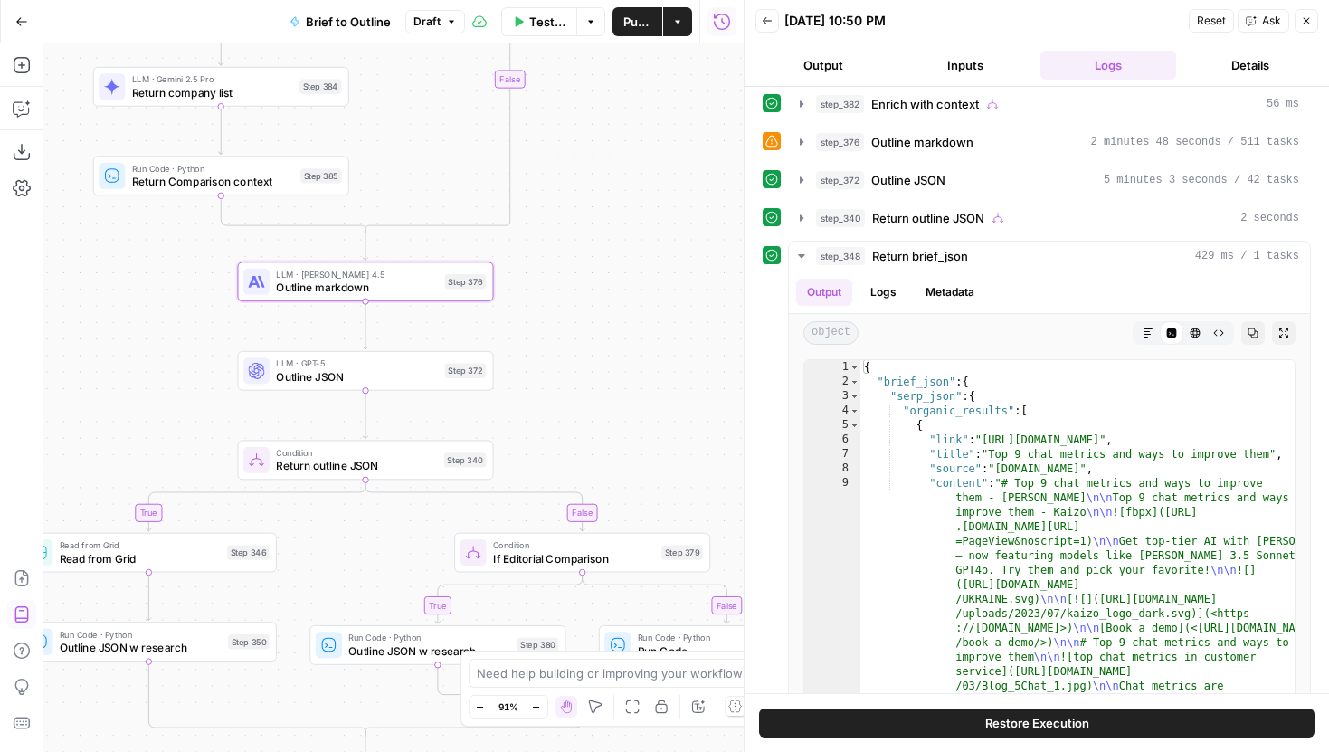
drag, startPoint x: 631, startPoint y: 373, endPoint x: 487, endPoint y: 244, distance: 192.8
click at [487, 244] on div "true true true false true false false false Workflow Input Settings Inputs LLM …" at bounding box center [393, 397] width 700 height 708
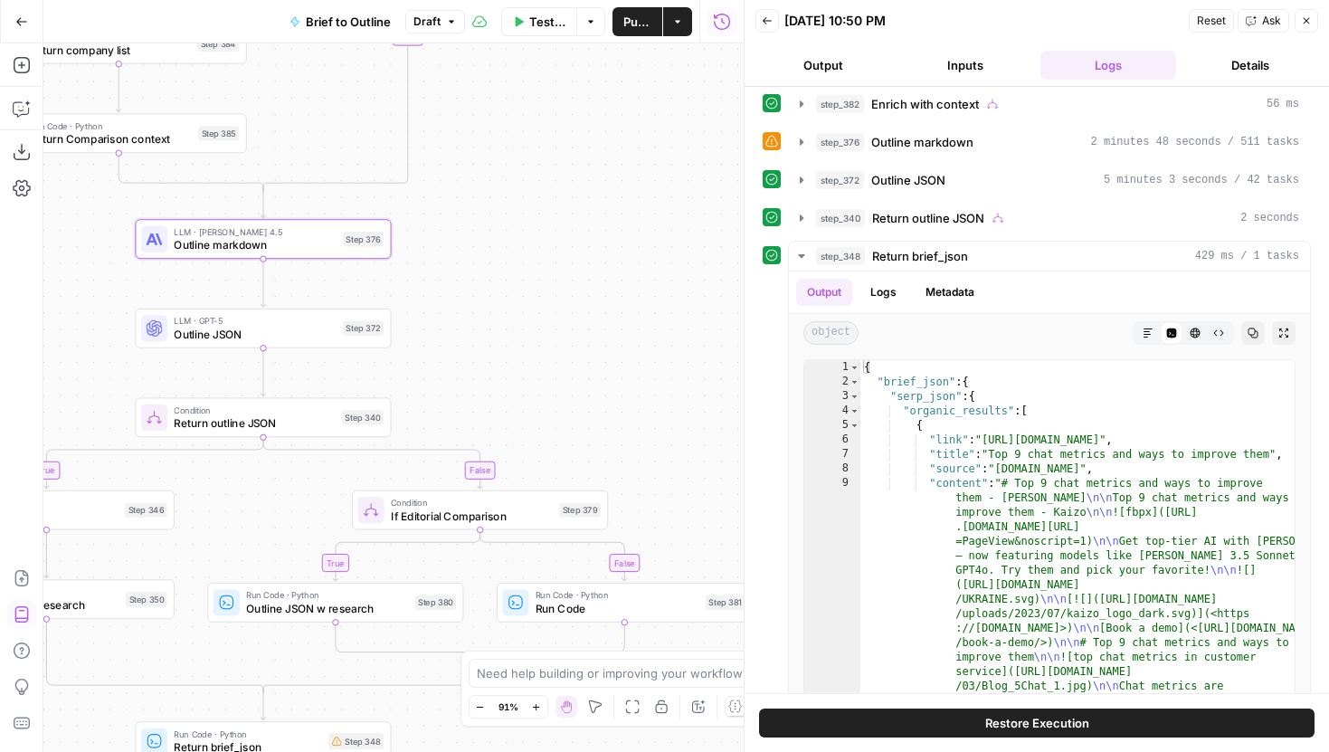
click at [335, 252] on div "LLM · Claude Sonnet 4.5 Outline markdown Step 376 Copy step Delete step Edit No…" at bounding box center [262, 239] width 242 height 28
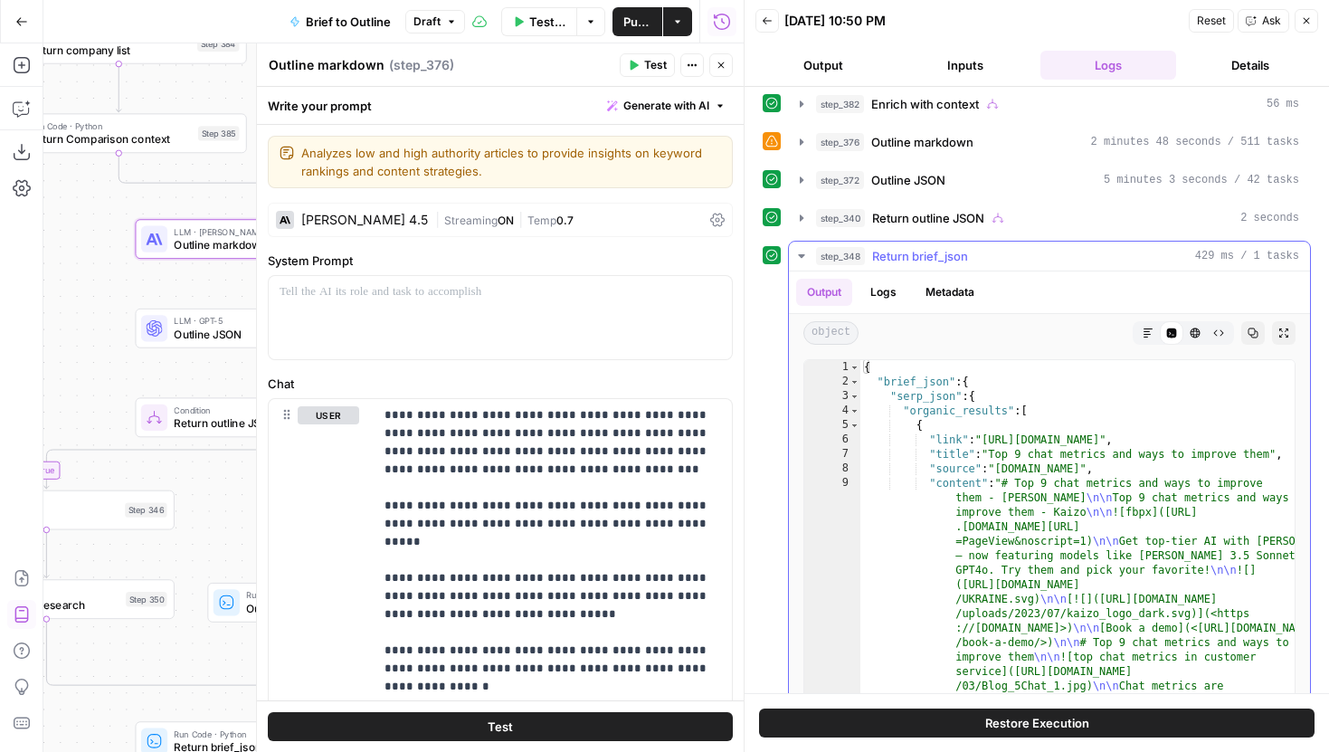
click at [809, 256] on button "step_348 Return brief_json 429 ms / 1 tasks" at bounding box center [1049, 255] width 521 height 29
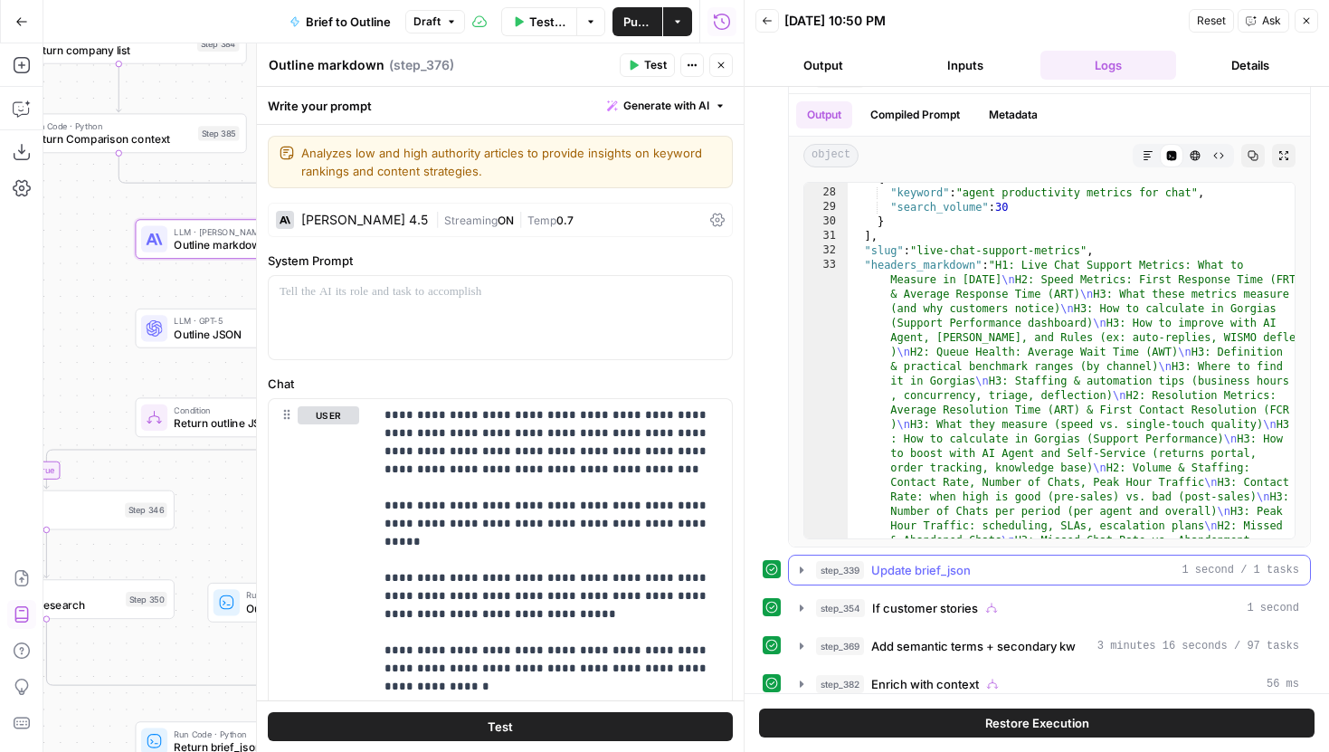
scroll to position [0, 0]
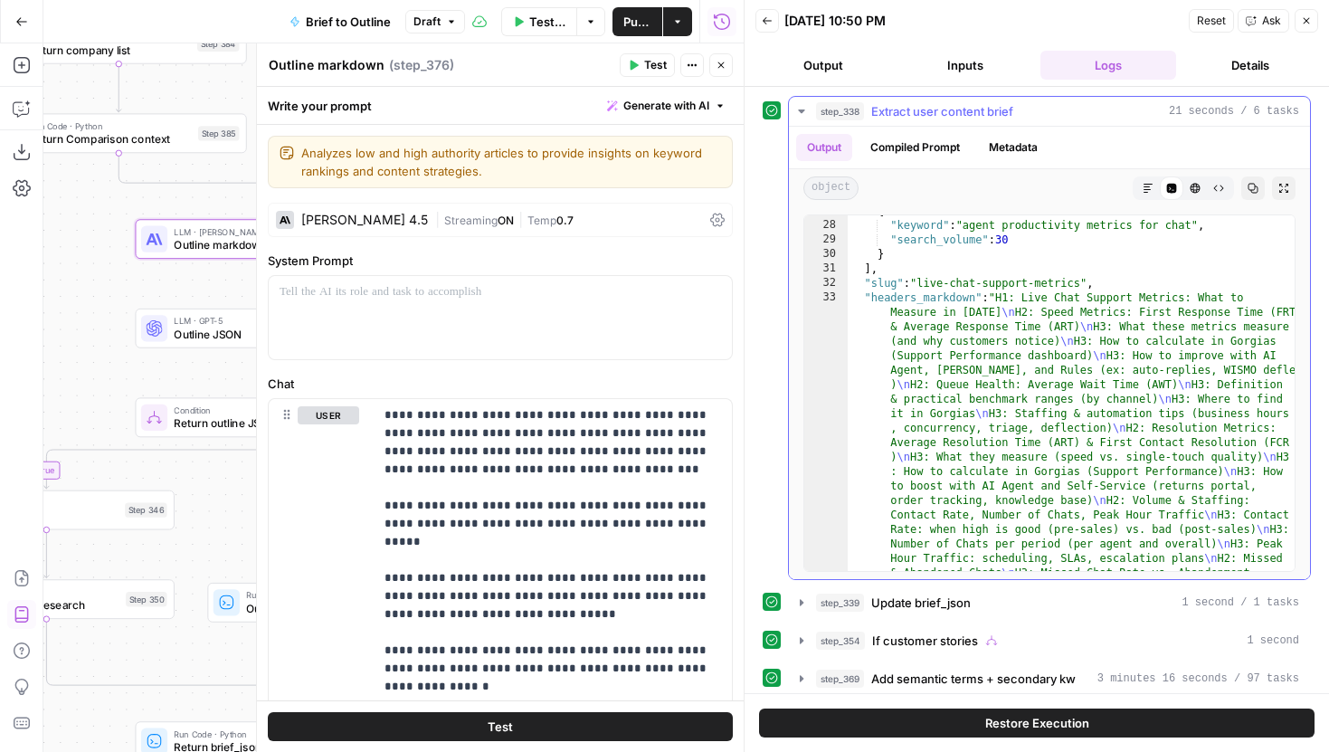
click at [810, 114] on button "step_338 Extract user content brief 21 seconds / 6 tasks" at bounding box center [1049, 111] width 521 height 29
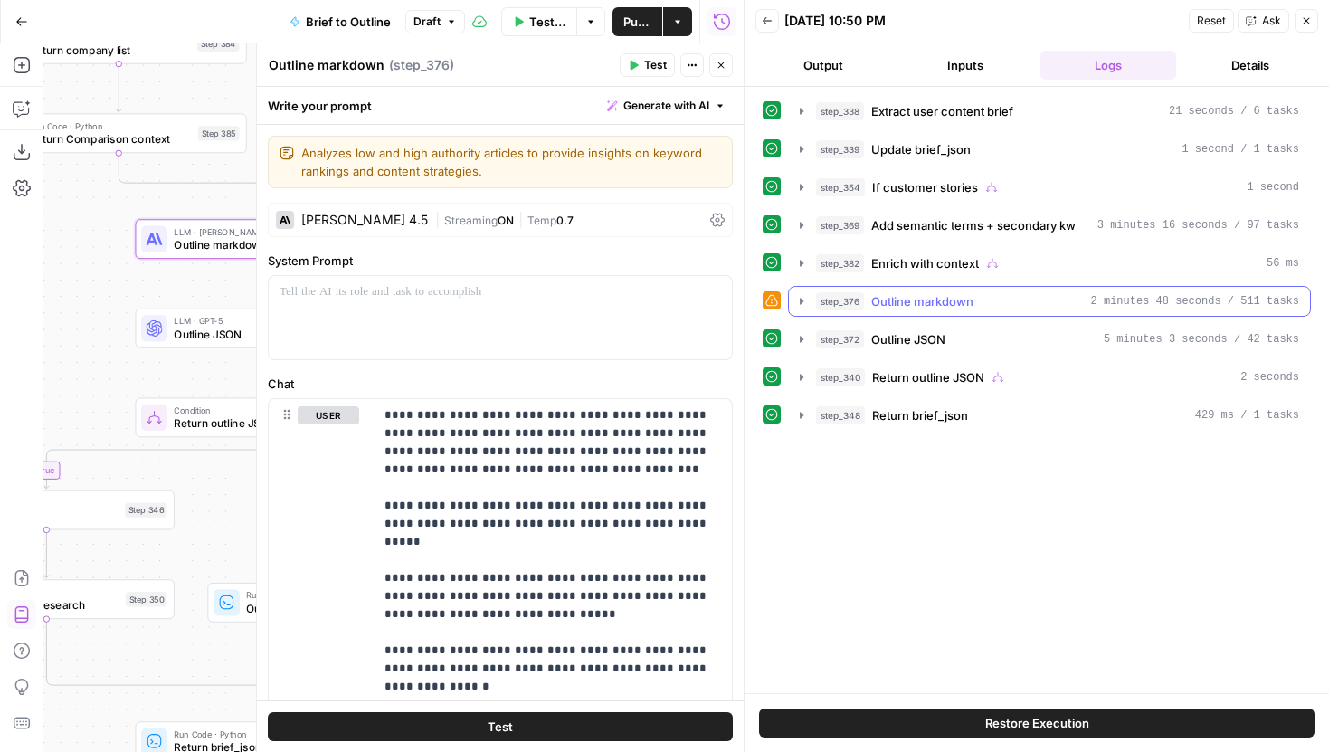
click at [790, 298] on button "step_376 Outline markdown 2 minutes 48 seconds / 511 tasks" at bounding box center [1049, 301] width 521 height 29
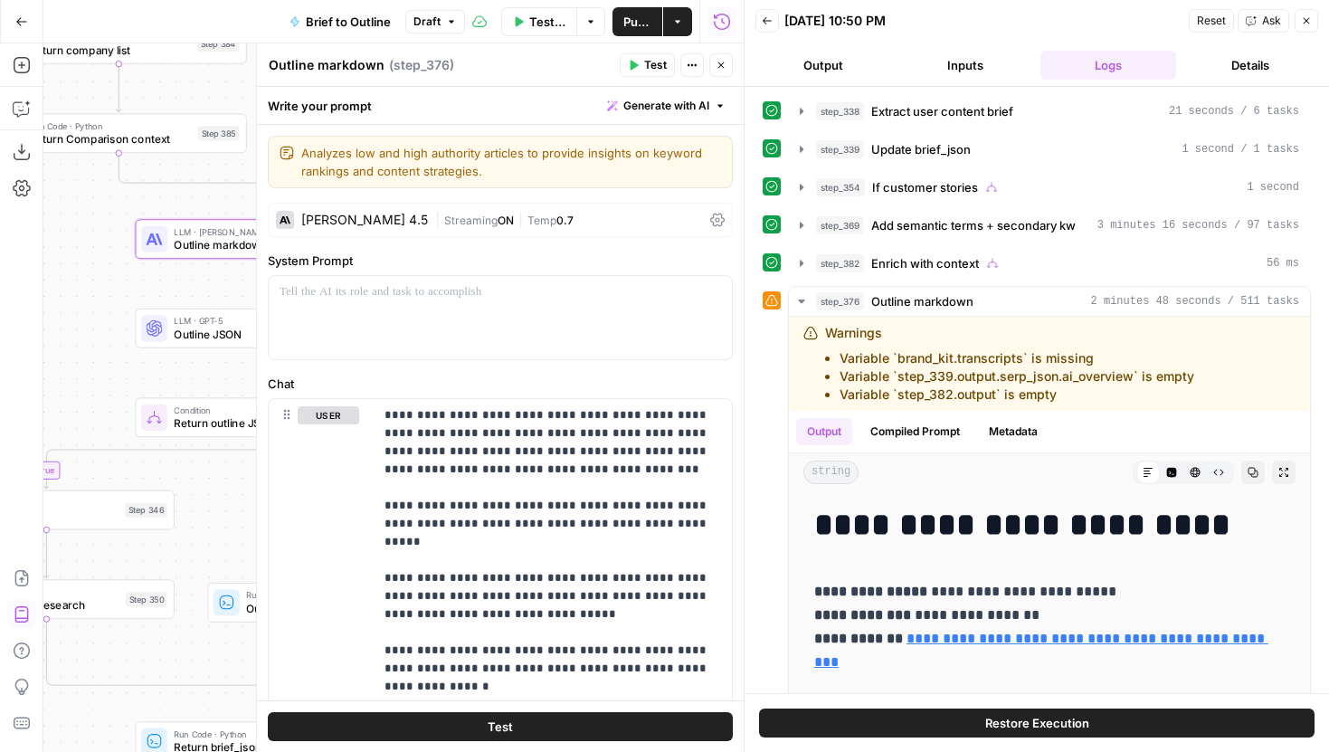
click at [713, 60] on button "Close" at bounding box center [721, 65] width 24 height 24
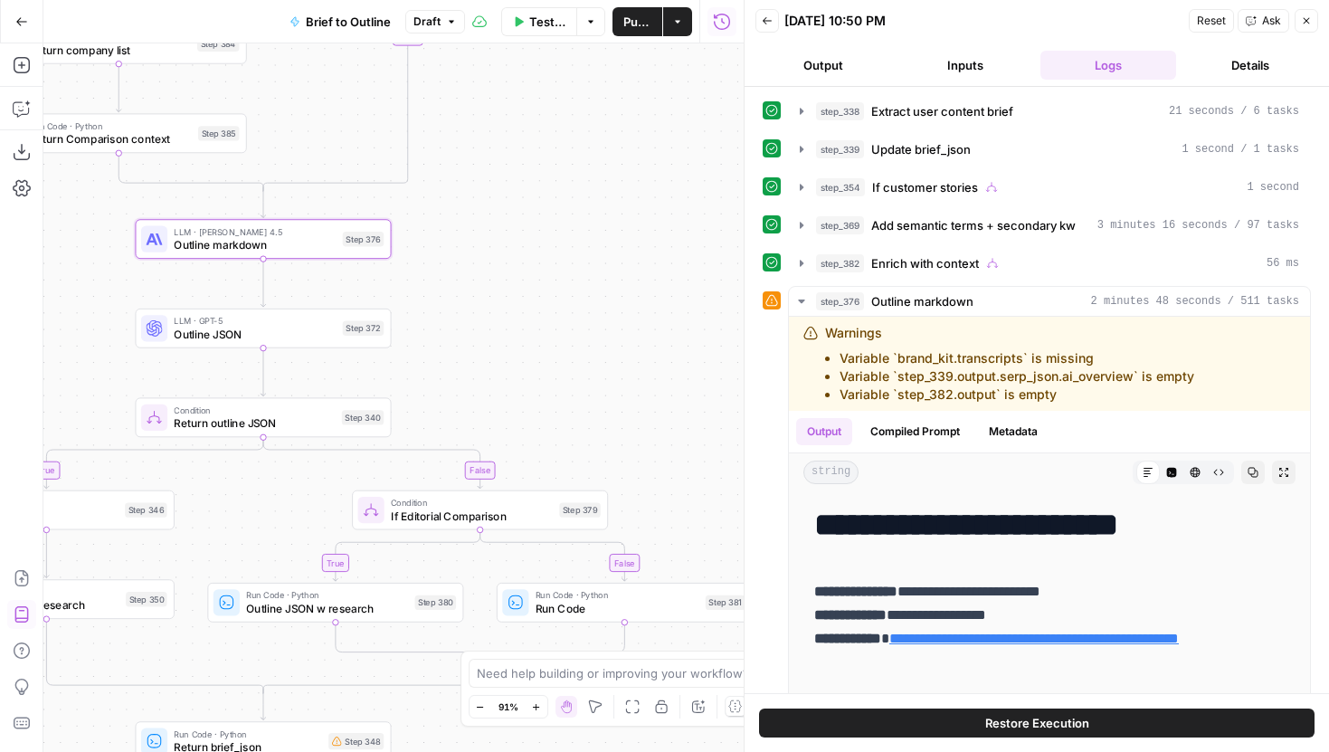
click at [316, 249] on span "Outline markdown" at bounding box center [255, 244] width 162 height 16
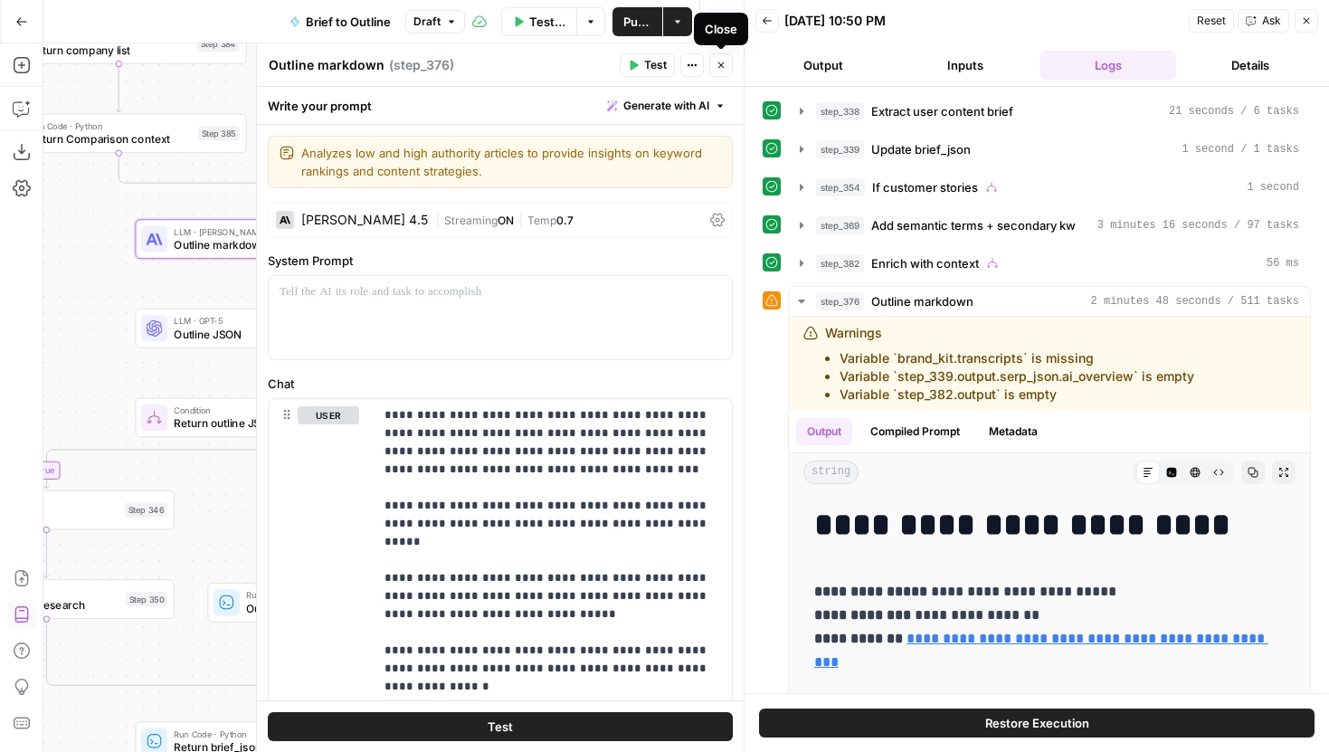
click at [726, 66] on button "Close" at bounding box center [721, 65] width 24 height 24
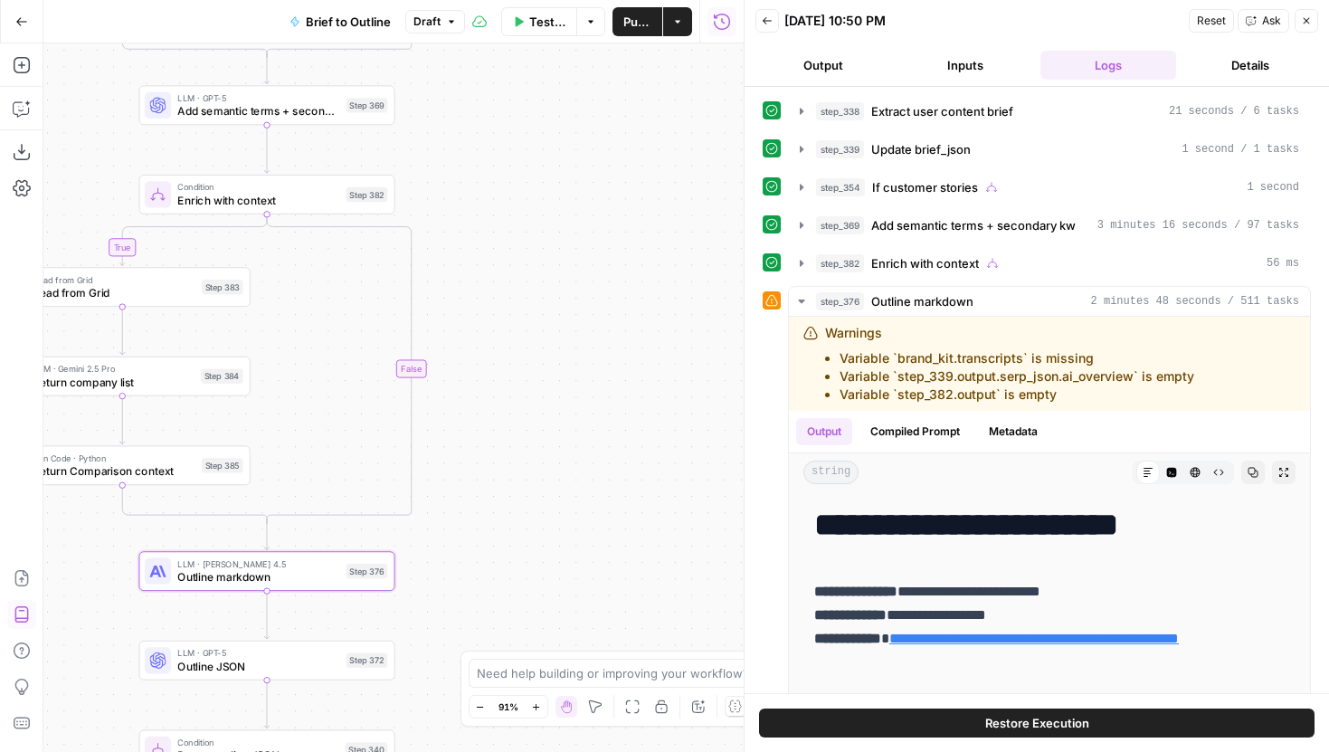
drag, startPoint x: 591, startPoint y: 174, endPoint x: 594, endPoint y: 518, distance: 344.6
click at [594, 518] on div "true true true false true false false false Workflow Input Settings Inputs LLM …" at bounding box center [393, 397] width 700 height 708
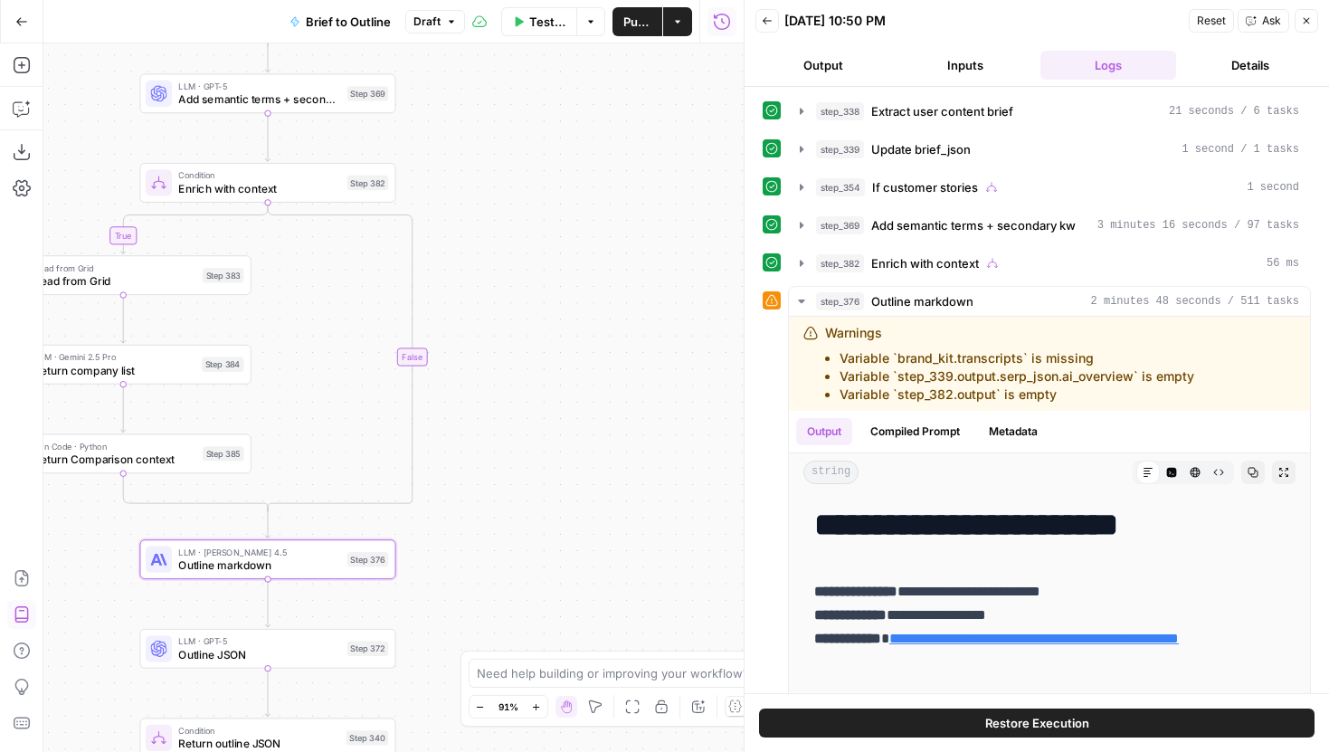
drag, startPoint x: 557, startPoint y: 288, endPoint x: 531, endPoint y: 82, distance: 207.0
click at [533, 80] on div "true true true false true false false false Workflow Input Settings Inputs LLM …" at bounding box center [393, 397] width 700 height 708
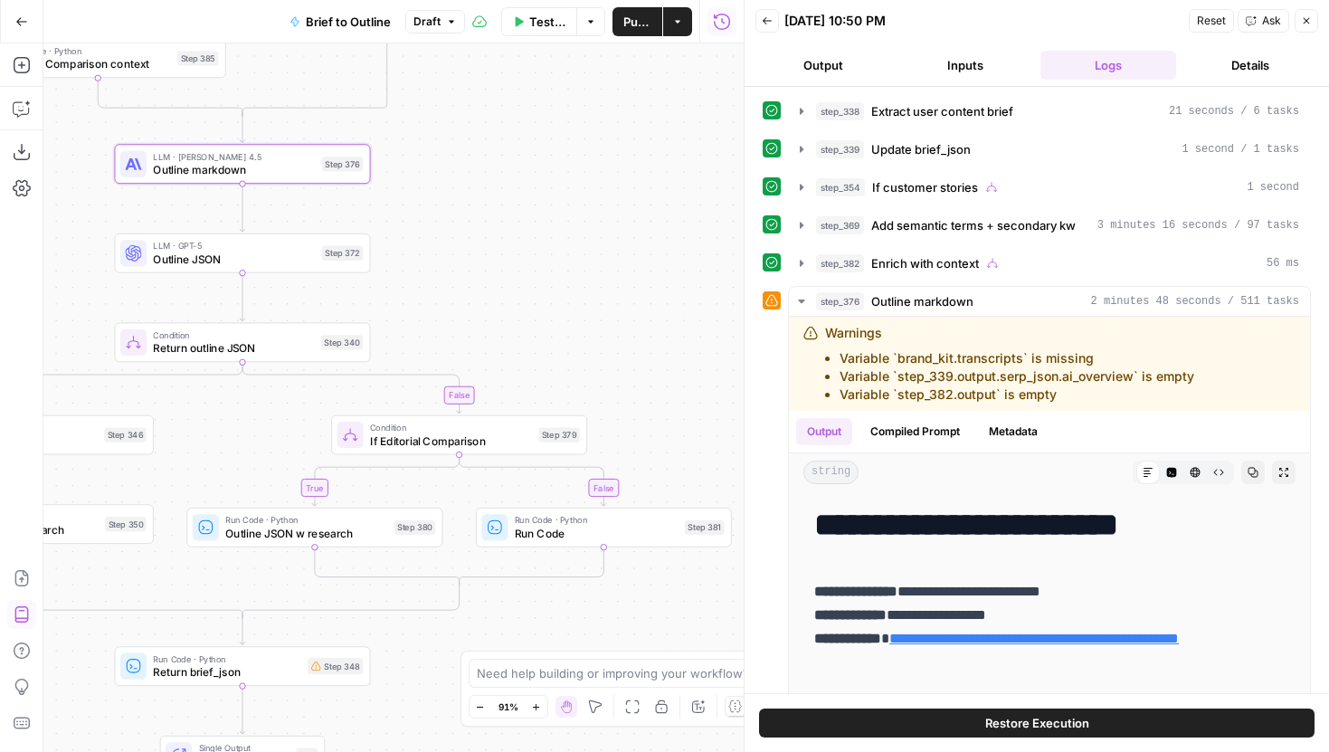
drag, startPoint x: 556, startPoint y: 265, endPoint x: 556, endPoint y: 194, distance: 71.5
click at [556, 194] on div "true true true false true false false false Workflow Input Settings Inputs LLM …" at bounding box center [393, 397] width 700 height 708
click at [287, 184] on div "true true true false true false false false Workflow Input Settings Inputs LLM …" at bounding box center [393, 397] width 700 height 708
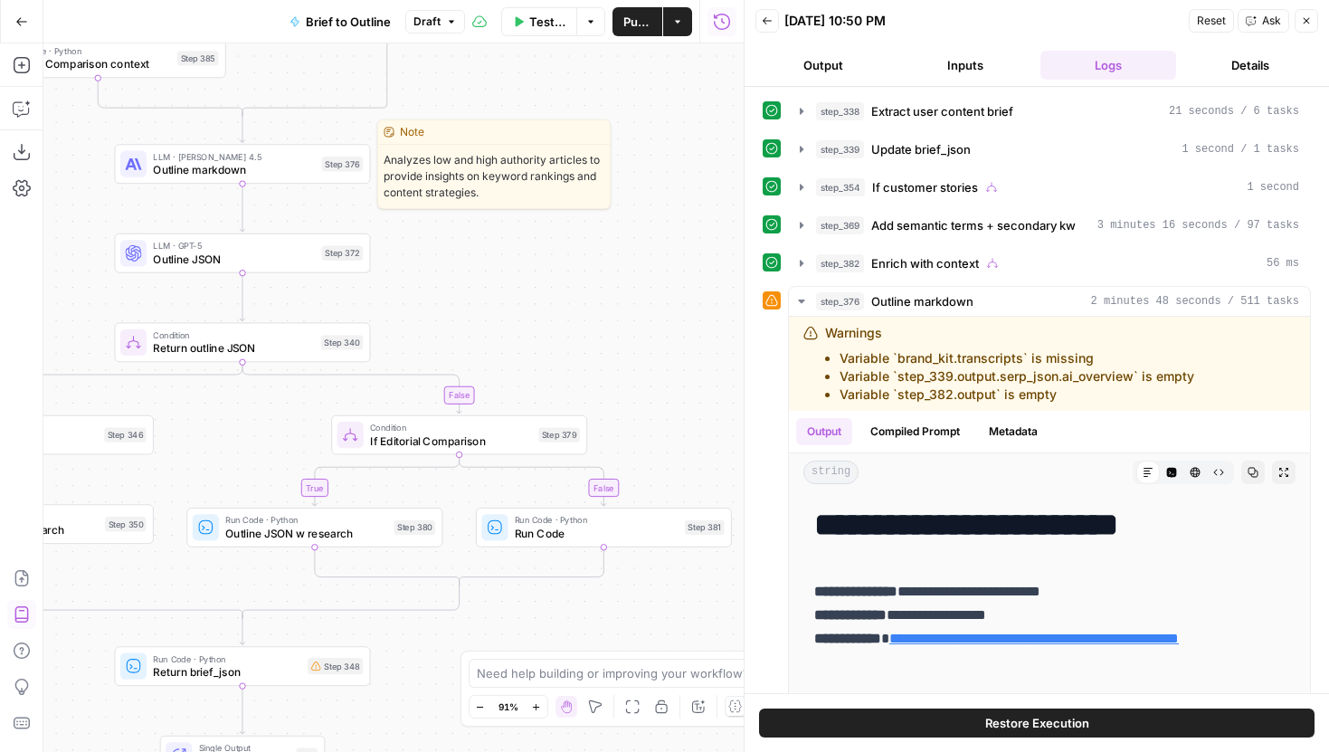
click at [287, 175] on span "Outline markdown" at bounding box center [234, 169] width 162 height 16
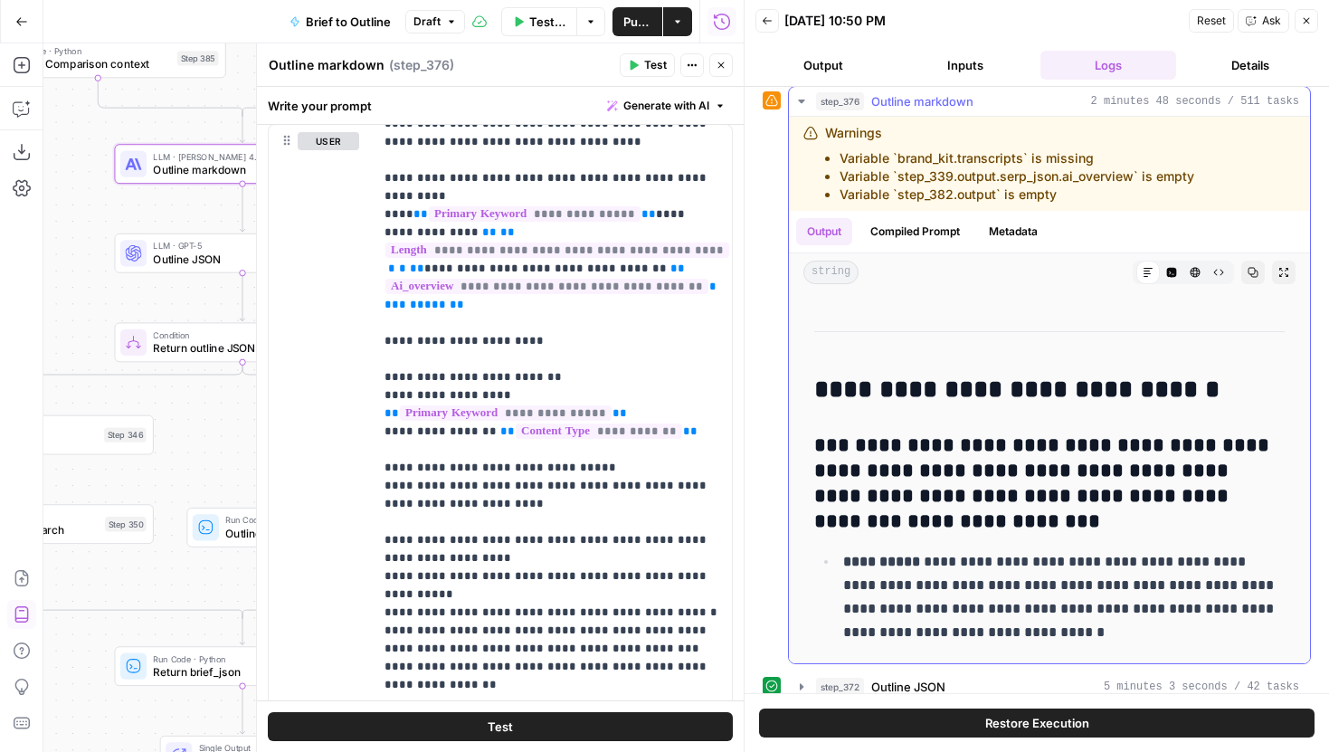
scroll to position [188, 0]
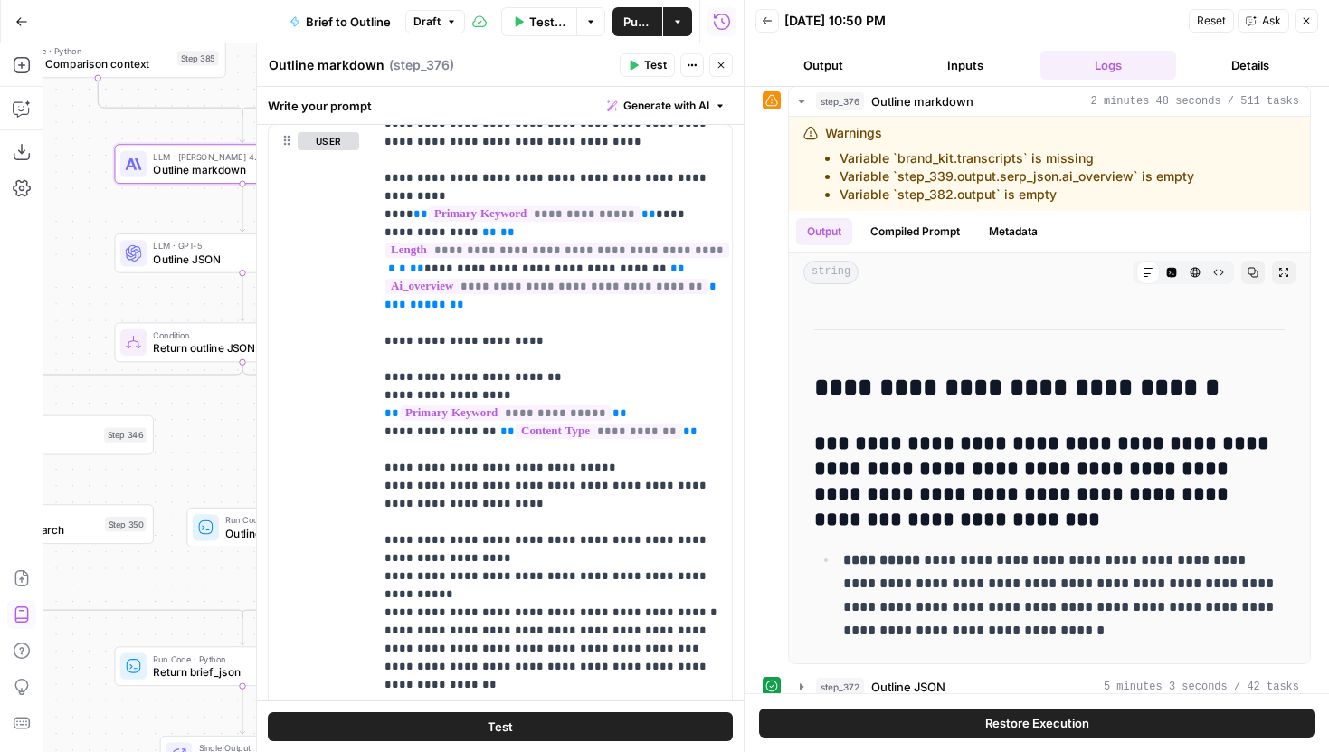
click at [959, 62] on button "Inputs" at bounding box center [966, 65] width 136 height 29
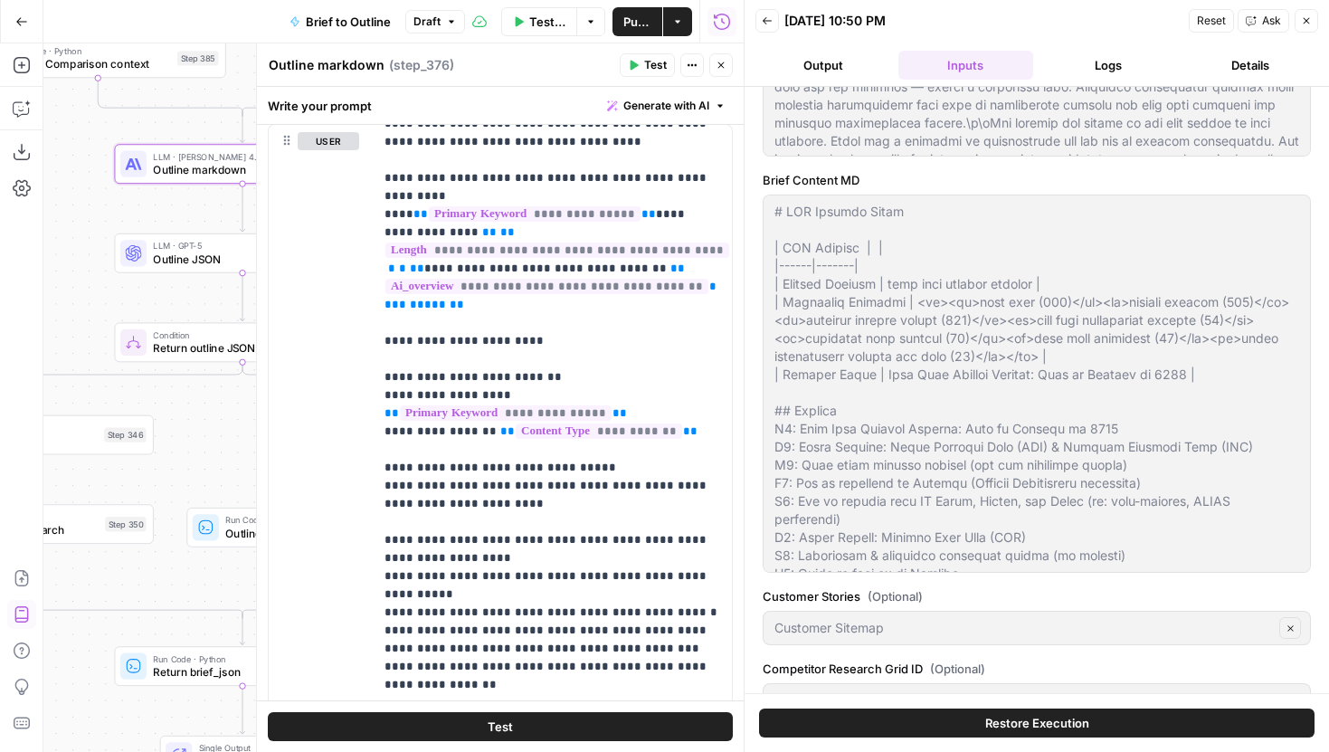
scroll to position [549, 0]
click at [1078, 68] on button "Logs" at bounding box center [1108, 65] width 136 height 29
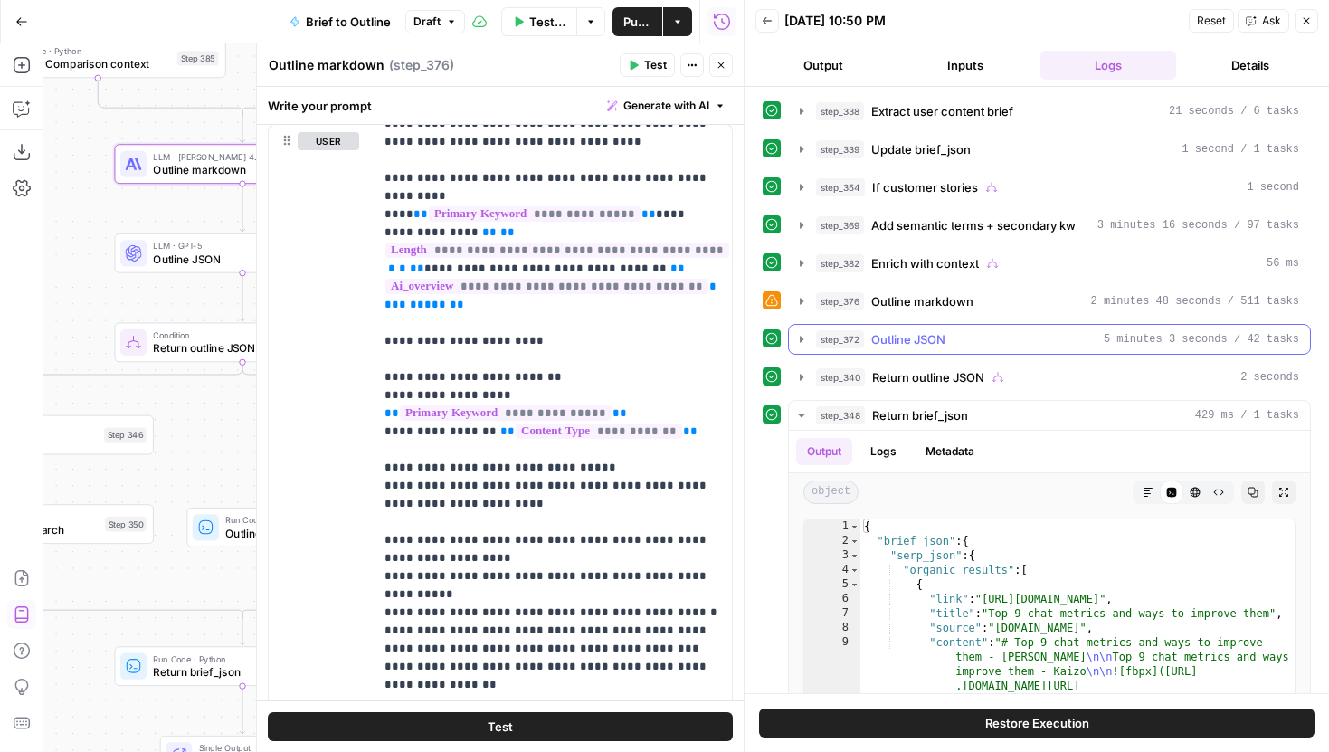
scroll to position [13, 0]
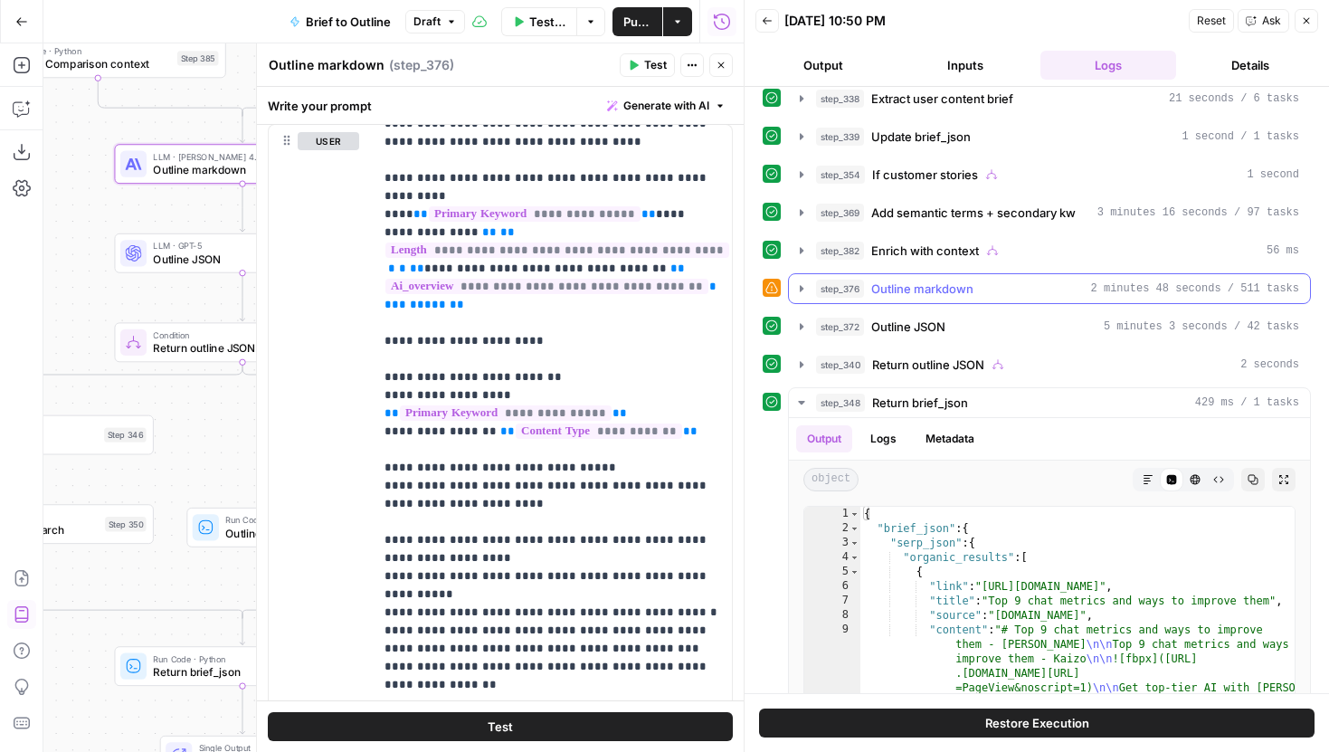
click at [805, 292] on icon "button" at bounding box center [801, 288] width 14 height 14
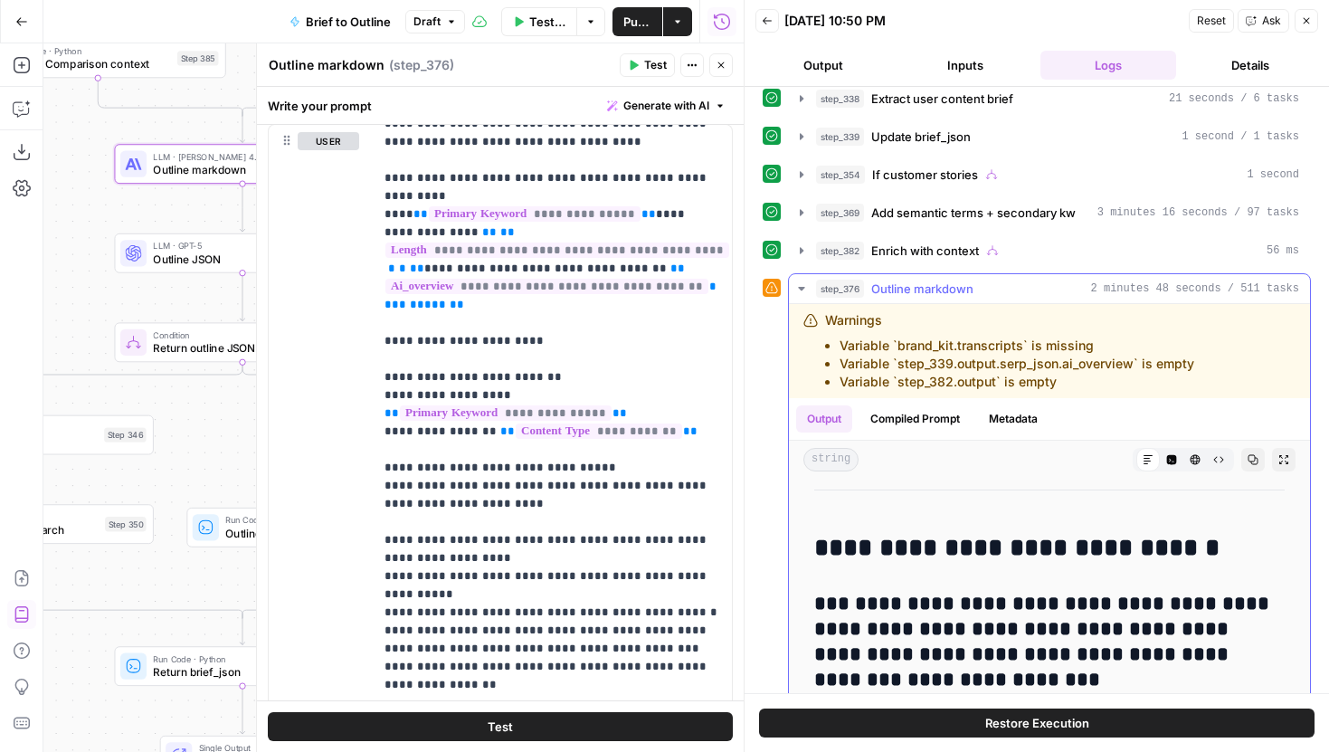
scroll to position [213, 0]
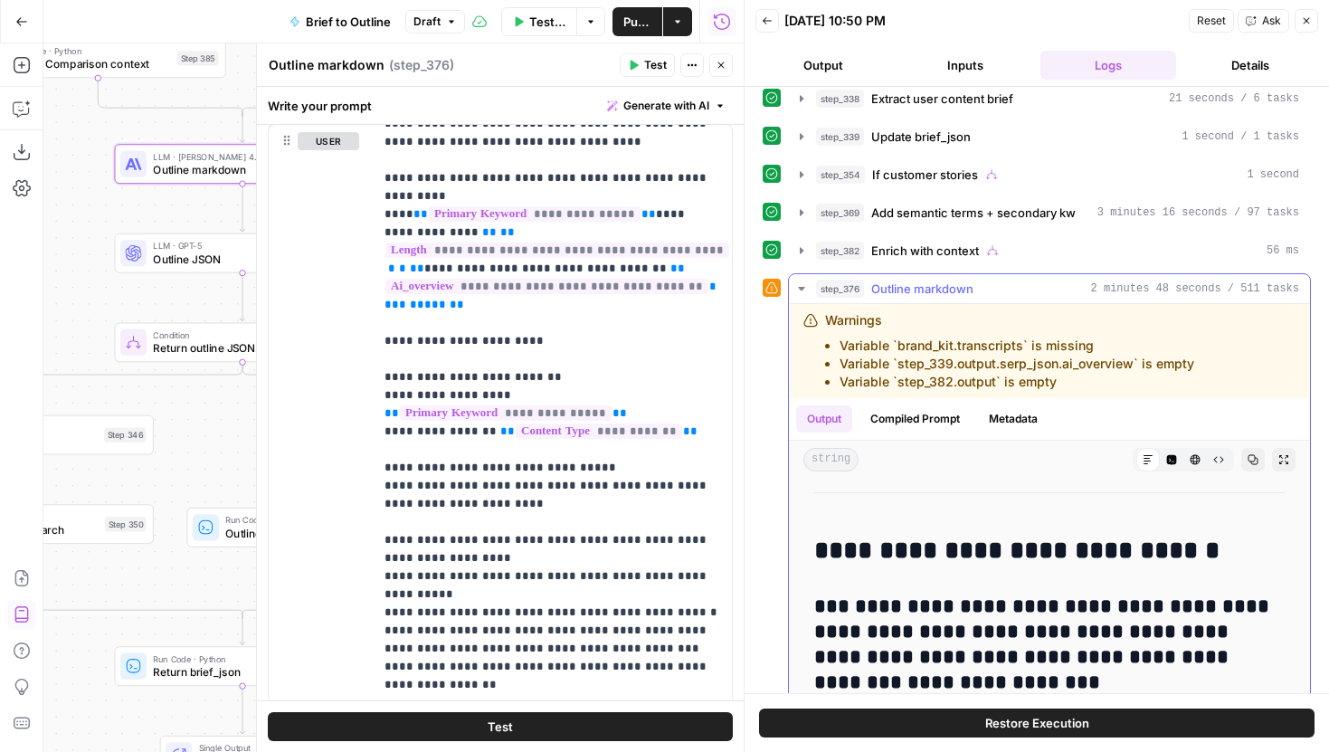
drag, startPoint x: 852, startPoint y: 610, endPoint x: 923, endPoint y: 628, distance: 73.7
click at [923, 628] on h3 "**********" at bounding box center [1049, 644] width 470 height 101
copy h3 "**********"
click at [943, 56] on button "Inputs" at bounding box center [966, 65] width 136 height 29
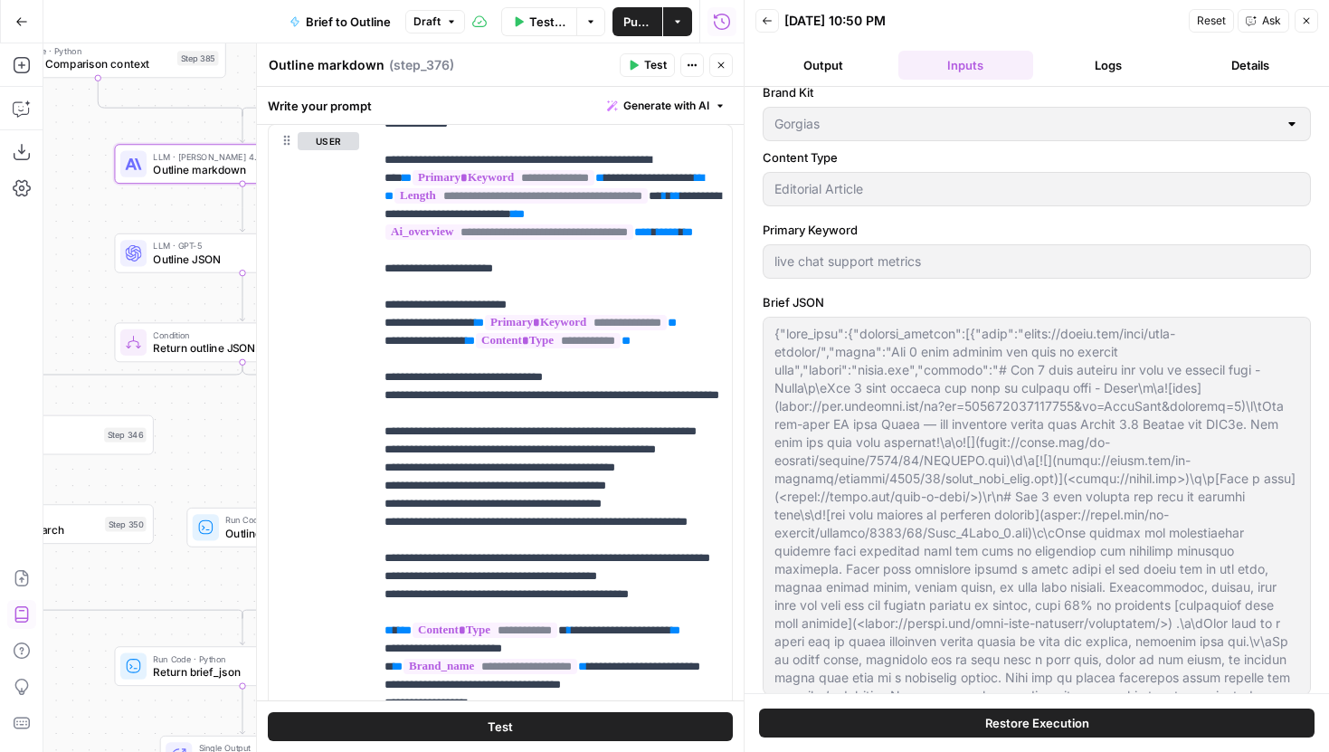
scroll to position [4053, 0]
click at [985, 161] on label "Content Type" at bounding box center [1036, 157] width 548 height 18
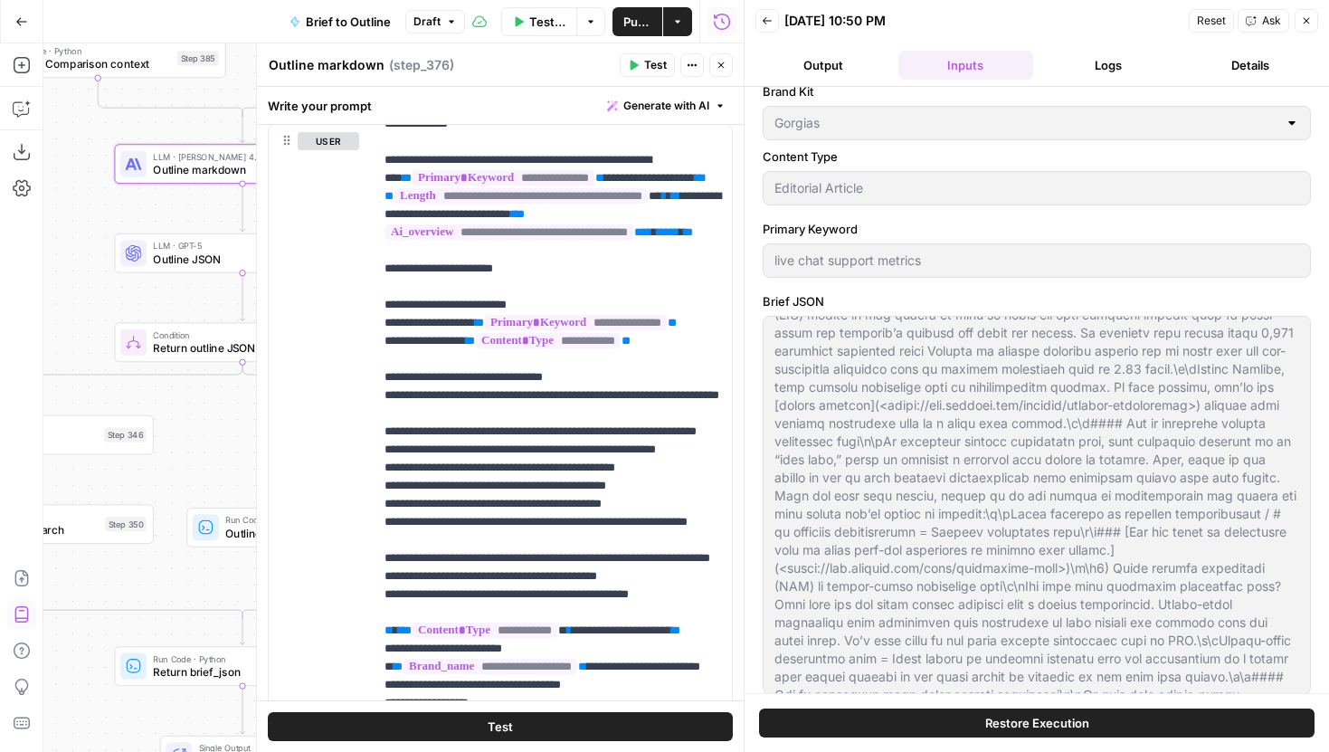
scroll to position [0, 0]
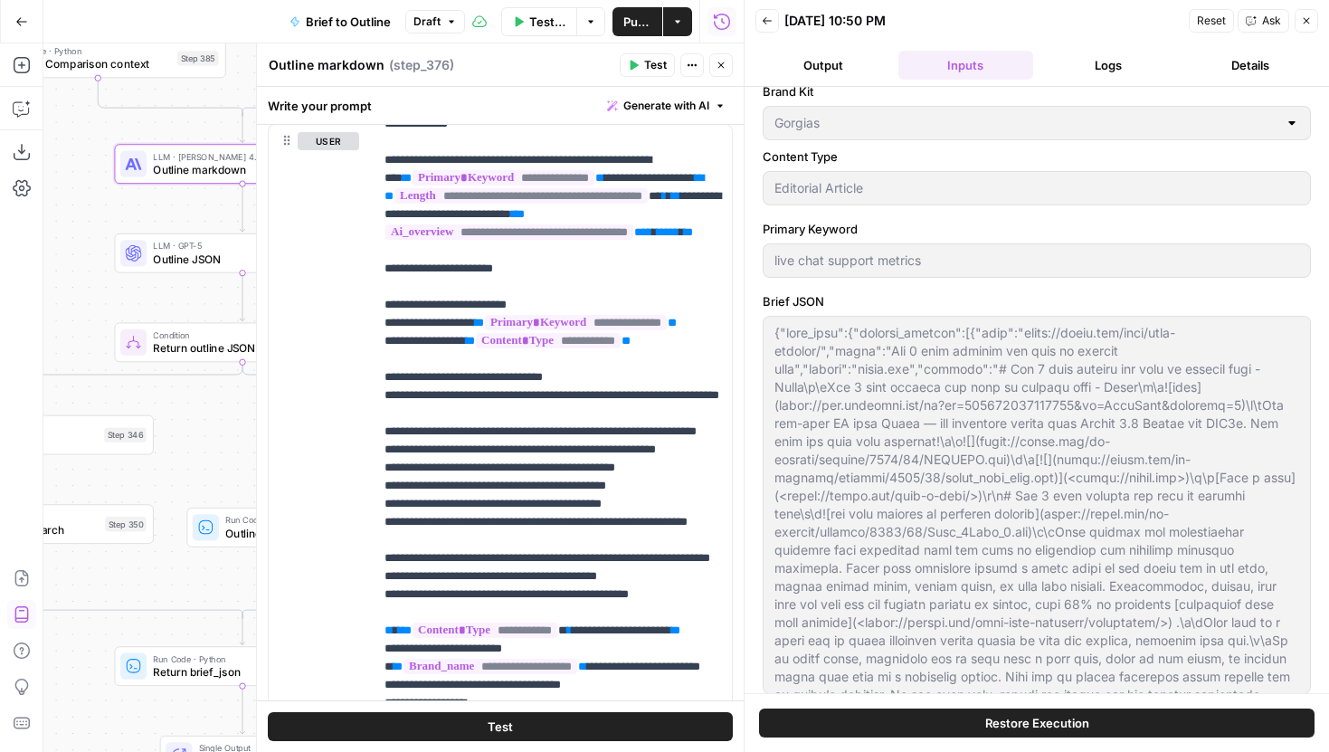
click at [1063, 71] on button "Logs" at bounding box center [1108, 65] width 136 height 29
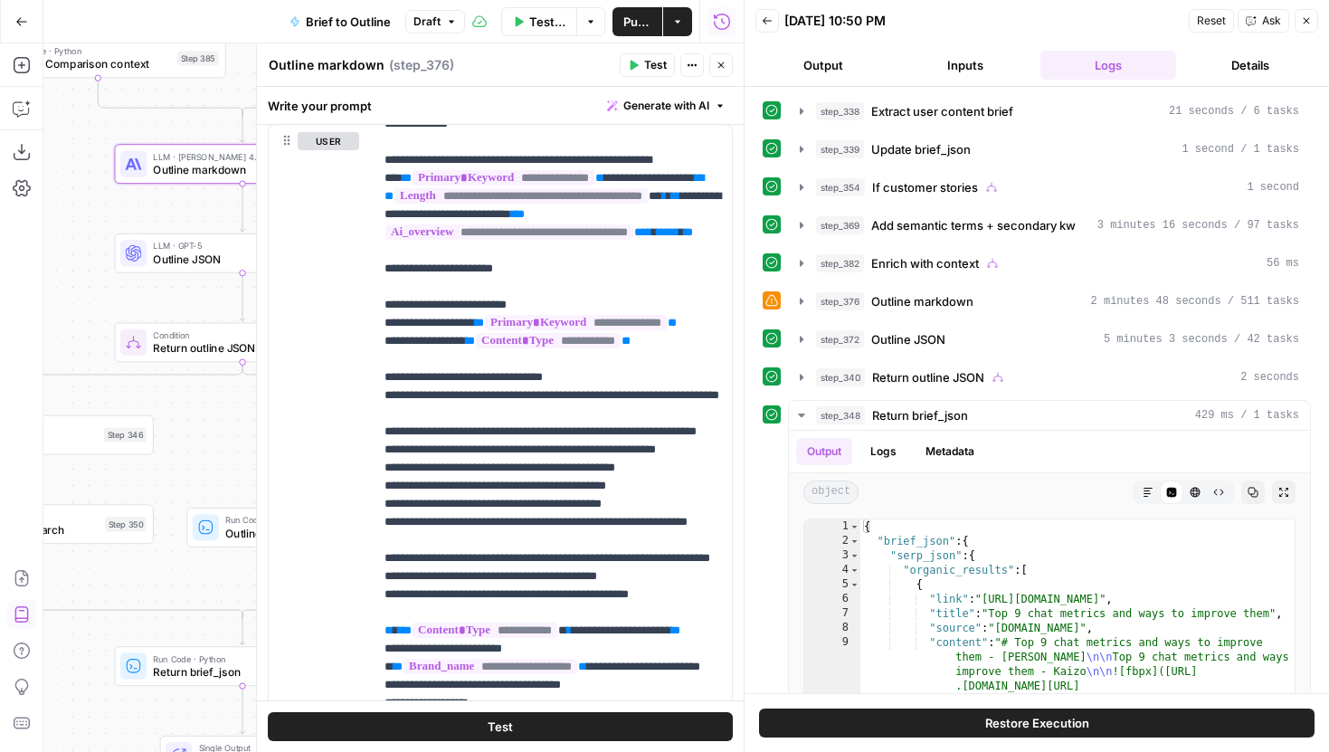
click at [728, 70] on button "Close" at bounding box center [721, 65] width 24 height 24
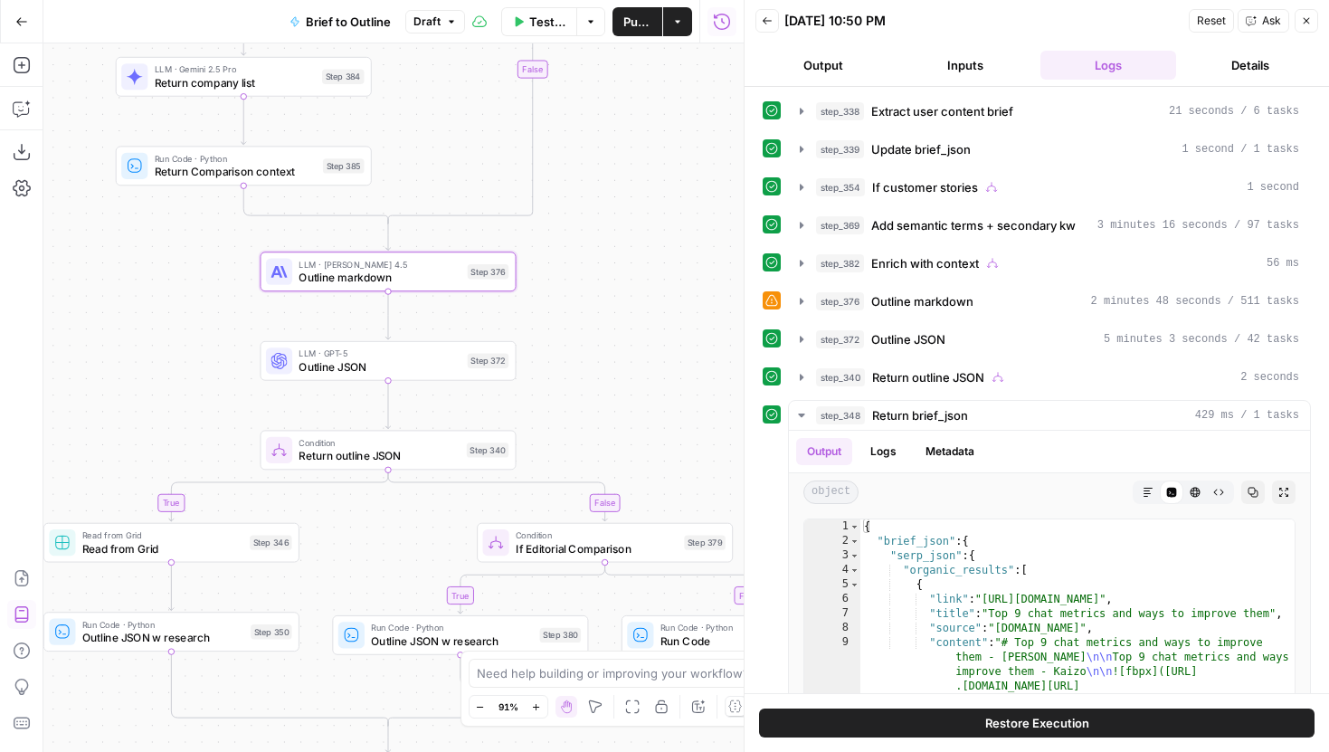
drag, startPoint x: 521, startPoint y: 335, endPoint x: 601, endPoint y: 441, distance: 133.1
click at [601, 442] on div "true true true false true false false false Workflow Input Settings Inputs LLM …" at bounding box center [393, 397] width 700 height 708
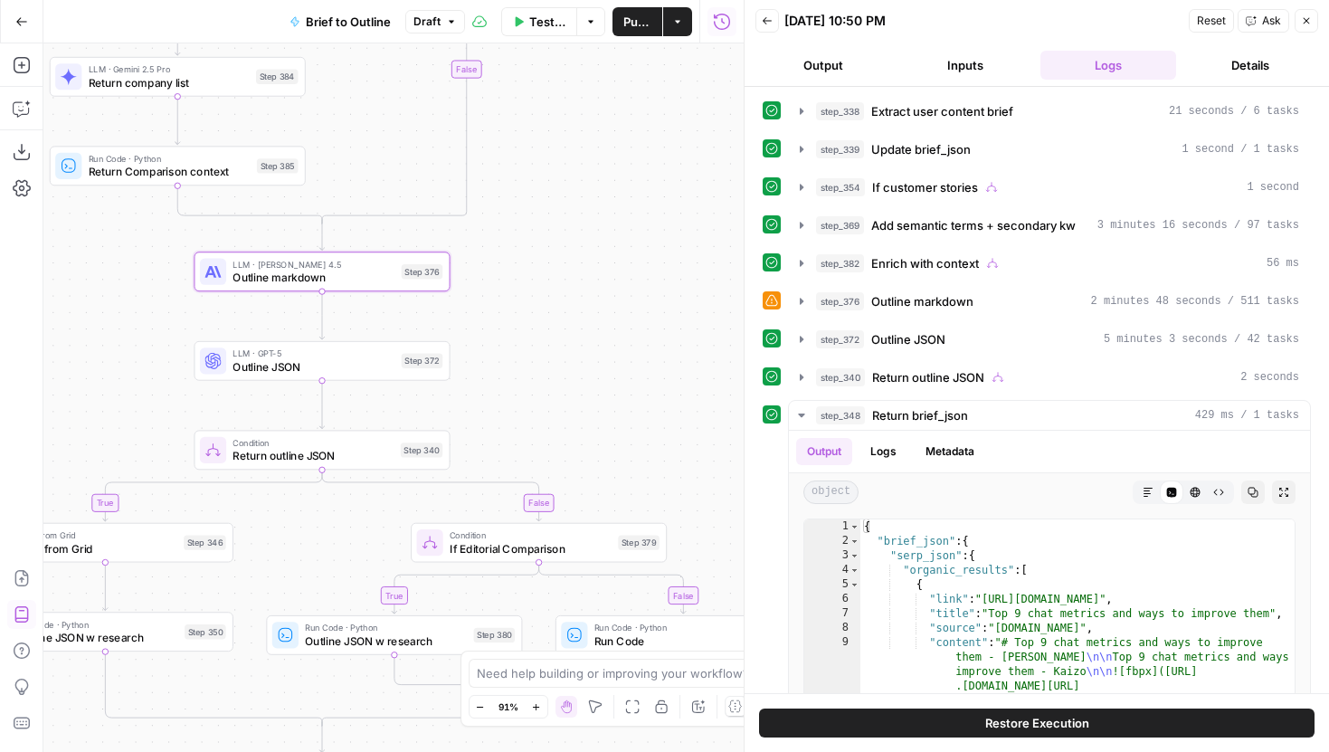
click at [786, 306] on div "step_376 Outline markdown 2 minutes 48 seconds / 511 tasks" at bounding box center [1036, 301] width 548 height 31
click at [793, 305] on button "step_376 Outline markdown 2 minutes 48 seconds / 511 tasks" at bounding box center [1049, 301] width 521 height 29
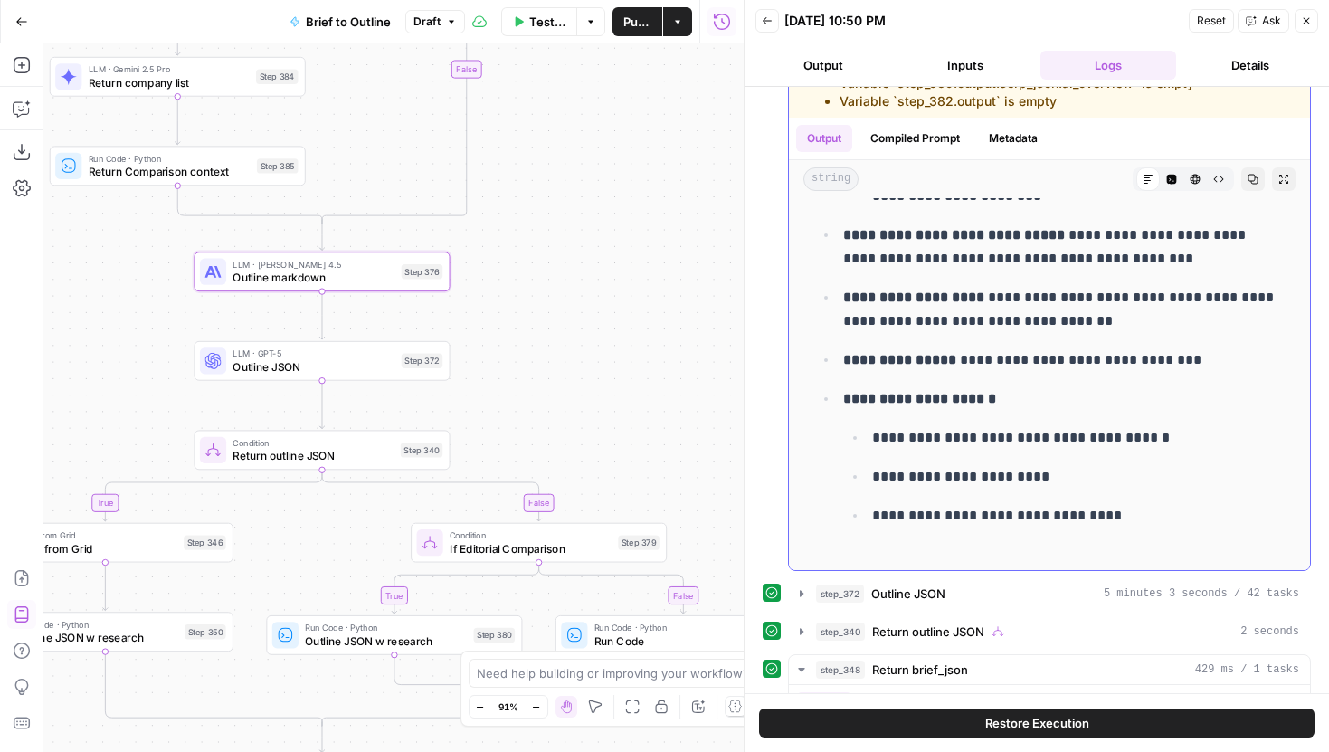
scroll to position [1830, 0]
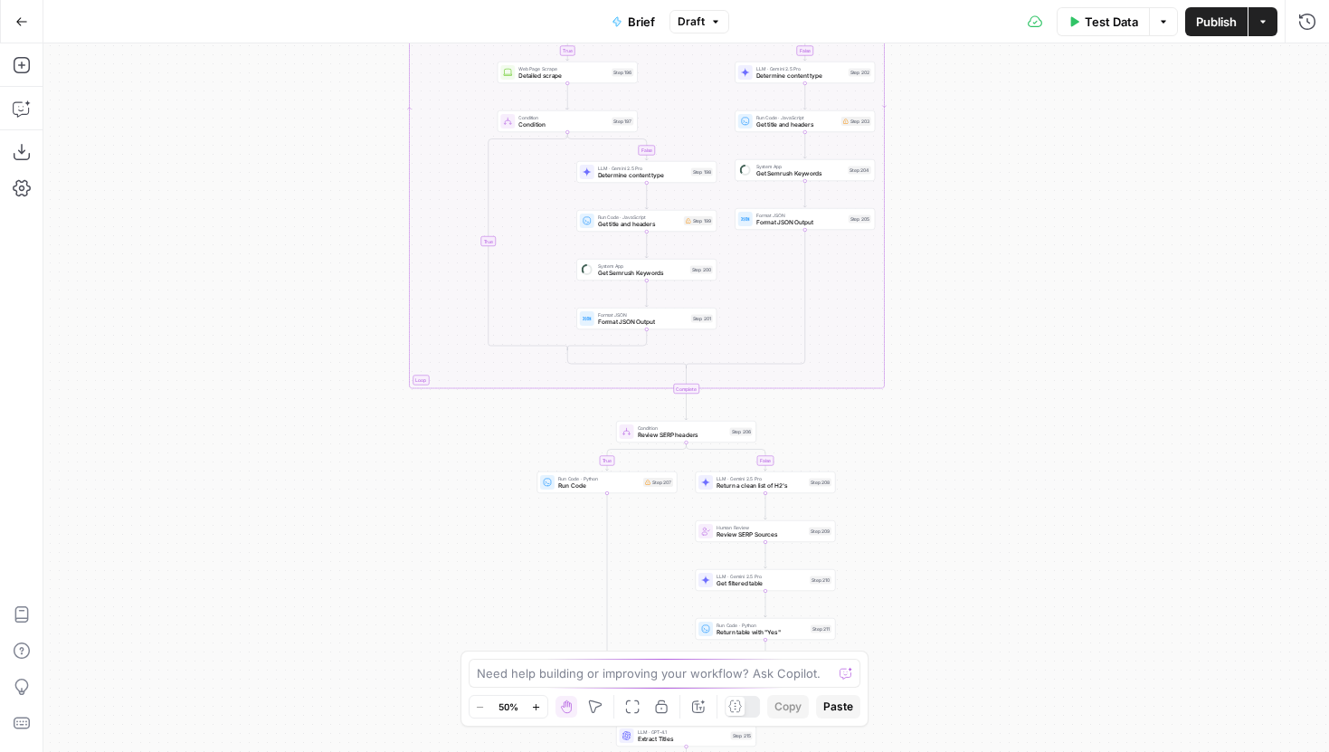
click at [702, 24] on span "Draft" at bounding box center [690, 22] width 27 height 16
click at [1207, 22] on span "Publish" at bounding box center [1216, 22] width 41 height 18
drag, startPoint x: 1052, startPoint y: 182, endPoint x: 890, endPoint y: 399, distance: 270.8
click at [891, 398] on div "true false true false true false true false Workflow Input Settings Inputs LLM …" at bounding box center [685, 397] width 1285 height 708
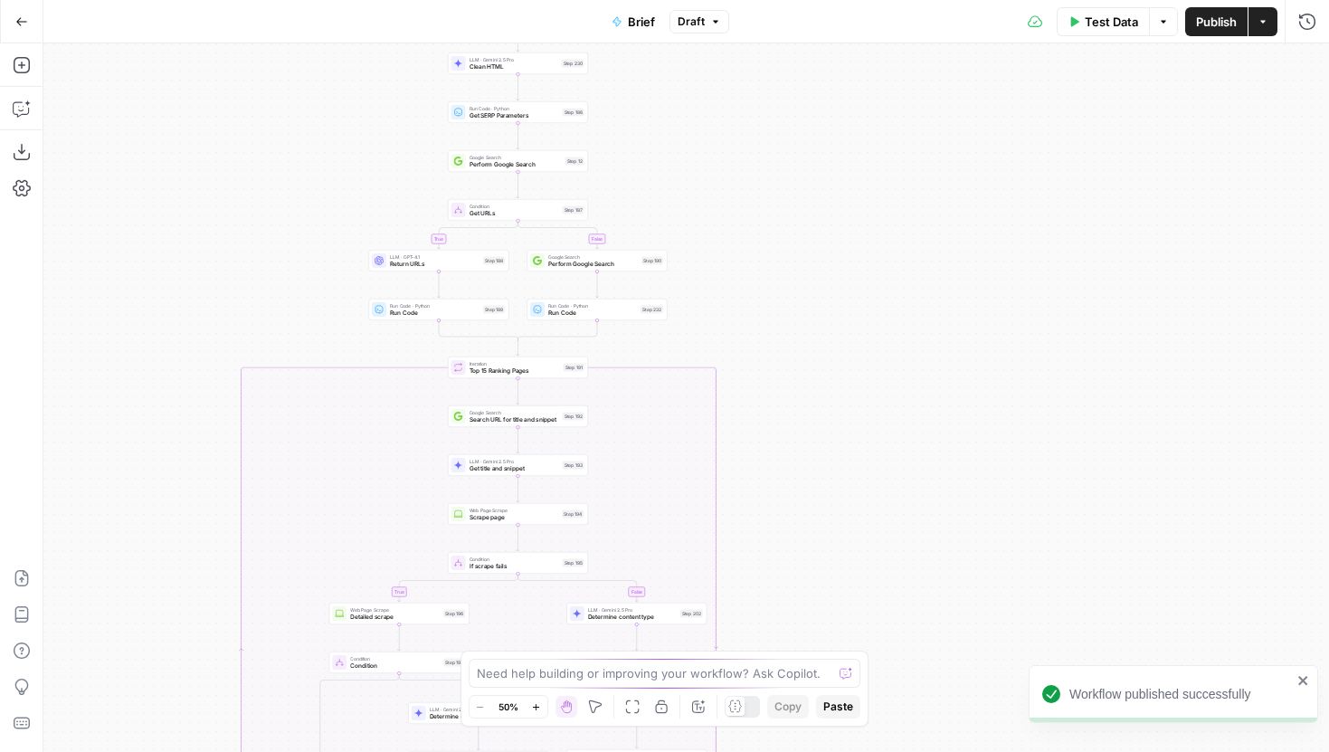
drag, startPoint x: 861, startPoint y: 231, endPoint x: 854, endPoint y: 662, distance: 431.5
click at [854, 657] on body "Workflow published successfully Gorgias New Home Browse Insights Opportunities …" at bounding box center [664, 376] width 1329 height 752
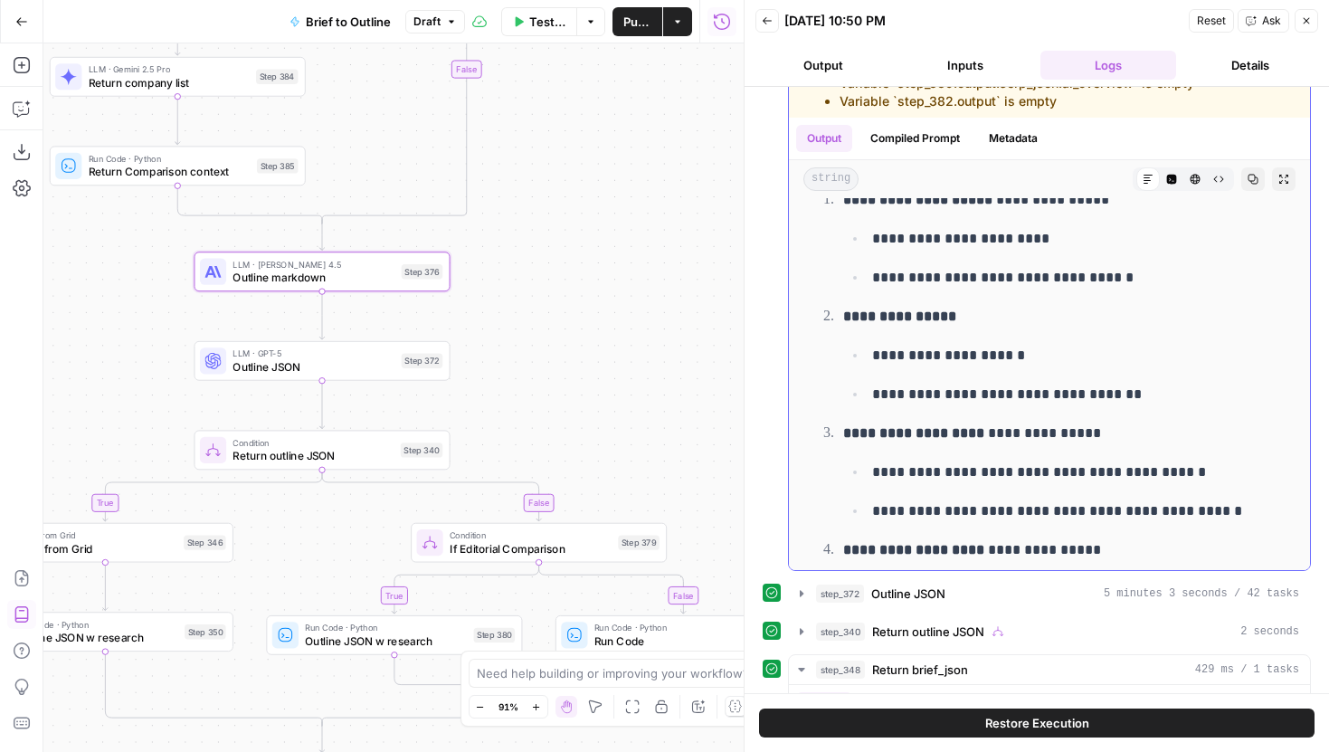
scroll to position [23141, 0]
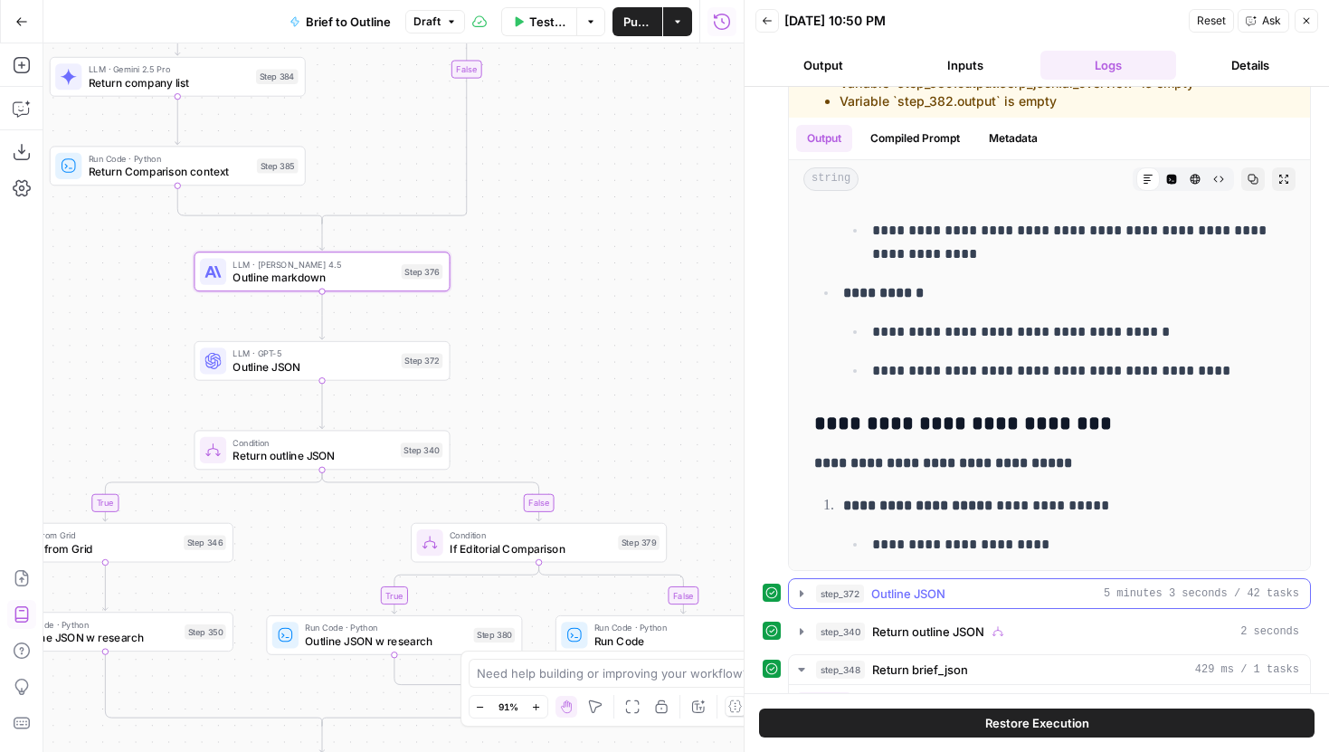
click at [800, 601] on button "step_372 Outline JSON 5 minutes 3 seconds / 42 tasks" at bounding box center [1049, 593] width 521 height 29
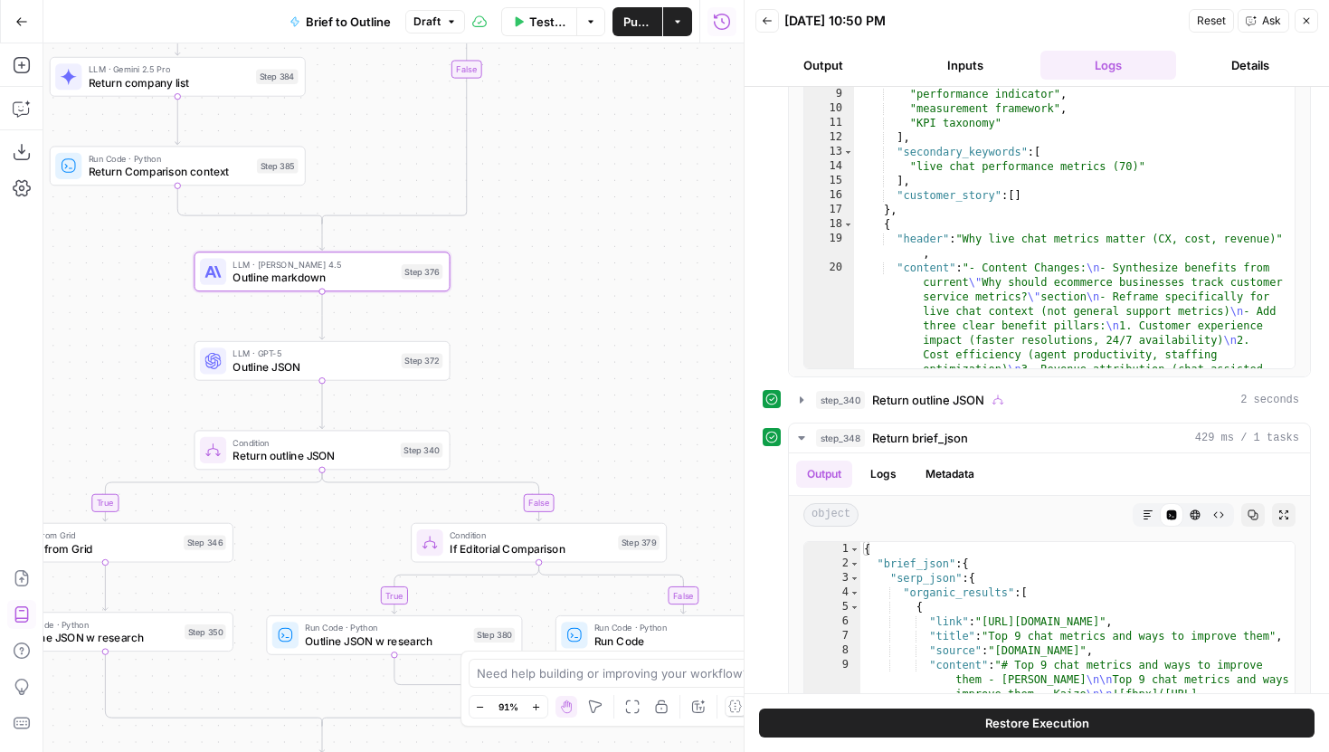
scroll to position [979, 0]
click at [804, 397] on icon "button" at bounding box center [801, 399] width 14 height 14
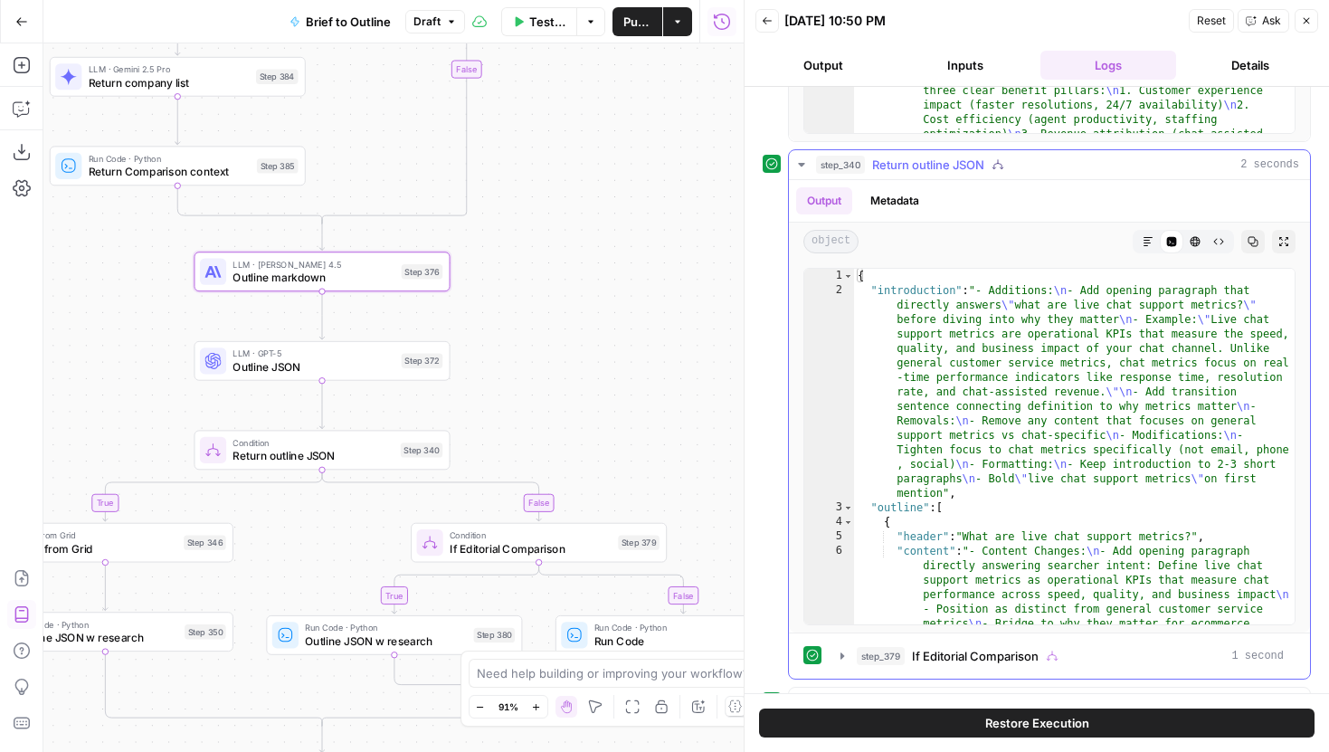
scroll to position [1214, 0]
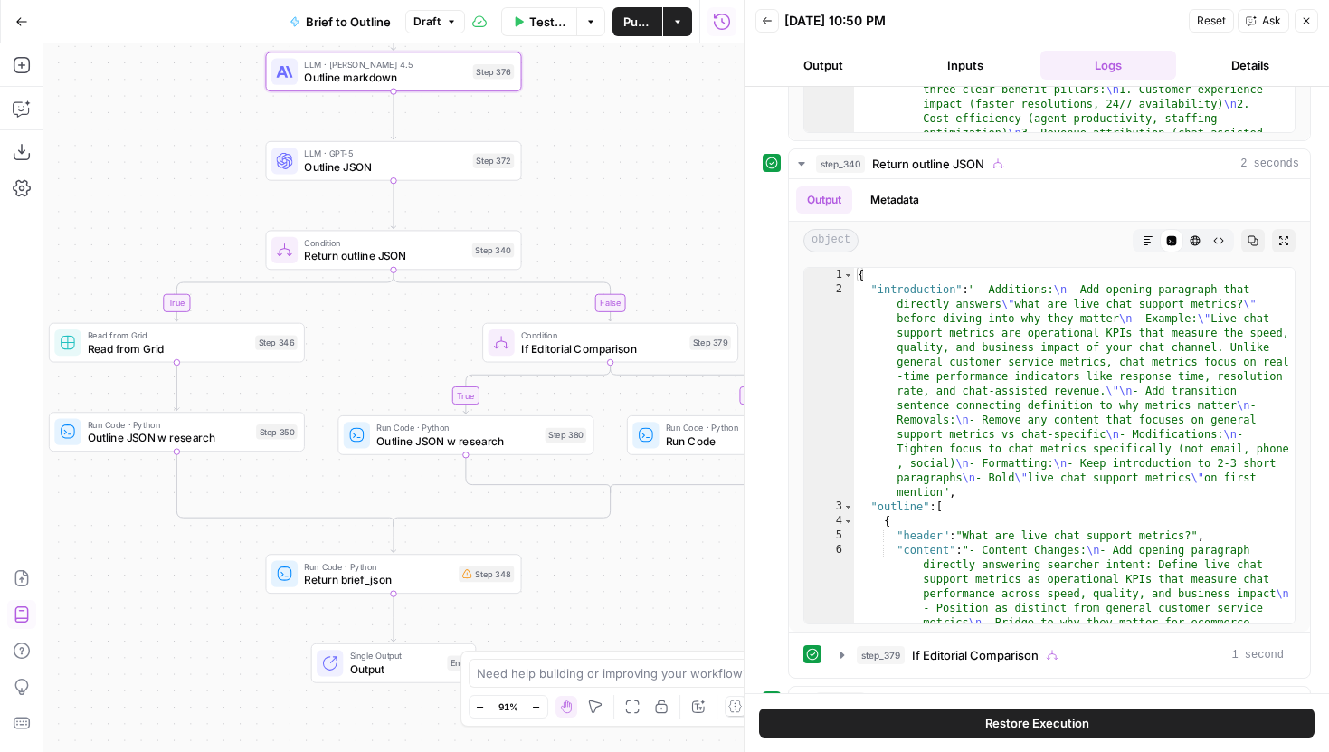
drag, startPoint x: 554, startPoint y: 442, endPoint x: 625, endPoint y: 242, distance: 212.3
click at [625, 242] on div "true true true false true false false false Workflow Input Settings Inputs LLM …" at bounding box center [393, 397] width 700 height 708
click at [447, 251] on span "Return outline JSON" at bounding box center [384, 256] width 161 height 16
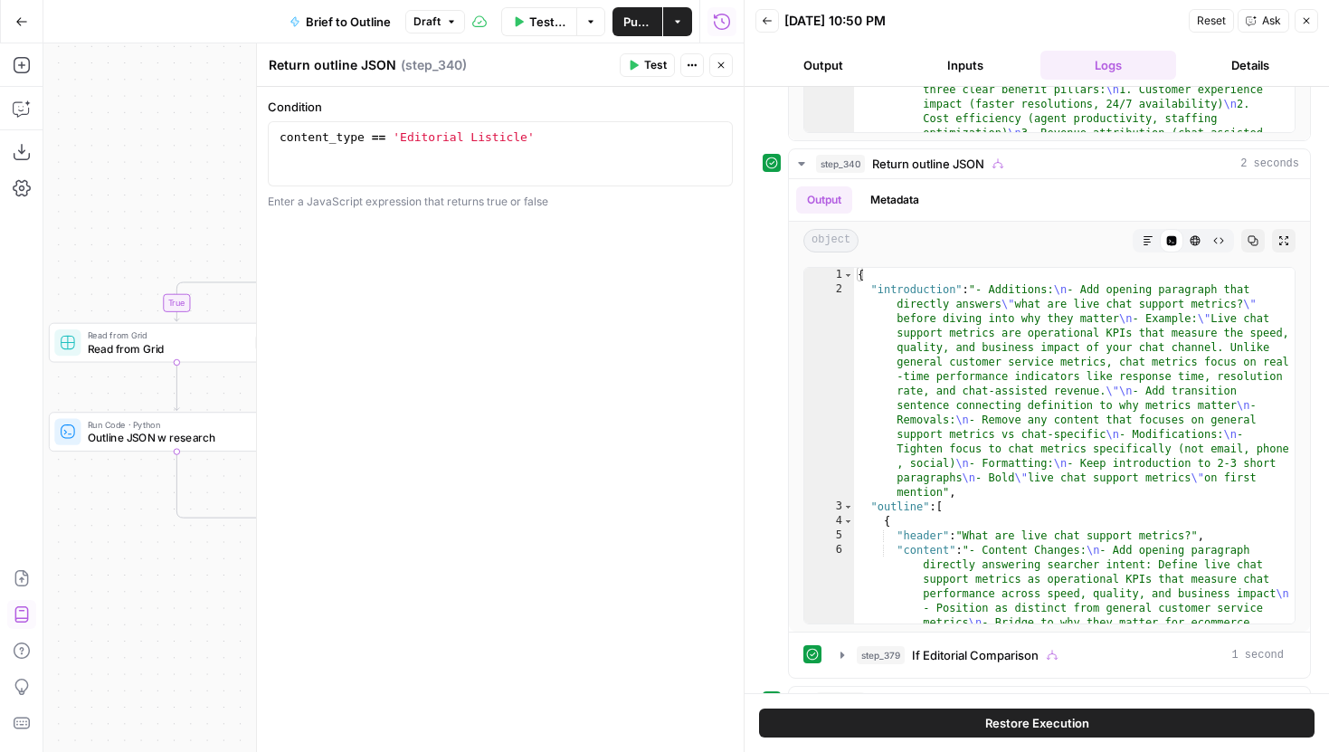
click at [725, 67] on icon "button" at bounding box center [720, 65] width 11 height 11
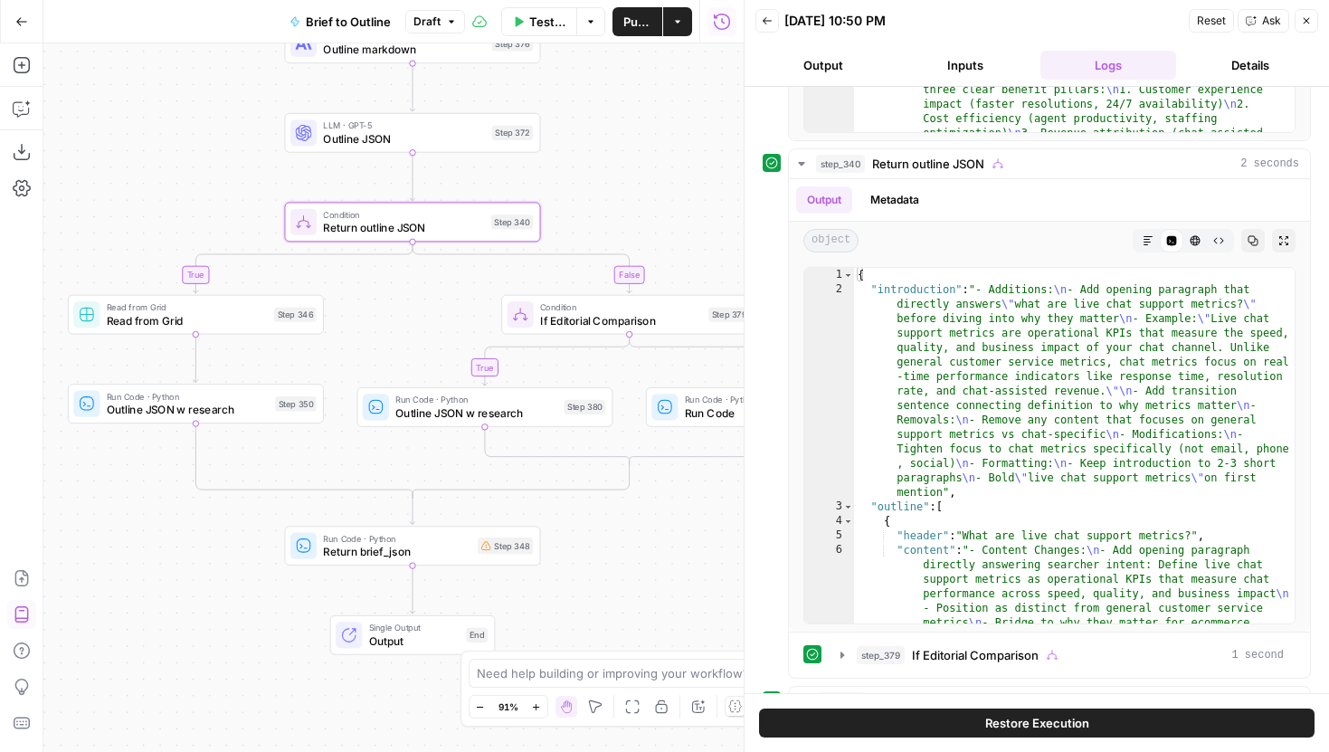
drag, startPoint x: 597, startPoint y: 175, endPoint x: 648, endPoint y: 126, distance: 70.4
click at [648, 126] on div "true true true false true false false false Workflow Input Settings Inputs LLM …" at bounding box center [393, 397] width 700 height 708
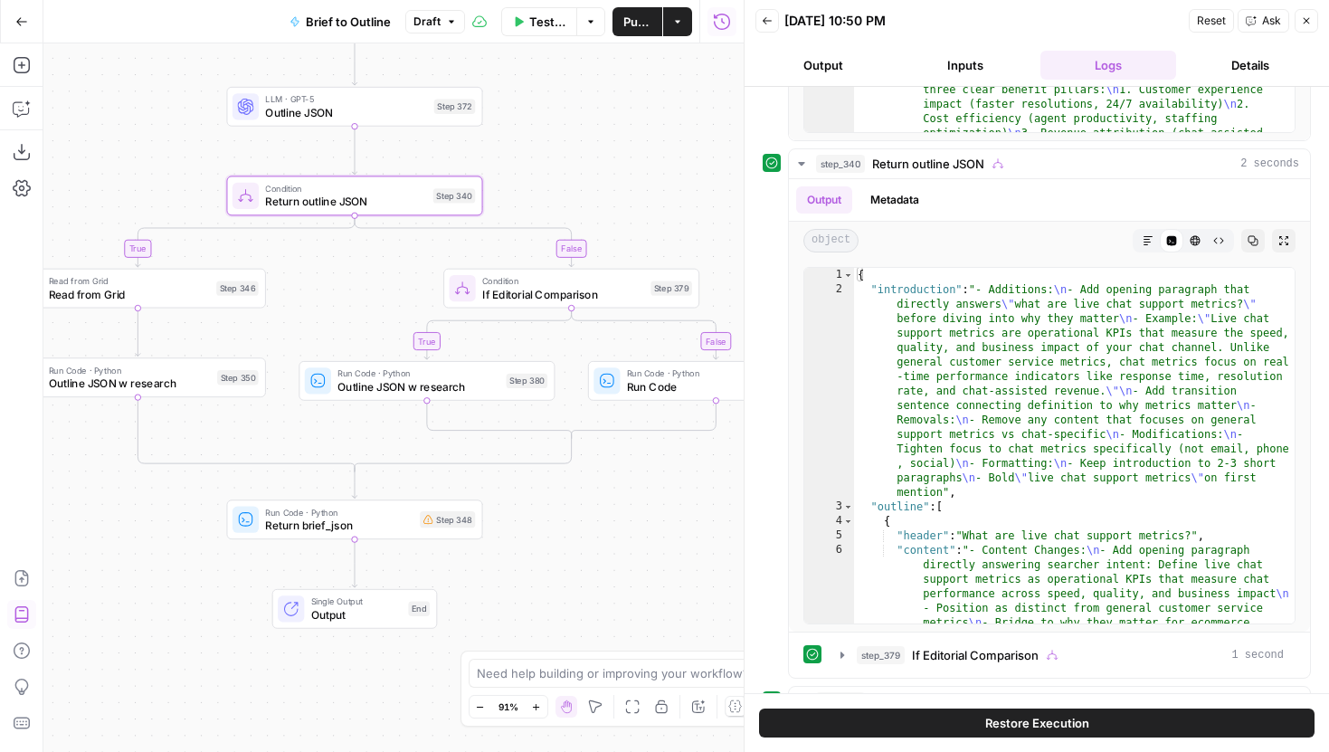
drag, startPoint x: 281, startPoint y: 440, endPoint x: 213, endPoint y: 439, distance: 67.9
click at [213, 439] on div "true true true false true false false false Workflow Input Settings Inputs LLM …" at bounding box center [393, 397] width 700 height 708
click at [195, 297] on span "Read from Grid" at bounding box center [130, 294] width 161 height 16
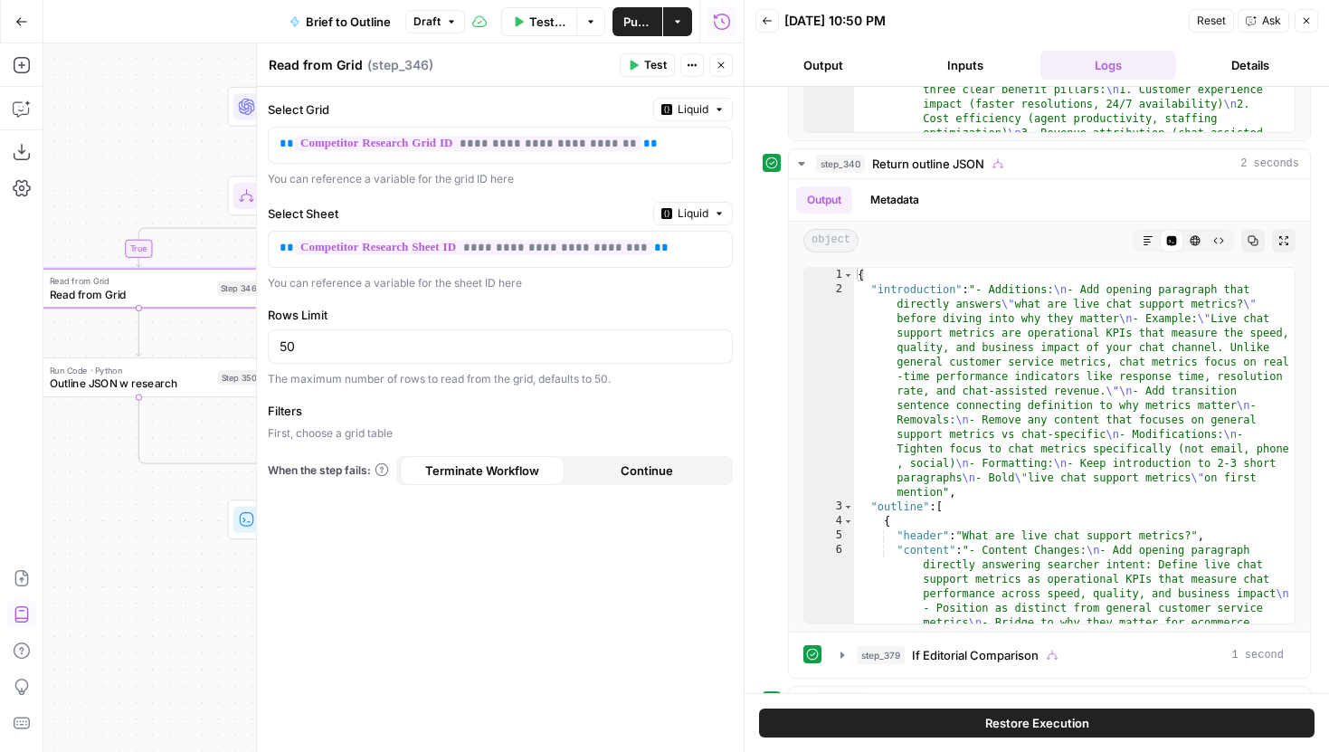
click at [719, 62] on icon "button" at bounding box center [720, 65] width 11 height 11
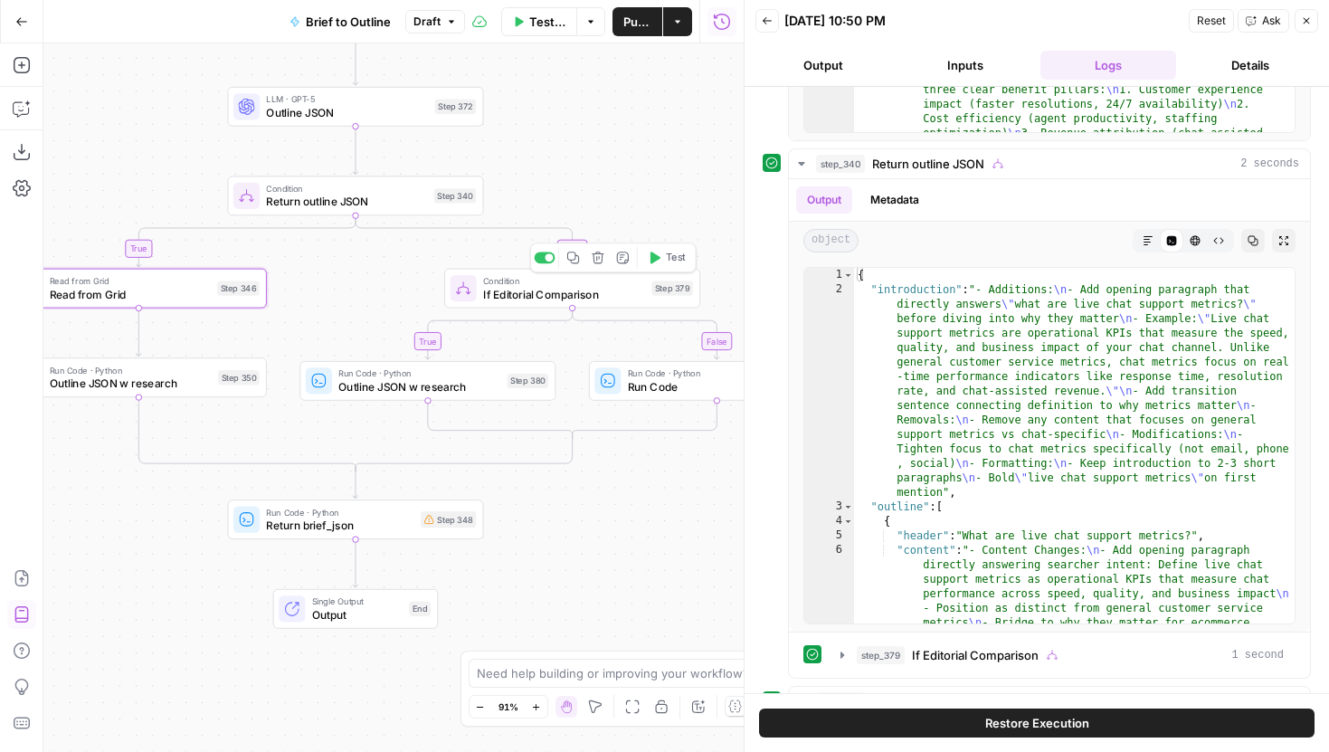
click at [566, 289] on span "If Editorial Comparison" at bounding box center [564, 294] width 162 height 16
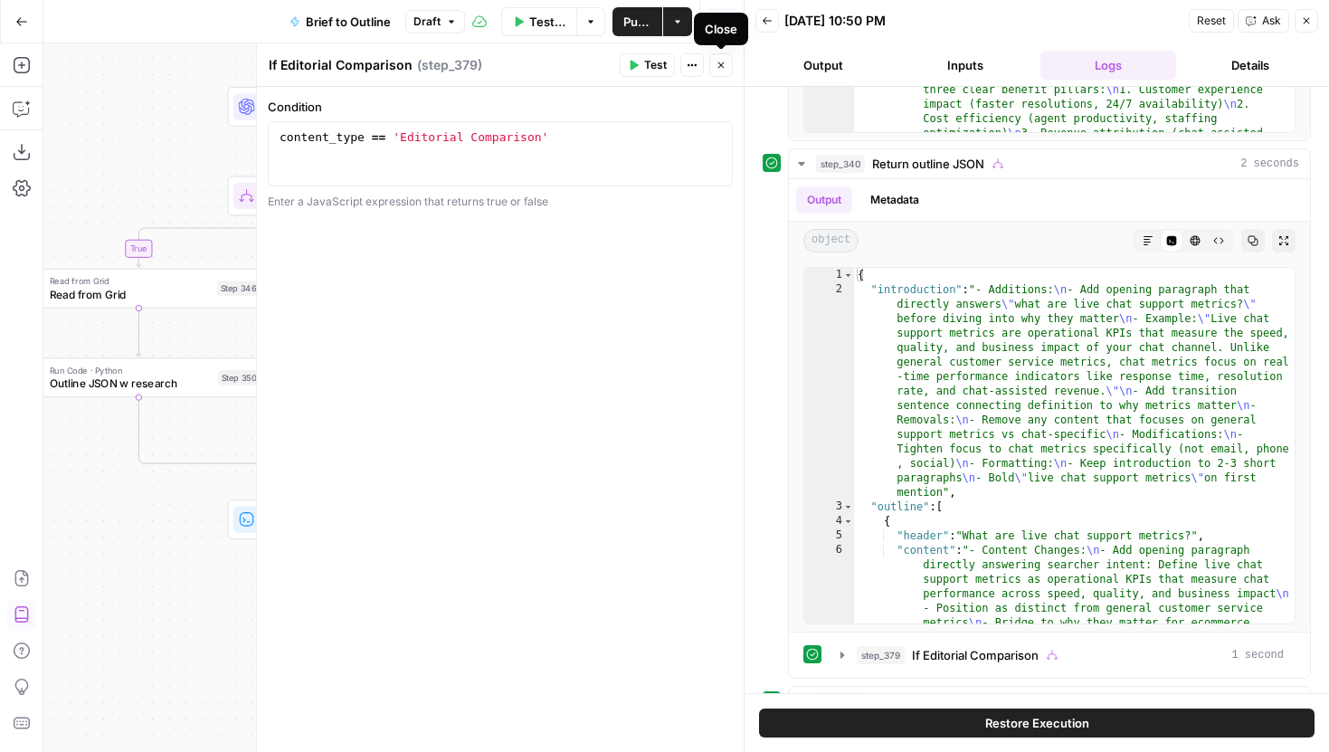
click at [727, 71] on button "Close" at bounding box center [721, 65] width 24 height 24
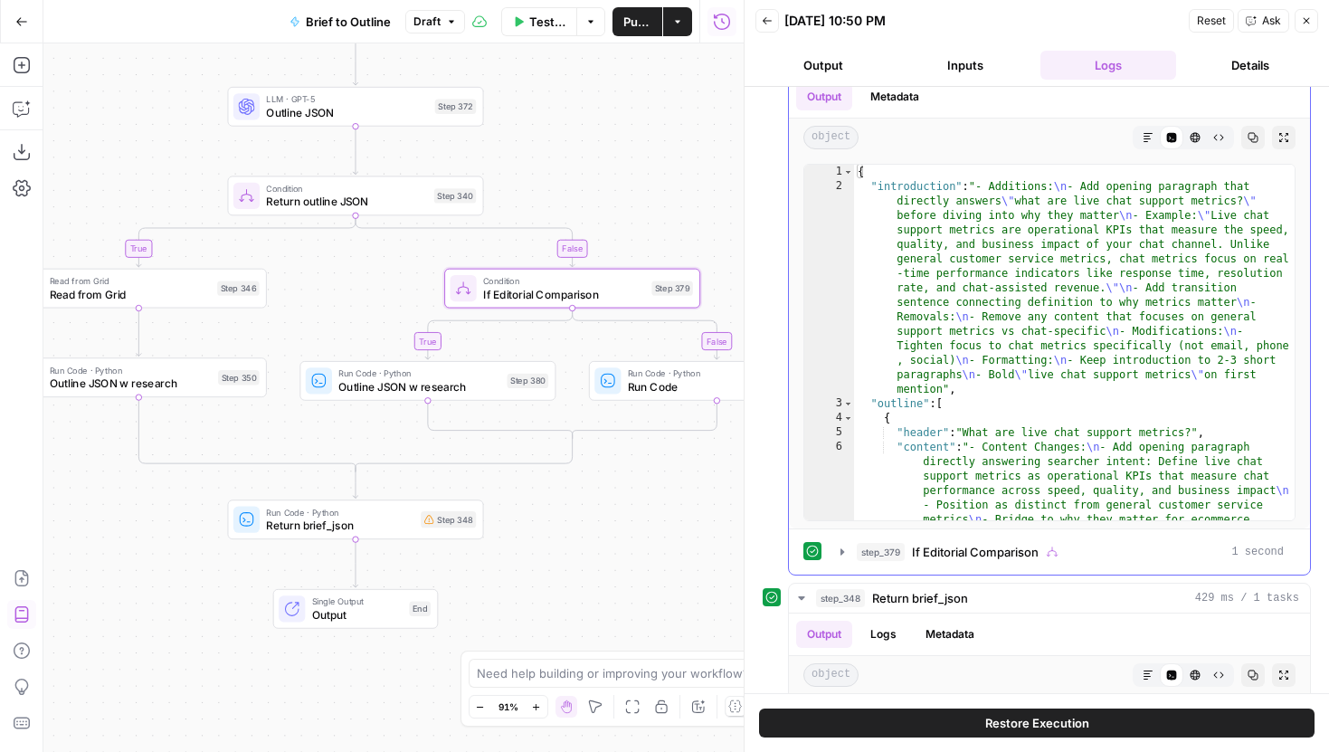
scroll to position [1327, 0]
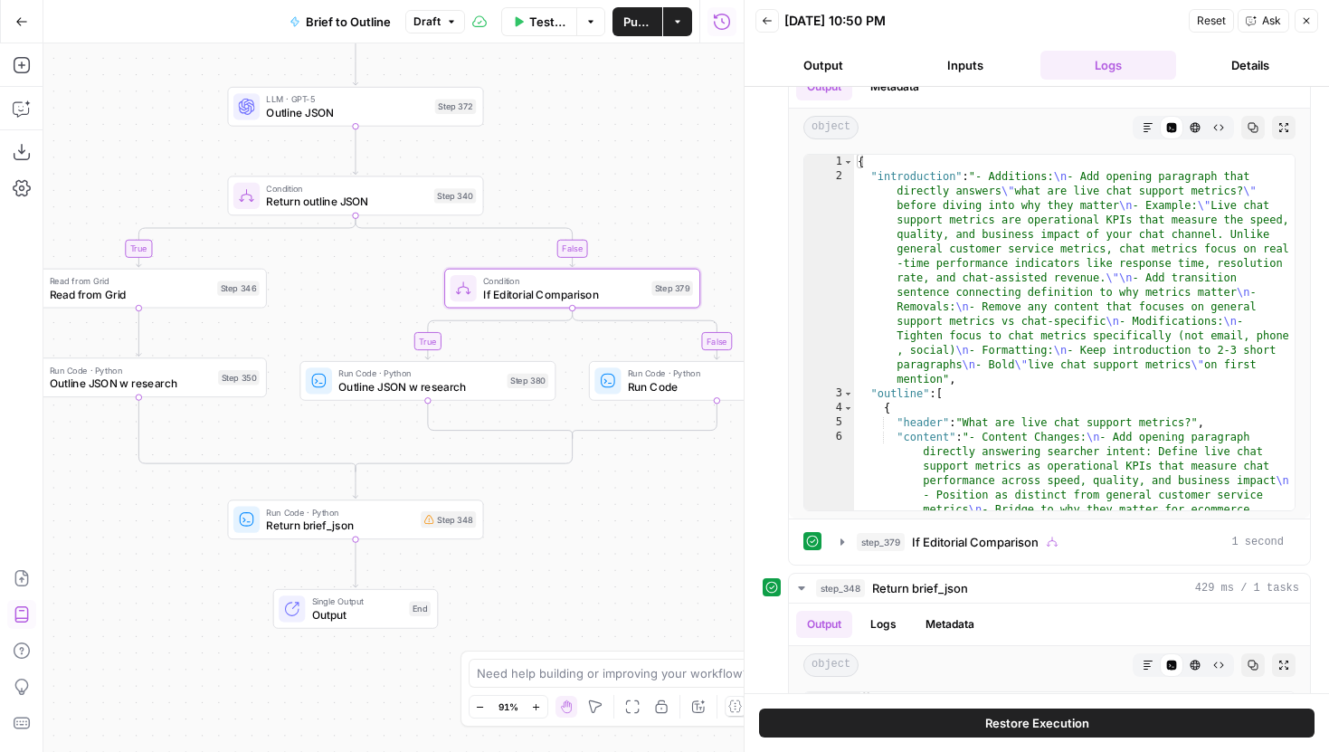
click at [677, 375] on span "Run Code · Python" at bounding box center [710, 373] width 164 height 14
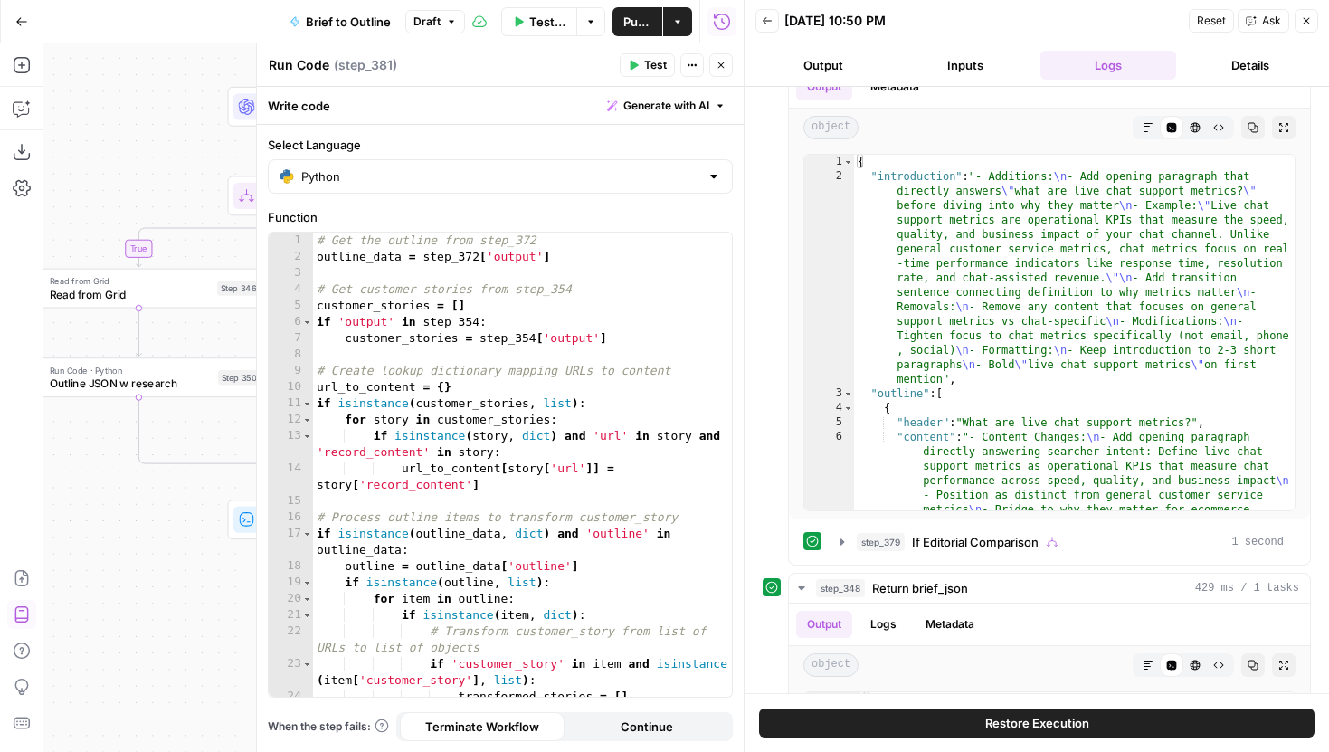
click at [722, 64] on icon "button" at bounding box center [720, 65] width 11 height 11
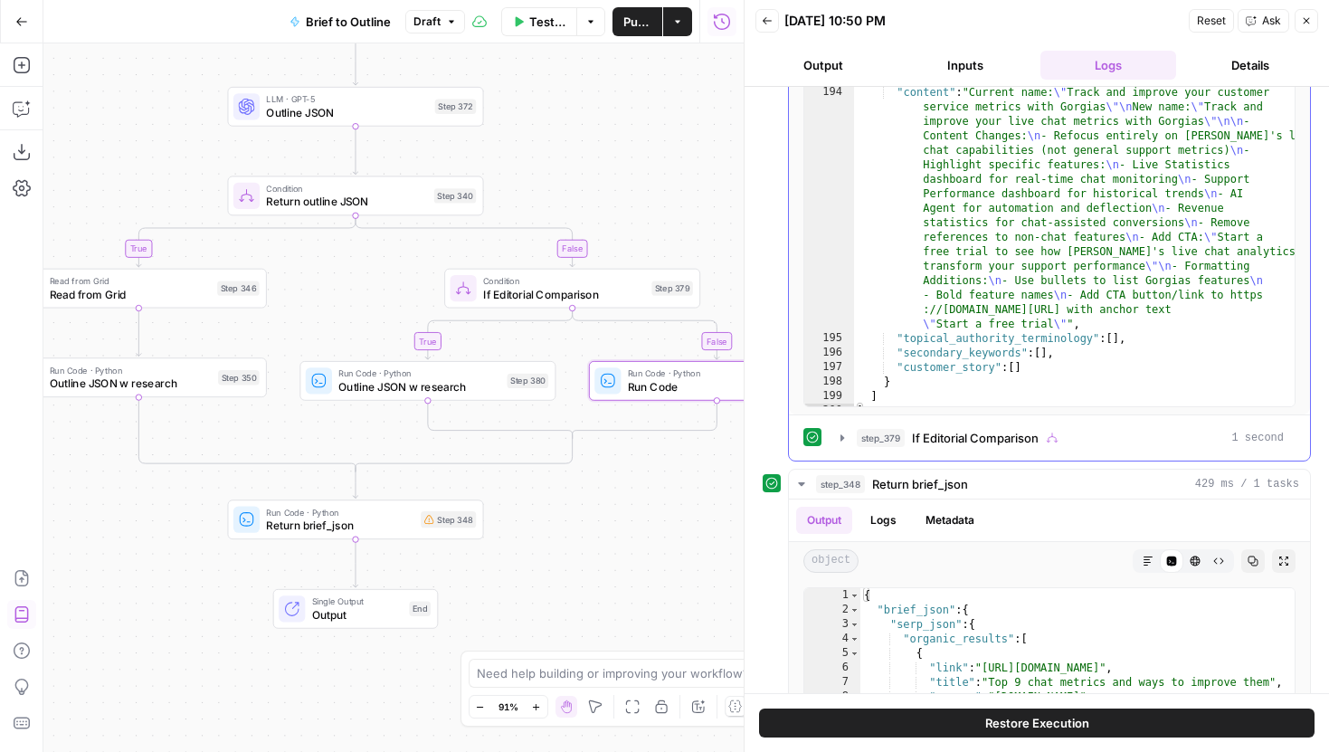
scroll to position [1699, 0]
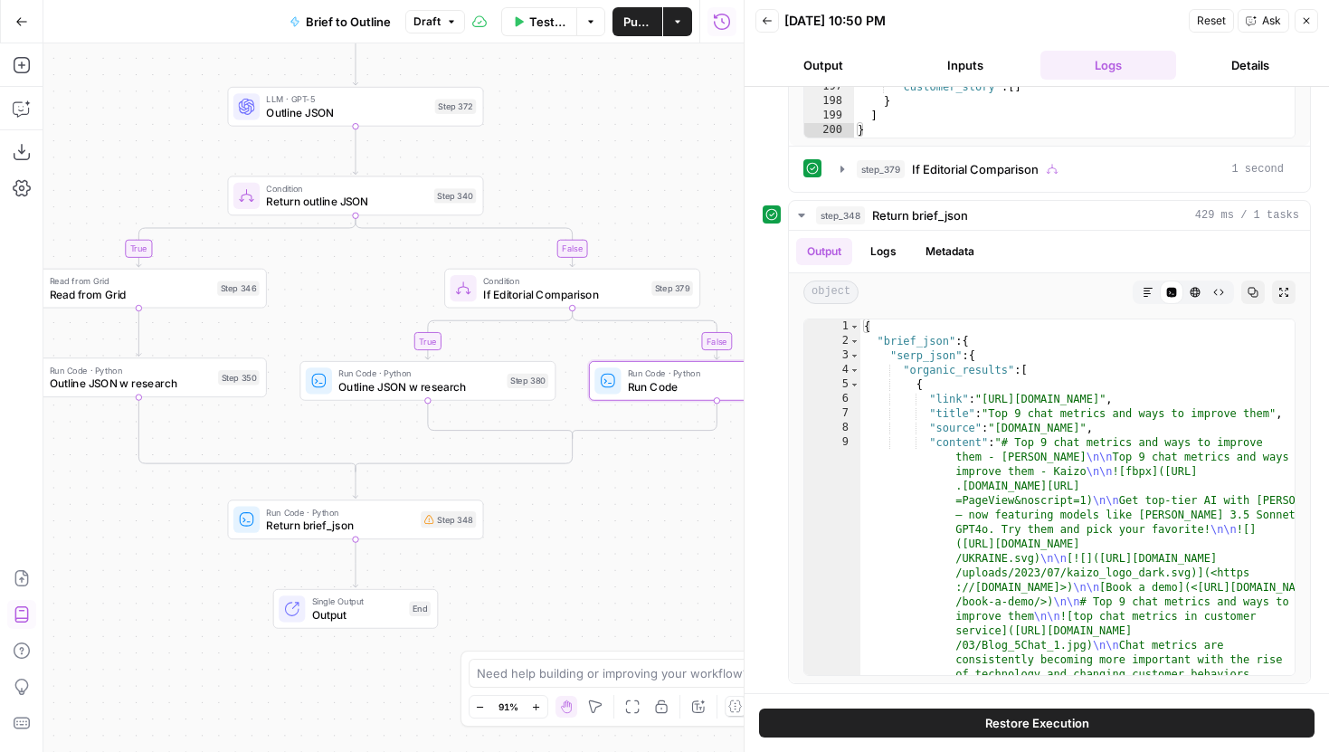
click at [658, 401] on div "true true true false true false false false Workflow Input Settings Inputs LLM …" at bounding box center [393, 397] width 700 height 708
click at [658, 393] on span "Run Code" at bounding box center [710, 386] width 164 height 16
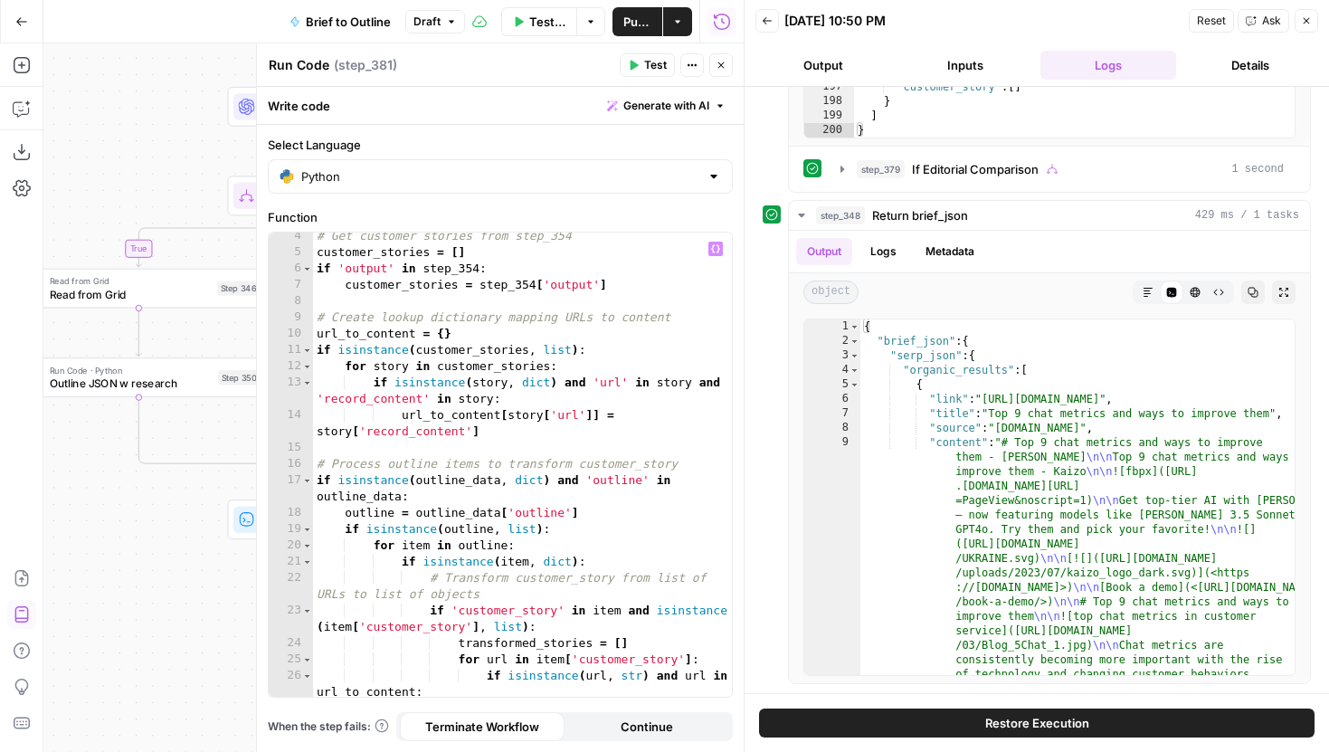
scroll to position [0, 0]
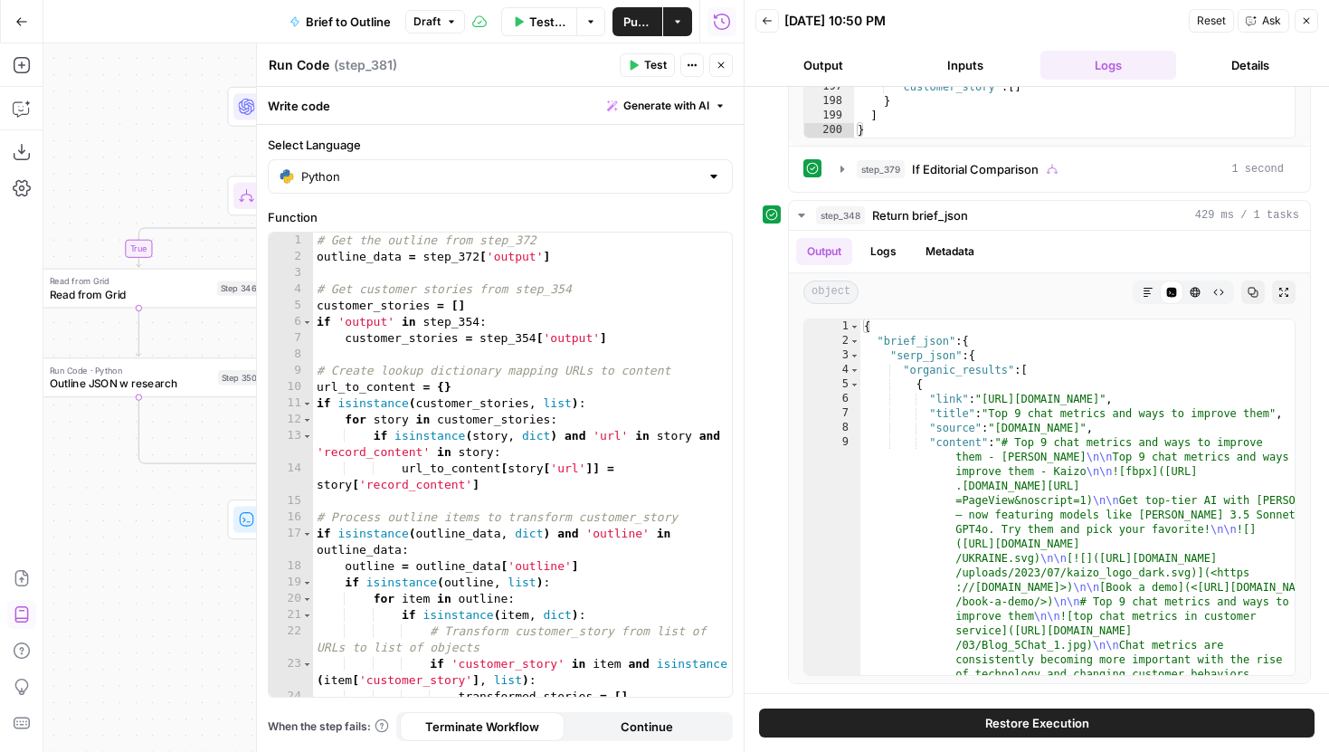
click at [718, 62] on icon "button" at bounding box center [721, 65] width 6 height 6
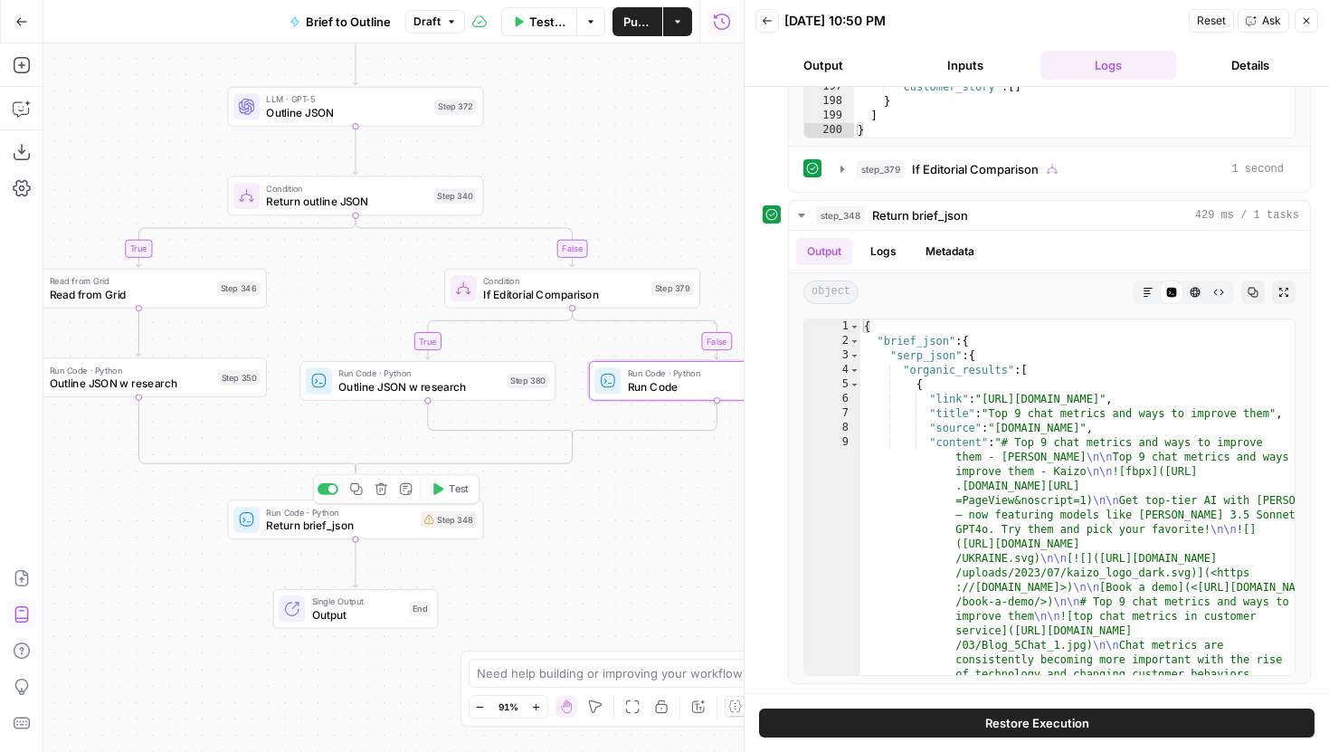
click at [399, 527] on span "Return brief_json" at bounding box center [339, 524] width 147 height 16
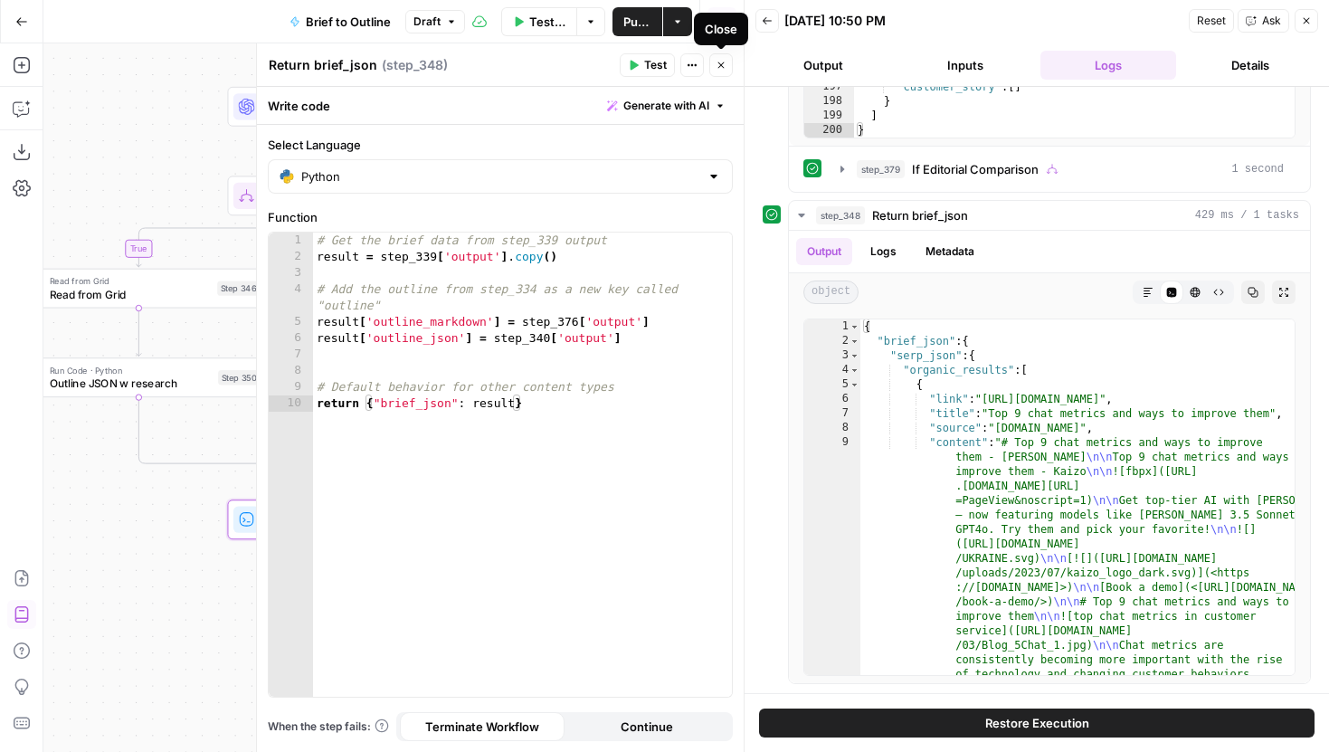
click at [720, 62] on icon "button" at bounding box center [720, 65] width 11 height 11
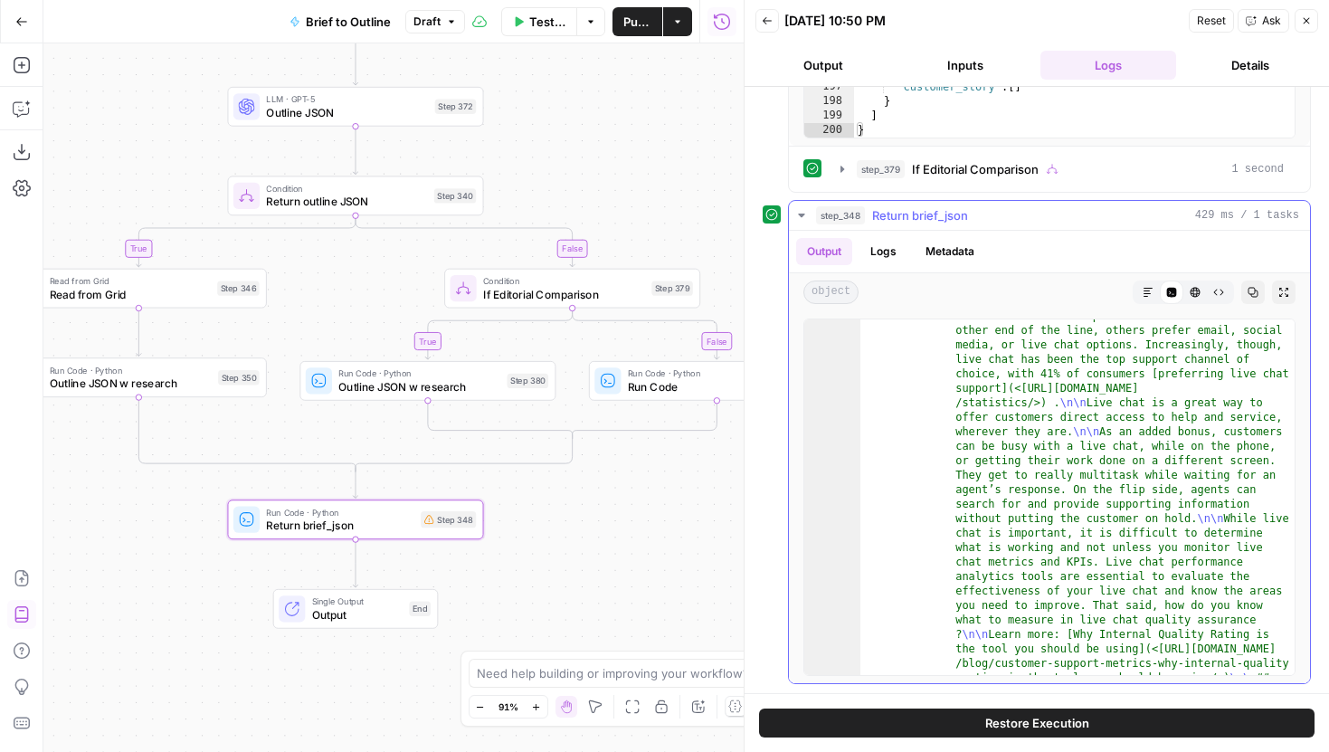
scroll to position [46, 0]
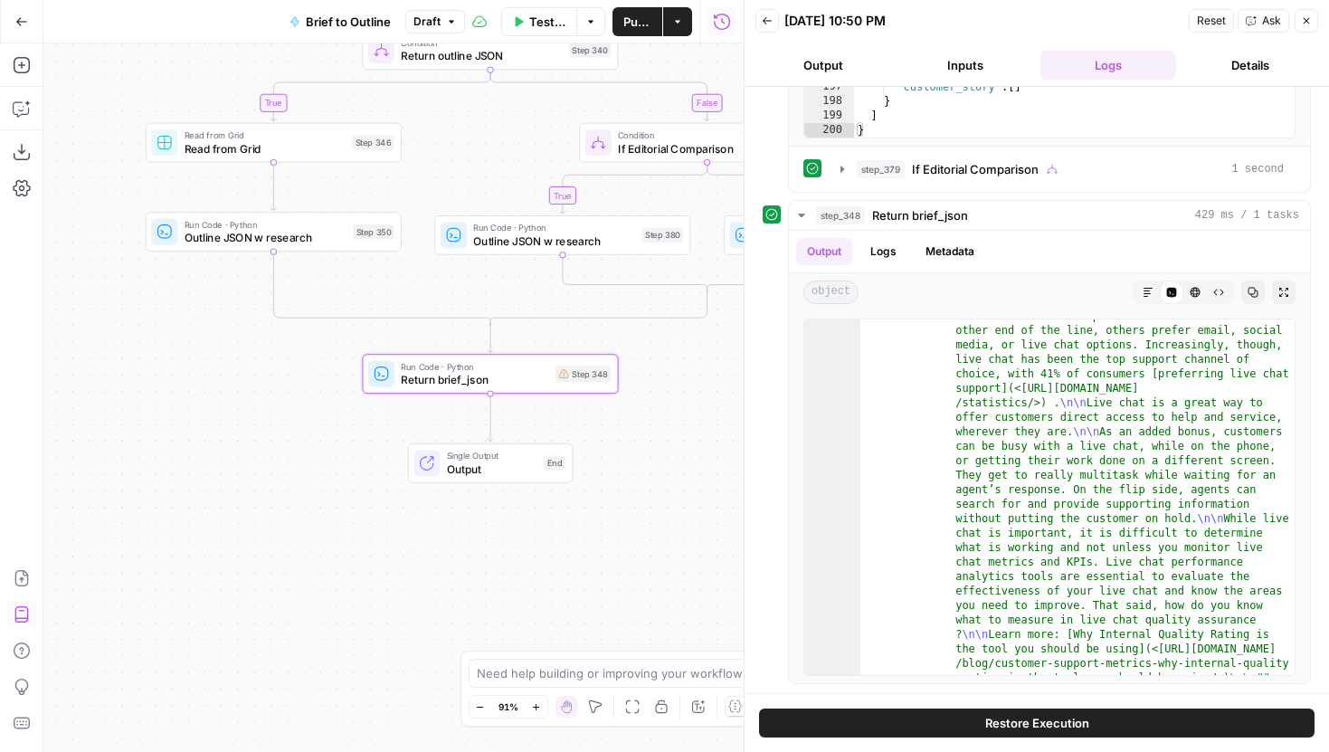
drag, startPoint x: 576, startPoint y: 545, endPoint x: 622, endPoint y: 386, distance: 165.7
click at [625, 387] on div "true true true false true false false false Workflow Input Settings Inputs LLM …" at bounding box center [393, 397] width 700 height 708
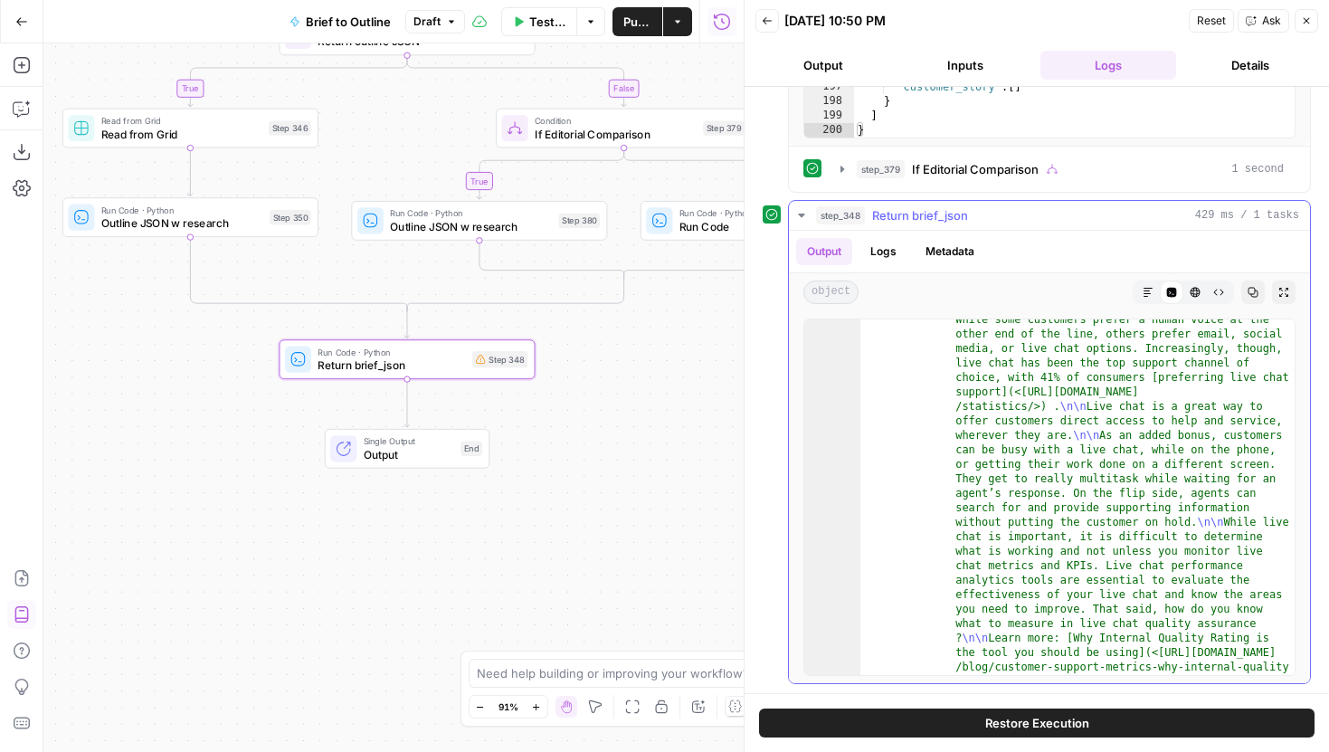
scroll to position [0, 0]
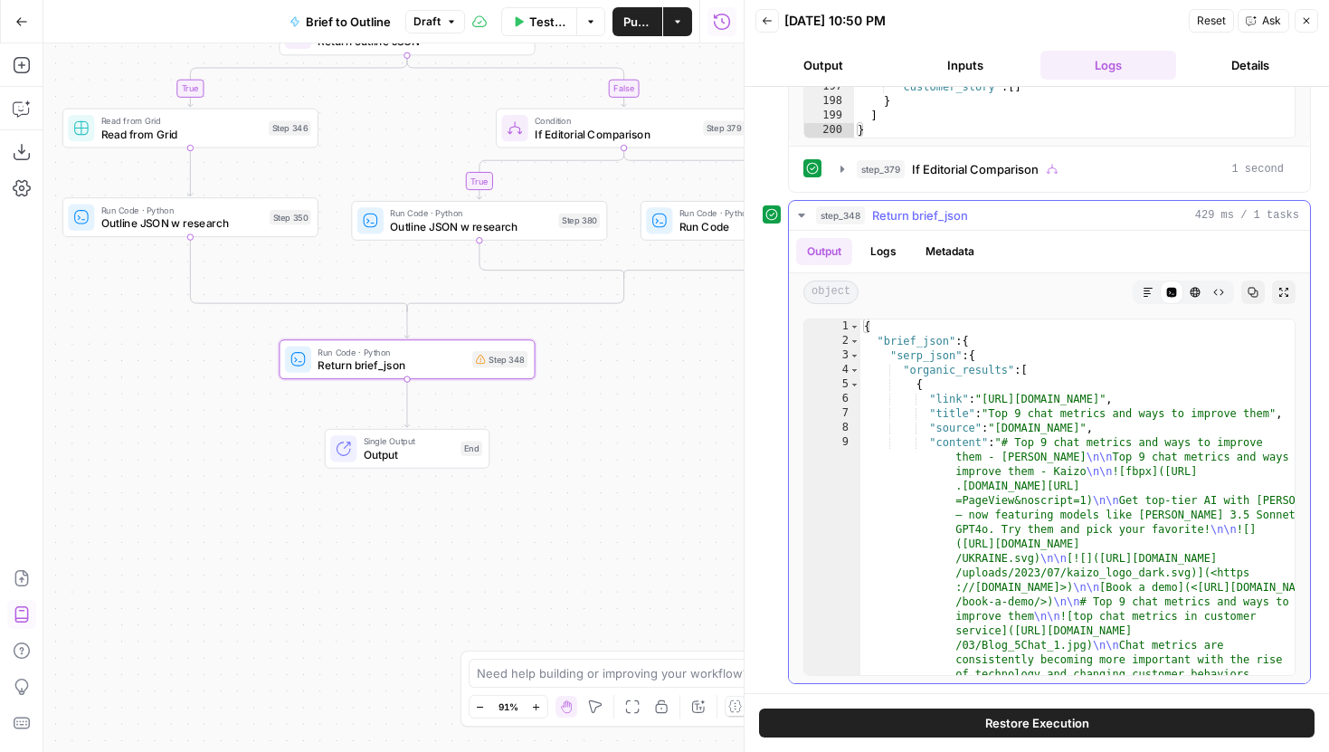
click at [1143, 290] on icon "button" at bounding box center [1147, 292] width 9 height 9
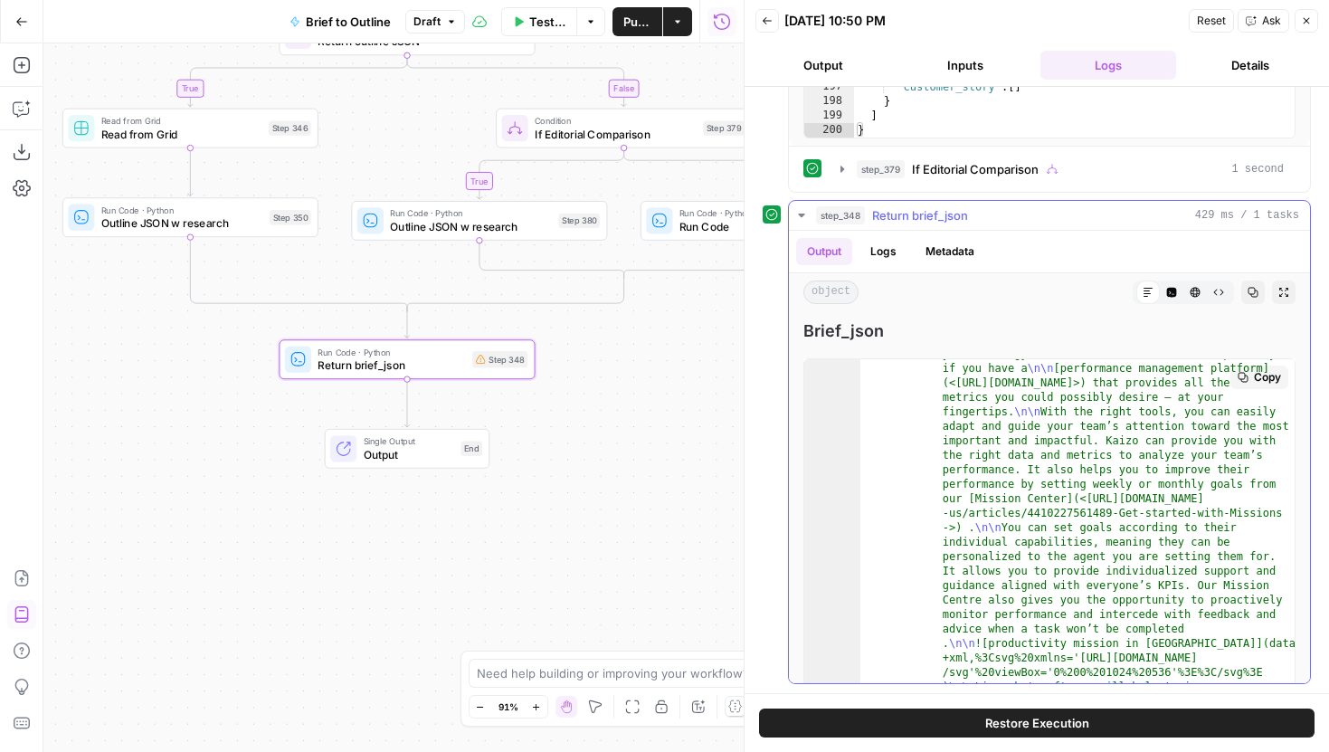
scroll to position [851, 0]
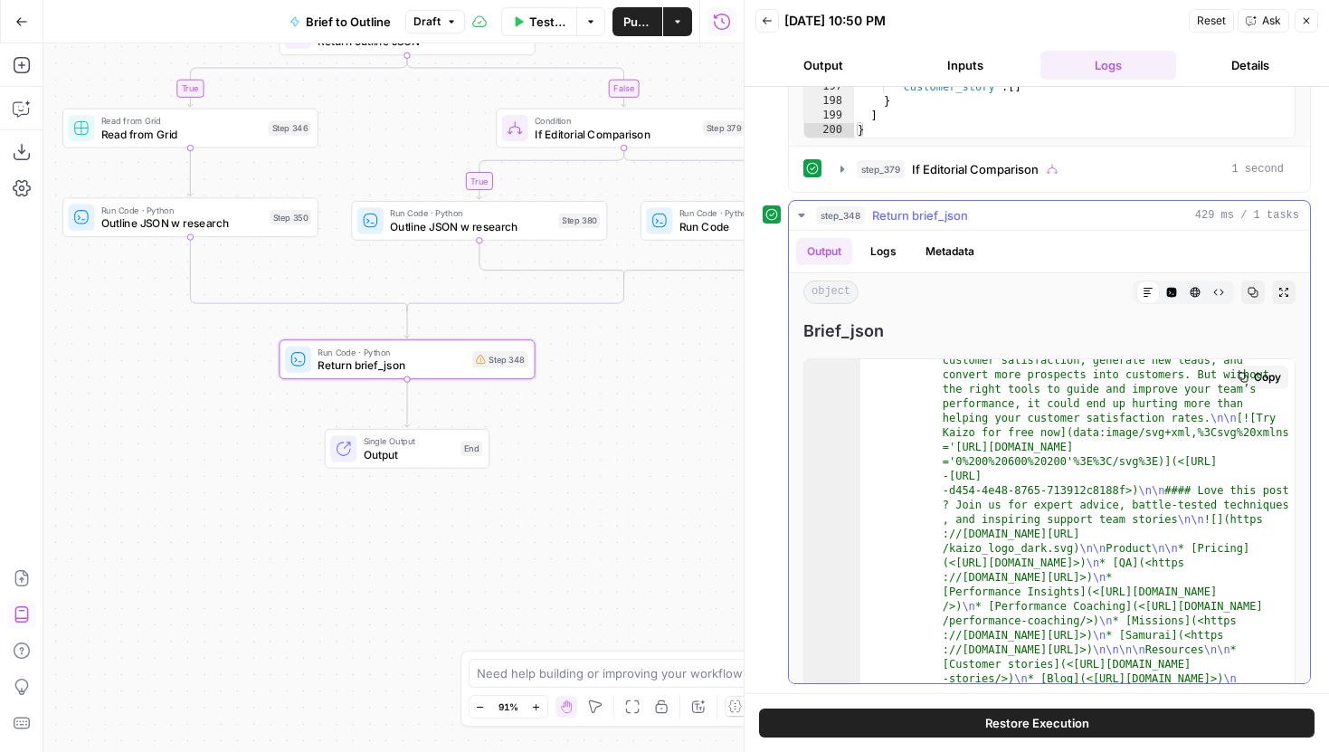
drag, startPoint x: 1287, startPoint y: 379, endPoint x: 1282, endPoint y: 525, distance: 146.6
click at [1282, 525] on div "Copy 8 9 10 11 12 13 14 15 16 17 18 19 20 21 22 23 24 25 26 27 28 29 30 31 32 3…" at bounding box center [1049, 539] width 492 height 362
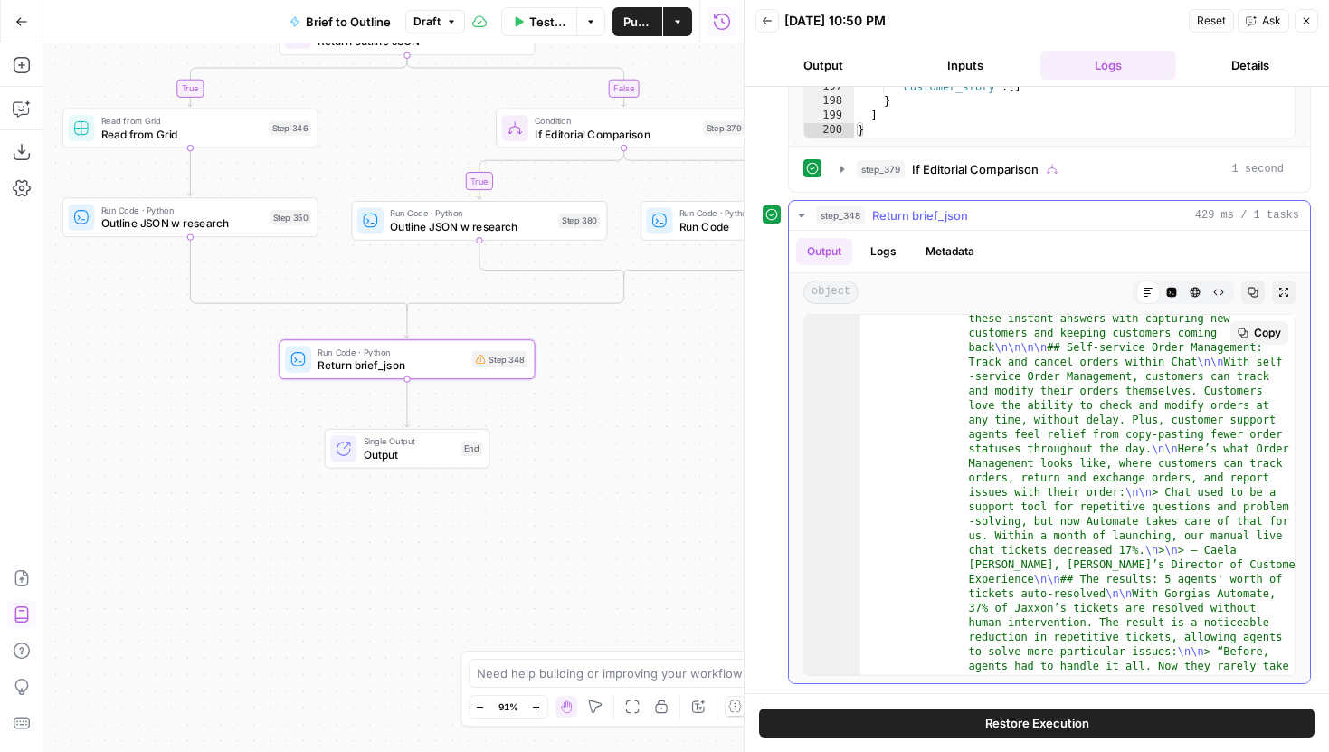
scroll to position [29275, 0]
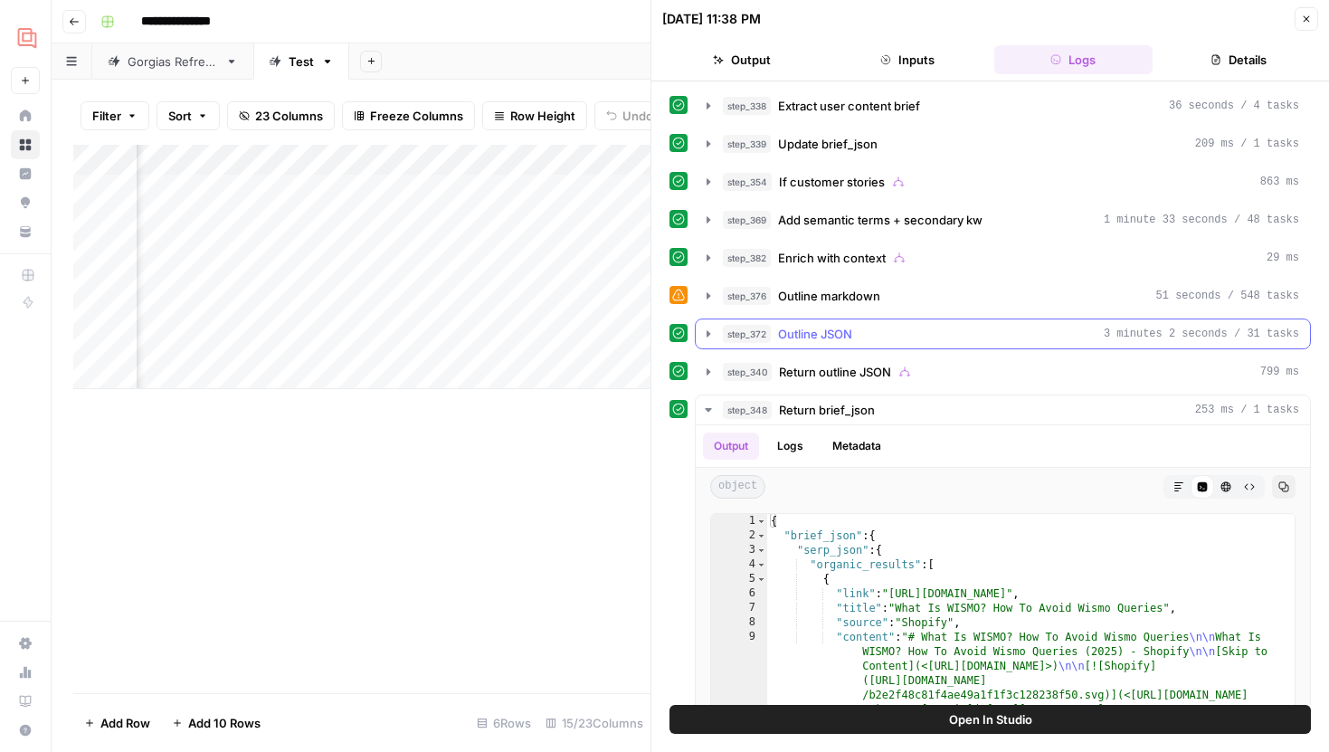
scroll to position [0, 1975]
click at [706, 299] on icon "button" at bounding box center [708, 296] width 14 height 14
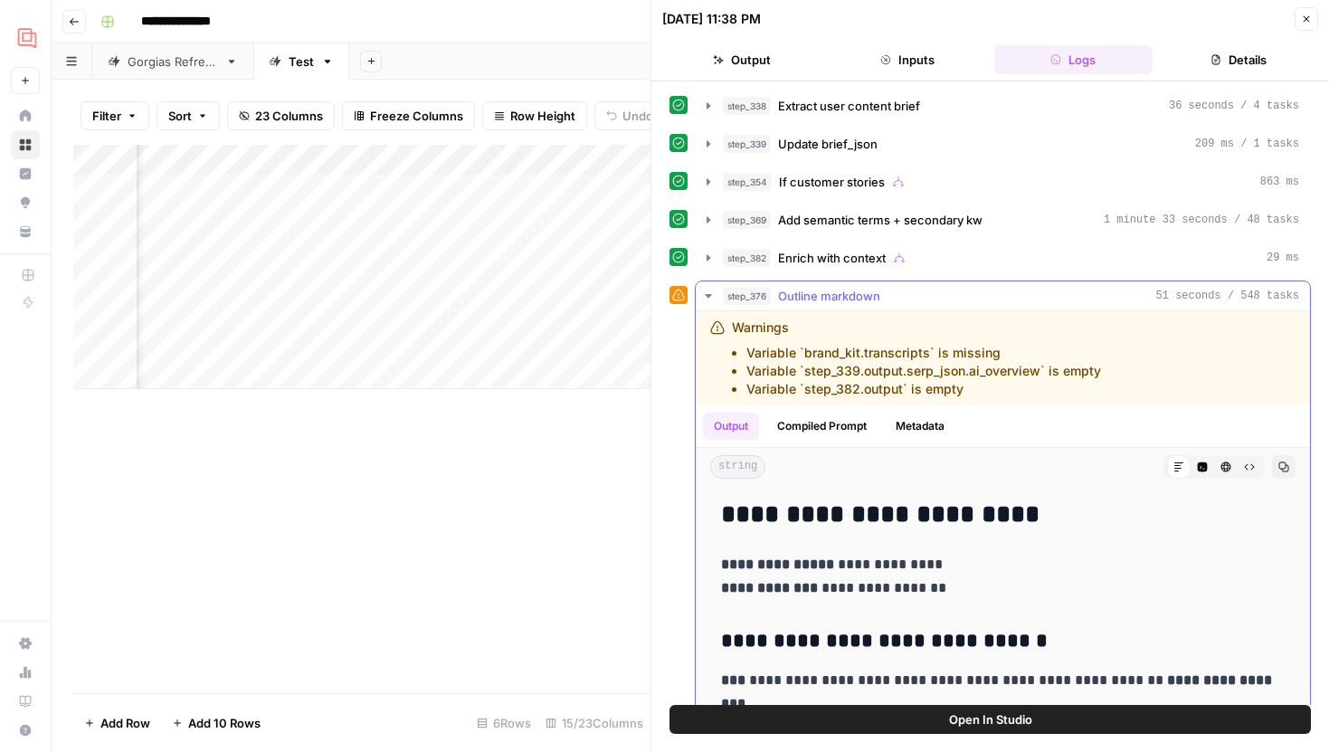
drag, startPoint x: 838, startPoint y: 433, endPoint x: 868, endPoint y: 298, distance: 138.0
click at [838, 433] on button "Compiled Prompt" at bounding box center [821, 425] width 111 height 27
click at [833, 424] on button "Compiled Prompt" at bounding box center [821, 425] width 111 height 27
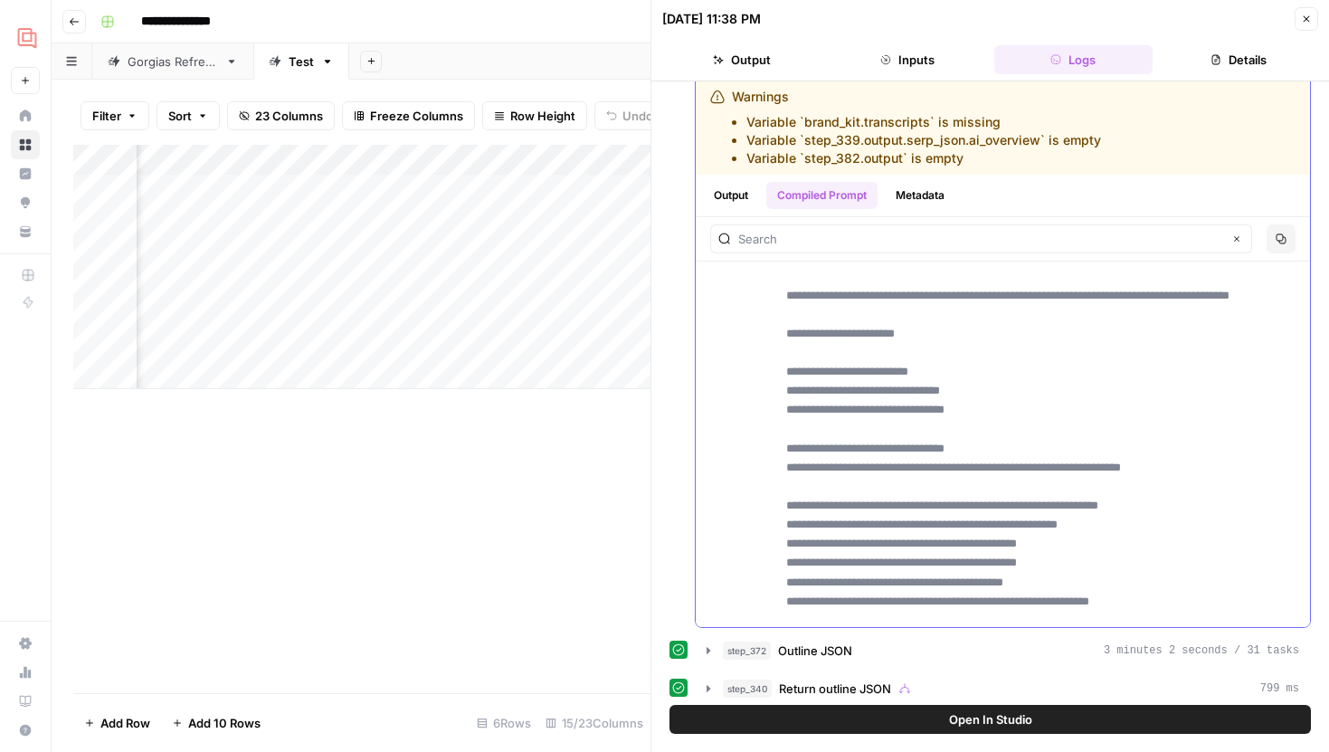
scroll to position [146441, 0]
click at [1313, 26] on button "Close" at bounding box center [1306, 19] width 24 height 24
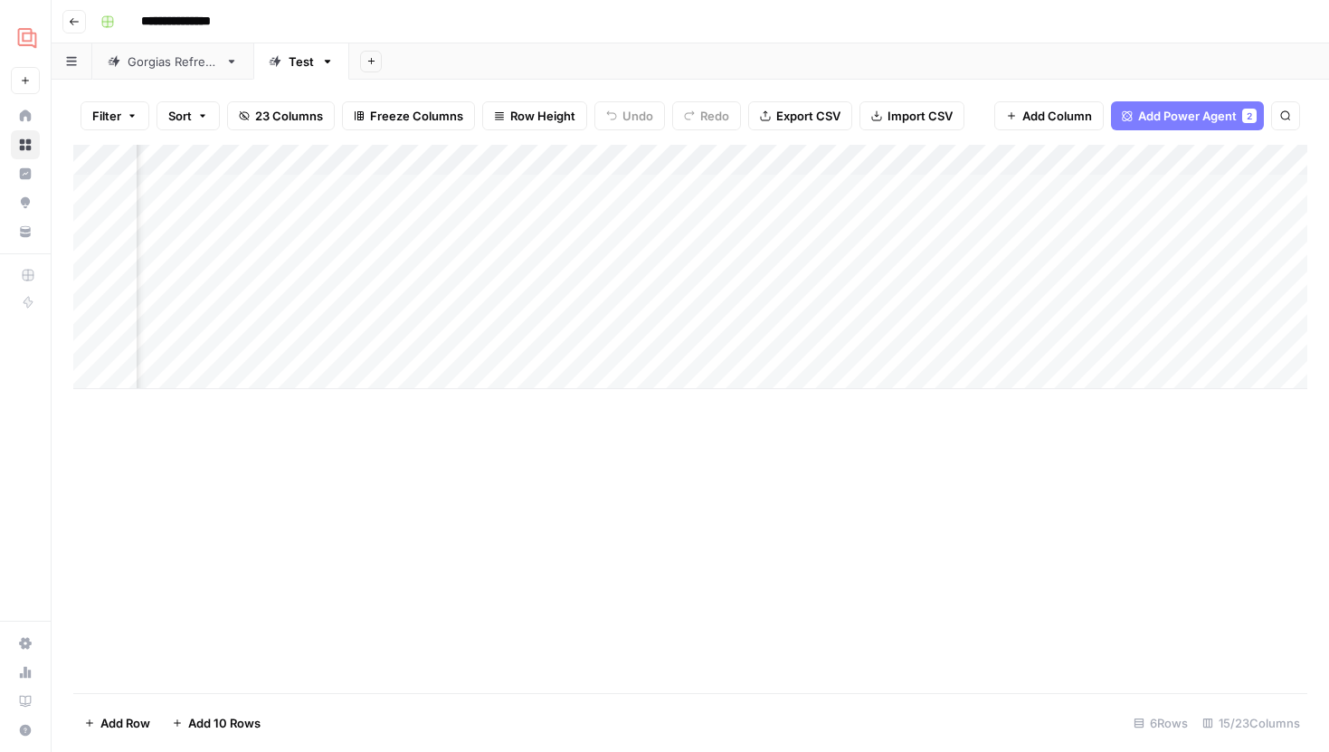
scroll to position [0, 1512]
click at [374, 218] on div "Add Column" at bounding box center [690, 267] width 1234 height 244
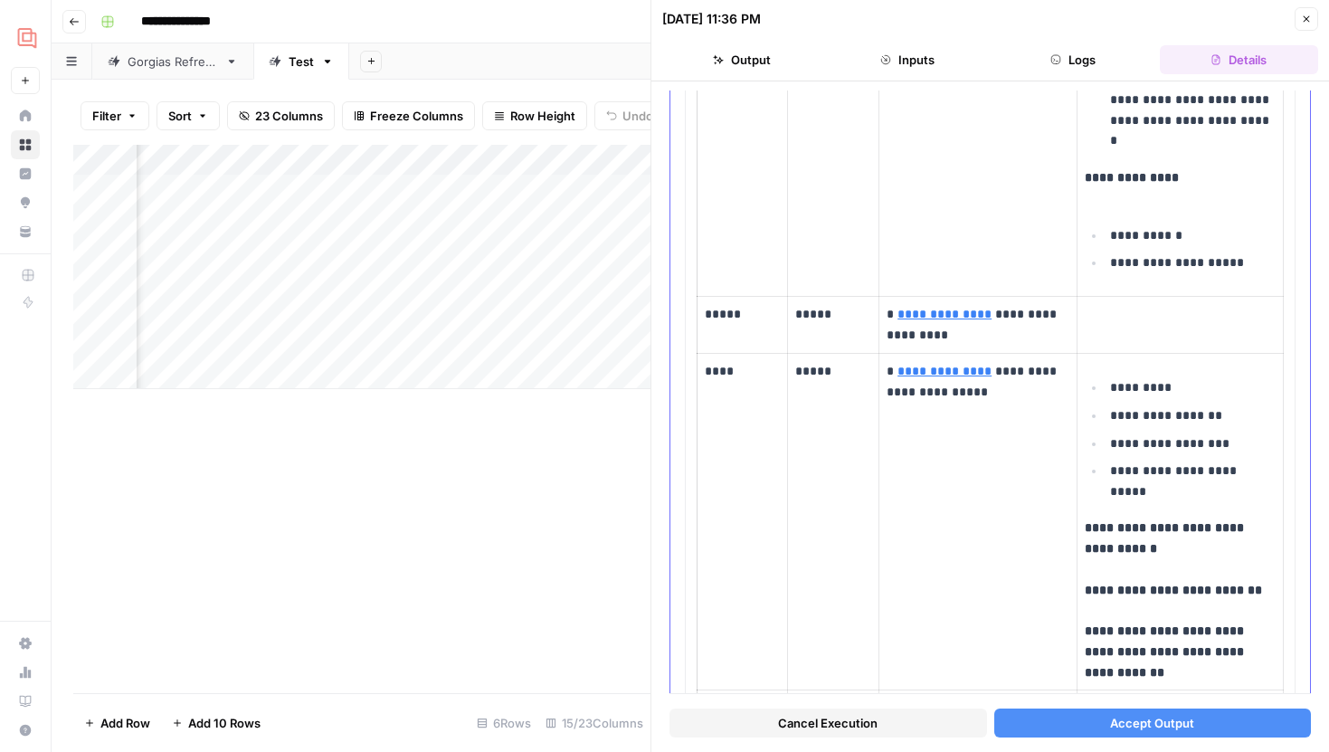
scroll to position [5914, 0]
click at [1159, 229] on icon at bounding box center [1164, 227] width 10 height 10
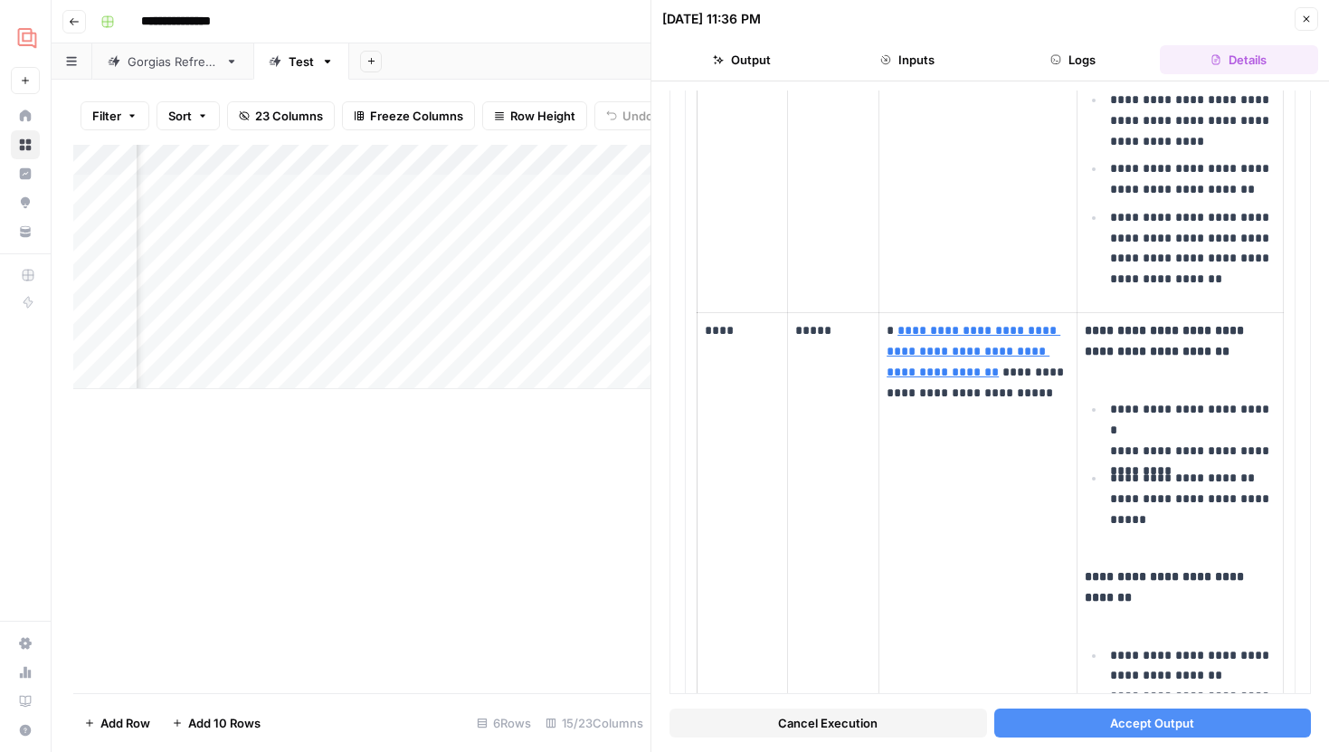
scroll to position [0, 164]
click at [283, 222] on div "Add Column" at bounding box center [361, 267] width 577 height 244
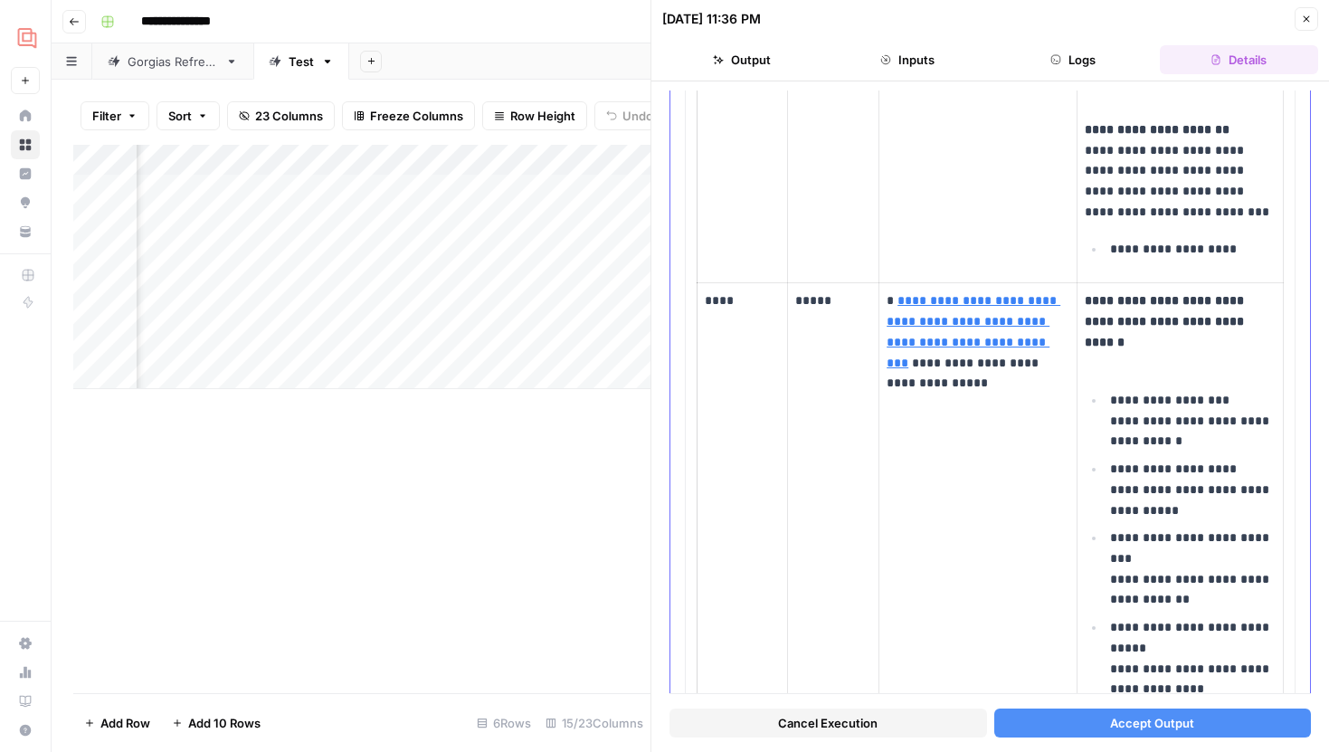
scroll to position [1104, 0]
click at [1142, 276] on link "Open in a new tab" at bounding box center [1149, 273] width 24 height 24
click at [1301, 17] on icon "button" at bounding box center [1306, 19] width 11 height 11
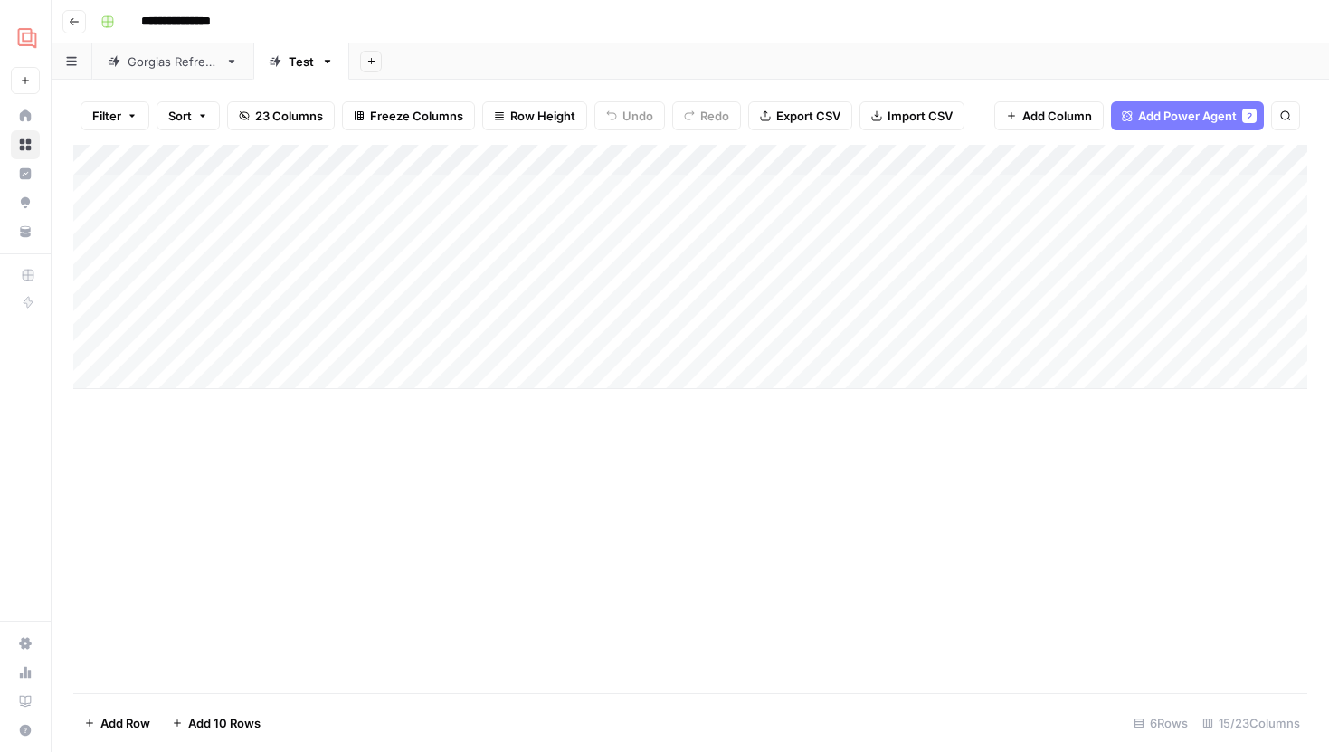
click at [296, 121] on span "23 Columns" at bounding box center [289, 116] width 68 height 18
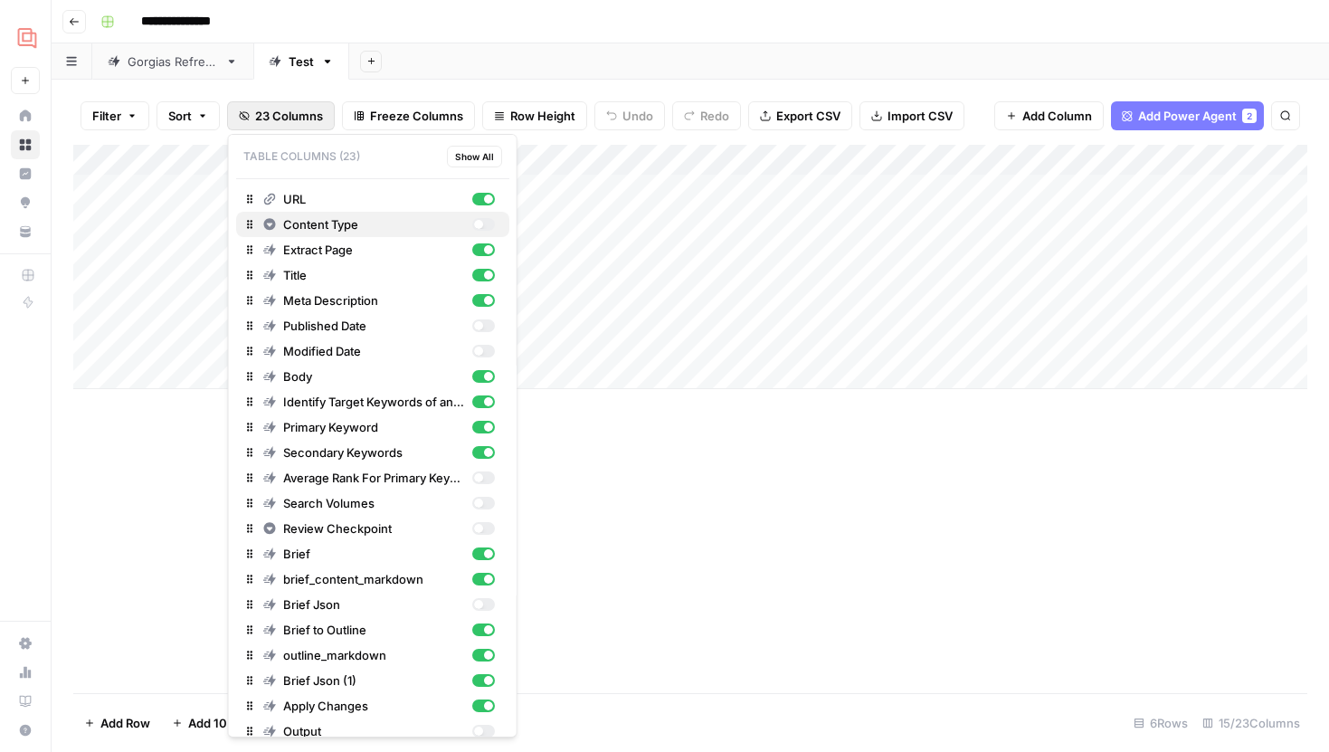
click at [484, 229] on div "button" at bounding box center [482, 224] width 23 height 13
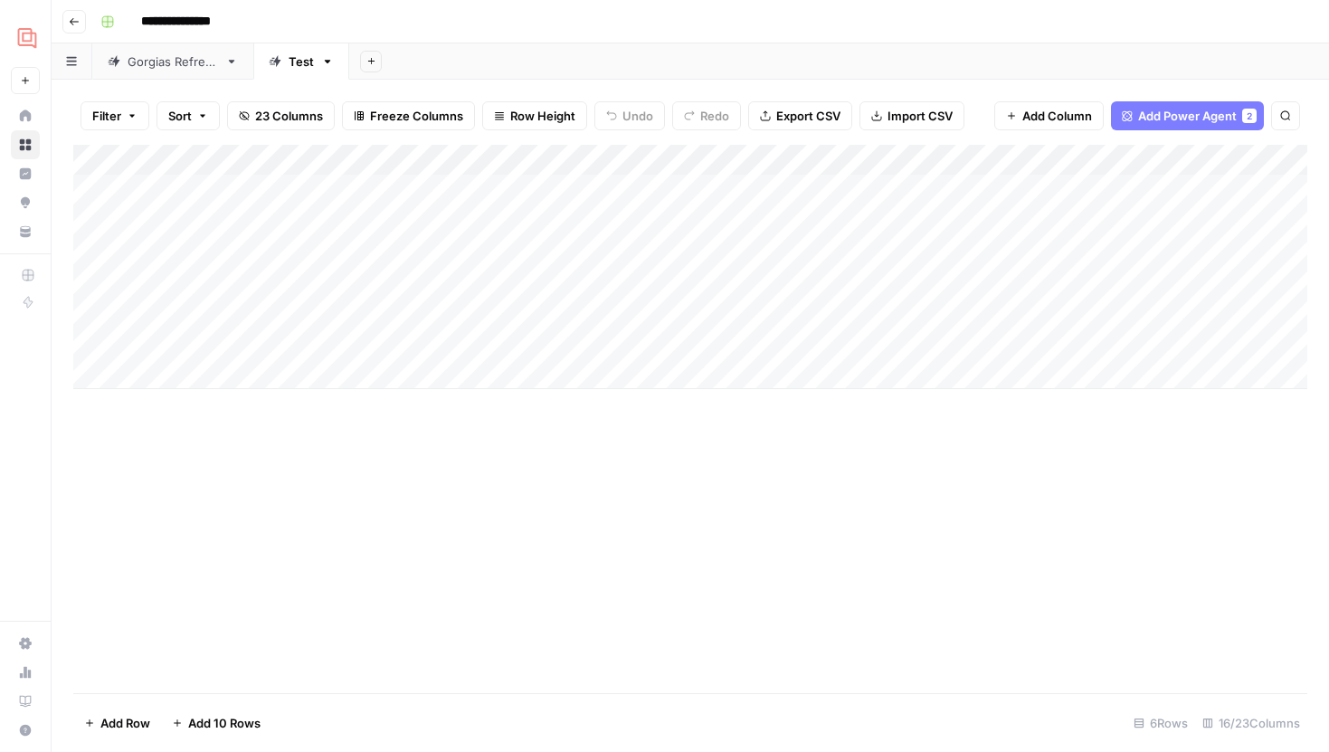
click at [313, 119] on span "23 Columns" at bounding box center [289, 116] width 68 height 18
click at [442, 250] on div "Add Column" at bounding box center [690, 267] width 1234 height 244
click at [443, 279] on div "Add Column" at bounding box center [690, 267] width 1234 height 244
click at [447, 183] on div "Add Column" at bounding box center [690, 267] width 1234 height 244
click at [450, 216] on div "Add Column" at bounding box center [690, 267] width 1234 height 244
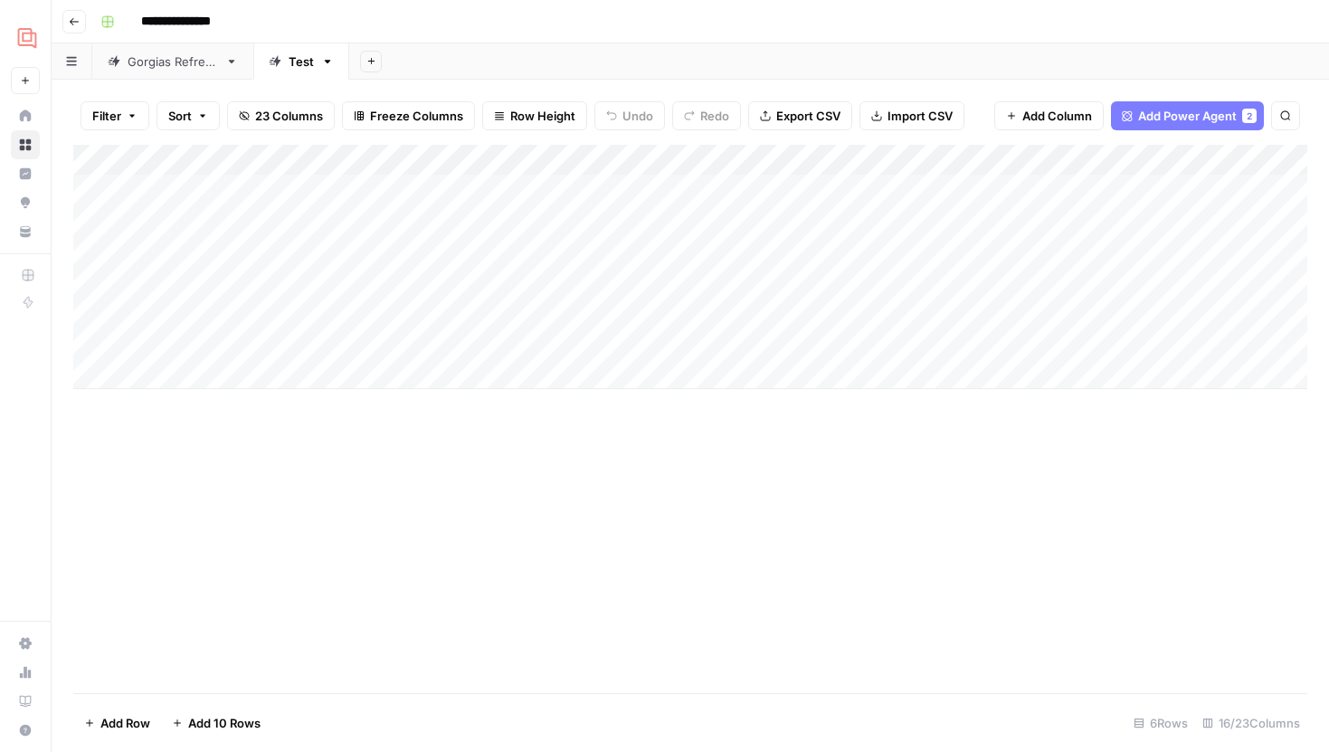
click at [549, 216] on div "Add Column" at bounding box center [690, 267] width 1234 height 244
click at [551, 224] on div "Add Column" at bounding box center [690, 267] width 1234 height 244
click at [512, 157] on div "Add Column" at bounding box center [690, 267] width 1234 height 244
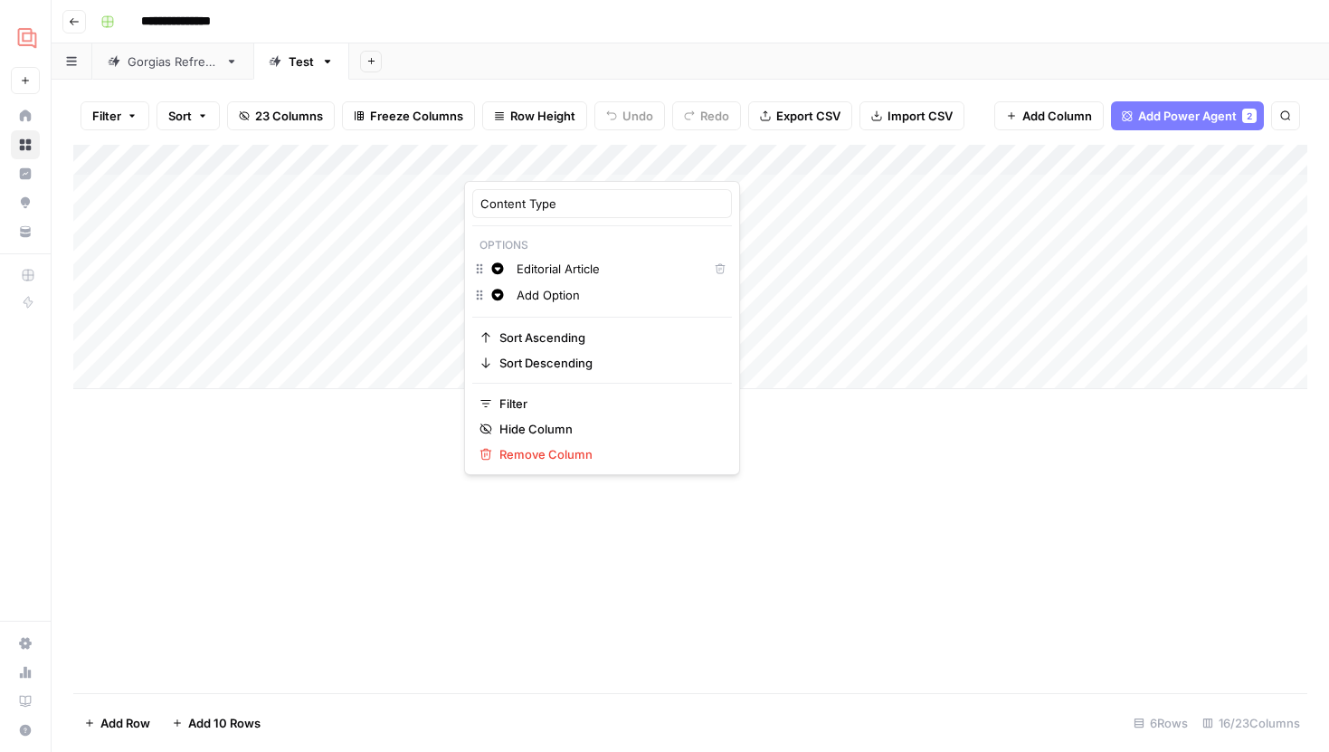
click at [553, 297] on input "Add Option" at bounding box center [619, 295] width 207 height 18
drag, startPoint x: 592, startPoint y: 297, endPoint x: 515, endPoint y: 297, distance: 77.8
click at [515, 297] on div "Add Option" at bounding box center [620, 295] width 216 height 20
type input "Editorial Listicle"
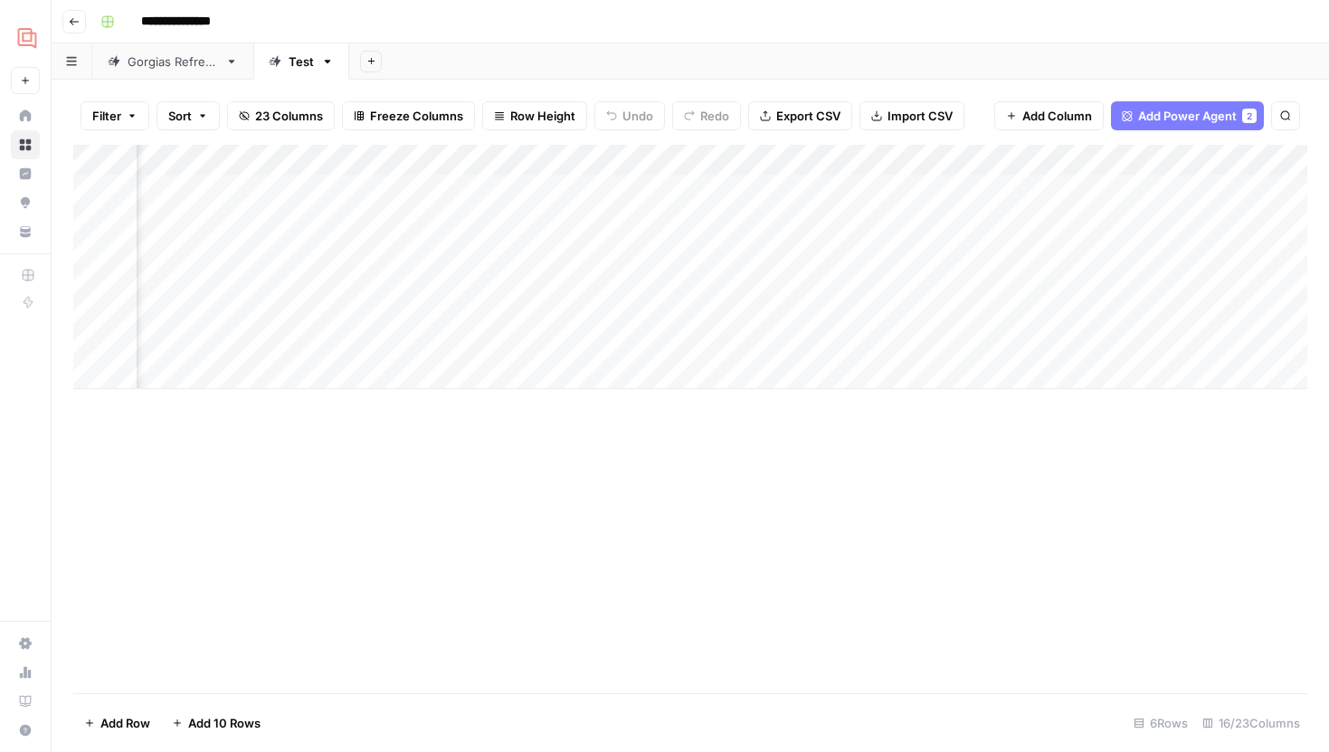
scroll to position [0, 1169]
click at [837, 219] on div "Add Column" at bounding box center [690, 267] width 1234 height 244
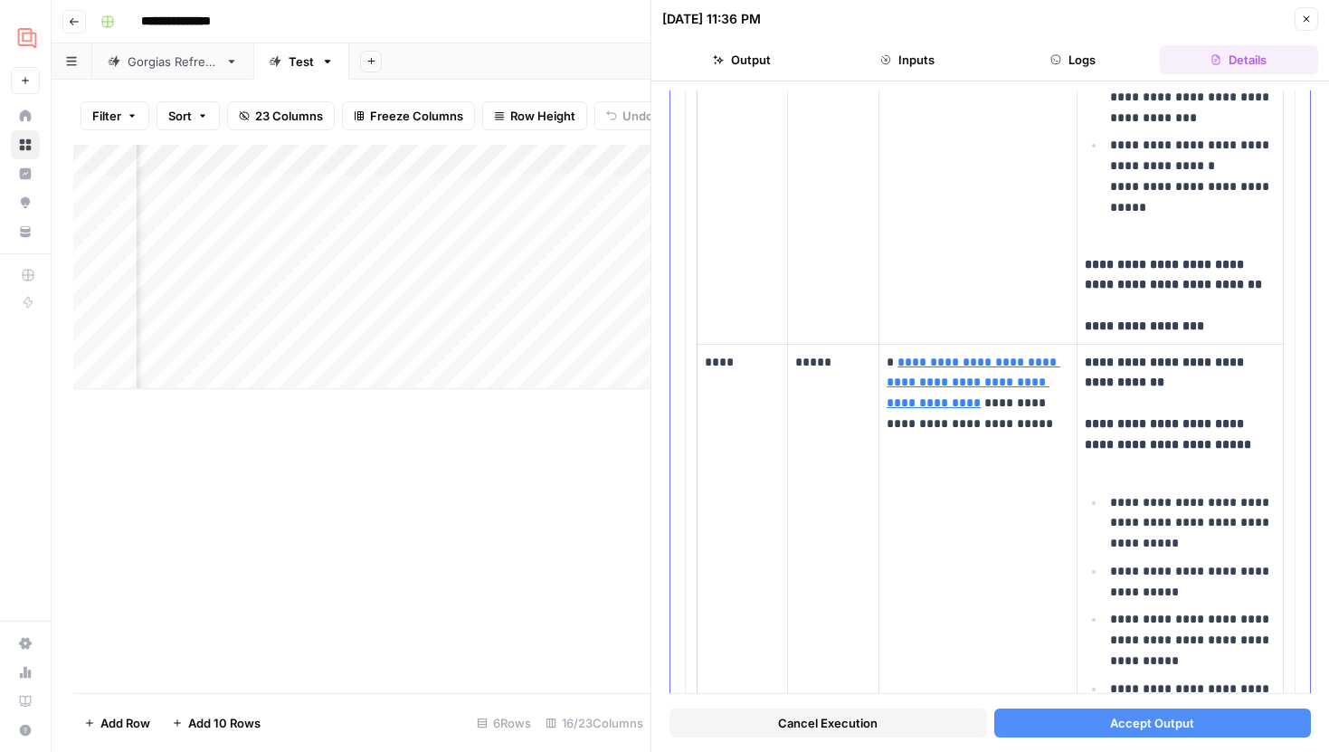
scroll to position [3678, 0]
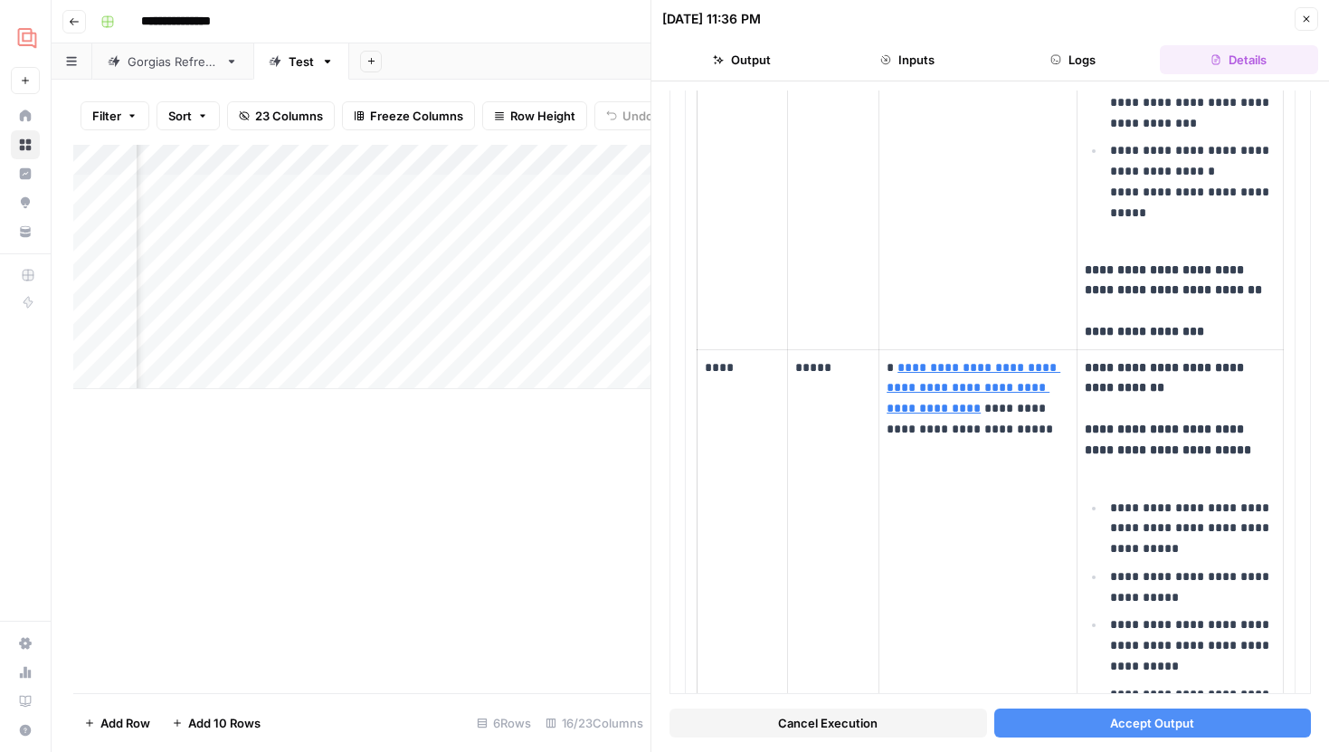
click at [1300, 20] on button "Close" at bounding box center [1306, 19] width 24 height 24
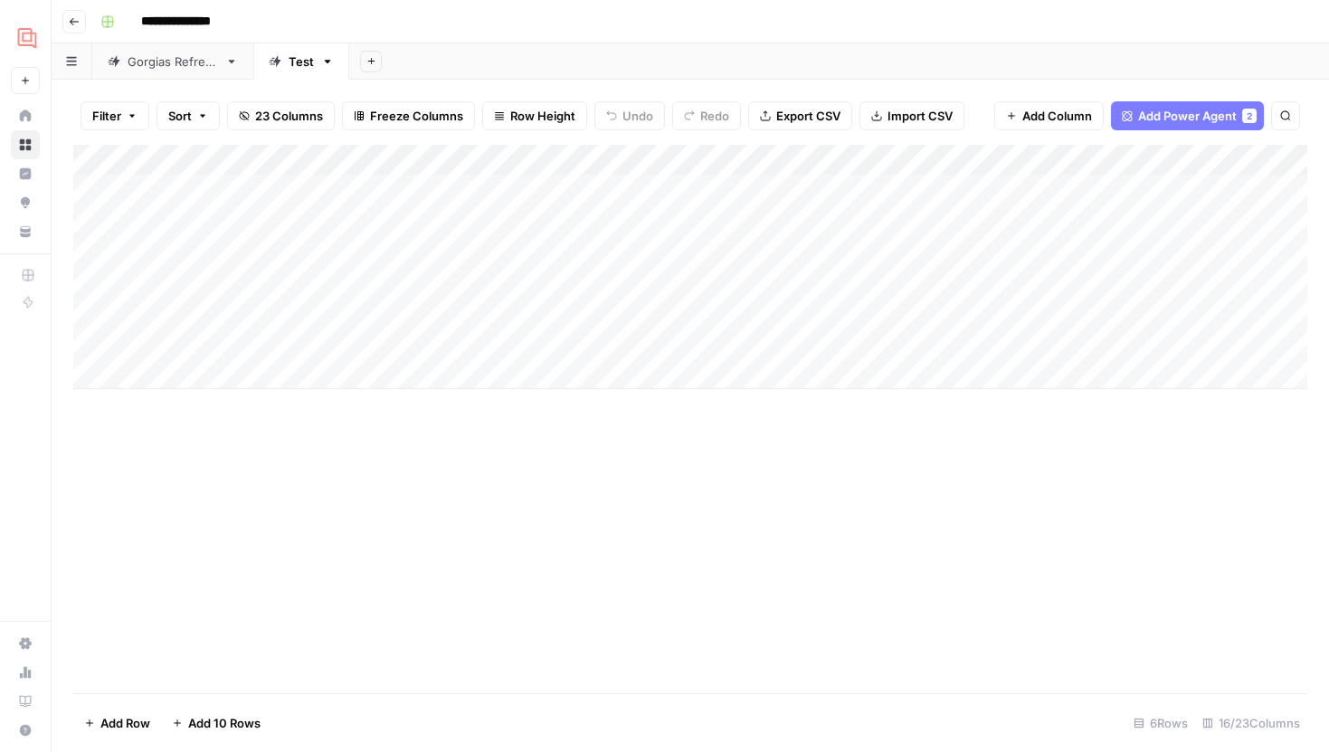
click at [542, 218] on div "Add Column" at bounding box center [690, 267] width 1234 height 244
click at [538, 156] on div "Add Column" at bounding box center [690, 267] width 1234 height 244
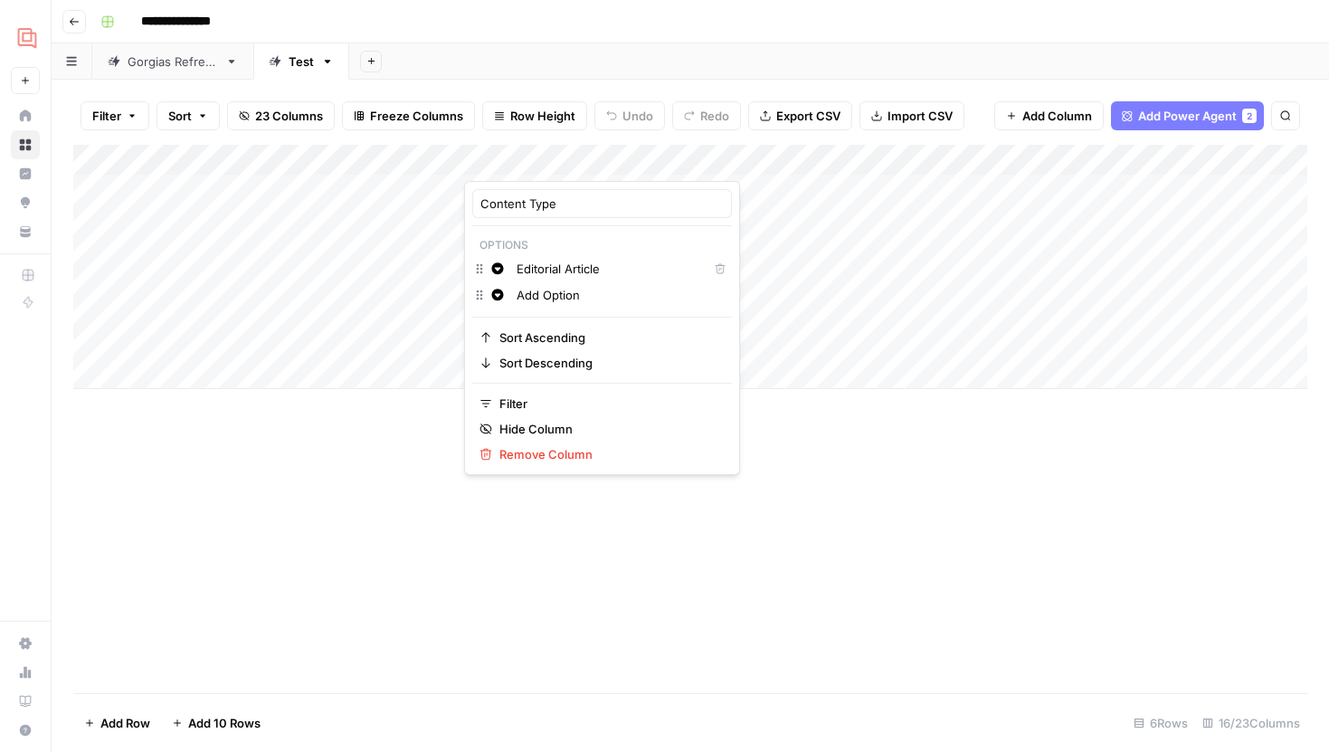
click at [560, 289] on input "Add Option" at bounding box center [619, 295] width 207 height 18
click at [494, 290] on div "Change color Add Option" at bounding box center [602, 296] width 260 height 25
drag, startPoint x: 592, startPoint y: 295, endPoint x: 516, endPoint y: 294, distance: 75.1
click at [516, 294] on input "Add Option" at bounding box center [619, 295] width 207 height 18
type input "Editorial Listicle"
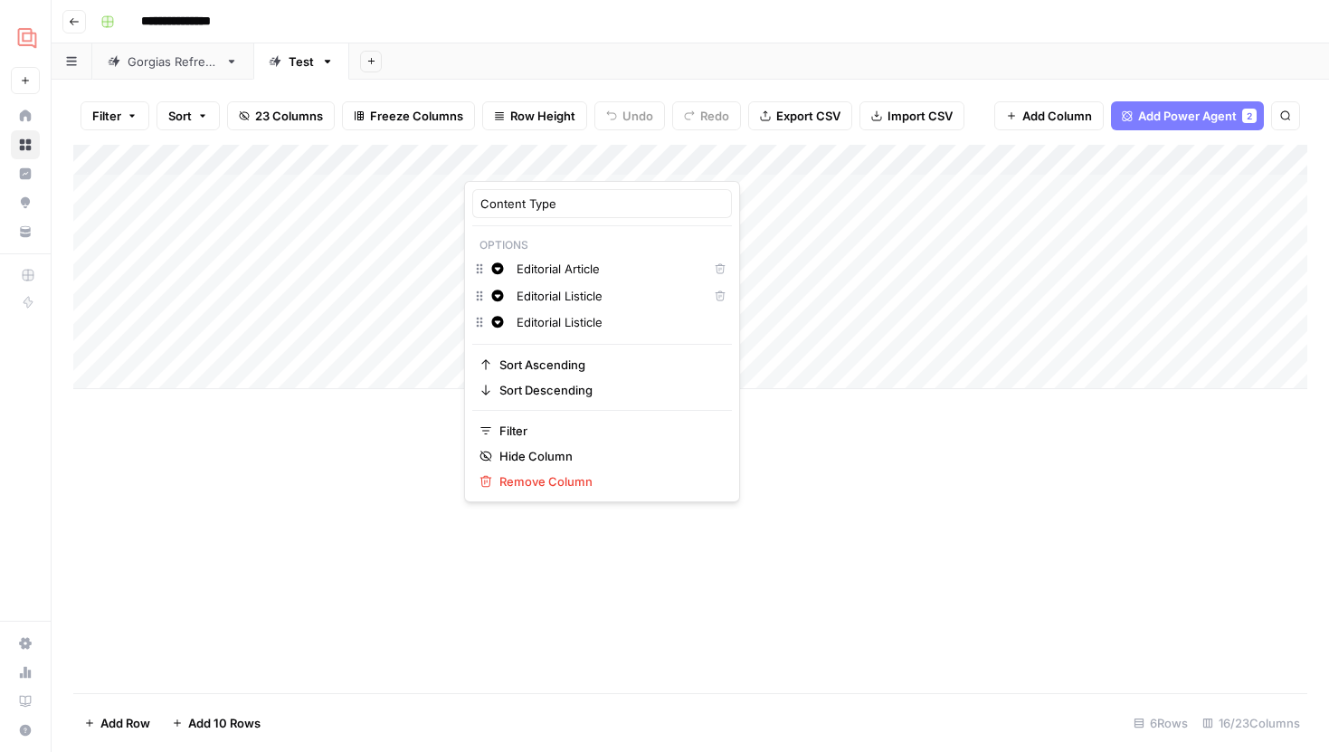
click at [428, 336] on div "Add Column" at bounding box center [690, 267] width 1234 height 244
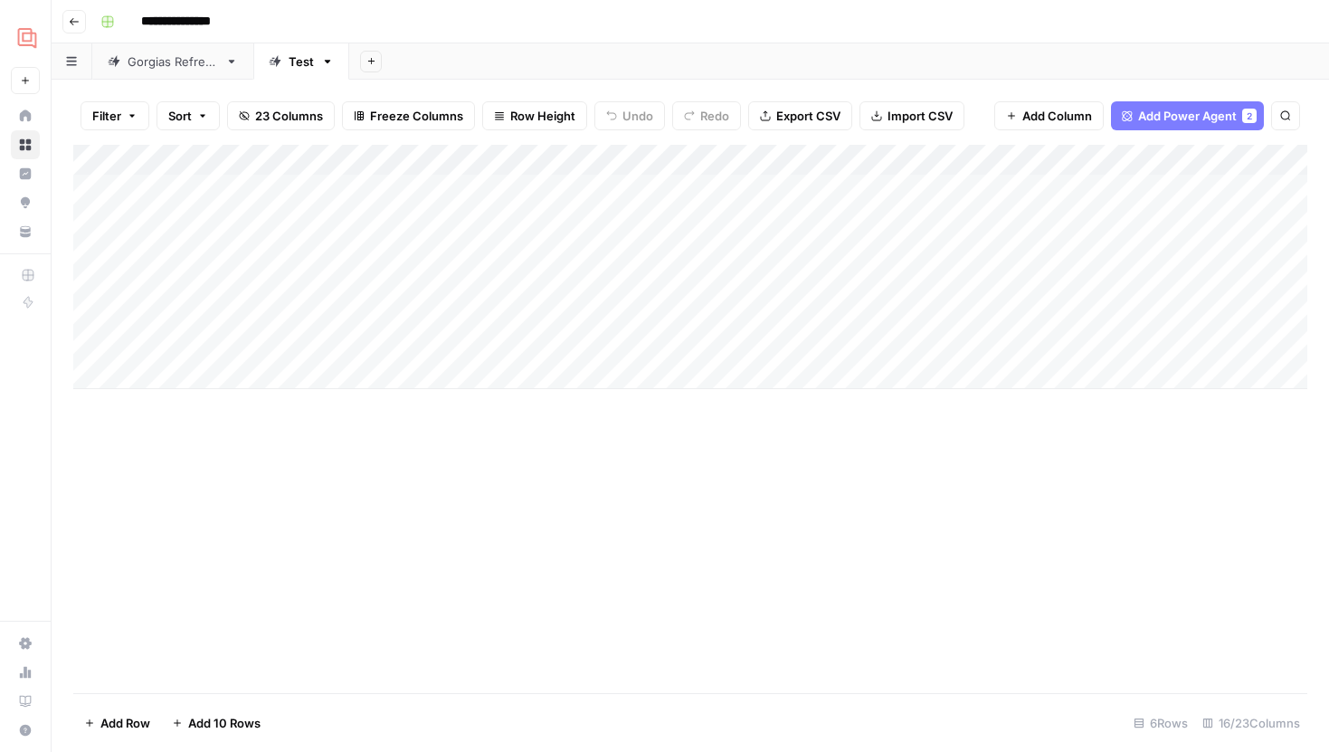
click at [535, 222] on div "Add Column" at bounding box center [690, 267] width 1234 height 244
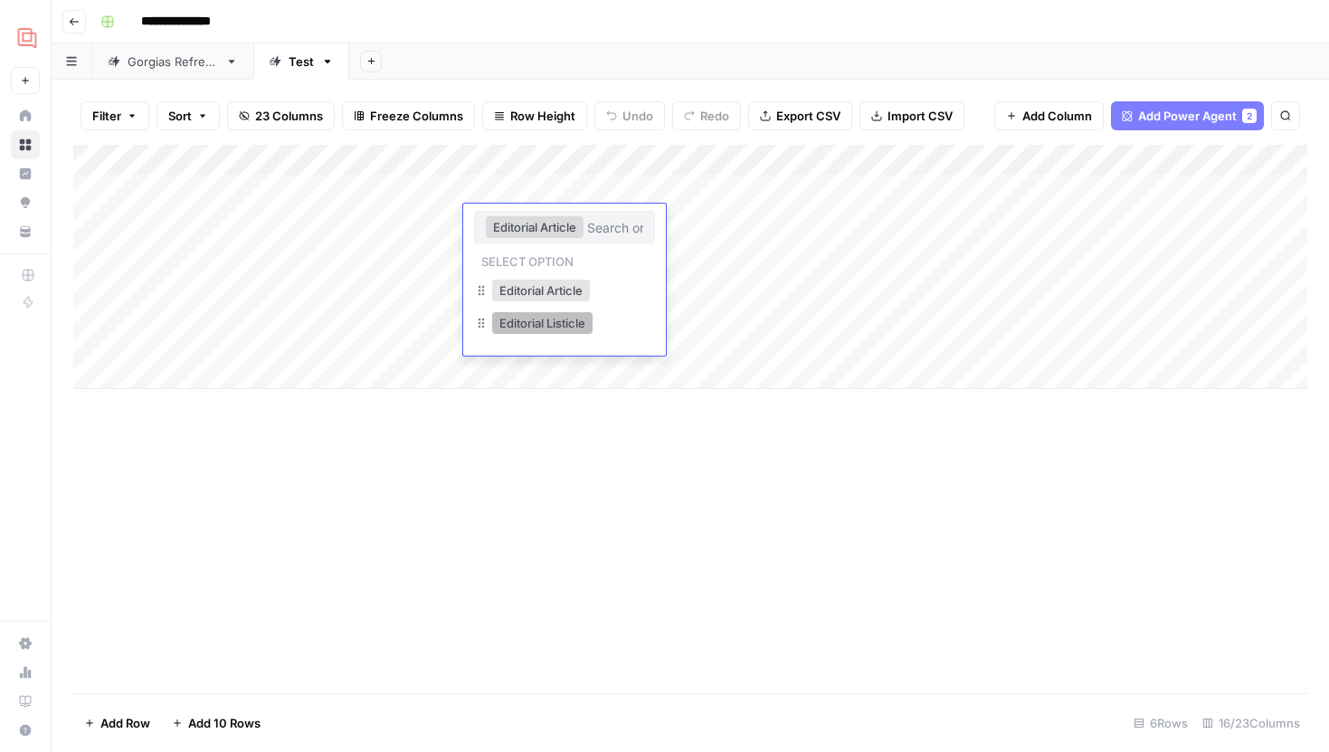
click at [548, 322] on button "Editorial Listicle" at bounding box center [542, 323] width 100 height 22
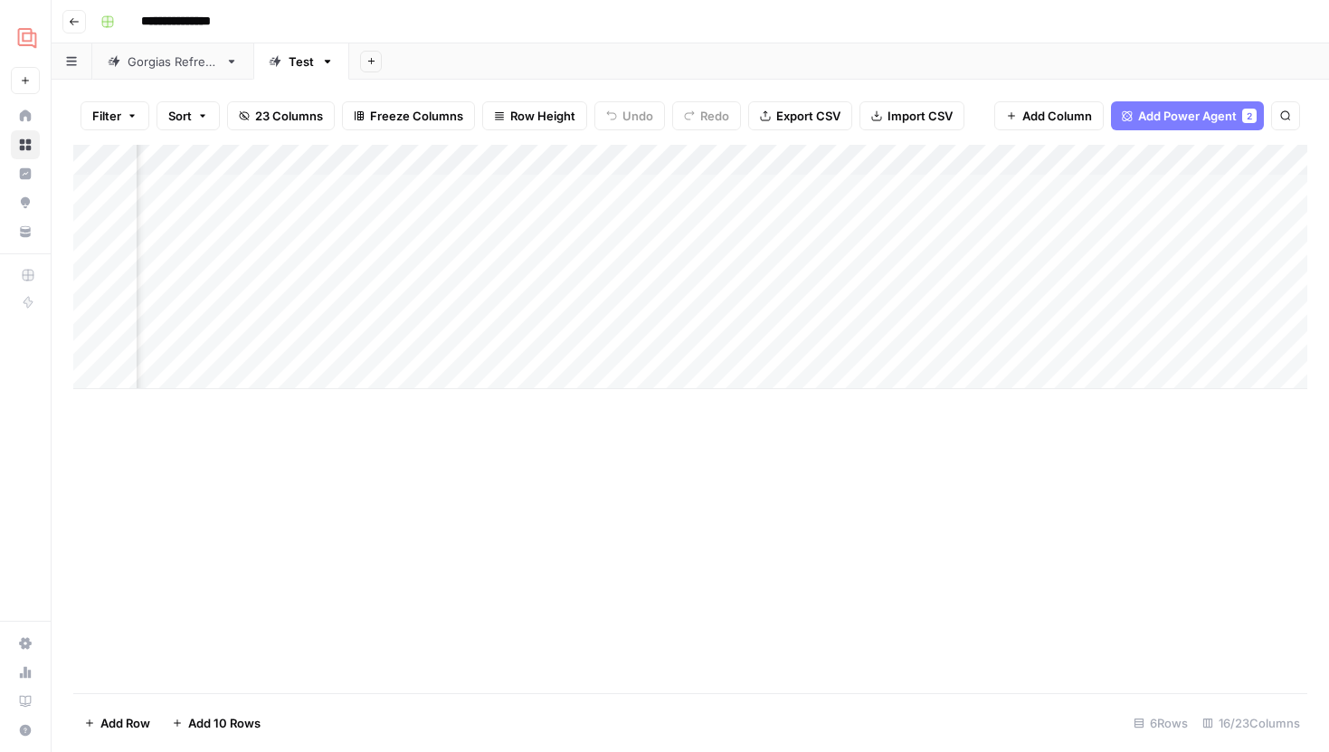
scroll to position [0, 1116]
click at [885, 221] on div "Add Column" at bounding box center [690, 267] width 1234 height 244
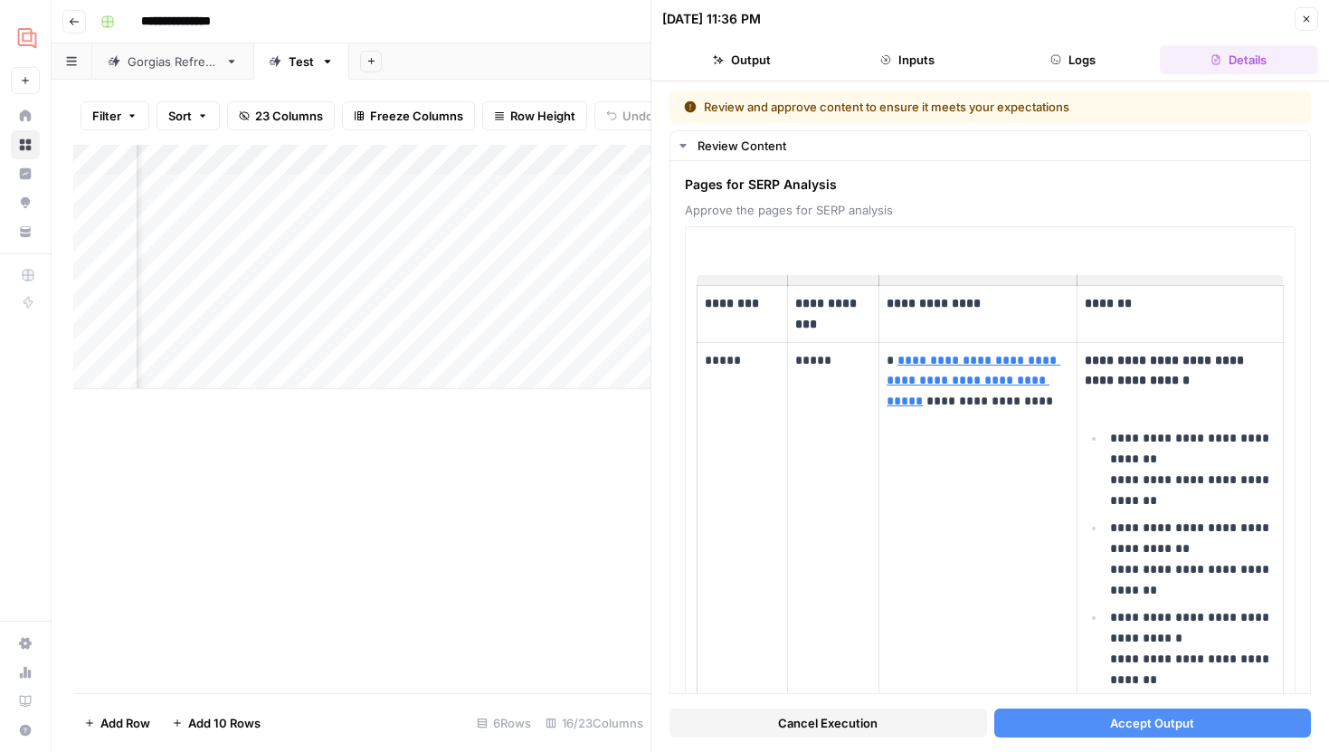
click at [870, 719] on span "Cancel Execution" at bounding box center [827, 723] width 99 height 18
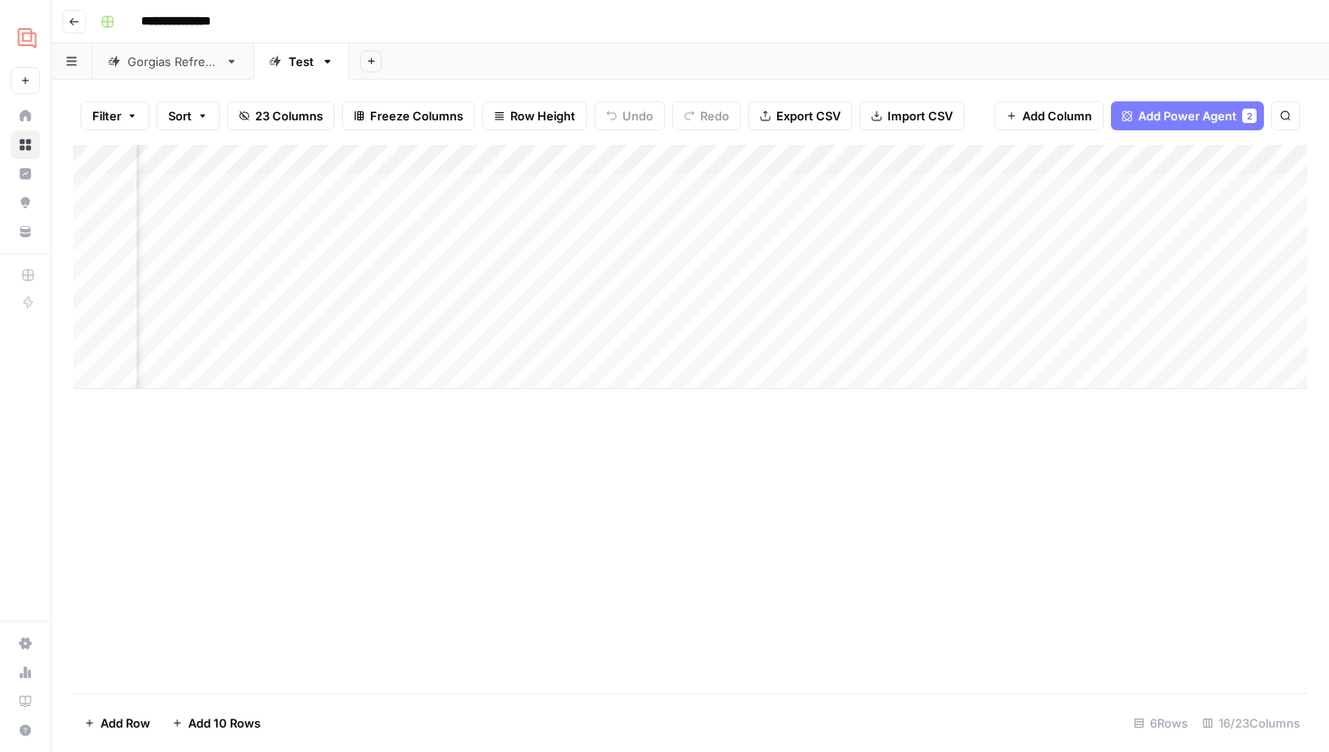
click at [892, 216] on div "Add Column" at bounding box center [690, 267] width 1234 height 244
click at [1200, 184] on div "Add Column" at bounding box center [690, 267] width 1234 height 244
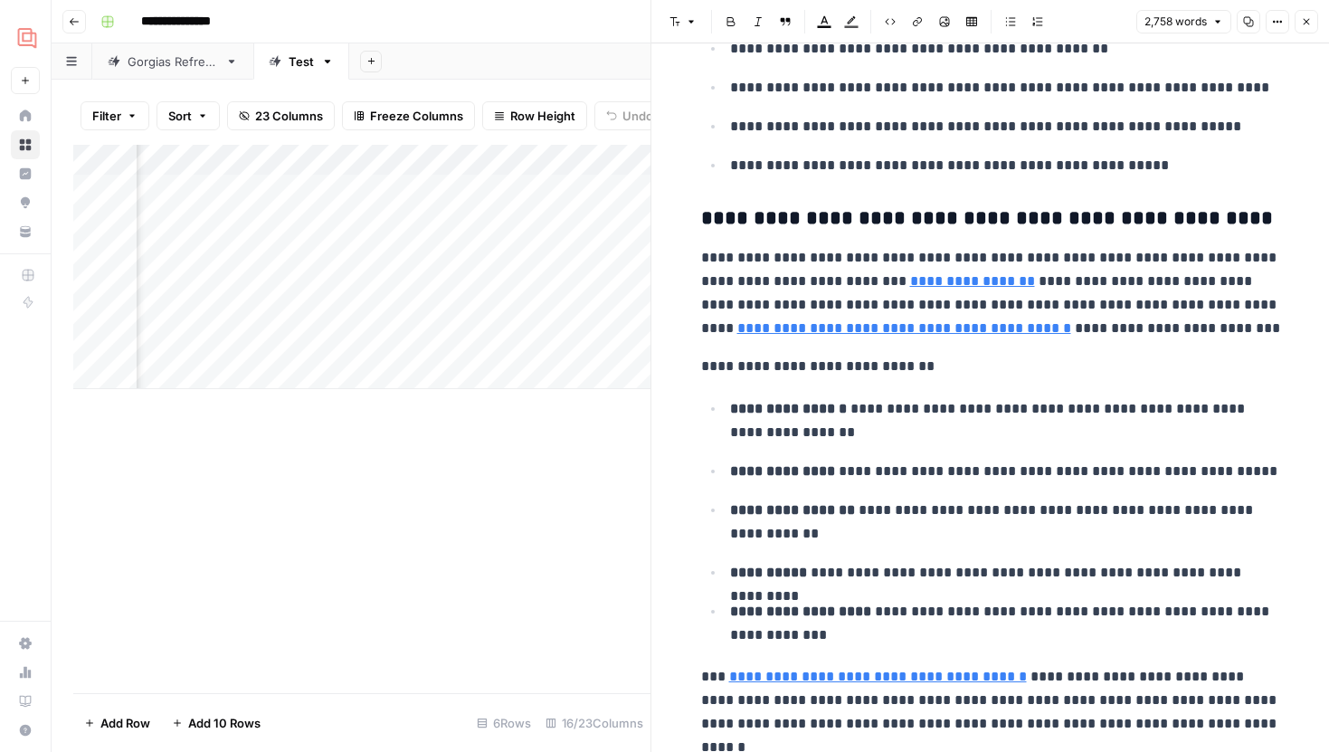
scroll to position [6166, 0]
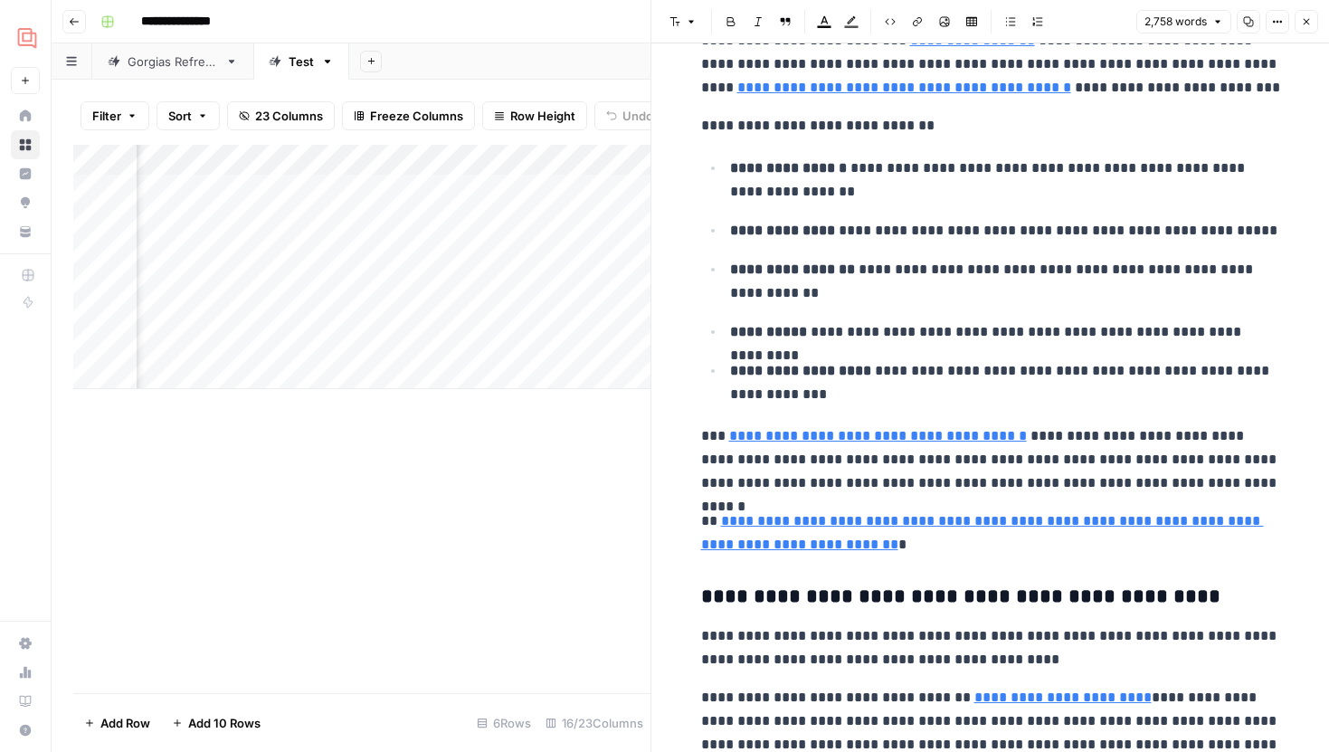
click at [1309, 19] on icon "button" at bounding box center [1306, 22] width 6 height 6
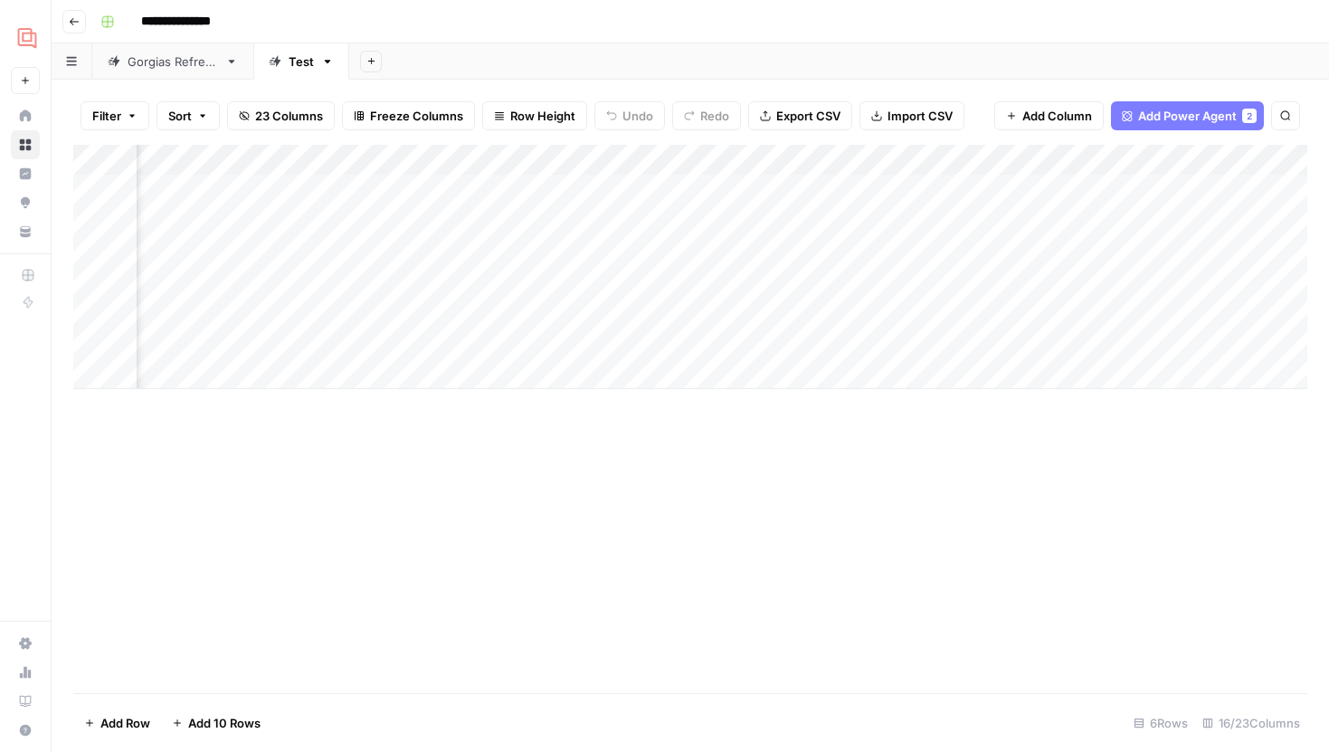
scroll to position [0, 1651]
click at [689, 279] on div "Add Column" at bounding box center [690, 267] width 1234 height 244
click at [331, 280] on div "Add Column" at bounding box center [690, 267] width 1234 height 244
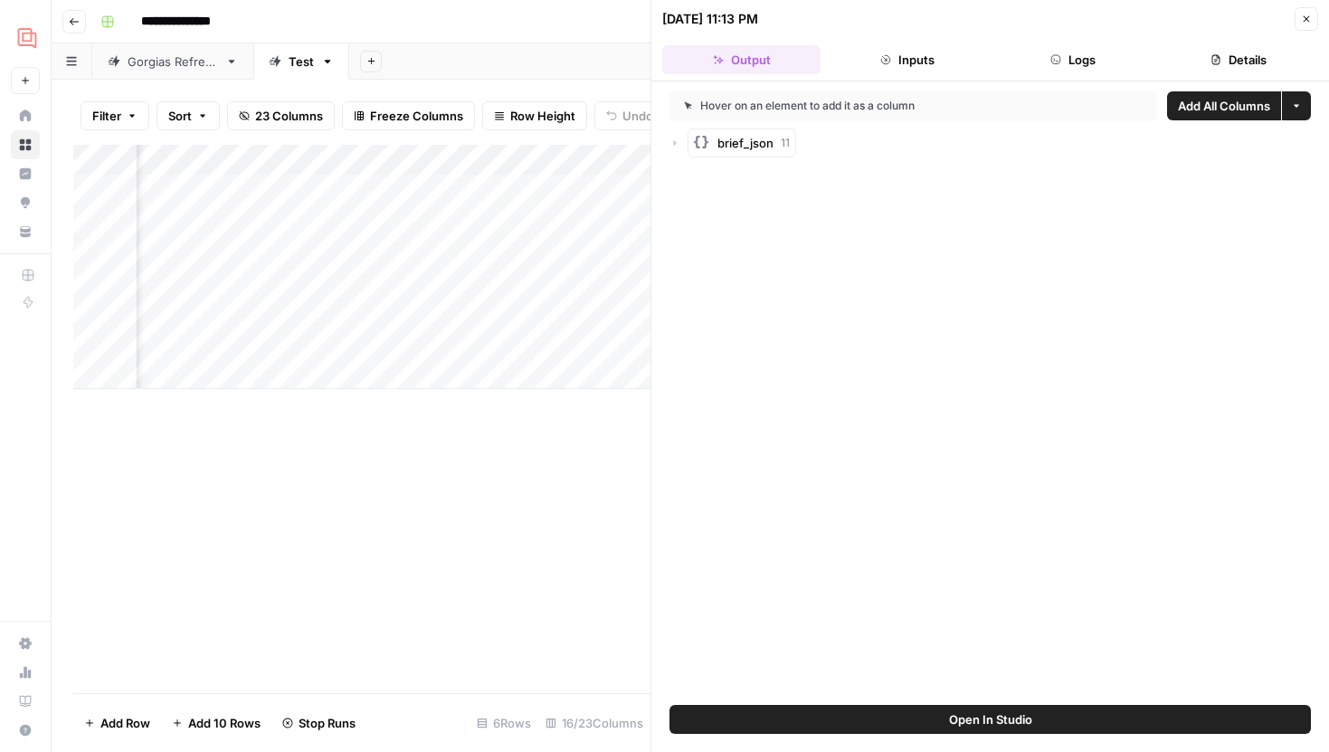
click at [1301, 15] on icon "button" at bounding box center [1306, 19] width 11 height 11
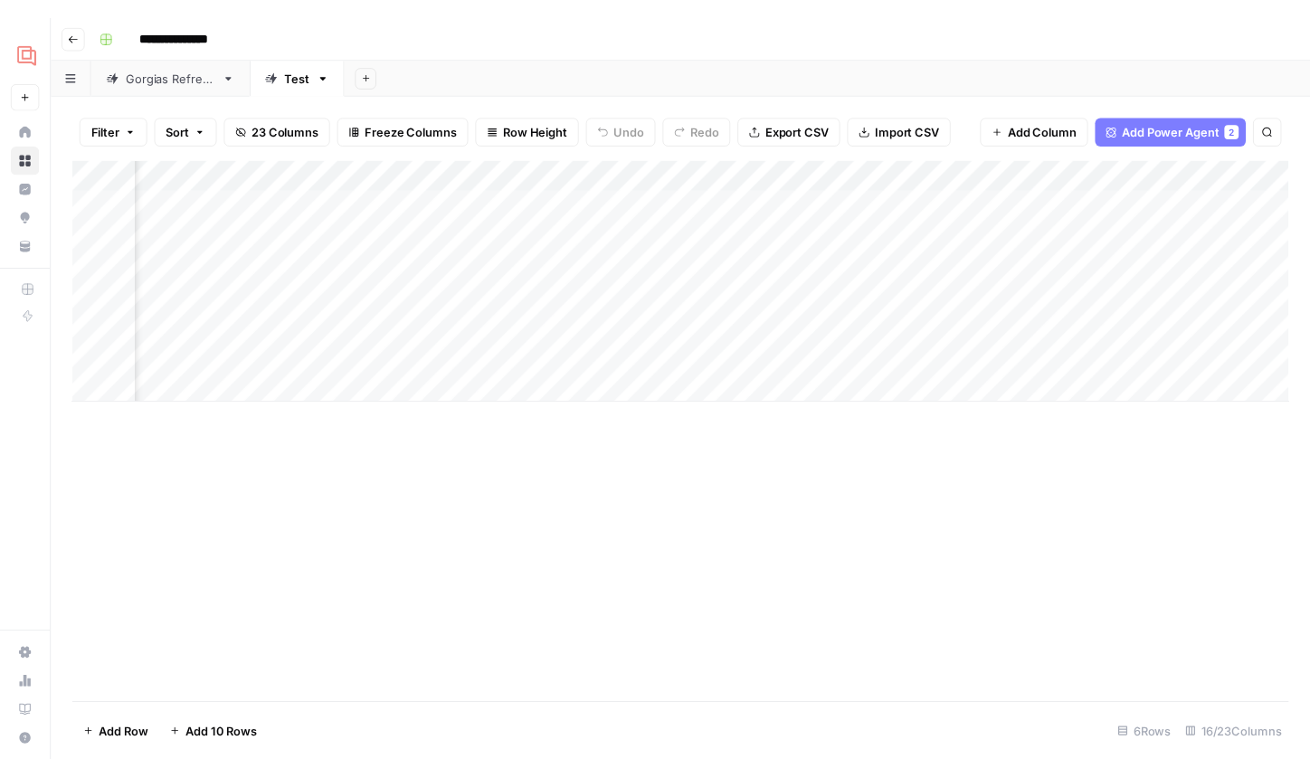
scroll to position [0, 1651]
